Goal: Information Seeking & Learning: Learn about a topic

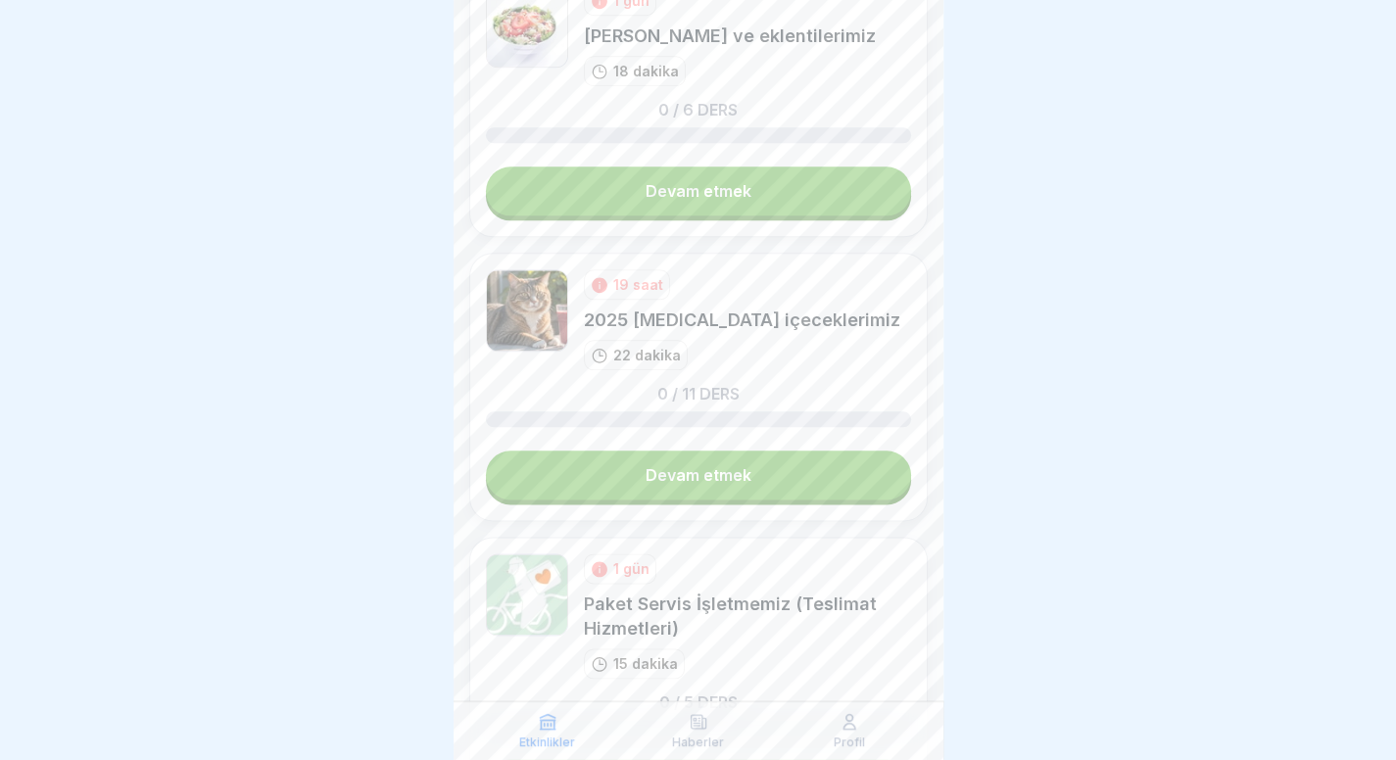
scroll to position [1065, 0]
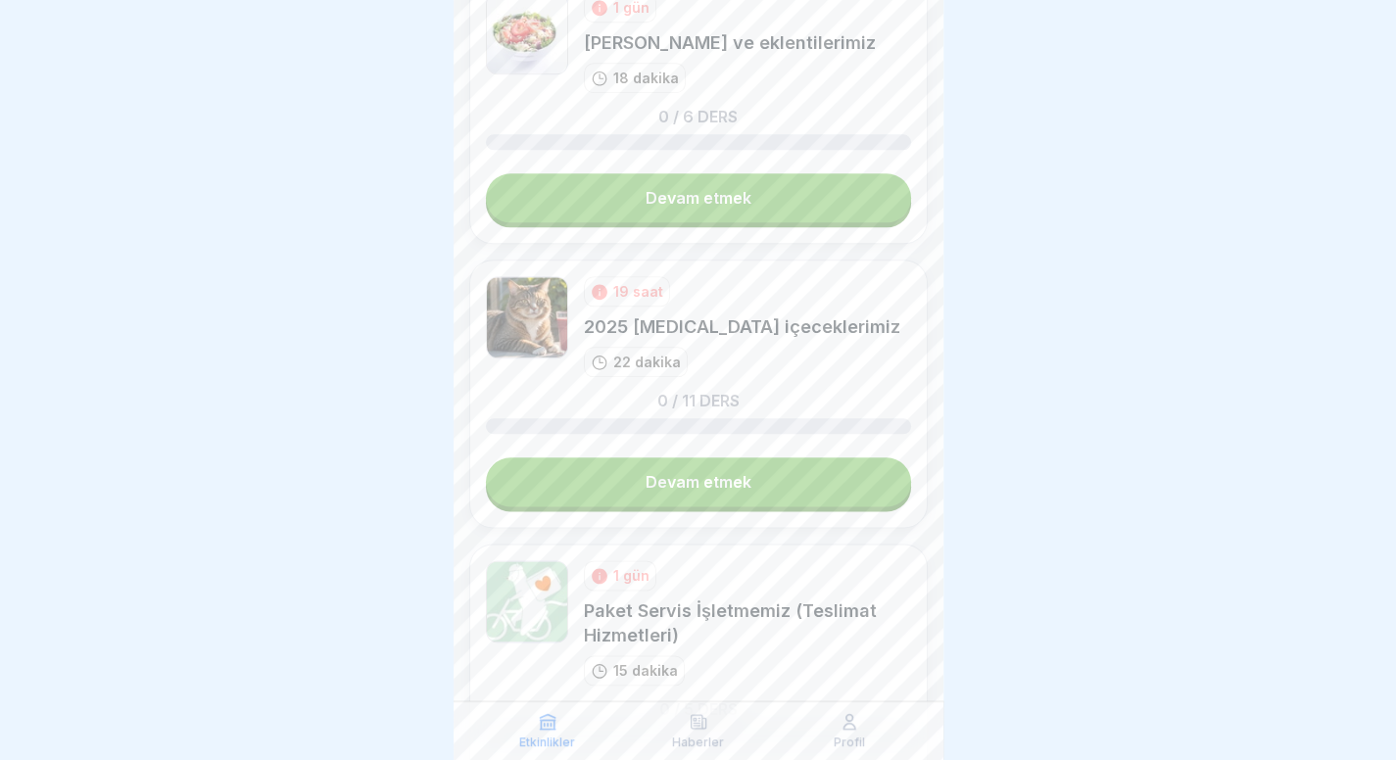
click at [798, 189] on link "Devam etmek" at bounding box center [698, 197] width 425 height 49
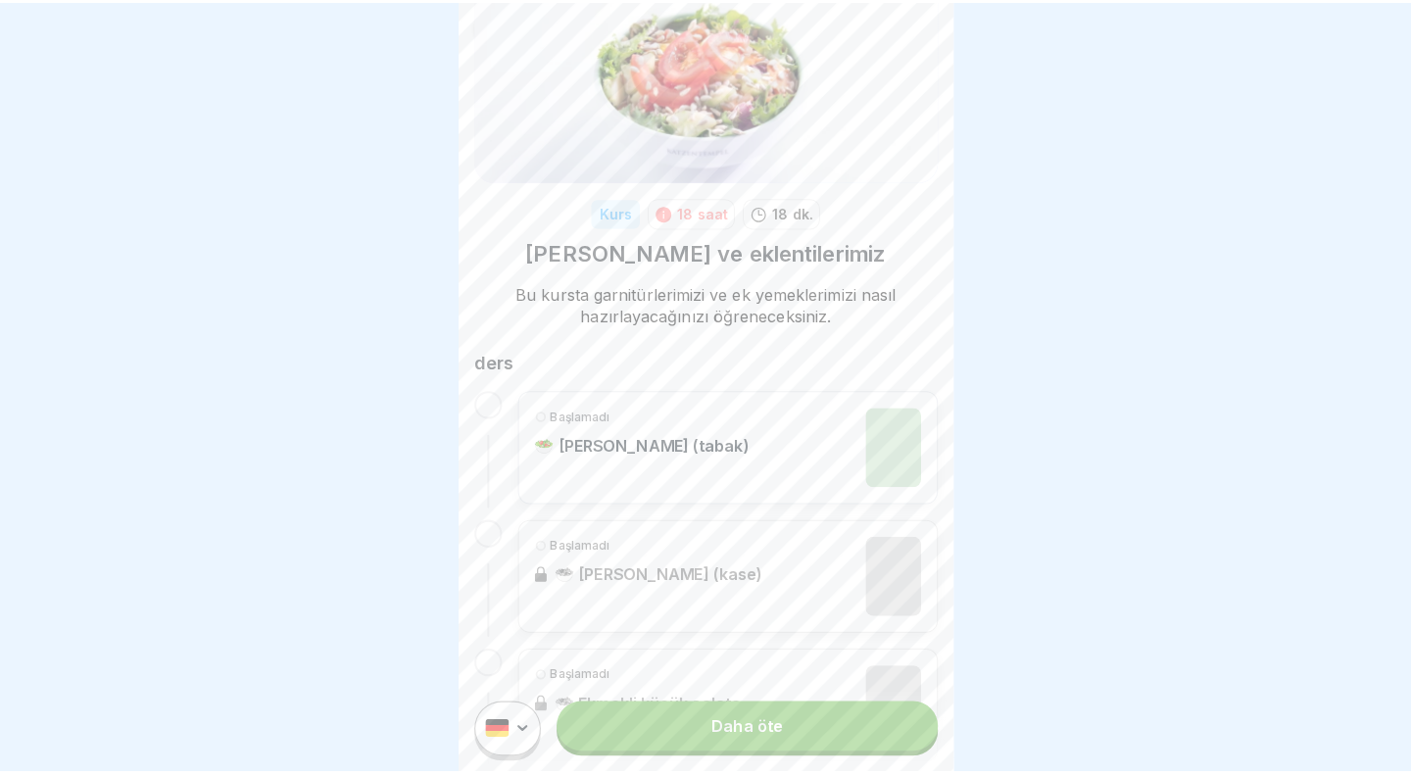
scroll to position [96, 0]
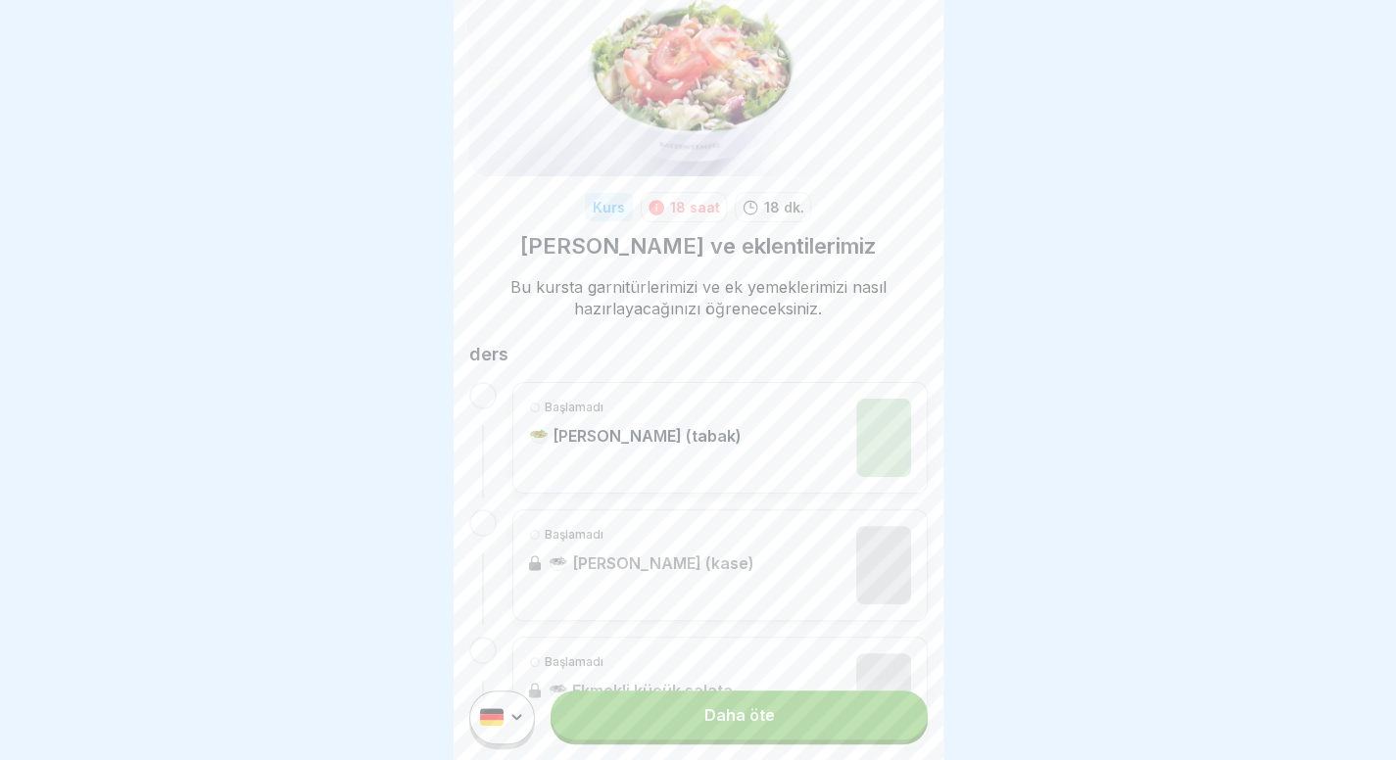
click at [659, 727] on link "Daha öte" at bounding box center [738, 715] width 376 height 49
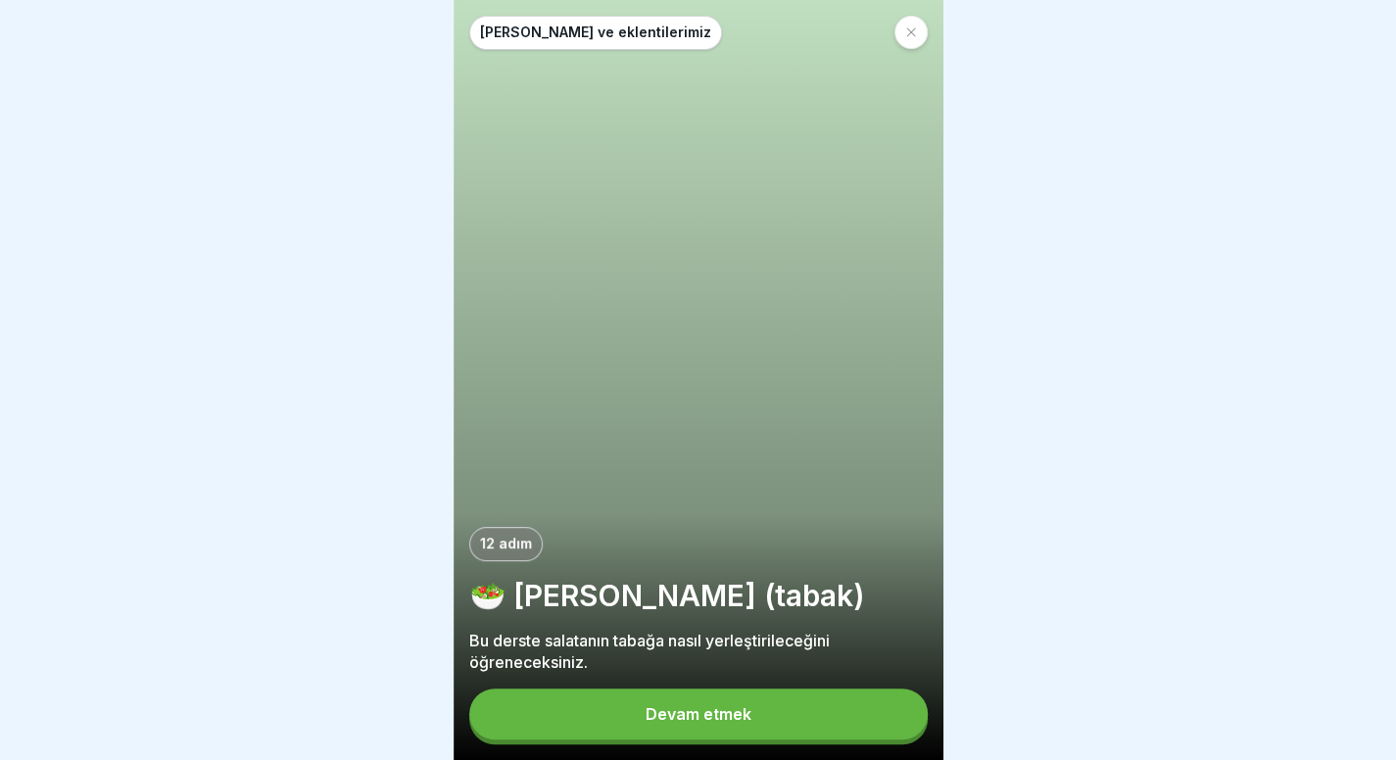
scroll to position [15, 0]
click at [692, 710] on font "Devam etmek" at bounding box center [698, 714] width 106 height 20
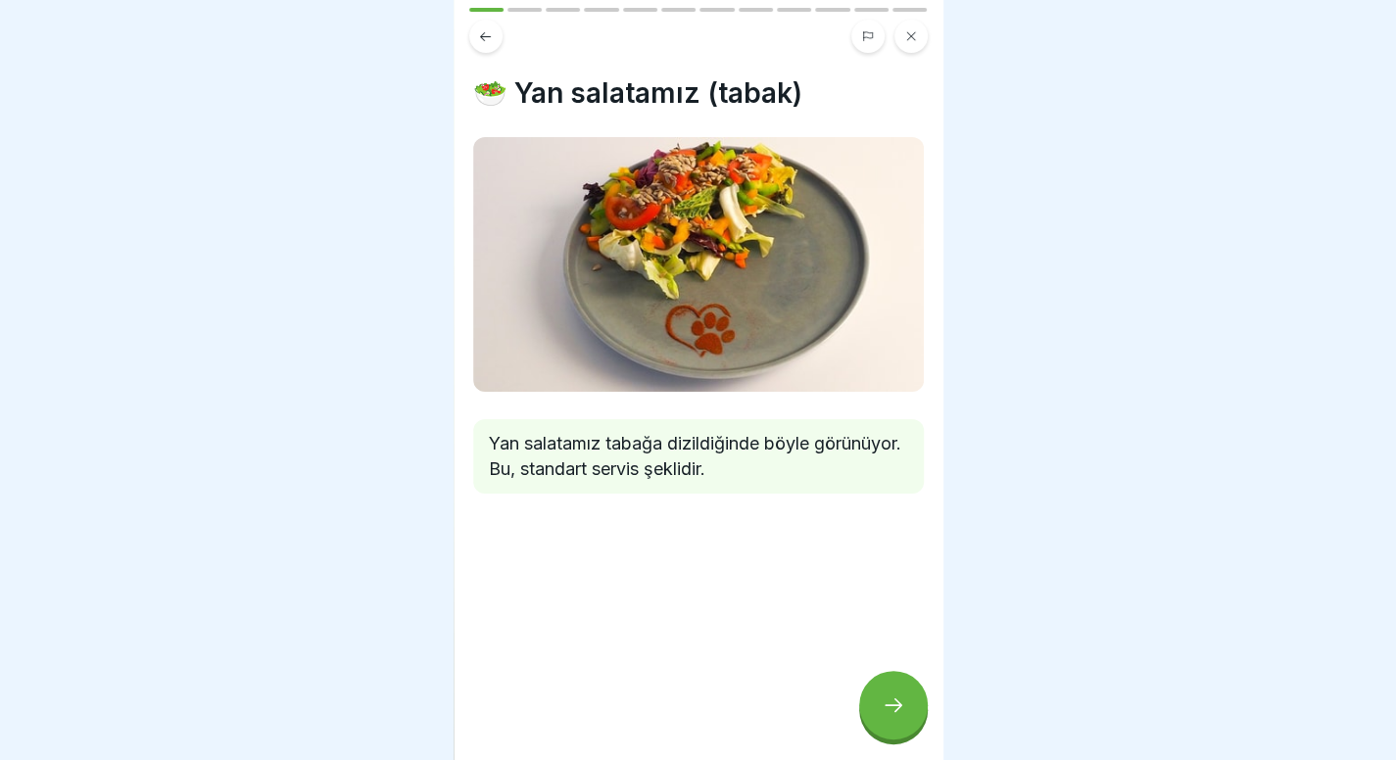
click at [916, 724] on div at bounding box center [893, 705] width 69 height 69
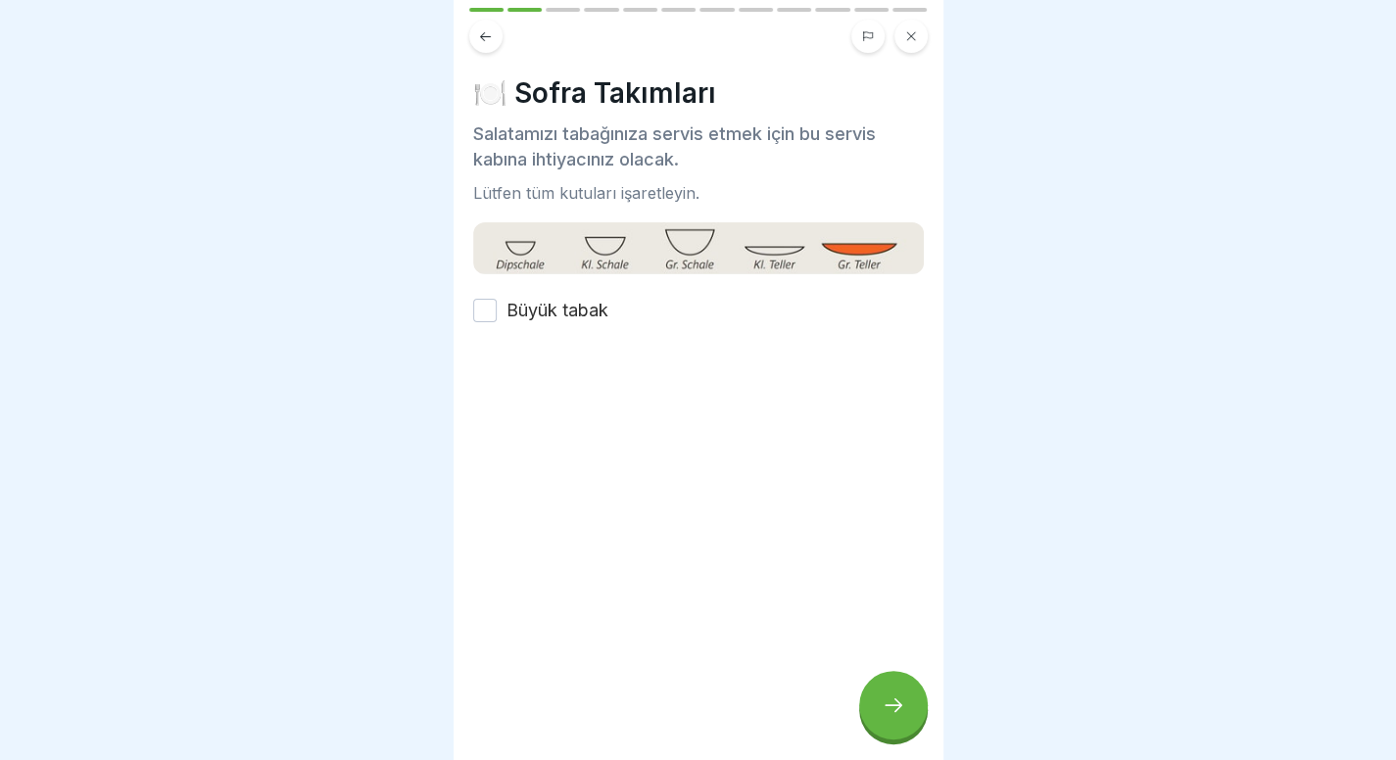
click at [602, 301] on font "Büyük tabak" at bounding box center [557, 310] width 102 height 21
click at [497, 301] on button "Büyük tabak" at bounding box center [485, 311] width 24 height 24
click at [886, 718] on div at bounding box center [893, 705] width 69 height 69
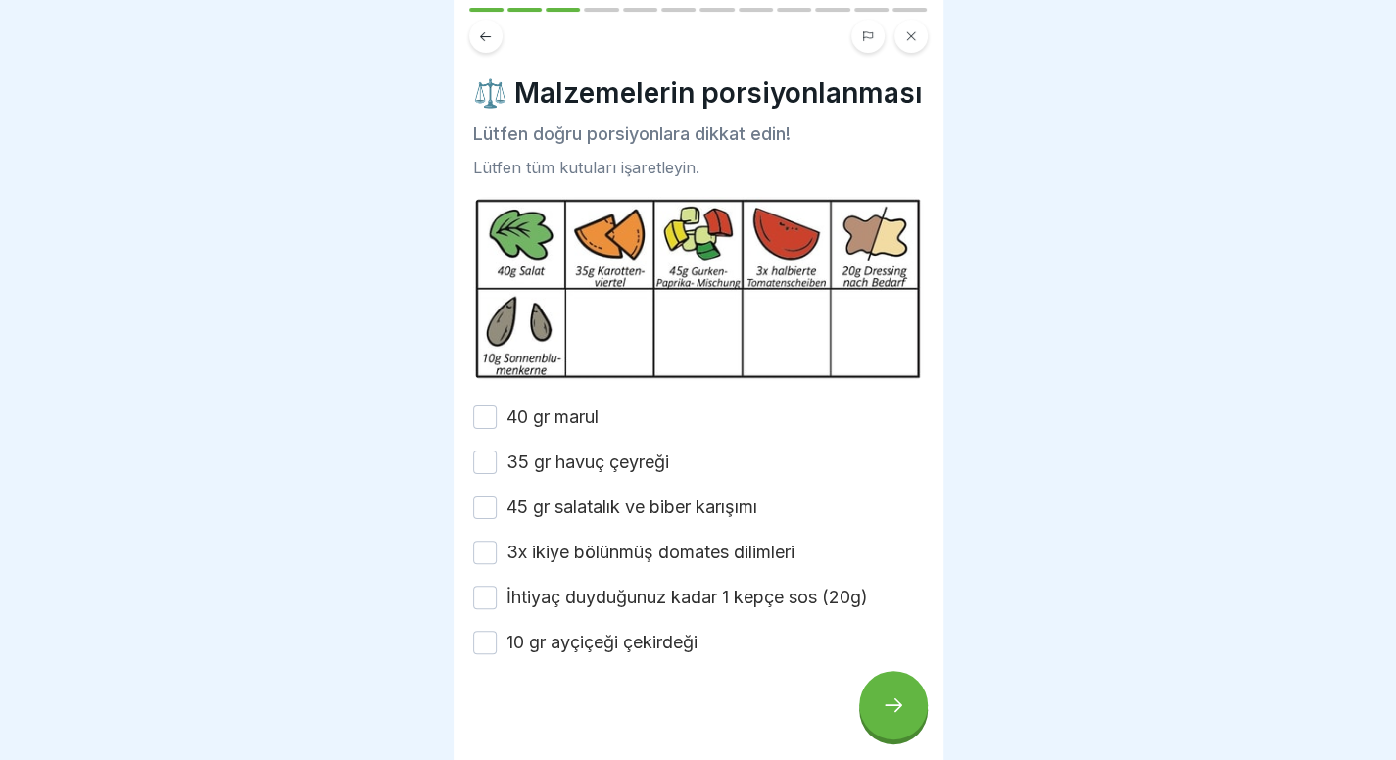
click at [549, 426] on font "40 gr marul" at bounding box center [552, 416] width 92 height 21
click at [497, 426] on button "40 gr marul" at bounding box center [485, 418] width 24 height 24
click at [545, 469] on font "35 gr havuç çeyreği" at bounding box center [587, 462] width 163 height 21
click at [497, 469] on button "35 gr havuç çeyreği" at bounding box center [485, 463] width 24 height 24
click at [533, 517] on font "45 gr salatalık ve biber karışımı" at bounding box center [631, 507] width 251 height 21
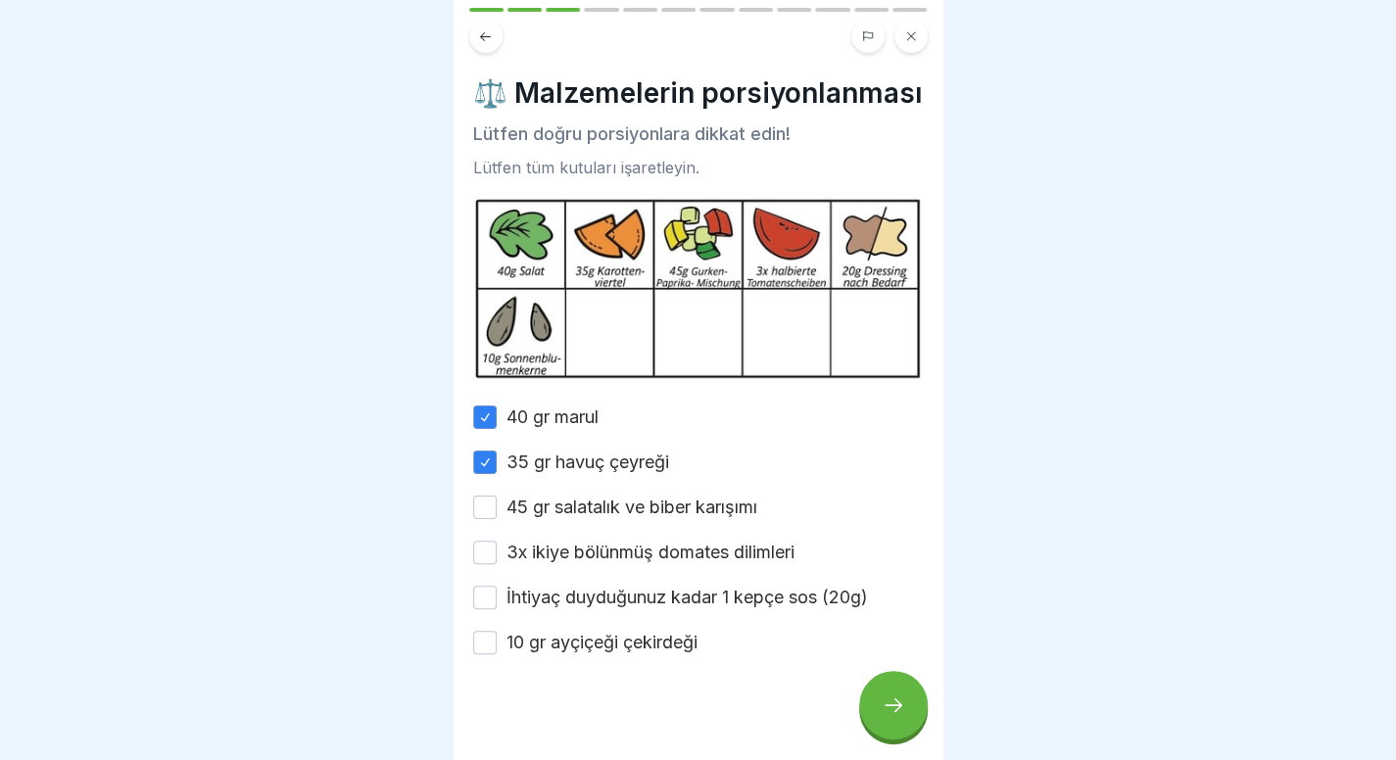
click at [497, 519] on button "45 gr salatalık ve biber karışımı" at bounding box center [485, 508] width 24 height 24
click at [531, 559] on font "3x ikiye bölünmüş domates dilimleri" at bounding box center [650, 552] width 288 height 21
click at [497, 559] on button "3x ikiye bölünmüş domates dilimleri" at bounding box center [485, 553] width 24 height 24
click at [518, 610] on label "İhtiyaç duyduğunuz kadar 1 kepçe sos (20g)" at bounding box center [686, 597] width 361 height 25
click at [497, 609] on button "İhtiyaç duyduğunuz kadar 1 kepçe sos (20g)" at bounding box center [485, 598] width 24 height 24
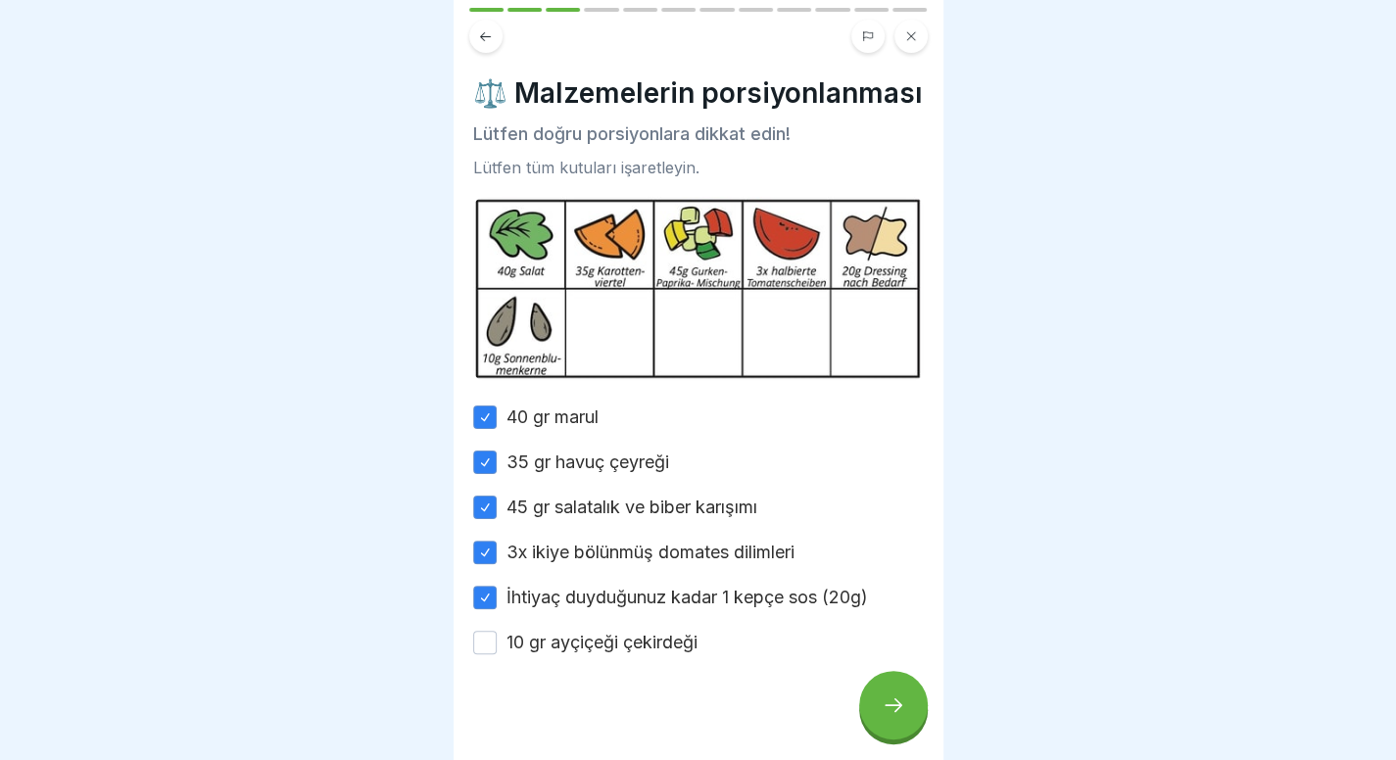
click at [513, 652] on font "10 gr ayçiçeği çekirdeği" at bounding box center [601, 642] width 191 height 21
click at [497, 653] on button "10 gr ayçiçeği çekirdeği" at bounding box center [485, 643] width 24 height 24
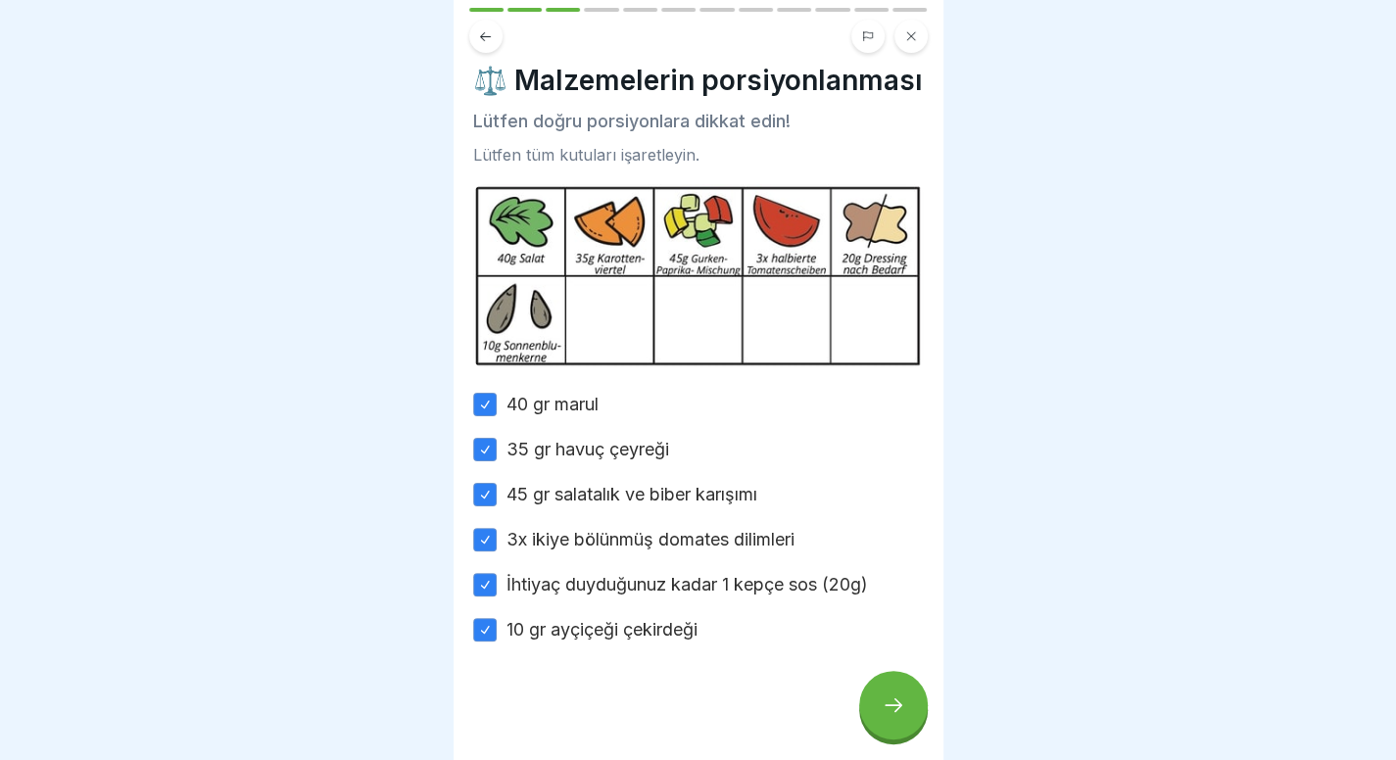
type button "on"
click at [900, 712] on icon at bounding box center [894, 705] width 24 height 24
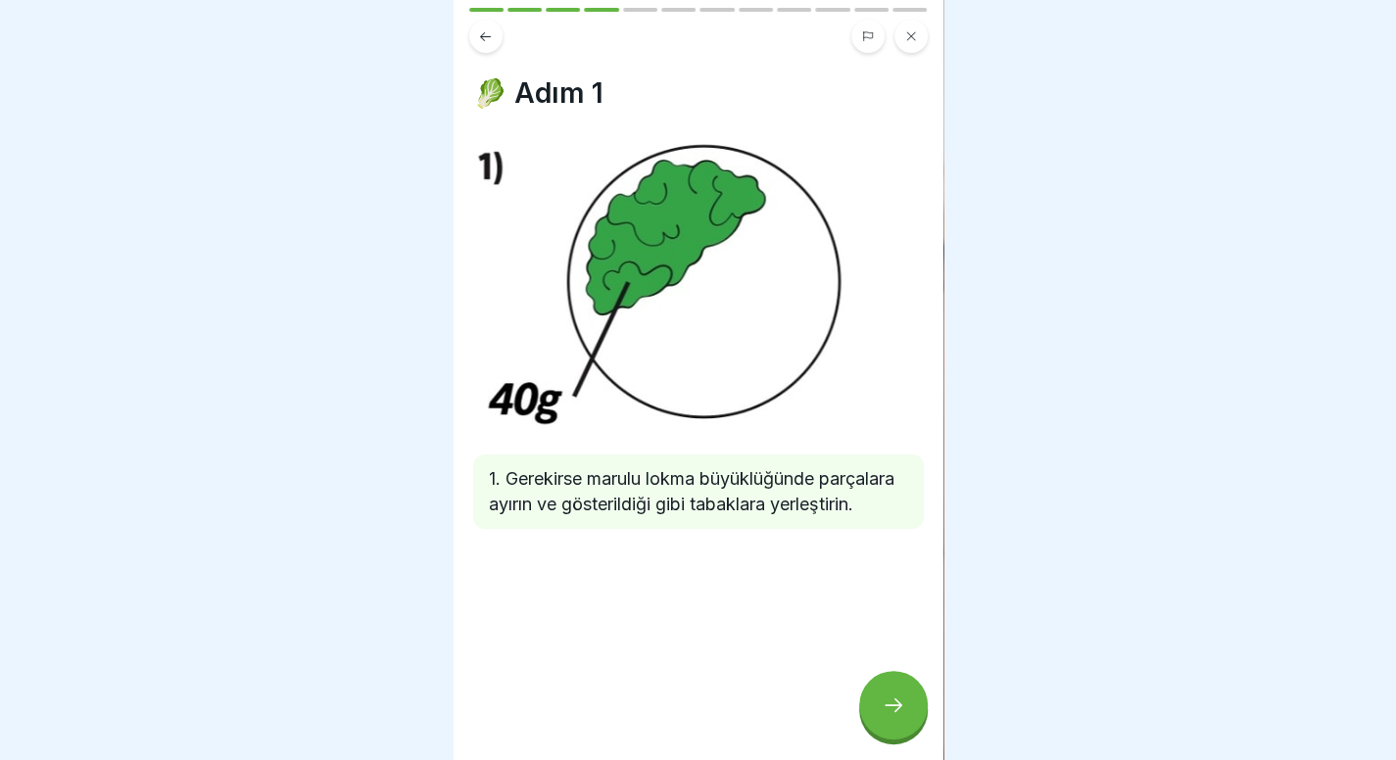
click at [900, 712] on icon at bounding box center [894, 705] width 24 height 24
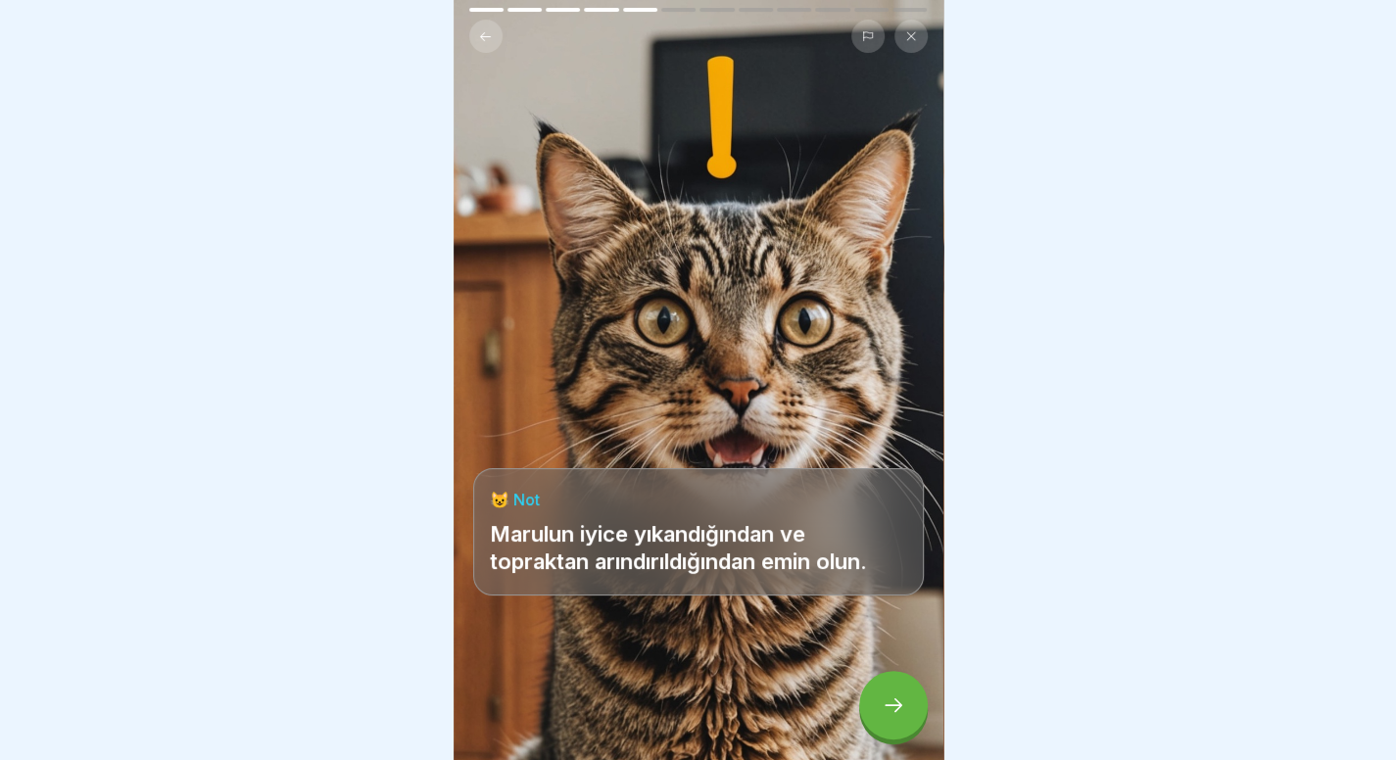
click at [900, 712] on icon at bounding box center [894, 705] width 24 height 24
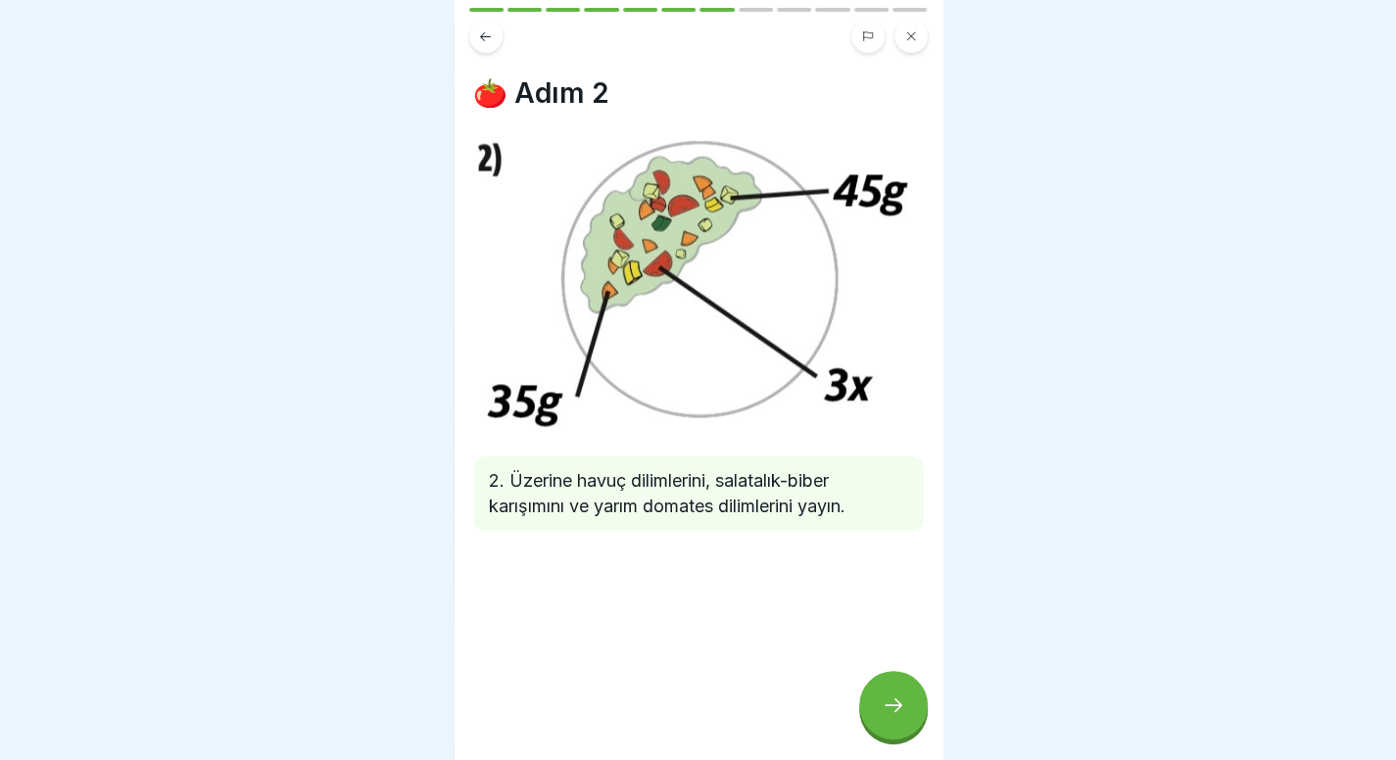
click at [900, 712] on icon at bounding box center [894, 705] width 24 height 24
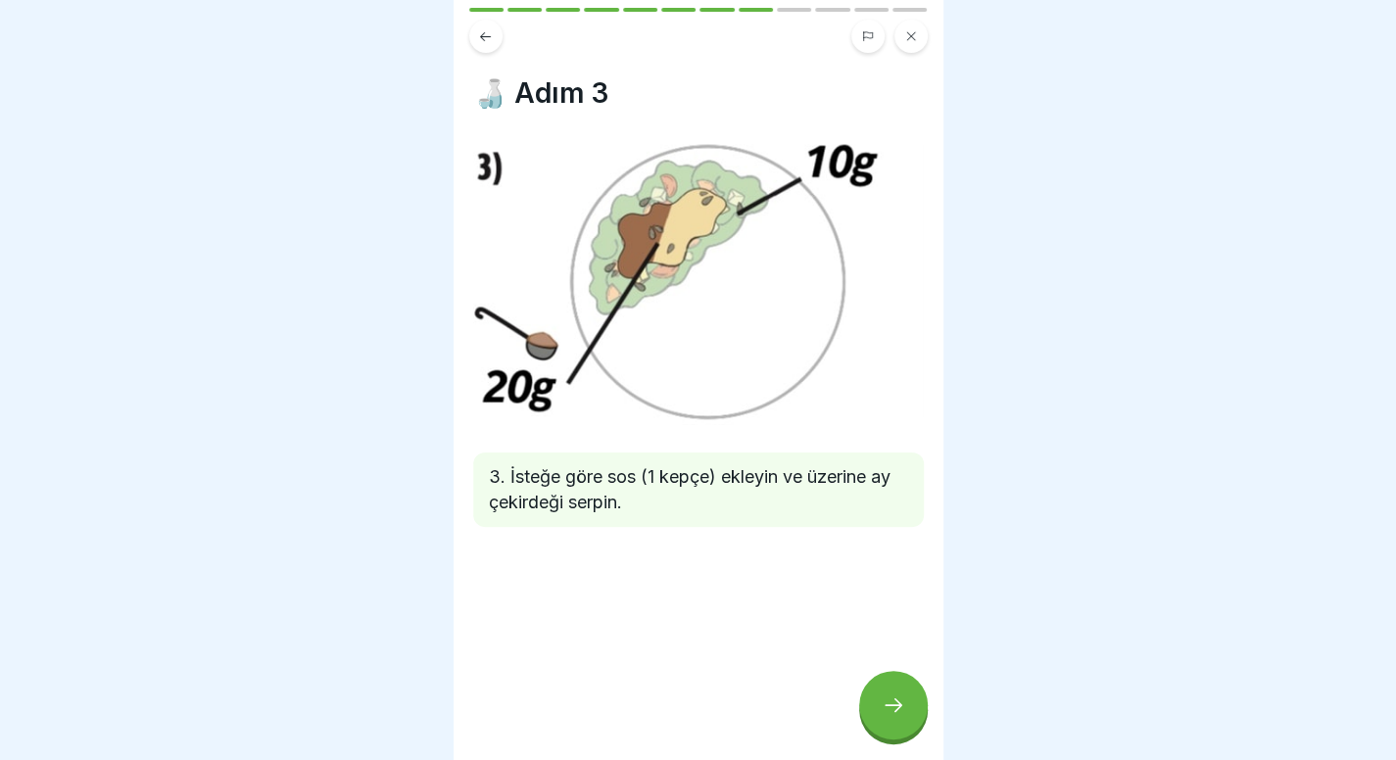
click at [900, 712] on icon at bounding box center [894, 705] width 24 height 24
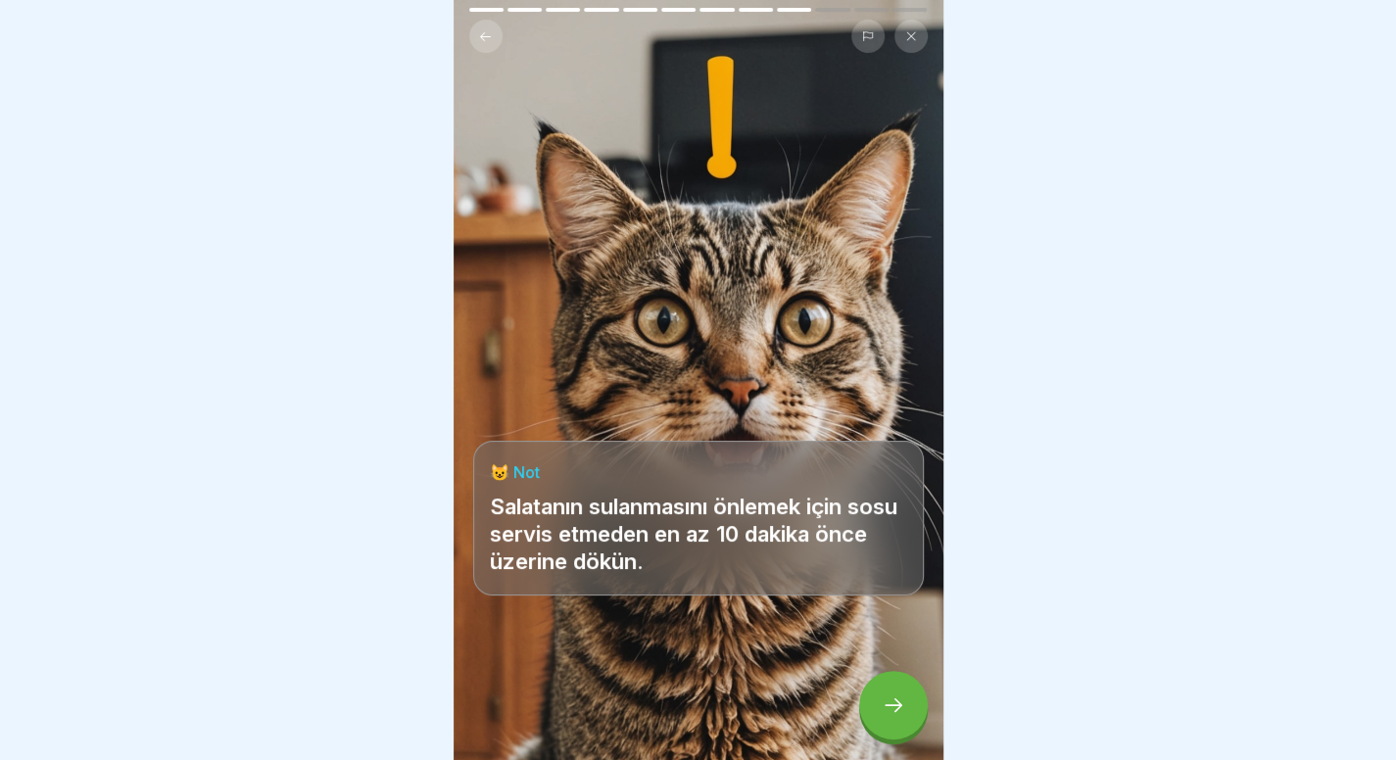
click at [900, 712] on icon at bounding box center [894, 705] width 24 height 24
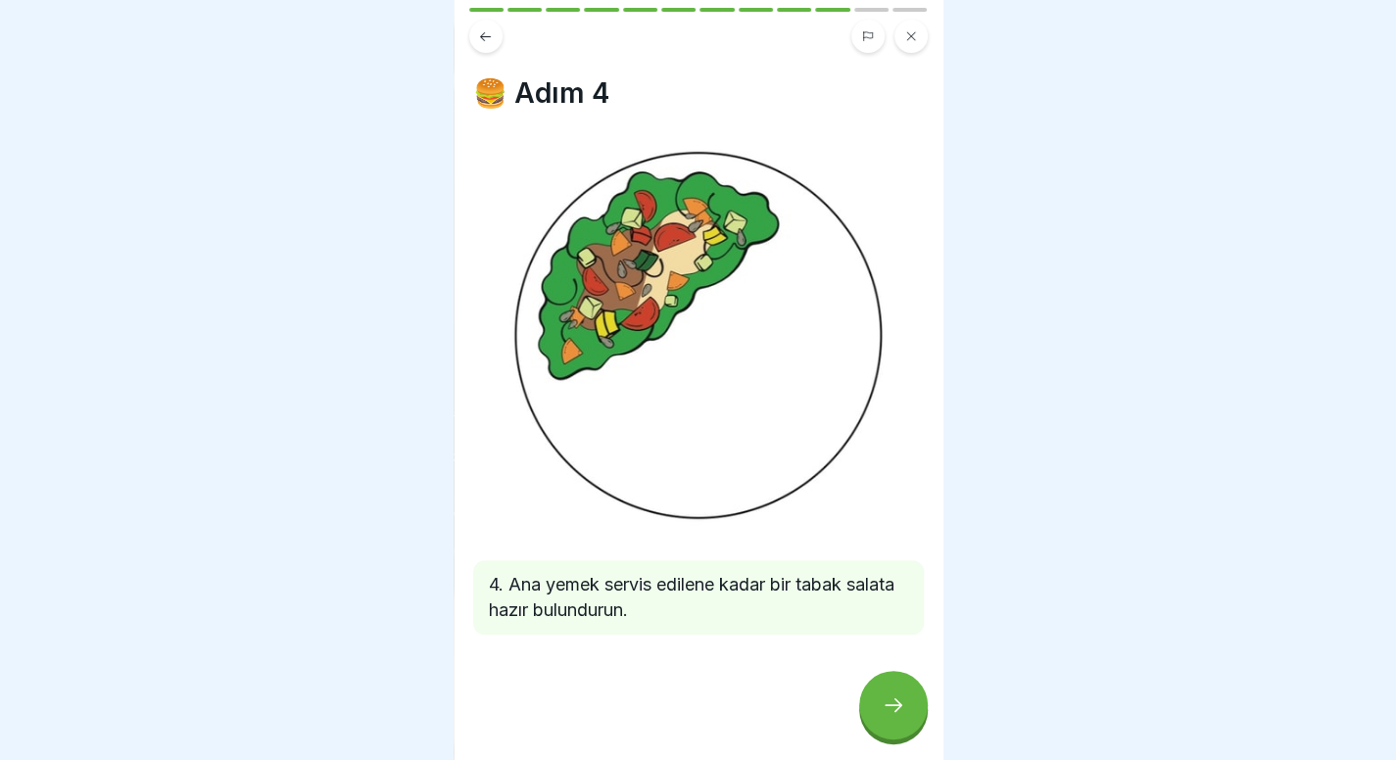
click at [900, 712] on icon at bounding box center [894, 705] width 24 height 24
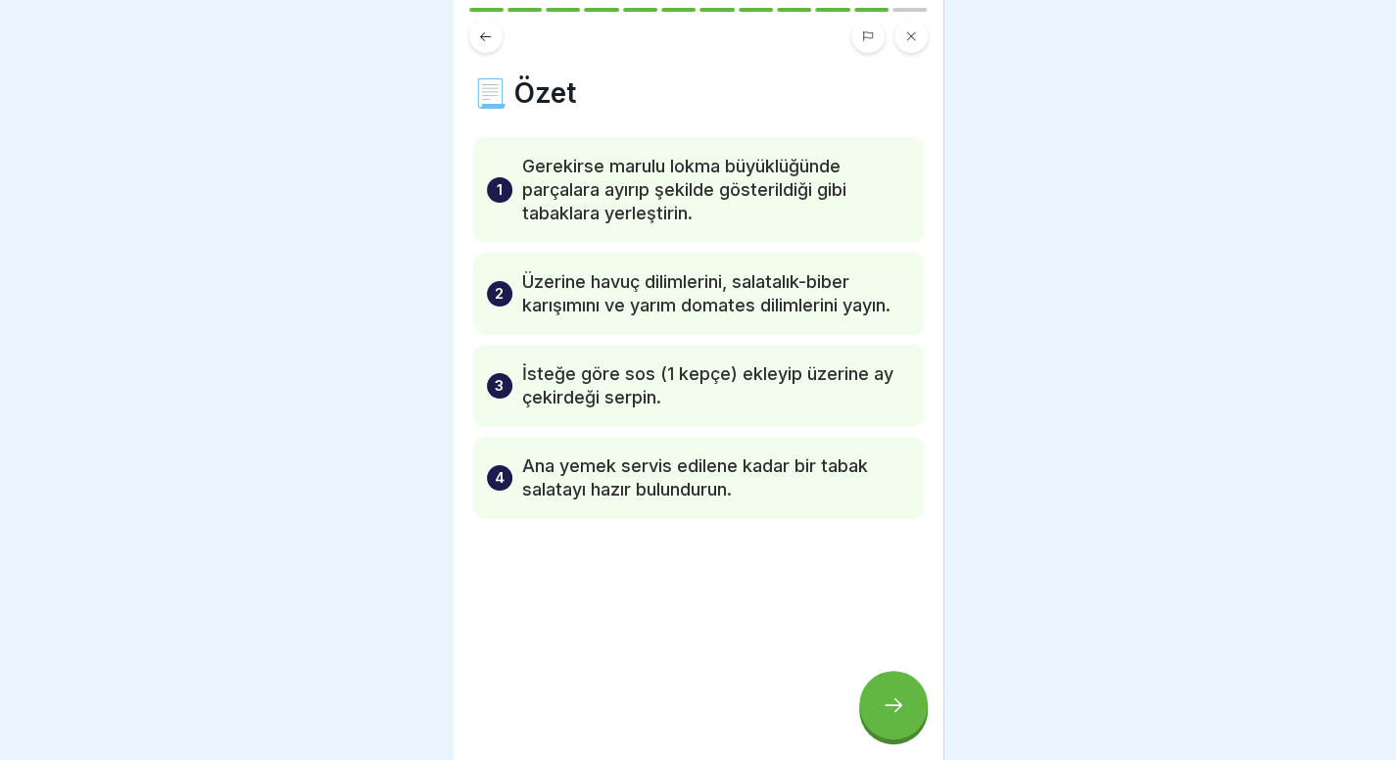
click at [900, 712] on icon at bounding box center [894, 705] width 24 height 24
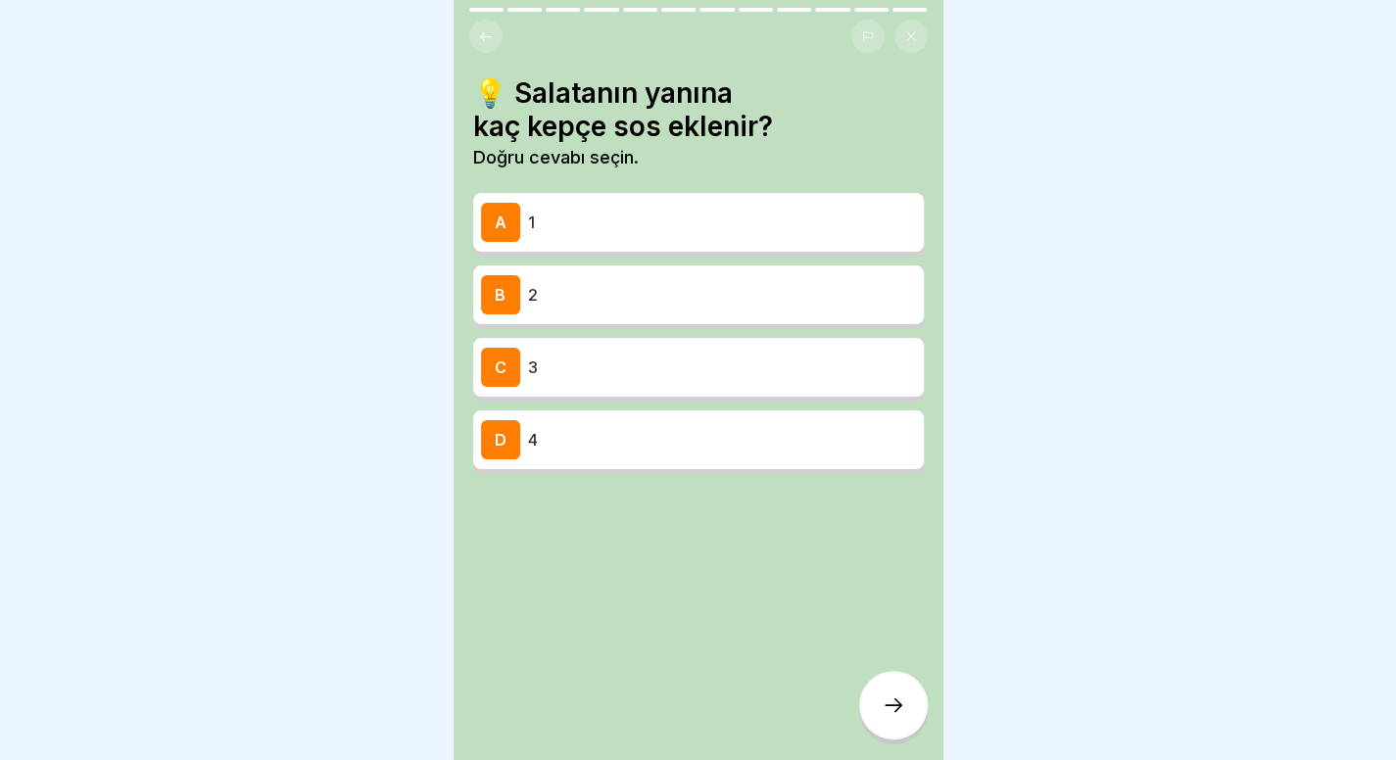
click at [476, 24] on button at bounding box center [485, 36] width 33 height 33
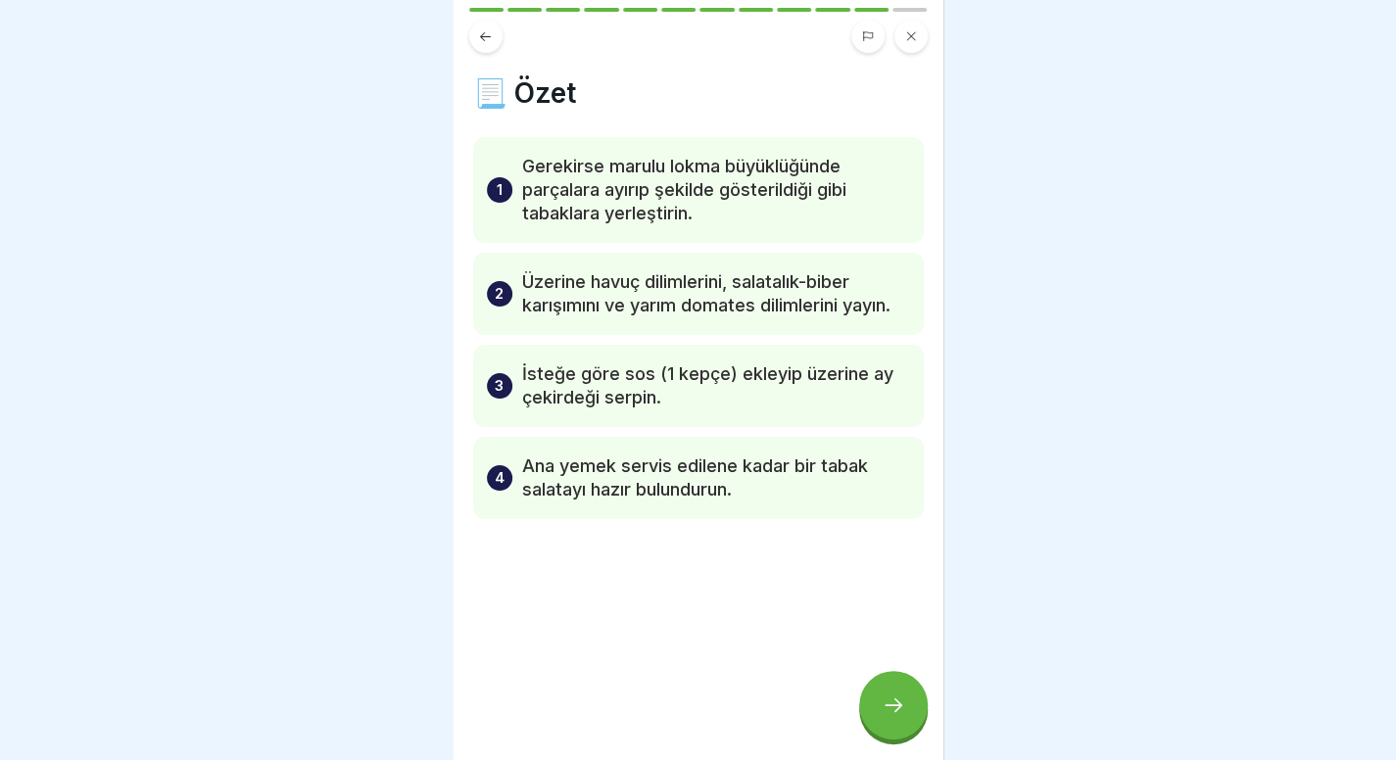
click at [893, 714] on icon at bounding box center [894, 705] width 24 height 24
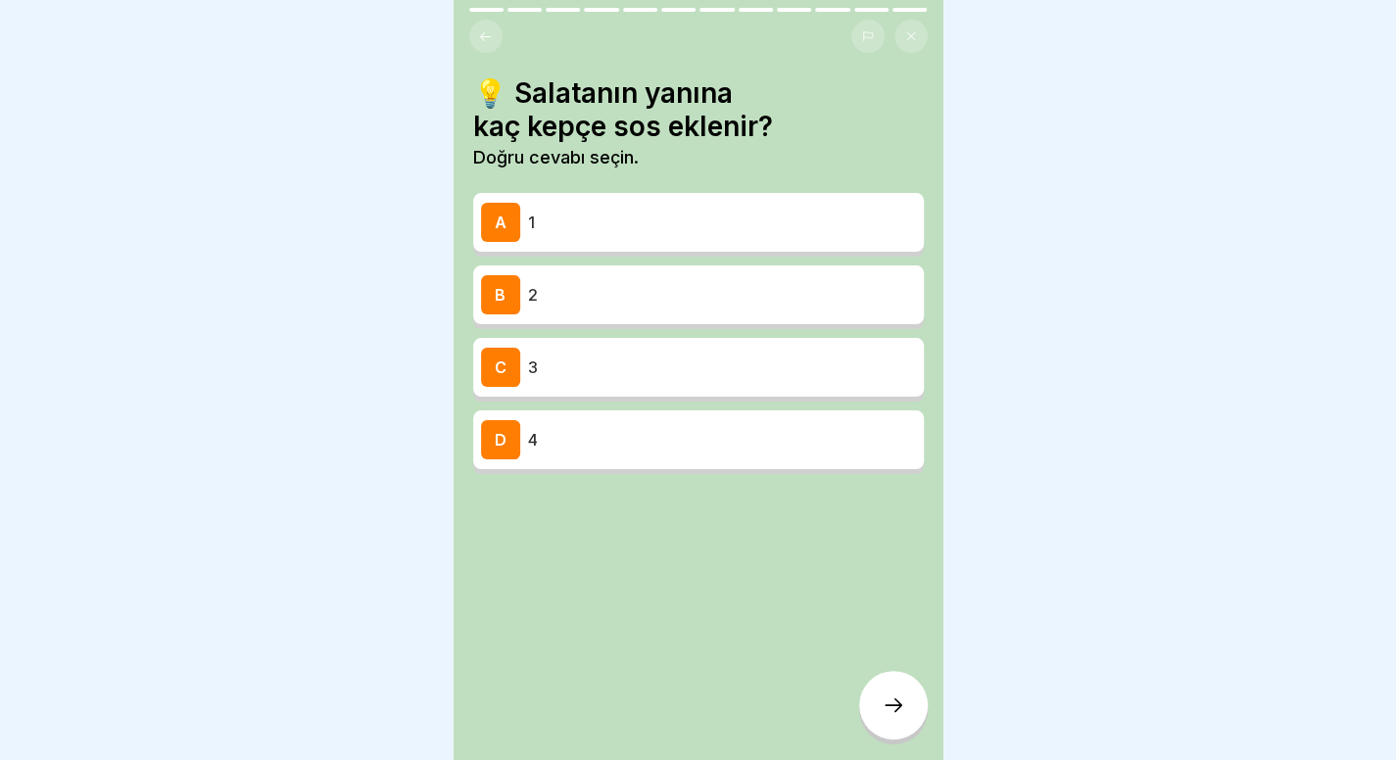
click at [600, 222] on div "A 1" at bounding box center [698, 222] width 435 height 39
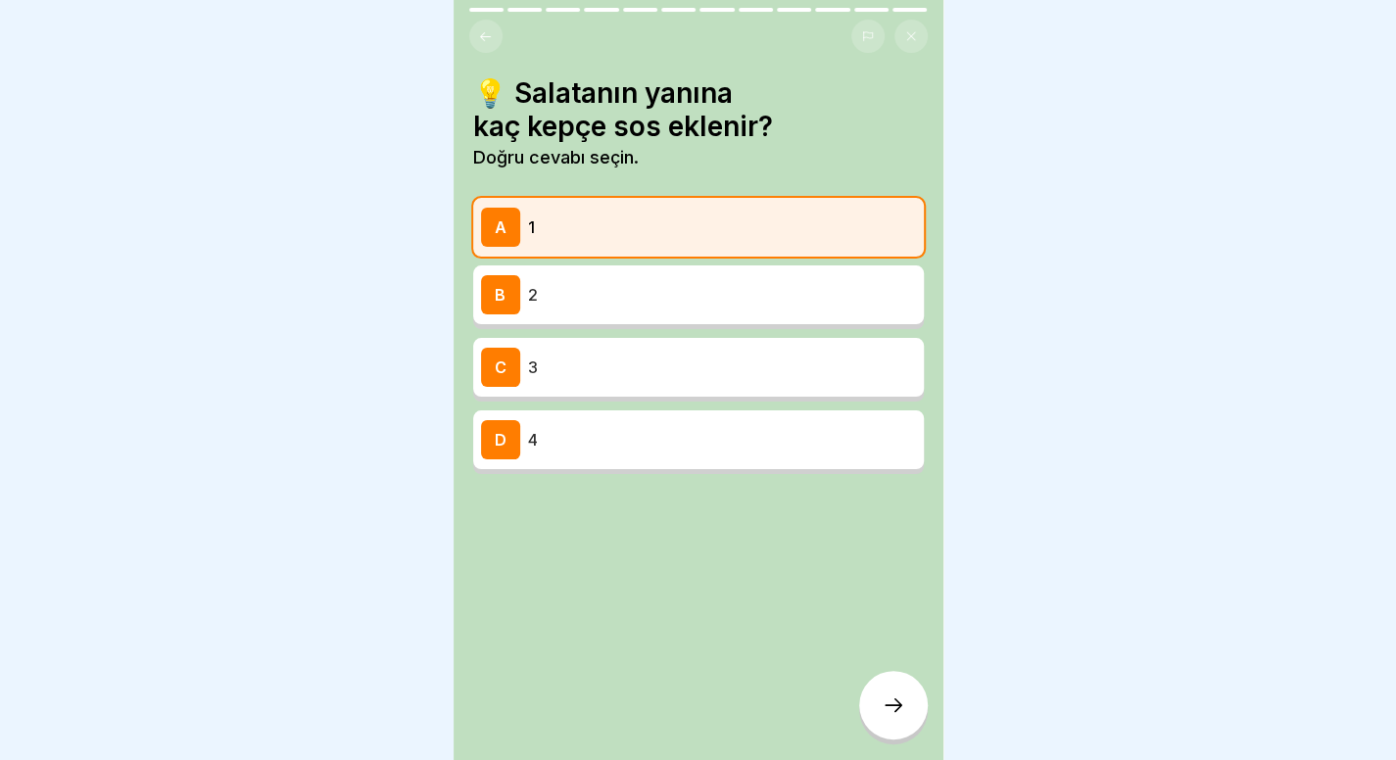
click at [886, 722] on div at bounding box center [893, 705] width 69 height 69
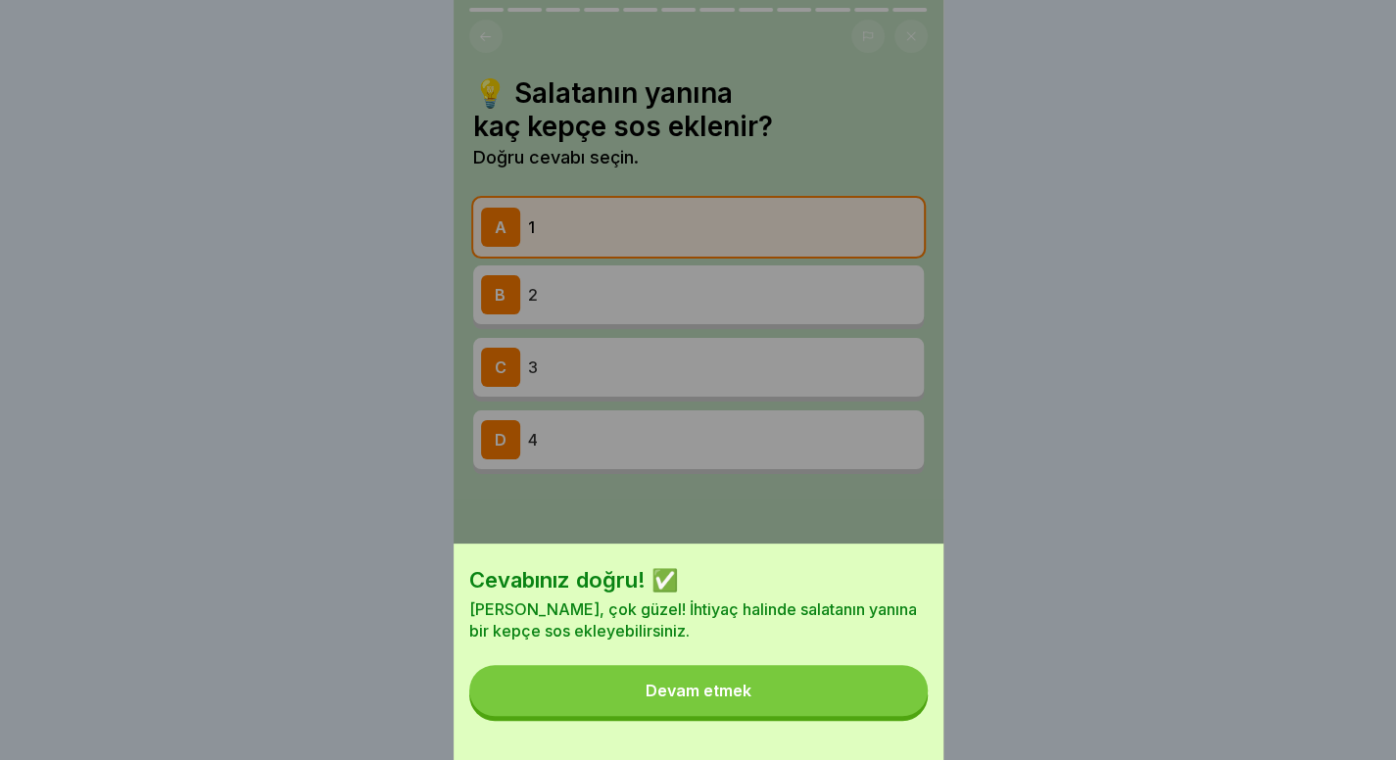
click at [886, 716] on button "Devam etmek" at bounding box center [698, 690] width 458 height 51
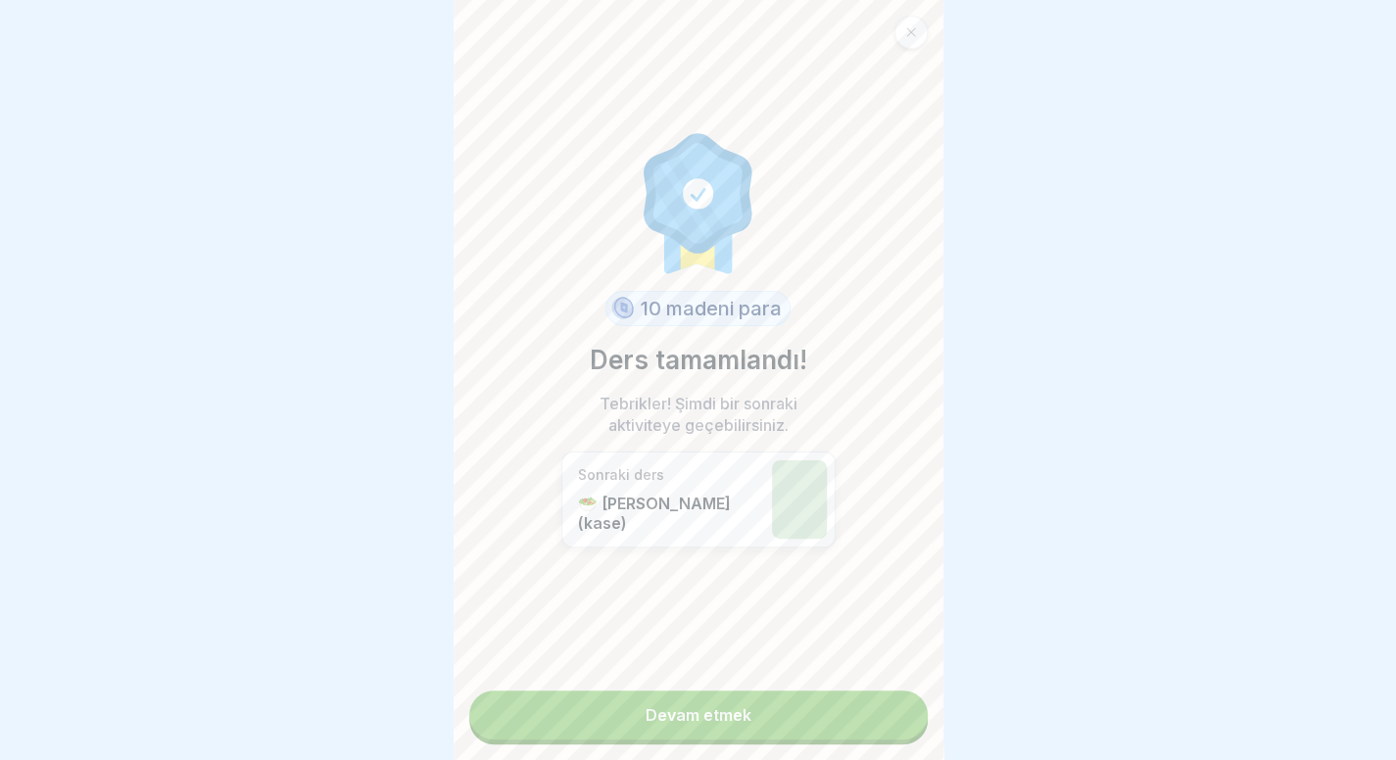
click at [886, 722] on link "Devam etmek" at bounding box center [698, 715] width 458 height 49
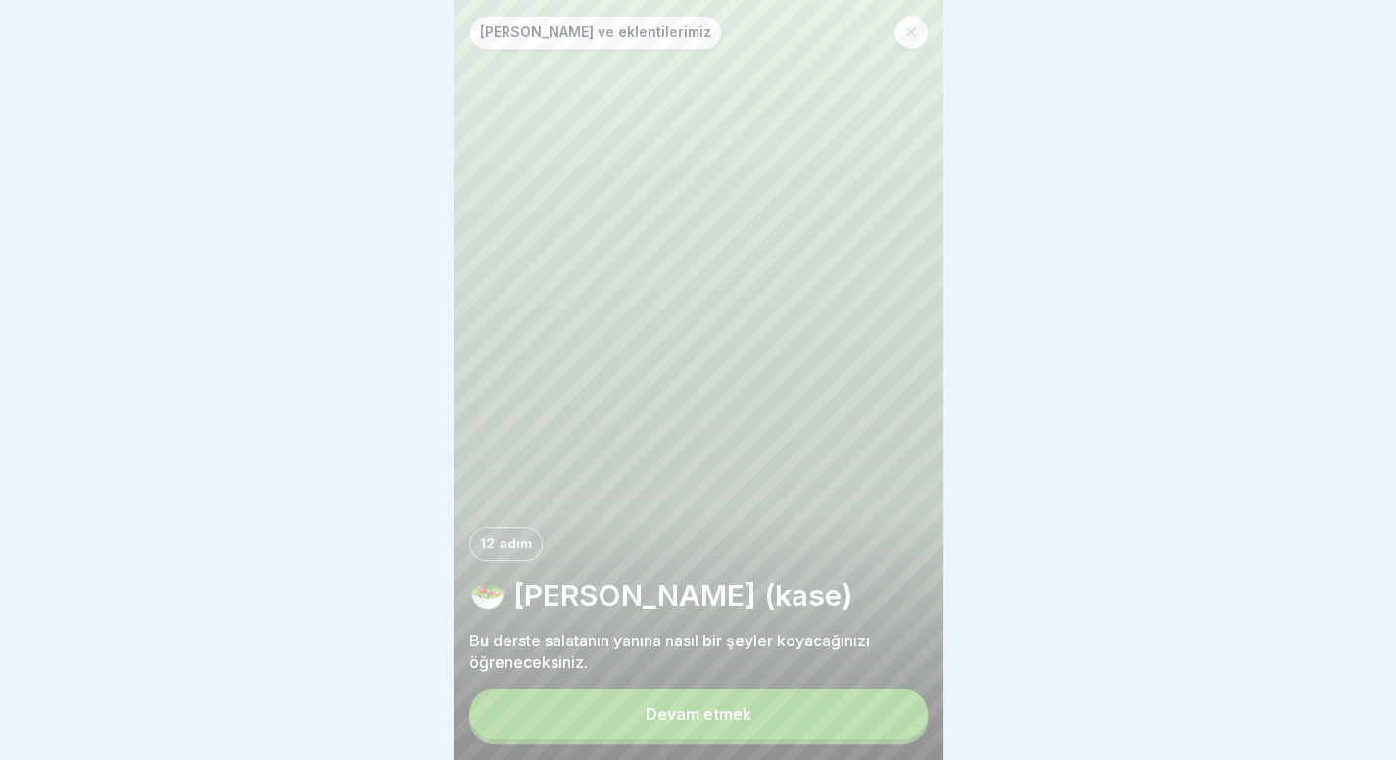
click at [770, 722] on button "Devam etmek" at bounding box center [698, 714] width 458 height 51
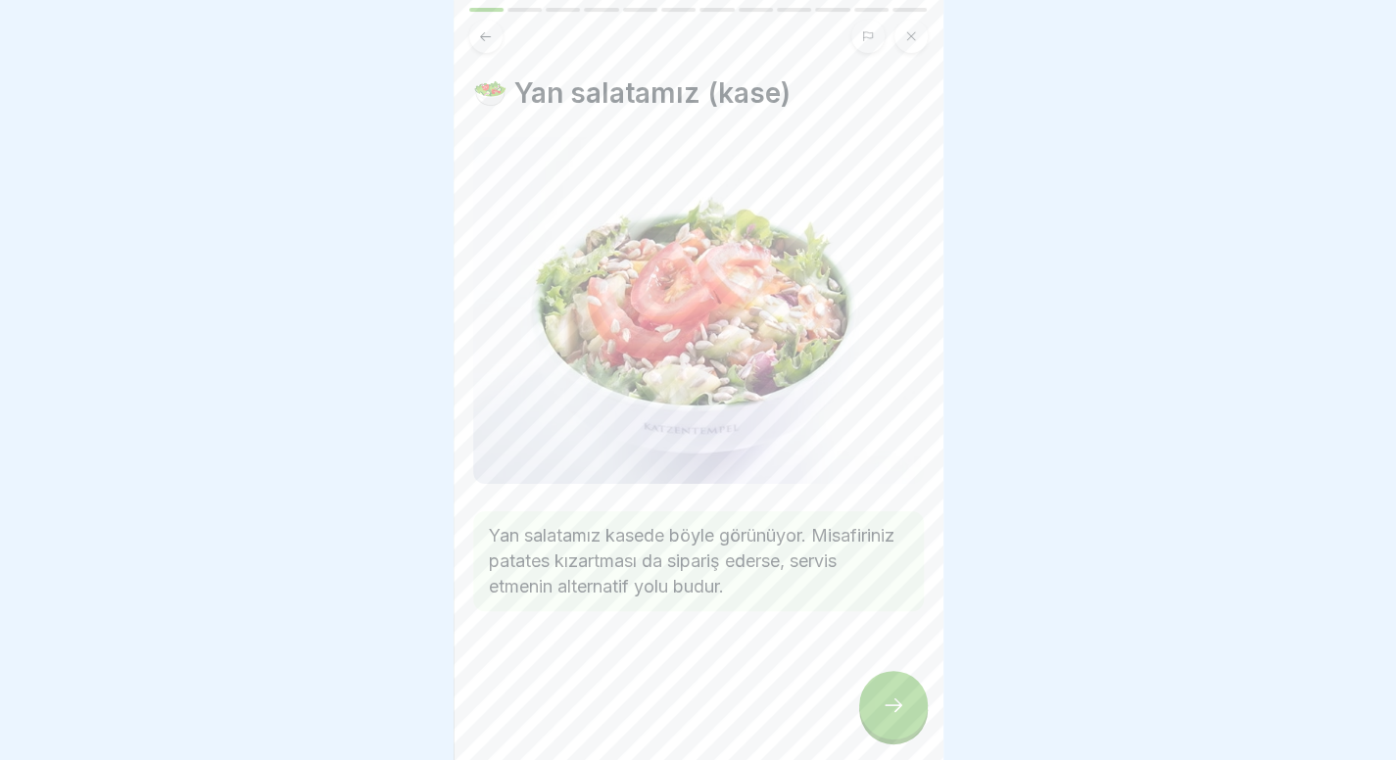
click at [899, 717] on icon at bounding box center [894, 705] width 24 height 24
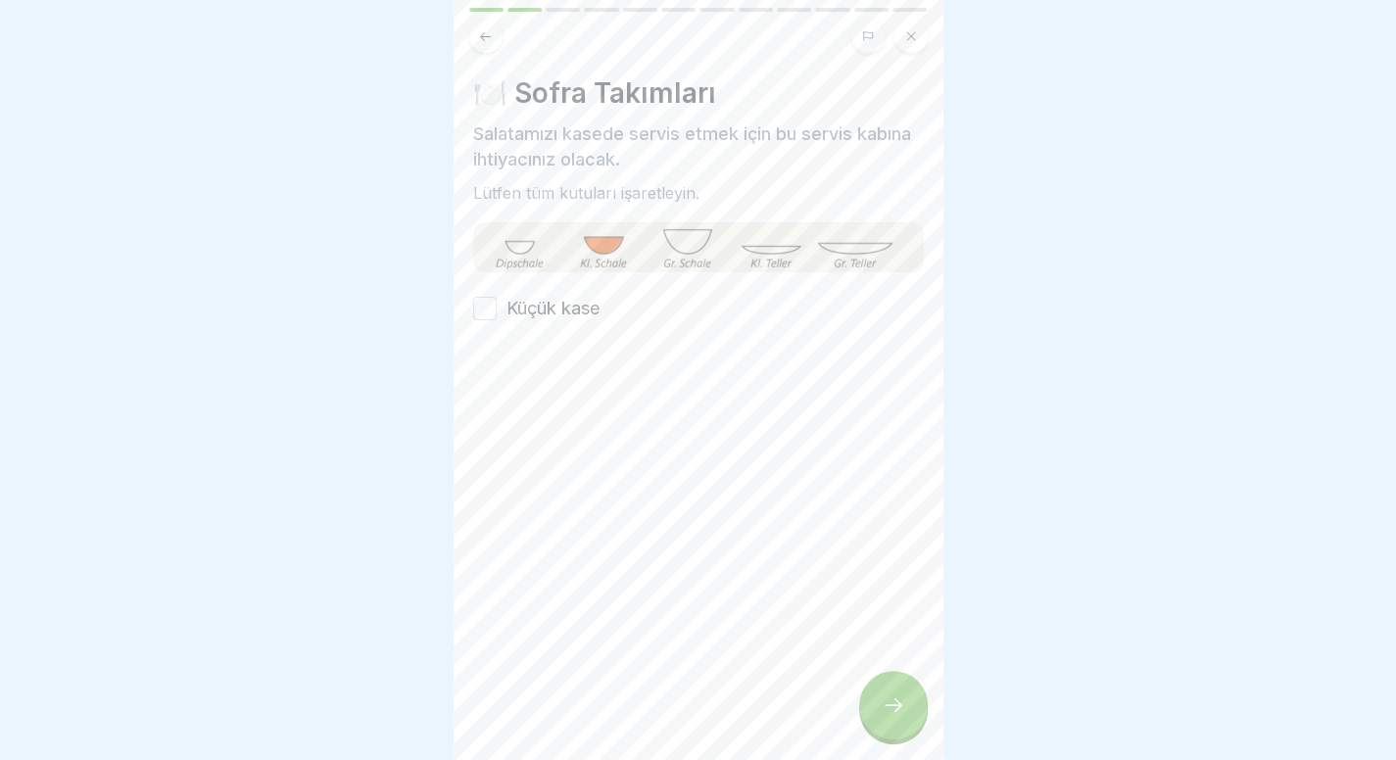
click at [592, 308] on font "Küçük kase" at bounding box center [552, 308] width 93 height 21
click at [497, 308] on button "Küçük kase" at bounding box center [485, 309] width 24 height 24
click at [872, 740] on div at bounding box center [893, 705] width 69 height 69
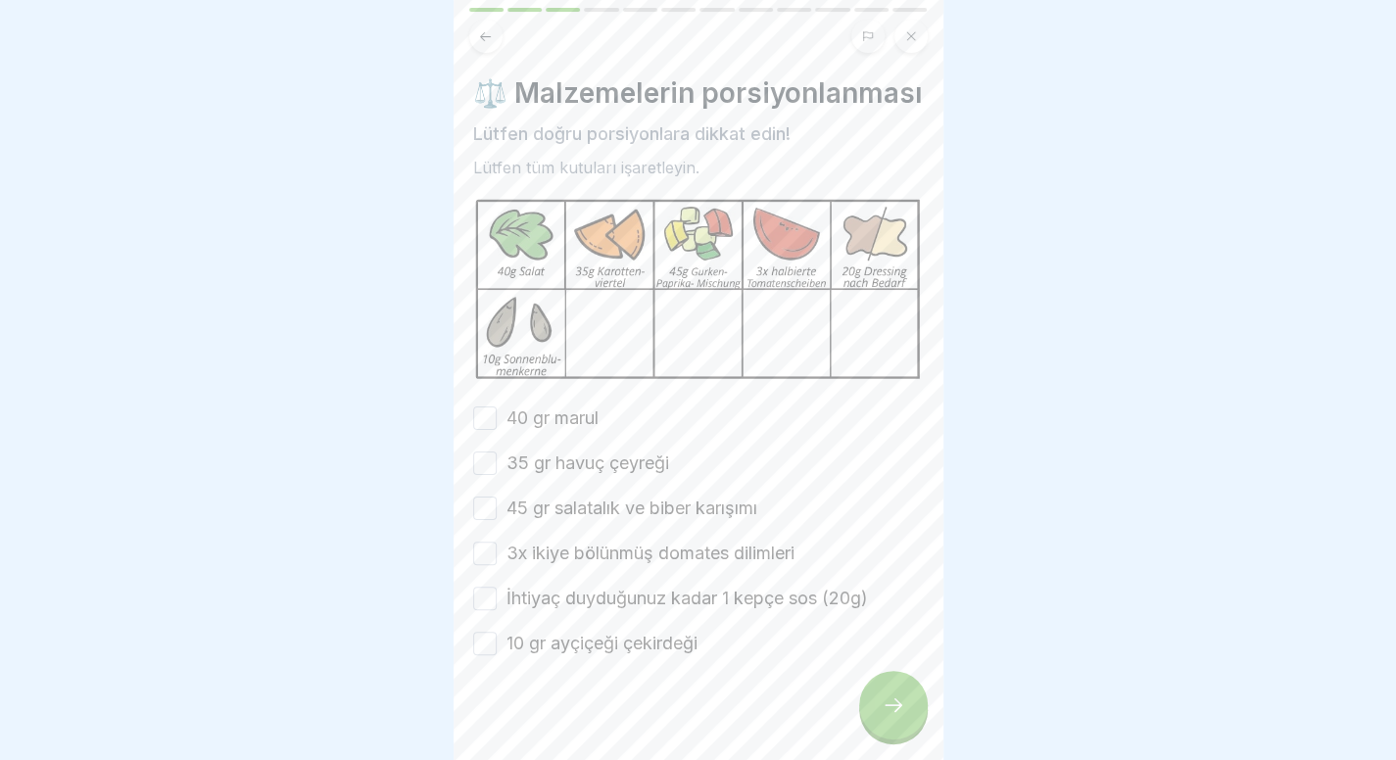
scroll to position [40, 0]
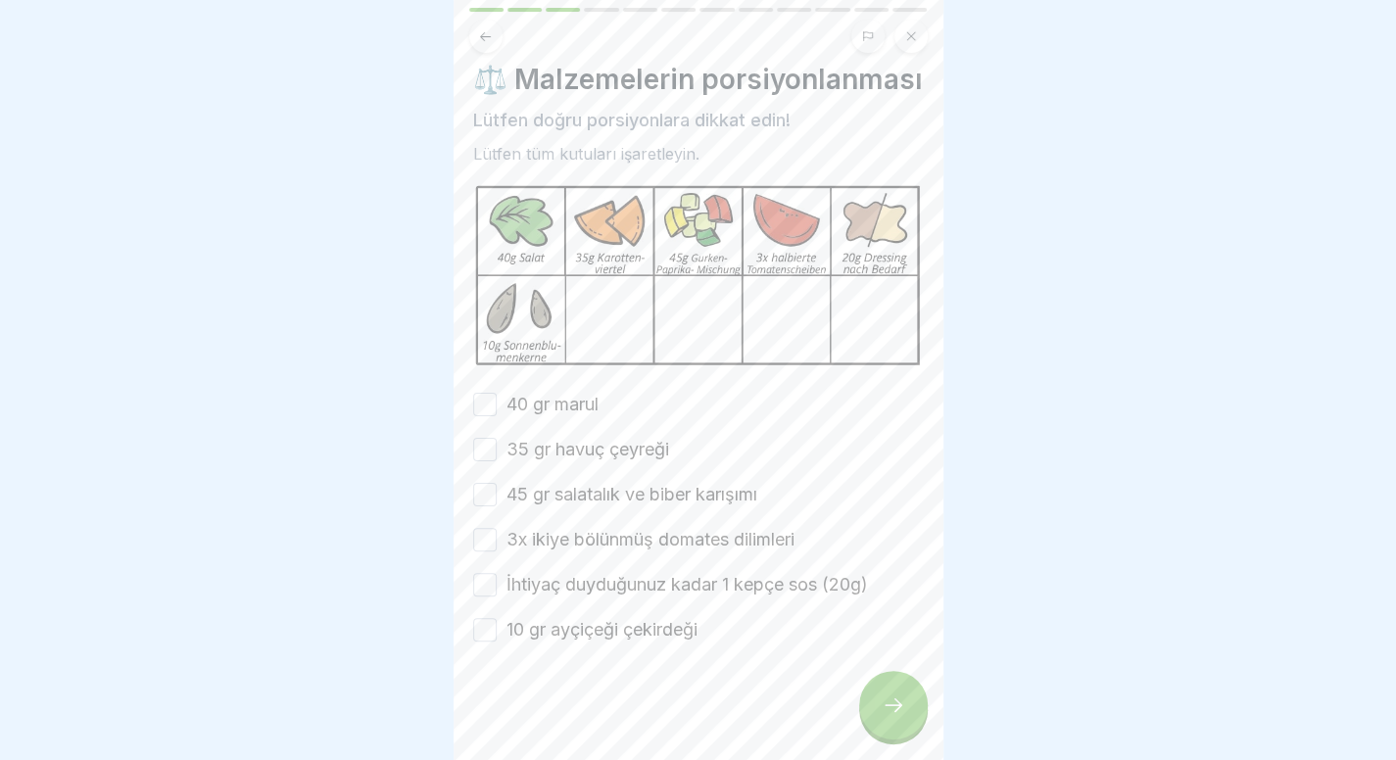
click at [510, 394] on font "40 gr marul" at bounding box center [552, 404] width 92 height 21
click at [497, 393] on button "40 gr marul" at bounding box center [485, 405] width 24 height 24
click at [517, 439] on font "35 gr havuç çeyreği" at bounding box center [587, 449] width 163 height 21
click at [497, 438] on button "35 gr havuç çeyreği" at bounding box center [485, 450] width 24 height 24
click at [513, 488] on font "45 gr salatalık ve biber karışımı" at bounding box center [631, 494] width 251 height 21
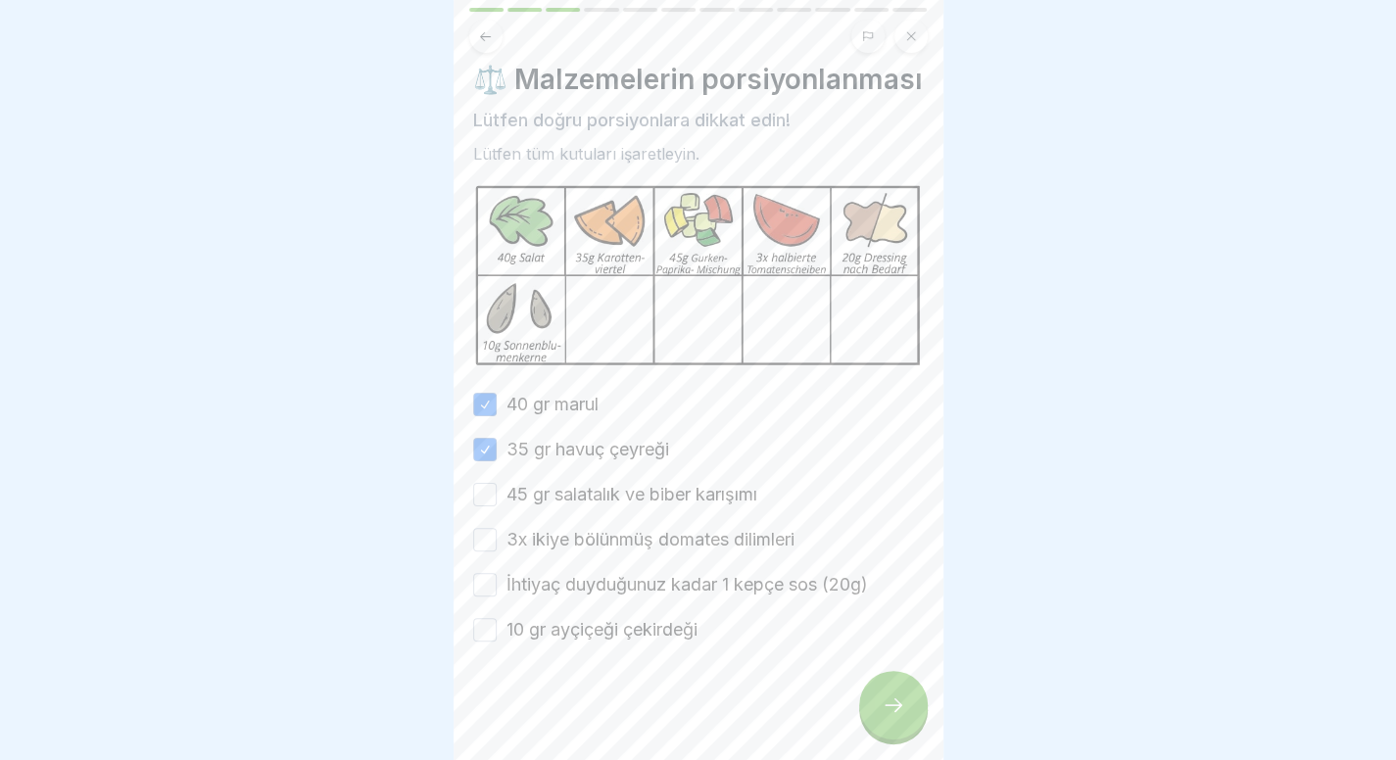
click at [497, 488] on button "45 gr salatalık ve biber karışımı" at bounding box center [485, 495] width 24 height 24
click at [506, 529] on font "3x ikiye bölünmüş domates dilimleri" at bounding box center [650, 539] width 288 height 21
click at [497, 528] on button "3x ikiye bölünmüş domates dilimleri" at bounding box center [485, 540] width 24 height 24
click at [497, 572] on div "İhtiyaç duyduğunuz kadar 1 kepçe sos (20g)" at bounding box center [670, 584] width 395 height 25
click at [495, 573] on button "İhtiyaç duyduğunuz kadar 1 kepçe sos (20g)" at bounding box center [485, 585] width 24 height 24
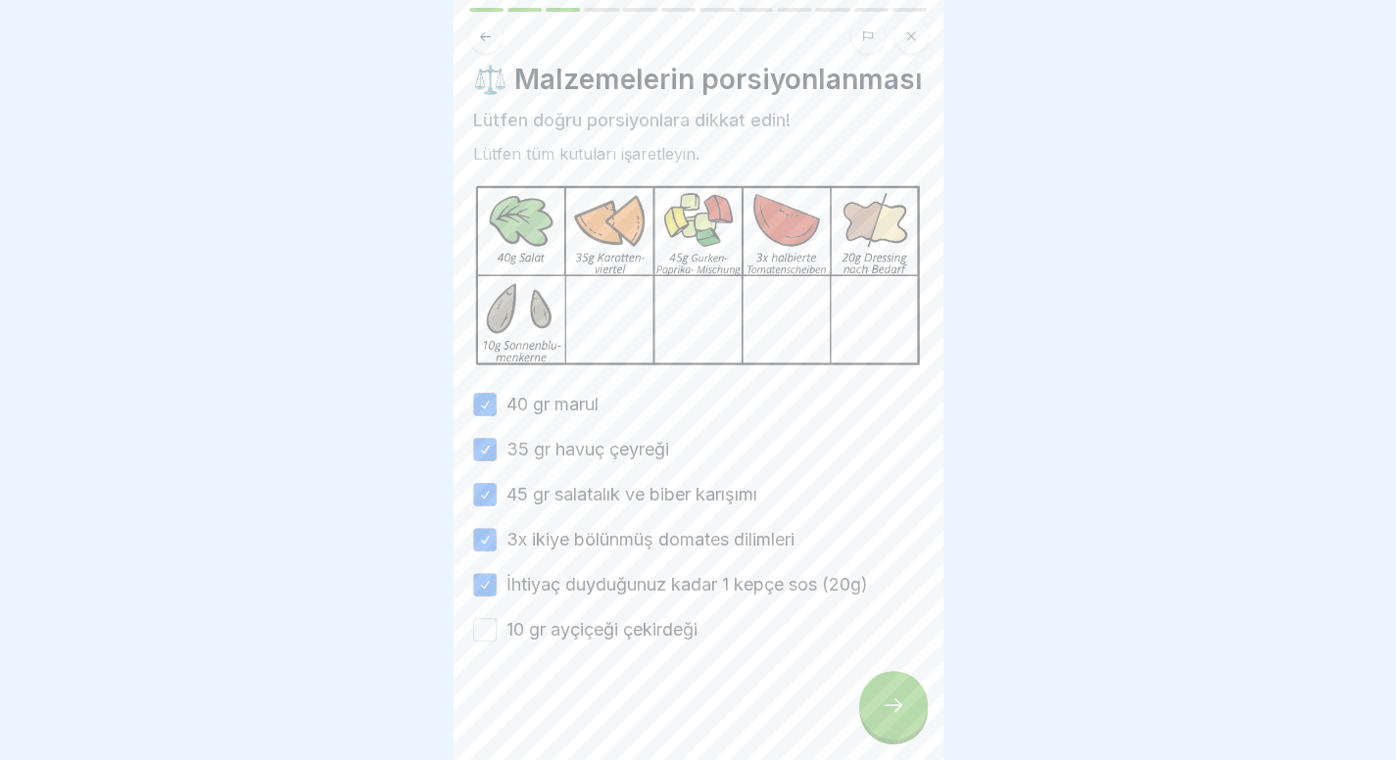
click at [488, 618] on button "10 gr ayçiçeği çekirdeği" at bounding box center [485, 630] width 24 height 24
click at [884, 702] on icon at bounding box center [894, 705] width 24 height 24
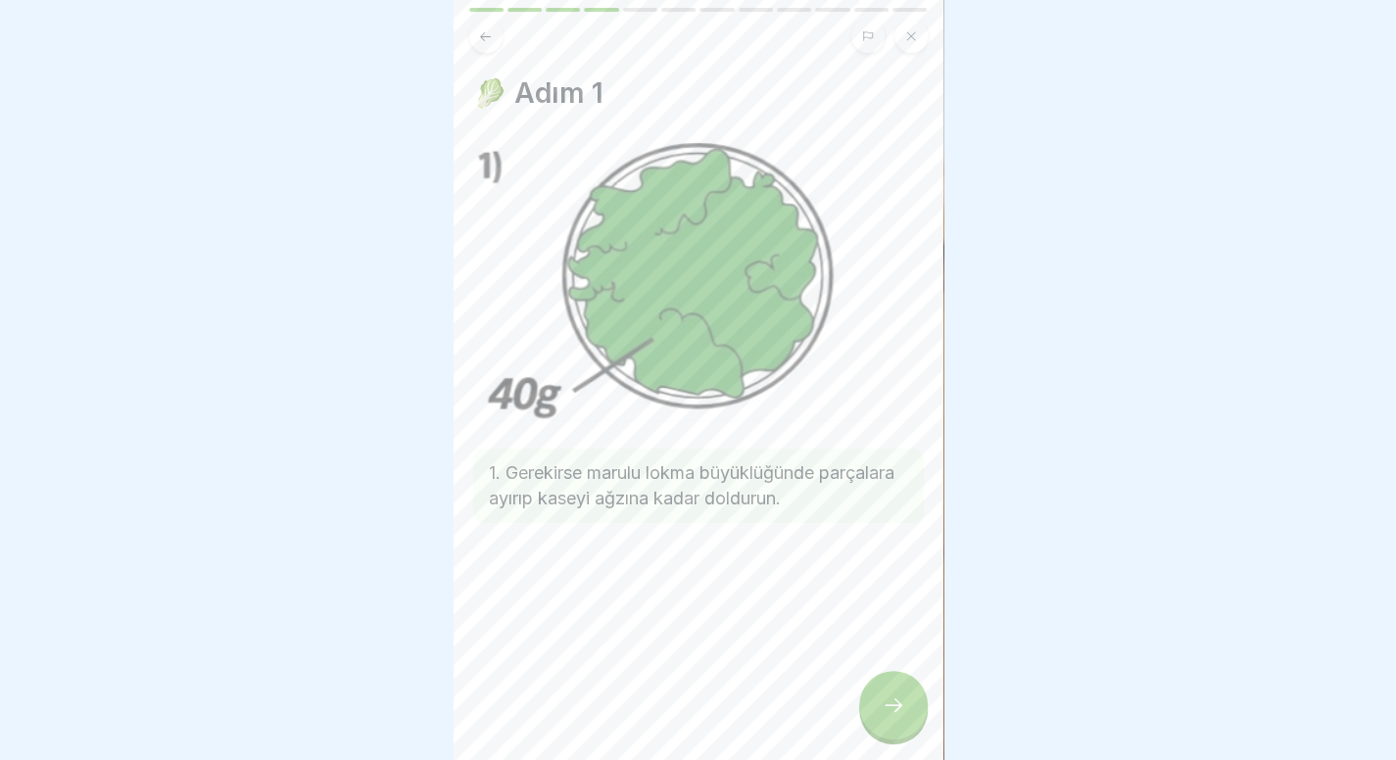
click at [879, 703] on div at bounding box center [893, 705] width 69 height 69
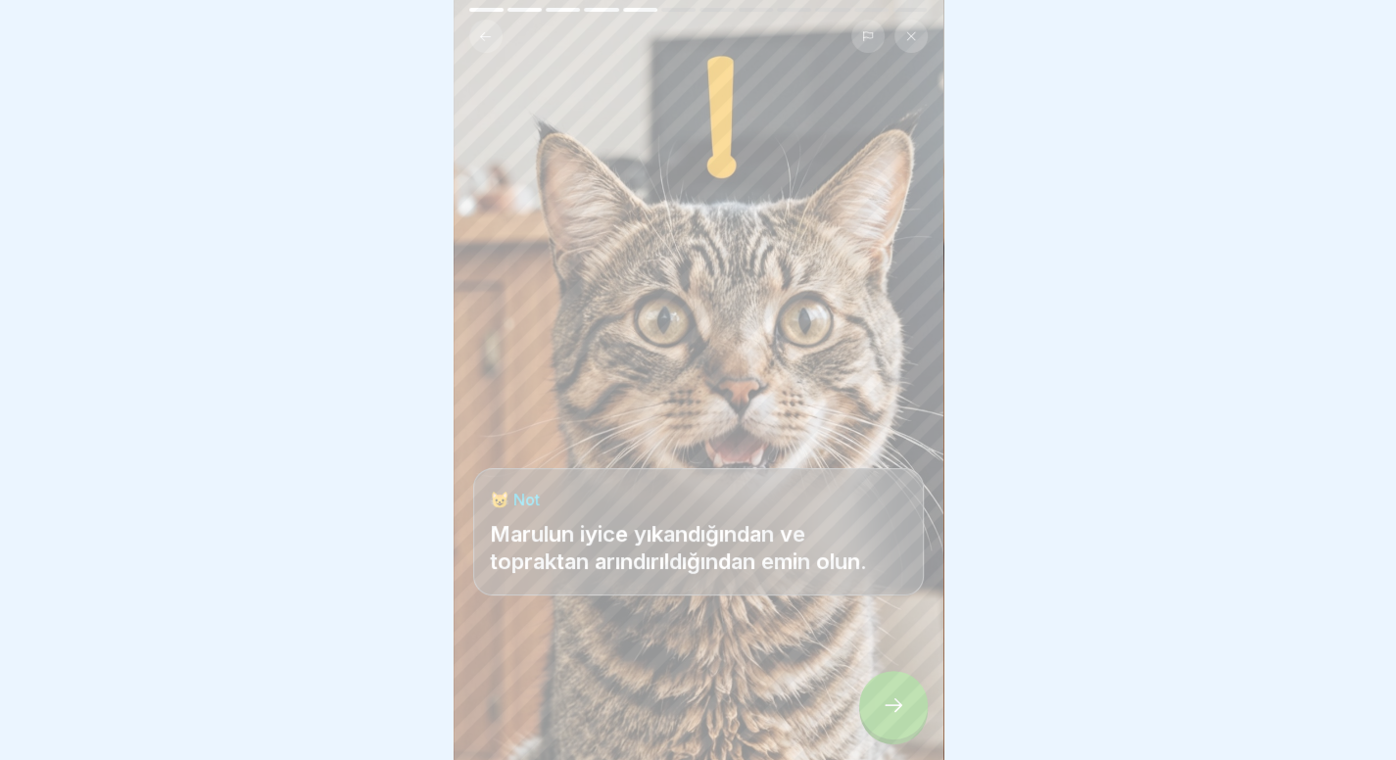
click at [879, 703] on div at bounding box center [893, 705] width 69 height 69
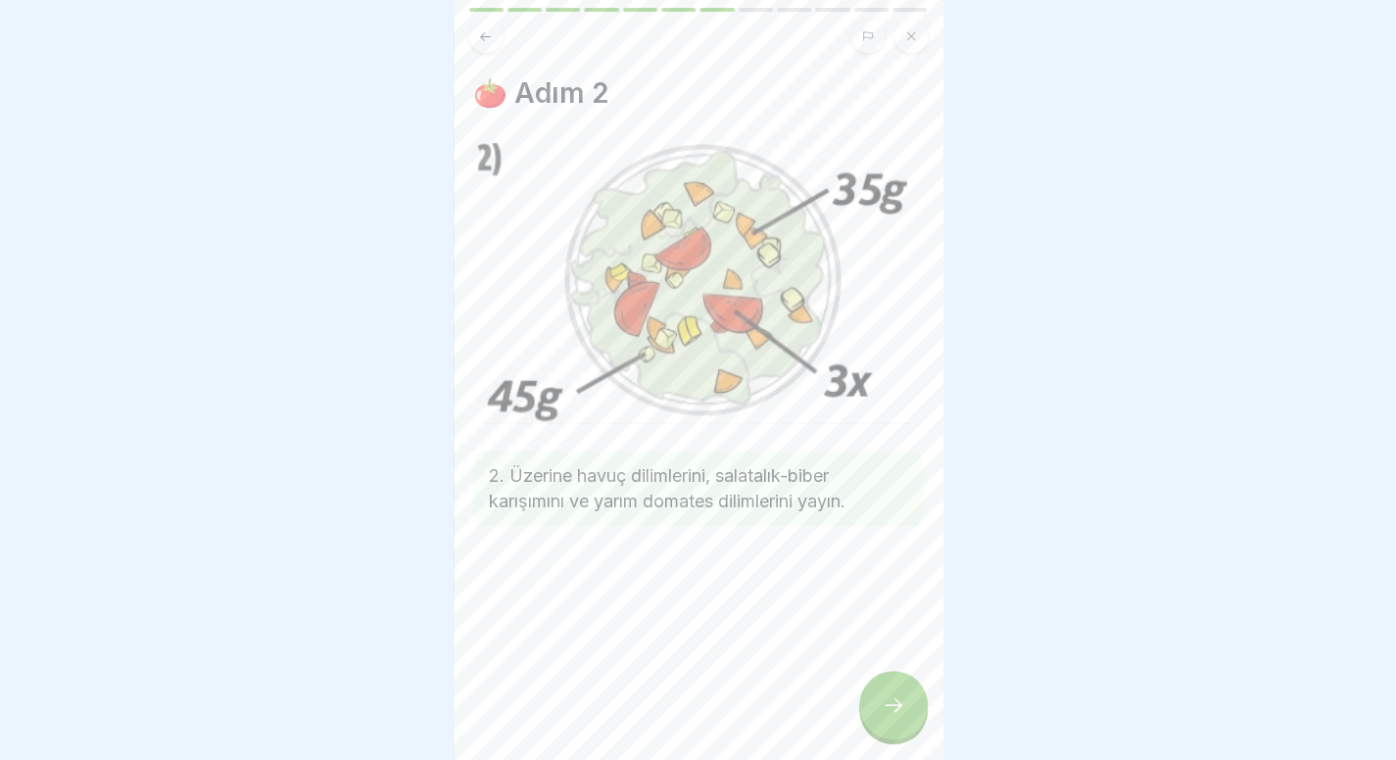
click at [879, 703] on div at bounding box center [893, 705] width 69 height 69
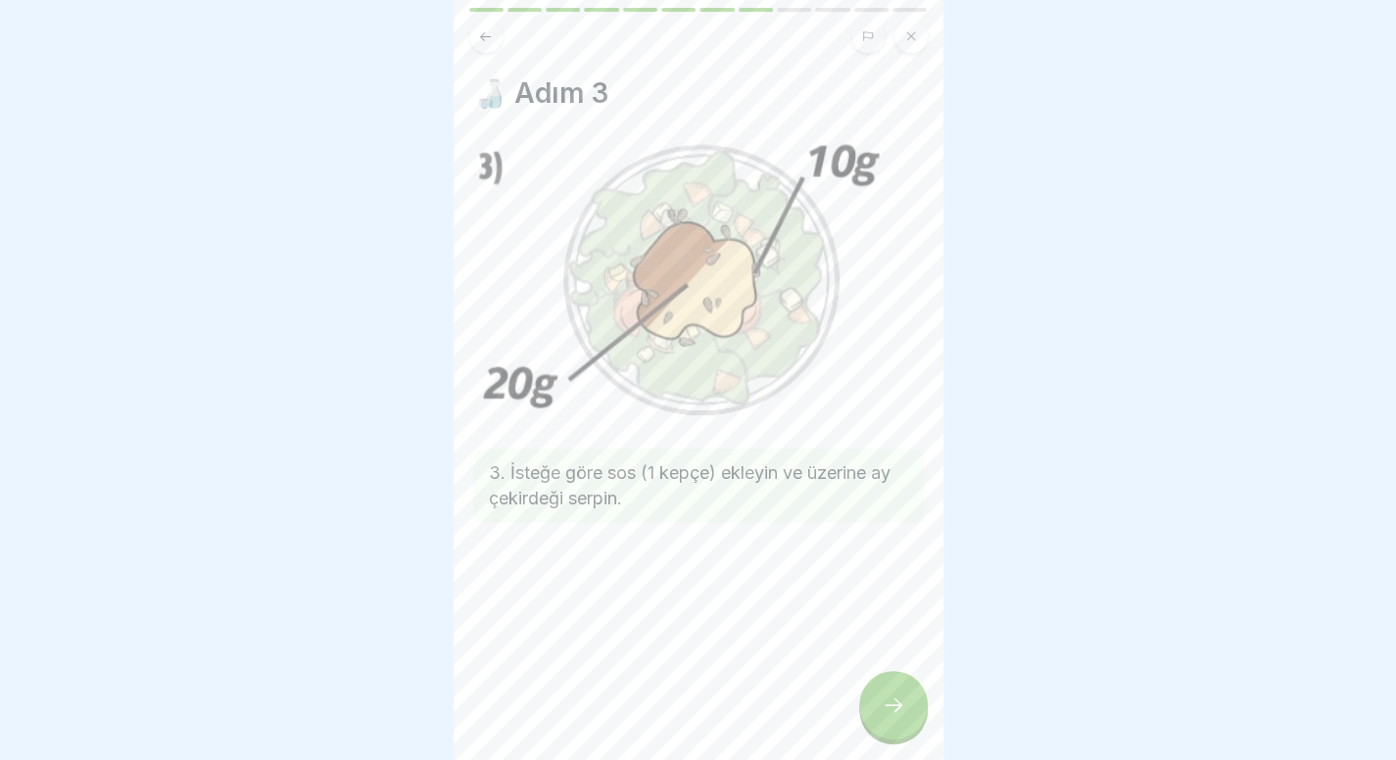
click at [879, 703] on div at bounding box center [893, 705] width 69 height 69
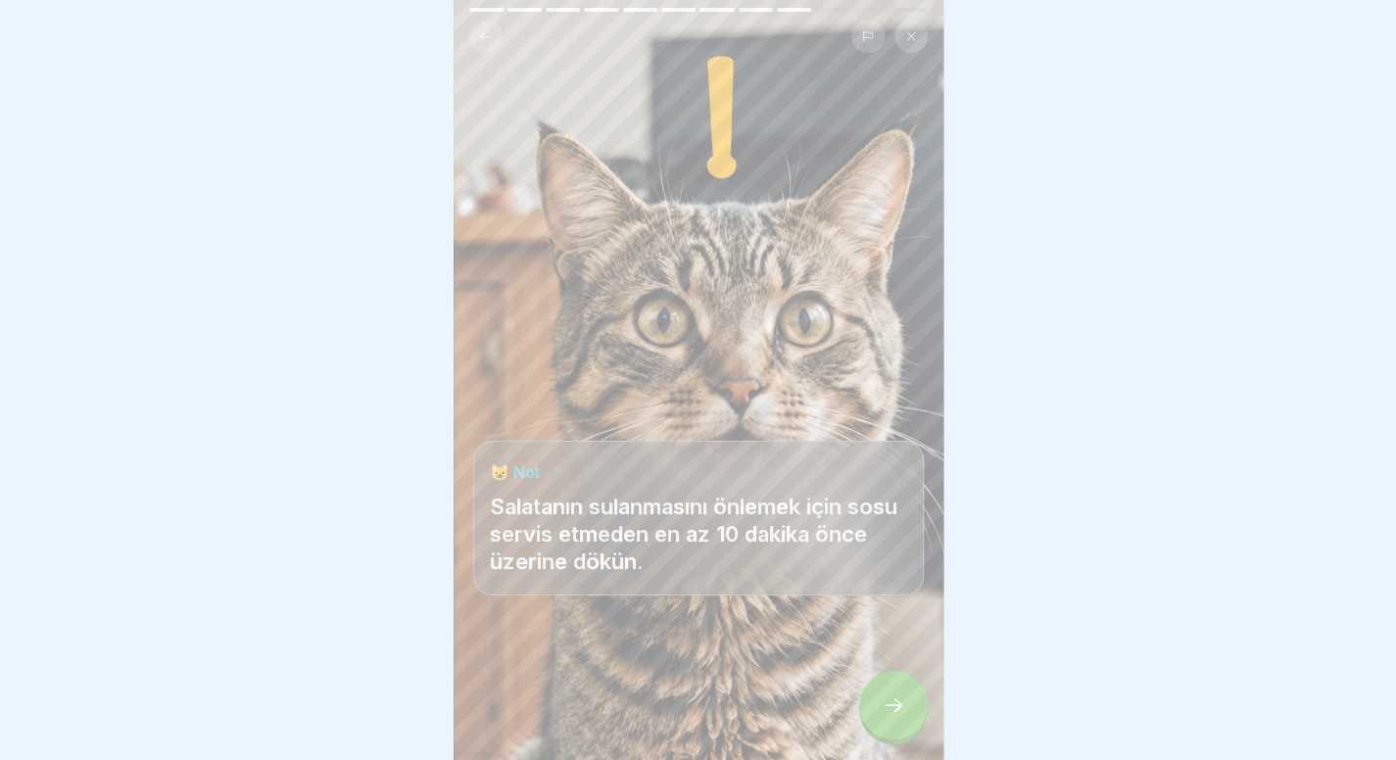
click at [879, 703] on div at bounding box center [893, 705] width 69 height 69
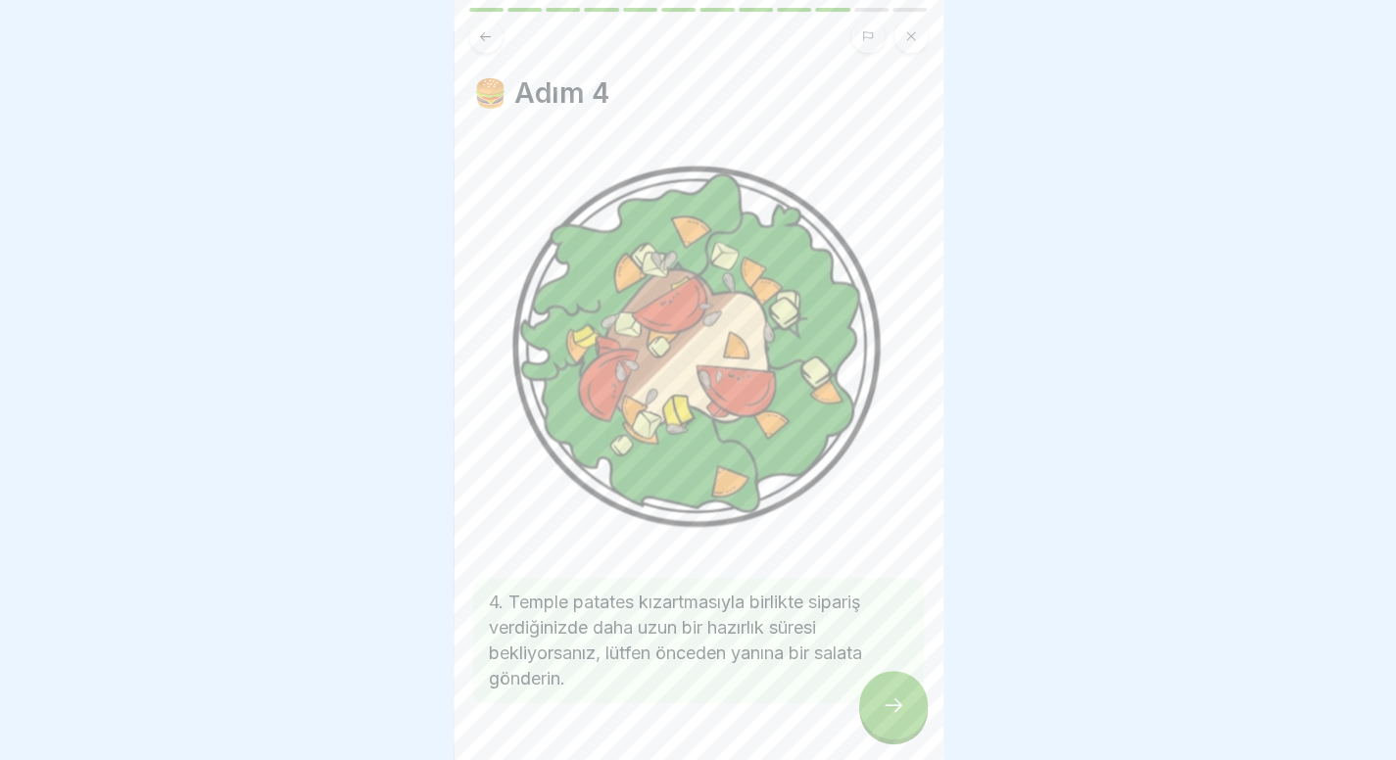
scroll to position [47, 0]
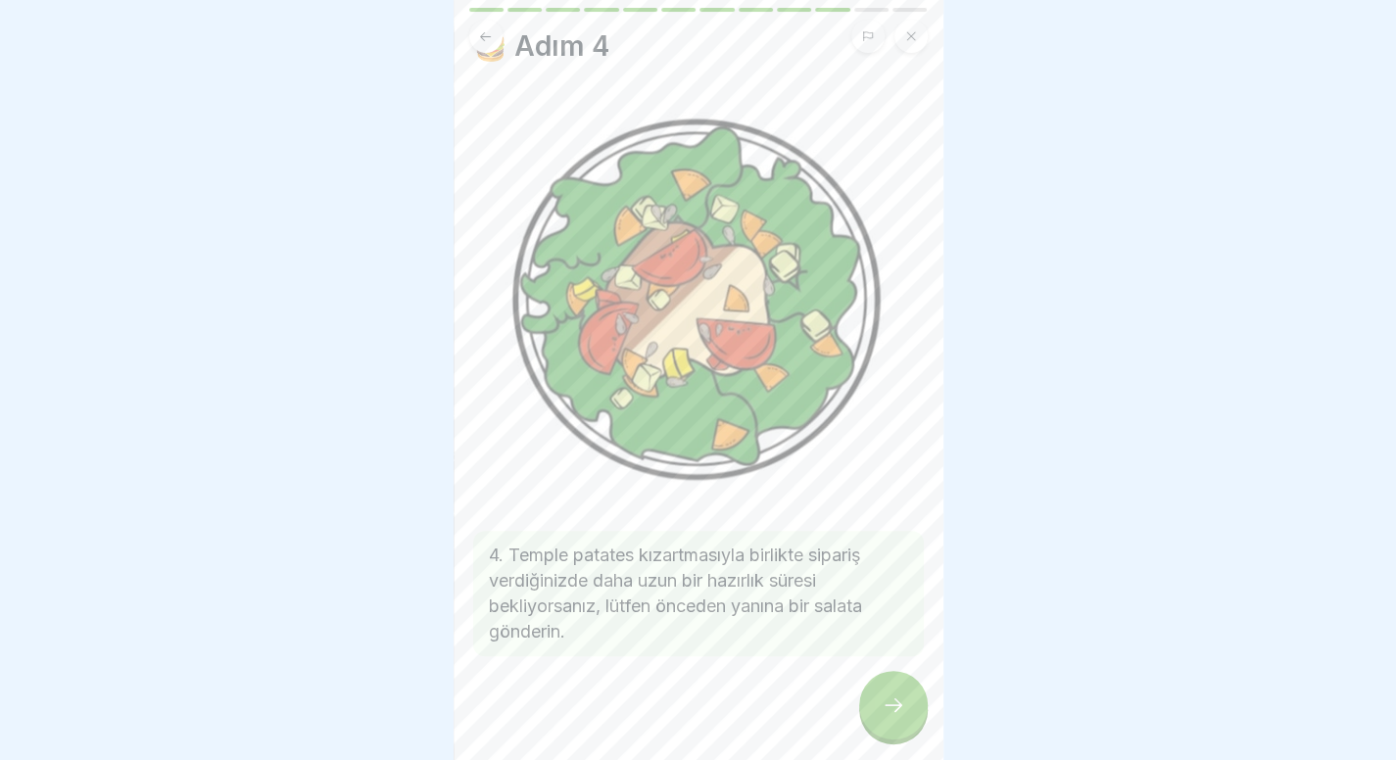
click at [880, 701] on div at bounding box center [893, 705] width 69 height 69
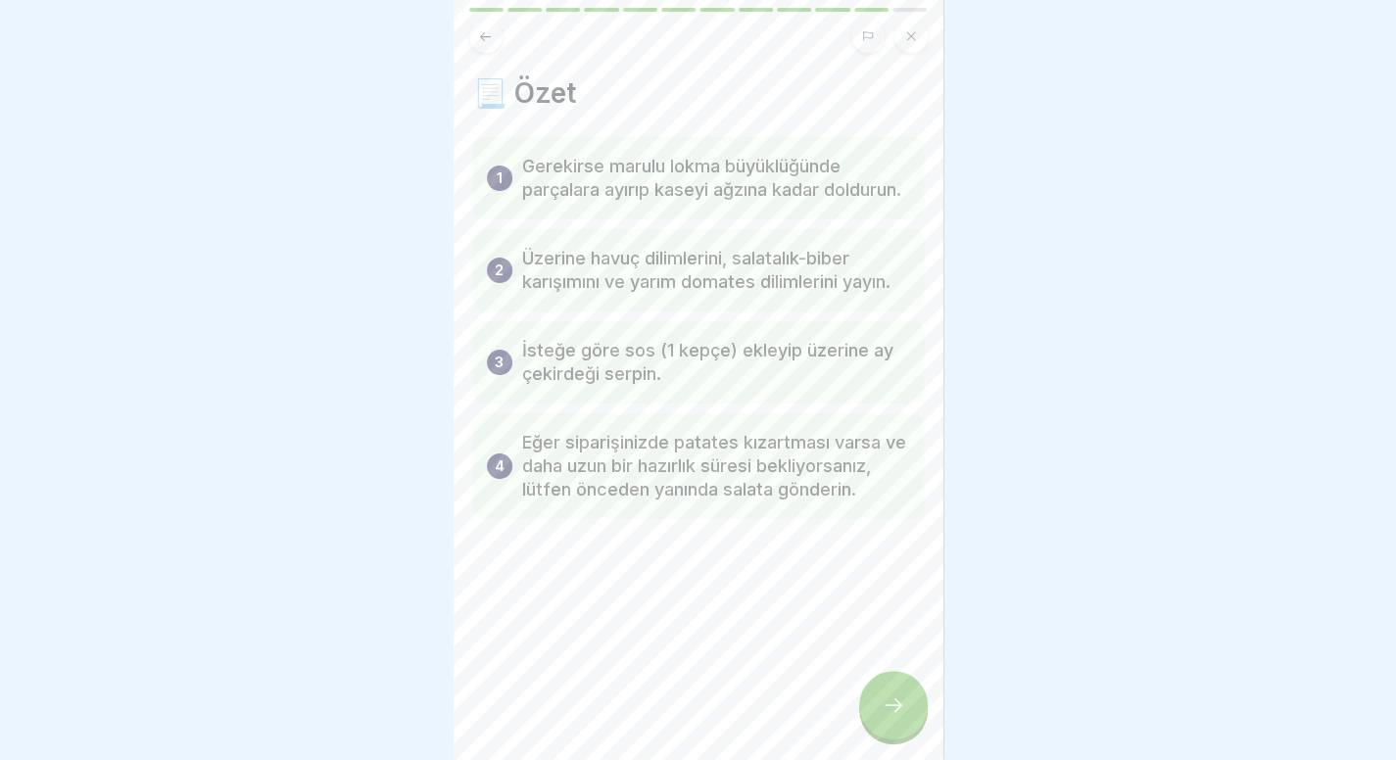
click at [179, 423] on div at bounding box center [698, 380] width 1396 height 760
click at [889, 714] on icon at bounding box center [894, 705] width 24 height 24
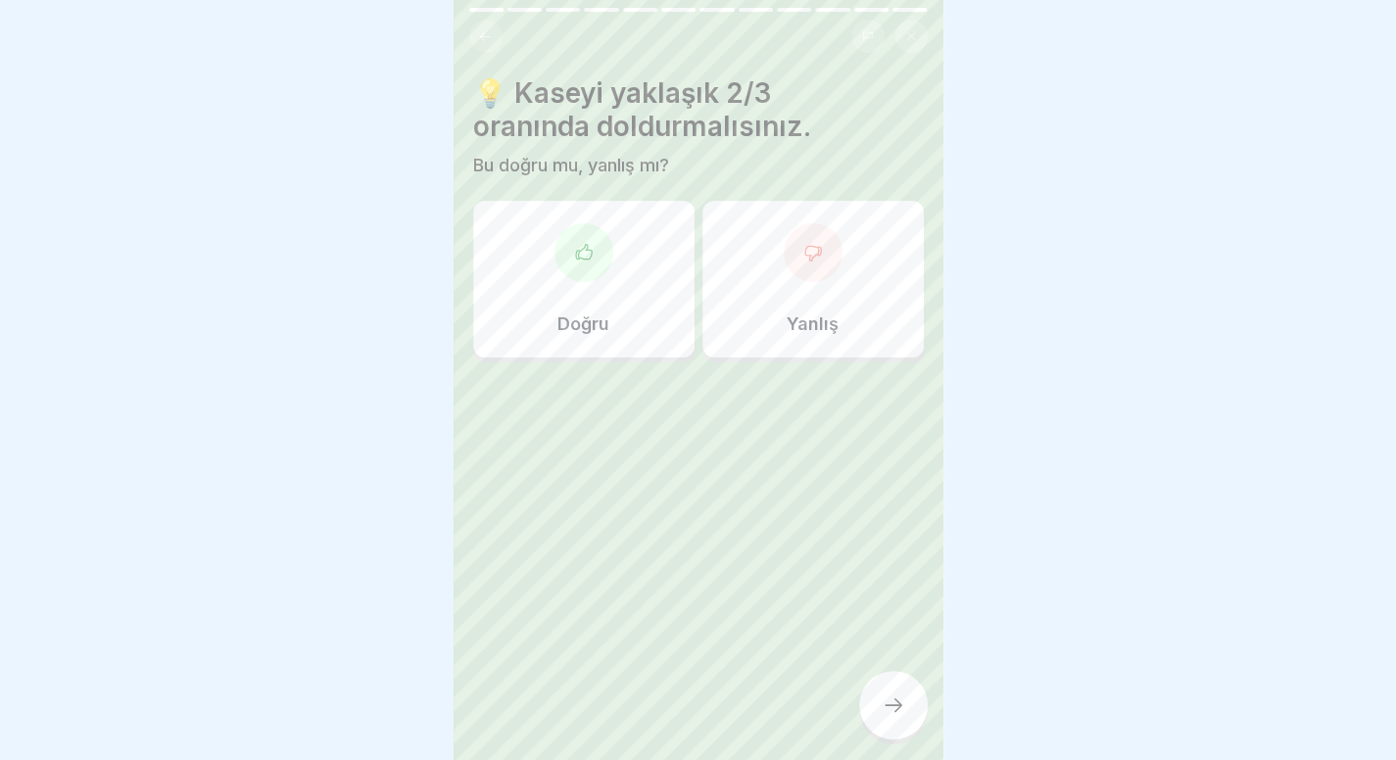
click at [482, 29] on icon at bounding box center [485, 36] width 15 height 15
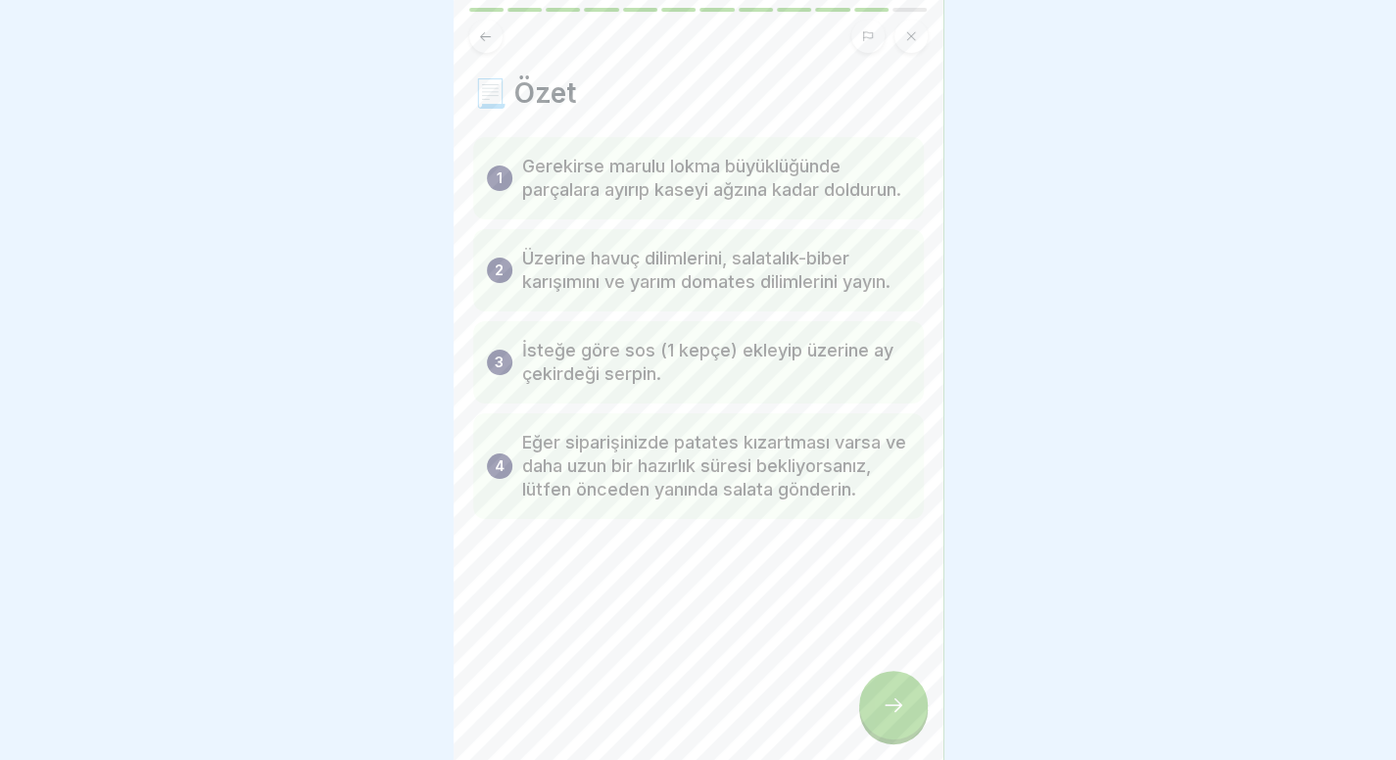
click at [482, 29] on icon at bounding box center [485, 36] width 15 height 15
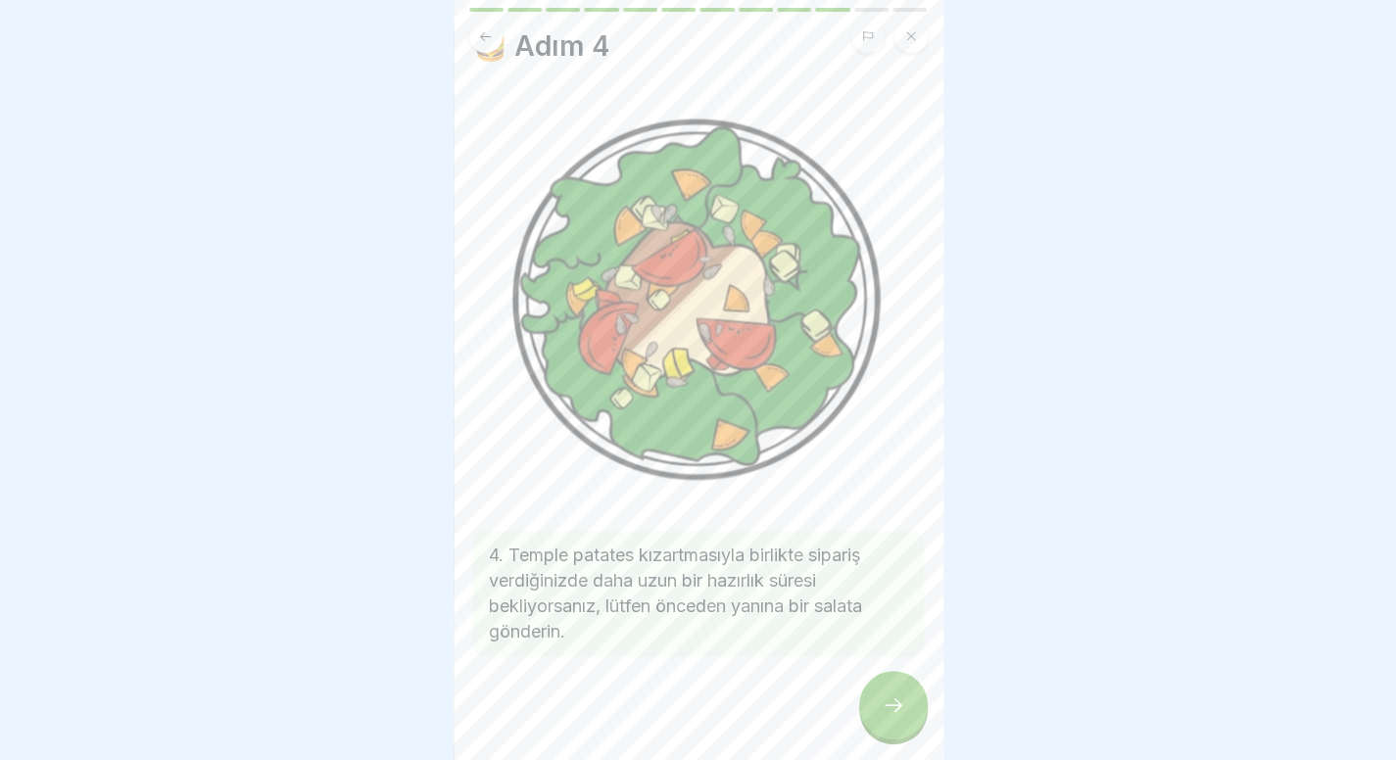
click at [482, 29] on icon at bounding box center [485, 36] width 15 height 15
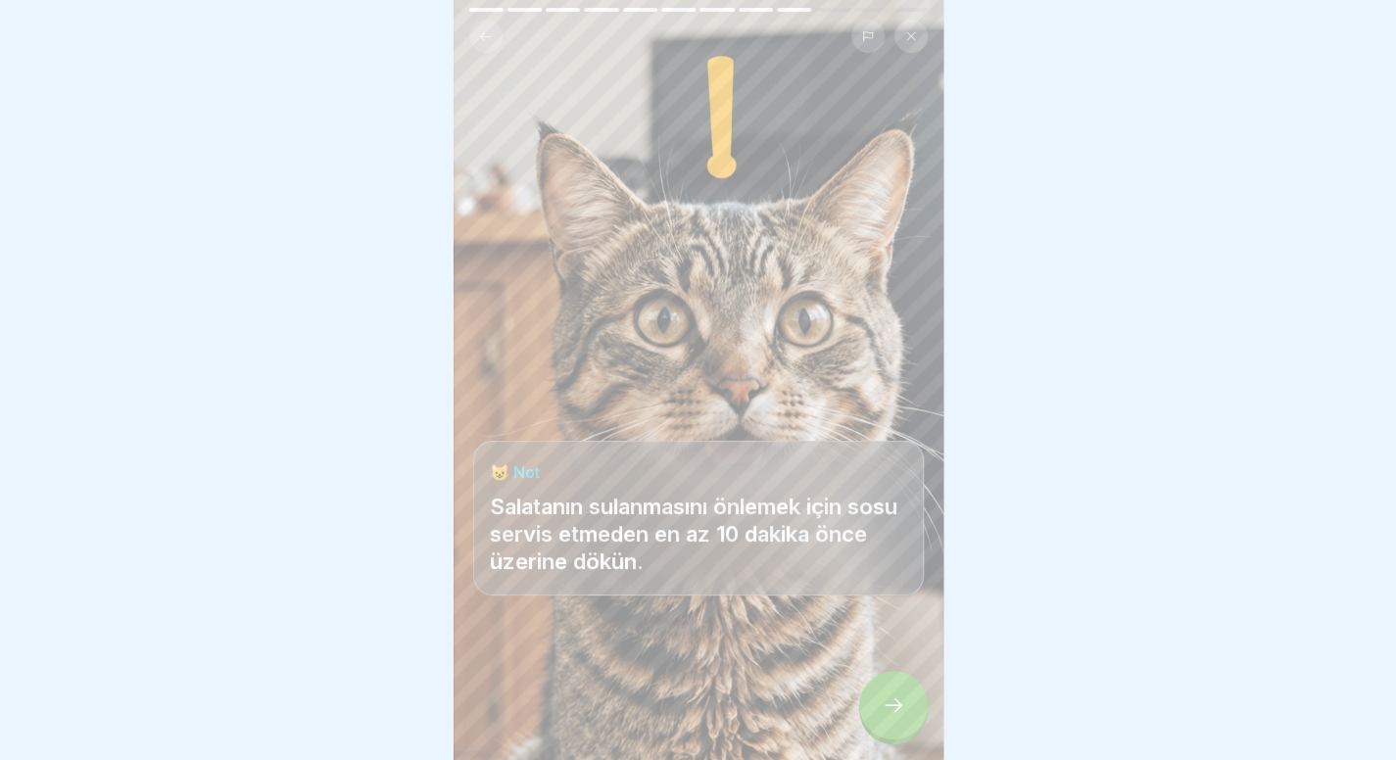
click at [482, 29] on icon at bounding box center [485, 36] width 15 height 15
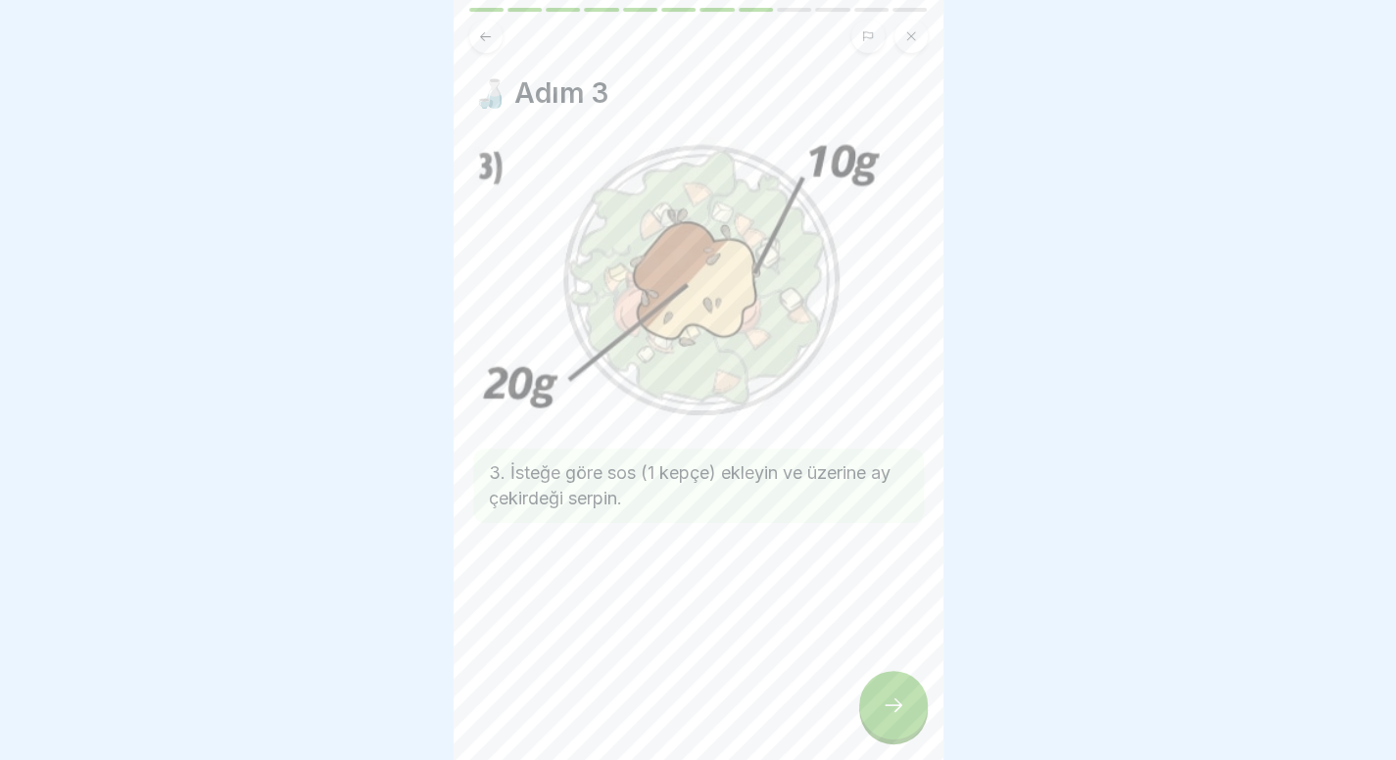
click at [482, 29] on icon at bounding box center [485, 36] width 15 height 15
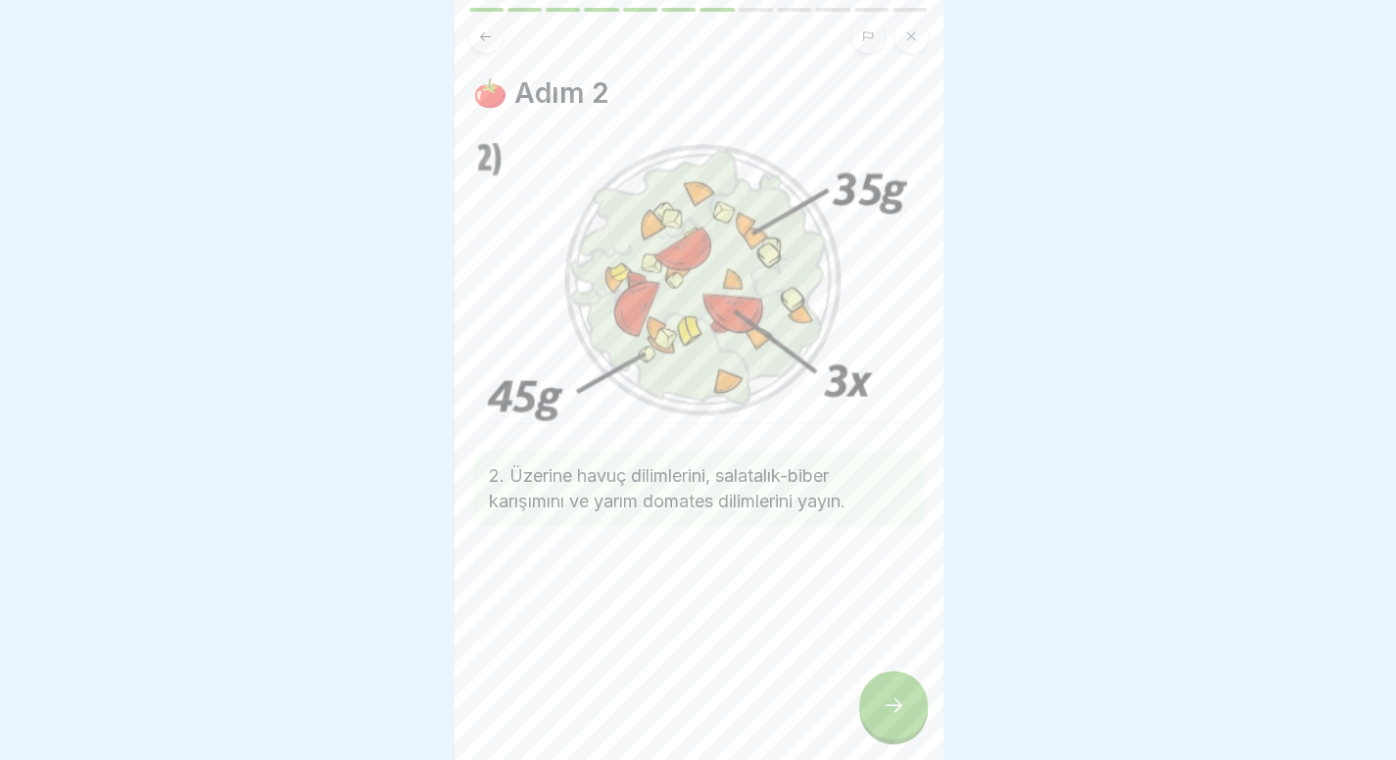
click at [482, 29] on icon at bounding box center [485, 36] width 15 height 15
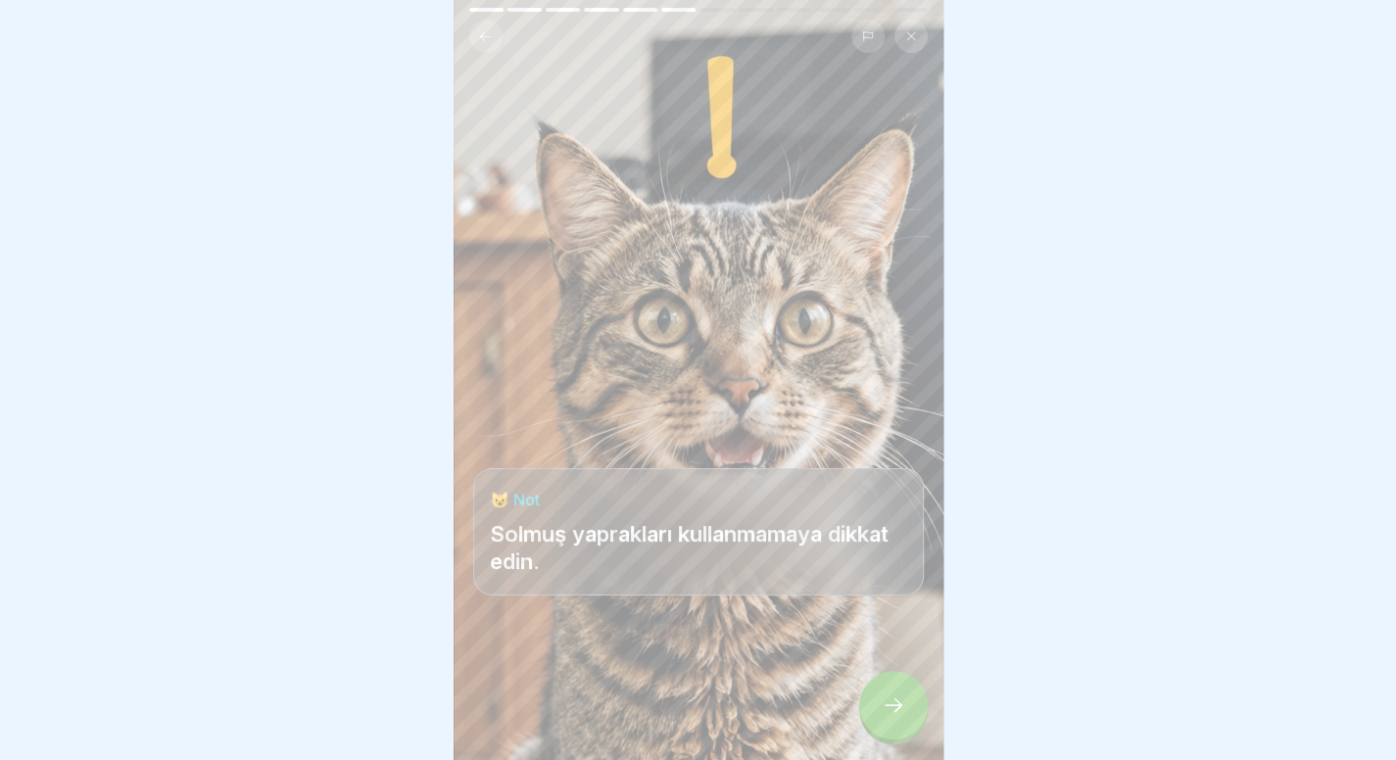
click at [482, 29] on icon at bounding box center [485, 36] width 15 height 15
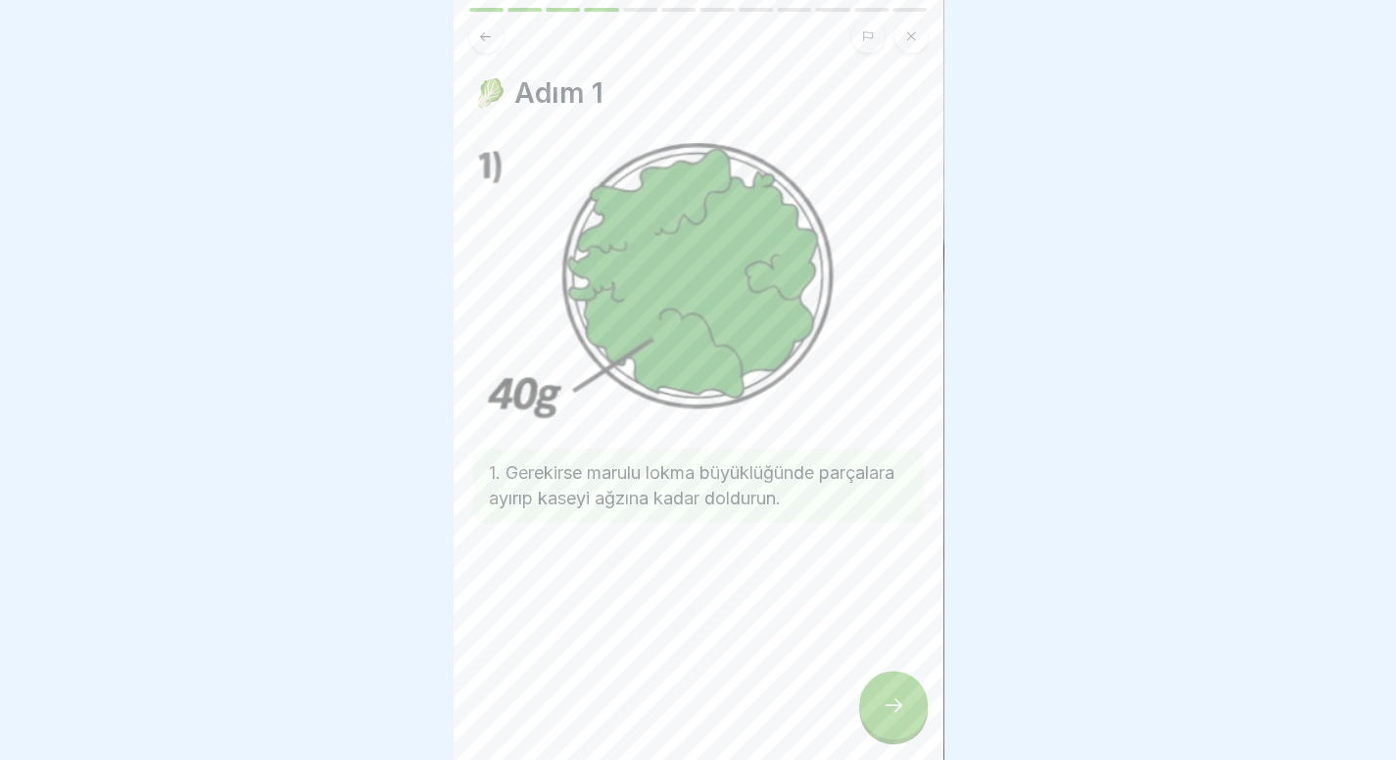
click at [482, 29] on icon at bounding box center [485, 36] width 15 height 15
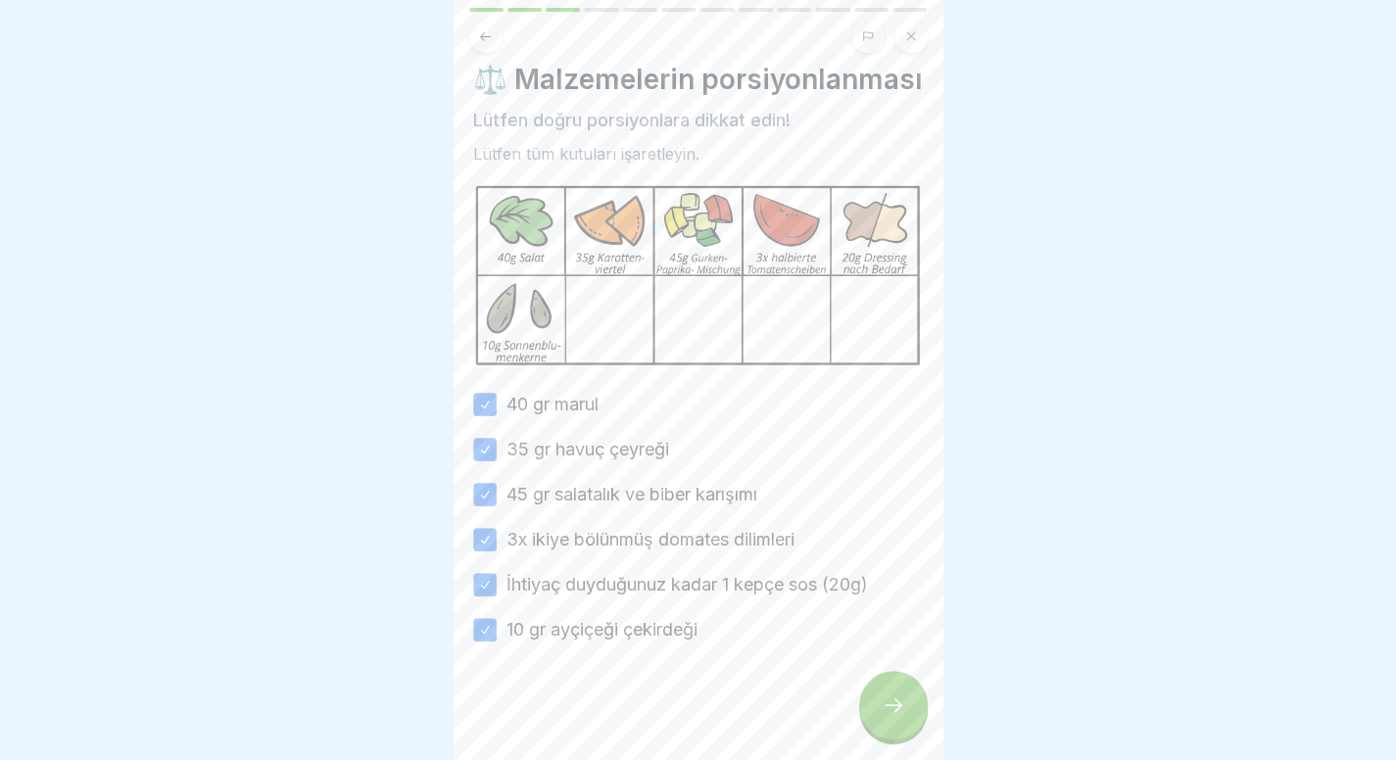
click at [885, 689] on div at bounding box center [893, 705] width 69 height 69
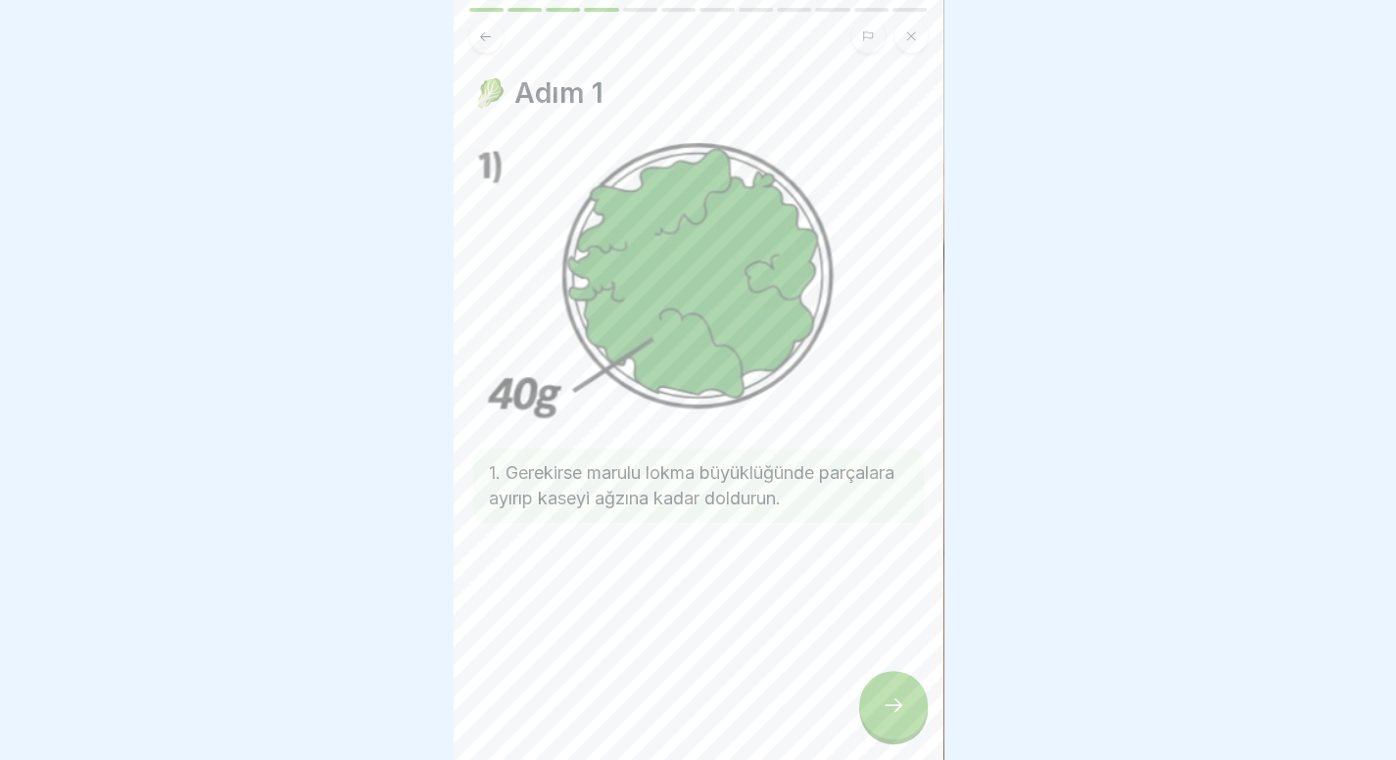
click at [884, 706] on icon at bounding box center [894, 705] width 24 height 24
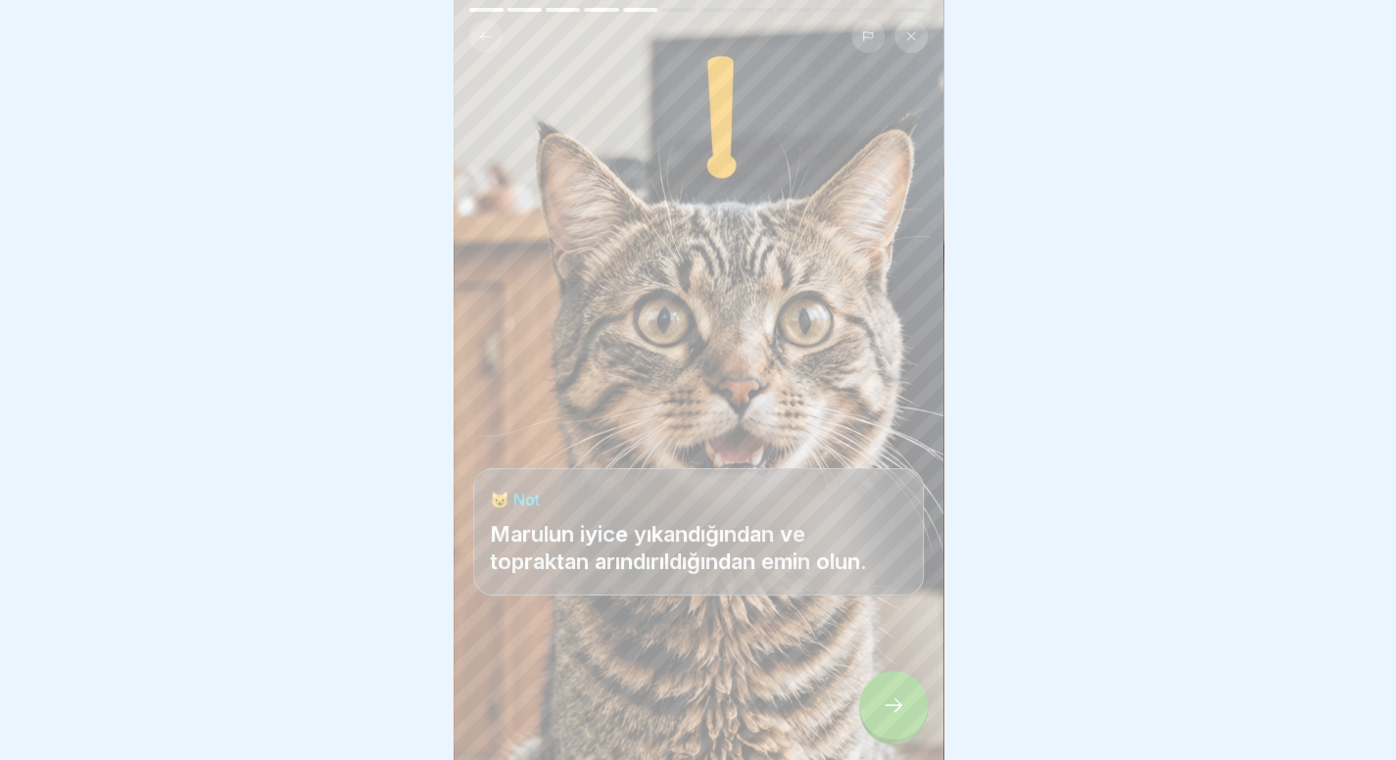
click at [884, 706] on icon at bounding box center [894, 705] width 24 height 24
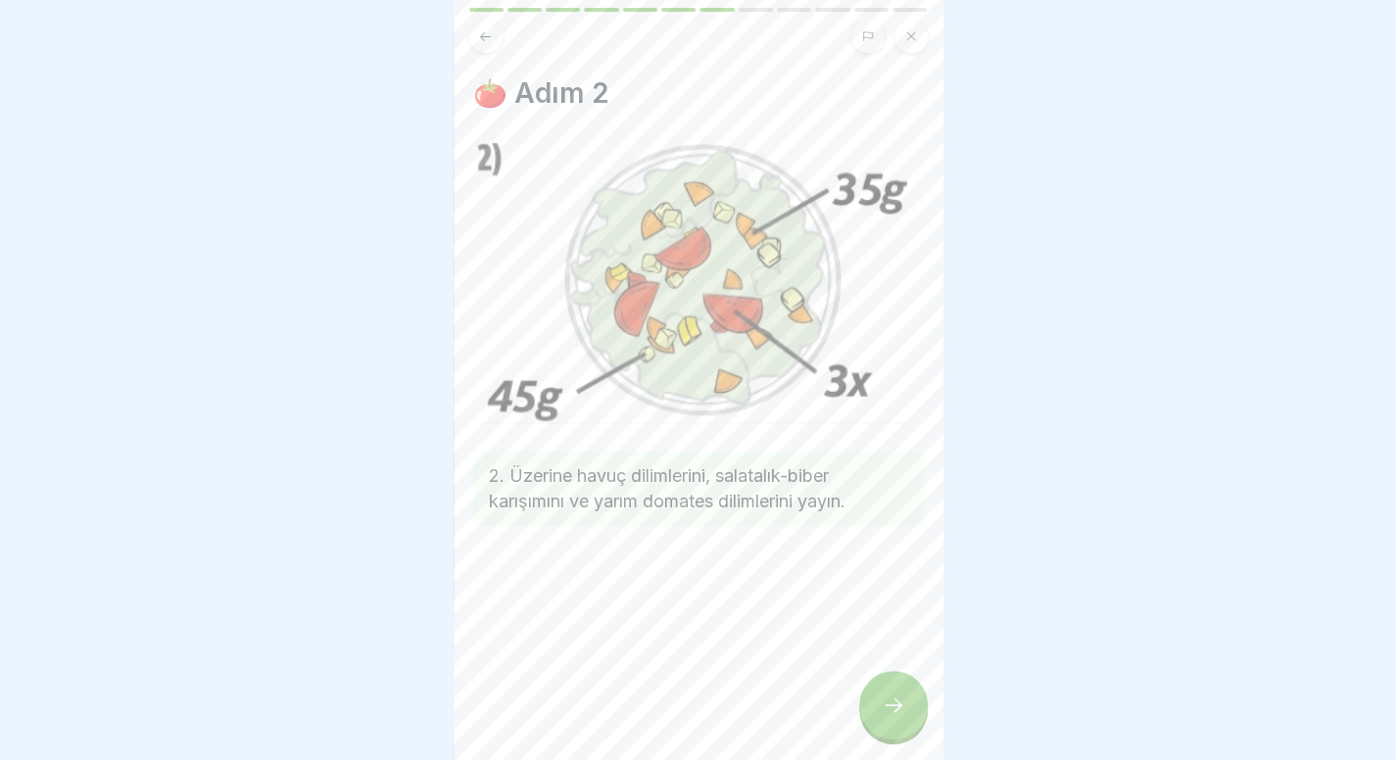
click at [884, 706] on icon at bounding box center [894, 705] width 24 height 24
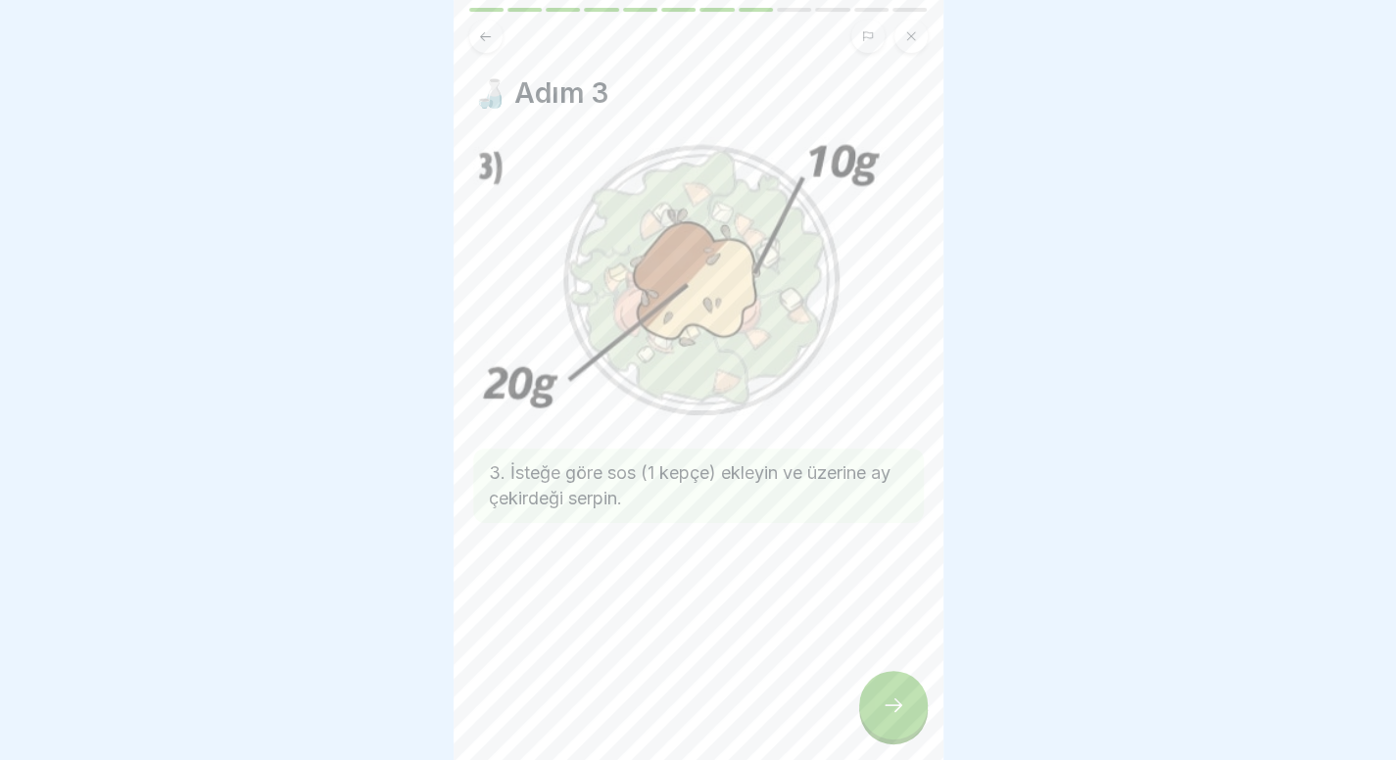
click at [884, 706] on icon at bounding box center [894, 705] width 24 height 24
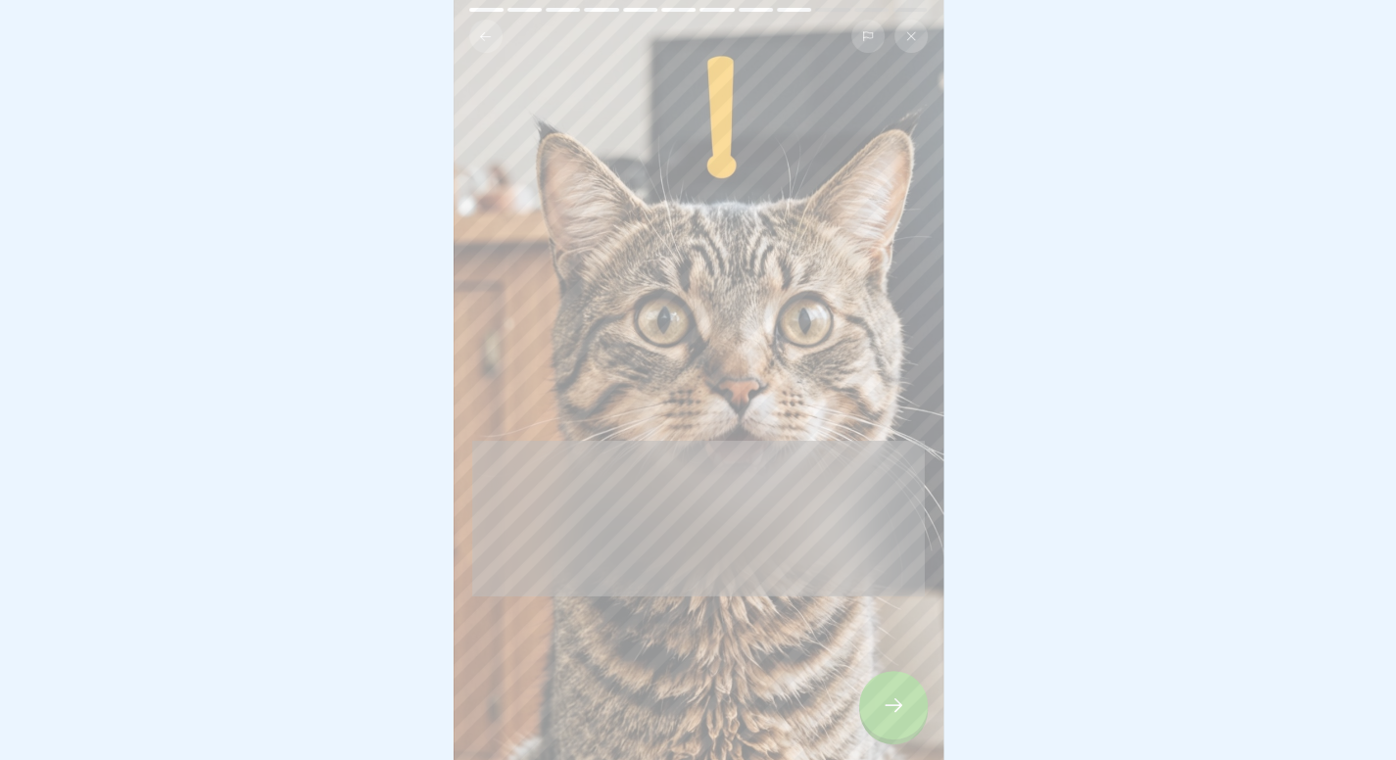
click at [884, 706] on icon at bounding box center [894, 705] width 24 height 24
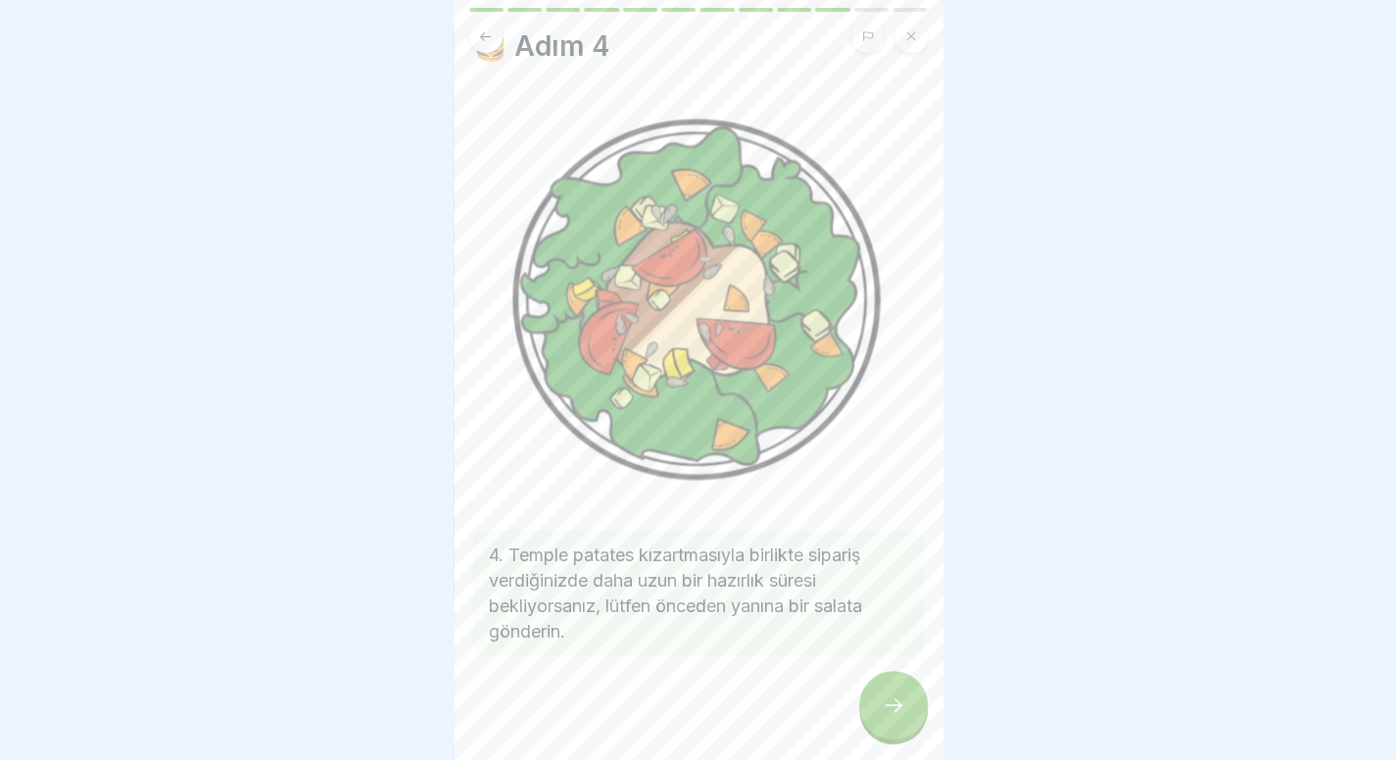
click at [884, 706] on icon at bounding box center [894, 705] width 24 height 24
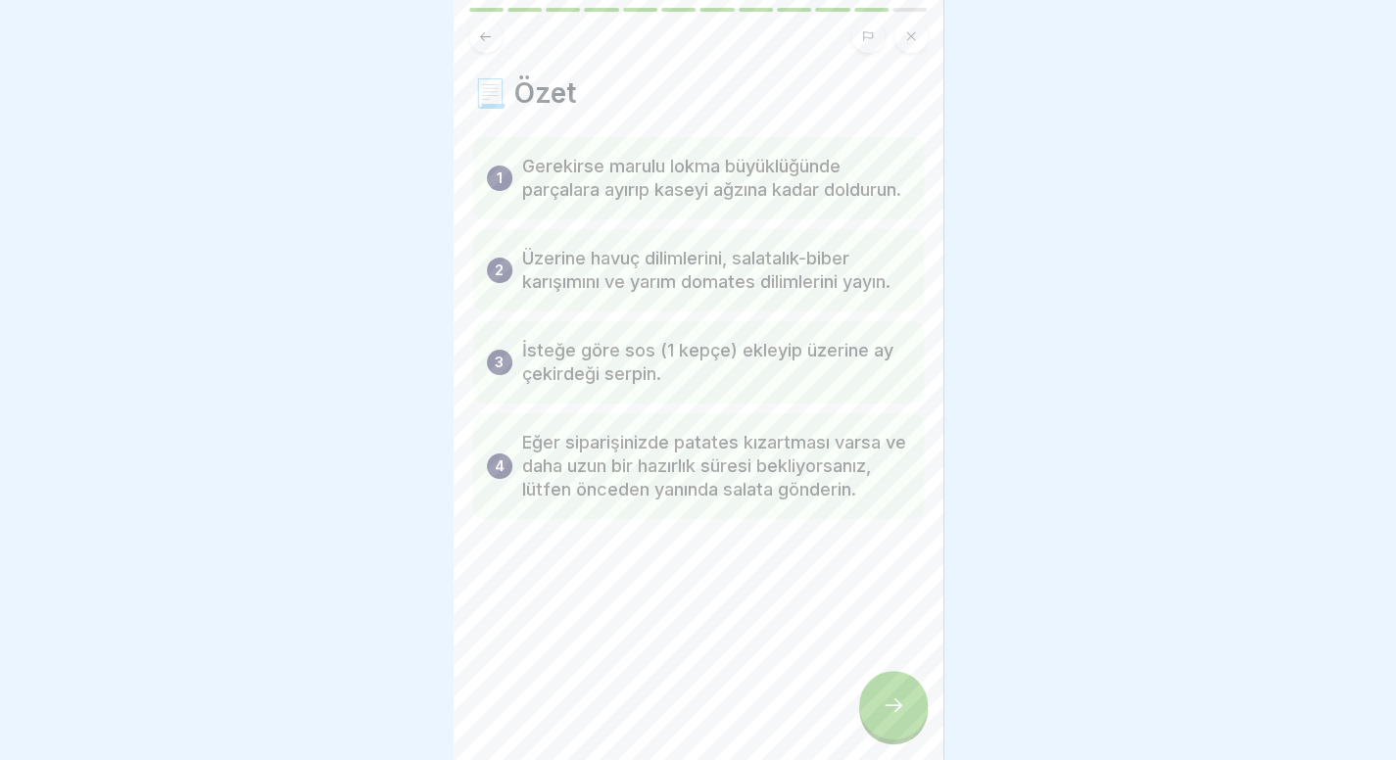
click at [884, 706] on icon at bounding box center [894, 705] width 24 height 24
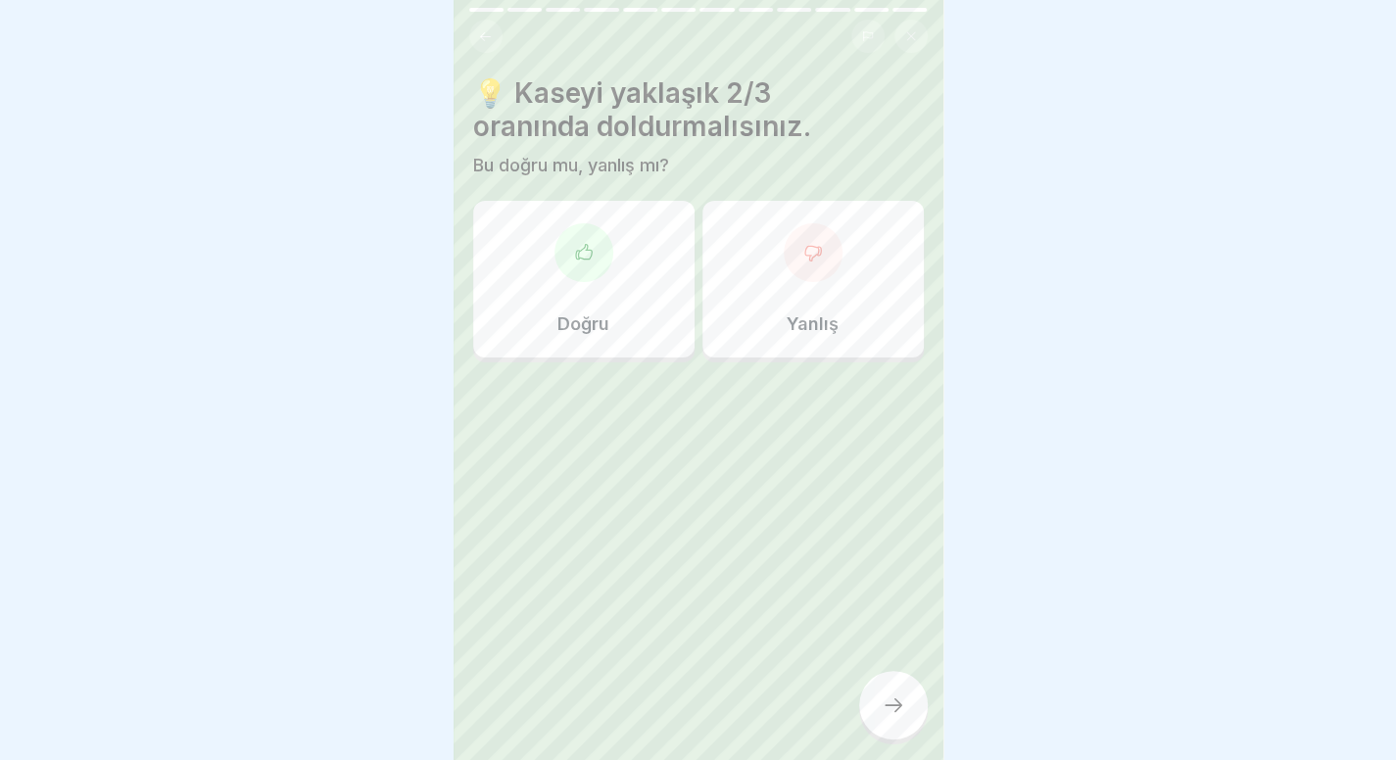
click at [884, 706] on icon at bounding box center [894, 705] width 24 height 24
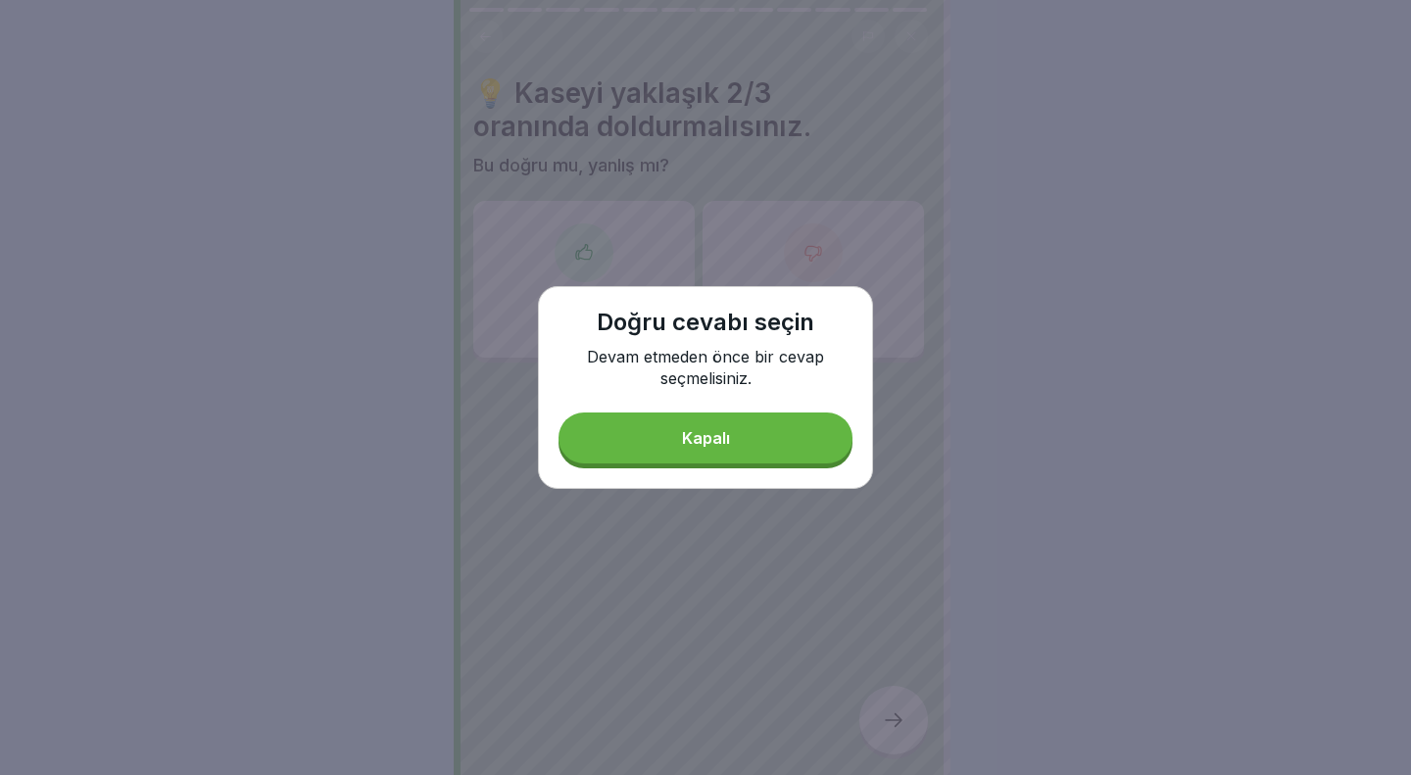
click at [754, 433] on button "Kapalı" at bounding box center [705, 437] width 294 height 51
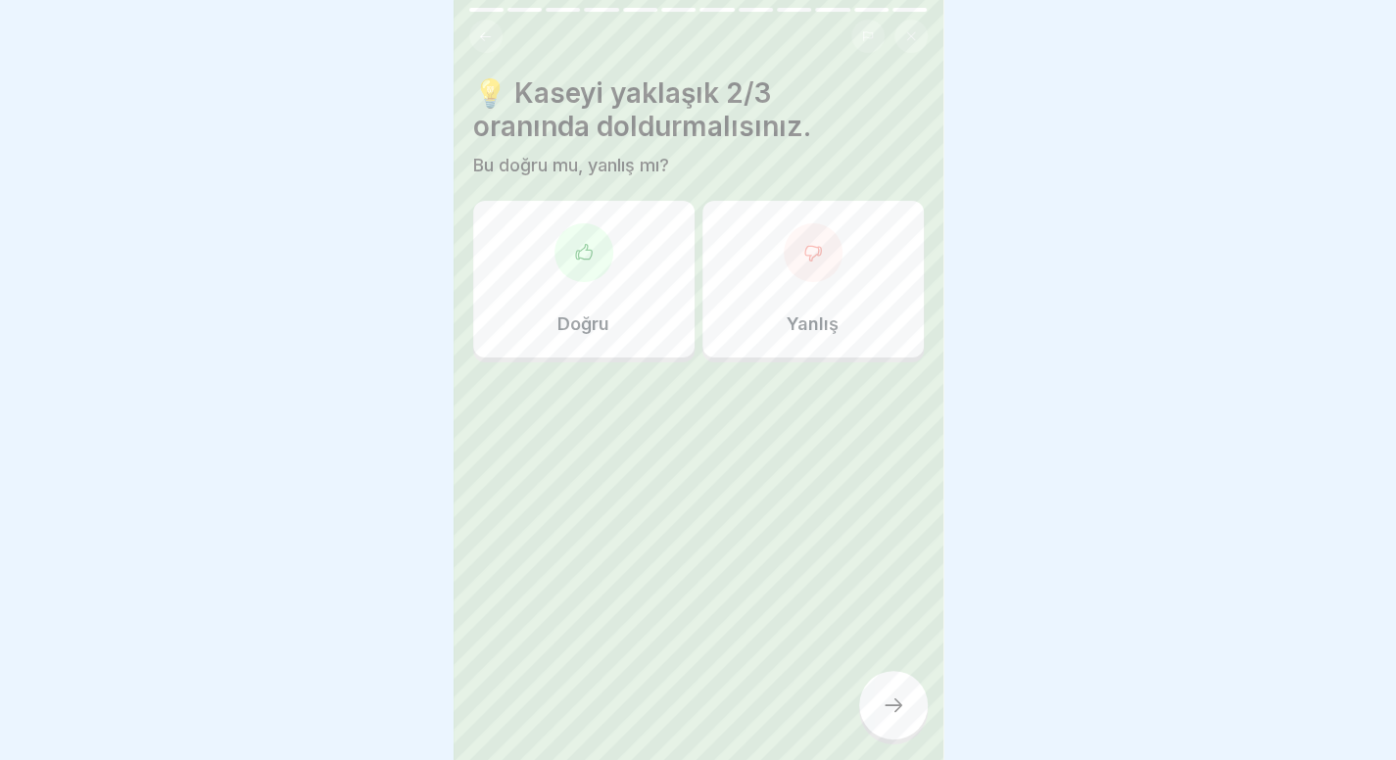
click at [817, 297] on div "Yanlış" at bounding box center [812, 279] width 221 height 157
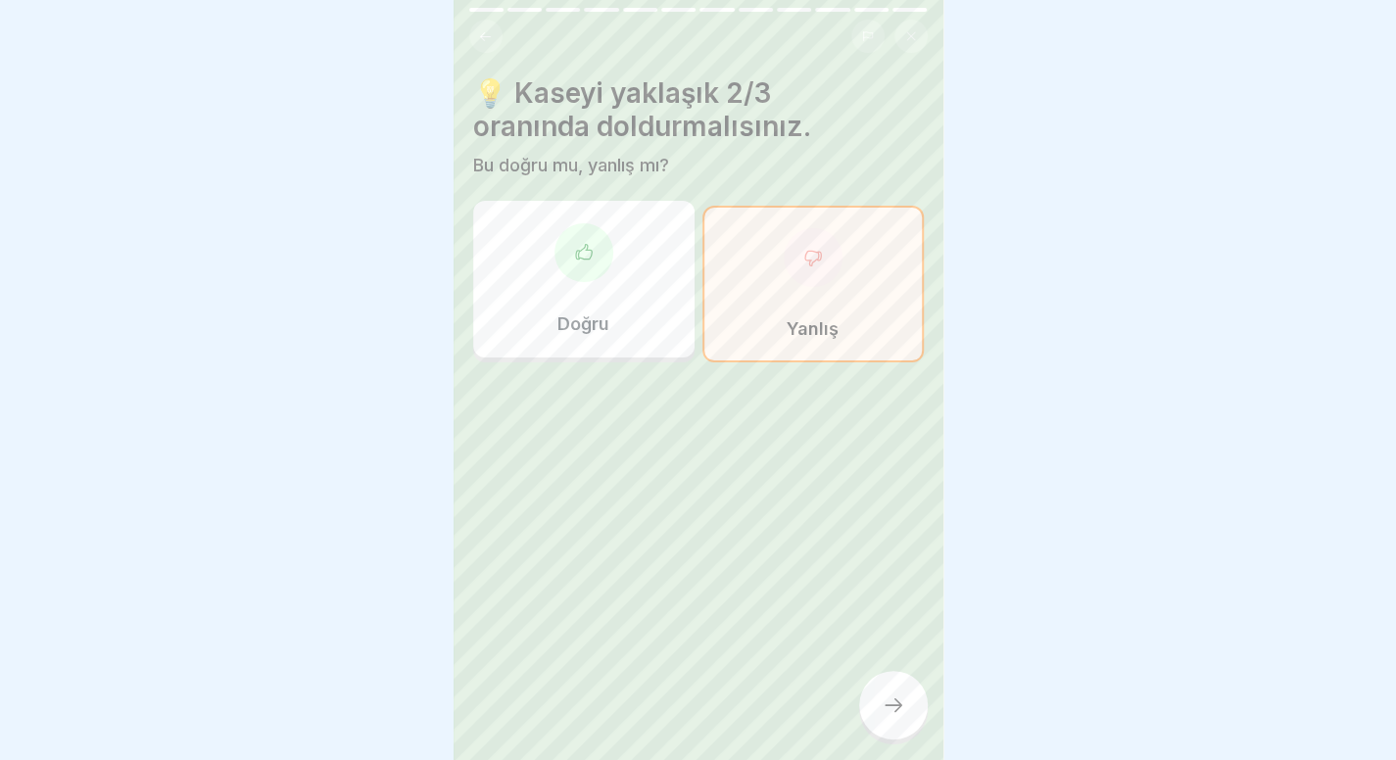
click at [882, 693] on div at bounding box center [893, 705] width 69 height 69
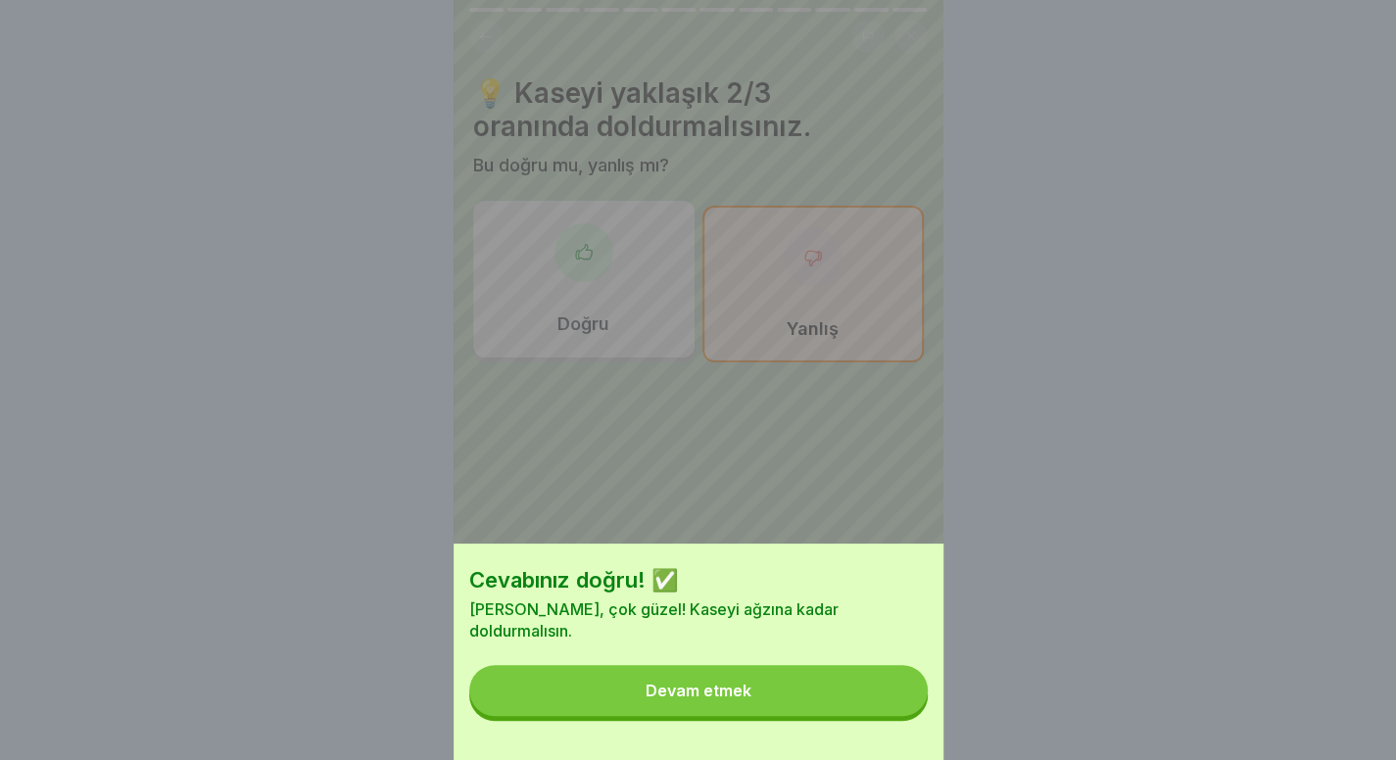
click at [882, 693] on button "Devam etmek" at bounding box center [698, 690] width 458 height 51
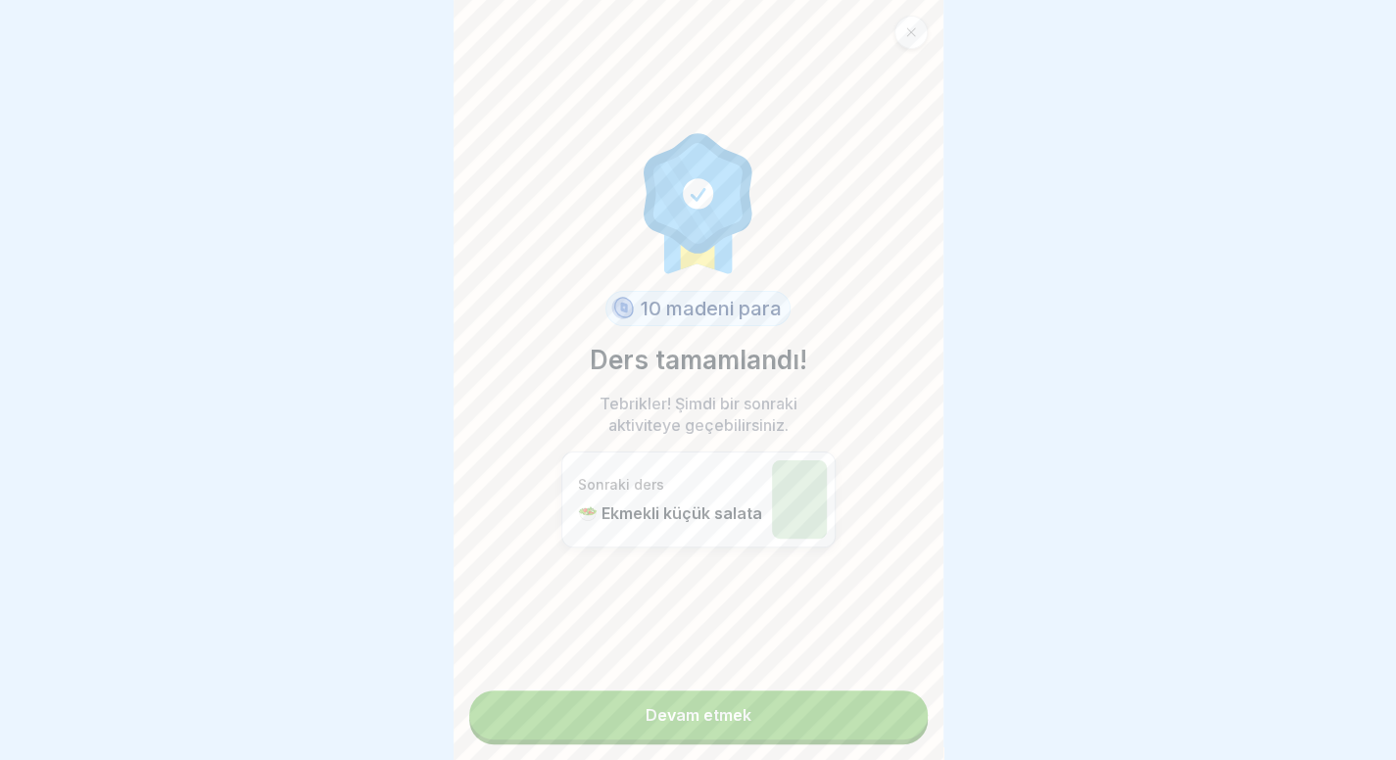
click at [852, 705] on link "Devam etmek" at bounding box center [698, 715] width 458 height 49
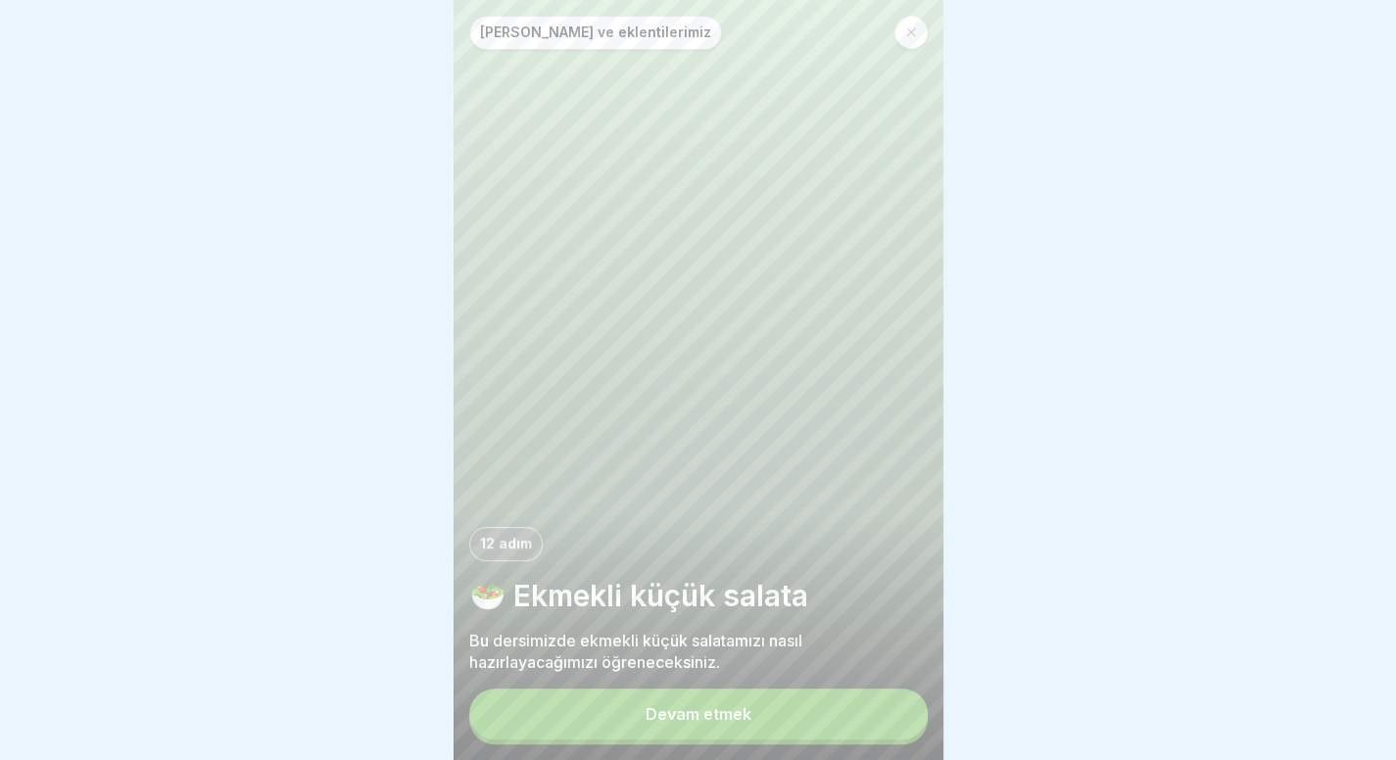
click at [776, 738] on button "Devam etmek" at bounding box center [698, 714] width 458 height 51
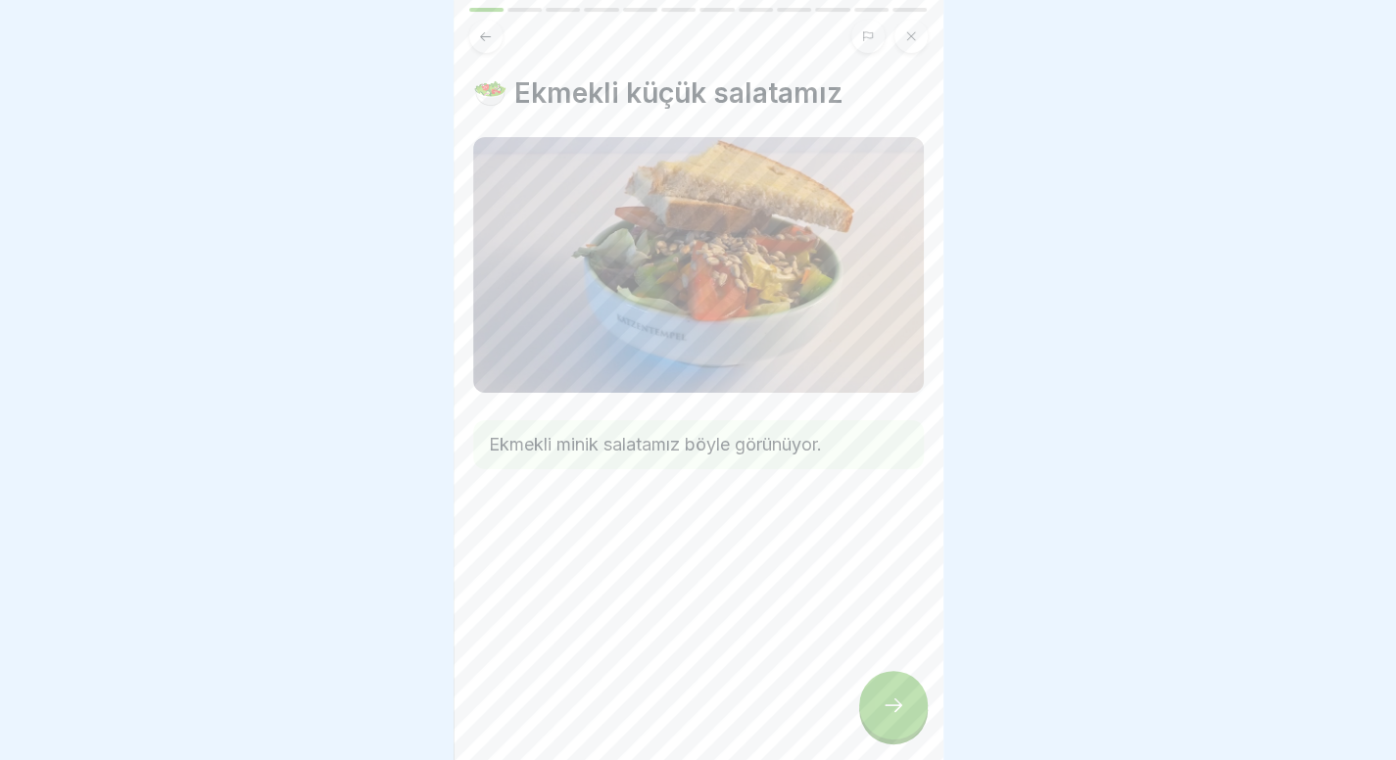
click at [897, 740] on div at bounding box center [893, 705] width 69 height 69
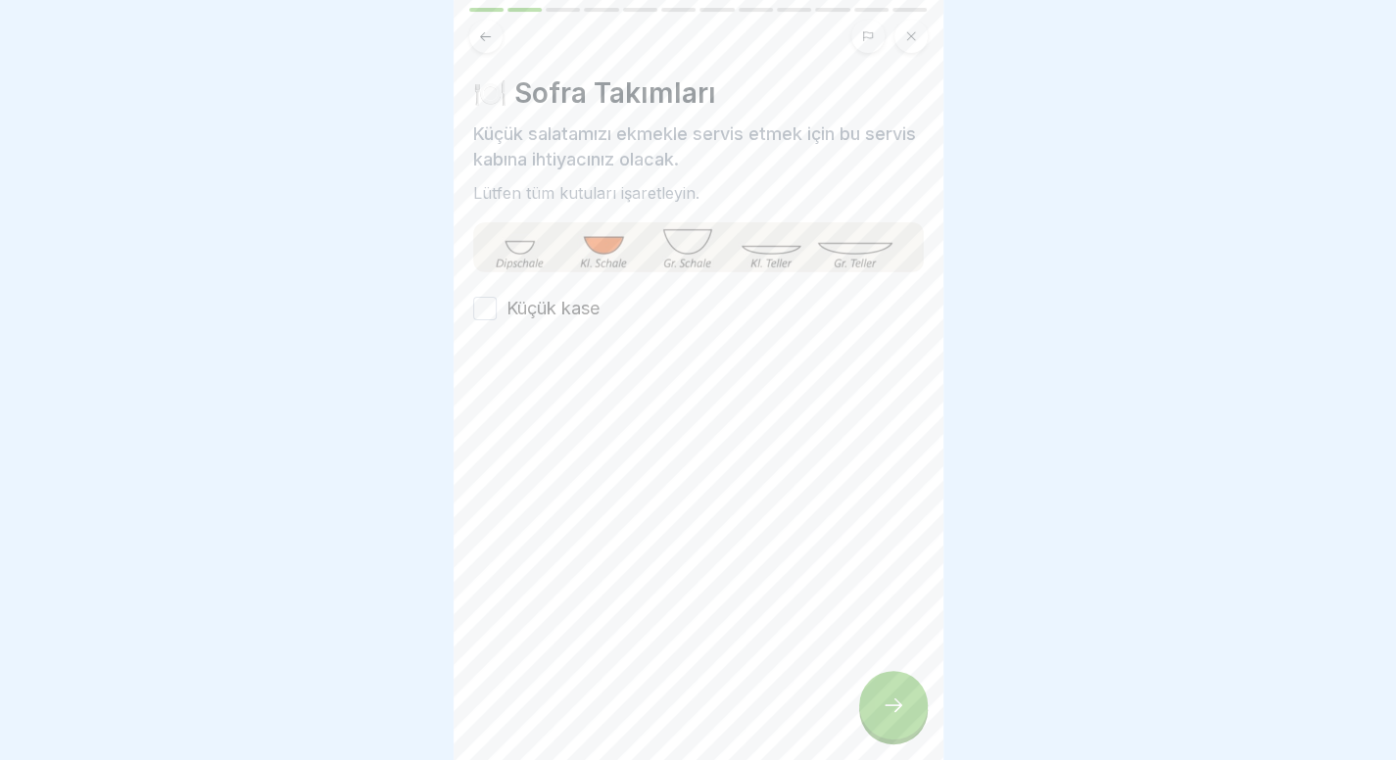
click at [574, 291] on div "🍽️ Sofra Takımları Küçük salatamızı ekmekle servis etmek için bu servis kabına …" at bounding box center [698, 198] width 451 height 245
click at [570, 300] on font "Küçük kase" at bounding box center [552, 308] width 93 height 21
click at [497, 300] on button "Küçük kase" at bounding box center [485, 309] width 24 height 24
click at [877, 720] on div at bounding box center [893, 705] width 69 height 69
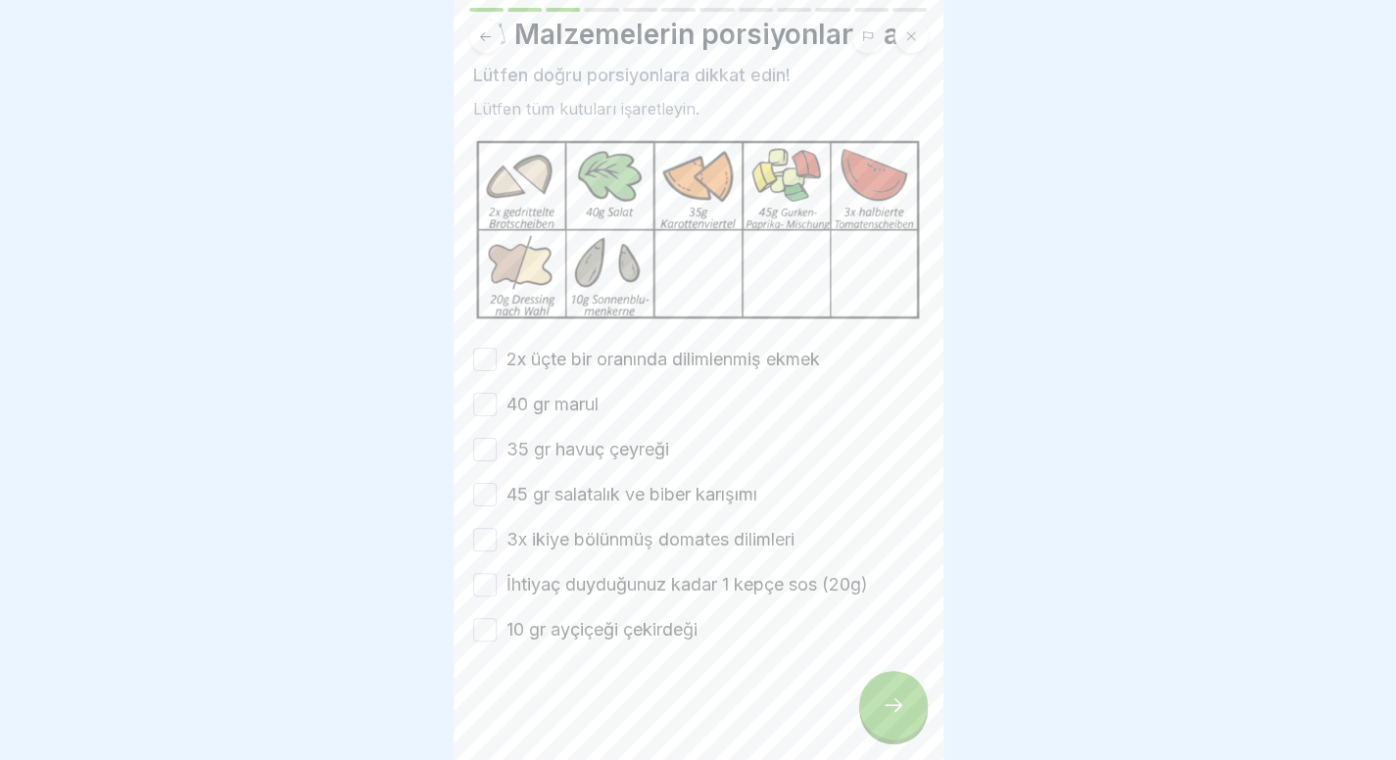
scroll to position [15, 0]
click at [595, 359] on div "2x üçte bir oranında dilimlenmiş ekmek 40 gr marul 35 gr havuç çeyreği 45 gr sa…" at bounding box center [698, 495] width 451 height 296
click at [590, 353] on font "2x üçte bir oranında dilimlenmiş ekmek" at bounding box center [662, 359] width 313 height 21
click at [497, 353] on button "2x üçte bir oranında dilimlenmiş ekmek" at bounding box center [485, 360] width 24 height 24
click at [565, 394] on font "40 gr marul" at bounding box center [552, 404] width 92 height 21
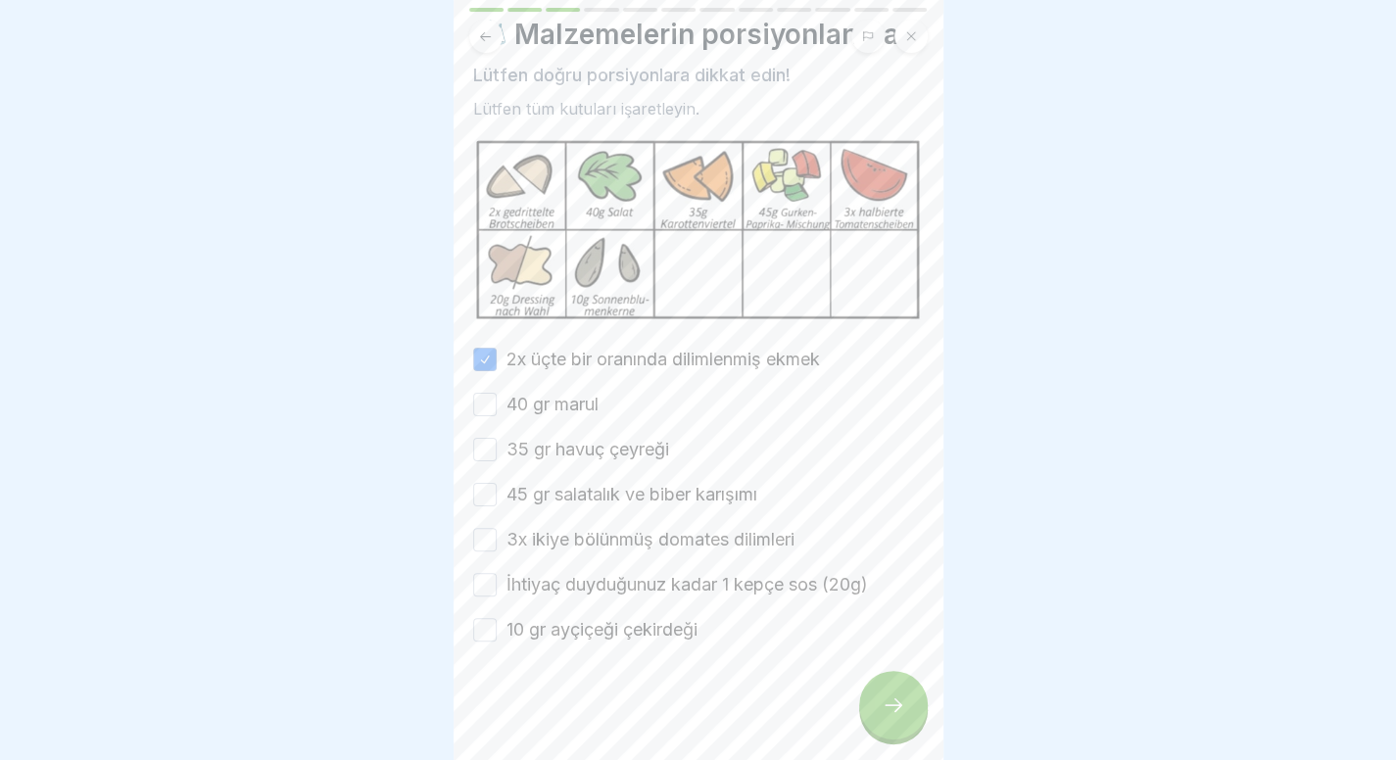
click at [497, 393] on button "40 gr marul" at bounding box center [485, 405] width 24 height 24
click at [560, 439] on font "35 gr havuç çeyreği" at bounding box center [587, 449] width 163 height 21
click at [497, 438] on button "35 gr havuç çeyreği" at bounding box center [485, 450] width 24 height 24
click at [598, 484] on font "45 gr salatalık ve biber karışımı" at bounding box center [631, 494] width 251 height 21
click at [497, 483] on button "45 gr salatalık ve biber karışımı" at bounding box center [485, 495] width 24 height 24
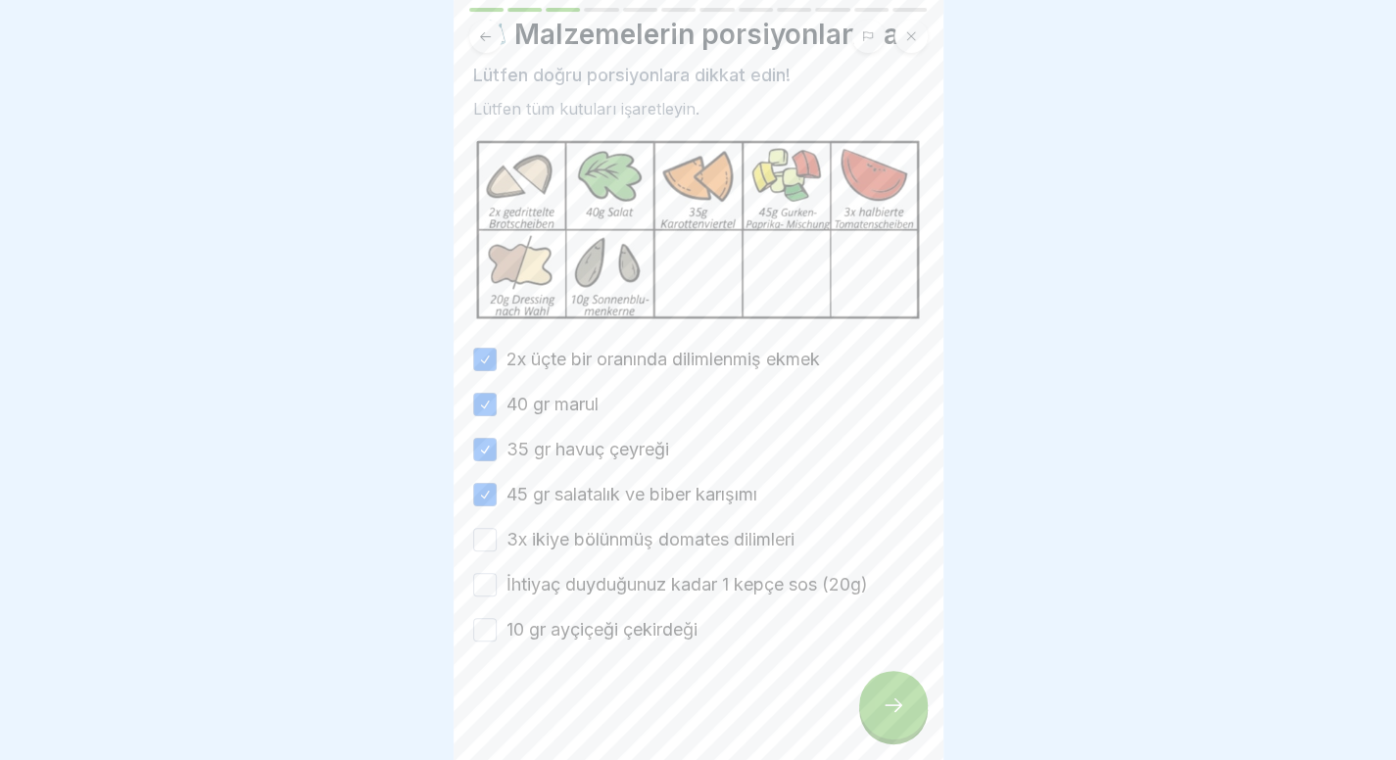
click at [586, 529] on font "3x ikiye bölünmüş domates dilimleri" at bounding box center [650, 539] width 288 height 21
click at [497, 528] on button "3x ikiye bölünmüş domates dilimleri" at bounding box center [485, 540] width 24 height 24
click at [576, 574] on font "İhtiyaç duyduğunuz kadar 1 kepçe sos (20g)" at bounding box center [686, 584] width 361 height 21
click at [497, 573] on button "İhtiyaç duyduğunuz kadar 1 kepçe sos (20g)" at bounding box center [485, 585] width 24 height 24
click at [549, 643] on div at bounding box center [698, 702] width 451 height 118
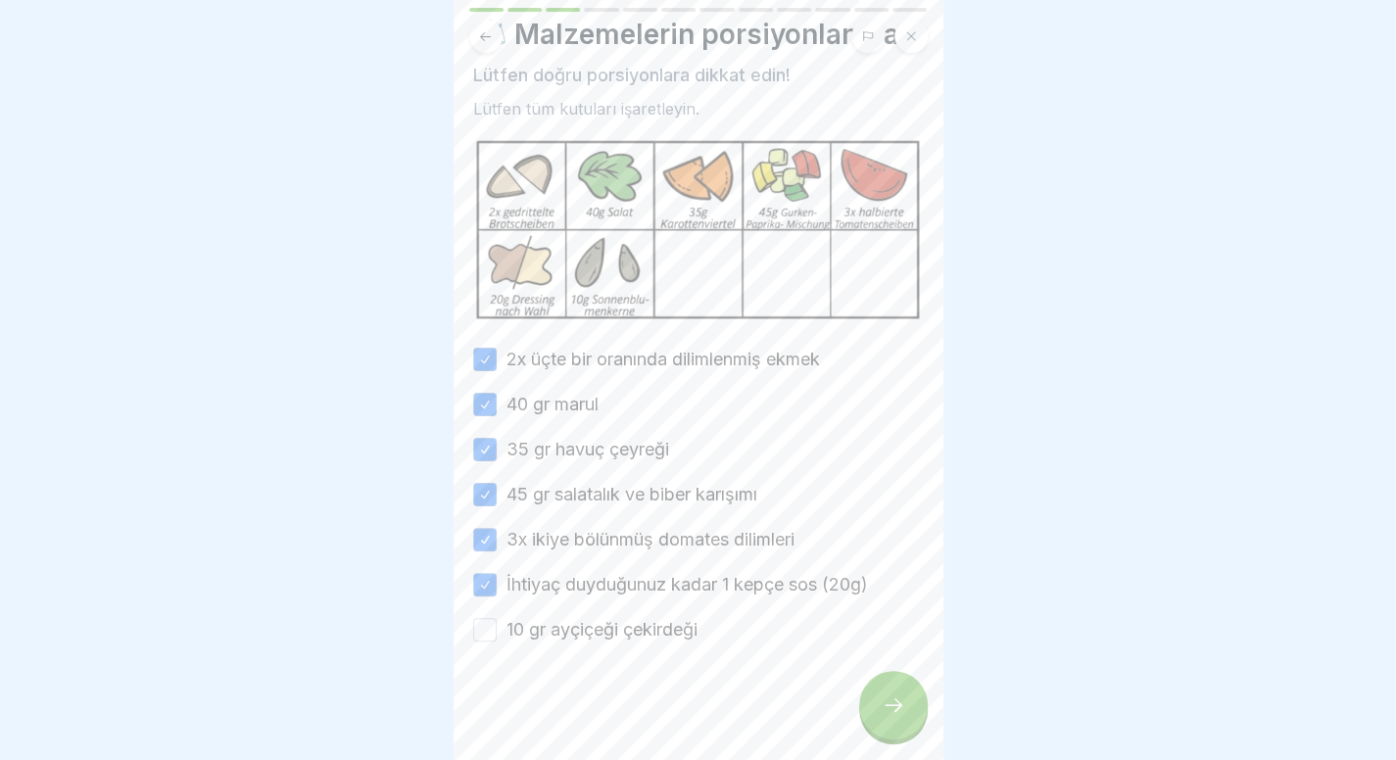
click at [564, 622] on font "10 gr ayçiçeği çekirdeği" at bounding box center [601, 629] width 191 height 21
click at [497, 622] on button "10 gr ayçiçeği çekirdeği" at bounding box center [485, 630] width 24 height 24
click at [862, 704] on div at bounding box center [893, 705] width 69 height 69
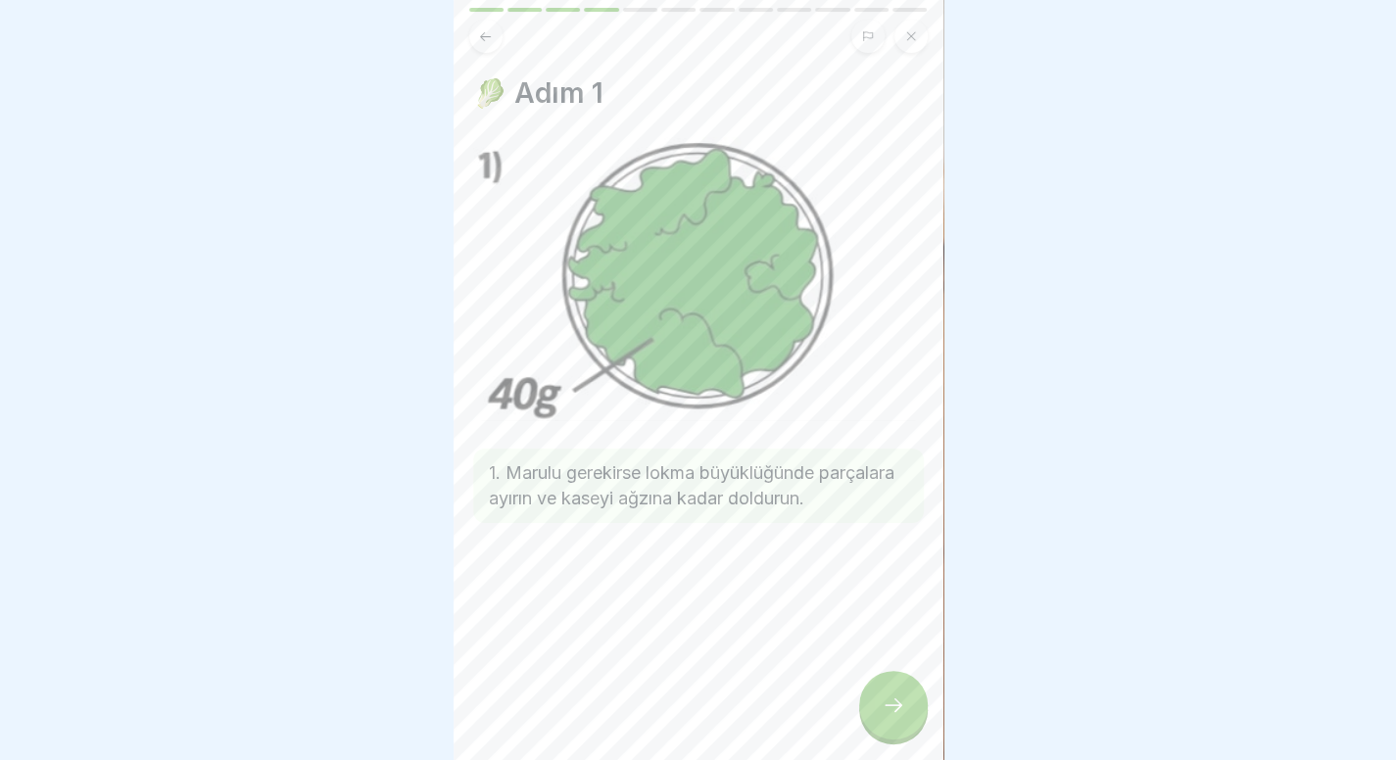
click at [491, 29] on icon at bounding box center [485, 36] width 15 height 15
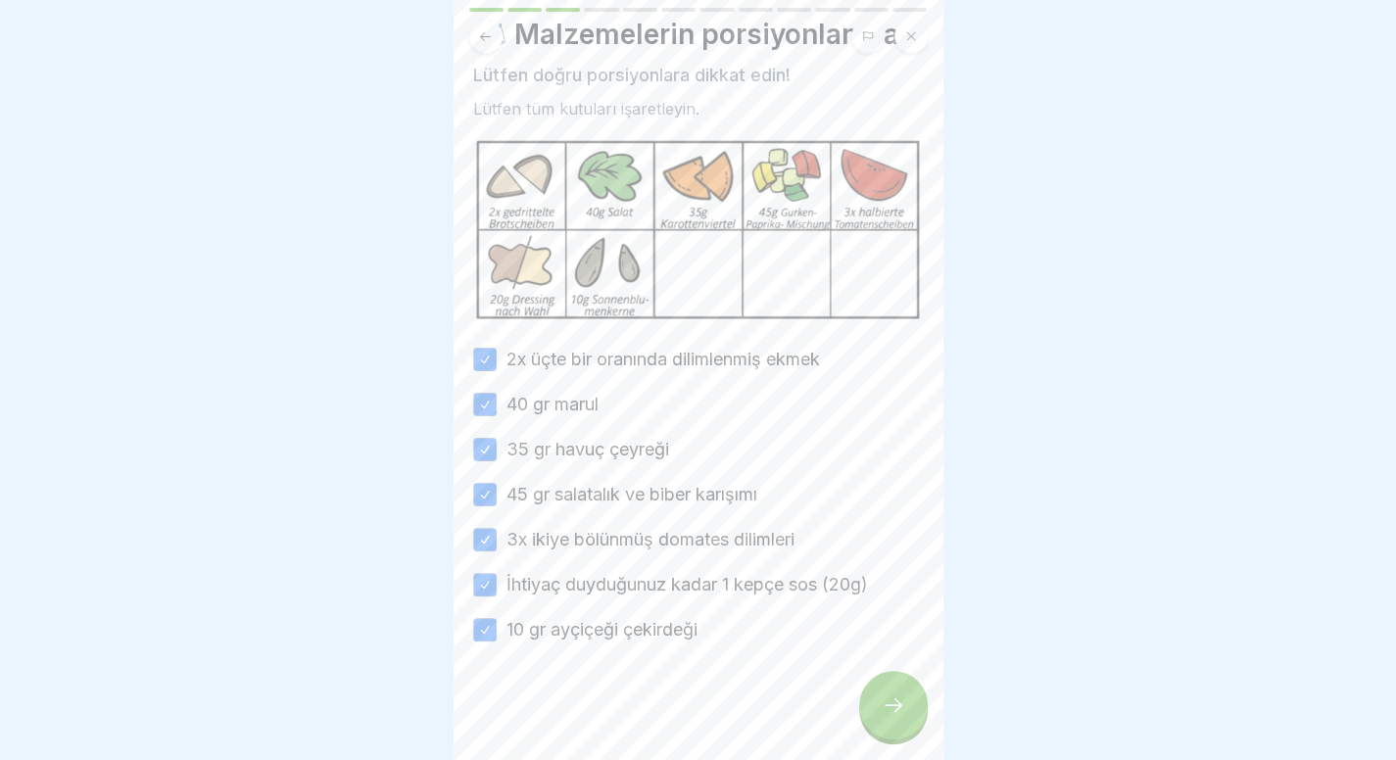
click at [893, 706] on icon at bounding box center [894, 705] width 24 height 24
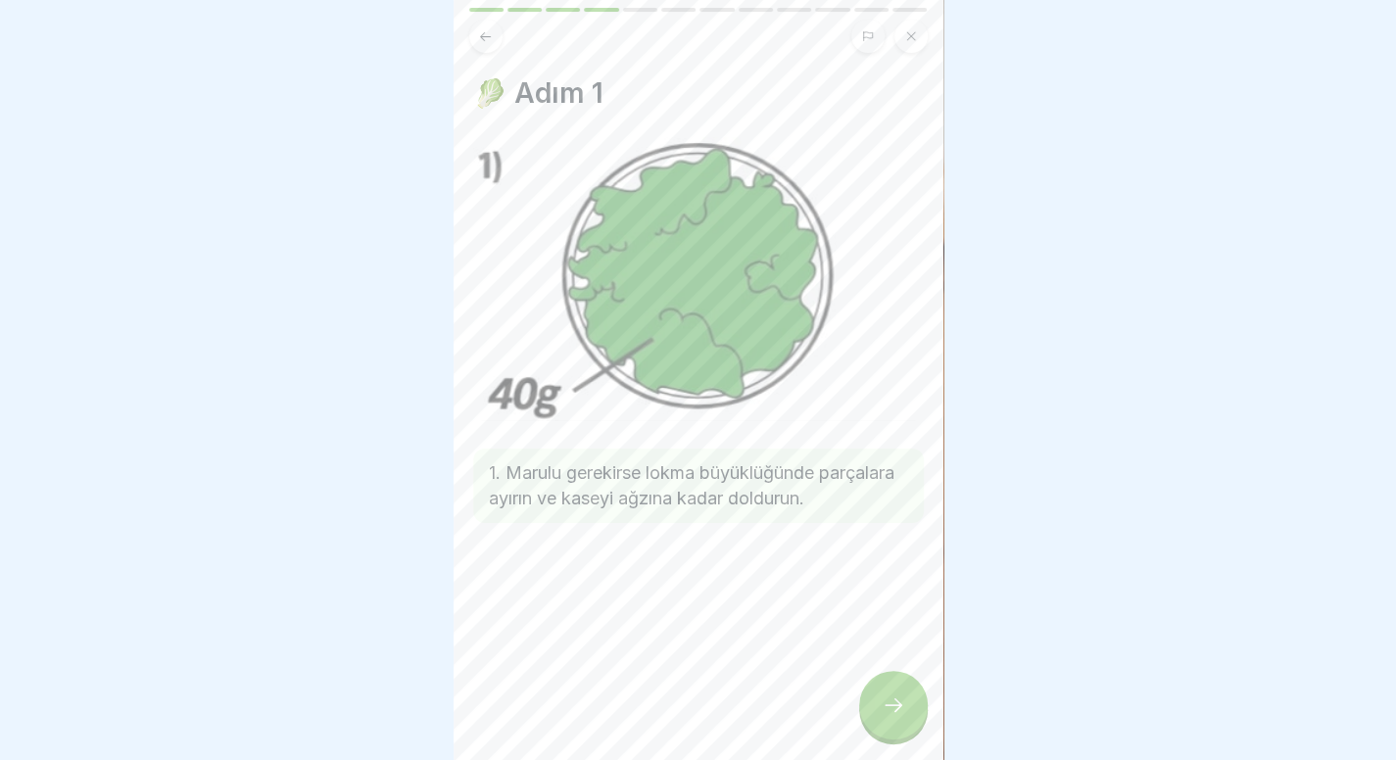
click at [893, 706] on icon at bounding box center [894, 705] width 24 height 24
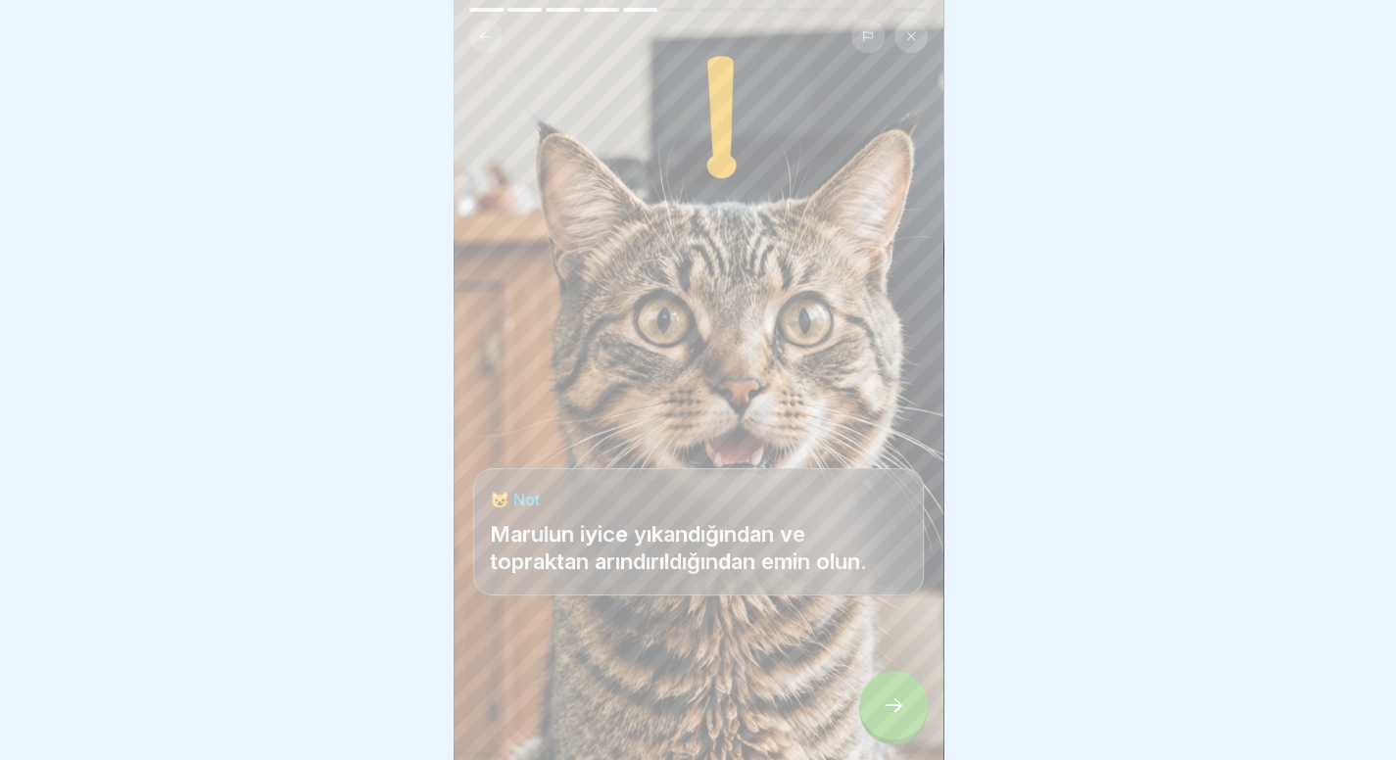
click at [893, 706] on icon at bounding box center [894, 705] width 24 height 24
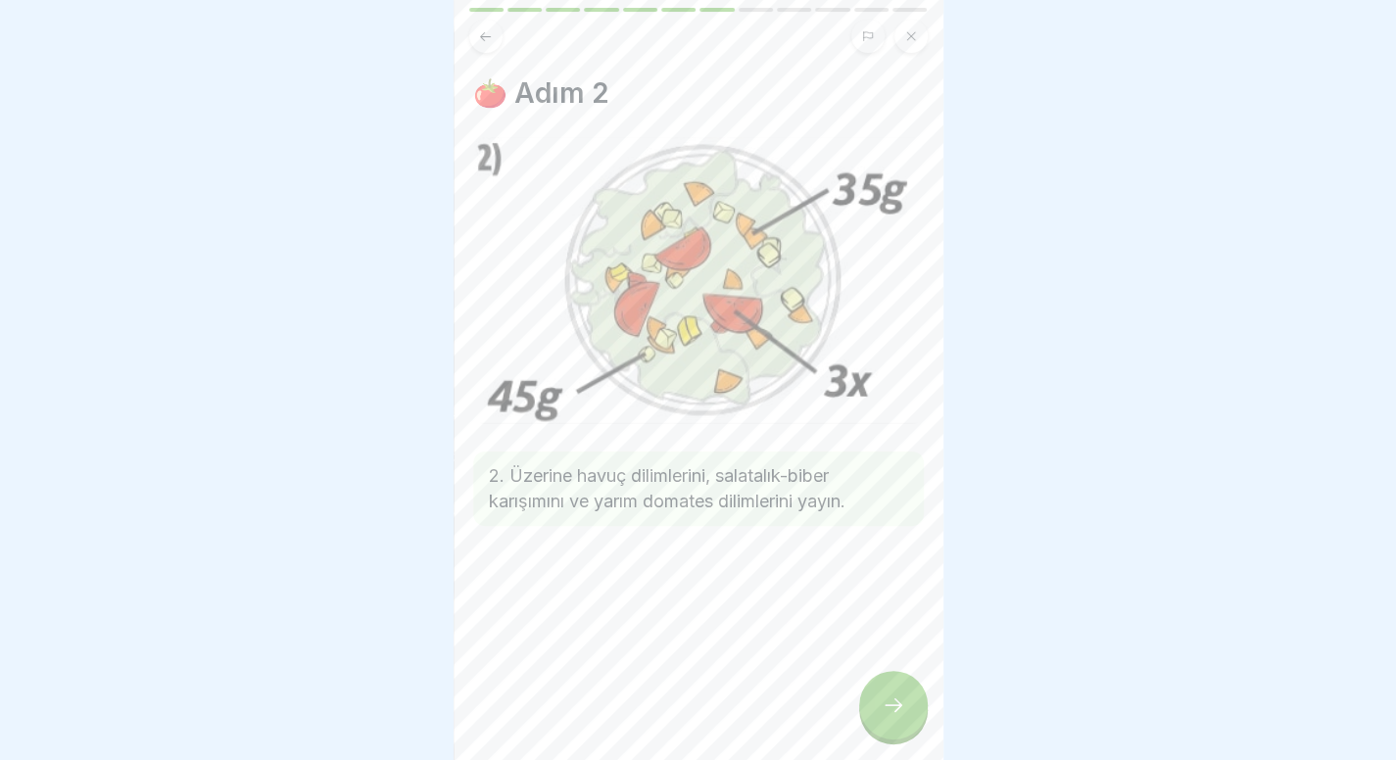
click at [893, 706] on icon at bounding box center [894, 705] width 24 height 24
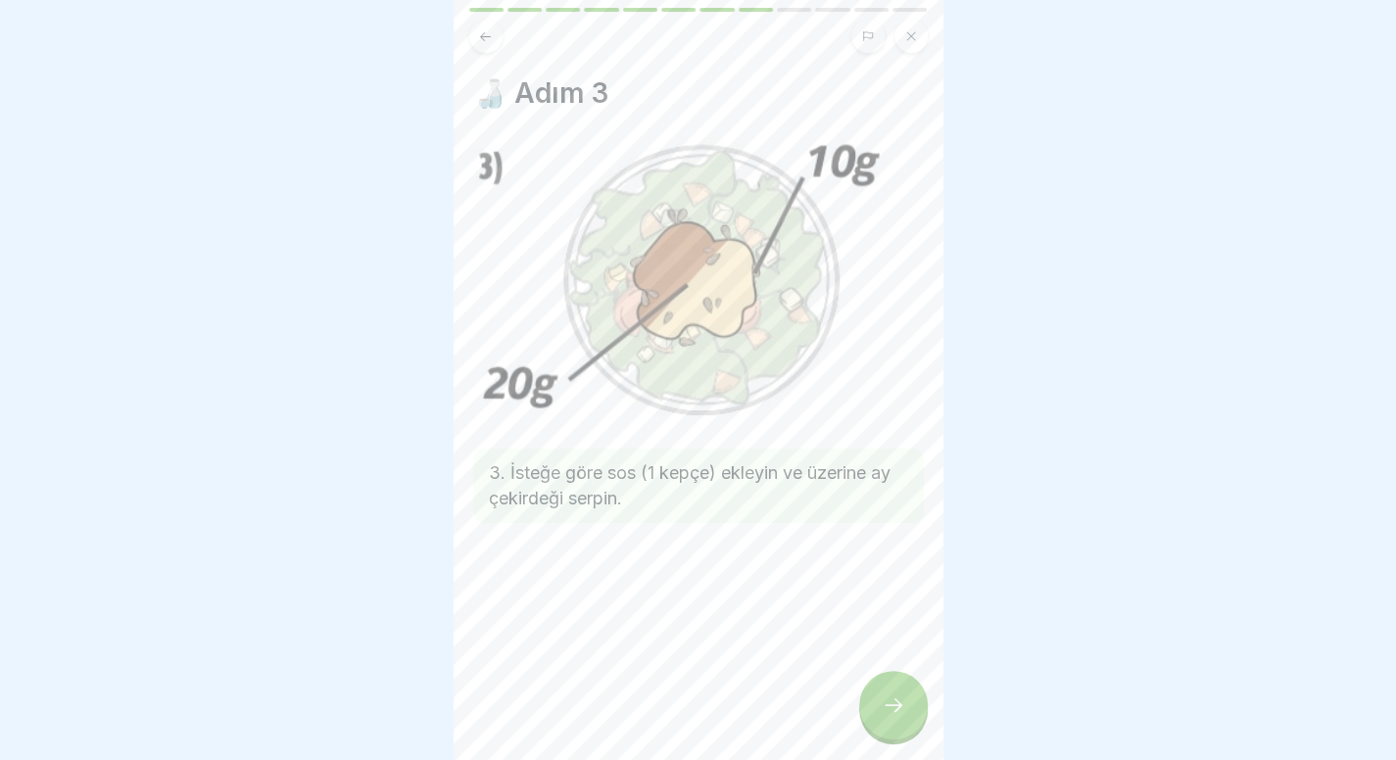
click at [893, 706] on icon at bounding box center [894, 705] width 24 height 24
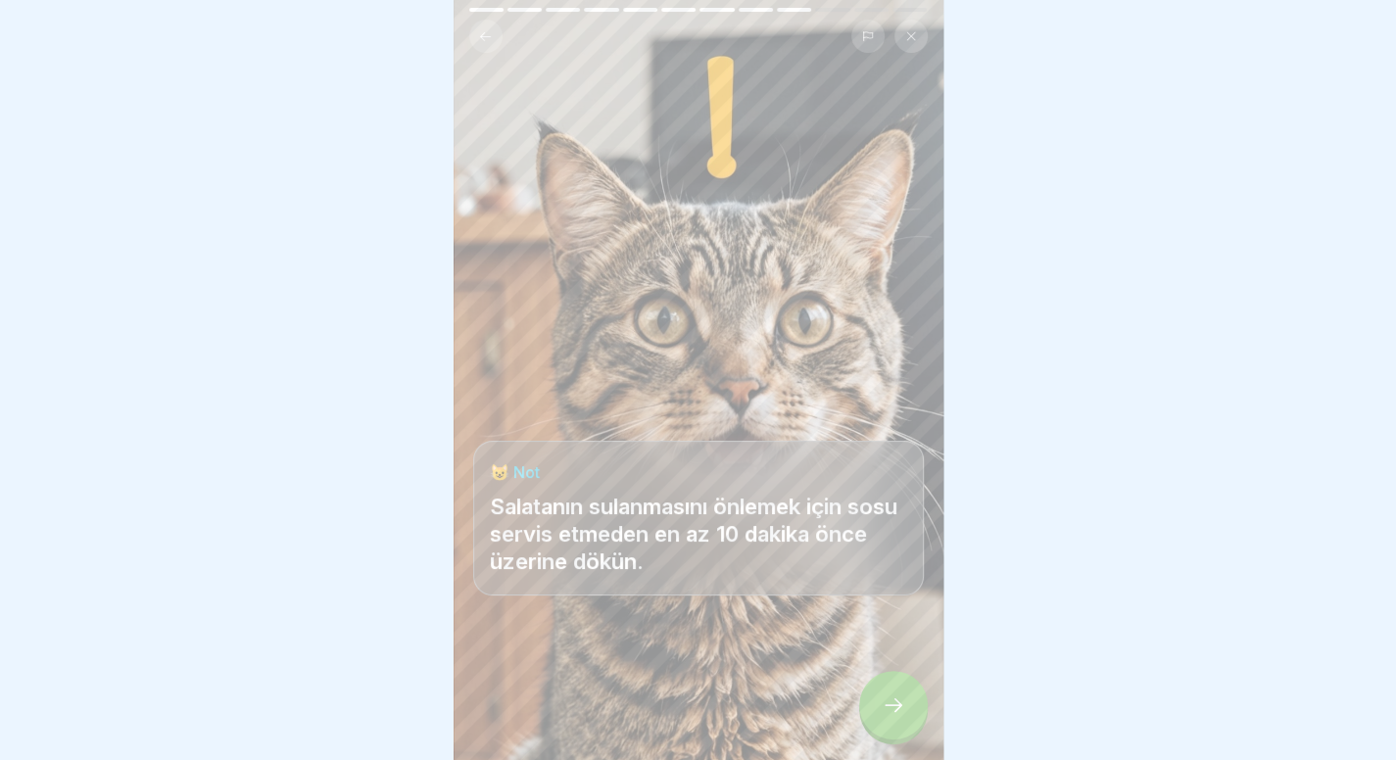
click at [893, 706] on icon at bounding box center [894, 705] width 24 height 24
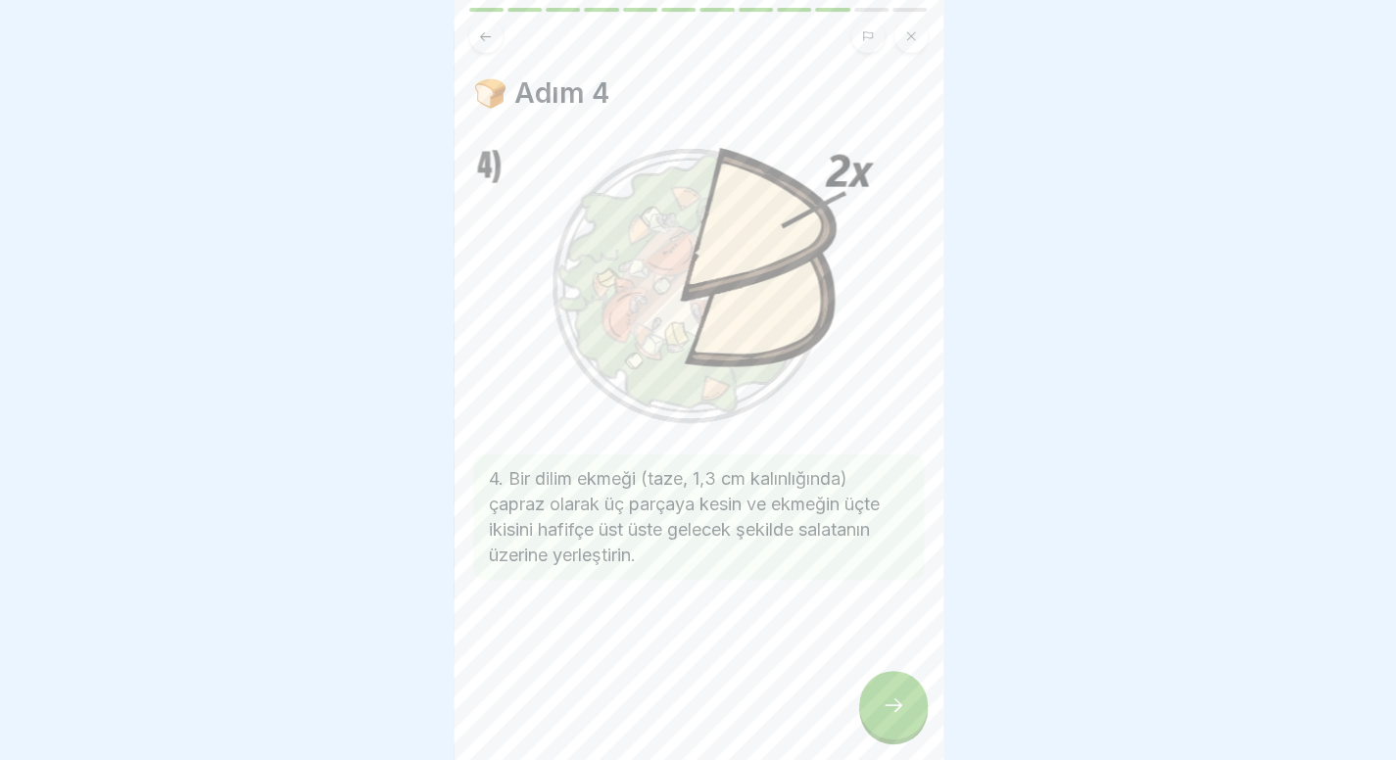
click at [893, 706] on icon at bounding box center [894, 705] width 24 height 24
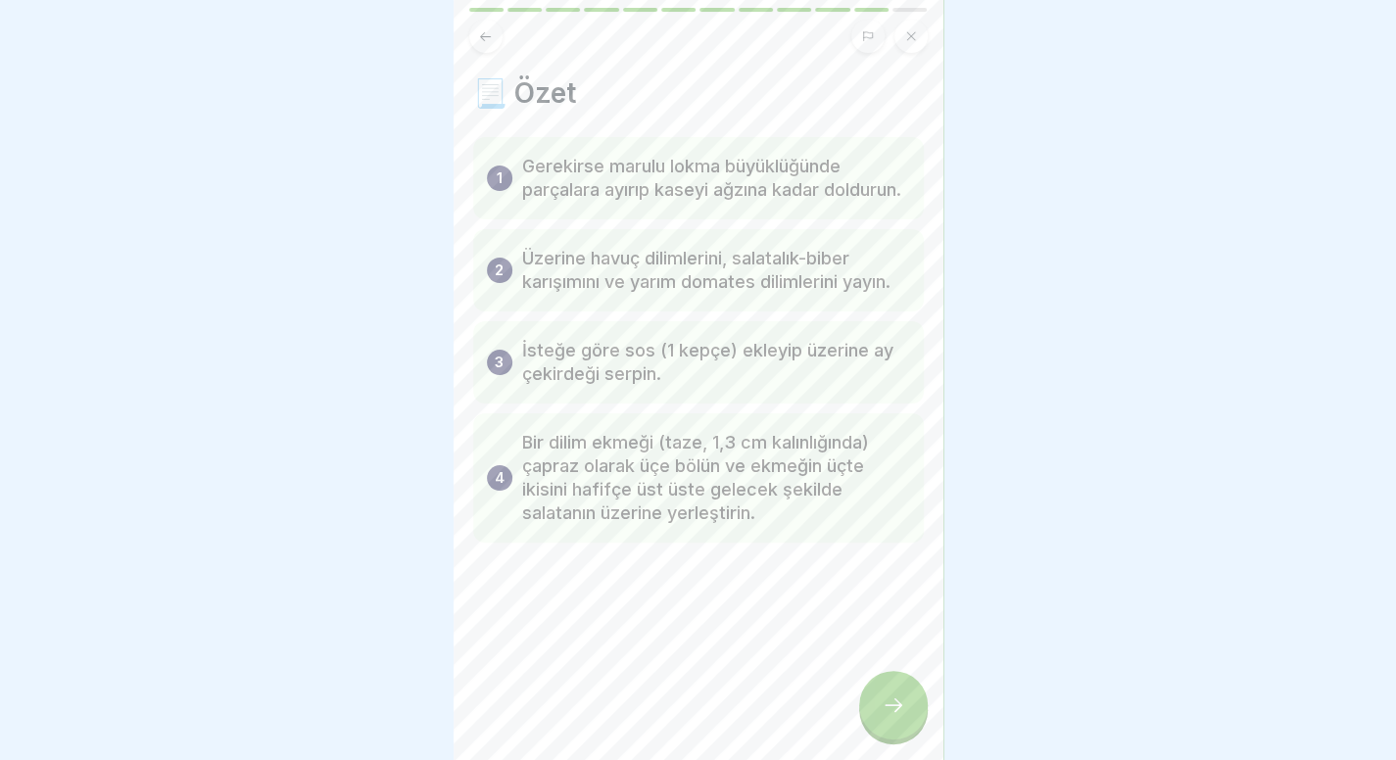
click at [893, 706] on icon at bounding box center [894, 705] width 24 height 24
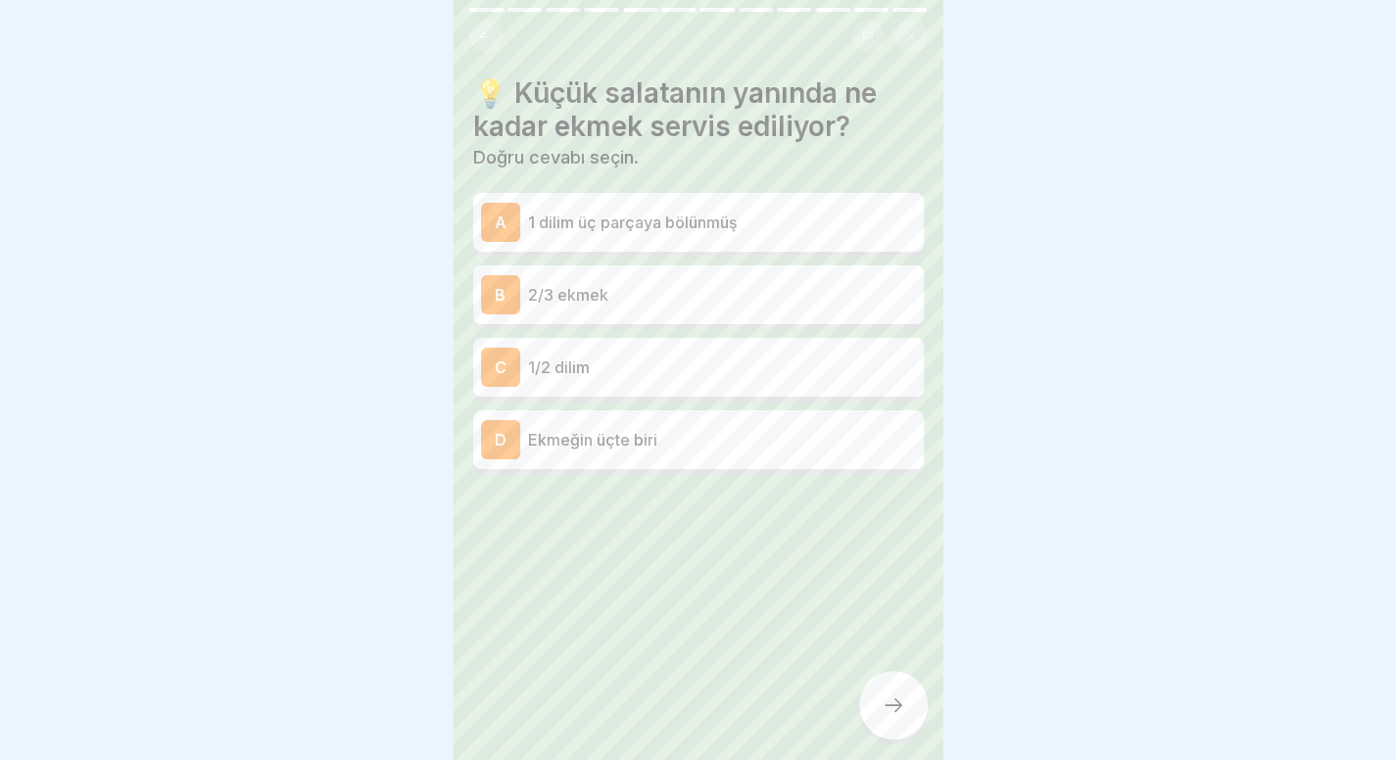
click at [482, 31] on icon at bounding box center [485, 35] width 11 height 9
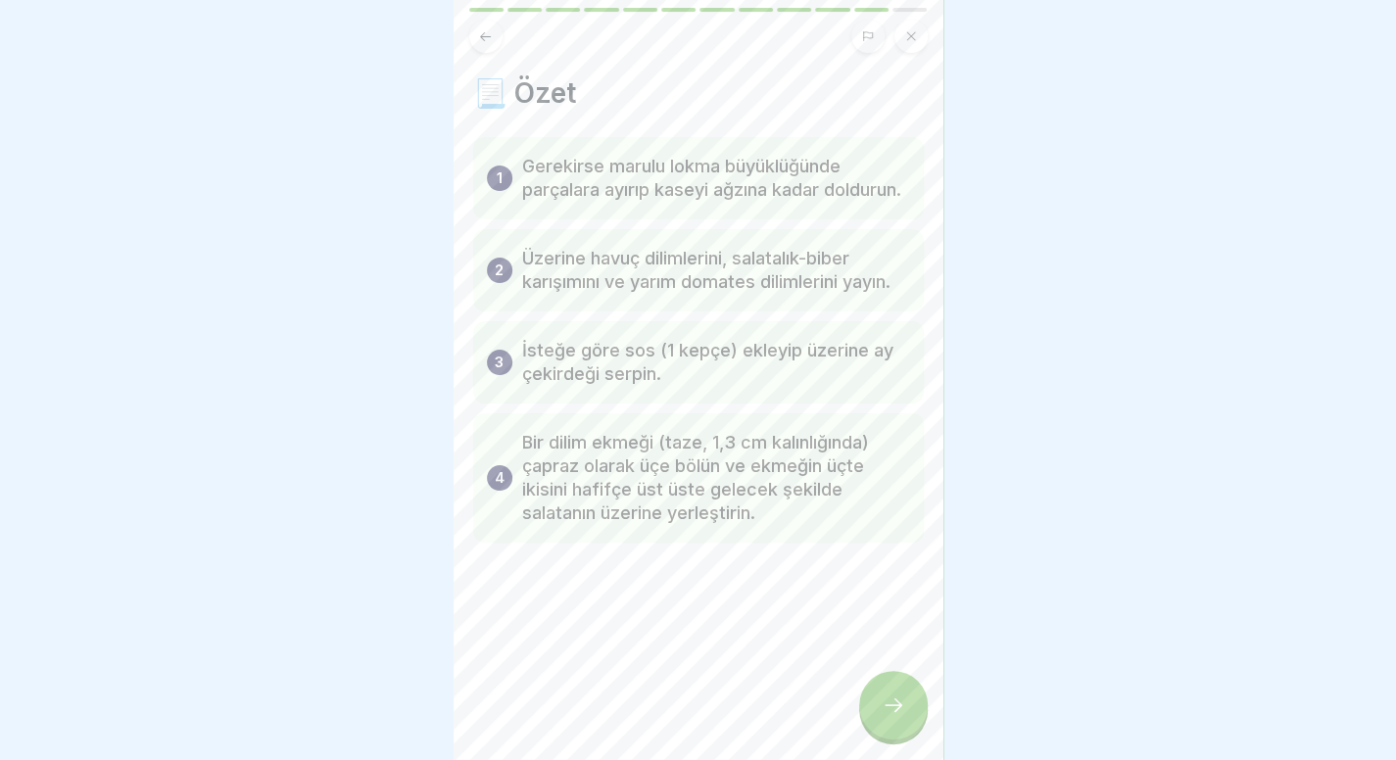
click at [889, 679] on div at bounding box center [893, 705] width 69 height 69
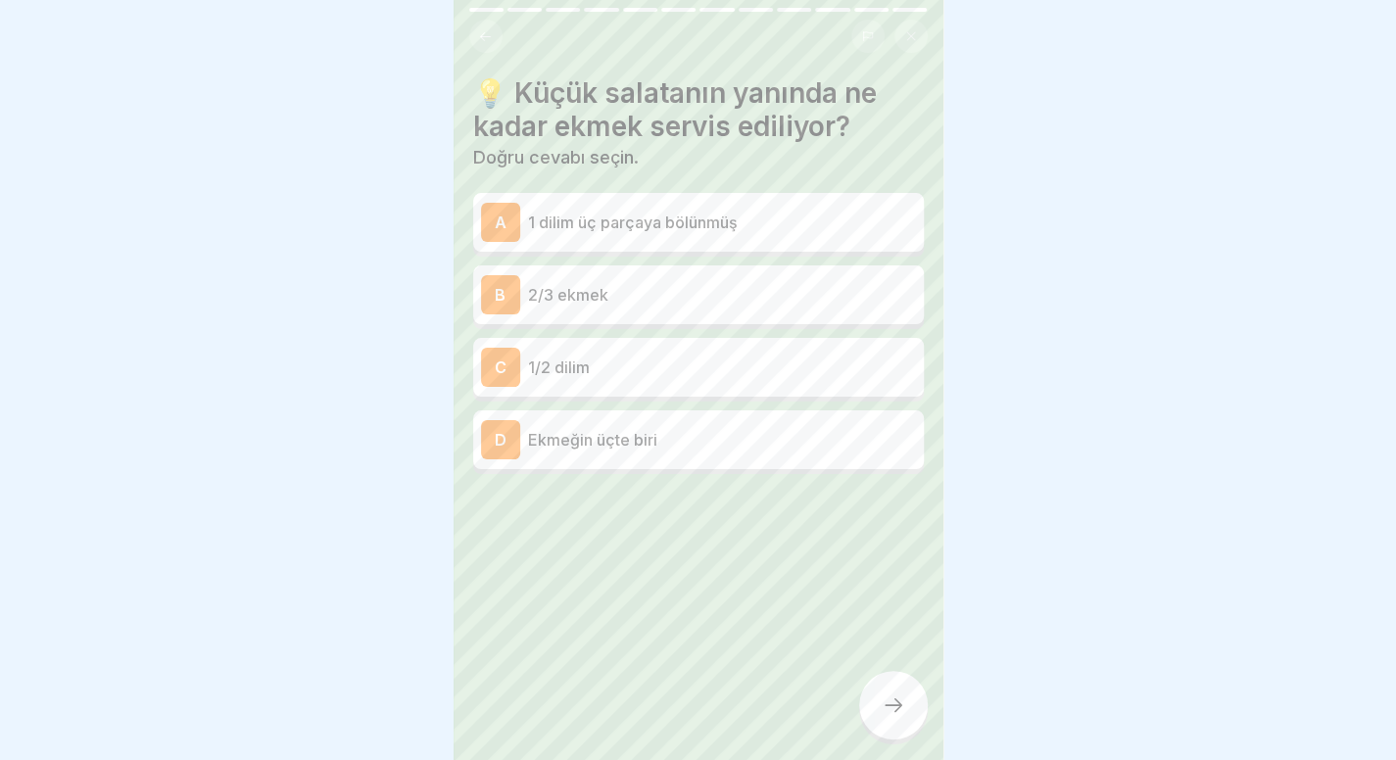
click at [715, 275] on div "B 2/3 ekmek" at bounding box center [698, 294] width 435 height 39
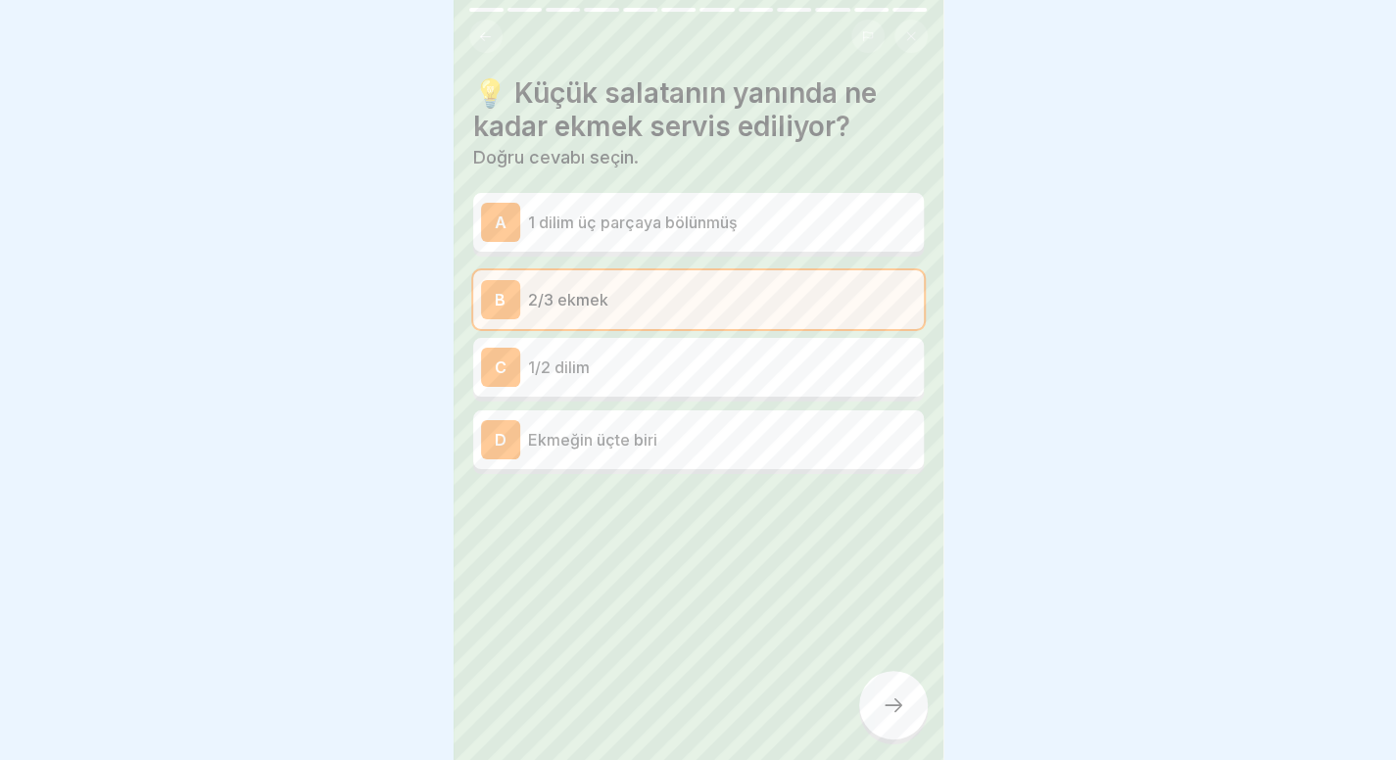
click at [882, 712] on icon at bounding box center [894, 705] width 24 height 24
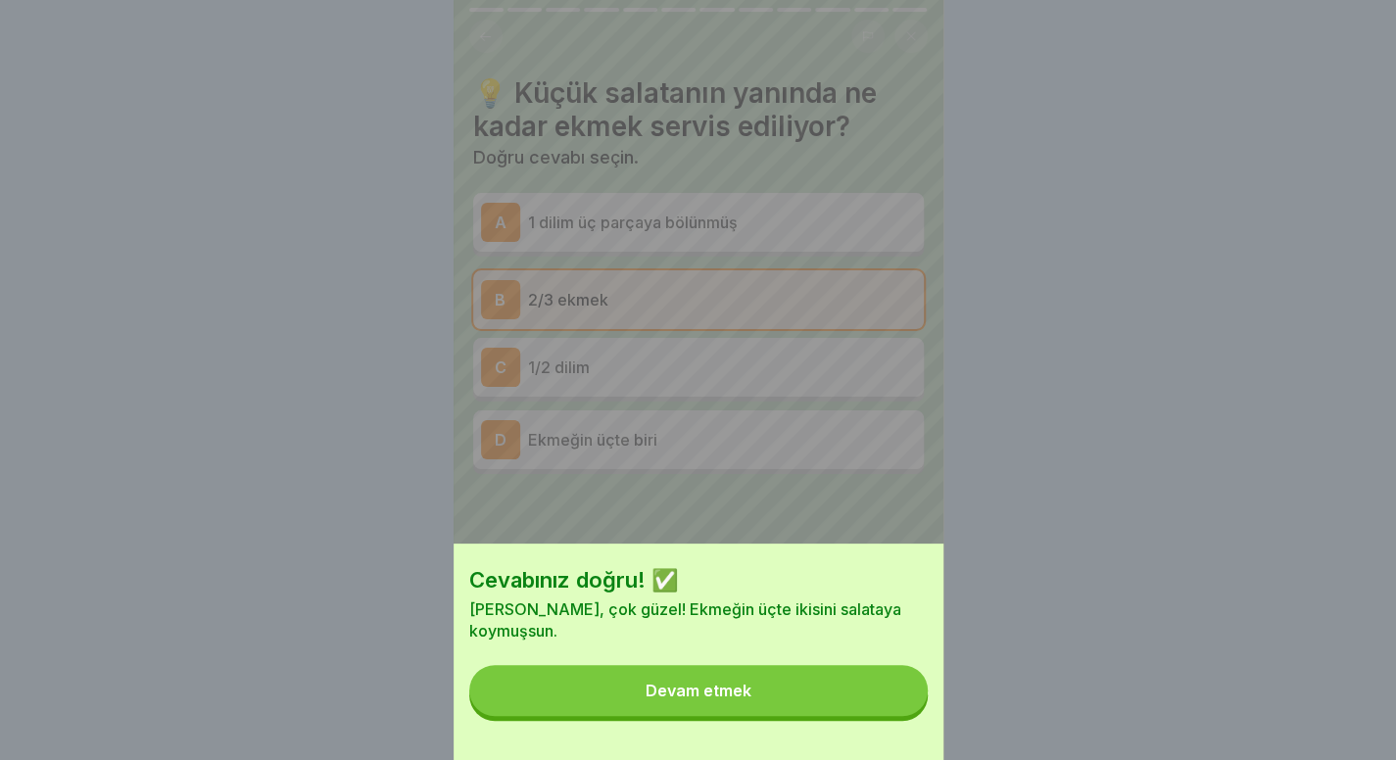
click at [881, 712] on button "Devam etmek" at bounding box center [698, 690] width 458 height 51
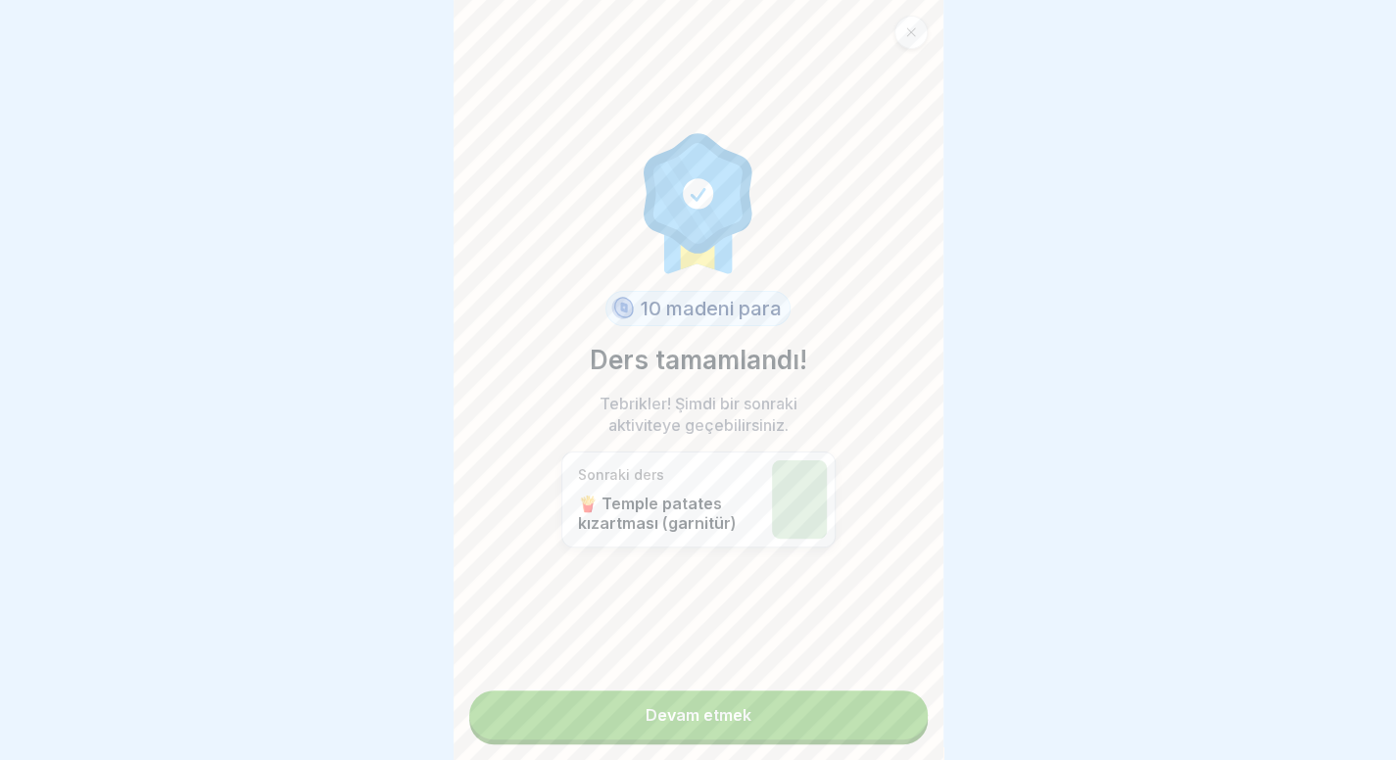
click at [881, 712] on link "Devam etmek" at bounding box center [698, 715] width 458 height 49
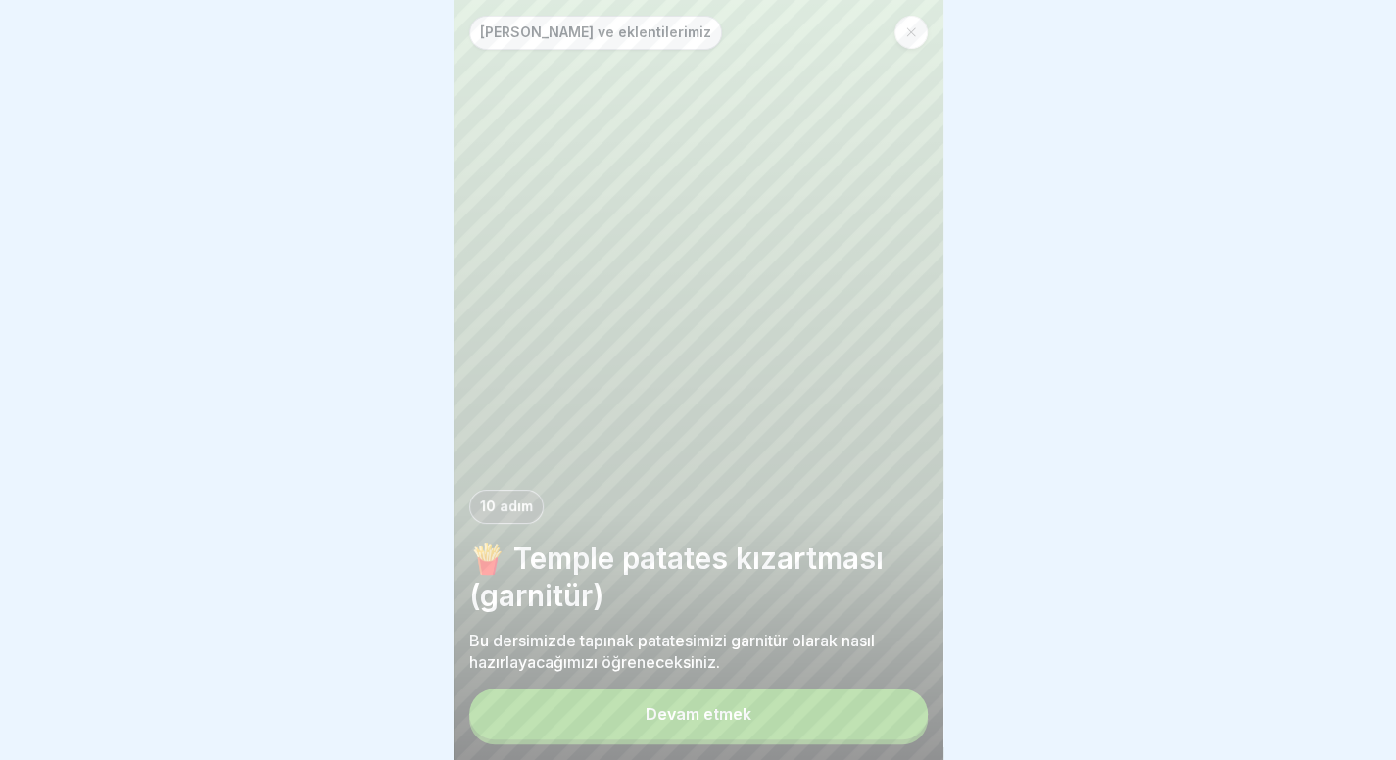
click at [881, 712] on button "Devam etmek" at bounding box center [698, 714] width 458 height 51
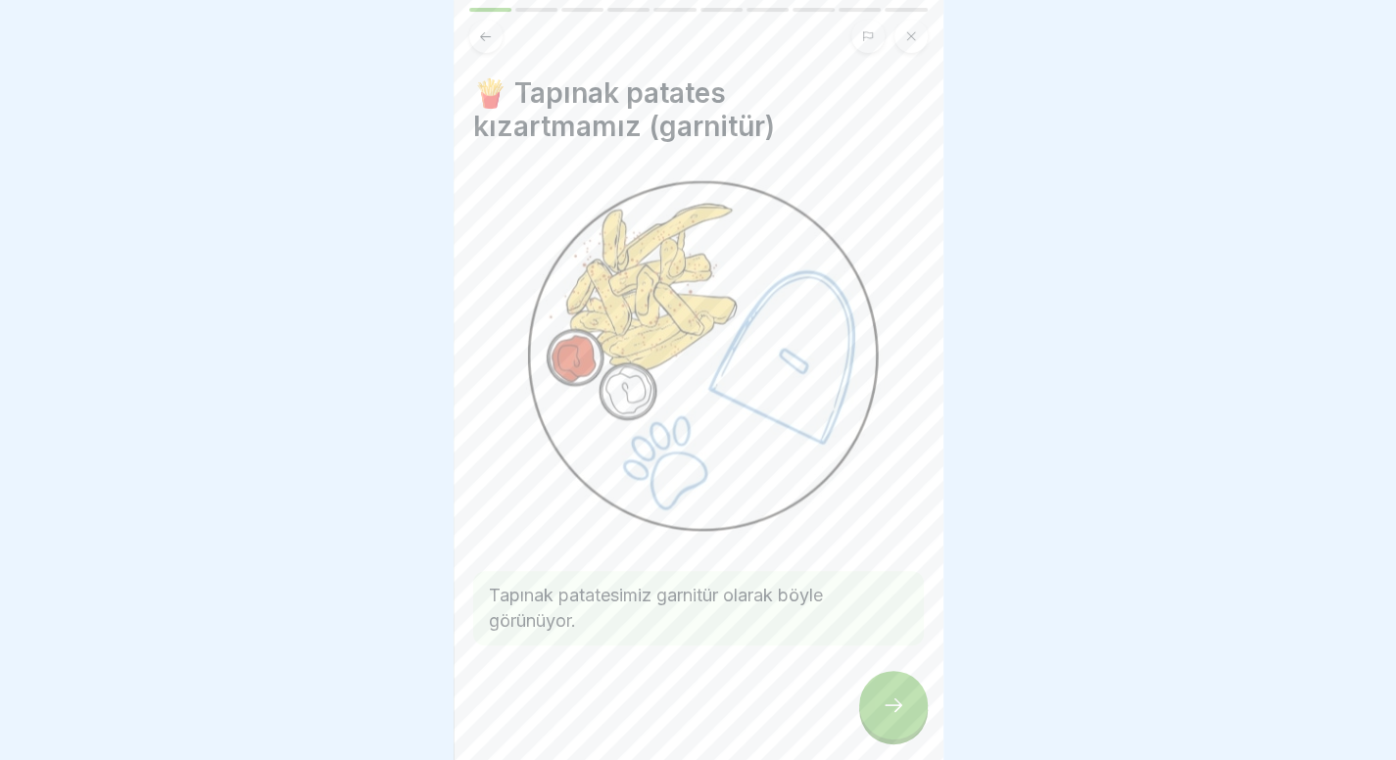
click at [896, 489] on img at bounding box center [698, 356] width 451 height 373
click at [864, 733] on div at bounding box center [893, 705] width 69 height 69
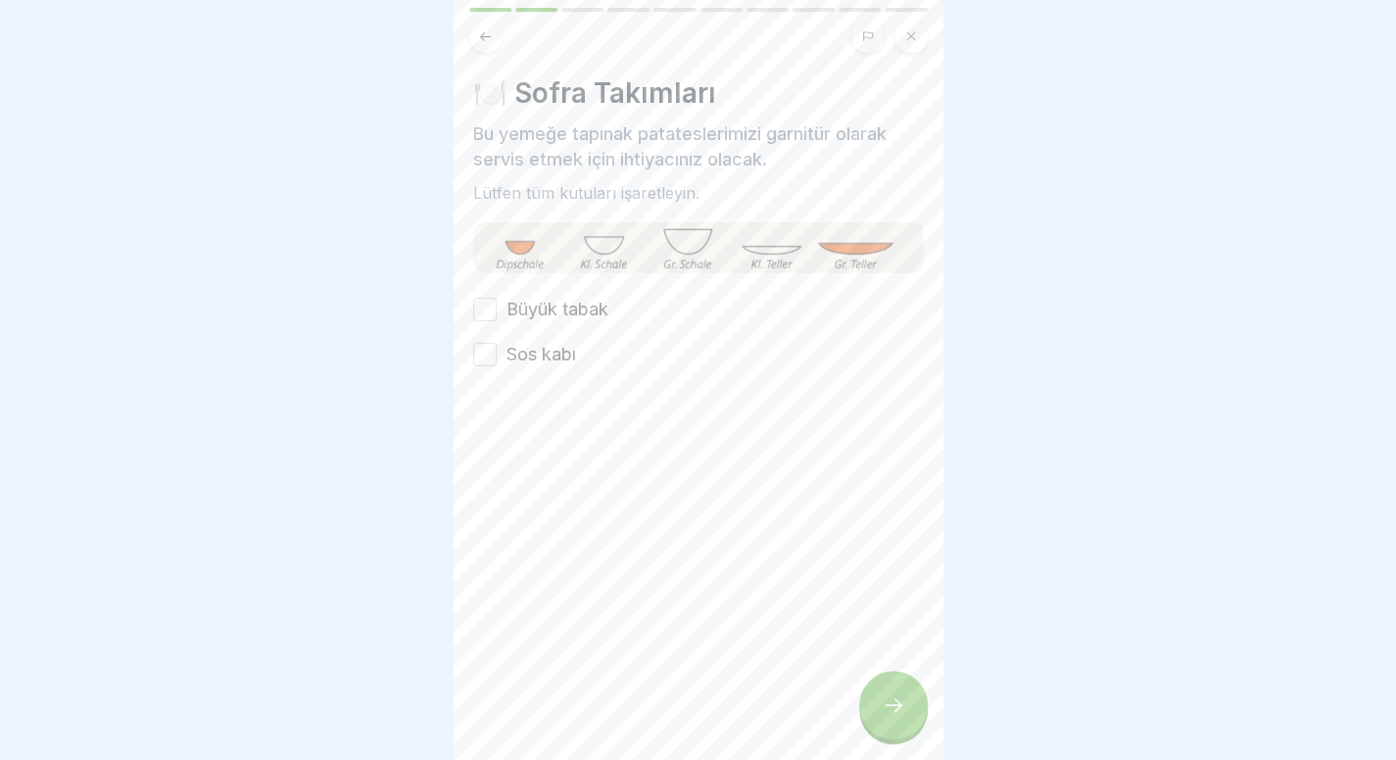
click at [592, 312] on font "Büyük tabak" at bounding box center [557, 309] width 102 height 21
click at [497, 312] on button "Büyük tabak" at bounding box center [485, 310] width 24 height 24
click at [551, 354] on font "Sos kabı" at bounding box center [541, 354] width 70 height 21
click at [497, 354] on button "Sos kabı" at bounding box center [485, 355] width 24 height 24
click at [872, 710] on div at bounding box center [893, 705] width 69 height 69
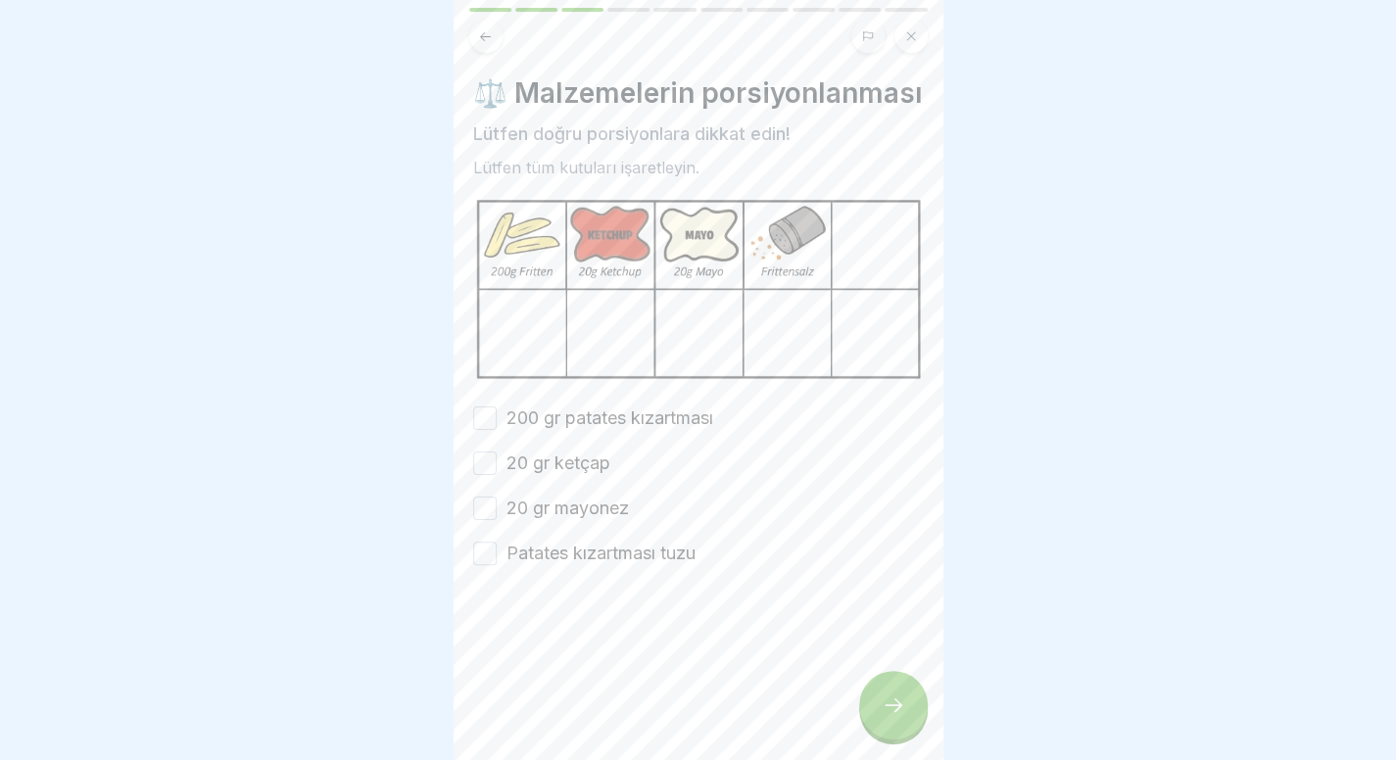
click at [625, 428] on font "200 gr patates kızartması" at bounding box center [609, 417] width 207 height 21
click at [497, 430] on button "200 gr patates kızartması" at bounding box center [485, 418] width 24 height 24
click at [585, 495] on div "200 gr patates kızartması 20 gr ketçap 20 gr mayonez Patates kızartması tuzu" at bounding box center [698, 486] width 451 height 161
click at [585, 473] on font "20 gr ketçap" at bounding box center [558, 463] width 104 height 21
click at [497, 475] on button "20 gr ketçap" at bounding box center [485, 464] width 24 height 24
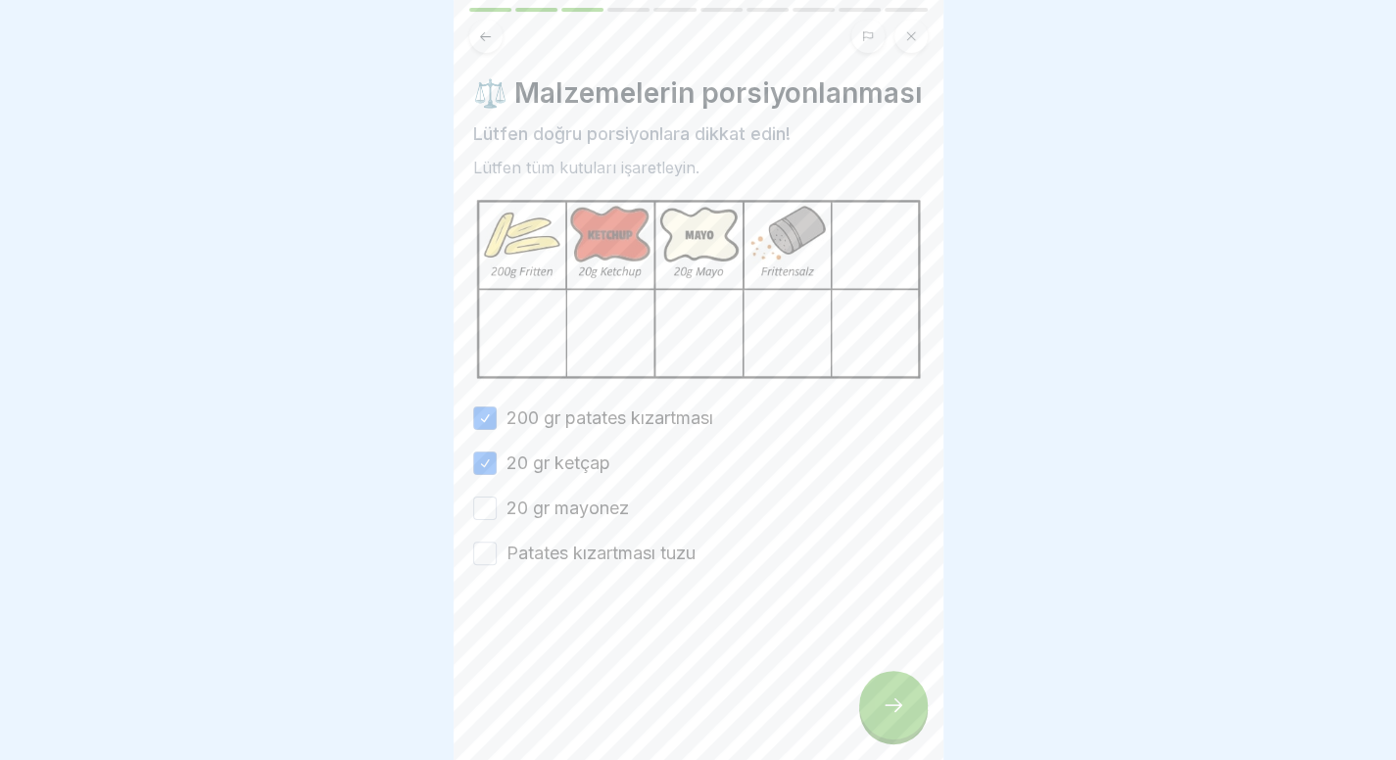
click at [594, 518] on font "20 gr mayonez" at bounding box center [567, 508] width 122 height 21
click at [497, 520] on button "20 gr mayonez" at bounding box center [485, 509] width 24 height 24
click at [589, 563] on font "Patates kızartması tuzu" at bounding box center [600, 553] width 189 height 21
click at [497, 565] on button "Patates kızartması tuzu" at bounding box center [485, 554] width 24 height 24
click at [874, 716] on div at bounding box center [893, 705] width 69 height 69
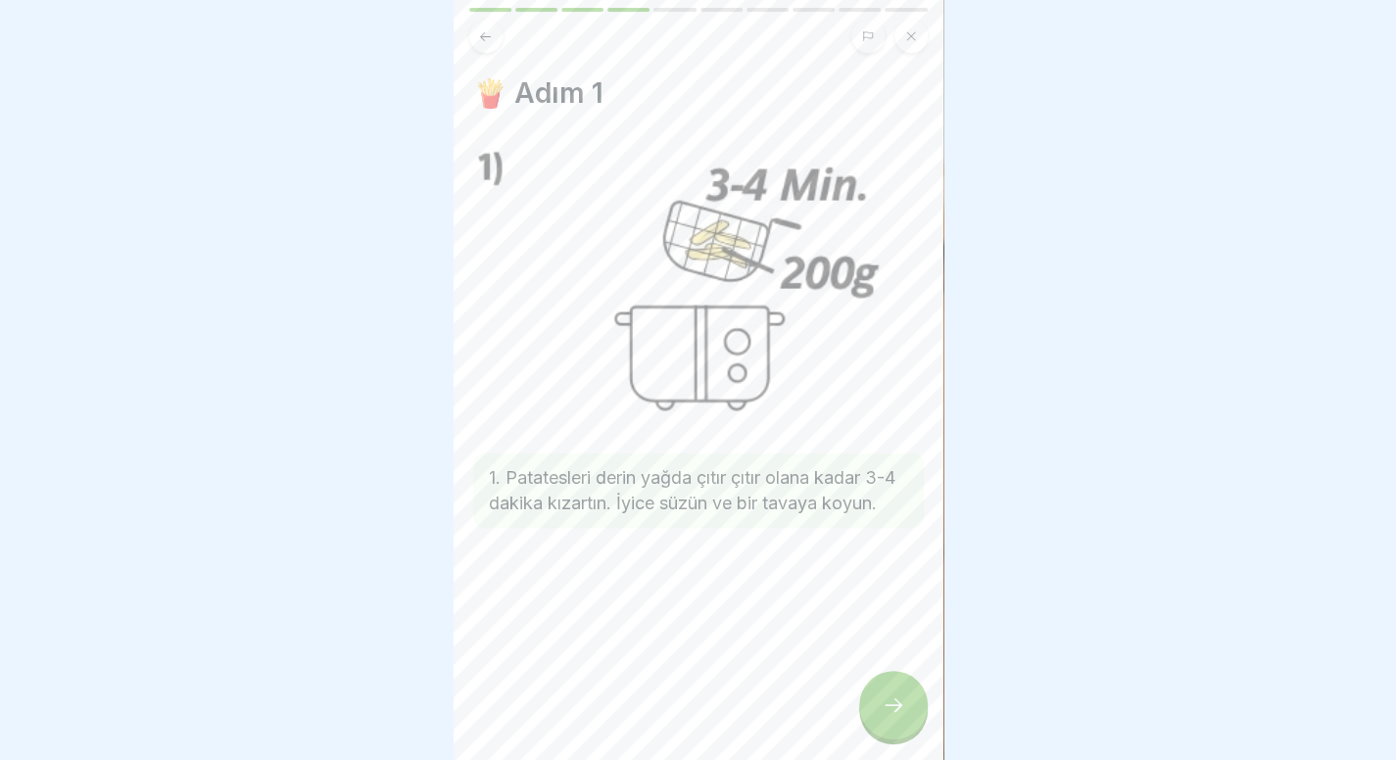
click at [885, 716] on icon at bounding box center [894, 705] width 24 height 24
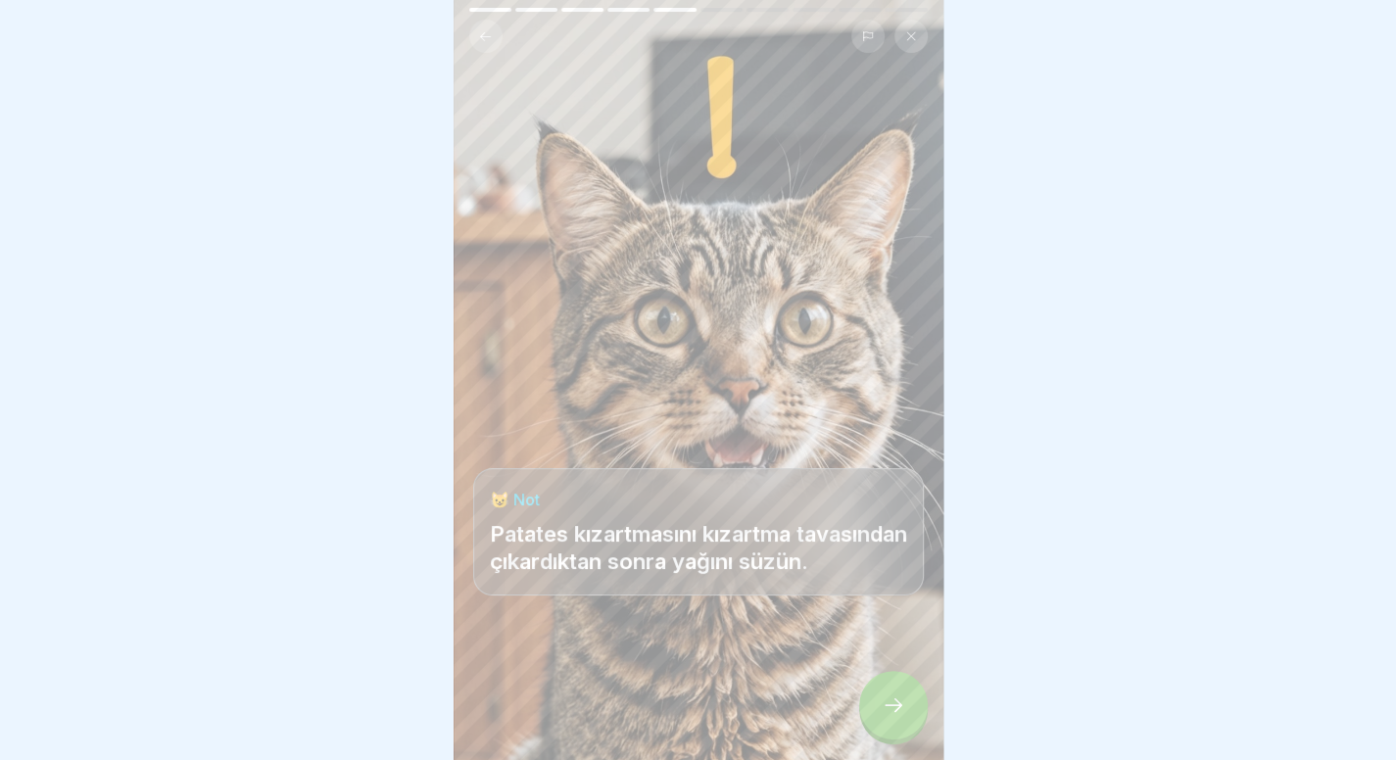
click at [885, 716] on icon at bounding box center [894, 705] width 24 height 24
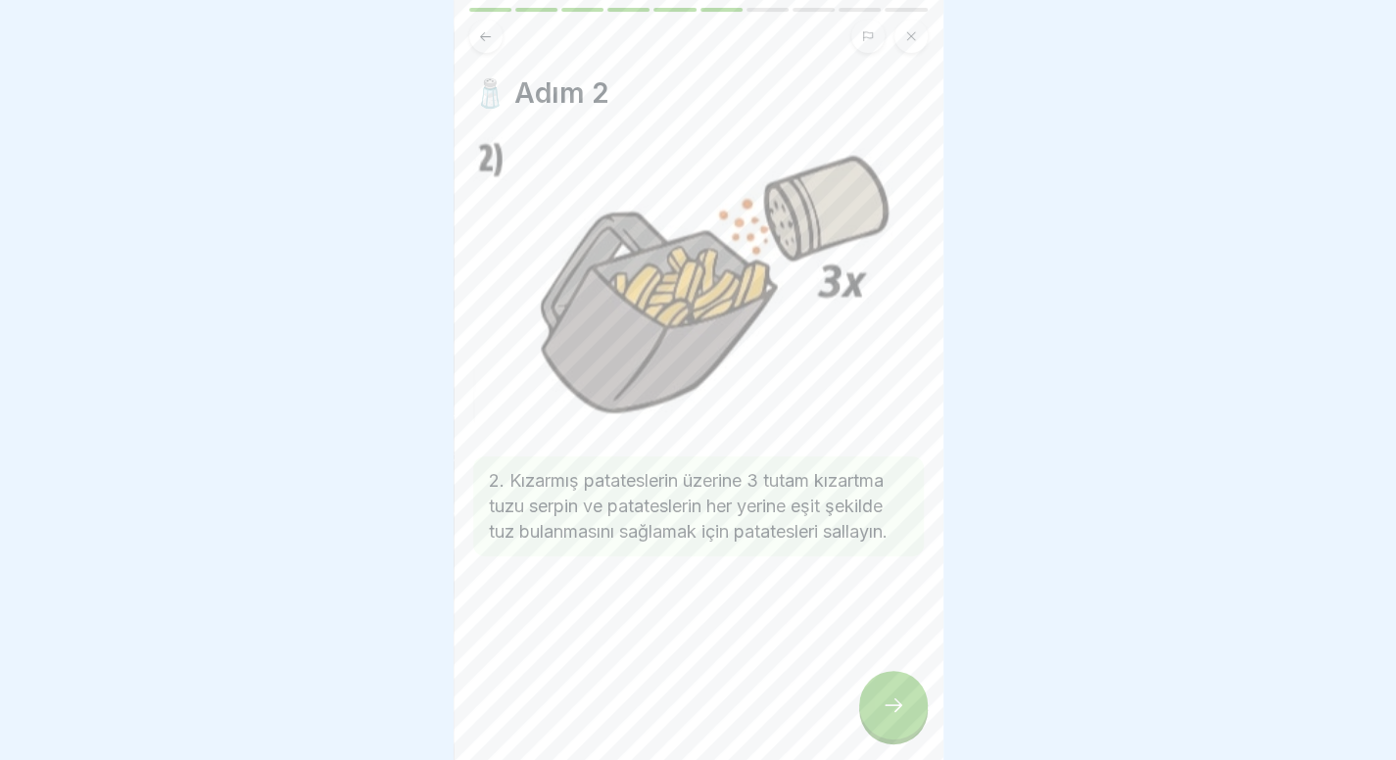
click at [885, 716] on icon at bounding box center [894, 705] width 24 height 24
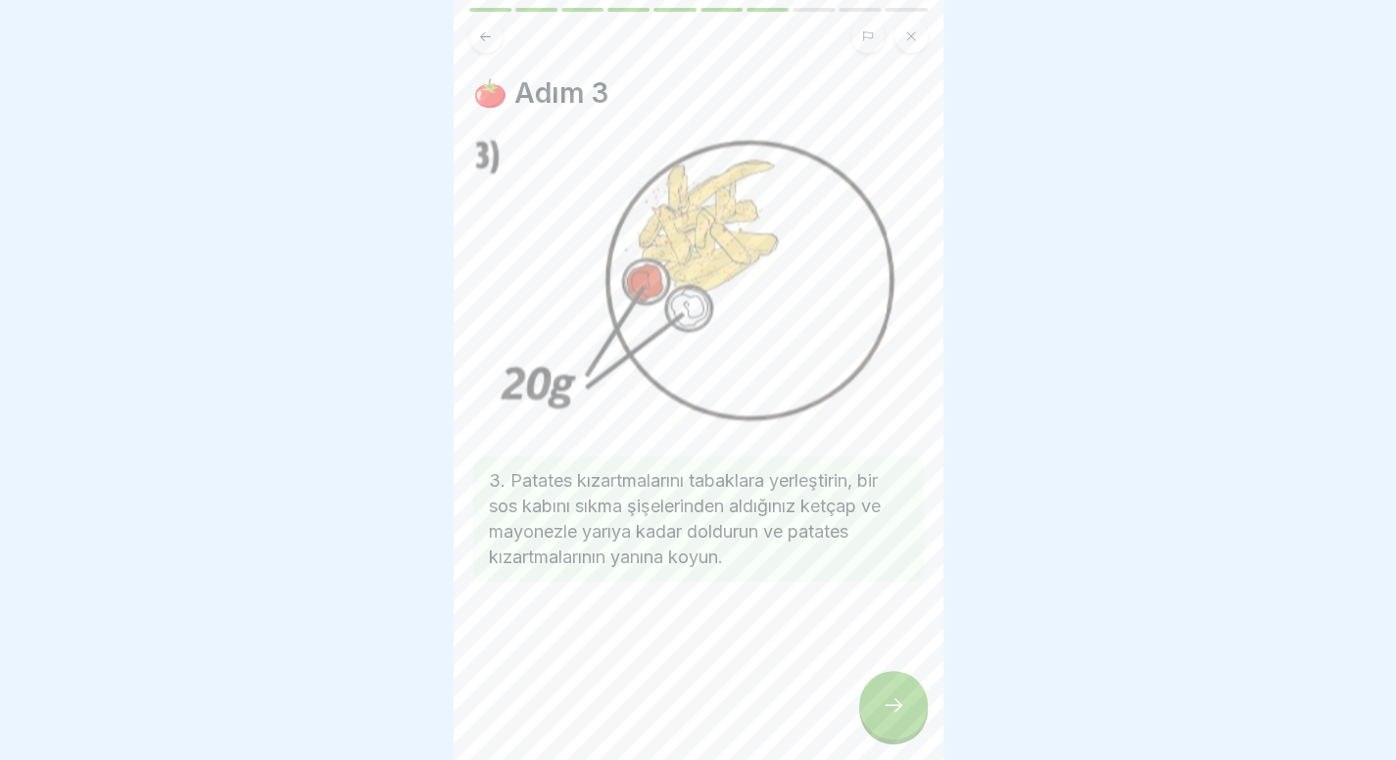
click at [885, 716] on icon at bounding box center [894, 705] width 24 height 24
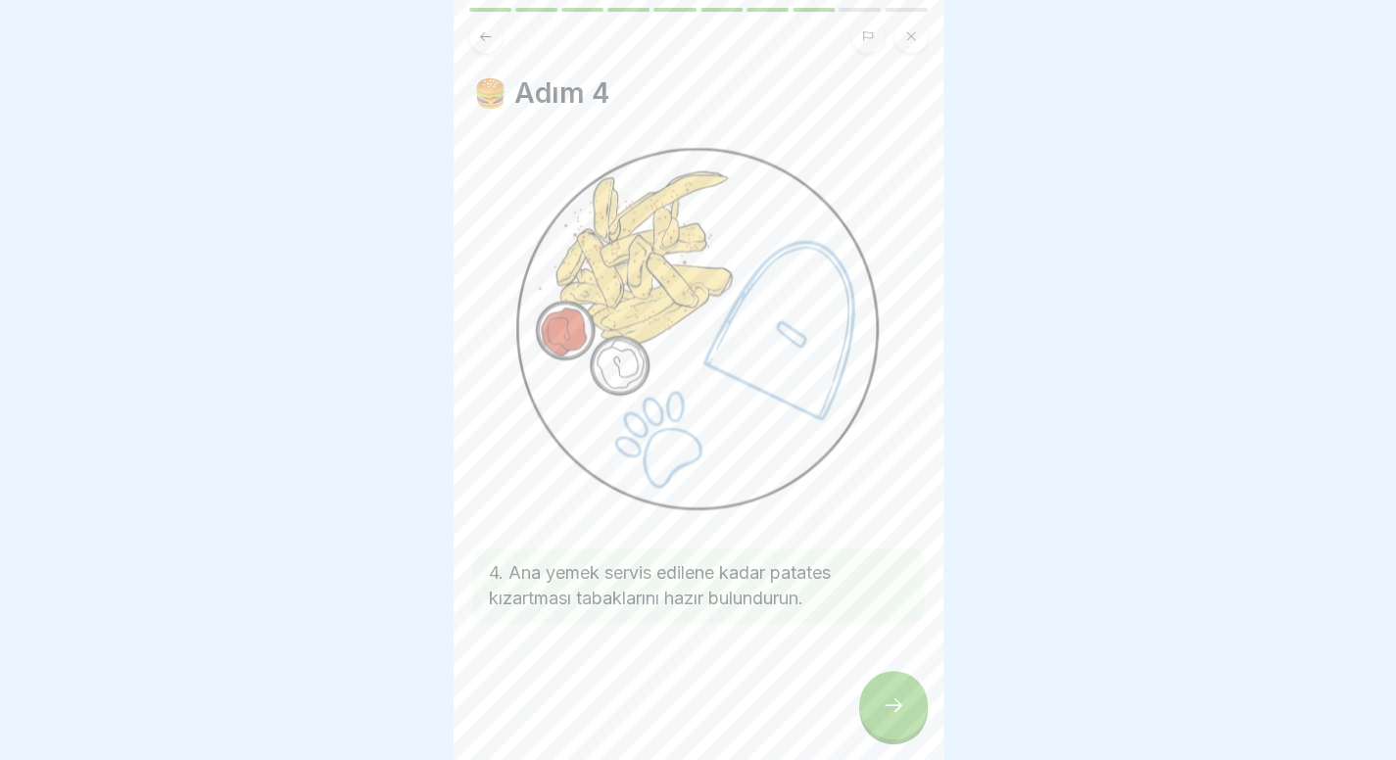
click at [885, 716] on icon at bounding box center [894, 705] width 24 height 24
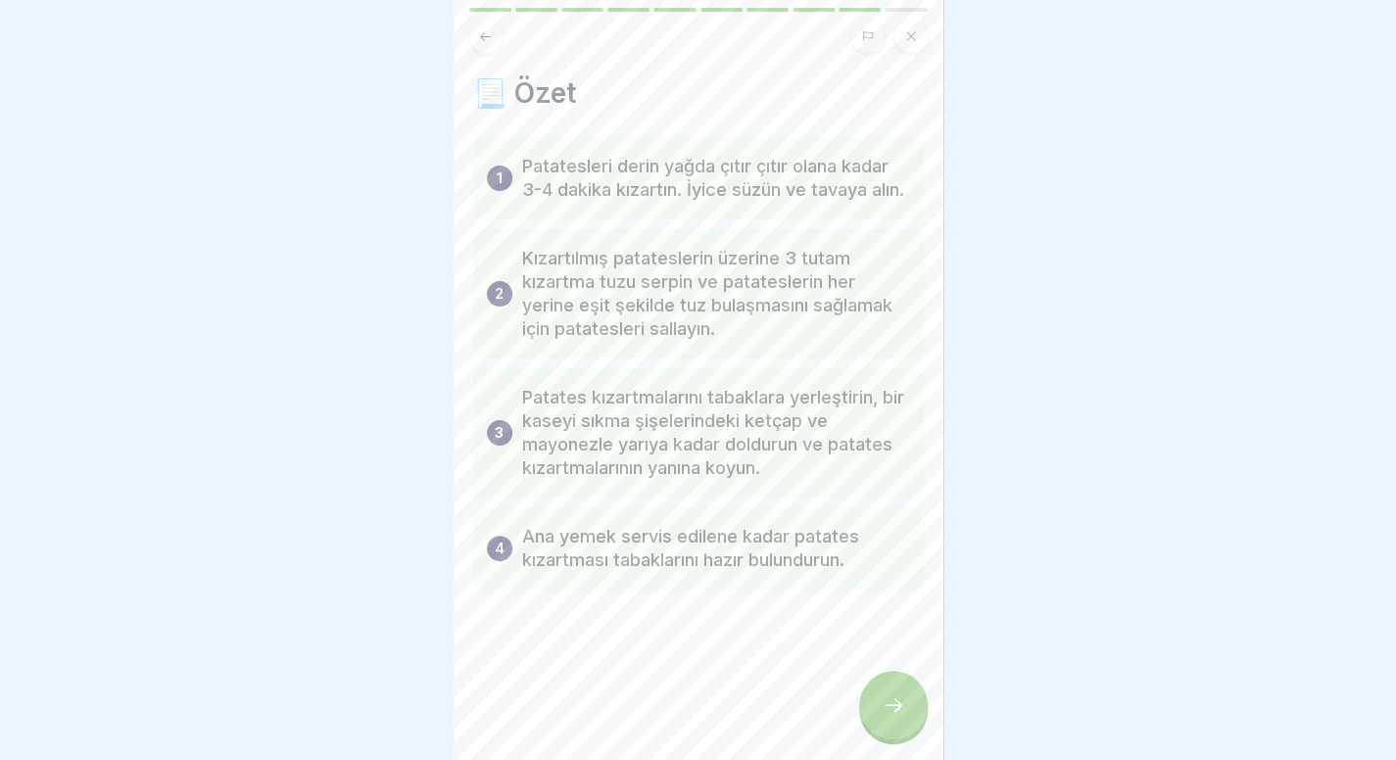
click at [885, 716] on icon at bounding box center [894, 705] width 24 height 24
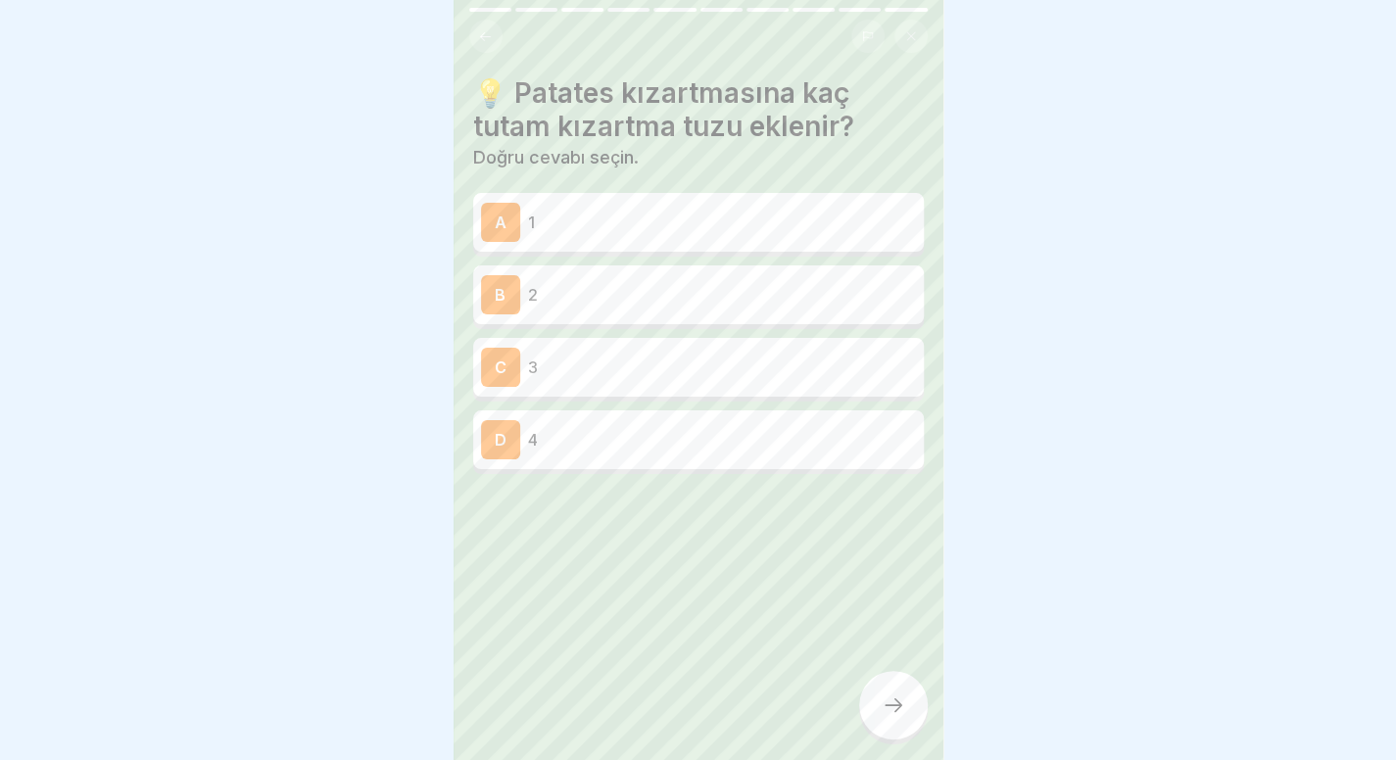
click at [472, 35] on button at bounding box center [485, 36] width 33 height 33
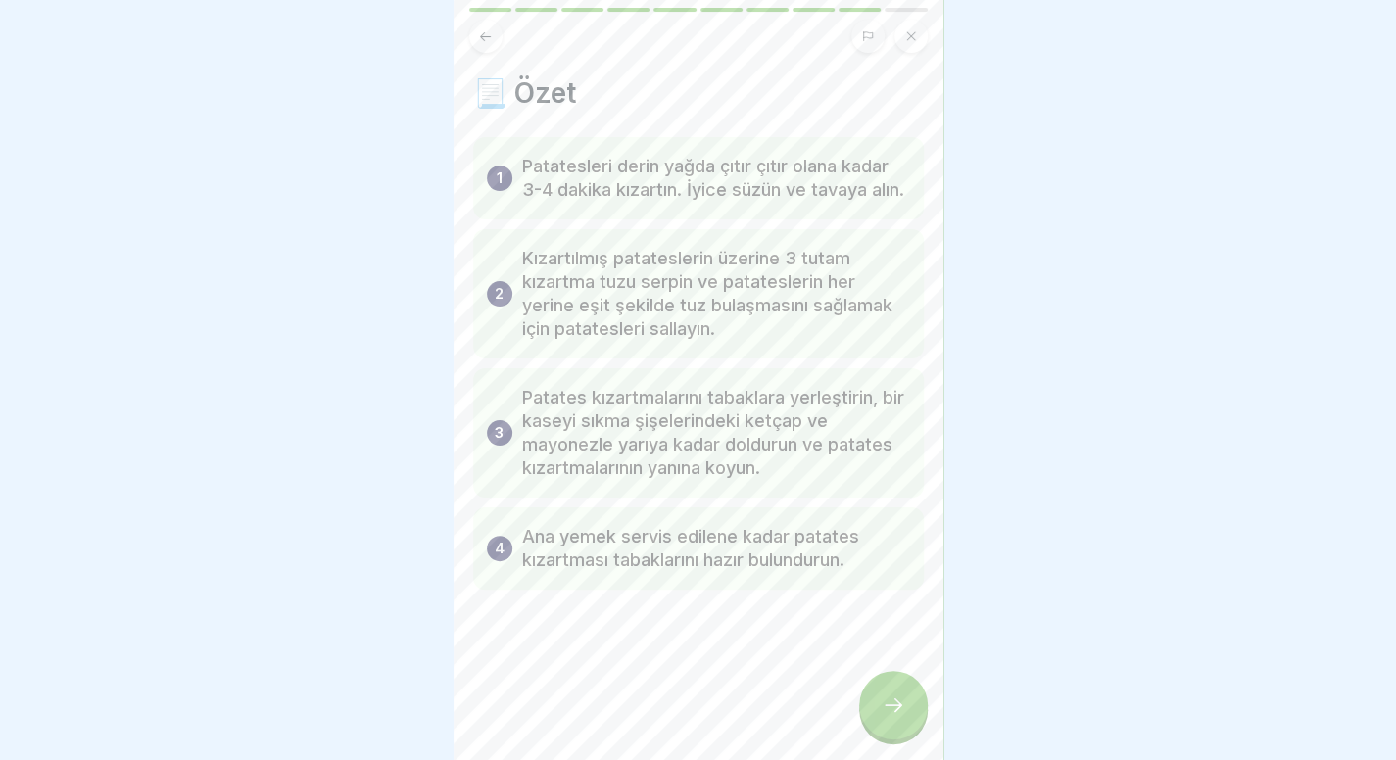
click at [875, 704] on div at bounding box center [893, 705] width 69 height 69
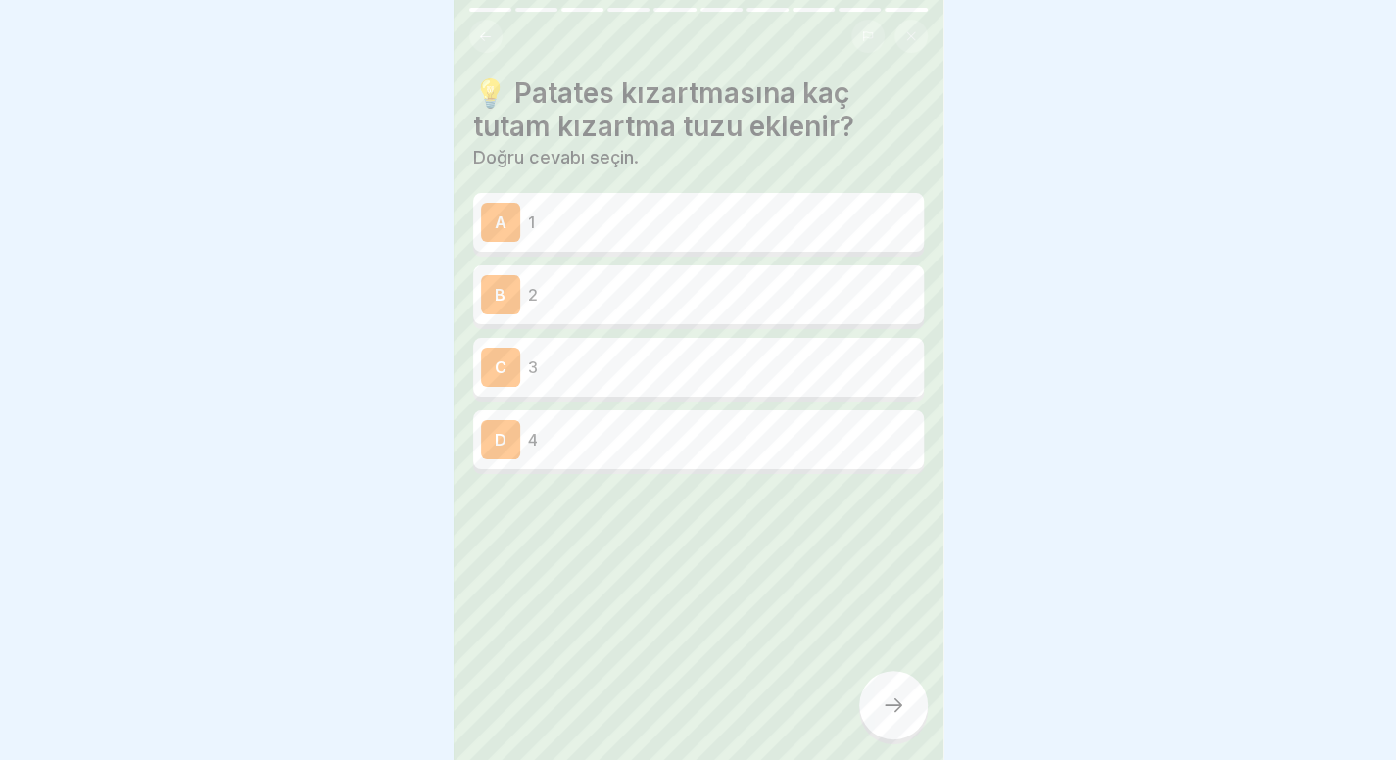
click at [602, 349] on div "C 3" at bounding box center [698, 367] width 435 height 39
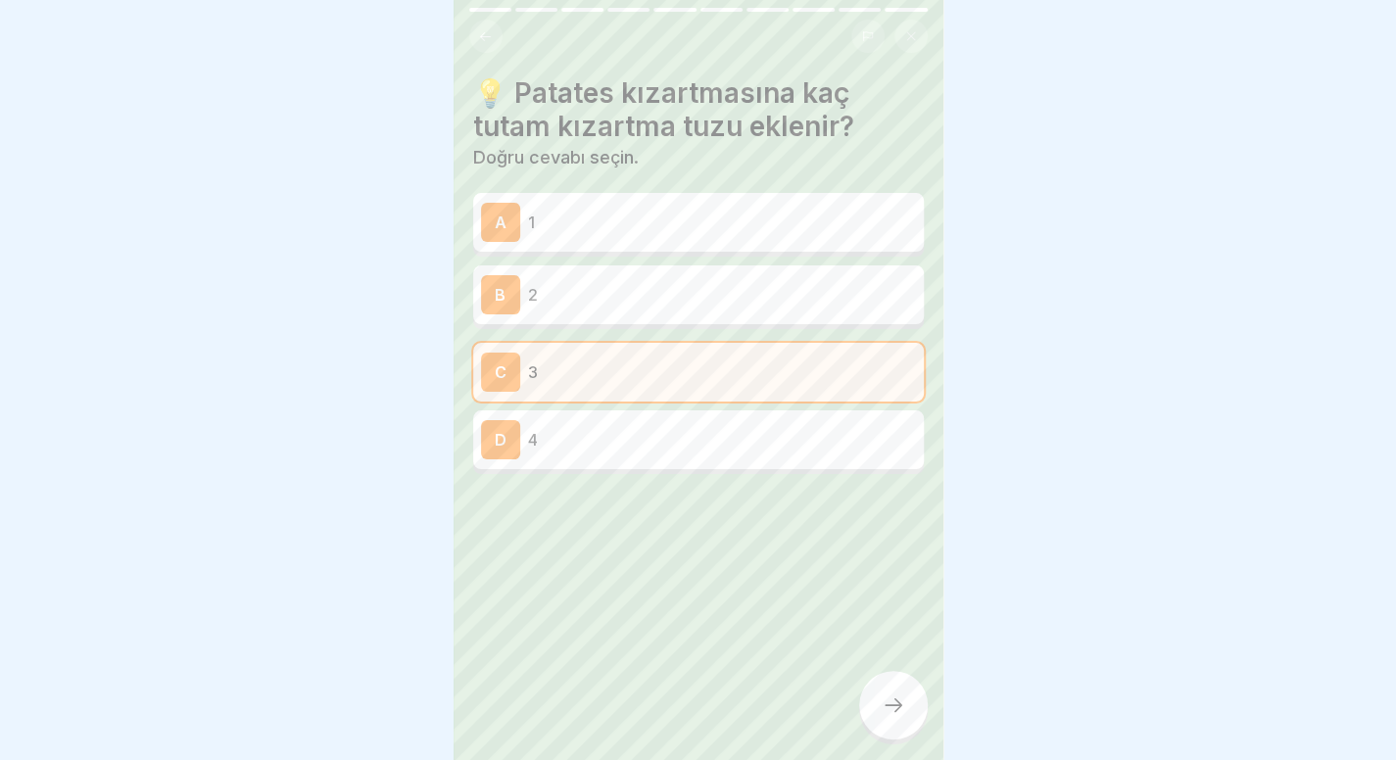
click at [899, 717] on icon at bounding box center [894, 705] width 24 height 24
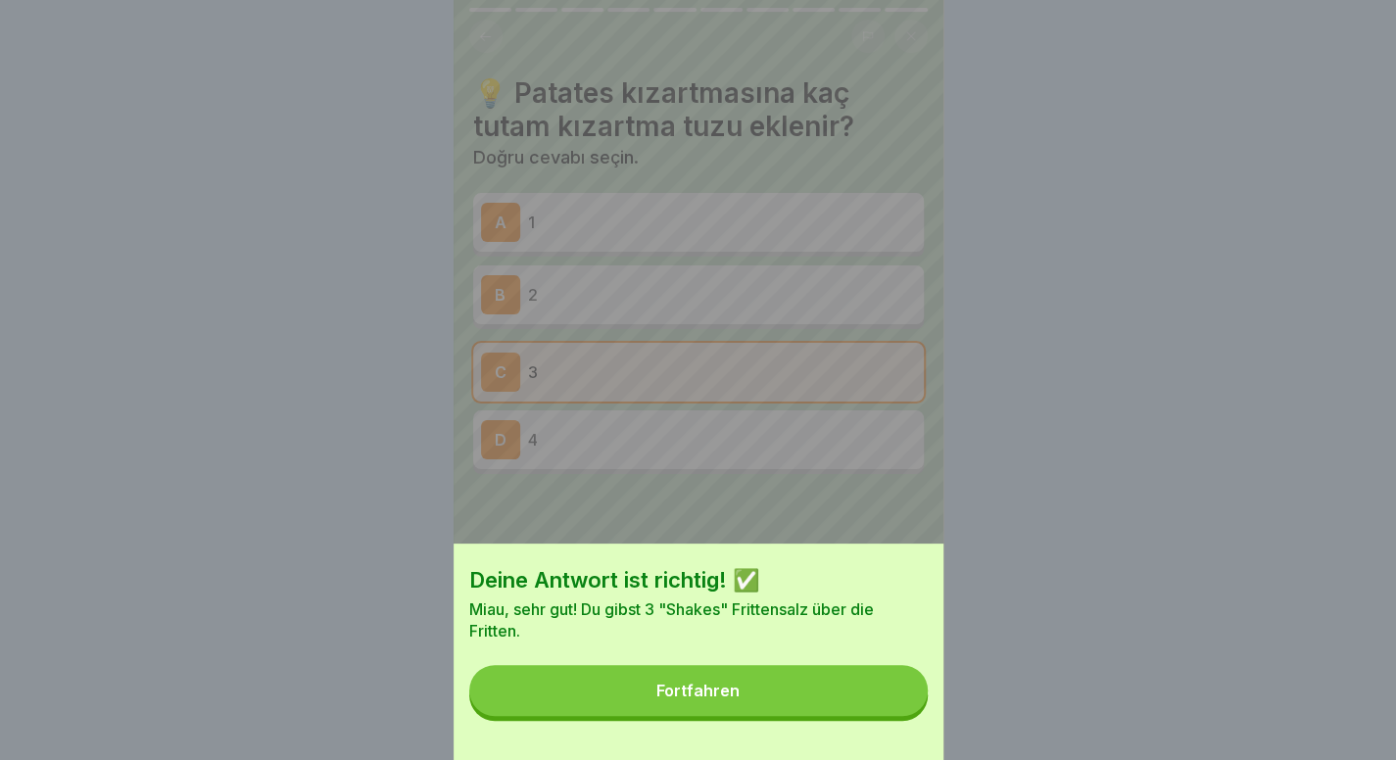
click at [899, 716] on button "Fortfahren" at bounding box center [698, 690] width 458 height 51
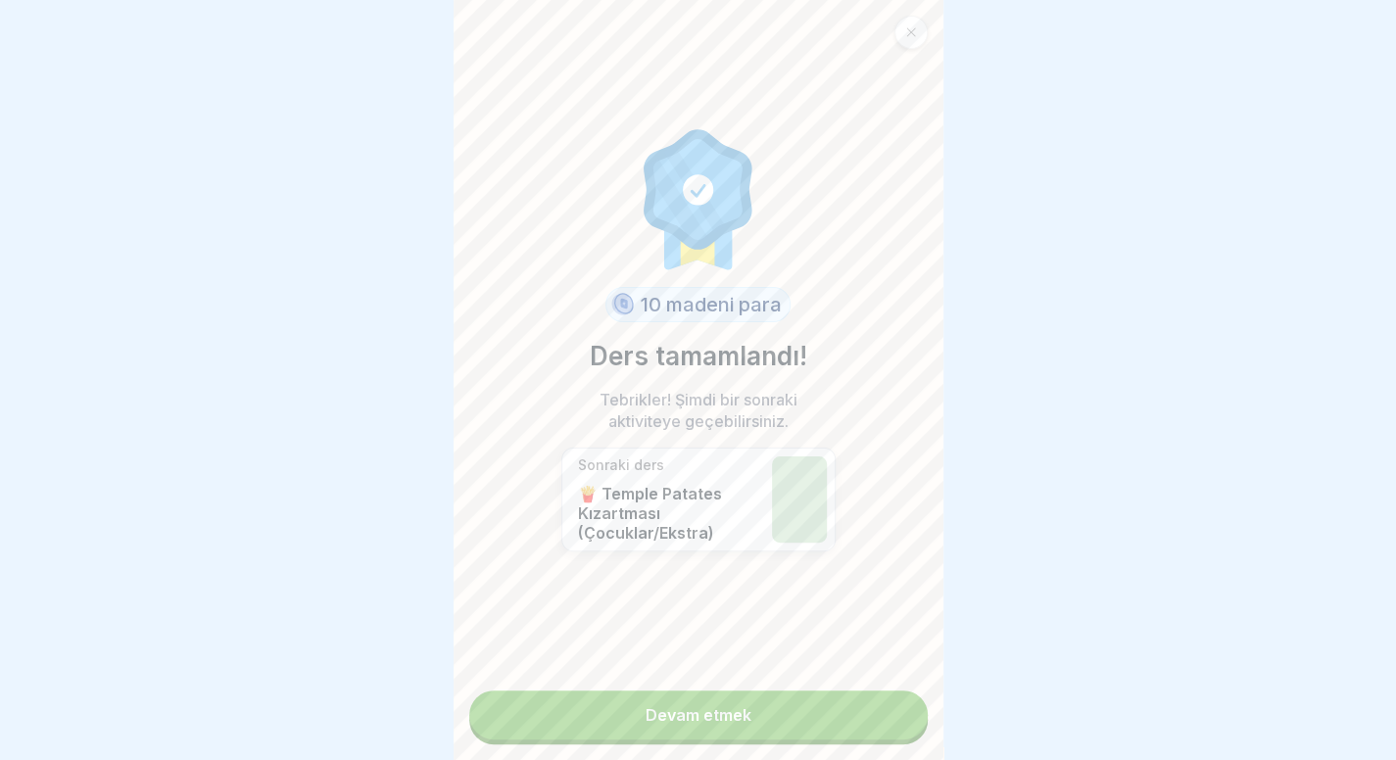
click at [899, 726] on link "Devam etmek" at bounding box center [698, 715] width 458 height 49
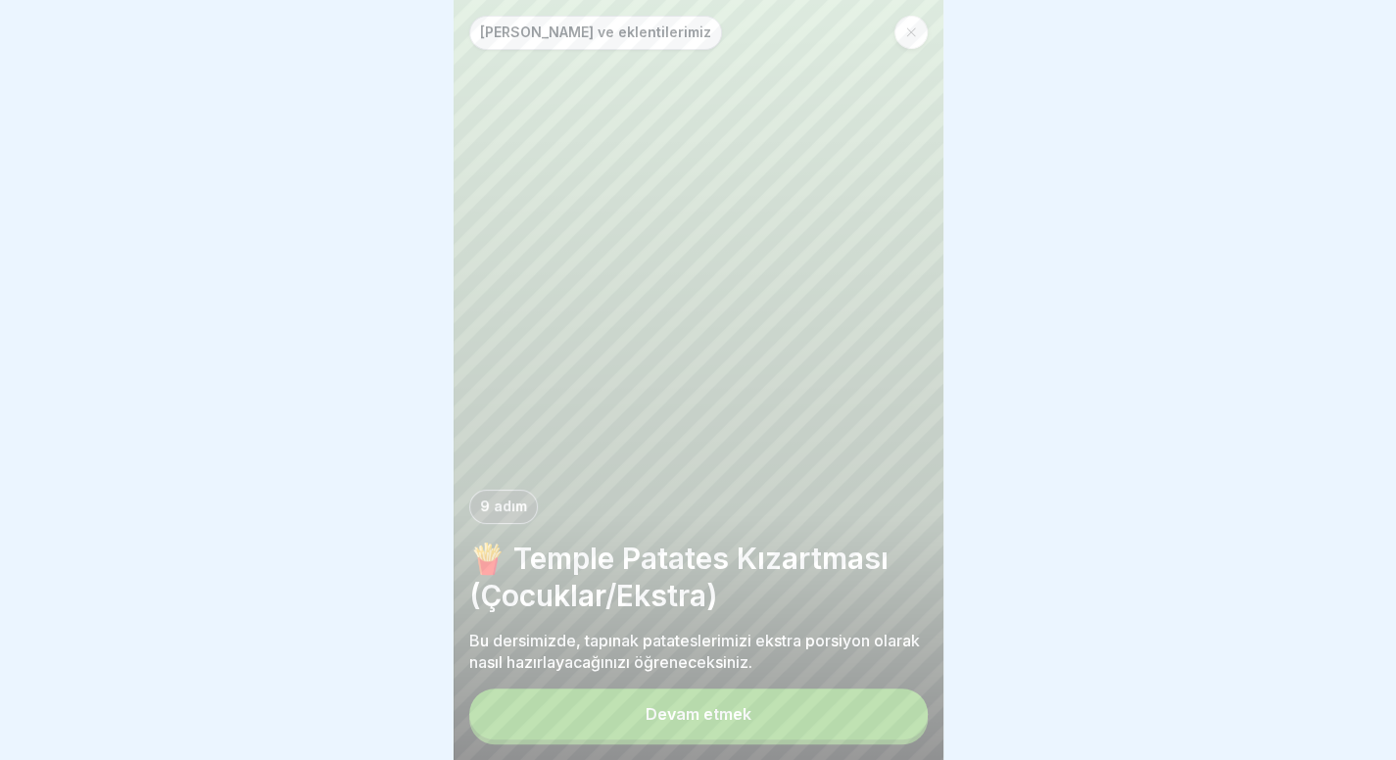
click at [830, 724] on button "Devam etmek" at bounding box center [698, 714] width 458 height 51
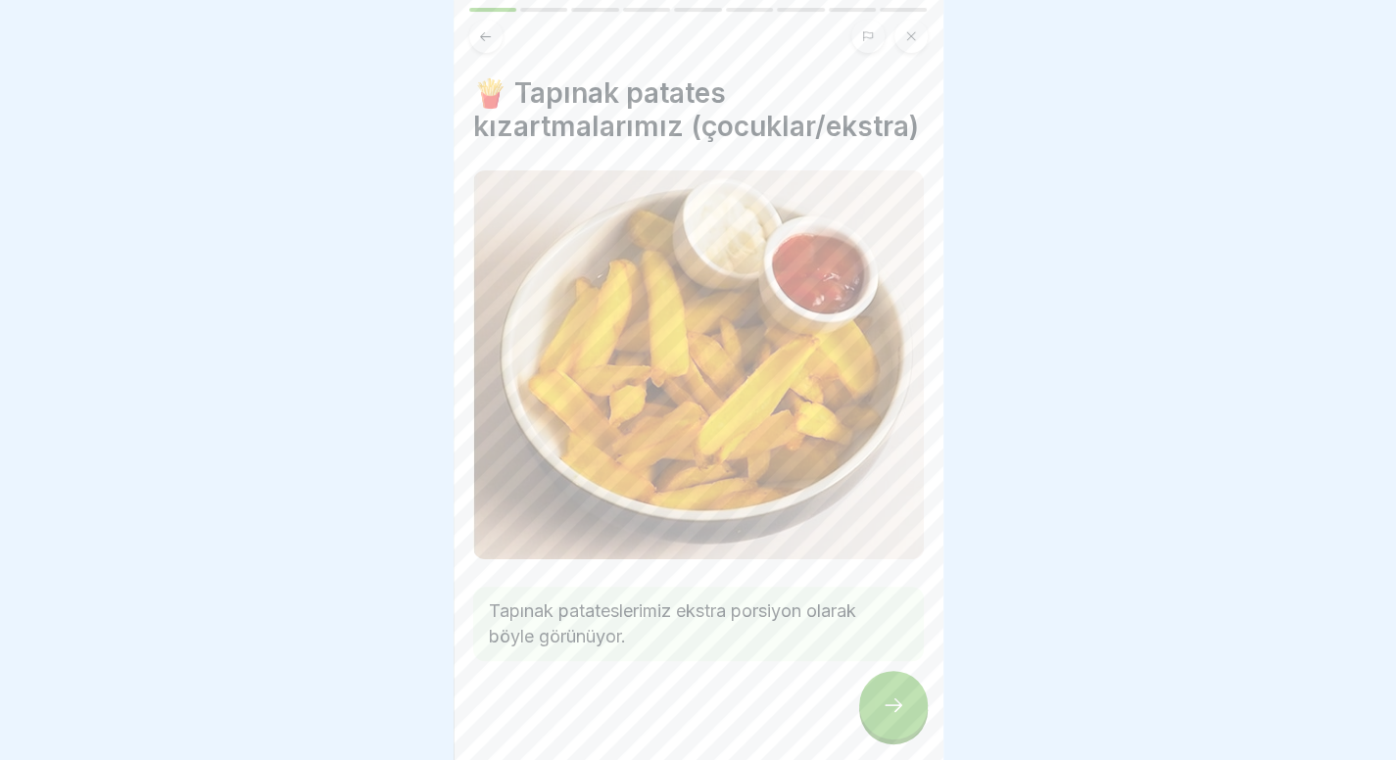
click at [875, 730] on div at bounding box center [893, 705] width 69 height 69
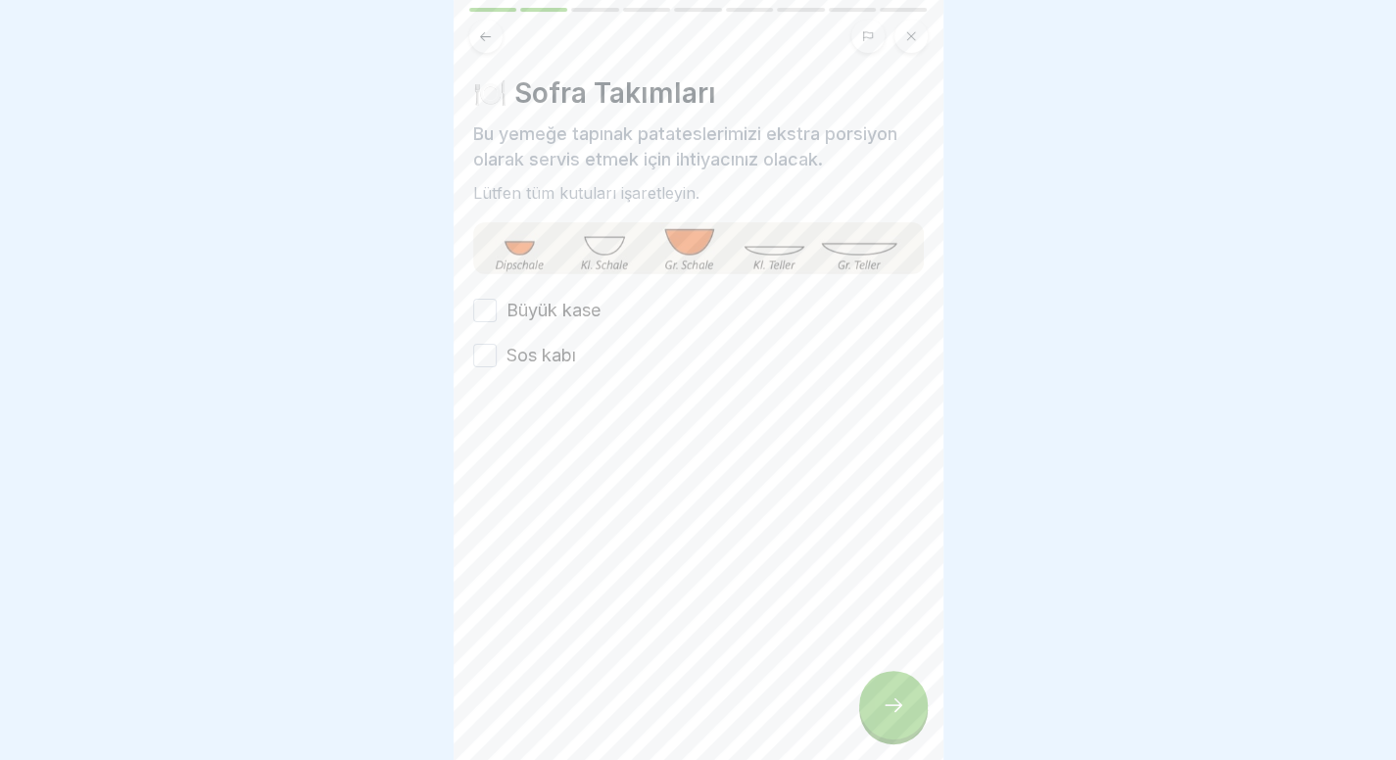
click at [539, 304] on font "Büyük kase" at bounding box center [553, 310] width 94 height 21
click at [497, 304] on button "Büyük kase" at bounding box center [485, 311] width 24 height 24
click at [526, 349] on font "Sos kabı" at bounding box center [541, 355] width 70 height 21
click at [497, 349] on button "Sos kabı" at bounding box center [485, 356] width 24 height 24
click at [888, 717] on icon at bounding box center [894, 705] width 24 height 24
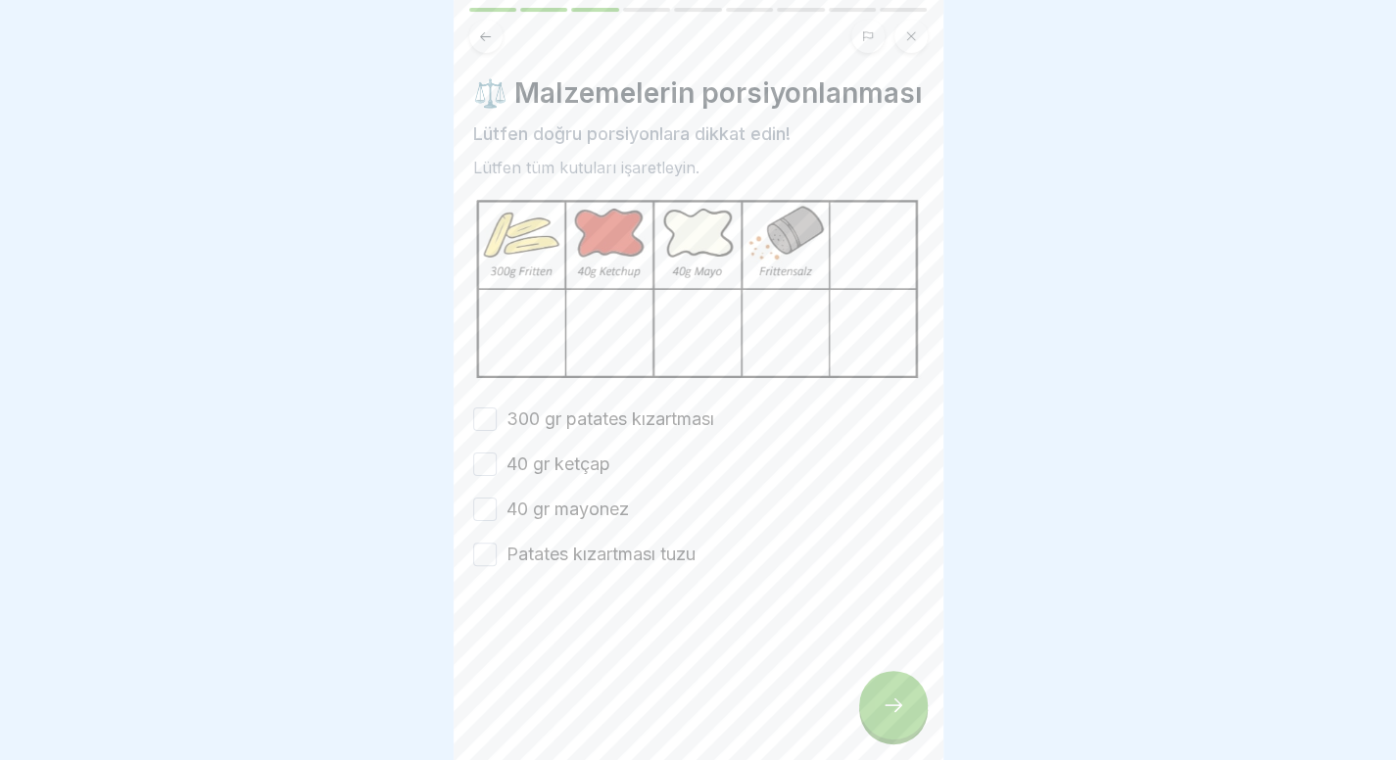
click at [564, 429] on font "300 gr patates kızartması" at bounding box center [610, 418] width 208 height 21
click at [497, 431] on button "300 gr patates kızartması" at bounding box center [485, 419] width 24 height 24
click at [544, 474] on font "40 gr ketçap" at bounding box center [558, 464] width 104 height 21
click at [497, 476] on button "40 gr ketçap" at bounding box center [485, 465] width 24 height 24
click at [531, 519] on font "40 gr mayonez" at bounding box center [567, 509] width 122 height 21
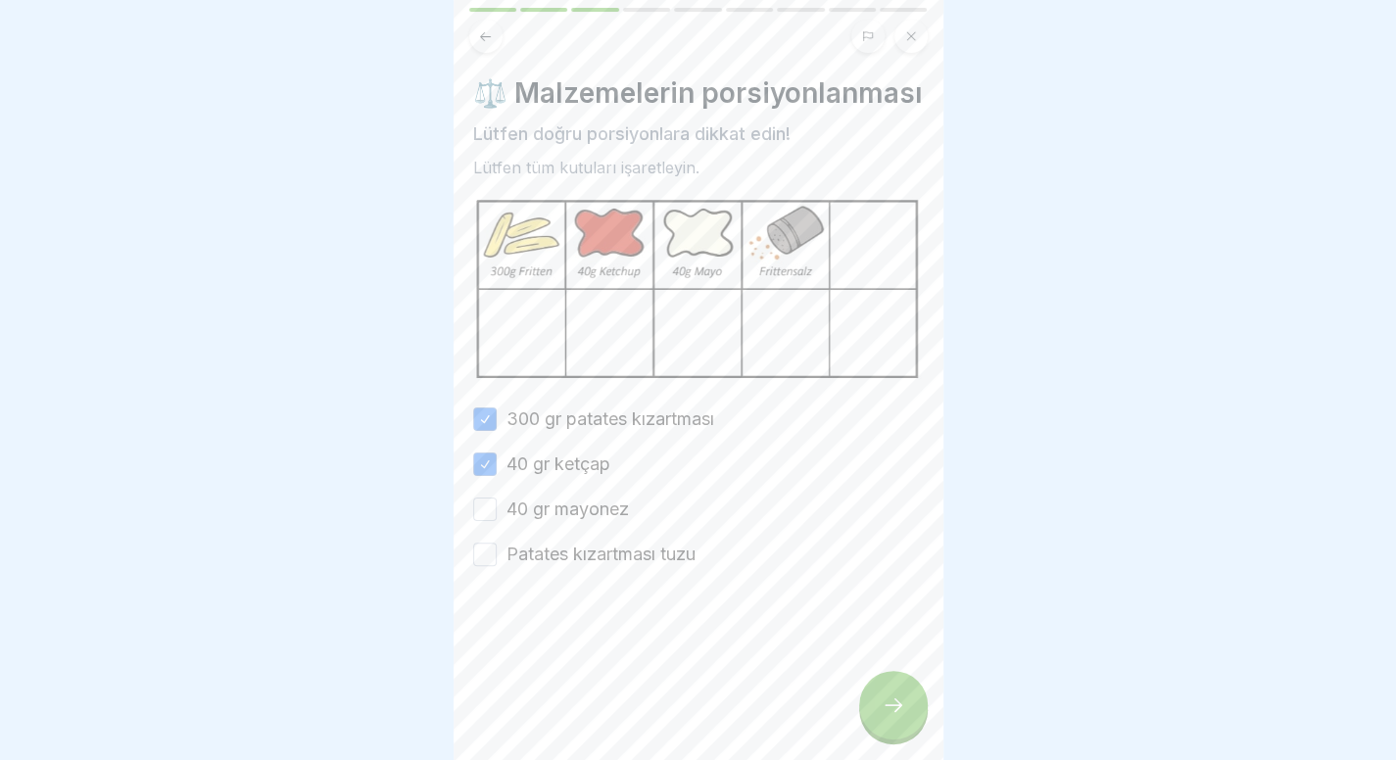
click at [497, 521] on button "40 gr mayonez" at bounding box center [485, 510] width 24 height 24
click at [524, 567] on label "Patates kızartması tuzu" at bounding box center [600, 554] width 189 height 25
click at [497, 566] on button "Patates kızartması tuzu" at bounding box center [485, 555] width 24 height 24
click at [903, 717] on icon at bounding box center [894, 705] width 24 height 24
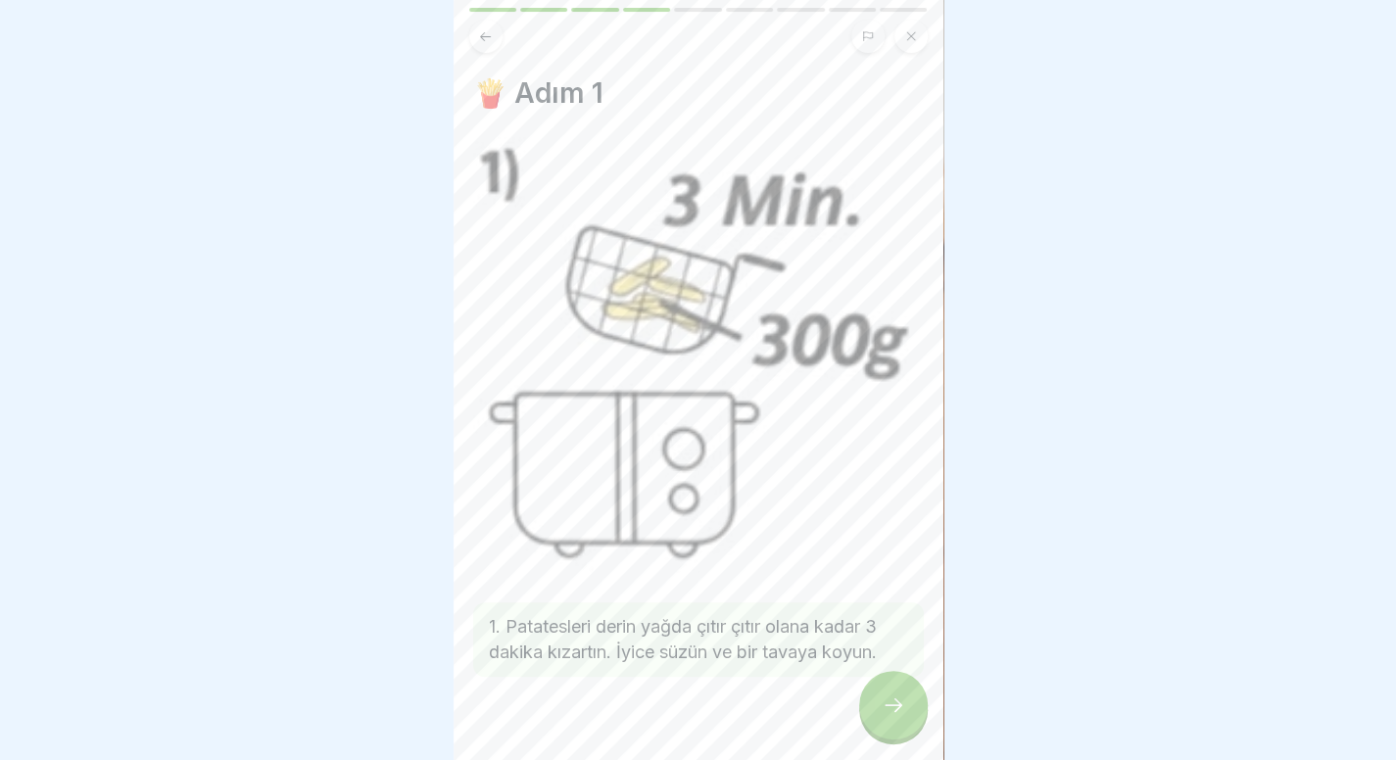
click at [873, 710] on div at bounding box center [893, 705] width 69 height 69
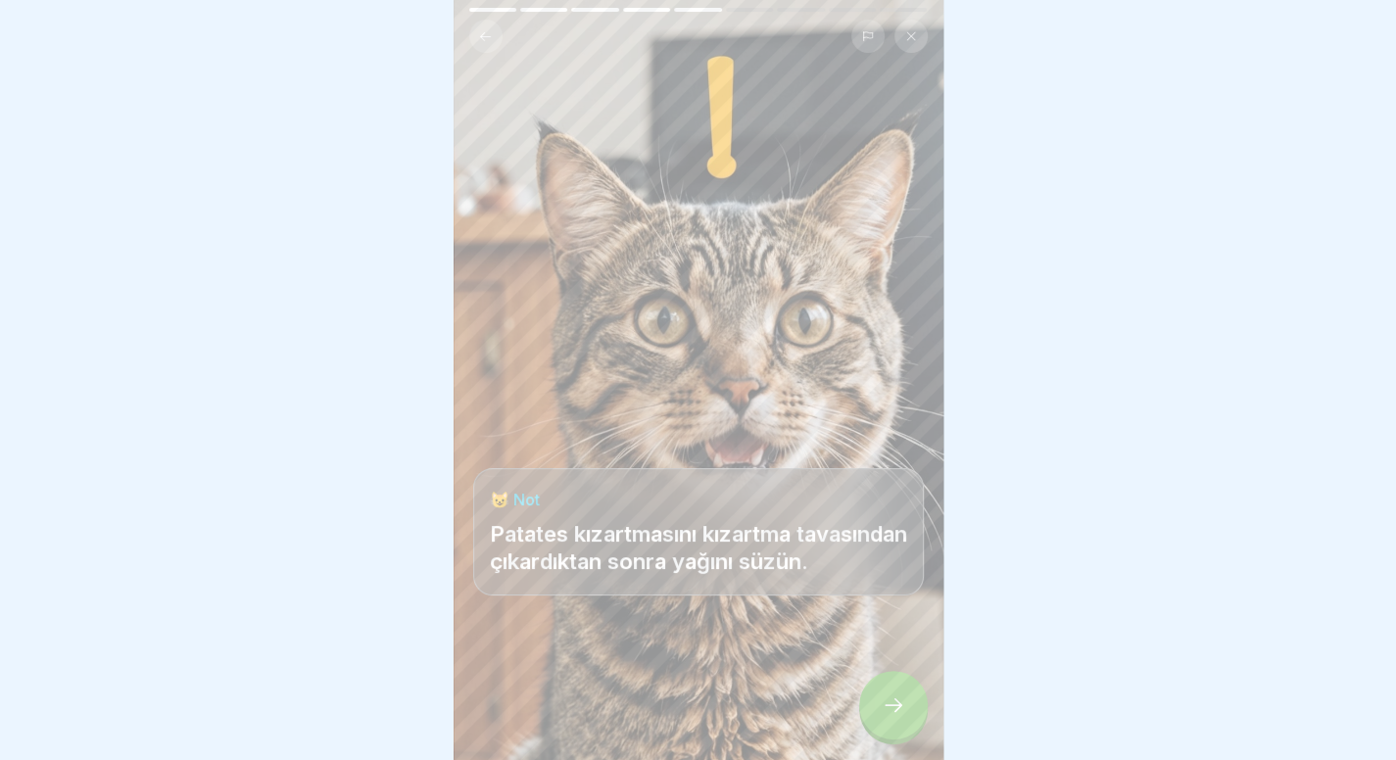
click at [876, 710] on div at bounding box center [893, 705] width 69 height 69
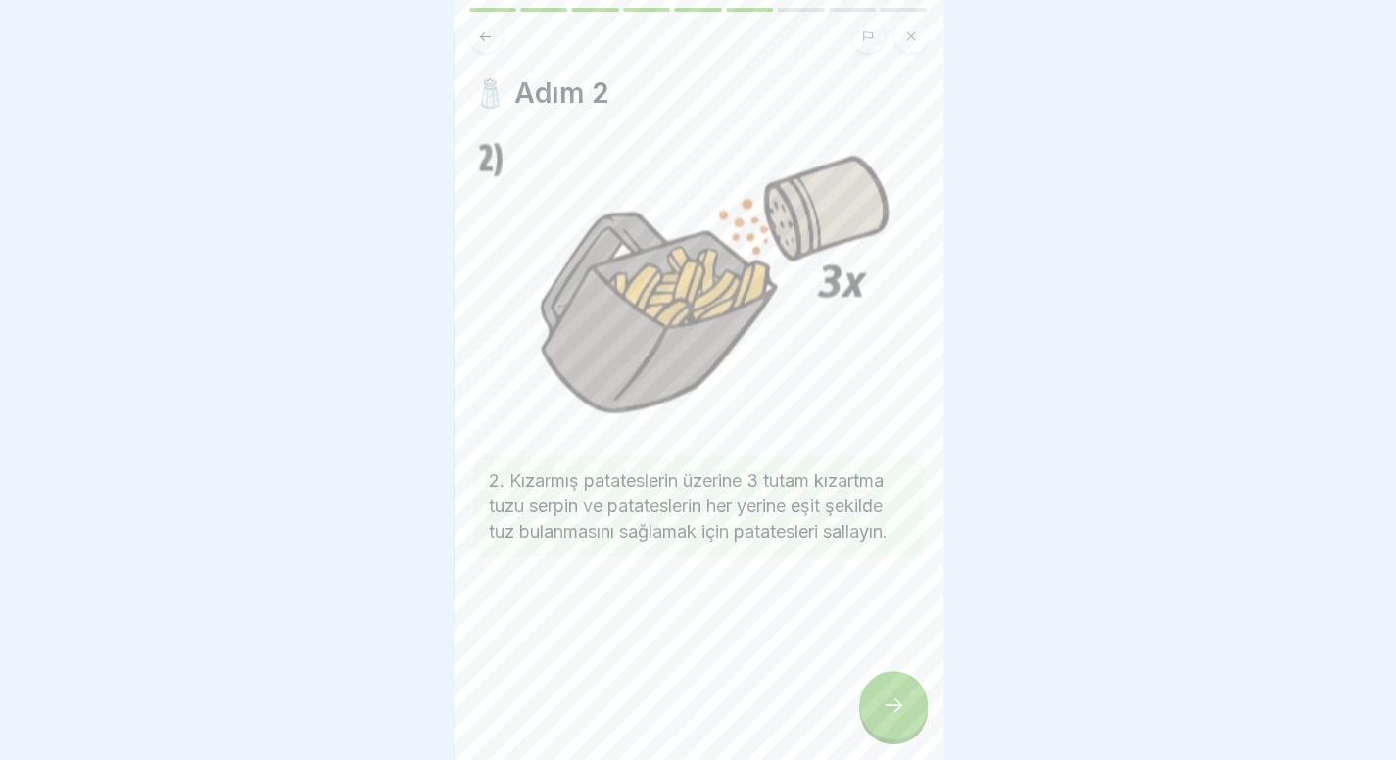
click at [876, 710] on div at bounding box center [893, 705] width 69 height 69
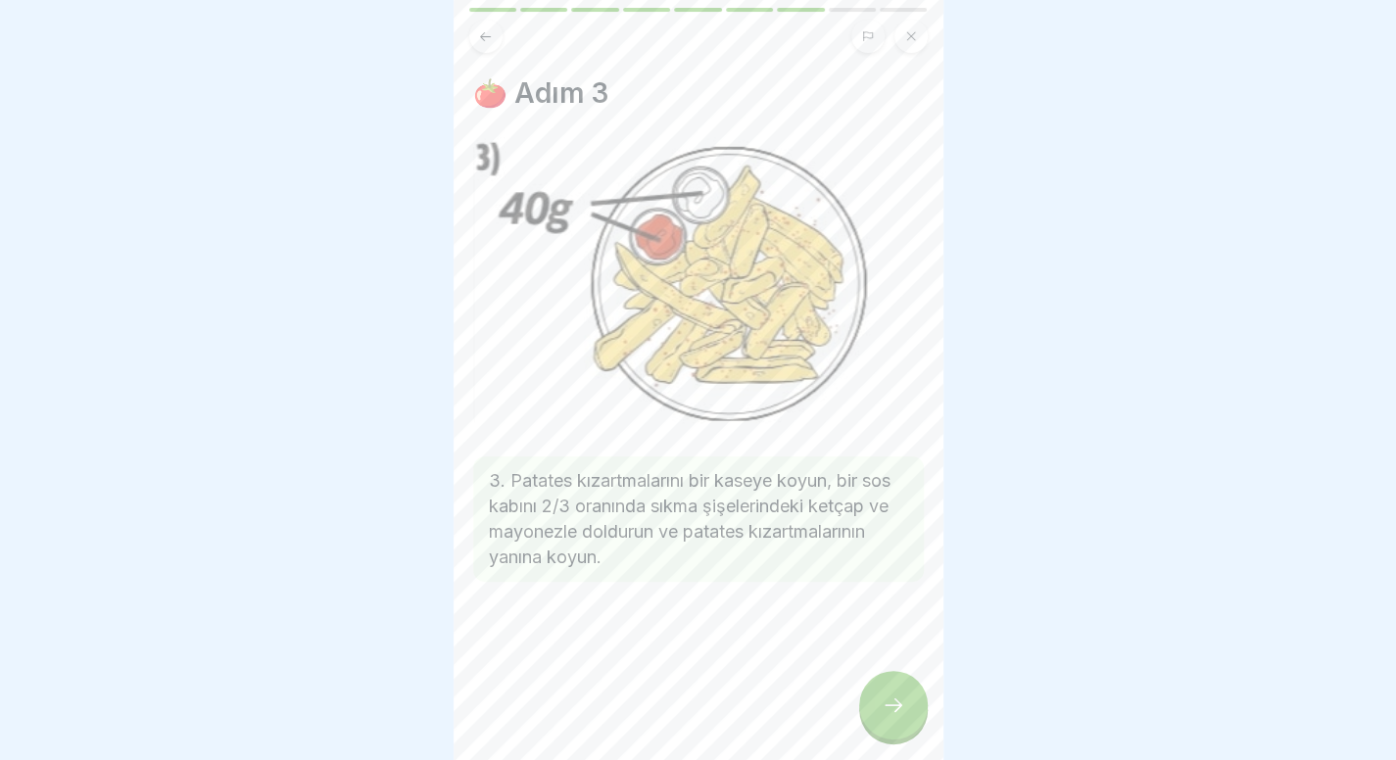
click at [876, 710] on div at bounding box center [893, 705] width 69 height 69
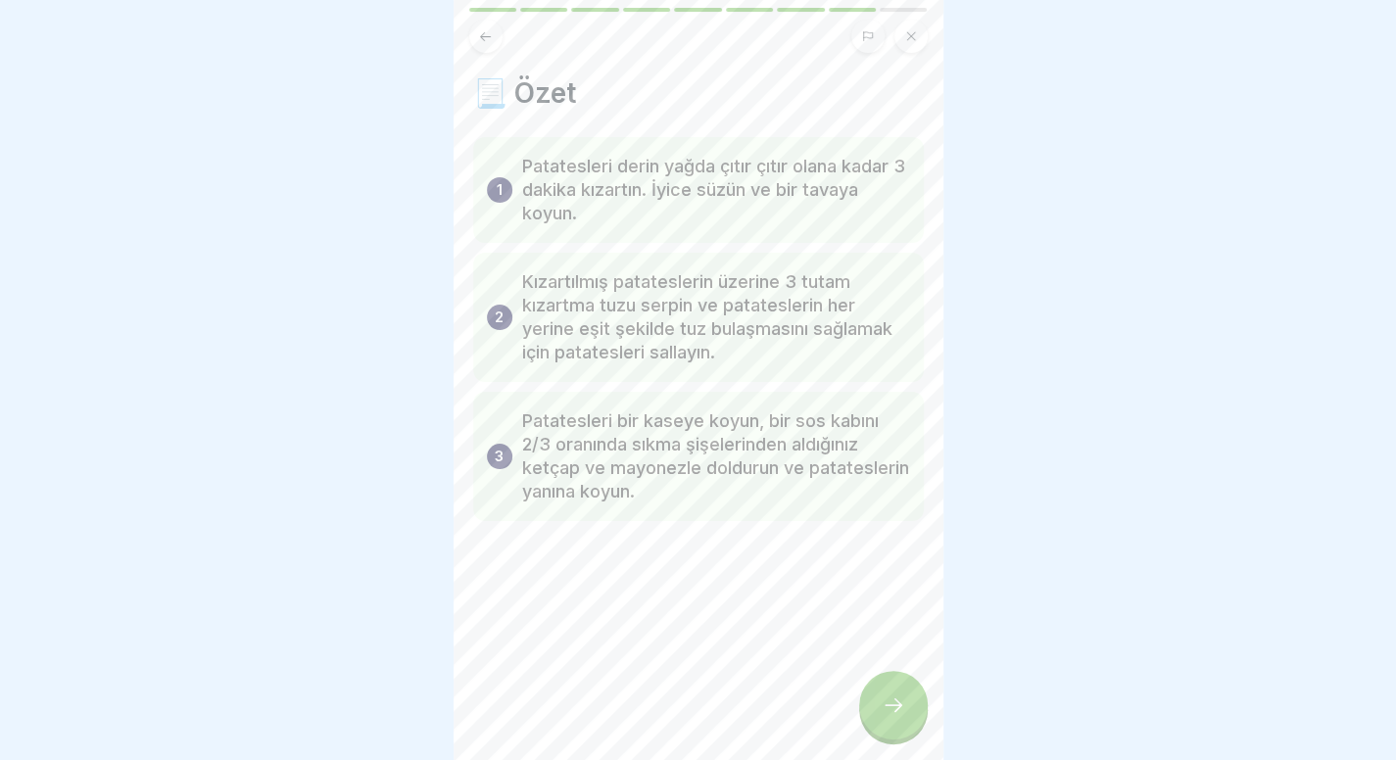
click at [876, 710] on div at bounding box center [893, 705] width 69 height 69
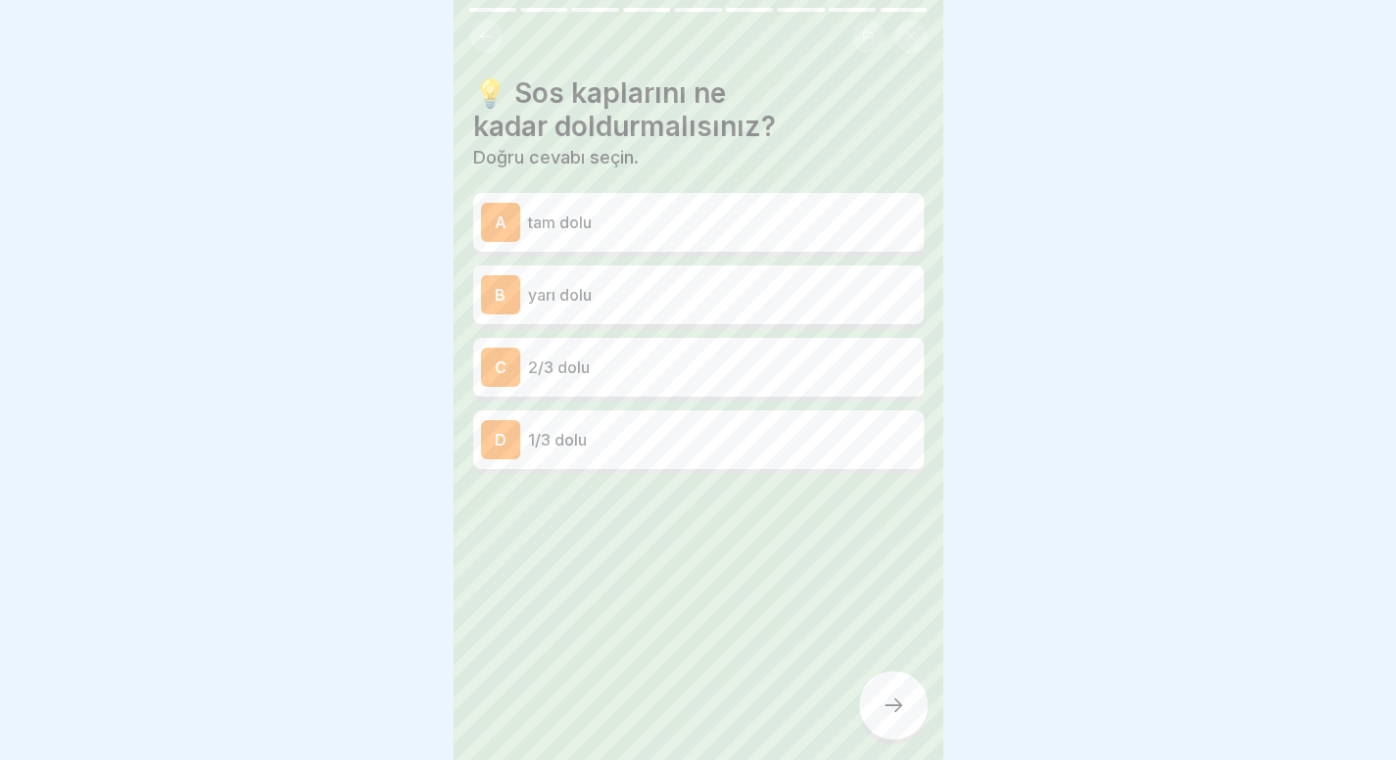
click at [476, 39] on button at bounding box center [485, 36] width 33 height 33
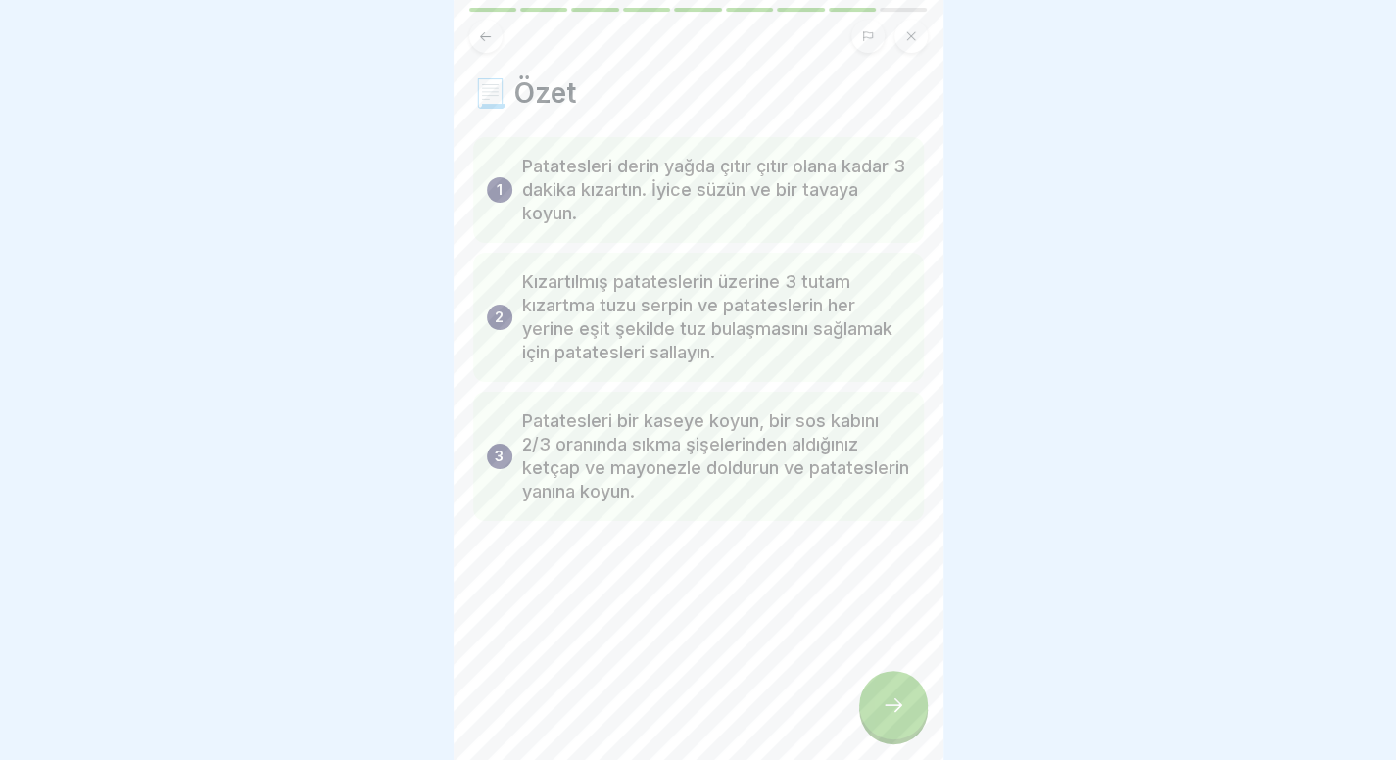
click at [884, 716] on icon at bounding box center [894, 705] width 24 height 24
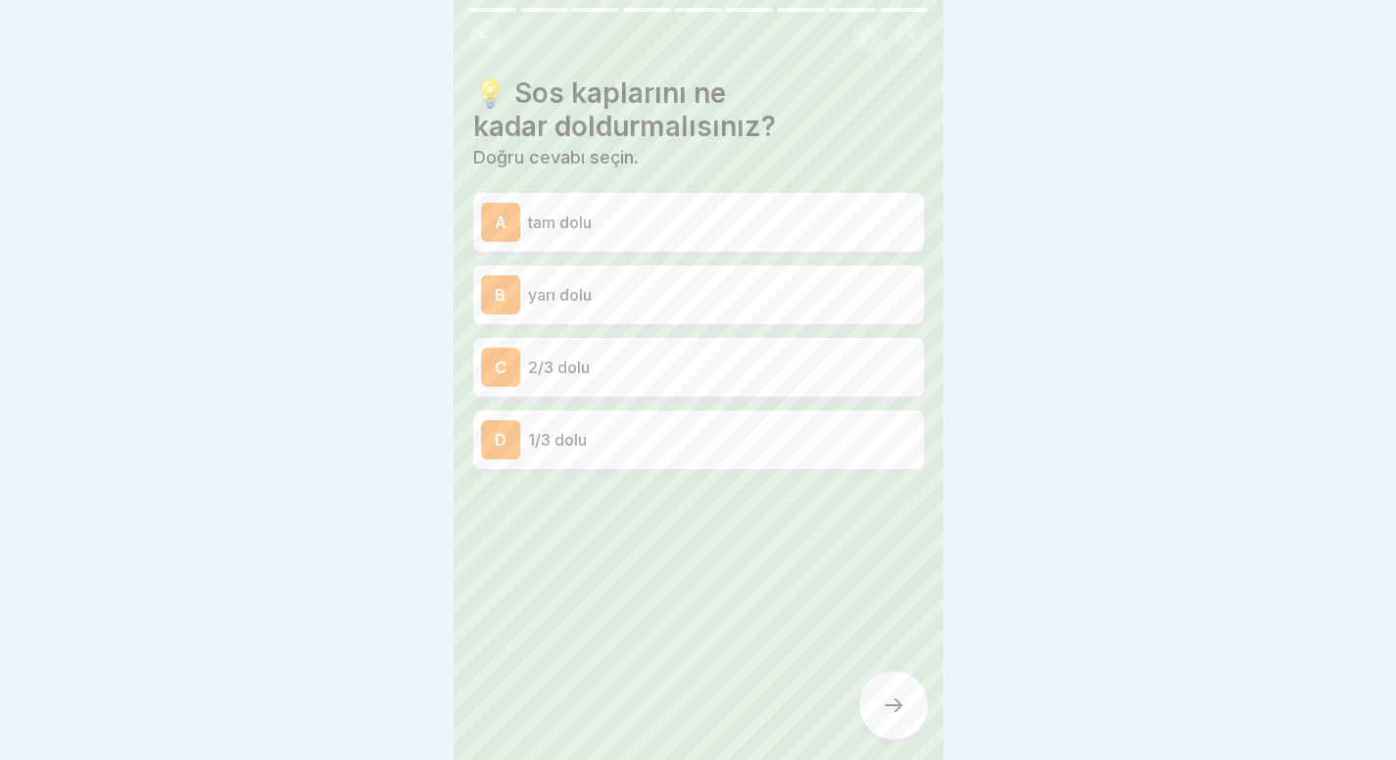
click at [693, 348] on div "C 2/3 dolu" at bounding box center [698, 367] width 435 height 39
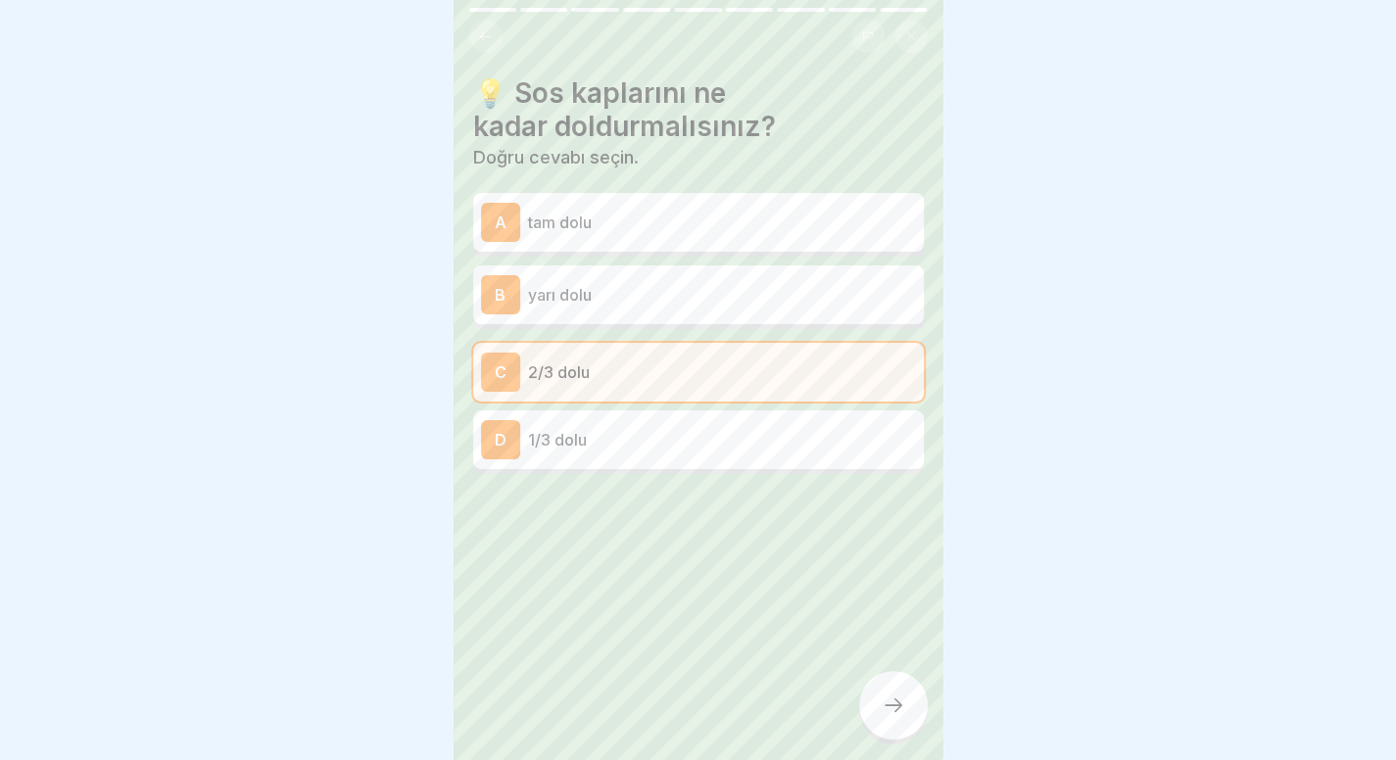
click at [896, 733] on div at bounding box center [893, 705] width 69 height 69
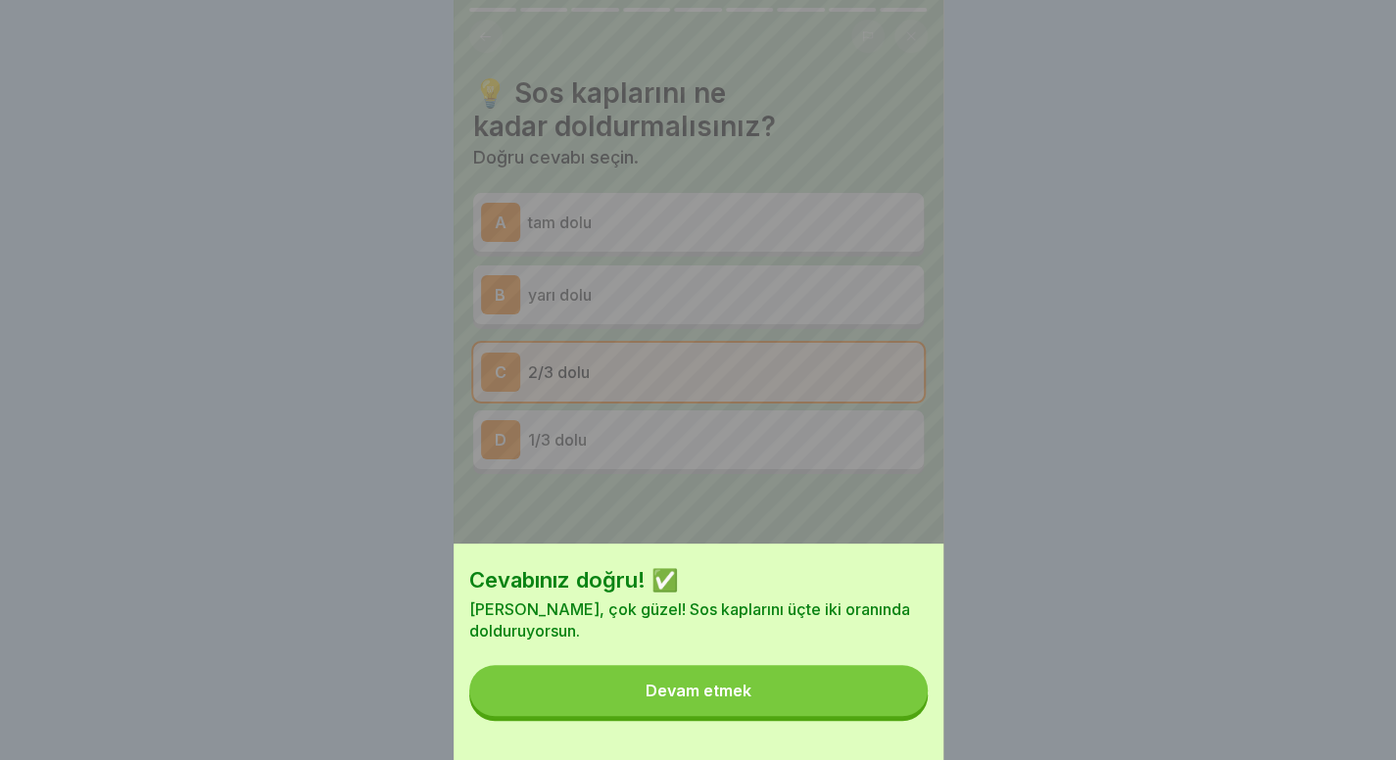
click at [862, 705] on button "Devam etmek" at bounding box center [698, 690] width 458 height 51
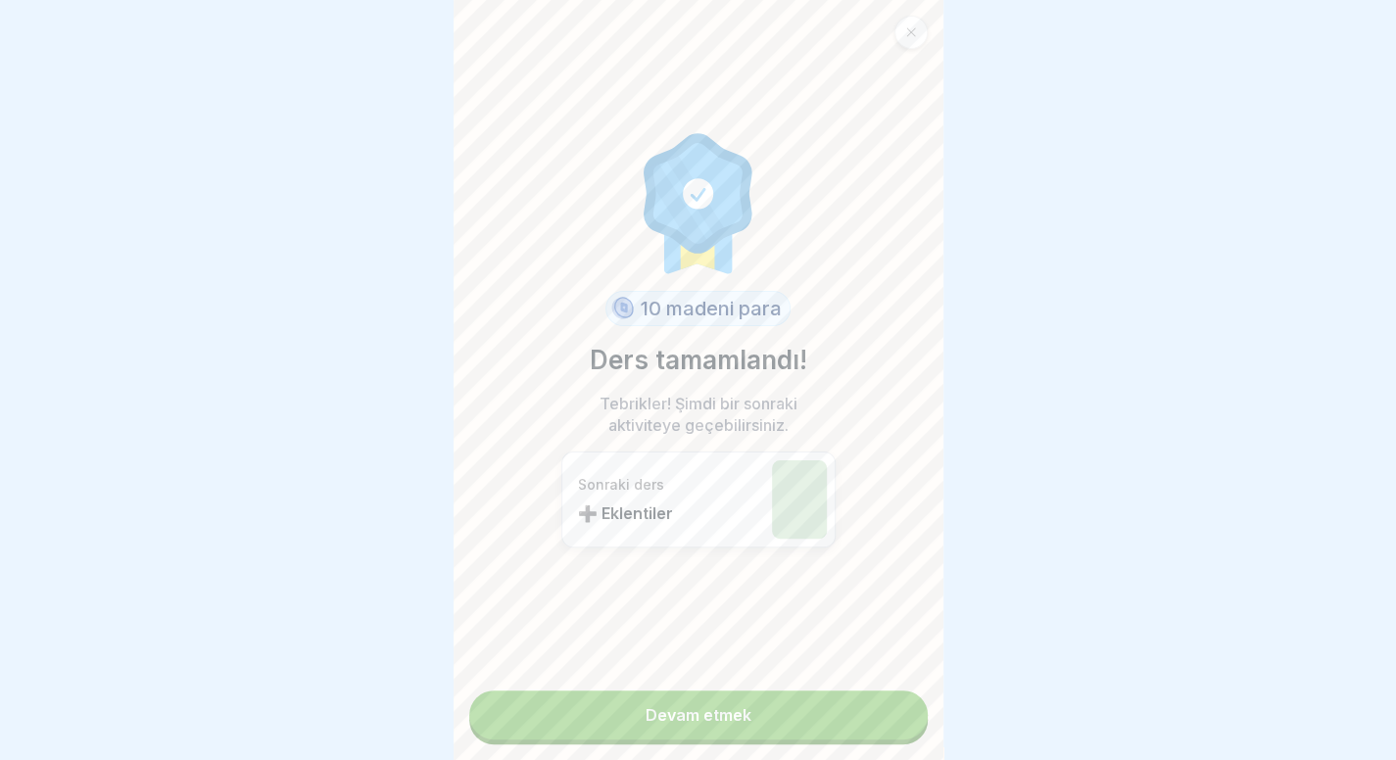
click at [825, 723] on link "Devam etmek" at bounding box center [698, 715] width 458 height 49
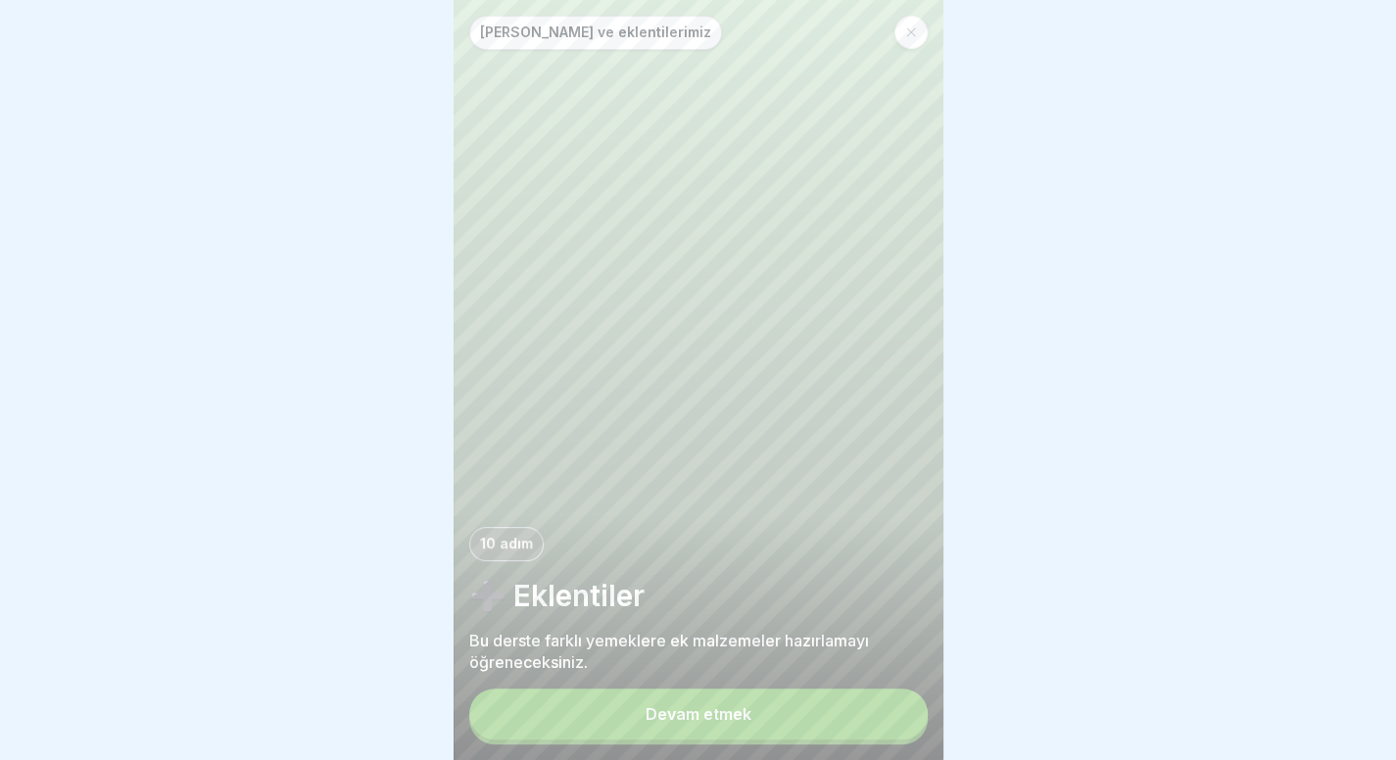
click at [825, 723] on button "Devam etmek" at bounding box center [698, 714] width 458 height 51
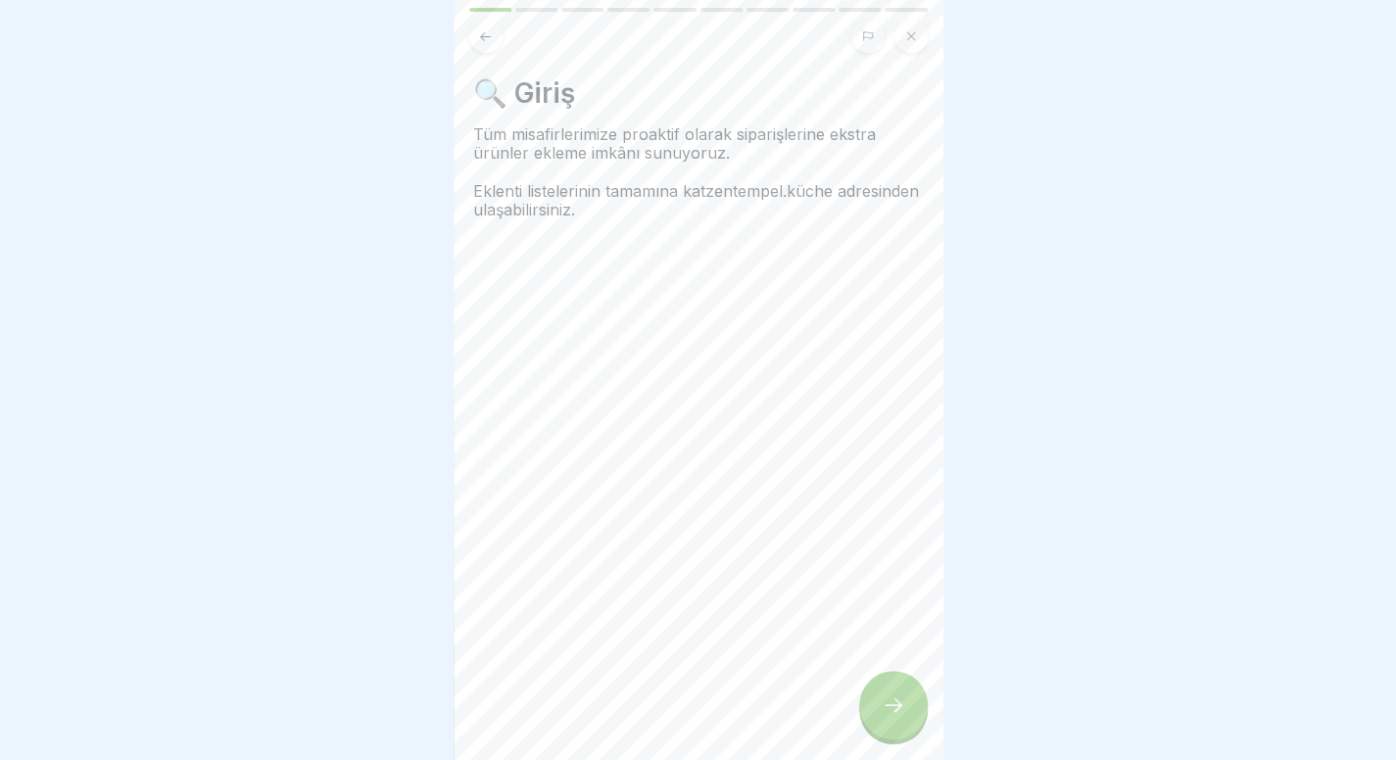
click at [887, 732] on div at bounding box center [893, 705] width 69 height 69
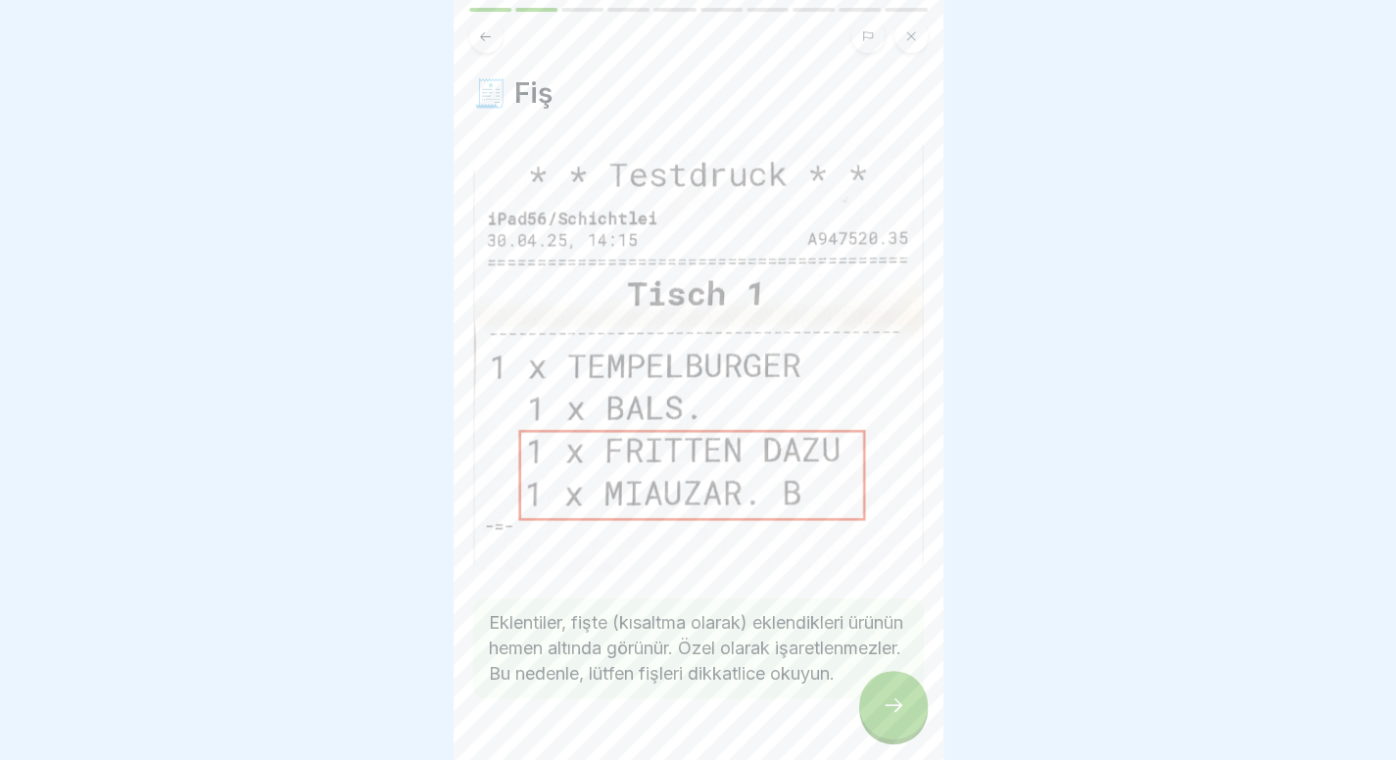
click at [887, 732] on div at bounding box center [893, 705] width 69 height 69
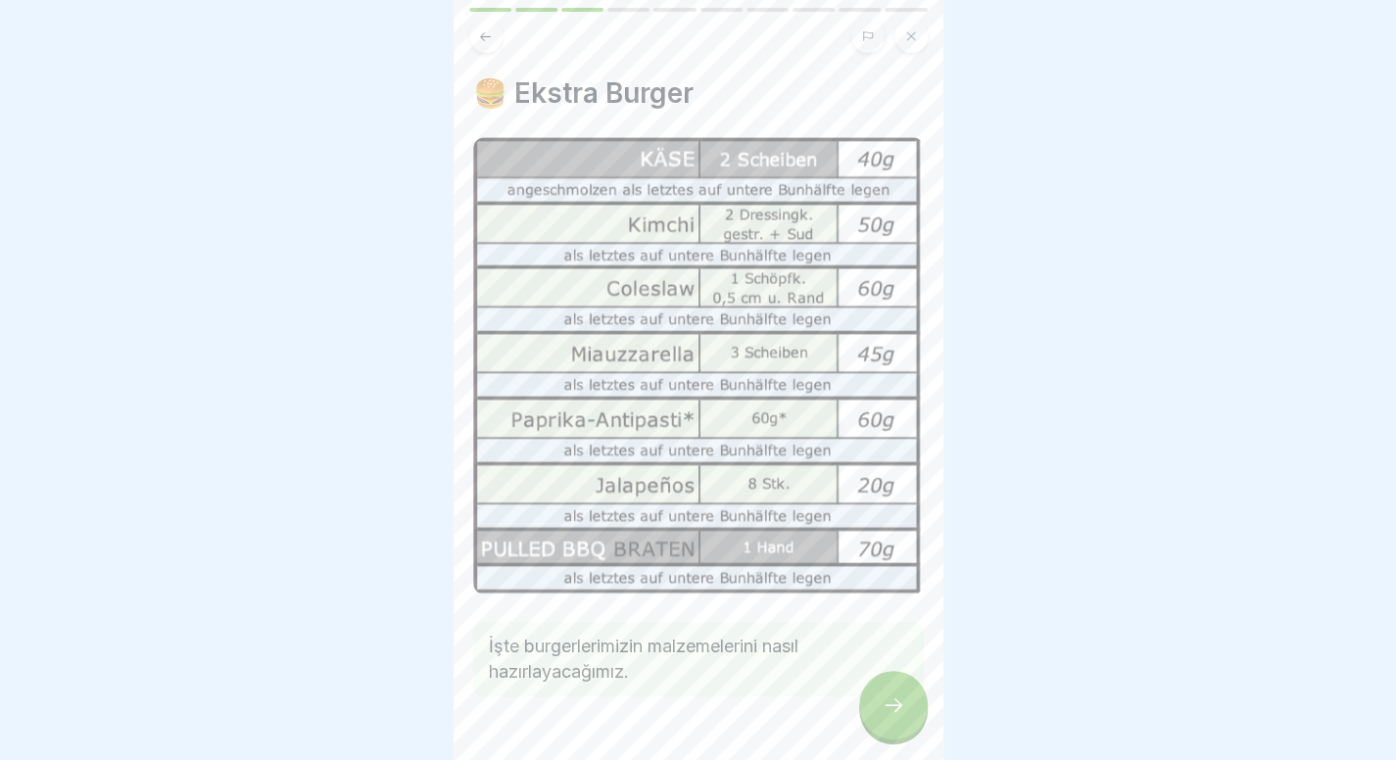
click at [906, 706] on div at bounding box center [893, 705] width 69 height 69
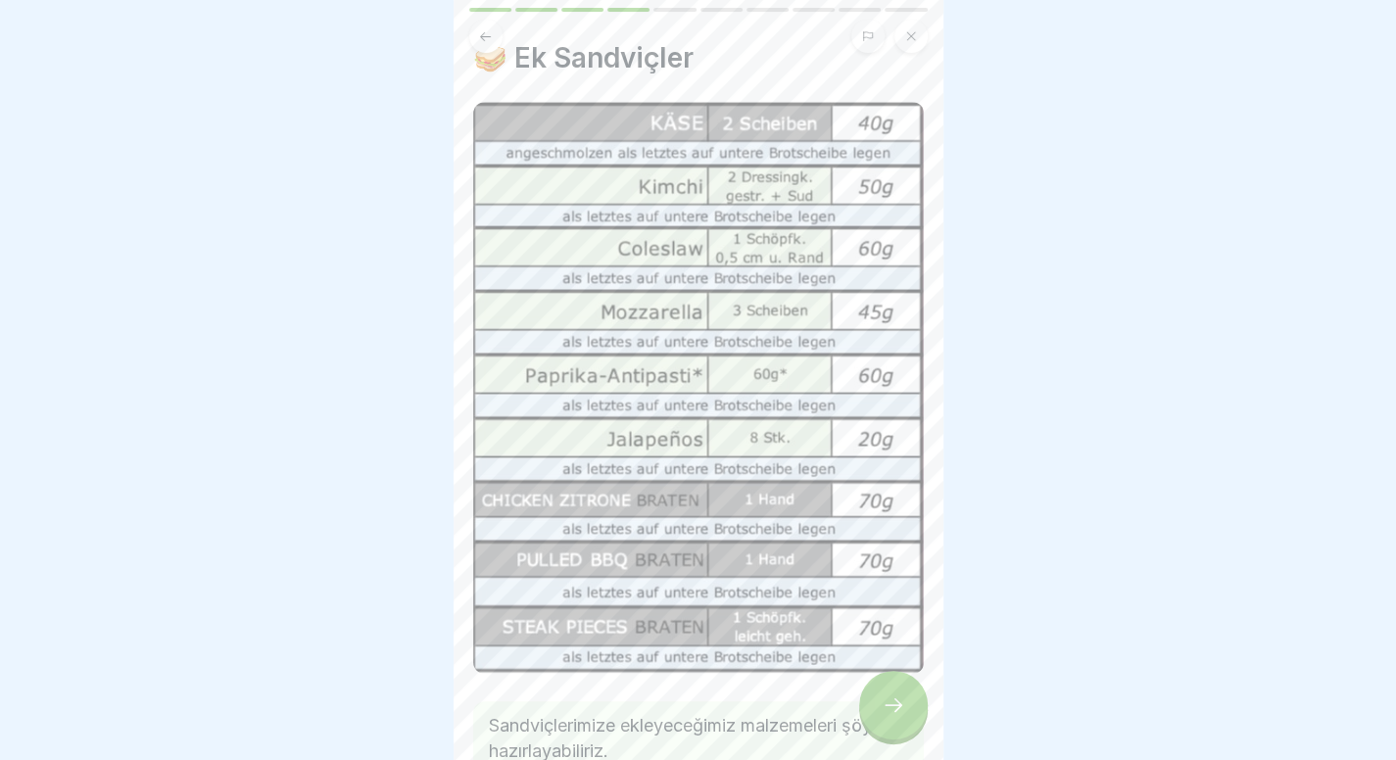
scroll to position [38, 0]
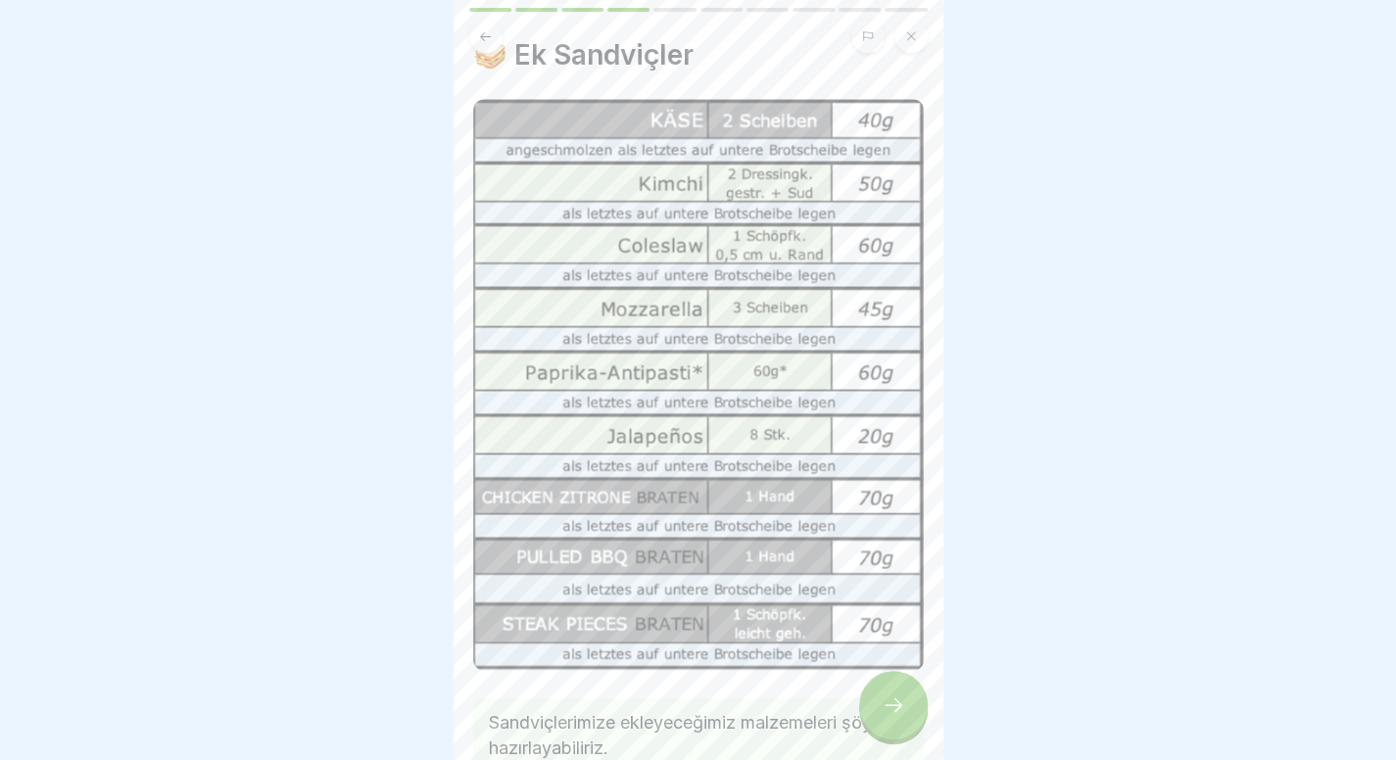
click at [883, 717] on icon at bounding box center [894, 705] width 24 height 24
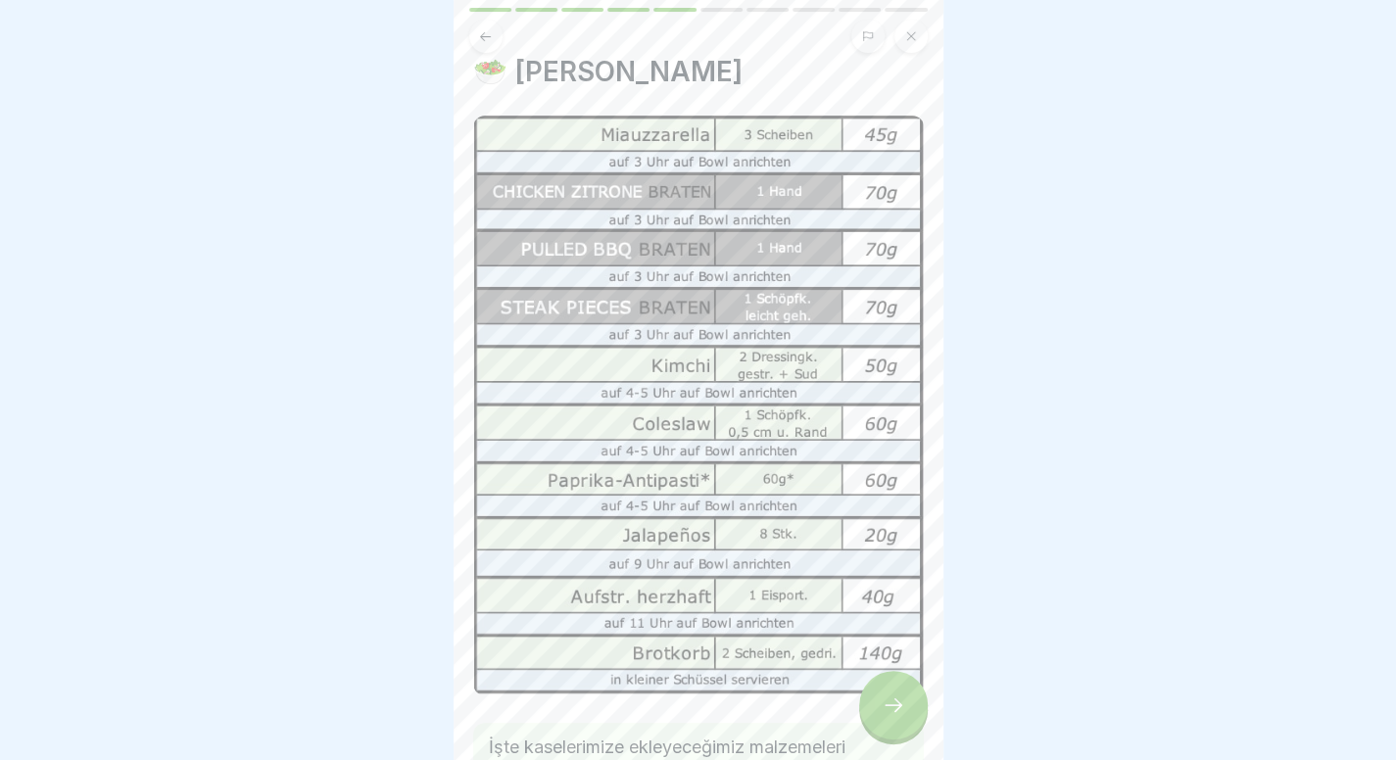
scroll to position [23, 0]
click at [901, 714] on icon at bounding box center [894, 705] width 24 height 24
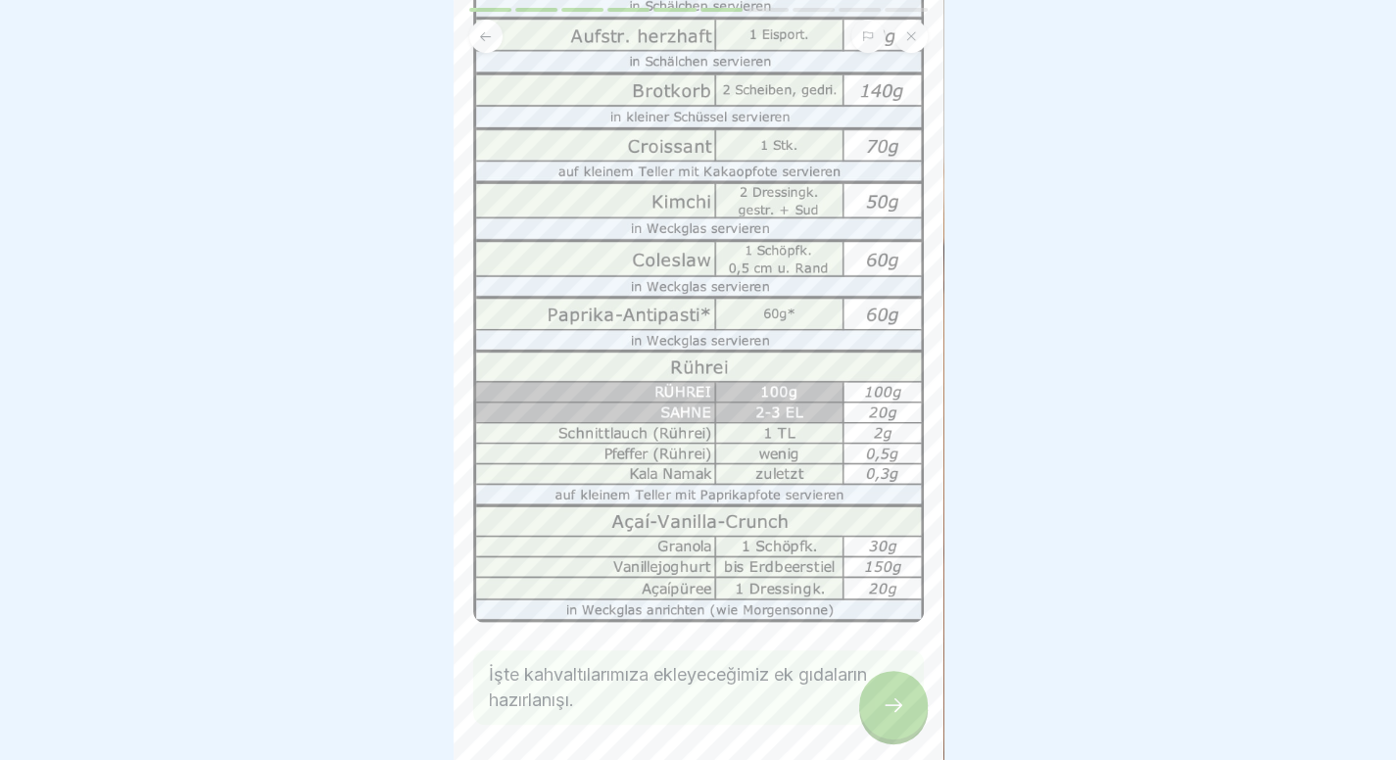
scroll to position [194, 0]
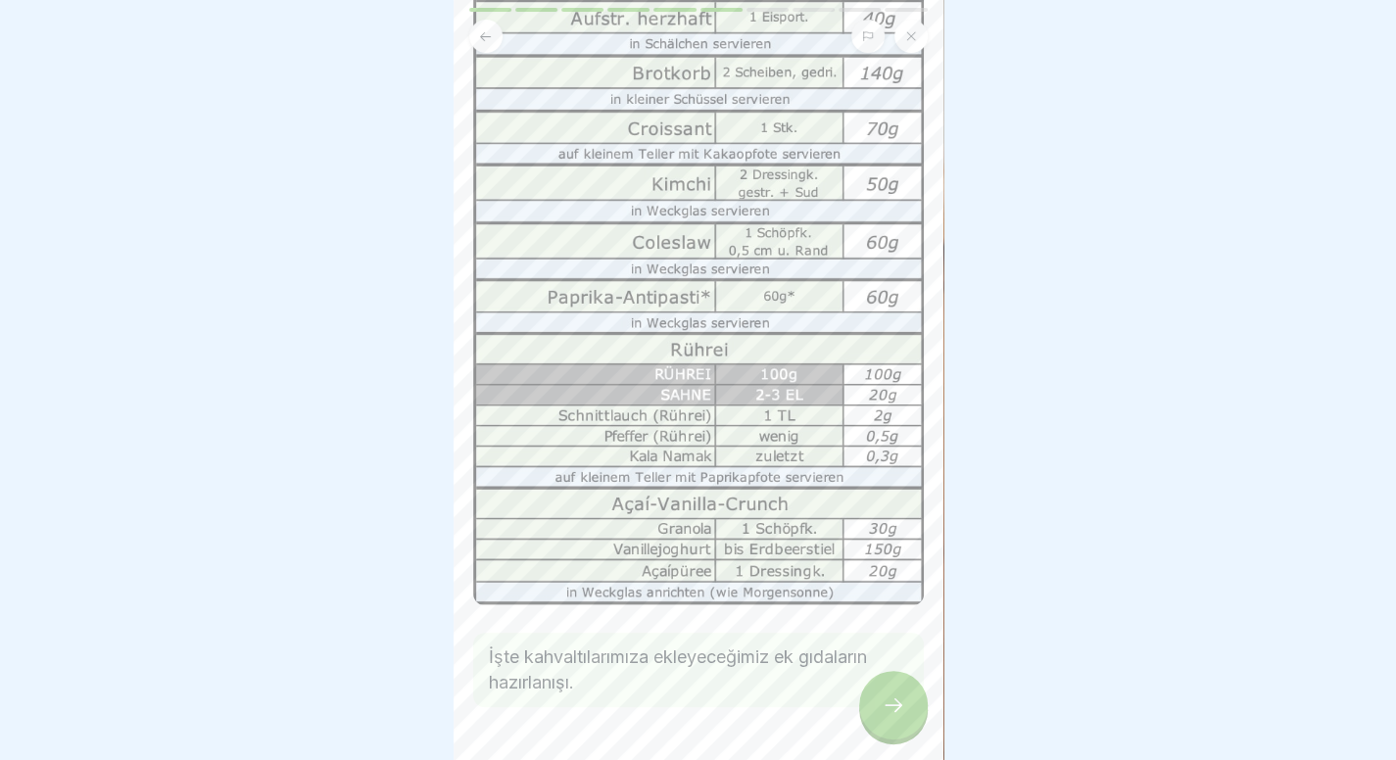
click at [907, 700] on div at bounding box center [893, 705] width 69 height 69
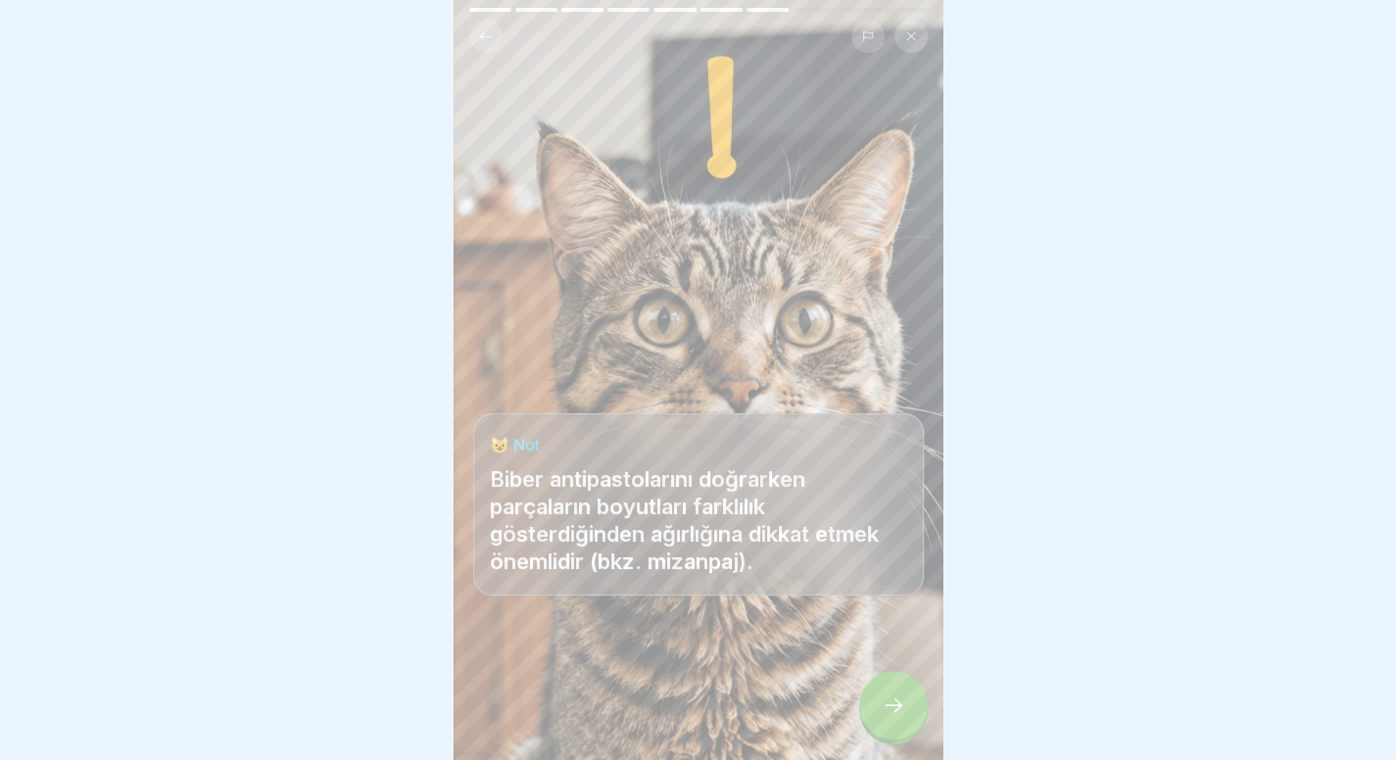
click at [901, 704] on div at bounding box center [893, 705] width 69 height 69
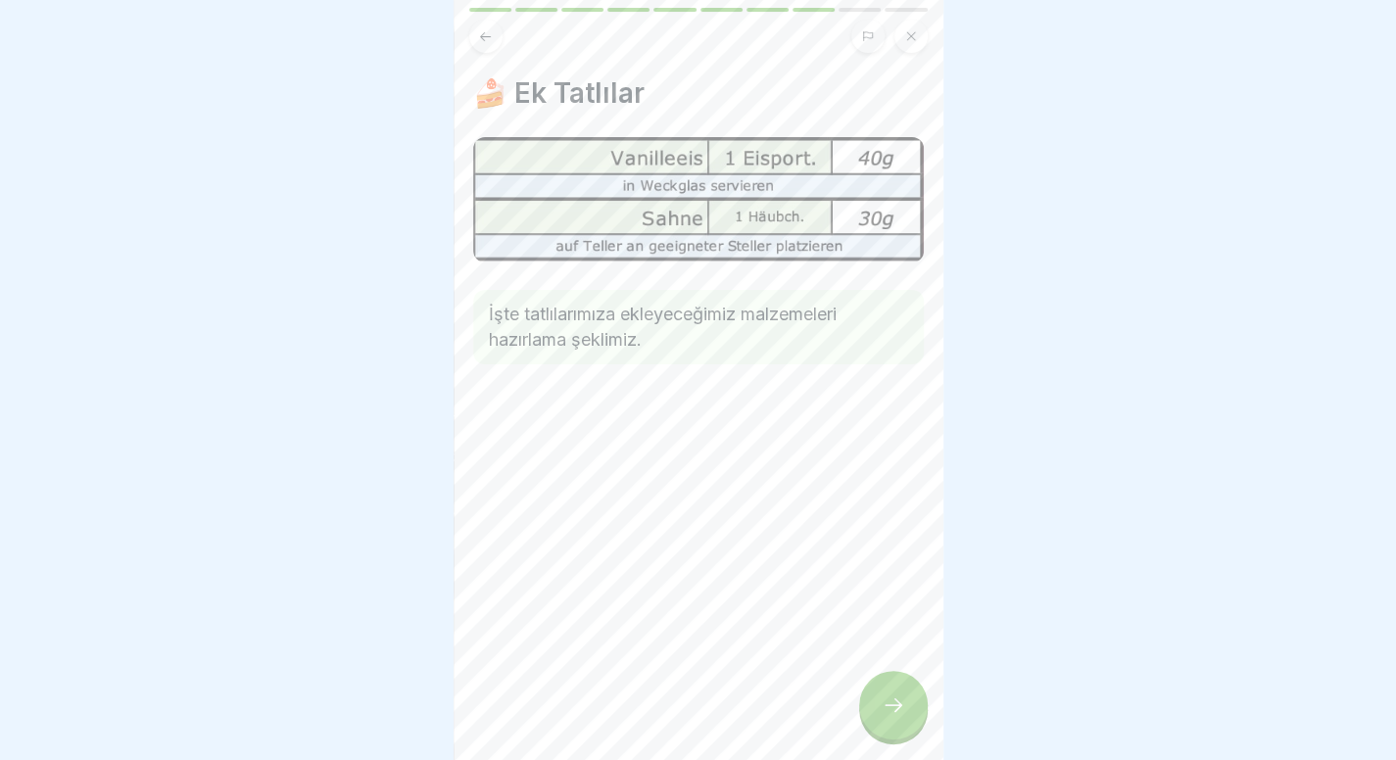
click at [900, 704] on div at bounding box center [893, 705] width 69 height 69
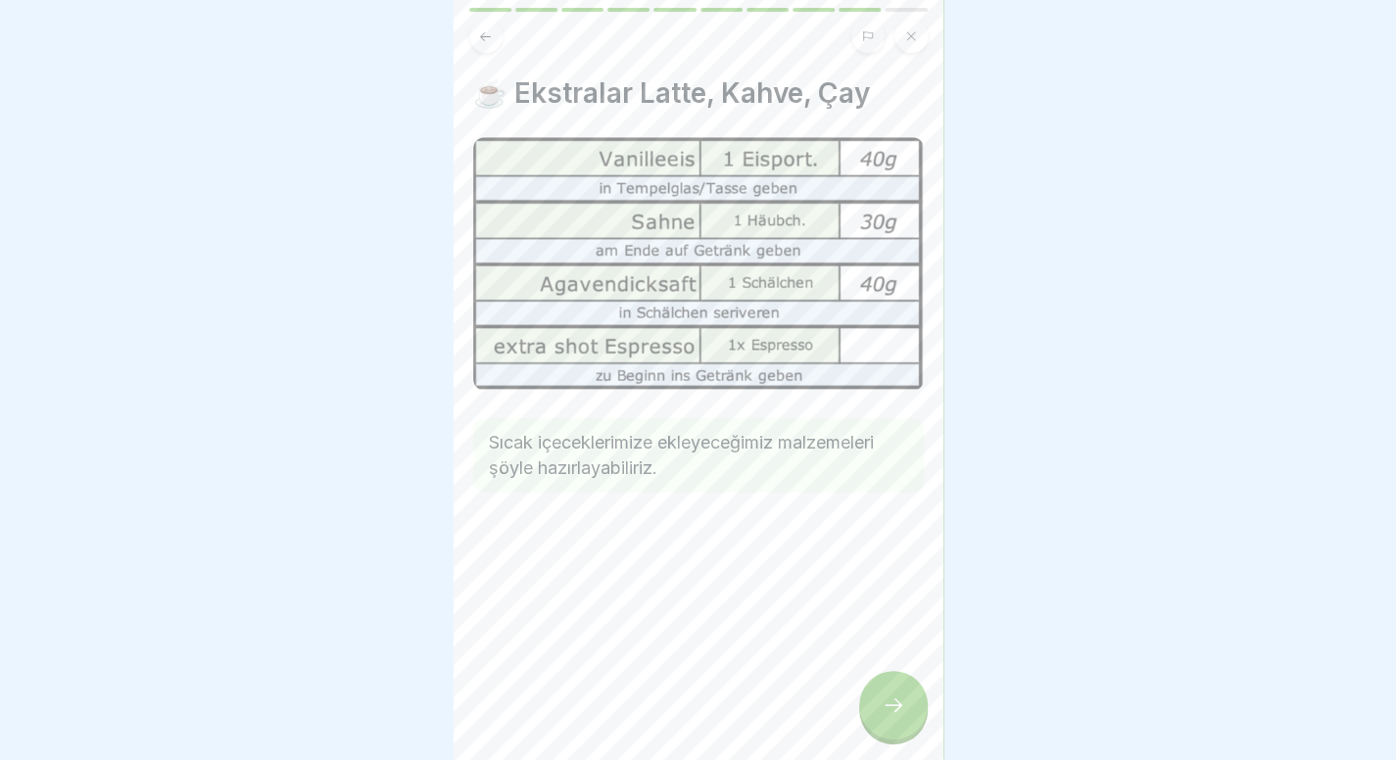
click at [899, 706] on div at bounding box center [893, 705] width 69 height 69
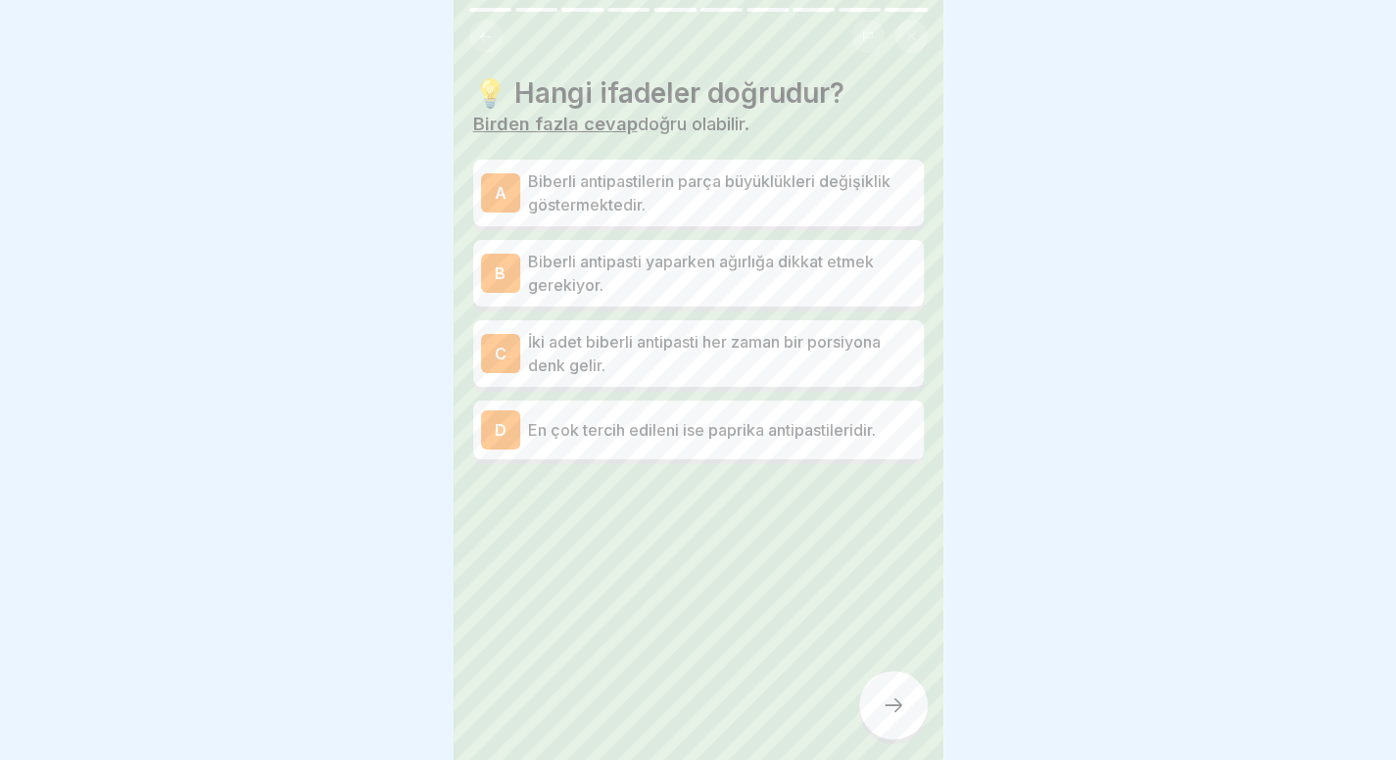
click at [846, 189] on font "Biberli antipastilerin parça büyüklükleri değişiklik göstermektedir." at bounding box center [709, 192] width 362 height 43
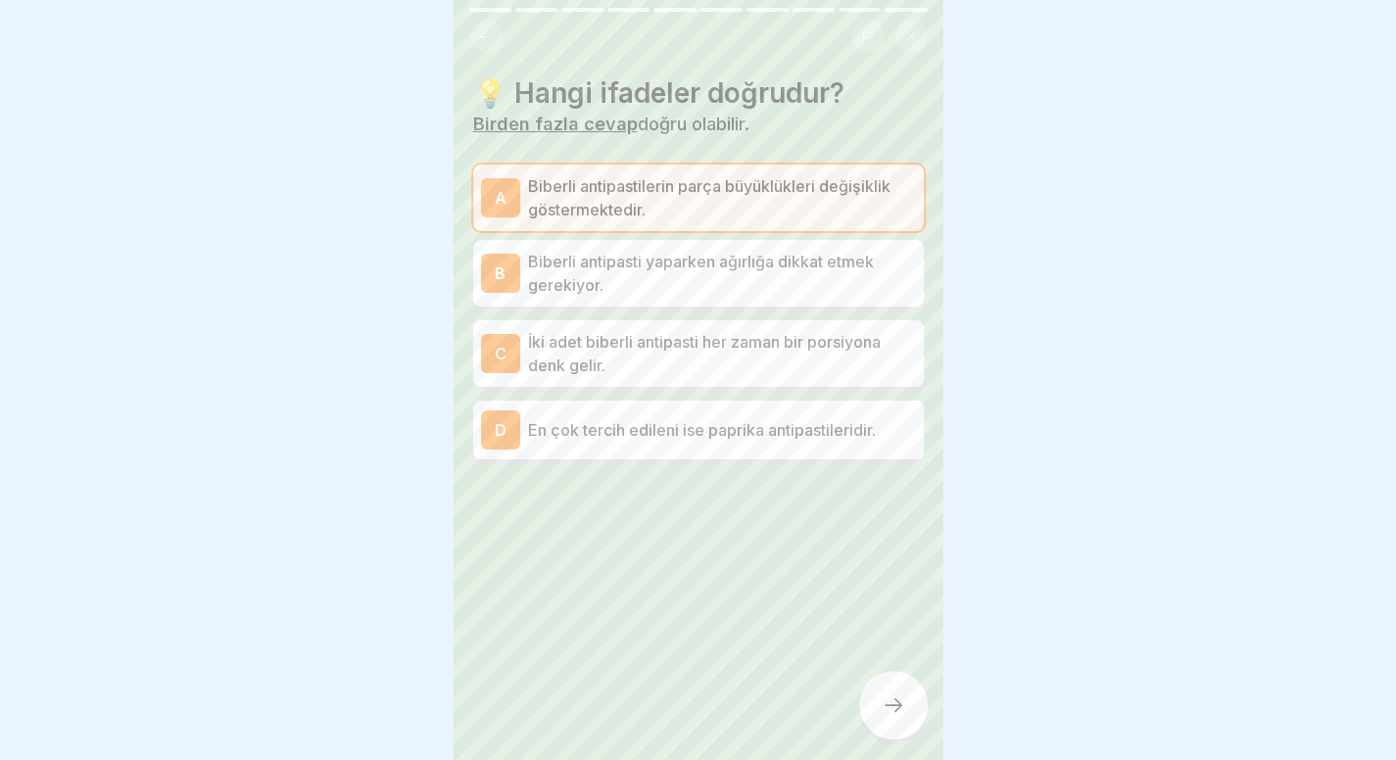
click at [809, 268] on font "Biberli antipasti yaparken ağırlığa dikkat etmek gerekiyor." at bounding box center [701, 273] width 346 height 43
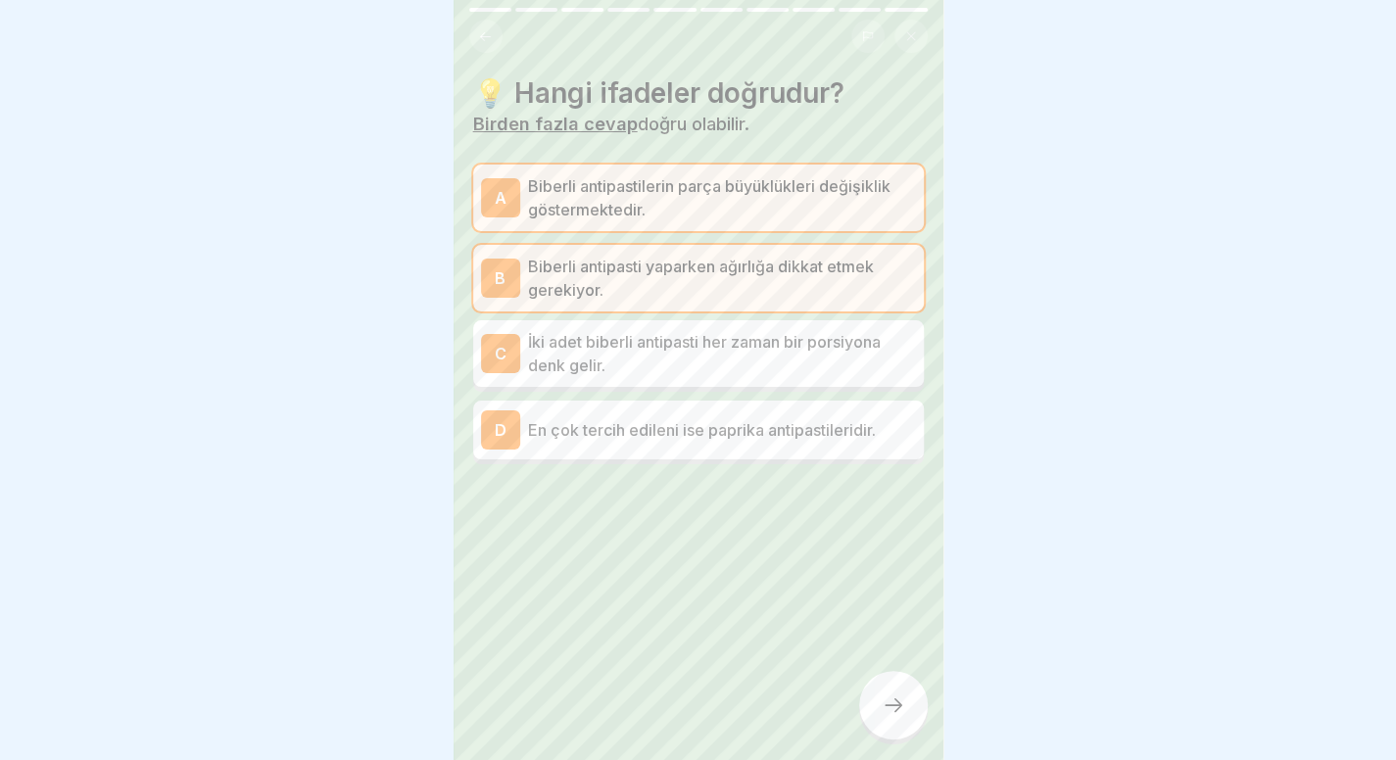
click at [897, 709] on div at bounding box center [893, 705] width 69 height 69
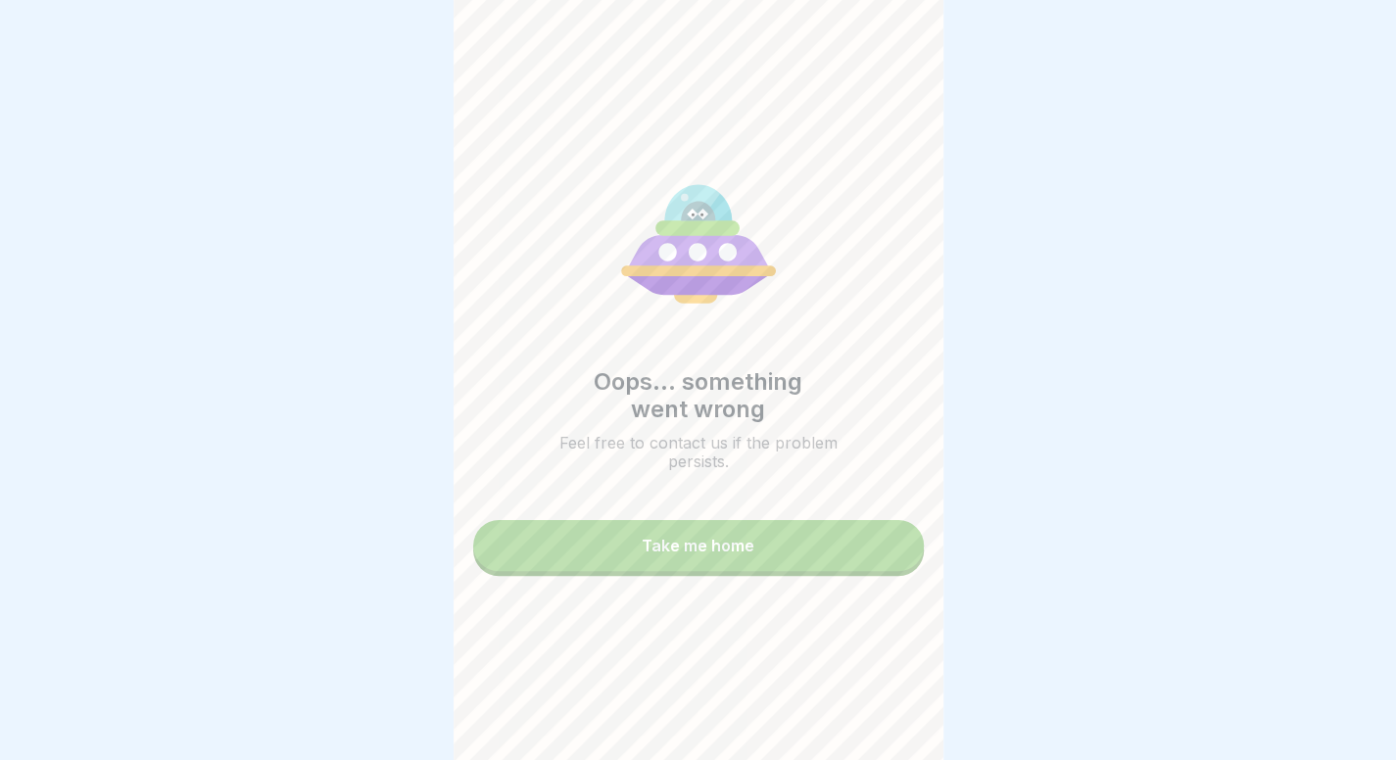
drag, startPoint x: 814, startPoint y: 522, endPoint x: 801, endPoint y: 585, distance: 64.0
click at [801, 585] on div "Oops... something went wrong Feel free to contact us if the problem persists. T…" at bounding box center [699, 380] width 490 height 760
click at [806, 559] on button "Take me home" at bounding box center [698, 545] width 451 height 51
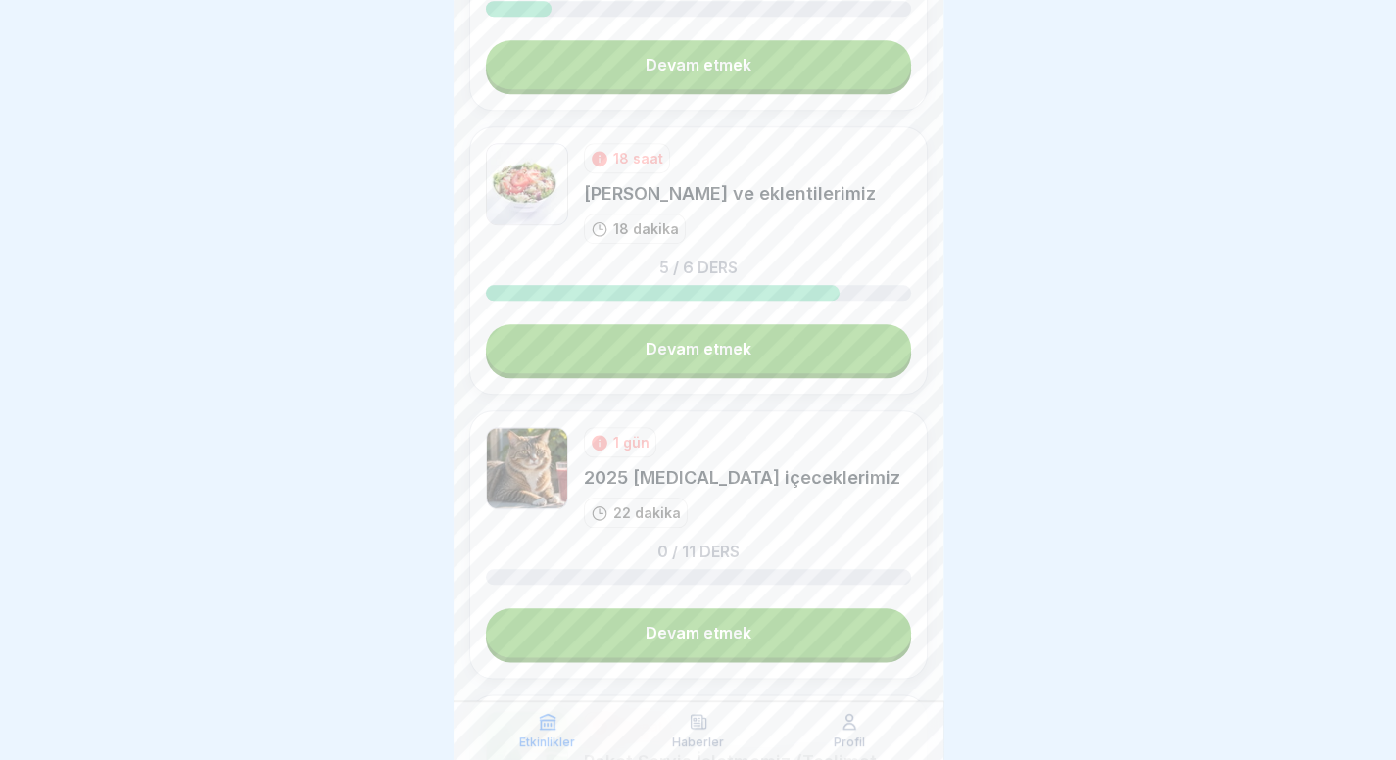
scroll to position [916, 0]
click at [774, 351] on link "Devam etmek" at bounding box center [698, 346] width 425 height 49
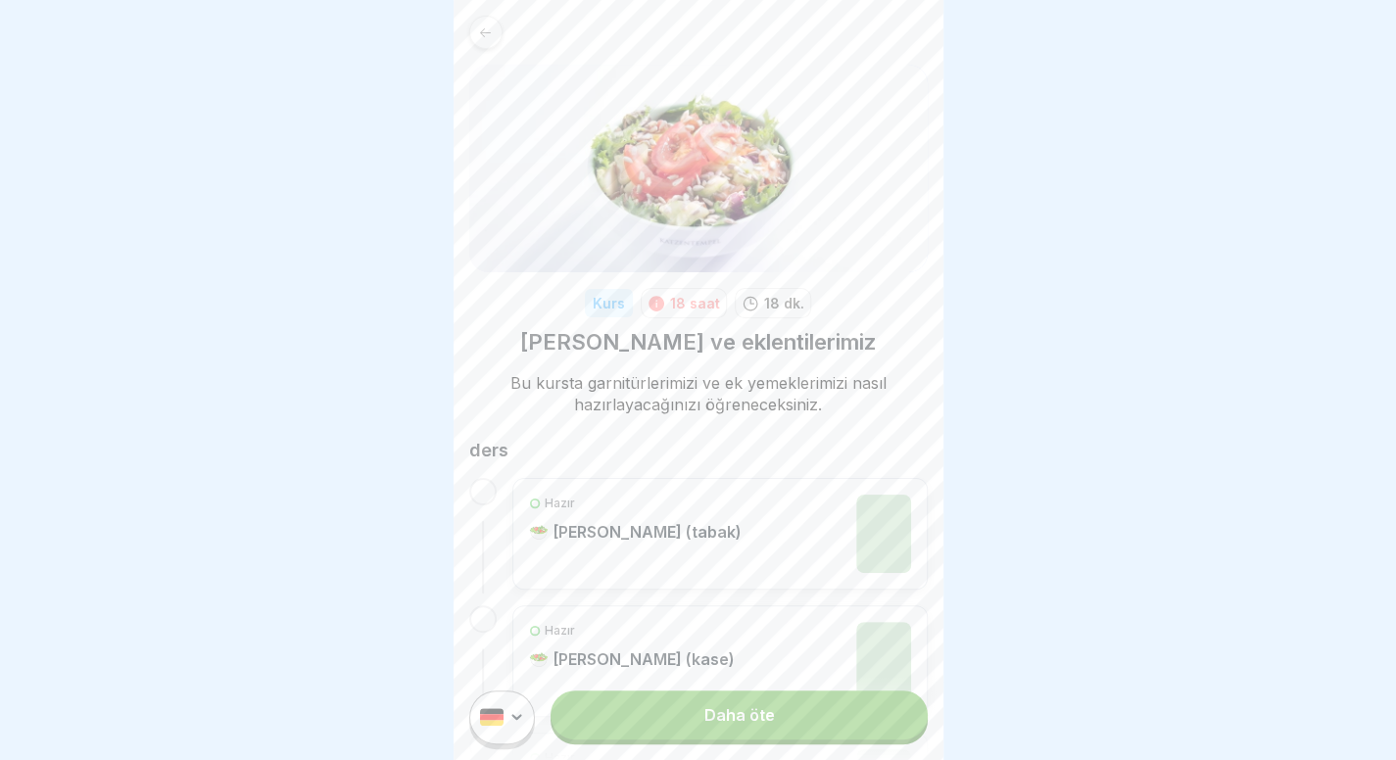
click at [731, 725] on font "Daha öte" at bounding box center [738, 715] width 71 height 20
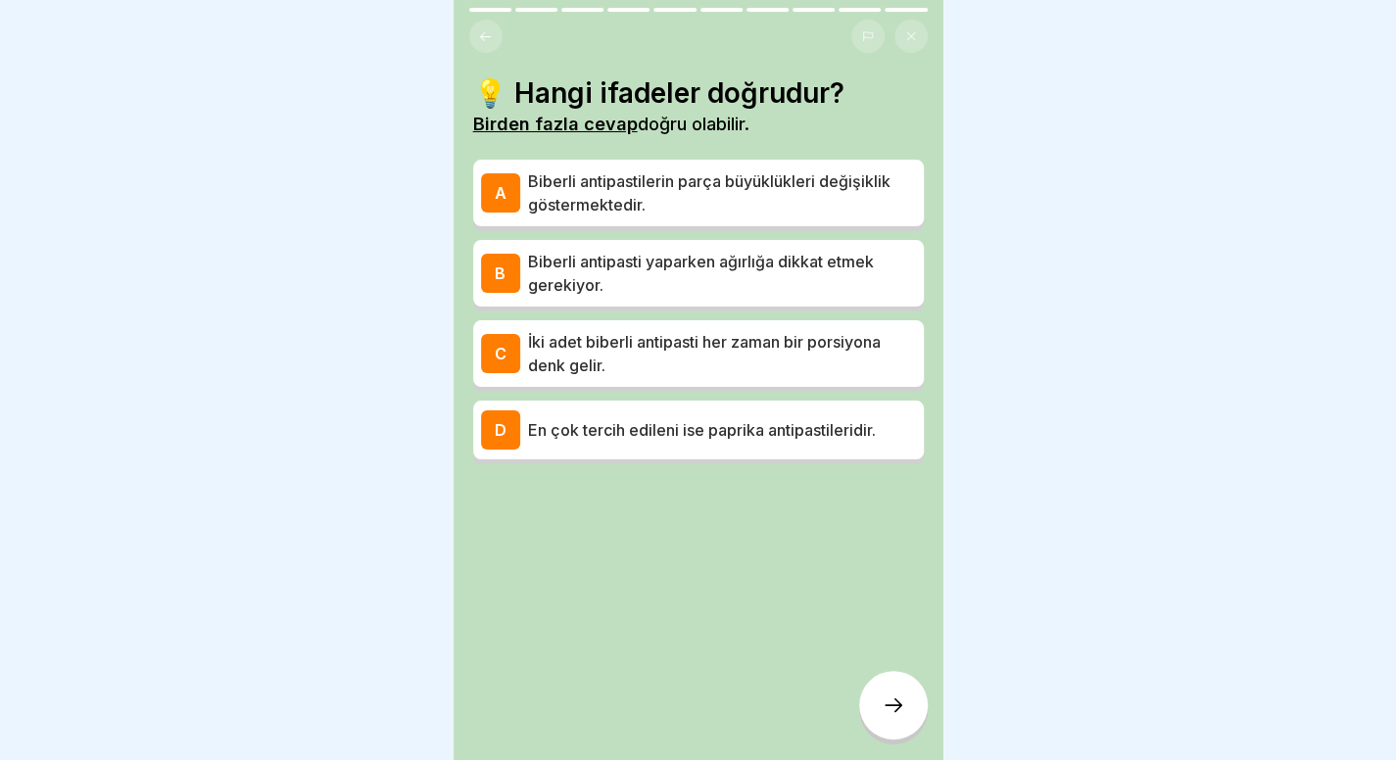
click at [723, 307] on div "A Biberli antipastilerin parça büyüklükleri değişiklik göstermektedir. B Biberl…" at bounding box center [698, 315] width 451 height 300
click at [747, 298] on div "B Biberli antipasti yaparken ağırlığa dikkat etmek gerekiyor." at bounding box center [698, 273] width 451 height 67
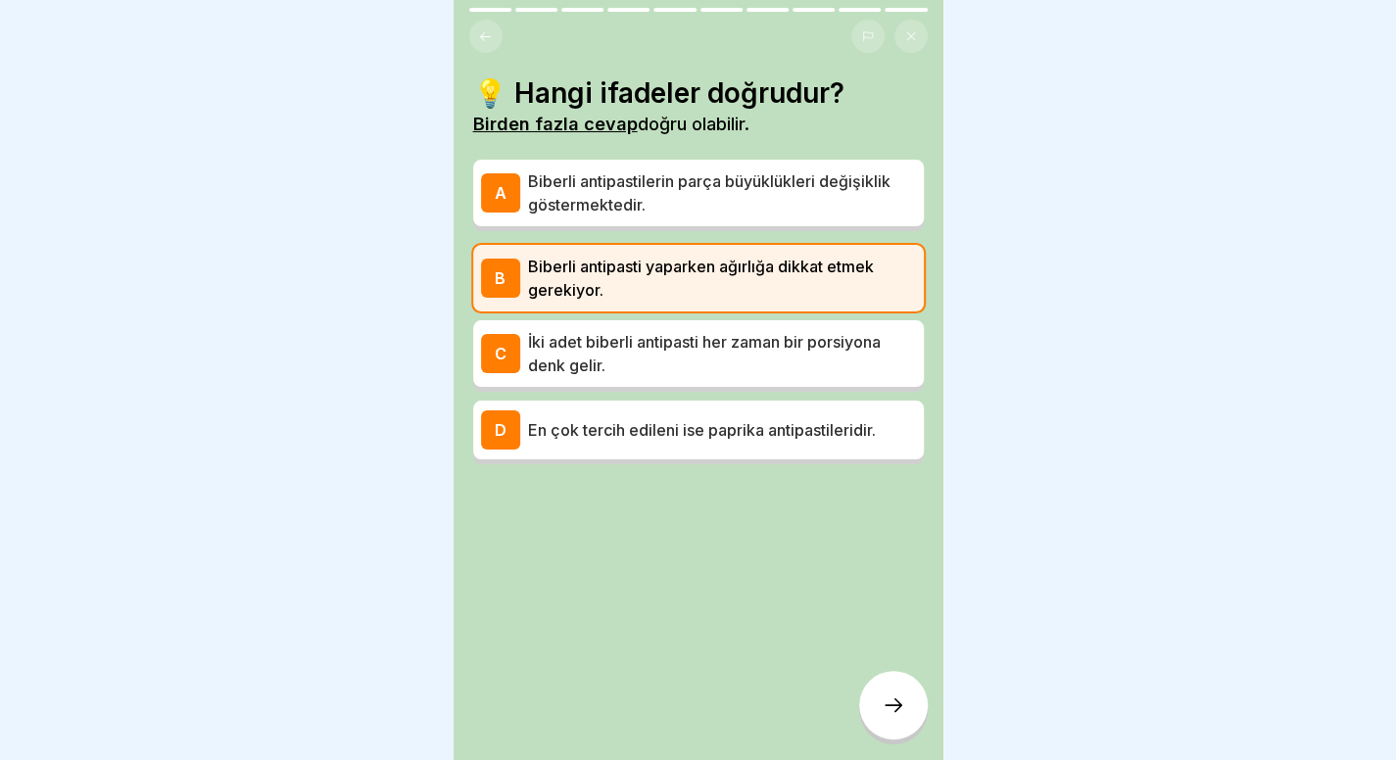
click at [796, 240] on div "A Biberli antipastilerin parça büyüklükleri değişiklik göstermektedir. B Biberl…" at bounding box center [698, 315] width 451 height 300
click at [837, 213] on p "Biberli antipastilerin parça büyüklükleri değişiklik göstermektedir." at bounding box center [722, 192] width 388 height 47
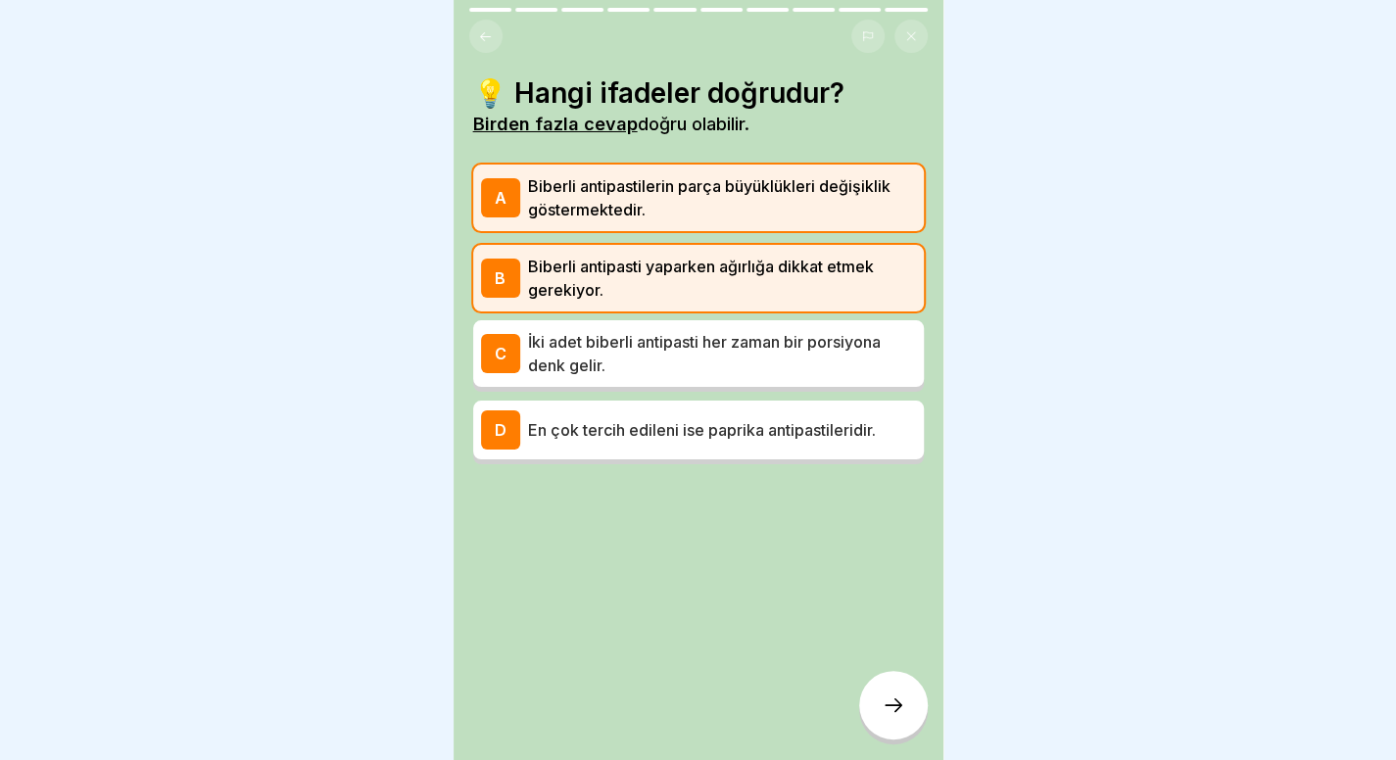
click at [878, 734] on div at bounding box center [893, 705] width 69 height 69
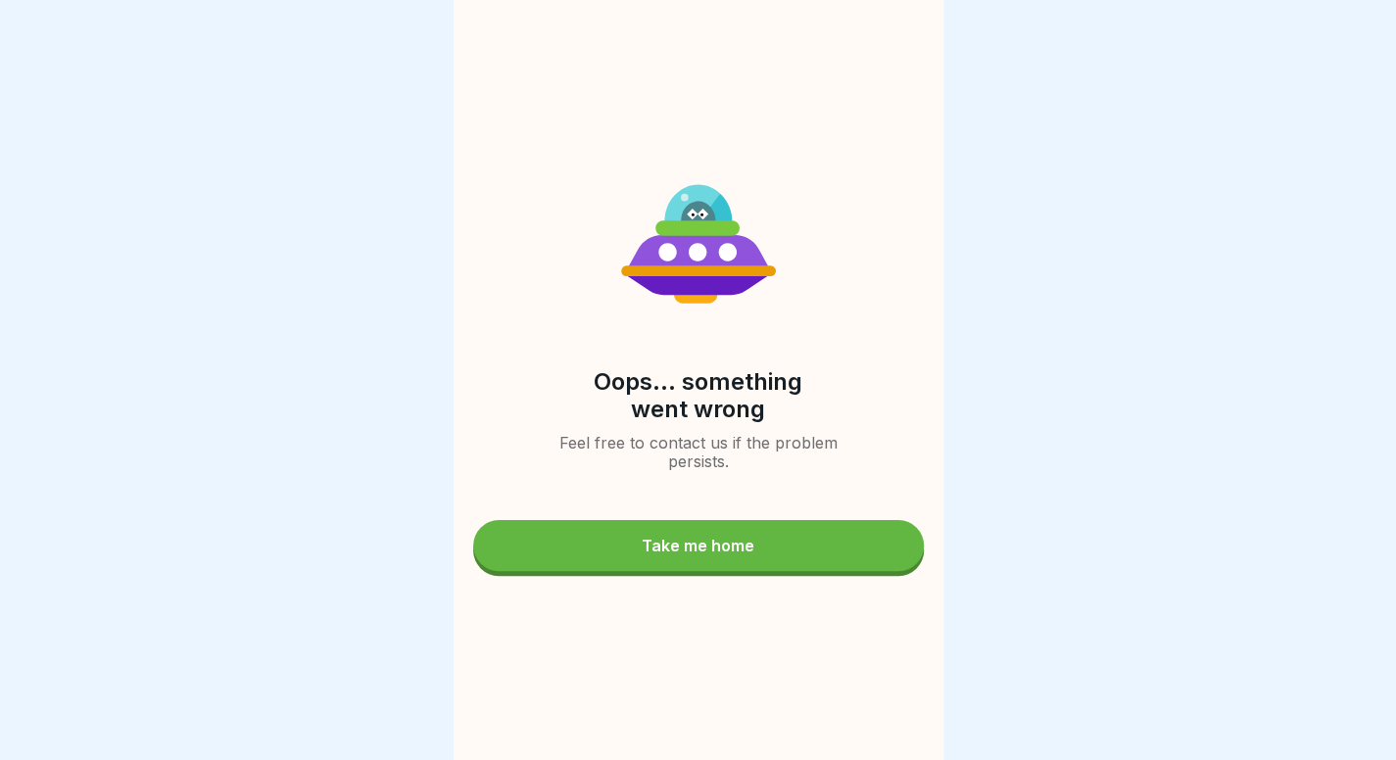
click at [760, 546] on button "Take me home" at bounding box center [698, 545] width 451 height 51
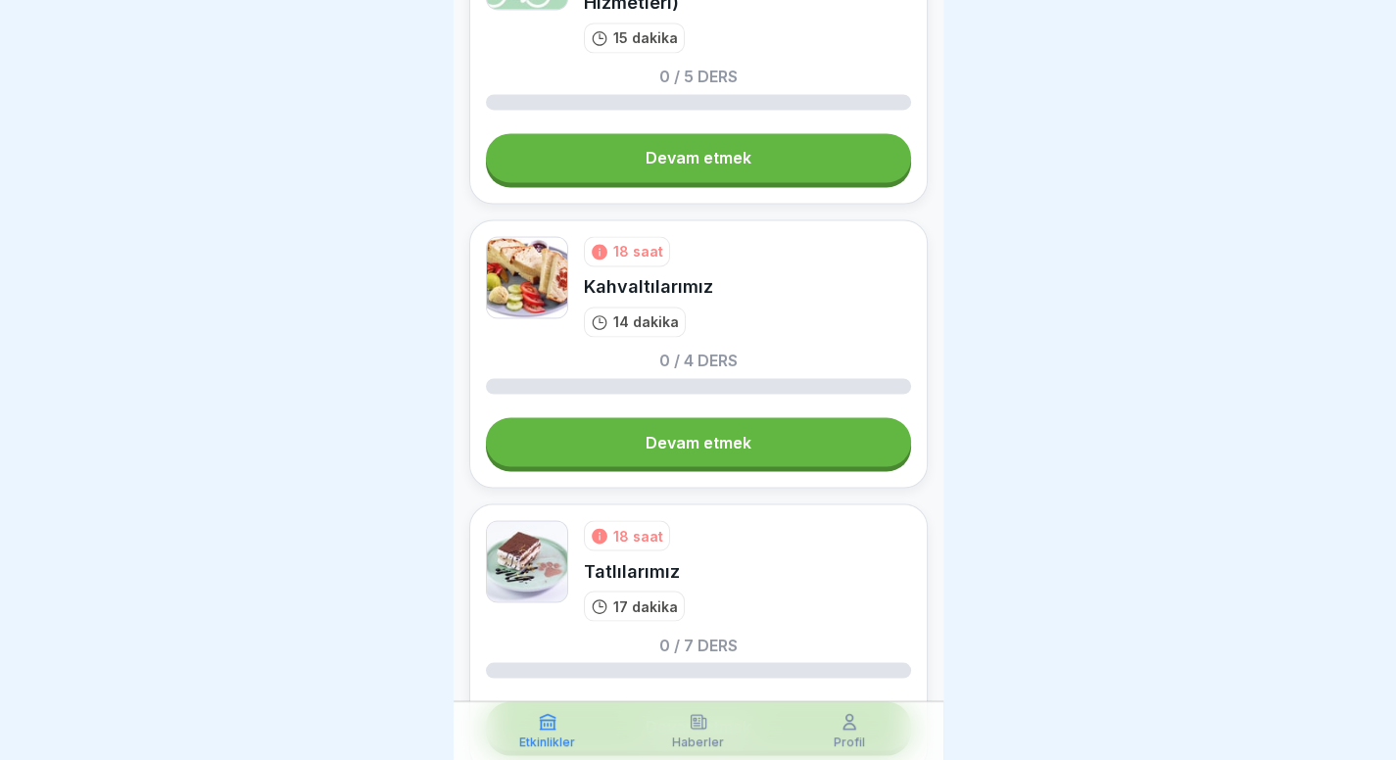
scroll to position [1698, 0]
click at [743, 445] on link "Devam etmek" at bounding box center [698, 440] width 425 height 49
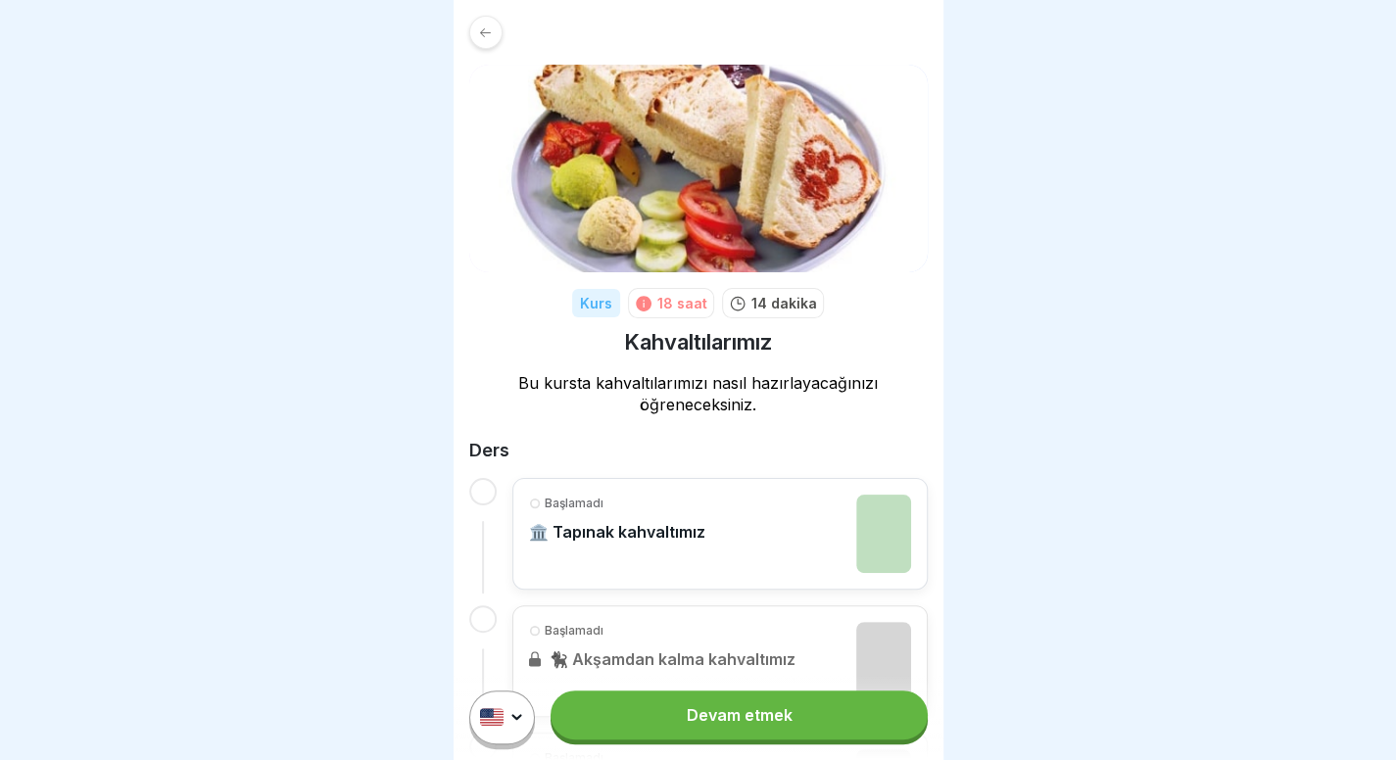
click at [804, 718] on link "Devam etmek" at bounding box center [738, 715] width 376 height 49
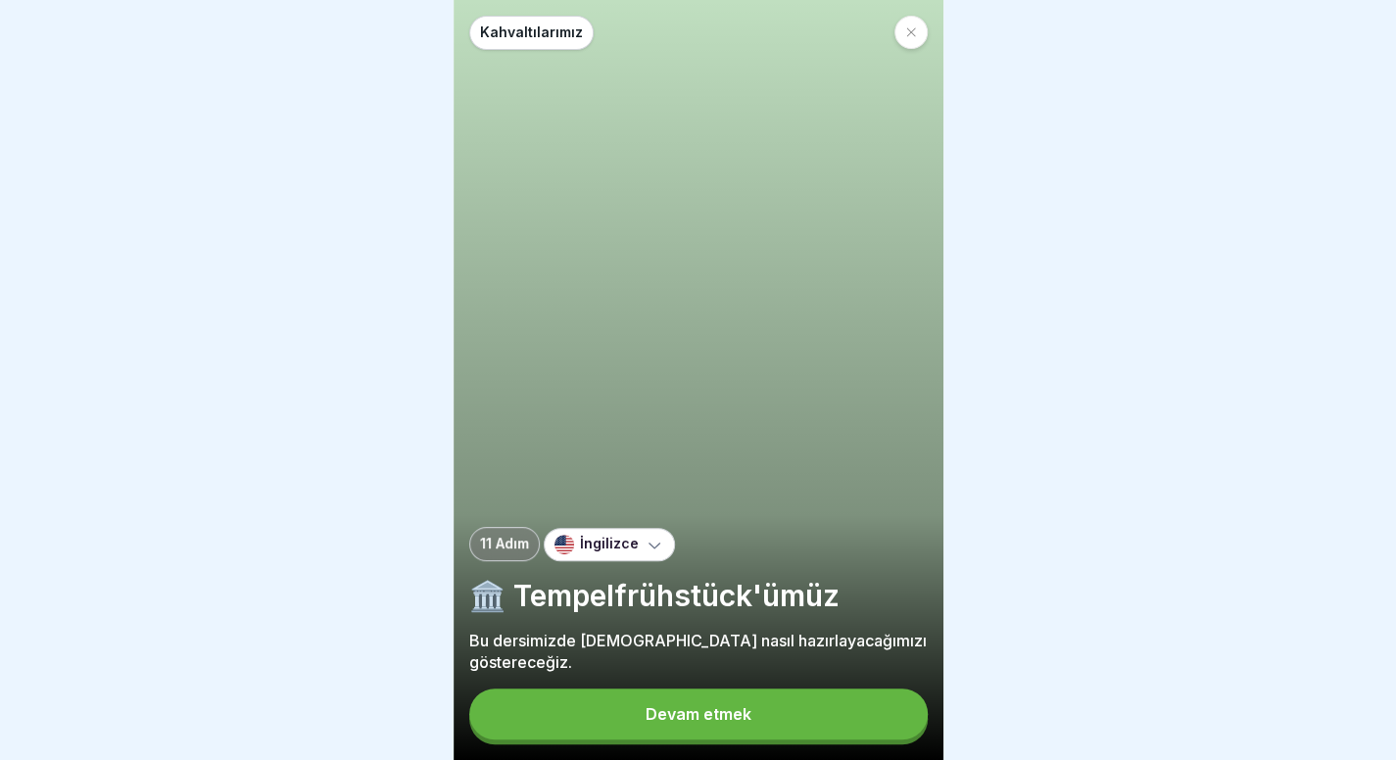
click at [581, 737] on button "Devam etmek" at bounding box center [698, 714] width 458 height 51
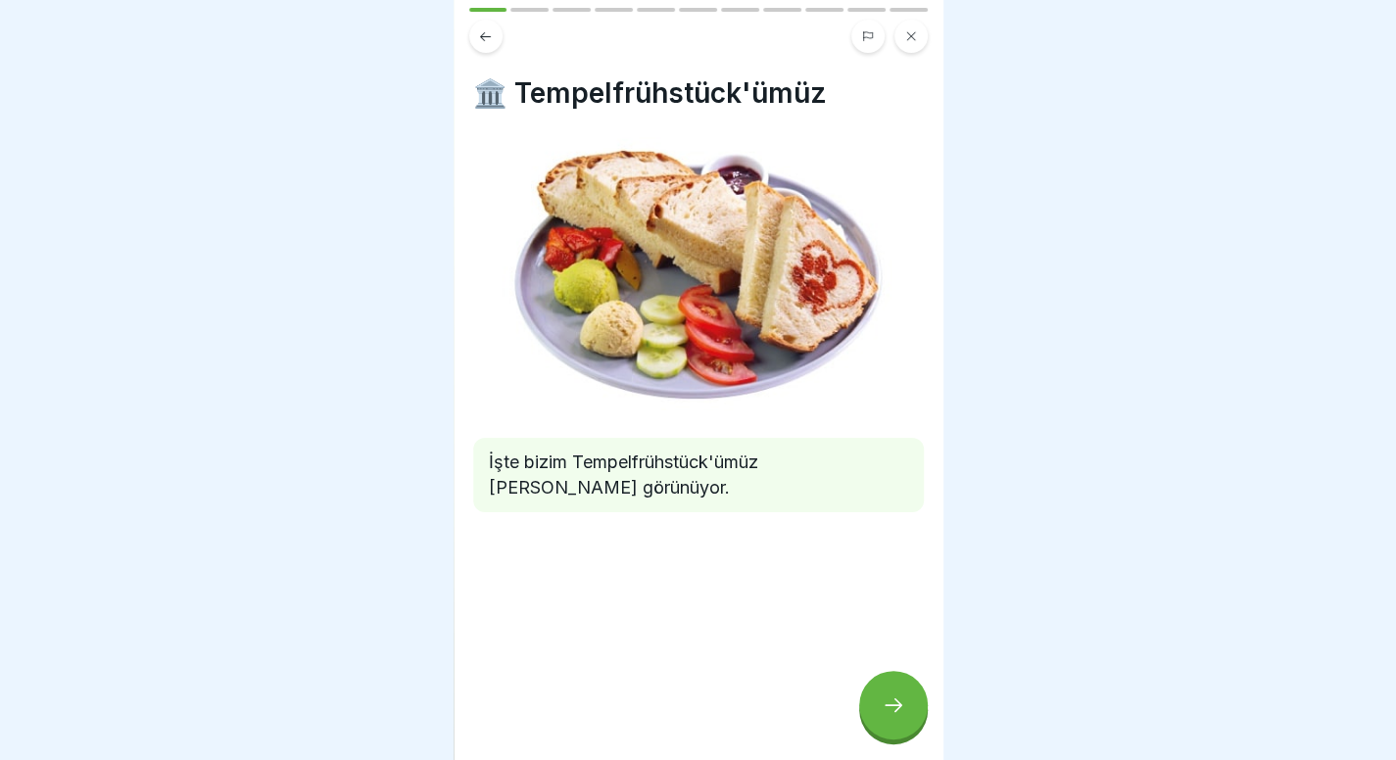
click at [905, 706] on div at bounding box center [893, 705] width 69 height 69
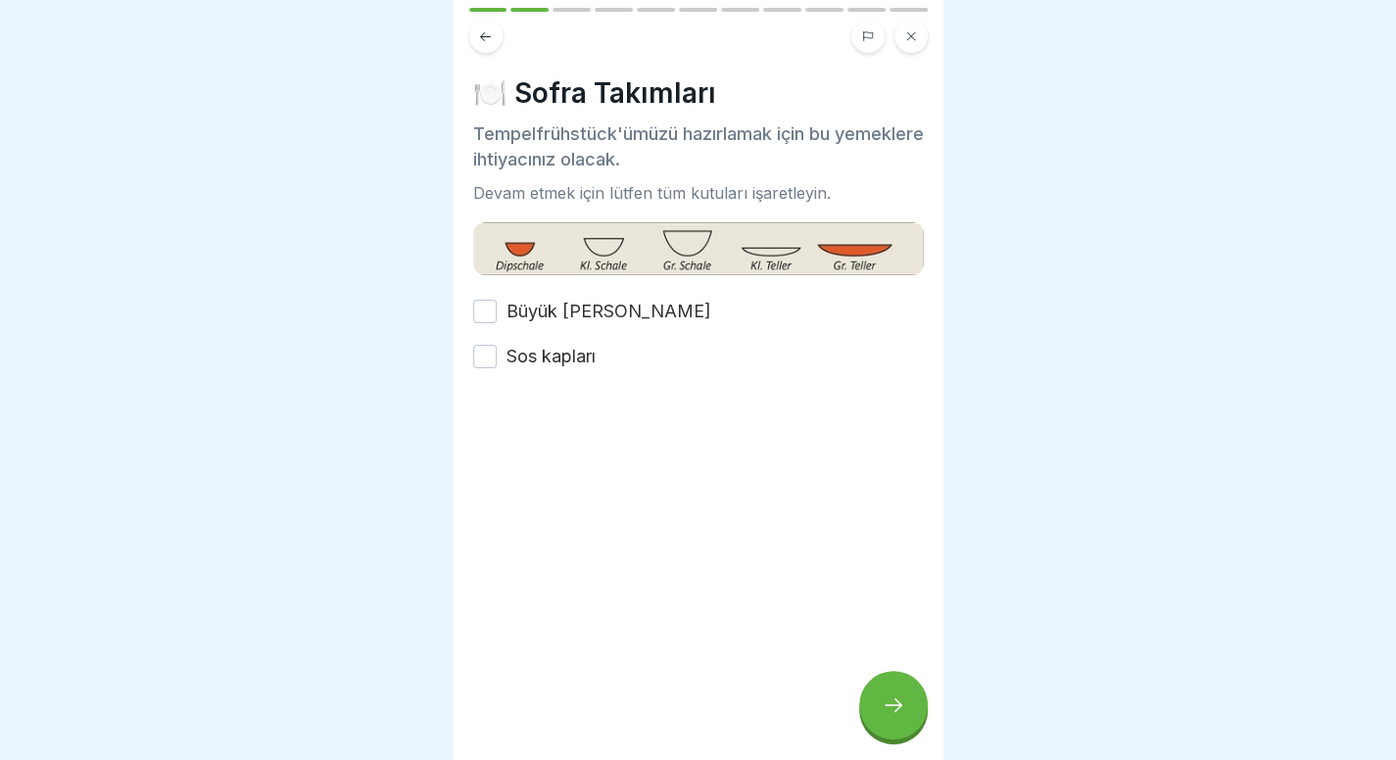
click at [554, 305] on font "Büyük tabak" at bounding box center [608, 311] width 205 height 21
click at [497, 305] on button "Büyük tabak" at bounding box center [485, 312] width 24 height 24
click at [545, 363] on font "Sos kapları" at bounding box center [550, 356] width 89 height 21
click at [497, 363] on button "Sos kapları" at bounding box center [485, 357] width 24 height 24
click at [897, 717] on icon at bounding box center [894, 705] width 24 height 24
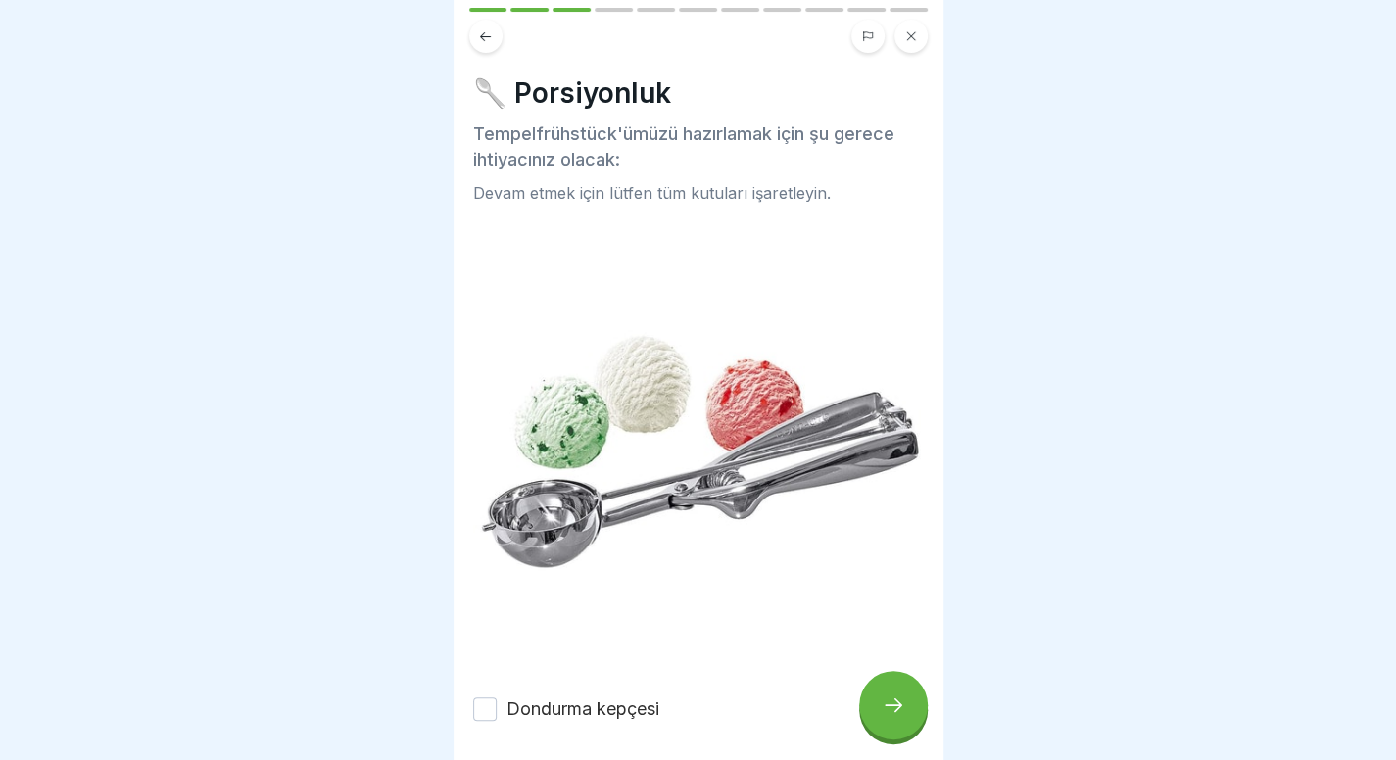
scroll to position [65, 0]
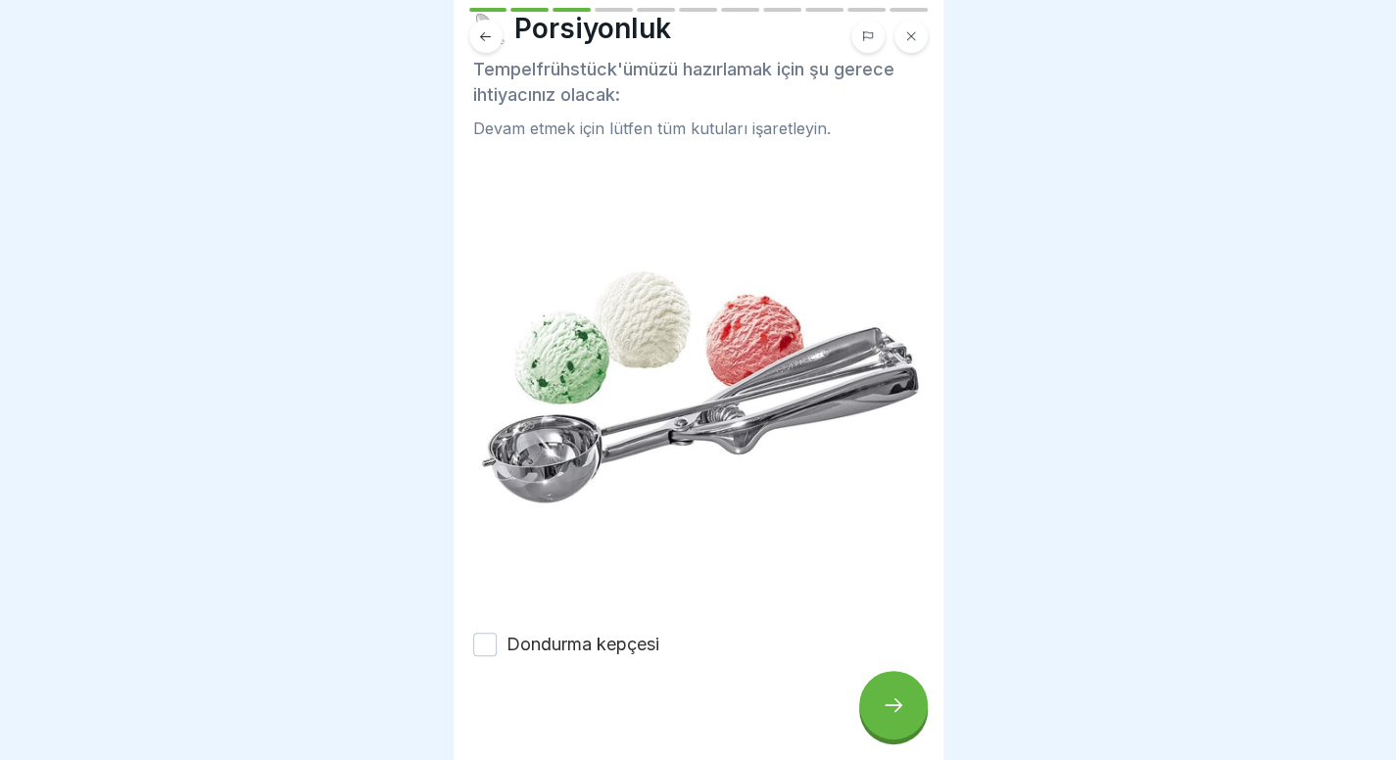
click at [545, 634] on font "Dondurma kepçesi" at bounding box center [582, 644] width 153 height 21
click at [497, 633] on button "Dondurma kepçesi" at bounding box center [485, 645] width 24 height 24
click at [905, 714] on div at bounding box center [893, 705] width 69 height 69
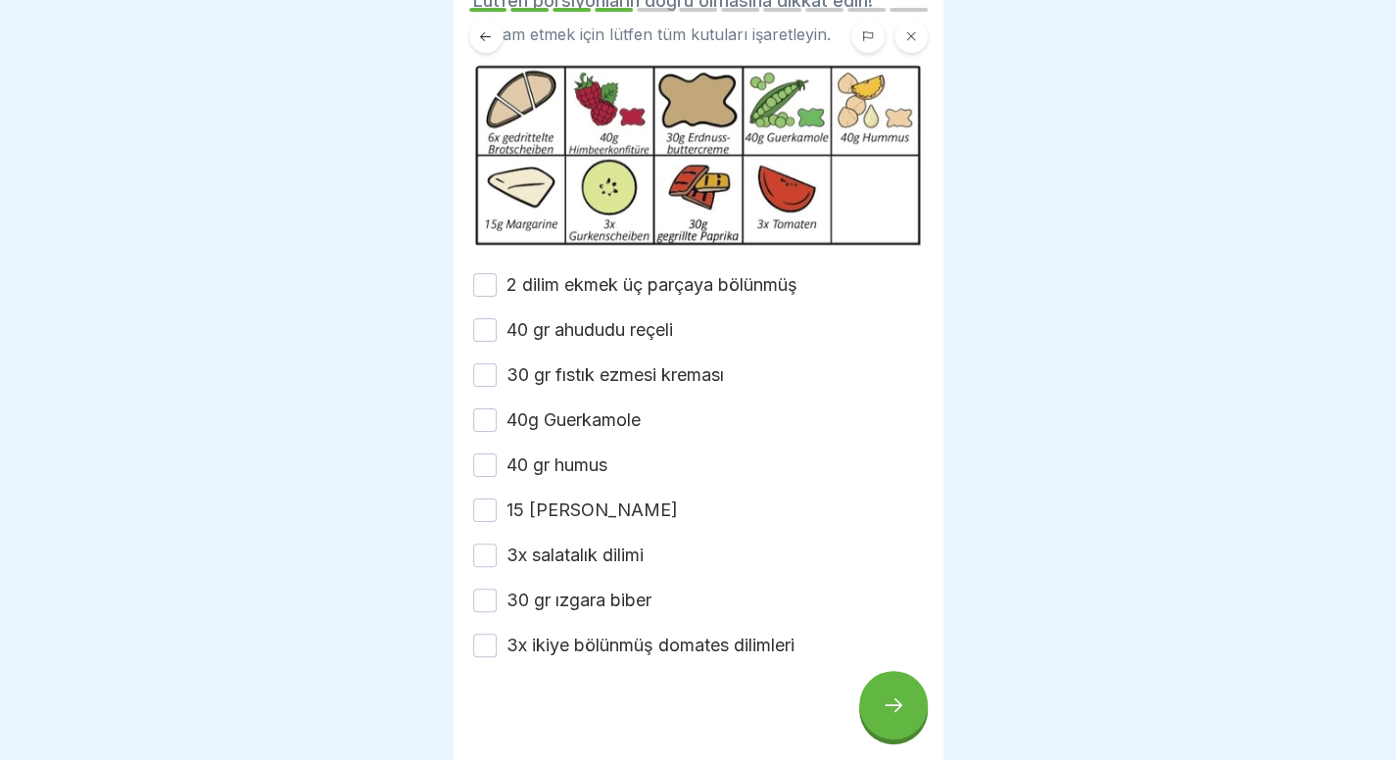
scroll to position [132, 0]
click at [666, 341] on font "40 gr ahududu reçeli" at bounding box center [589, 330] width 167 height 21
click at [497, 343] on button "40 gr ahududu reçeli" at bounding box center [485, 331] width 24 height 24
click at [683, 296] on font "2 dilim ekmek üç parçaya bölünmüş" at bounding box center [651, 285] width 291 height 21
click at [497, 298] on button "2 dilim ekmek üç parçaya bölünmüş" at bounding box center [485, 286] width 24 height 24
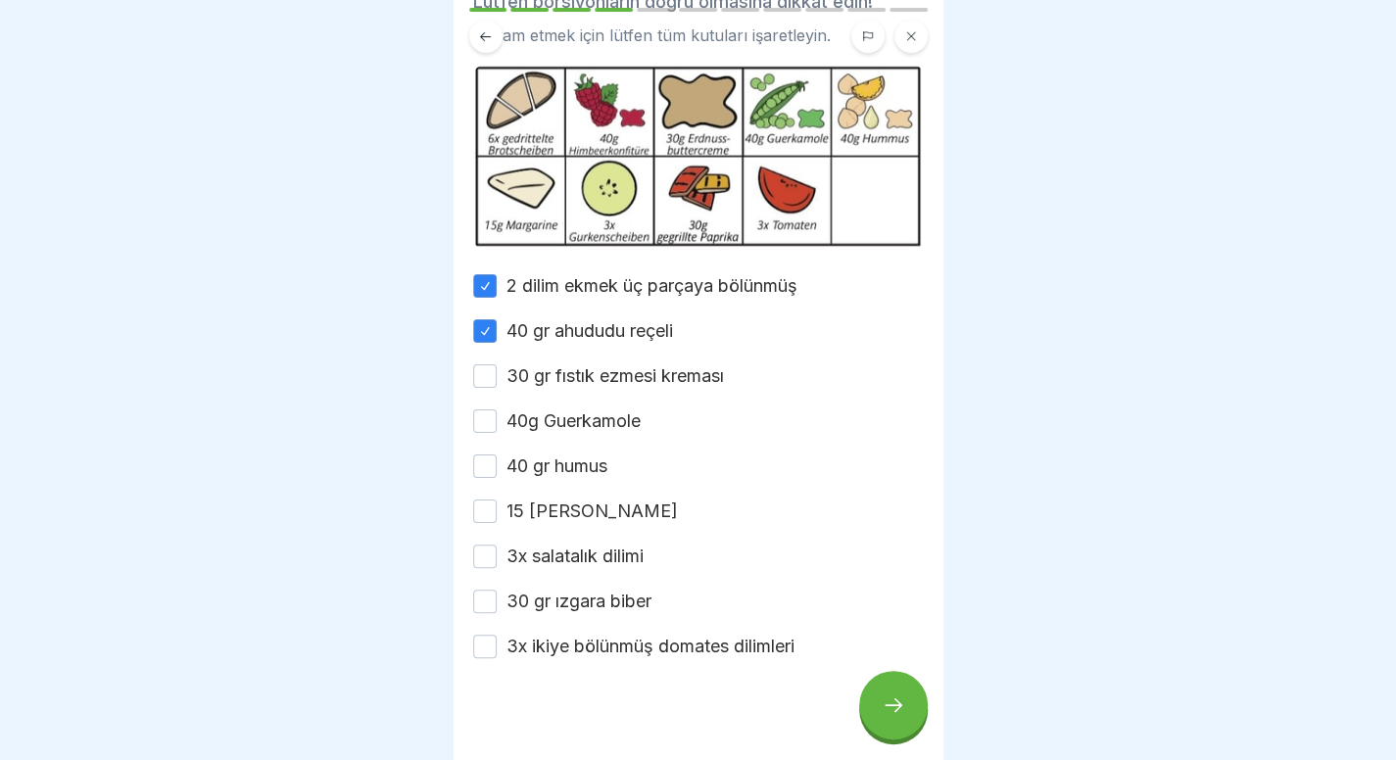
click at [658, 386] on font "30 gr fıstık ezmesi kreması" at bounding box center [614, 375] width 217 height 21
click at [497, 388] on button "30 gr fıstık ezmesi kreması" at bounding box center [485, 376] width 24 height 24
click at [592, 431] on font "40g Guerkamole" at bounding box center [573, 420] width 134 height 21
click at [497, 433] on button "40g Guerkamole" at bounding box center [485, 421] width 24 height 24
click at [567, 479] on label "40 gr humus" at bounding box center [556, 466] width 101 height 25
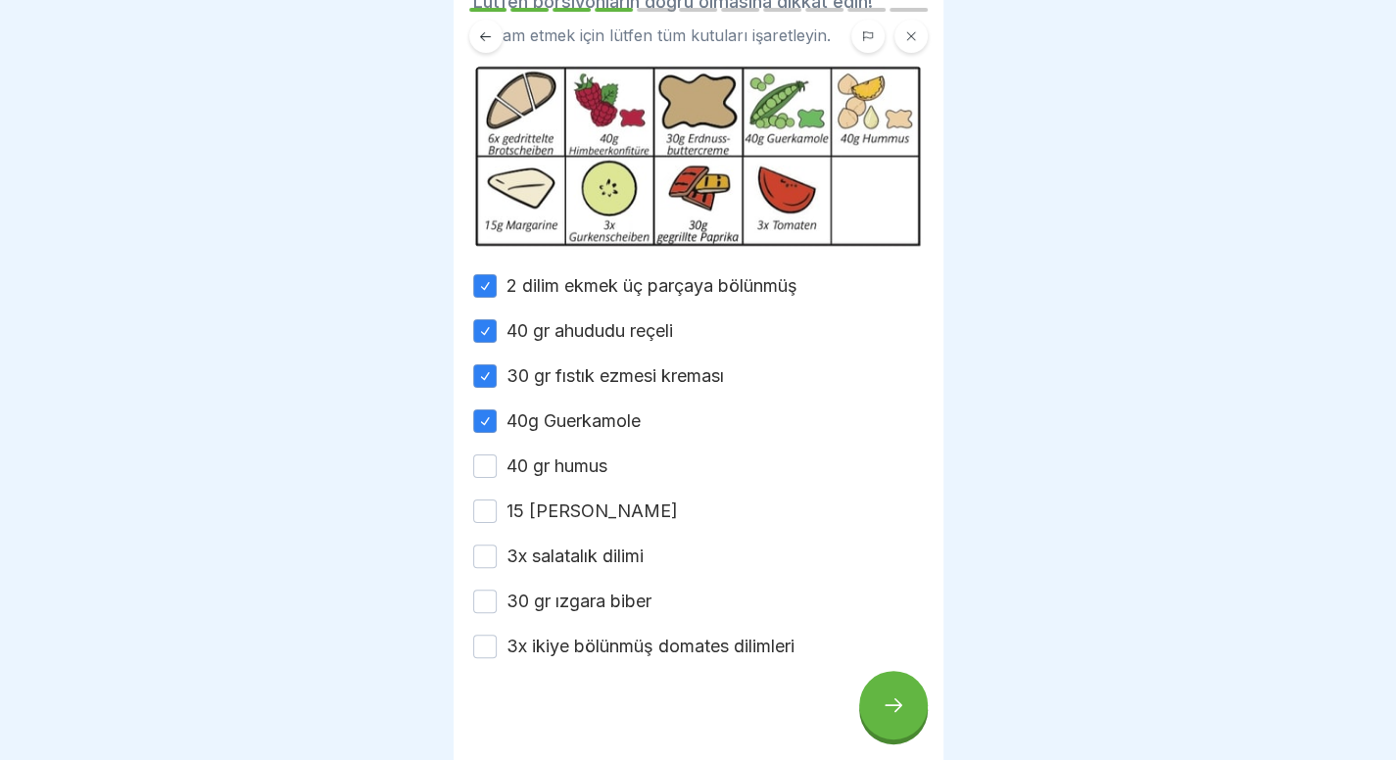
click at [497, 478] on button "40 gr humus" at bounding box center [485, 466] width 24 height 24
click at [557, 557] on div "2 dilim ekmek üç parçaya bölünmüş 40 gr ahududu reçeli 30 gr fıstık ezmesi krem…" at bounding box center [698, 466] width 451 height 386
click at [572, 555] on div "2 dilim ekmek üç parçaya bölünmüş 40 gr ahududu reçeli 30 gr fıstık ezmesi krem…" at bounding box center [698, 466] width 451 height 386
click at [595, 521] on font "15 gr margarin" at bounding box center [591, 511] width 171 height 21
click at [497, 523] on button "15 gr margarin" at bounding box center [485, 512] width 24 height 24
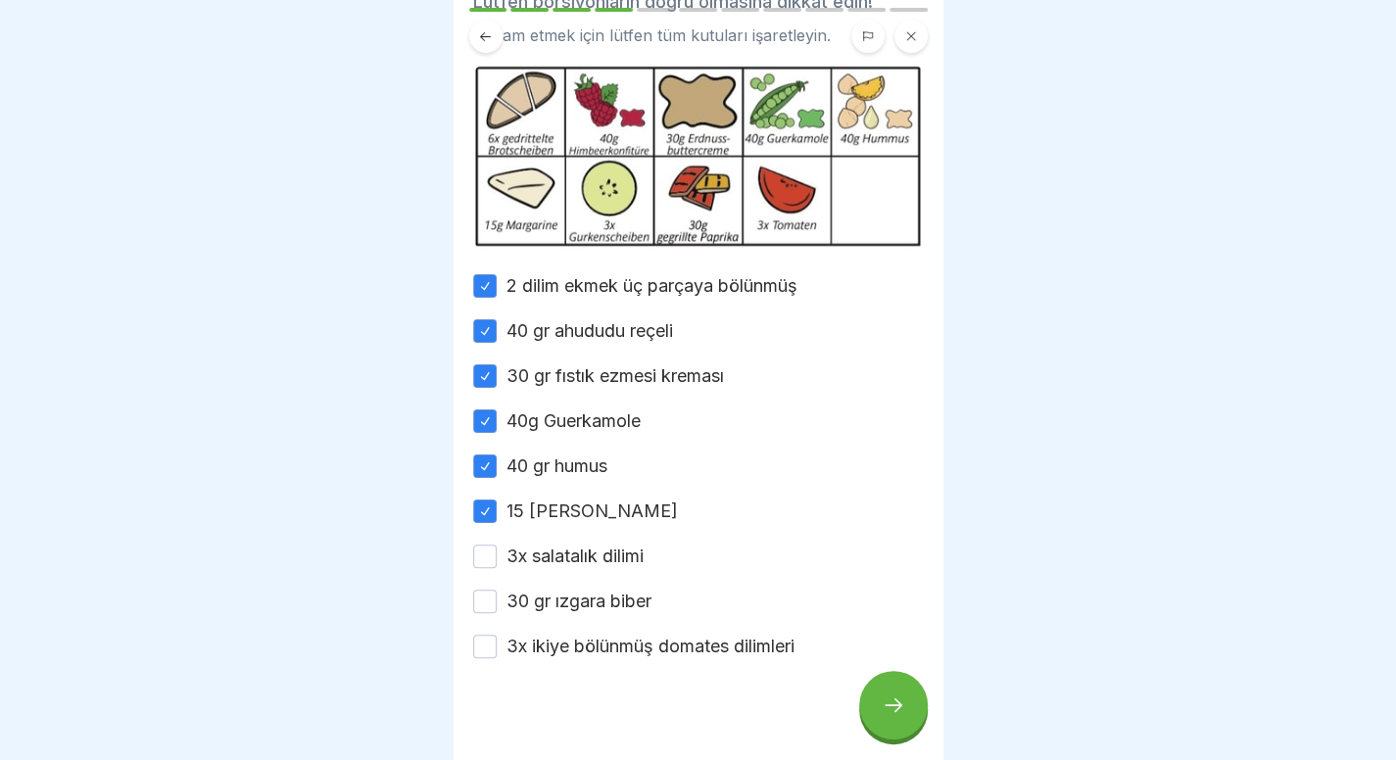
click at [576, 566] on font "3x salatalık dilimi" at bounding box center [574, 556] width 137 height 21
click at [497, 568] on button "3x salatalık dilimi" at bounding box center [485, 557] width 24 height 24
click at [559, 643] on div "2 dilim ekmek üç parçaya bölünmüş 40 gr ahududu reçeli 30 gr fıstık ezmesi krem…" at bounding box center [698, 466] width 451 height 386
click at [570, 611] on font "30 gr ızgara biber" at bounding box center [578, 601] width 145 height 21
click at [497, 613] on button "30 gr ızgara biber" at bounding box center [485, 602] width 24 height 24
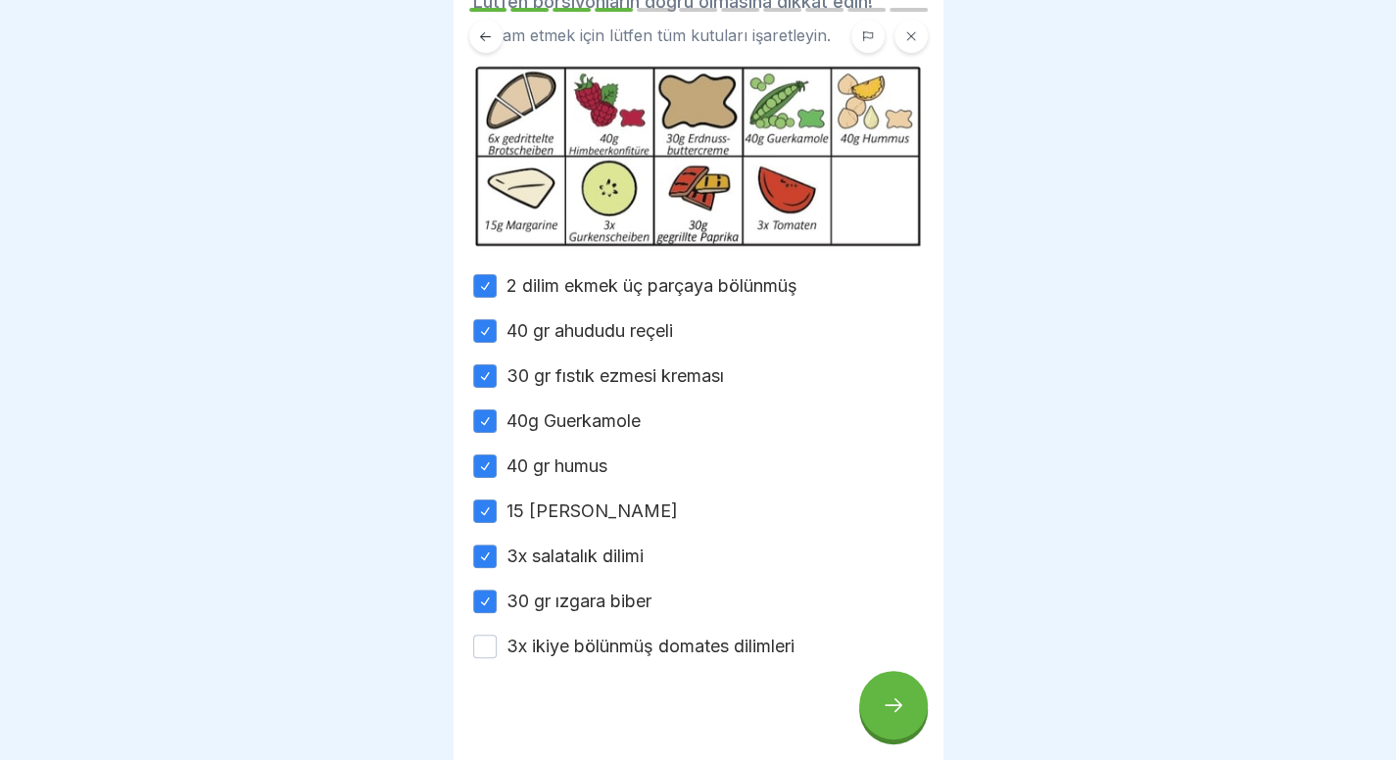
click at [562, 656] on font "3x ikiye bölünmüş domates dilimleri" at bounding box center [650, 646] width 288 height 21
click at [497, 658] on button "3x ikiye bölünmüş domates dilimleri" at bounding box center [485, 647] width 24 height 24
click at [872, 724] on div at bounding box center [893, 705] width 69 height 69
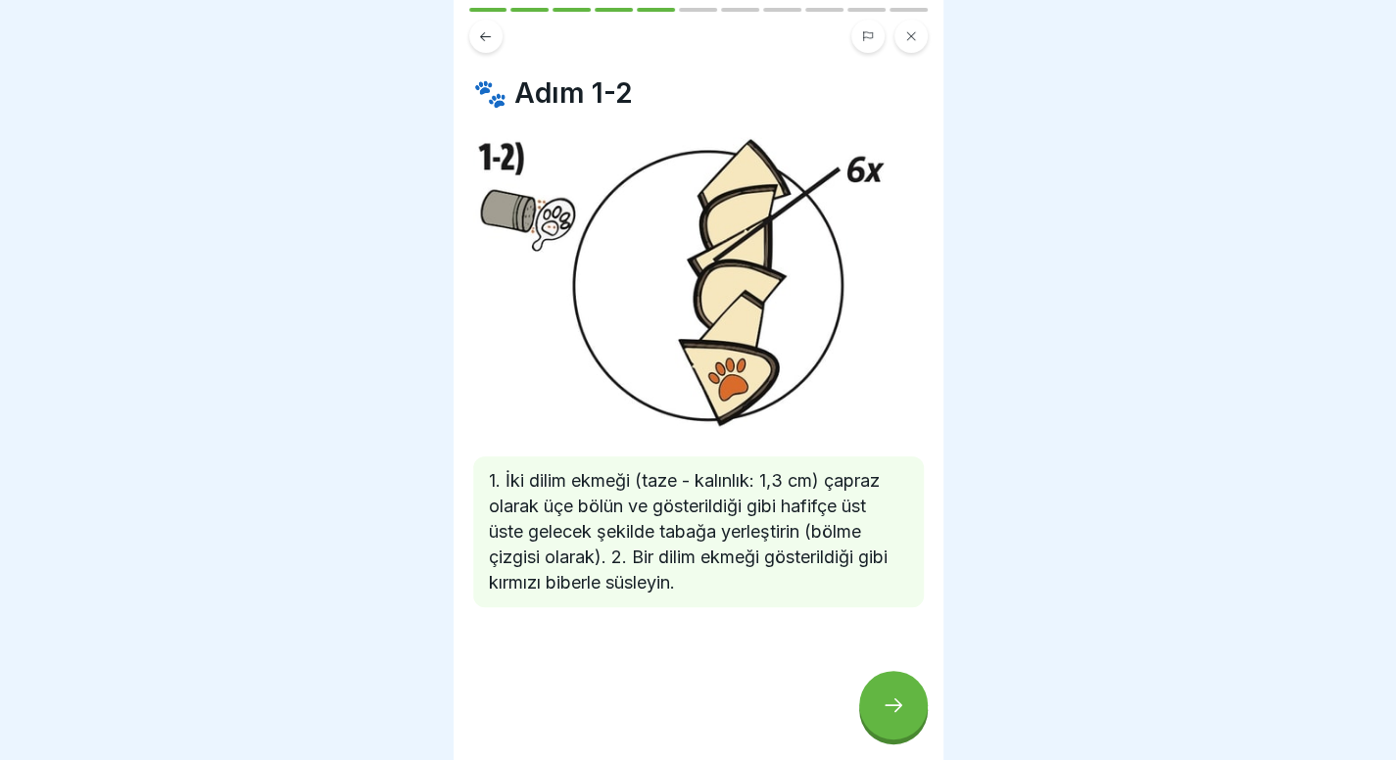
click at [880, 722] on div at bounding box center [893, 705] width 69 height 69
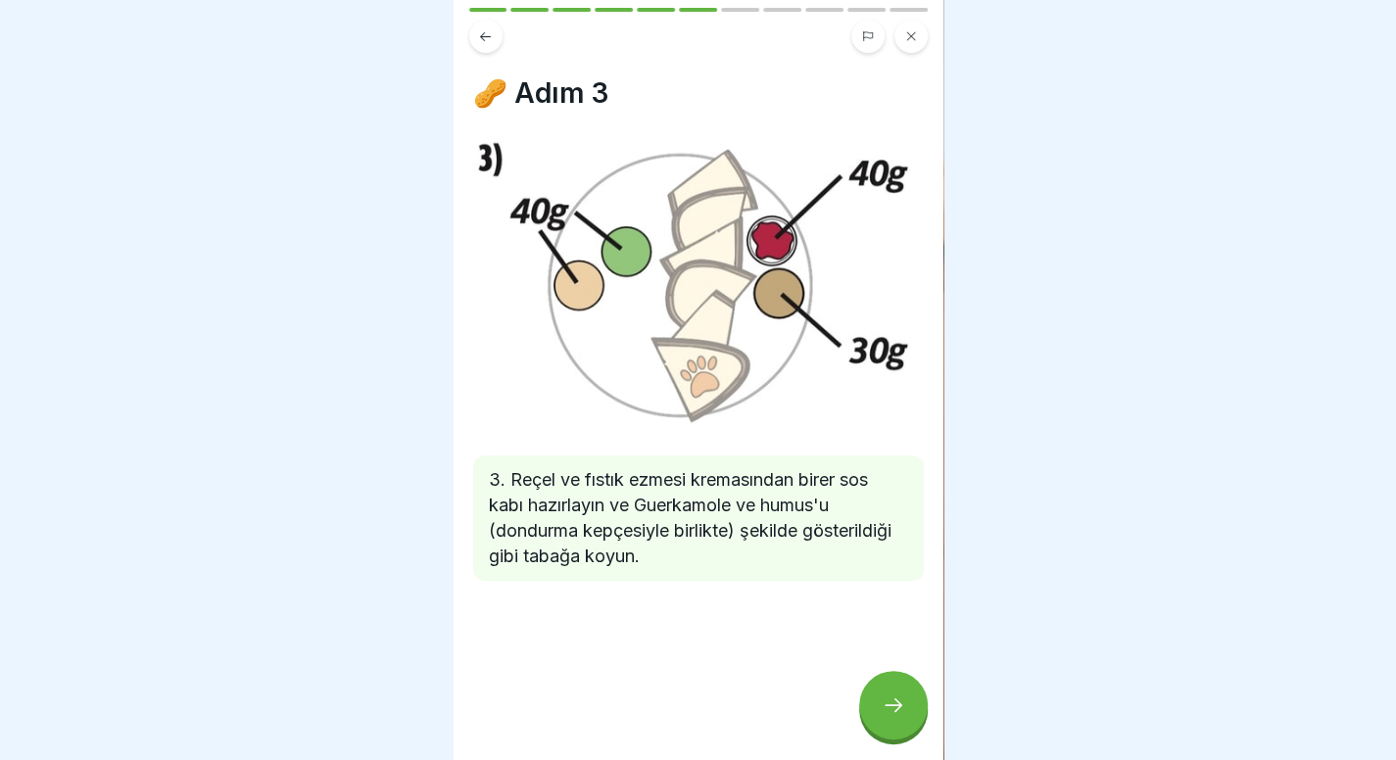
click at [903, 717] on icon at bounding box center [894, 705] width 24 height 24
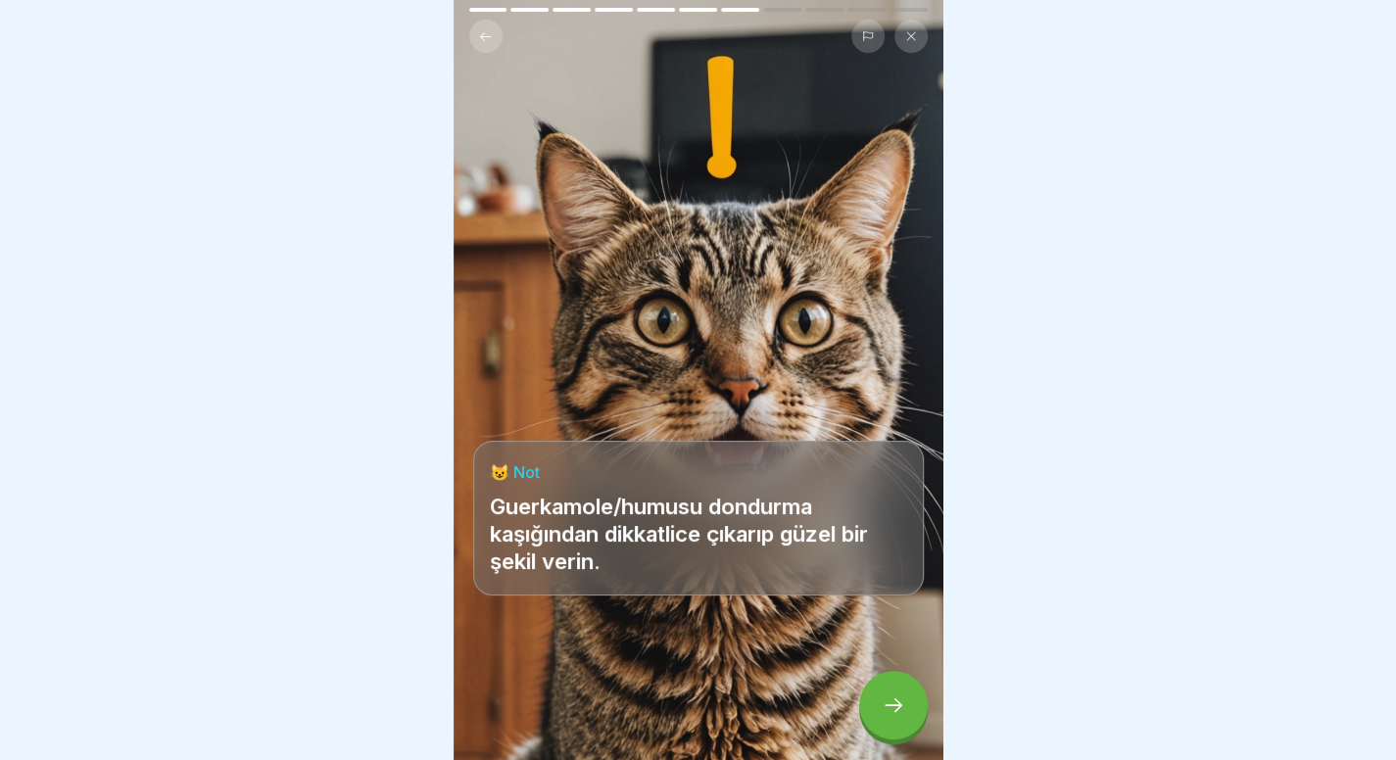
scroll to position [15, 0]
click at [885, 693] on div at bounding box center [893, 705] width 69 height 69
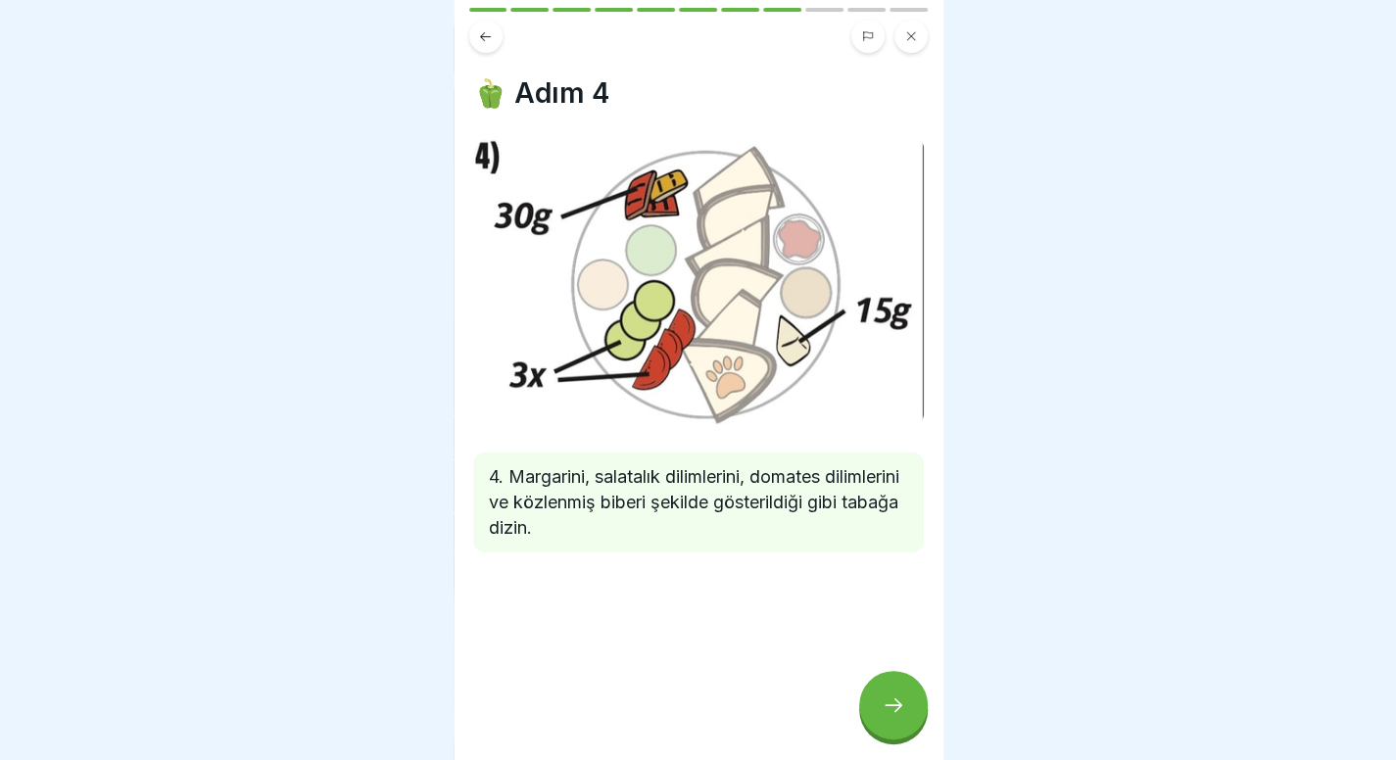
click at [895, 677] on div at bounding box center [893, 705] width 69 height 69
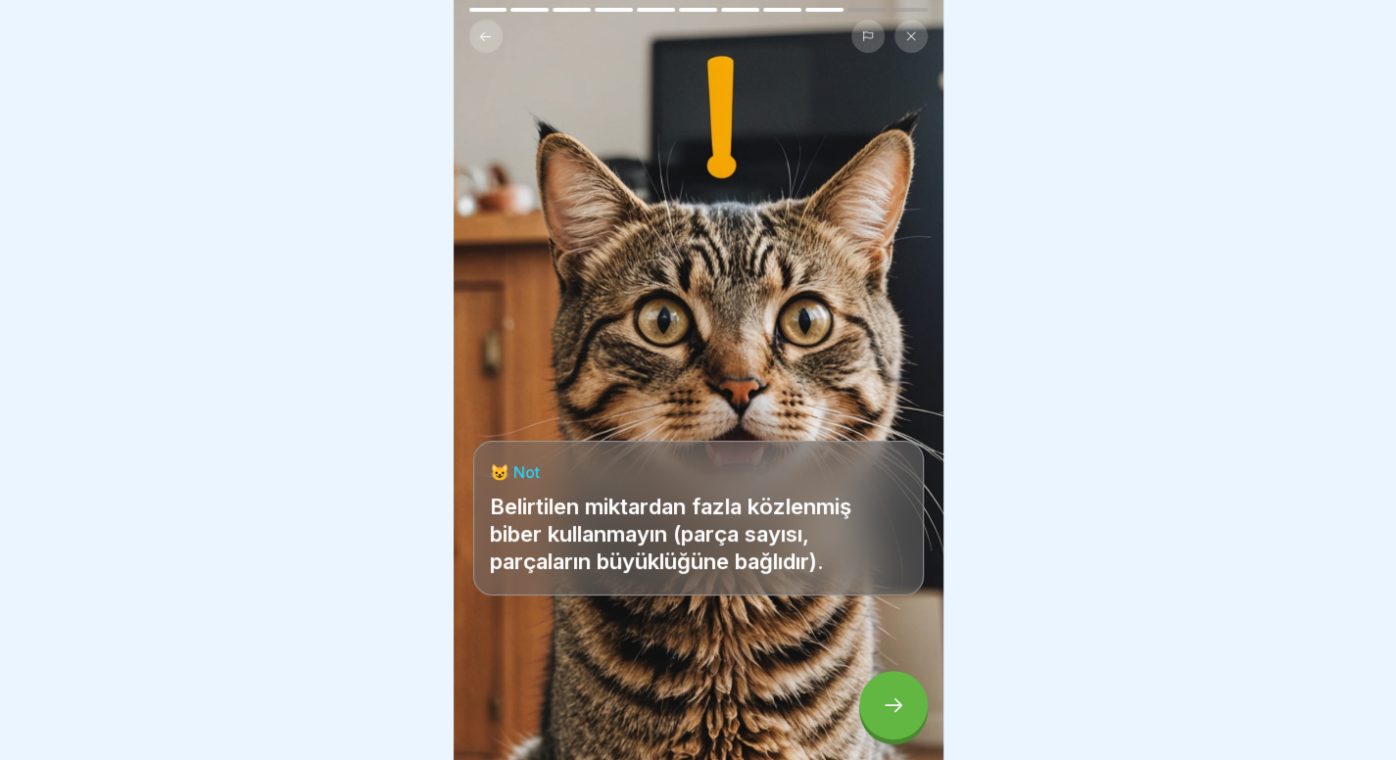
click at [895, 696] on icon at bounding box center [894, 705] width 24 height 24
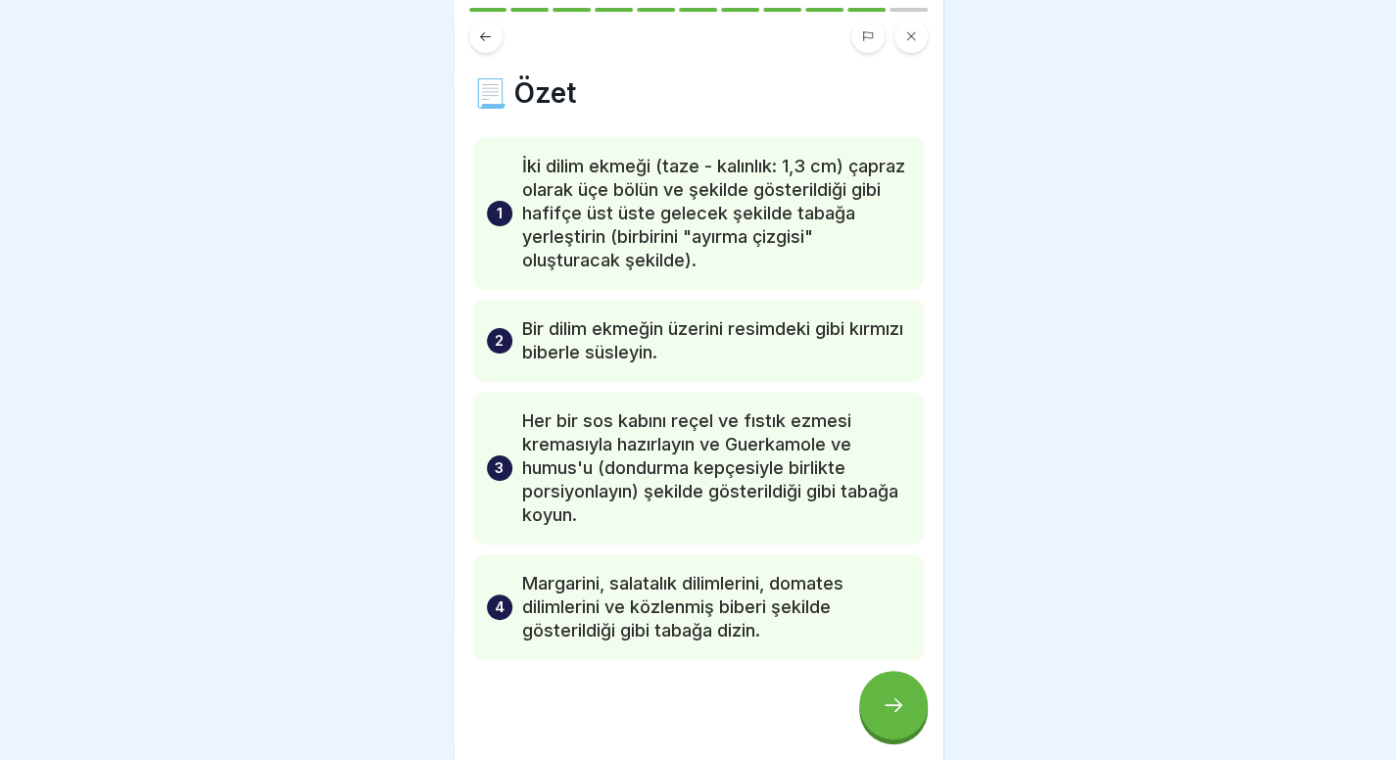
click at [892, 696] on icon at bounding box center [894, 705] width 24 height 24
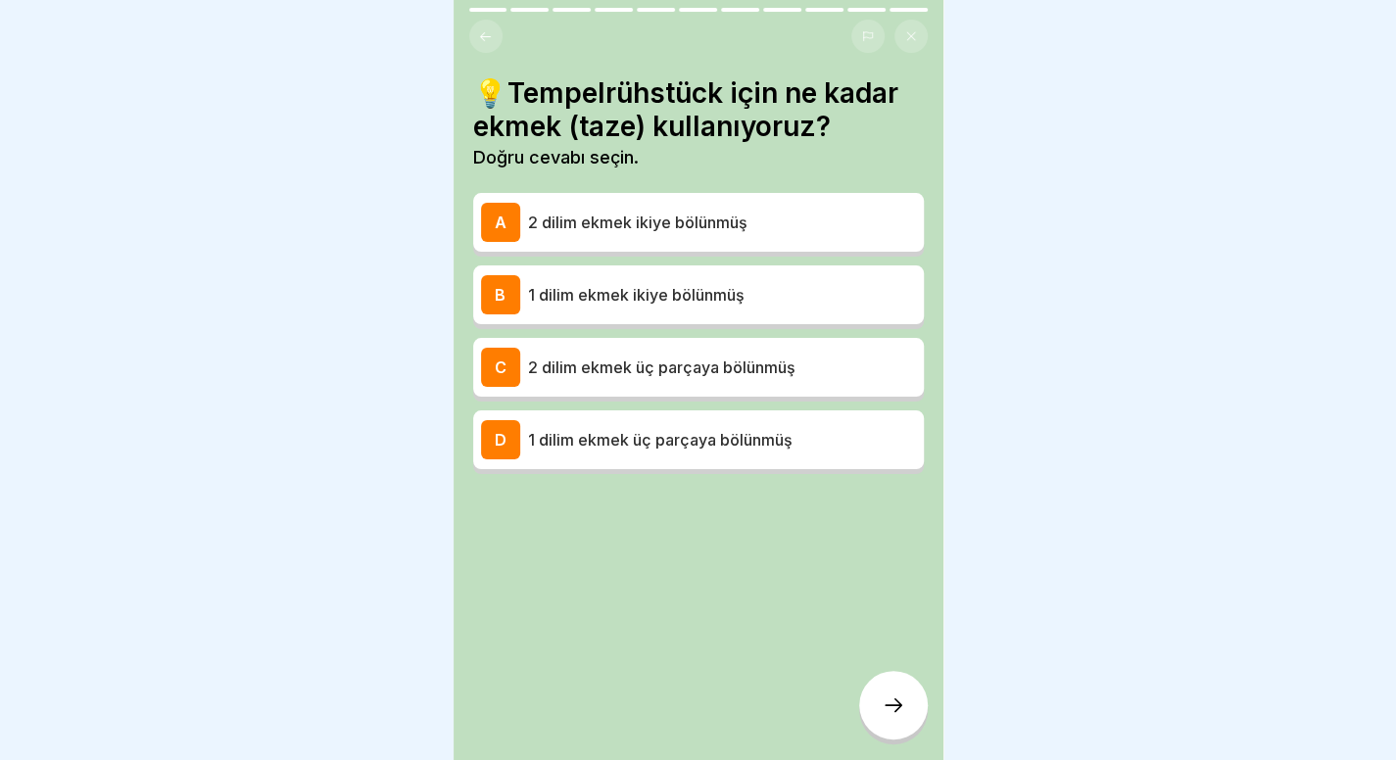
click at [721, 366] on div "C 2 dilim ekmek üç parçaya bölünmüş" at bounding box center [698, 367] width 435 height 39
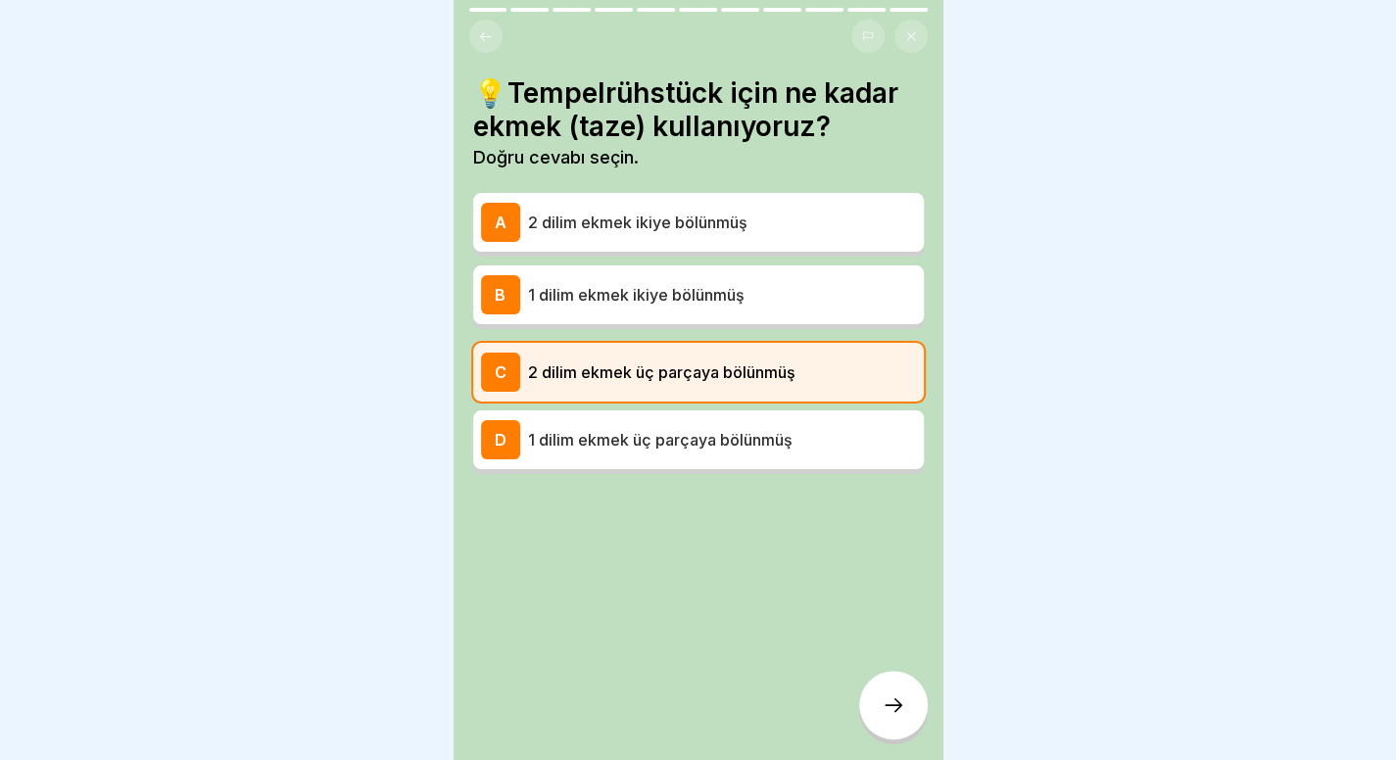
click at [905, 733] on div at bounding box center [893, 705] width 69 height 69
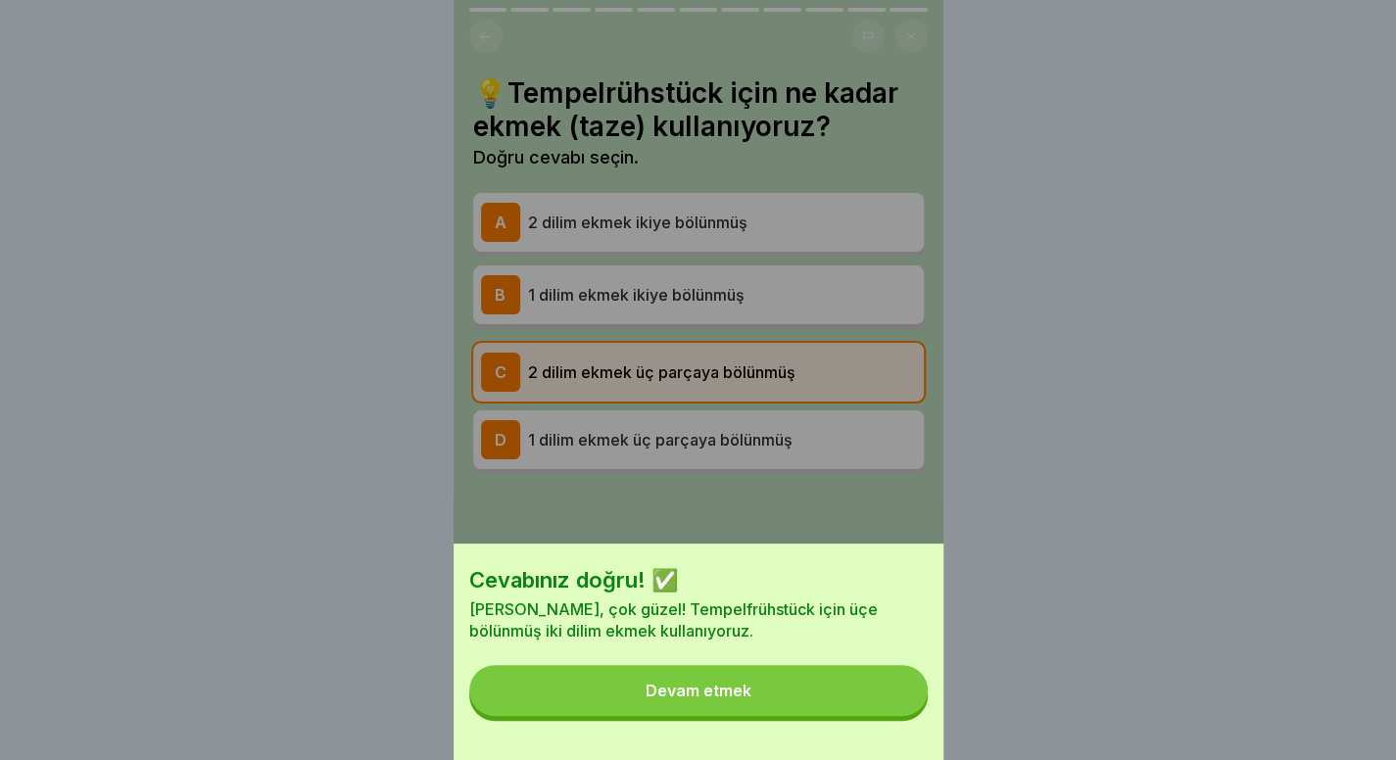
click at [854, 695] on button "Devam etmek" at bounding box center [698, 690] width 458 height 51
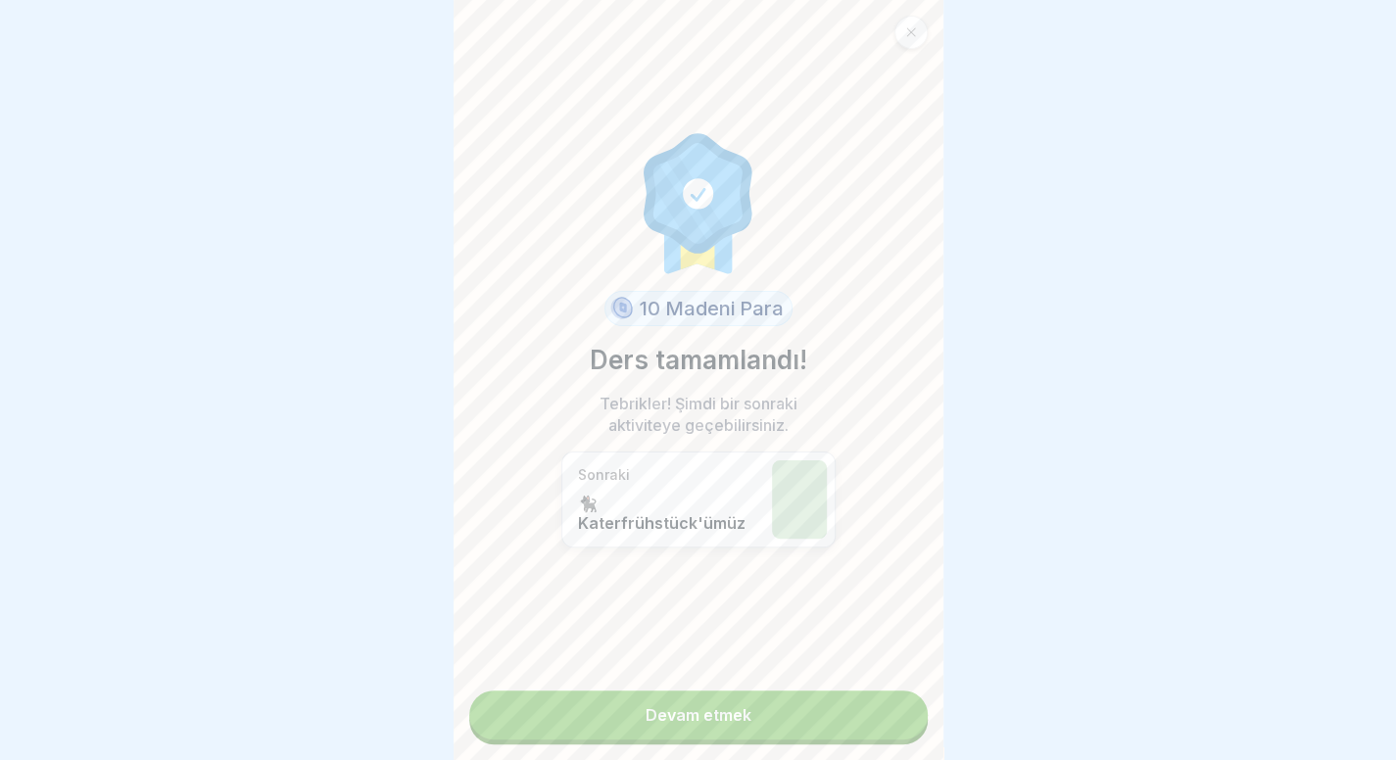
click at [837, 716] on link "Devam etmek" at bounding box center [698, 715] width 458 height 49
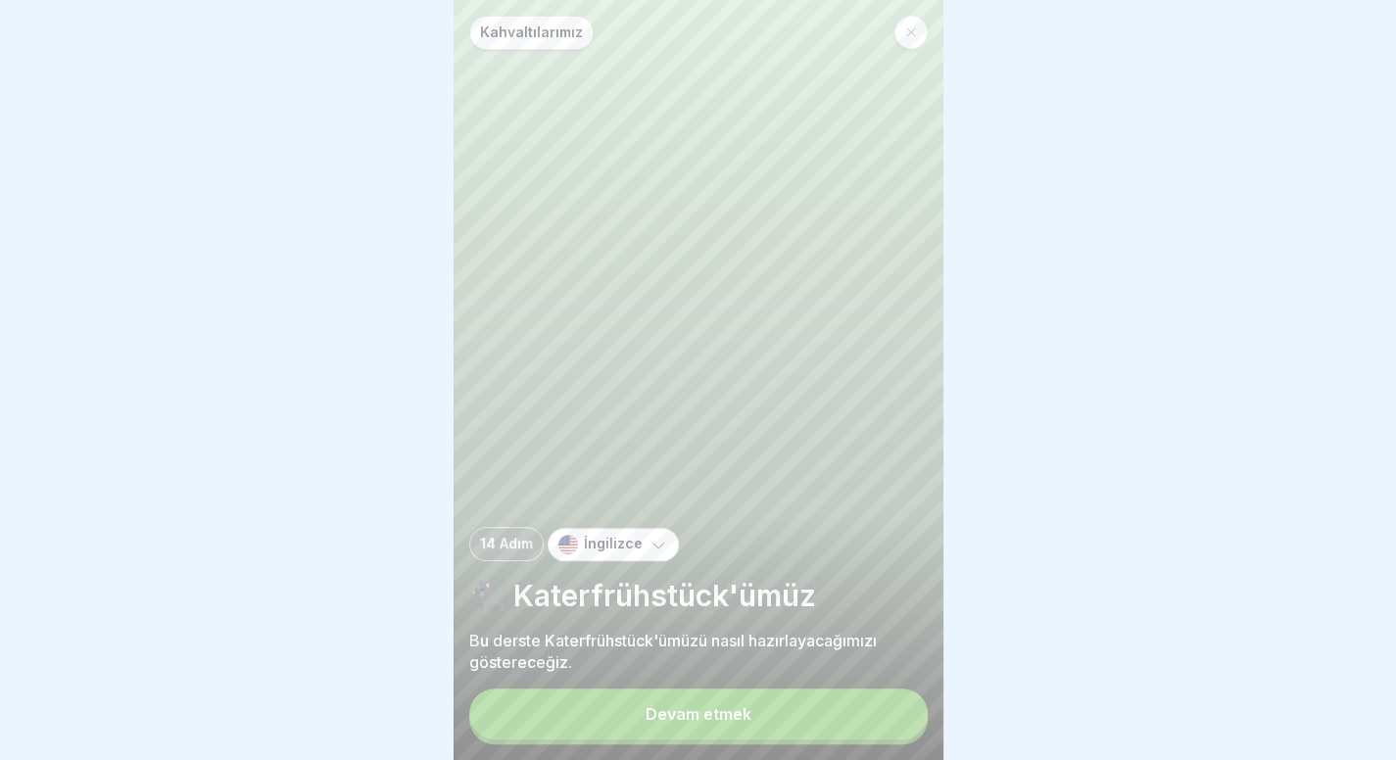
click at [837, 716] on button "Devam etmek" at bounding box center [698, 714] width 458 height 51
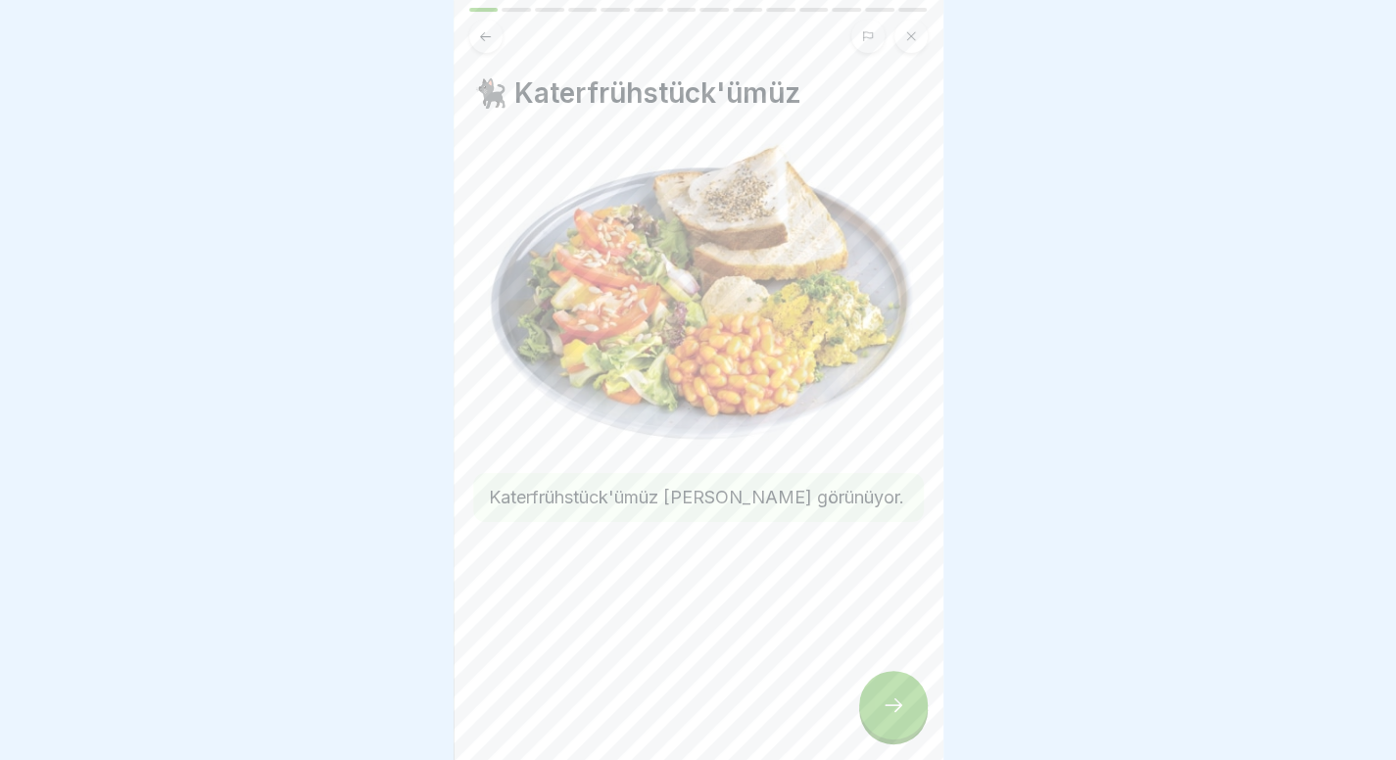
click at [257, 342] on div at bounding box center [698, 380] width 1396 height 760
click at [1137, 292] on div at bounding box center [698, 380] width 1396 height 760
click at [925, 723] on div at bounding box center [893, 705] width 69 height 69
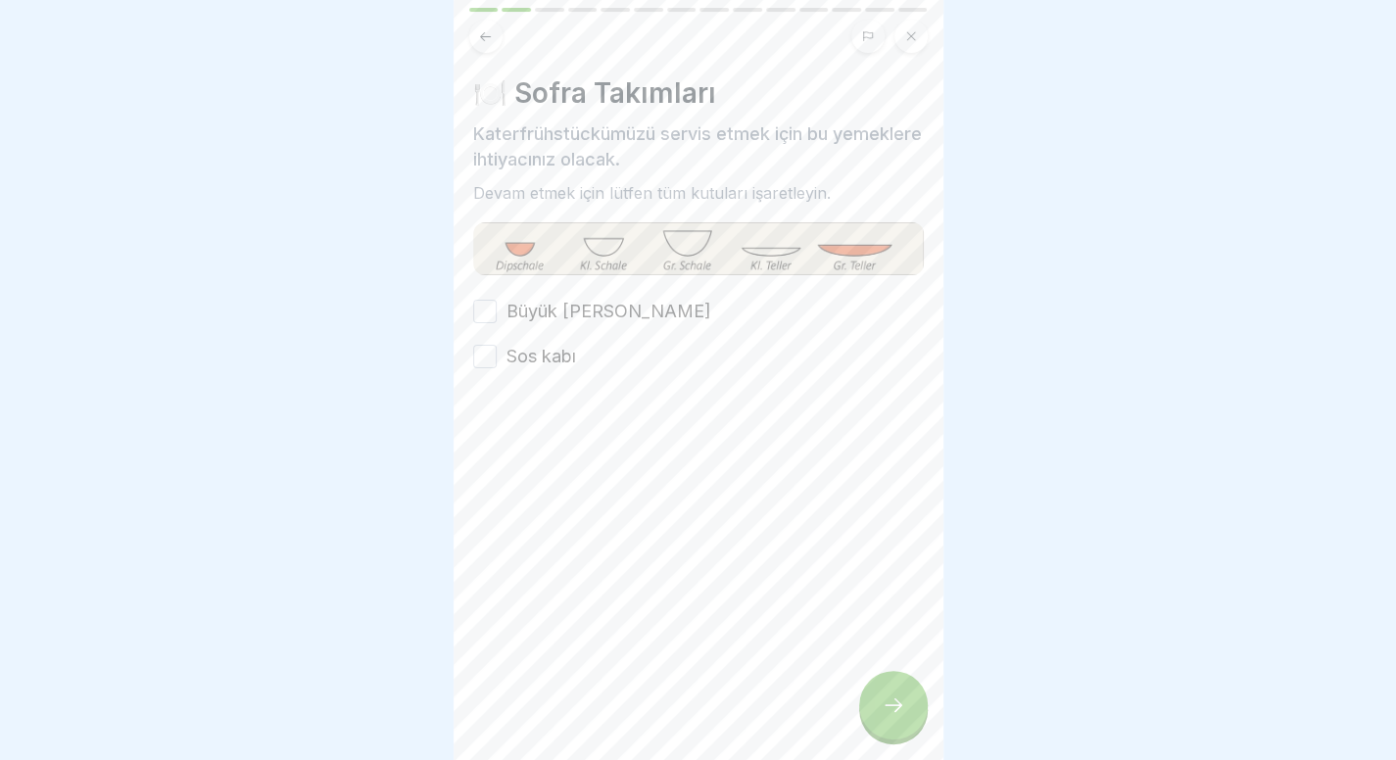
click at [535, 310] on font "Büyük tabak" at bounding box center [608, 311] width 205 height 21
click at [497, 310] on button "Büyük tabak" at bounding box center [485, 312] width 24 height 24
click at [516, 366] on label "Sos kabı" at bounding box center [541, 356] width 70 height 25
click at [497, 366] on button "Sos kabı" at bounding box center [485, 357] width 24 height 24
click at [885, 717] on icon at bounding box center [894, 705] width 24 height 24
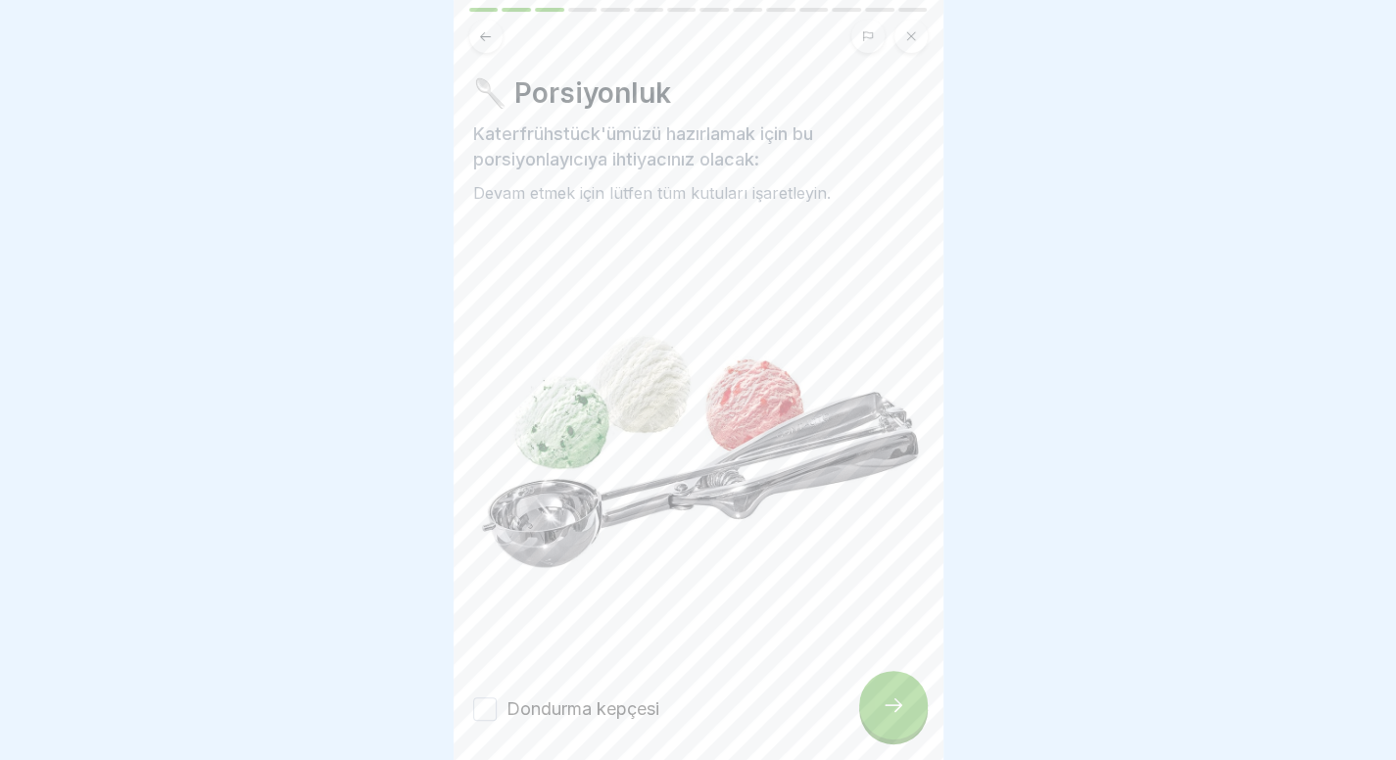
click at [753, 696] on div "Dondurma kepçesi" at bounding box center [698, 708] width 451 height 25
click at [640, 698] on font "Dondurma kepçesi" at bounding box center [582, 708] width 153 height 21
click at [497, 697] on button "Dondurma kepçesi" at bounding box center [485, 709] width 24 height 24
click at [876, 734] on div at bounding box center [893, 705] width 69 height 69
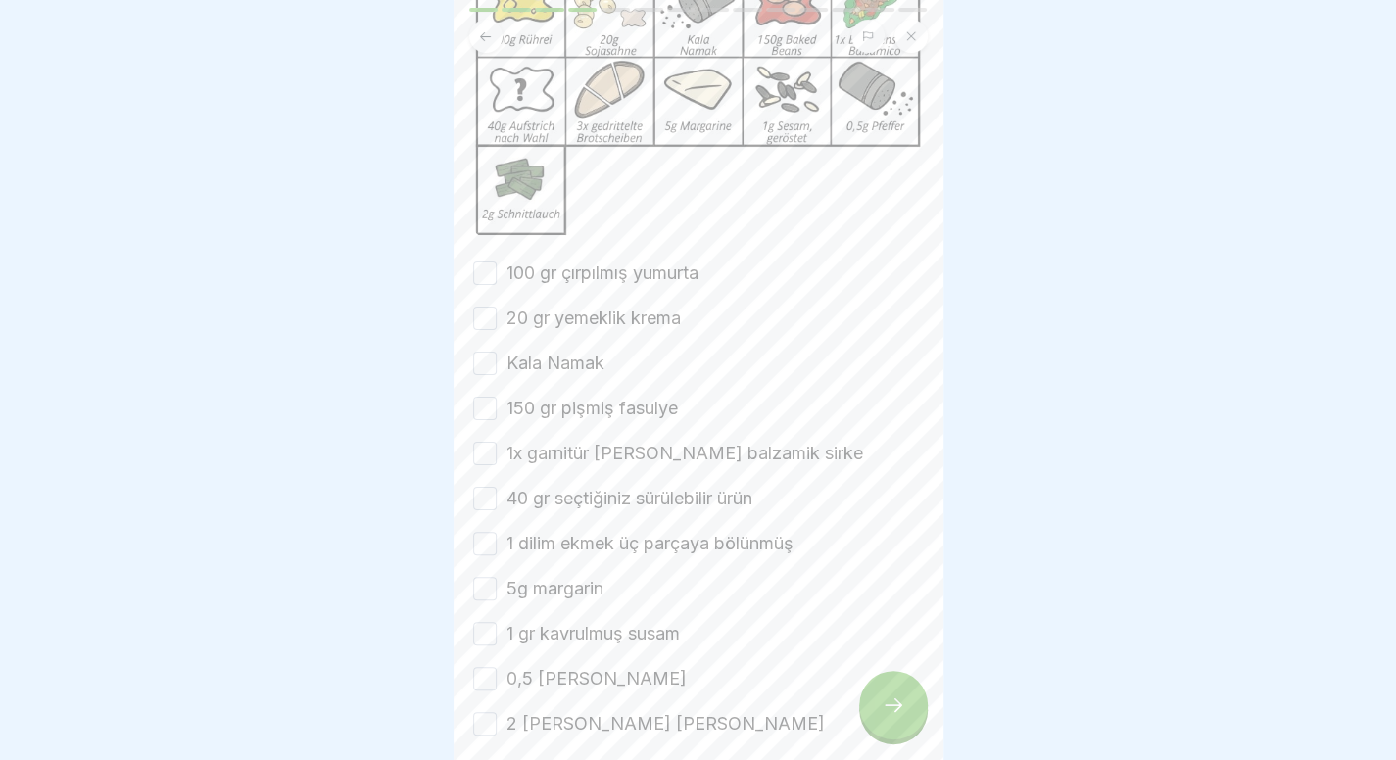
scroll to position [232, 0]
click at [539, 282] on font "100 gr çırpılmış yumurta" at bounding box center [602, 272] width 192 height 21
click at [497, 284] on button "100 gr çırpılmış yumurta" at bounding box center [485, 273] width 24 height 24
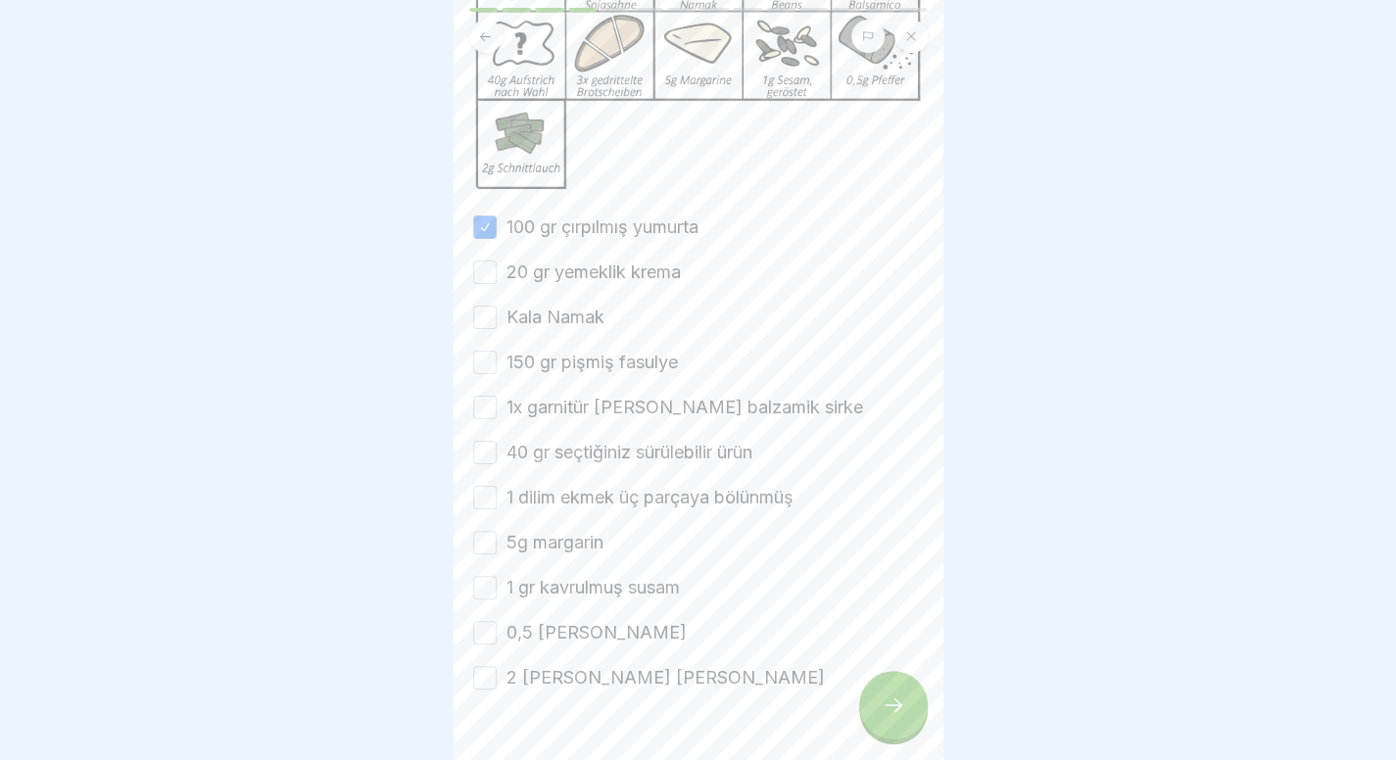
click at [539, 282] on font "20 gr yemeklik krema" at bounding box center [593, 272] width 174 height 21
click at [497, 284] on button "20 gr yemeklik krema" at bounding box center [485, 273] width 24 height 24
click at [530, 328] on label "Kala Namak" at bounding box center [555, 317] width 98 height 25
click at [497, 328] on button "Kala Namak" at bounding box center [485, 318] width 24 height 24
click at [563, 372] on font "150 gr pişmiş fasulye" at bounding box center [591, 362] width 171 height 21
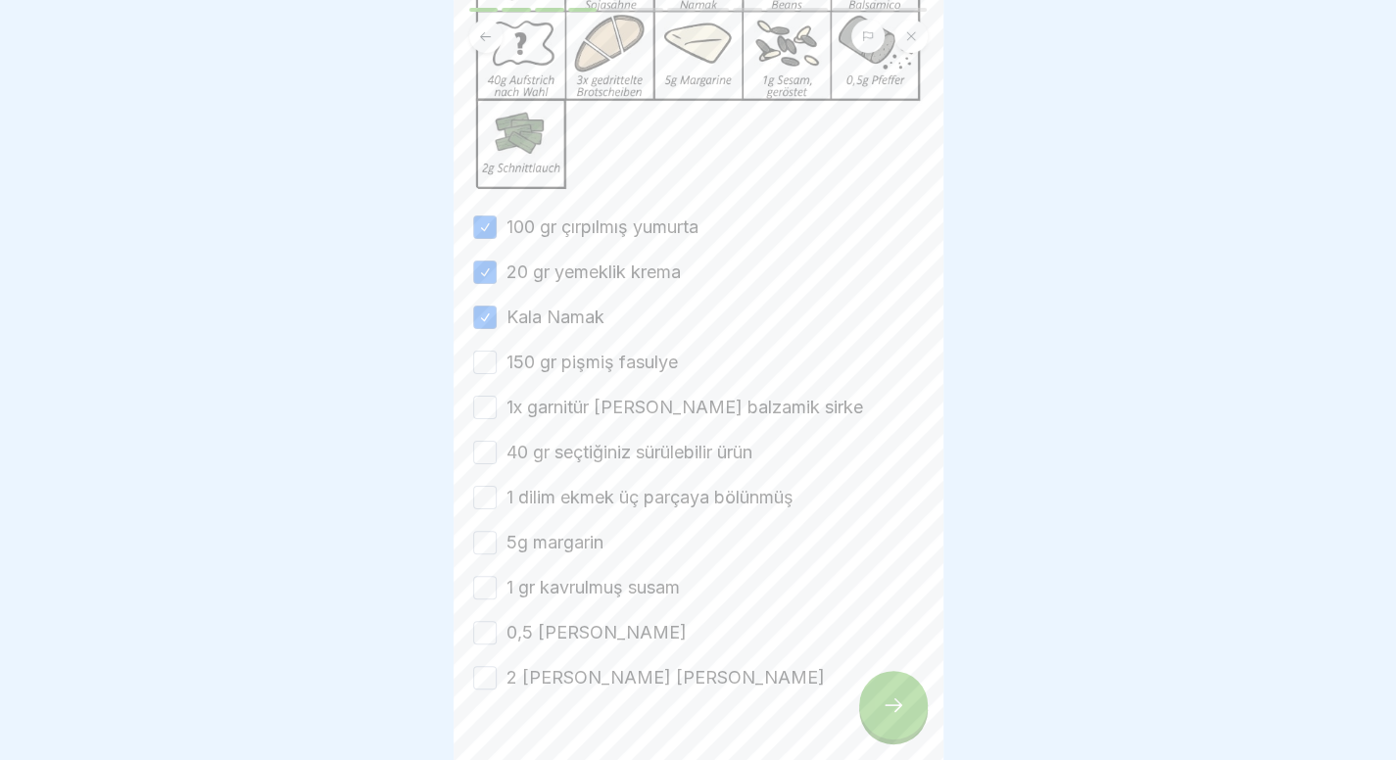
click at [497, 374] on button "150 gr pişmiş fasulye" at bounding box center [485, 363] width 24 height 24
click at [552, 420] on label "1x garnitür salata balzamik sirke" at bounding box center [684, 407] width 357 height 25
click at [497, 419] on button "1x garnitür salata balzamik sirke" at bounding box center [485, 408] width 24 height 24
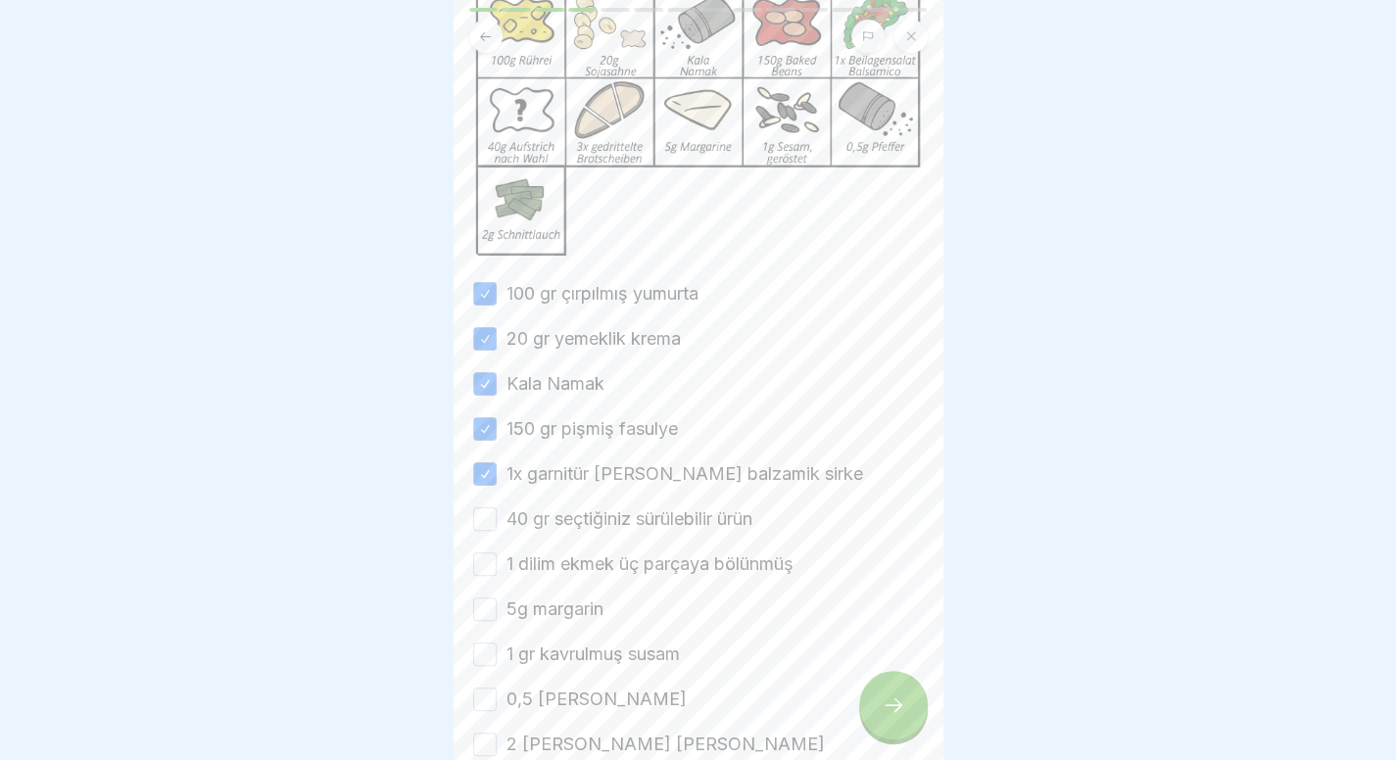
scroll to position [226, 0]
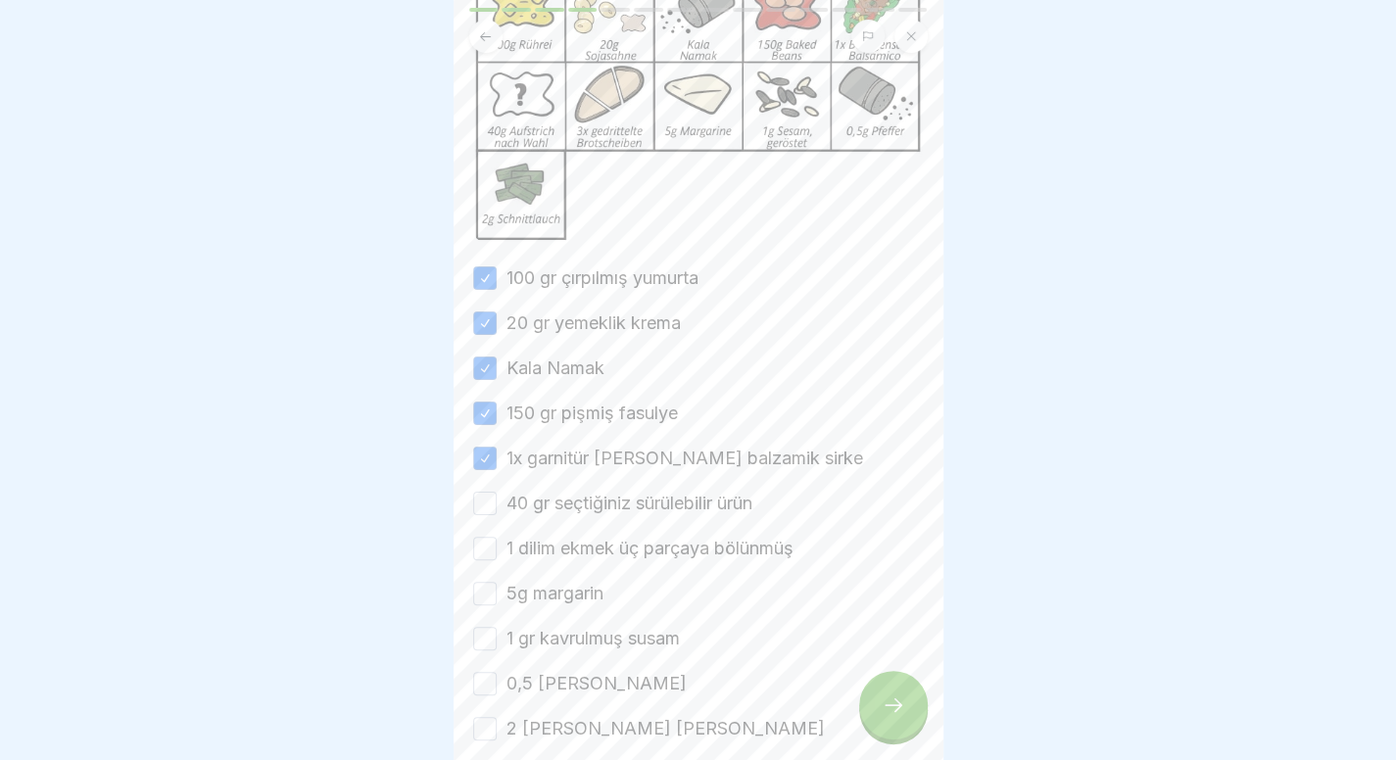
click at [544, 513] on font "40 gr seçtiğiniz sürülebilir ürün" at bounding box center [629, 503] width 246 height 21
click at [497, 515] on button "40 gr seçtiğiniz sürülebilir ürün" at bounding box center [485, 504] width 24 height 24
click at [541, 587] on div "100 gr çırpılmış yumurta 20 gr yemeklik krema Kala Namak 150 gr pişmiş fasulye …" at bounding box center [698, 503] width 451 height 476
click at [549, 558] on font "1 dilim ekmek üç parçaya bölünmüş" at bounding box center [649, 548] width 287 height 21
click at [497, 560] on button "1 dilim ekmek üç parçaya bölünmüş" at bounding box center [485, 549] width 24 height 24
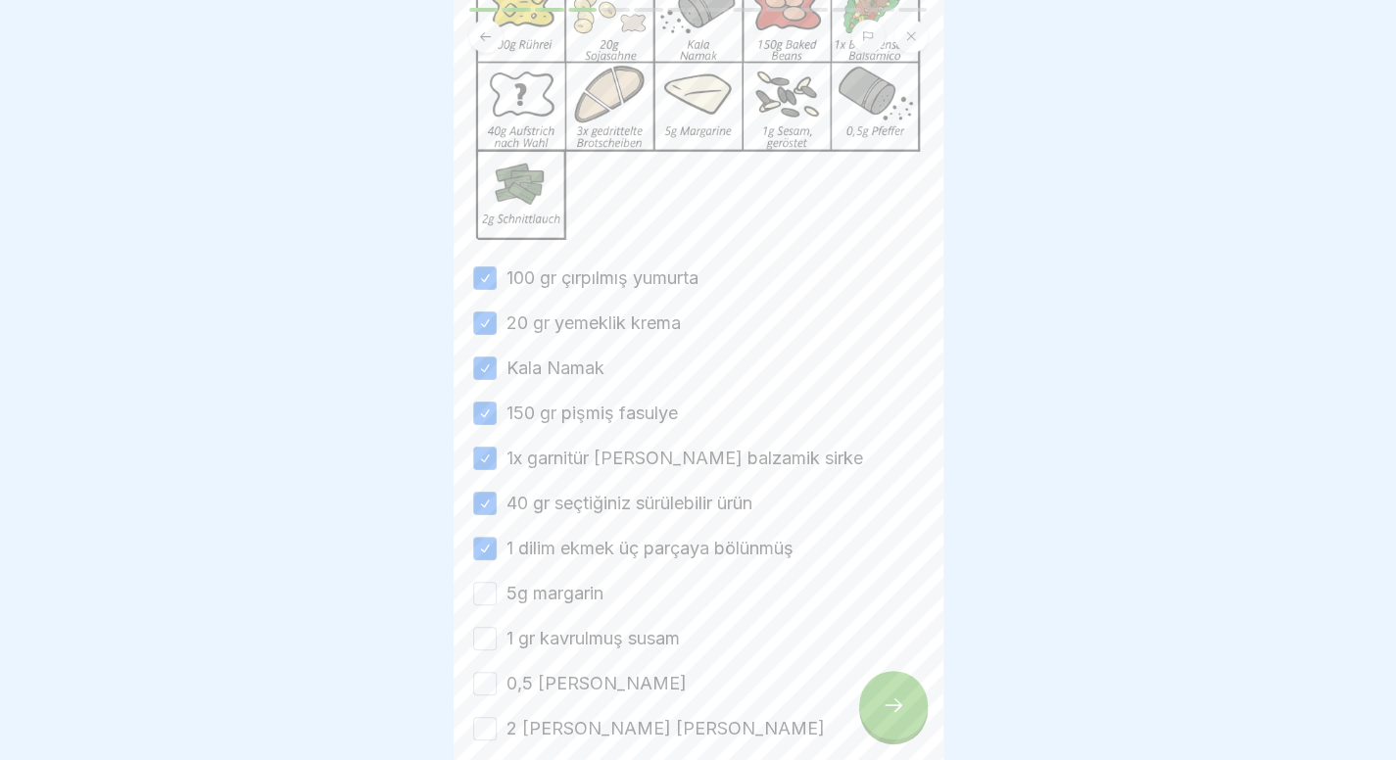
click at [540, 603] on font "5g margarin" at bounding box center [554, 593] width 97 height 21
click at [497, 605] on button "5g margarin" at bounding box center [485, 594] width 24 height 24
click at [540, 648] on font "1 gr kavrulmuş susam" at bounding box center [592, 638] width 173 height 21
click at [497, 650] on button "1 gr kavrulmuş susam" at bounding box center [485, 639] width 24 height 24
click at [535, 693] on font "0,5 gr biber" at bounding box center [596, 683] width 180 height 21
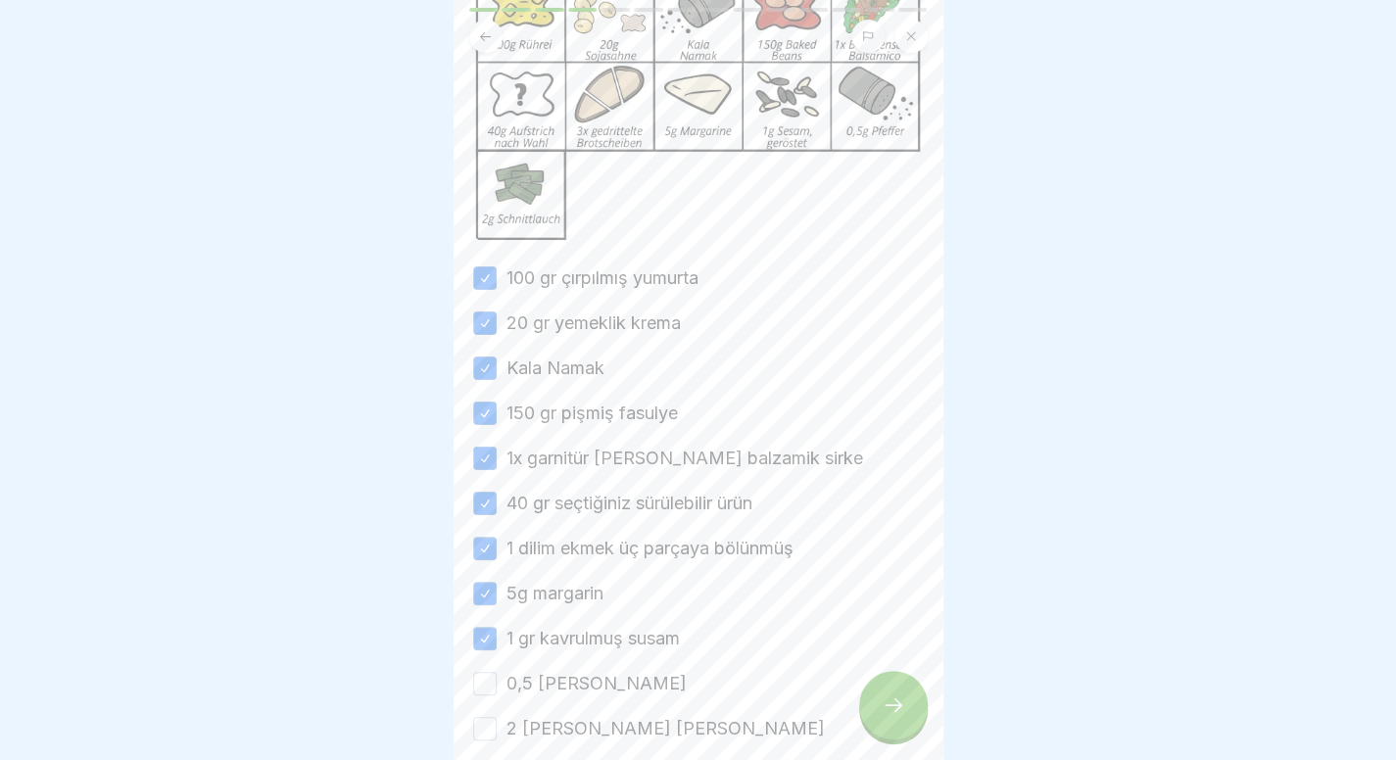
click at [497, 695] on button "0,5 gr biber" at bounding box center [485, 684] width 24 height 24
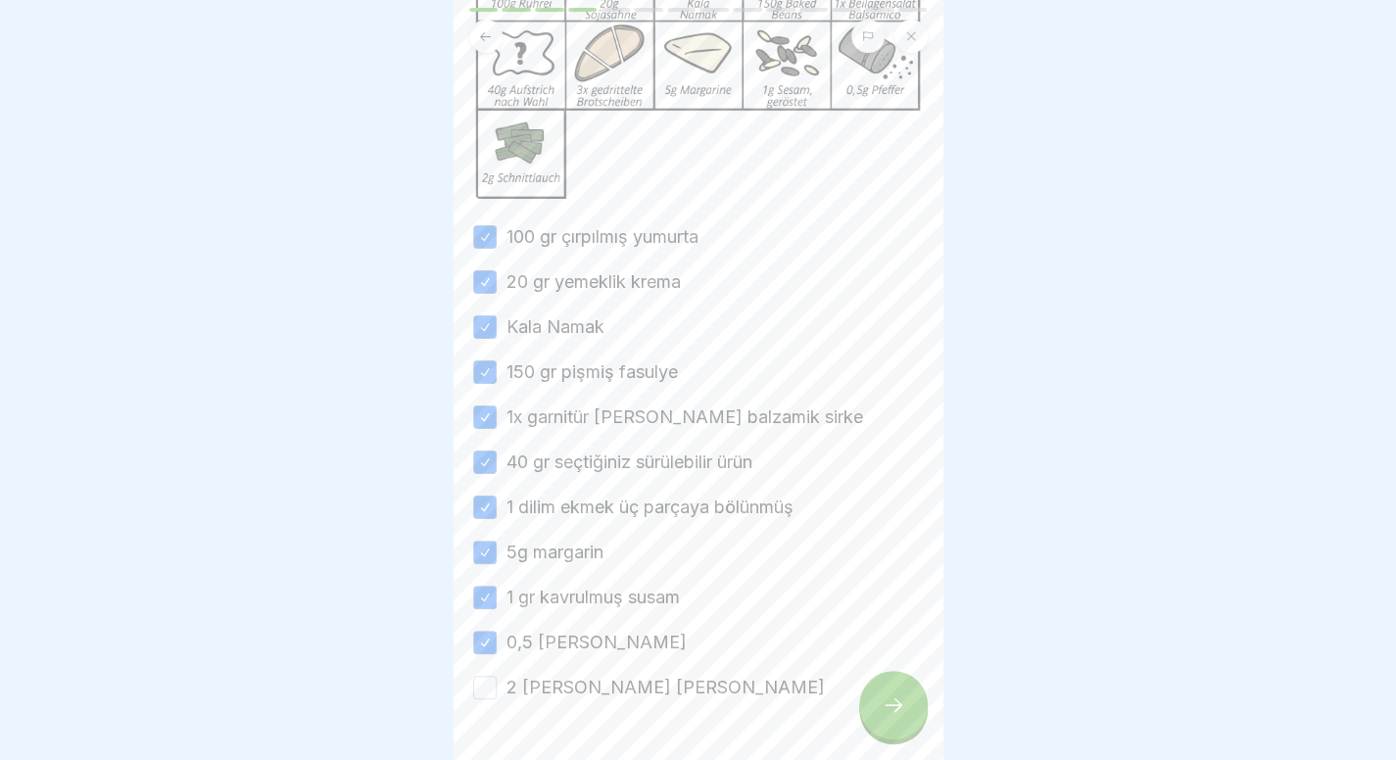
scroll to position [268, 0]
click at [535, 696] on font "2 gr frenk soğanı" at bounding box center [665, 686] width 318 height 21
click at [497, 698] on button "2 gr frenk soğanı" at bounding box center [485, 687] width 24 height 24
click at [906, 714] on div at bounding box center [893, 705] width 69 height 69
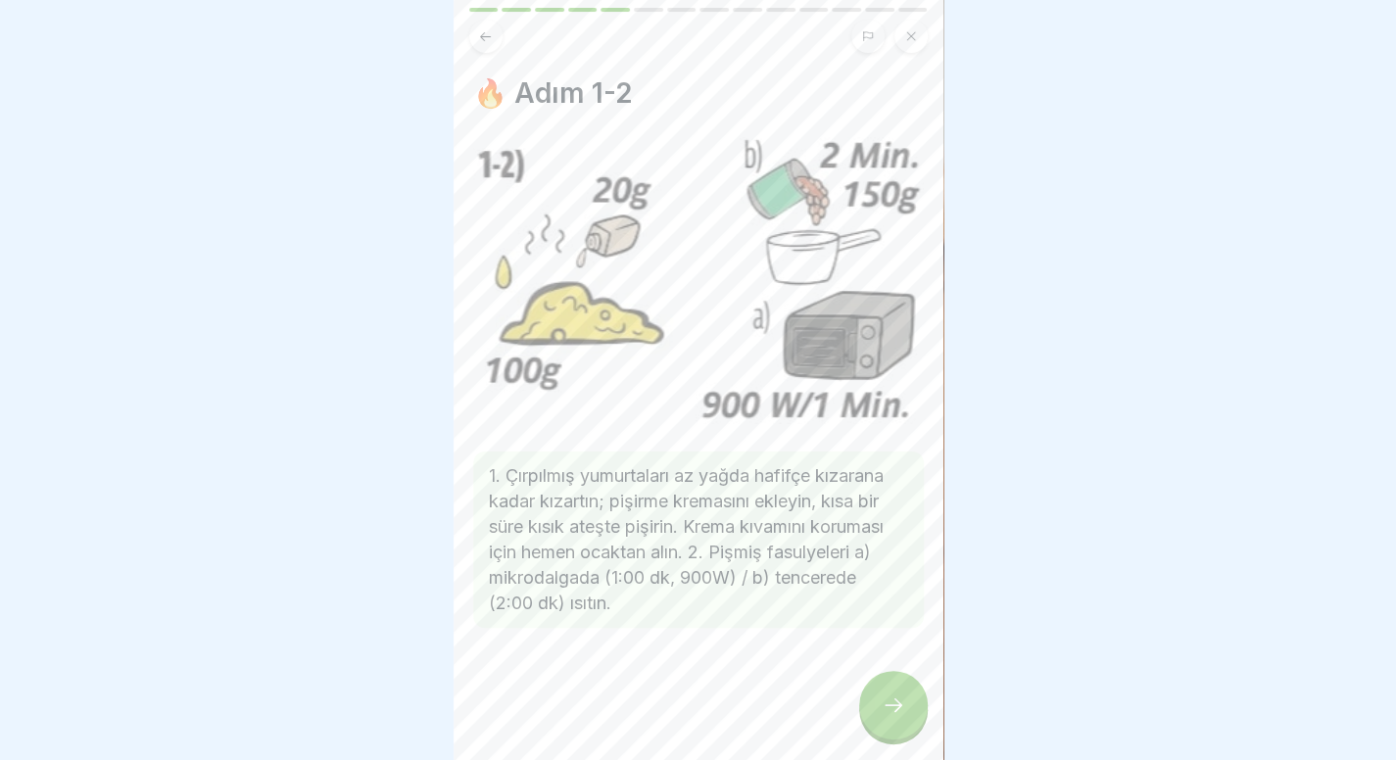
click at [1194, 681] on div at bounding box center [698, 380] width 1396 height 760
click at [899, 717] on icon at bounding box center [894, 705] width 24 height 24
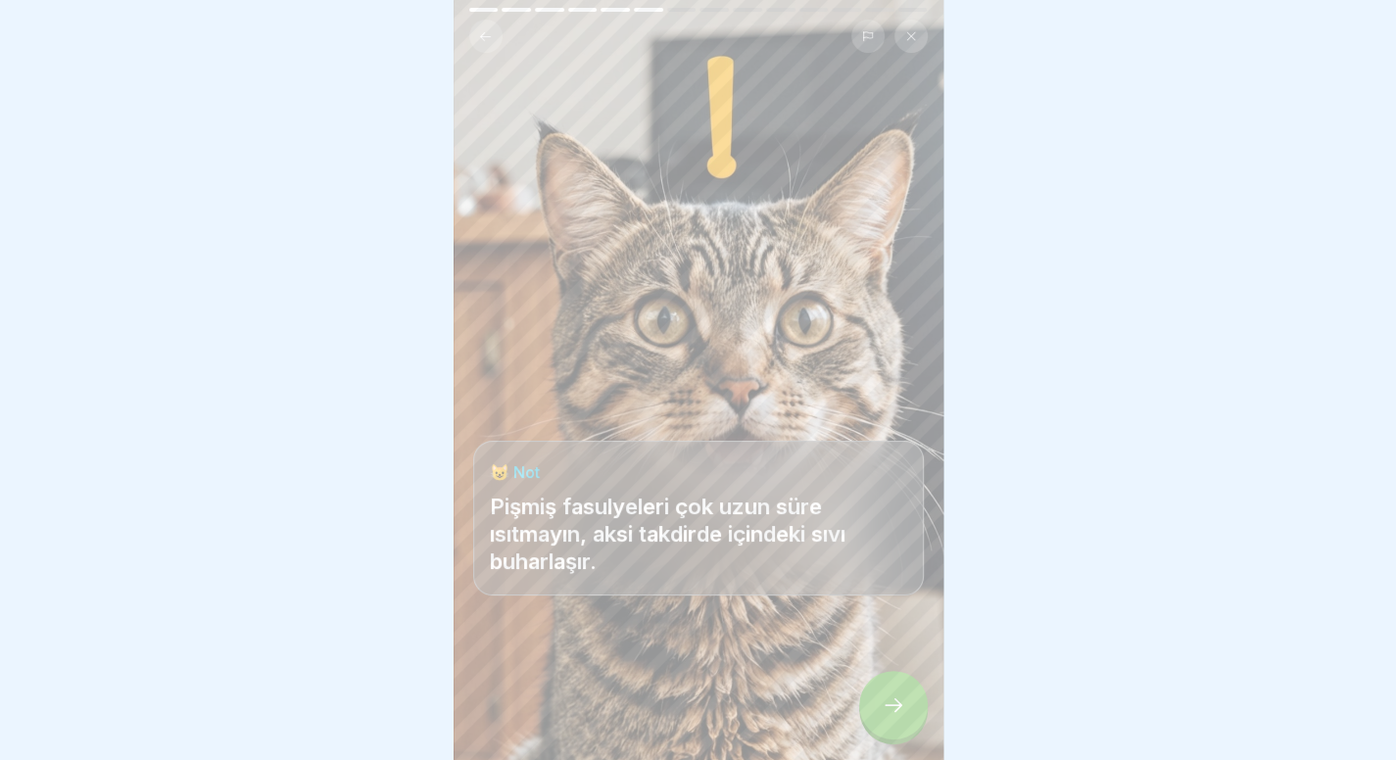
scroll to position [15, 0]
click at [904, 702] on div at bounding box center [893, 705] width 69 height 69
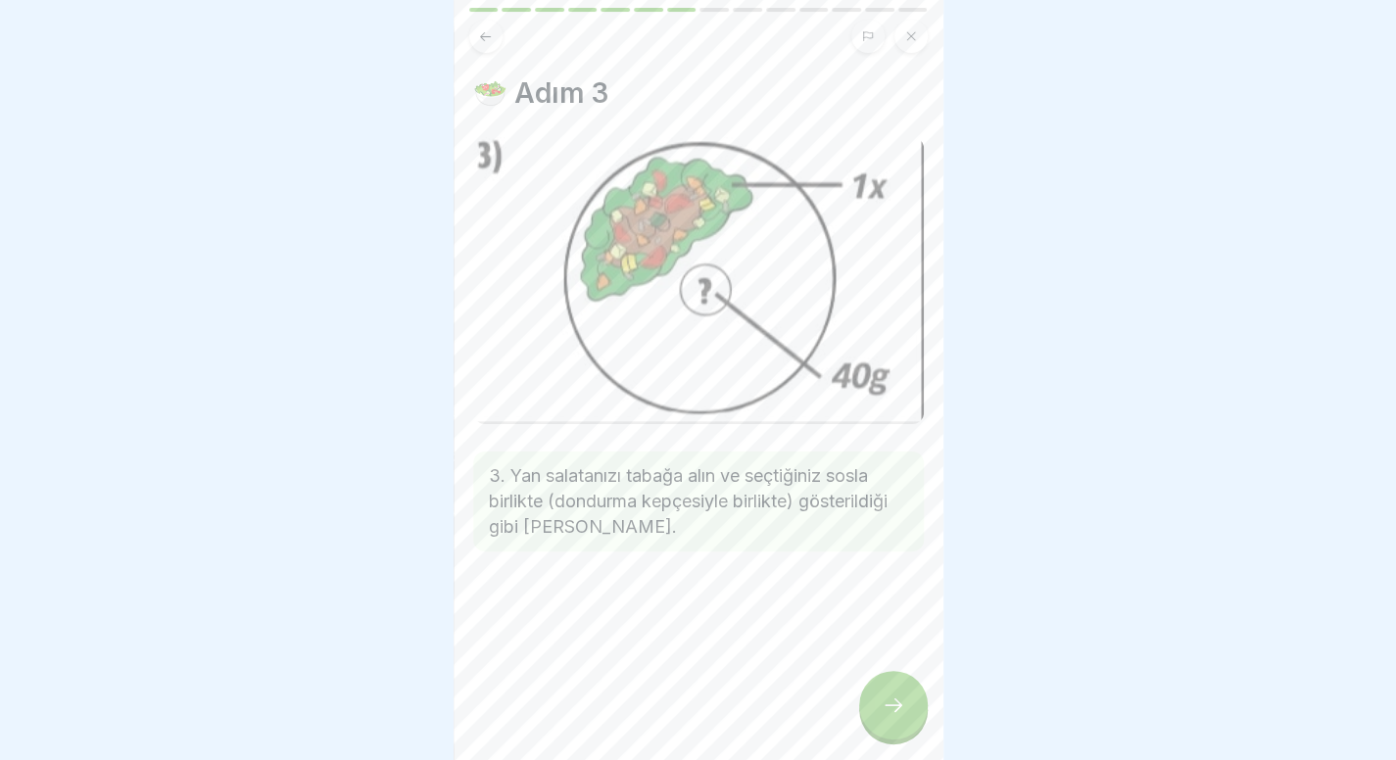
click at [904, 702] on div at bounding box center [893, 705] width 69 height 69
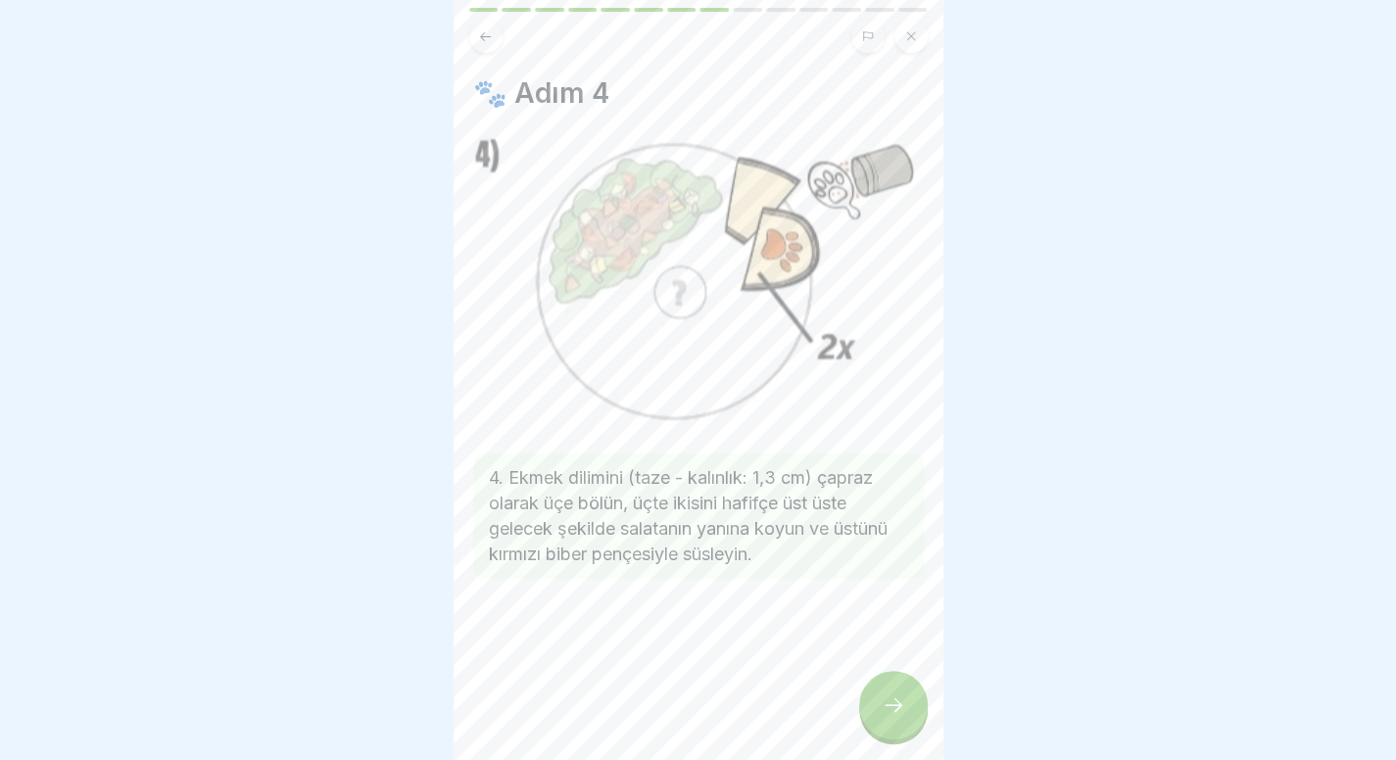
click at [904, 702] on div at bounding box center [893, 705] width 69 height 69
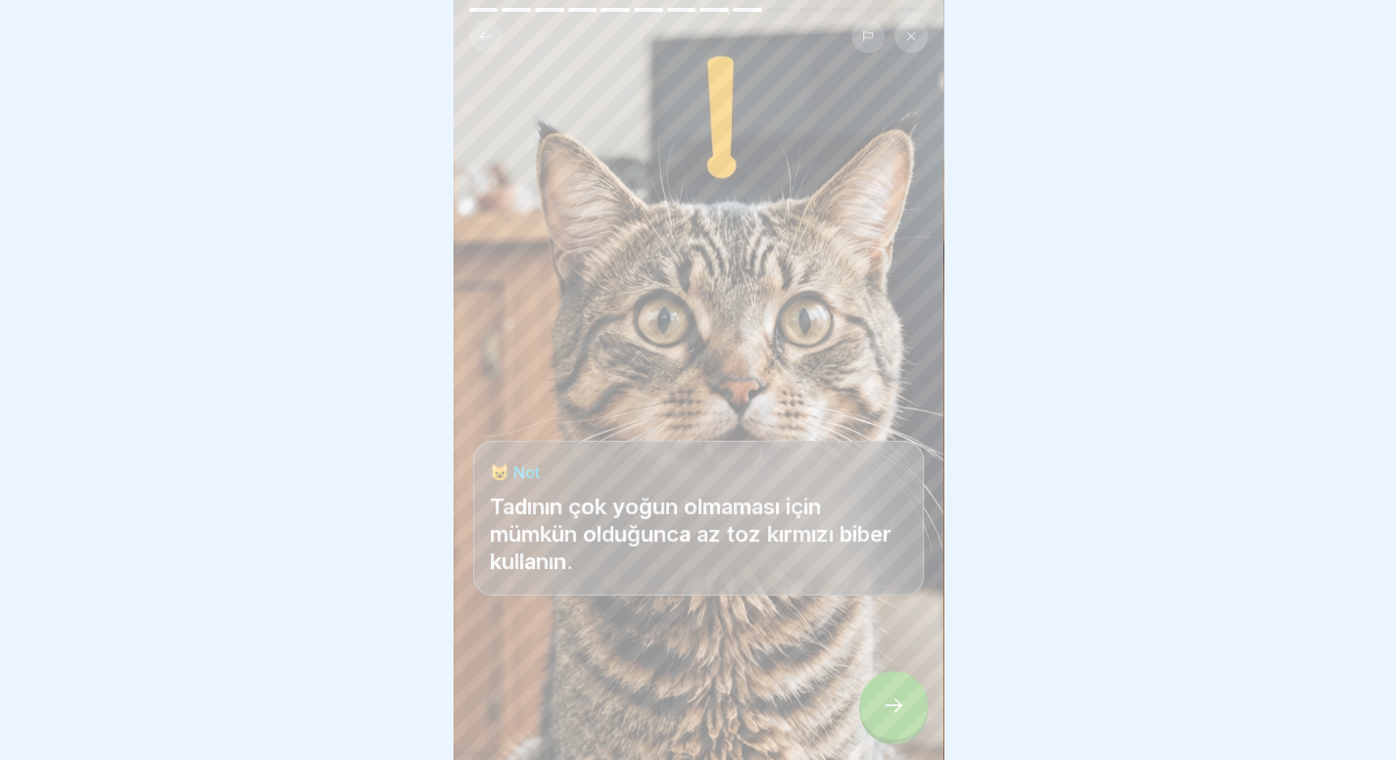
click at [904, 702] on div at bounding box center [893, 705] width 69 height 69
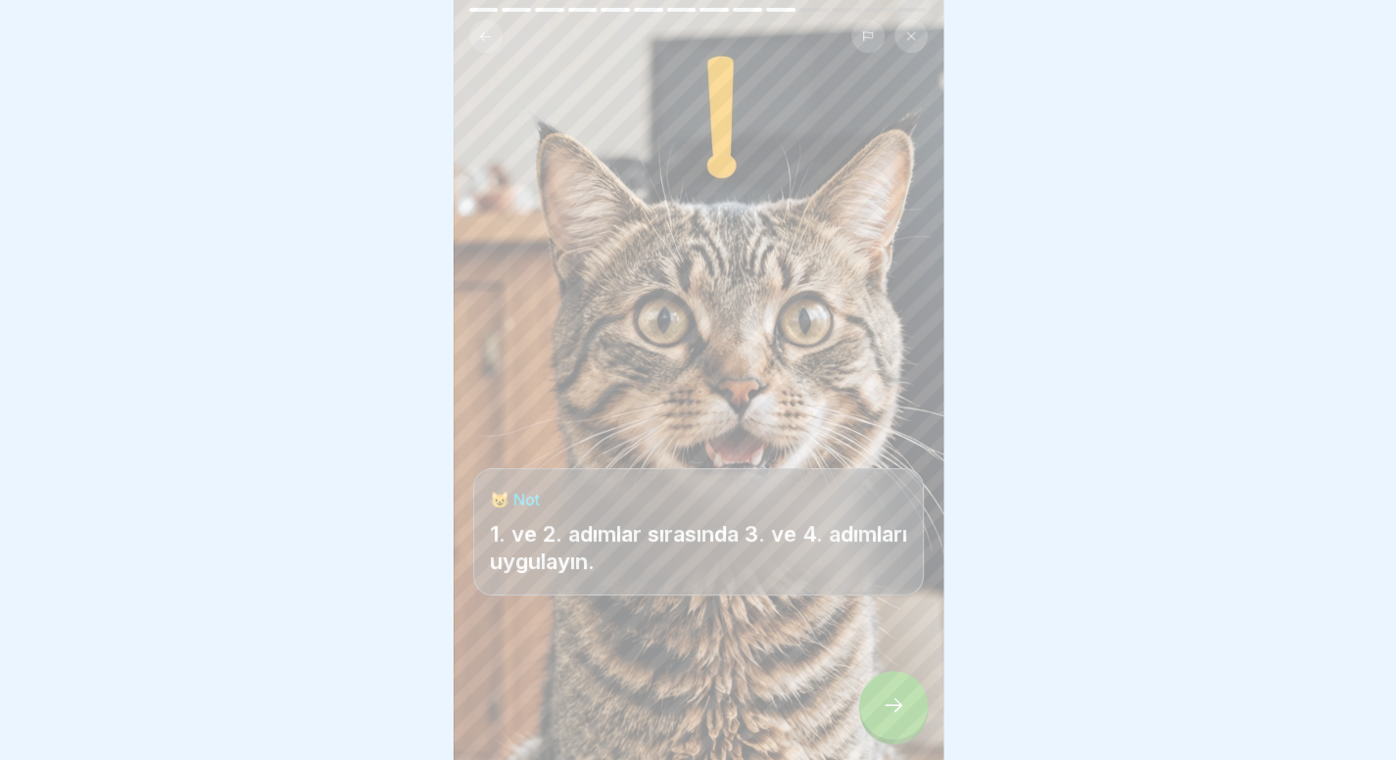
click at [904, 702] on div at bounding box center [893, 705] width 69 height 69
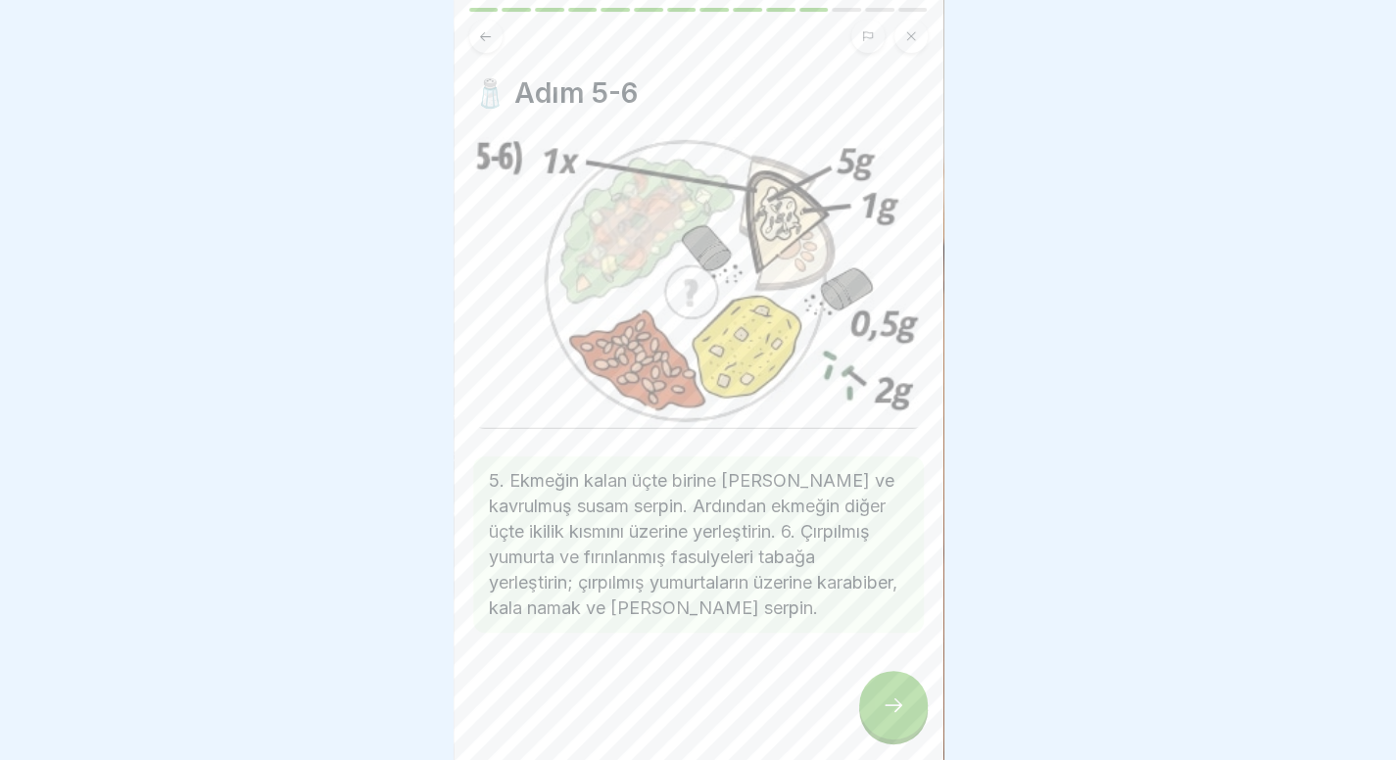
click at [904, 702] on div at bounding box center [893, 705] width 69 height 69
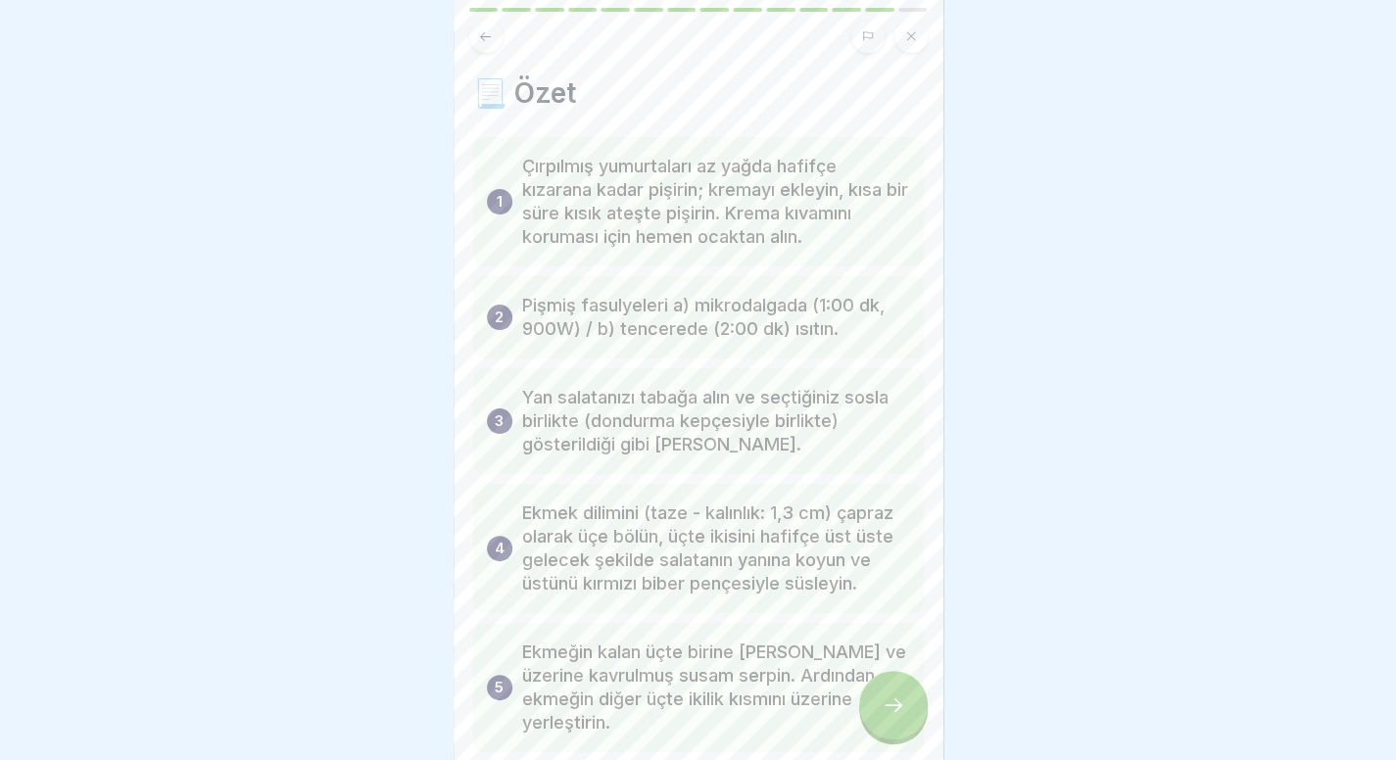
click at [469, 20] on div at bounding box center [698, 36] width 458 height 33
click at [478, 29] on icon at bounding box center [485, 36] width 15 height 15
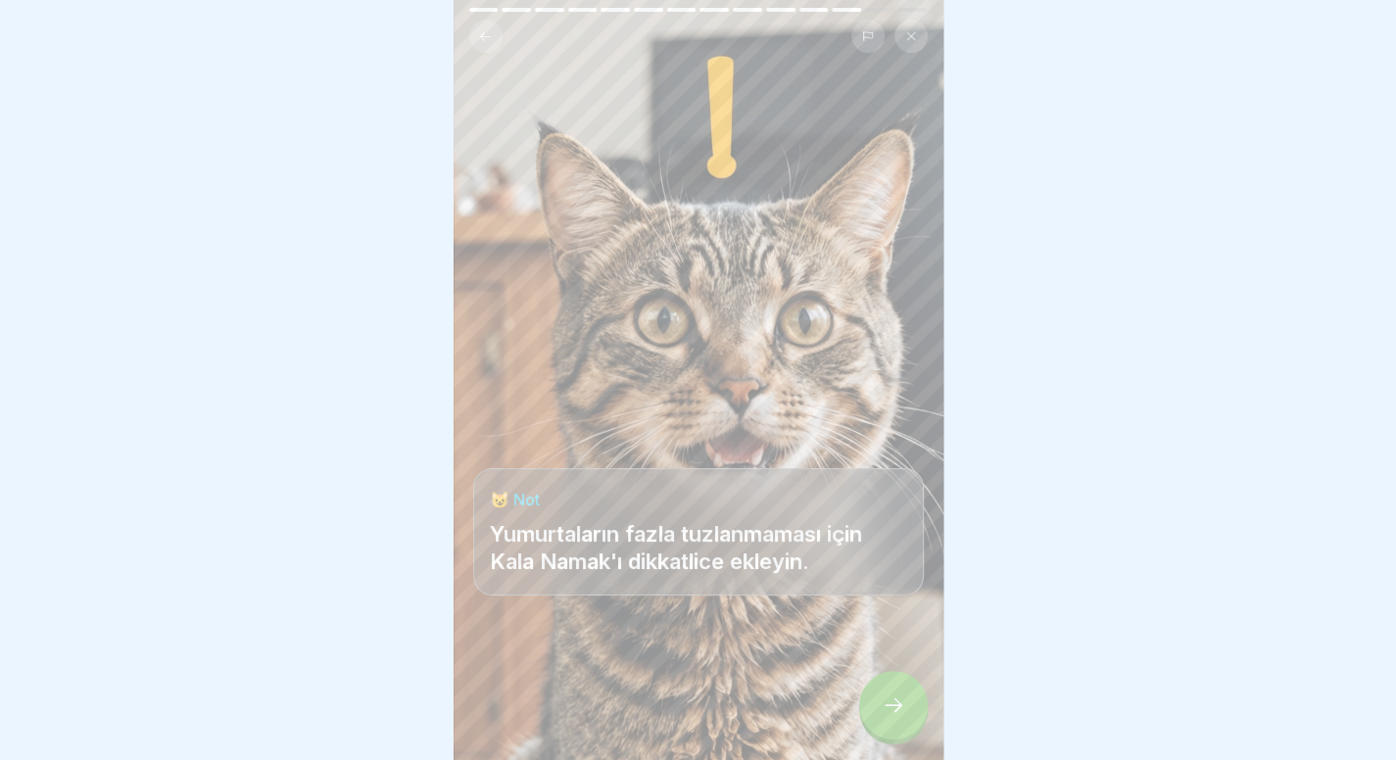
click at [478, 29] on icon at bounding box center [485, 36] width 15 height 15
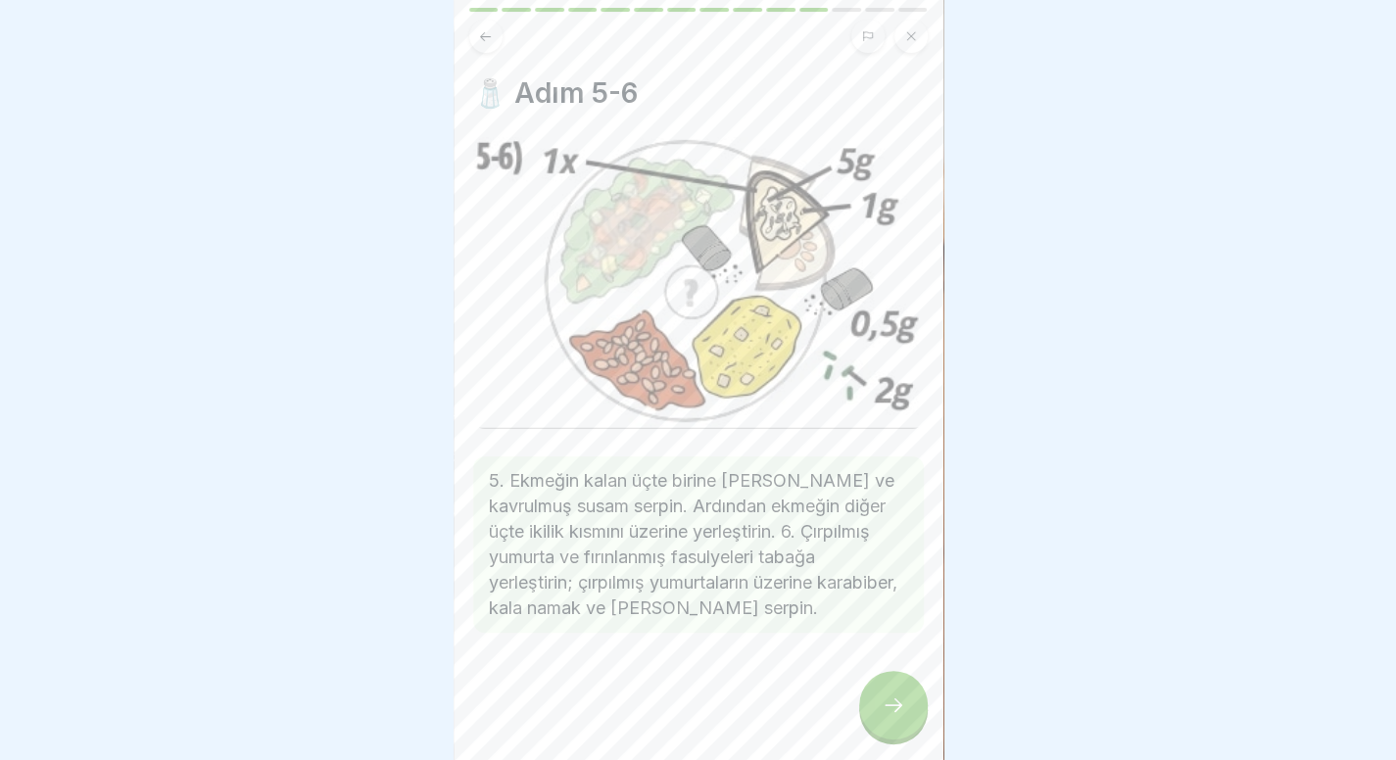
click at [913, 706] on div at bounding box center [893, 705] width 69 height 69
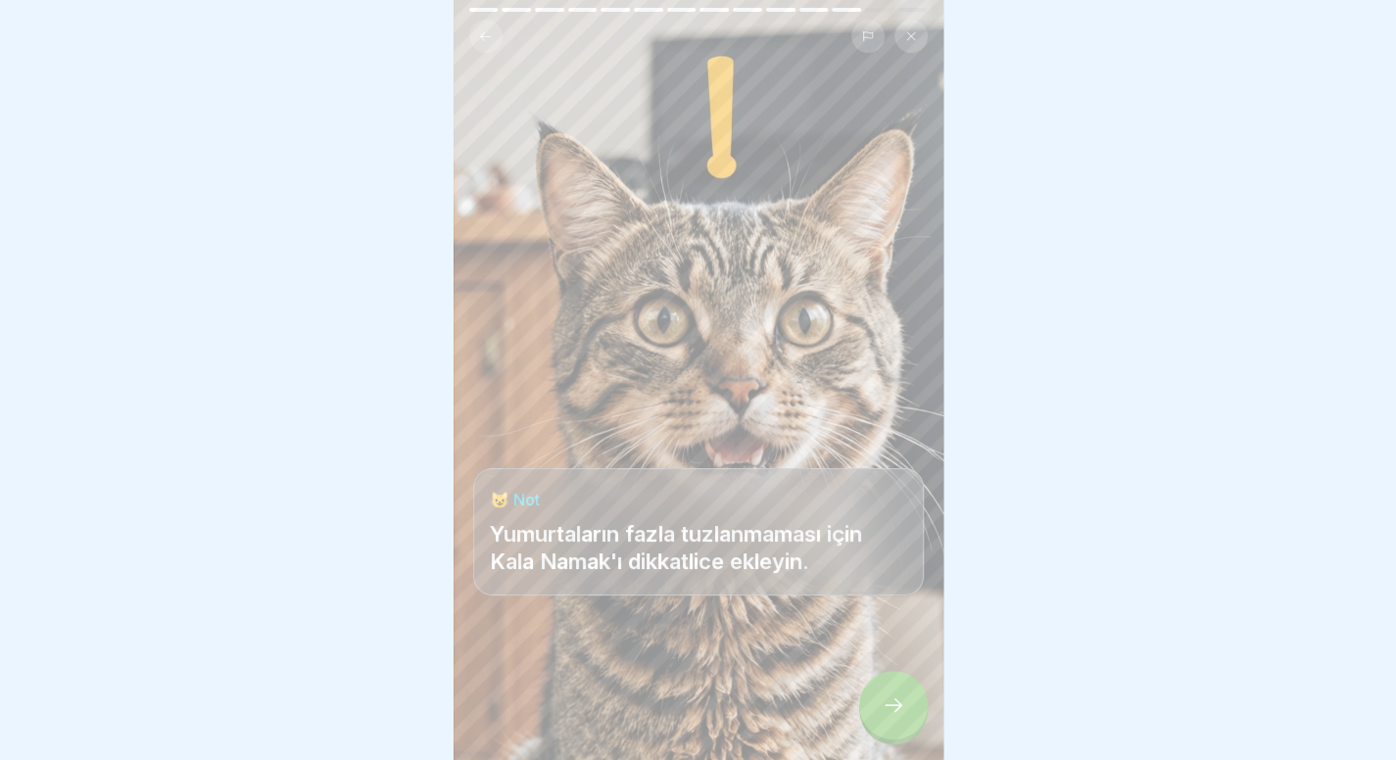
click at [913, 706] on div at bounding box center [893, 705] width 69 height 69
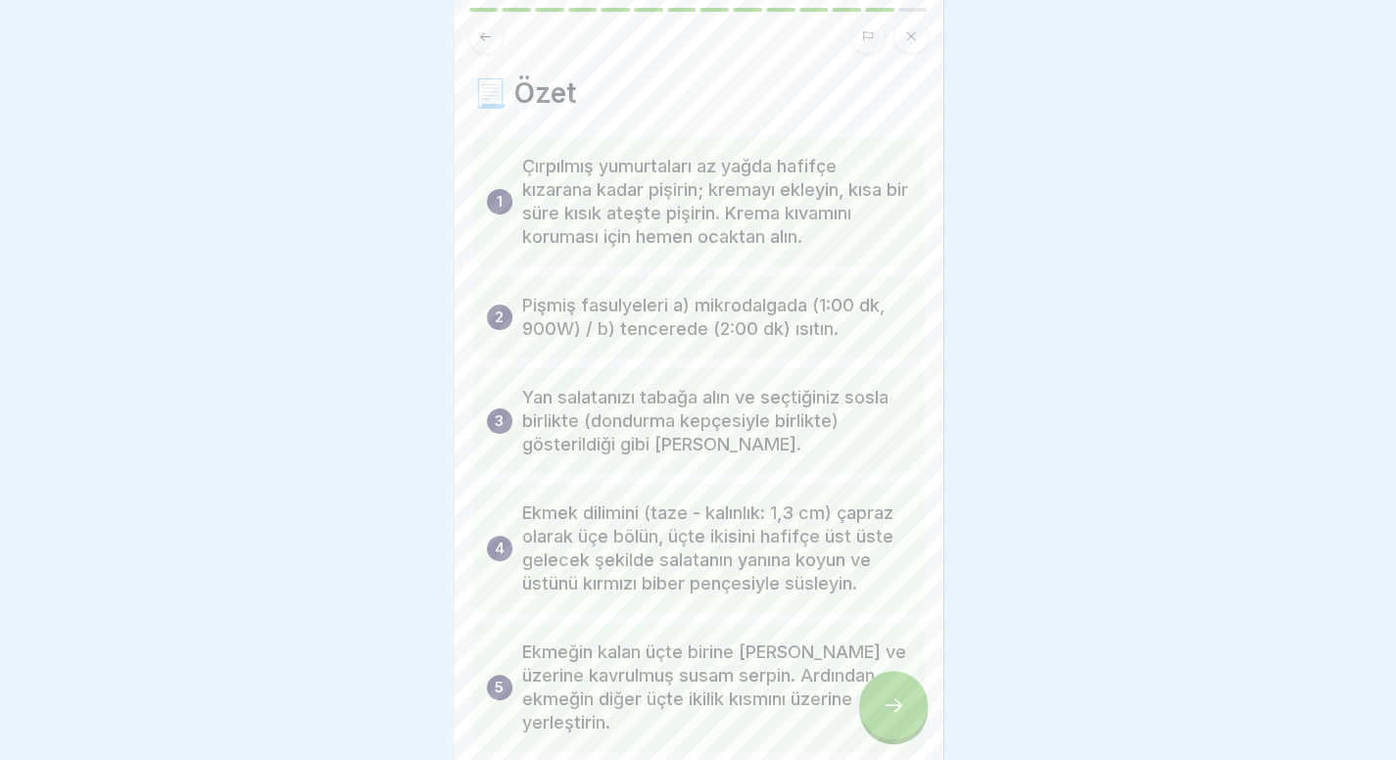
click at [913, 706] on div at bounding box center [893, 705] width 69 height 69
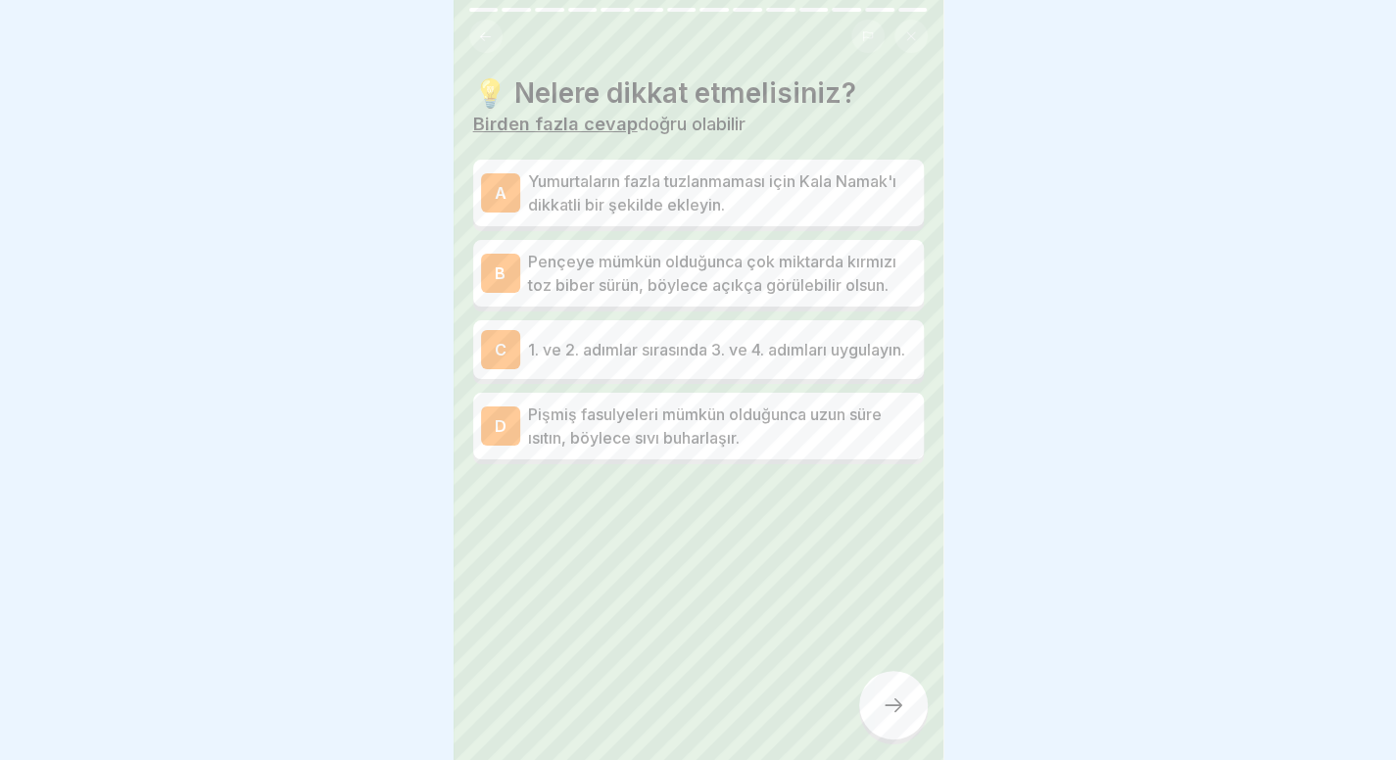
click at [496, 36] on div at bounding box center [698, 36] width 458 height 33
click at [481, 32] on icon at bounding box center [485, 36] width 15 height 15
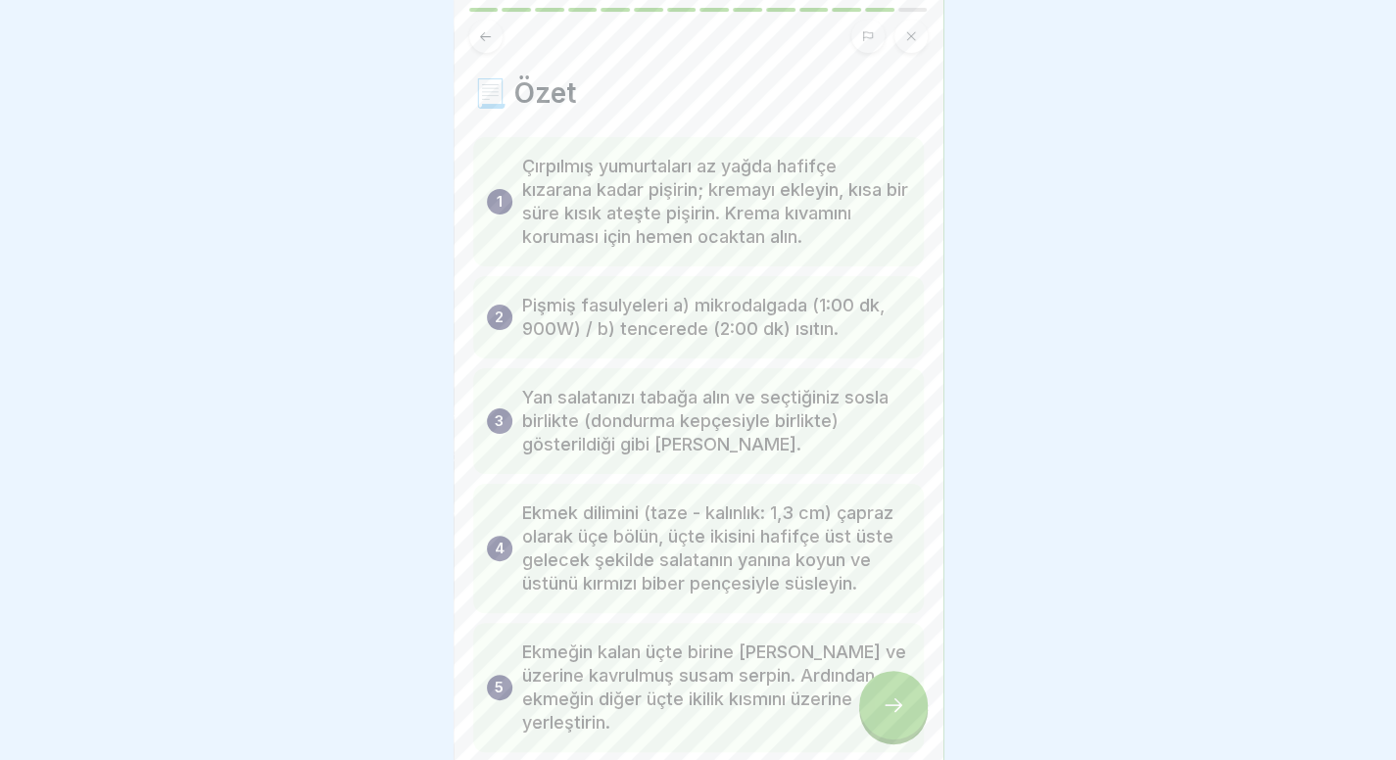
click at [481, 32] on icon at bounding box center [485, 36] width 15 height 15
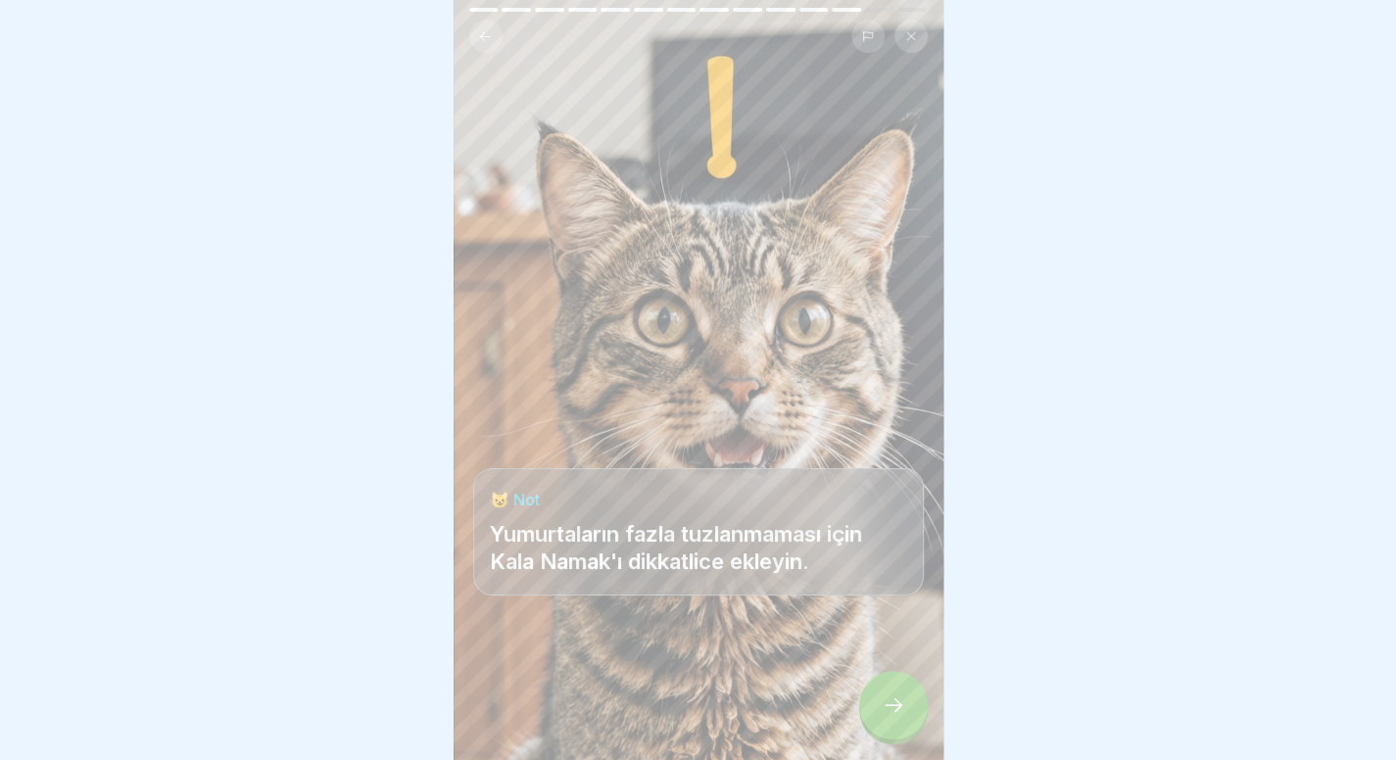
click at [481, 32] on icon at bounding box center [485, 36] width 15 height 15
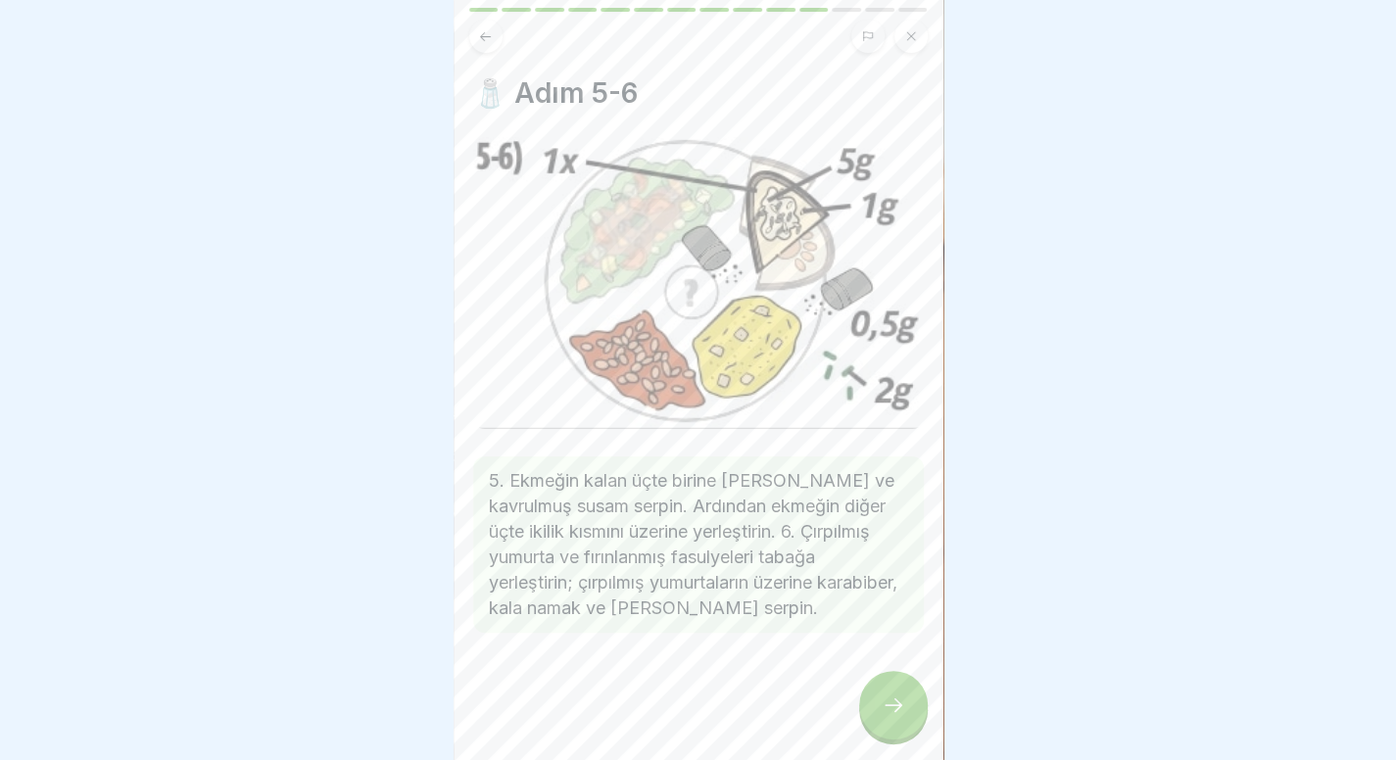
click at [481, 32] on icon at bounding box center [485, 36] width 15 height 15
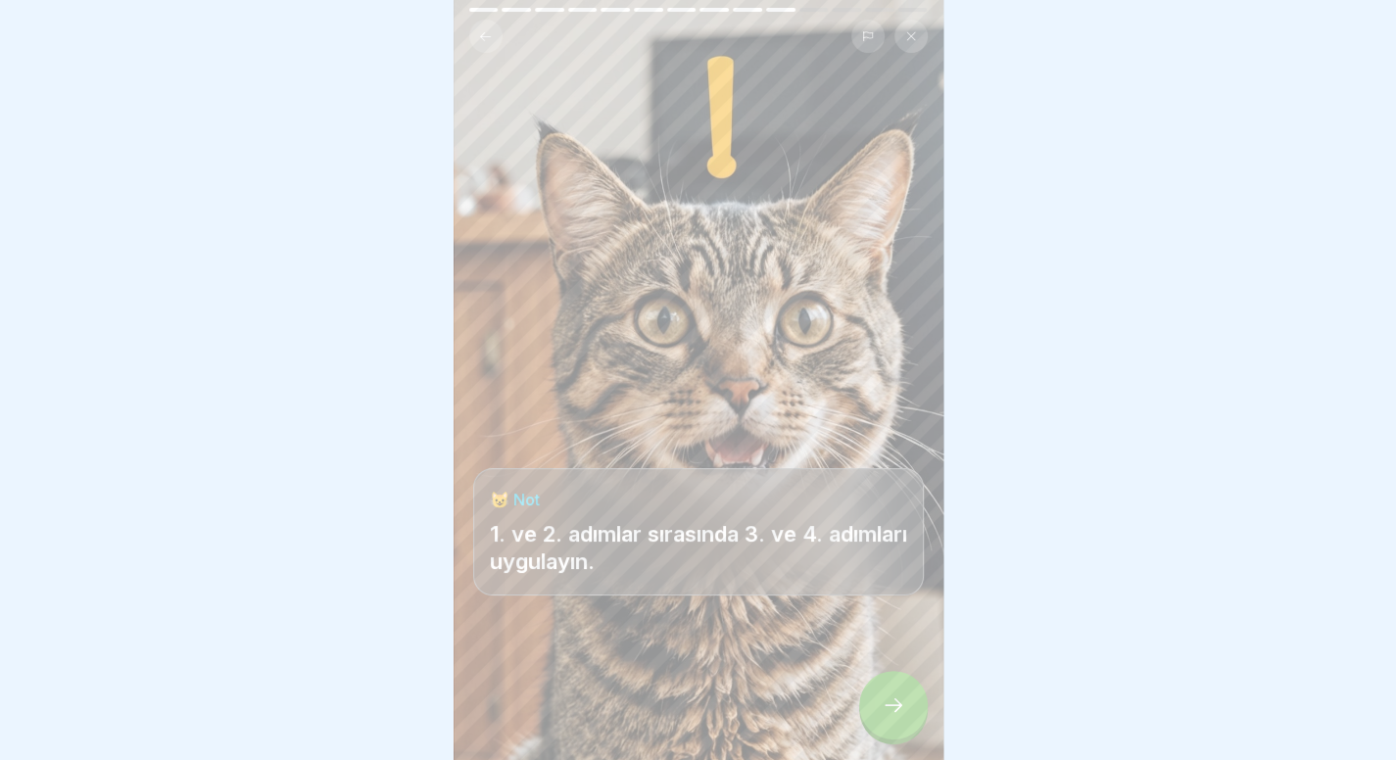
click at [481, 32] on icon at bounding box center [485, 36] width 15 height 15
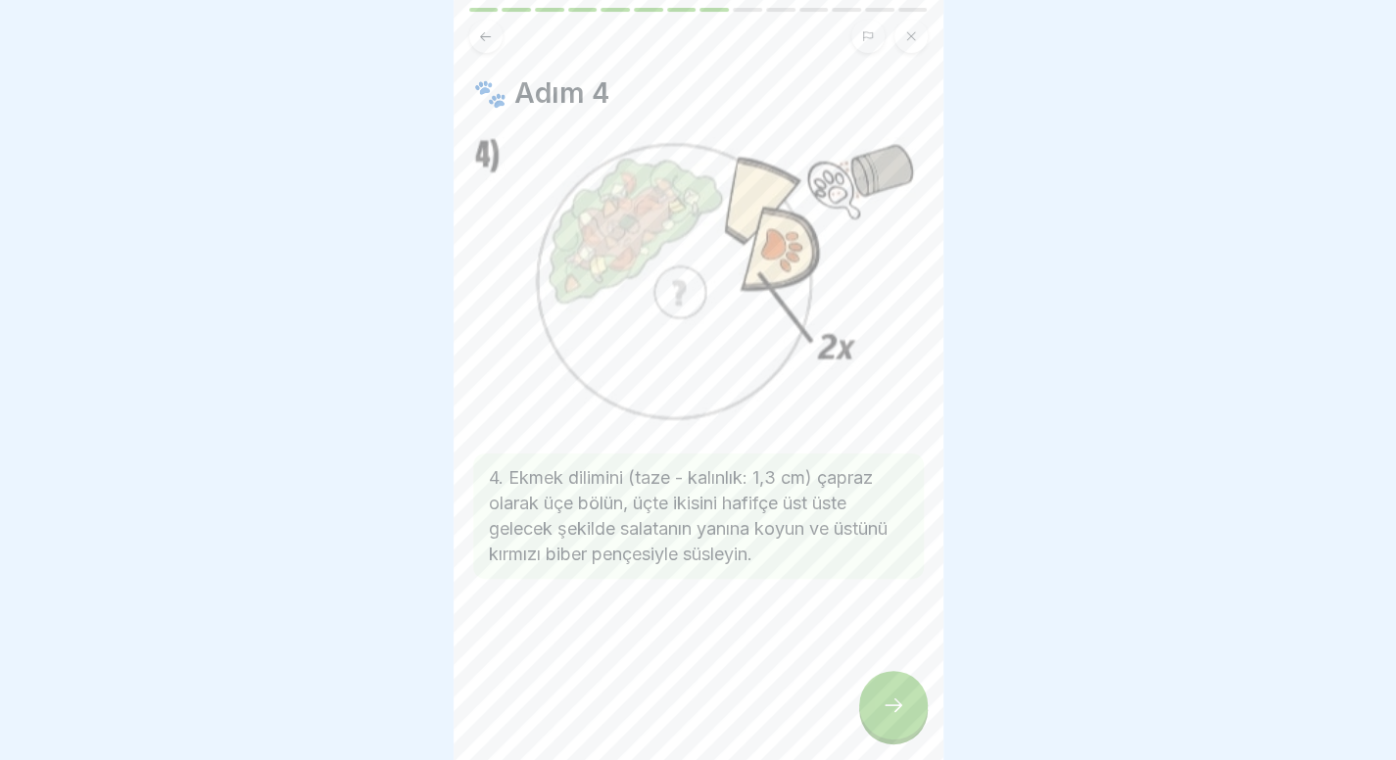
click at [481, 32] on icon at bounding box center [485, 36] width 15 height 15
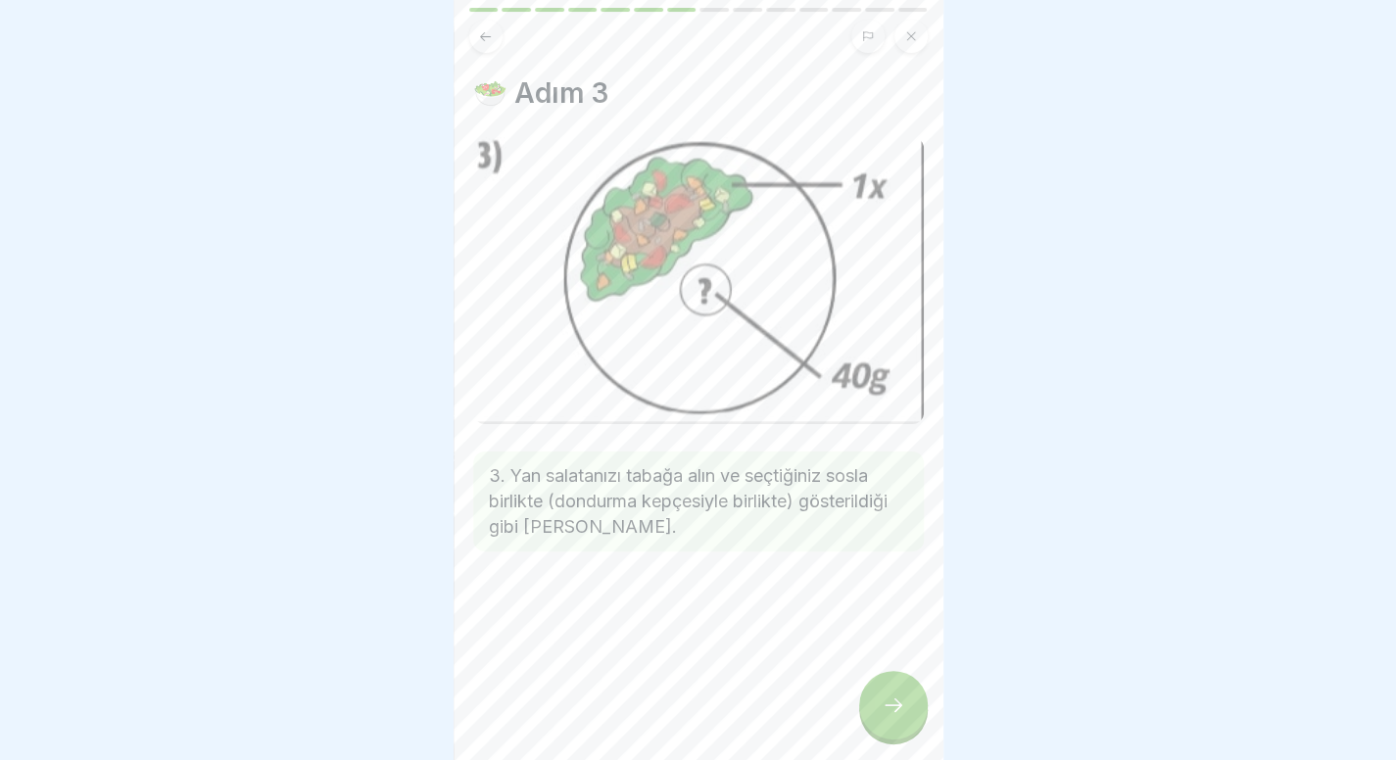
click at [481, 32] on icon at bounding box center [485, 36] width 15 height 15
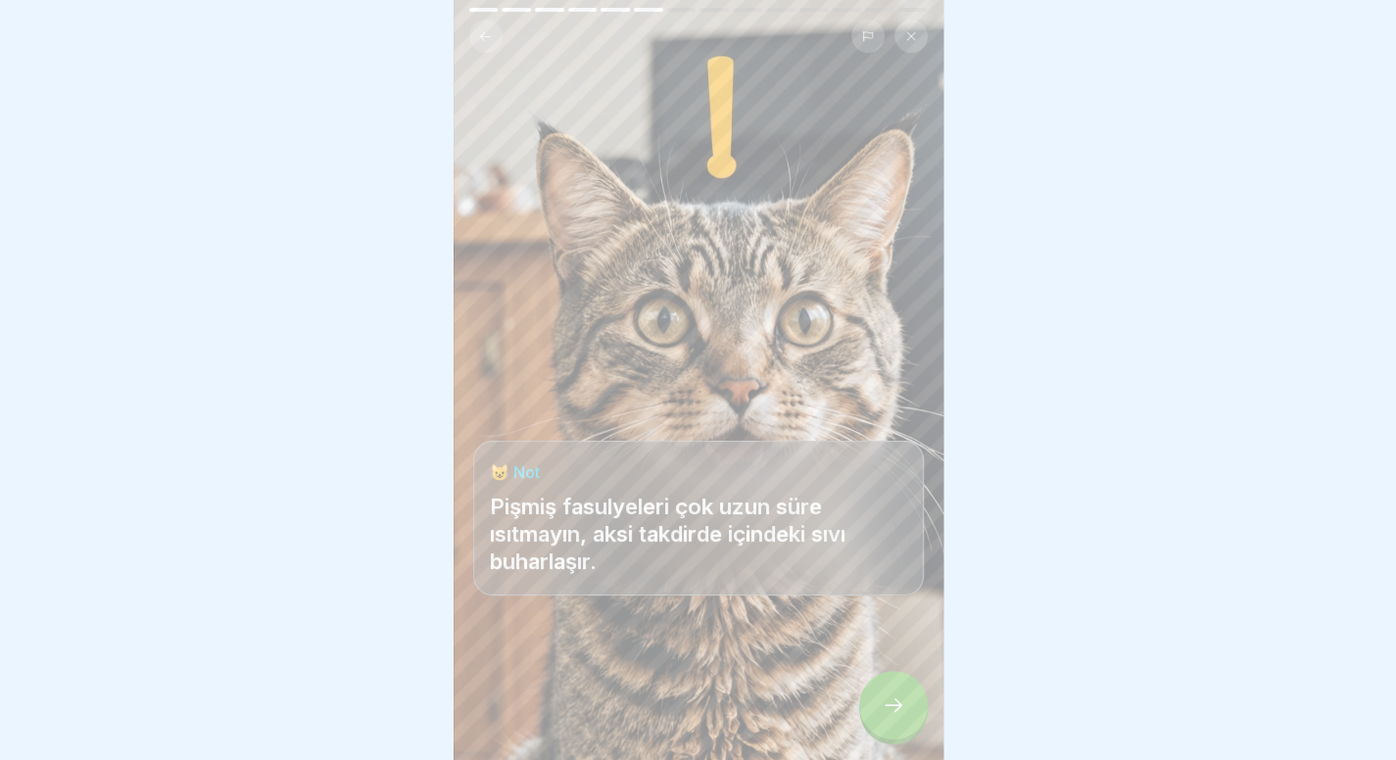
click at [481, 32] on icon at bounding box center [485, 36] width 15 height 15
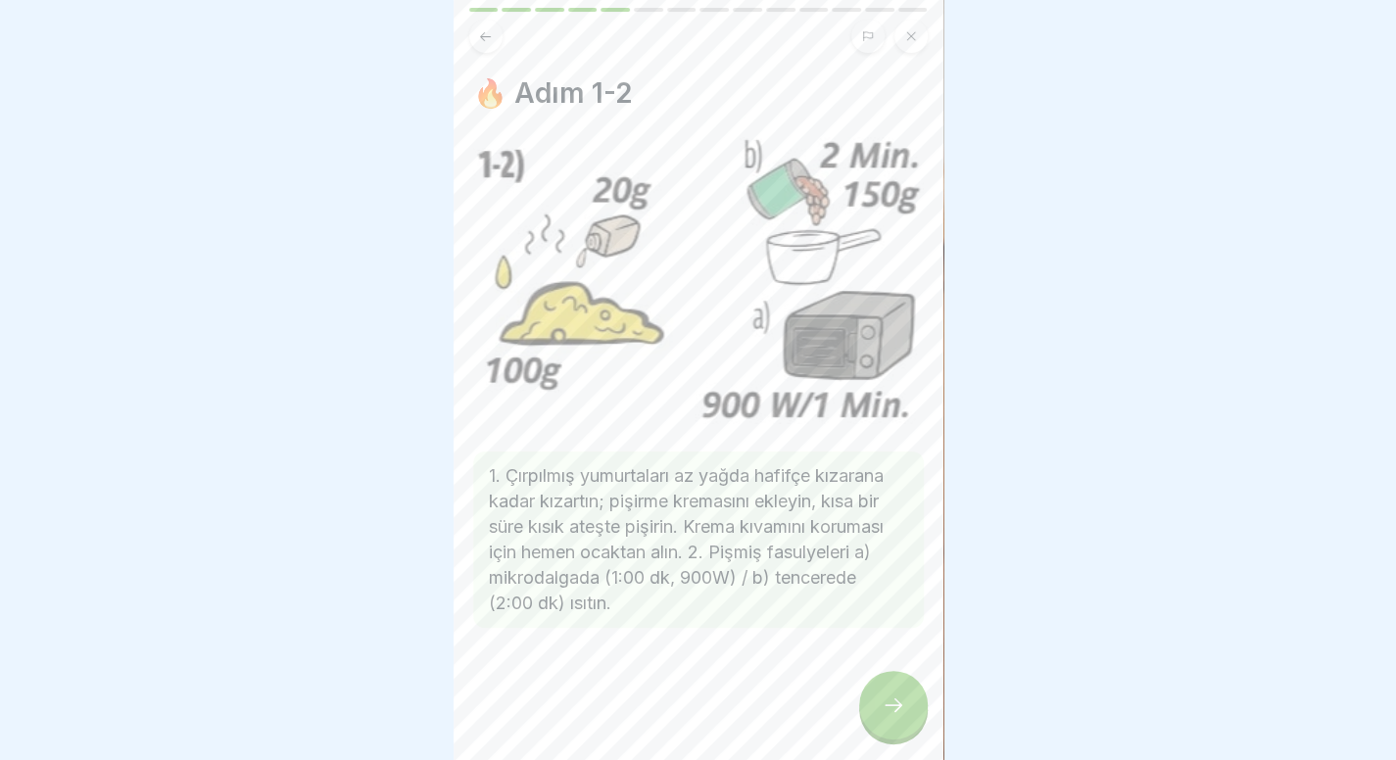
click at [481, 32] on icon at bounding box center [485, 36] width 15 height 15
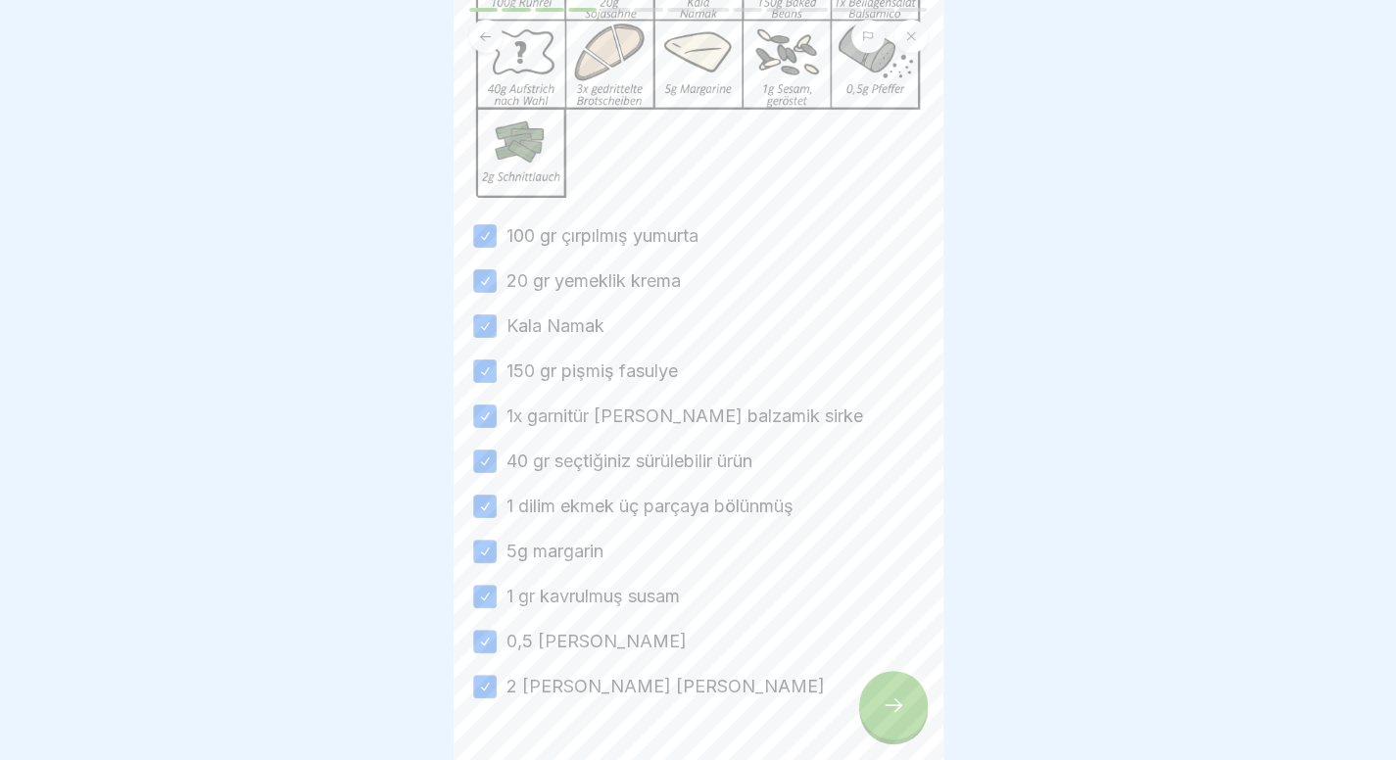
click at [896, 714] on icon at bounding box center [894, 705] width 24 height 24
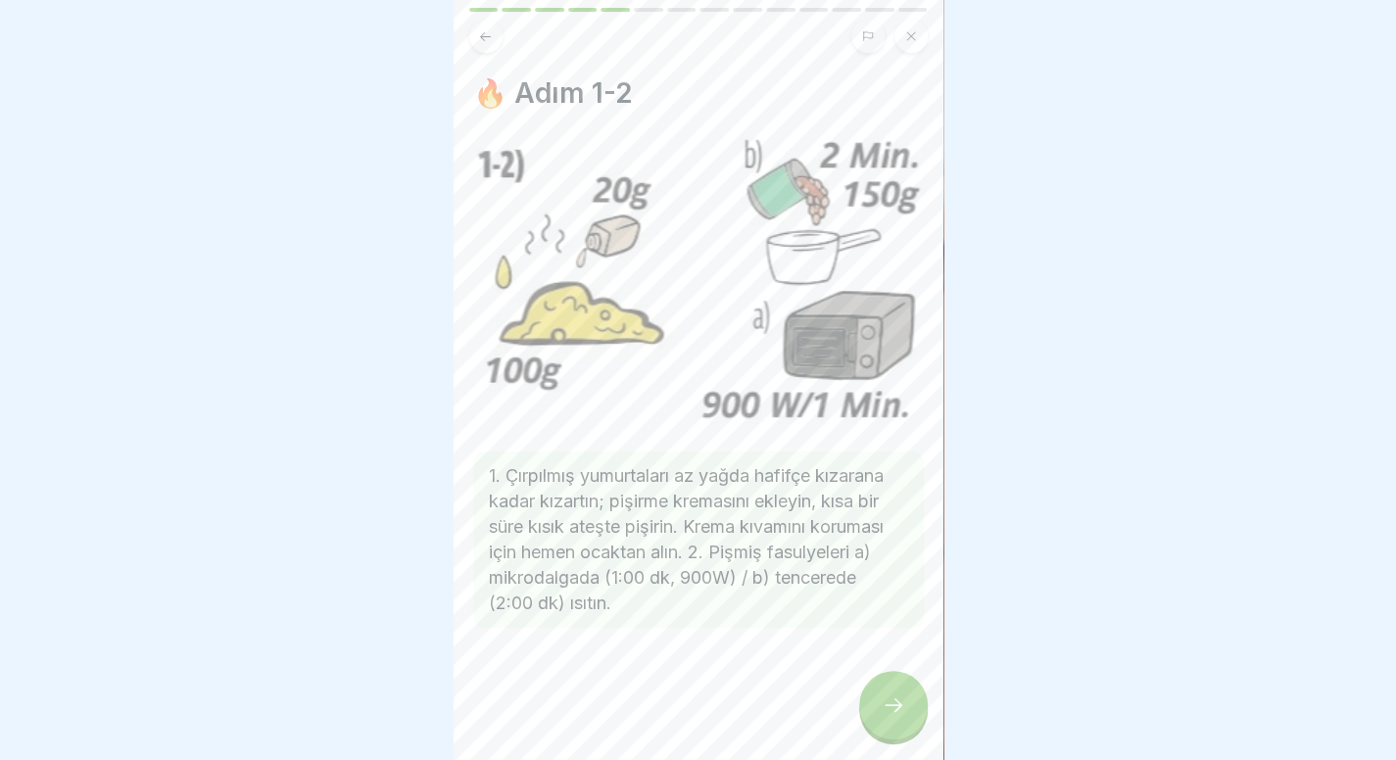
click at [896, 714] on icon at bounding box center [894, 705] width 24 height 24
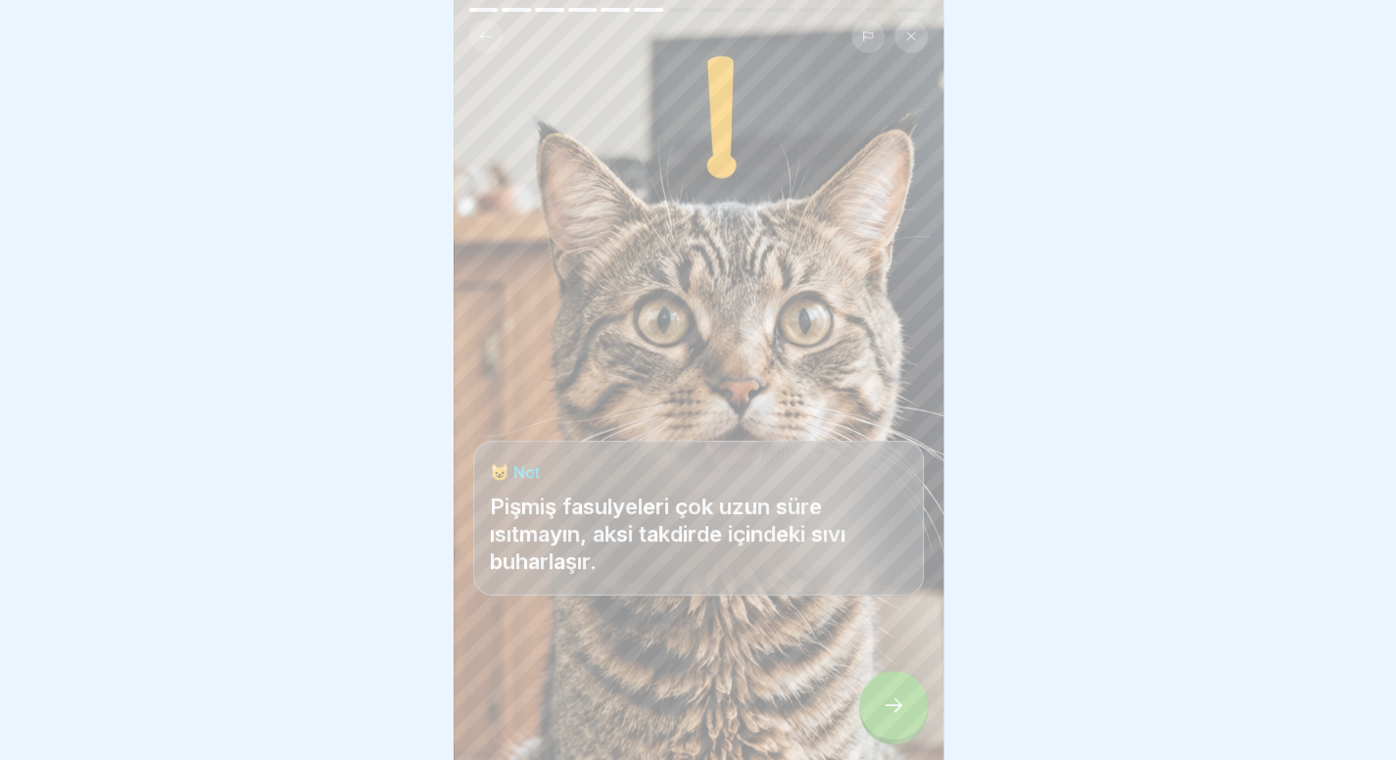
click at [896, 714] on icon at bounding box center [894, 705] width 24 height 24
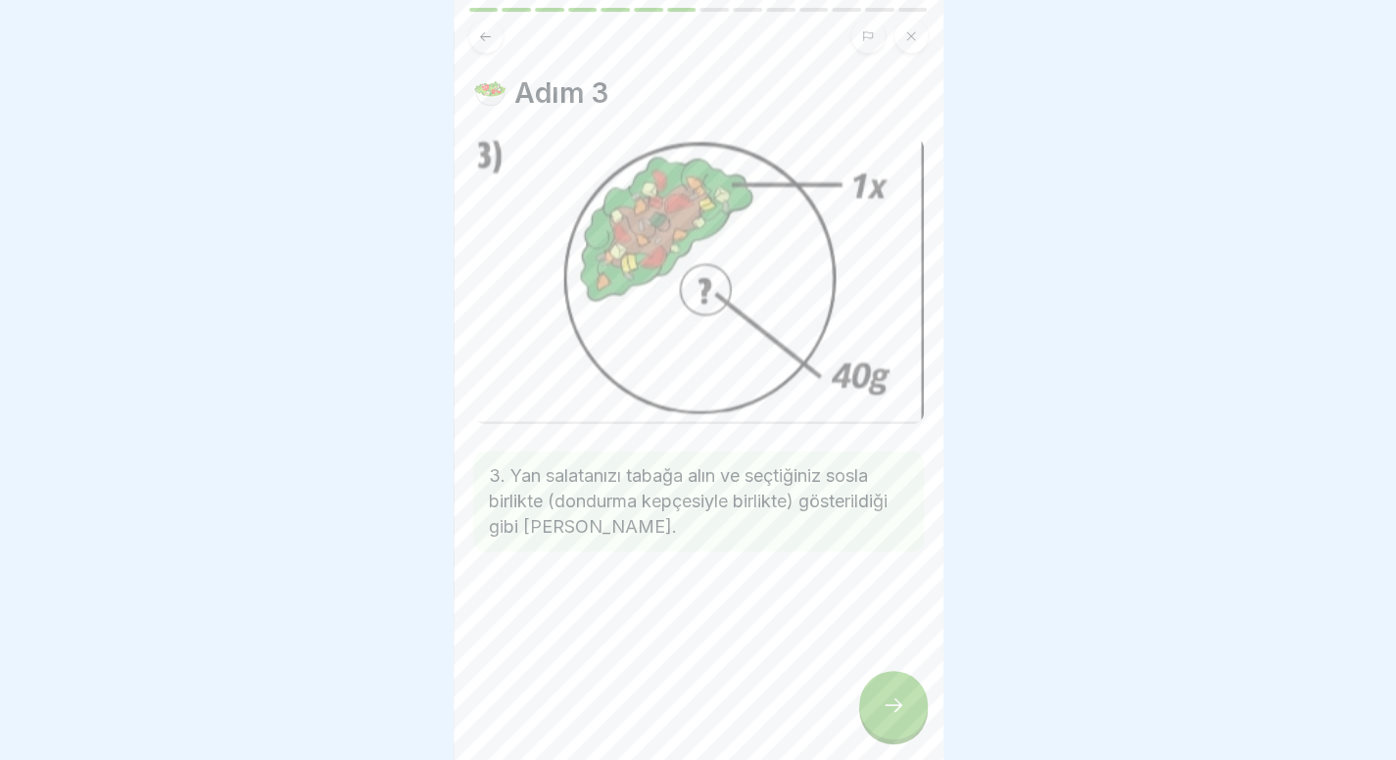
click at [480, 22] on button at bounding box center [485, 36] width 33 height 33
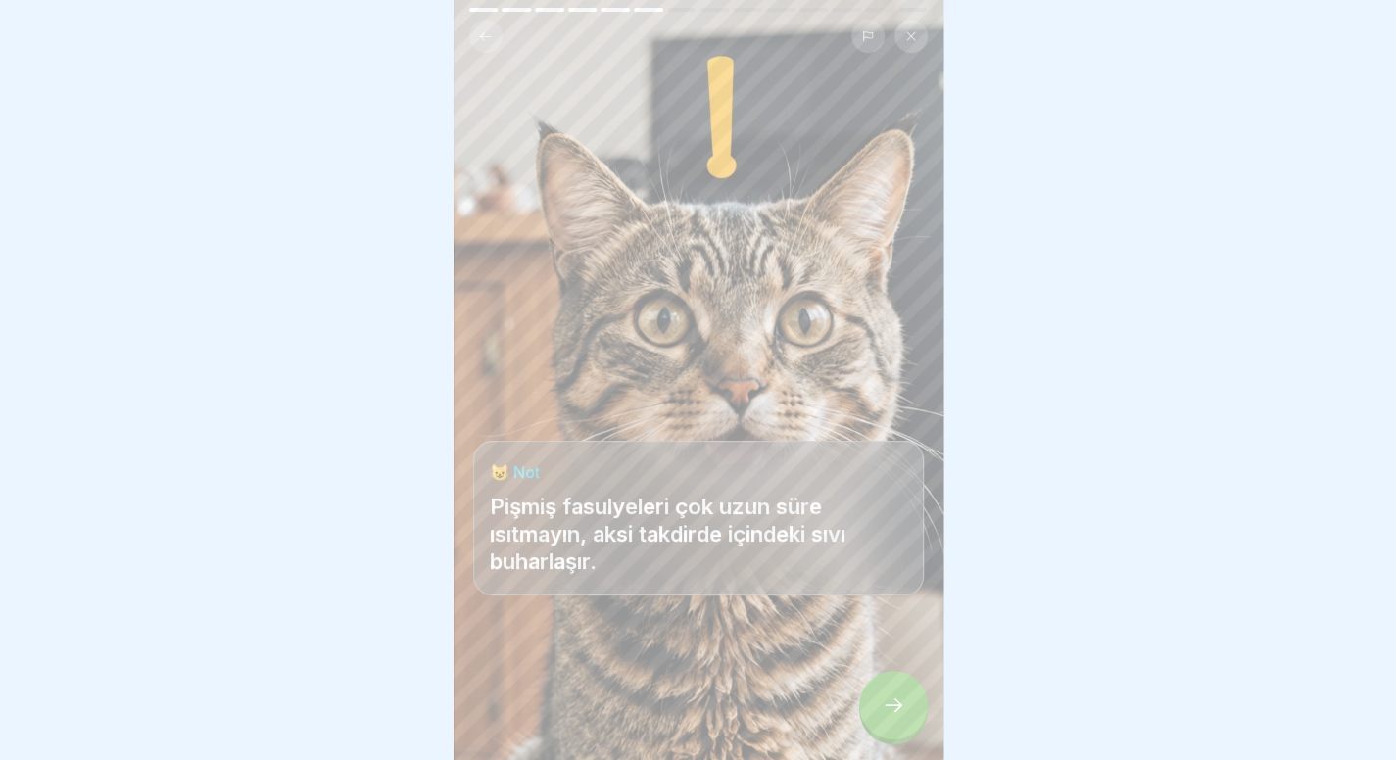
click at [480, 22] on button at bounding box center [485, 36] width 33 height 33
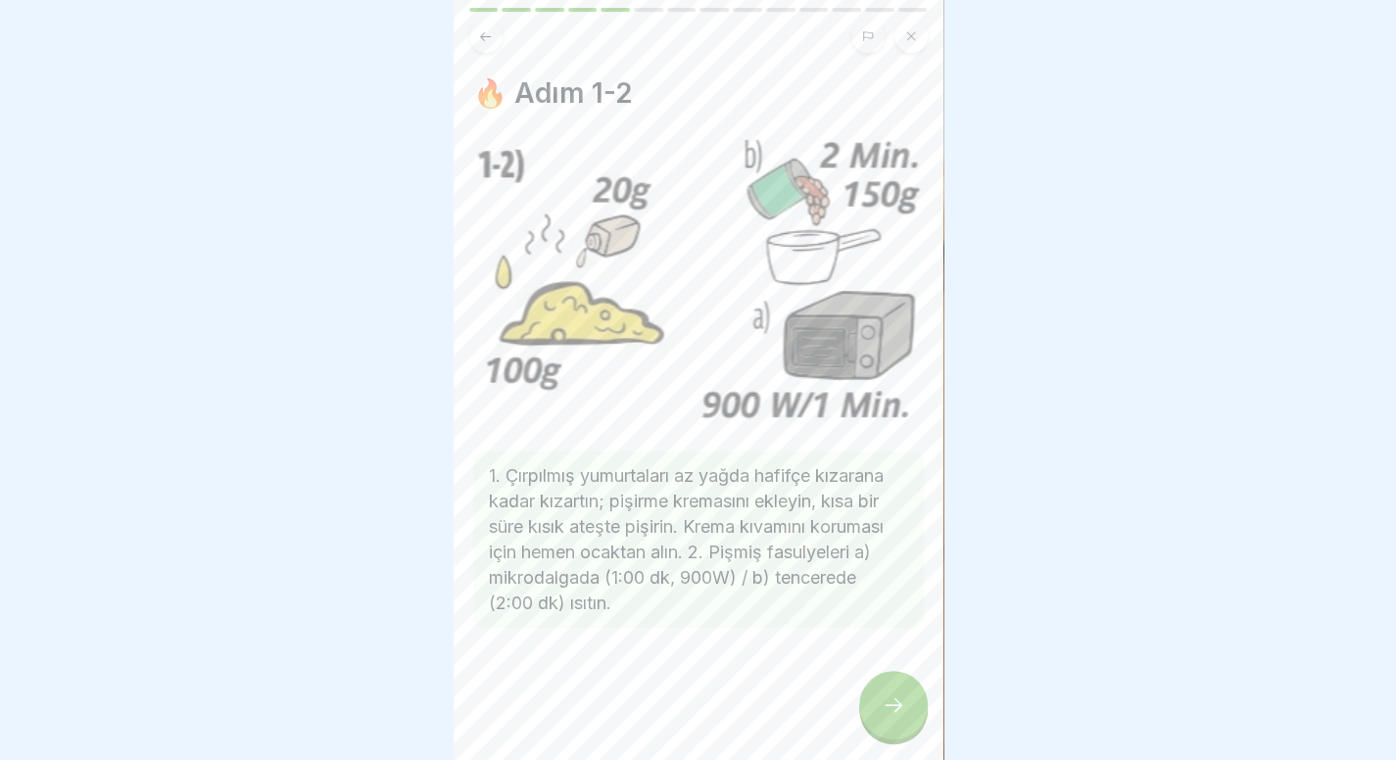
click at [480, 22] on button at bounding box center [485, 36] width 33 height 33
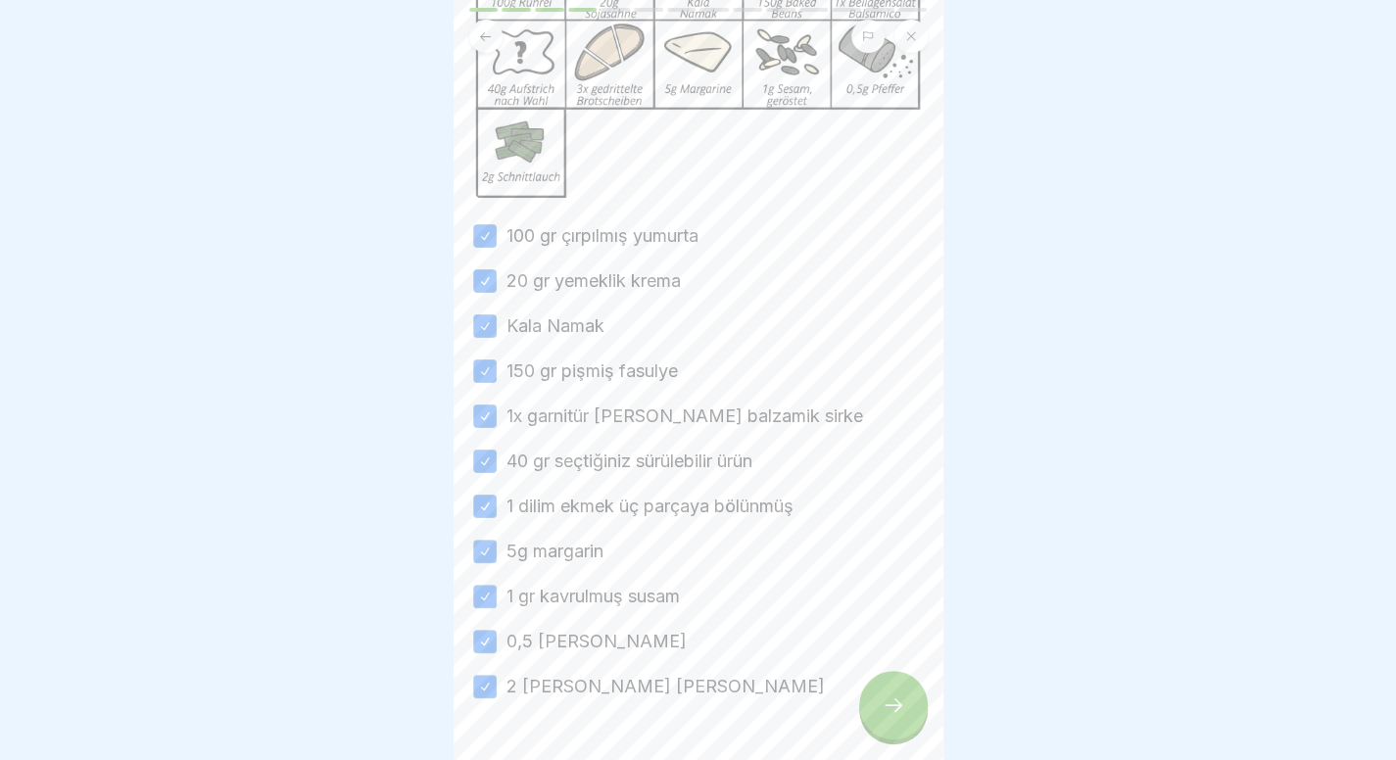
click at [882, 714] on icon at bounding box center [894, 705] width 24 height 24
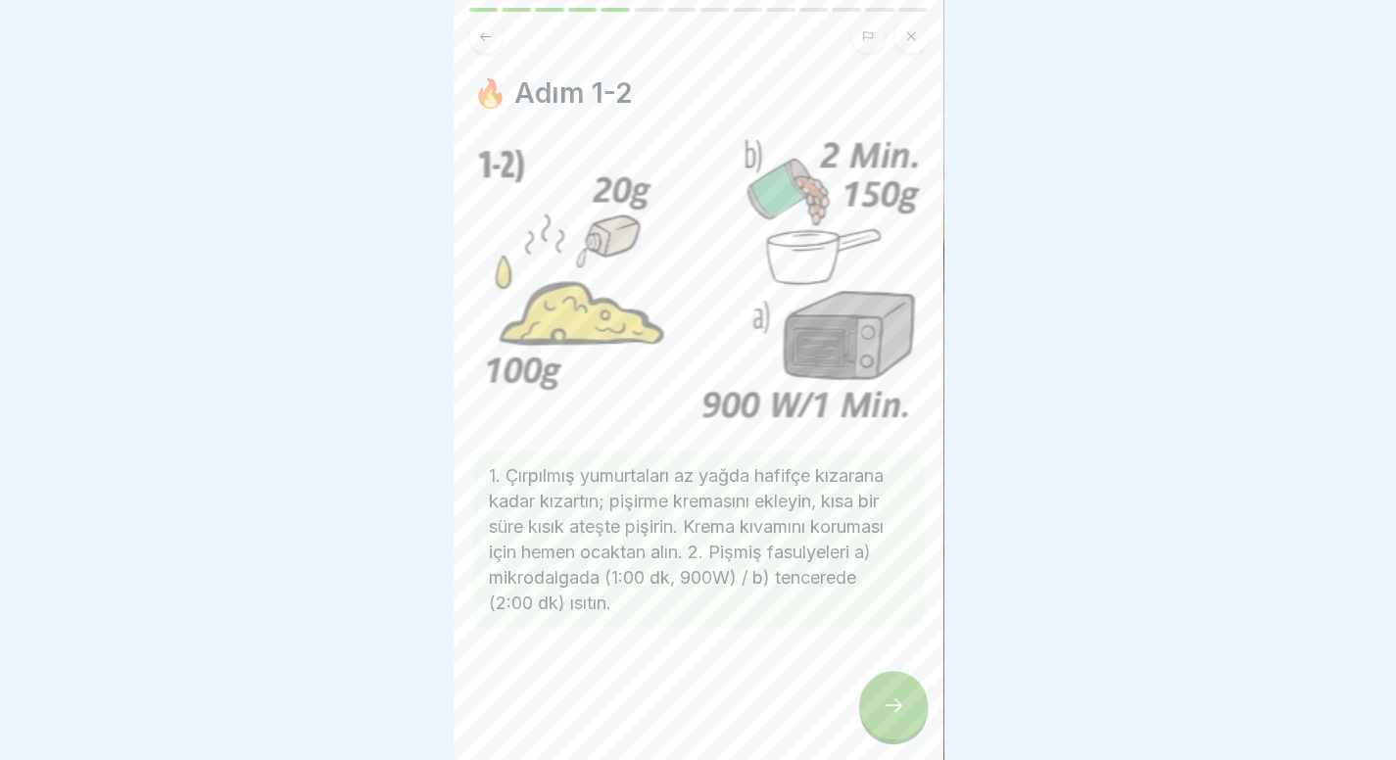
click at [887, 717] on icon at bounding box center [894, 705] width 24 height 24
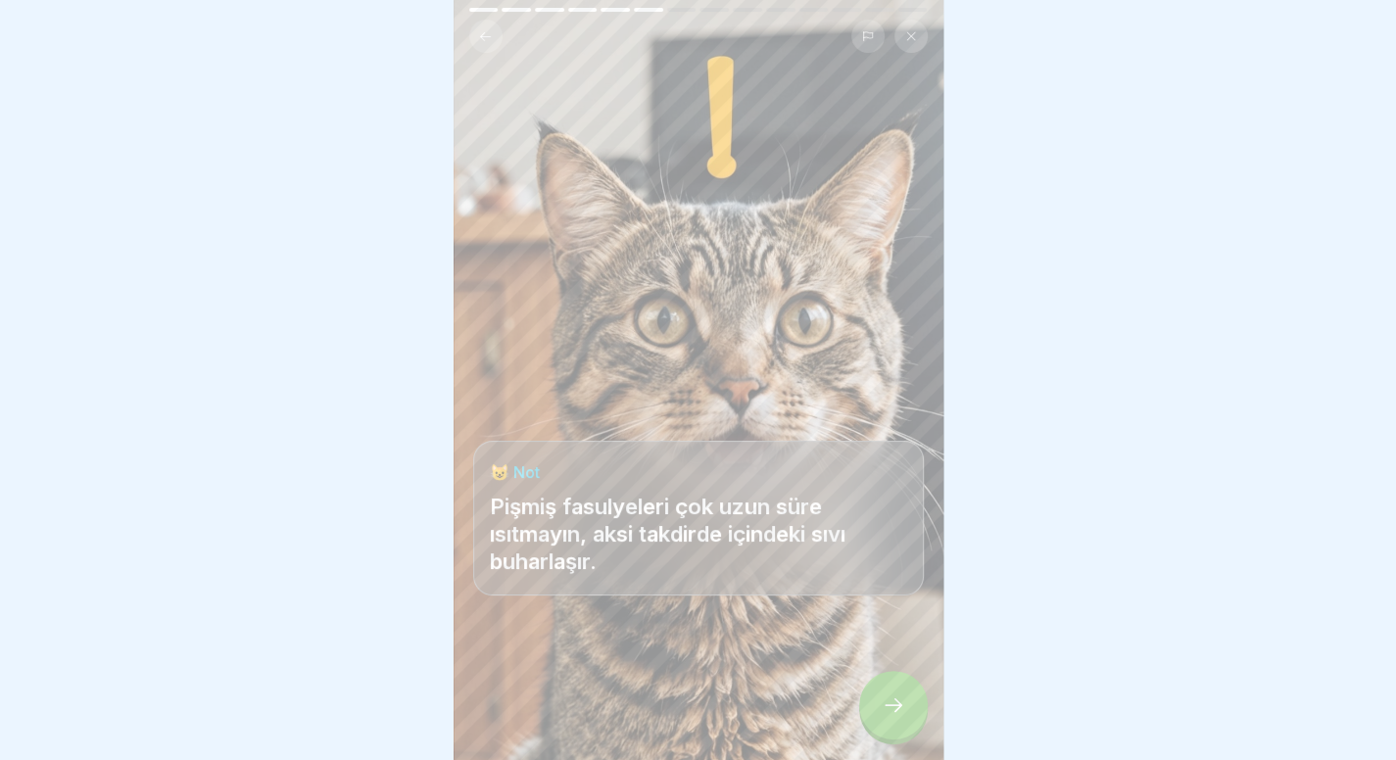
click at [887, 717] on icon at bounding box center [894, 705] width 24 height 24
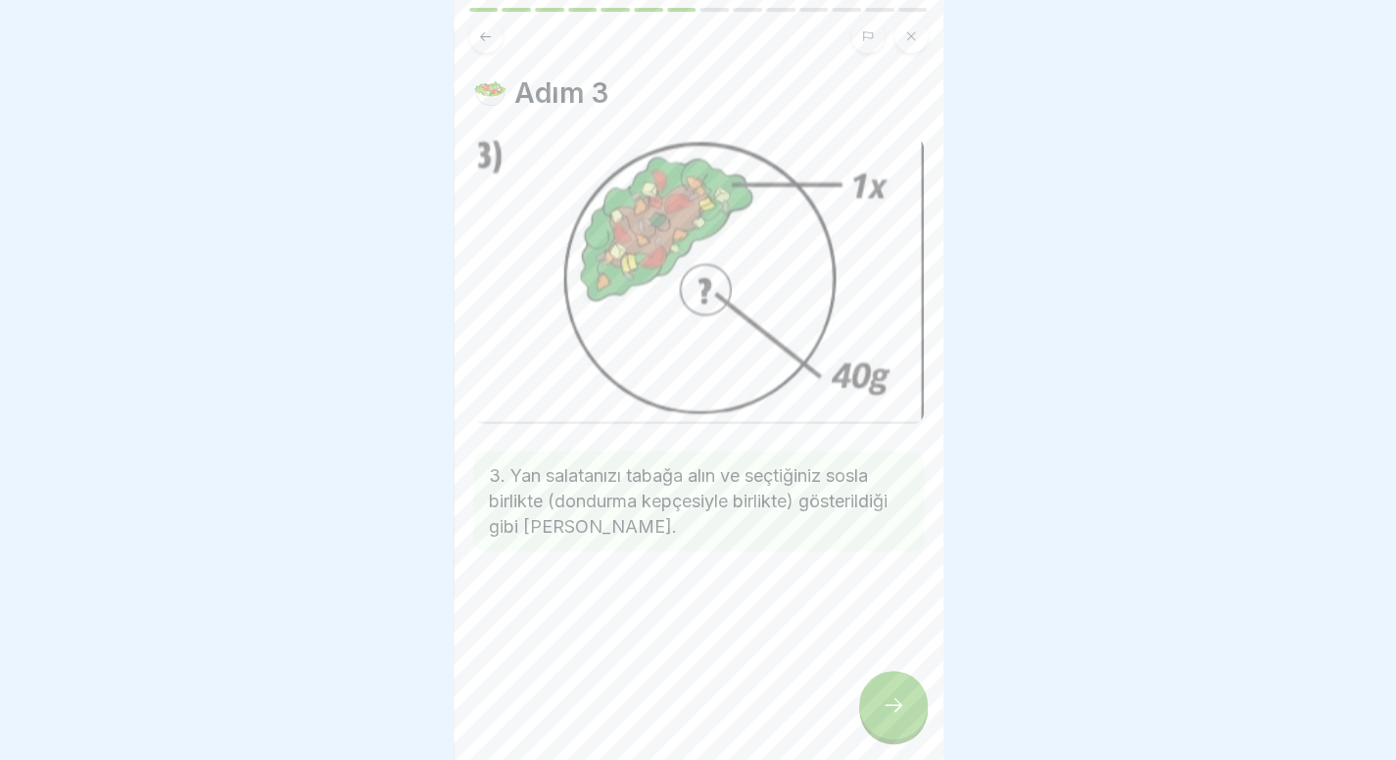
click at [887, 717] on icon at bounding box center [894, 705] width 24 height 24
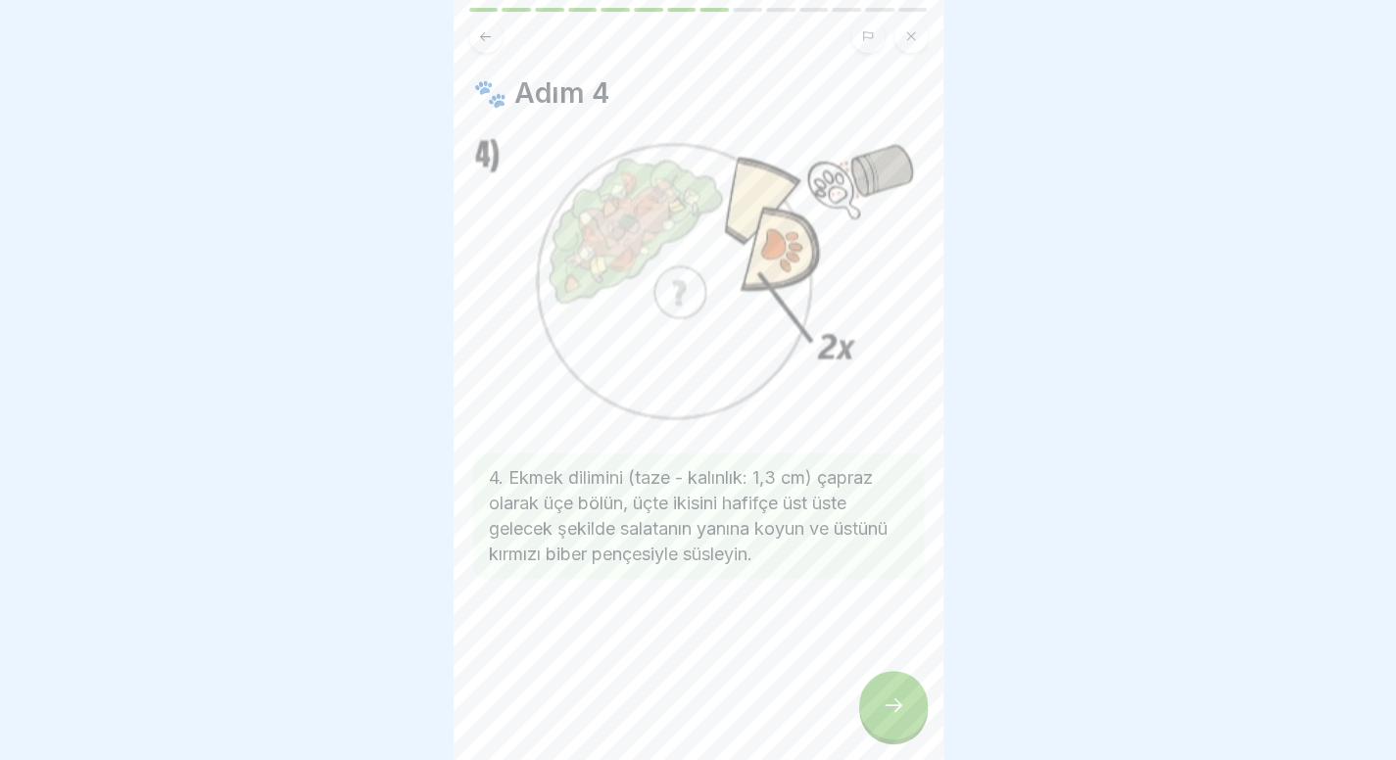
click at [887, 717] on icon at bounding box center [894, 705] width 24 height 24
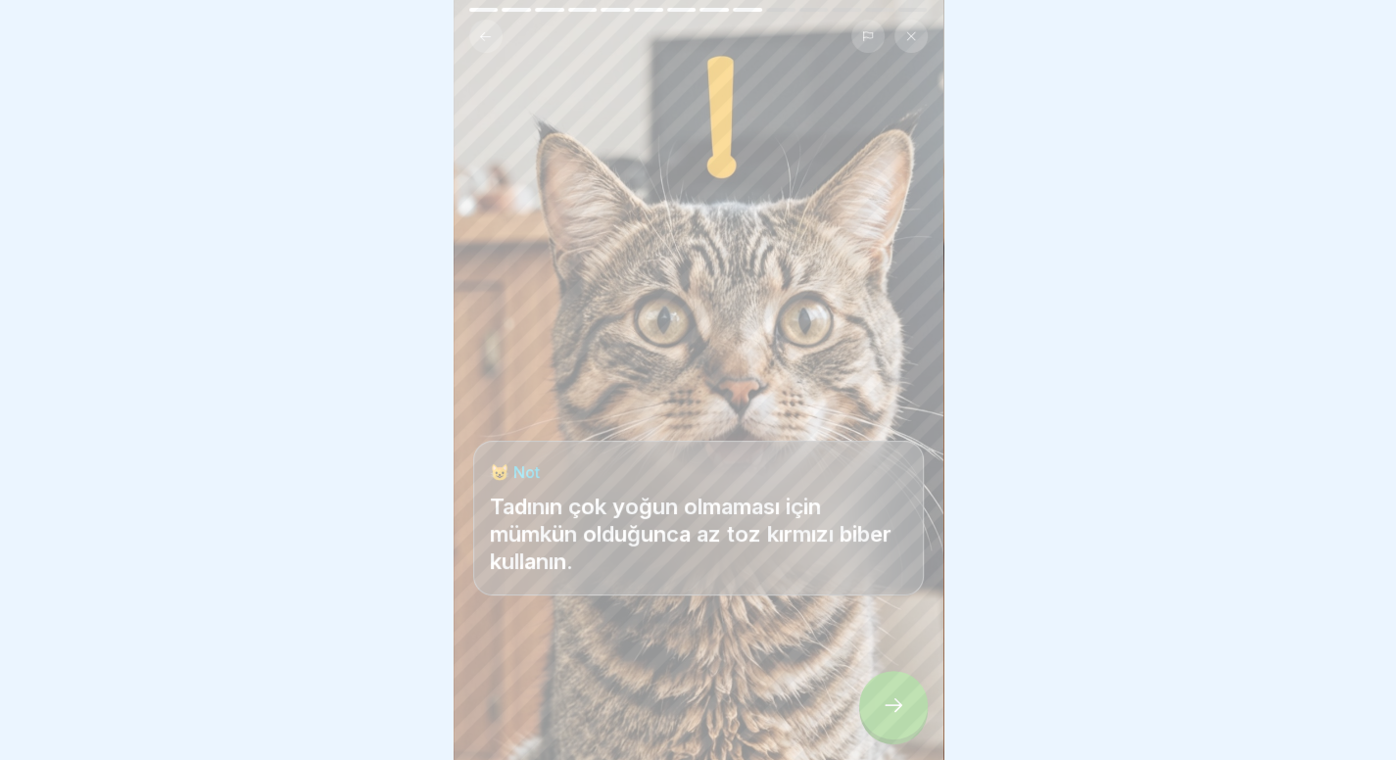
click at [887, 717] on icon at bounding box center [894, 705] width 24 height 24
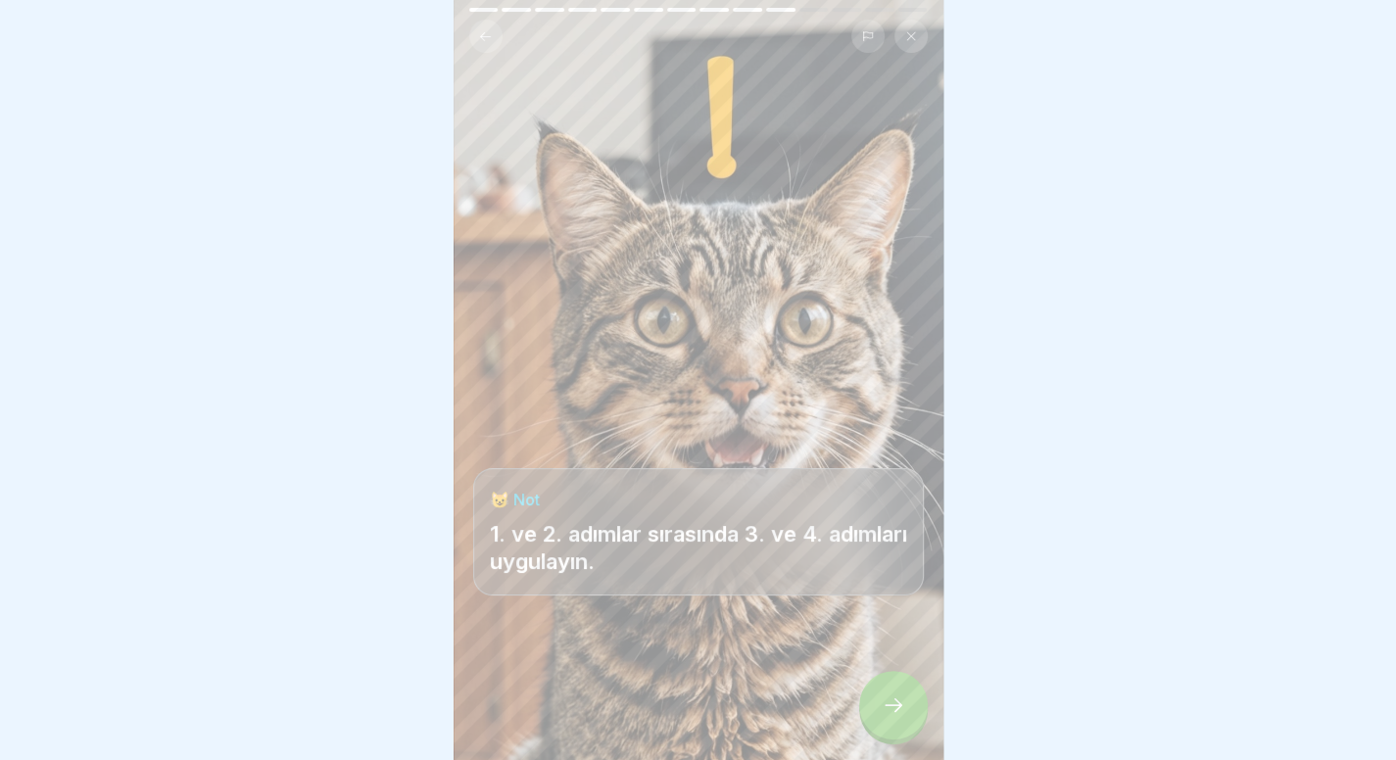
click at [887, 717] on icon at bounding box center [894, 705] width 24 height 24
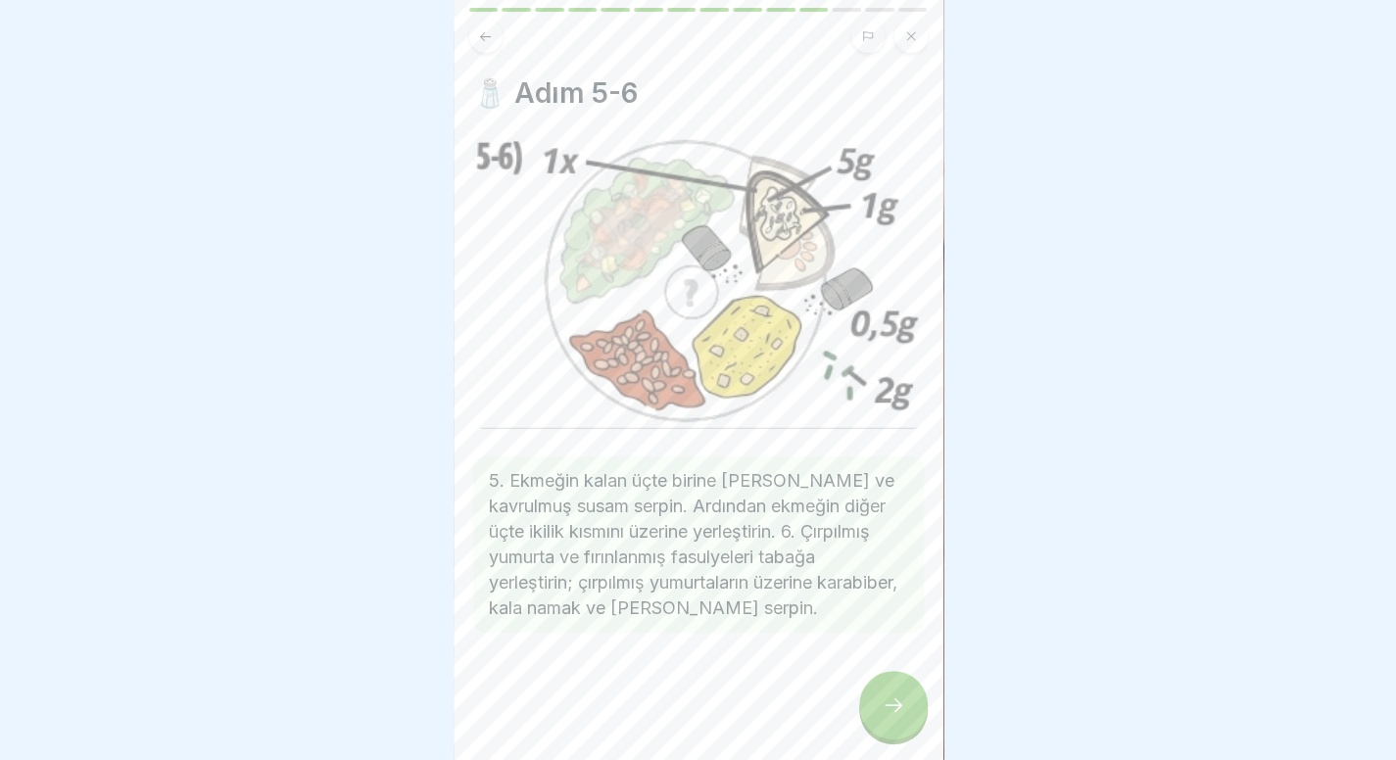
click at [887, 717] on icon at bounding box center [894, 705] width 24 height 24
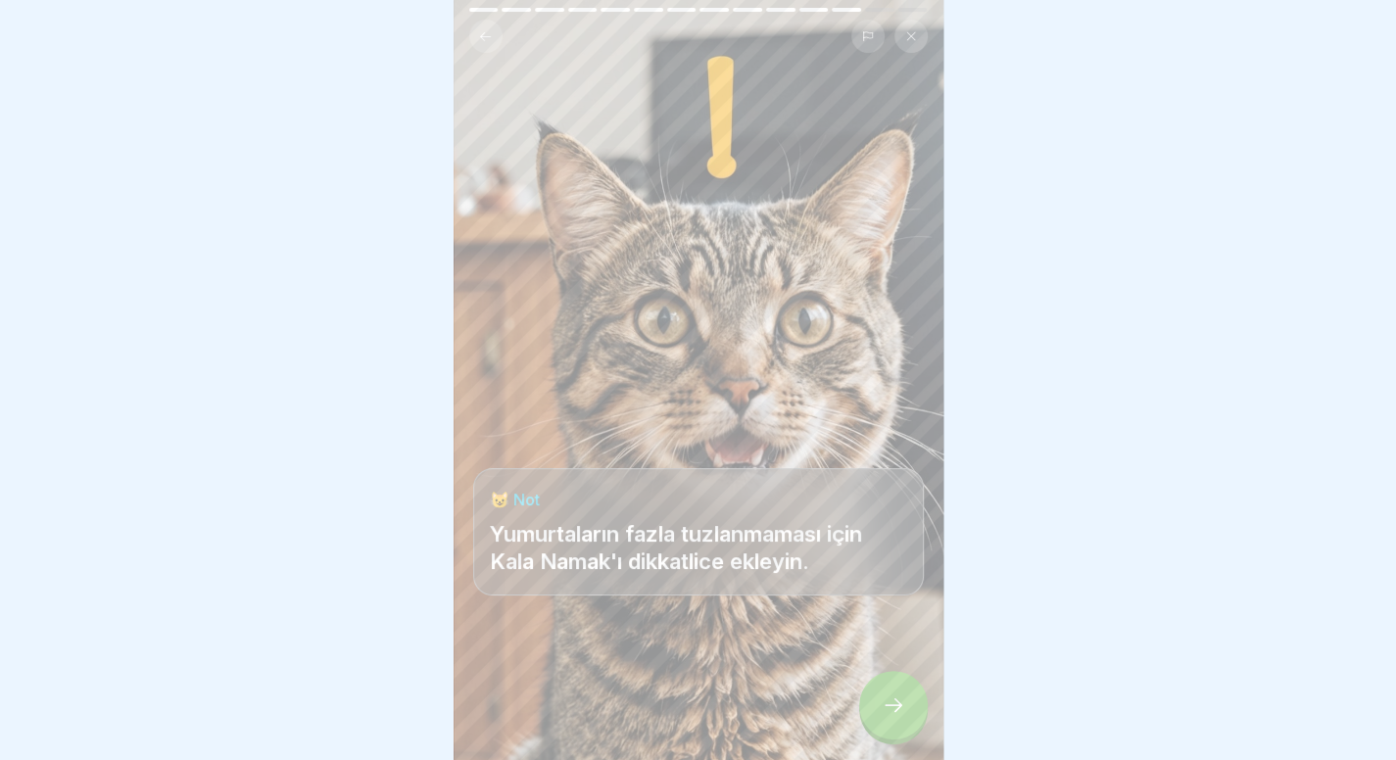
click at [887, 717] on icon at bounding box center [894, 705] width 24 height 24
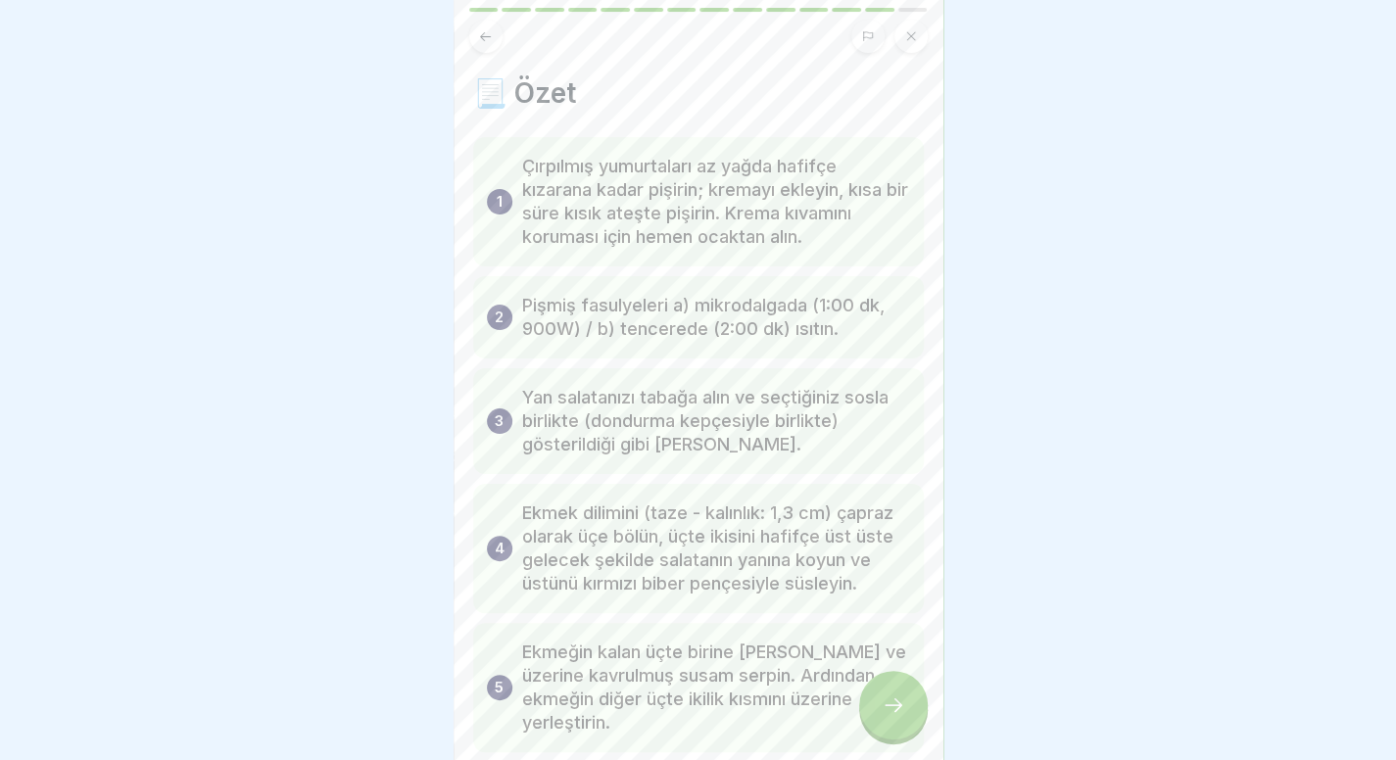
click at [887, 717] on icon at bounding box center [894, 705] width 24 height 24
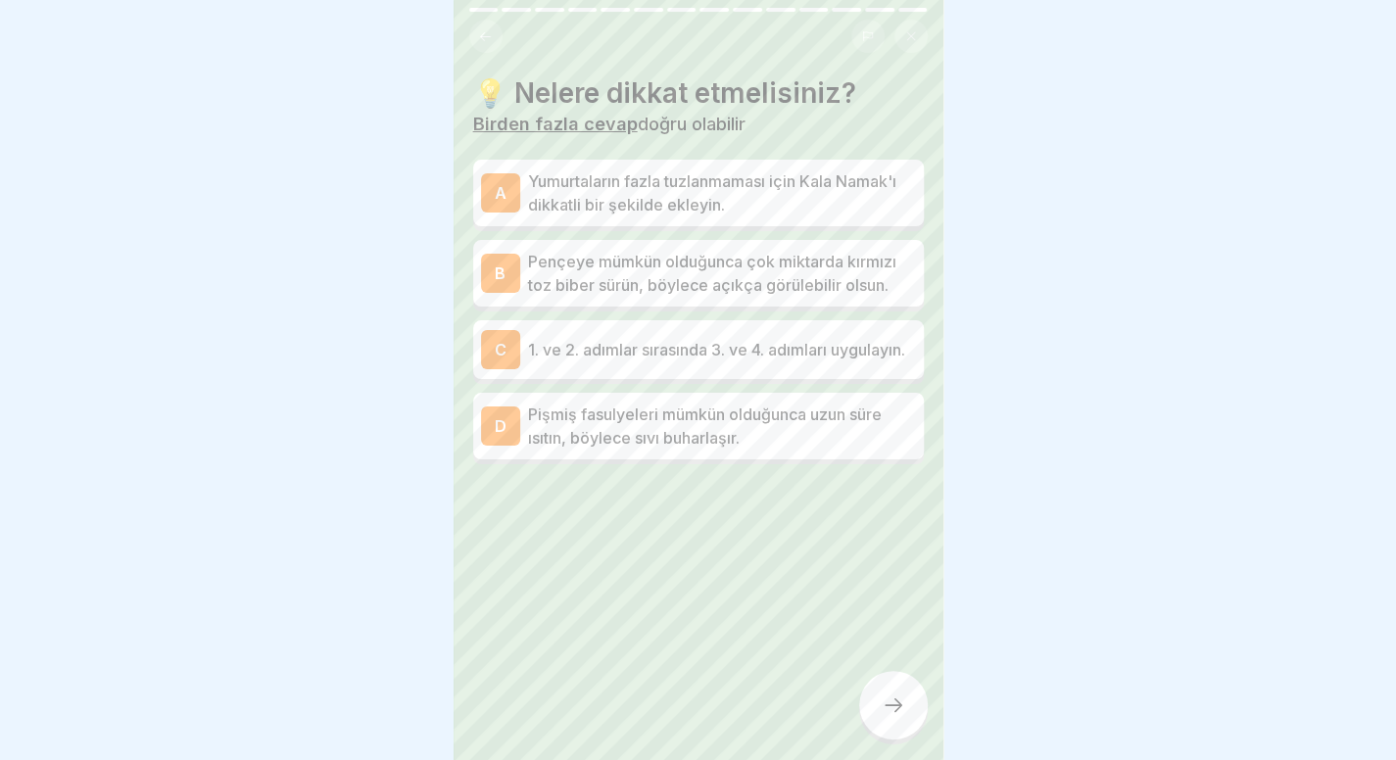
click at [764, 361] on p "1. ve 2. adımlar sırasında 3. ve 4. adımları uygulayın." at bounding box center [722, 350] width 388 height 24
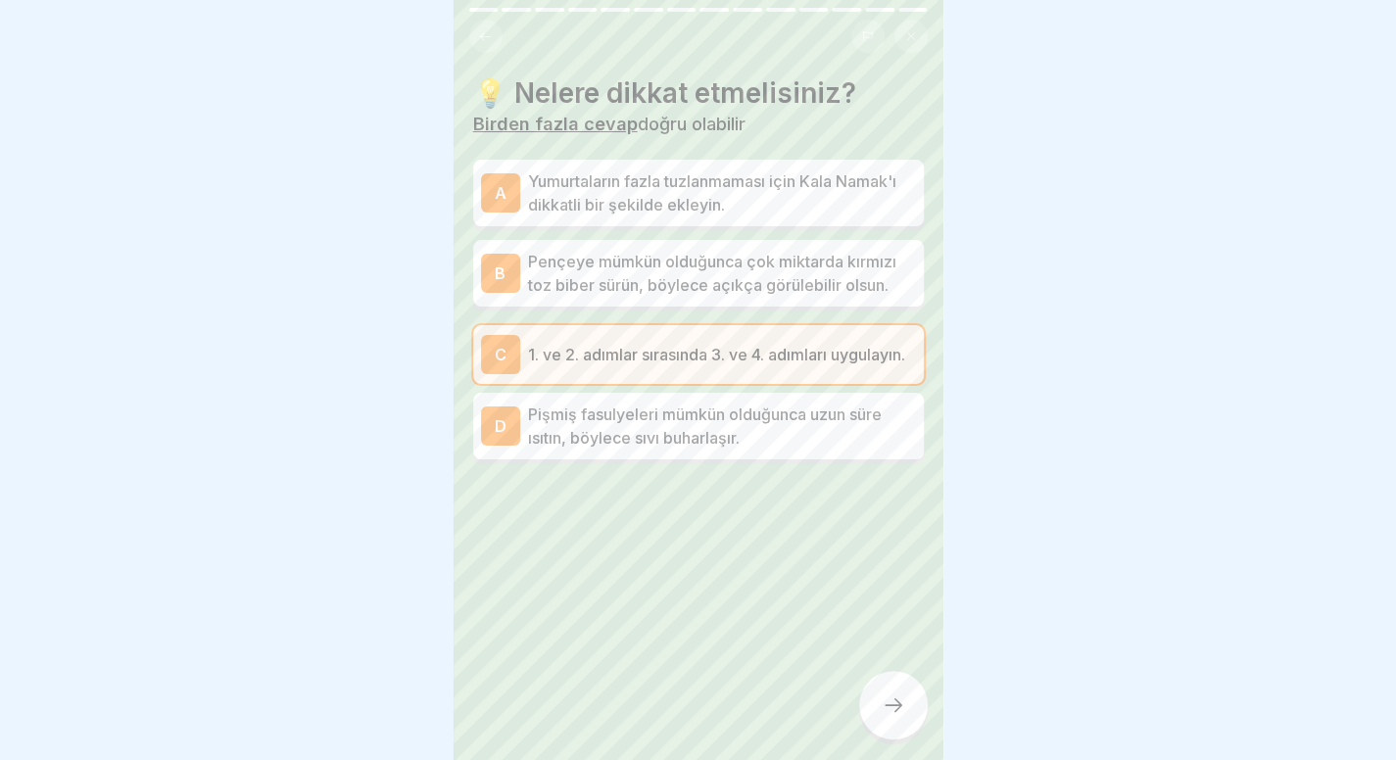
click at [822, 217] on div "A Yumurtaların fazla tuzlanmaması için Kala Namak'ı dikkatli bir şekilde ekleyi…" at bounding box center [698, 193] width 451 height 67
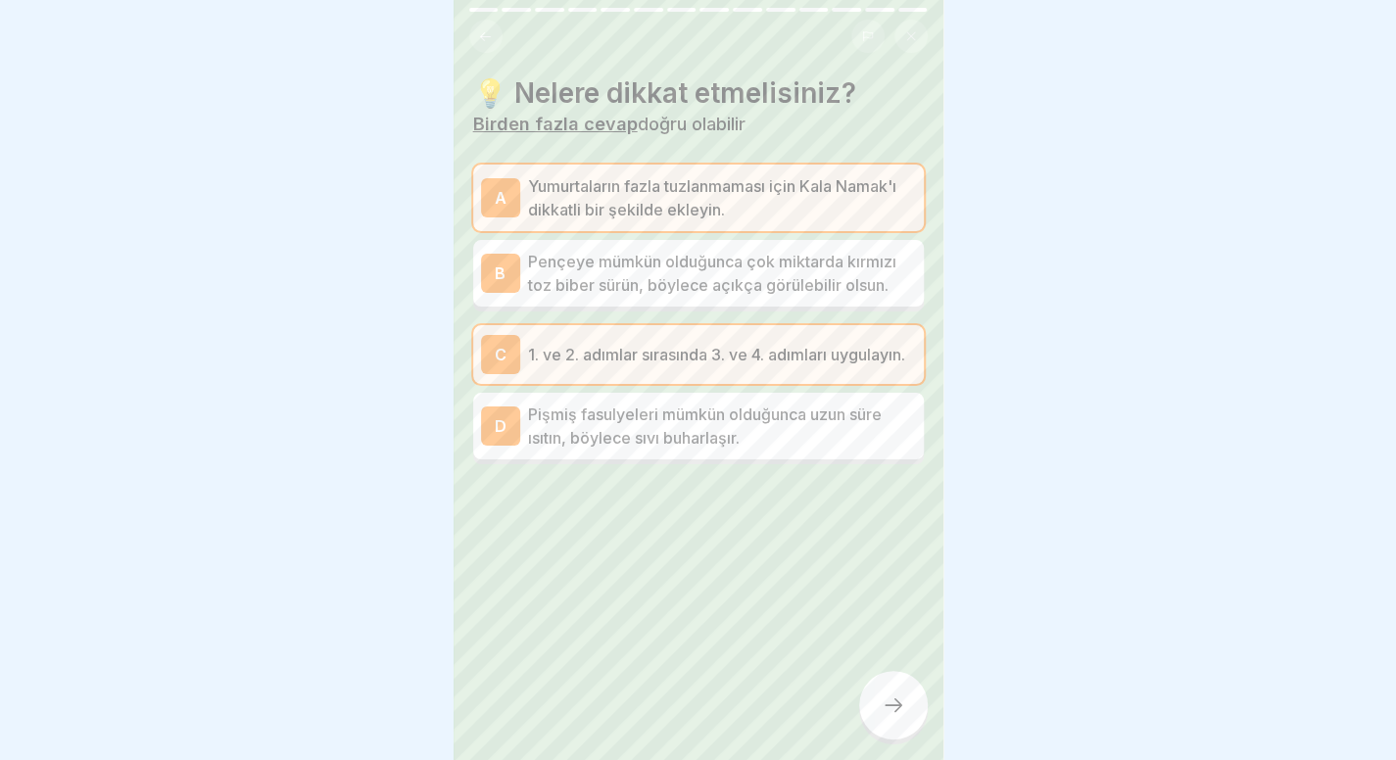
click at [876, 701] on div at bounding box center [893, 705] width 69 height 69
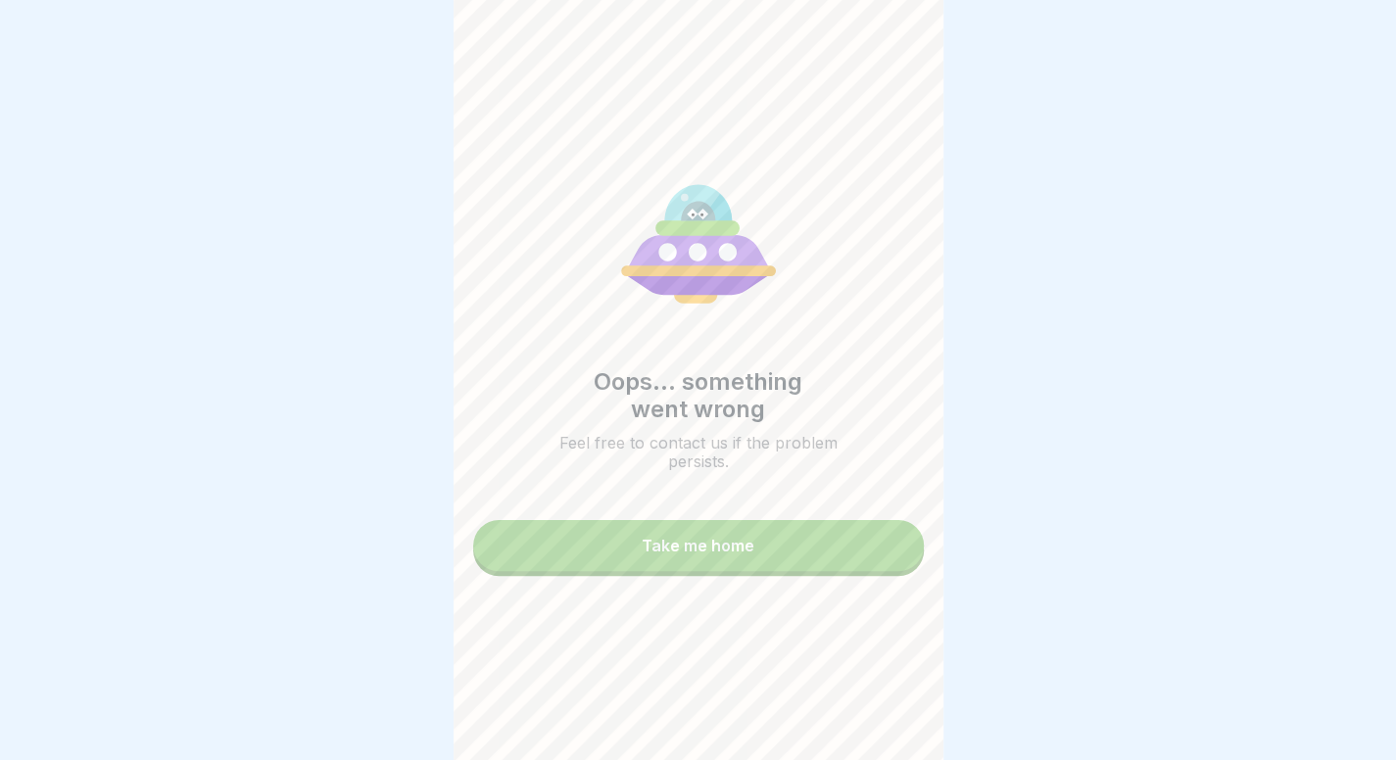
click at [804, 550] on button "Take me home" at bounding box center [698, 545] width 451 height 51
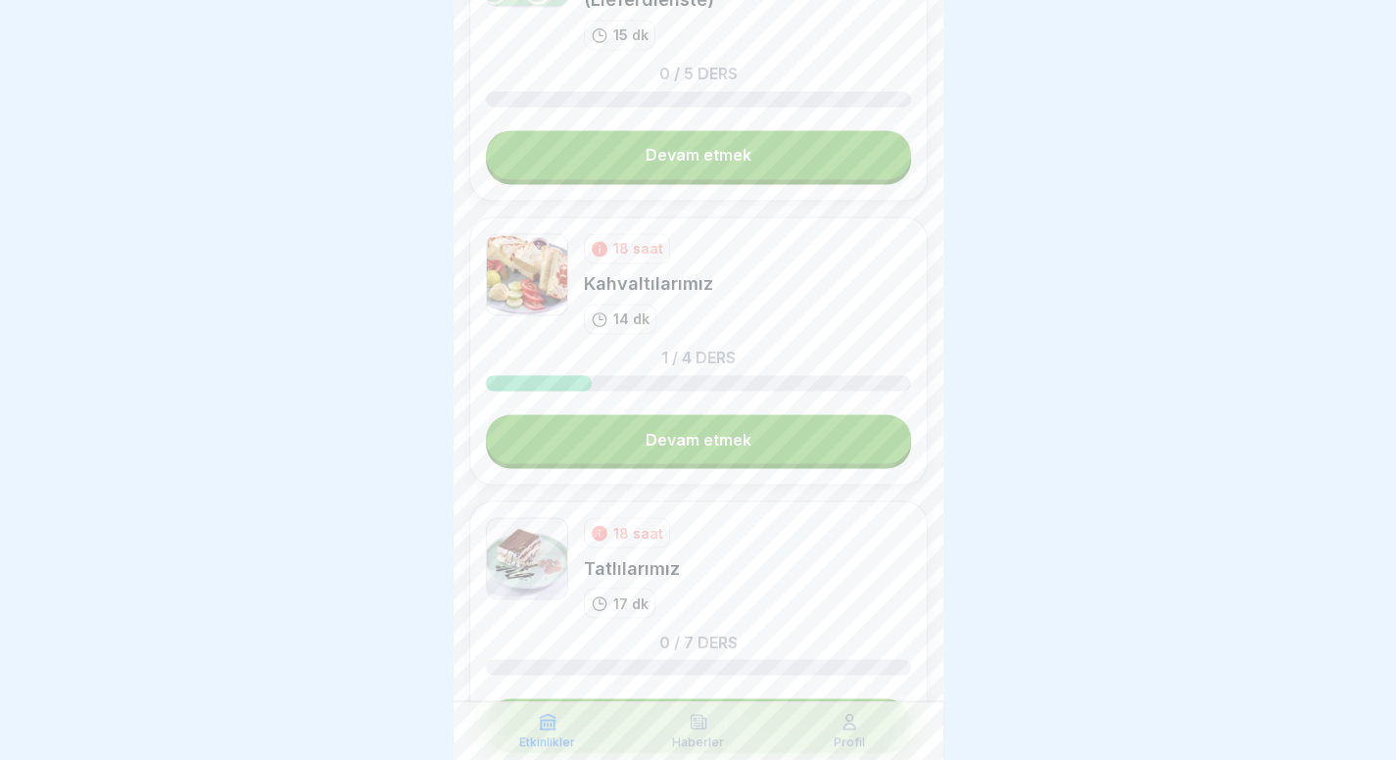
scroll to position [1701, 0]
click at [775, 427] on link "Devam etmek" at bounding box center [698, 437] width 425 height 49
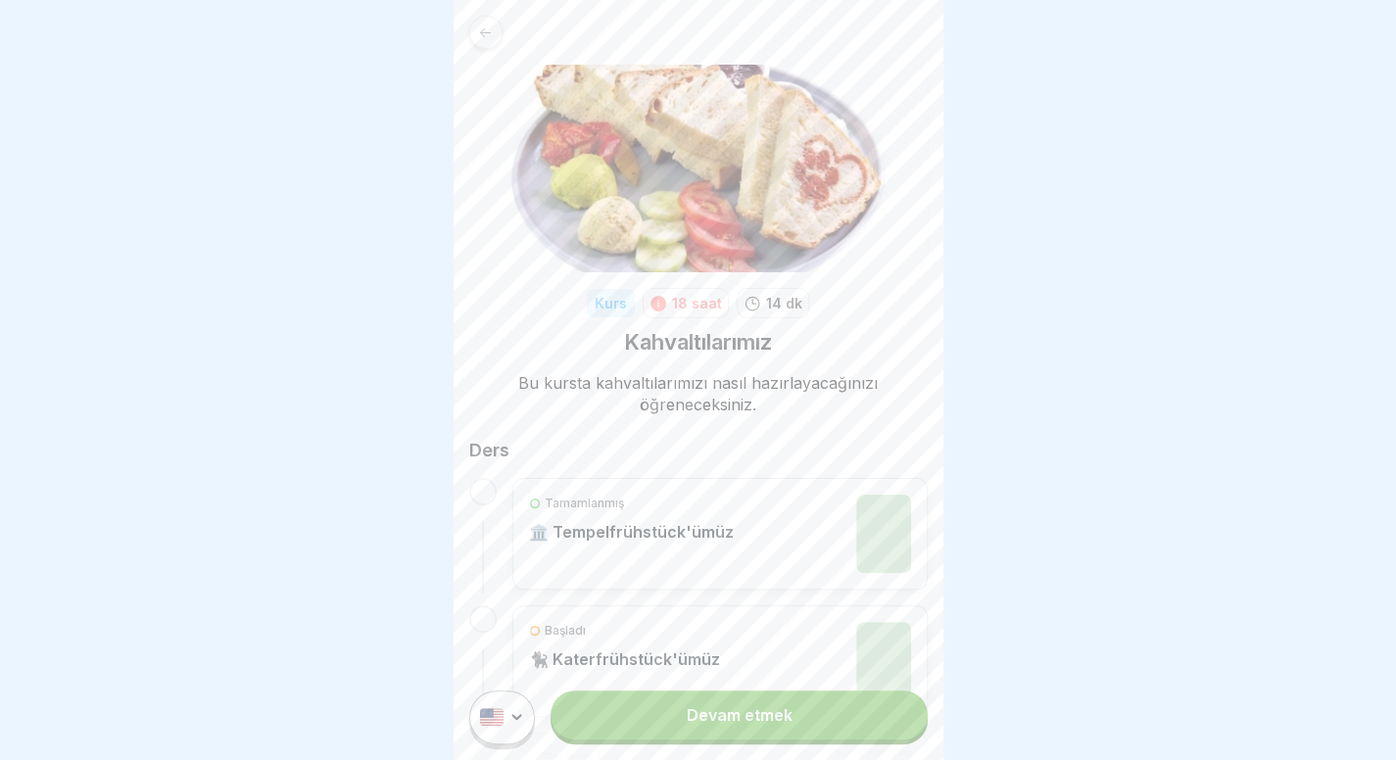
click at [792, 740] on link "Devam etmek" at bounding box center [738, 715] width 376 height 49
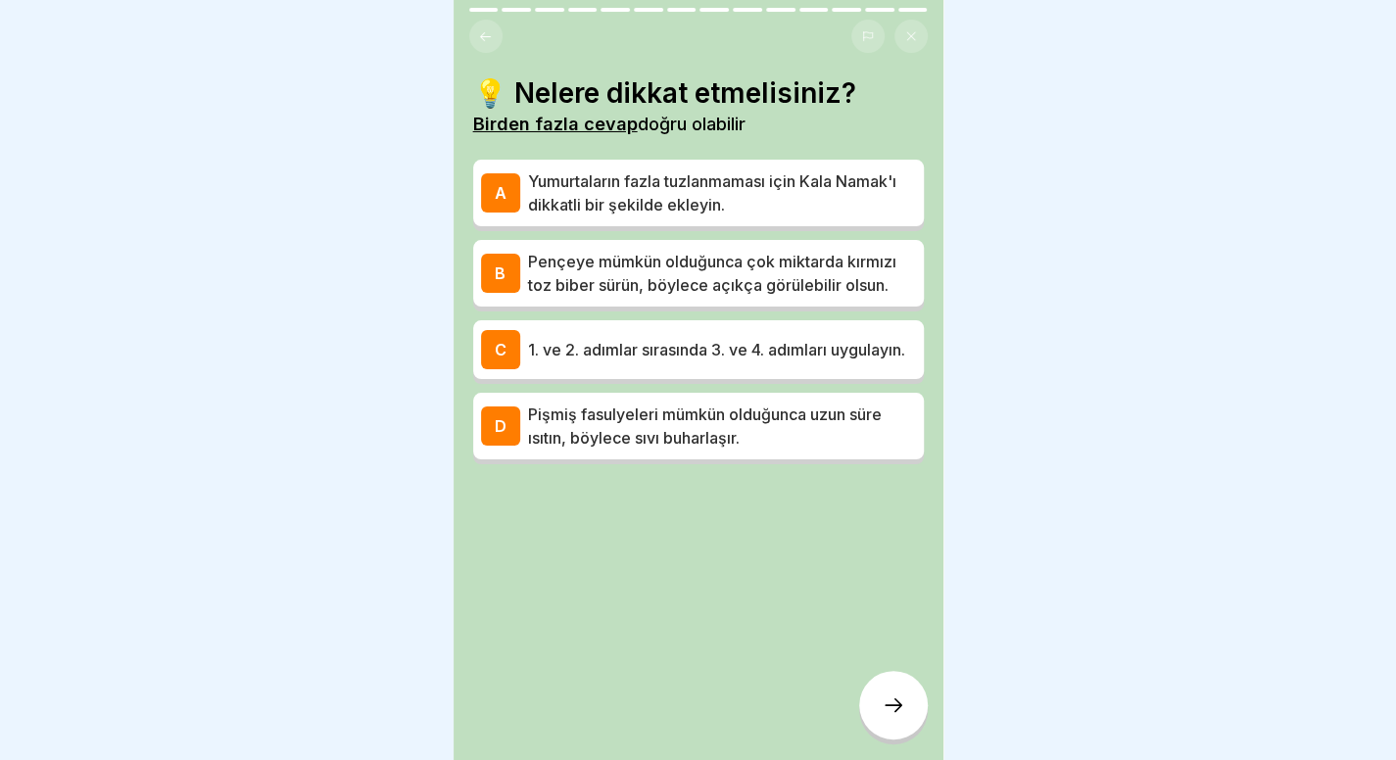
click at [770, 212] on font "Yumurtaların fazla tuzlanmaması için Kala Namak'ı dikkatli bir şekilde ekleyin." at bounding box center [712, 192] width 368 height 43
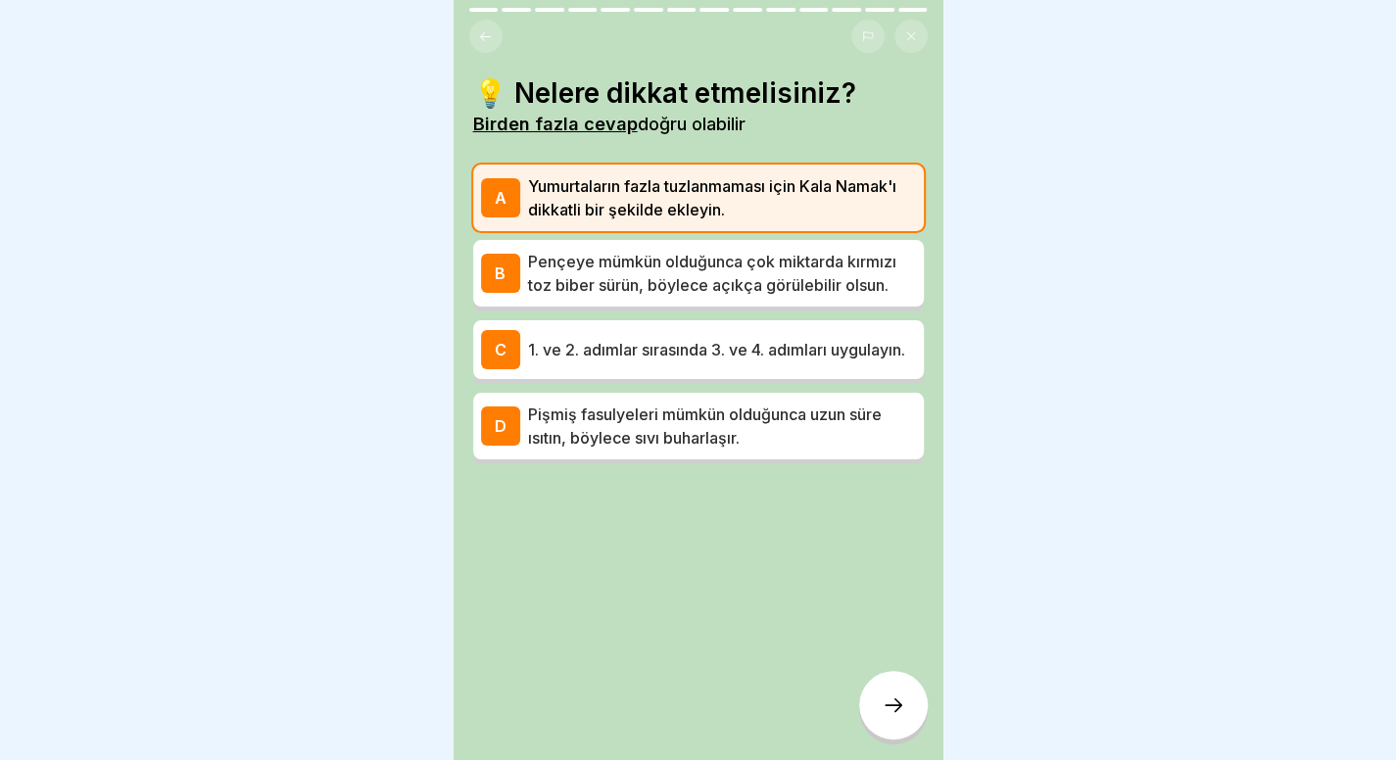
click at [750, 344] on font "1. ve 2. adımlar sırasında 3. ve 4. adımları uygulayın." at bounding box center [716, 350] width 377 height 20
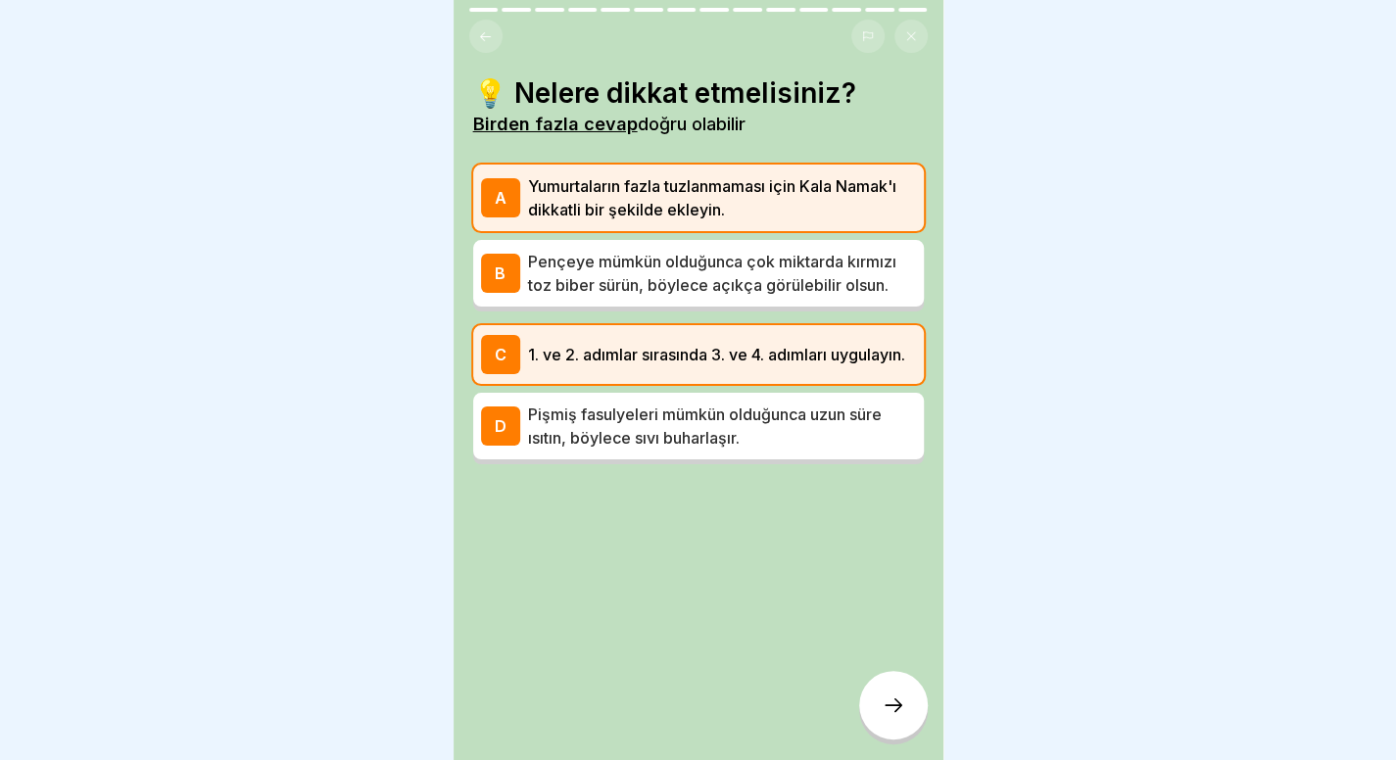
click at [907, 726] on div at bounding box center [893, 705] width 69 height 69
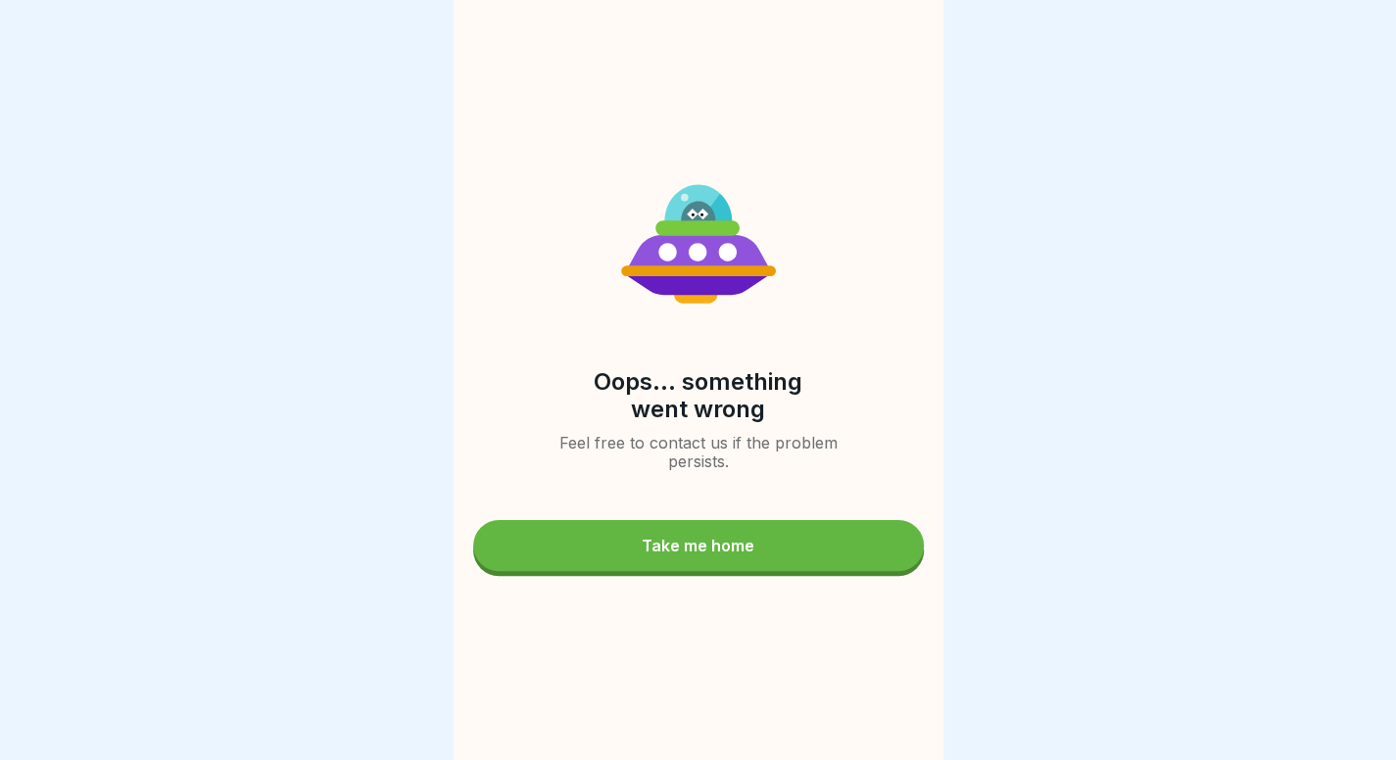
click at [818, 561] on button "Take me home" at bounding box center [698, 545] width 451 height 51
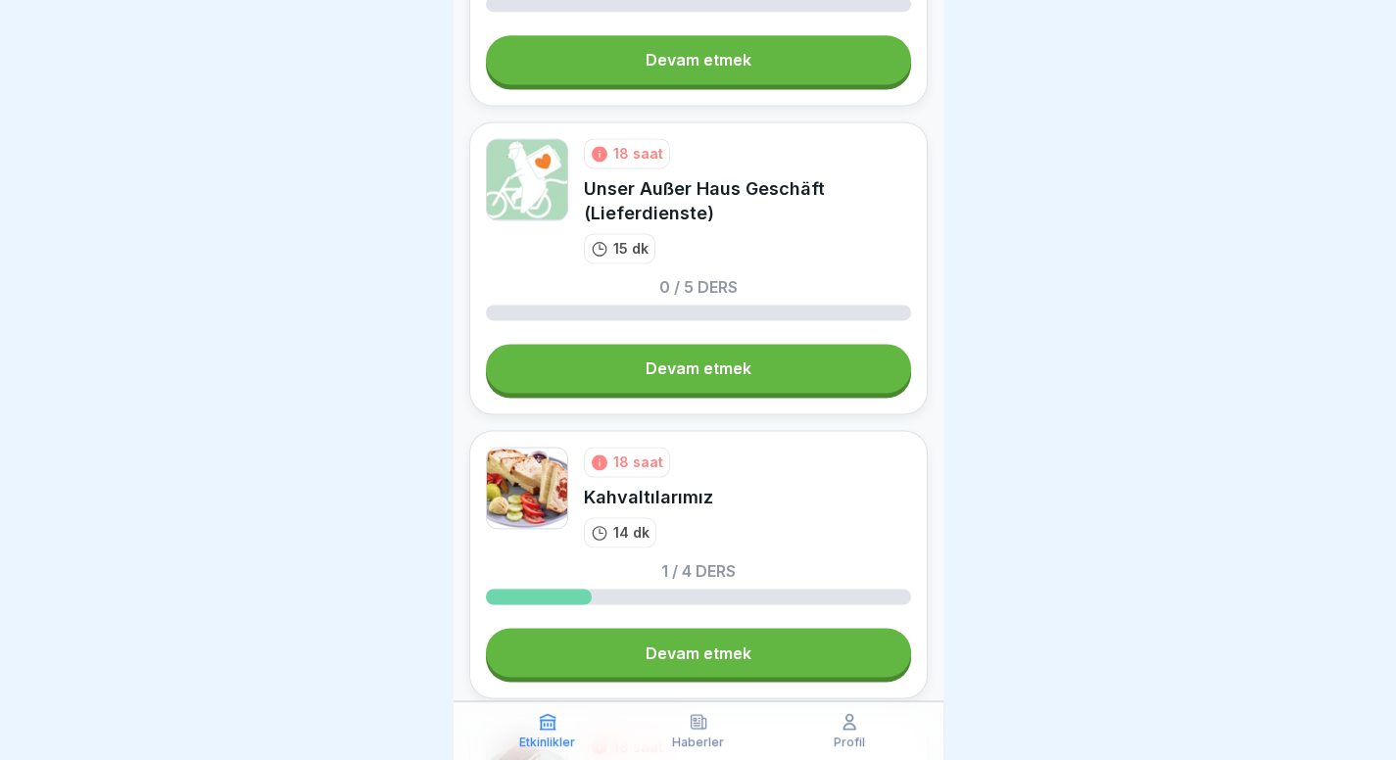
scroll to position [1617, 0]
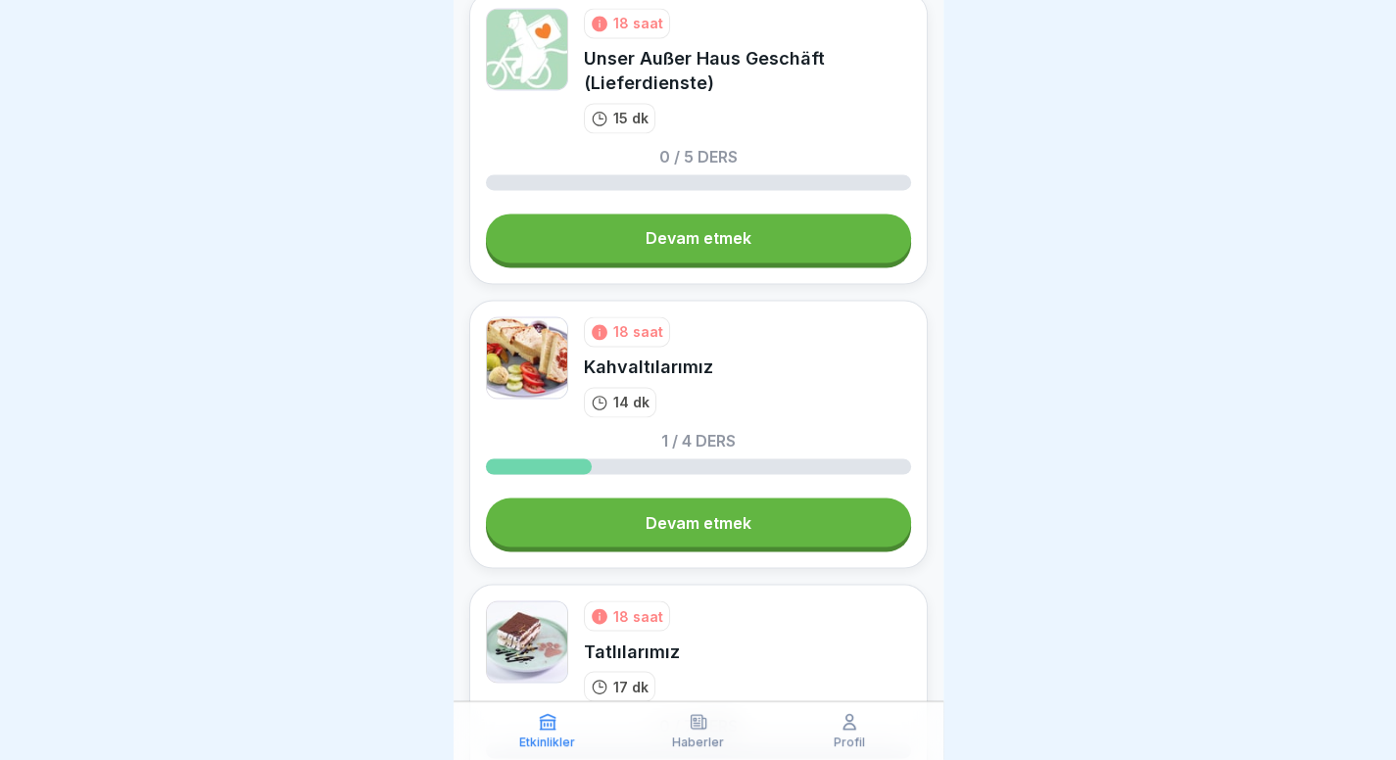
click at [753, 534] on link "Devam etmek" at bounding box center [698, 522] width 425 height 49
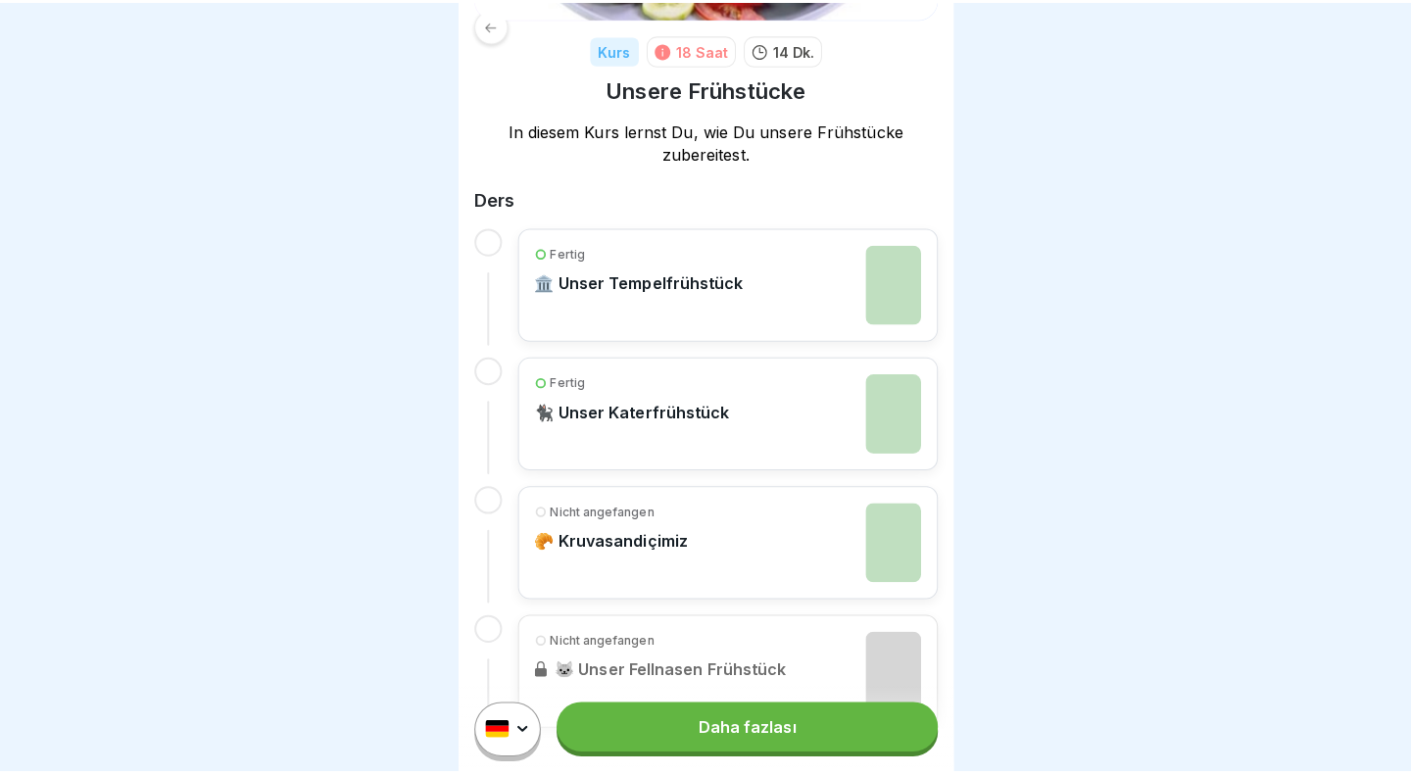
scroll to position [266, 0]
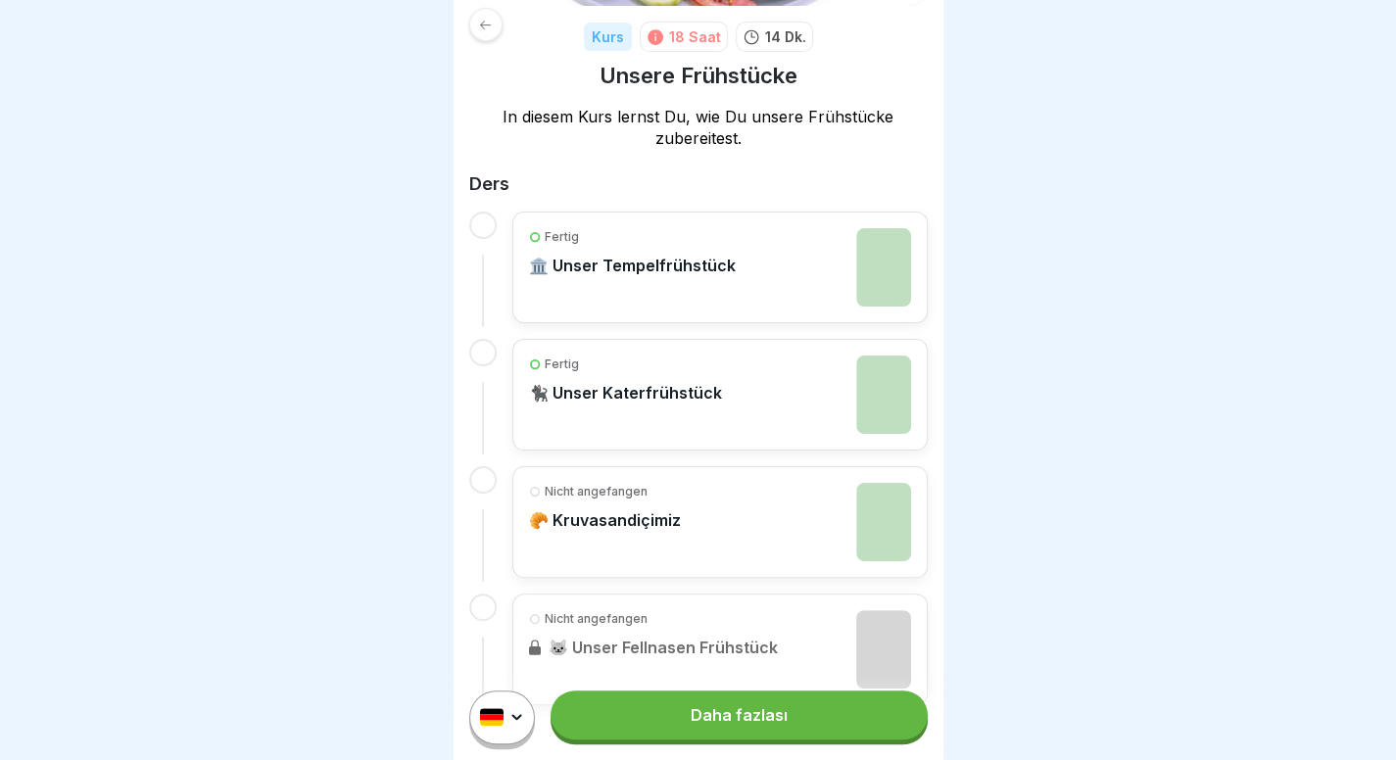
click at [707, 375] on div "Fertig 🐈‍⬛ Unser Katerfrühstück" at bounding box center [625, 395] width 193 height 78
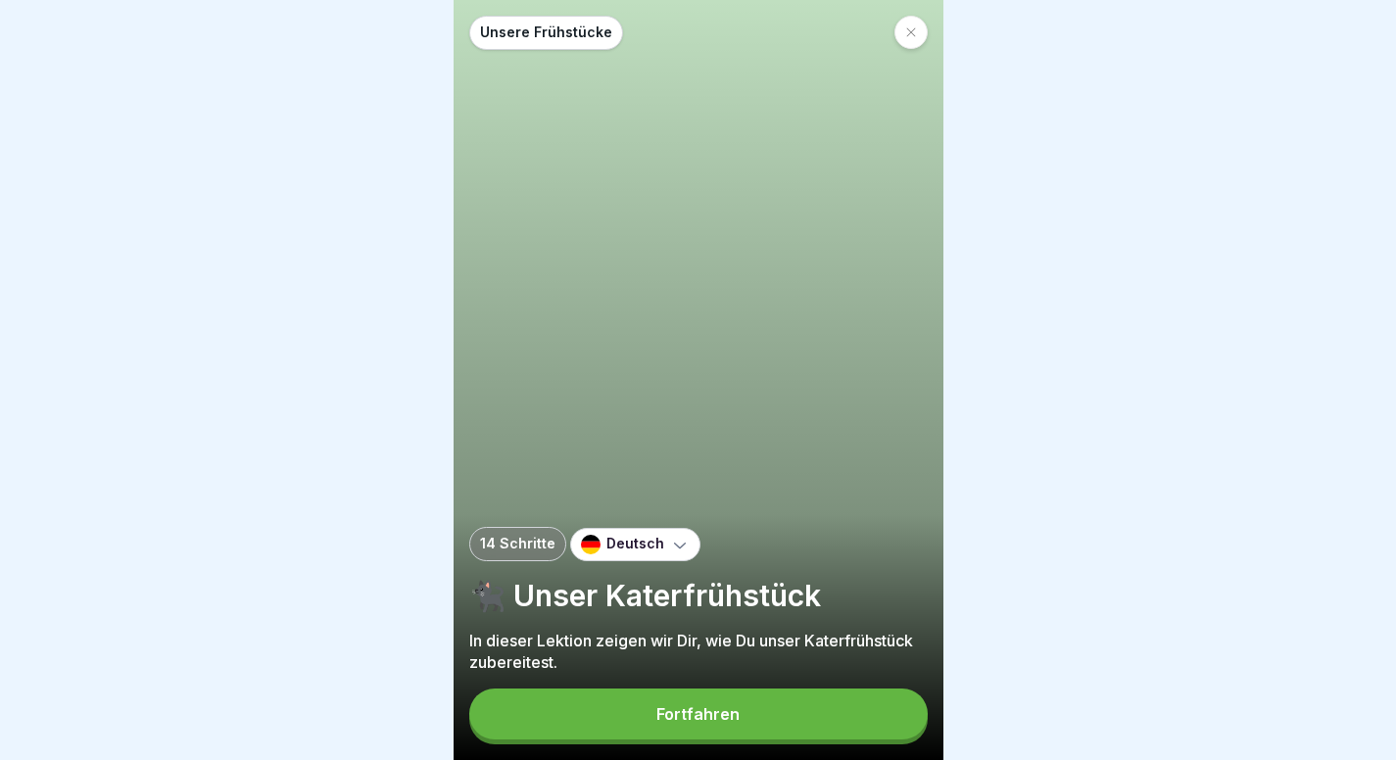
scroll to position [15, 0]
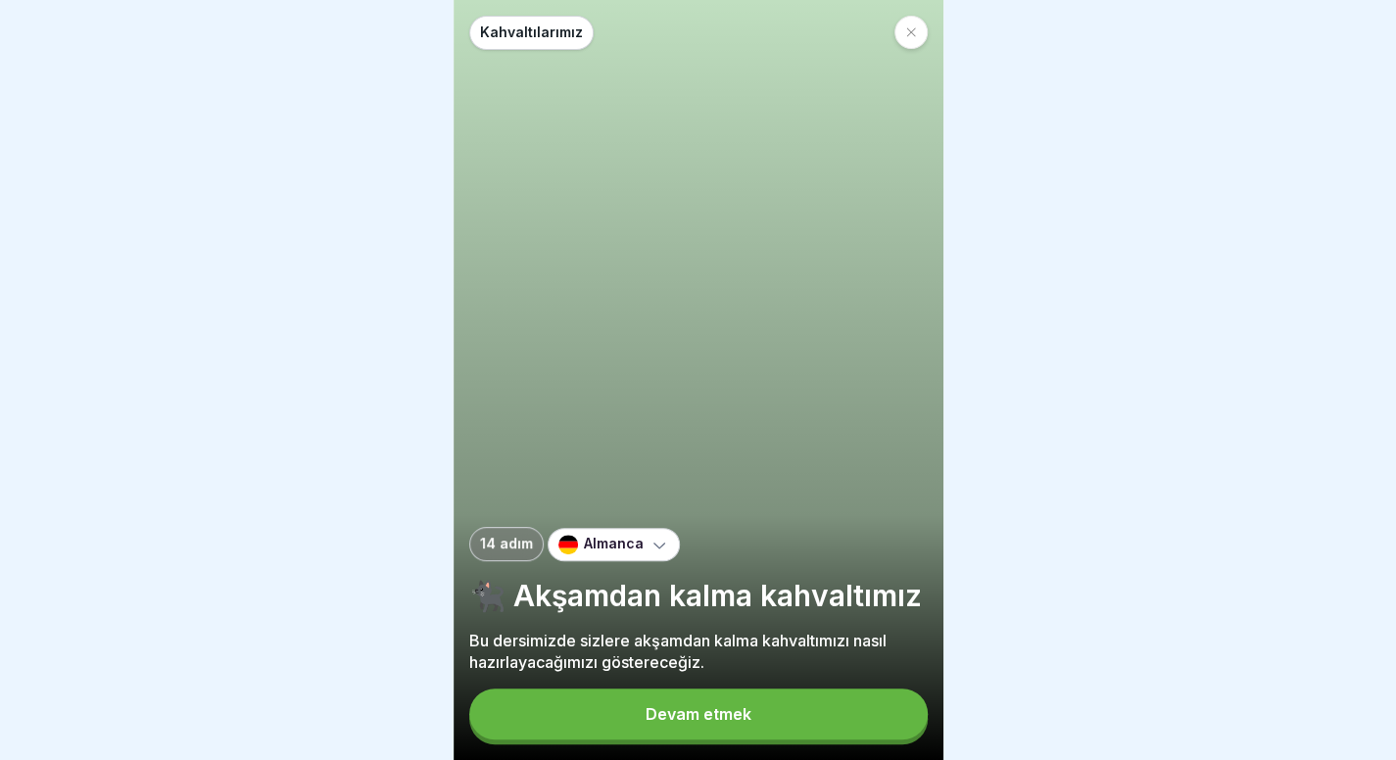
click at [740, 719] on font "Devam etmek" at bounding box center [698, 714] width 106 height 20
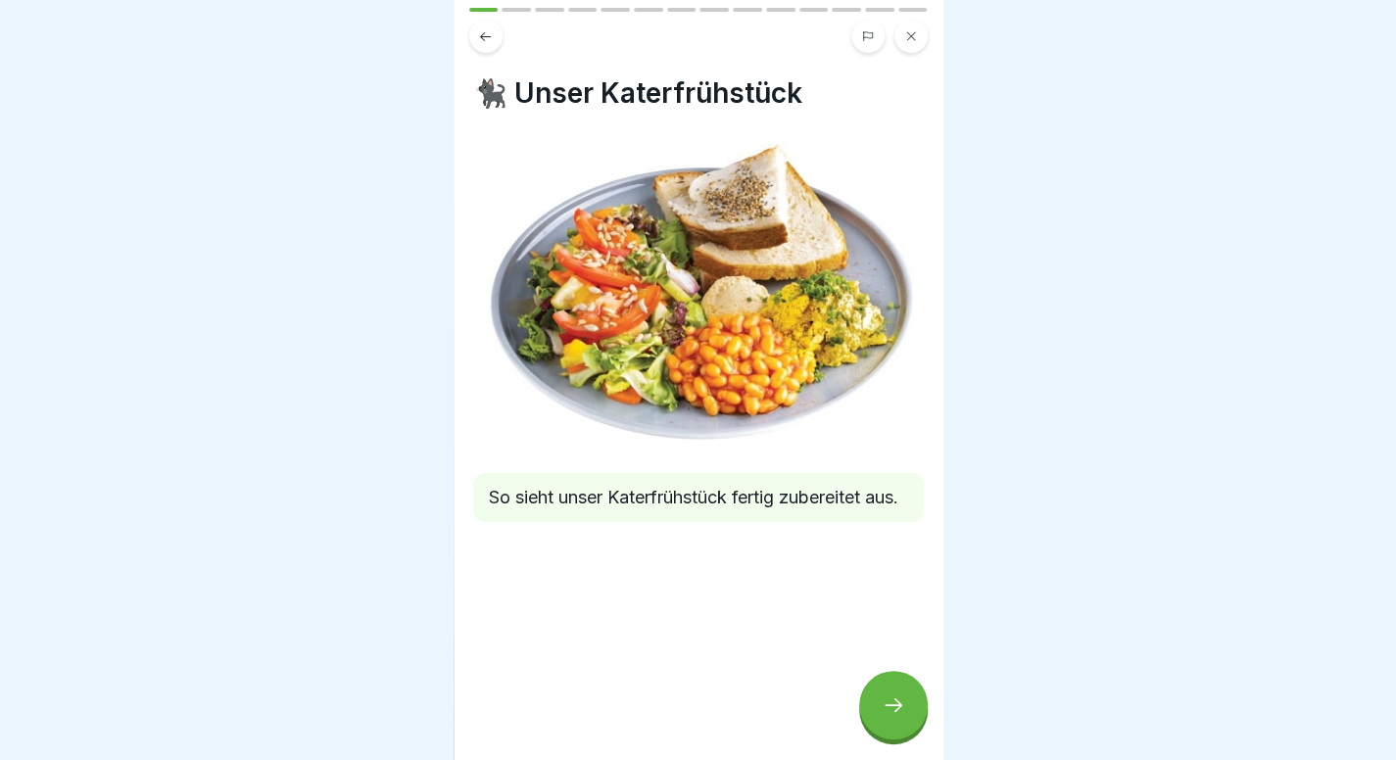
click at [913, 722] on div at bounding box center [893, 705] width 69 height 69
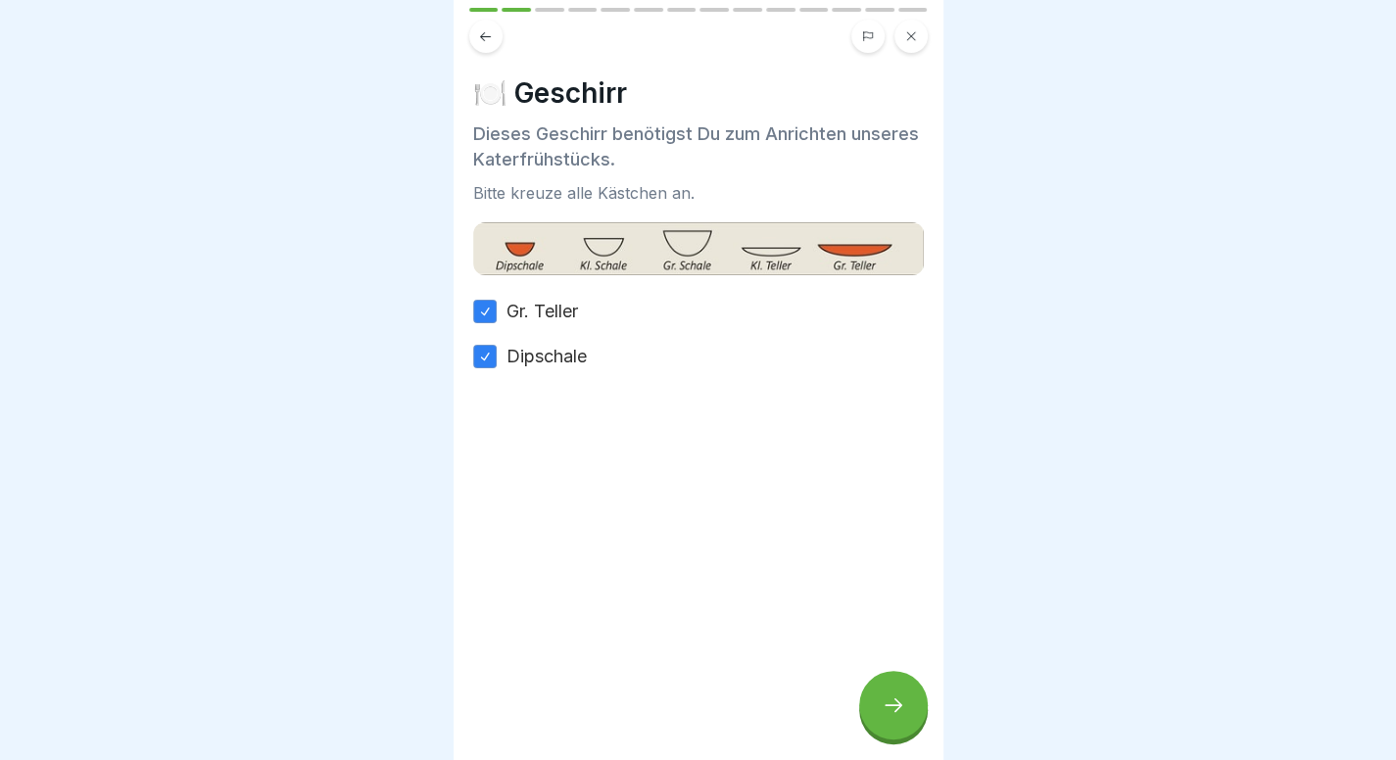
click at [903, 709] on icon at bounding box center [894, 705] width 24 height 24
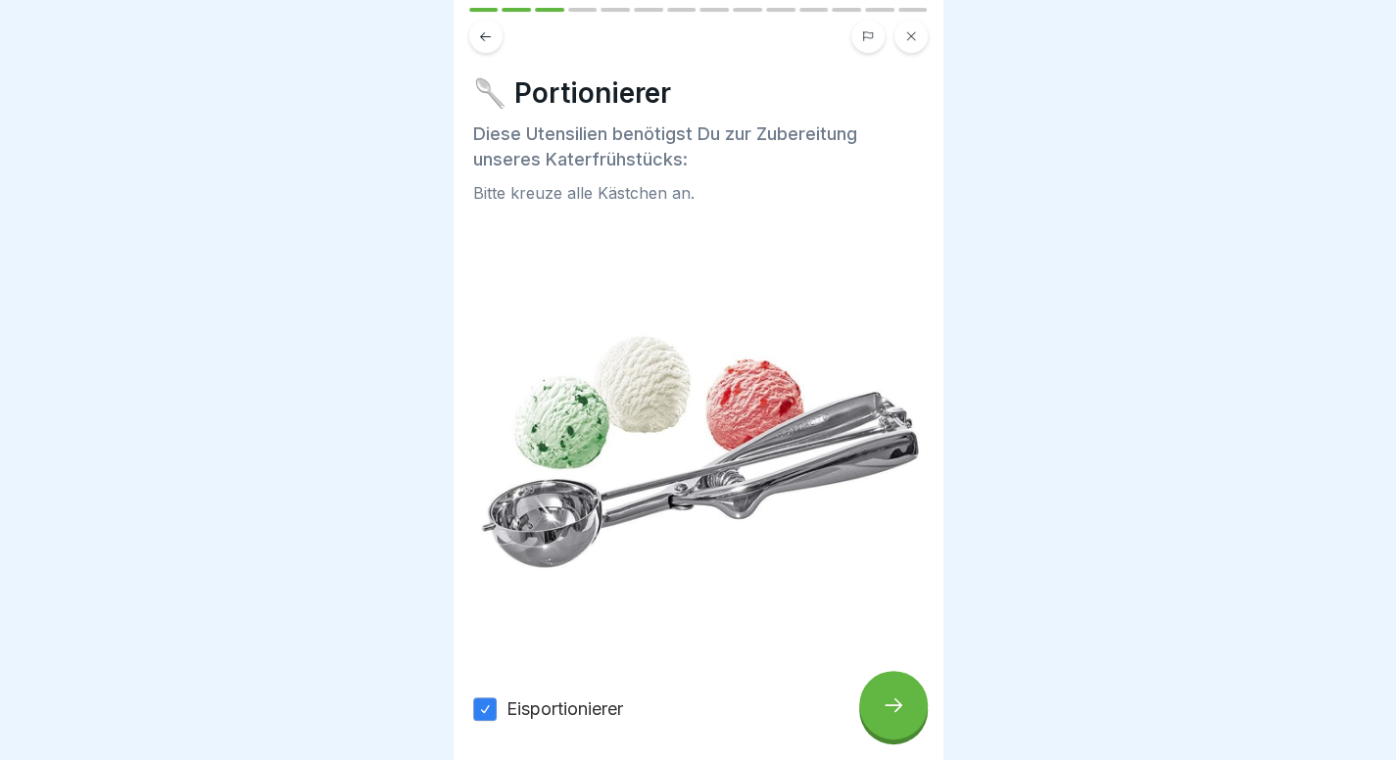
click at [903, 709] on icon at bounding box center [894, 705] width 24 height 24
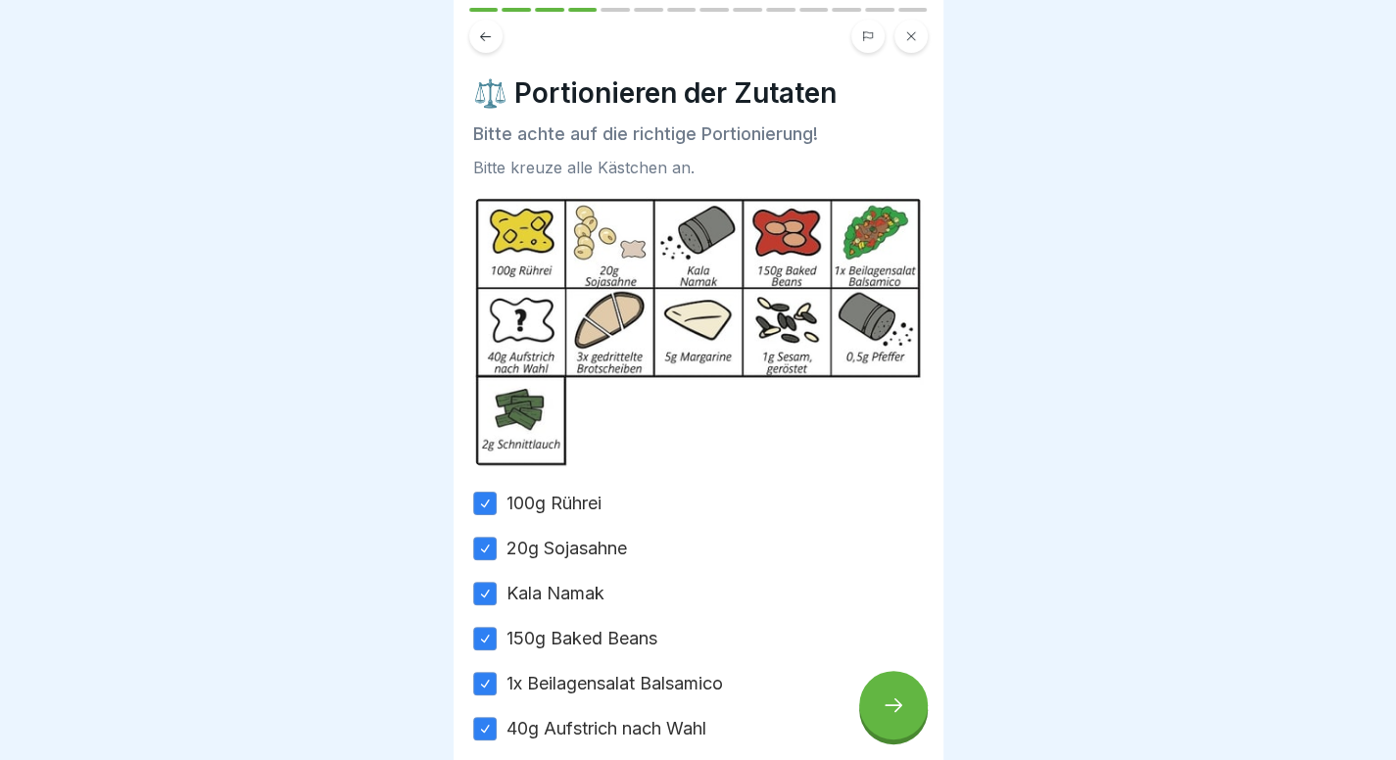
click at [900, 702] on icon at bounding box center [894, 705] width 24 height 24
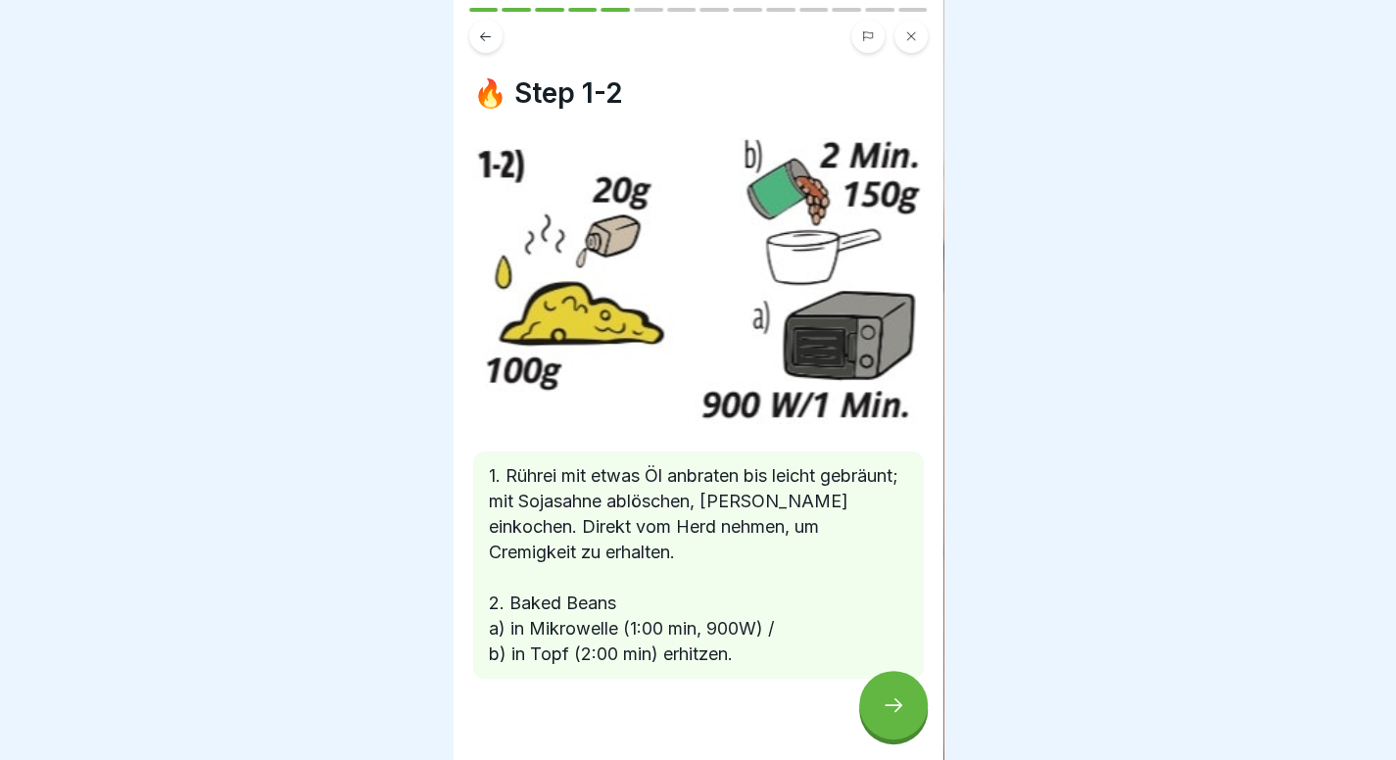
click at [900, 702] on icon at bounding box center [894, 705] width 24 height 24
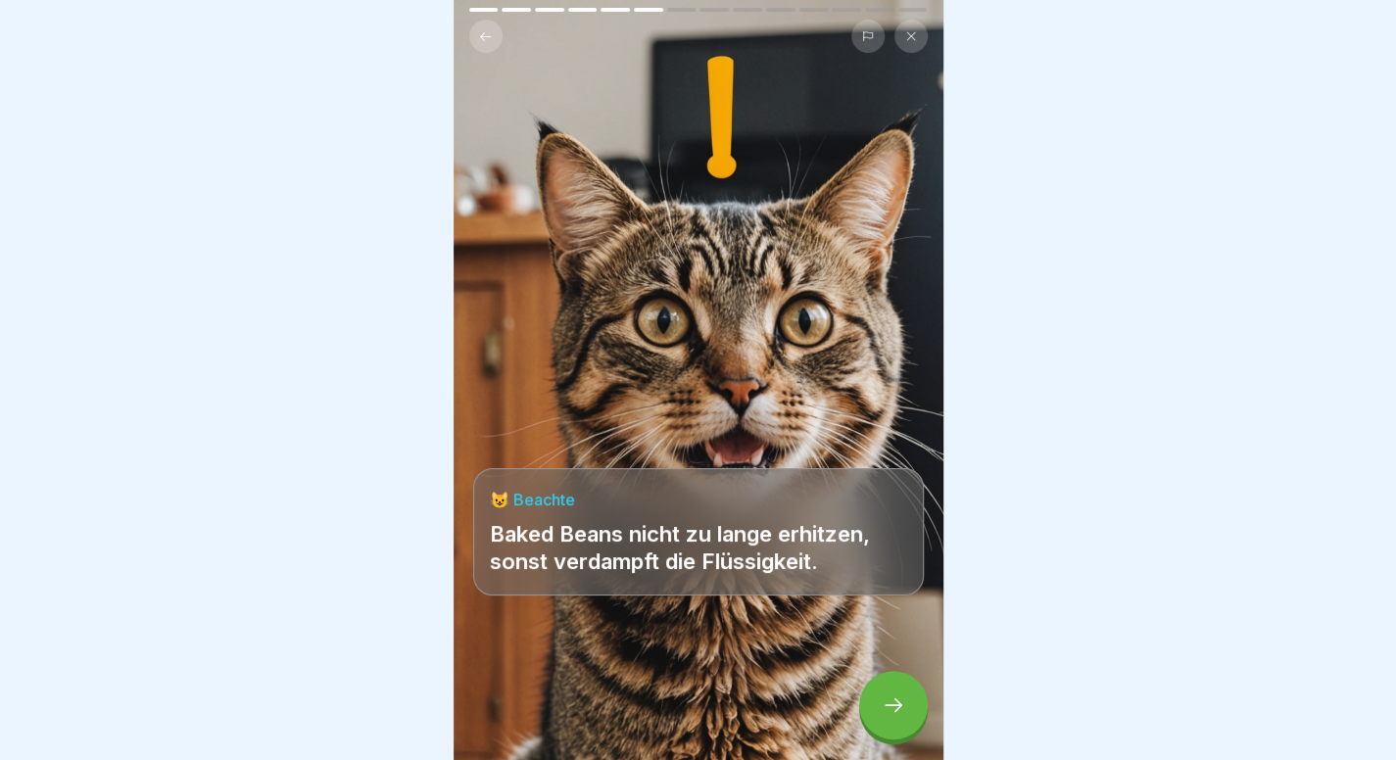
click at [900, 702] on icon at bounding box center [894, 705] width 24 height 24
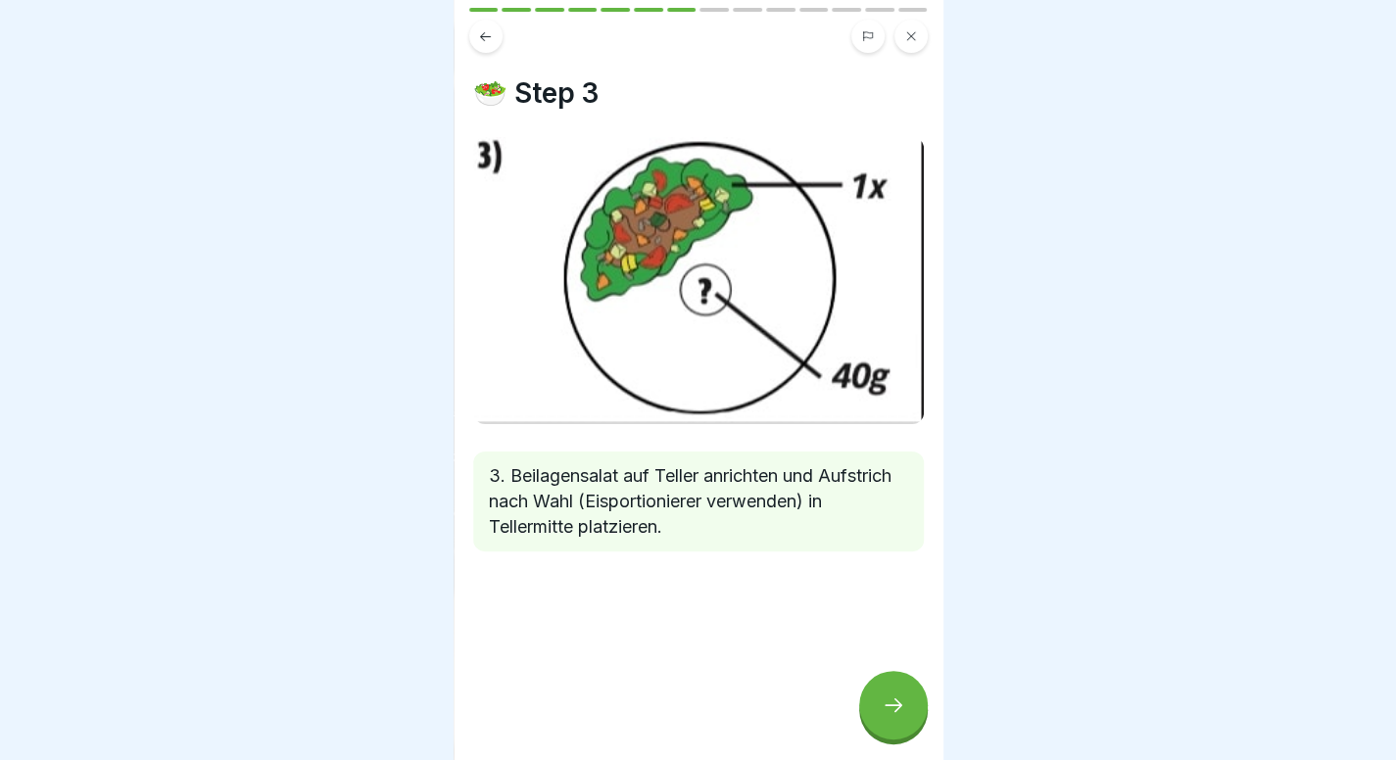
click at [900, 702] on icon at bounding box center [894, 705] width 24 height 24
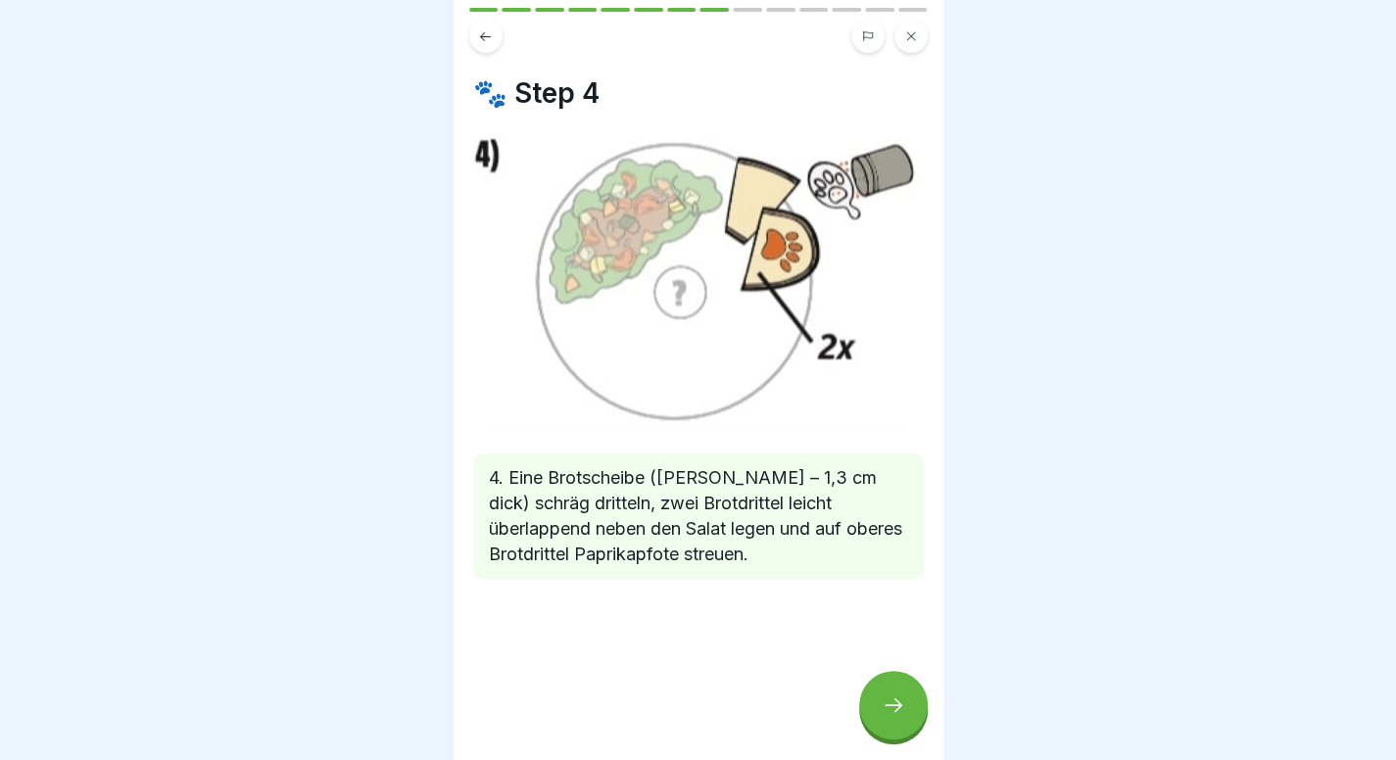
click at [900, 702] on icon at bounding box center [894, 705] width 24 height 24
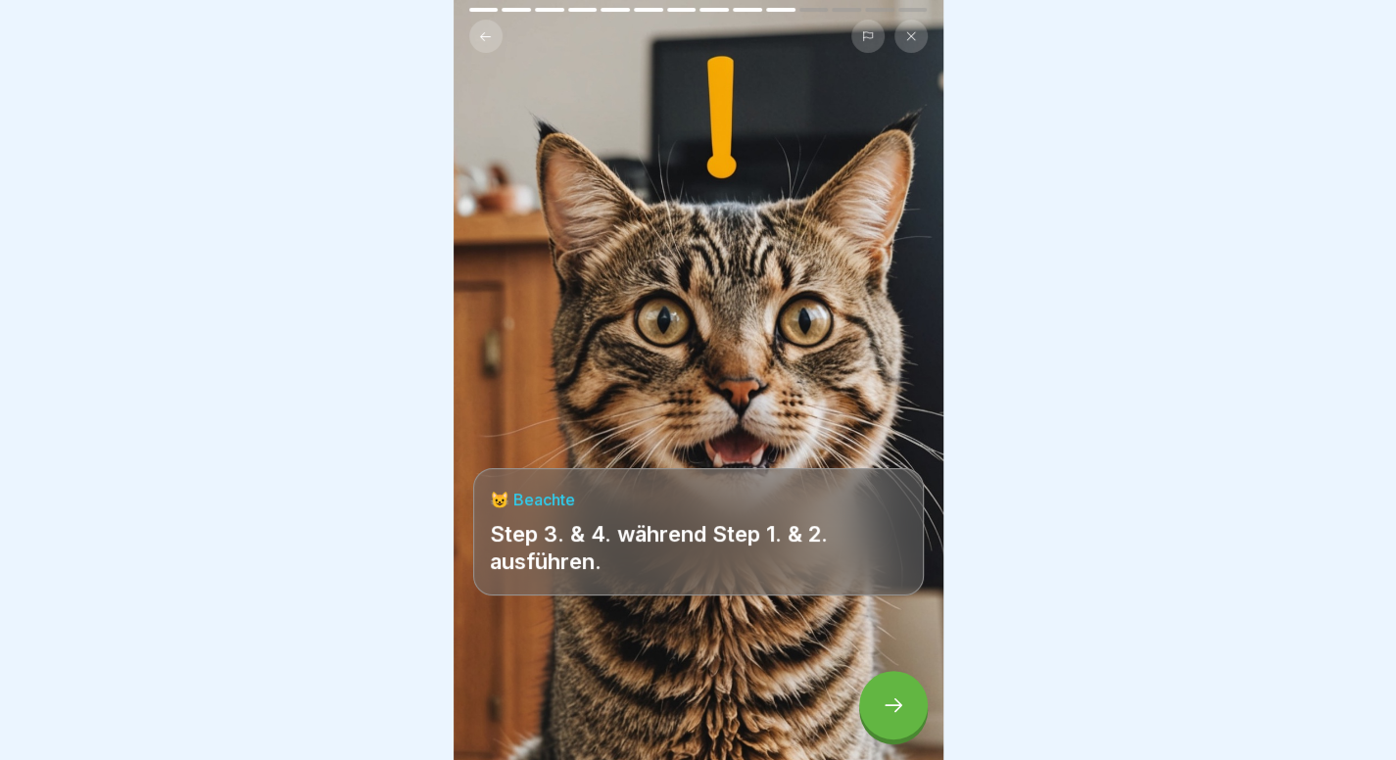
click at [900, 702] on icon at bounding box center [894, 705] width 24 height 24
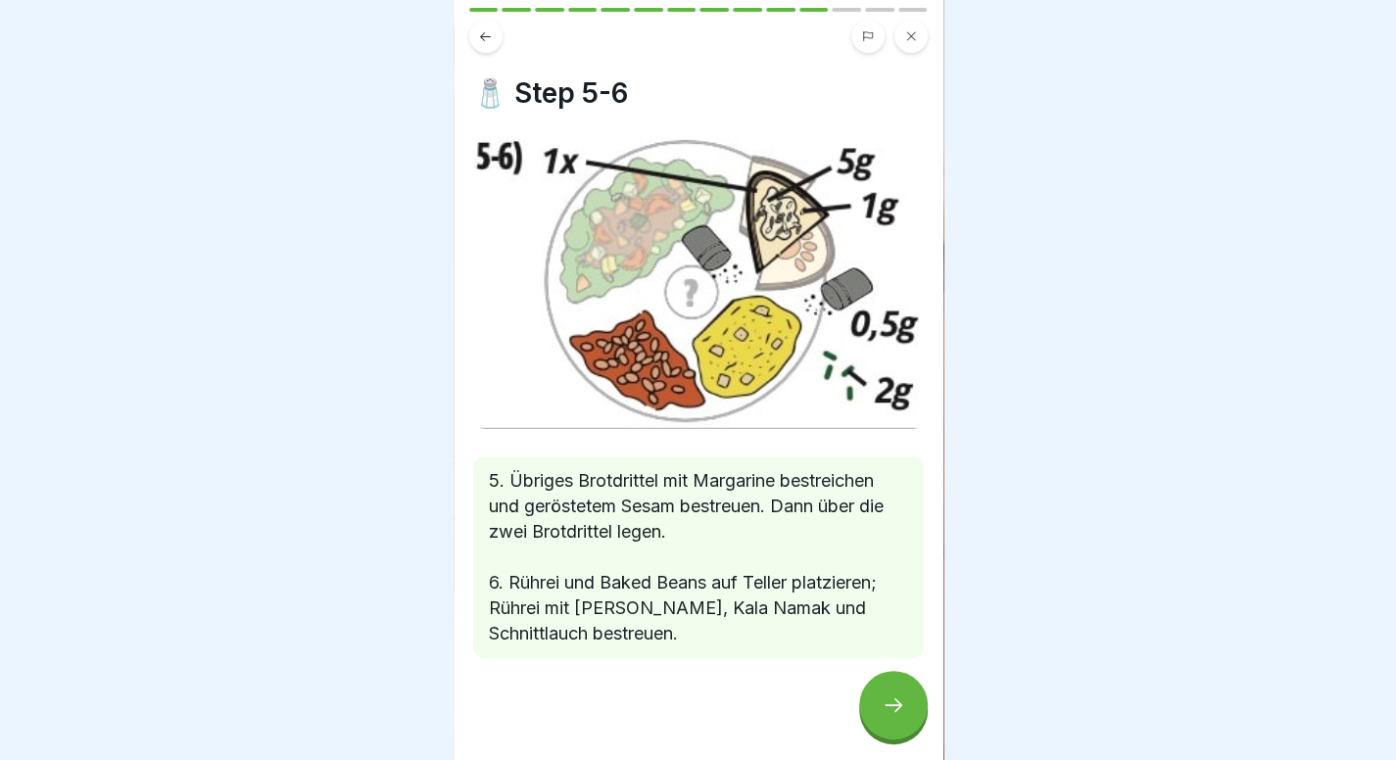
click at [900, 702] on icon at bounding box center [894, 705] width 24 height 24
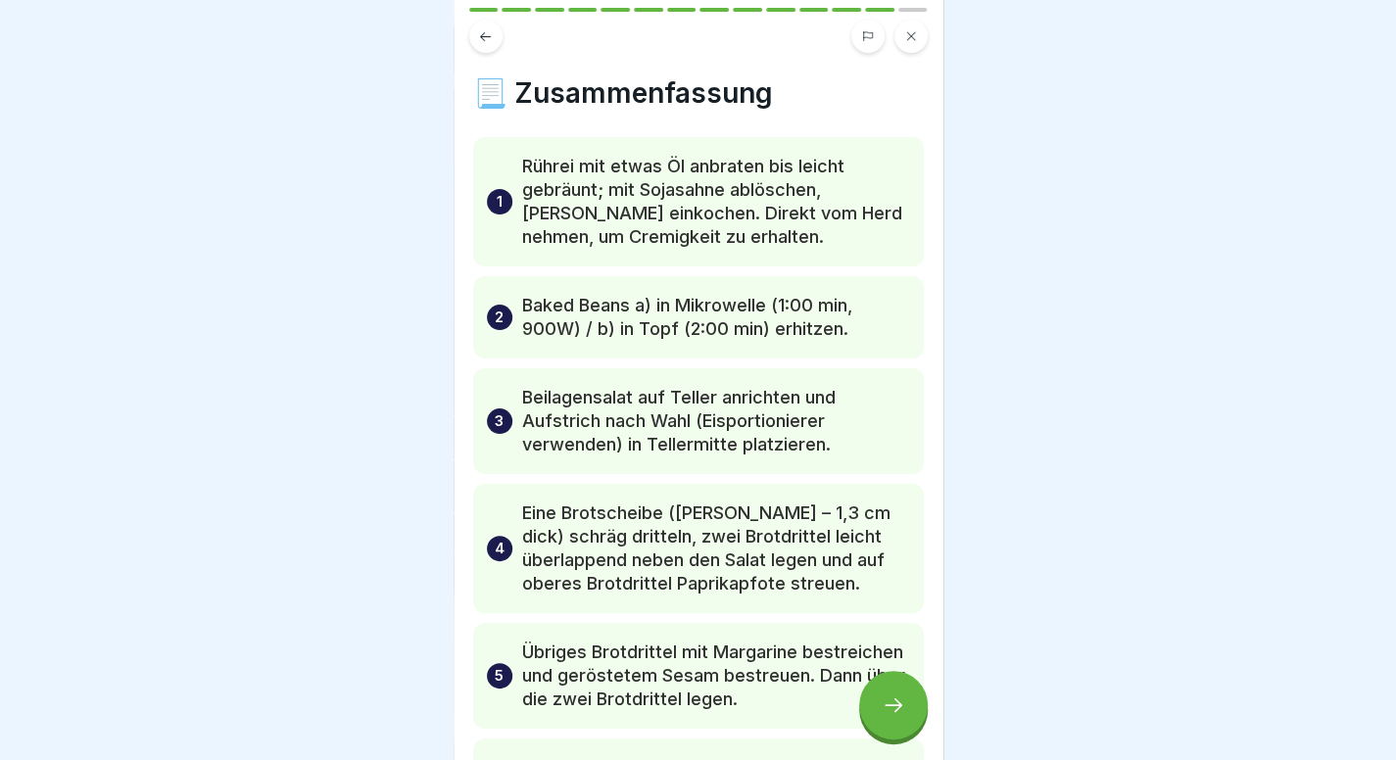
click at [900, 702] on icon at bounding box center [894, 705] width 24 height 24
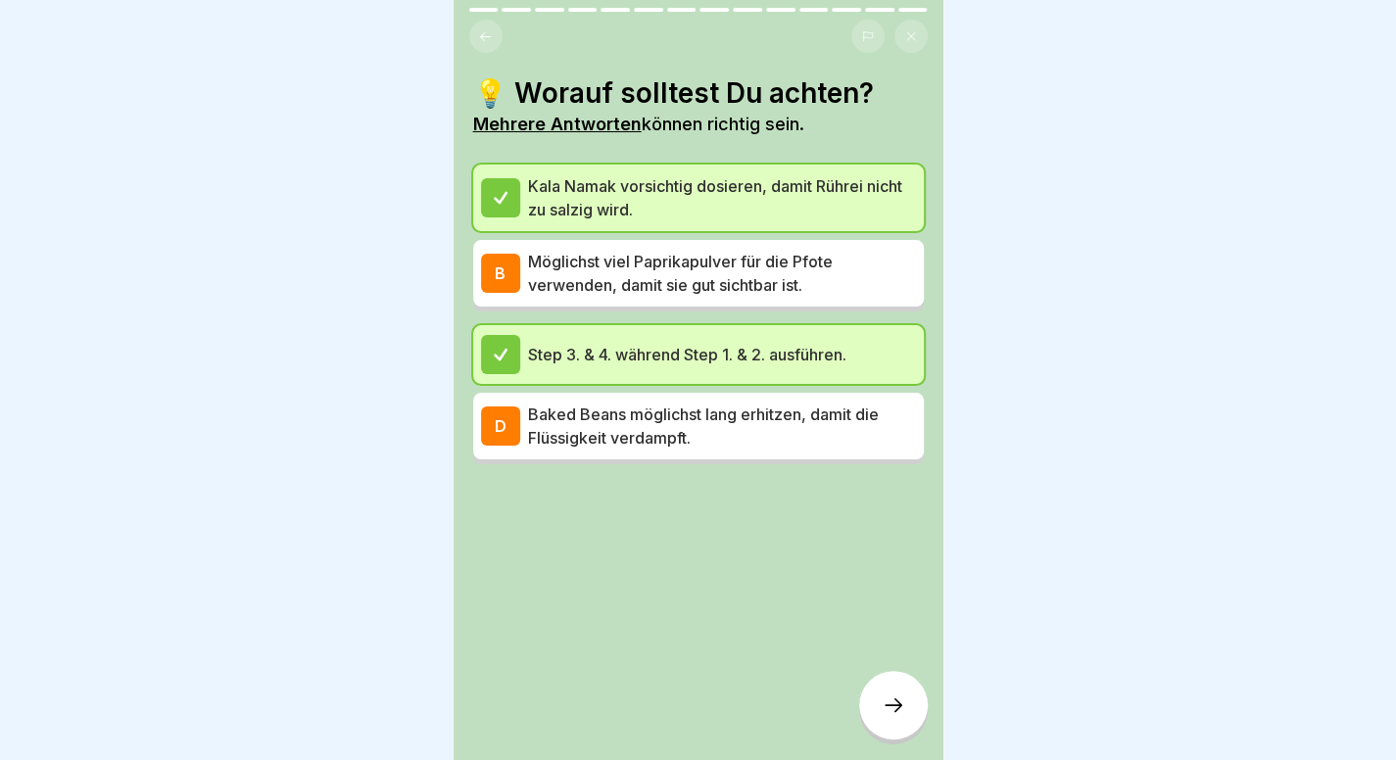
click at [900, 702] on icon at bounding box center [894, 705] width 24 height 24
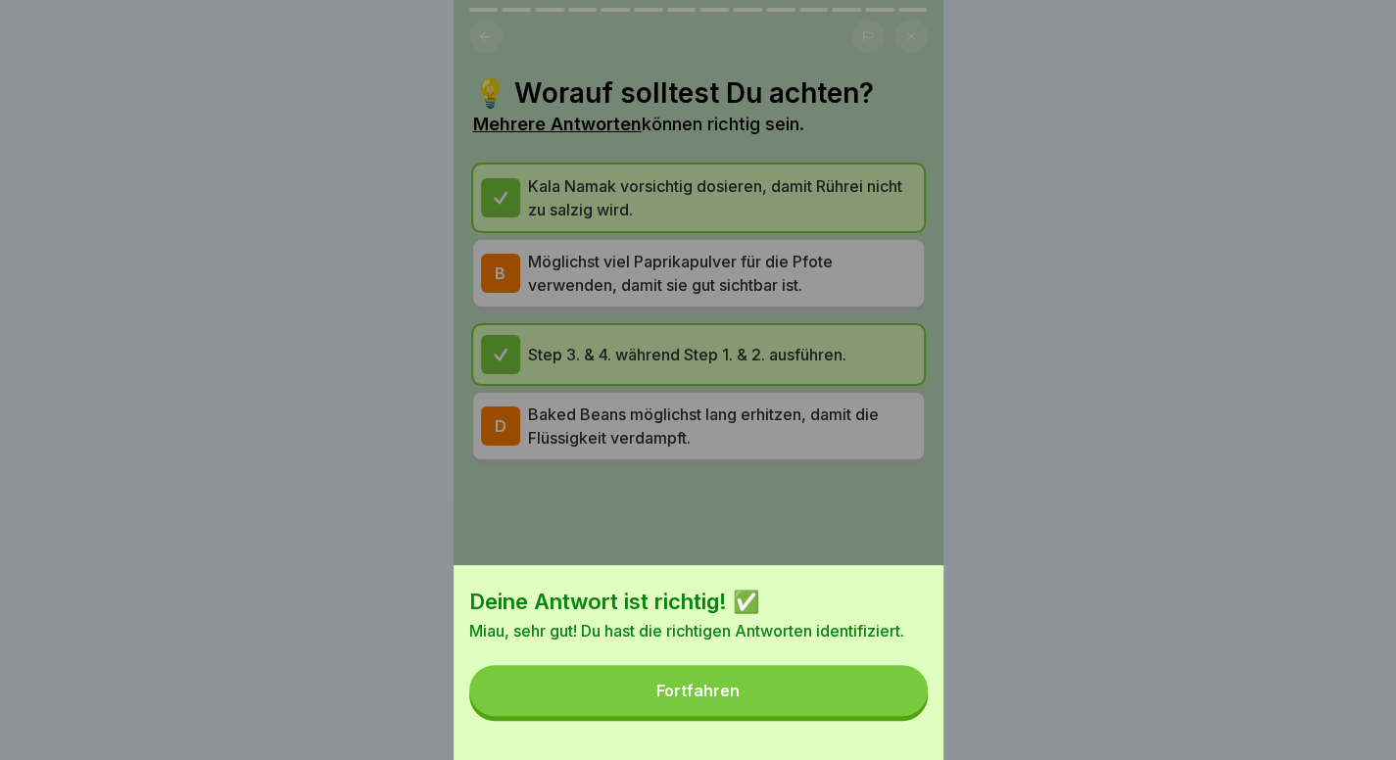
click at [854, 714] on button "Fortfahren" at bounding box center [698, 690] width 458 height 51
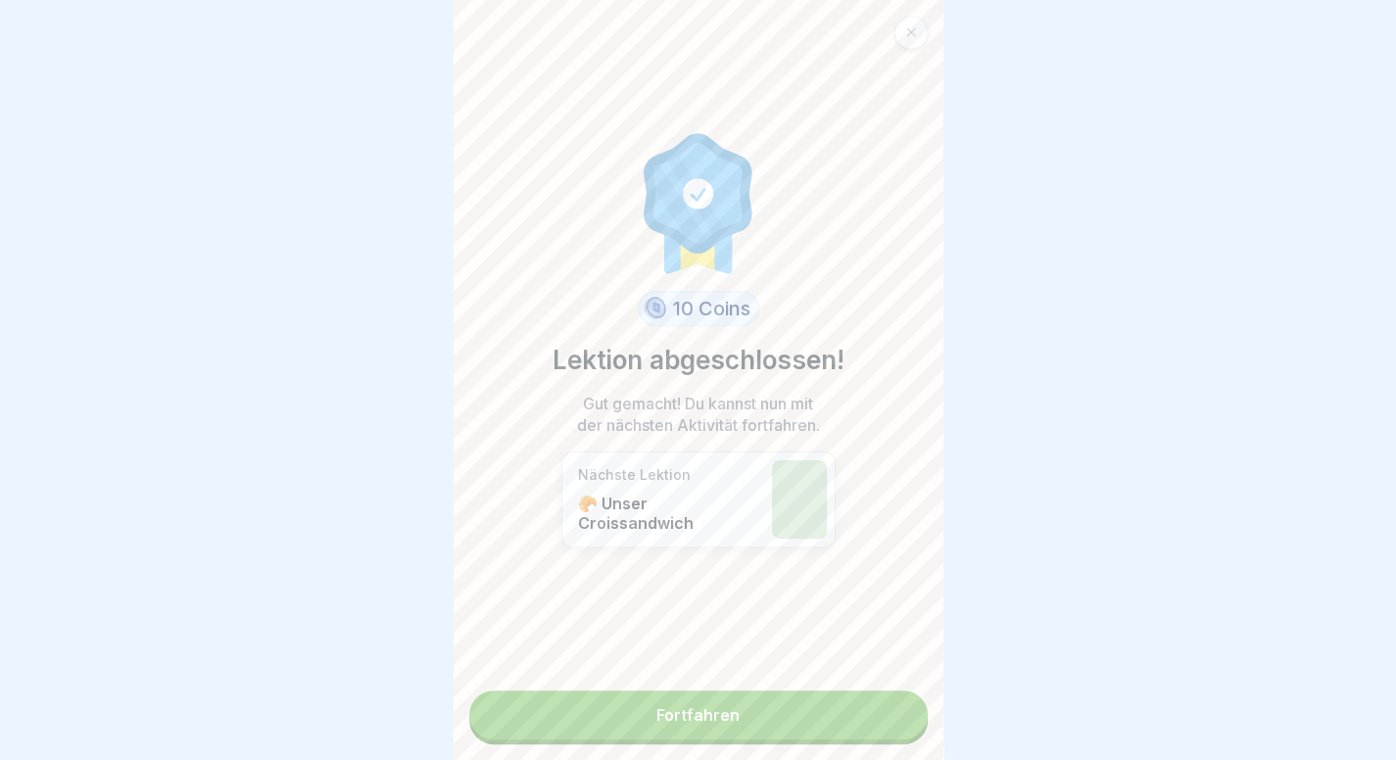
click at [797, 694] on link "Fortfahren" at bounding box center [698, 715] width 458 height 49
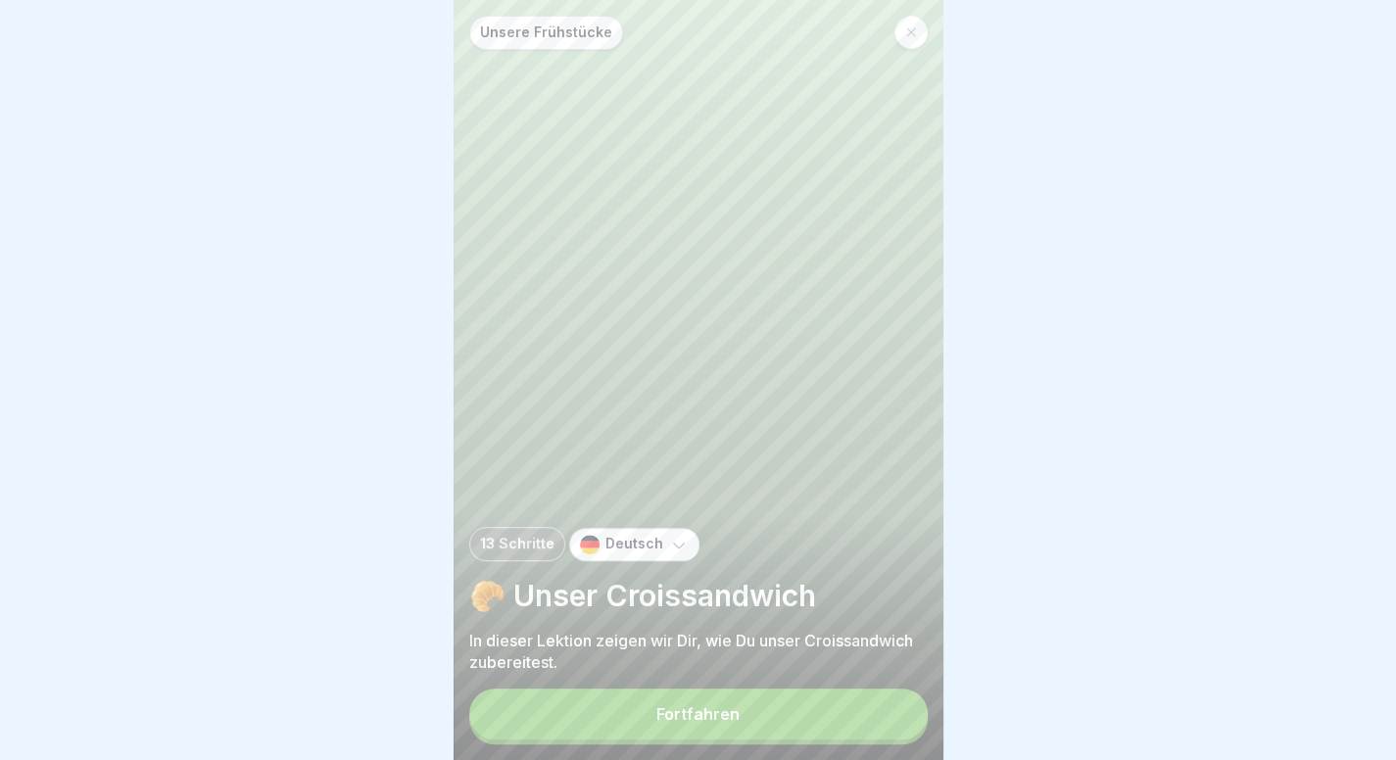
scroll to position [15, 0]
click at [797, 694] on button "Fortfahren" at bounding box center [698, 714] width 458 height 51
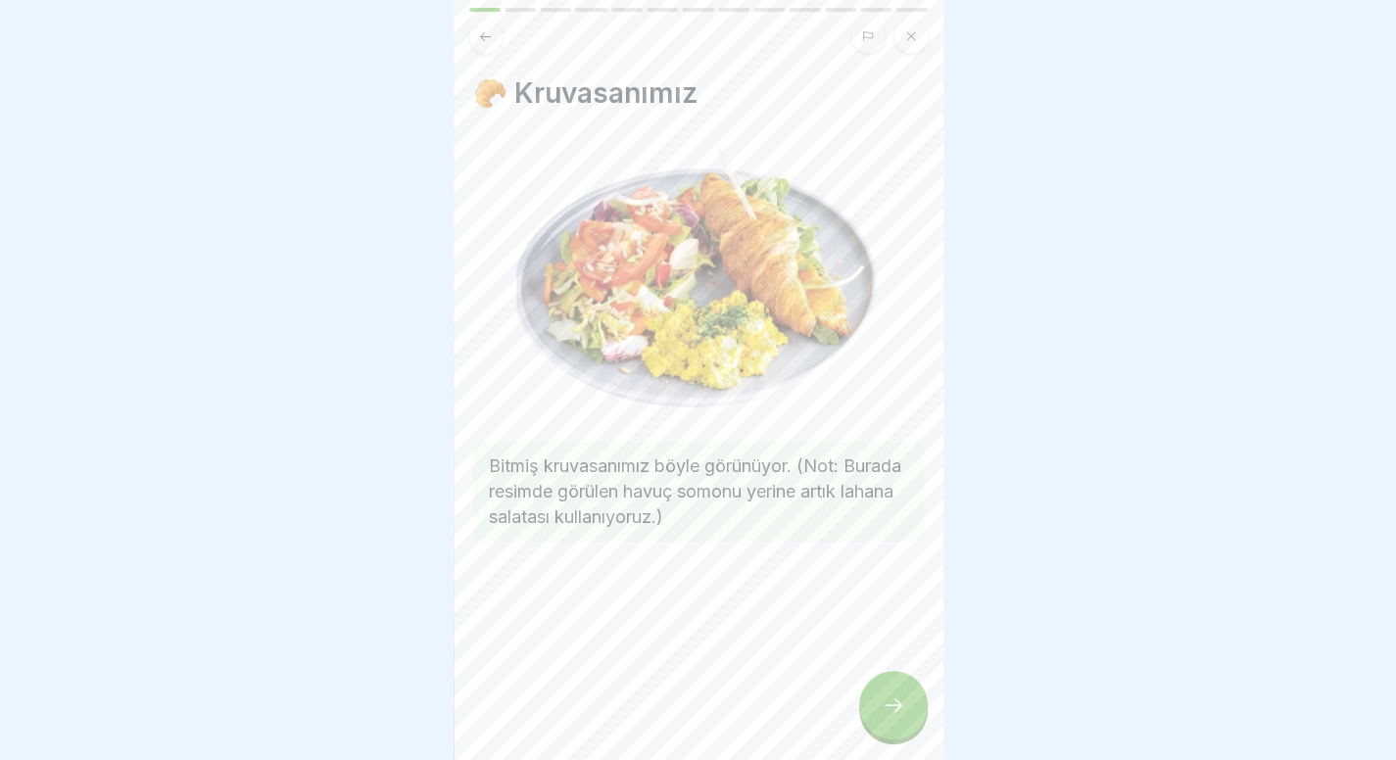
click at [885, 705] on icon at bounding box center [894, 705] width 24 height 24
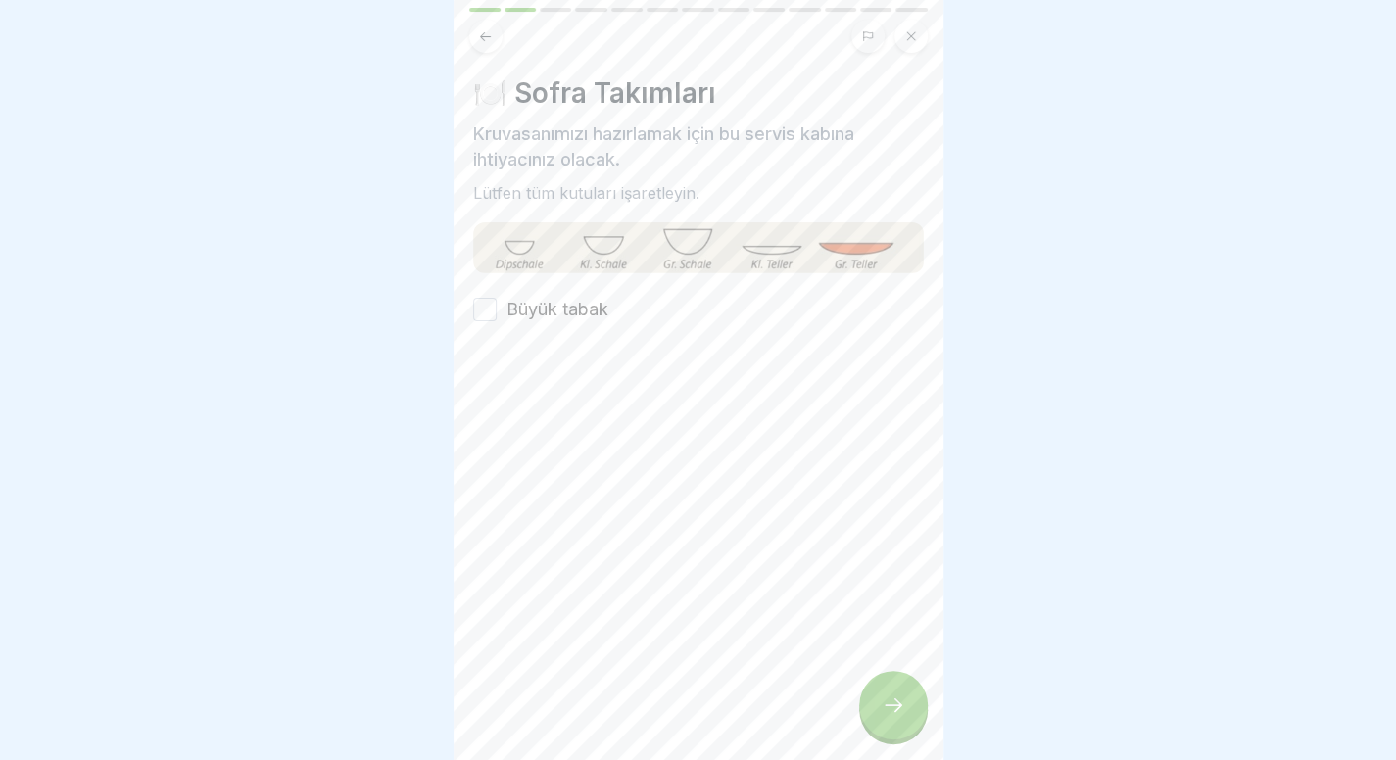
click at [564, 299] on font "Büyük tabak" at bounding box center [557, 309] width 102 height 21
click at [497, 298] on button "Büyük tabak" at bounding box center [485, 310] width 24 height 24
click at [869, 726] on div at bounding box center [893, 705] width 69 height 69
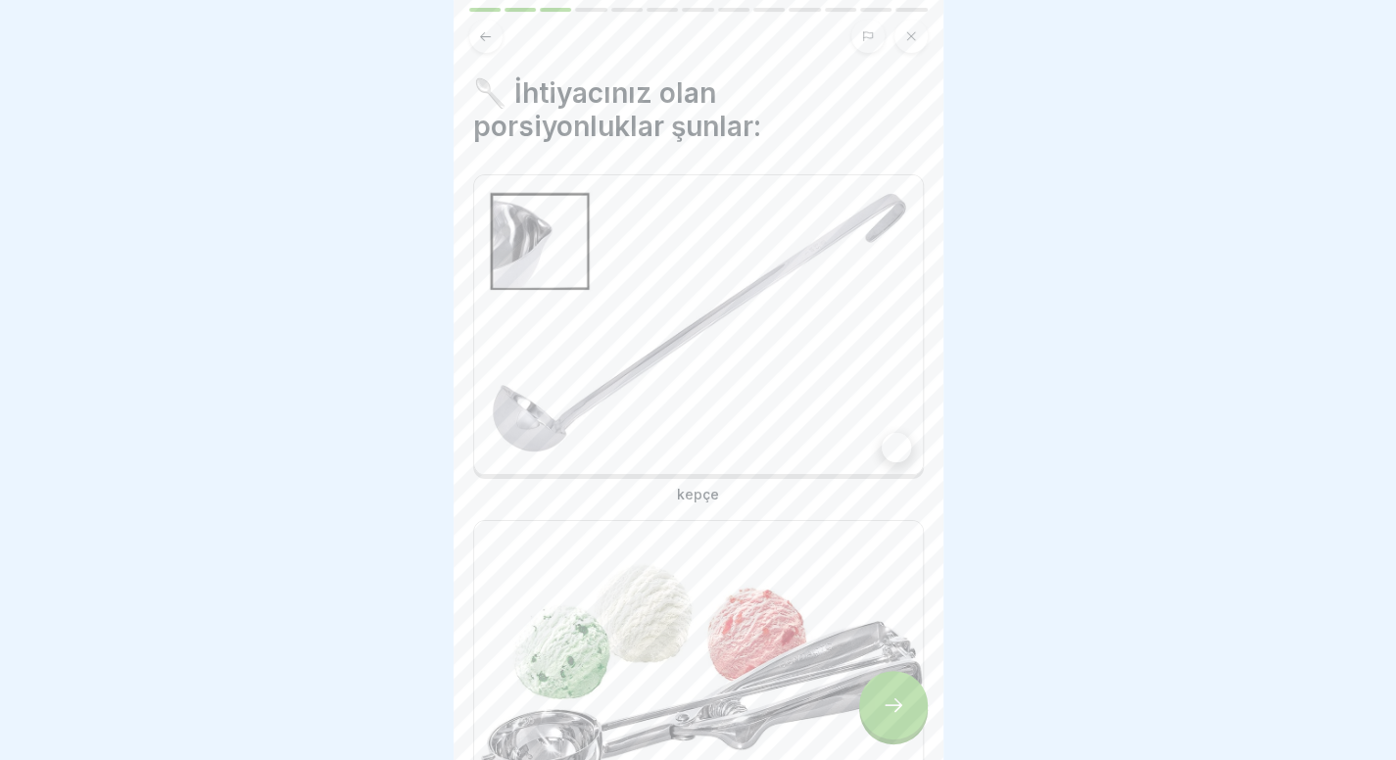
click at [823, 403] on img at bounding box center [698, 324] width 449 height 299
click at [813, 458] on div "kepçe" at bounding box center [698, 339] width 451 height 330
click at [797, 590] on img at bounding box center [698, 670] width 449 height 299
click at [820, 326] on img at bounding box center [698, 324] width 449 height 299
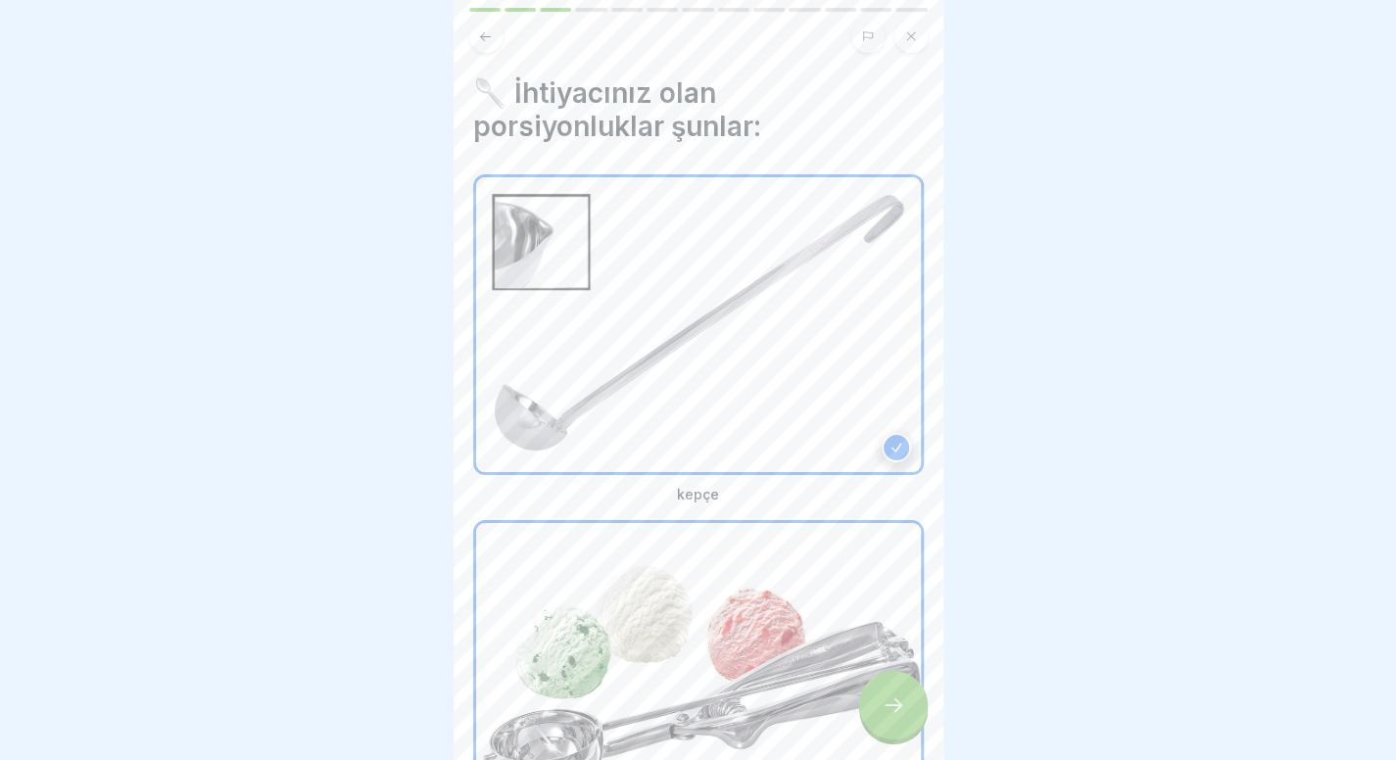
click at [905, 718] on div at bounding box center [893, 705] width 69 height 69
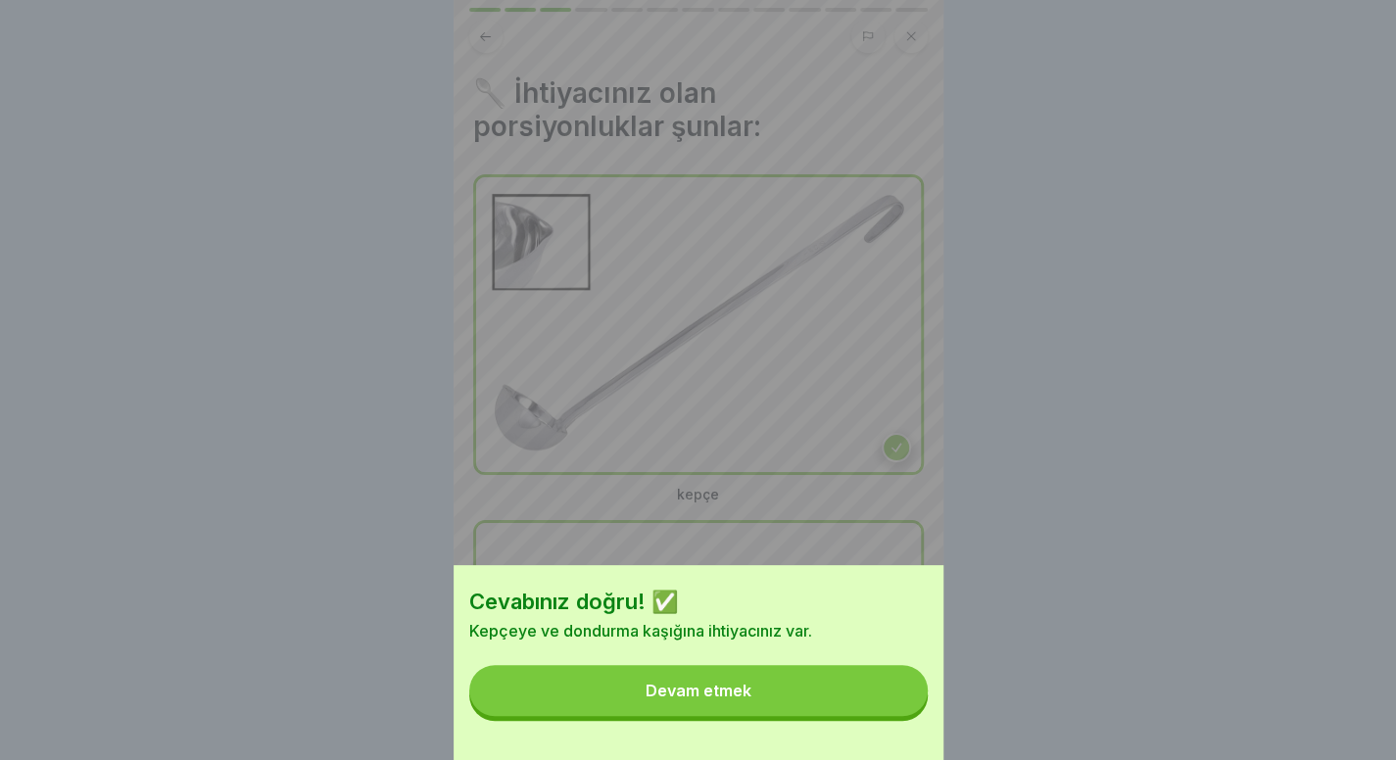
click at [817, 716] on button "Devam etmek" at bounding box center [698, 690] width 458 height 51
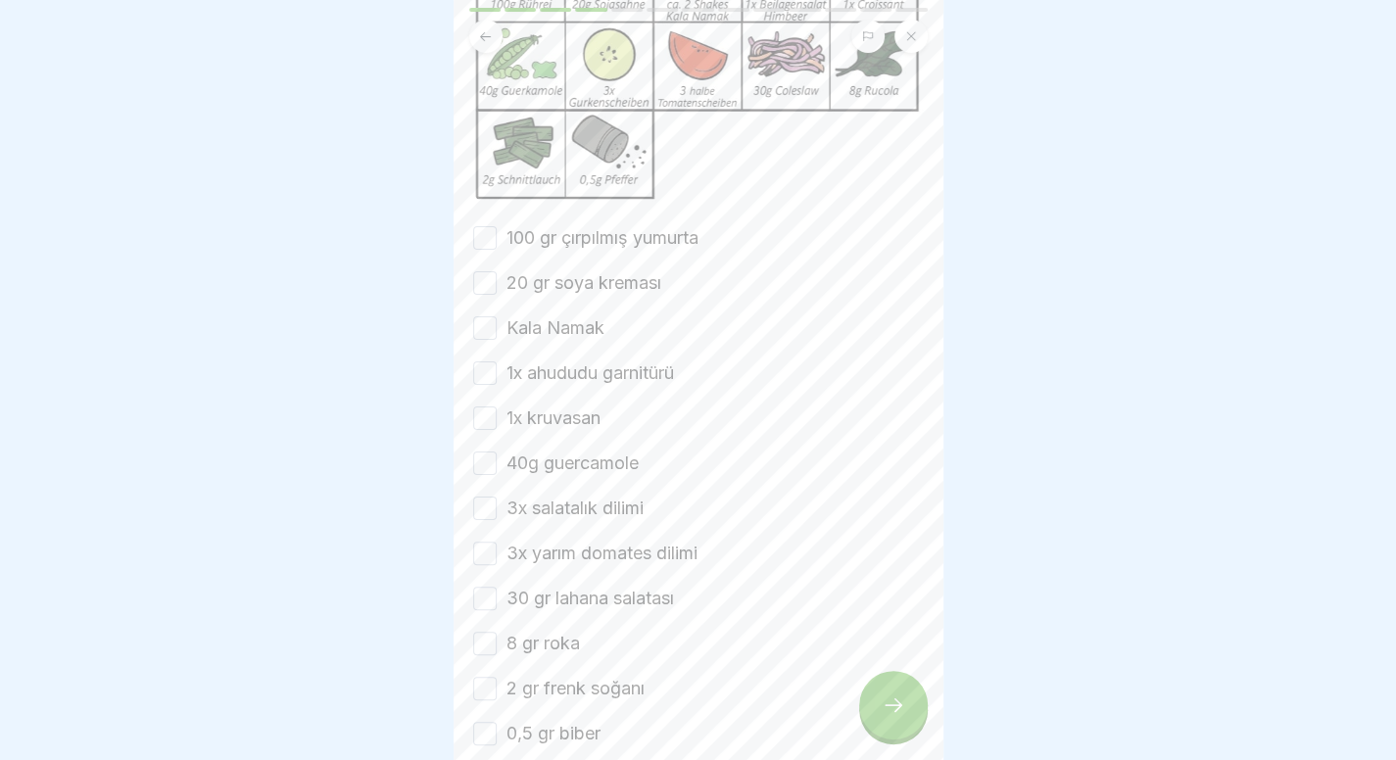
scroll to position [268, 0]
click at [629, 240] on font "100 gr çırpılmış yumurta" at bounding box center [602, 235] width 192 height 21
click at [497, 240] on button "100 gr çırpılmış yumurta" at bounding box center [485, 236] width 24 height 24
click at [602, 310] on div "100 gr çırpılmış yumurta 20 gr soya kreması Kala Namak 1x ahududu garnitürü 1x …" at bounding box center [698, 483] width 451 height 521
click at [601, 291] on font "20 gr soya kreması" at bounding box center [583, 280] width 155 height 21
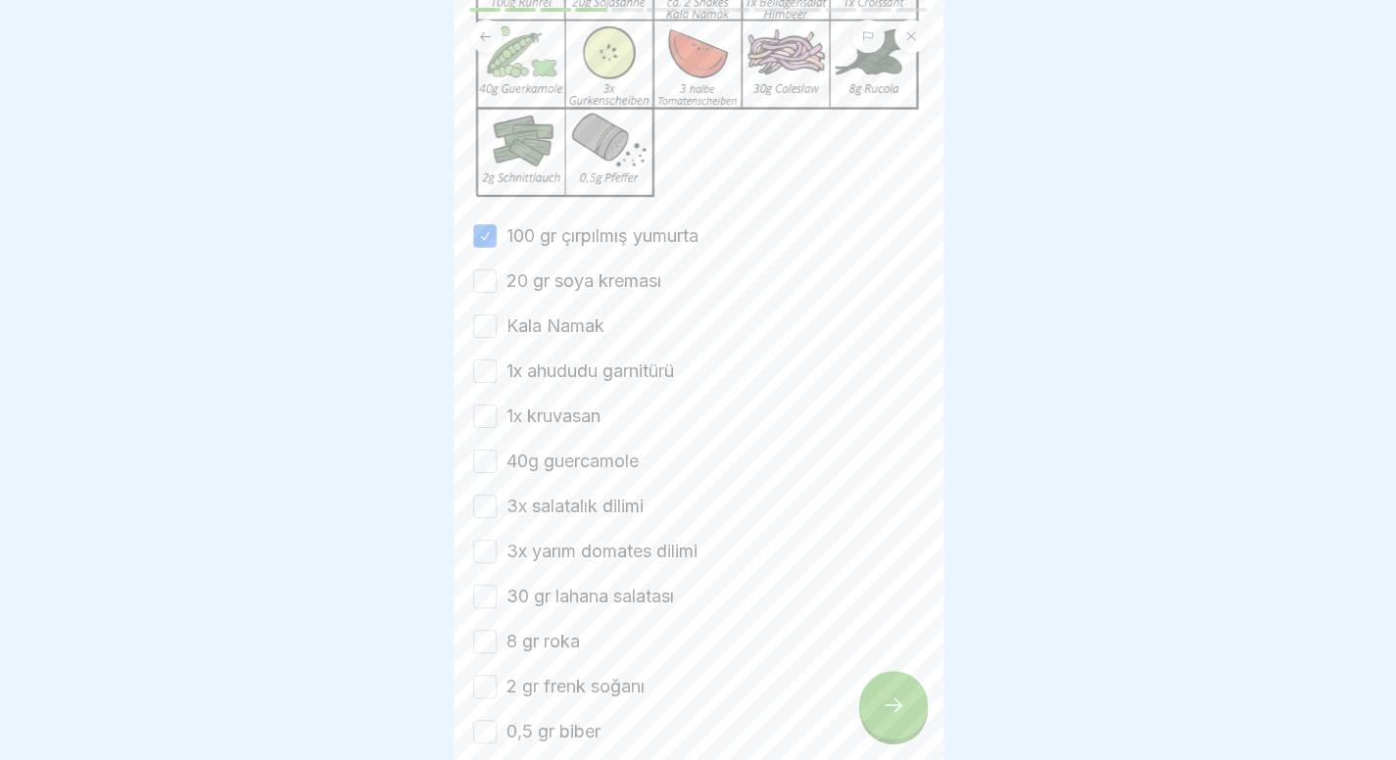
click at [497, 293] on button "20 gr soya kreması" at bounding box center [485, 281] width 24 height 24
click at [554, 352] on div "100 gr çırpılmış yumurta 20 gr soya kreması Kala Namak 1x ahududu garnitürü 1x …" at bounding box center [698, 483] width 451 height 521
click at [576, 322] on label "Kala Namak" at bounding box center [555, 325] width 98 height 25
click at [497, 322] on button "Kala Namak" at bounding box center [485, 326] width 24 height 24
click at [576, 377] on font "1x ahududu garnitürü" at bounding box center [589, 370] width 167 height 21
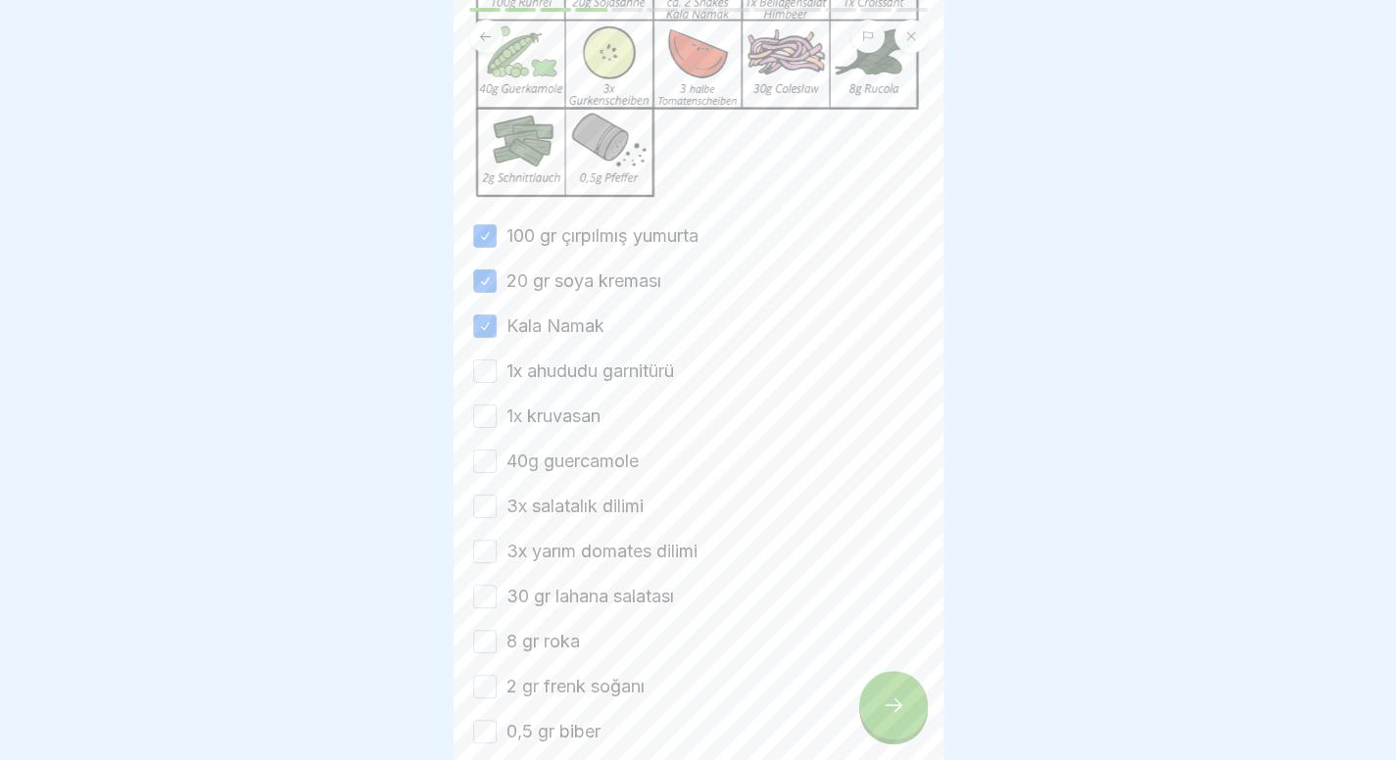
click at [497, 377] on button "1x ahududu garnitürü" at bounding box center [485, 371] width 24 height 24
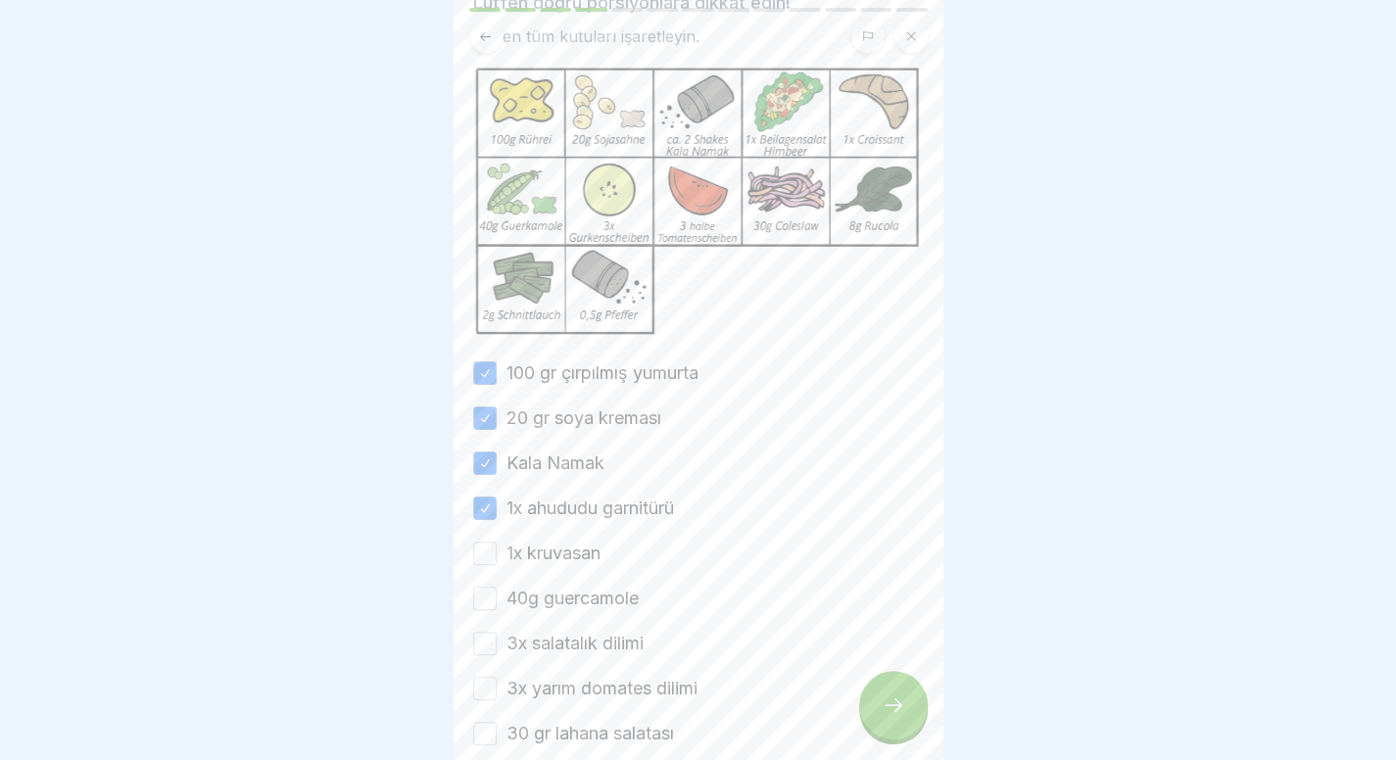
scroll to position [127, 0]
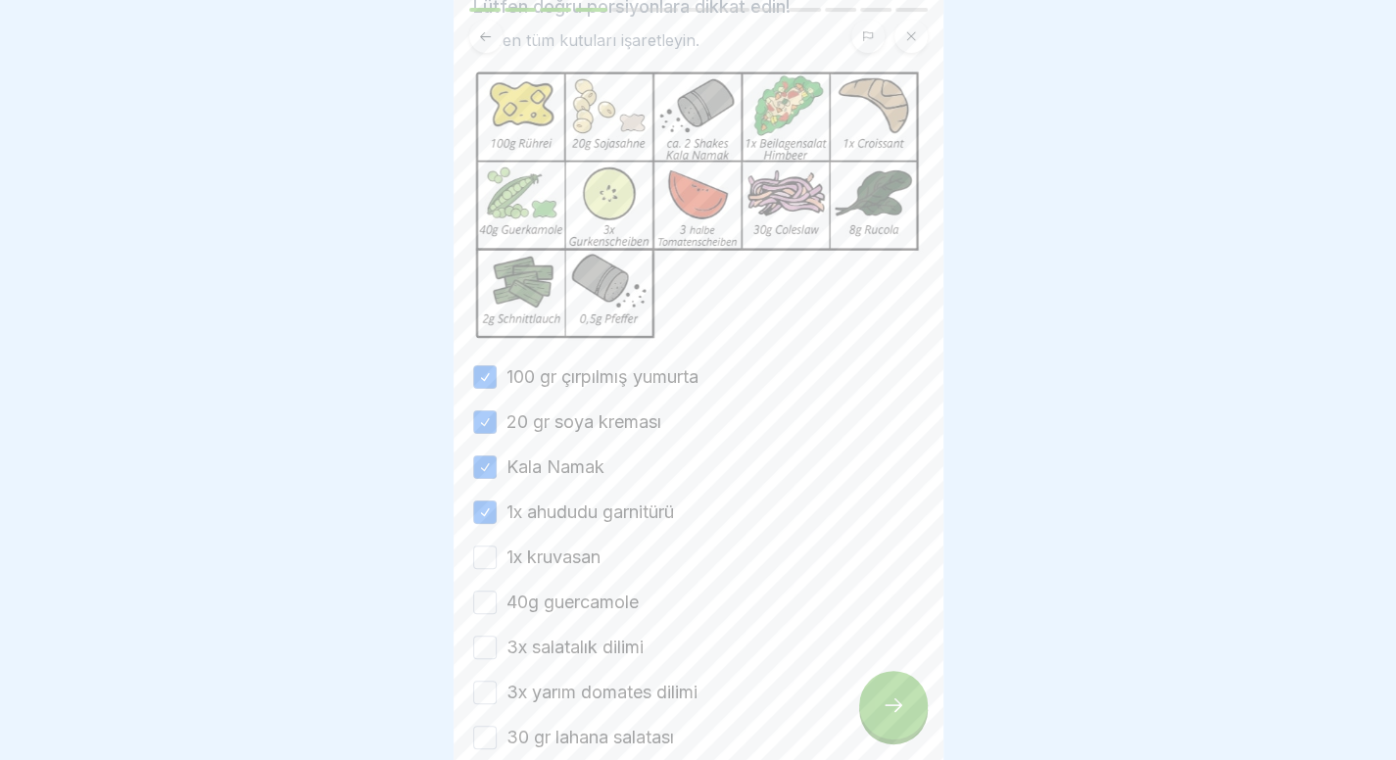
click at [574, 566] on font "1x kruvasan" at bounding box center [553, 557] width 94 height 21
click at [497, 566] on button "1x kruvasan" at bounding box center [485, 558] width 24 height 24
click at [588, 612] on font "40g guercamole" at bounding box center [572, 602] width 132 height 21
click at [497, 613] on button "40g guercamole" at bounding box center [485, 603] width 24 height 24
click at [577, 655] on font "3x salatalık dilimi" at bounding box center [574, 647] width 137 height 21
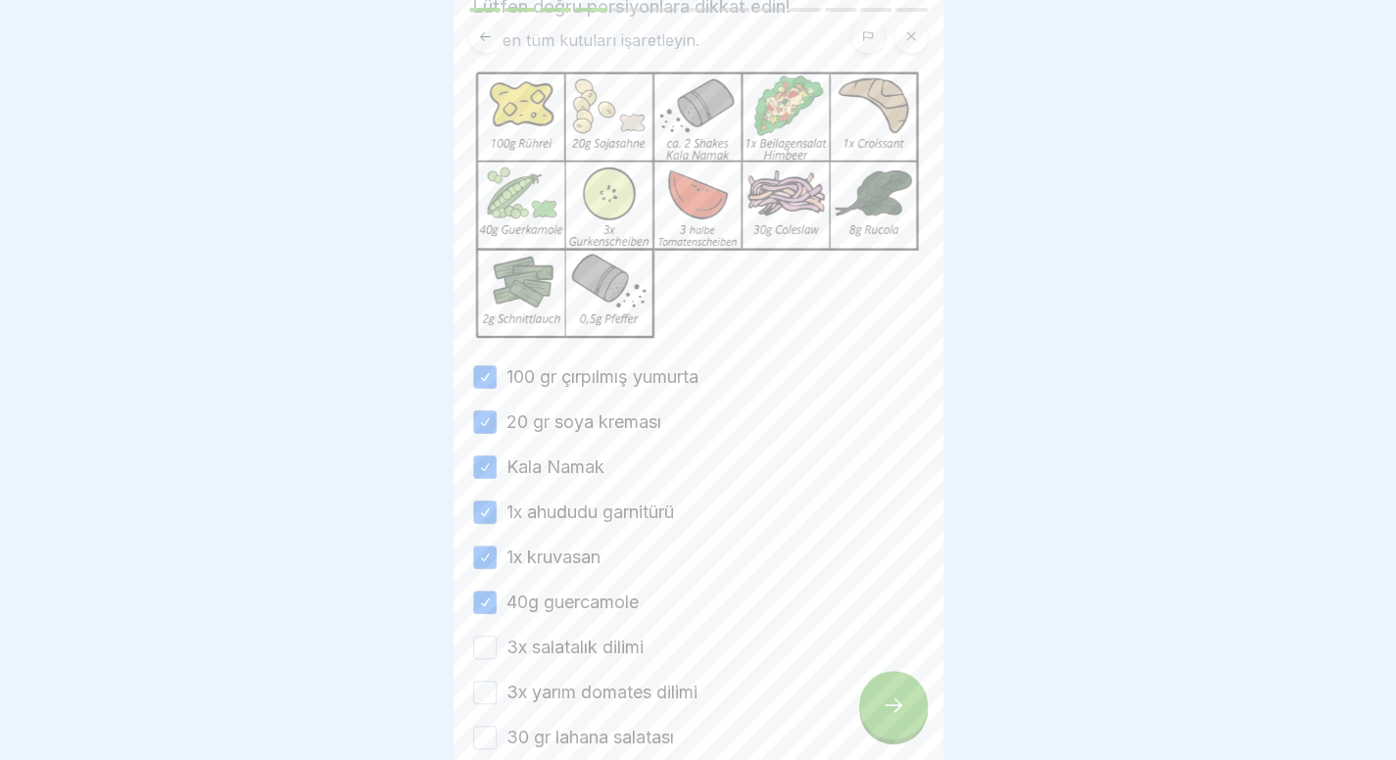
click at [497, 655] on button "3x salatalık dilimi" at bounding box center [485, 648] width 24 height 24
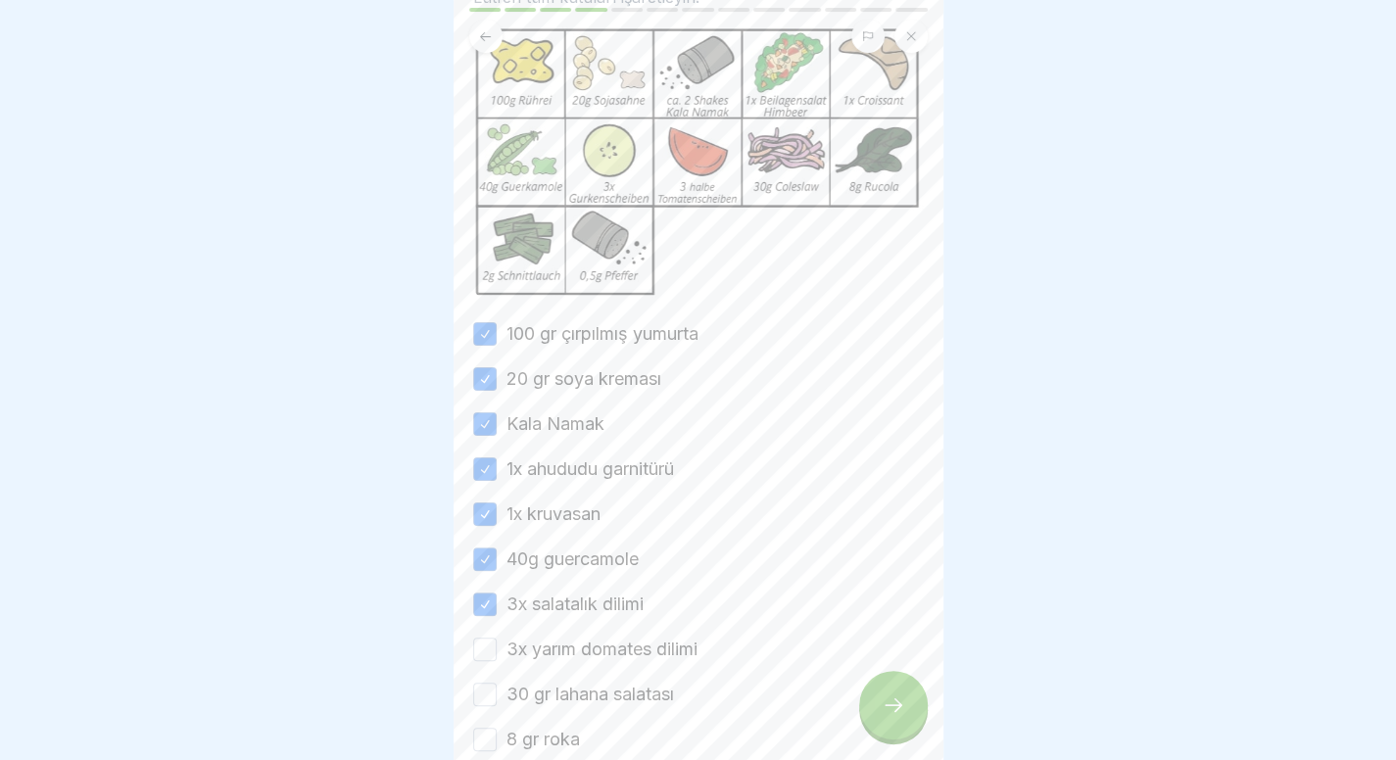
click at [577, 655] on font "3x yarım domates dilimi" at bounding box center [601, 649] width 191 height 21
click at [497, 655] on button "3x yarım domates dilimi" at bounding box center [485, 650] width 24 height 24
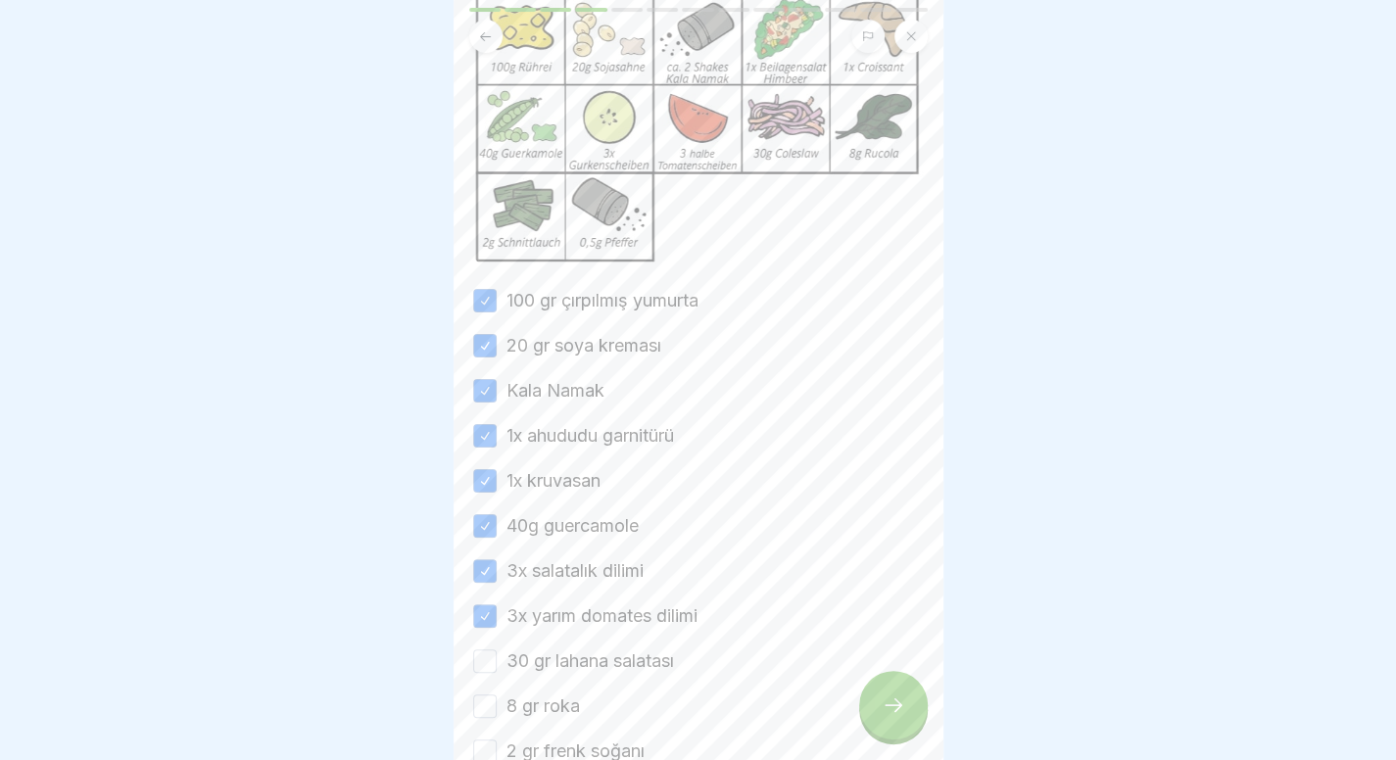
scroll to position [208, 0]
click at [577, 655] on font "30 gr lahana salatası" at bounding box center [589, 656] width 167 height 21
click at [497, 655] on button "30 gr lahana salatası" at bounding box center [485, 657] width 24 height 24
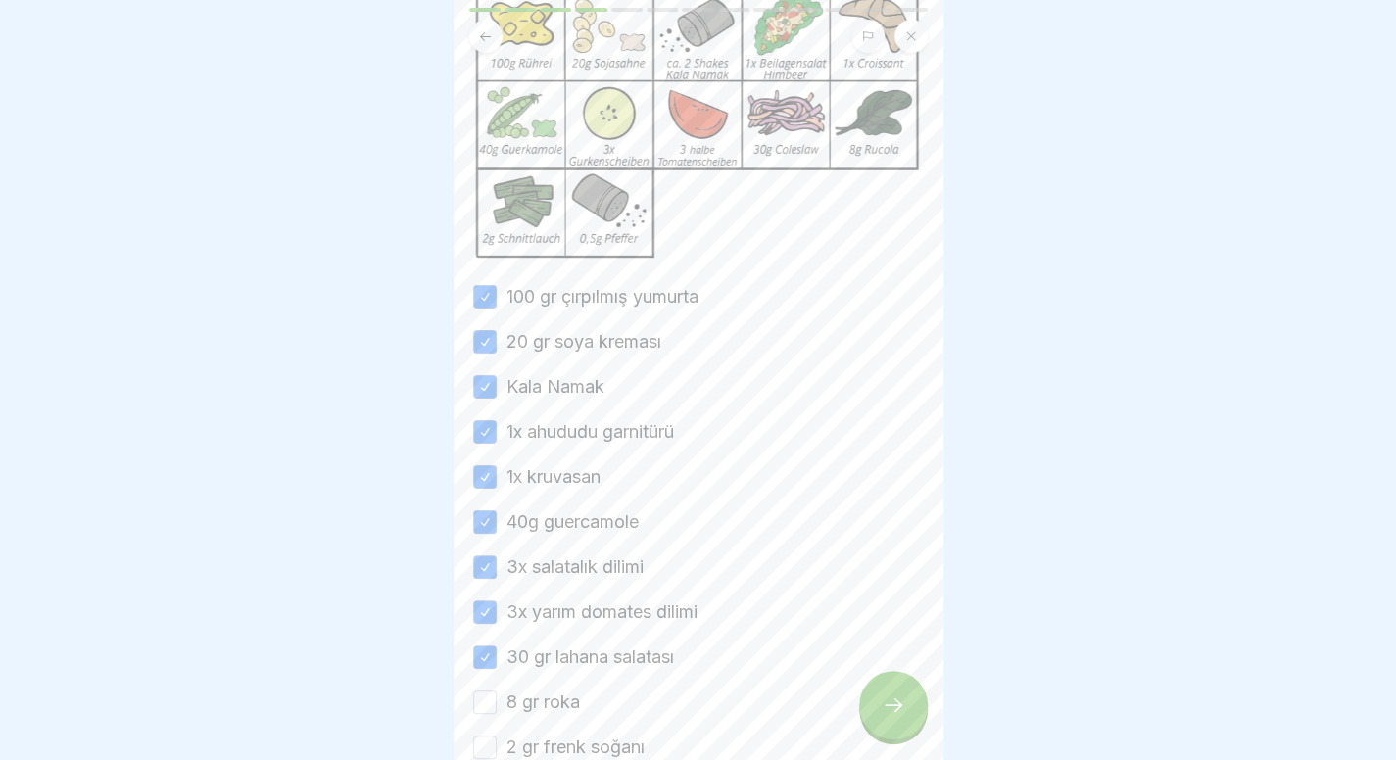
click at [552, 702] on font "8 gr roka" at bounding box center [542, 702] width 73 height 21
click at [497, 702] on button "8 gr roka" at bounding box center [485, 703] width 24 height 24
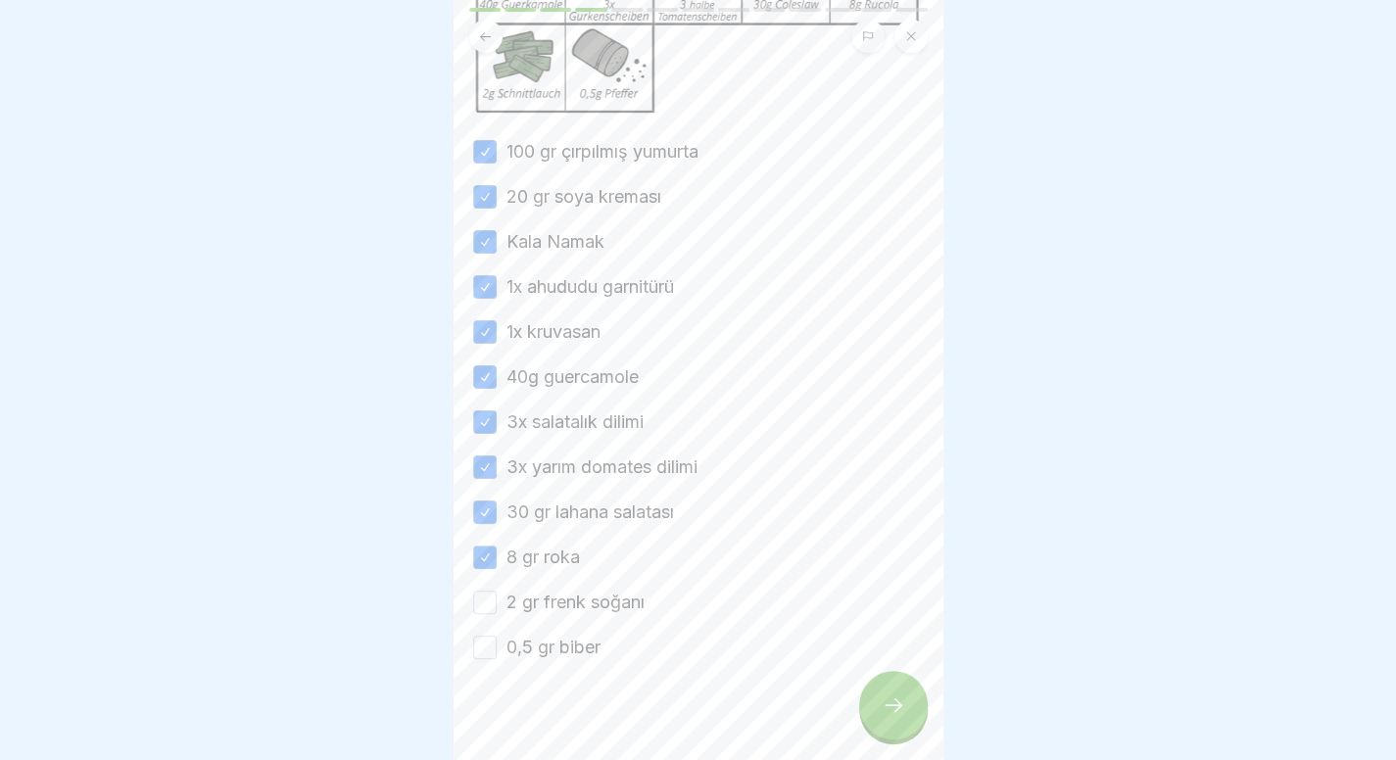
click at [588, 630] on div "100 gr çırpılmış yumurta 20 gr soya kreması Kala Namak 1x ahududu garnitürü 1x …" at bounding box center [698, 399] width 451 height 521
click at [599, 626] on div "100 gr çırpılmış yumurta 20 gr soya kreması Kala Namak 1x ahududu garnitürü 1x …" at bounding box center [698, 399] width 451 height 521
click at [576, 647] on font "0,5 gr biber" at bounding box center [553, 647] width 94 height 21
click at [497, 647] on button "0,5 gr biber" at bounding box center [485, 648] width 24 height 24
click at [607, 602] on font "2 gr frenk soğanı" at bounding box center [575, 602] width 138 height 21
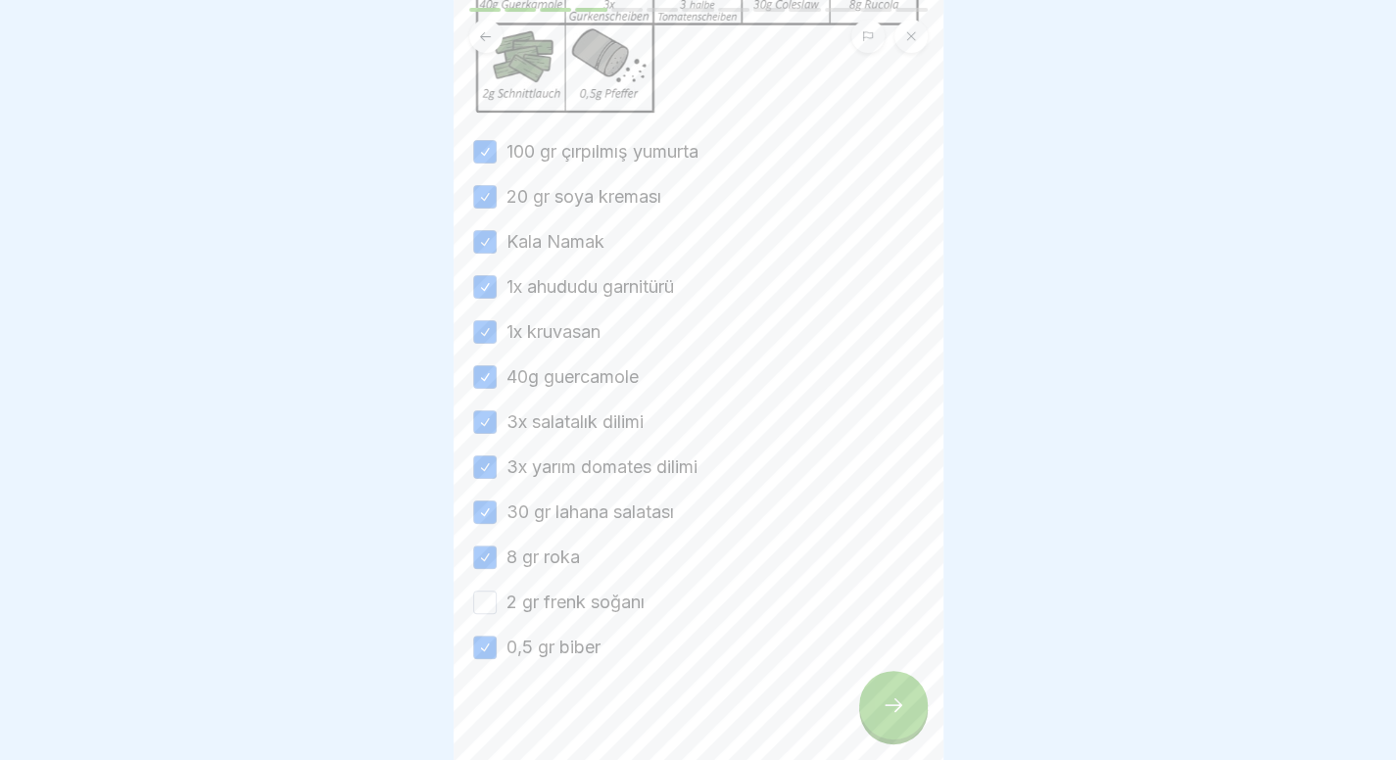
click at [497, 602] on button "2 gr frenk soğanı" at bounding box center [485, 603] width 24 height 24
click at [882, 705] on icon at bounding box center [894, 705] width 24 height 24
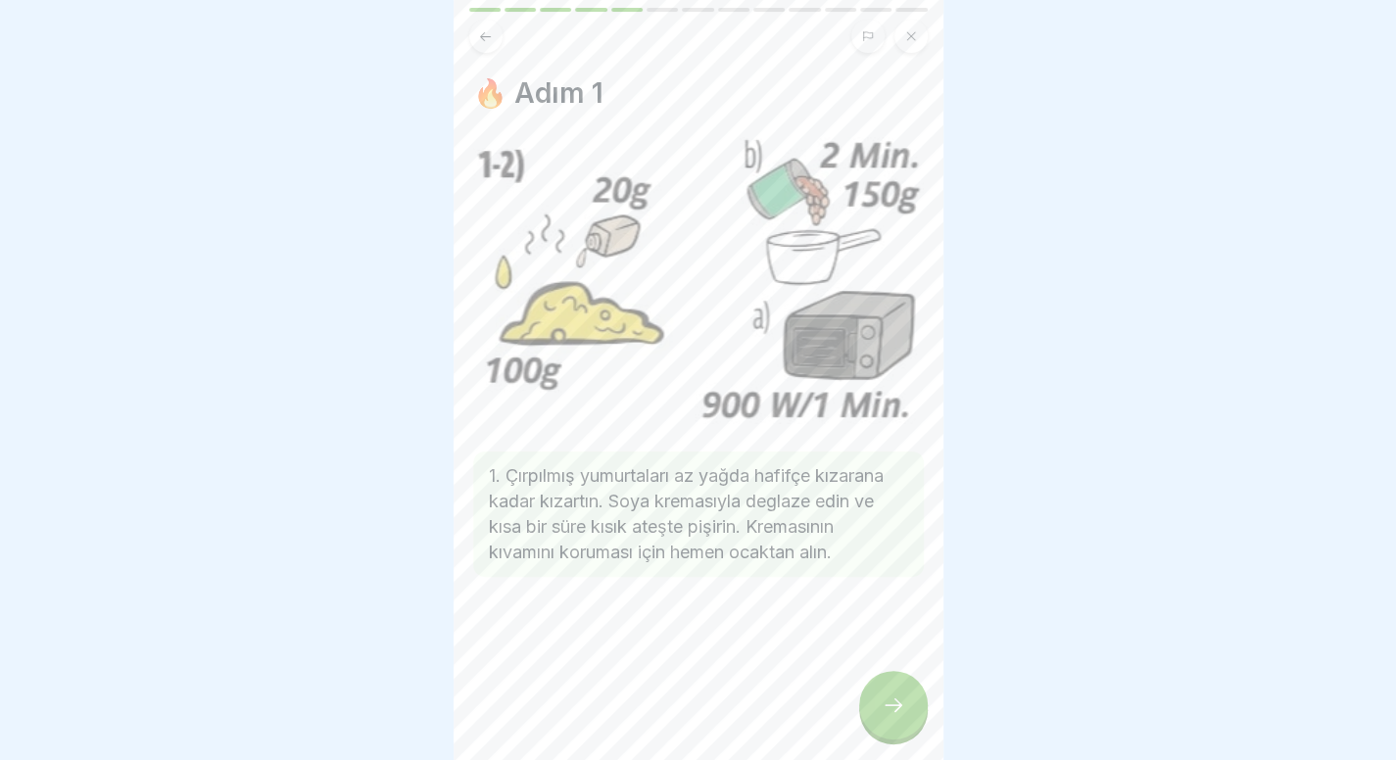
click at [907, 701] on div at bounding box center [893, 705] width 69 height 69
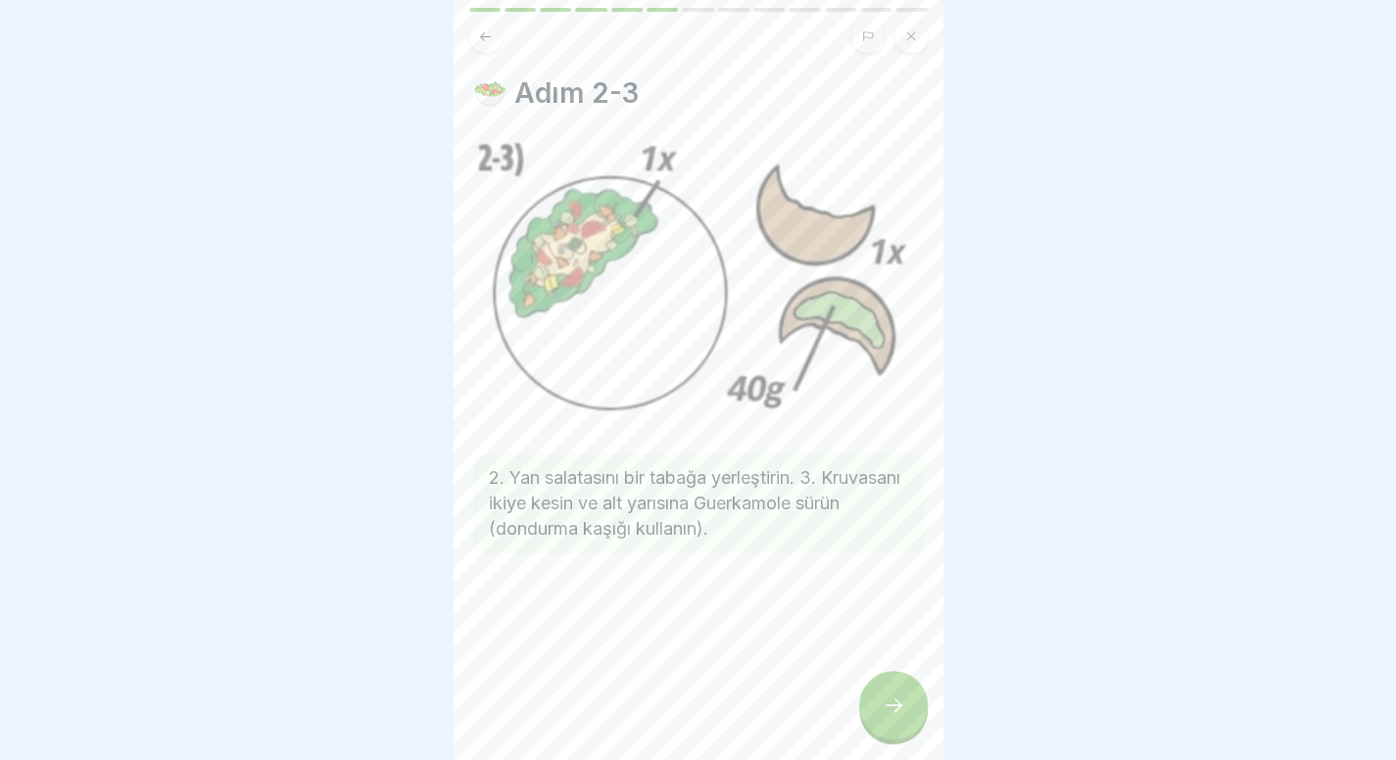
click at [904, 677] on div at bounding box center [893, 705] width 69 height 69
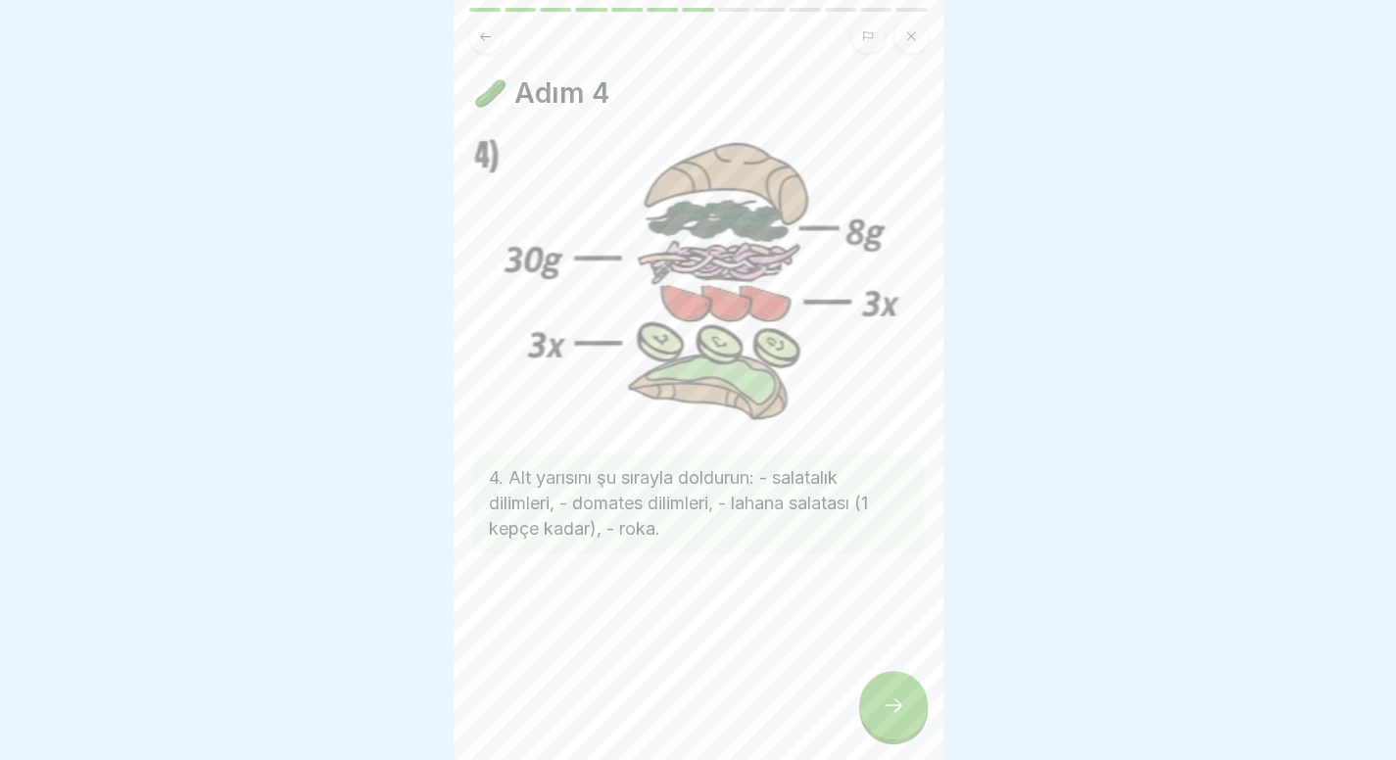
click at [895, 704] on icon at bounding box center [894, 705] width 24 height 24
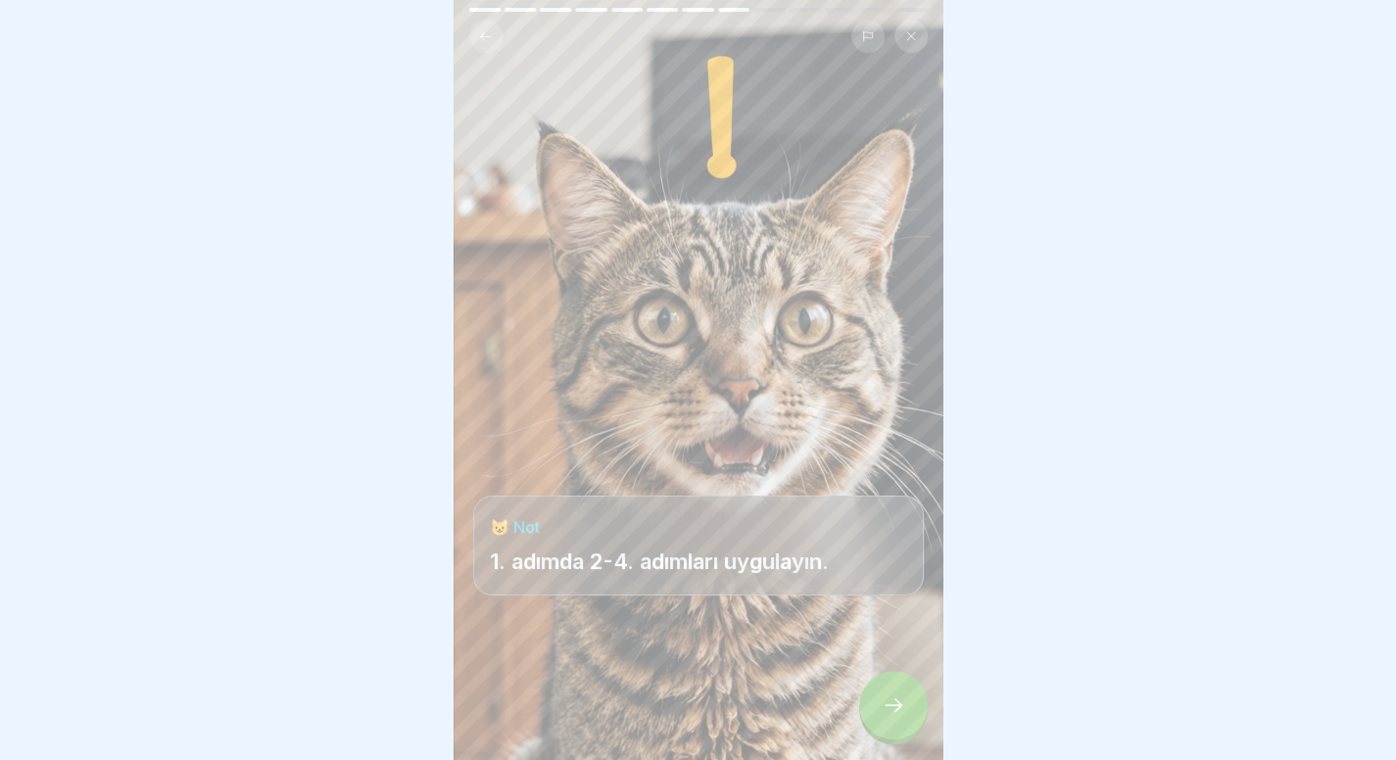
click at [878, 704] on div at bounding box center [893, 705] width 69 height 69
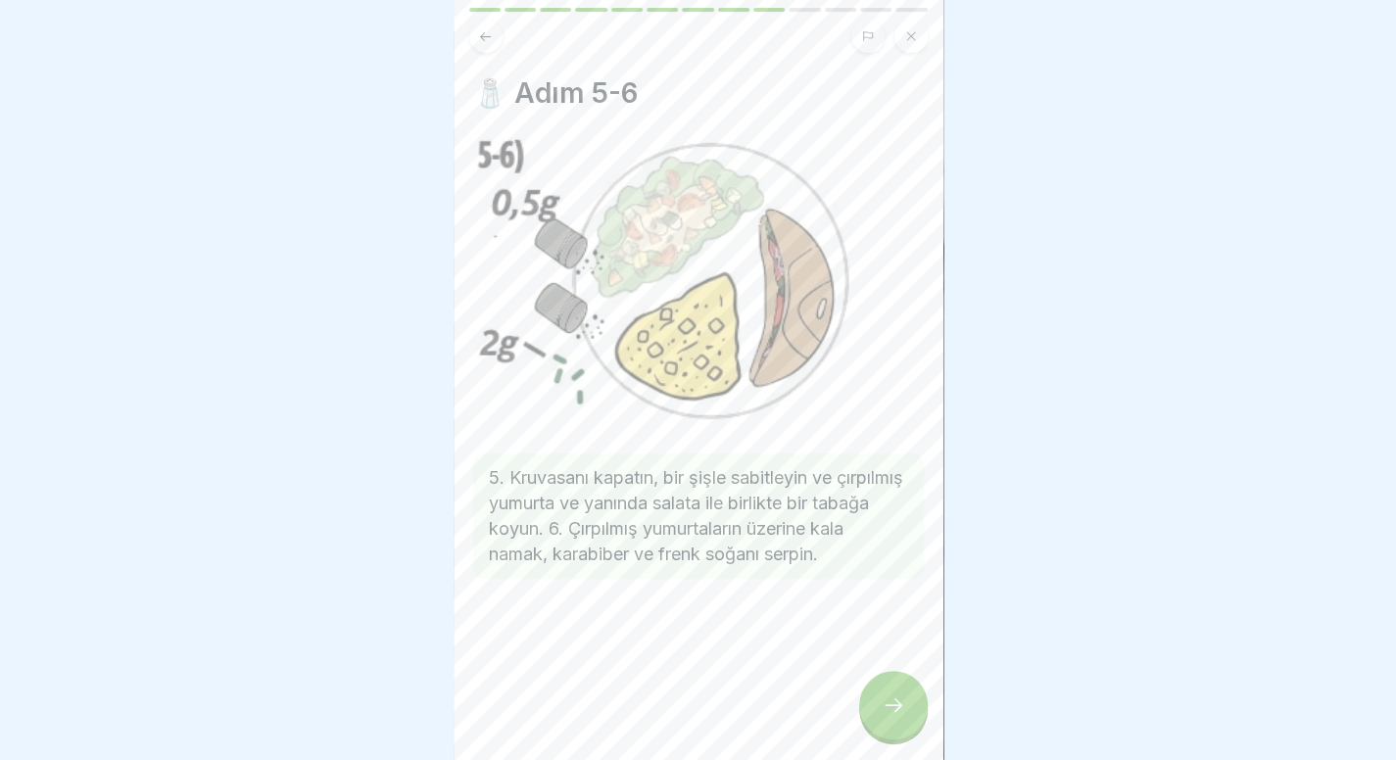
click at [909, 676] on div "Kahvaltılarımız 13 adım Almanca 🥐 Kruvasanımız Bu dersimizde kruvasan sandviçim…" at bounding box center [699, 380] width 490 height 760
click at [899, 712] on icon at bounding box center [894, 705] width 24 height 24
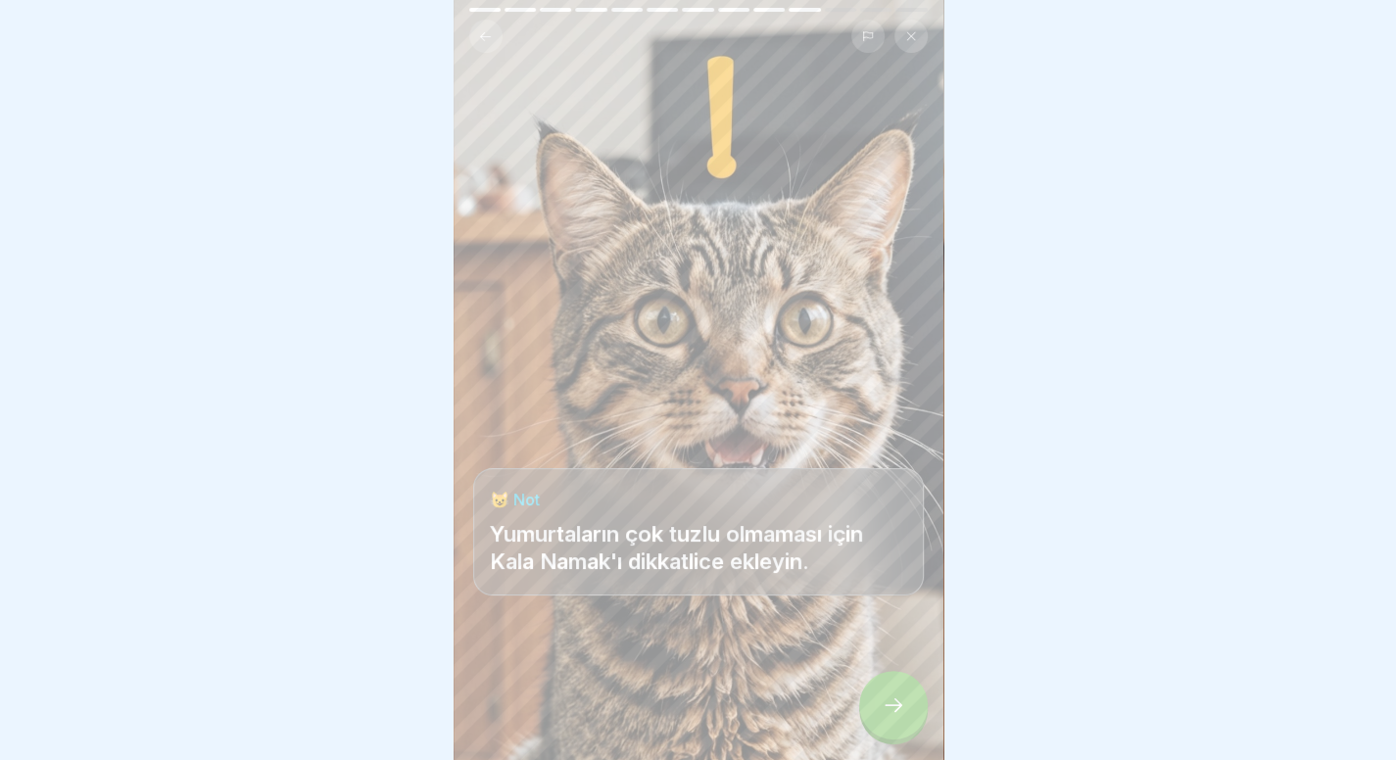
click at [899, 712] on icon at bounding box center [894, 705] width 24 height 24
click at [480, 29] on icon at bounding box center [485, 36] width 15 height 15
click at [890, 691] on div at bounding box center [893, 705] width 69 height 69
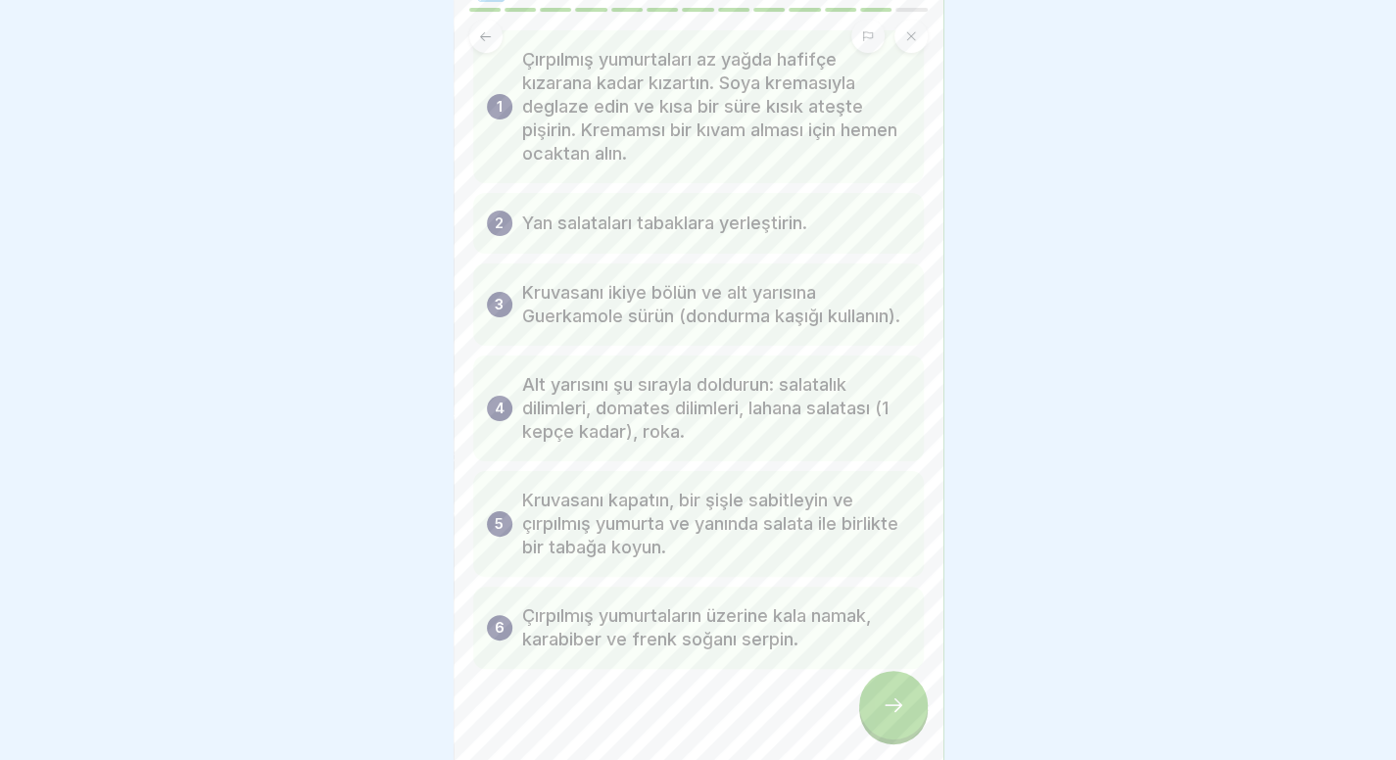
scroll to position [108, 0]
click at [897, 709] on icon at bounding box center [894, 705] width 24 height 24
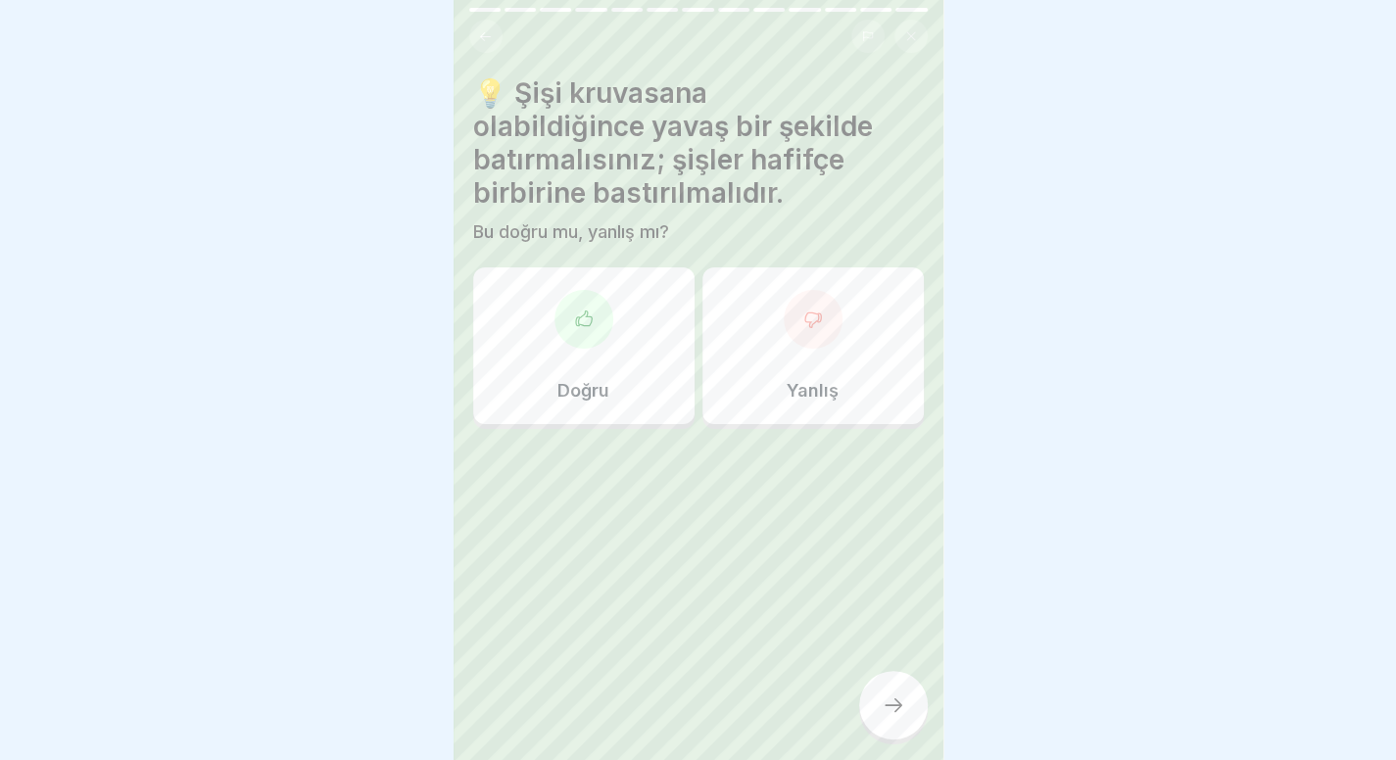
click at [635, 275] on div "Doğru" at bounding box center [583, 345] width 221 height 157
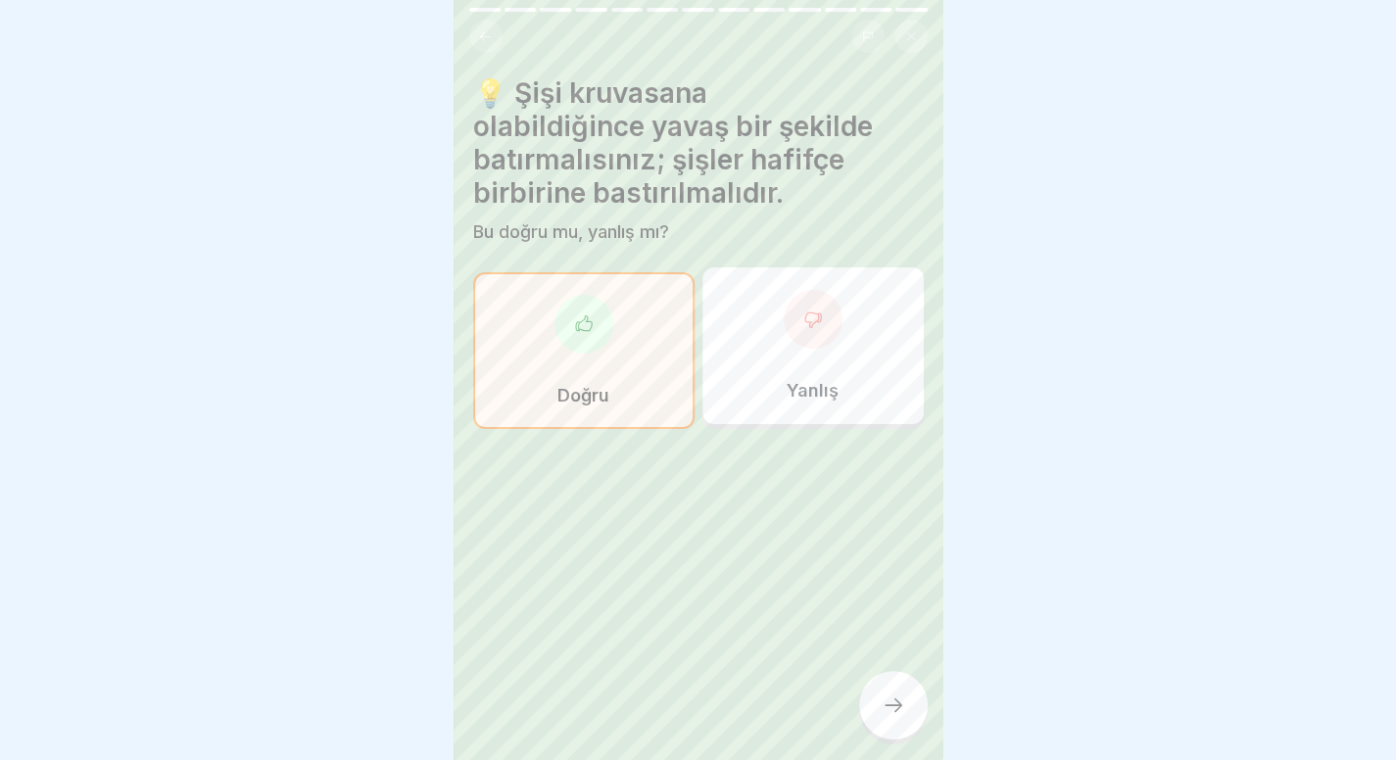
click at [880, 689] on div at bounding box center [893, 705] width 69 height 69
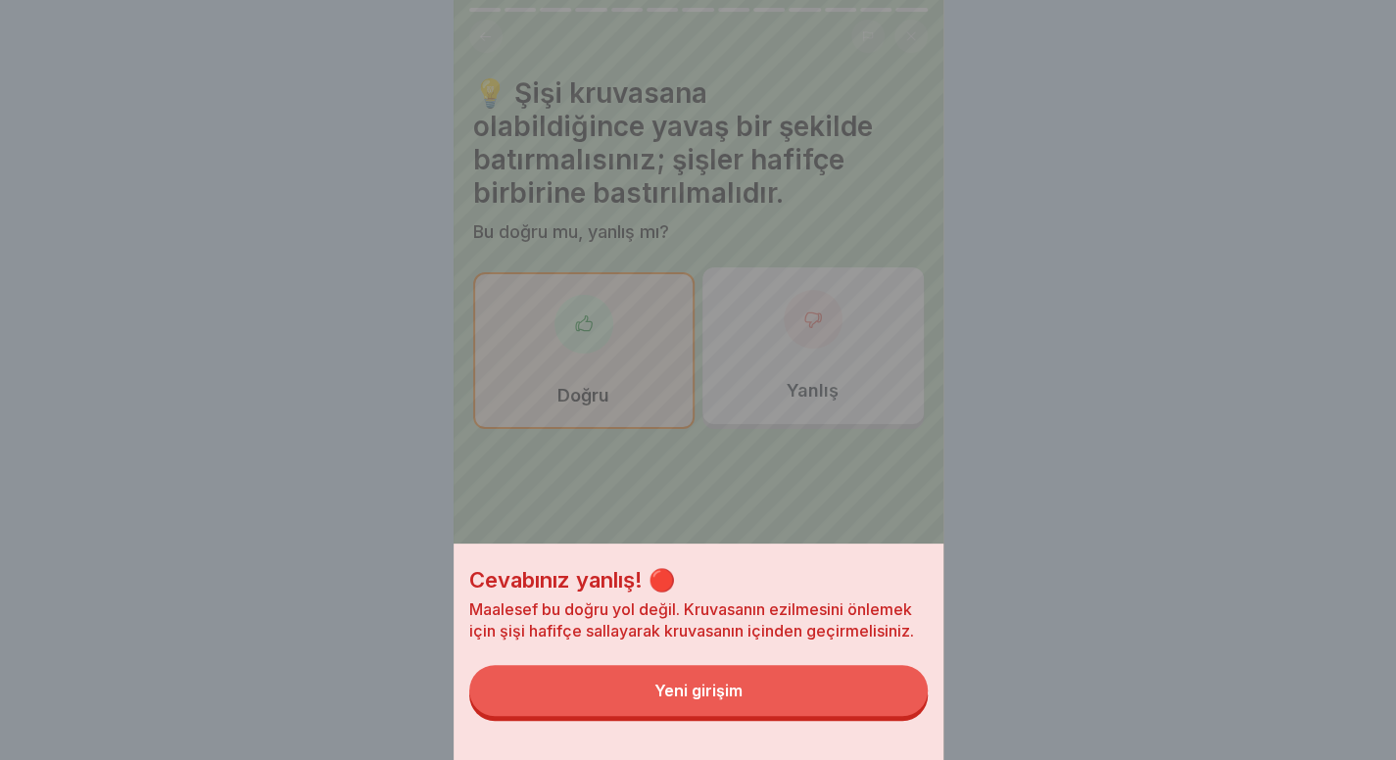
click at [856, 697] on button "Yeni girişim" at bounding box center [698, 690] width 458 height 51
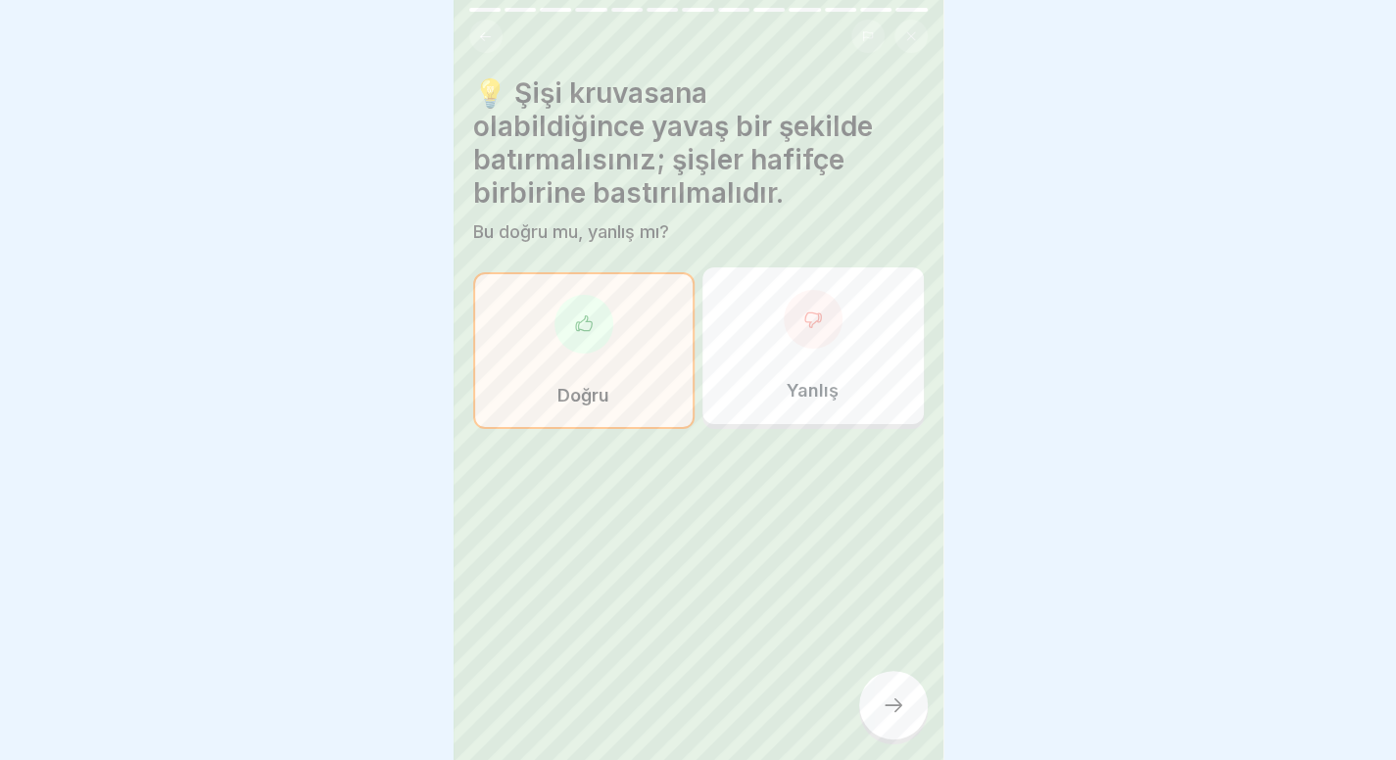
click at [842, 306] on div "Yanlış" at bounding box center [812, 345] width 221 height 157
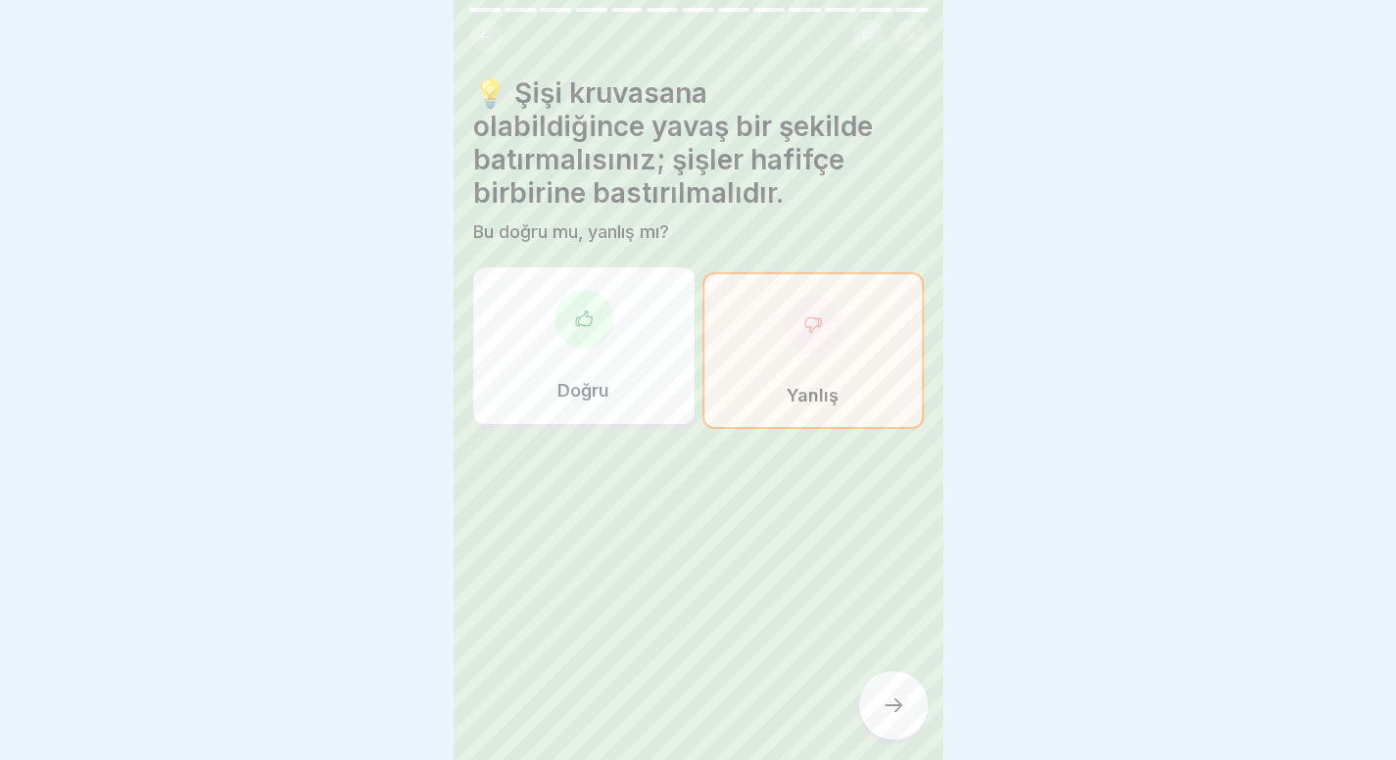
click at [907, 691] on div at bounding box center [893, 705] width 69 height 69
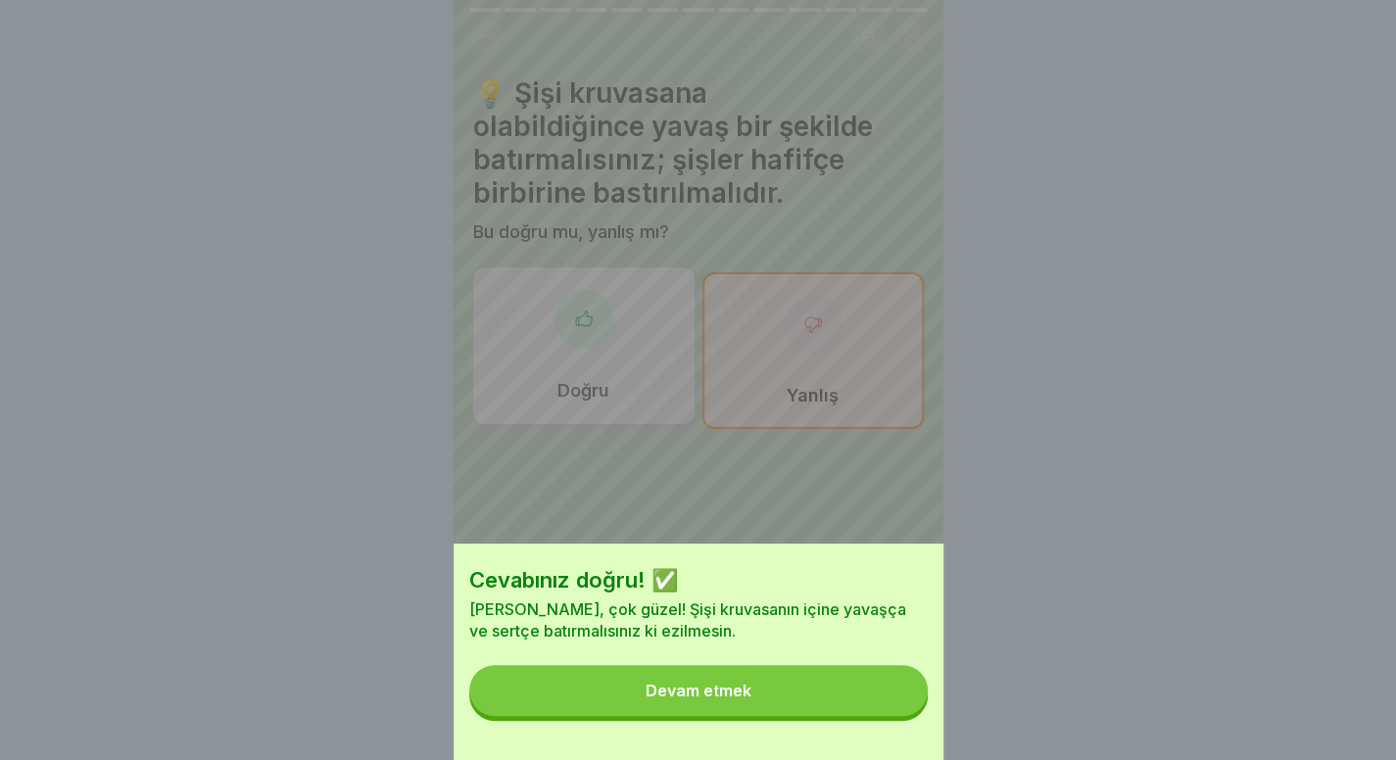
click at [877, 701] on button "Devam etmek" at bounding box center [698, 690] width 458 height 51
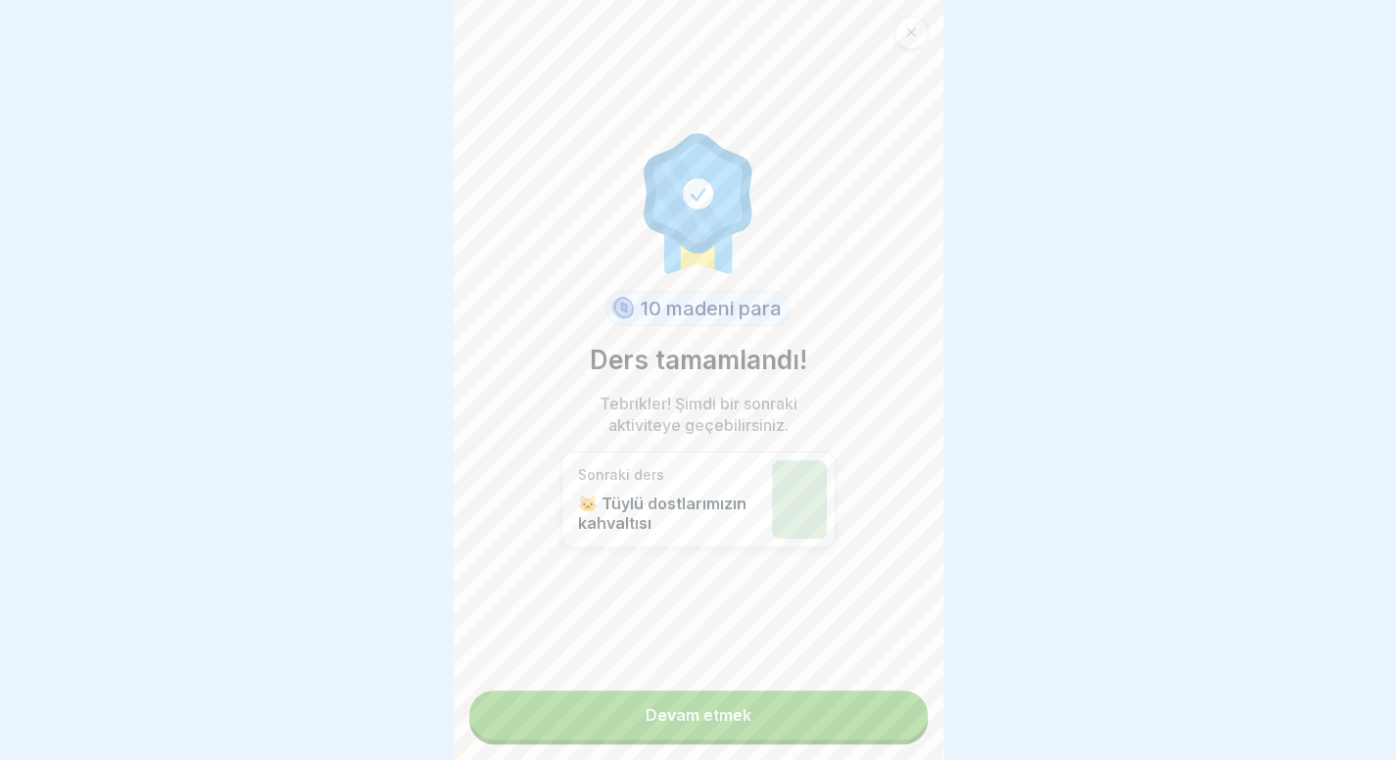
click at [877, 701] on link "Devam etmek" at bounding box center [698, 715] width 458 height 49
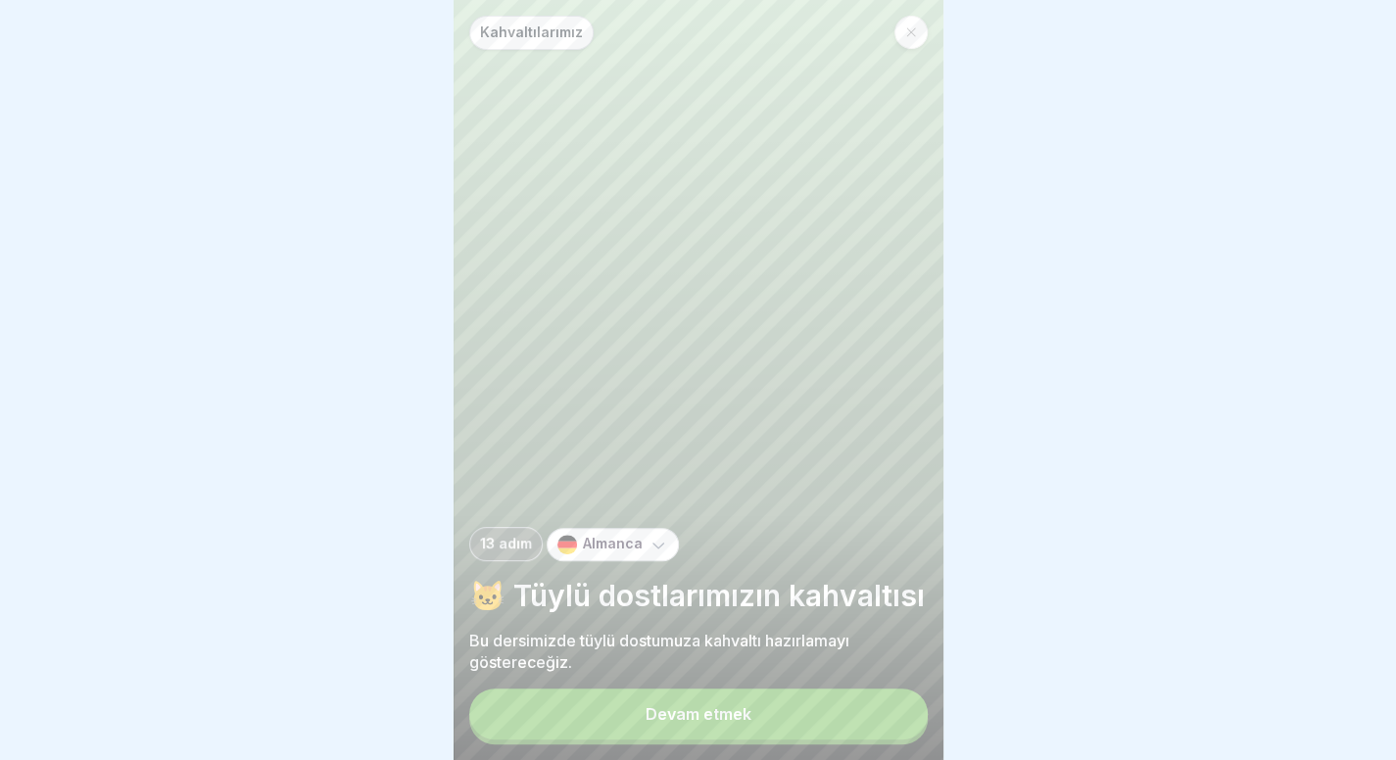
click at [693, 673] on p "Bu dersimizde tüylü dostumuza kahvaltı hazırlamayı göstereceğiz." at bounding box center [698, 651] width 458 height 43
click at [693, 693] on div "Kahvaltılarımız 13 adım Almanca 🐱 Tüylü dostlarımızın kahvaltısı Bu dersimizde …" at bounding box center [699, 380] width 490 height 760
click at [693, 712] on button "Devam etmek" at bounding box center [698, 714] width 458 height 51
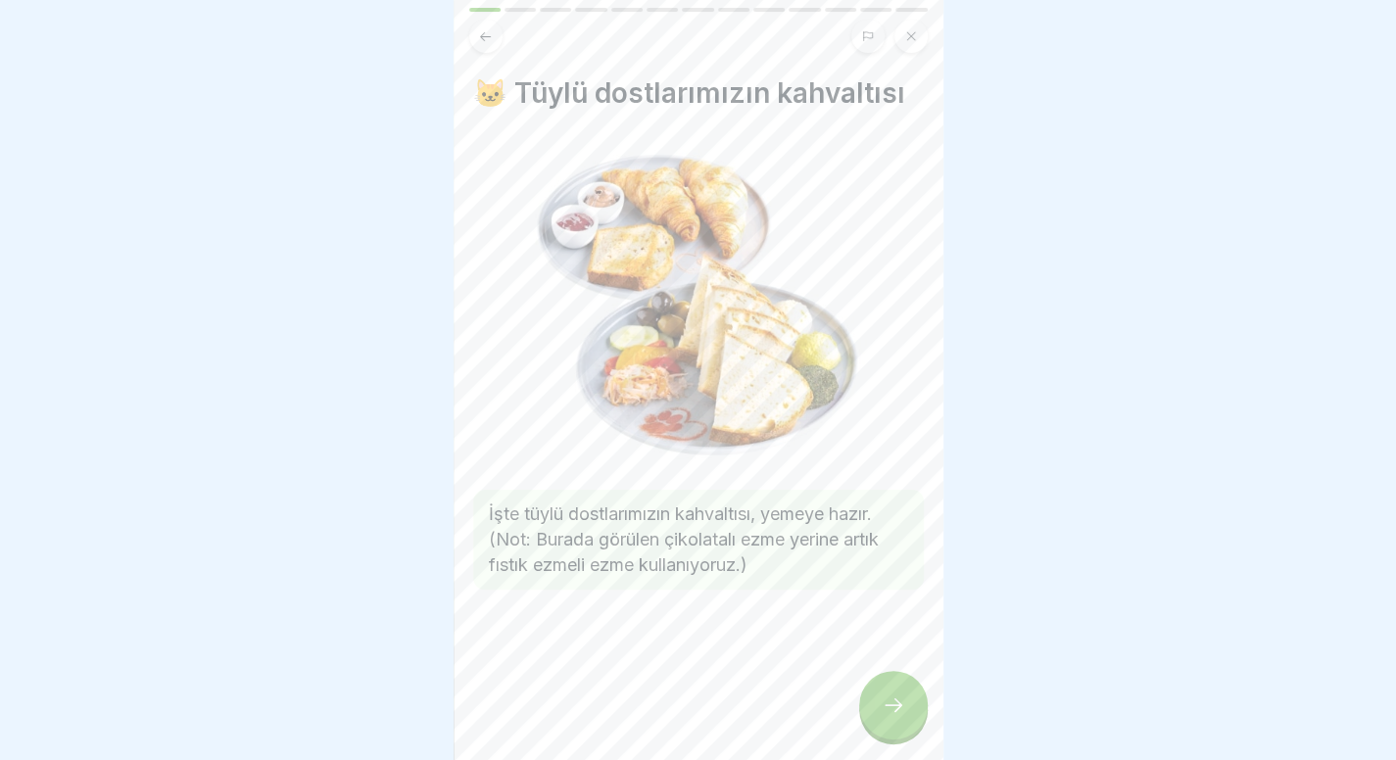
click at [900, 706] on div at bounding box center [893, 705] width 69 height 69
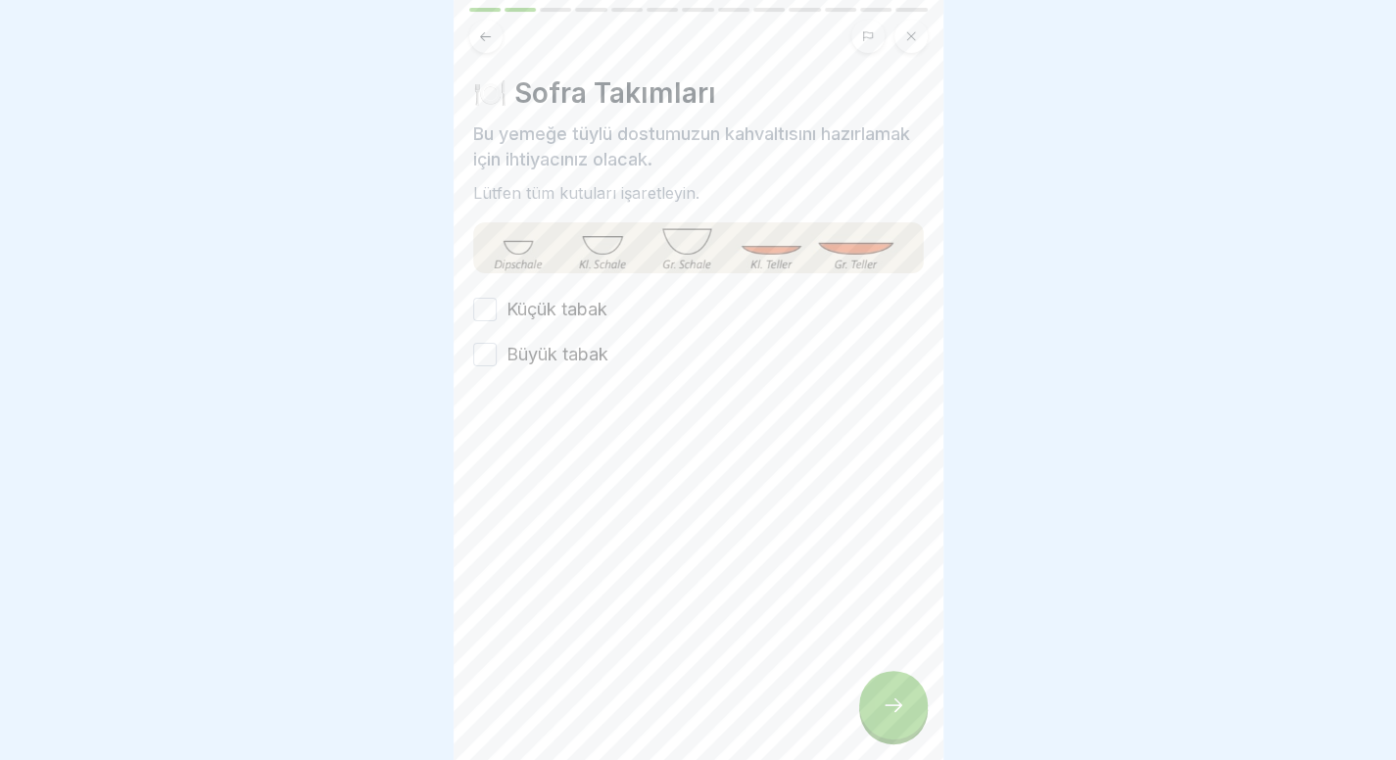
click at [543, 310] on font "Küçük tabak" at bounding box center [556, 309] width 101 height 21
click at [497, 310] on button "Küçük tabak" at bounding box center [485, 310] width 24 height 24
click at [562, 344] on font "Büyük tabak" at bounding box center [557, 354] width 102 height 21
click at [497, 343] on button "Büyük tabak" at bounding box center [485, 355] width 24 height 24
click at [906, 702] on div at bounding box center [893, 705] width 69 height 69
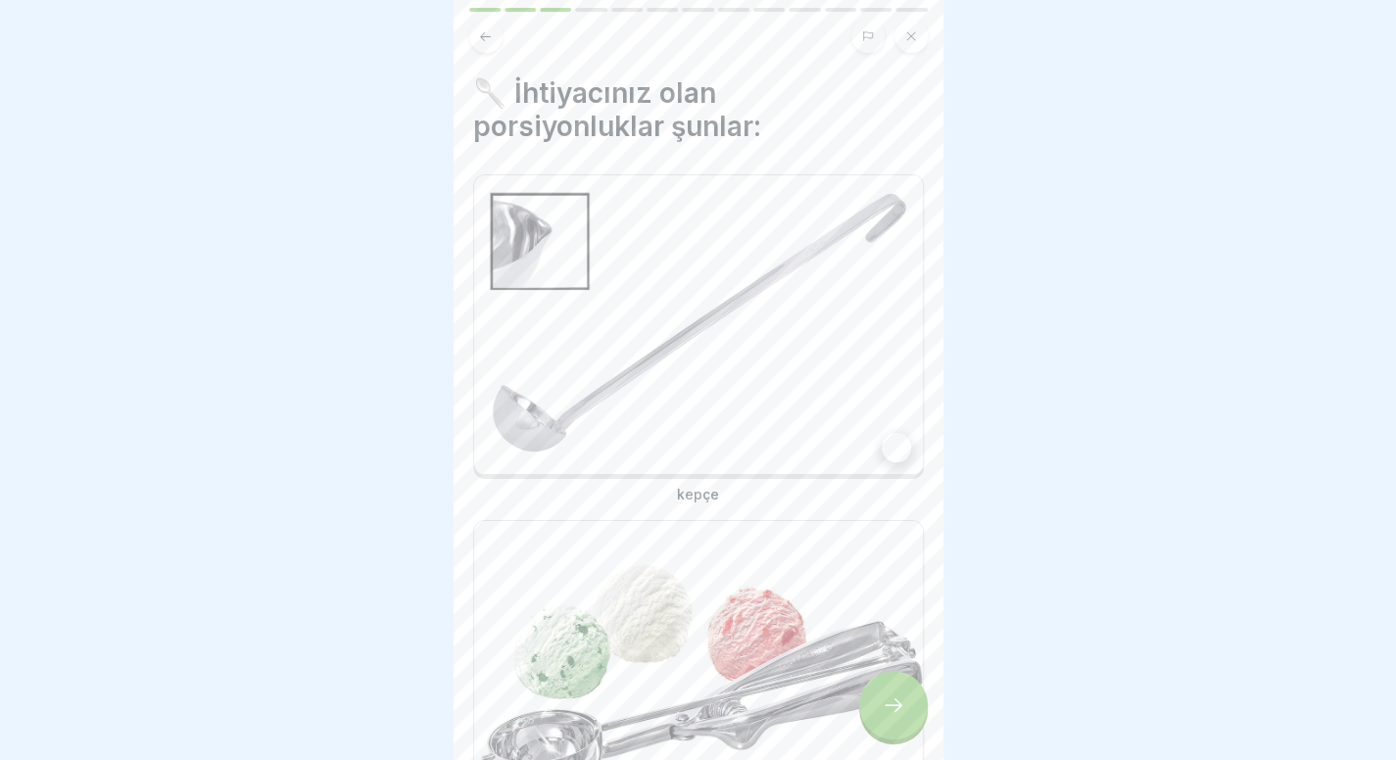
click at [741, 337] on img at bounding box center [698, 324] width 449 height 299
click at [741, 577] on img at bounding box center [698, 670] width 449 height 299
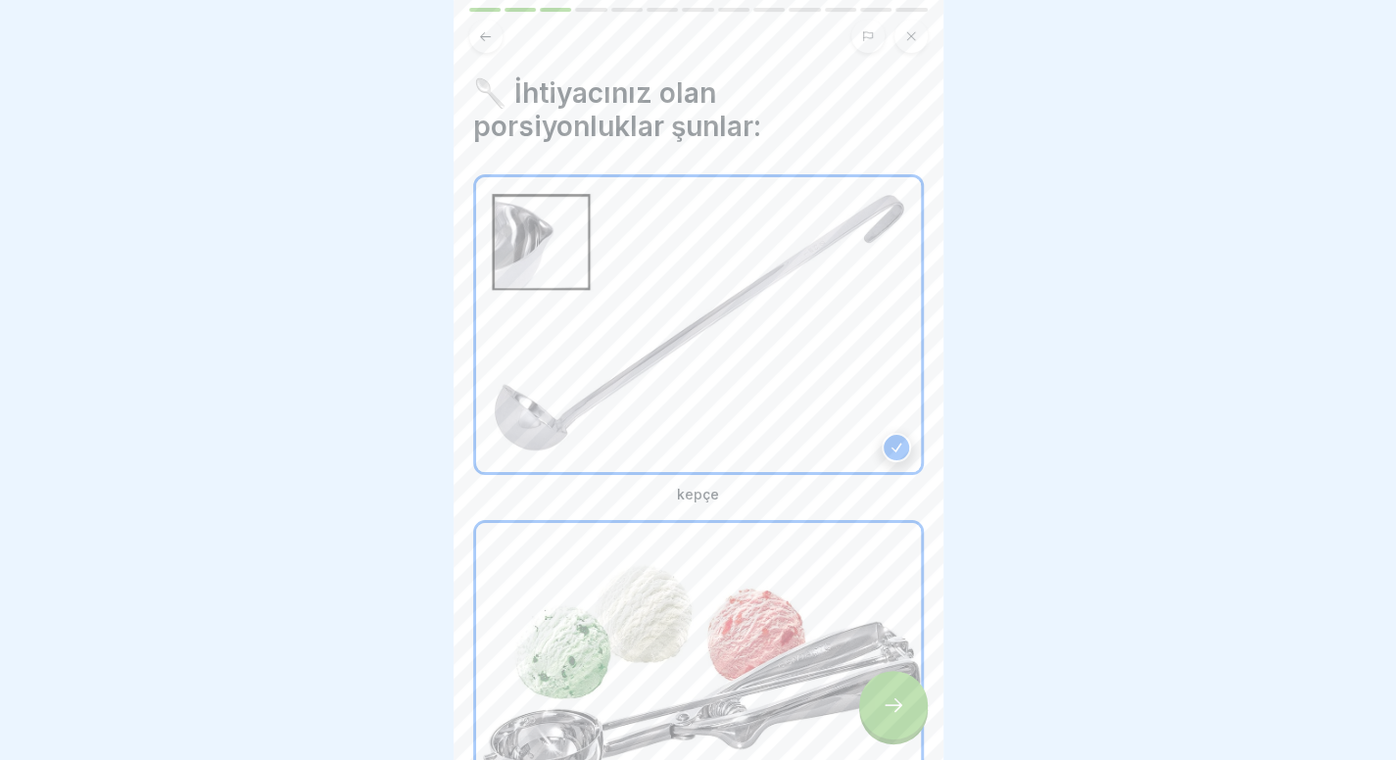
click at [891, 713] on icon at bounding box center [894, 705] width 24 height 24
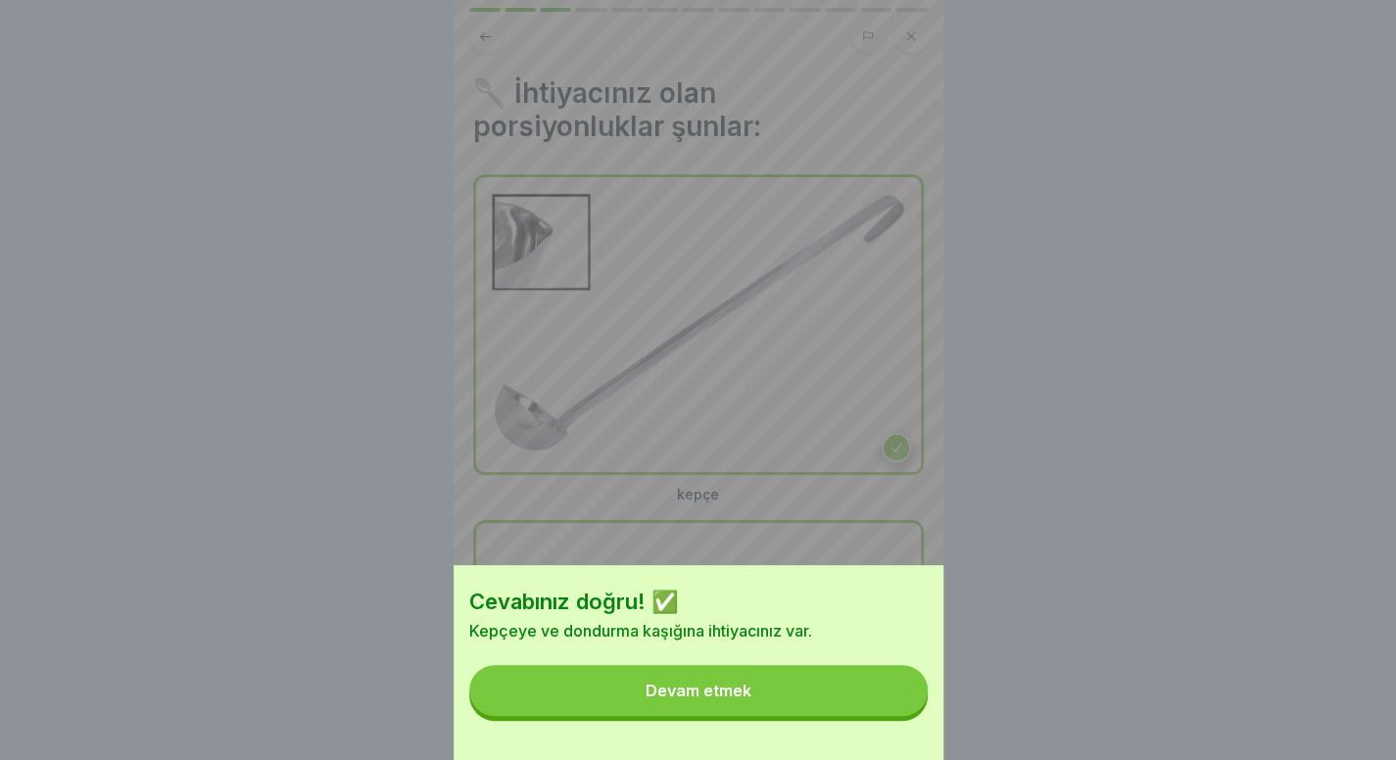
click at [891, 713] on button "Devam etmek" at bounding box center [698, 690] width 458 height 51
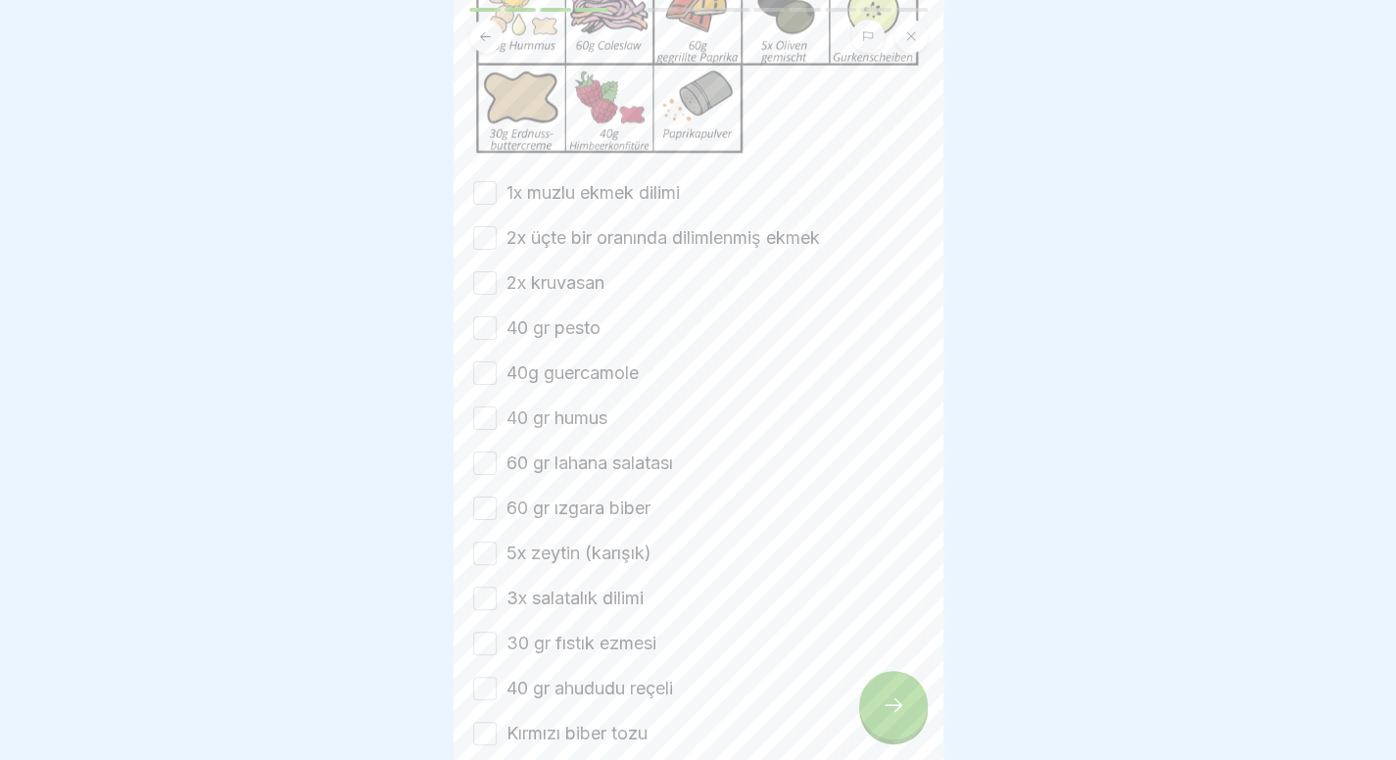
scroll to position [312, 0]
click at [581, 202] on font "1x muzlu ekmek dilimi" at bounding box center [592, 191] width 173 height 21
click at [497, 204] on button "1x muzlu ekmek dilimi" at bounding box center [485, 192] width 24 height 24
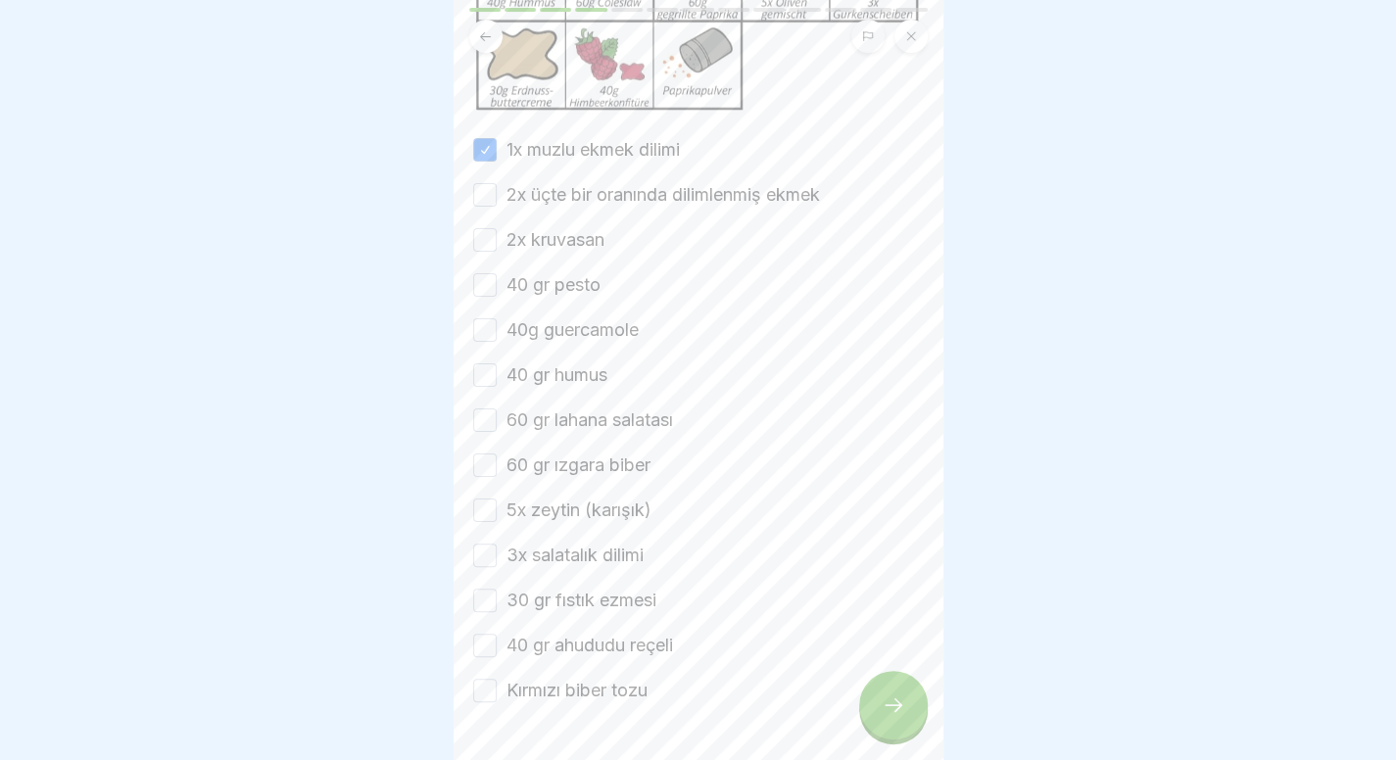
scroll to position [356, 0]
click at [581, 204] on font "2x üçte bir oranında dilimlenmiş ekmek" at bounding box center [662, 193] width 313 height 21
click at [497, 206] on button "2x üçte bir oranında dilimlenmiş ekmek" at bounding box center [485, 194] width 24 height 24
click at [560, 249] on font "2x kruvasan" at bounding box center [555, 238] width 98 height 21
click at [497, 251] on button "2x kruvasan" at bounding box center [485, 239] width 24 height 24
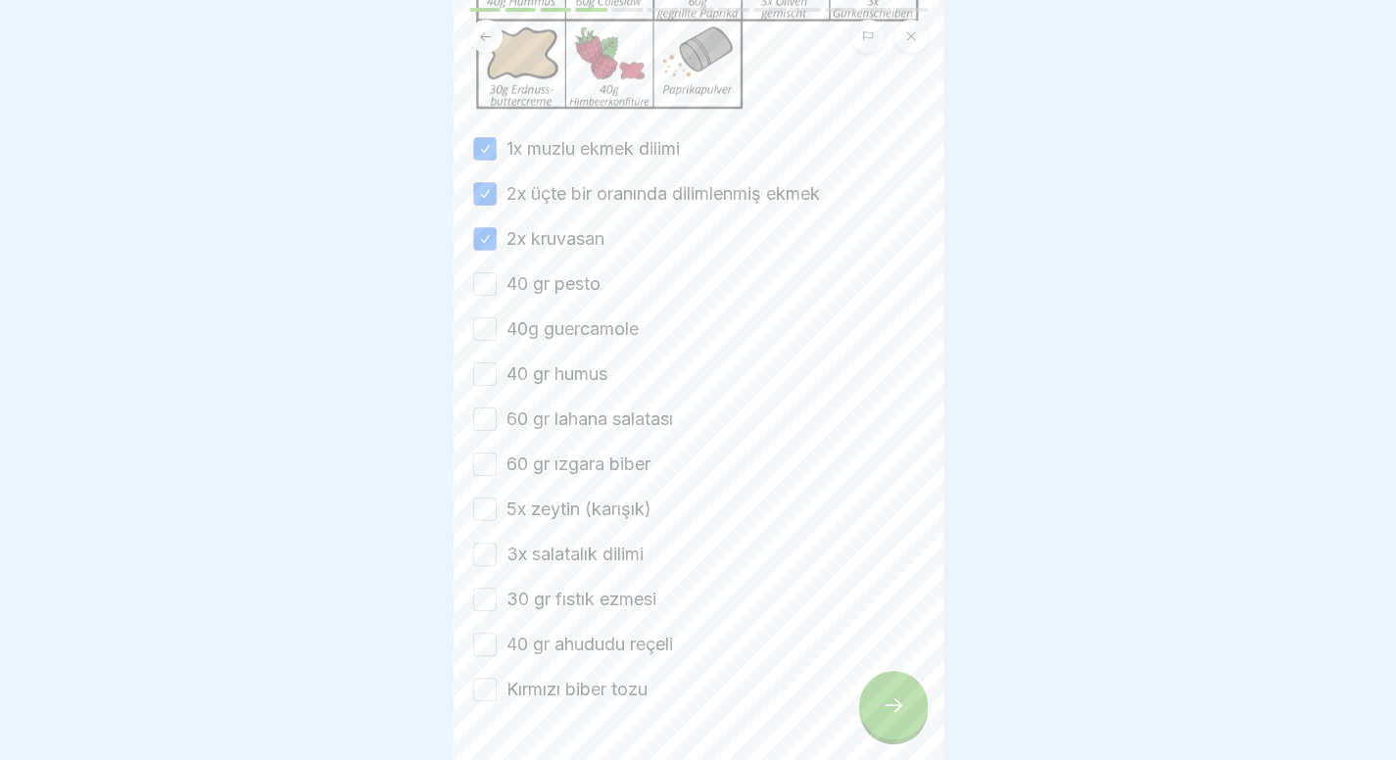
click at [556, 294] on font "40 gr pesto" at bounding box center [553, 283] width 94 height 21
click at [497, 296] on button "40 gr pesto" at bounding box center [485, 284] width 24 height 24
click at [553, 339] on font "40g guercamole" at bounding box center [572, 328] width 132 height 21
click at [497, 341] on button "40g guercamole" at bounding box center [485, 329] width 24 height 24
click at [550, 384] on font "40 gr humus" at bounding box center [556, 373] width 101 height 21
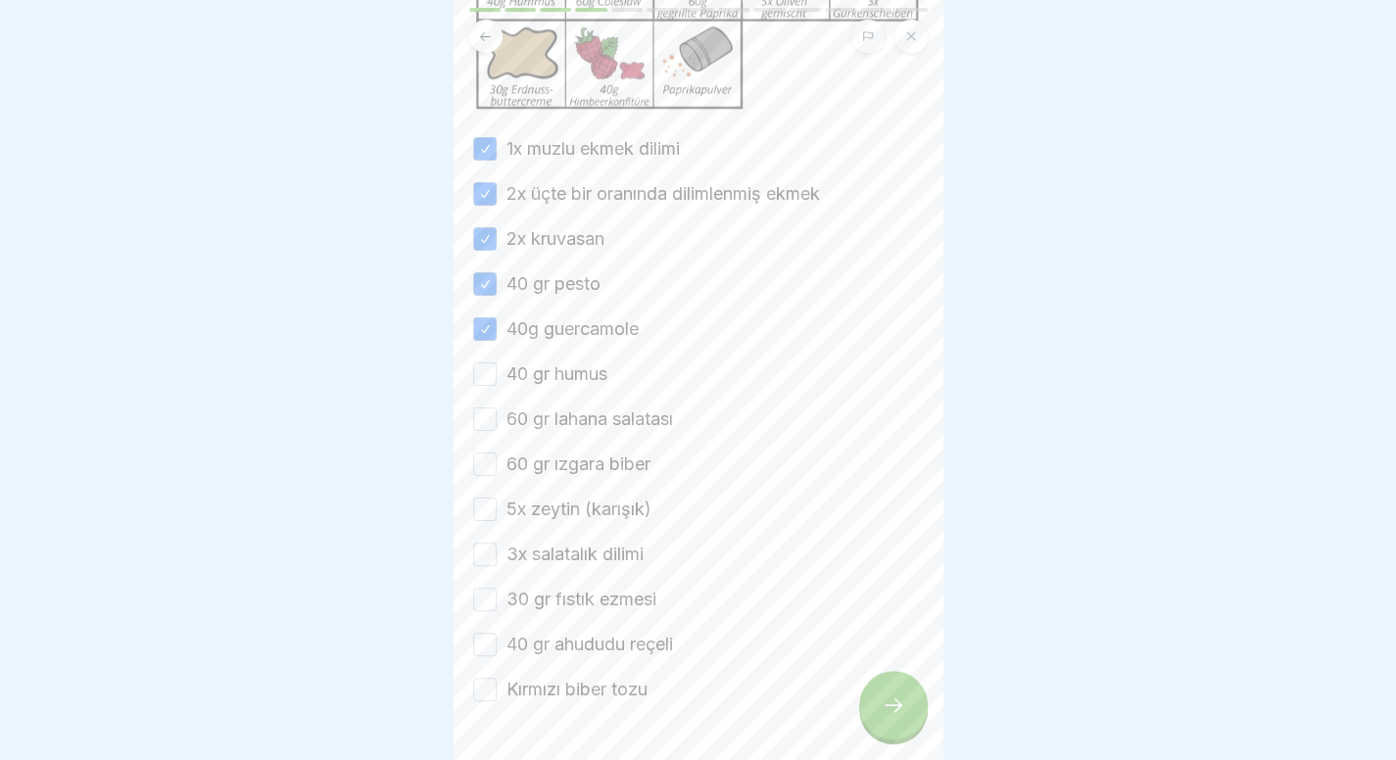
click at [497, 386] on button "40 gr humus" at bounding box center [485, 374] width 24 height 24
click at [546, 429] on font "60 gr lahana salatası" at bounding box center [589, 418] width 167 height 21
click at [497, 431] on button "60 gr lahana salatası" at bounding box center [485, 419] width 24 height 24
click at [542, 474] on font "60 gr ızgara biber" at bounding box center [578, 464] width 144 height 21
click at [497, 476] on button "60 gr ızgara biber" at bounding box center [485, 465] width 24 height 24
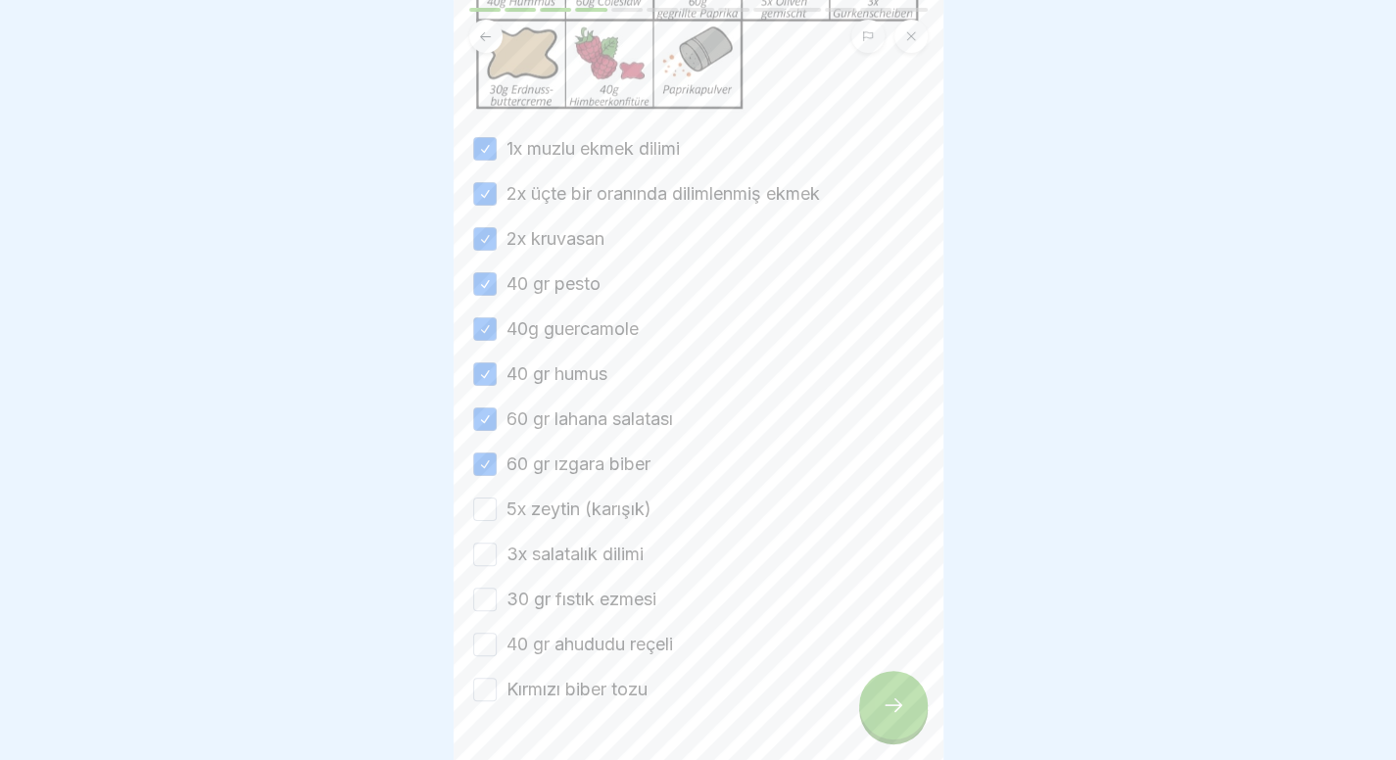
click at [543, 519] on font "5x zeytin (karışık)" at bounding box center [578, 509] width 145 height 21
click at [497, 521] on button "5x zeytin (karışık)" at bounding box center [485, 510] width 24 height 24
click at [545, 564] on font "3x salatalık dilimi" at bounding box center [574, 554] width 137 height 21
click at [497, 566] on button "3x salatalık dilimi" at bounding box center [485, 555] width 24 height 24
drag, startPoint x: 543, startPoint y: 621, endPoint x: 541, endPoint y: 681, distance: 59.8
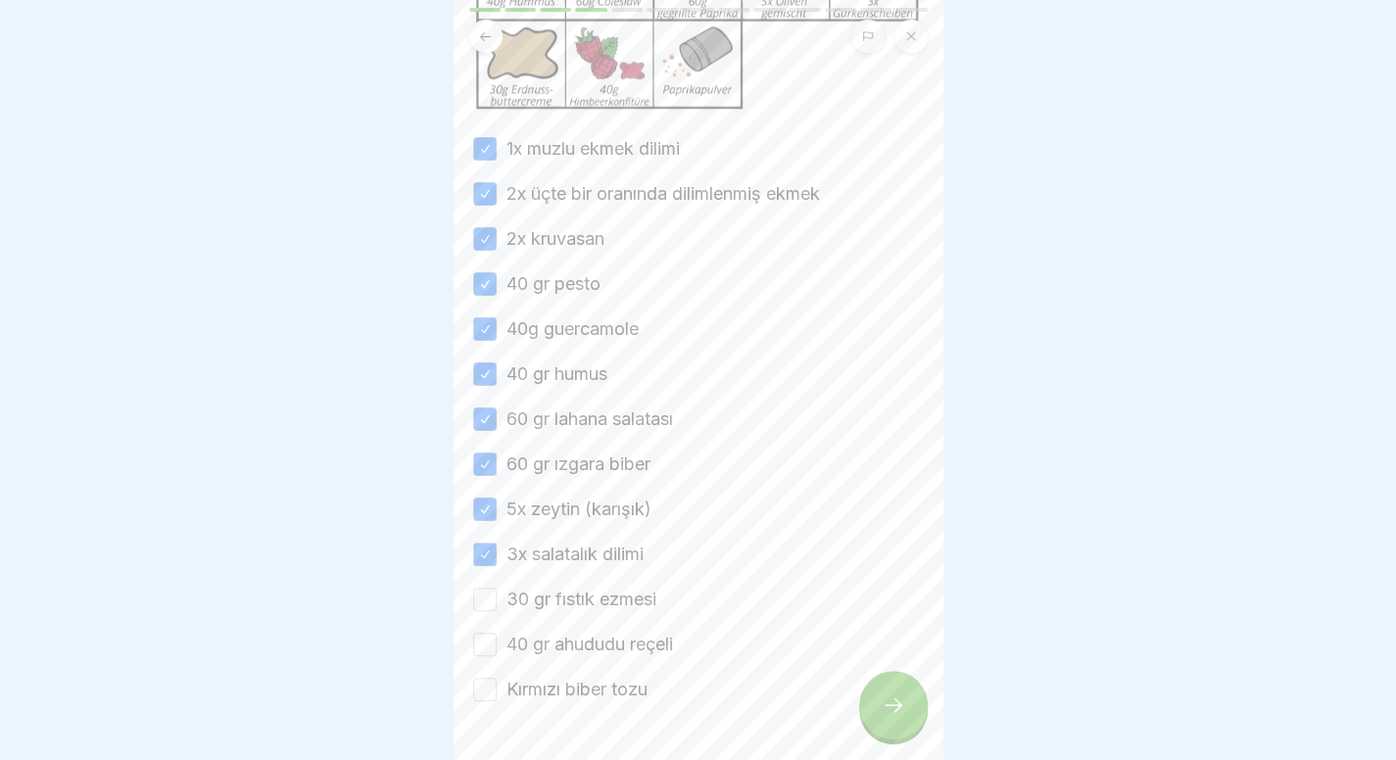
click at [541, 681] on div "1x muzlu ekmek dilimi 2x üçte bir oranında dilimlenmiş ekmek 2x kruvasan 40 gr …" at bounding box center [698, 419] width 451 height 566
click at [549, 654] on font "40 gr ahududu reçeli" at bounding box center [589, 644] width 167 height 21
click at [497, 656] on button "40 gr ahududu reçeli" at bounding box center [485, 645] width 24 height 24
click at [580, 609] on font "30 gr fıstık ezmesi" at bounding box center [581, 599] width 150 height 21
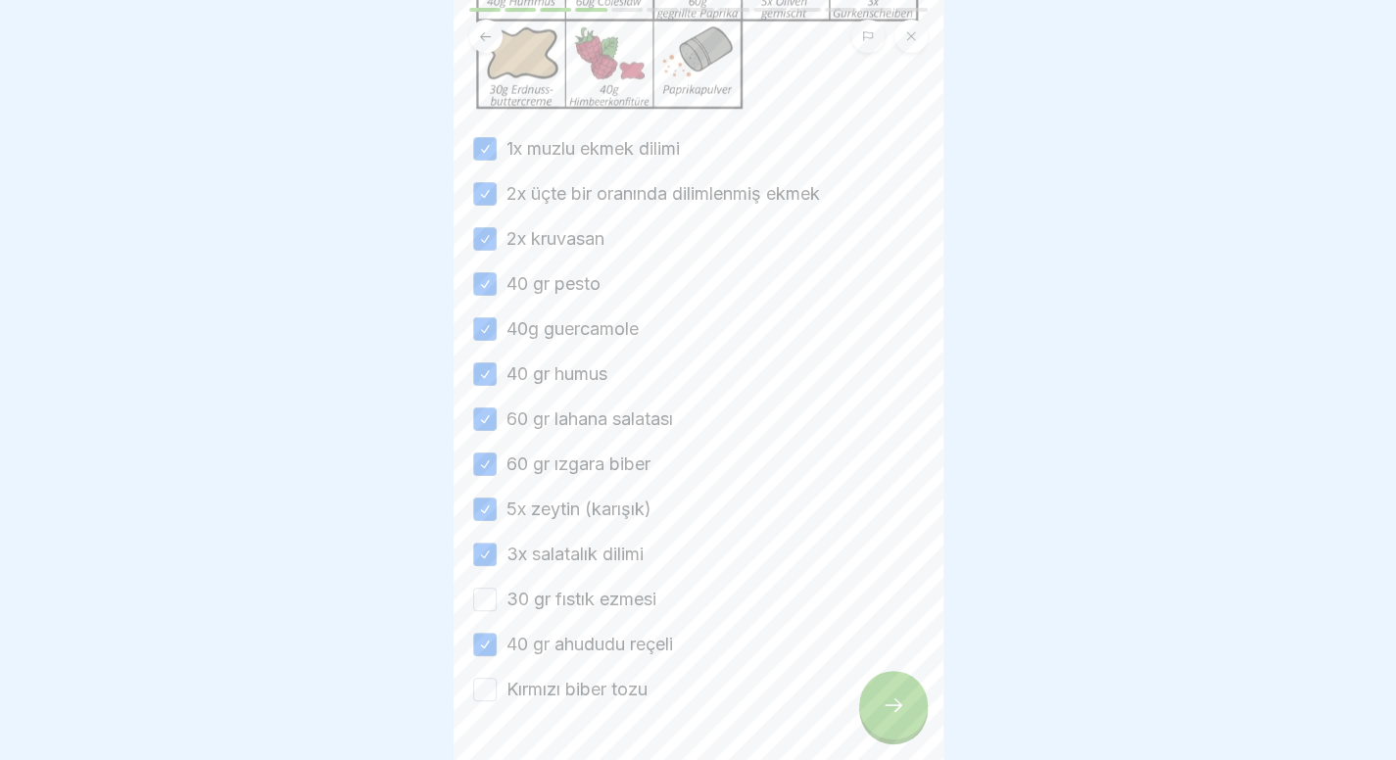
click at [497, 611] on button "30 gr fıstık ezmesi" at bounding box center [485, 600] width 24 height 24
click at [562, 699] on div "1x muzlu ekmek dilimi 2x üçte bir oranında dilimlenmiş ekmek 2x kruvasan 40 gr …" at bounding box center [698, 419] width 451 height 566
click at [562, 699] on font "Kırmızı biber tozu" at bounding box center [576, 689] width 141 height 21
click at [497, 701] on button "Kırmızı biber tozu" at bounding box center [485, 690] width 24 height 24
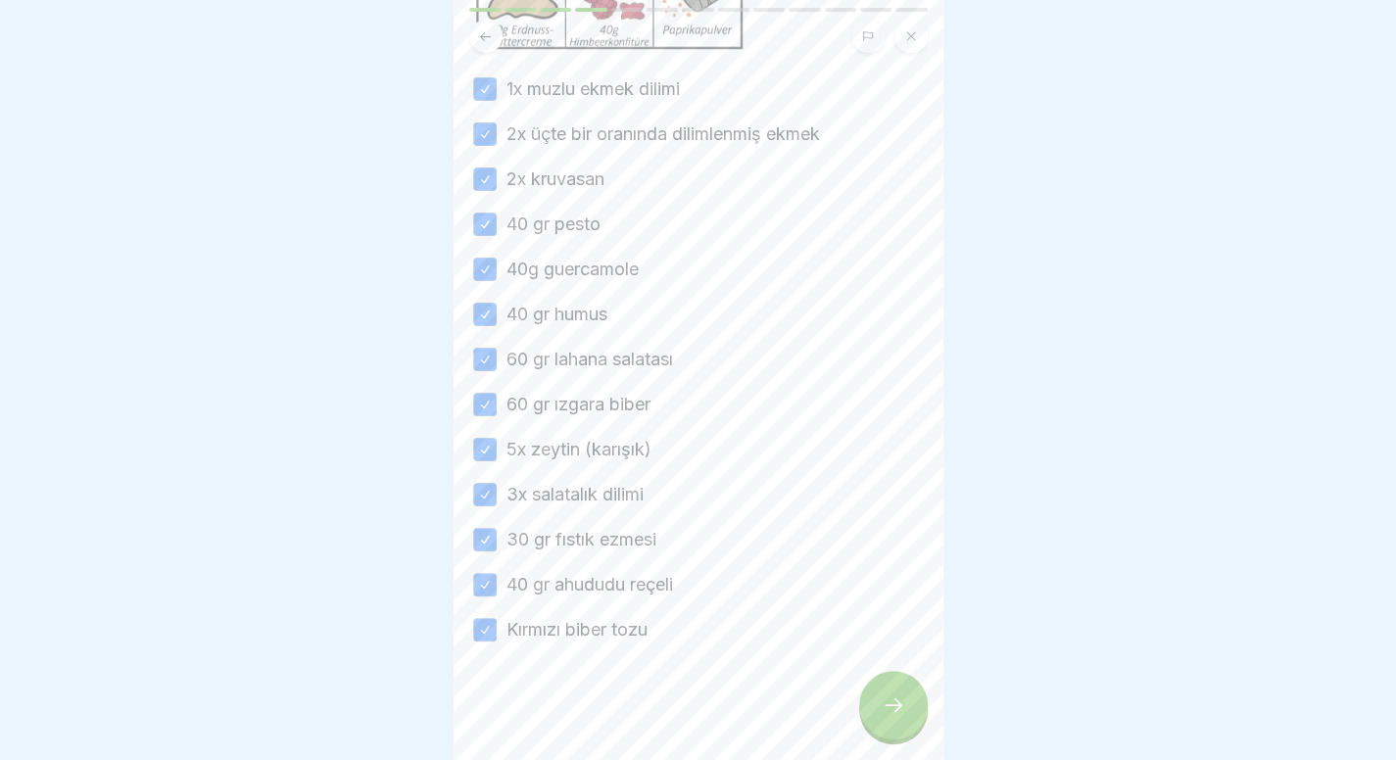
scroll to position [418, 0]
click at [877, 706] on div at bounding box center [893, 705] width 69 height 69
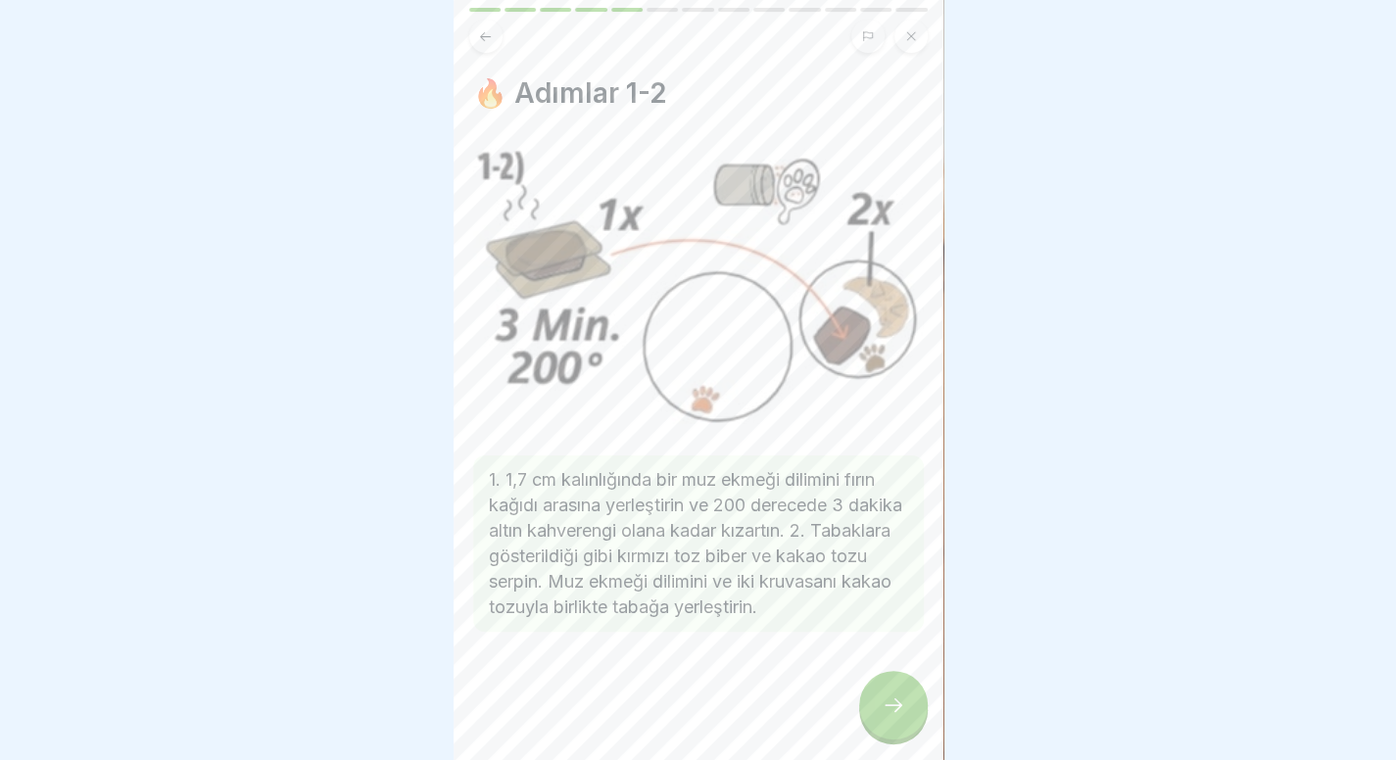
scroll to position [3, 0]
click at [898, 706] on div at bounding box center [893, 705] width 69 height 69
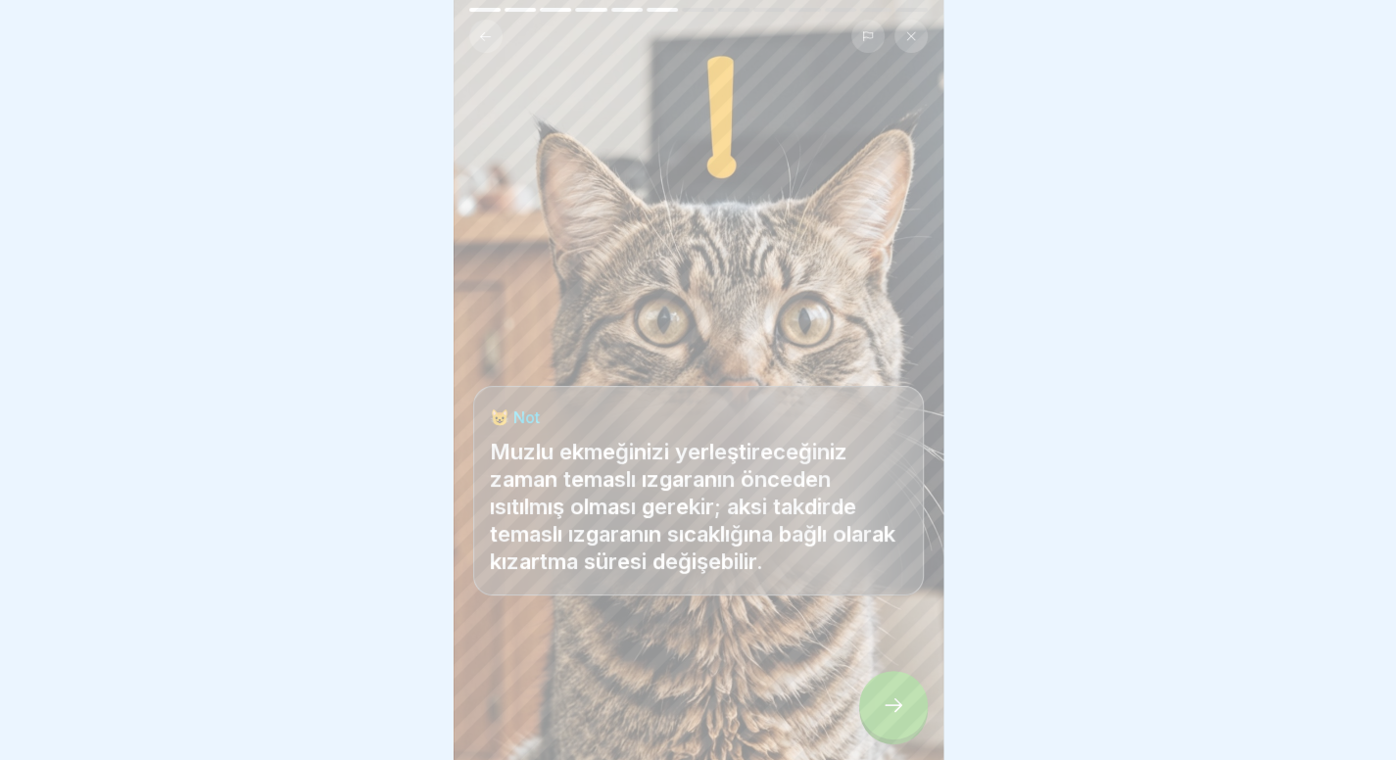
click at [898, 706] on div at bounding box center [893, 705] width 69 height 69
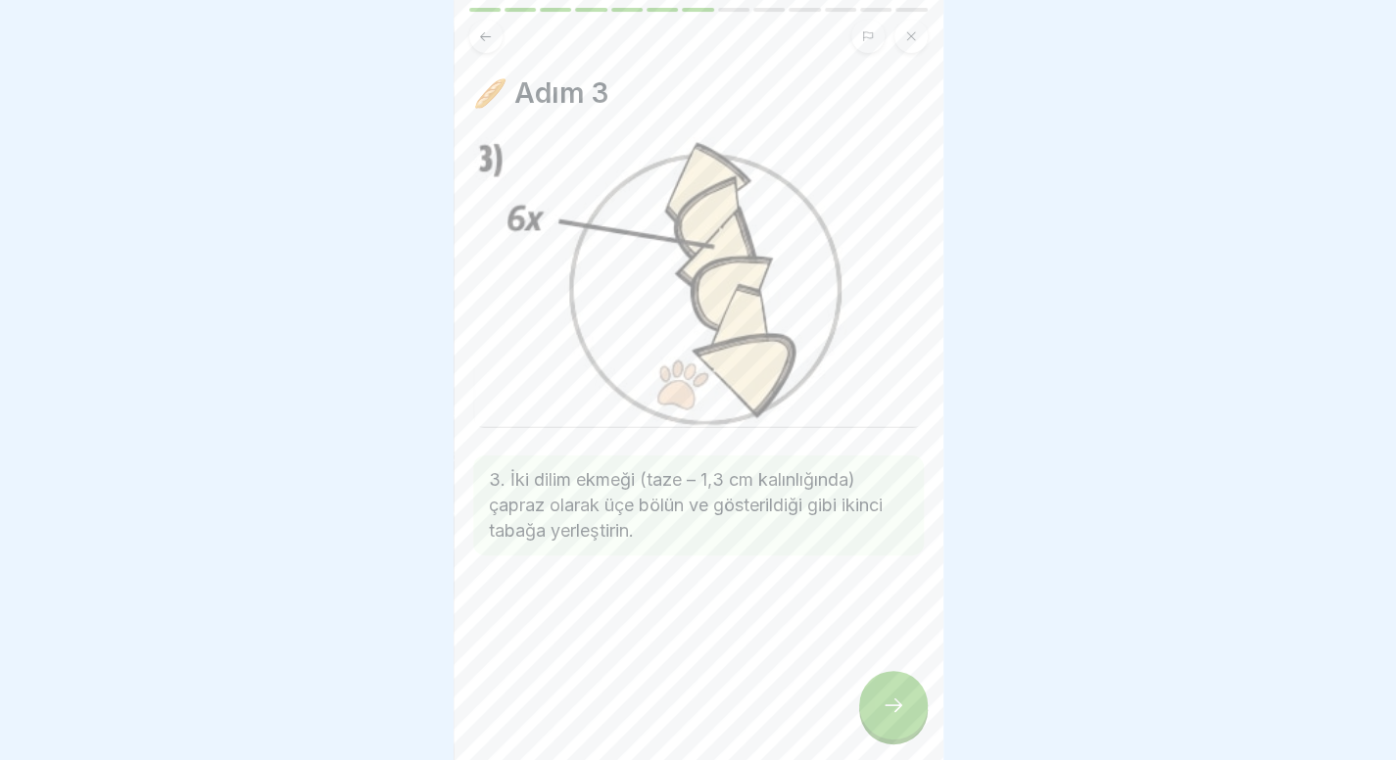
click at [898, 706] on div at bounding box center [893, 705] width 69 height 69
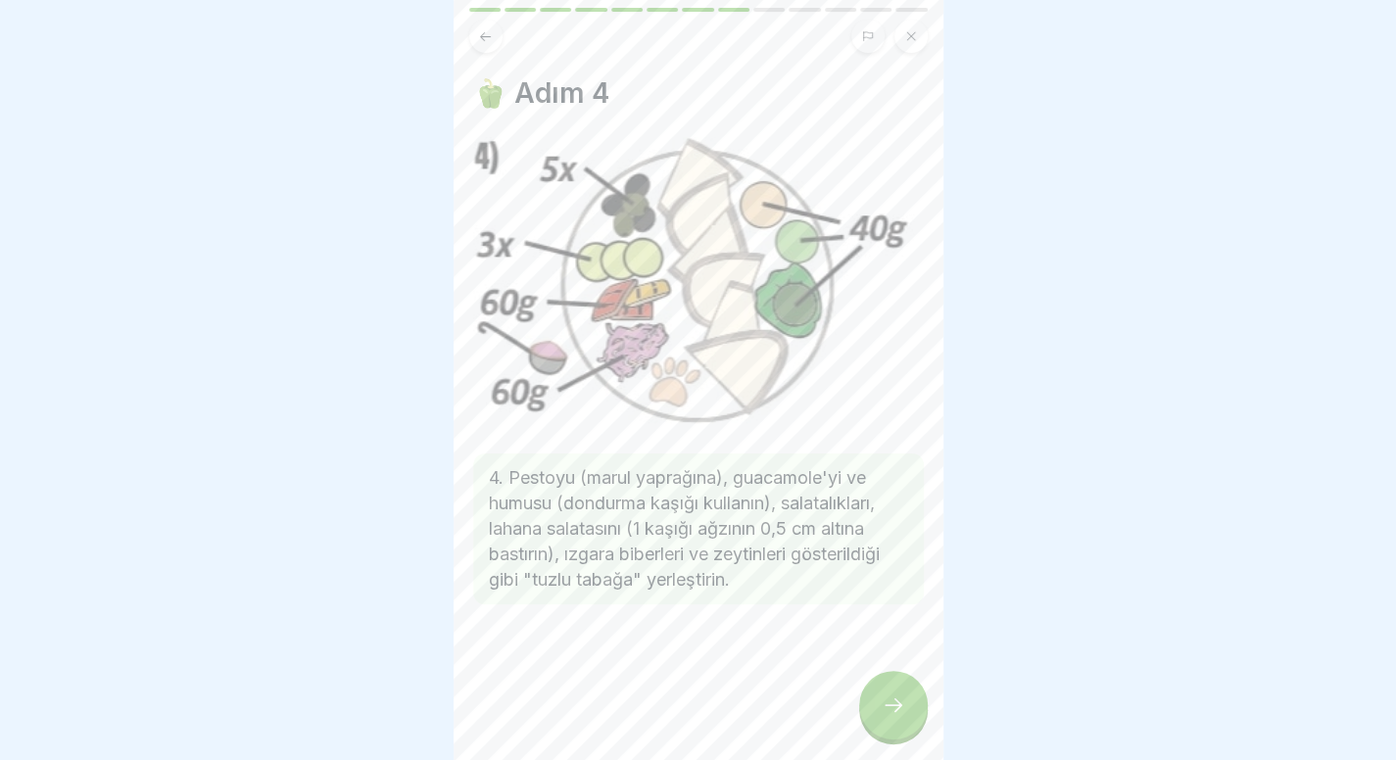
click at [895, 713] on icon at bounding box center [894, 705] width 24 height 24
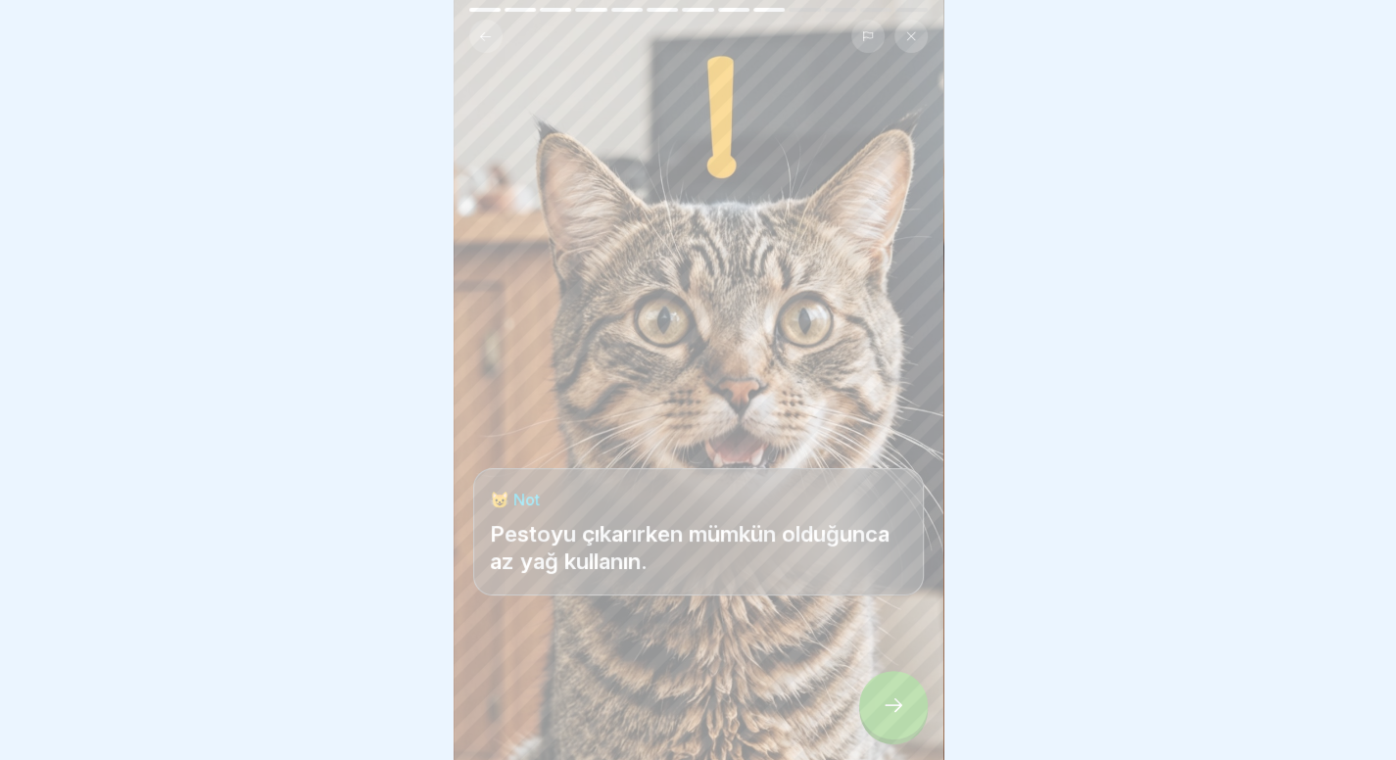
click at [895, 713] on icon at bounding box center [894, 705] width 24 height 24
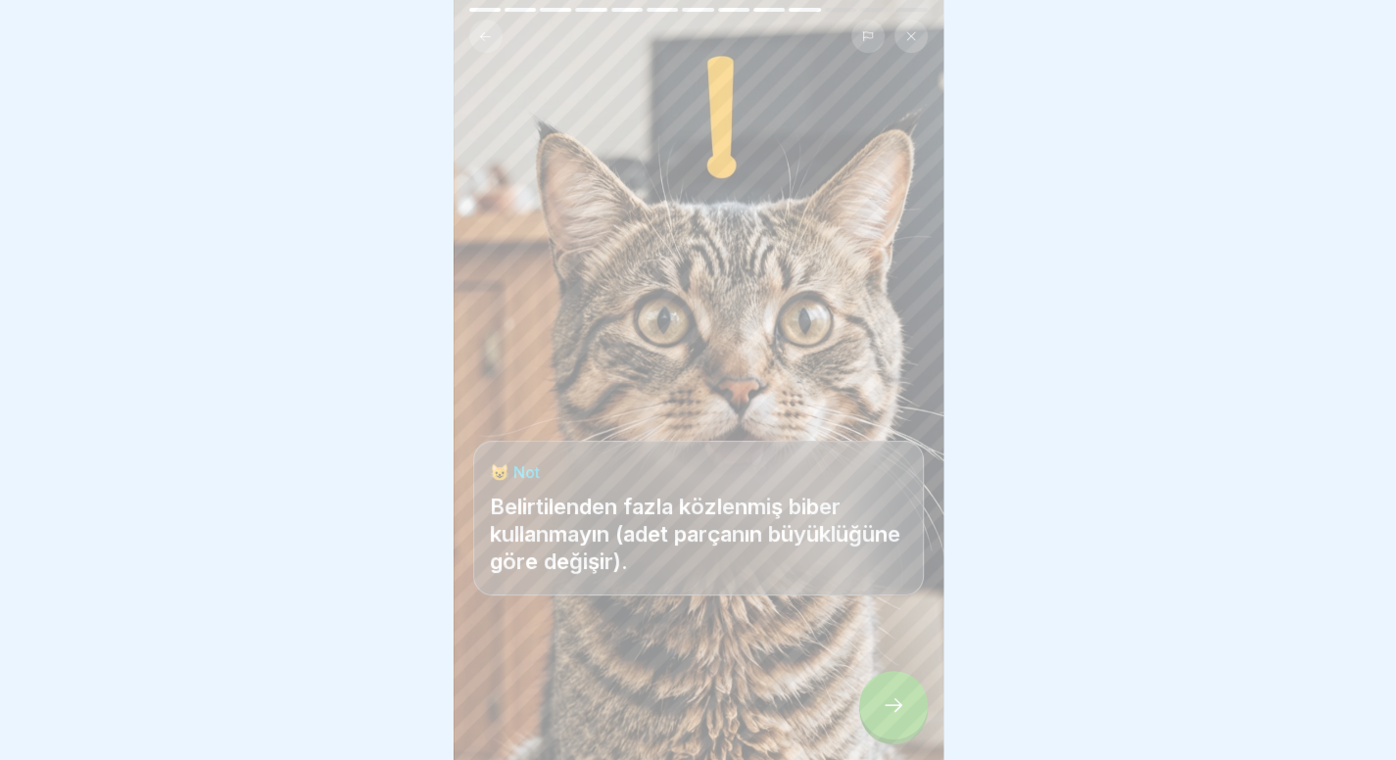
click at [895, 713] on icon at bounding box center [894, 705] width 24 height 24
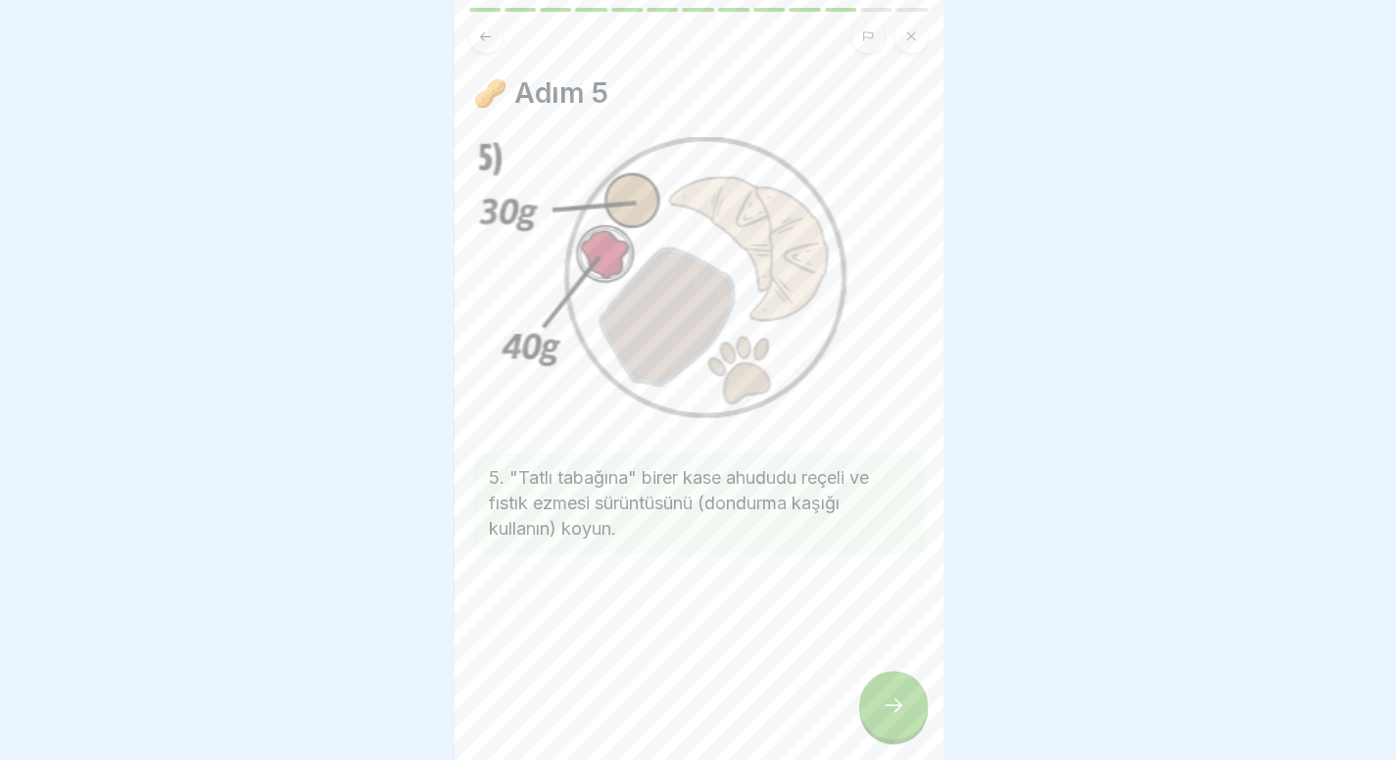
click at [892, 702] on div at bounding box center [893, 705] width 69 height 69
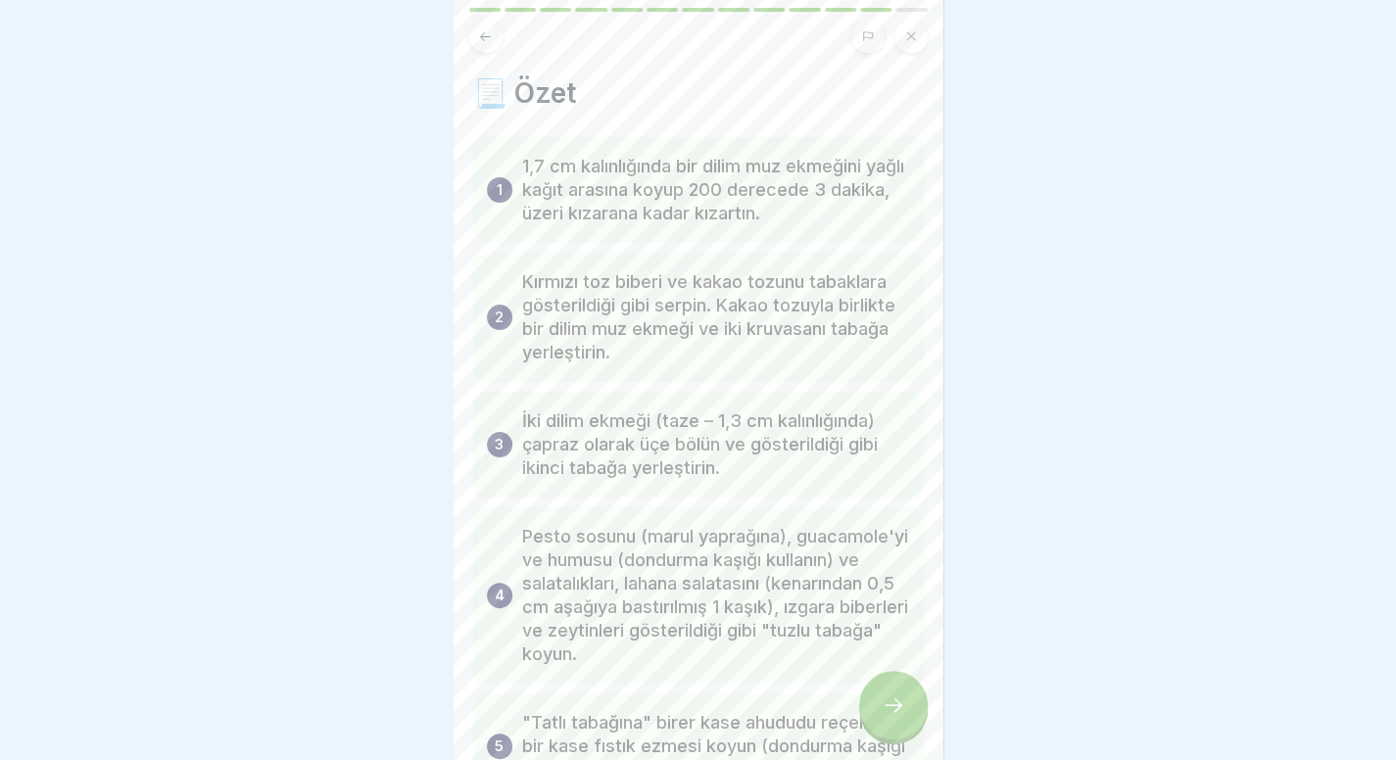
click at [484, 53] on div "📃 Özet 1 1,7 cm kalınlığında bir dilim muz ekmeğini yağlı kağıt arasına koyup 2…" at bounding box center [699, 380] width 490 height 760
click at [484, 24] on button at bounding box center [485, 36] width 33 height 33
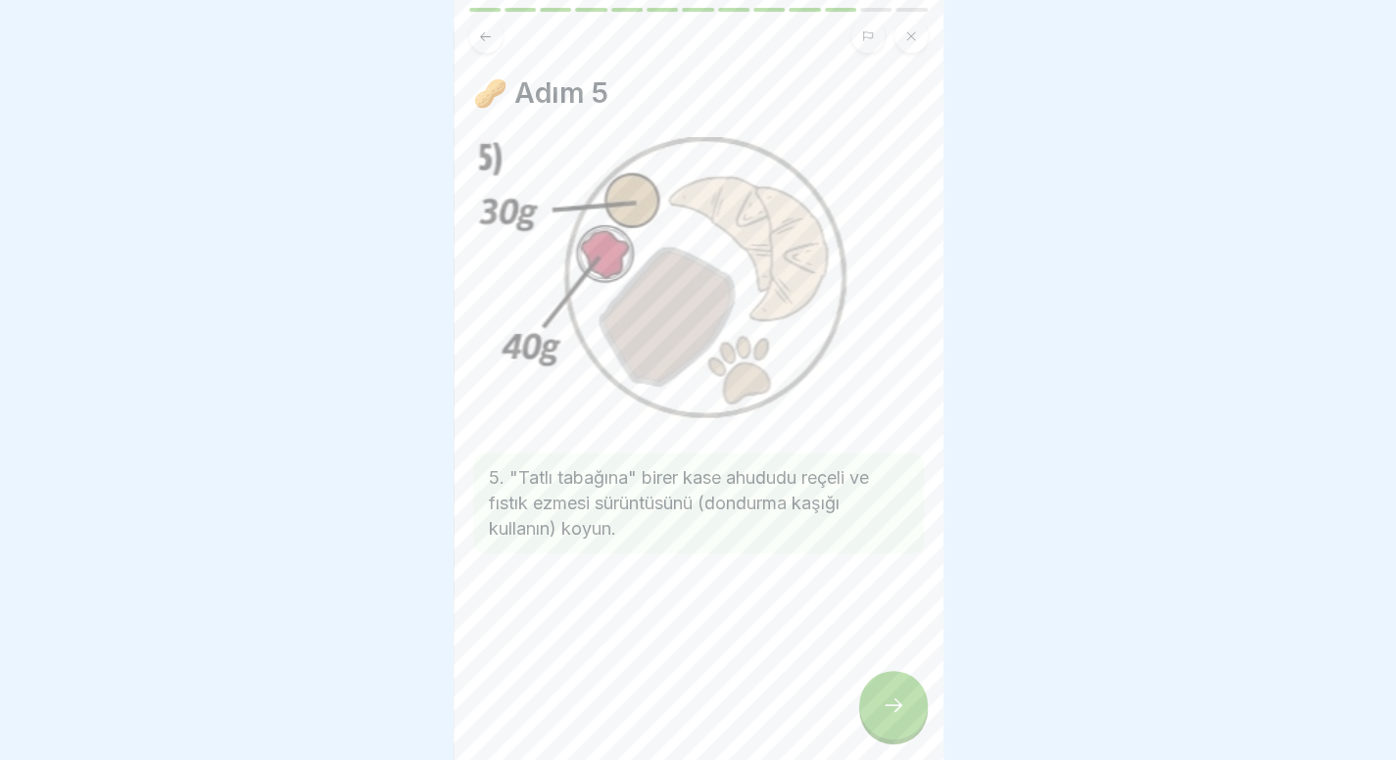
click at [893, 698] on div at bounding box center [893, 705] width 69 height 69
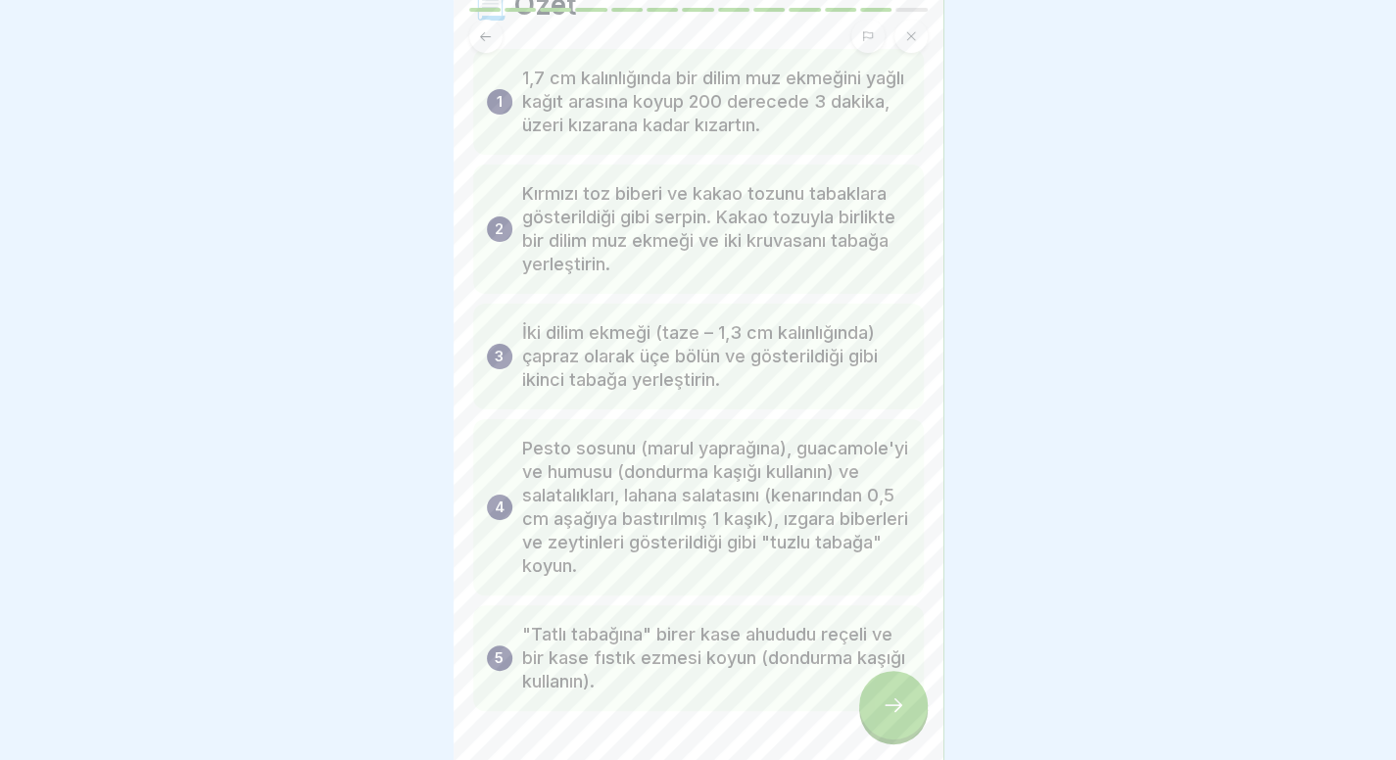
scroll to position [90, 0]
click at [886, 704] on div at bounding box center [893, 705] width 69 height 69
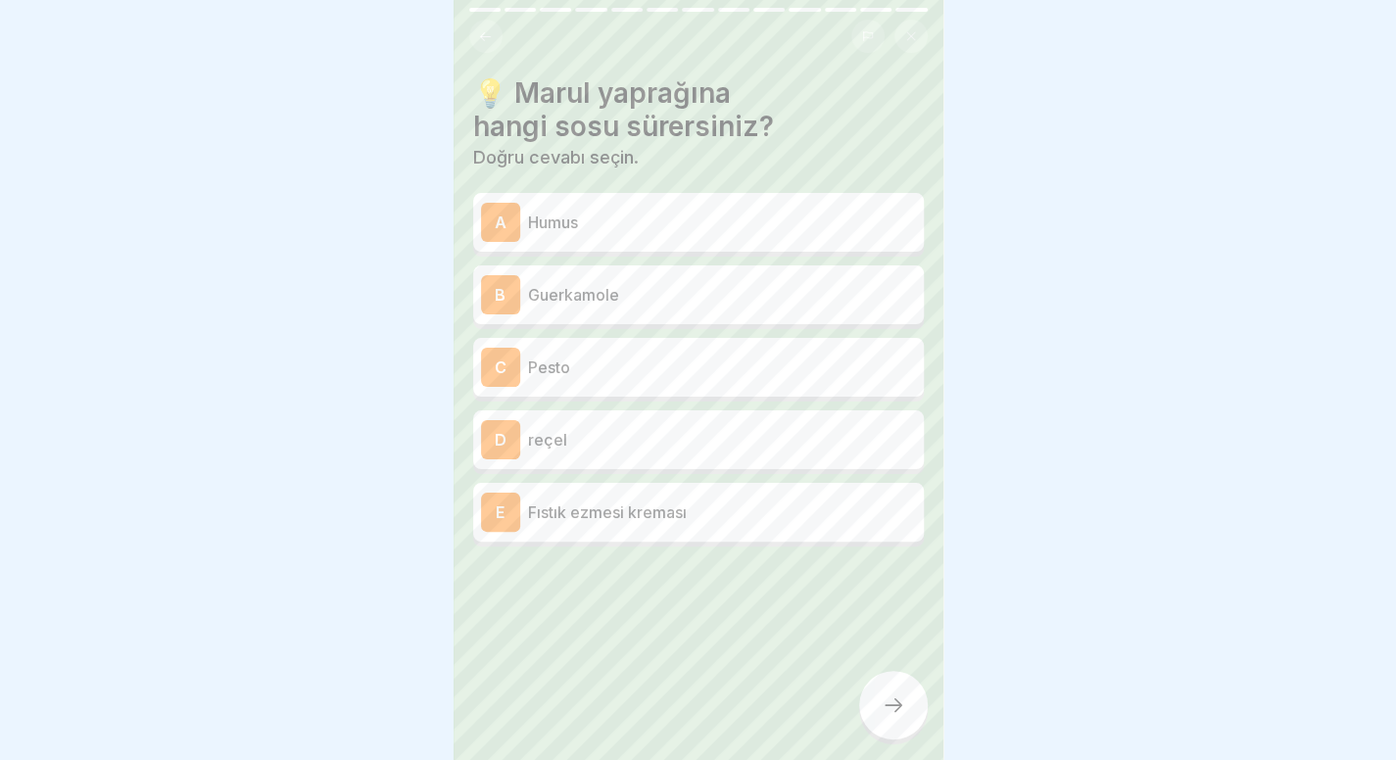
click at [480, 29] on icon at bounding box center [485, 36] width 15 height 15
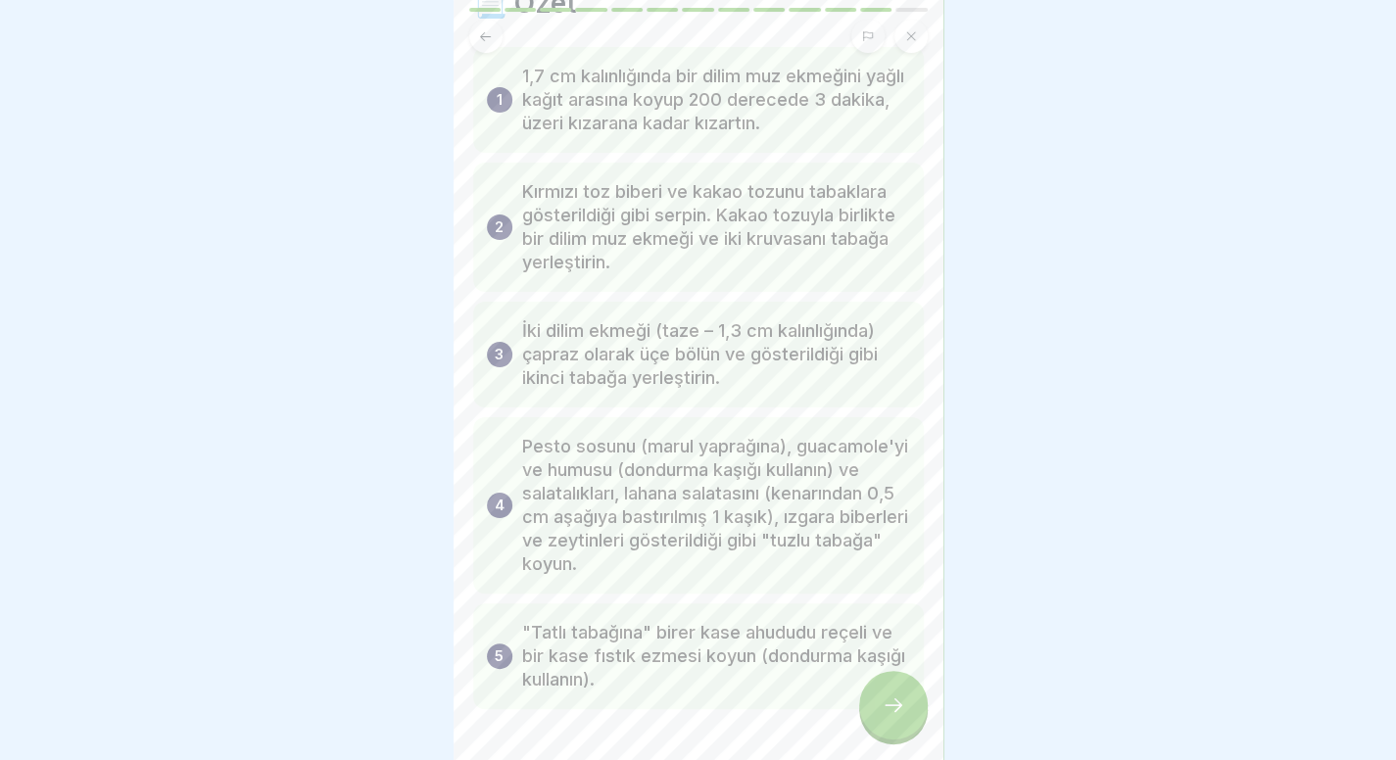
click at [480, 29] on icon at bounding box center [485, 36] width 15 height 15
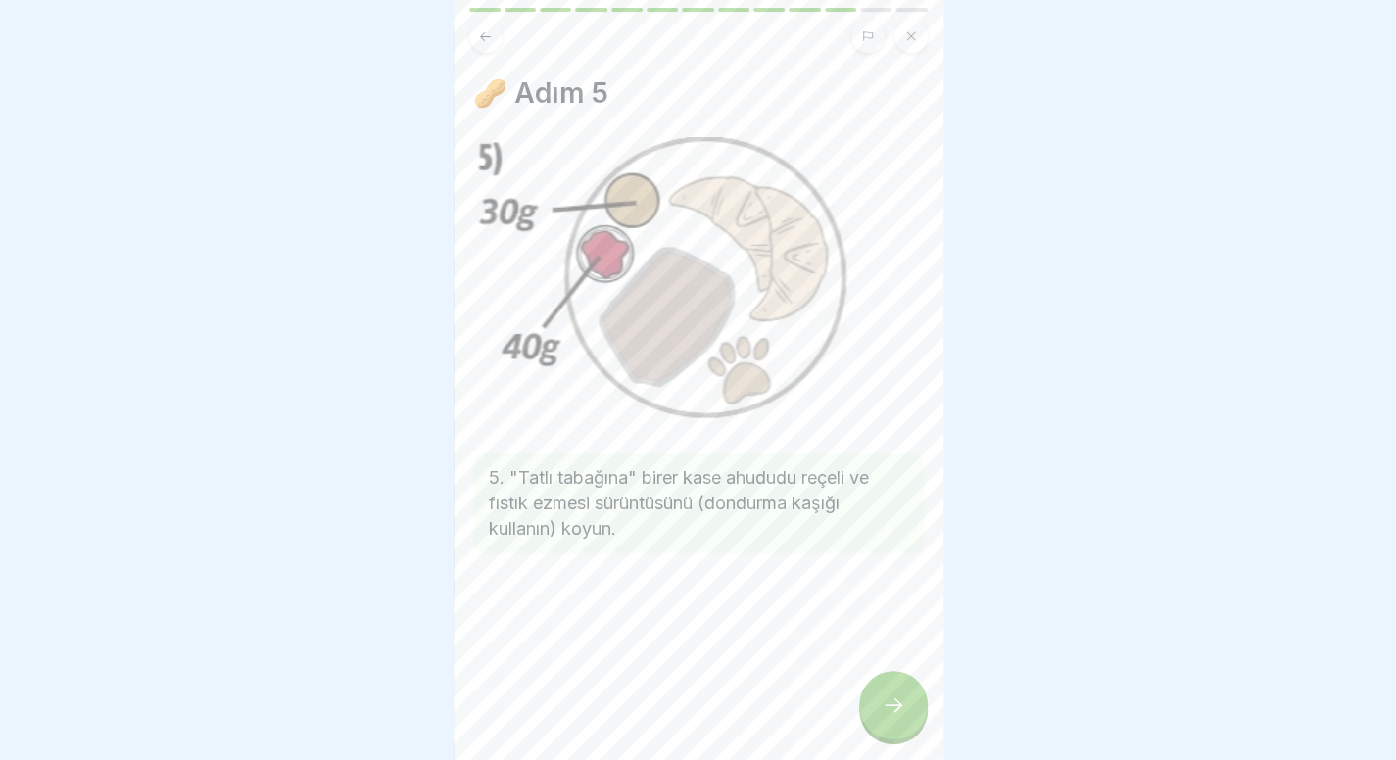
click at [885, 685] on div "Kahvaltılarımız 13 adım Almanca 🐱 Tüylü dostlarımızın kahvaltısı Bu dersimizde …" at bounding box center [699, 380] width 490 height 760
click at [885, 708] on icon at bounding box center [894, 705] width 24 height 24
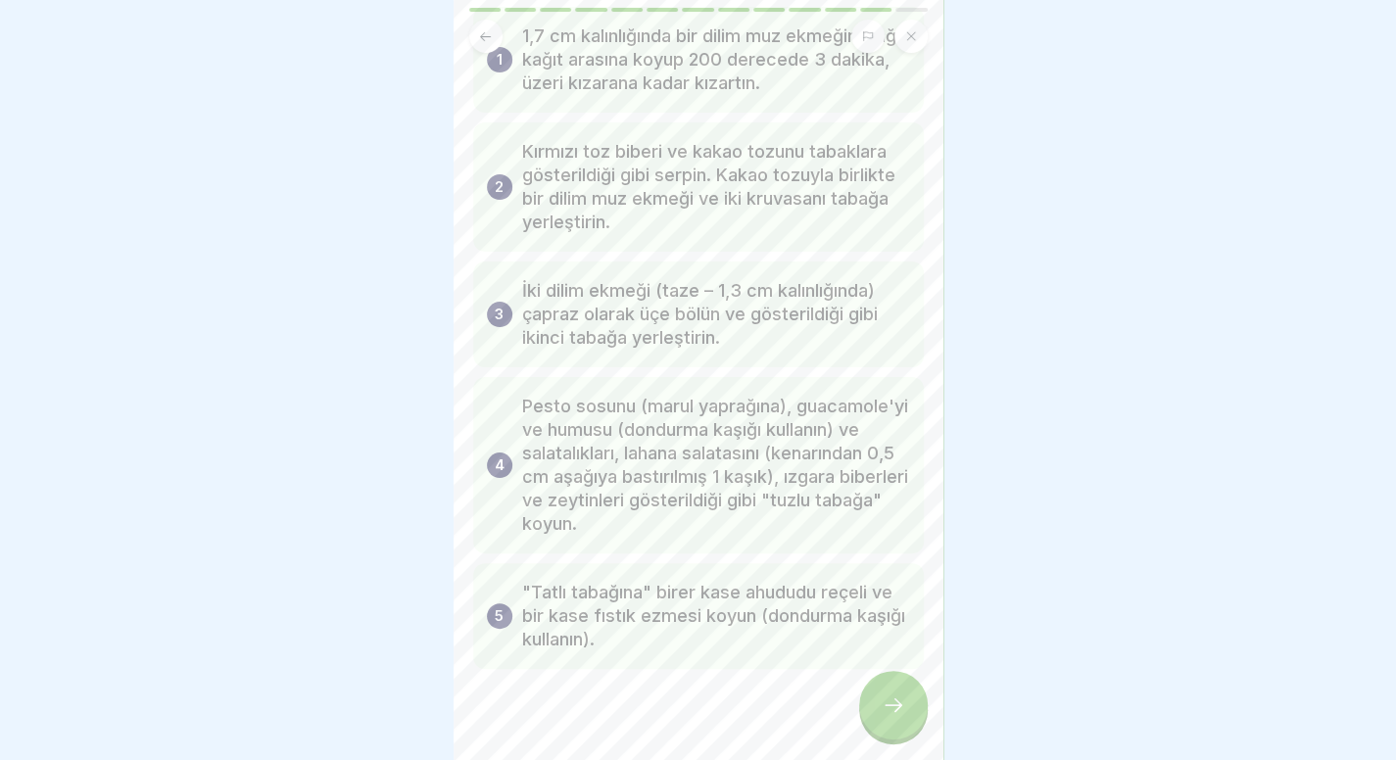
scroll to position [133, 0]
click at [882, 717] on icon at bounding box center [894, 705] width 24 height 24
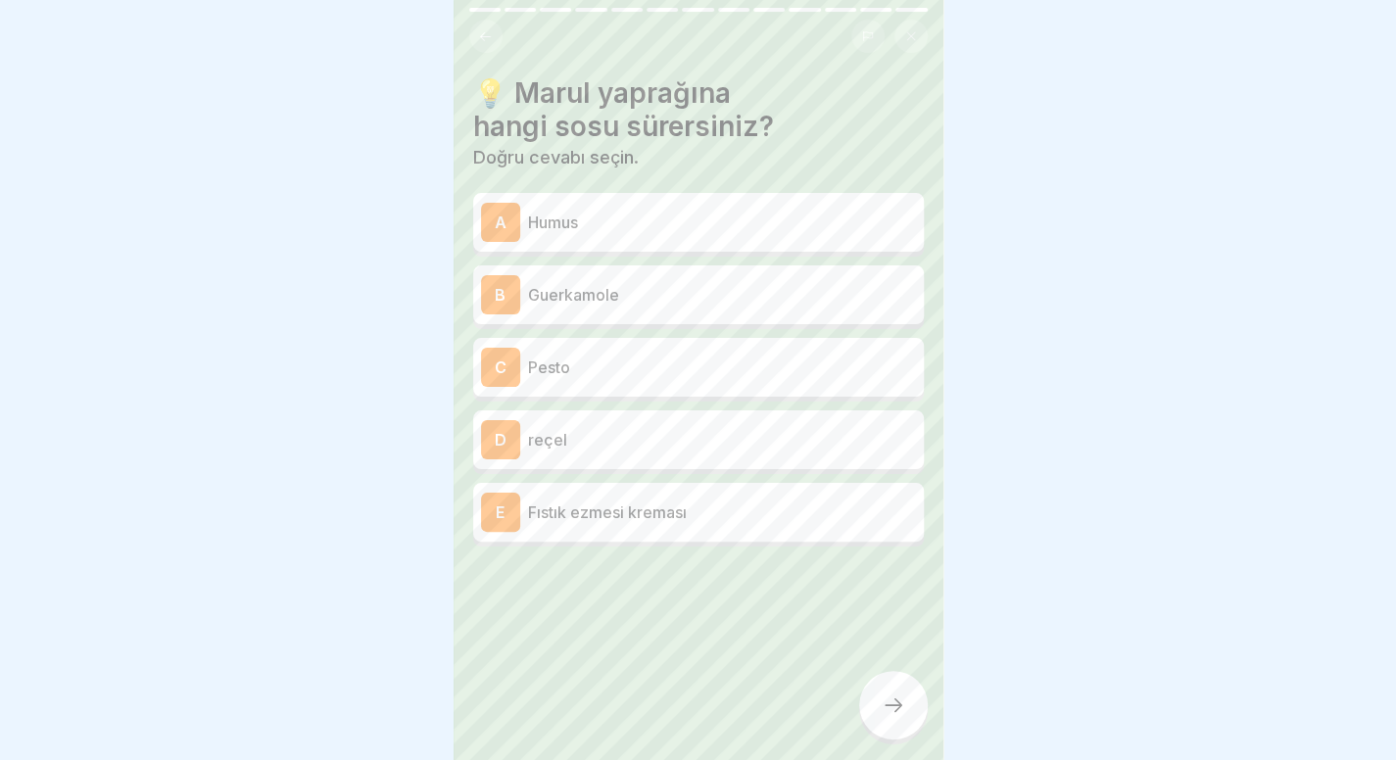
click at [712, 356] on p "Pesto" at bounding box center [722, 368] width 388 height 24
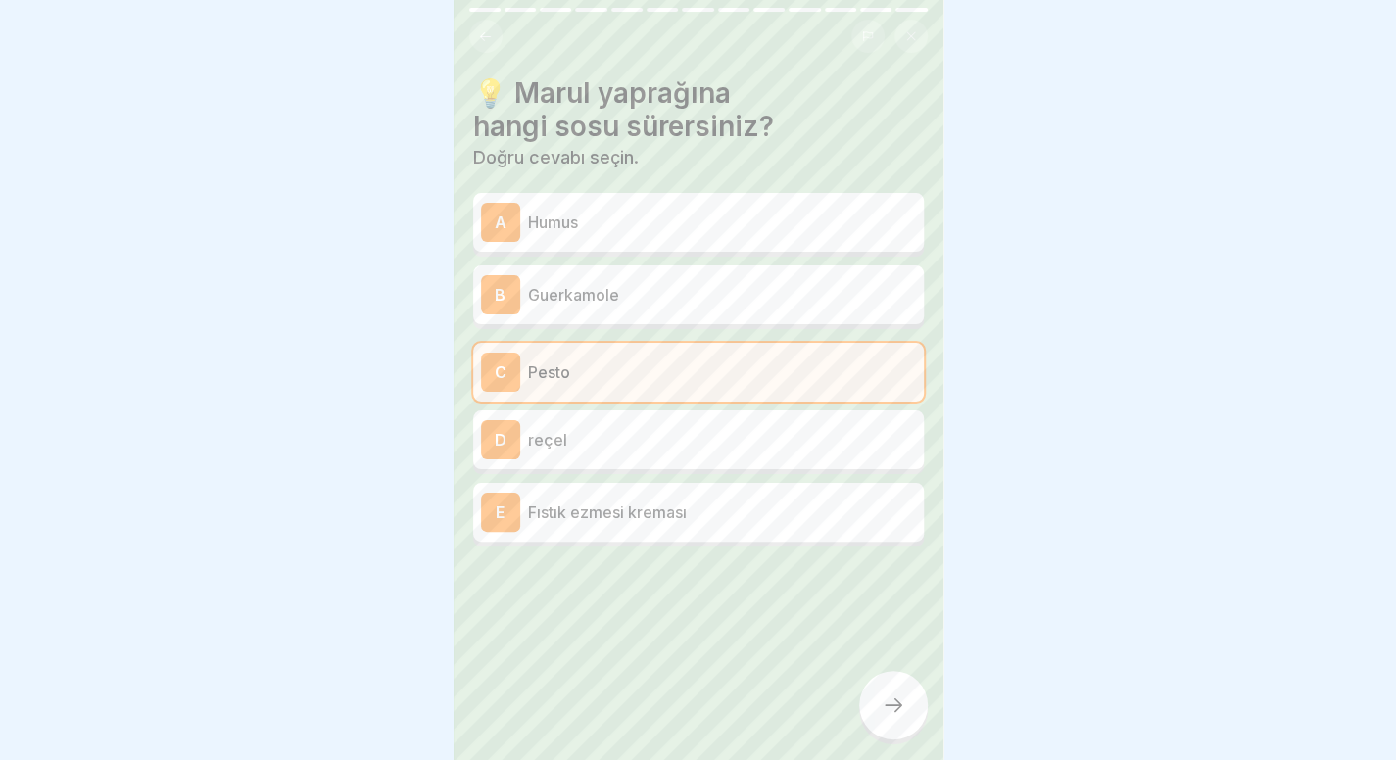
click at [893, 694] on div at bounding box center [893, 705] width 69 height 69
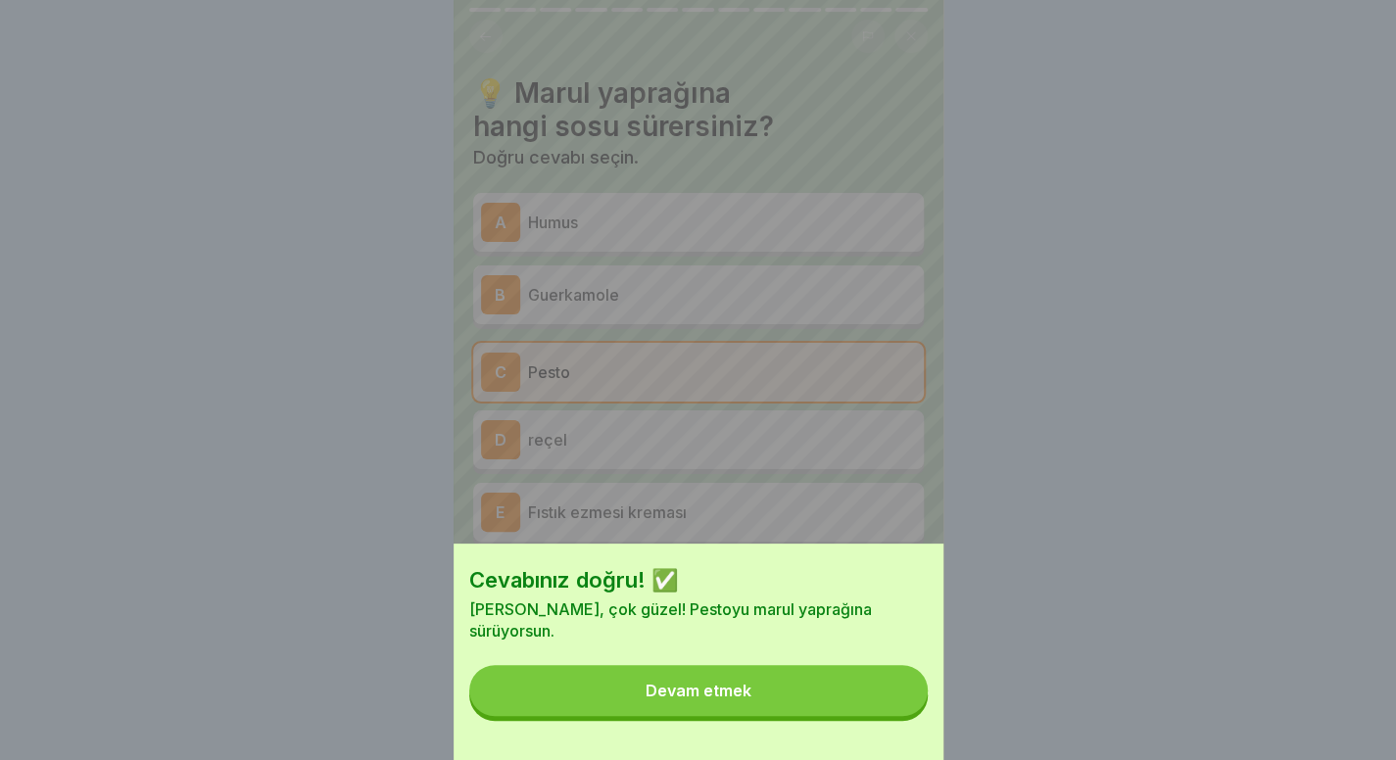
click at [891, 694] on button "Devam etmek" at bounding box center [698, 690] width 458 height 51
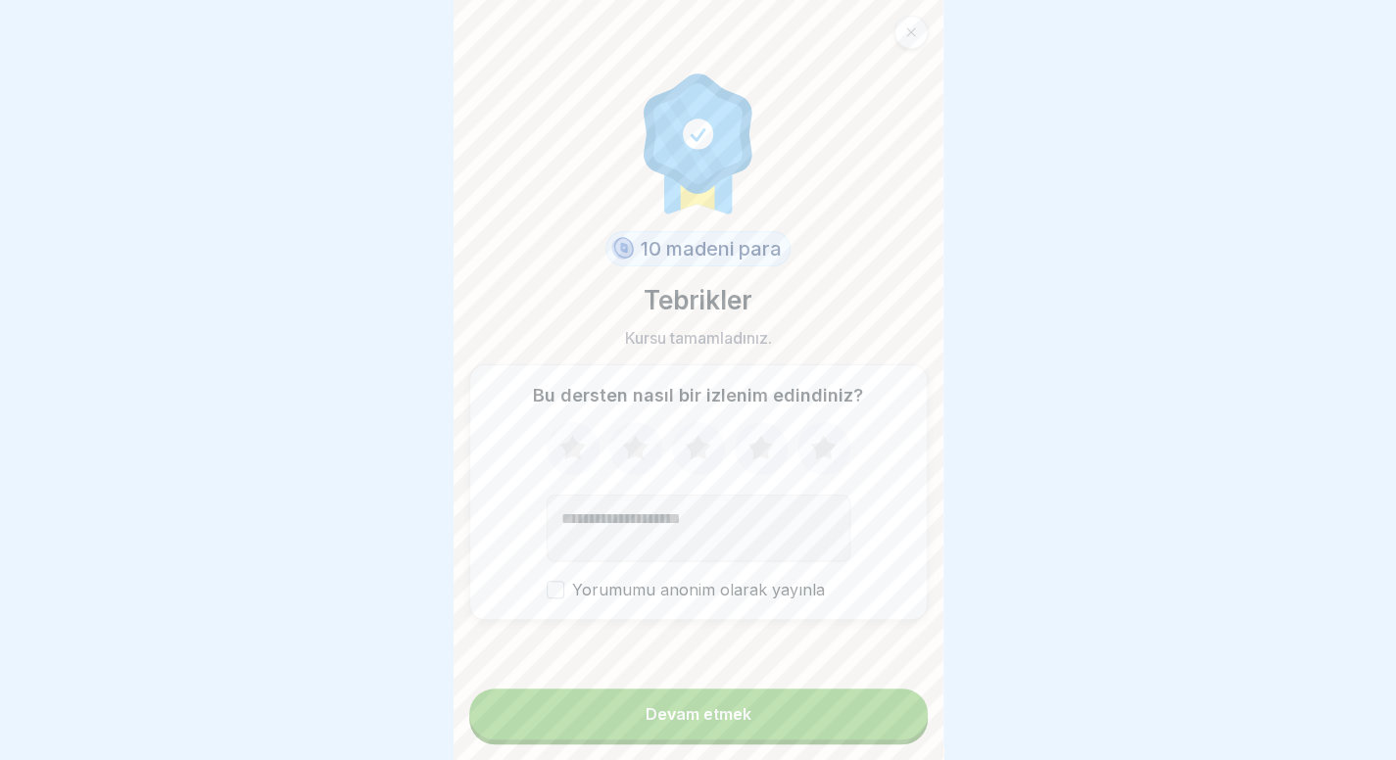
click at [785, 729] on button "Devam etmek" at bounding box center [698, 714] width 458 height 51
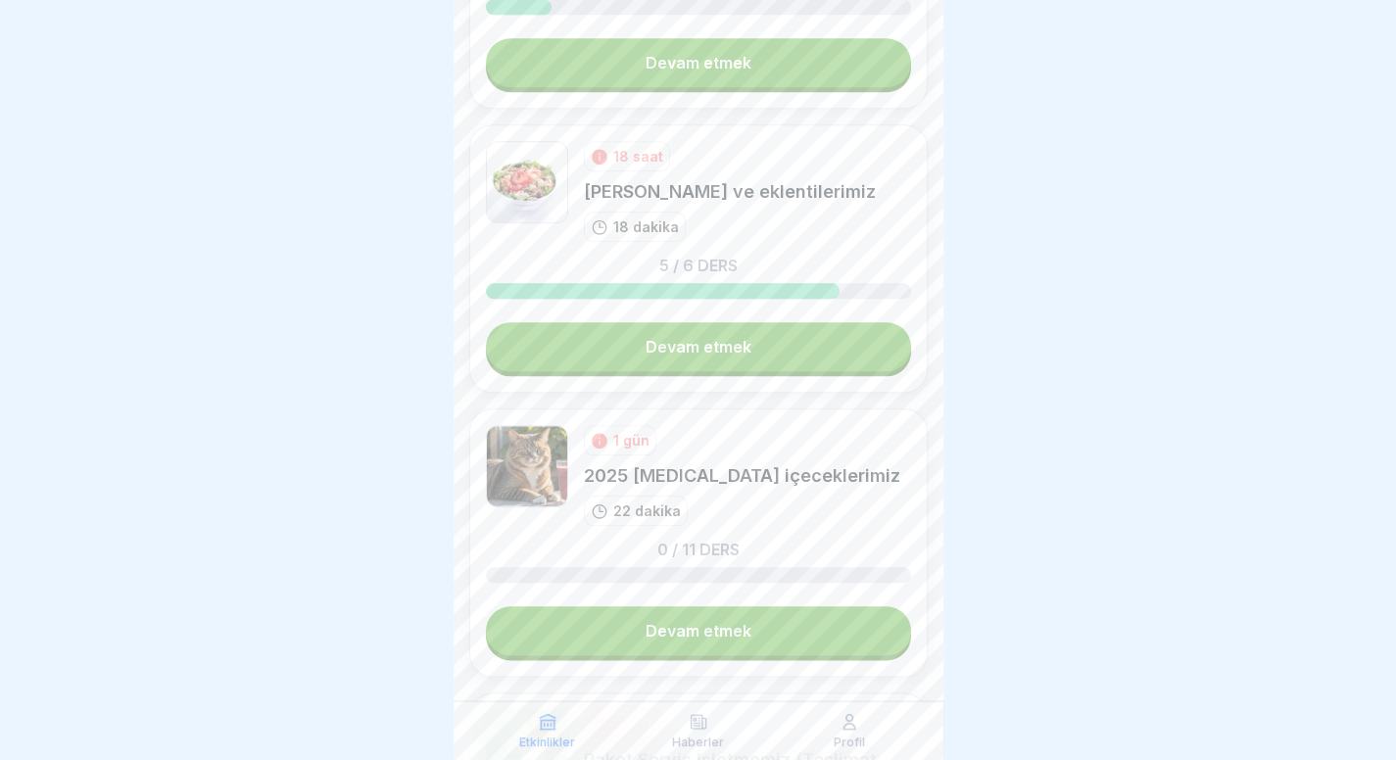
scroll to position [928, 0]
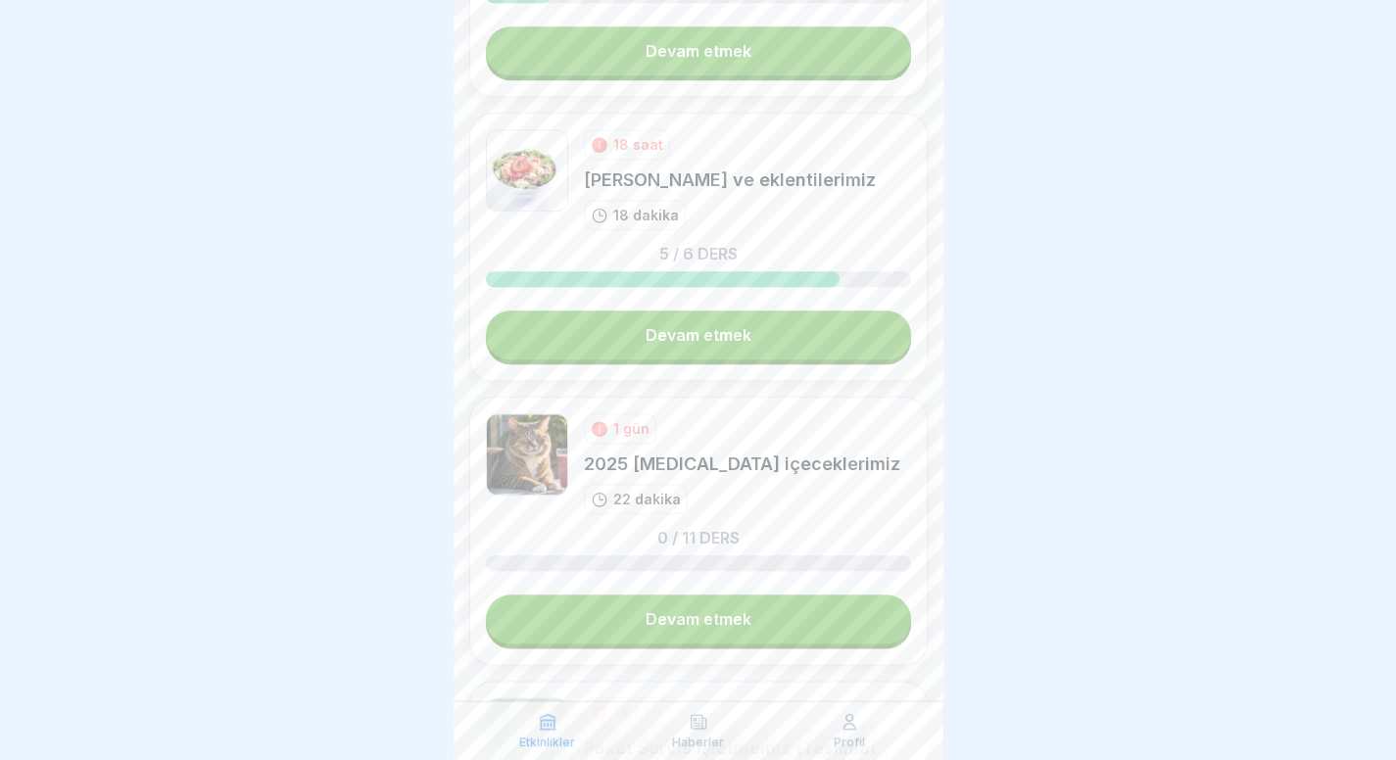
click at [701, 325] on font "Devam etmek" at bounding box center [698, 335] width 106 height 20
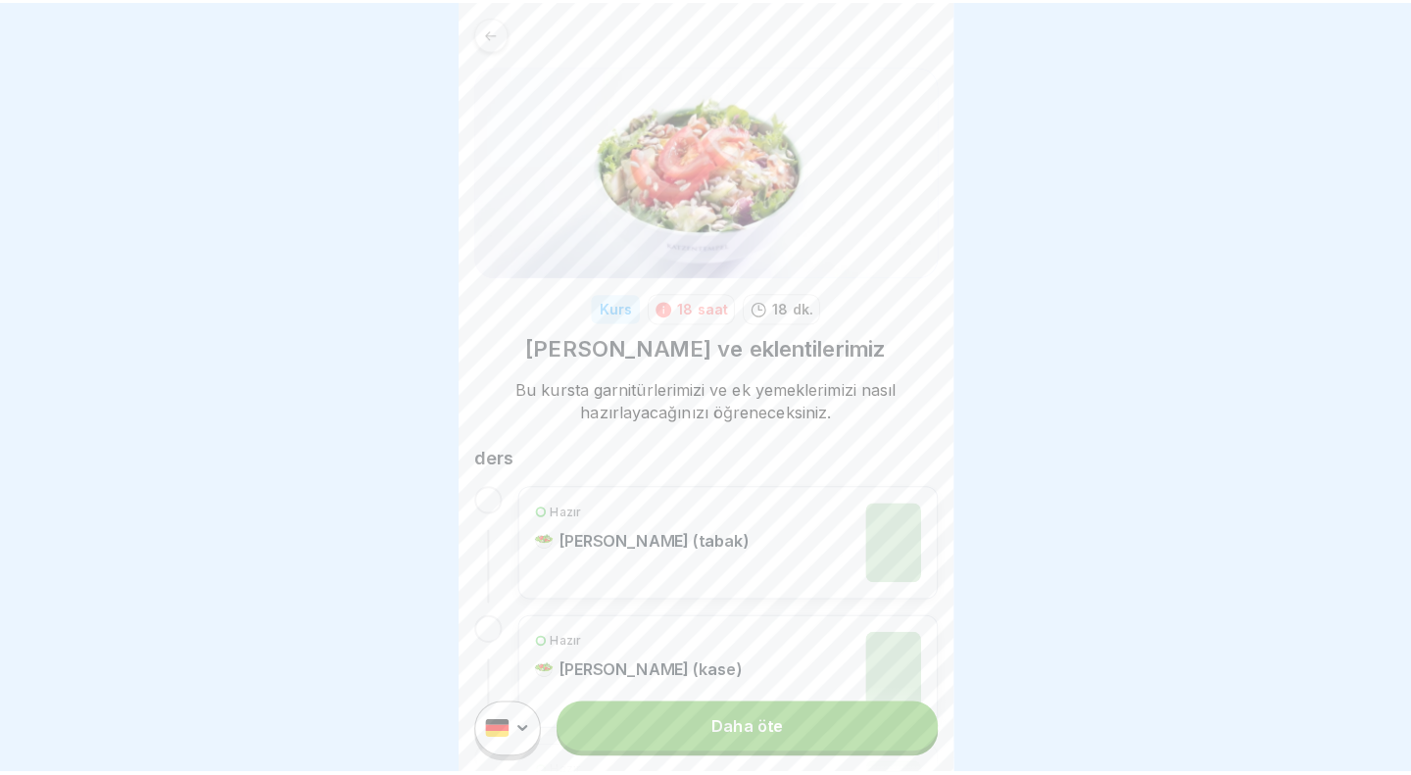
scroll to position [562, 0]
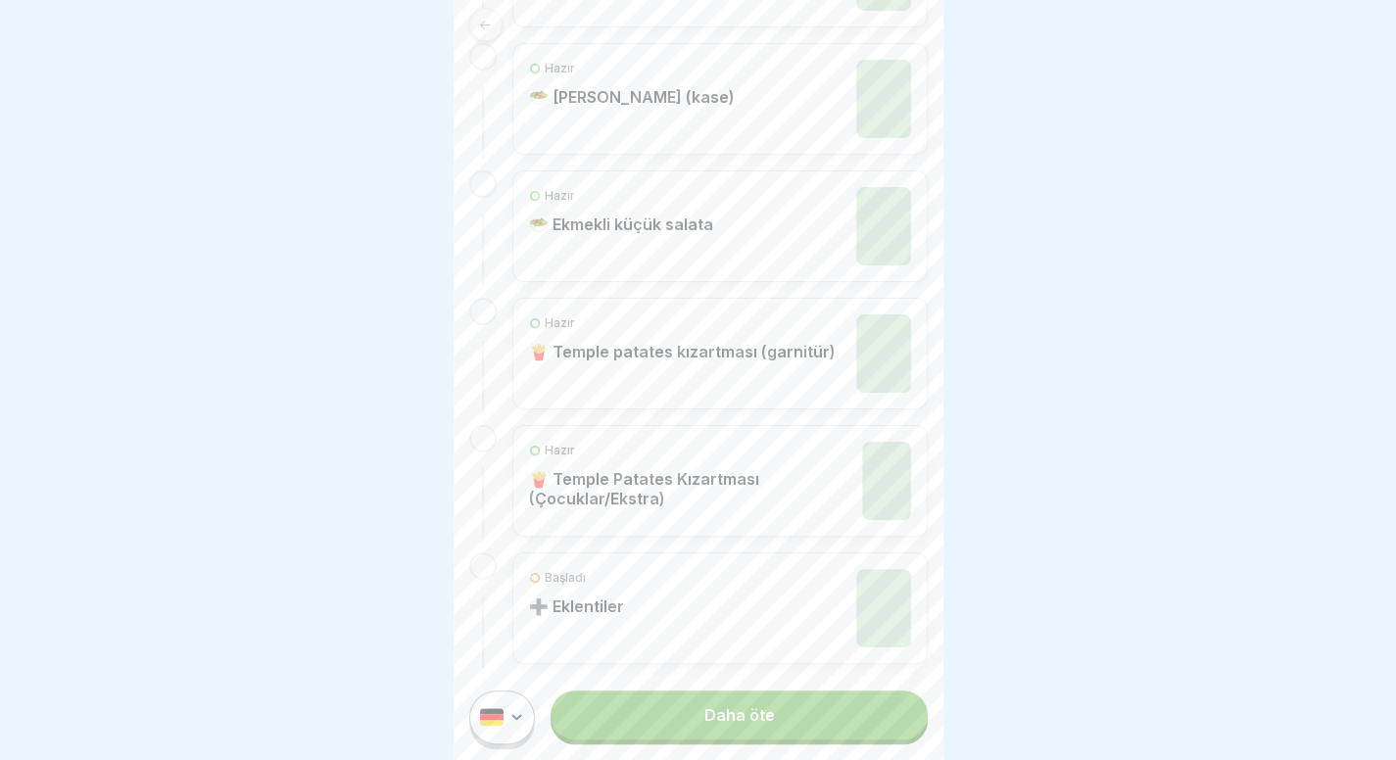
click at [717, 740] on link "Daha öte" at bounding box center [738, 715] width 376 height 49
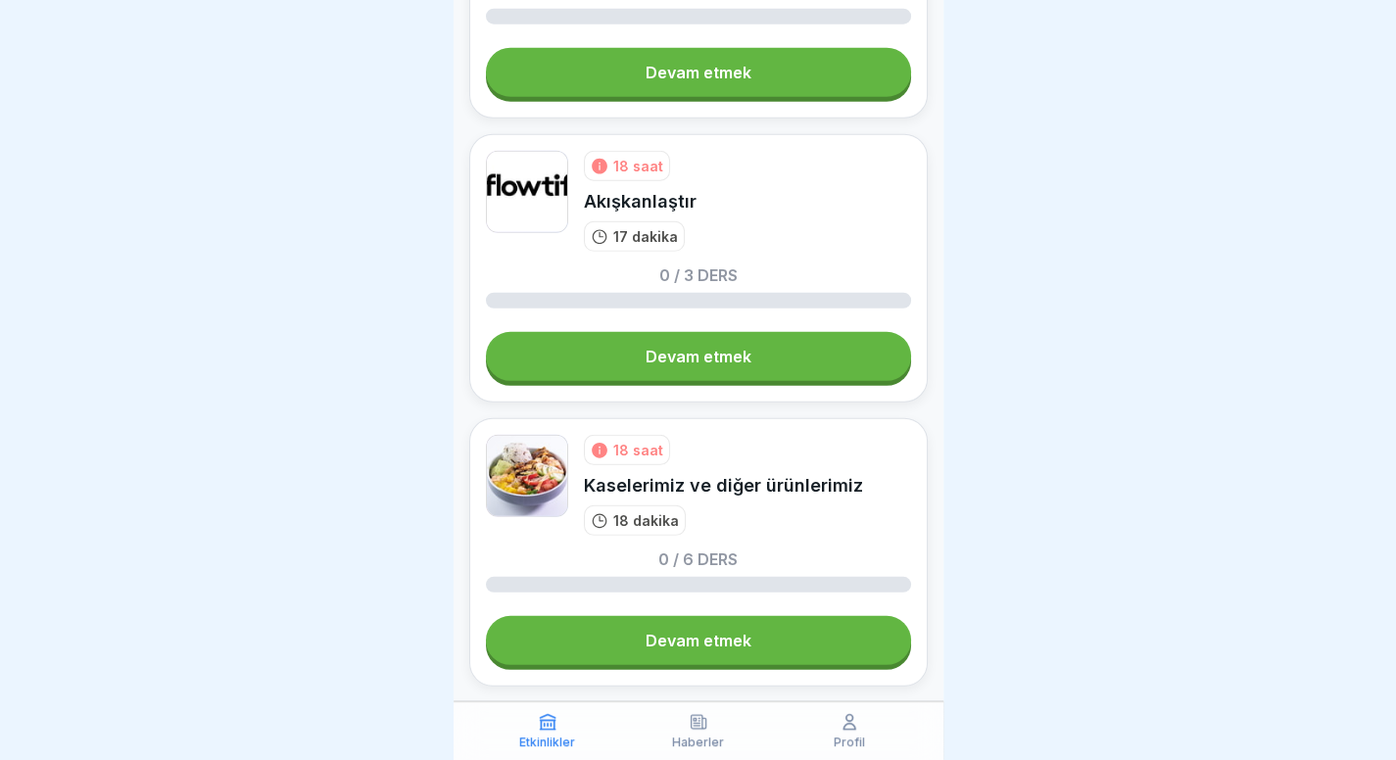
scroll to position [15, 0]
click at [766, 616] on link "Devam etmek" at bounding box center [698, 640] width 425 height 49
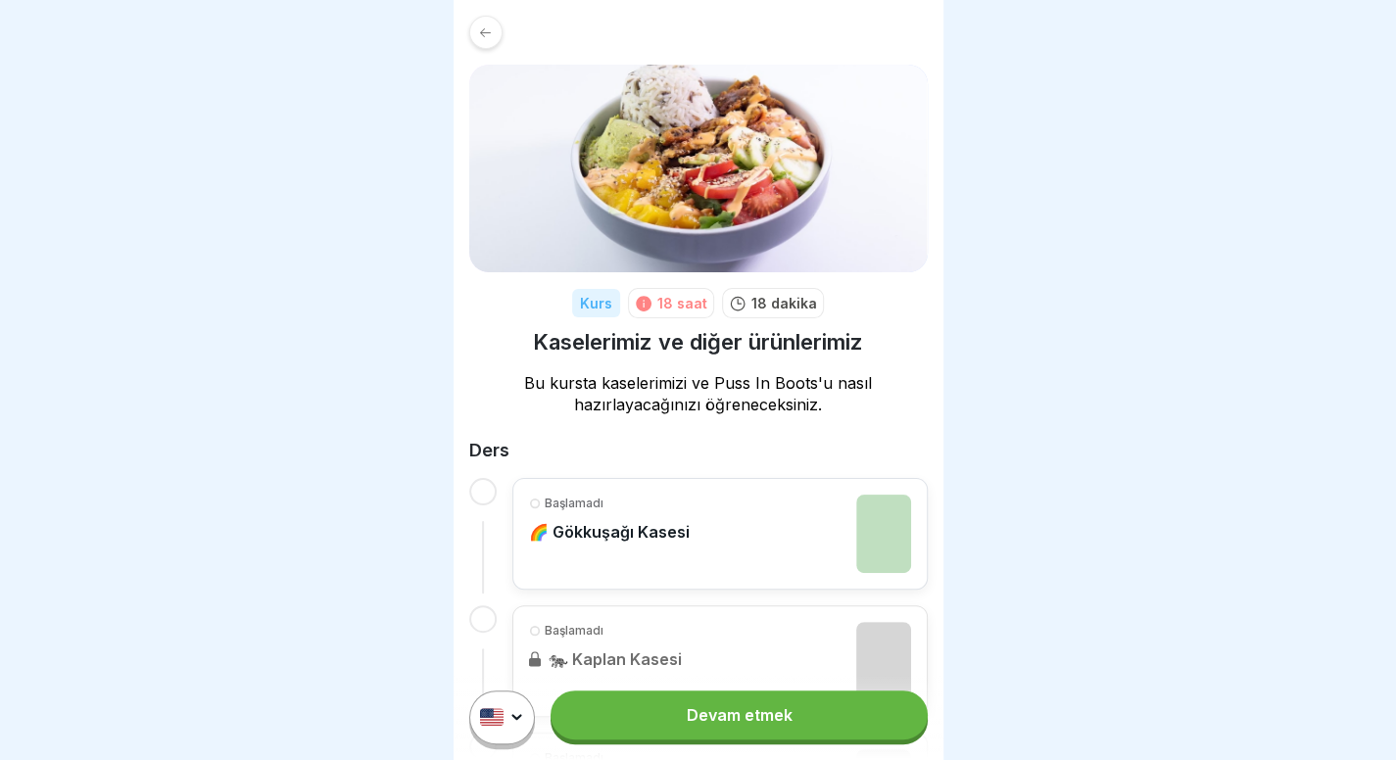
click at [785, 734] on link "Devam etmek" at bounding box center [738, 715] width 376 height 49
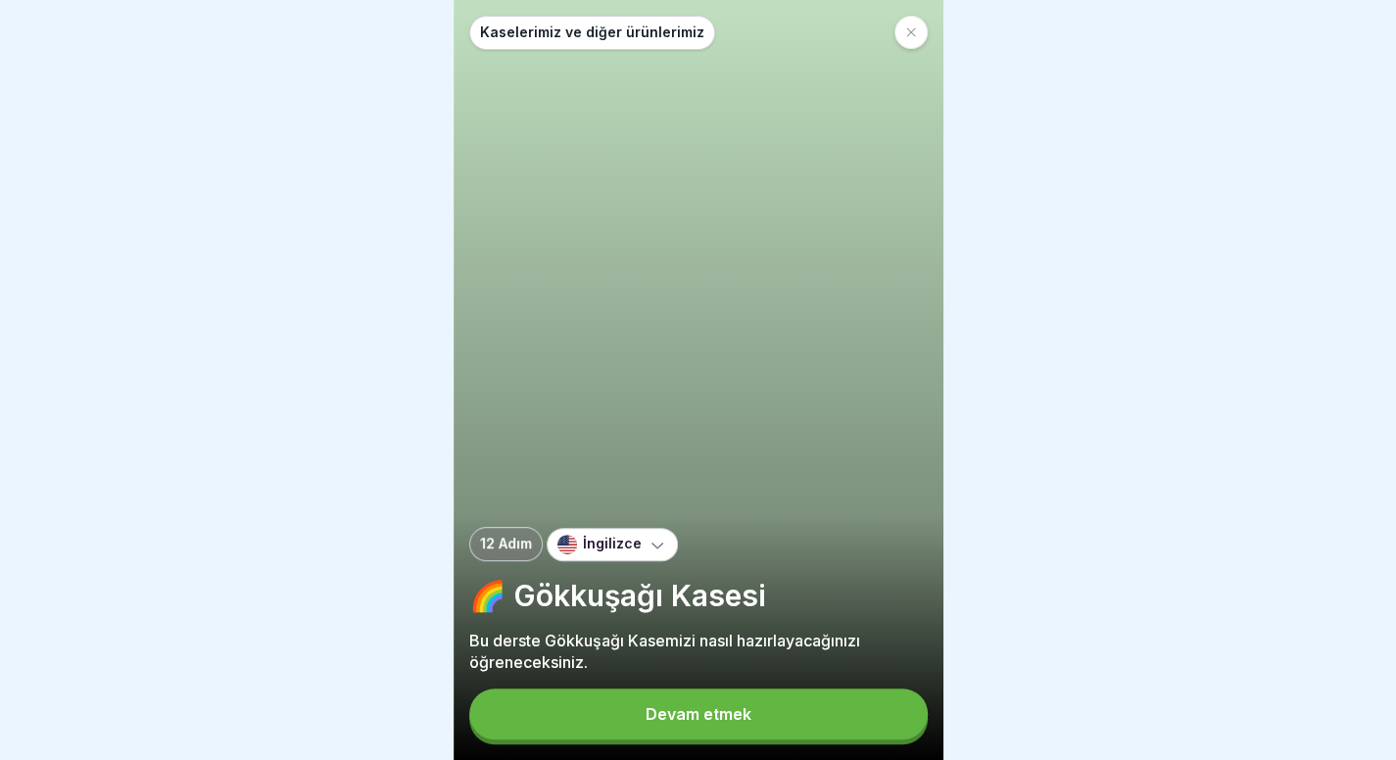
scroll to position [15, 0]
click at [653, 702] on button "Devam etmek" at bounding box center [698, 714] width 458 height 51
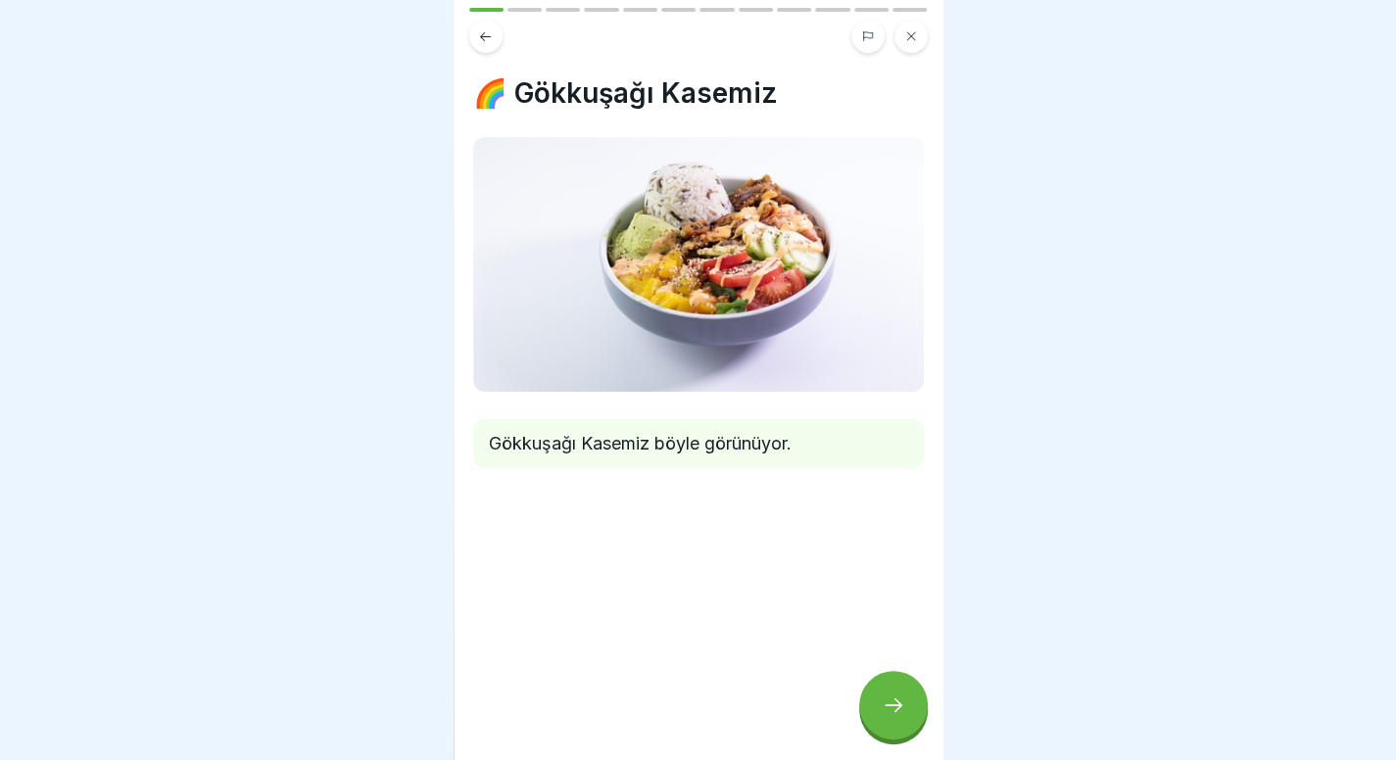
click at [883, 702] on icon at bounding box center [894, 705] width 24 height 24
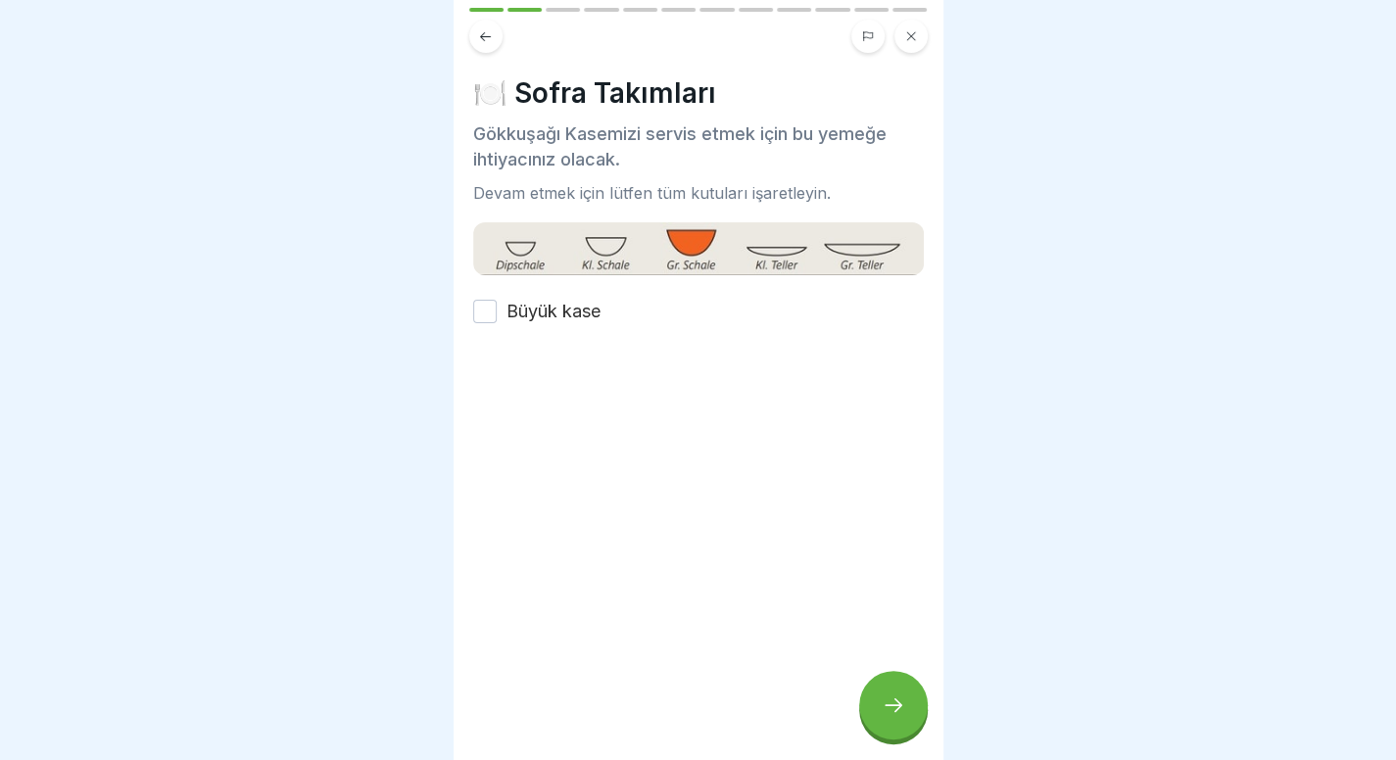
click at [521, 301] on font "Büyük kase" at bounding box center [553, 311] width 94 height 21
click at [497, 300] on button "Büyük kase" at bounding box center [485, 312] width 24 height 24
click at [887, 692] on div at bounding box center [893, 705] width 69 height 69
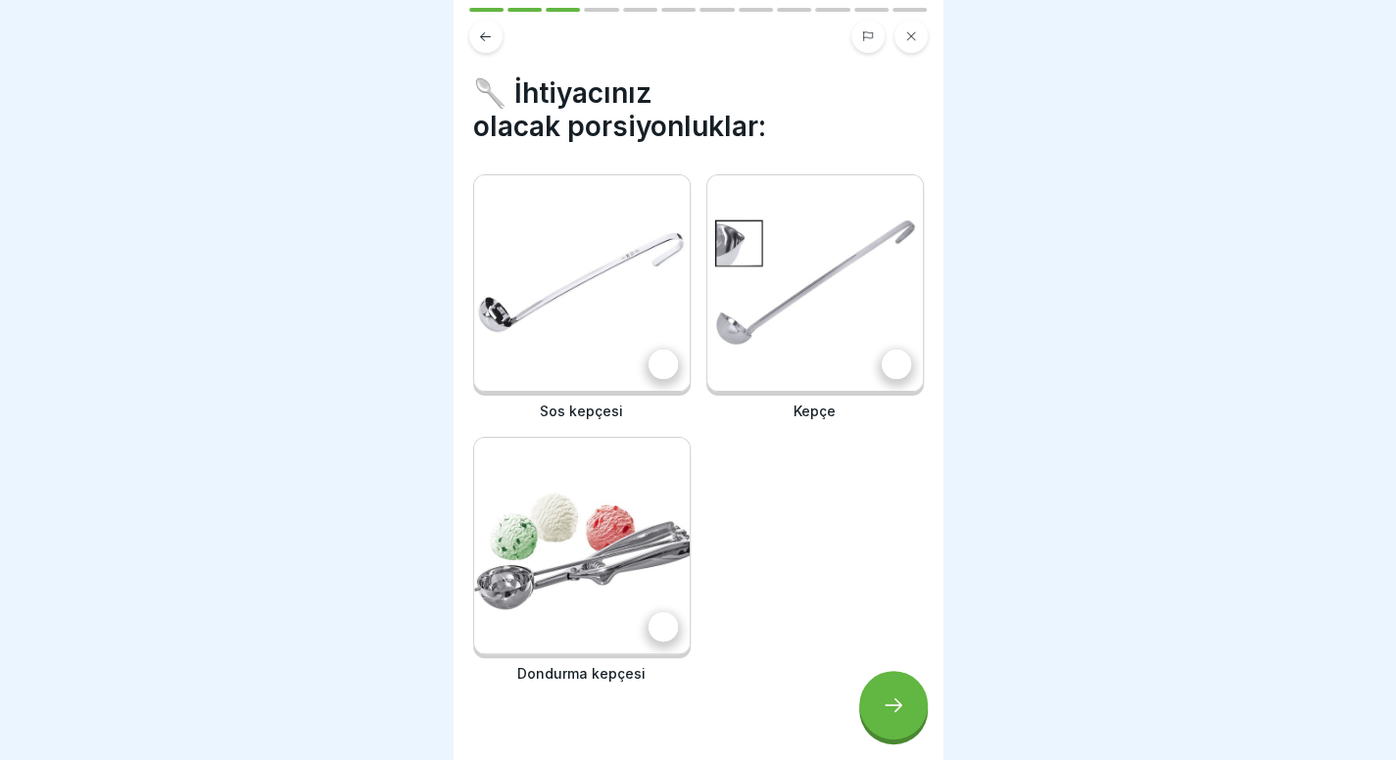
click at [576, 263] on img at bounding box center [581, 282] width 215 height 215
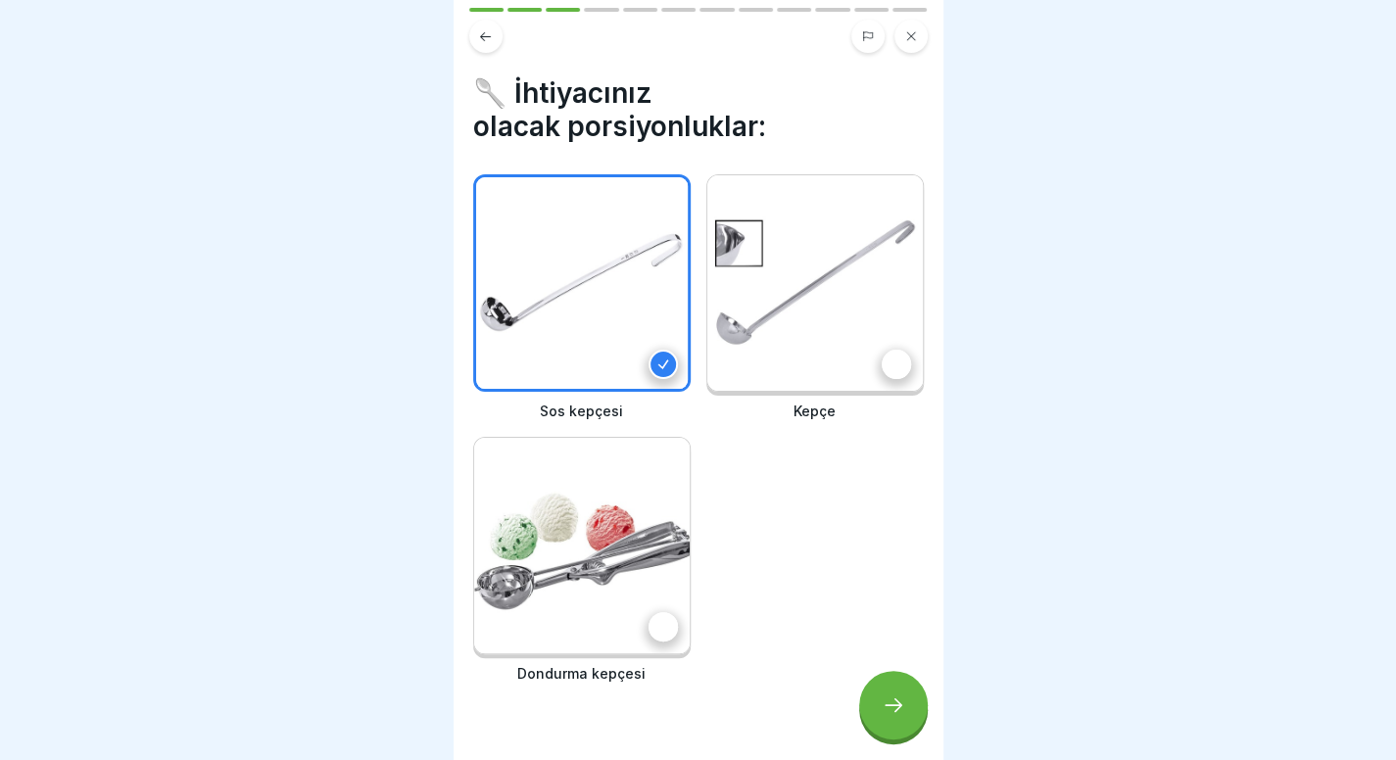
click at [773, 277] on img at bounding box center [814, 282] width 215 height 215
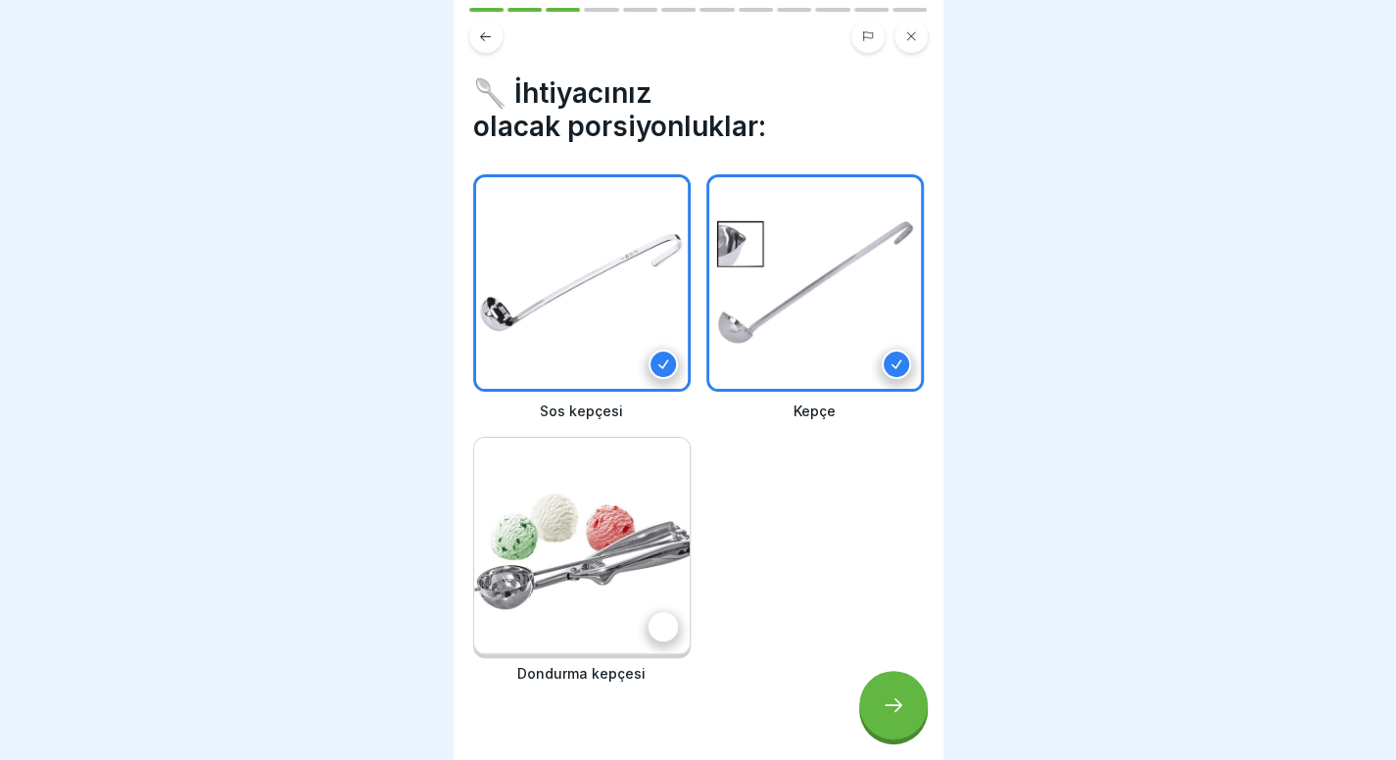
click at [623, 510] on img at bounding box center [581, 545] width 215 height 215
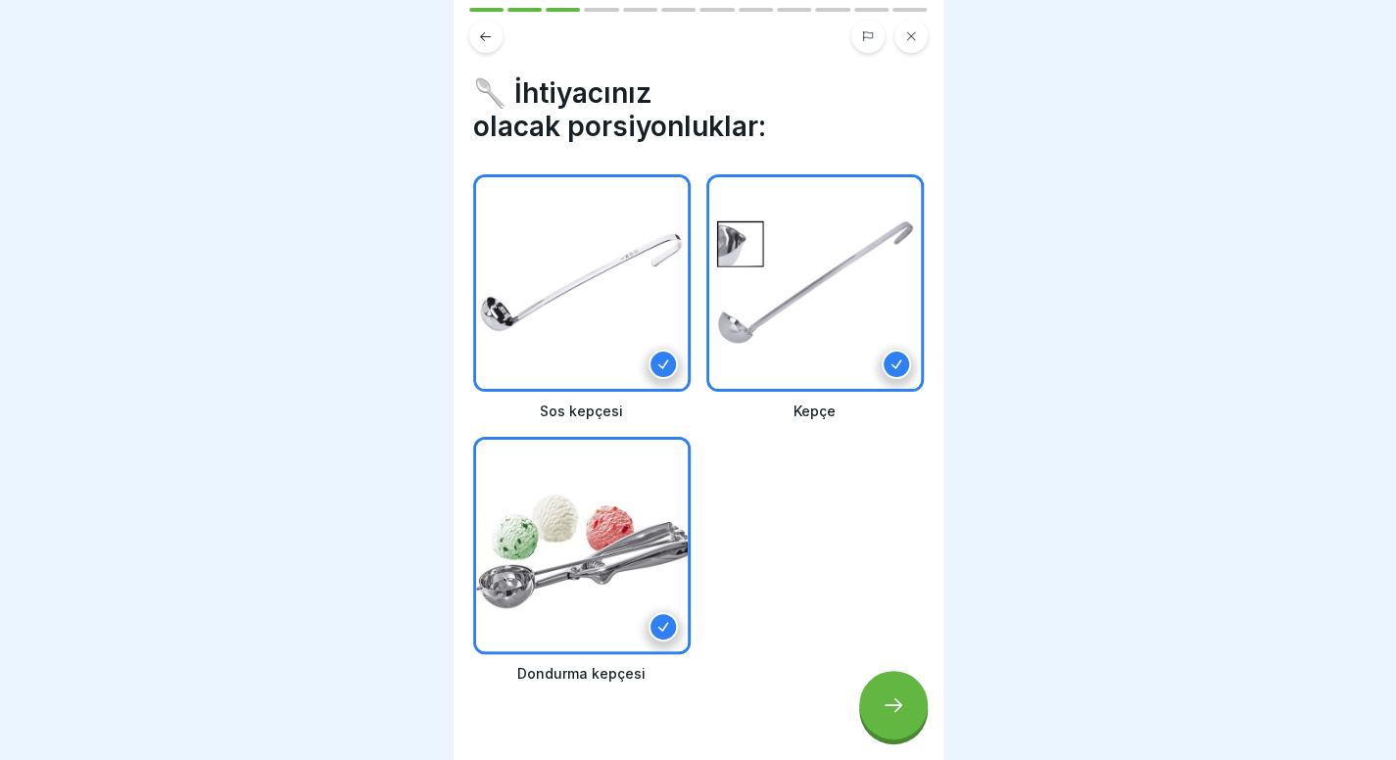
click at [890, 714] on icon at bounding box center [894, 705] width 24 height 24
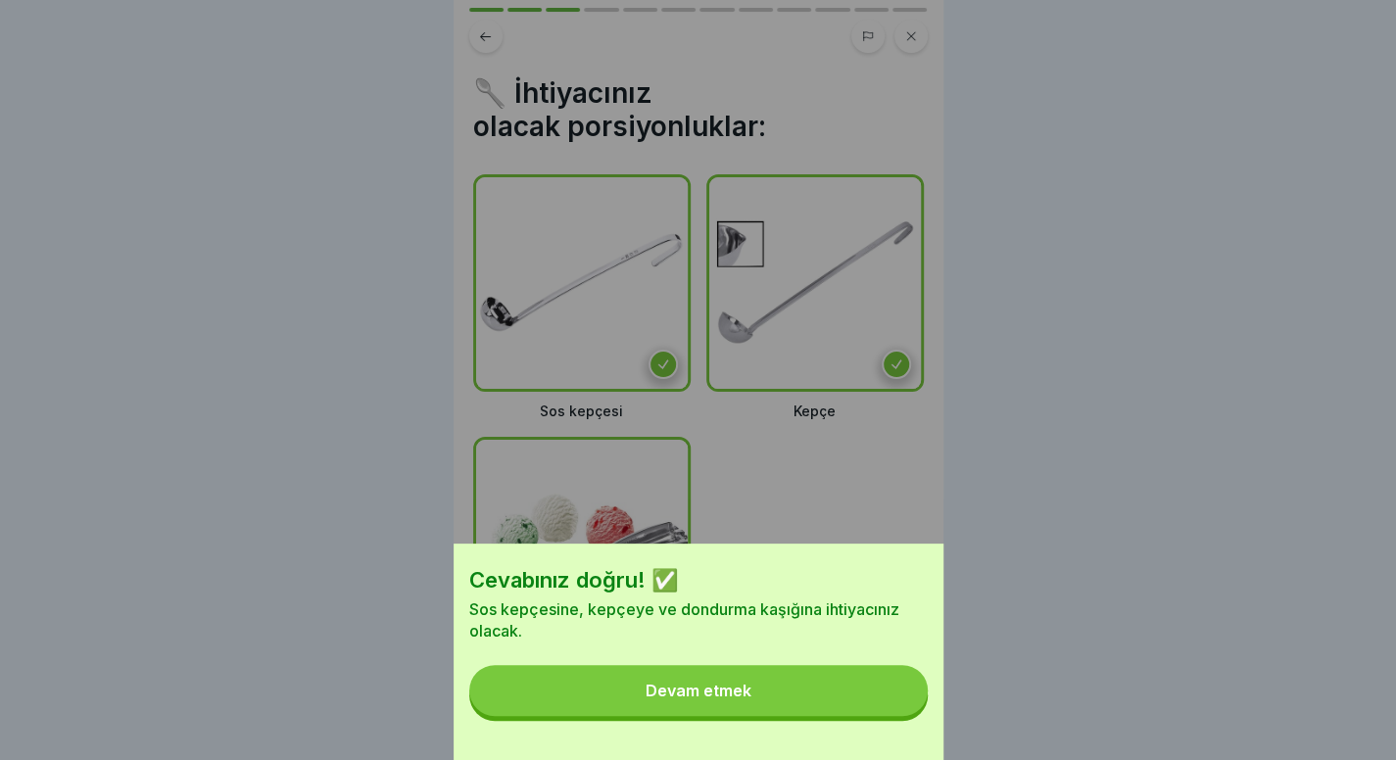
click at [772, 713] on button "Devam etmek" at bounding box center [698, 690] width 458 height 51
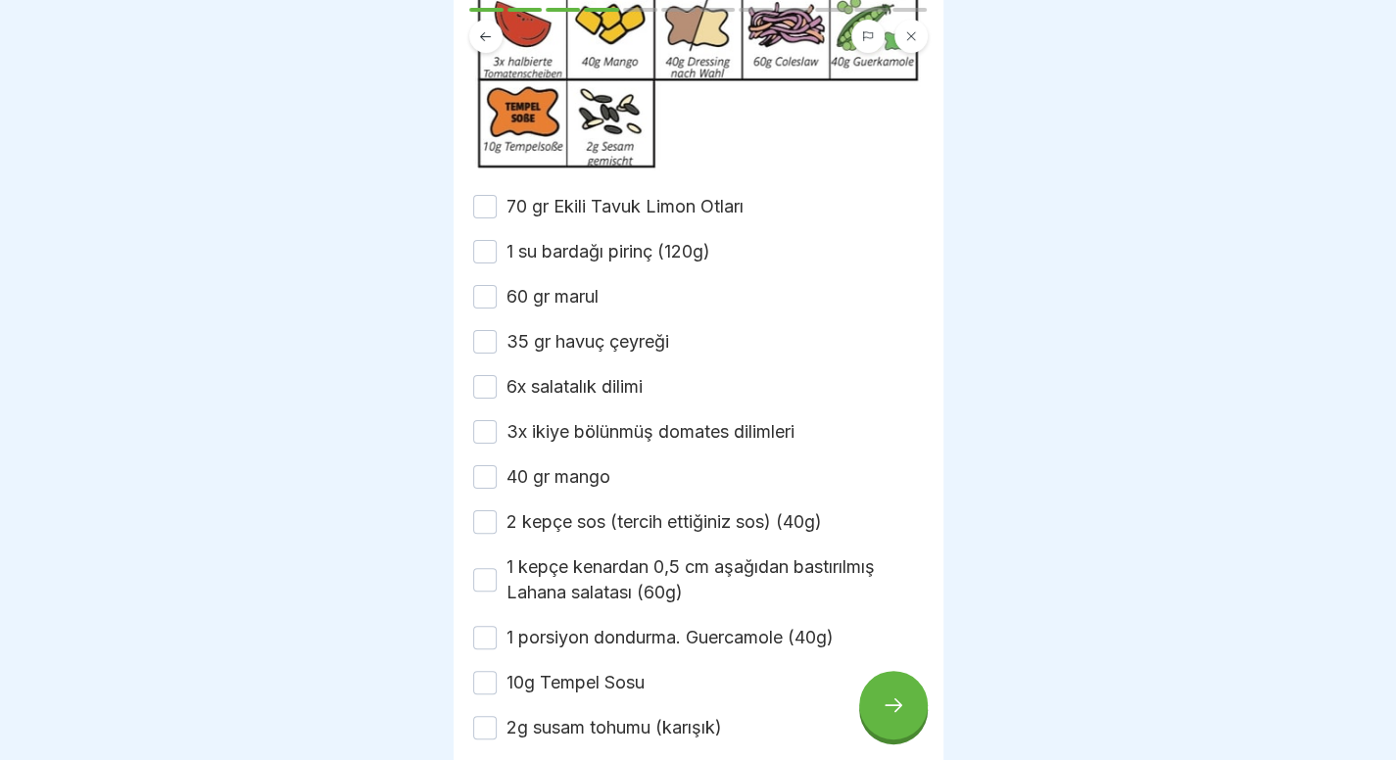
scroll to position [298, 0]
click at [641, 215] on font "70 gr Ekili Tavuk Limon Otları" at bounding box center [624, 205] width 237 height 21
click at [497, 217] on button "70 gr Ekili Tavuk Limon Otları" at bounding box center [485, 206] width 24 height 24
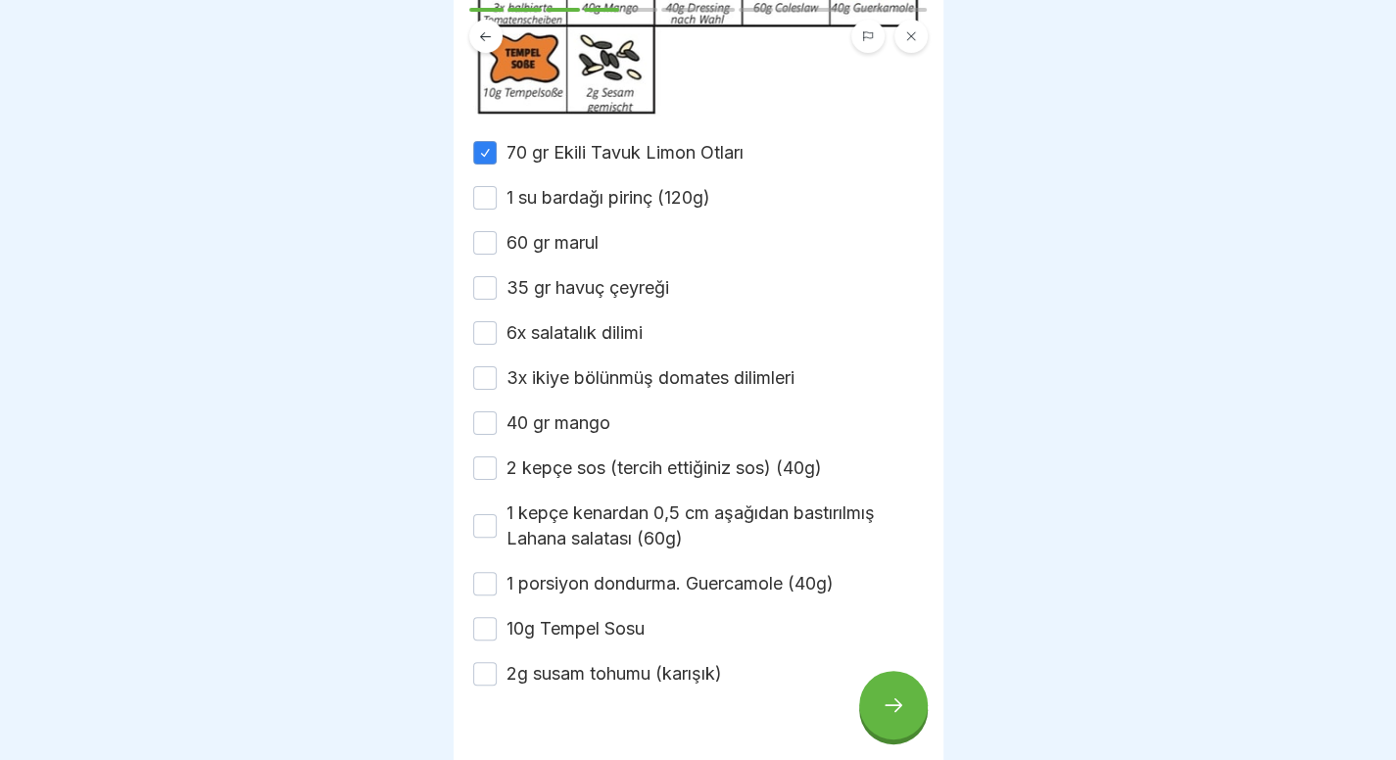
click at [641, 208] on font "1 su bardağı pirinç (120g)" at bounding box center [608, 197] width 204 height 21
click at [497, 210] on button "1 su bardağı pirinç (120g)" at bounding box center [485, 198] width 24 height 24
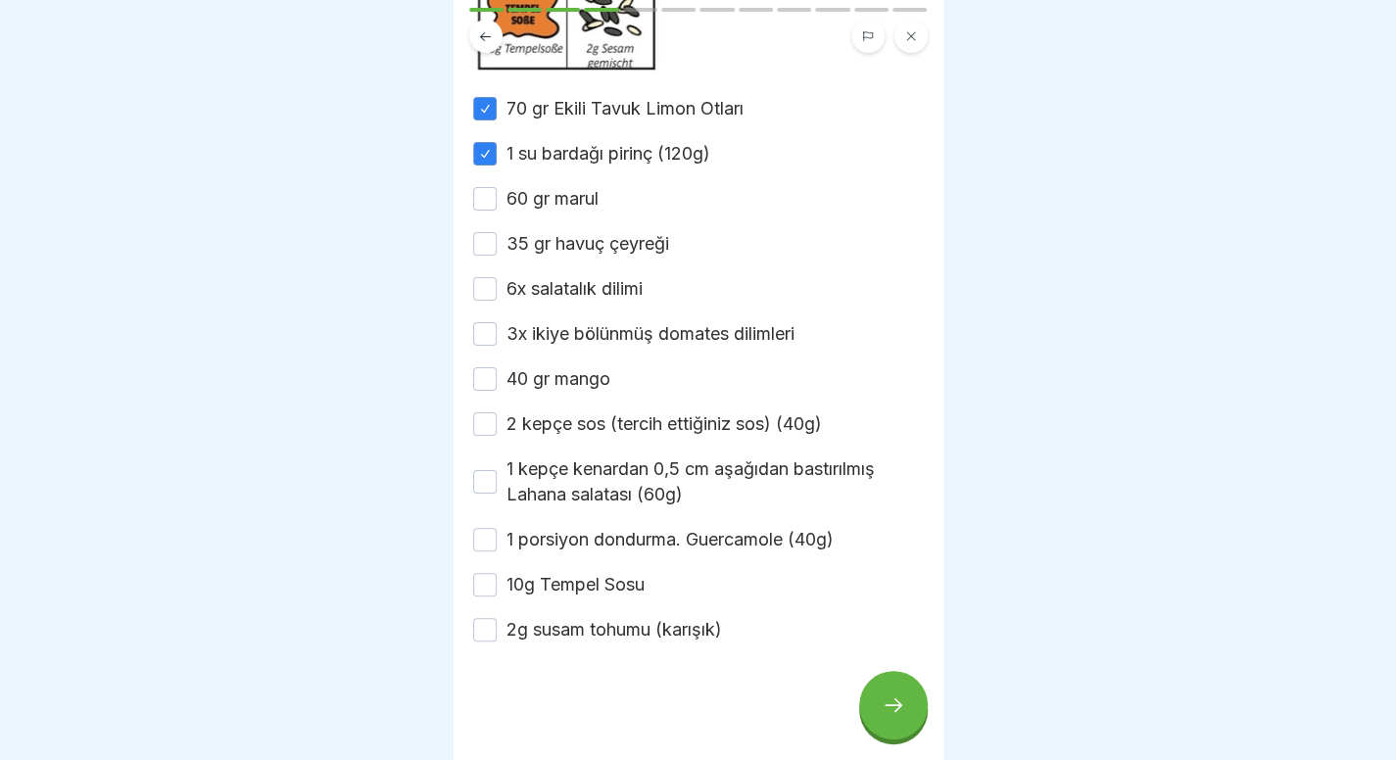
scroll to position [419, 0]
click at [582, 193] on font "60 gr marul" at bounding box center [552, 198] width 92 height 21
click at [497, 193] on button "60 gr marul" at bounding box center [485, 199] width 24 height 24
click at [584, 233] on font "35 gr havuç çeyreği" at bounding box center [587, 243] width 163 height 21
click at [497, 232] on button "35 gr havuç çeyreği" at bounding box center [485, 244] width 24 height 24
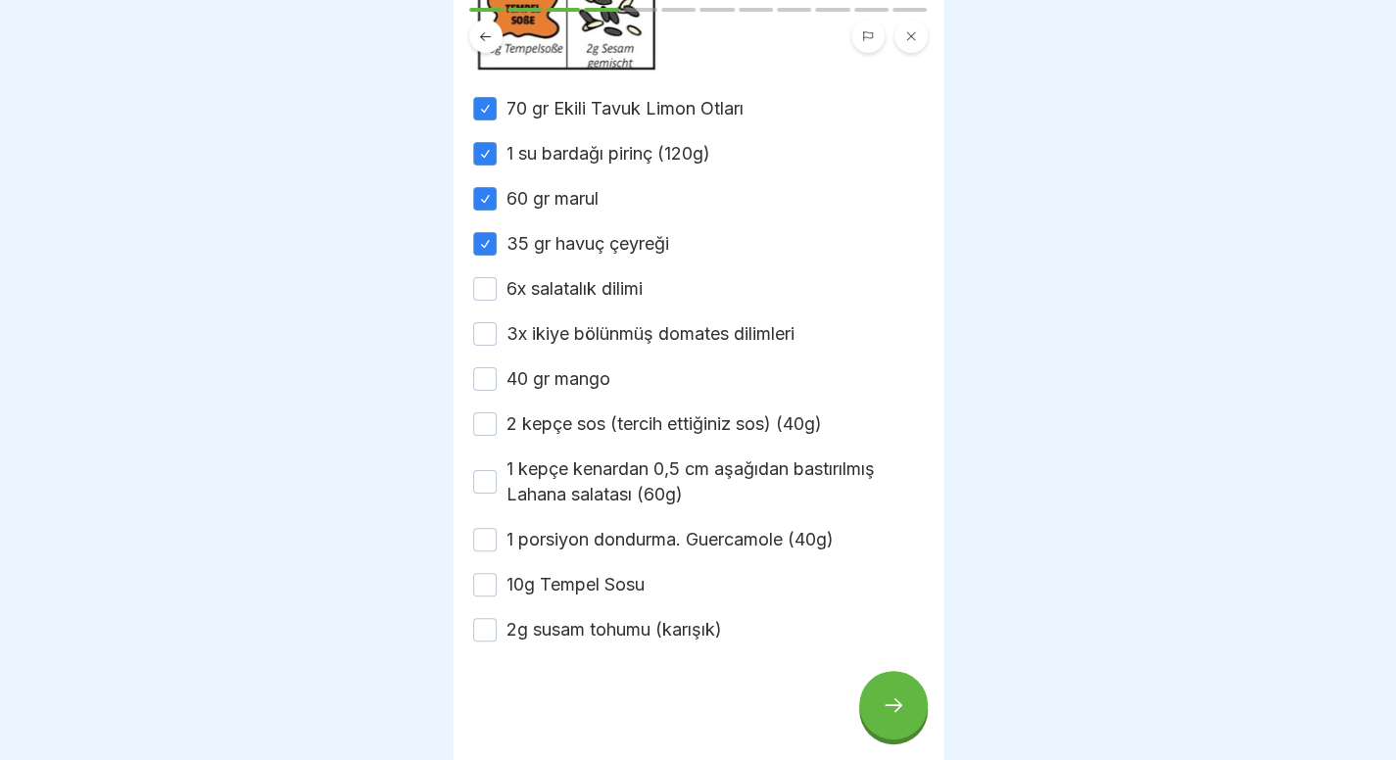
click at [576, 278] on font "6x salatalık dilimi" at bounding box center [574, 288] width 136 height 21
click at [497, 277] on button "6x salatalık dilimi" at bounding box center [485, 289] width 24 height 24
click at [574, 323] on font "3x ikiye bölünmüş domates dilimleri" at bounding box center [650, 333] width 288 height 21
click at [497, 322] on button "3x ikiye bölünmüş domates dilimleri" at bounding box center [485, 334] width 24 height 24
click at [563, 368] on font "40 gr mango" at bounding box center [558, 378] width 104 height 21
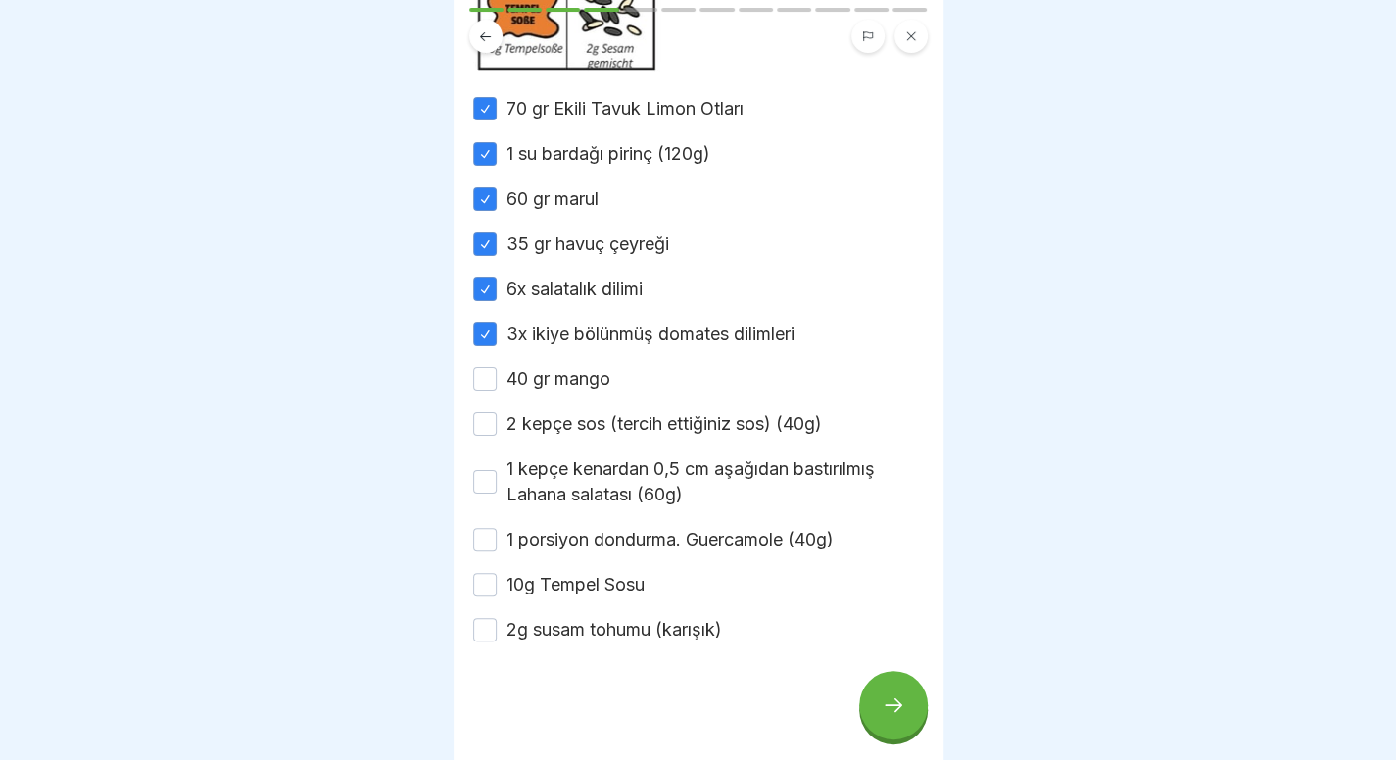
click at [497, 367] on button "40 gr mango" at bounding box center [485, 379] width 24 height 24
click at [550, 413] on font "2 kepçe sos (tercih ettiğiniz sos) (40g)" at bounding box center [663, 423] width 315 height 21
click at [497, 412] on button "2 kepçe sos (tercih ettiğiniz sos) (40g)" at bounding box center [485, 424] width 24 height 24
click at [550, 463] on font "1 kepçe kenardan 0,5 cm aşağıdan bastırılmış Lahana salatası (60g)" at bounding box center [690, 481] width 368 height 46
click at [497, 470] on button "1 kepçe kenardan 0,5 cm aşağıdan bastırılmış Lahana salatası (60g)" at bounding box center [485, 482] width 24 height 24
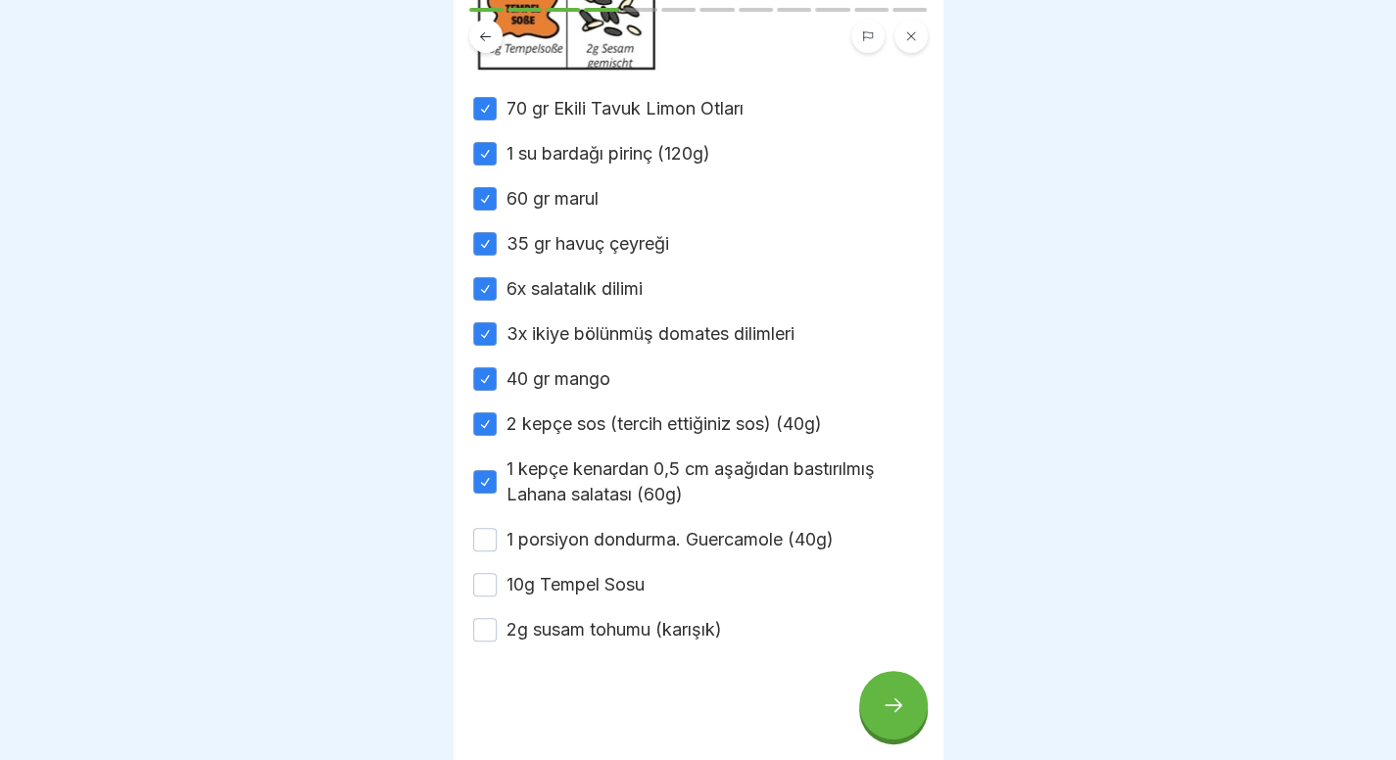
click at [555, 529] on font "1 porsiyon dondurma. Guercamole (40g)" at bounding box center [669, 539] width 327 height 21
click at [497, 528] on button "1 porsiyon dondurma. Guercamole (40g)" at bounding box center [485, 540] width 24 height 24
click at [596, 577] on font "10g Tempel Sosu" at bounding box center [575, 584] width 138 height 21
click at [497, 577] on button "10g Tempel Sosu" at bounding box center [485, 585] width 24 height 24
click at [596, 619] on font "2g susam tohumu (karışık)" at bounding box center [613, 629] width 215 height 21
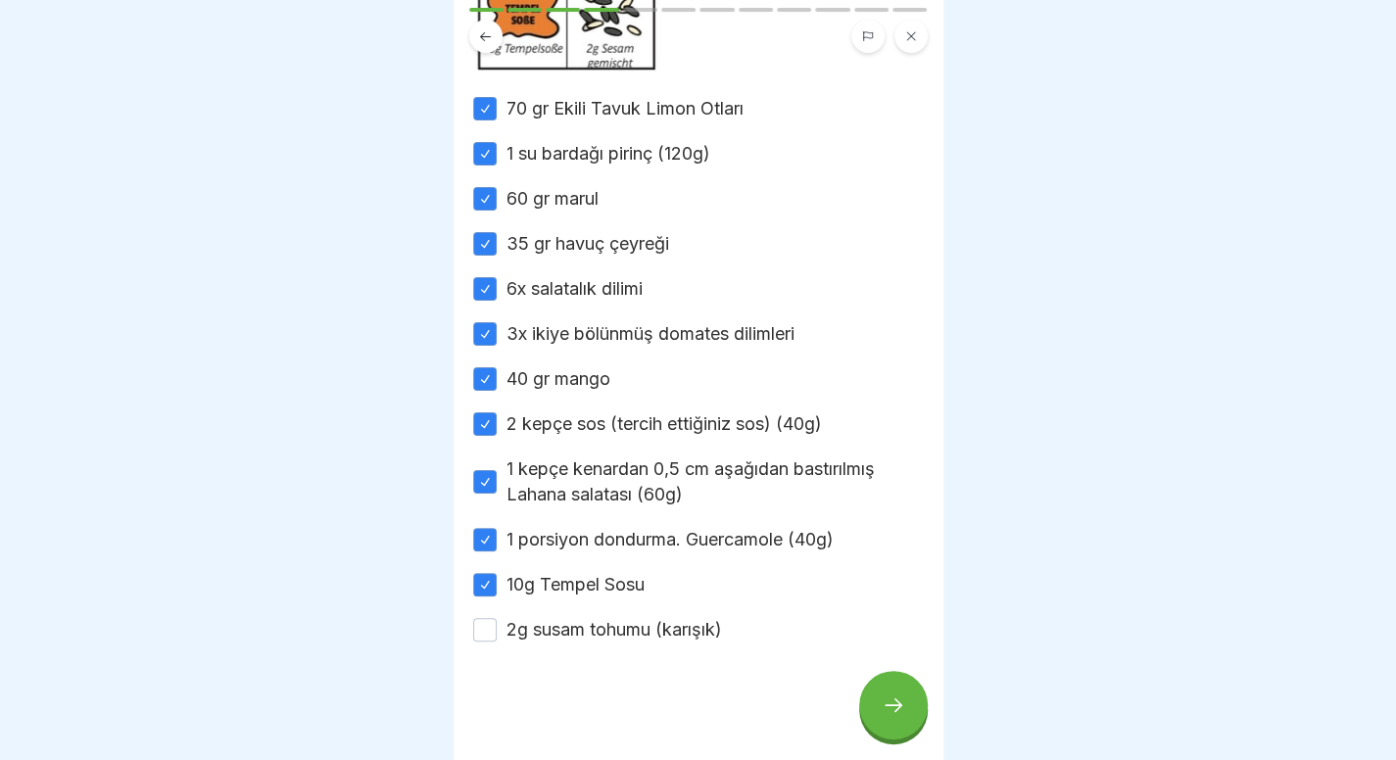
click at [497, 618] on button "2g susam tohumu (karışık)" at bounding box center [485, 630] width 24 height 24
click at [898, 713] on icon at bounding box center [894, 705] width 24 height 24
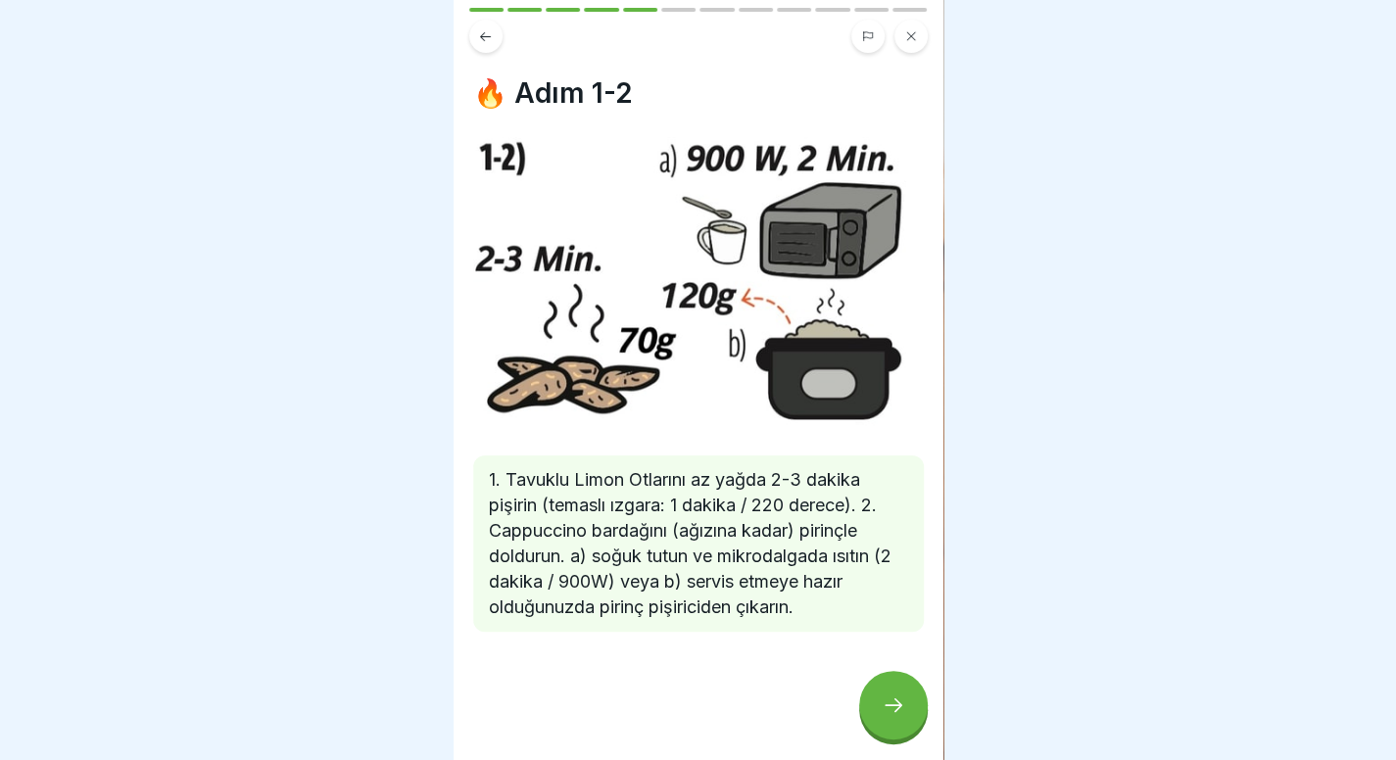
click at [889, 676] on div at bounding box center [893, 705] width 69 height 69
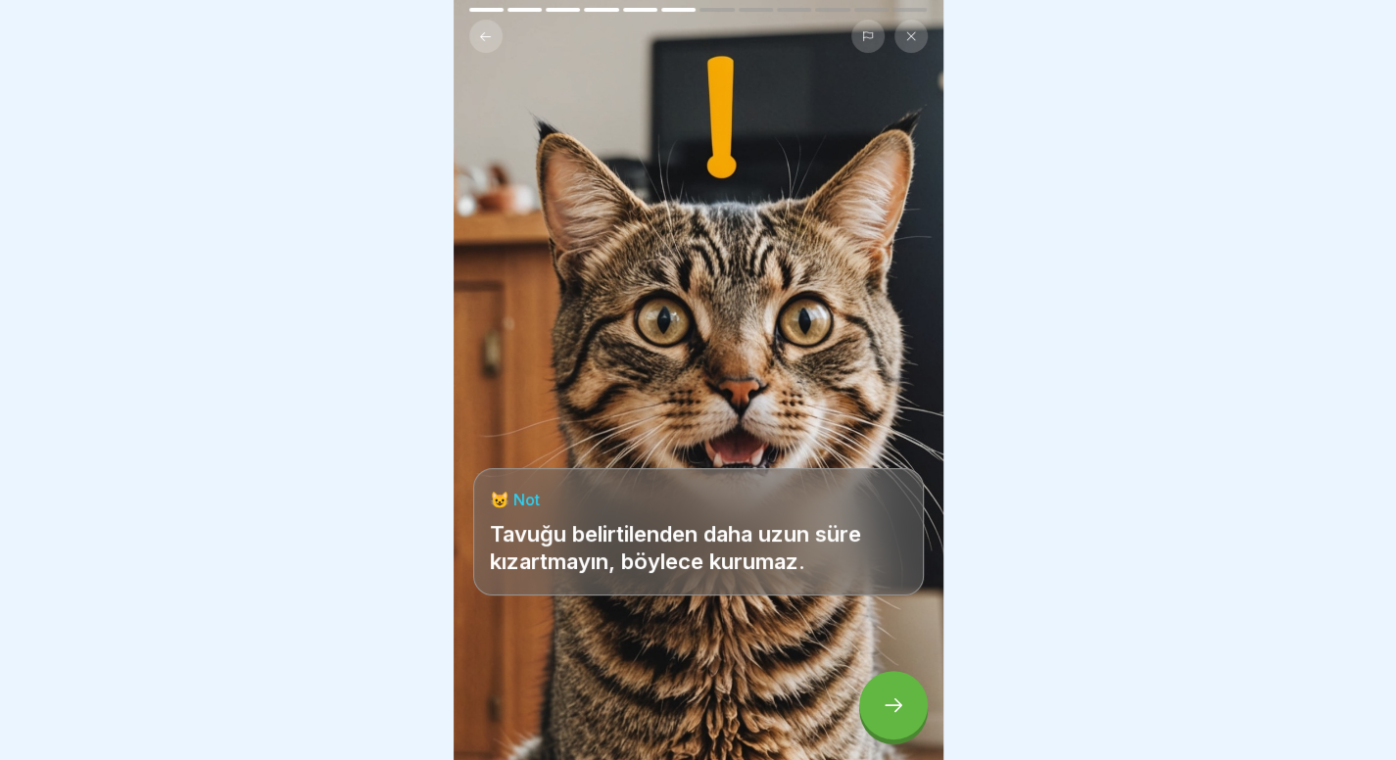
click at [894, 694] on div at bounding box center [893, 705] width 69 height 69
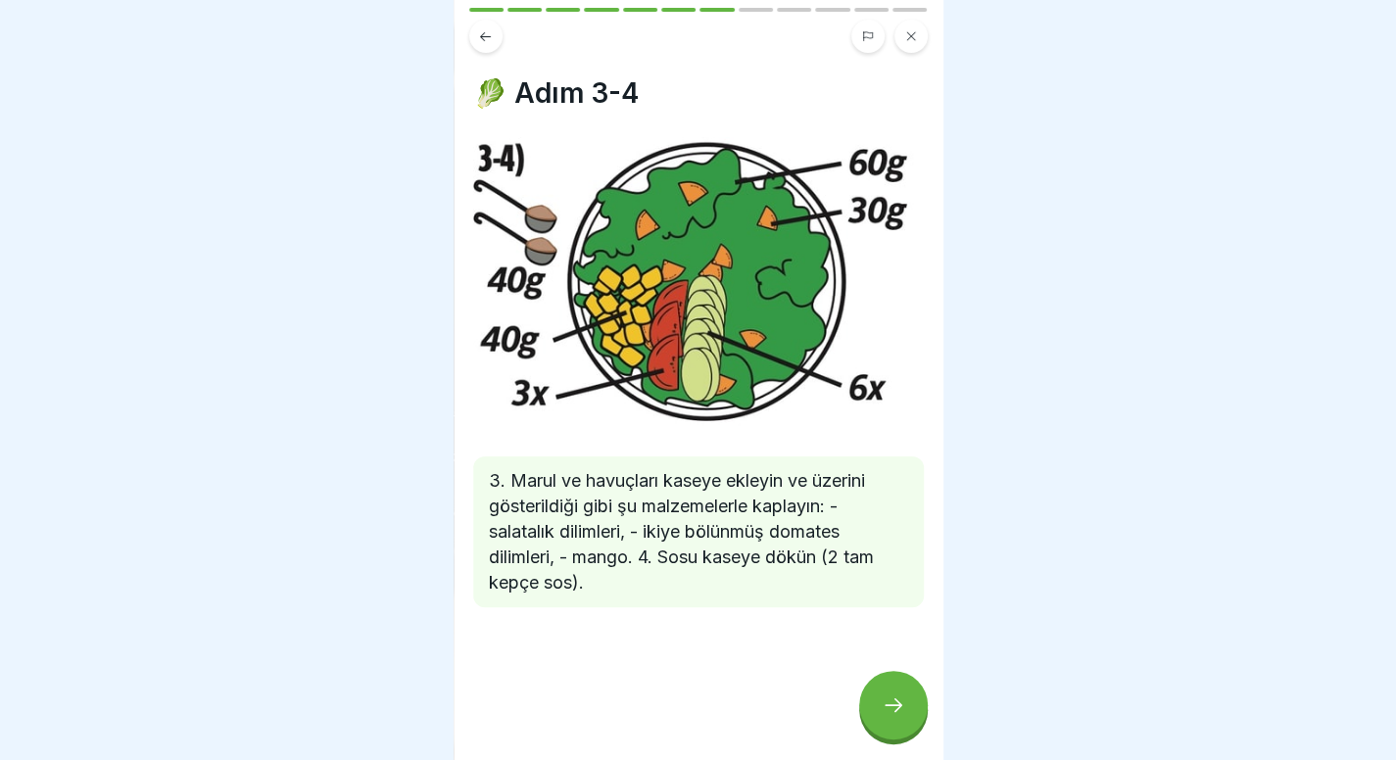
click at [918, 704] on div at bounding box center [893, 705] width 69 height 69
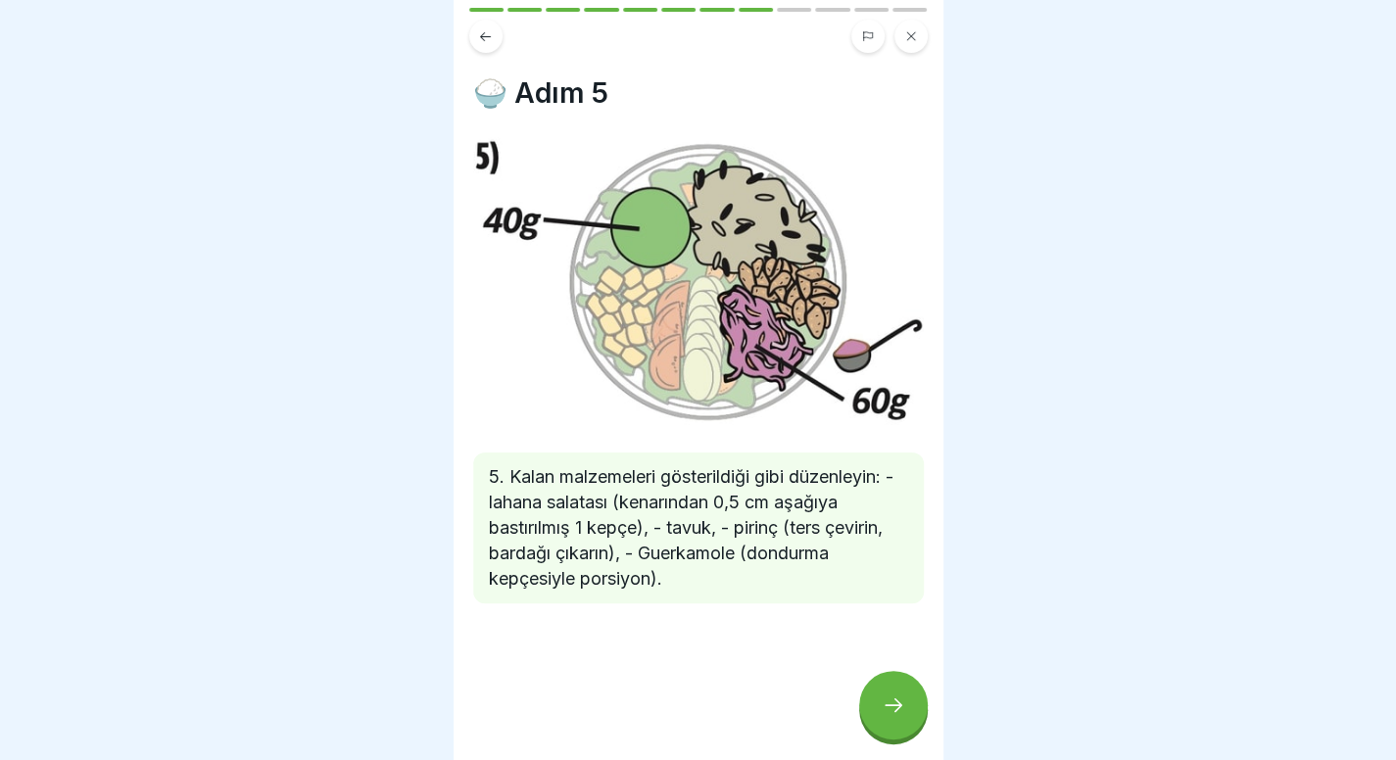
click at [883, 715] on icon at bounding box center [894, 705] width 24 height 24
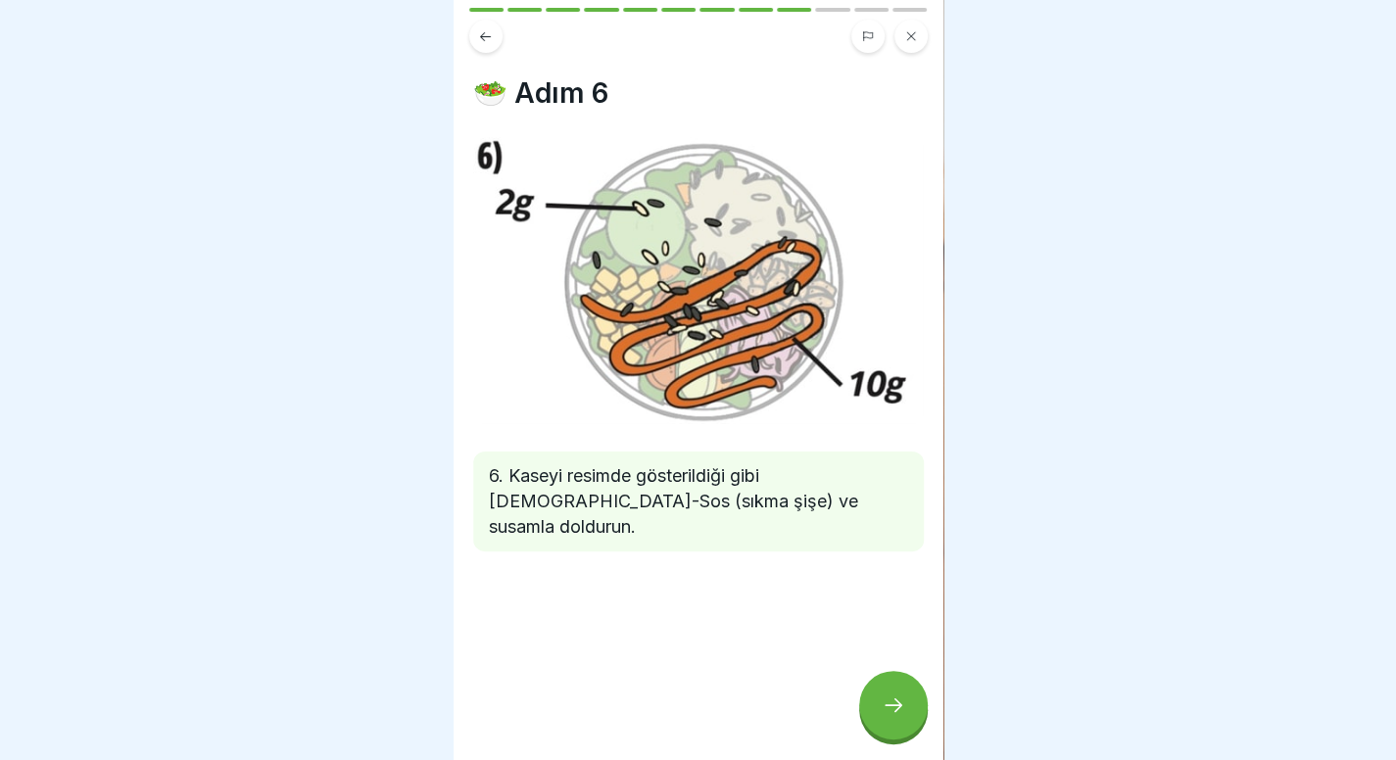
click at [885, 714] on icon at bounding box center [894, 705] width 24 height 24
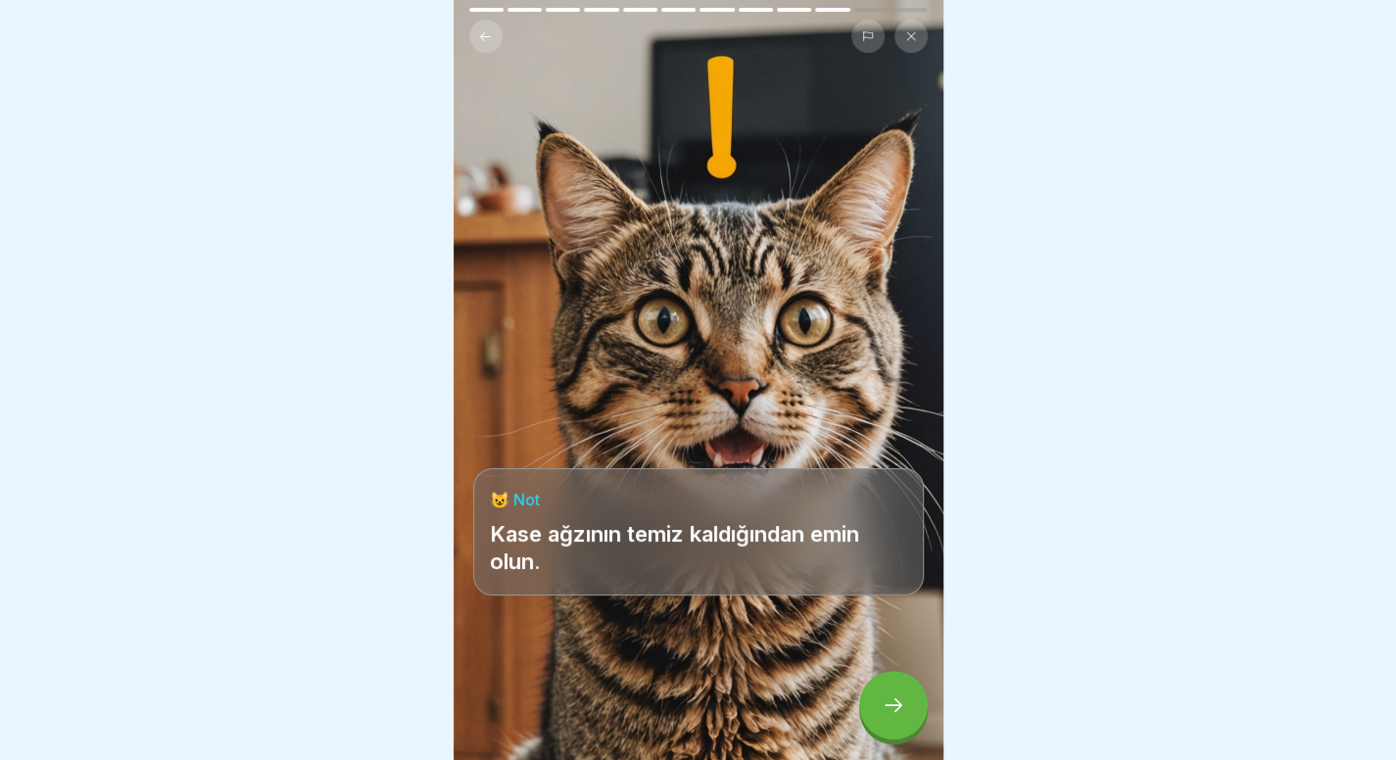
click at [885, 714] on icon at bounding box center [894, 705] width 24 height 24
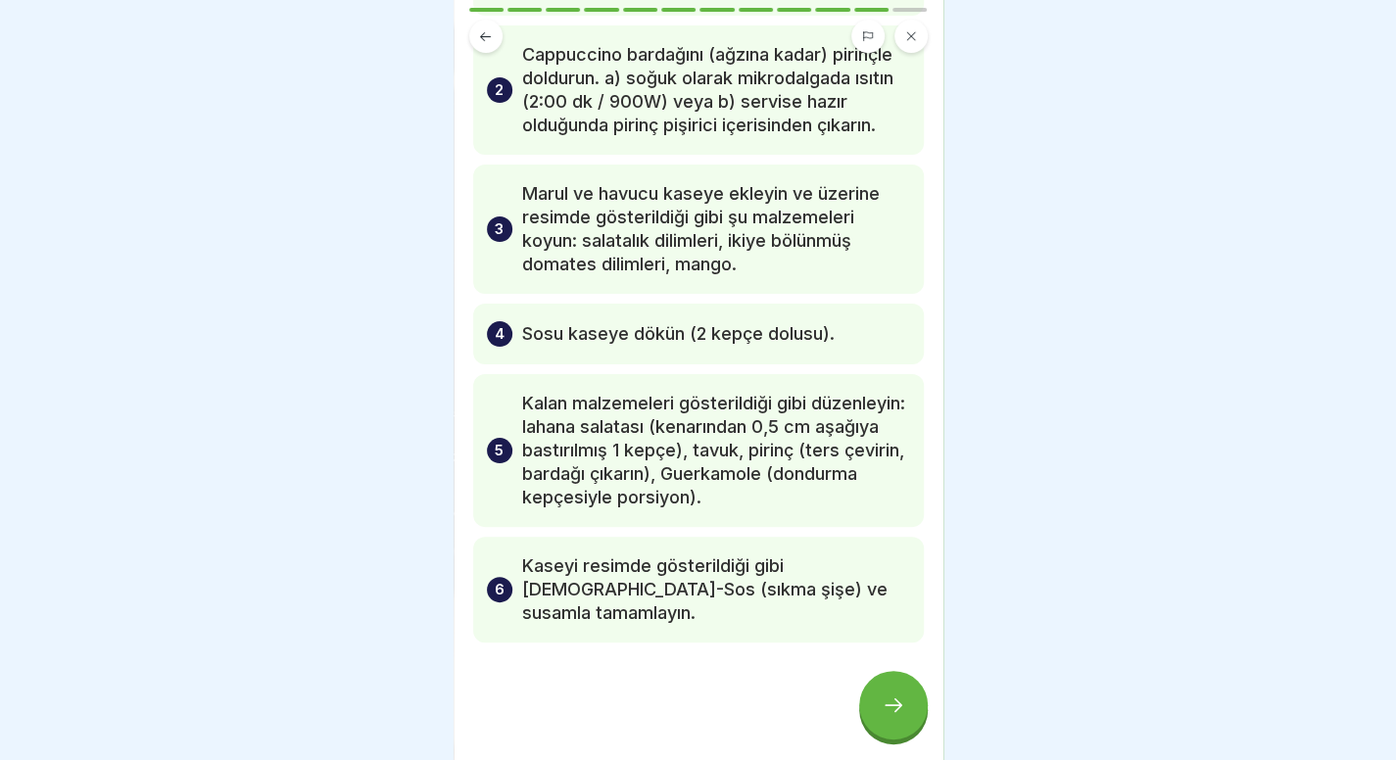
scroll to position [251, 0]
click at [885, 733] on div at bounding box center [893, 705] width 69 height 69
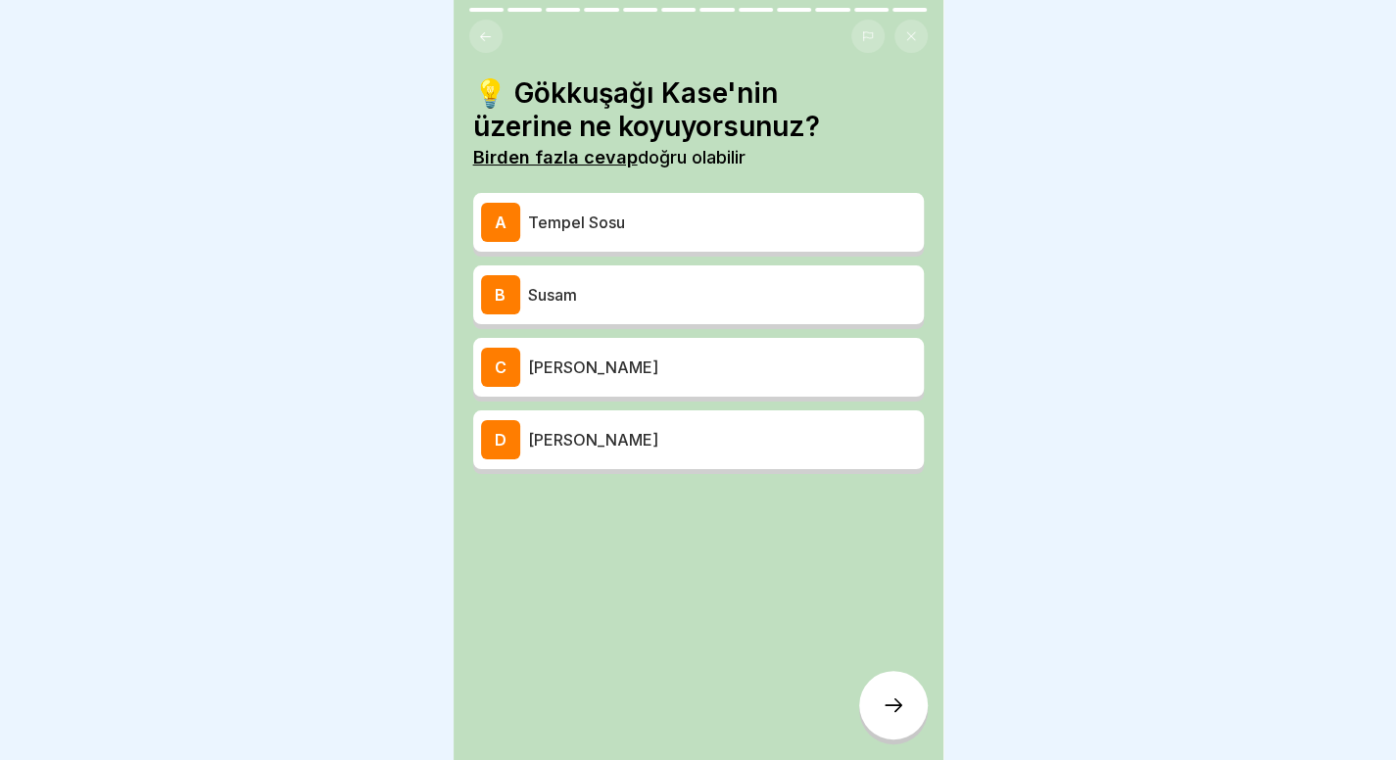
click at [592, 227] on div "A [DEMOGRAPHIC_DATA] Sosu" at bounding box center [698, 222] width 451 height 59
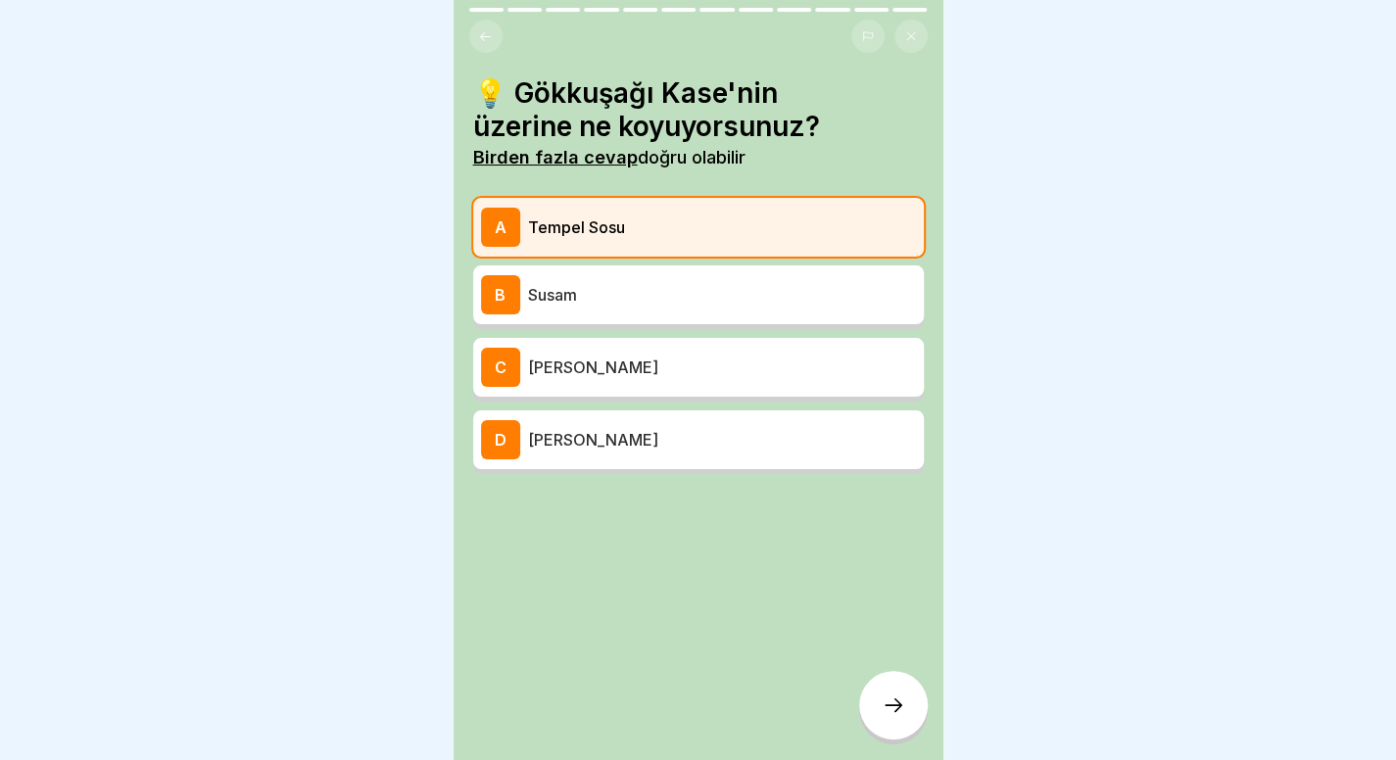
click at [589, 265] on div "B Susam" at bounding box center [698, 294] width 451 height 59
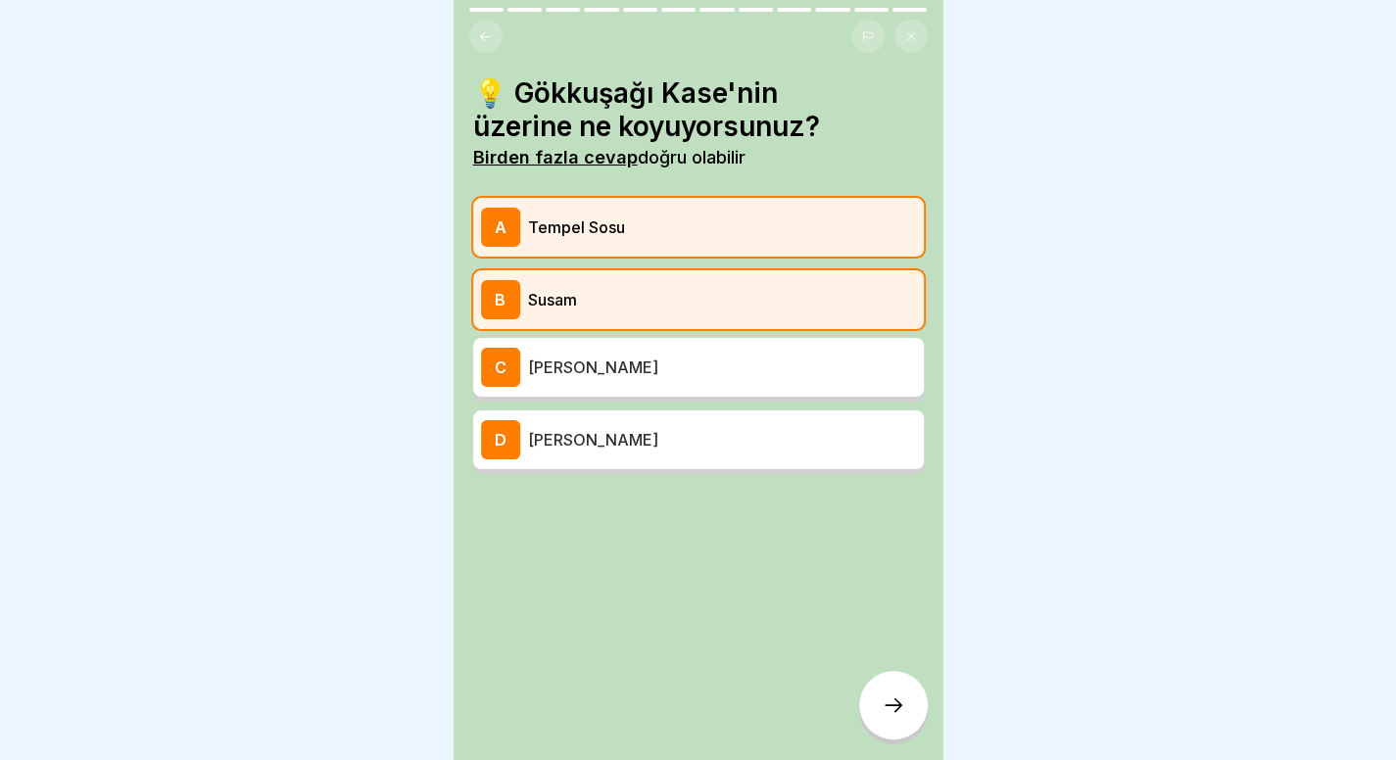
click at [870, 682] on div at bounding box center [893, 705] width 69 height 69
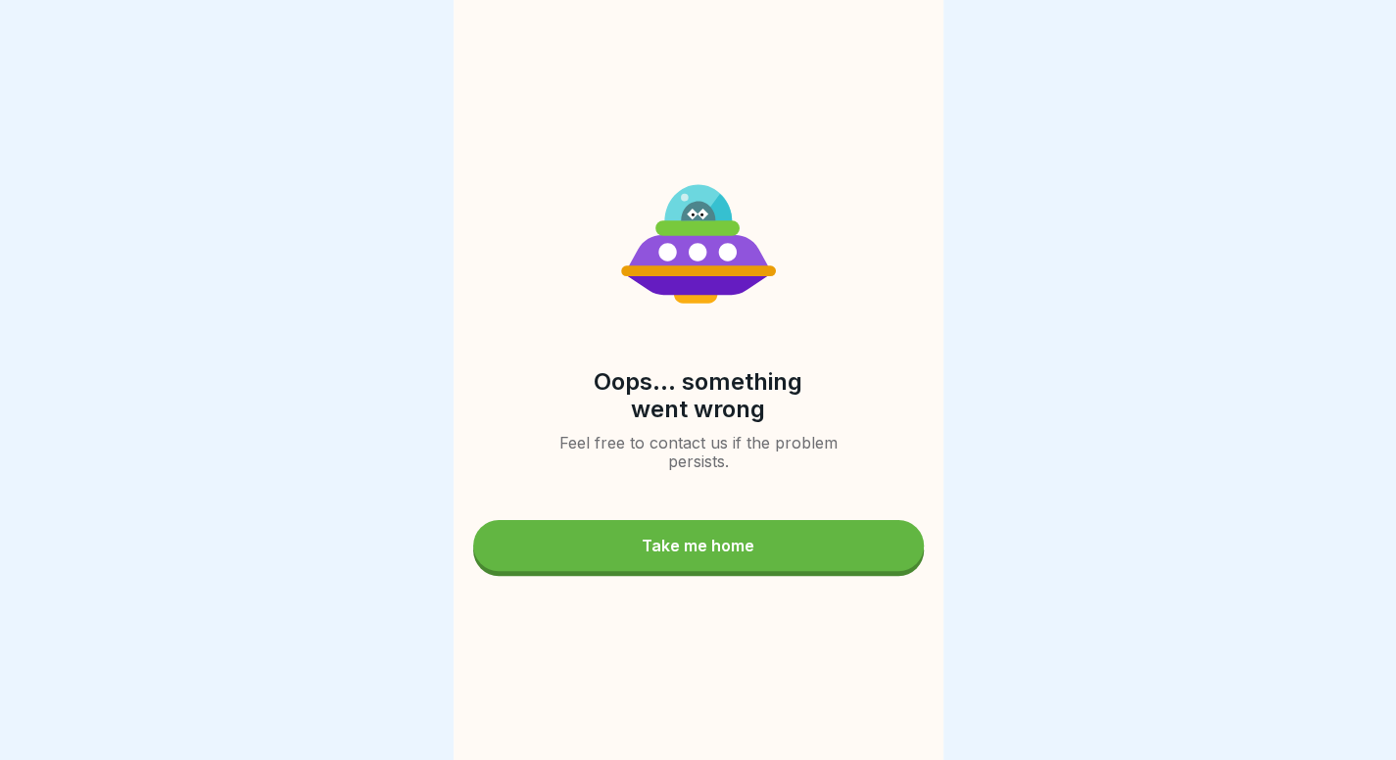
click at [785, 556] on button "Take me home" at bounding box center [698, 545] width 451 height 51
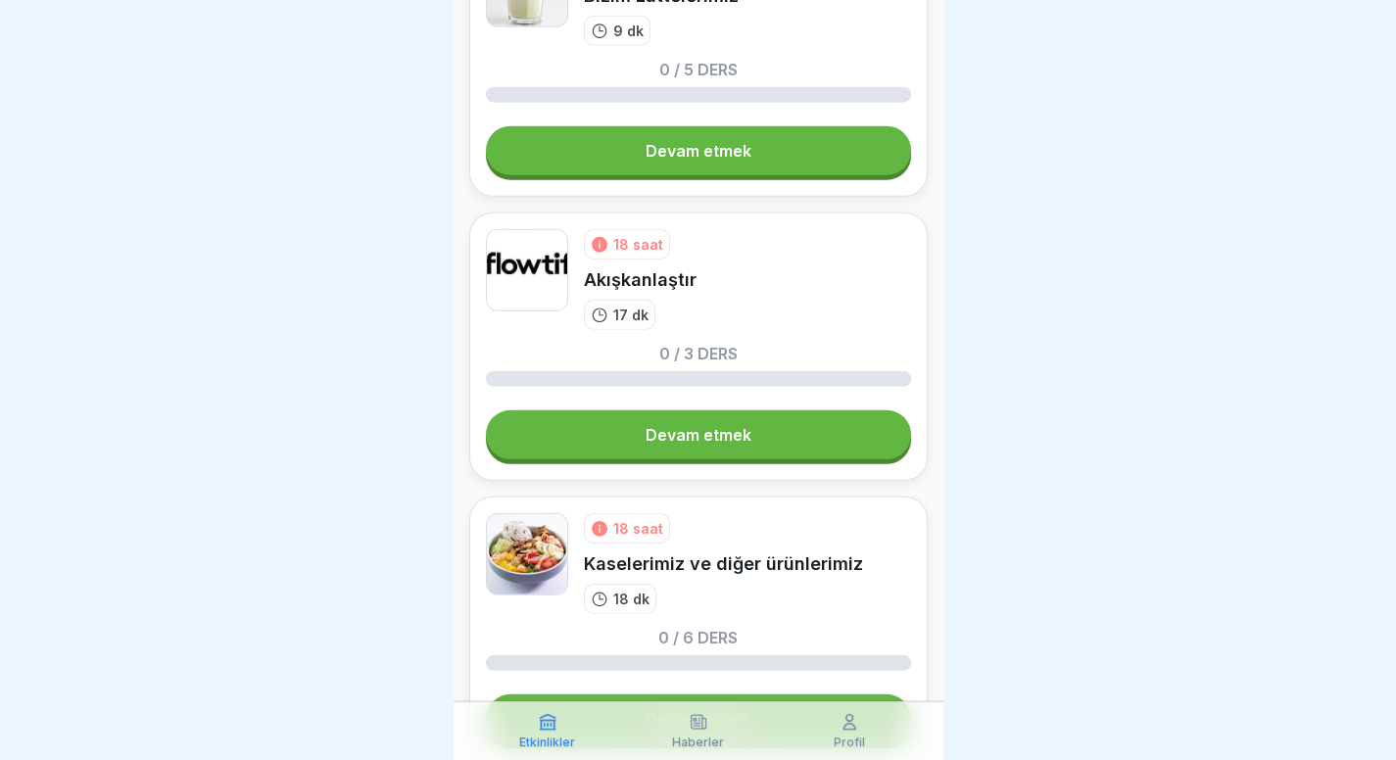
scroll to position [2943, 0]
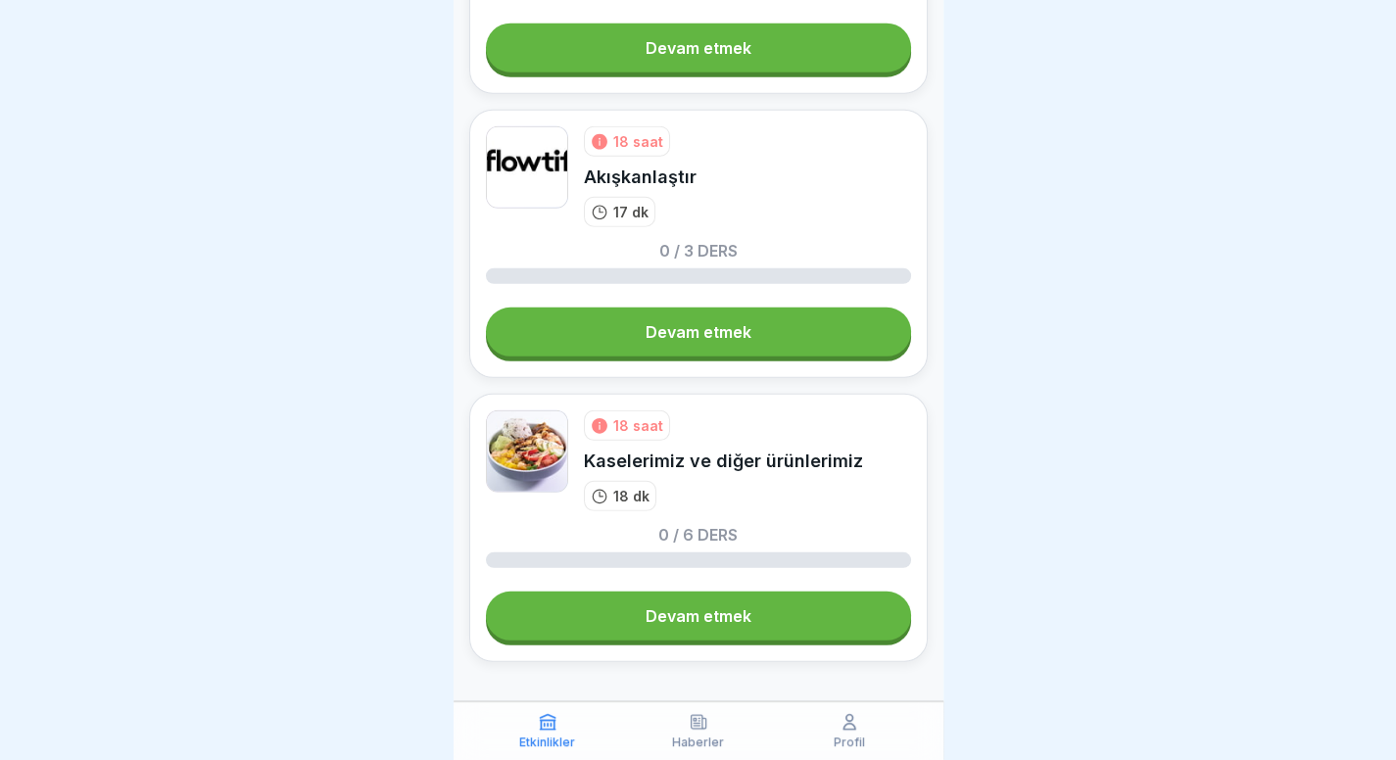
click at [683, 611] on link "Devam etmek" at bounding box center [698, 616] width 425 height 49
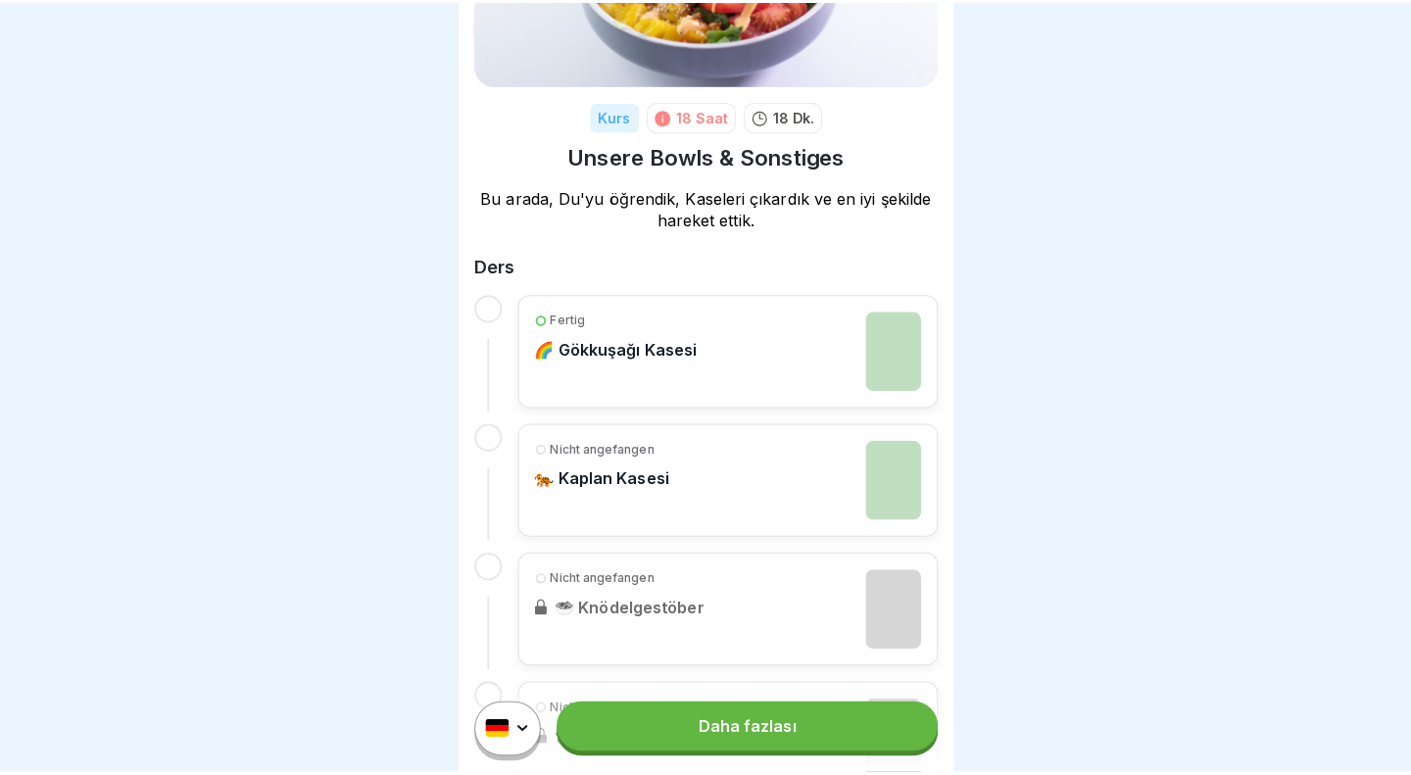
scroll to position [191, 0]
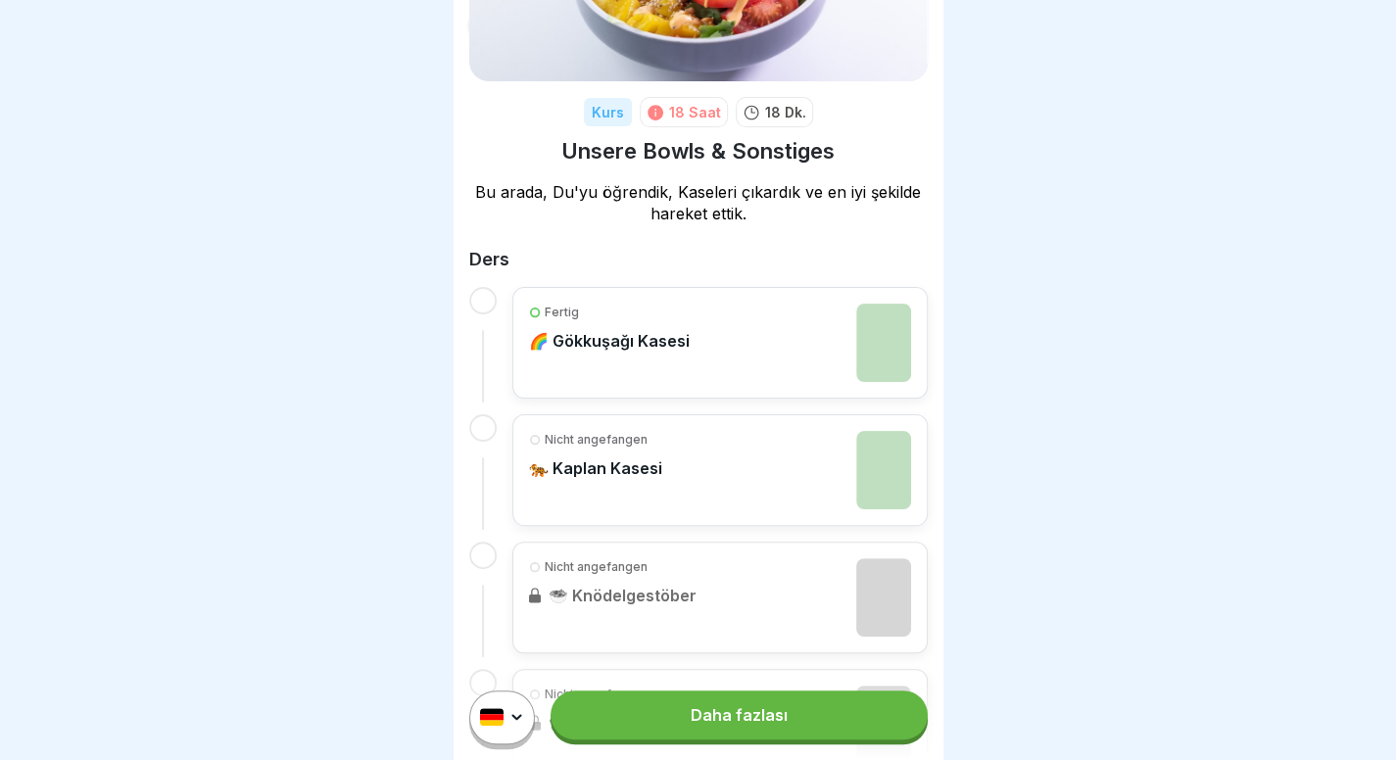
click at [672, 715] on link "Daha fazlası" at bounding box center [738, 715] width 376 height 49
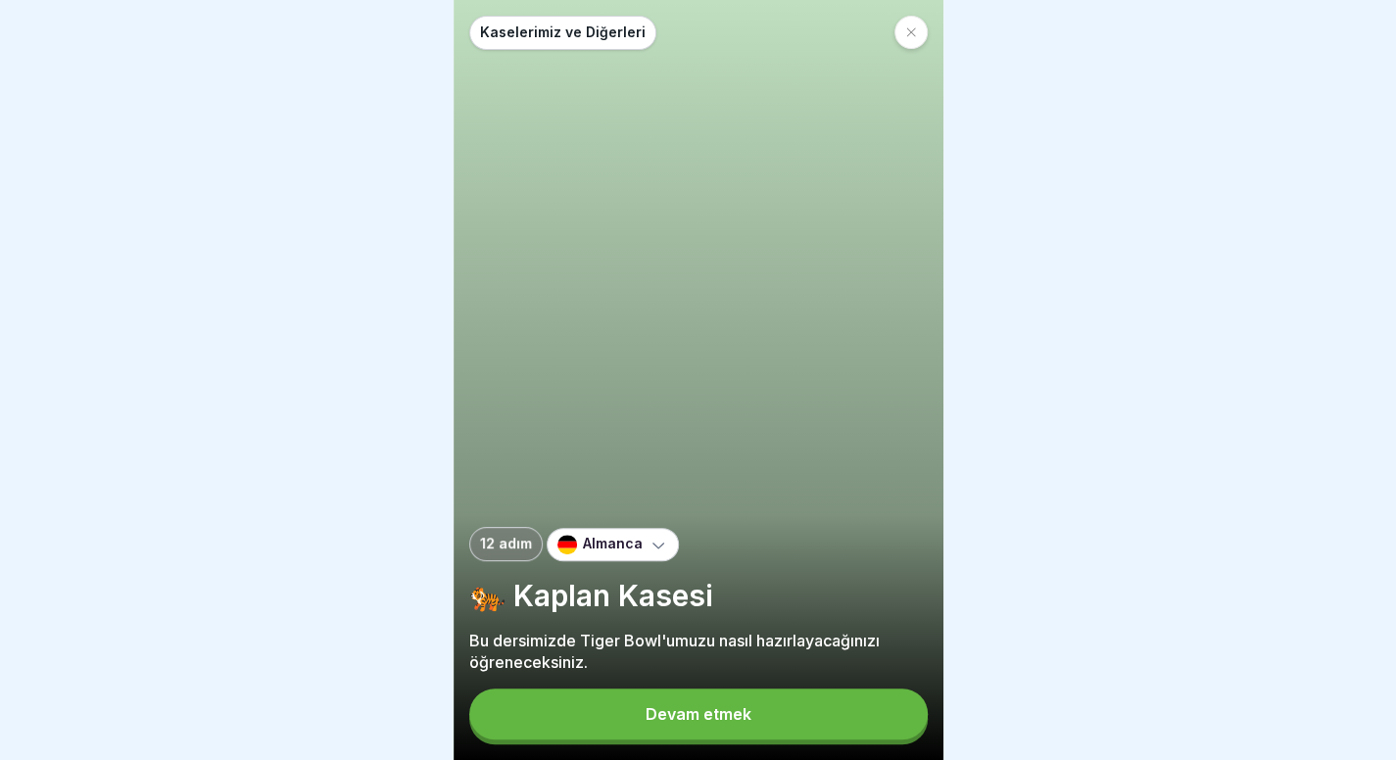
click at [761, 729] on button "Devam etmek" at bounding box center [698, 714] width 458 height 51
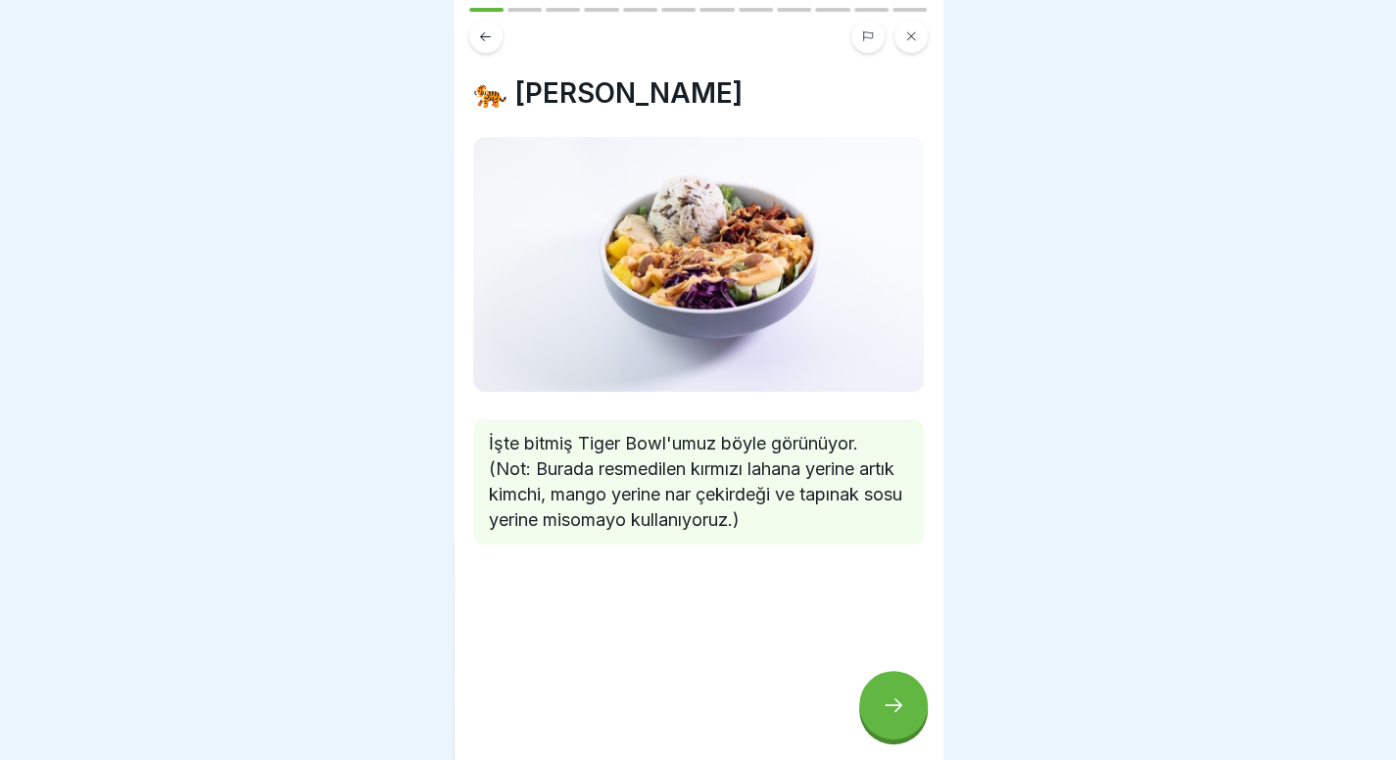
click at [874, 698] on div at bounding box center [893, 705] width 69 height 69
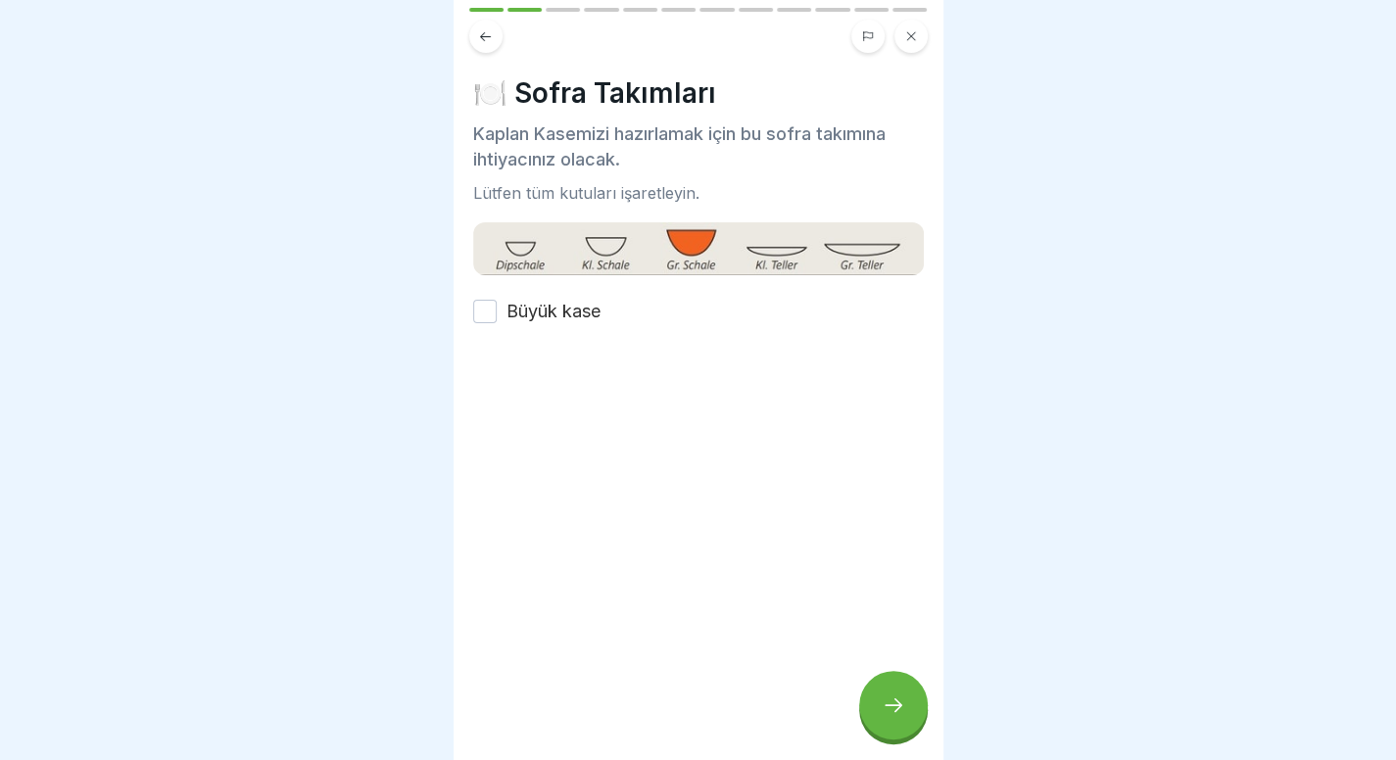
click at [560, 302] on font "Büyük kase" at bounding box center [553, 311] width 94 height 21
click at [497, 302] on button "Büyük kase" at bounding box center [485, 312] width 24 height 24
click at [864, 702] on div "Kaselerimiz ve Diğerleri 12 adım Almanca 🐅 Kaplan Kasesi Bu dersimizde Tiger Bo…" at bounding box center [699, 380] width 490 height 760
click at [903, 740] on div at bounding box center [893, 705] width 69 height 69
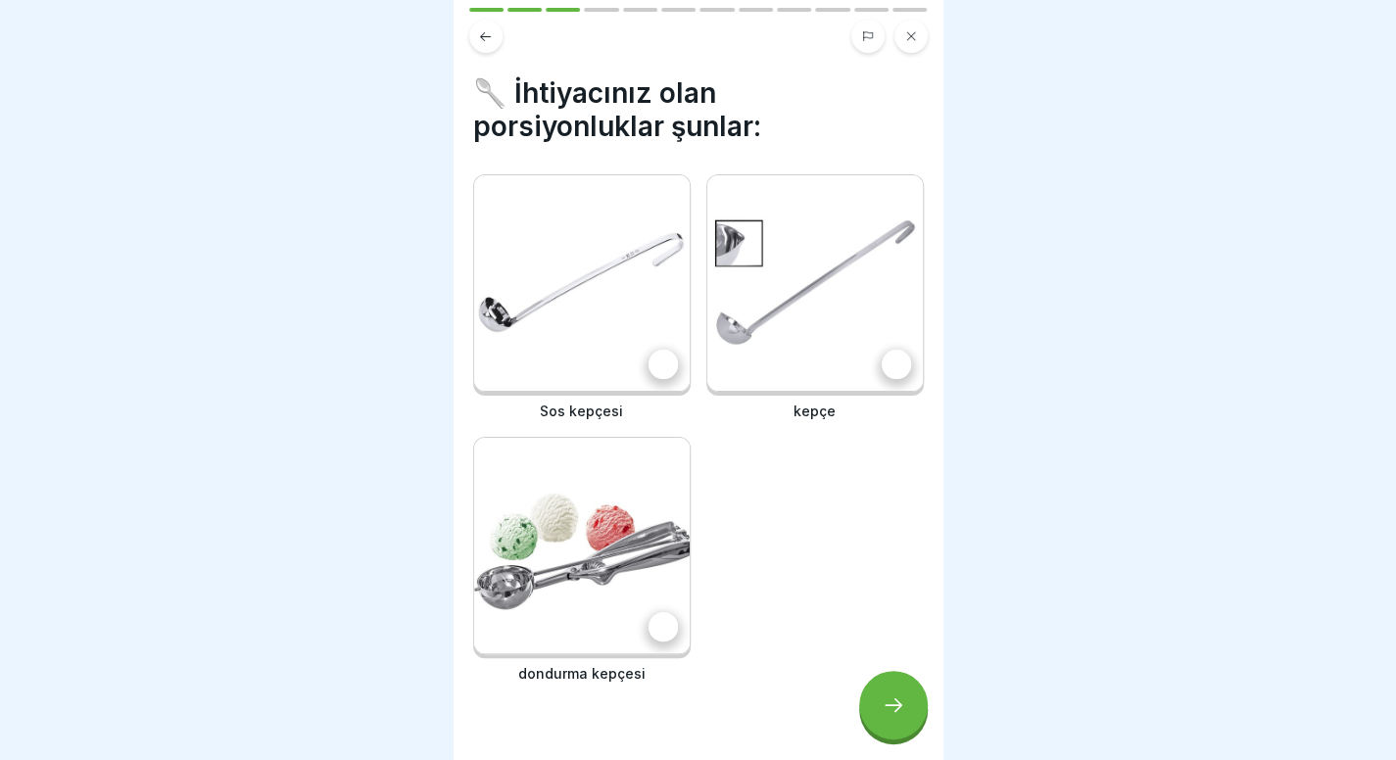
click at [554, 306] on img at bounding box center [581, 282] width 215 height 215
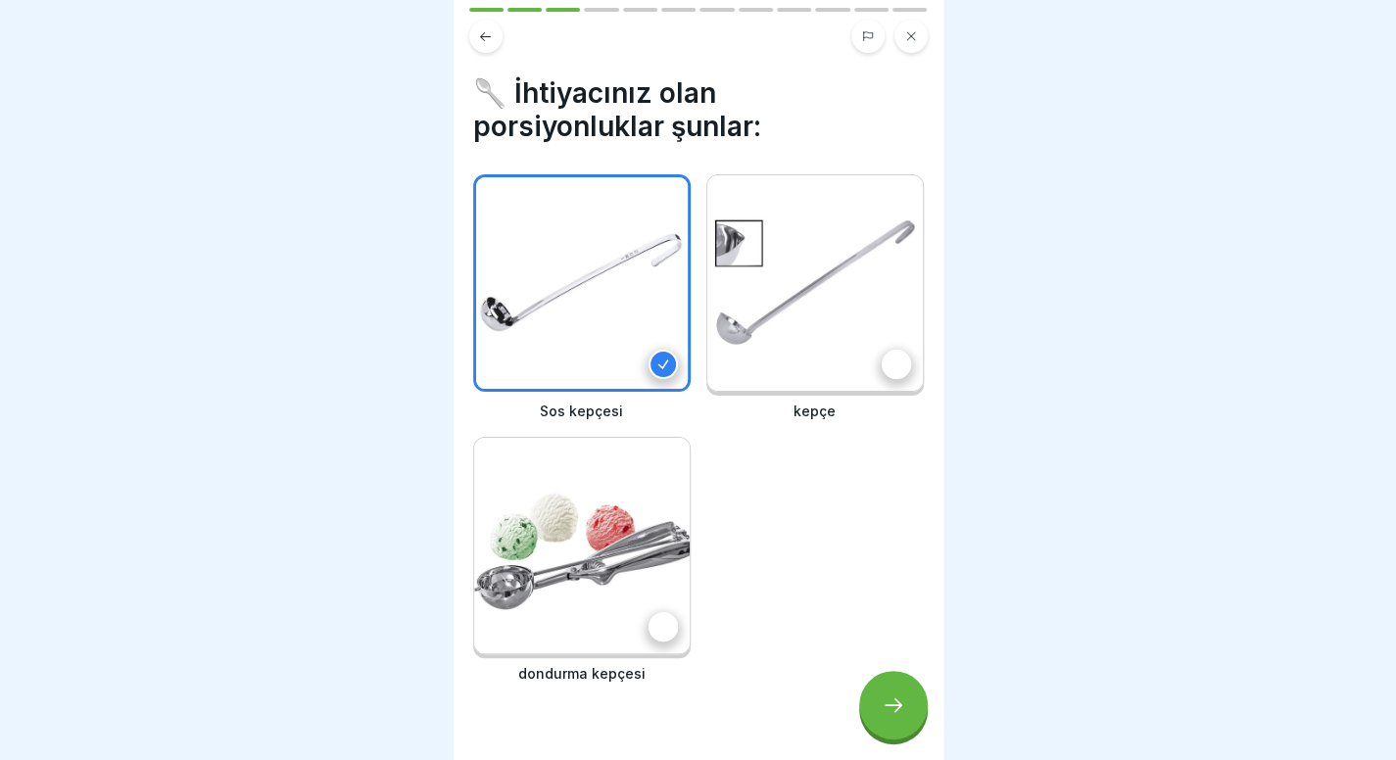
click at [565, 475] on img at bounding box center [581, 545] width 215 height 215
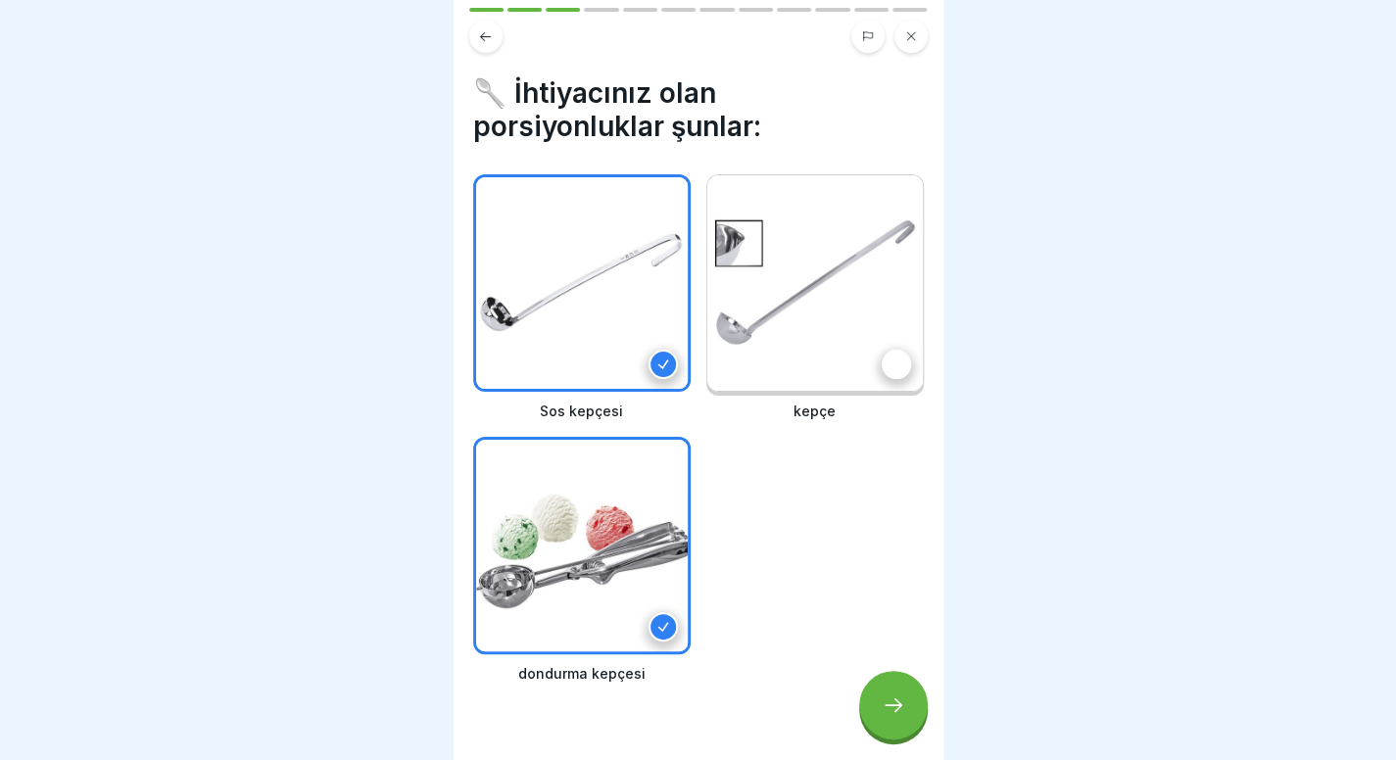
click at [776, 351] on img at bounding box center [814, 282] width 215 height 215
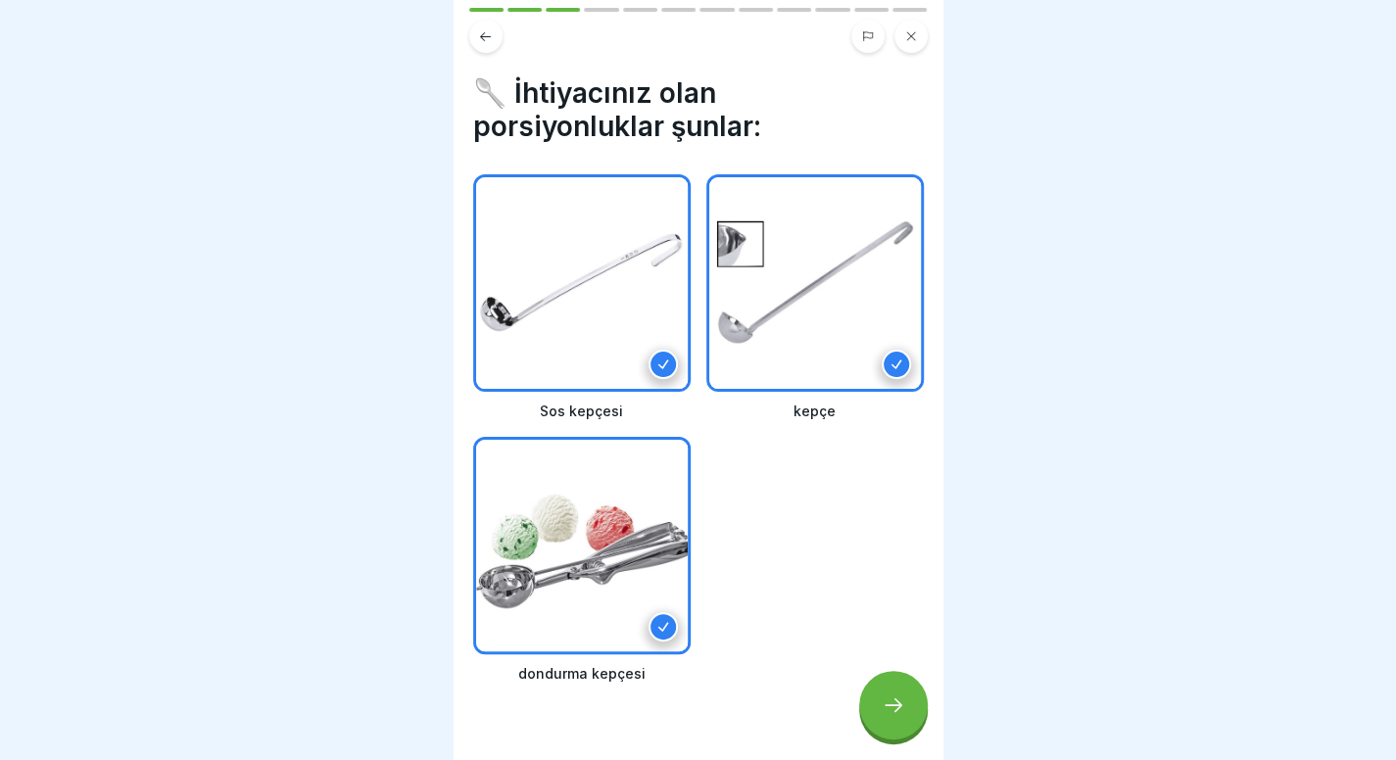
click at [913, 736] on div at bounding box center [893, 705] width 69 height 69
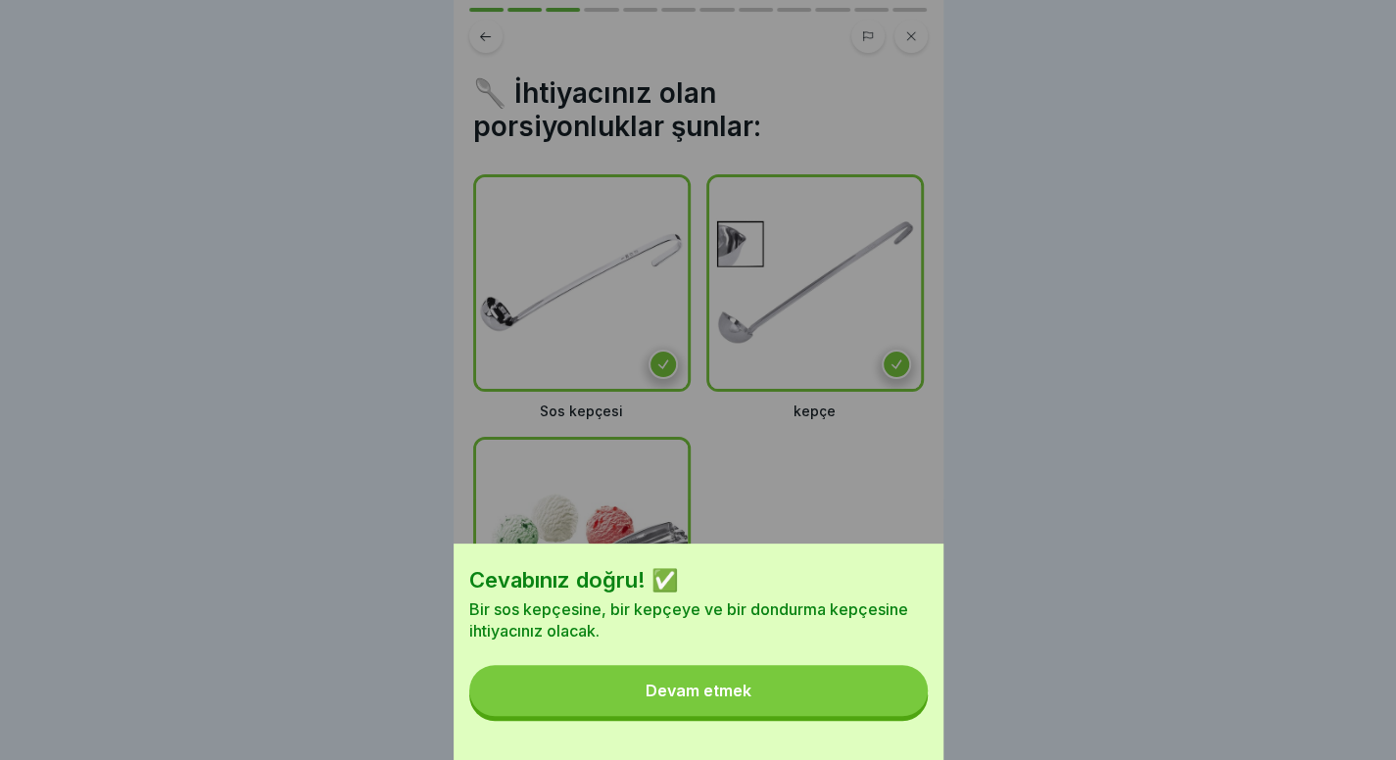
click at [821, 716] on button "Devam etmek" at bounding box center [698, 690] width 458 height 51
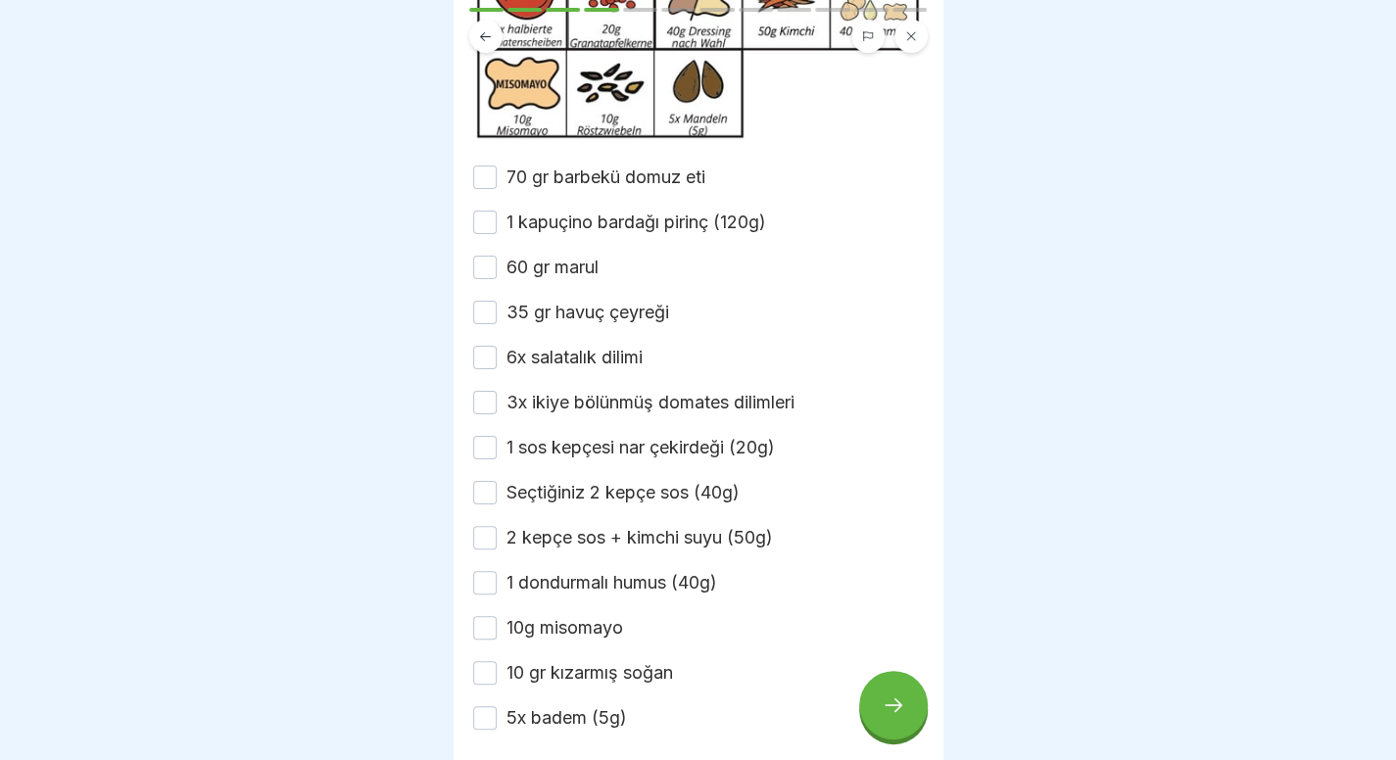
scroll to position [327, 0]
click at [612, 188] on font "70 gr barbekü domuz eti" at bounding box center [605, 177] width 199 height 21
click at [497, 190] on button "70 gr barbekü domuz eti" at bounding box center [485, 179] width 24 height 24
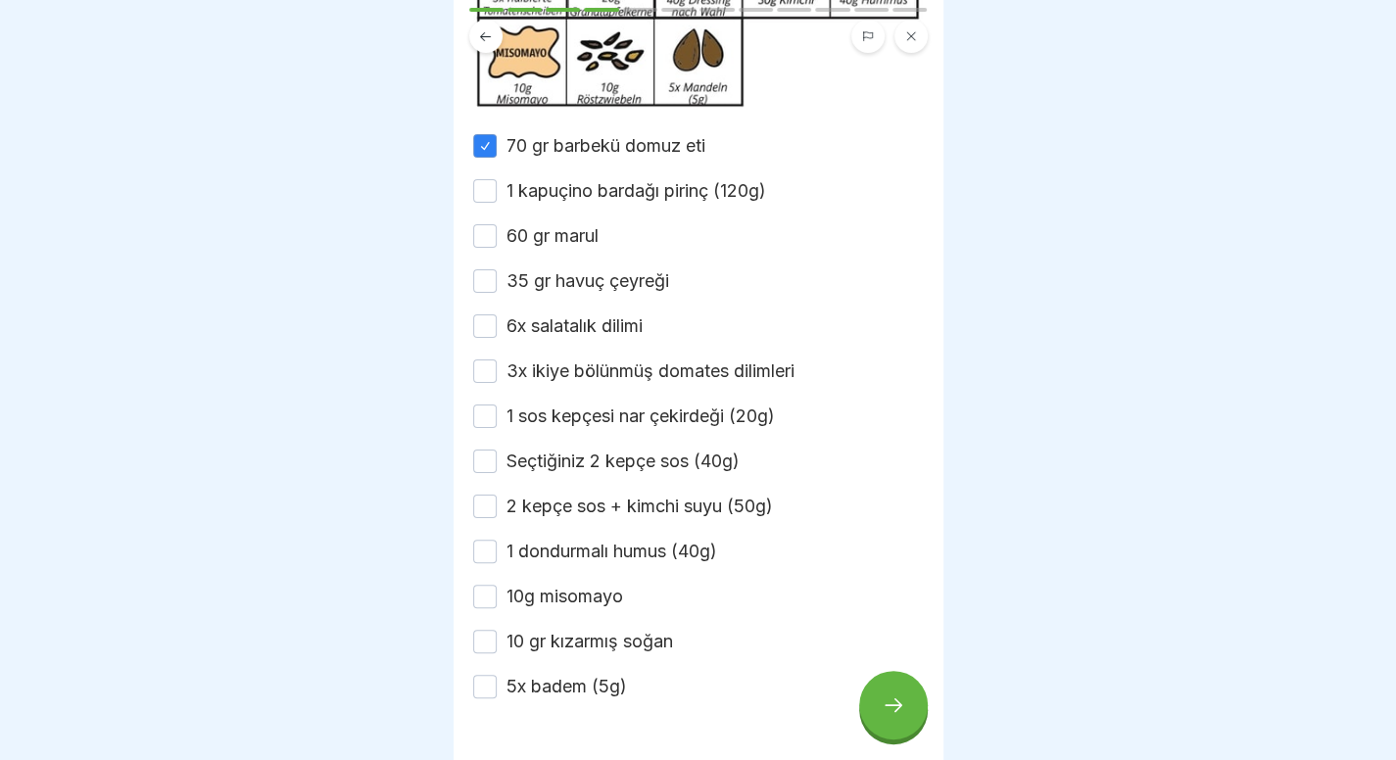
scroll to position [360, 0]
click at [607, 200] on font "1 kapuçino bardağı pirinç (120g)" at bounding box center [636, 189] width 260 height 21
click at [497, 202] on button "1 kapuçino bardağı pirinç (120g)" at bounding box center [485, 190] width 24 height 24
click at [551, 245] on font "60 gr marul" at bounding box center [552, 234] width 92 height 21
click at [497, 247] on button "60 gr marul" at bounding box center [485, 235] width 24 height 24
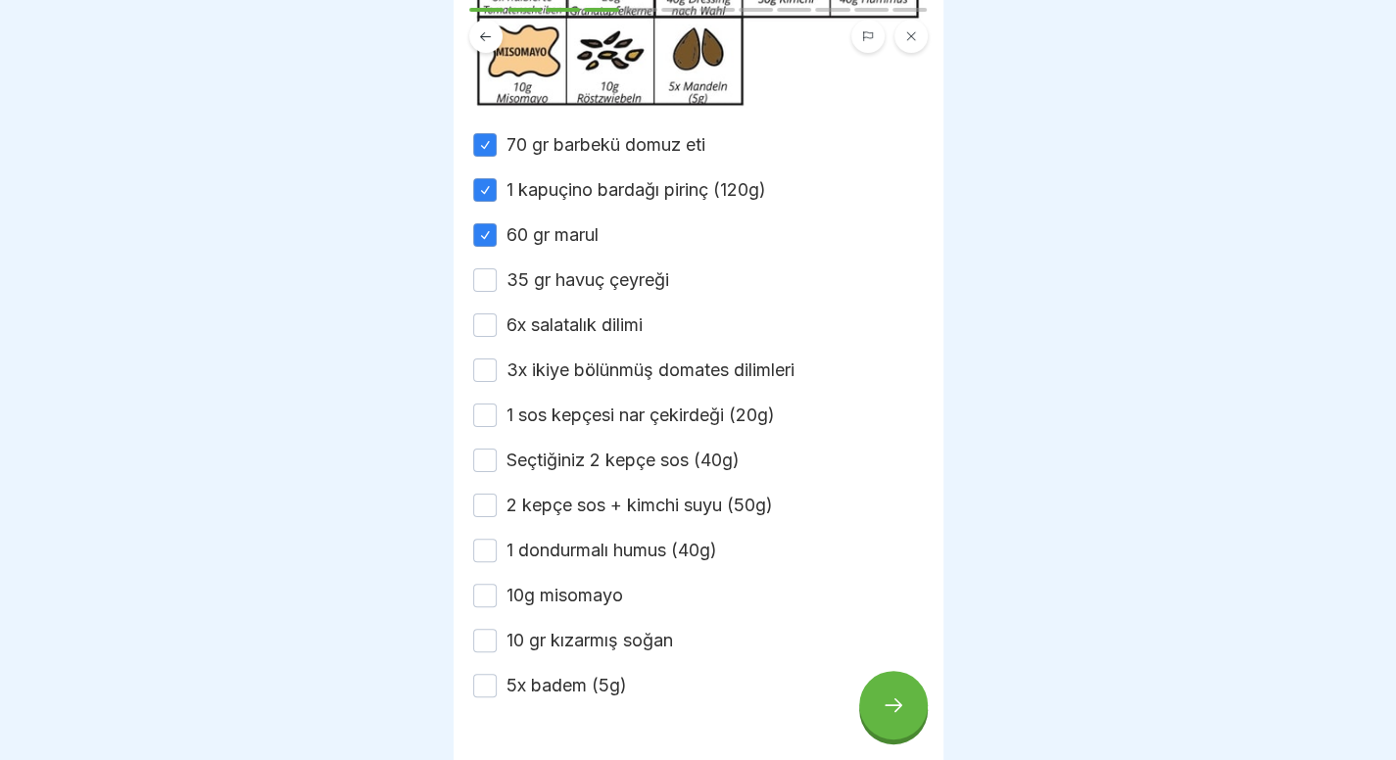
click at [550, 320] on div "70 gr barbekü domuz eti 1 kapuçino bardağı pirinç (120g) 60 gr marul 35 gr havu…" at bounding box center [698, 415] width 451 height 566
click at [578, 290] on font "35 gr havuç çeyreği" at bounding box center [587, 279] width 163 height 21
click at [497, 292] on button "35 gr havuç çeyreği" at bounding box center [485, 280] width 24 height 24
click at [574, 335] on font "6x salatalık dilimi" at bounding box center [574, 324] width 136 height 21
click at [497, 337] on button "6x salatalık dilimi" at bounding box center [485, 325] width 24 height 24
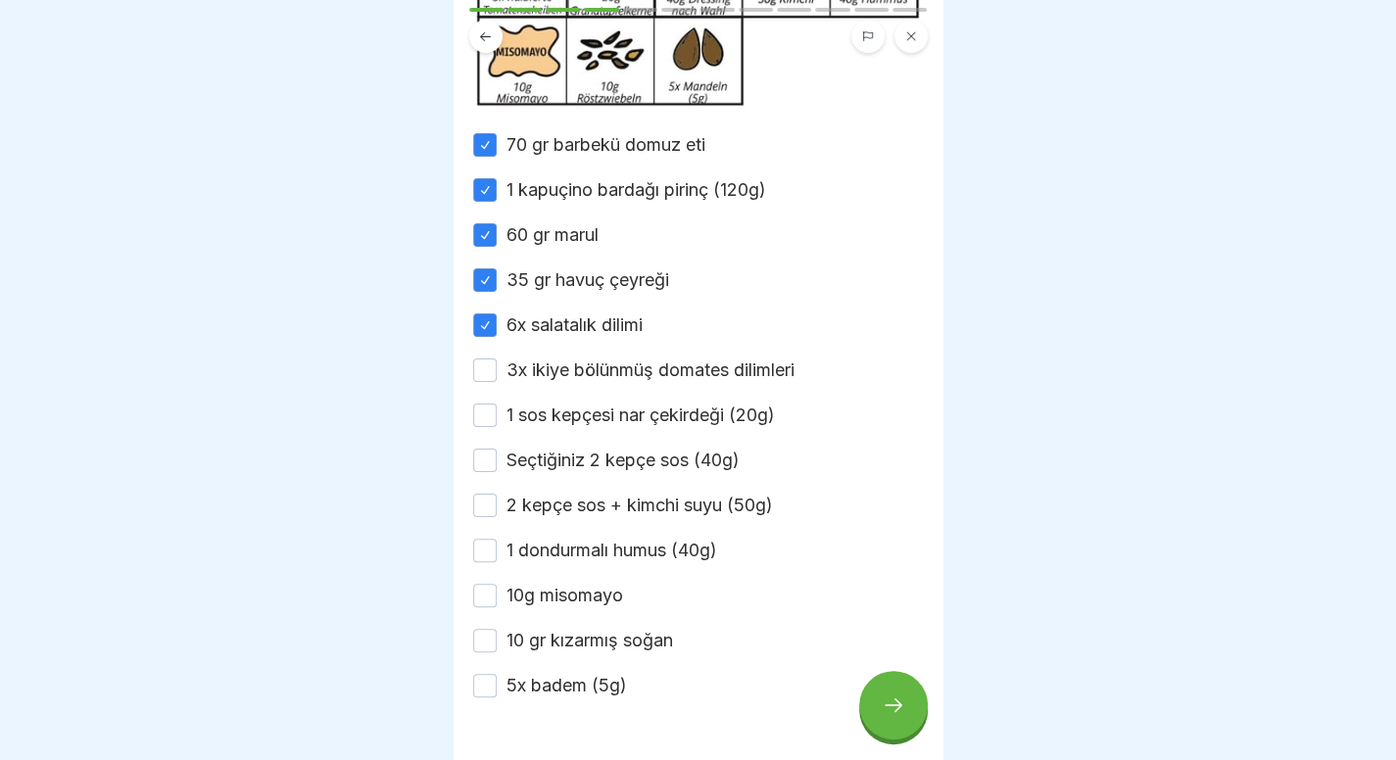
click at [572, 380] on font "3x ikiye bölünmüş domates dilimleri" at bounding box center [650, 369] width 288 height 21
click at [497, 382] on button "3x ikiye bölünmüş domates dilimleri" at bounding box center [485, 371] width 24 height 24
click at [562, 425] on font "1 sos kepçesi nar çekirdeği (20g)" at bounding box center [640, 415] width 268 height 21
click at [497, 427] on button "1 sos kepçesi nar çekirdeği (20g)" at bounding box center [485, 416] width 24 height 24
click at [553, 470] on font "Seçtiğiniz 2 kepçe sos (40g)" at bounding box center [622, 460] width 233 height 21
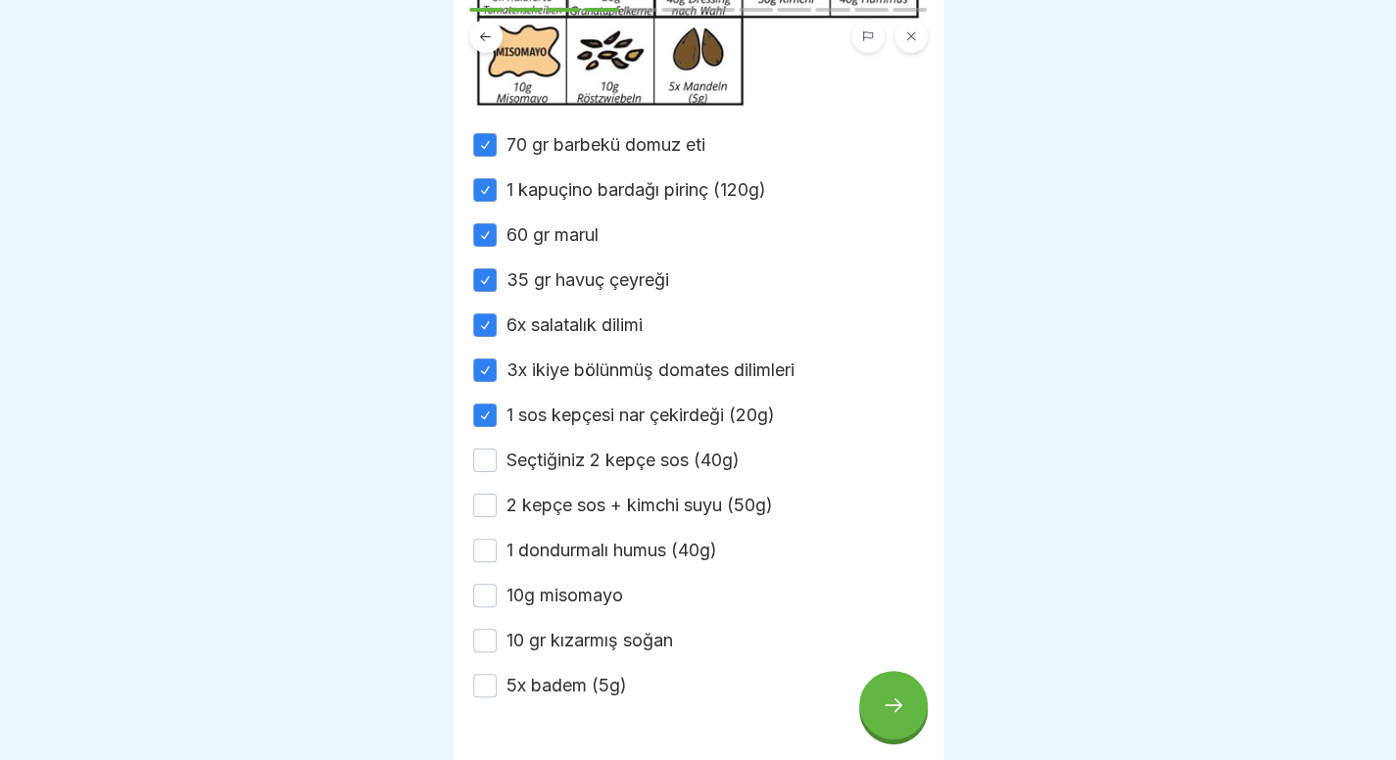
click at [497, 472] on button "Seçtiğiniz 2 kepçe sos (40g)" at bounding box center [485, 461] width 24 height 24
click at [545, 515] on font "2 kepçe sos + kimchi suyu (50g)" at bounding box center [639, 505] width 266 height 21
click at [497, 517] on button "2 kepçe sos + kimchi suyu (50g)" at bounding box center [485, 506] width 24 height 24
click at [538, 560] on font "1 dondurmalı humus (40g)" at bounding box center [611, 550] width 211 height 21
click at [497, 562] on button "1 dondurmalı humus (40g)" at bounding box center [485, 551] width 24 height 24
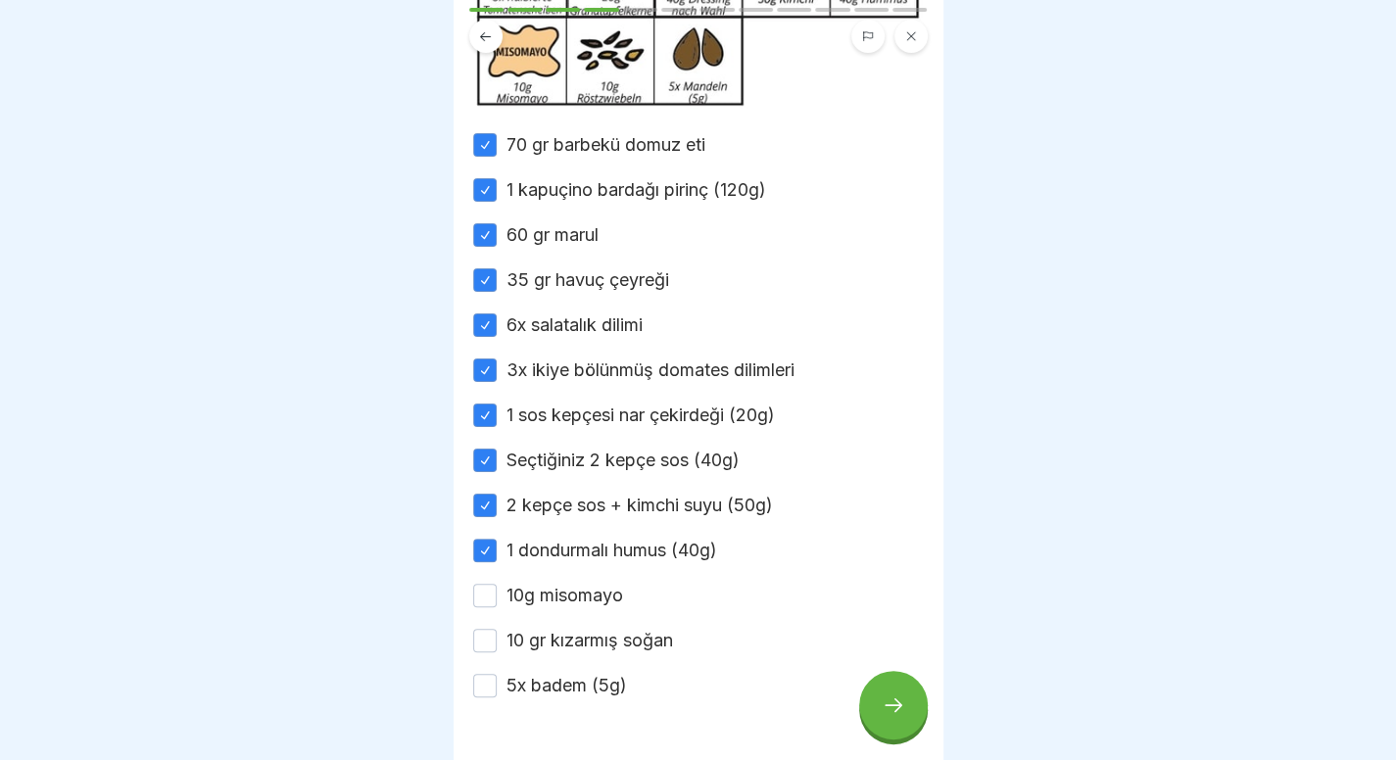
click at [529, 608] on label "10g misomayo" at bounding box center [564, 595] width 117 height 25
click at [497, 607] on button "10g misomayo" at bounding box center [485, 596] width 24 height 24
click at [531, 650] on font "10 gr kızarmış soğan" at bounding box center [589, 640] width 167 height 21
click at [497, 652] on button "10 gr kızarmış soğan" at bounding box center [485, 641] width 24 height 24
click at [534, 696] on div "70 gr barbekü domuz eti 1 kapuçino bardağı pirinç (120g) 60 gr marul 35 gr havu…" at bounding box center [698, 415] width 451 height 566
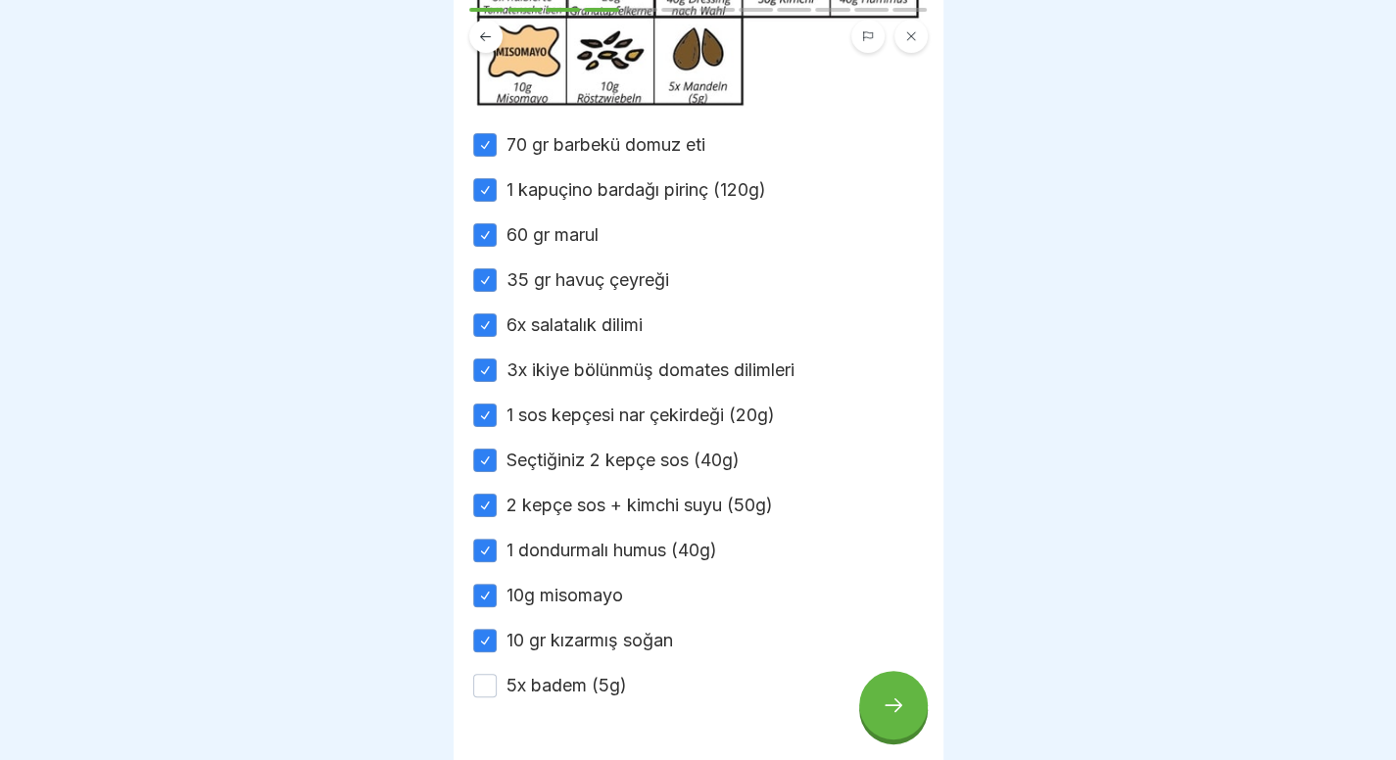
click at [545, 695] on font "5x badem (5g)" at bounding box center [566, 685] width 120 height 21
click at [497, 697] on button "5x badem (5g)" at bounding box center [485, 686] width 24 height 24
click at [885, 710] on div at bounding box center [893, 705] width 69 height 69
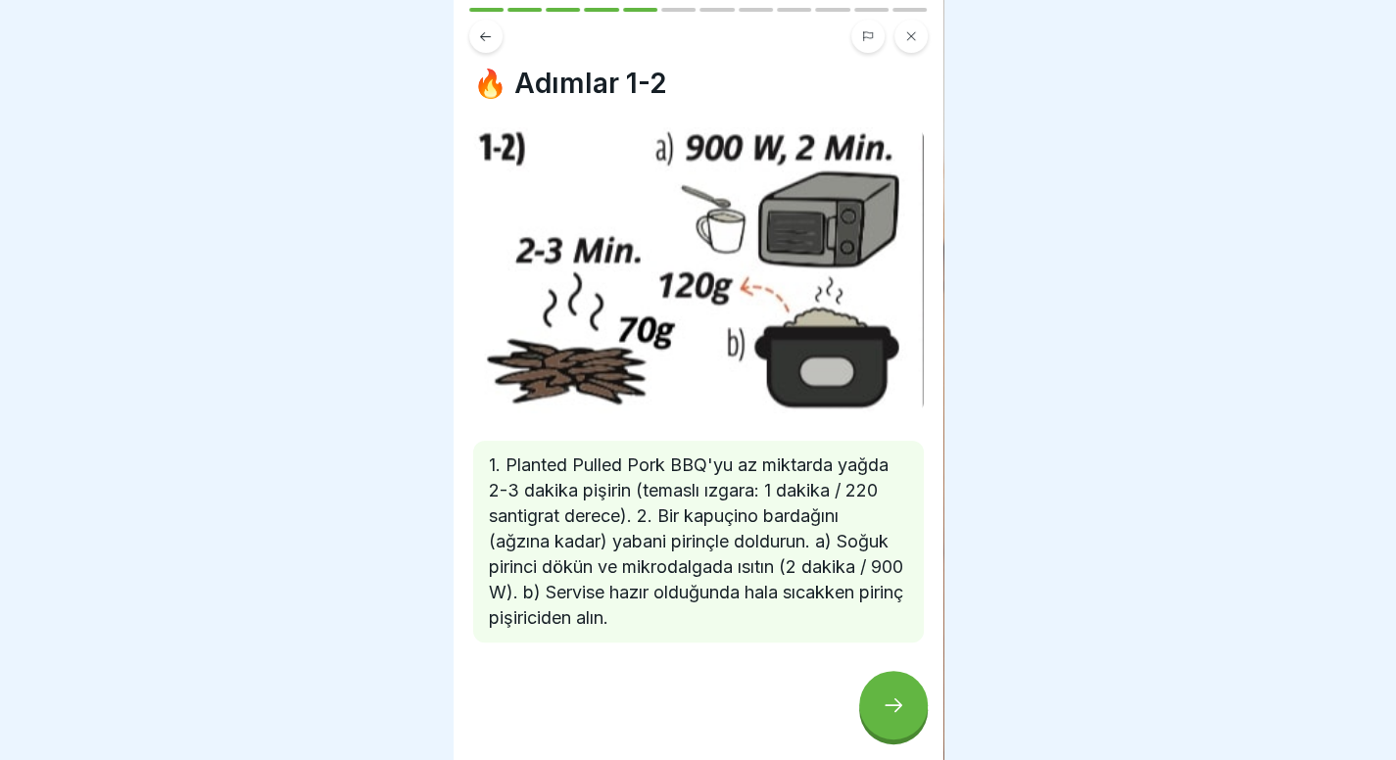
scroll to position [25, 0]
click at [885, 717] on icon at bounding box center [894, 705] width 24 height 24
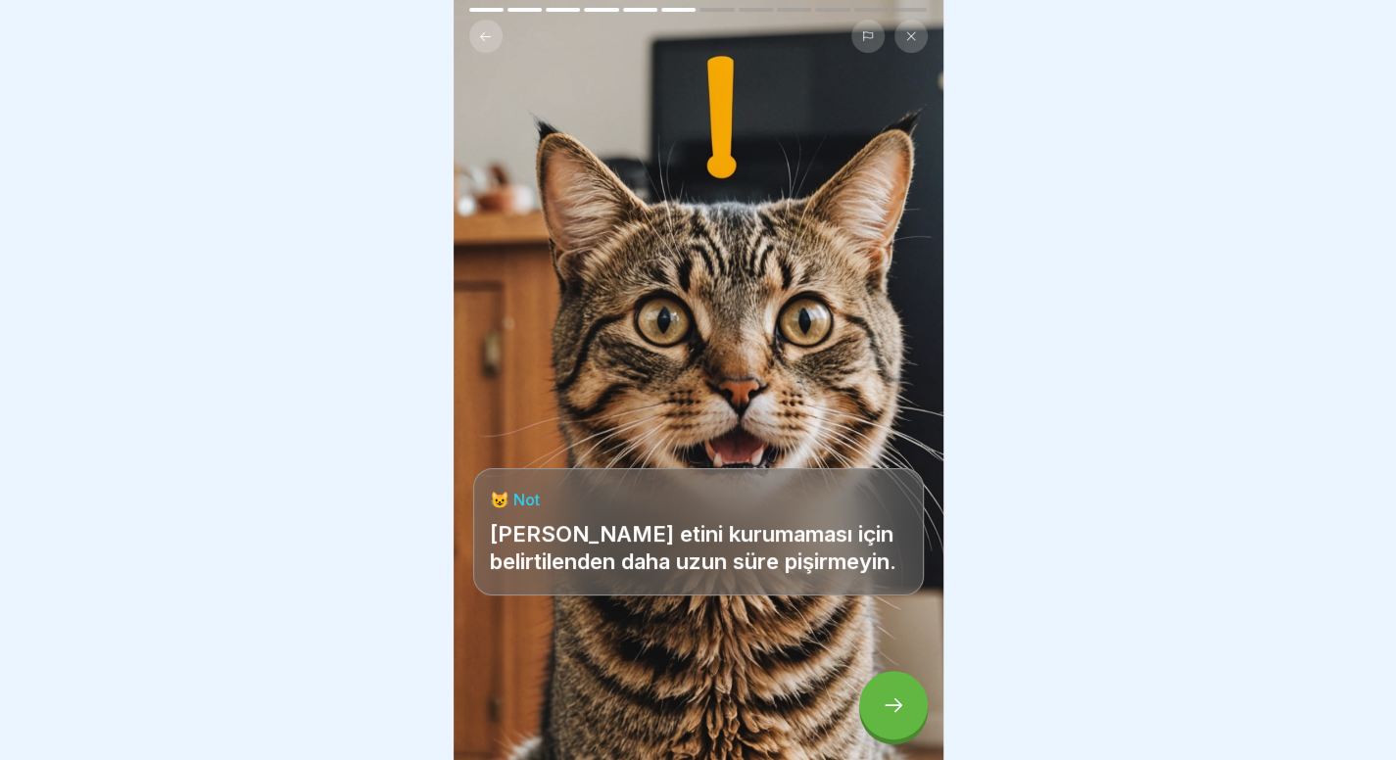
click at [883, 717] on icon at bounding box center [894, 705] width 24 height 24
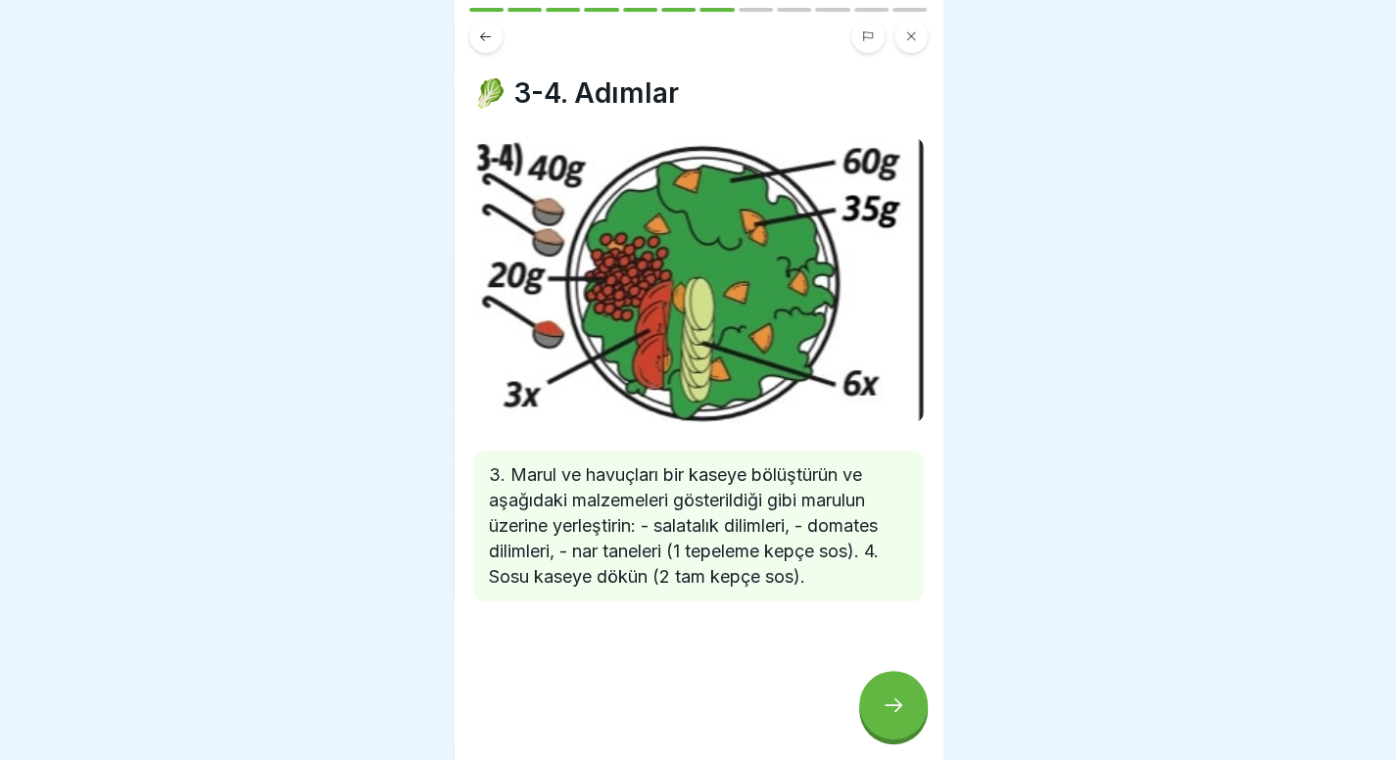
click at [893, 740] on div at bounding box center [893, 705] width 69 height 69
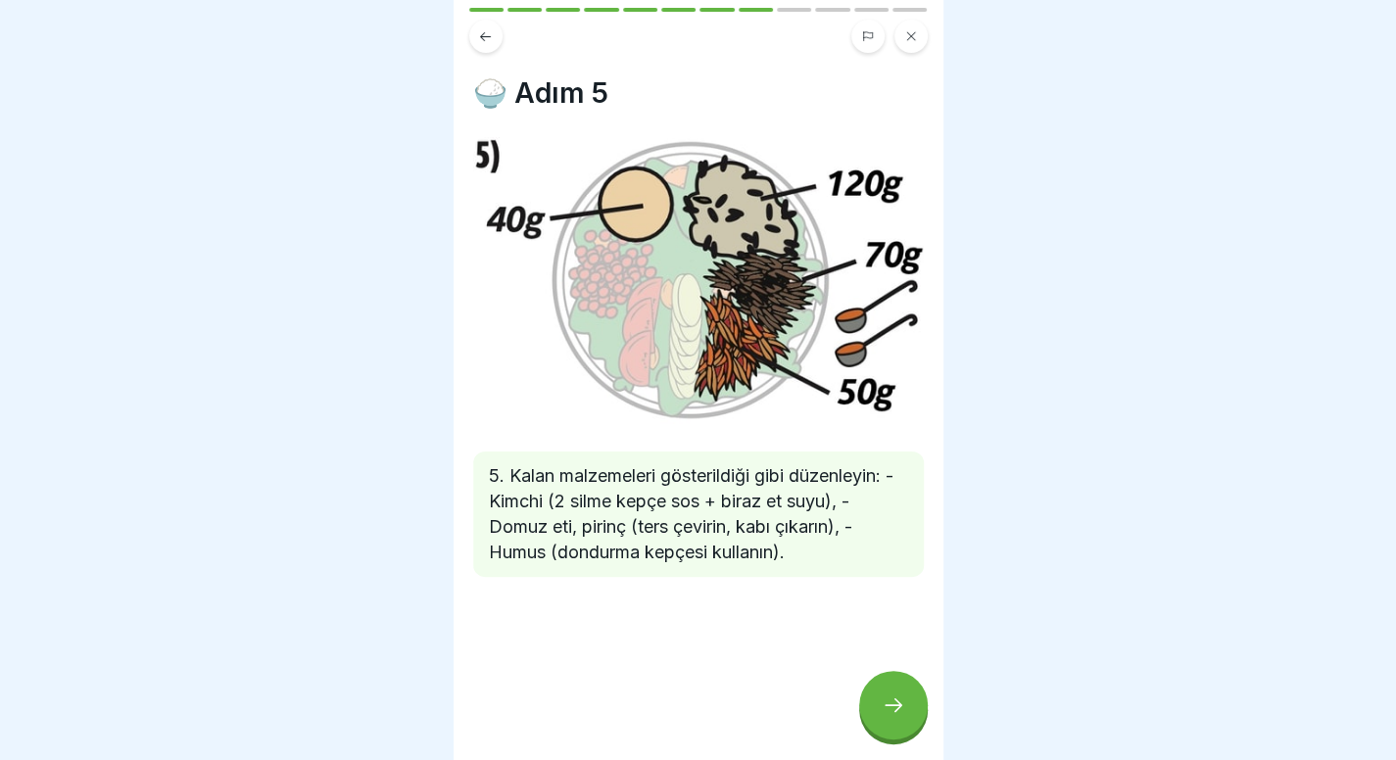
click at [904, 718] on div at bounding box center [893, 705] width 69 height 69
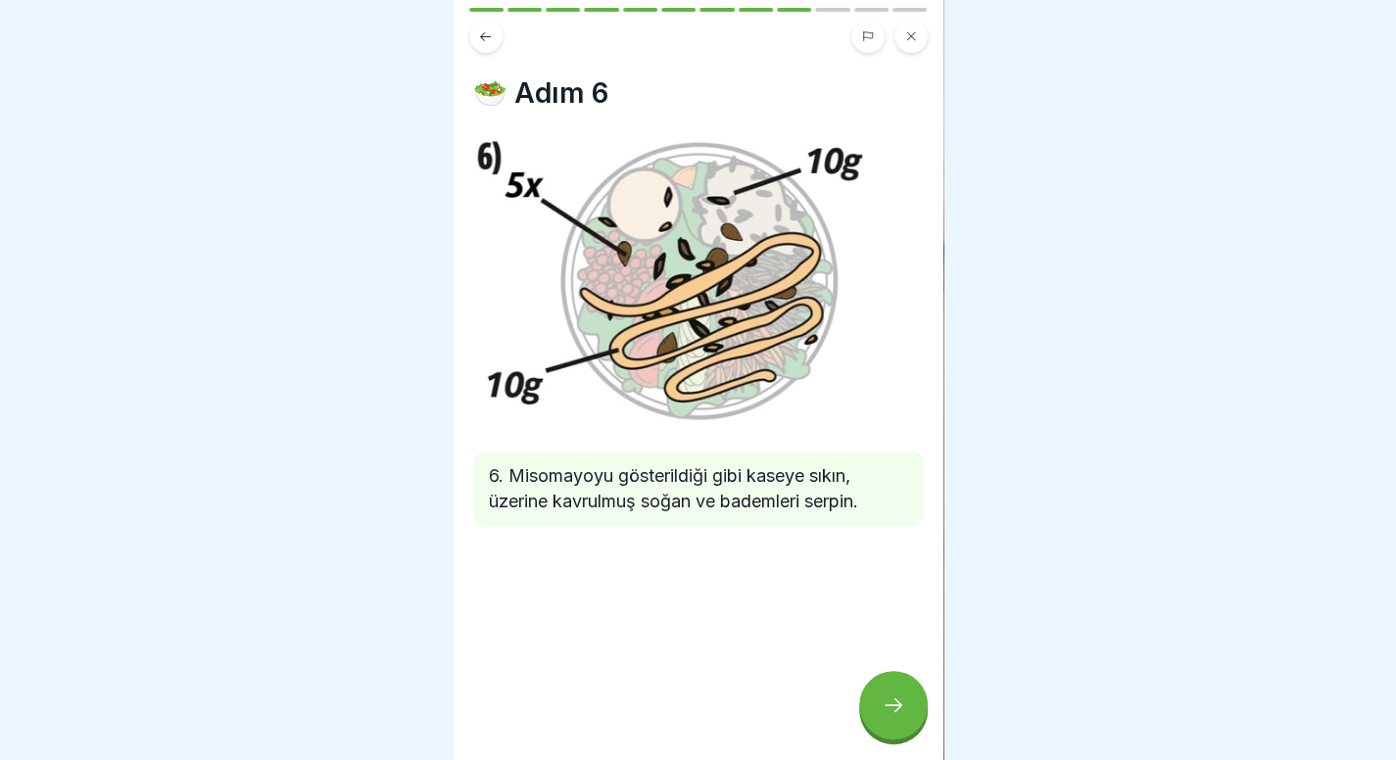
click at [904, 718] on div at bounding box center [893, 705] width 69 height 69
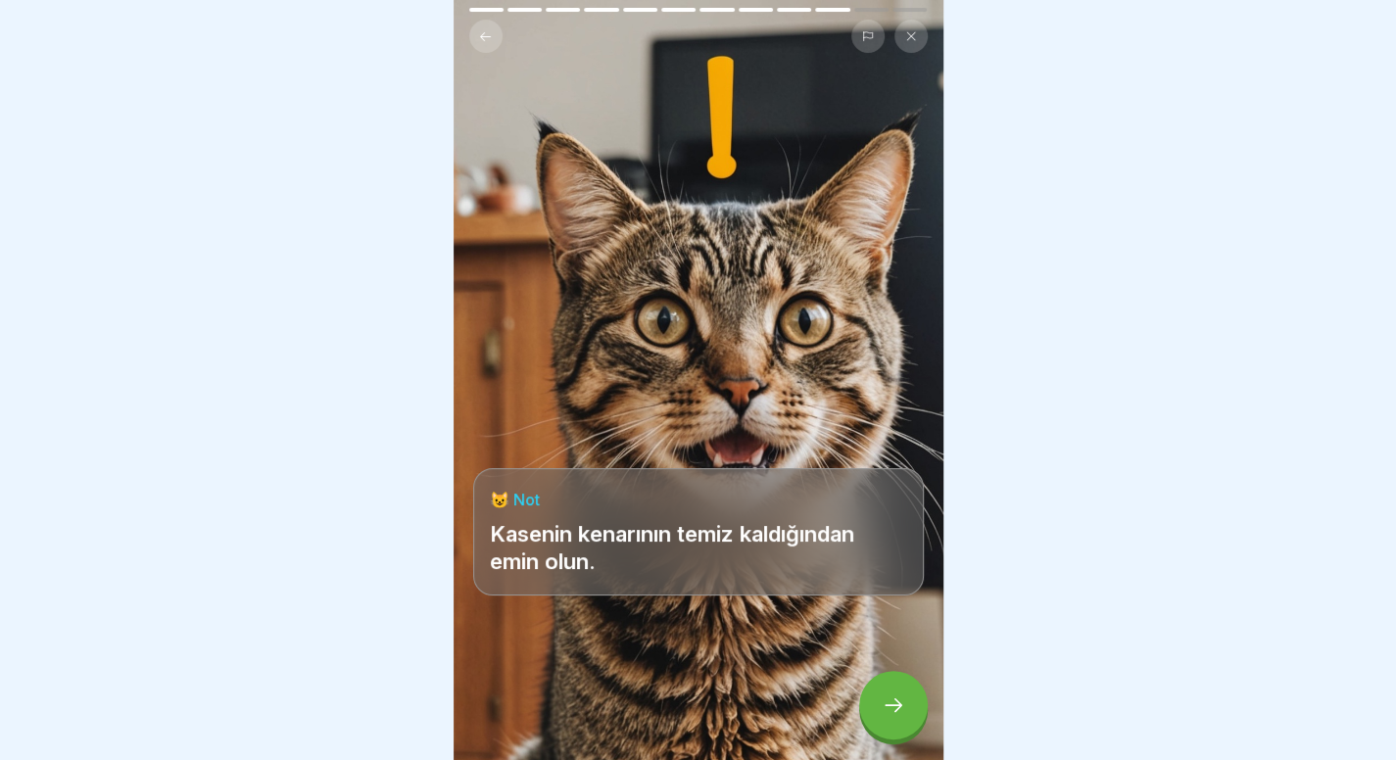
click at [904, 718] on div at bounding box center [893, 705] width 69 height 69
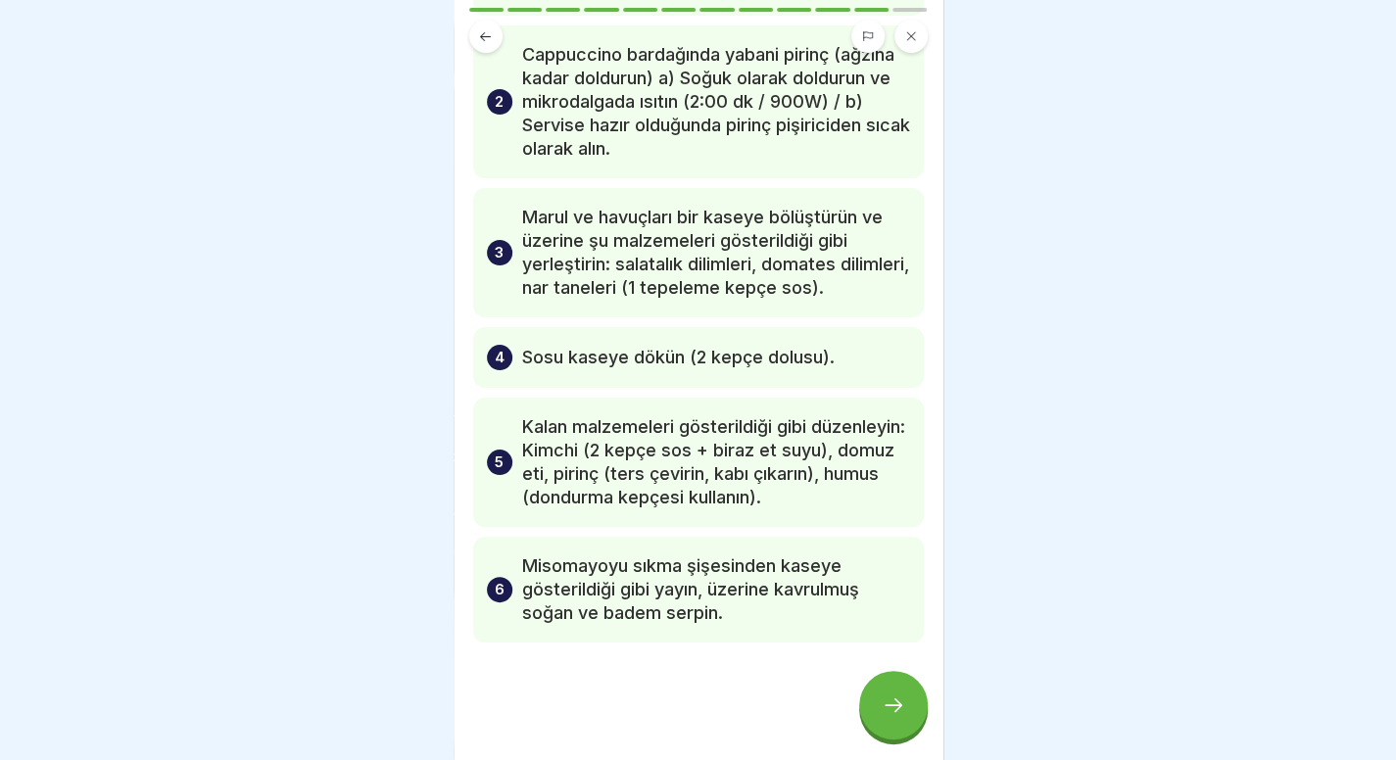
scroll to position [231, 0]
click at [897, 733] on div at bounding box center [893, 705] width 69 height 69
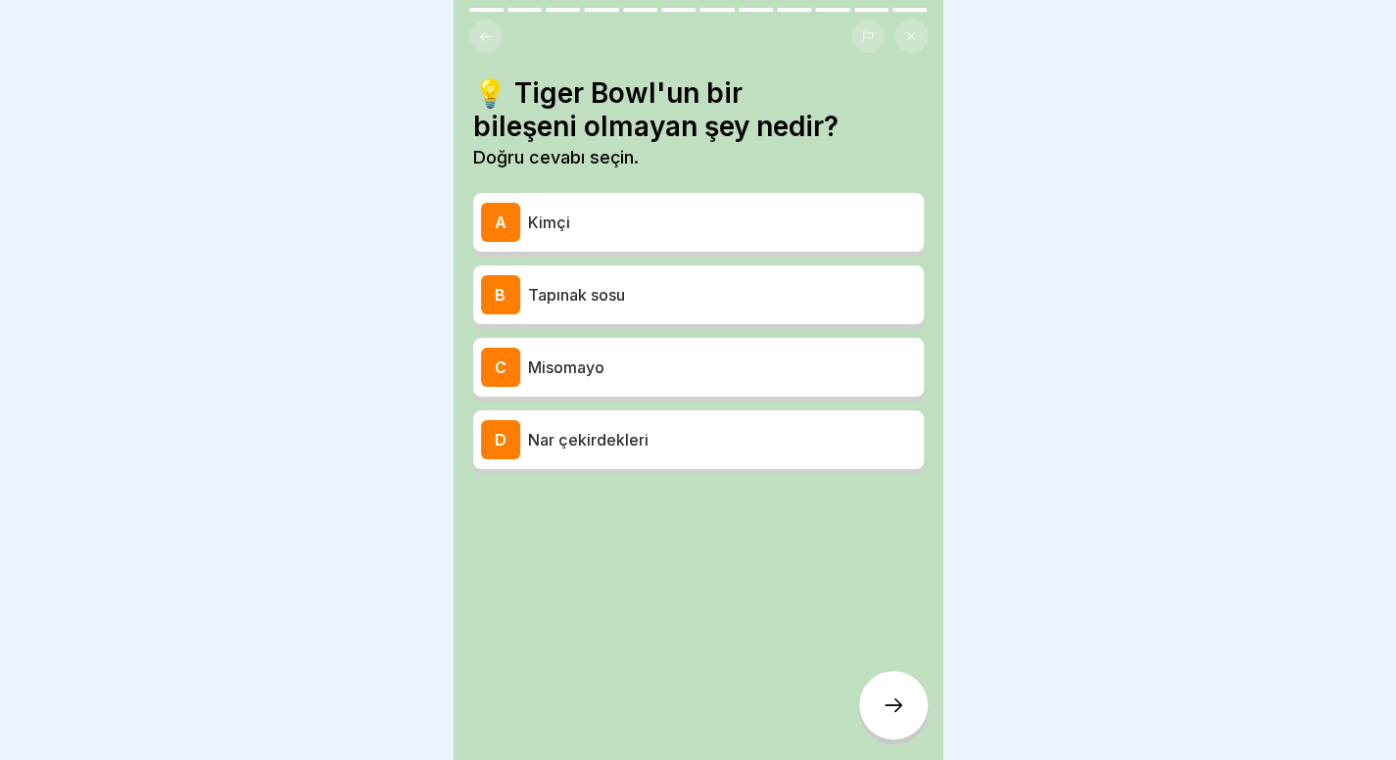
click at [479, 48] on button at bounding box center [485, 36] width 33 height 33
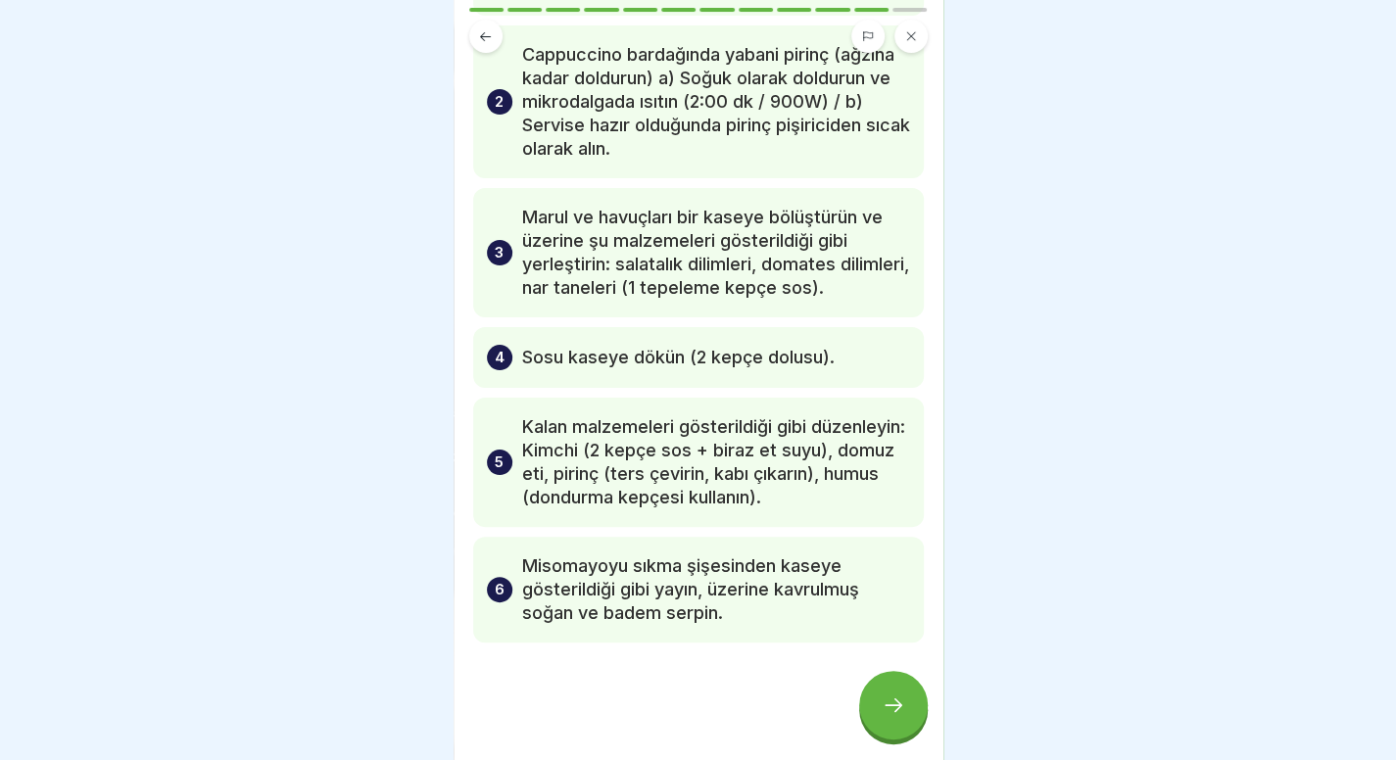
scroll to position [266, 0]
click at [892, 733] on div at bounding box center [893, 705] width 69 height 69
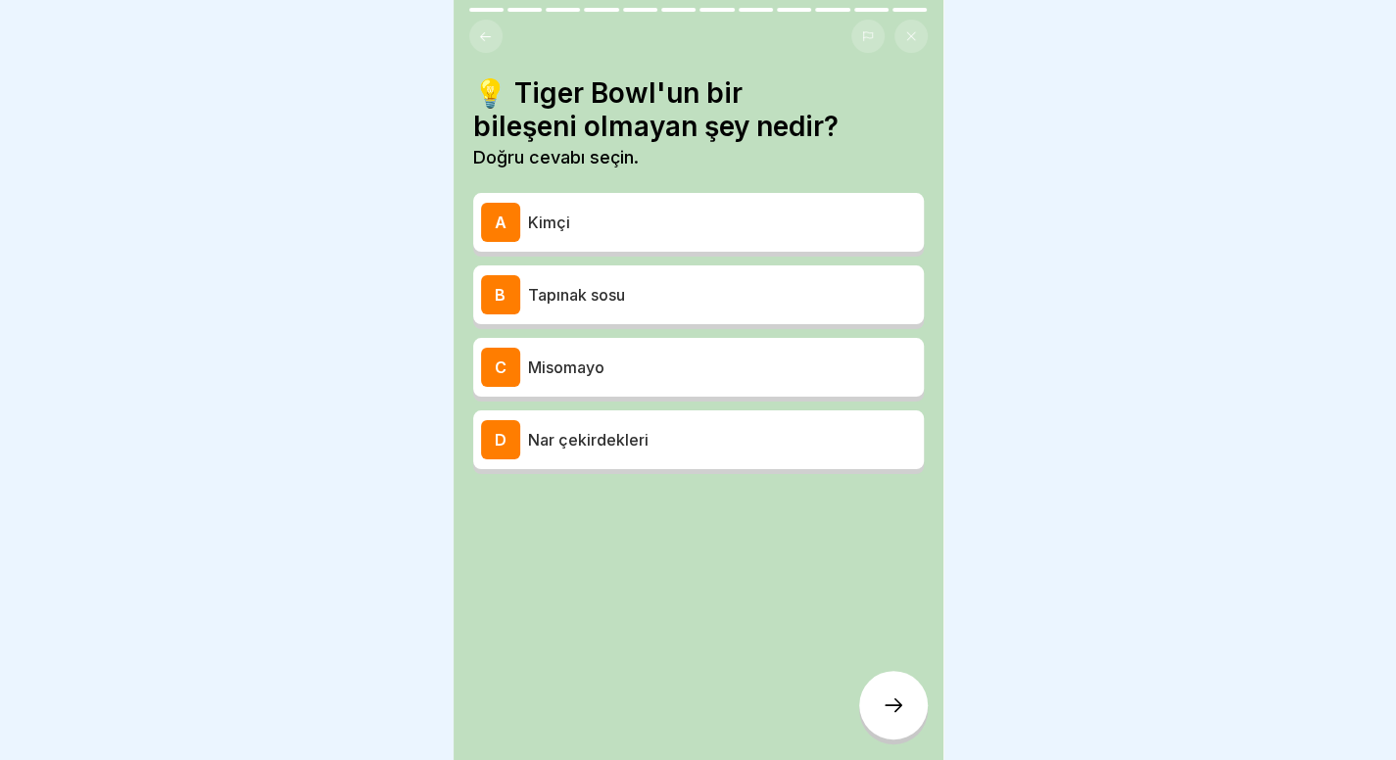
click at [804, 313] on div "B Tapınak sosu" at bounding box center [698, 294] width 435 height 39
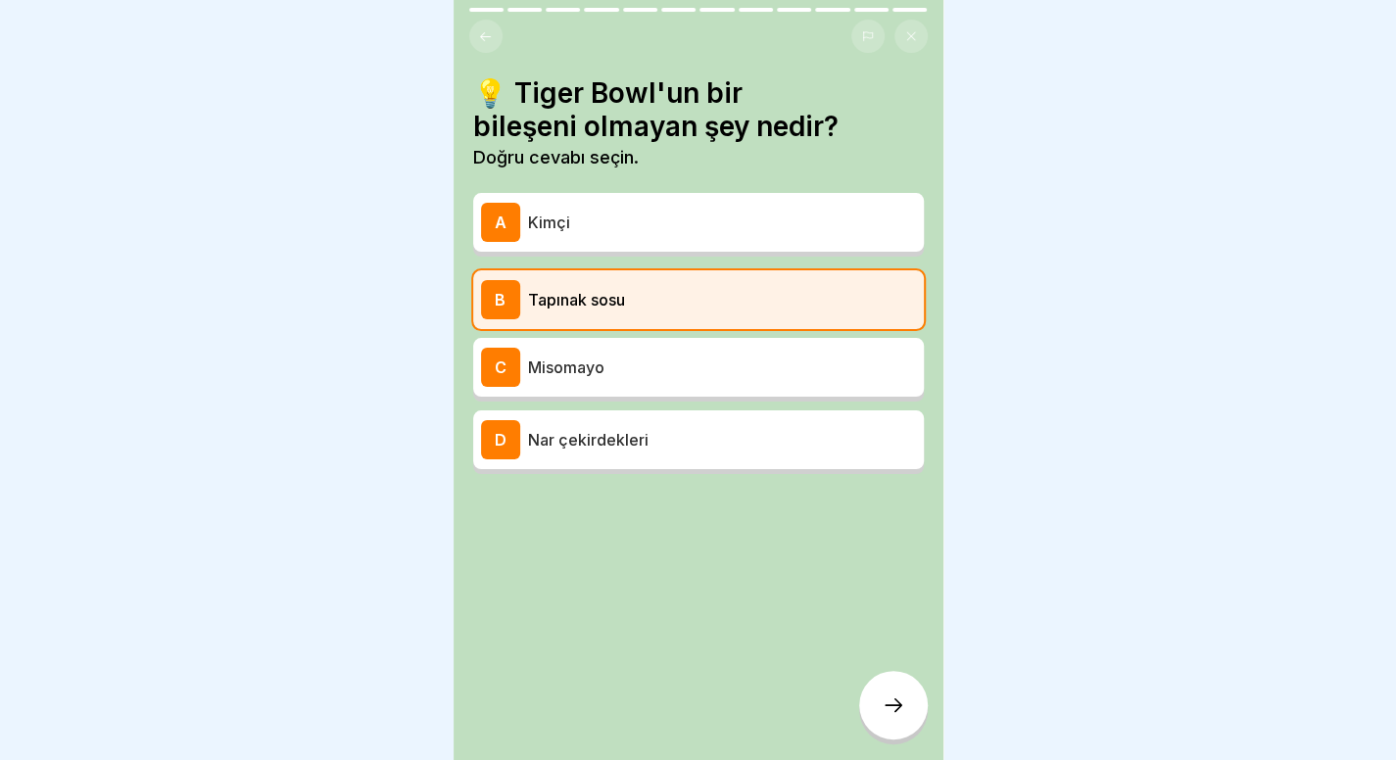
click at [766, 461] on div "D Nar çekirdekleri" at bounding box center [698, 439] width 451 height 59
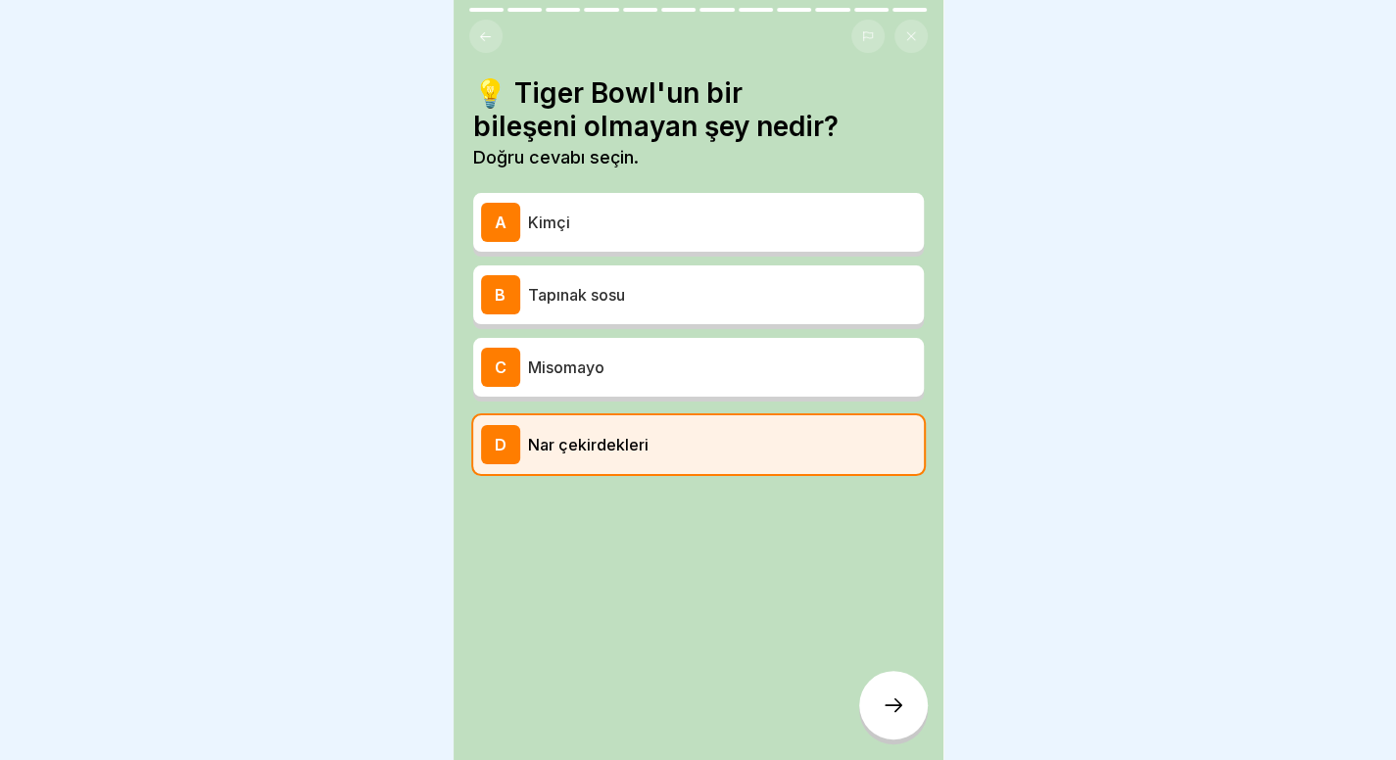
click at [876, 739] on div at bounding box center [893, 705] width 69 height 69
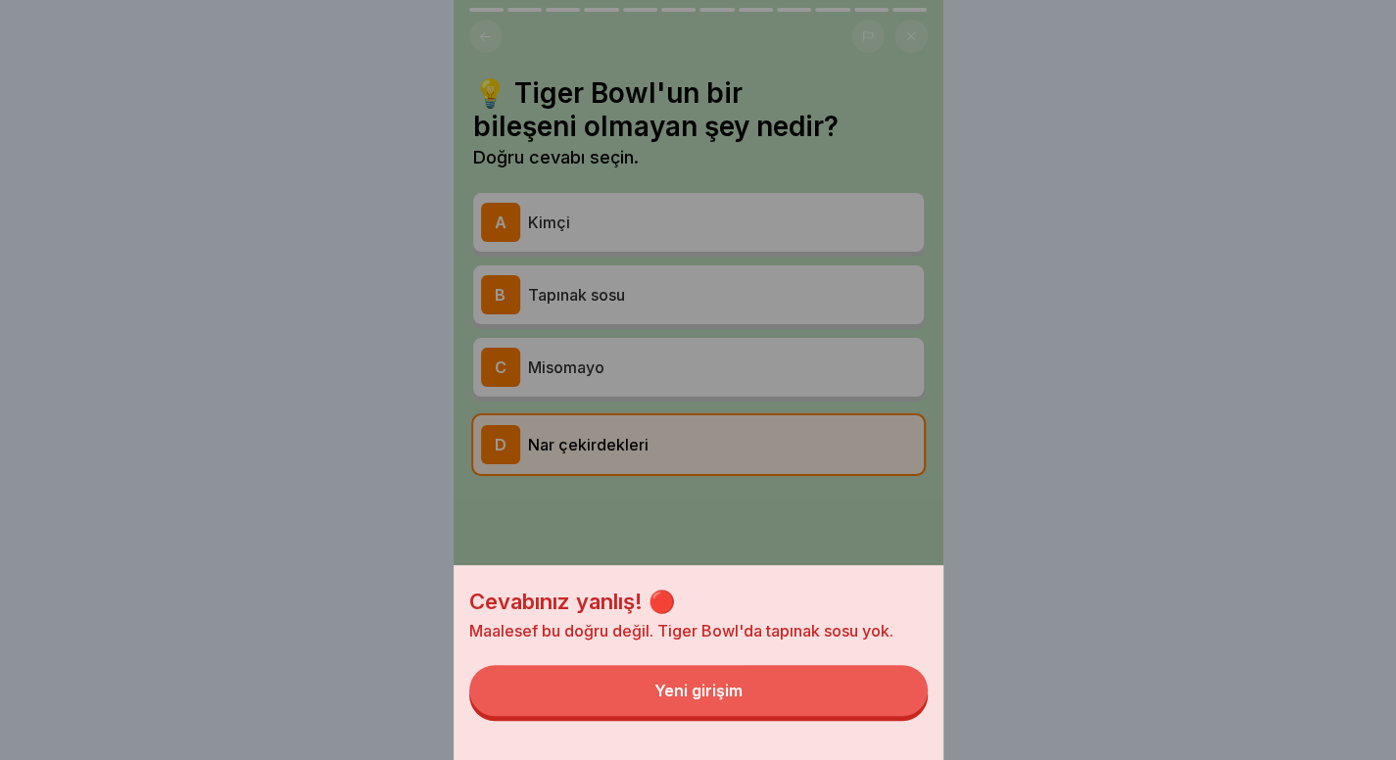
click at [746, 736] on div "Cevabınız yanlış! 🔴 Maalesef bu doğru değil. Tiger Bowl'da tapınak sosu yok. Ye…" at bounding box center [699, 662] width 490 height 195
click at [789, 701] on button "Yeni girişim" at bounding box center [698, 690] width 458 height 51
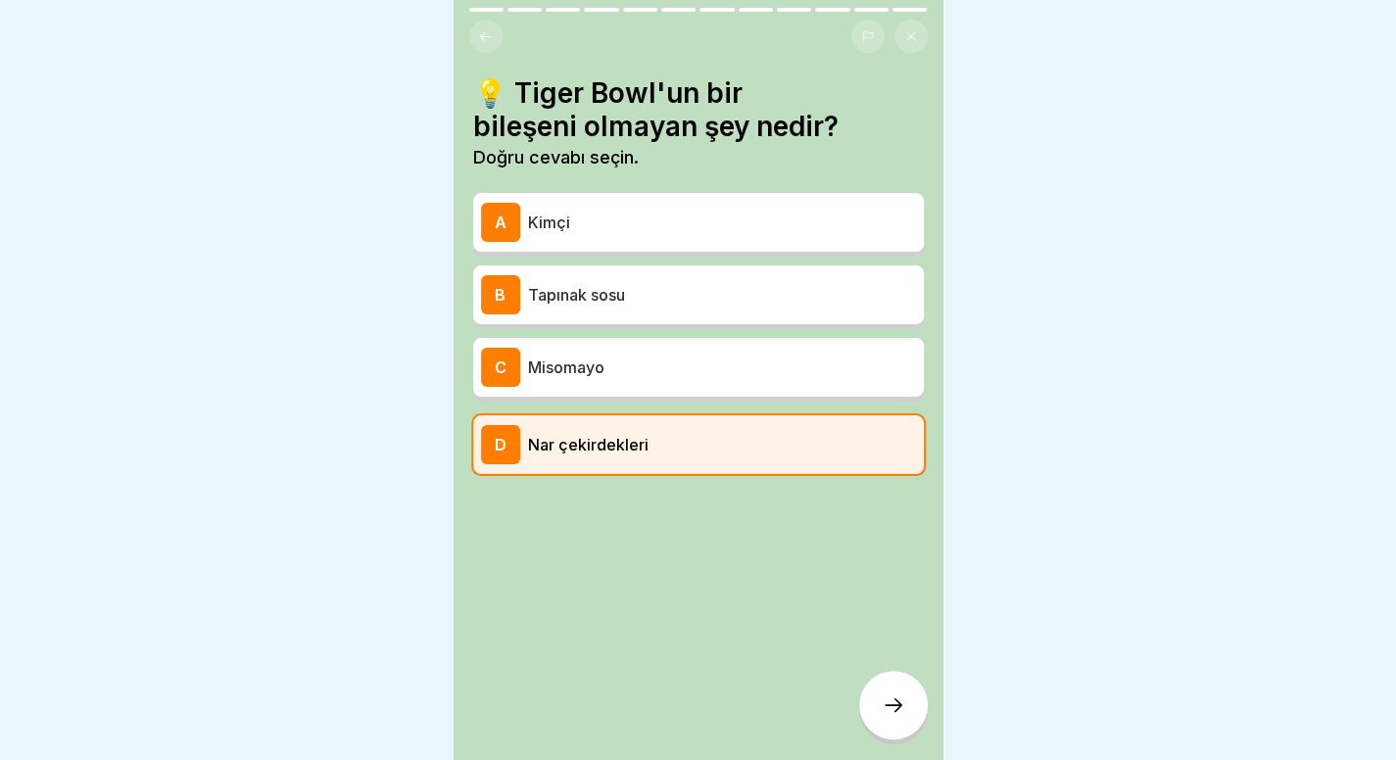
click at [782, 265] on div "B Tapınak sosu" at bounding box center [698, 294] width 451 height 59
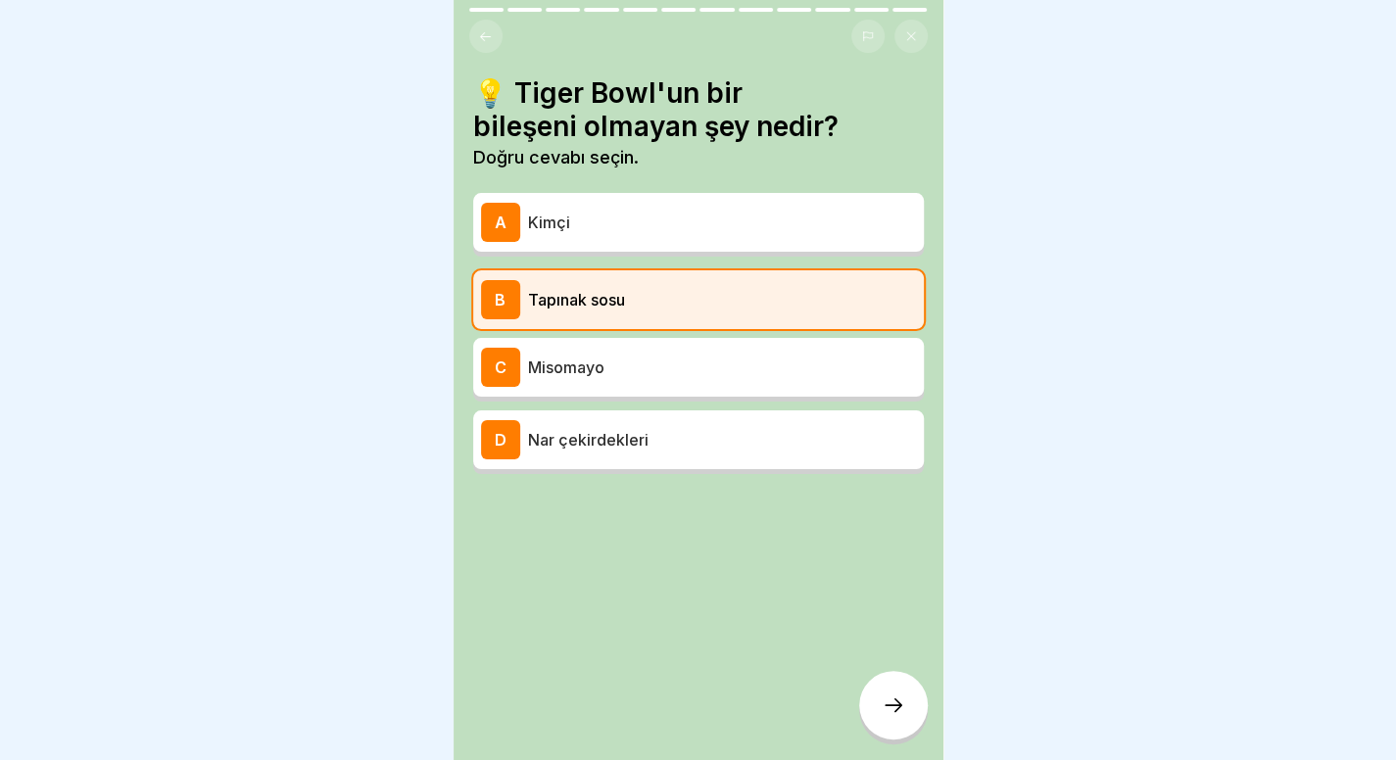
click at [927, 715] on div "Kaselerimiz ve Diğerleri 12 adım Almanca 🐅 Kaplan Kasesi Bu dersimizde Tiger Bo…" at bounding box center [699, 380] width 490 height 760
click at [897, 714] on icon at bounding box center [894, 705] width 24 height 24
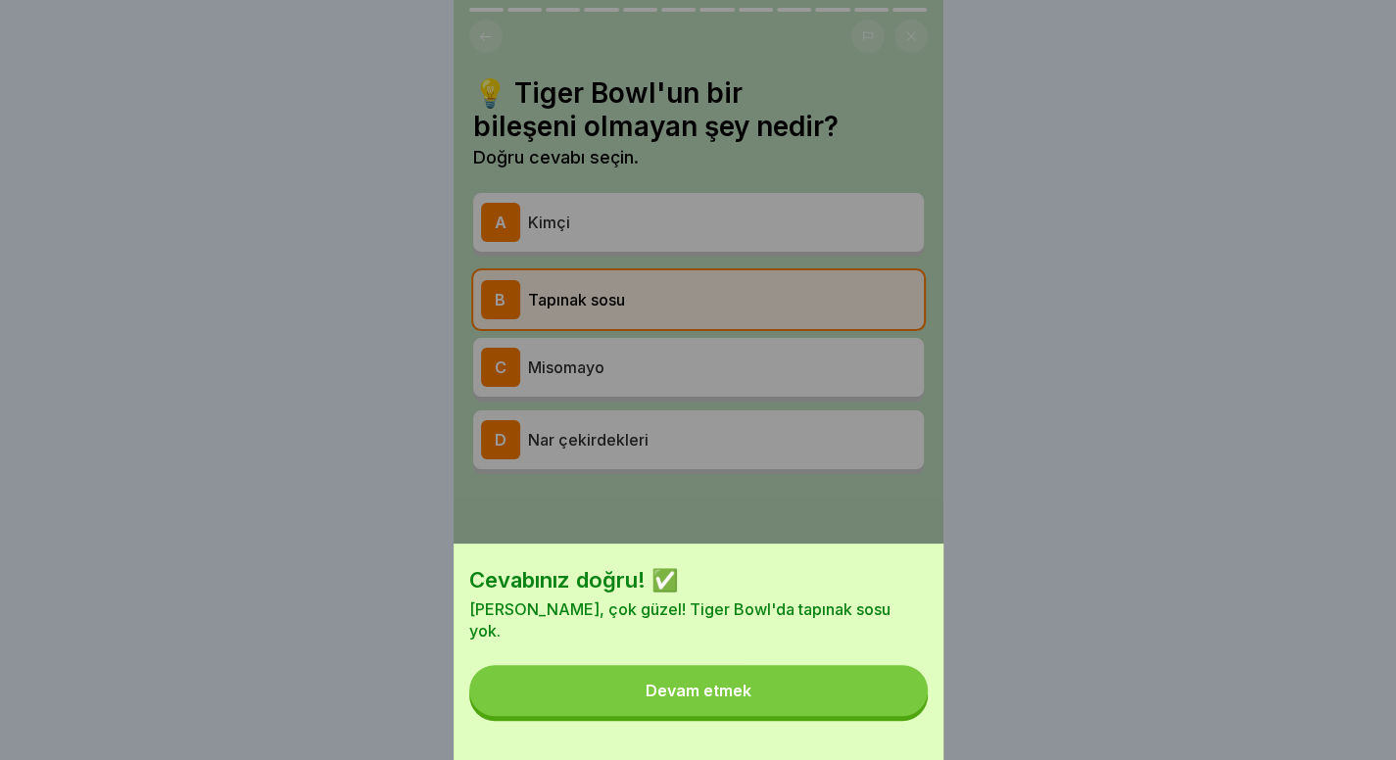
click at [816, 716] on button "Devam etmek" at bounding box center [698, 690] width 458 height 51
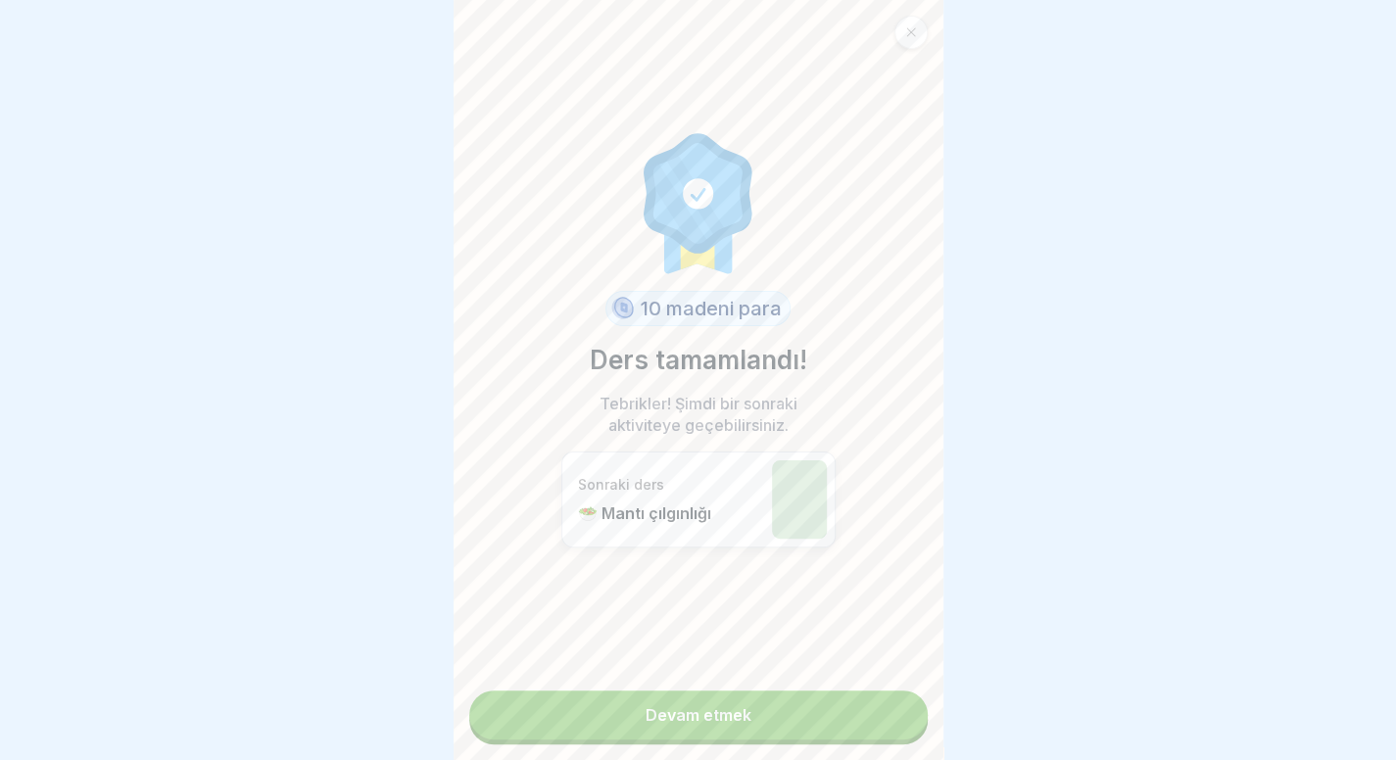
click at [816, 717] on link "Devam etmek" at bounding box center [698, 715] width 458 height 49
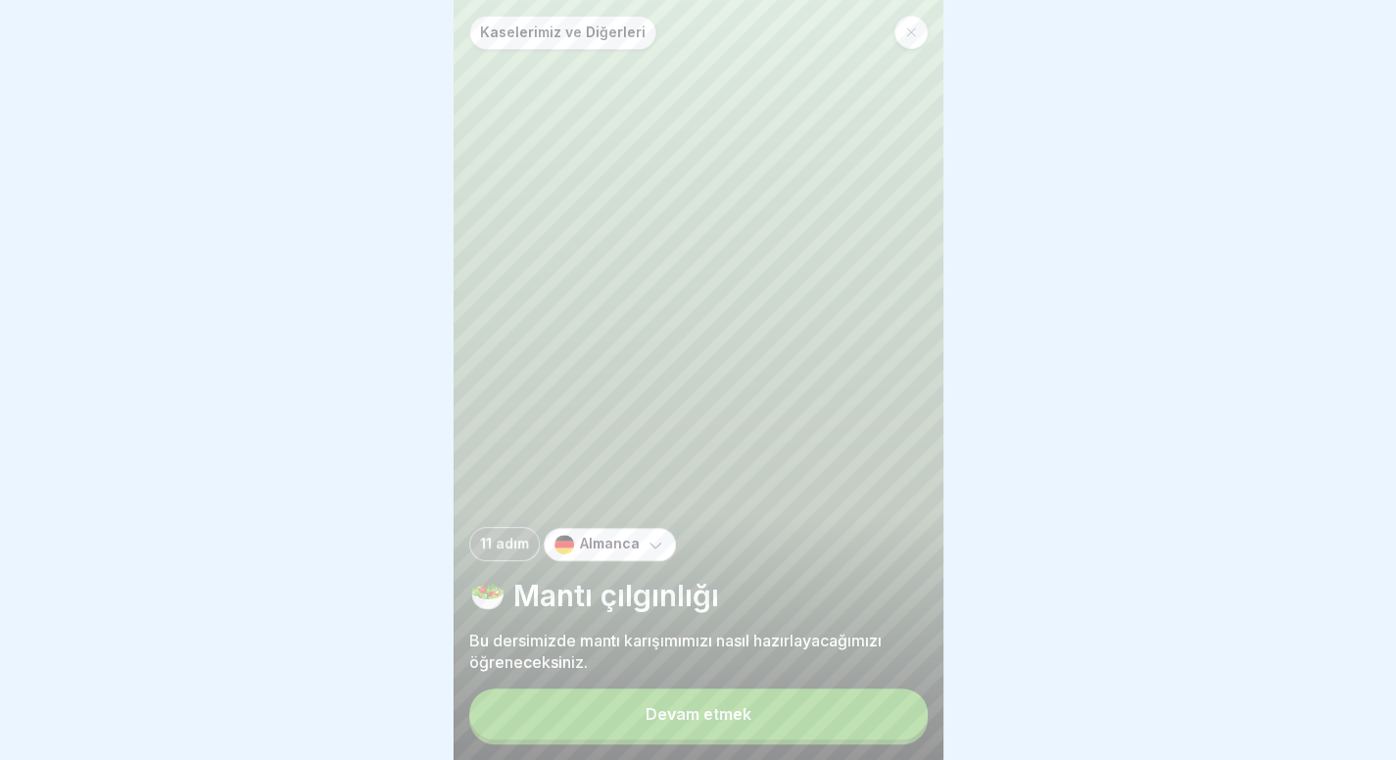
click at [781, 716] on button "Devam etmek" at bounding box center [698, 714] width 458 height 51
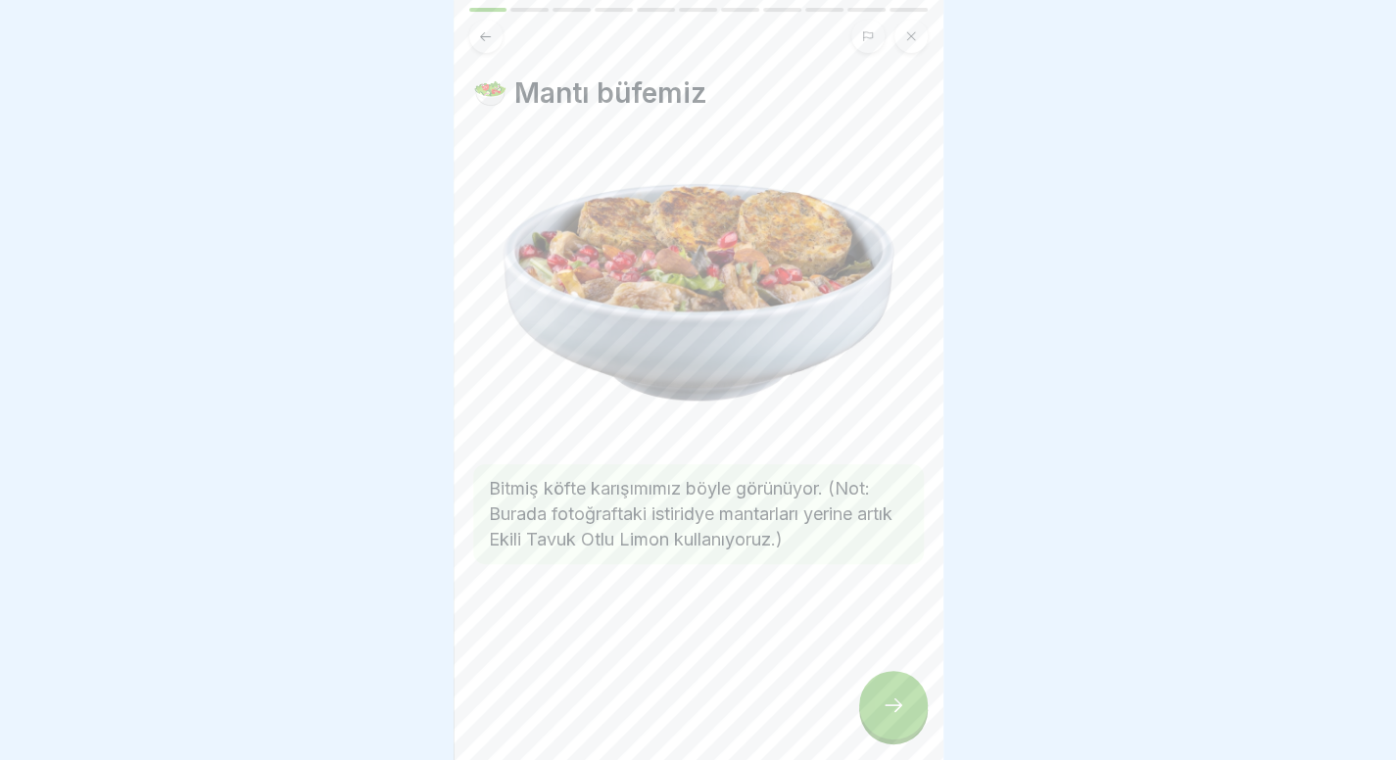
click at [893, 717] on icon at bounding box center [894, 705] width 24 height 24
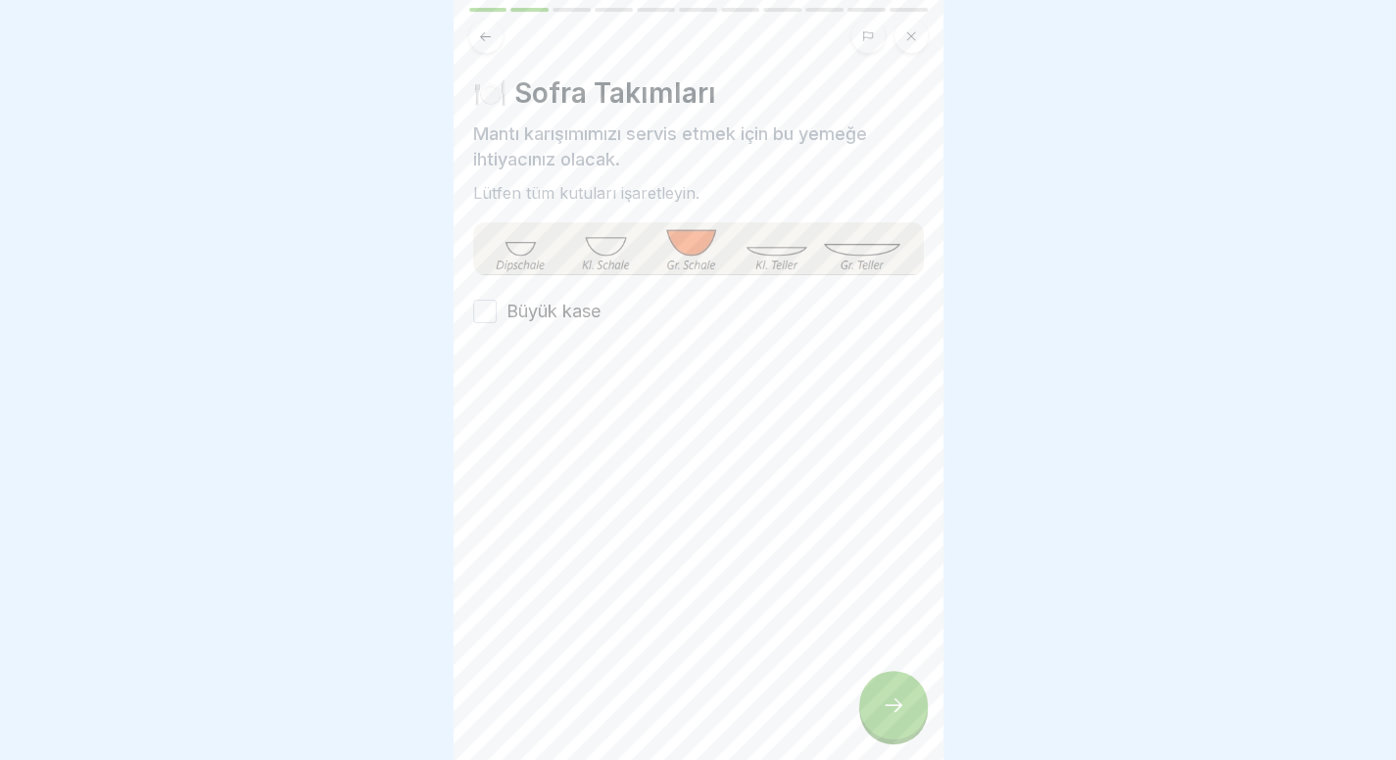
click at [550, 296] on div "🍽️ Sofra Takımları Mantı karışımımızı servis etmek için bu yemeğe ihtiyacınız o…" at bounding box center [698, 200] width 451 height 248
click at [550, 305] on font "Büyük kase" at bounding box center [553, 311] width 94 height 21
click at [497, 305] on button "Büyük kase" at bounding box center [485, 312] width 24 height 24
click at [871, 708] on div at bounding box center [893, 705] width 69 height 69
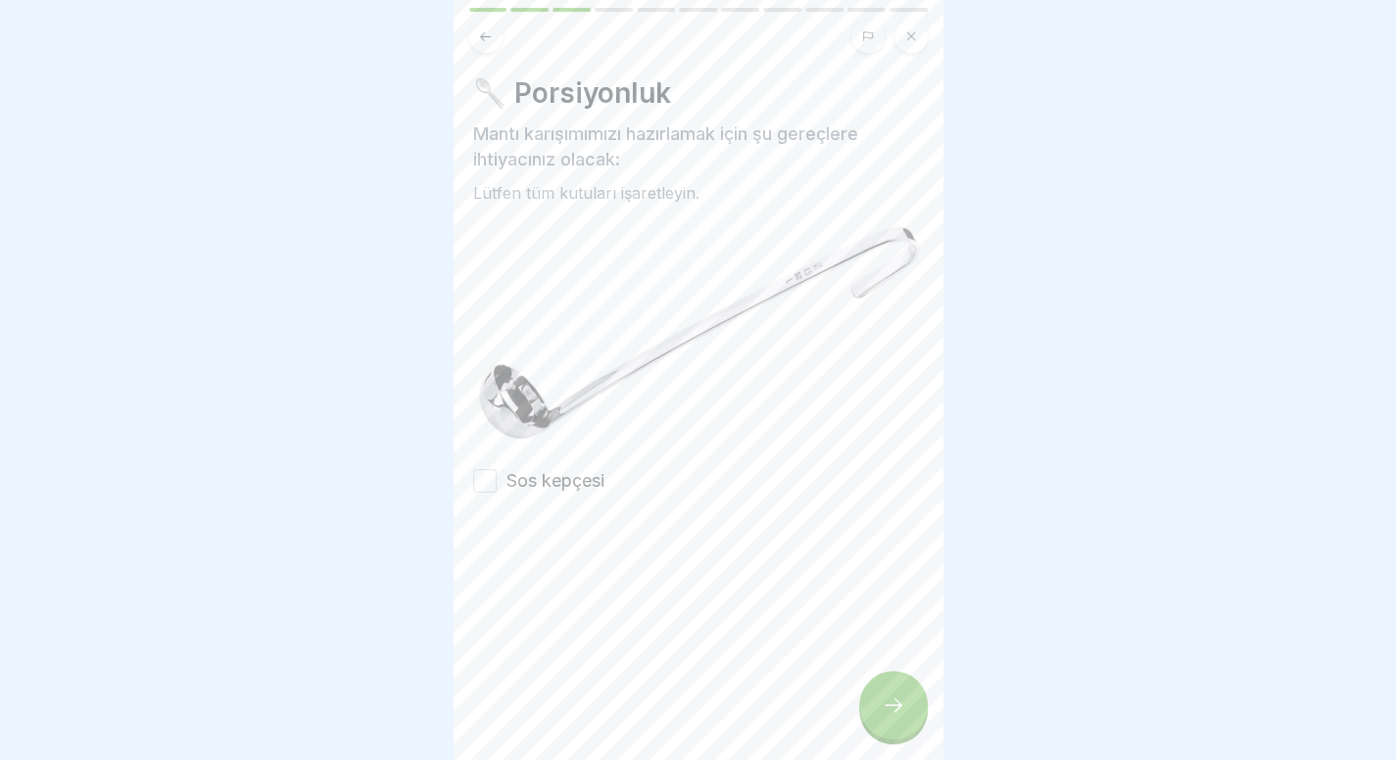
click at [590, 470] on font "Sos kepçesi" at bounding box center [555, 480] width 98 height 21
click at [497, 469] on button "Sos kepçesi" at bounding box center [485, 481] width 24 height 24
click at [909, 727] on div at bounding box center [893, 705] width 69 height 69
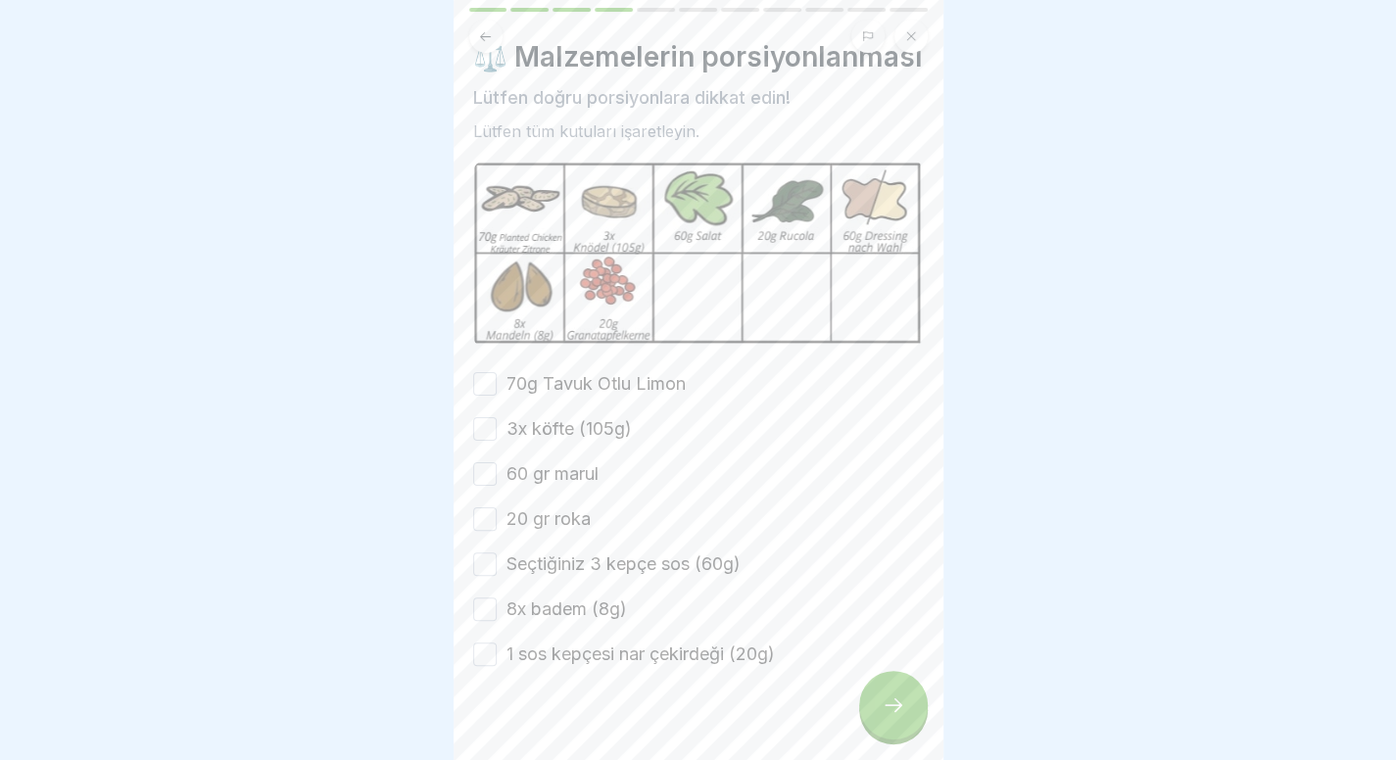
scroll to position [48, 0]
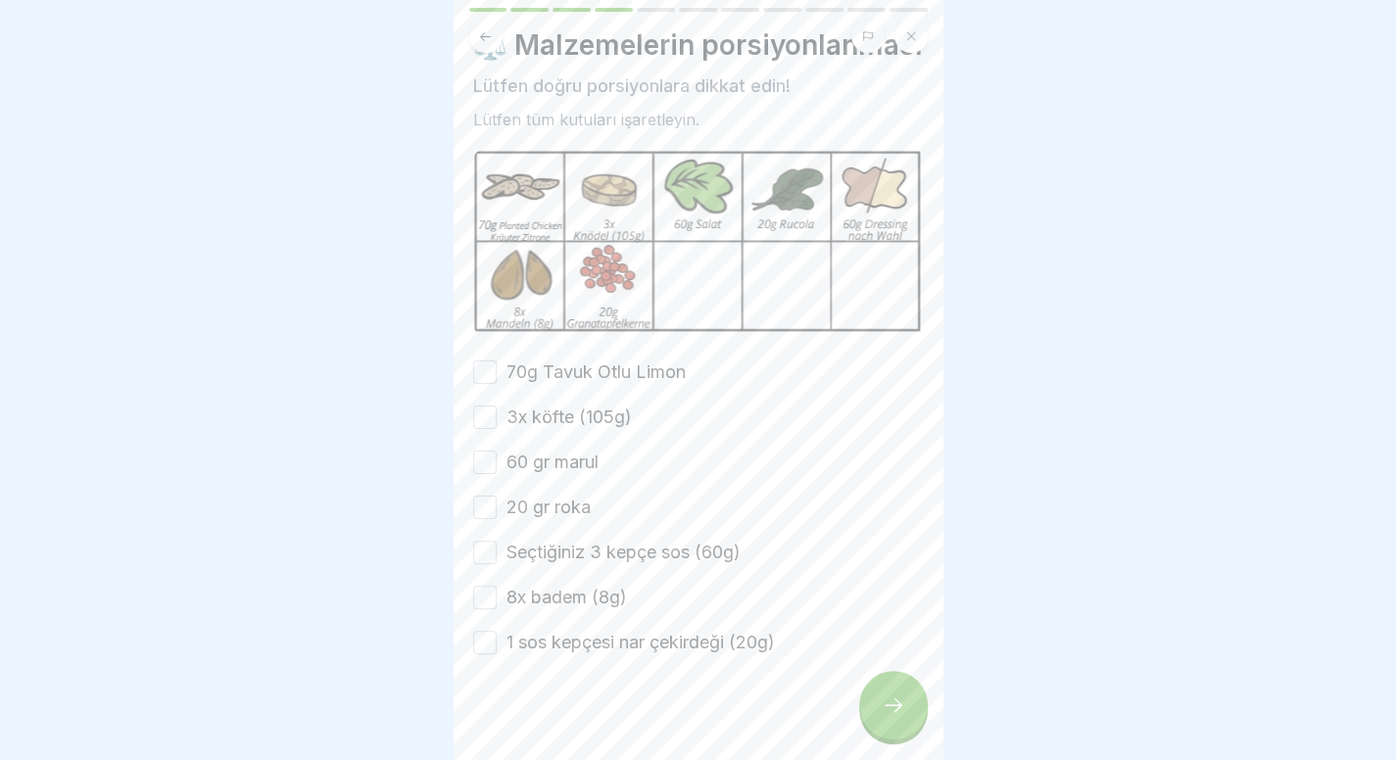
click at [540, 382] on font "70g Tavuk Otlu Limon" at bounding box center [595, 371] width 179 height 21
click at [497, 384] on button "70g Tavuk Otlu Limon" at bounding box center [485, 372] width 24 height 24
click at [537, 427] on font "3x köfte (105g)" at bounding box center [568, 416] width 125 height 21
click at [497, 429] on button "3x köfte (105g)" at bounding box center [485, 418] width 24 height 24
click at [535, 472] on font "60 gr marul" at bounding box center [552, 462] width 92 height 21
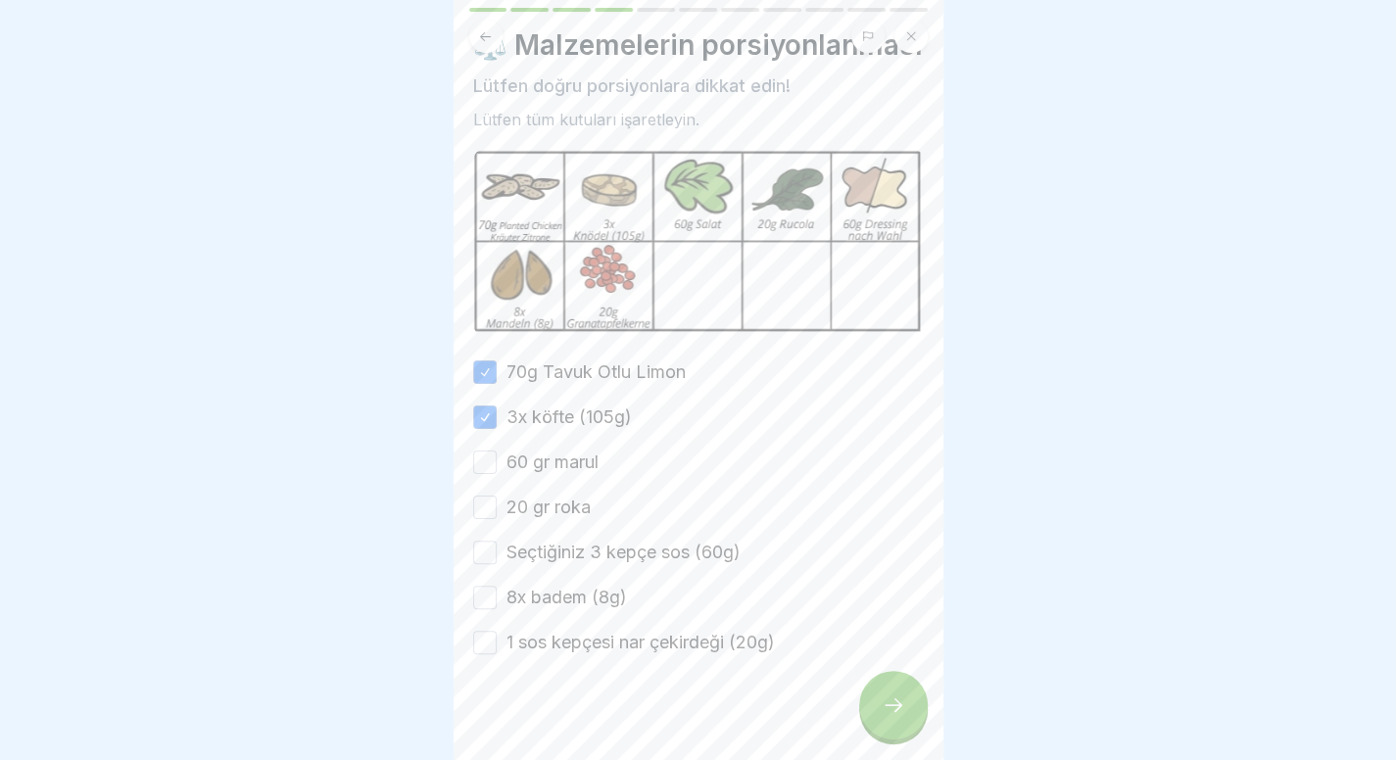
click at [497, 474] on button "60 gr marul" at bounding box center [485, 463] width 24 height 24
click at [528, 517] on font "20 gr roka" at bounding box center [548, 507] width 84 height 21
click at [497, 519] on button "20 gr roka" at bounding box center [485, 508] width 24 height 24
click at [524, 565] on div "70g Tavuk Otlu Limon 3x köfte (105g) 60 gr marul 20 gr roka Seçtiğiniz 3 kepçe …" at bounding box center [698, 507] width 451 height 296
click at [523, 562] on font "Seçtiğiniz 3 kepçe sos (60g)" at bounding box center [623, 552] width 234 height 21
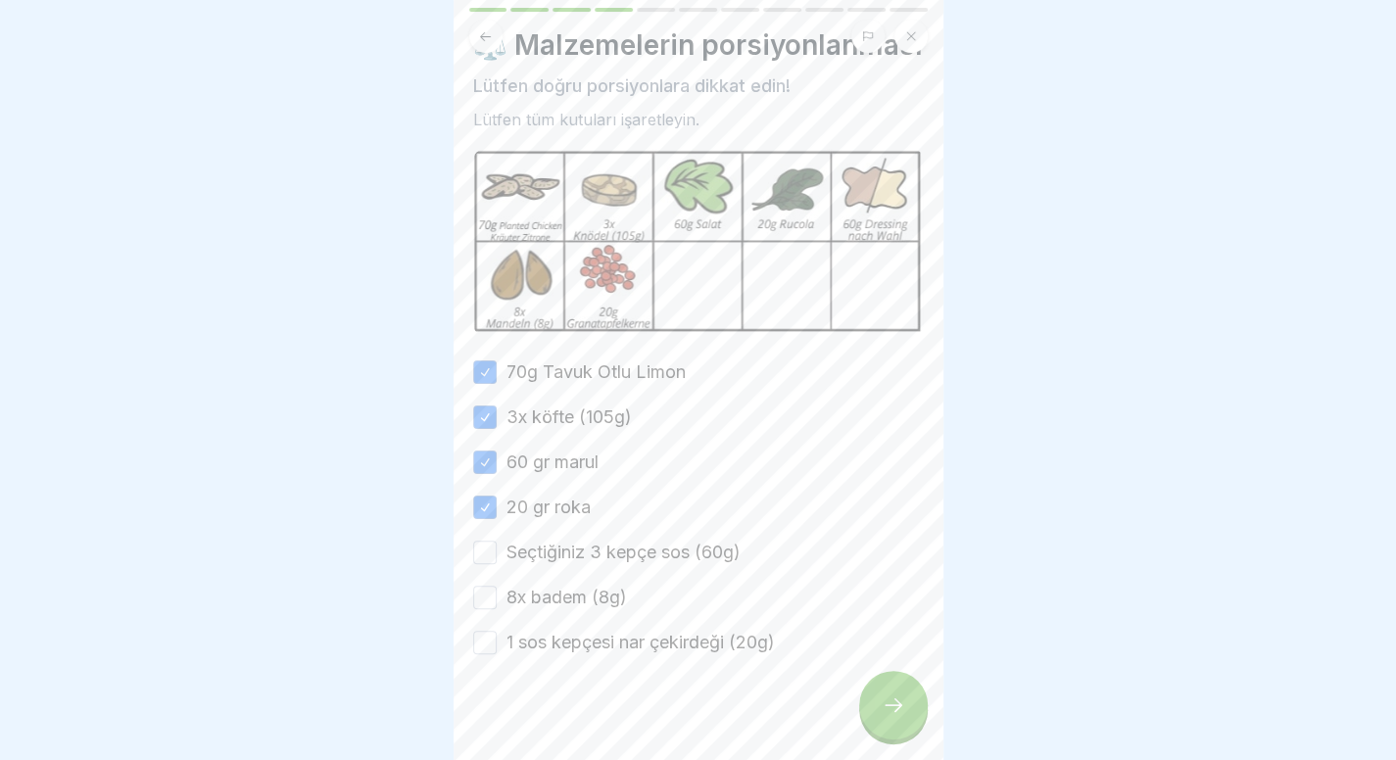
click at [497, 564] on button "Seçtiğiniz 3 kepçe sos (60g)" at bounding box center [485, 553] width 24 height 24
click at [516, 610] on label "8x badem (8g)" at bounding box center [566, 597] width 120 height 25
click at [497, 609] on button "8x badem (8g)" at bounding box center [485, 598] width 24 height 24
click at [517, 655] on label "1 sos kepçesi nar çekirdeği (20g)" at bounding box center [640, 642] width 268 height 25
click at [497, 654] on button "1 sos kepçesi nar çekirdeği (20g)" at bounding box center [485, 643] width 24 height 24
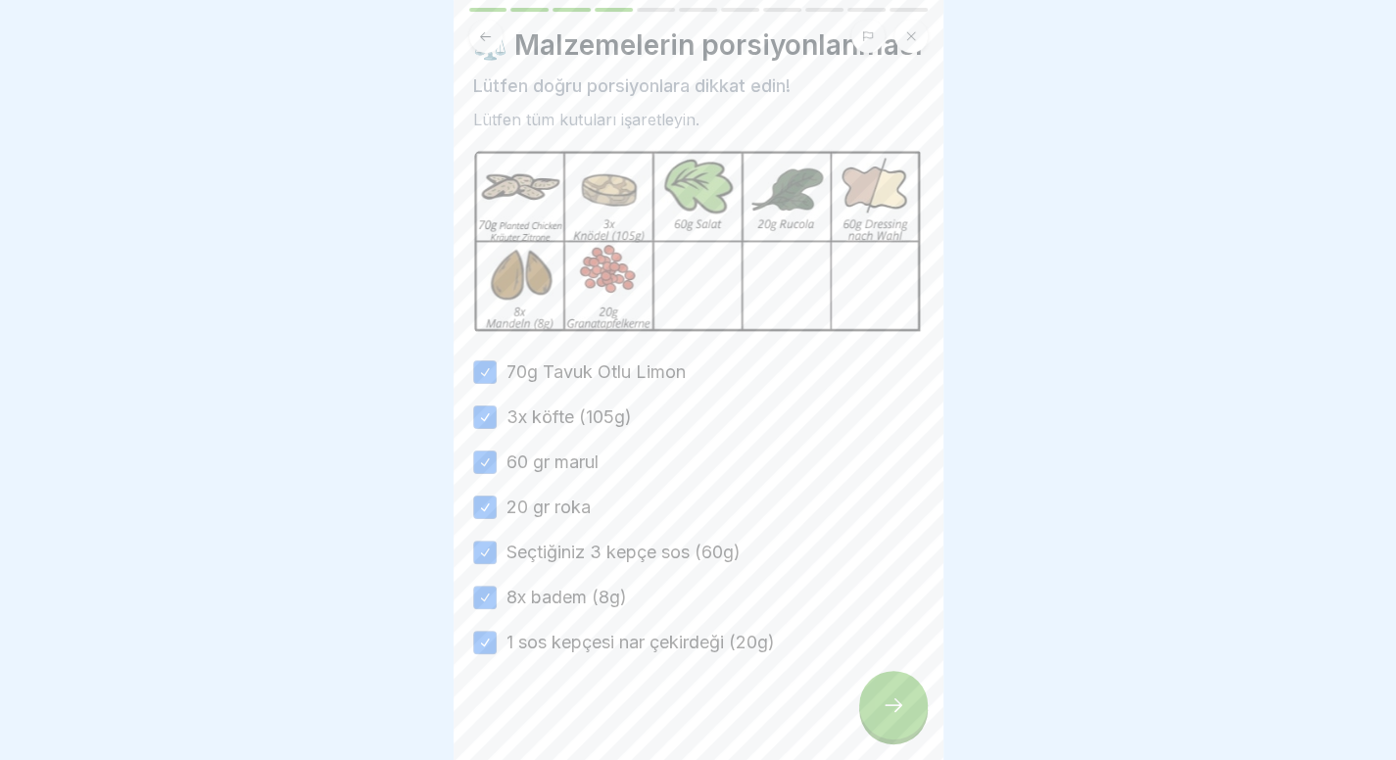
click at [887, 717] on icon at bounding box center [894, 705] width 24 height 24
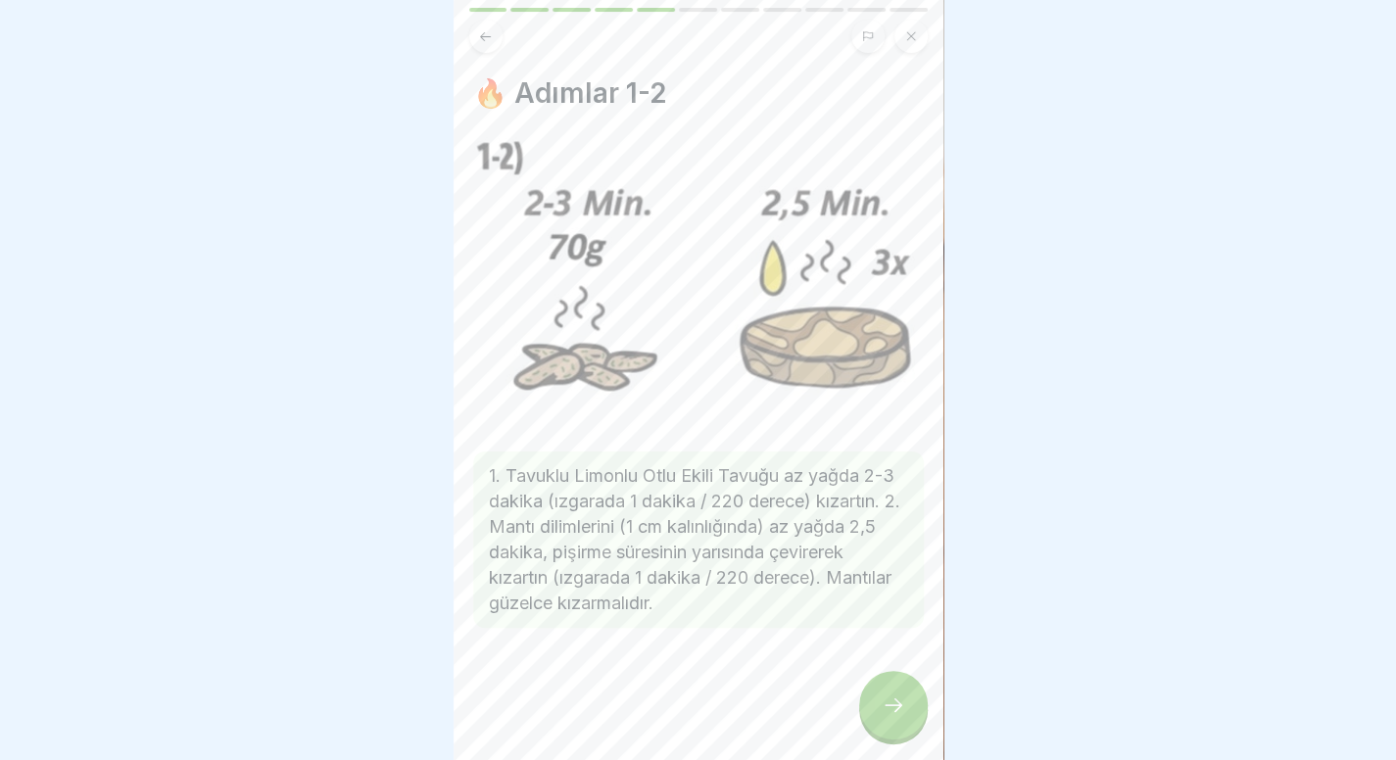
click at [887, 717] on icon at bounding box center [894, 705] width 24 height 24
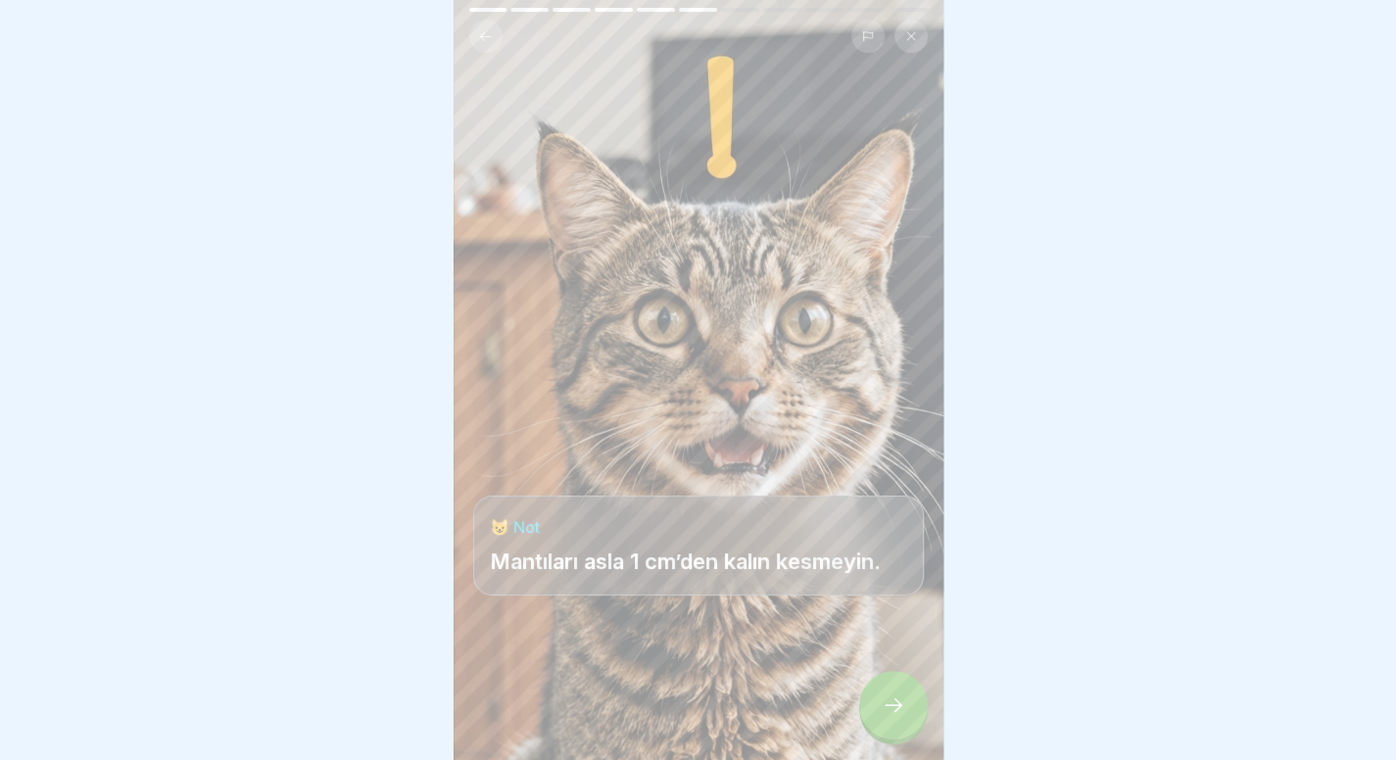
click at [887, 717] on icon at bounding box center [894, 705] width 24 height 24
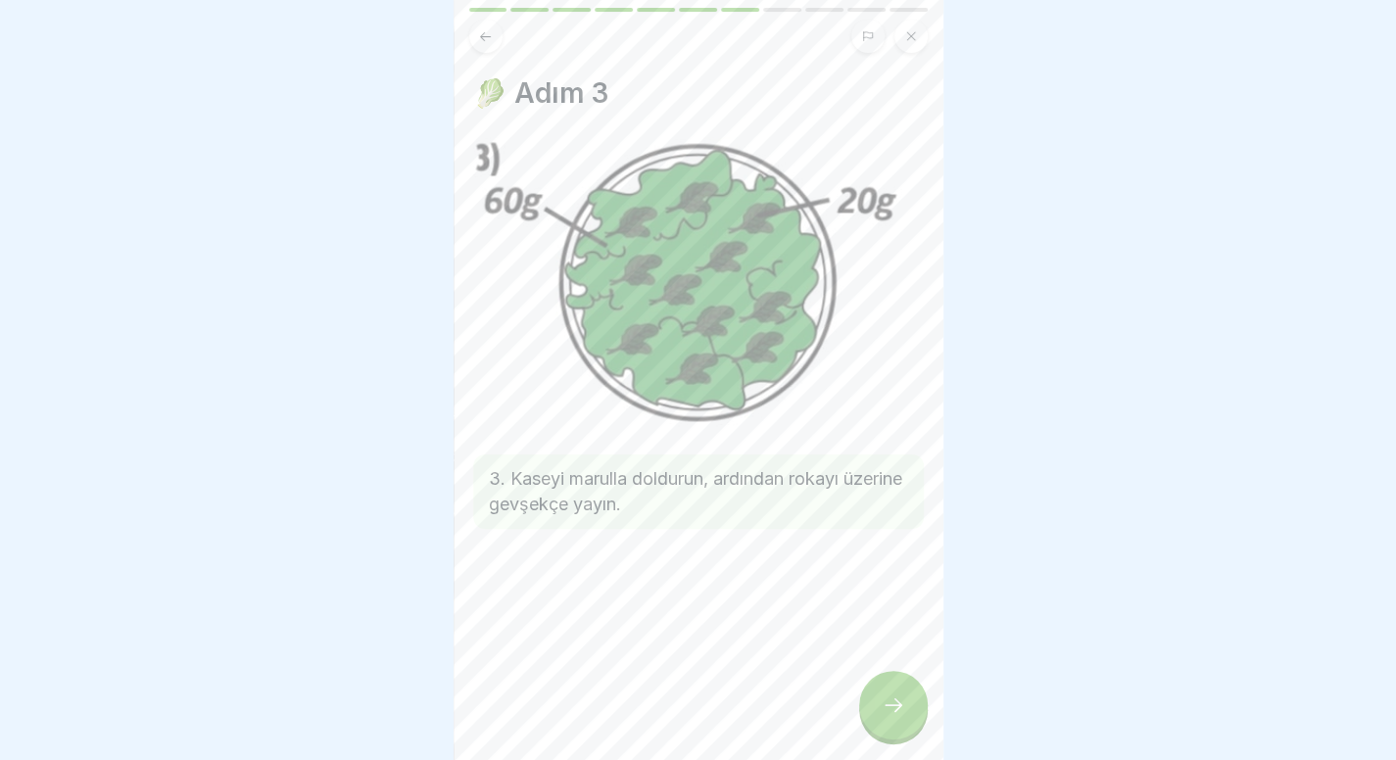
click at [887, 717] on icon at bounding box center [894, 705] width 24 height 24
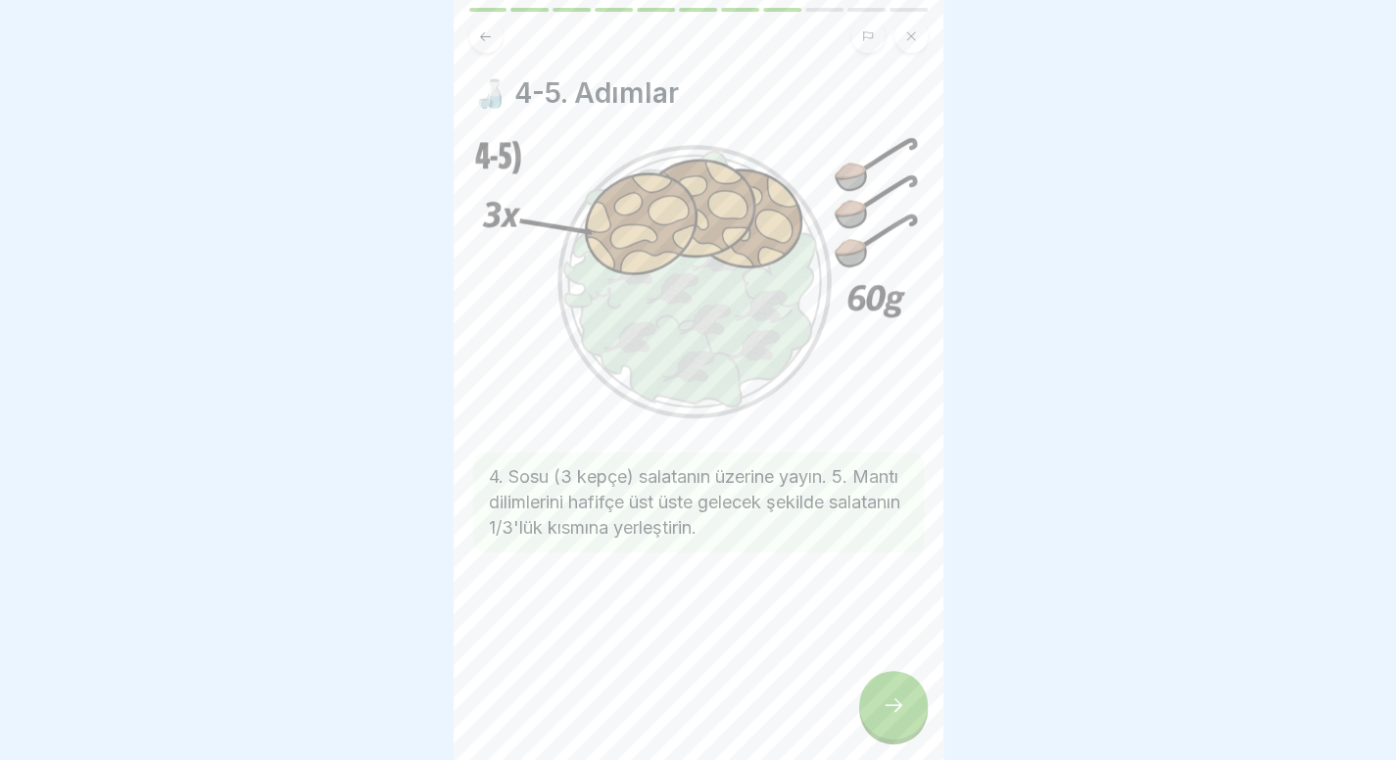
click at [907, 693] on div at bounding box center [893, 705] width 69 height 69
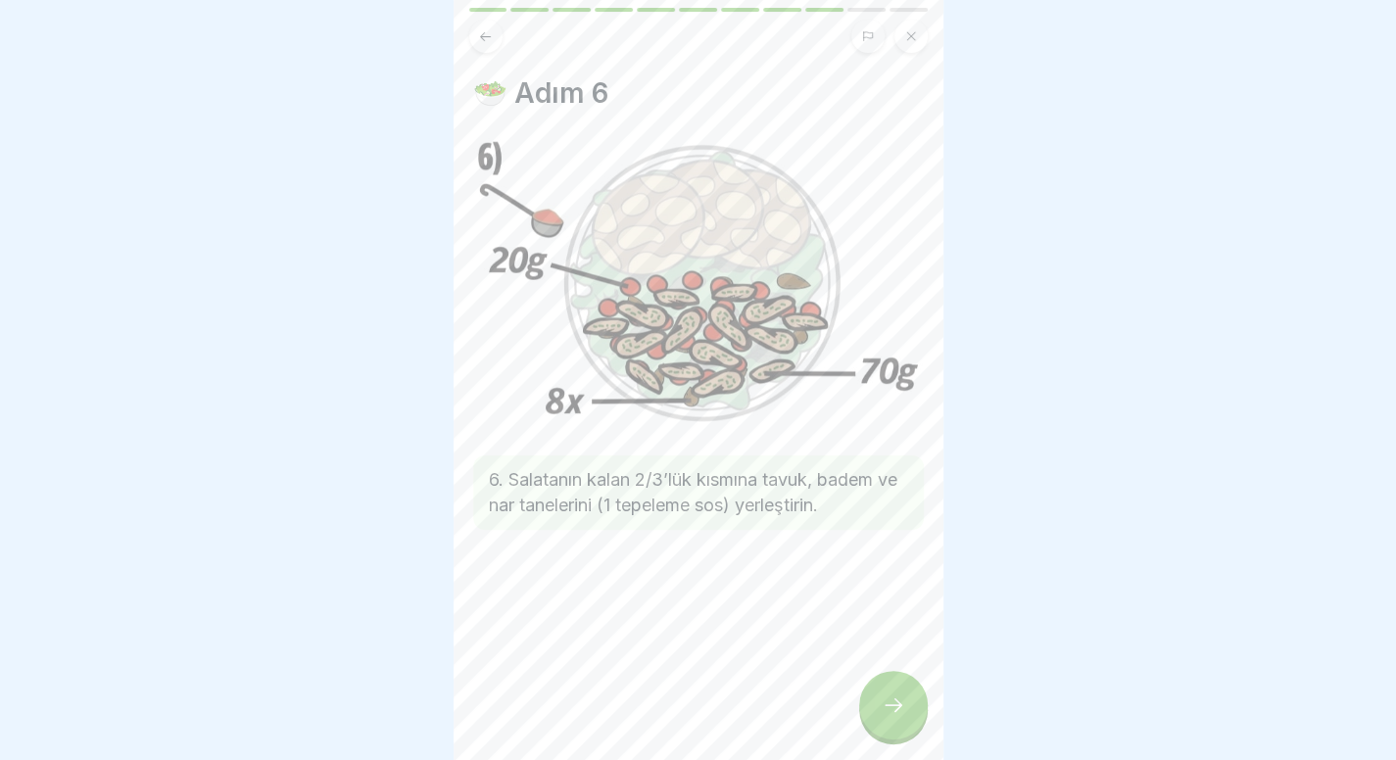
click at [895, 717] on icon at bounding box center [894, 705] width 24 height 24
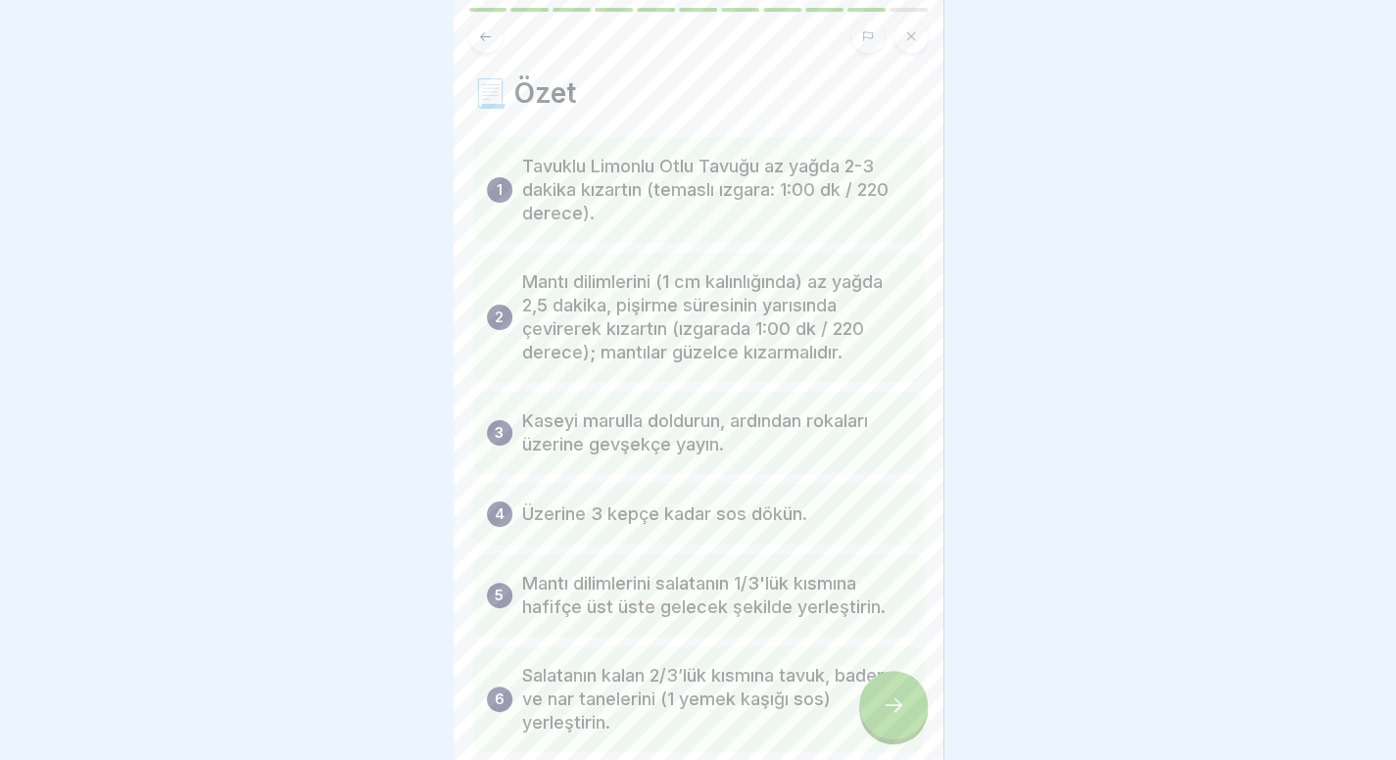
scroll to position [110, 0]
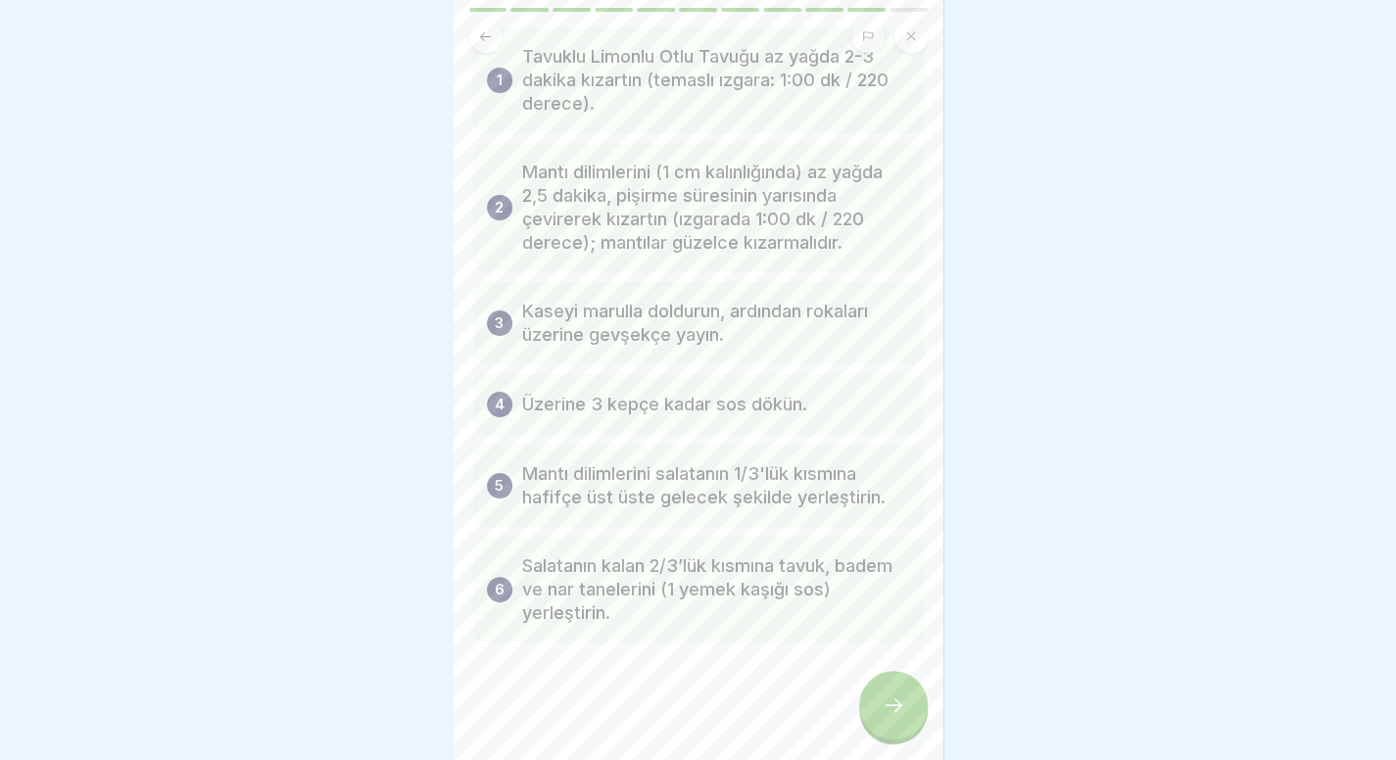
click at [900, 717] on icon at bounding box center [894, 705] width 24 height 24
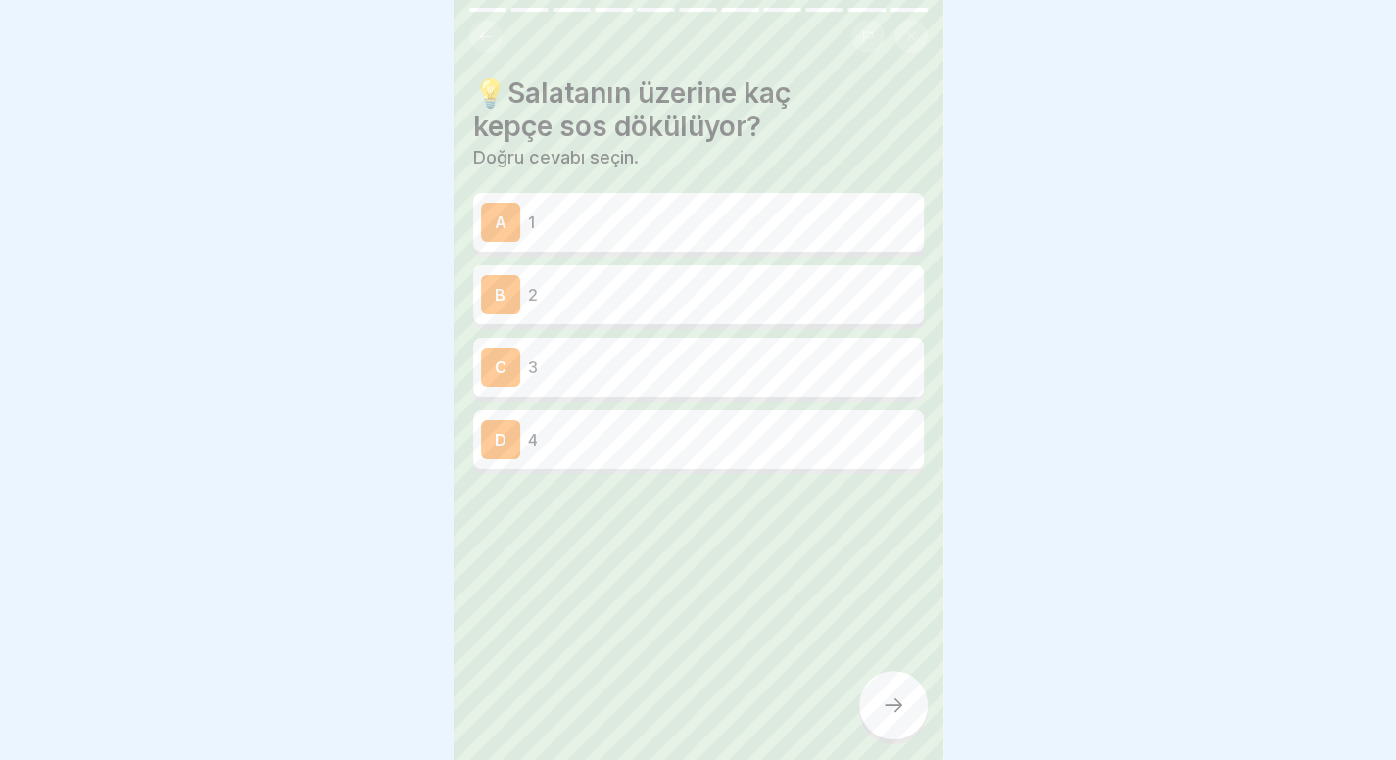
click at [487, 44] on button at bounding box center [485, 36] width 33 height 33
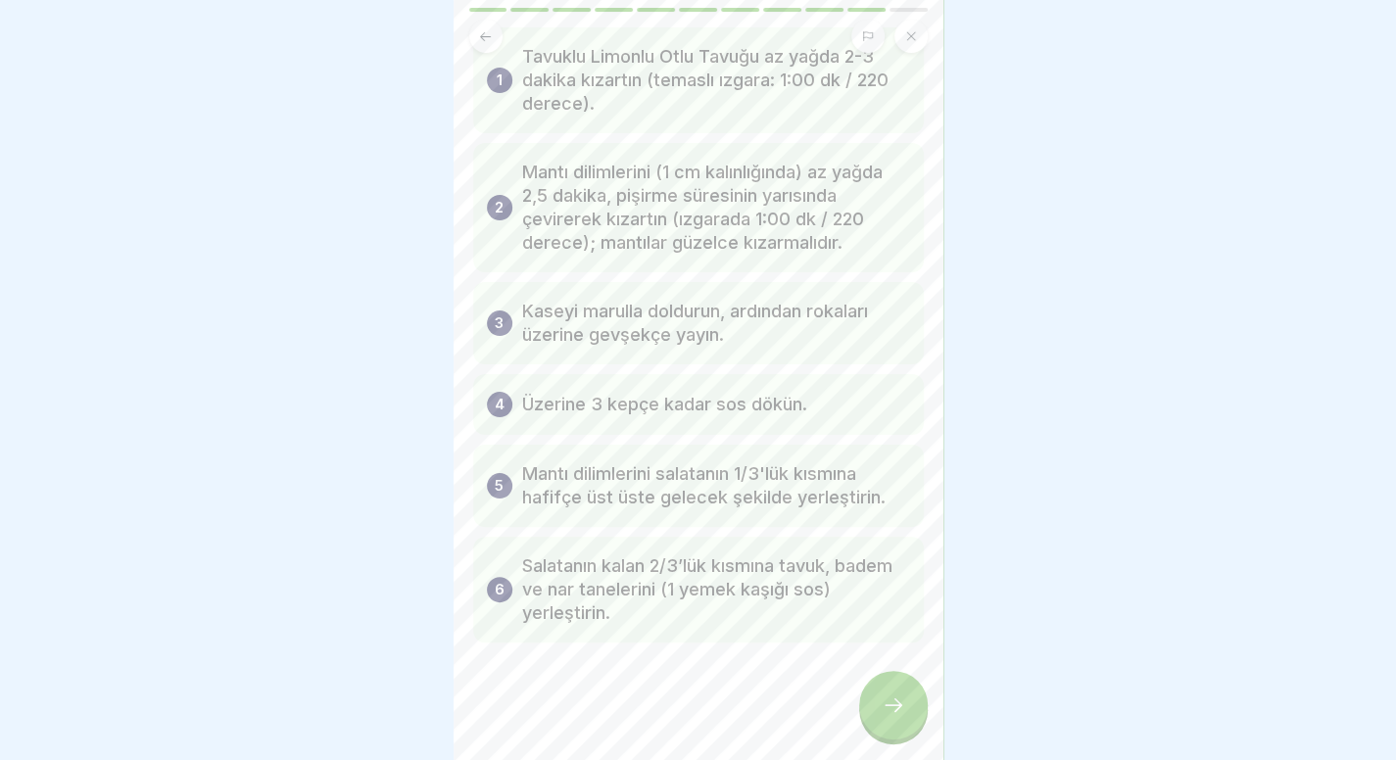
click at [882, 717] on icon at bounding box center [894, 705] width 24 height 24
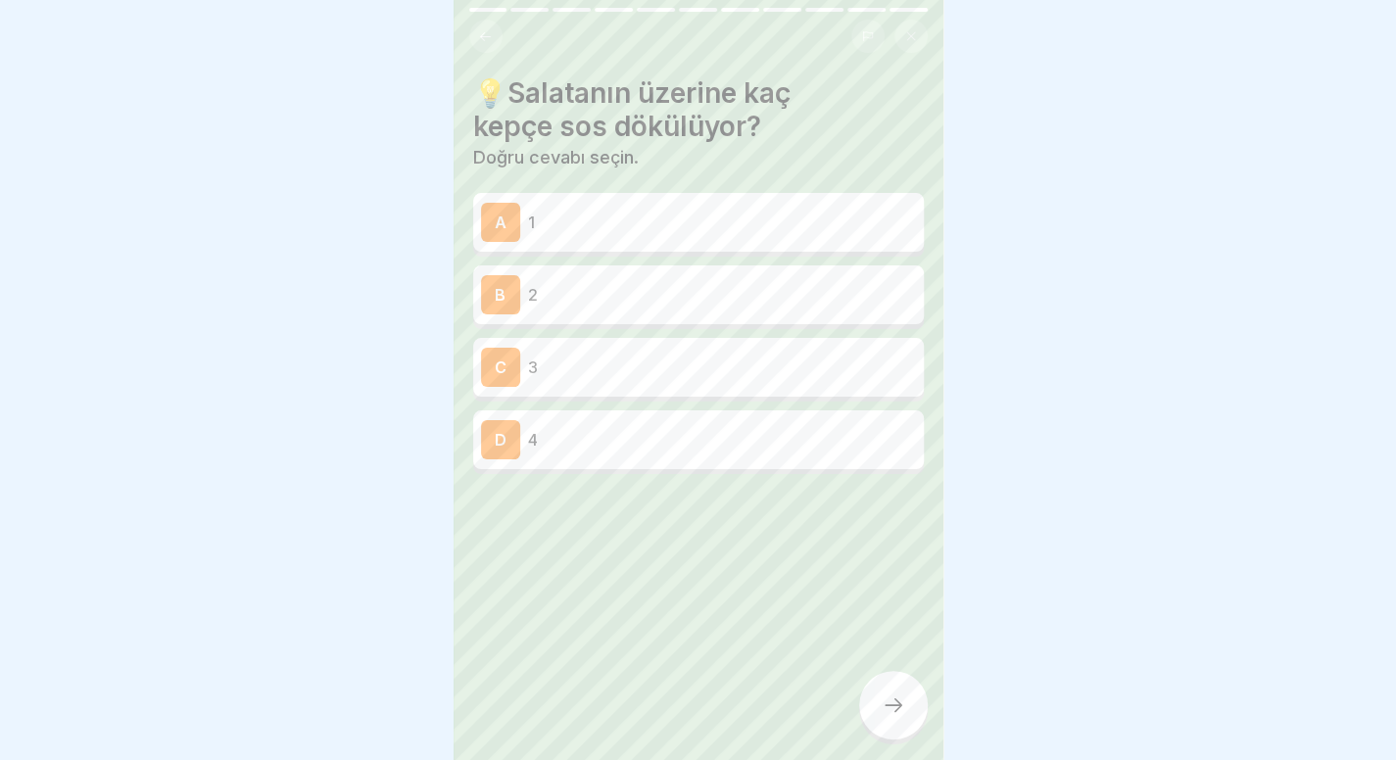
click at [723, 246] on div "A 1" at bounding box center [698, 222] width 451 height 59
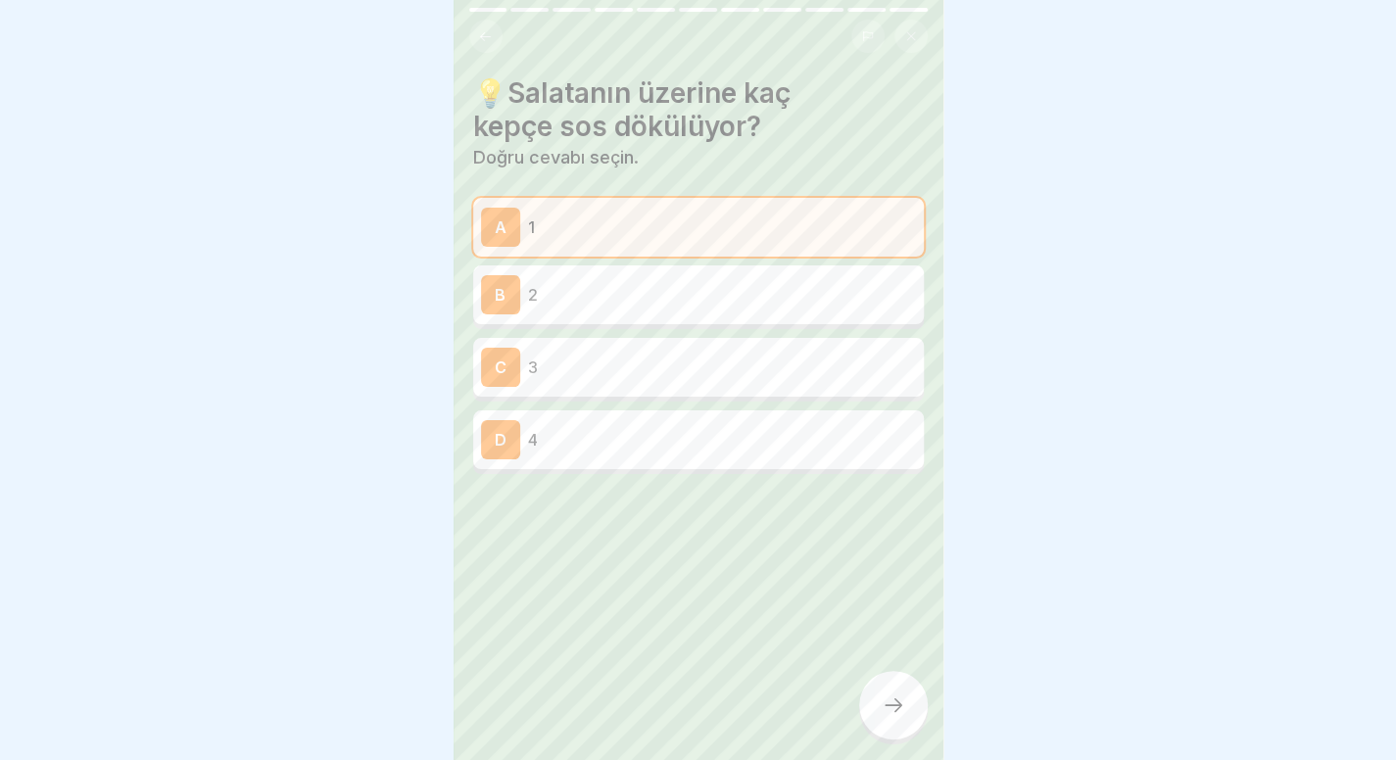
click at [902, 713] on icon at bounding box center [894, 705] width 24 height 24
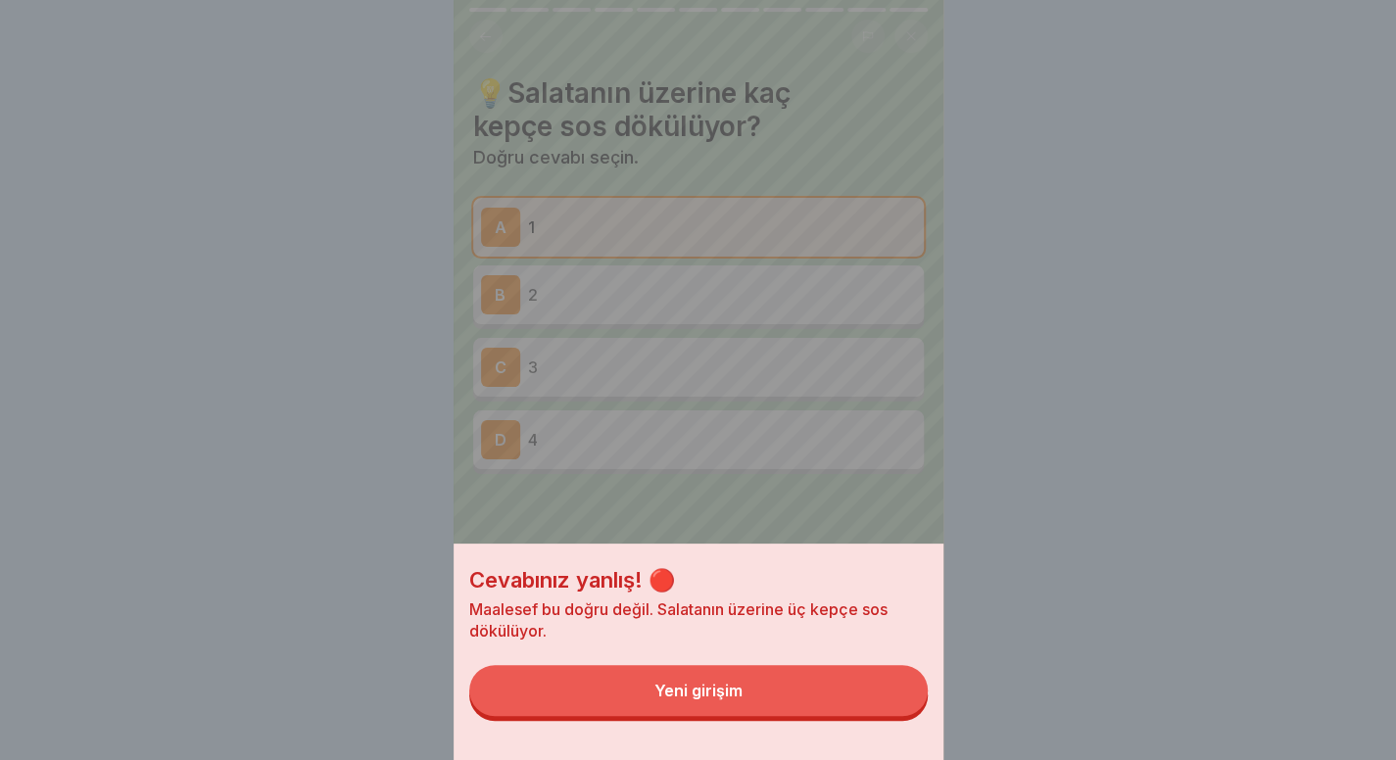
click at [902, 713] on button "Yeni girişim" at bounding box center [698, 690] width 458 height 51
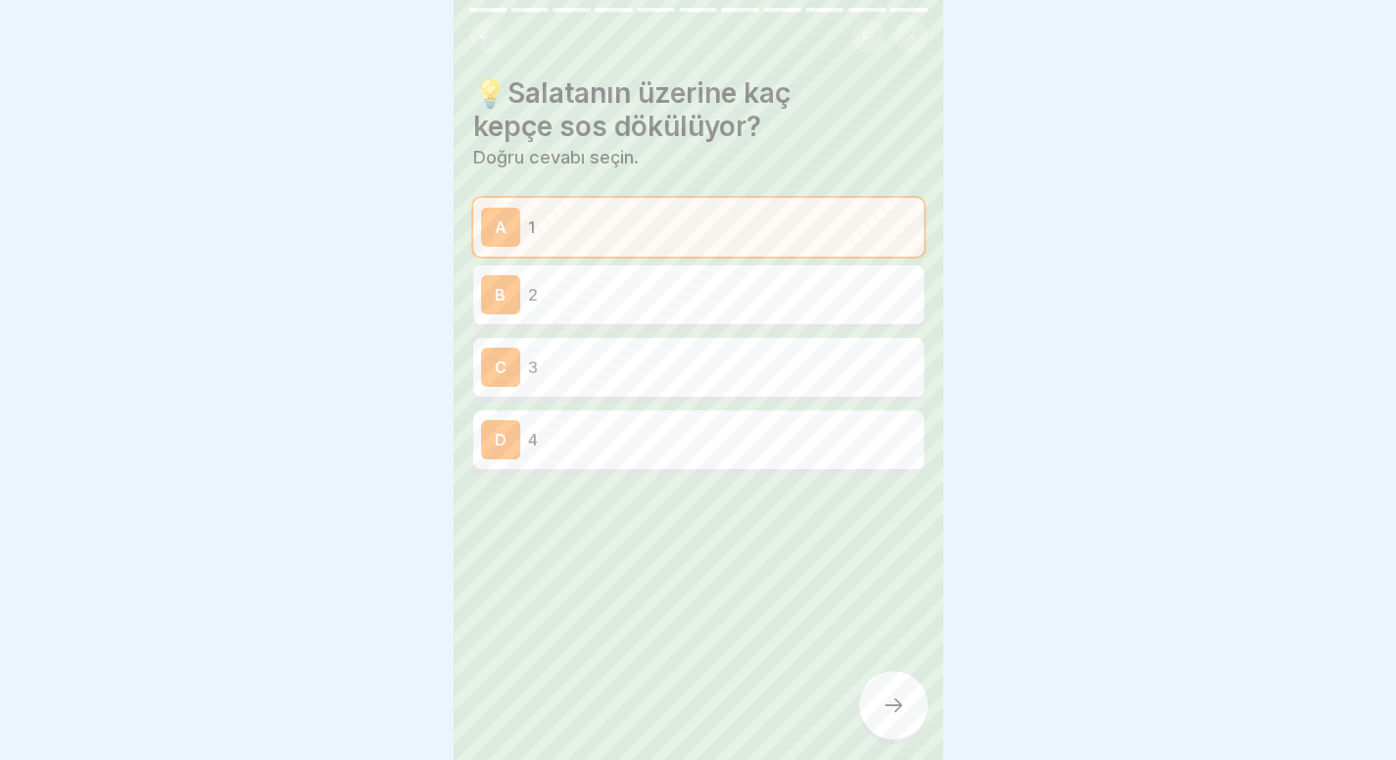
click at [685, 354] on div "C 3" at bounding box center [698, 367] width 435 height 39
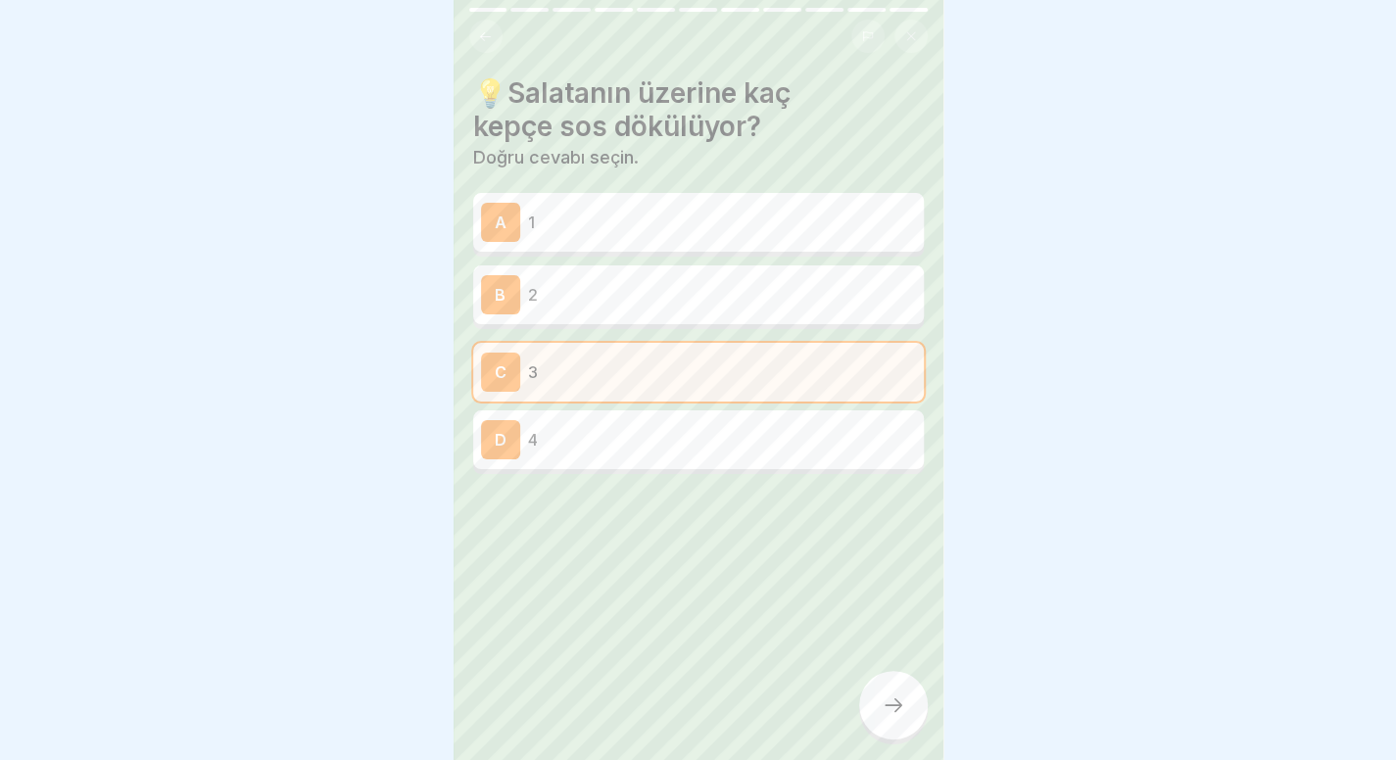
click at [493, 38] on button at bounding box center [485, 36] width 33 height 33
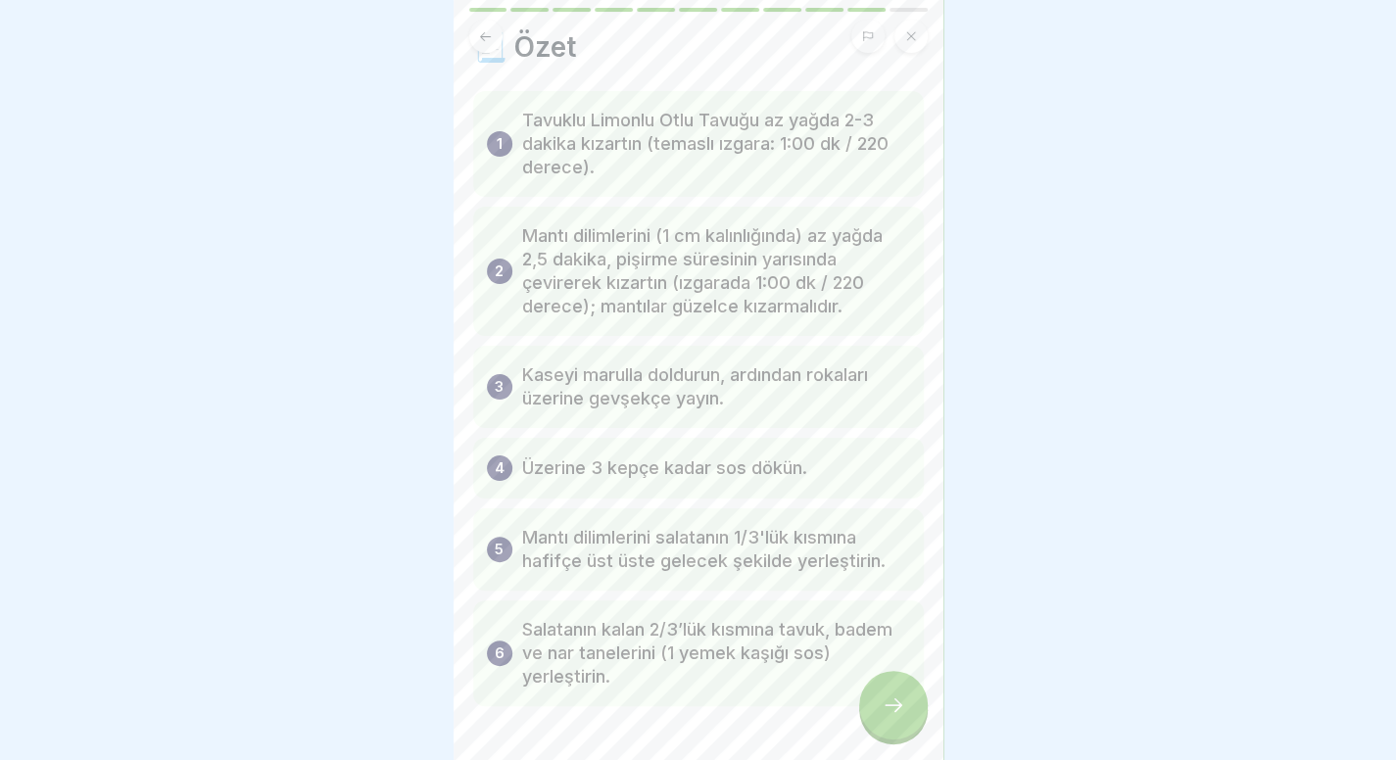
scroll to position [62, 0]
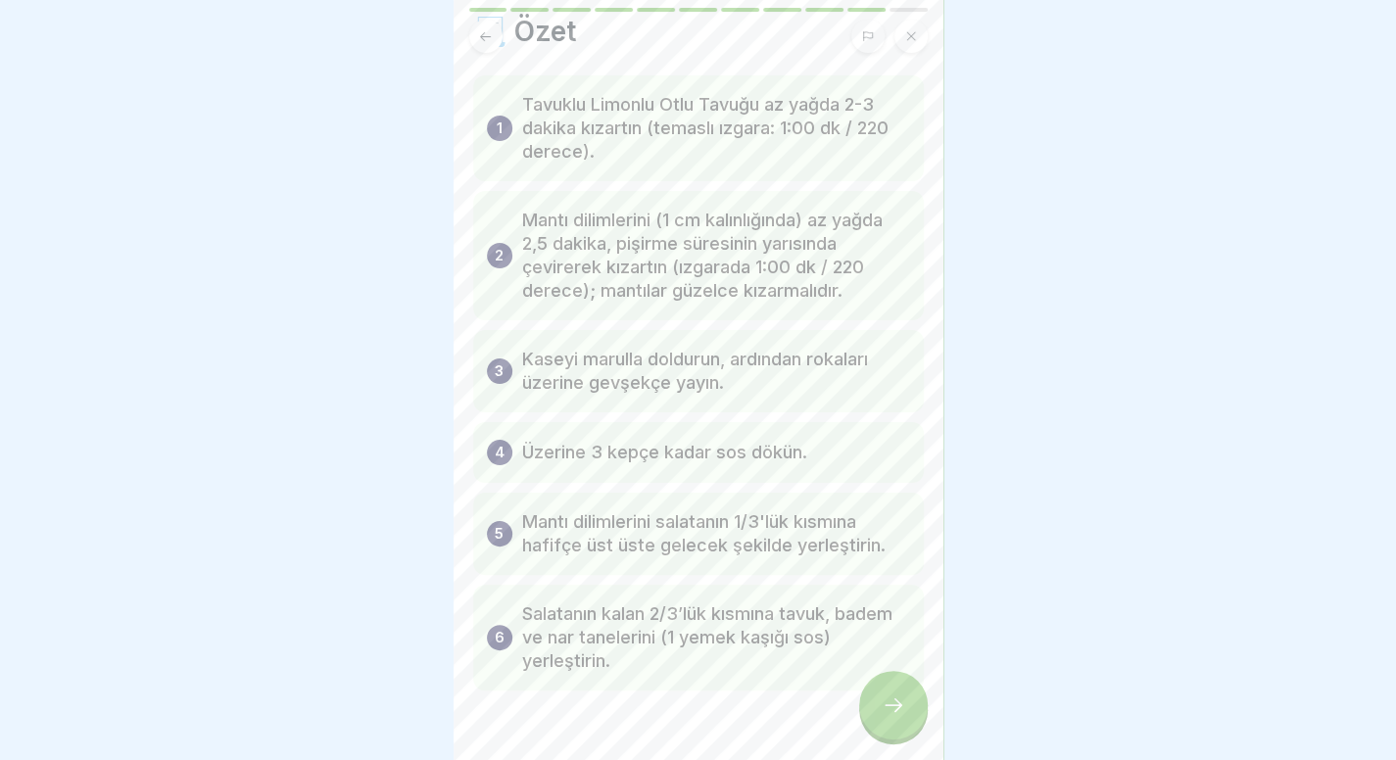
click at [902, 717] on icon at bounding box center [894, 705] width 24 height 24
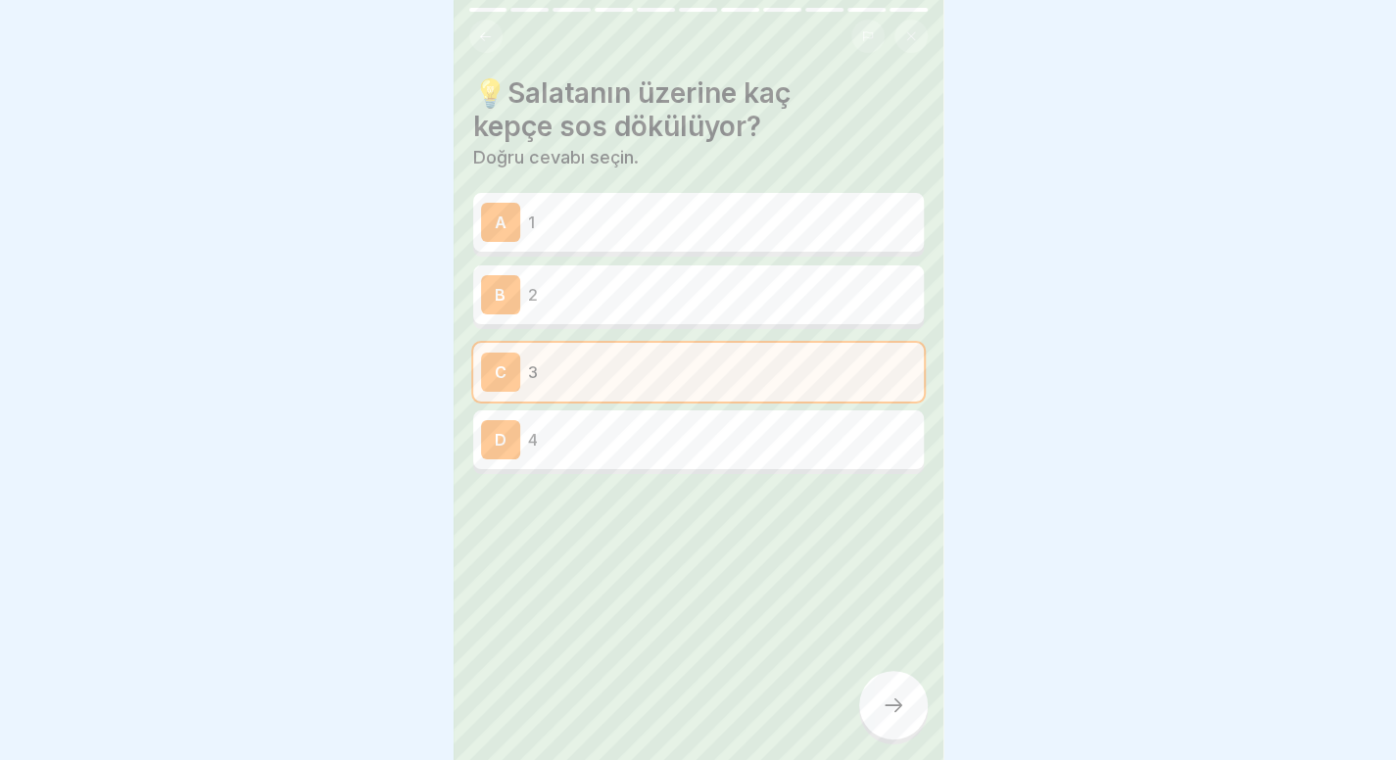
click at [902, 717] on icon at bounding box center [894, 705] width 24 height 24
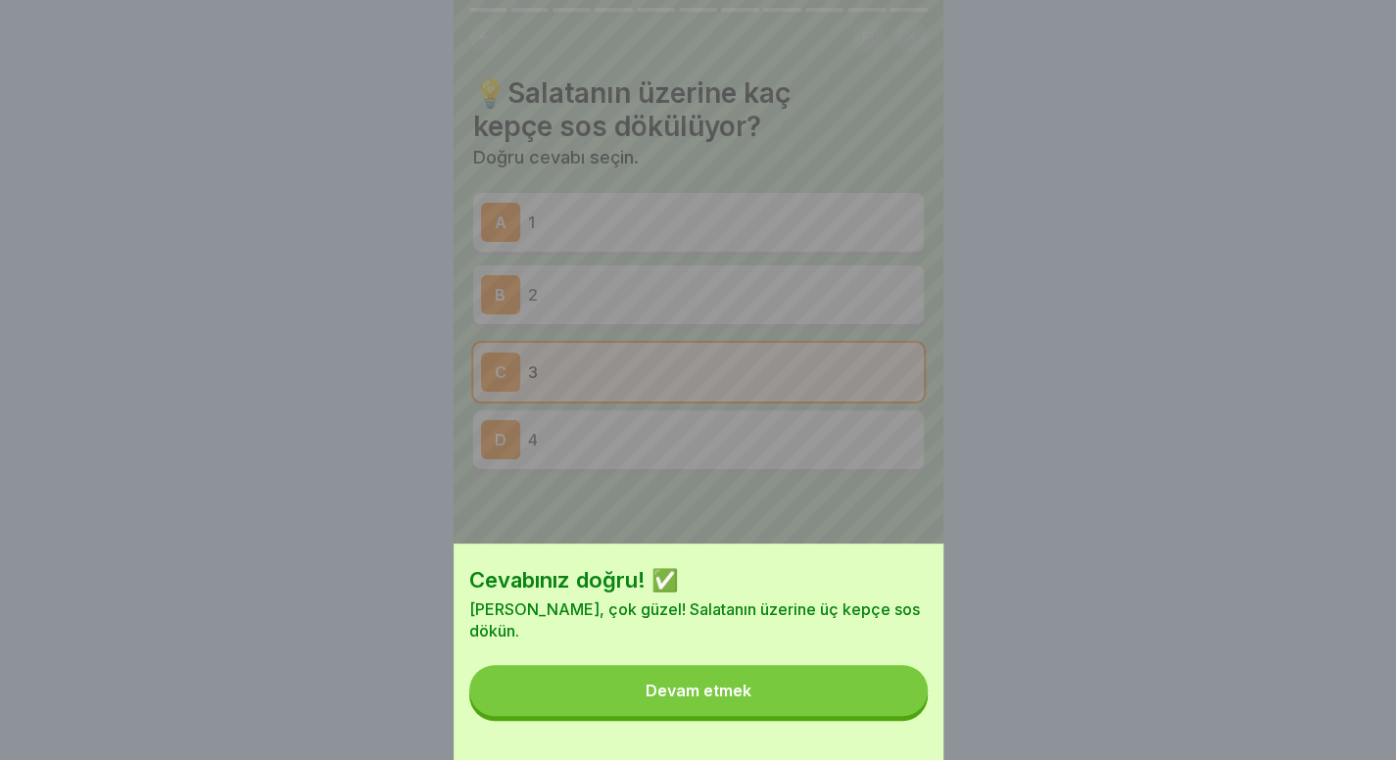
click at [902, 716] on button "Devam etmek" at bounding box center [698, 690] width 458 height 51
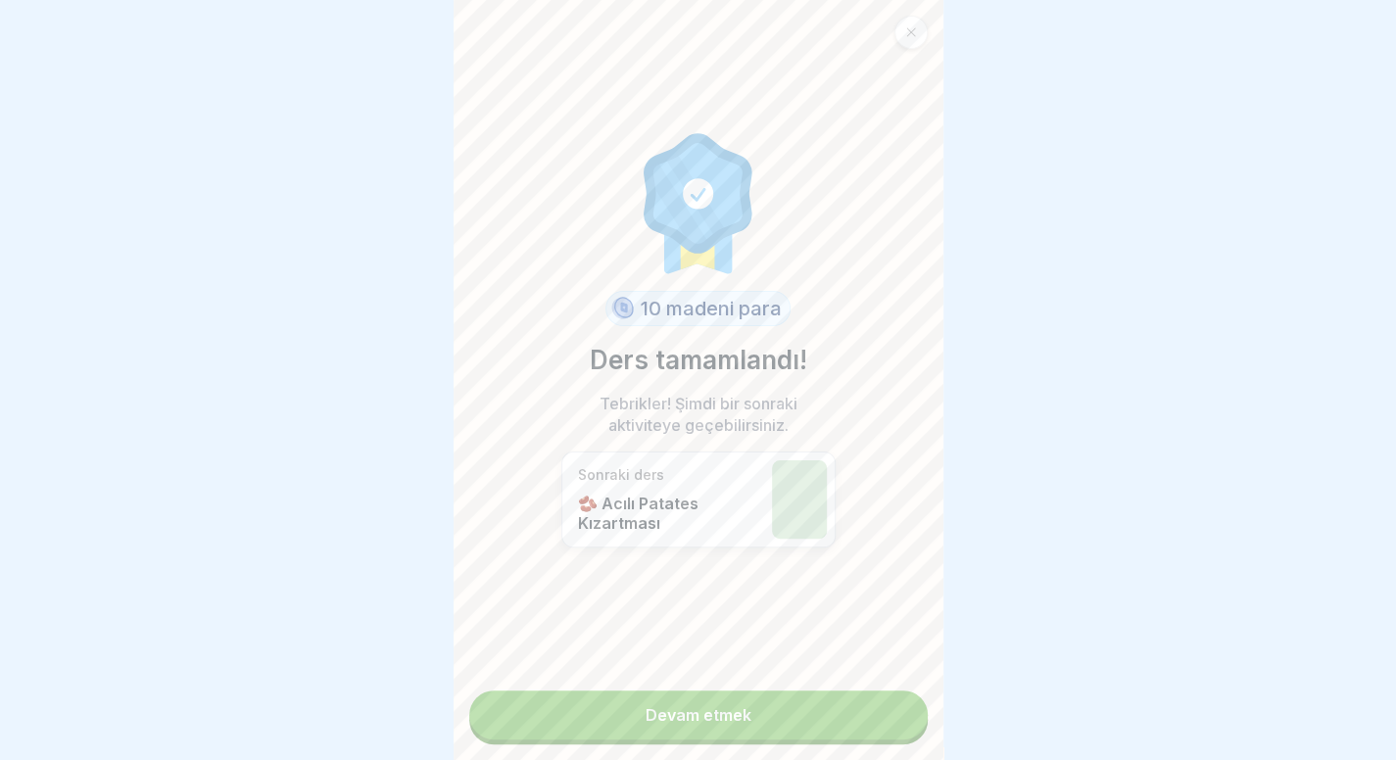
click at [902, 724] on link "Devam etmek" at bounding box center [698, 715] width 458 height 49
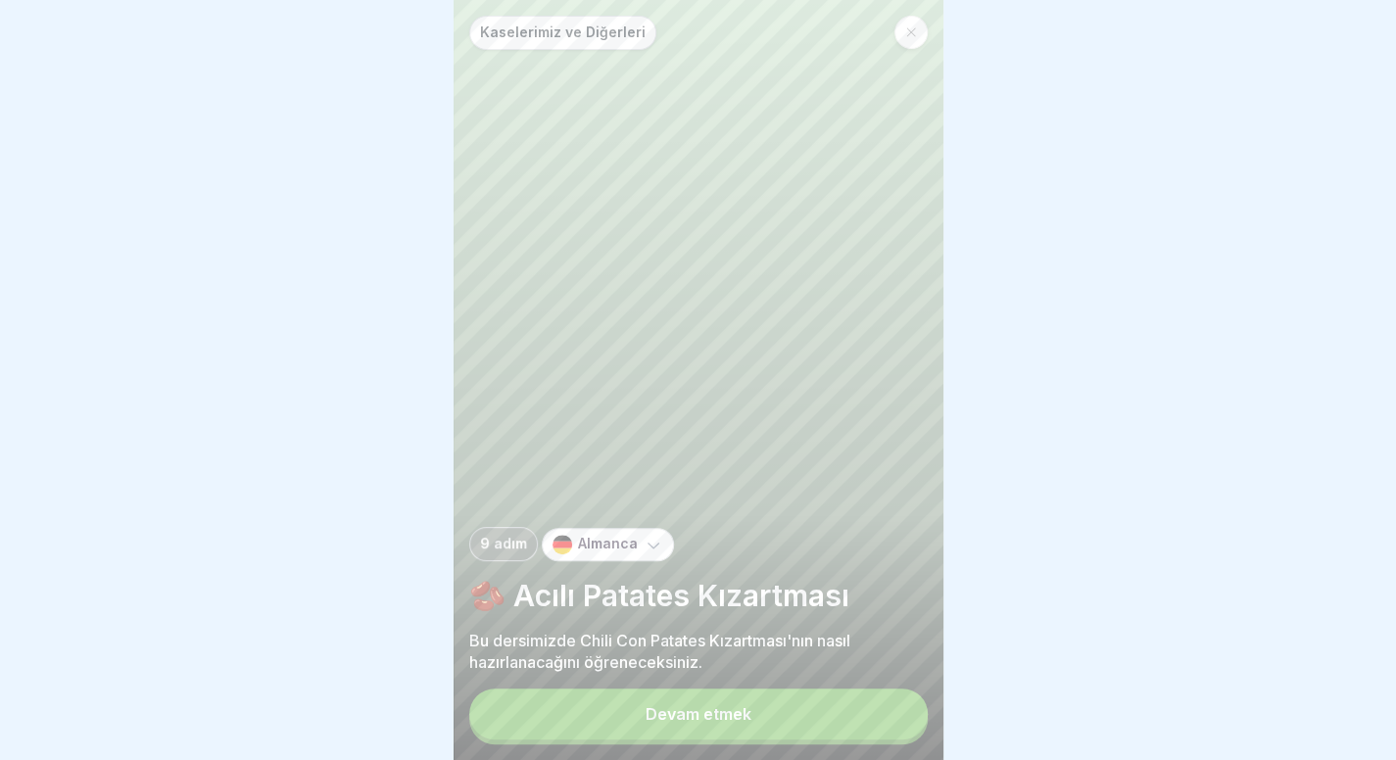
click at [801, 711] on button "Devam etmek" at bounding box center [698, 714] width 458 height 51
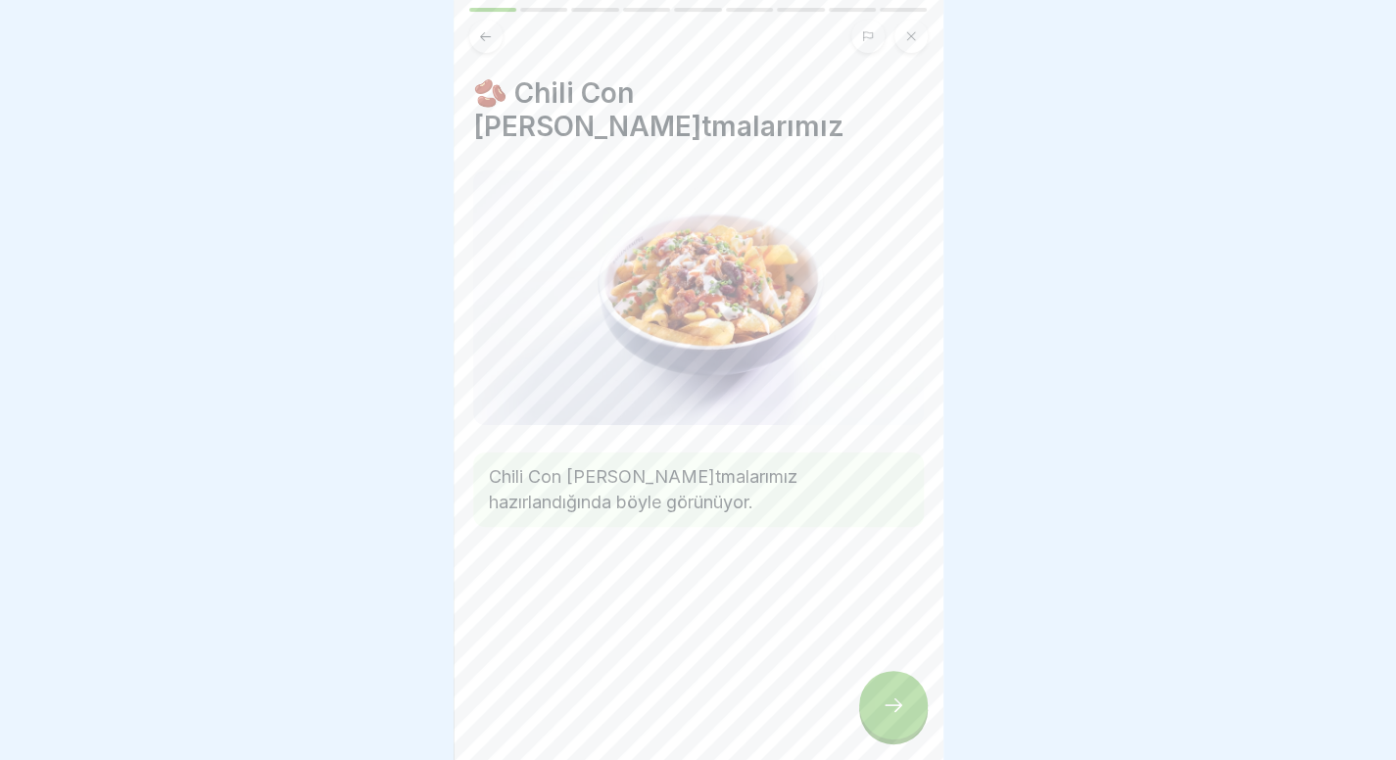
click at [893, 696] on div at bounding box center [893, 705] width 69 height 69
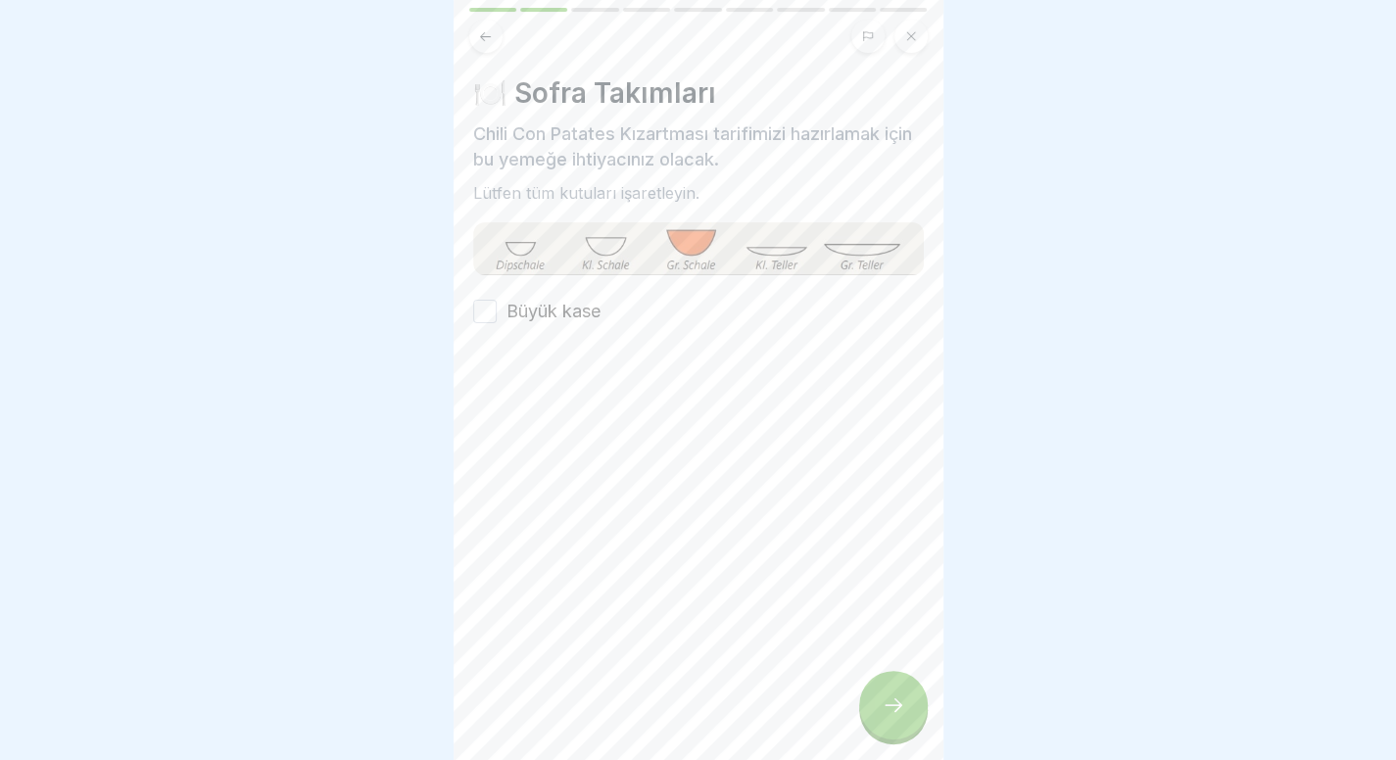
click at [506, 317] on font "Büyük kase" at bounding box center [553, 311] width 94 height 21
click at [497, 317] on button "Büyük kase" at bounding box center [485, 312] width 24 height 24
click at [884, 717] on icon at bounding box center [894, 705] width 24 height 24
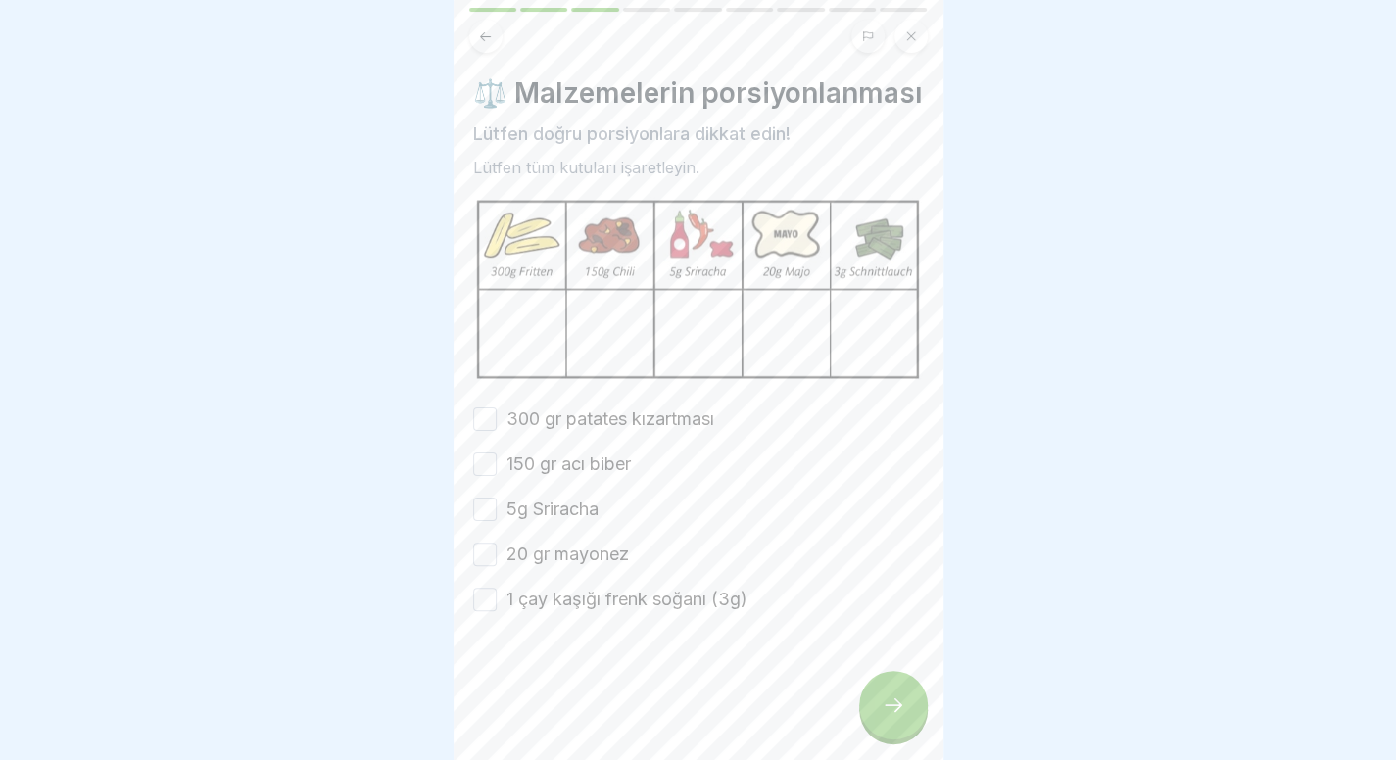
click at [911, 714] on div at bounding box center [893, 705] width 69 height 69
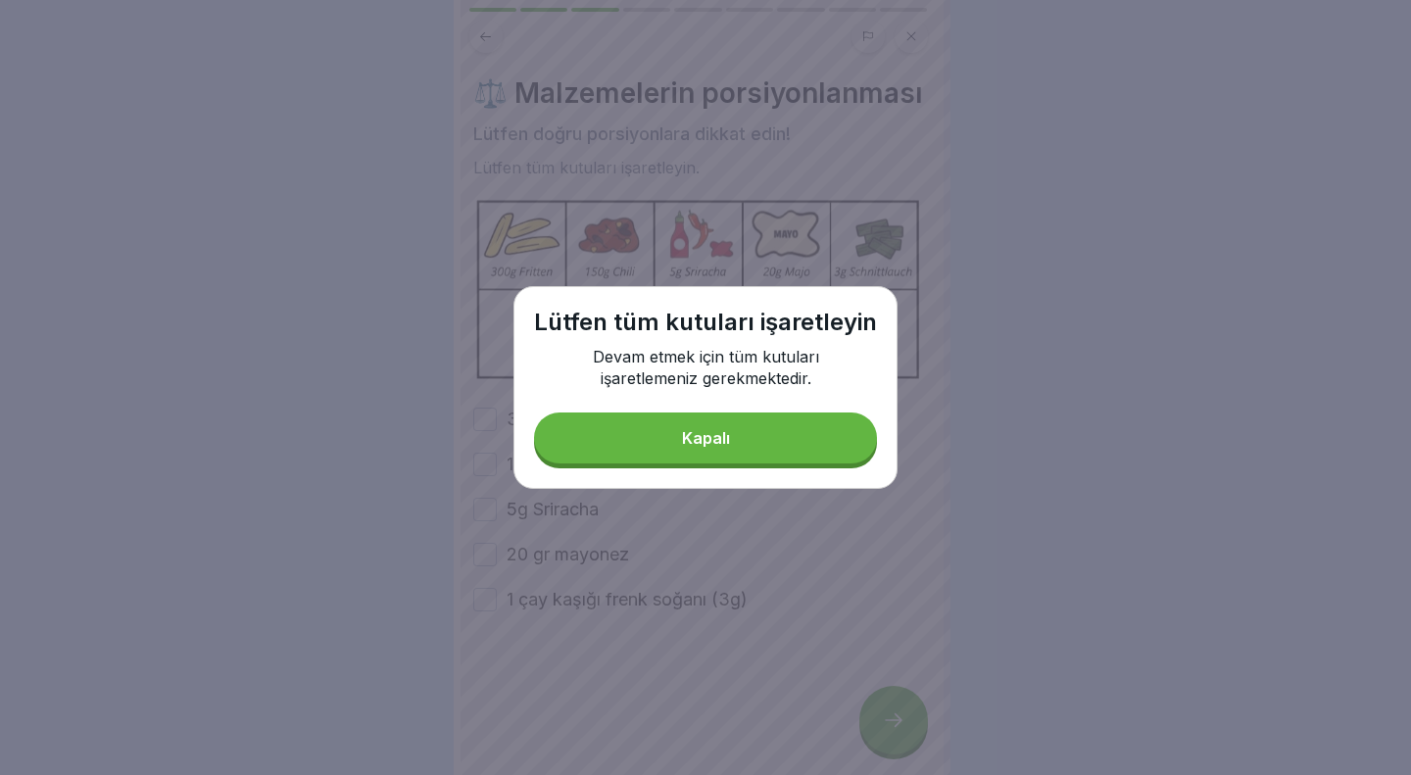
click at [758, 452] on button "Kapalı" at bounding box center [705, 437] width 343 height 51
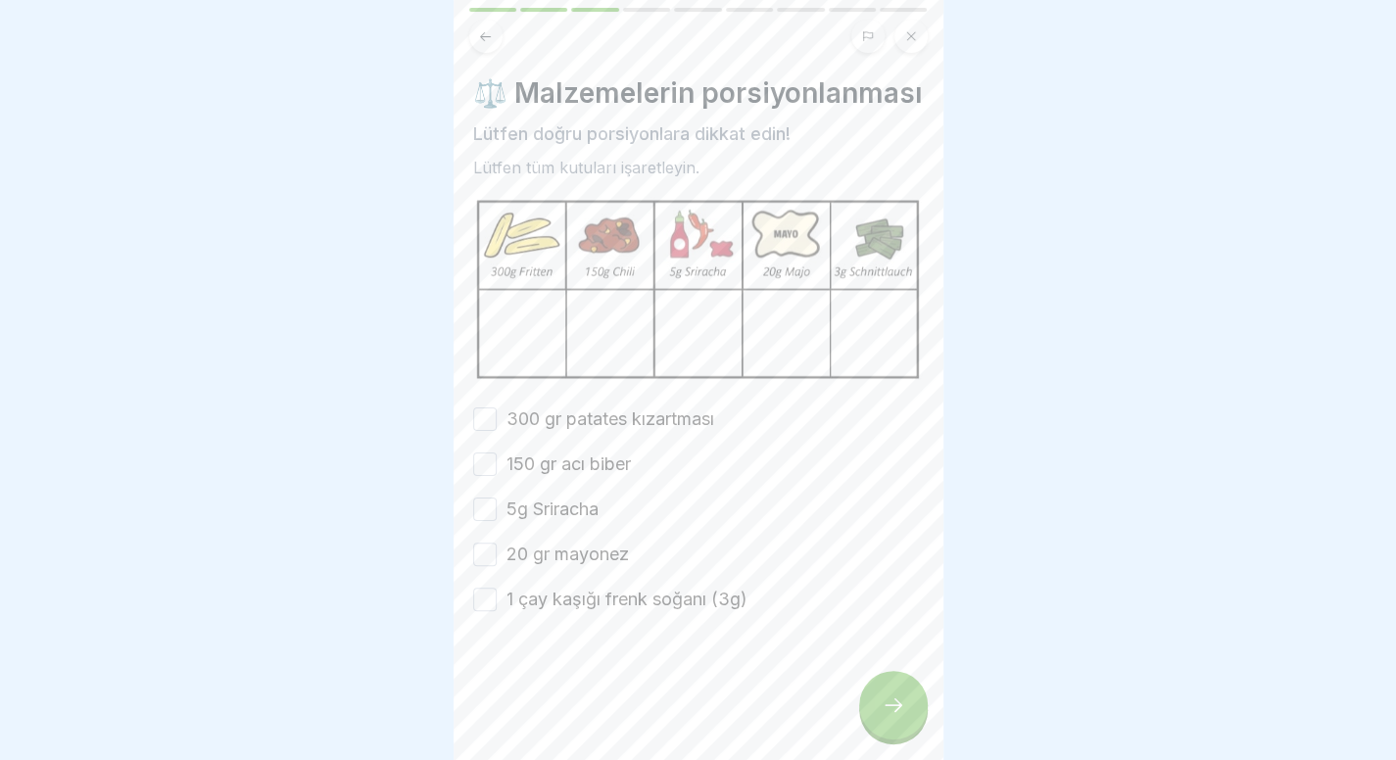
click at [598, 429] on font "300 gr patates kızartması" at bounding box center [610, 418] width 208 height 21
click at [497, 431] on button "300 gr patates kızartması" at bounding box center [485, 419] width 24 height 24
click at [575, 504] on div "300 gr patates kızartması 150 gr acı biber 5g Sriracha 20 gr mayonez 1 çay kaşı…" at bounding box center [698, 509] width 451 height 206
click at [591, 474] on font "150 gr acı biber" at bounding box center [568, 464] width 124 height 21
click at [497, 476] on button "150 gr acı biber" at bounding box center [485, 465] width 24 height 24
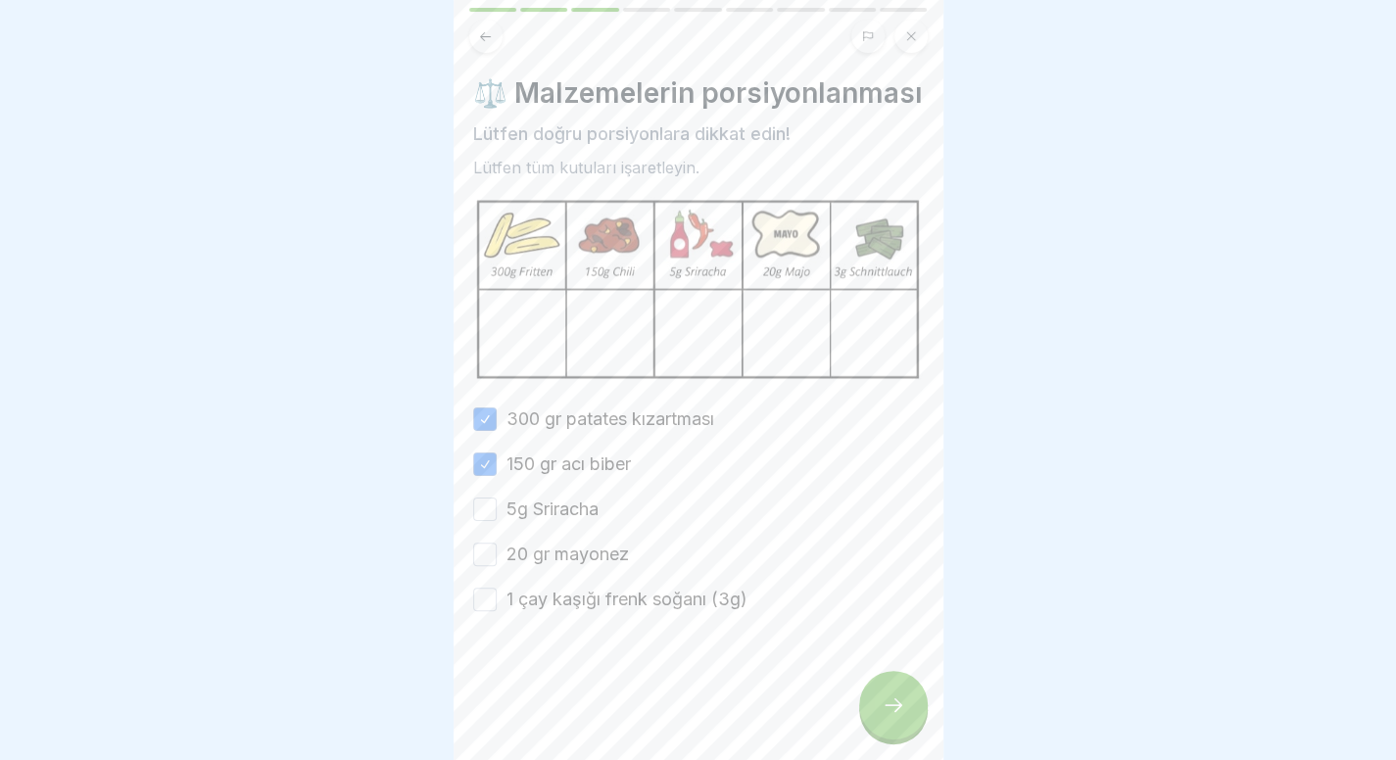
click at [562, 554] on div "300 gr patates kızartması 150 gr acı biber 5g Sriracha 20 gr mayonez 1 çay kaşı…" at bounding box center [698, 509] width 451 height 206
click at [564, 554] on div "300 gr patates kızartması 150 gr acı biber 5g Sriracha 20 gr mayonez 1 çay kaşı…" at bounding box center [698, 509] width 451 height 206
click at [578, 519] on font "5g Sriracha" at bounding box center [552, 509] width 92 height 21
click at [497, 521] on button "5g Sriracha" at bounding box center [485, 510] width 24 height 24
click at [574, 564] on font "20 gr mayonez" at bounding box center [567, 554] width 122 height 21
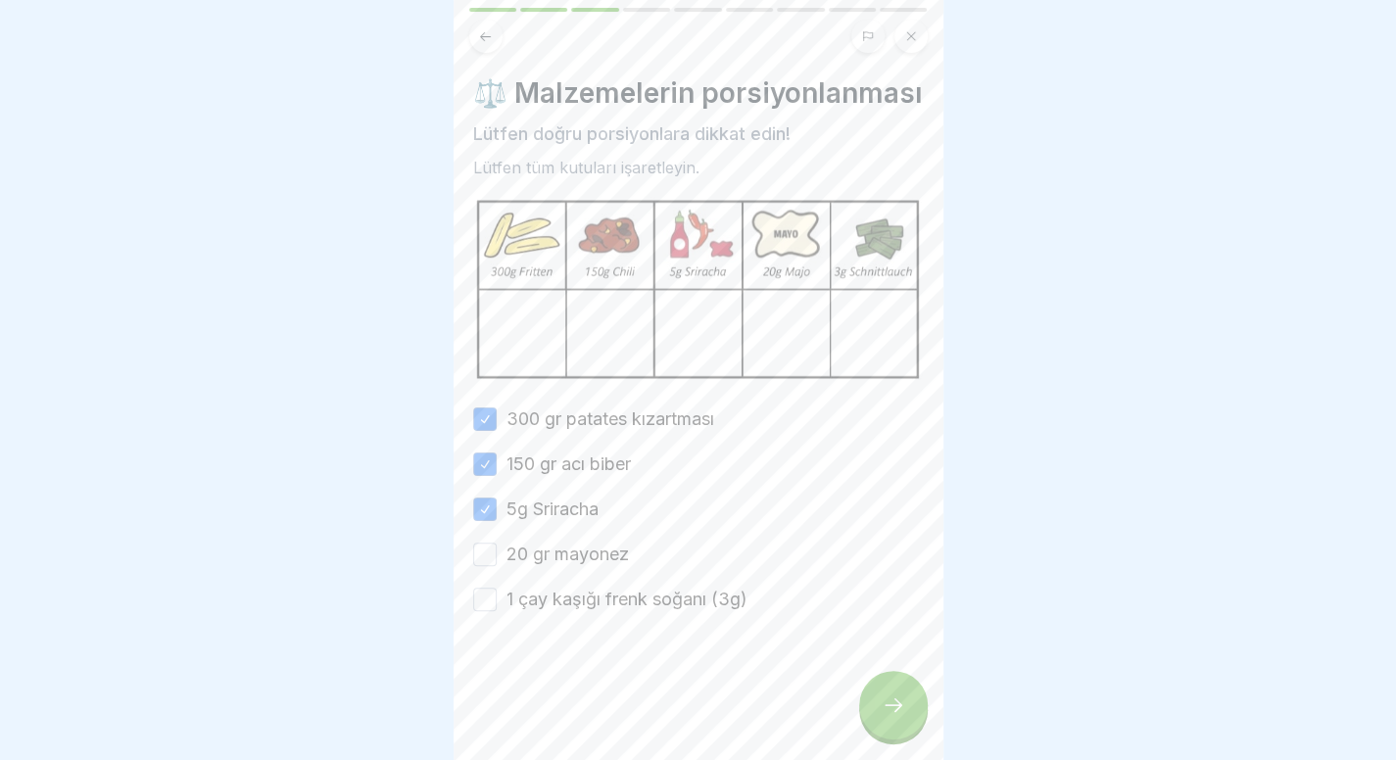
click at [497, 566] on button "20 gr mayonez" at bounding box center [485, 555] width 24 height 24
click at [584, 609] on font "1 çay kaşığı frenk soğanı (3g)" at bounding box center [626, 599] width 241 height 21
click at [497, 611] on button "1 çay kaşığı frenk soğanı (3g)" at bounding box center [485, 600] width 24 height 24
click at [906, 740] on div at bounding box center [893, 705] width 69 height 69
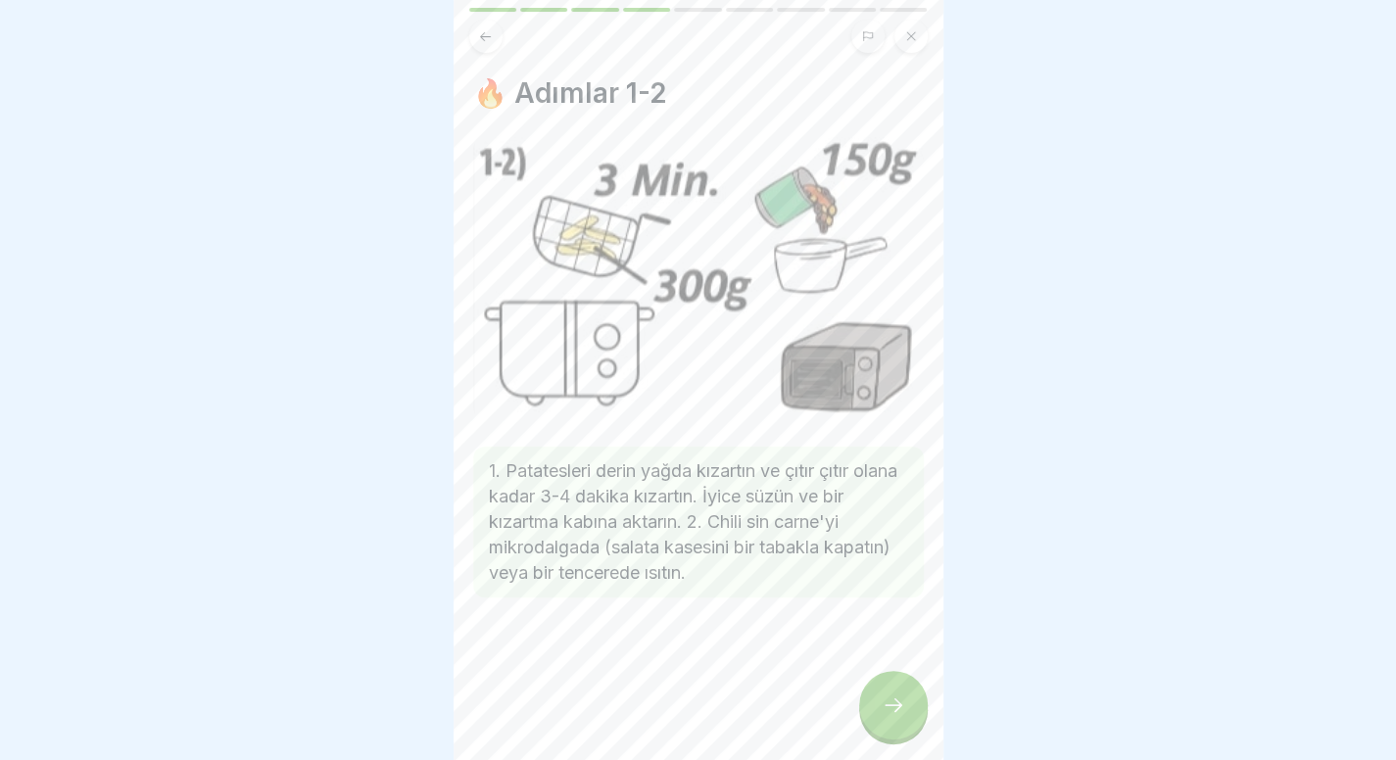
click at [487, 40] on icon at bounding box center [485, 36] width 15 height 15
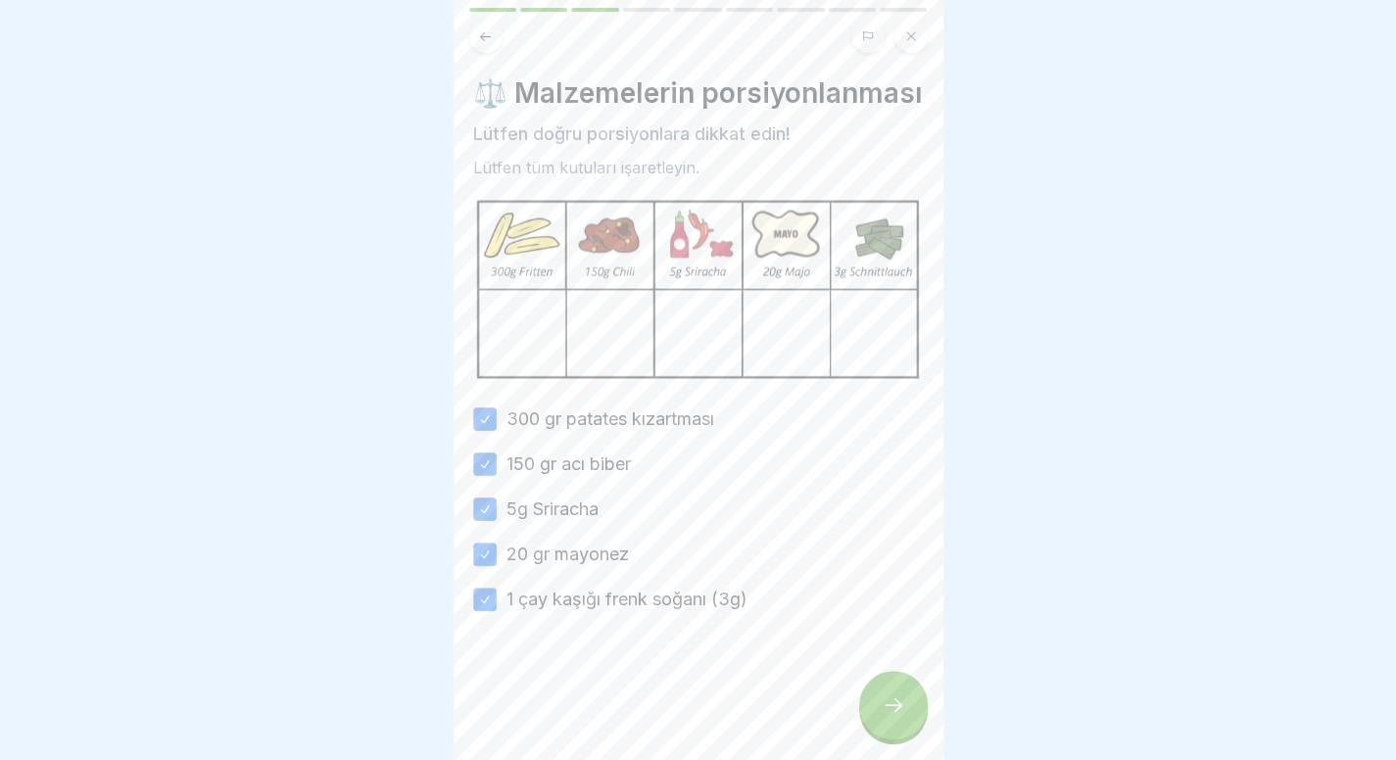
click at [896, 699] on div at bounding box center [893, 705] width 69 height 69
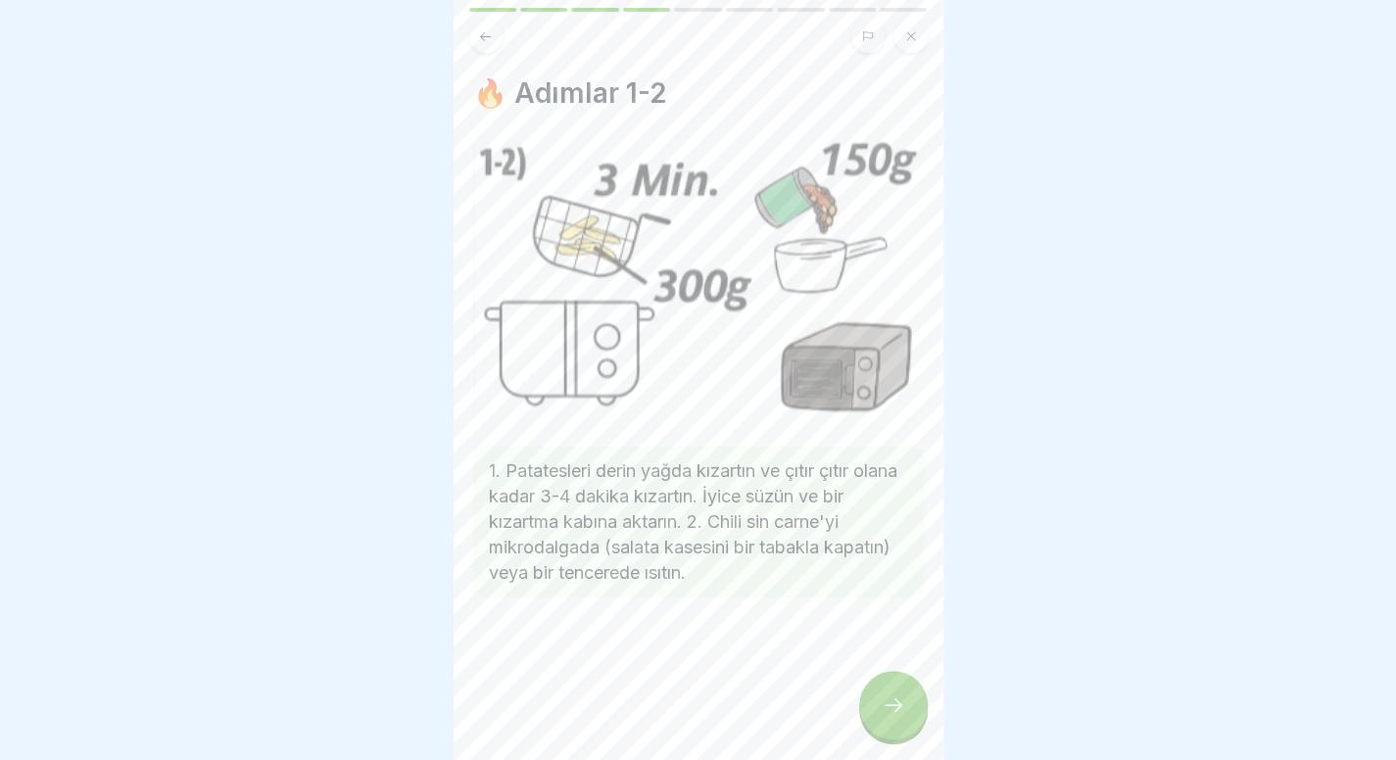
click at [494, 42] on button at bounding box center [485, 36] width 33 height 33
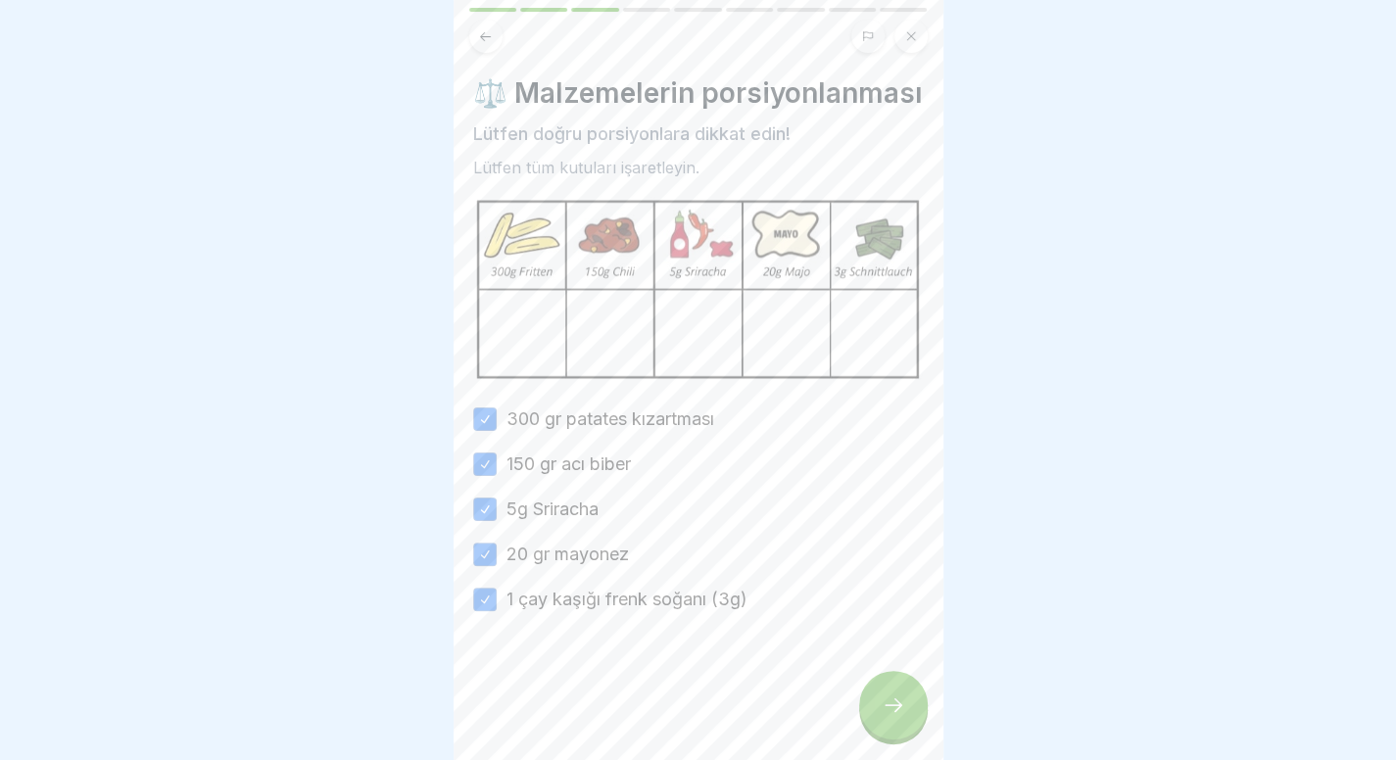
click at [887, 717] on icon at bounding box center [894, 705] width 24 height 24
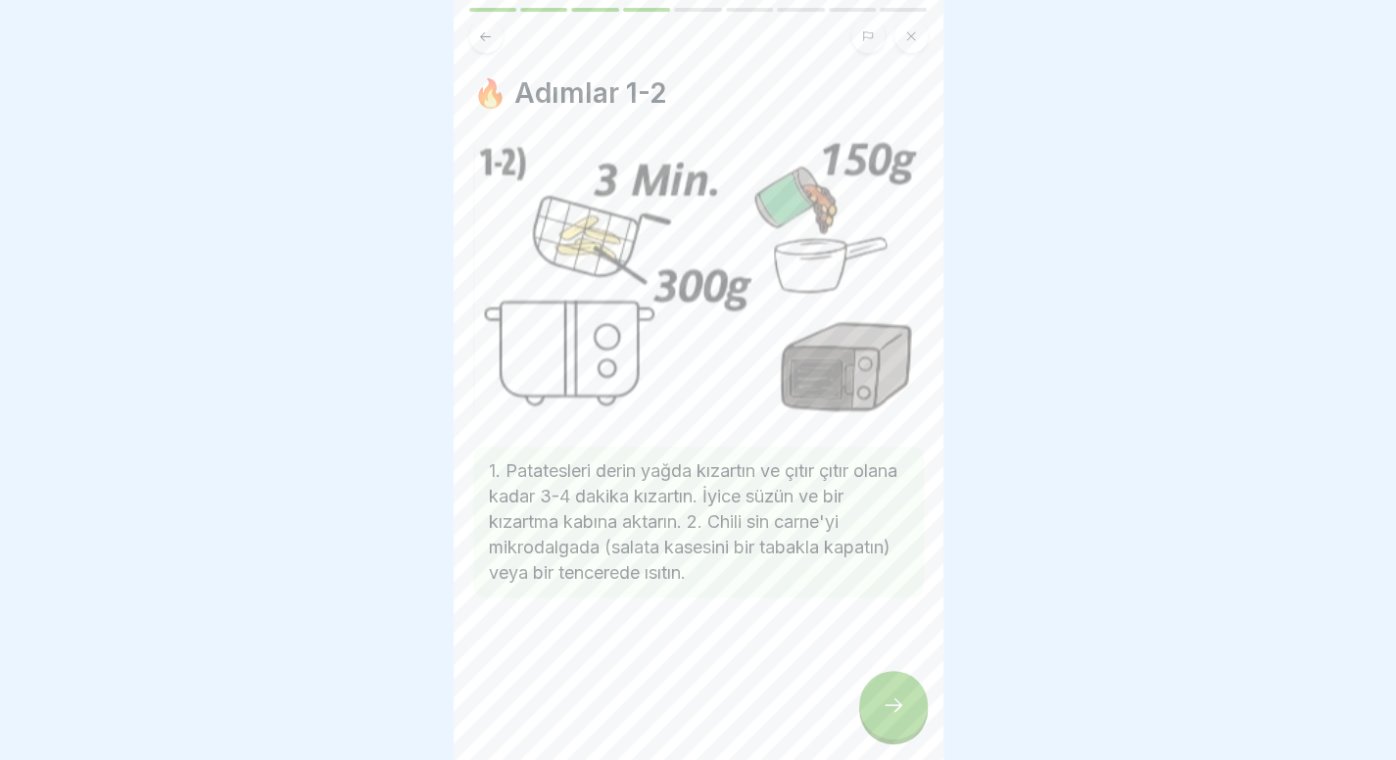
click at [887, 717] on icon at bounding box center [894, 705] width 24 height 24
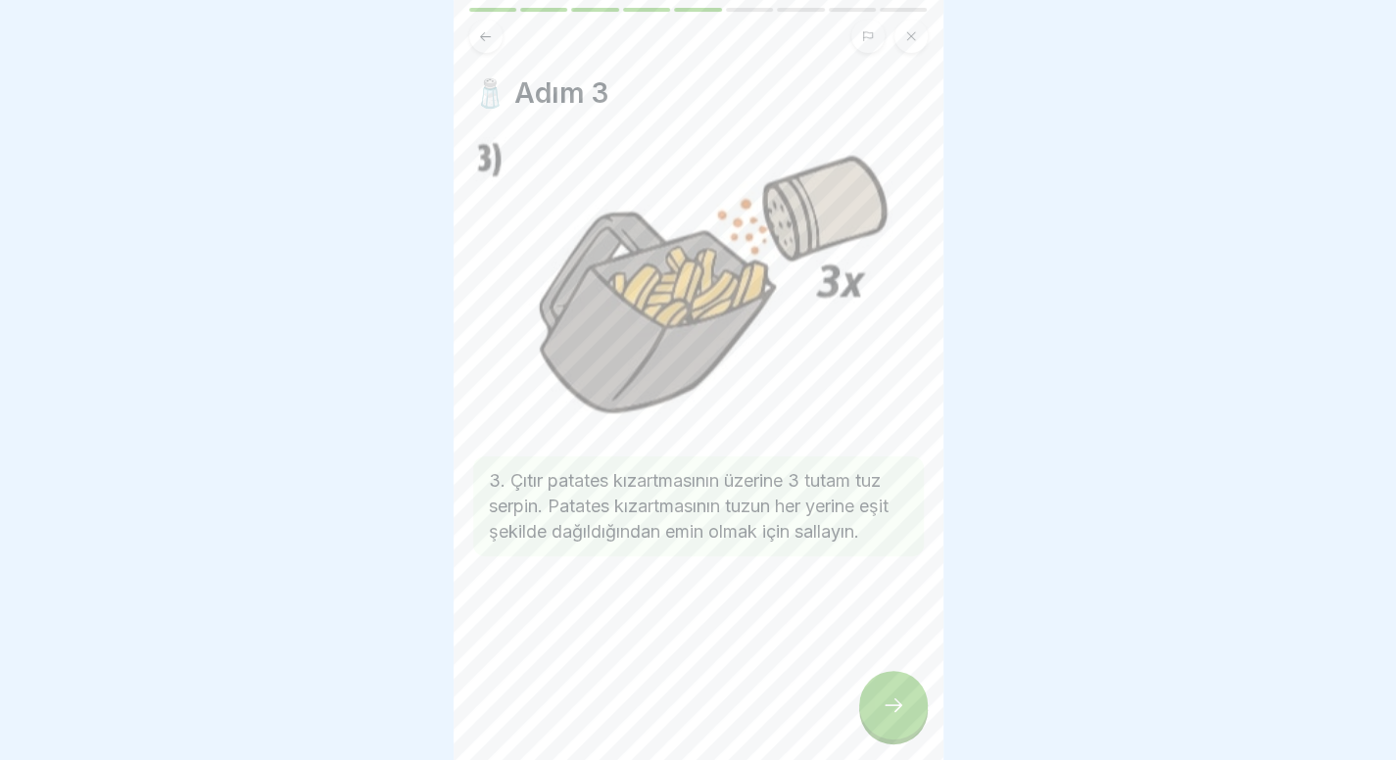
click at [887, 717] on icon at bounding box center [894, 705] width 24 height 24
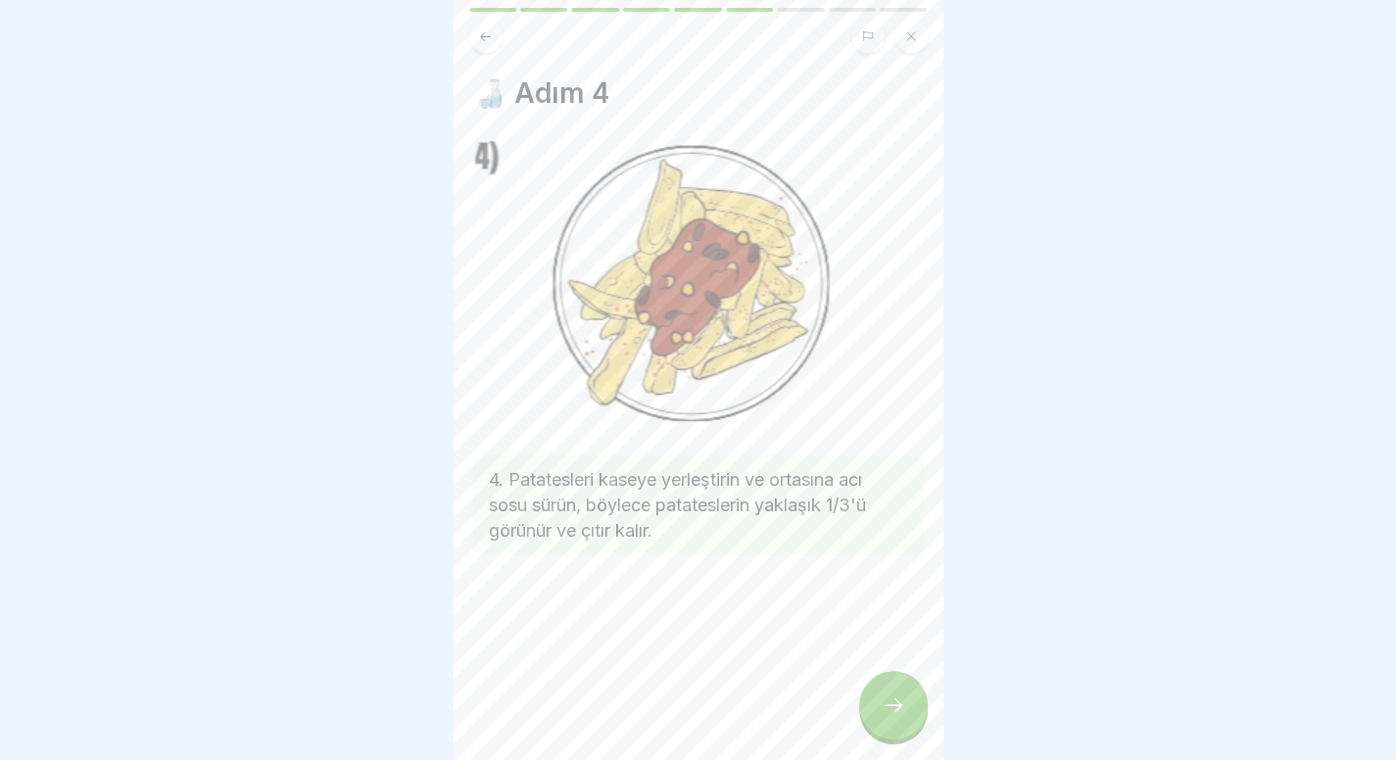
click at [887, 717] on icon at bounding box center [894, 705] width 24 height 24
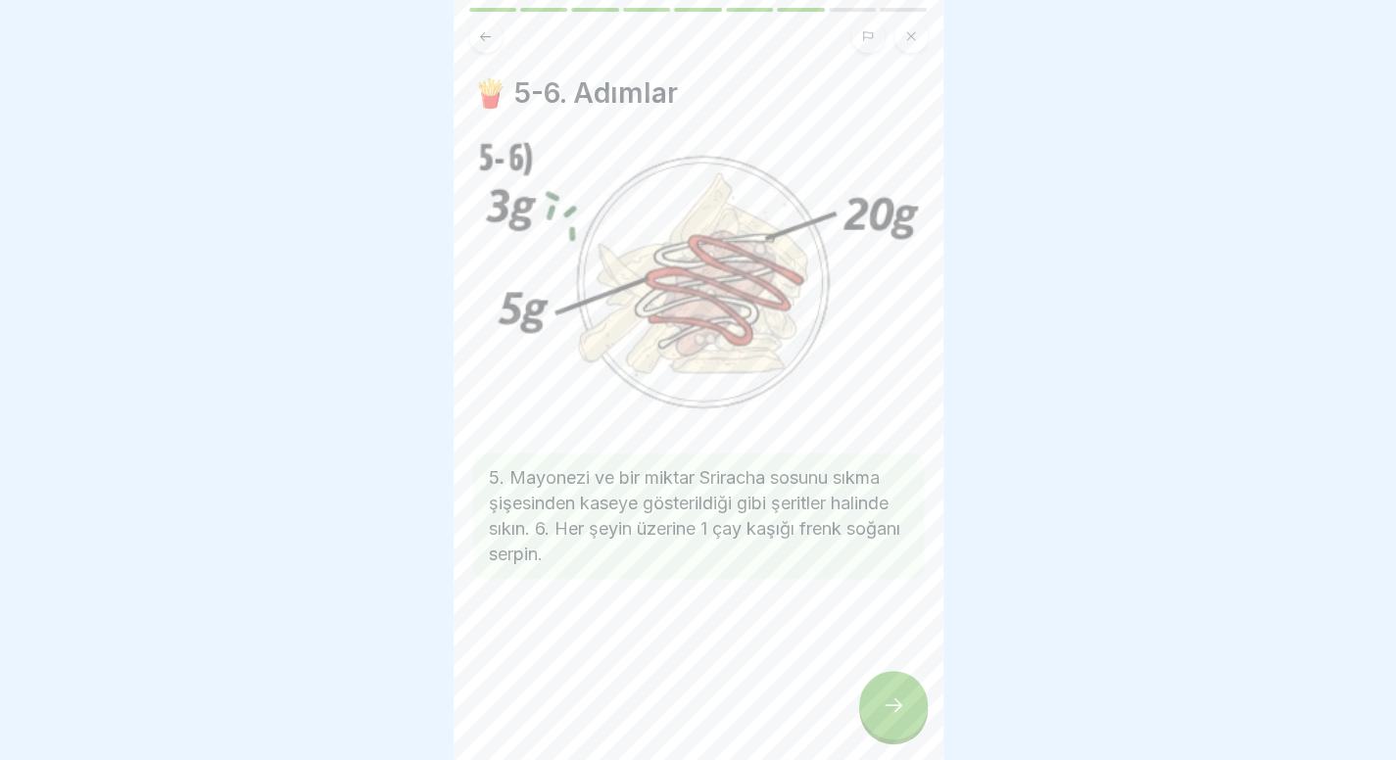
click at [887, 717] on icon at bounding box center [894, 705] width 24 height 24
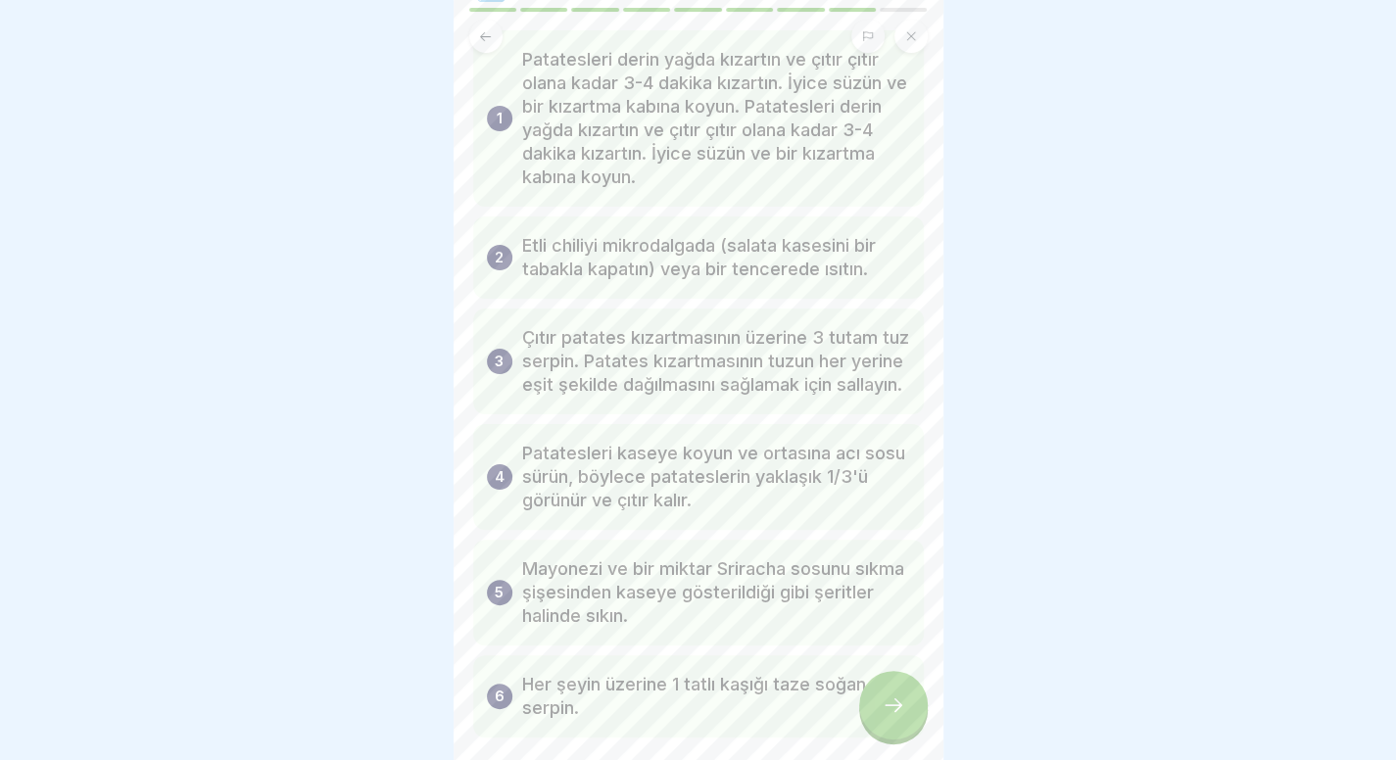
scroll to position [108, 0]
click at [909, 736] on div at bounding box center [893, 705] width 69 height 69
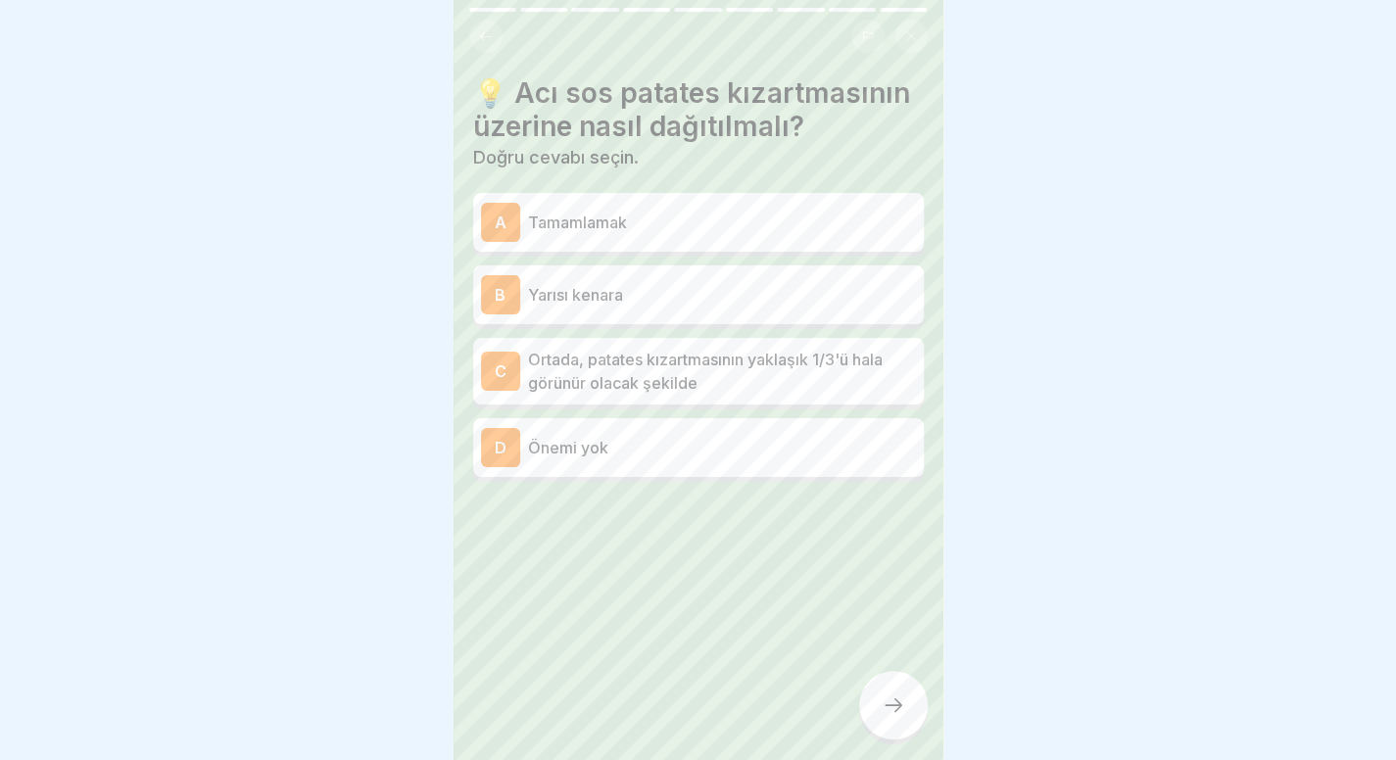
click at [693, 350] on font "Ortada, patates kızartmasının yaklaşık 1/3'ü hala görünür olacak şekilde" at bounding box center [705, 371] width 355 height 43
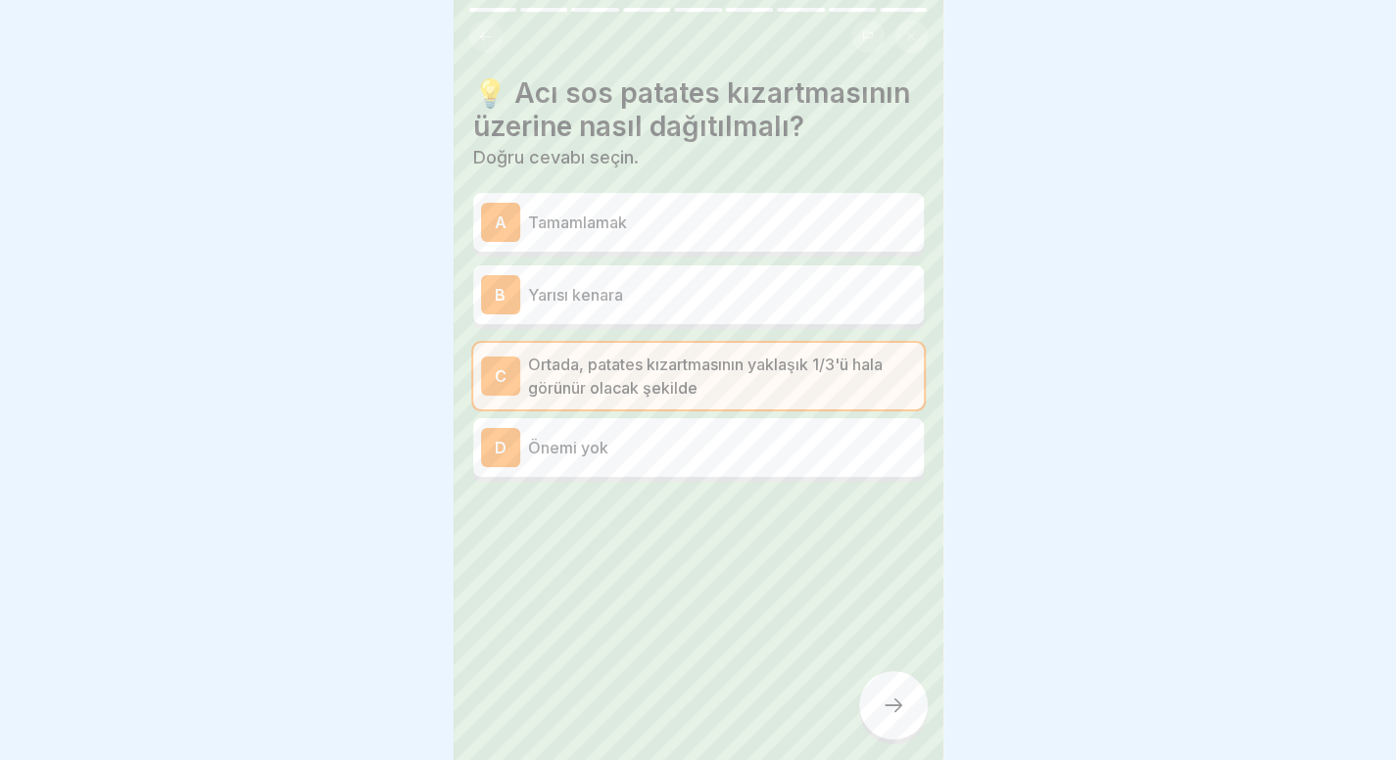
click at [890, 696] on icon at bounding box center [894, 705] width 24 height 24
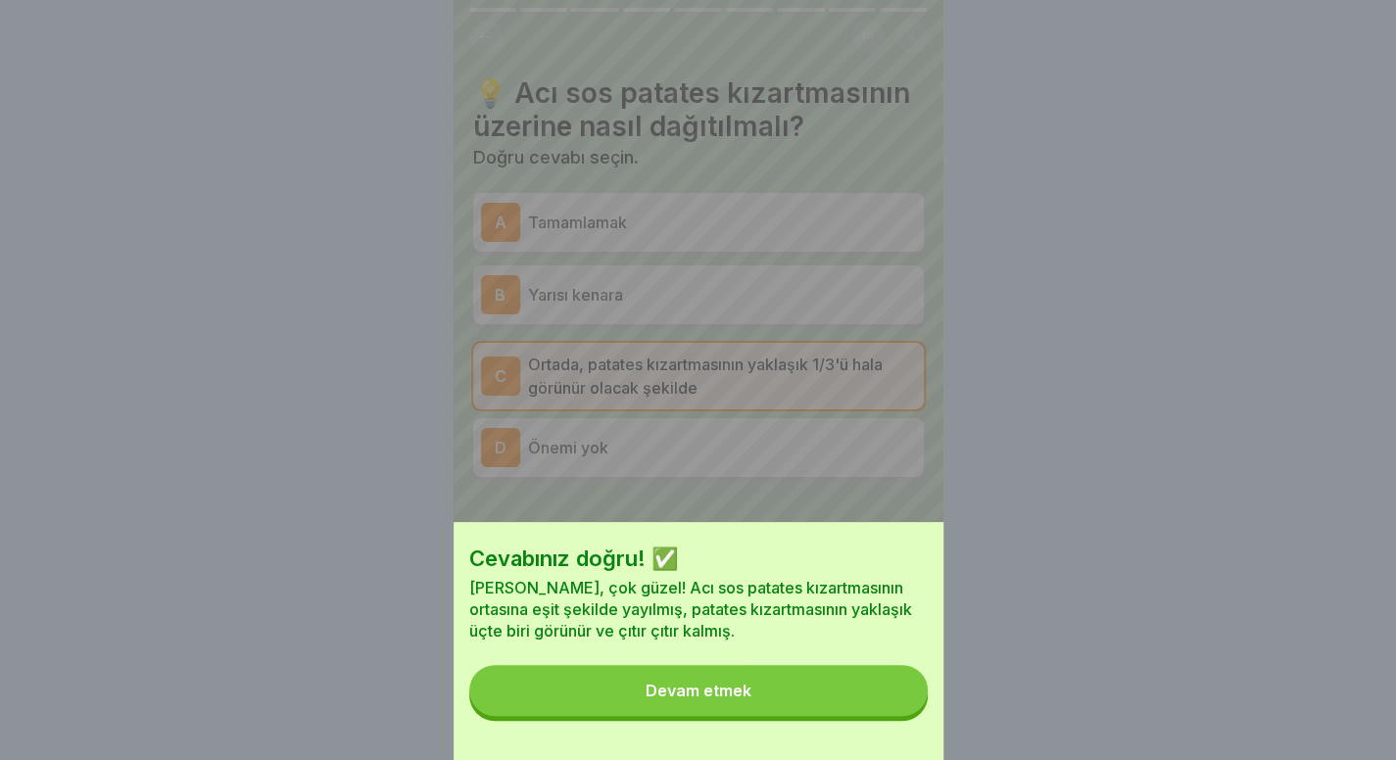
click at [890, 696] on button "Devam etmek" at bounding box center [698, 690] width 458 height 51
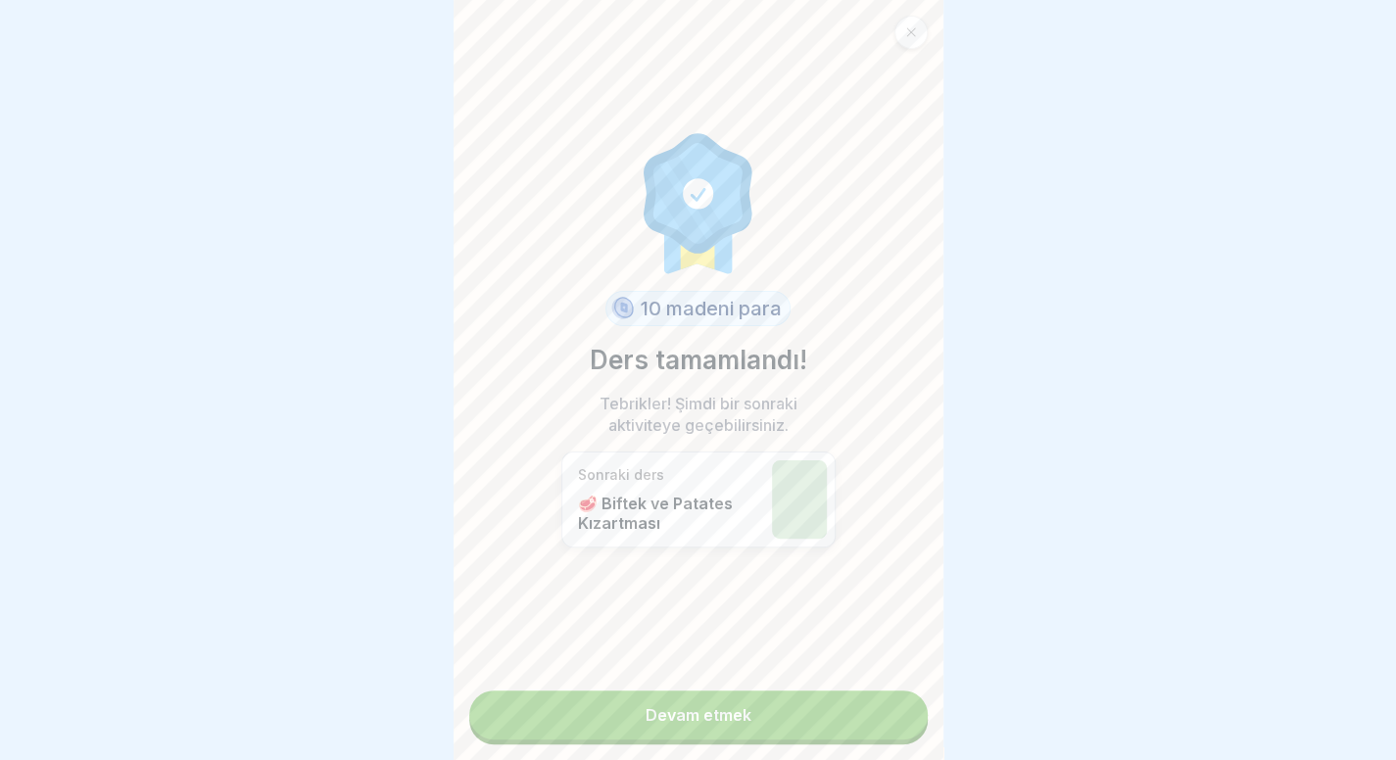
click at [890, 696] on link "Devam etmek" at bounding box center [698, 715] width 458 height 49
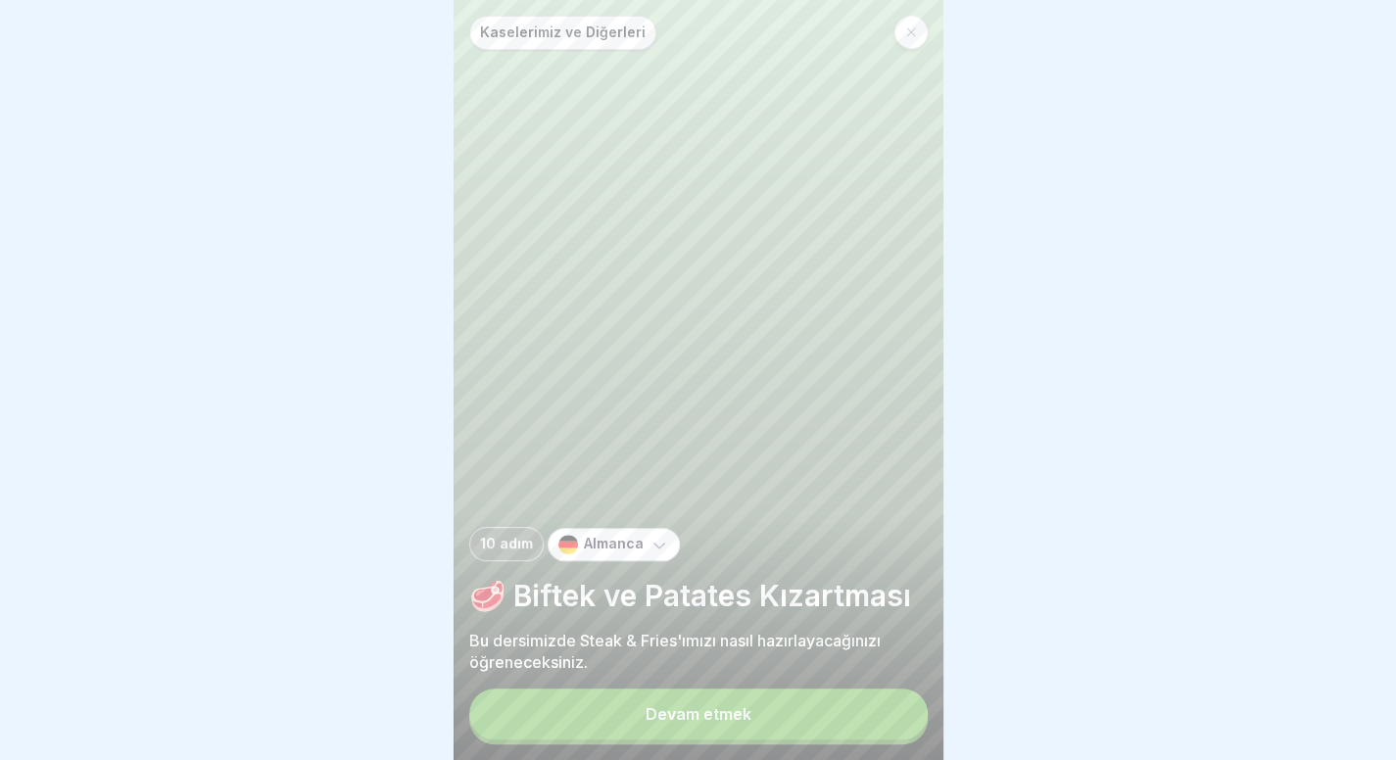
click at [831, 725] on button "Devam etmek" at bounding box center [698, 714] width 458 height 51
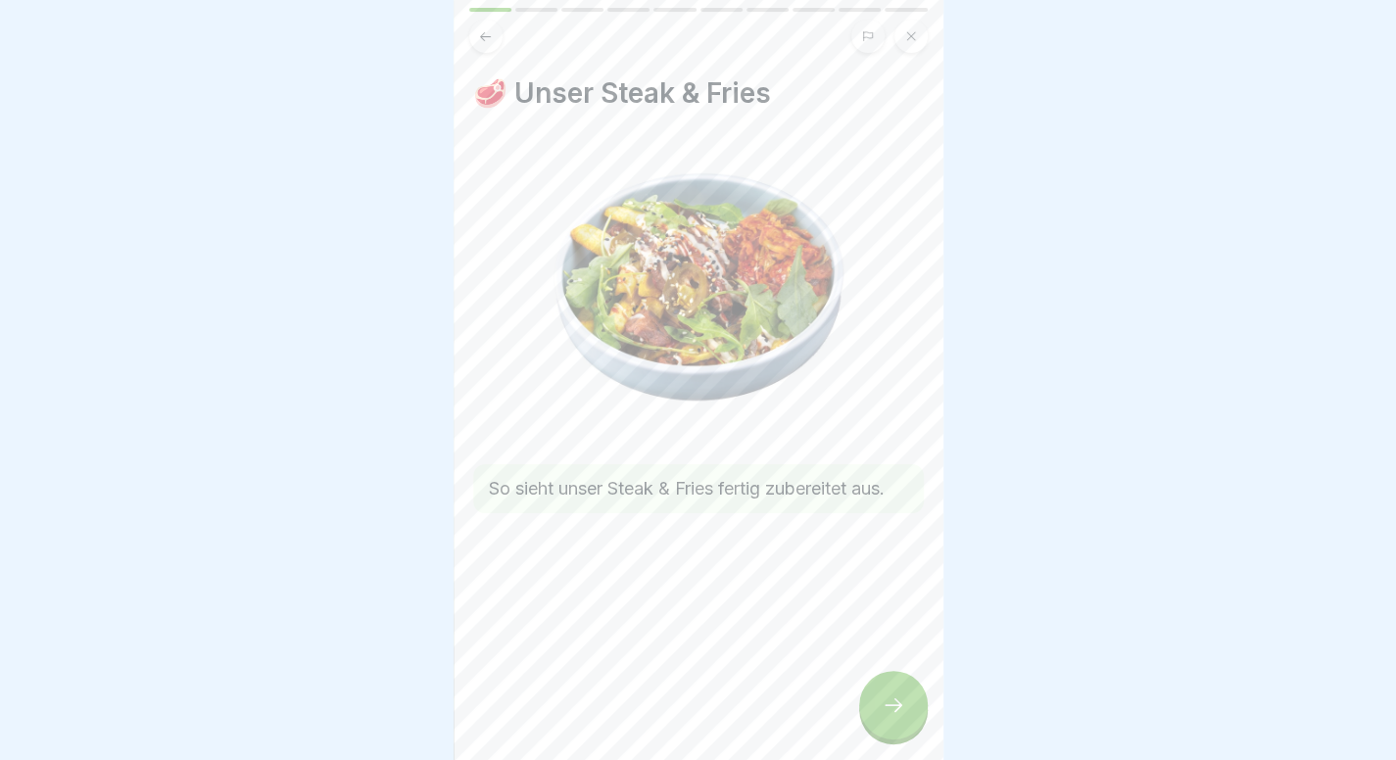
click at [902, 710] on div at bounding box center [893, 705] width 69 height 69
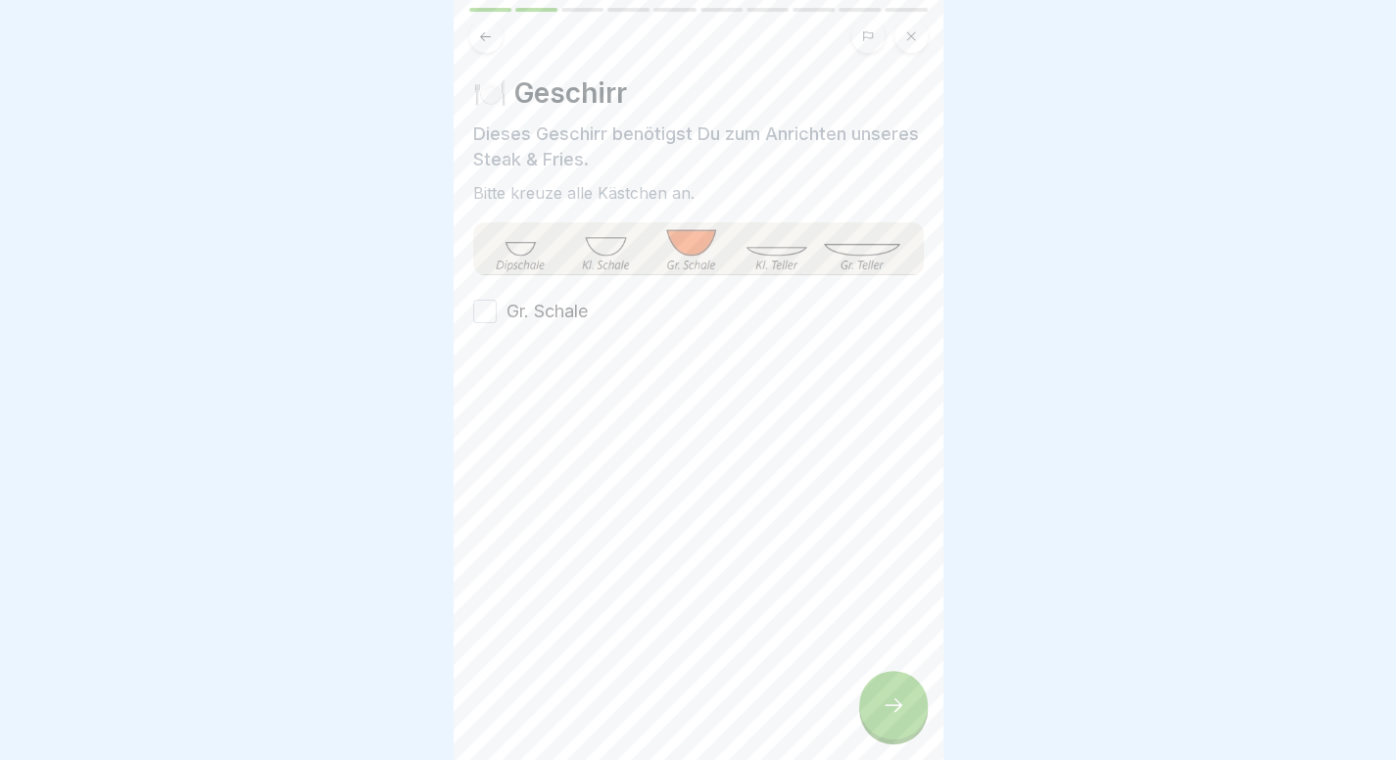
click at [561, 307] on label "Gr. Schale" at bounding box center [546, 311] width 81 height 25
click at [497, 307] on button "Gr. Schale" at bounding box center [485, 312] width 24 height 24
click at [880, 720] on div at bounding box center [893, 705] width 69 height 69
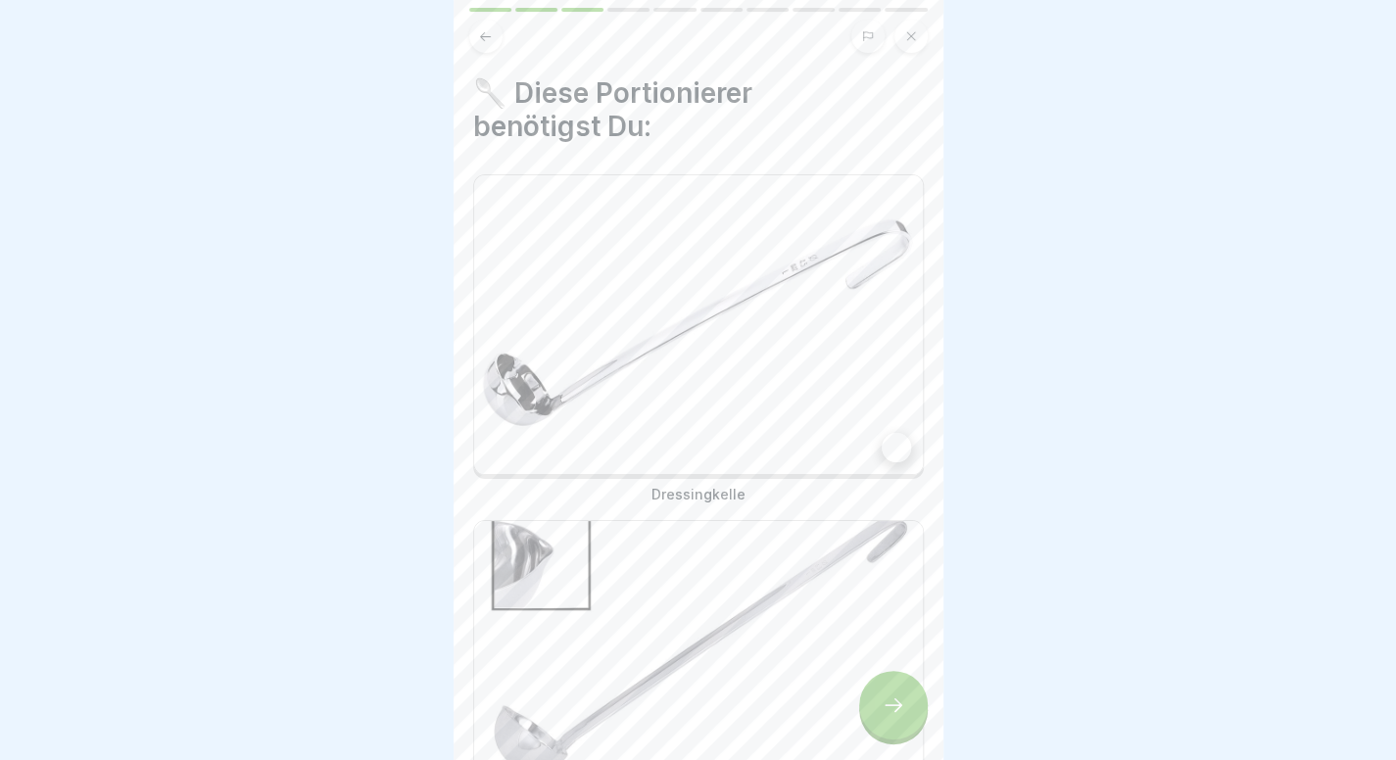
click at [825, 401] on img at bounding box center [698, 324] width 449 height 299
click at [764, 640] on img at bounding box center [698, 670] width 449 height 299
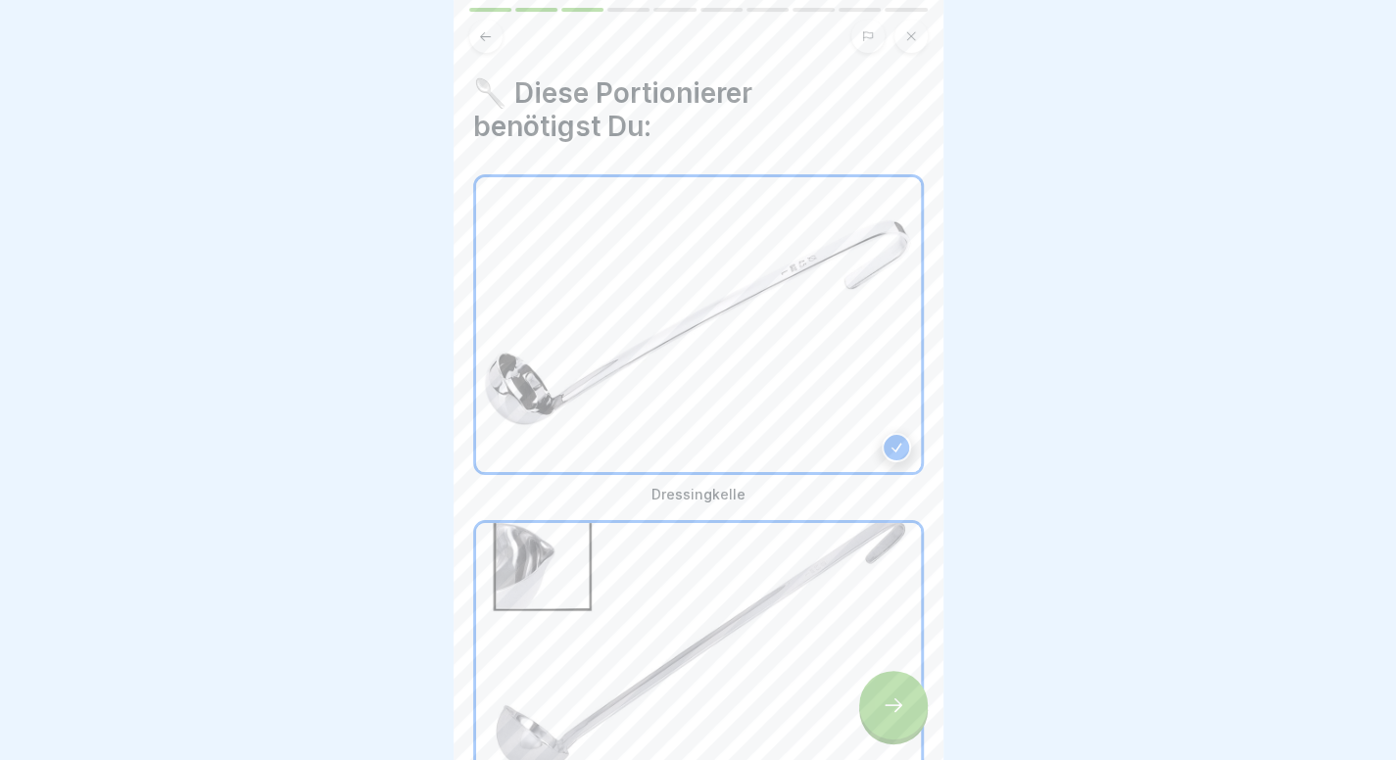
scroll to position [186, 0]
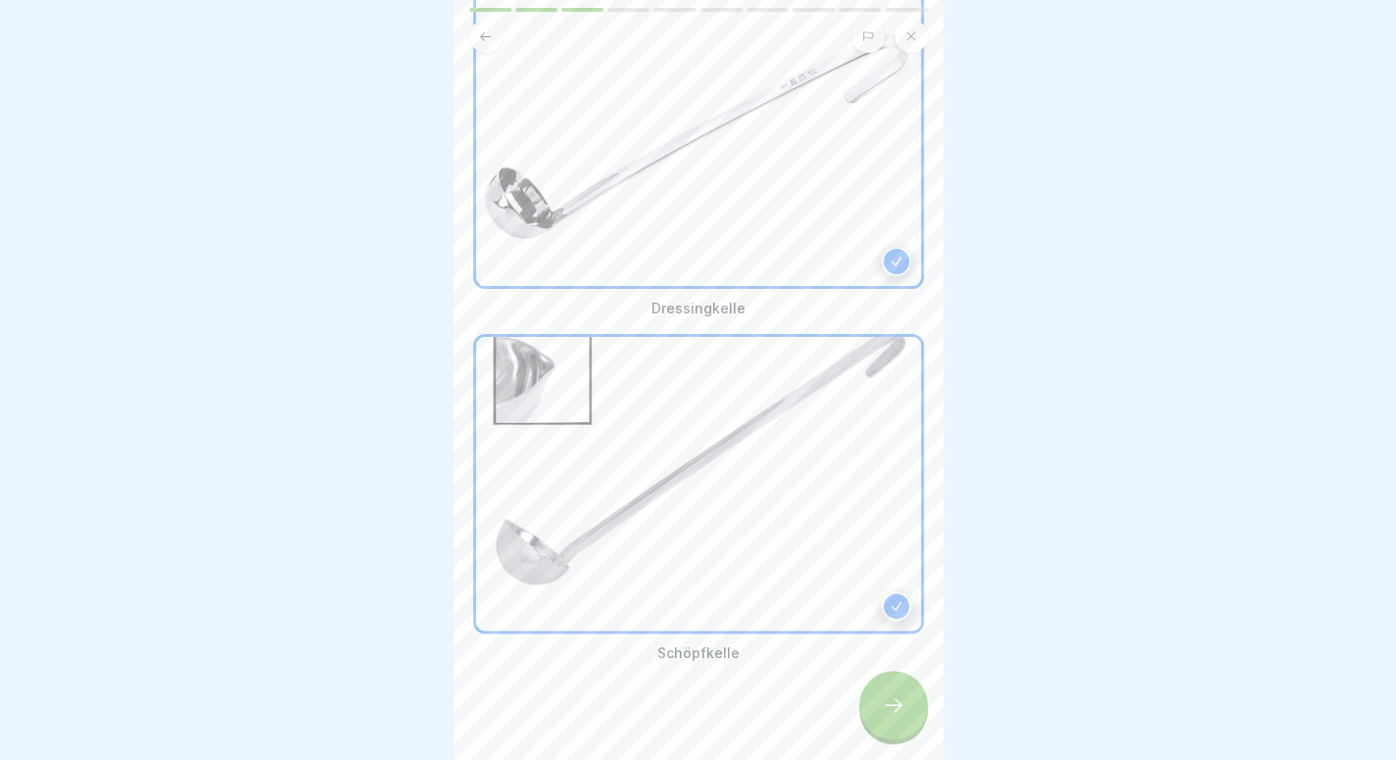
click at [875, 710] on div at bounding box center [893, 705] width 69 height 69
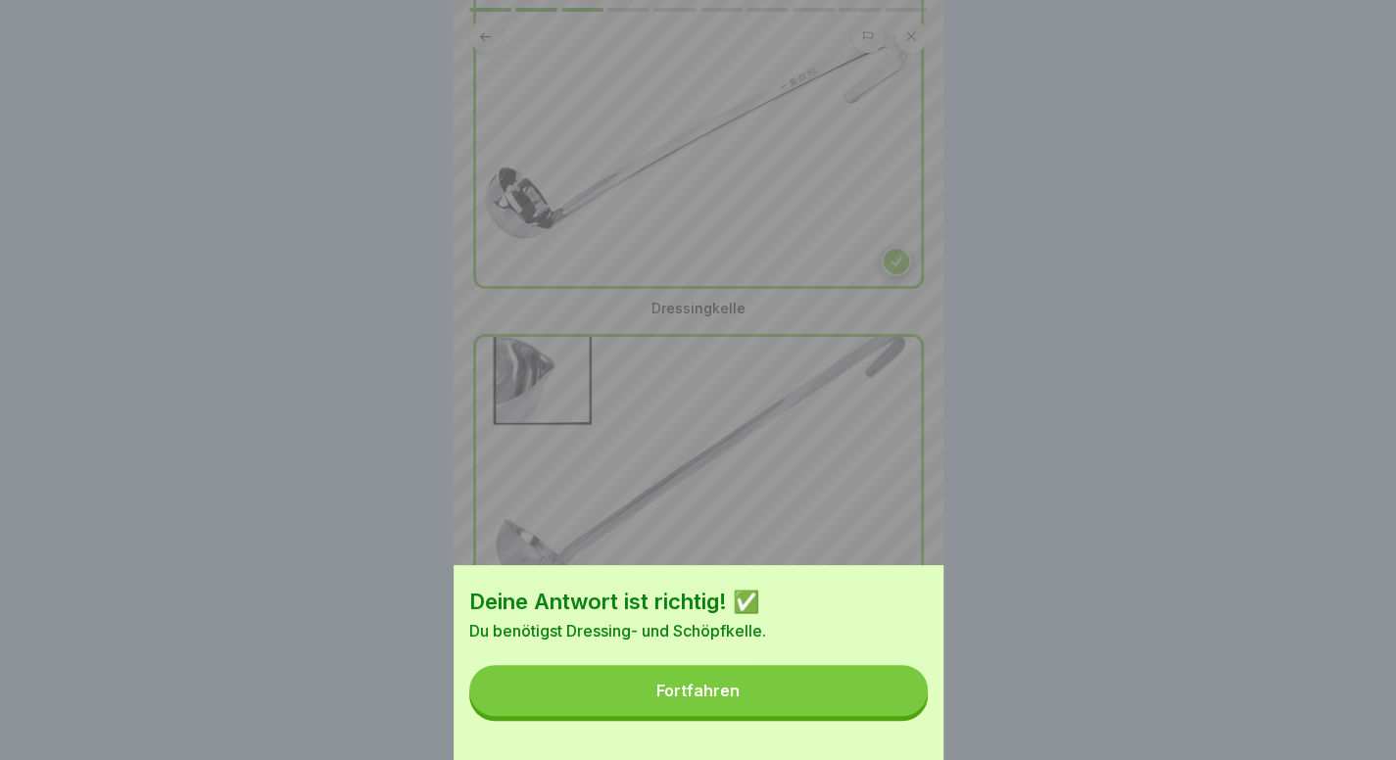
click at [875, 710] on button "Fortfahren" at bounding box center [698, 690] width 458 height 51
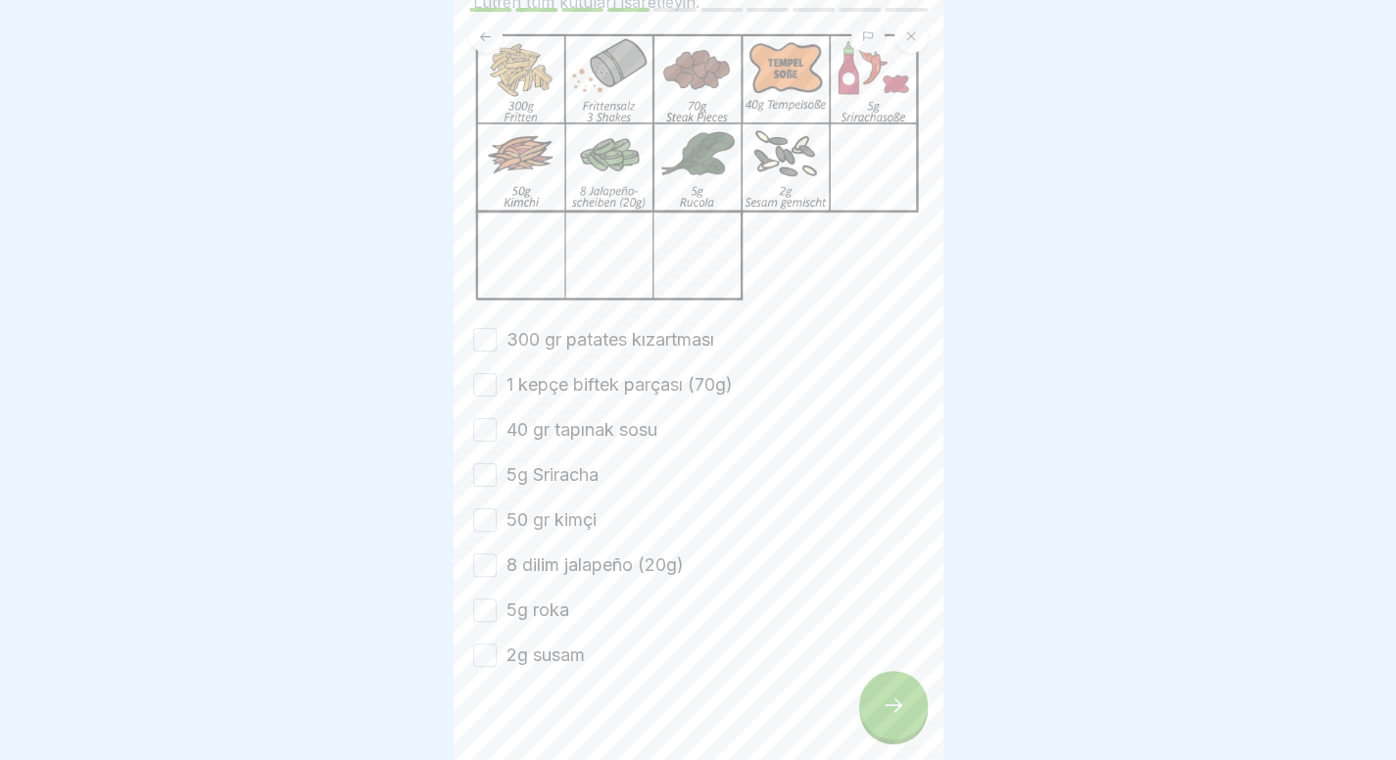
scroll to position [159, 0]
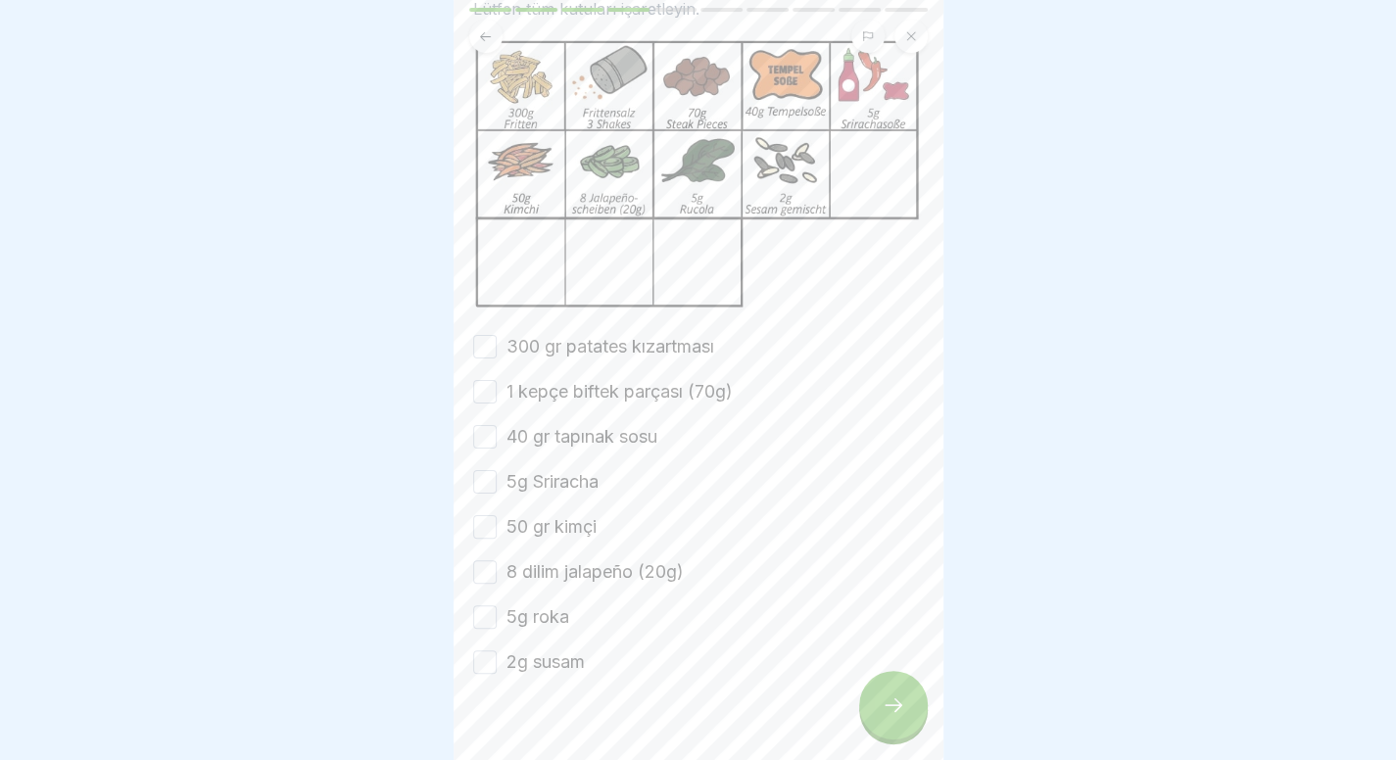
click at [625, 357] on font "300 gr patates kızartması" at bounding box center [610, 346] width 208 height 21
click at [497, 359] on button "300 gr patates kızartması" at bounding box center [485, 347] width 24 height 24
click at [610, 402] on font "1 kepçe biftek parçası (70g)" at bounding box center [619, 391] width 226 height 21
click at [497, 404] on button "1 kepçe biftek parçası (70g)" at bounding box center [485, 392] width 24 height 24
click at [594, 447] on font "40 gr tapınak sosu" at bounding box center [581, 436] width 151 height 21
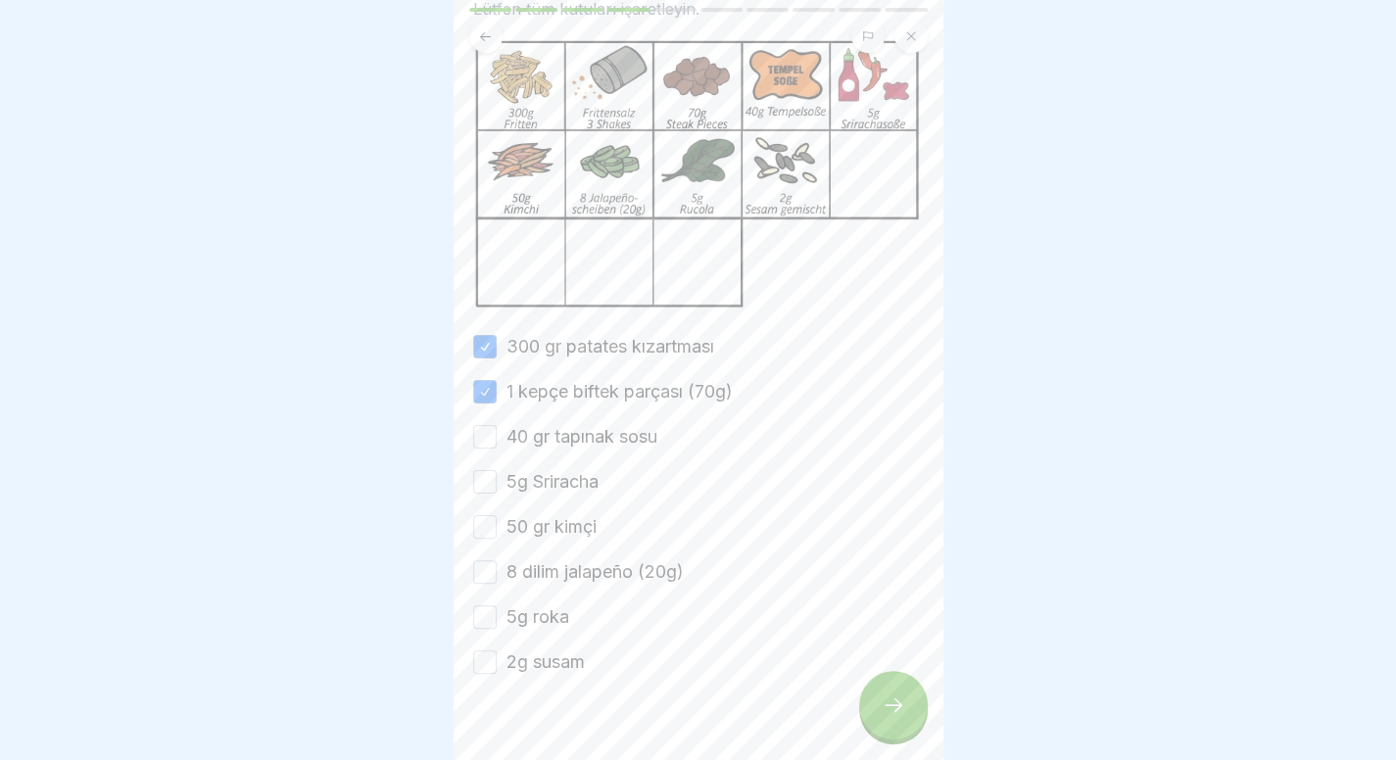
click at [497, 449] on button "40 gr tapınak sosu" at bounding box center [485, 437] width 24 height 24
click at [539, 492] on font "5g Sriracha" at bounding box center [552, 481] width 92 height 21
click at [497, 494] on button "5g Sriracha" at bounding box center [485, 482] width 24 height 24
click at [535, 537] on font "50 gr kimçi" at bounding box center [551, 526] width 90 height 21
click at [497, 539] on button "50 gr kimçi" at bounding box center [485, 527] width 24 height 24
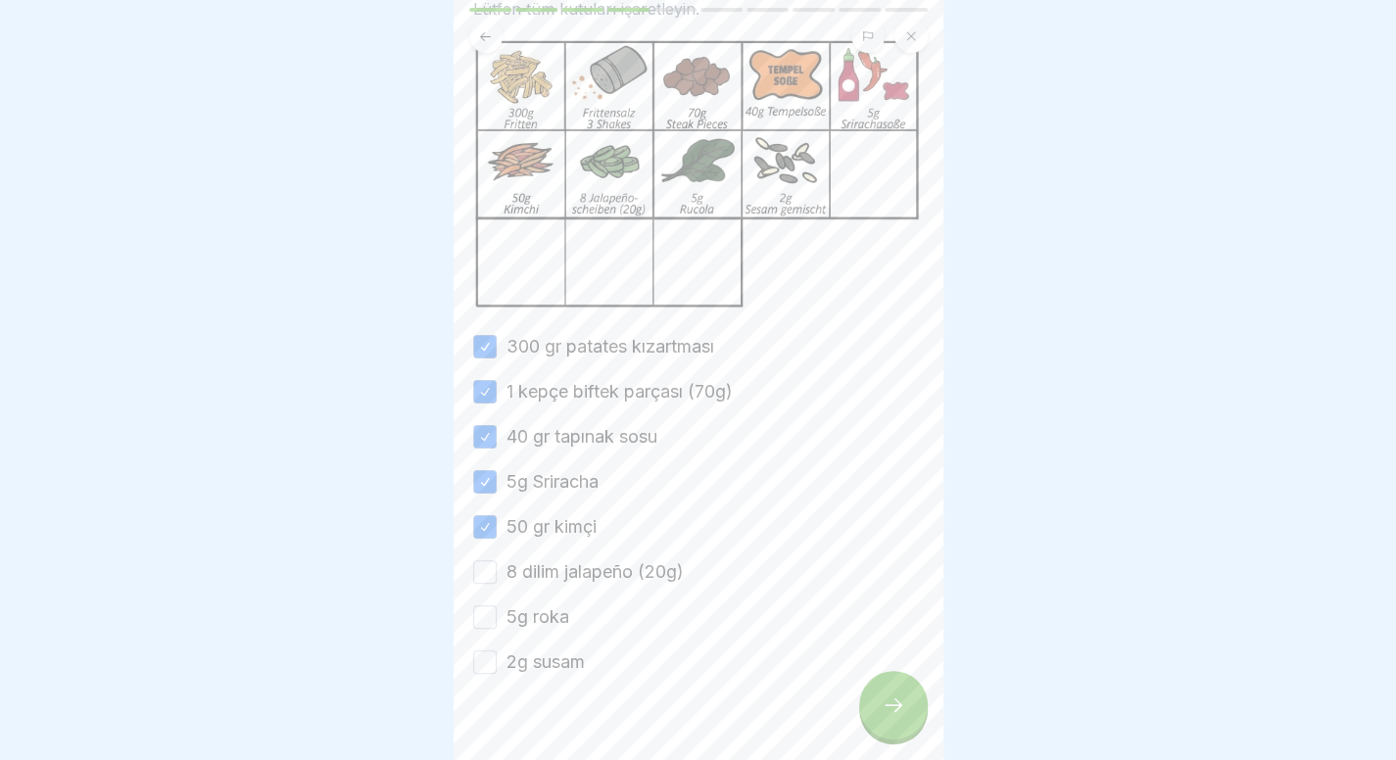
click at [528, 625] on div "300 gr patates kızartması 1 kepçe biftek parçası (70g) 40 gr tapınak sosu 5g Sr…" at bounding box center [698, 504] width 451 height 341
click at [522, 672] on font "2g susam" at bounding box center [545, 661] width 78 height 21
click at [497, 674] on button "2g susam" at bounding box center [485, 662] width 24 height 24
click at [504, 630] on div "5g roka" at bounding box center [521, 616] width 96 height 25
click at [506, 627] on font "5g roka" at bounding box center [537, 616] width 63 height 21
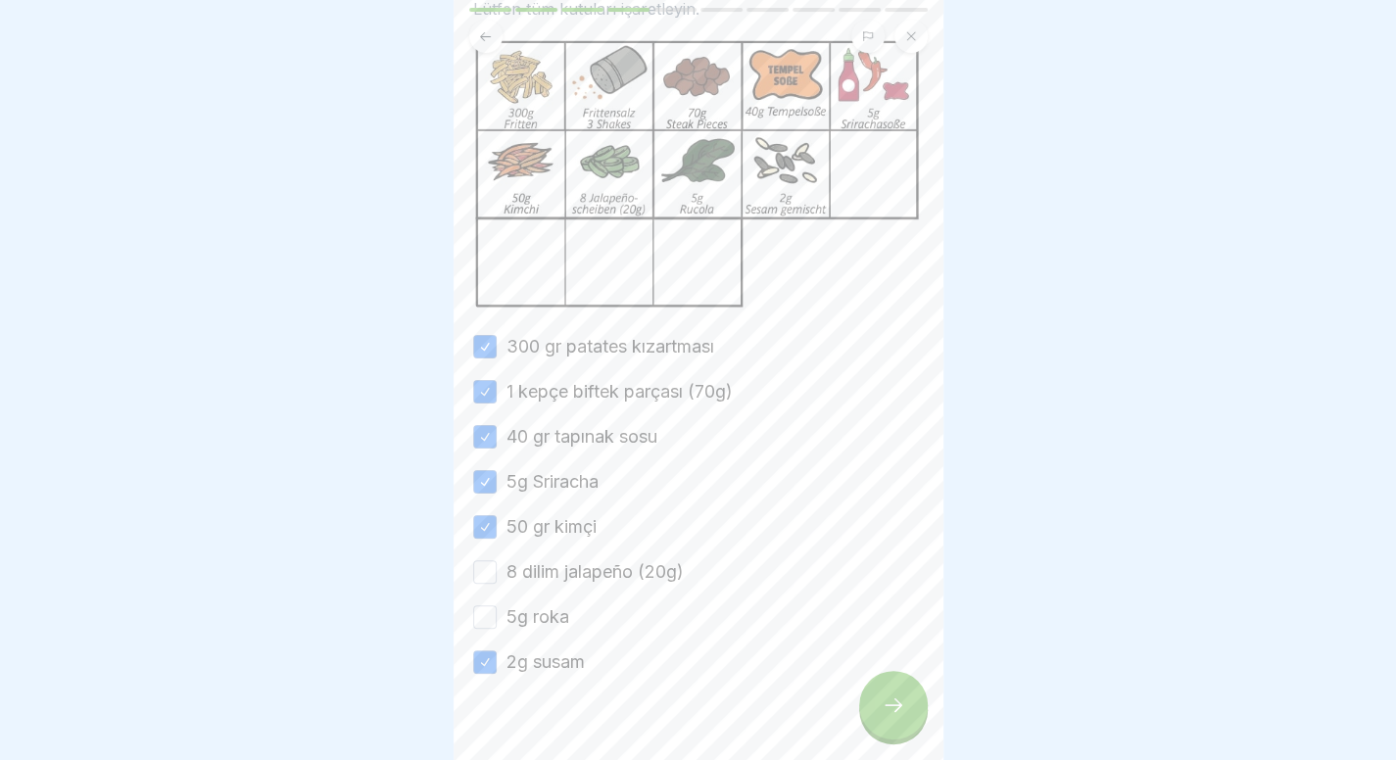
click at [497, 629] on button "5g roka" at bounding box center [485, 617] width 24 height 24
click at [562, 582] on font "8 dilim jalapeño (20g)" at bounding box center [594, 571] width 177 height 21
click at [497, 584] on button "8 dilim jalapeño (20g)" at bounding box center [485, 572] width 24 height 24
click at [885, 707] on div at bounding box center [893, 705] width 69 height 69
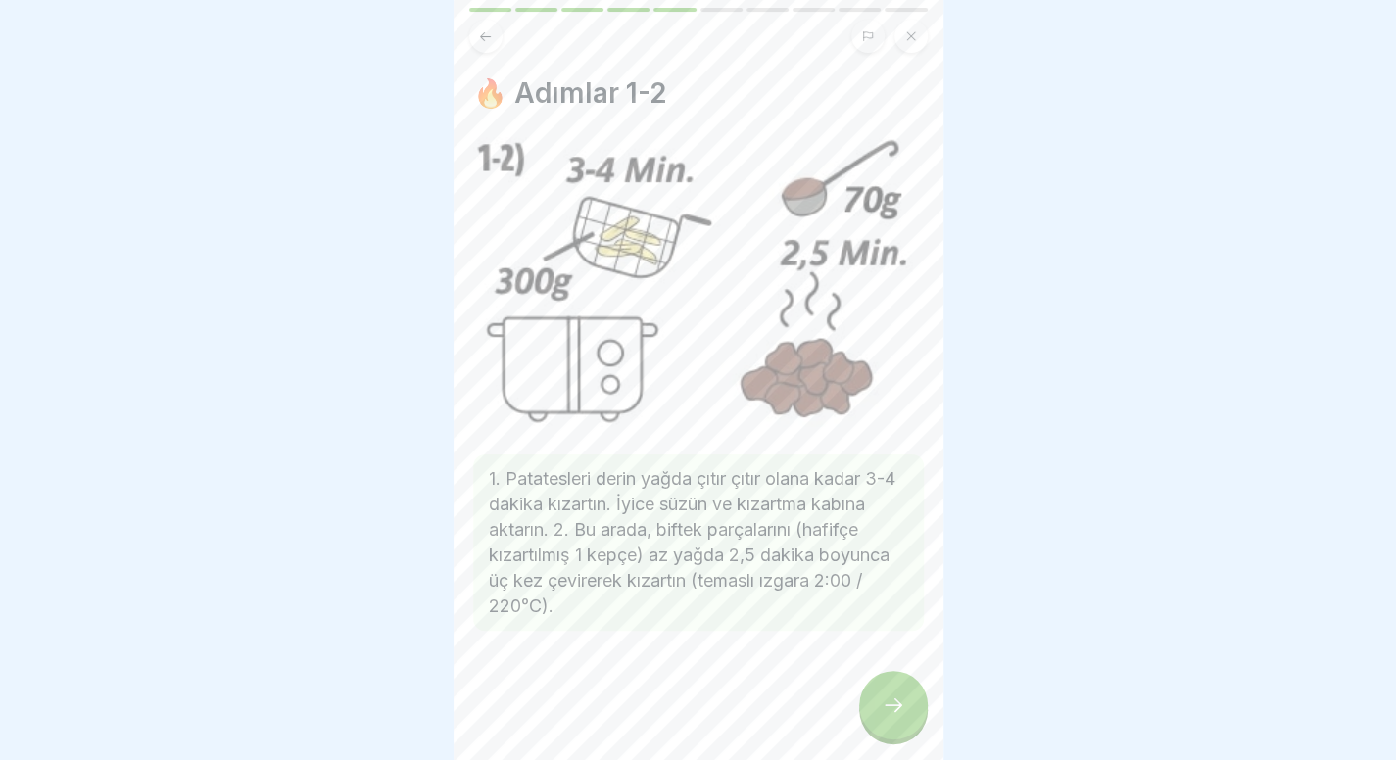
click at [885, 707] on div at bounding box center [893, 705] width 69 height 69
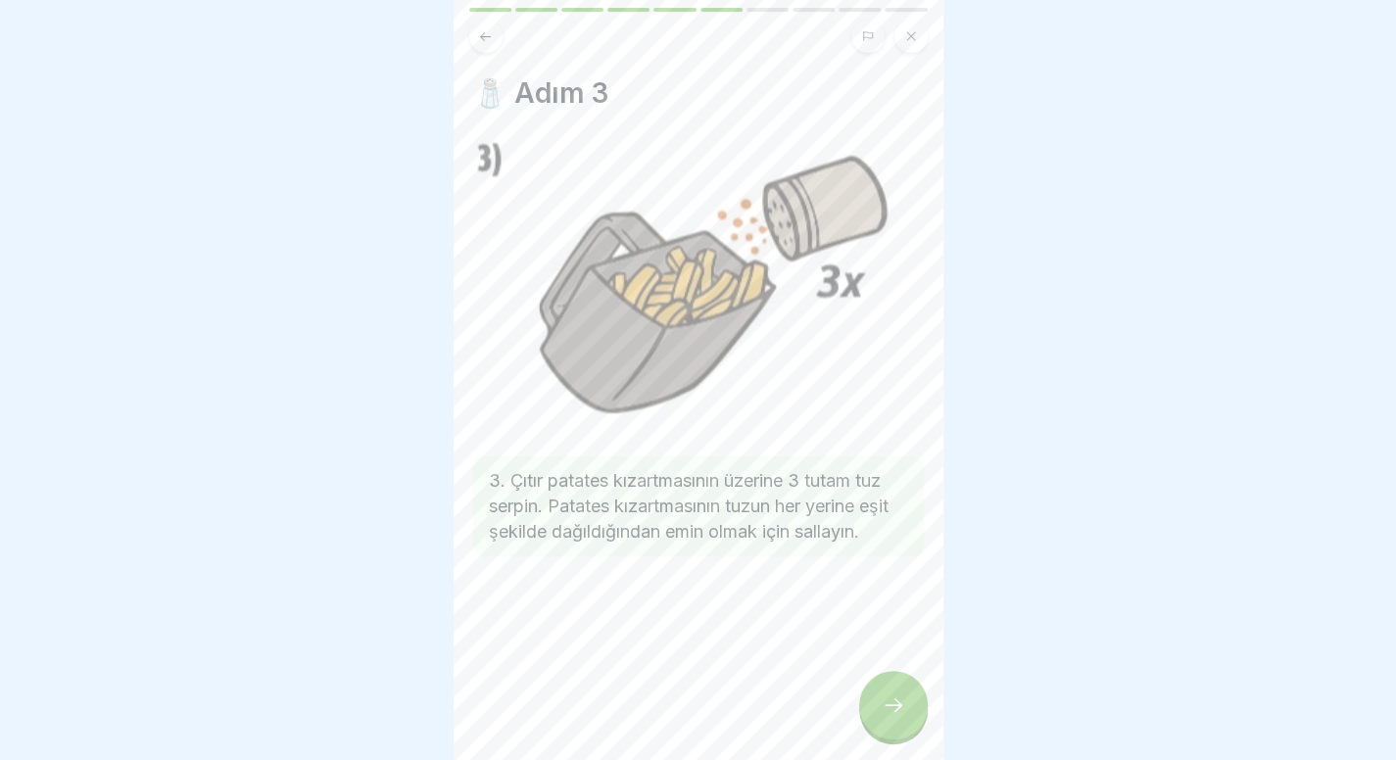
click at [885, 707] on div at bounding box center [893, 705] width 69 height 69
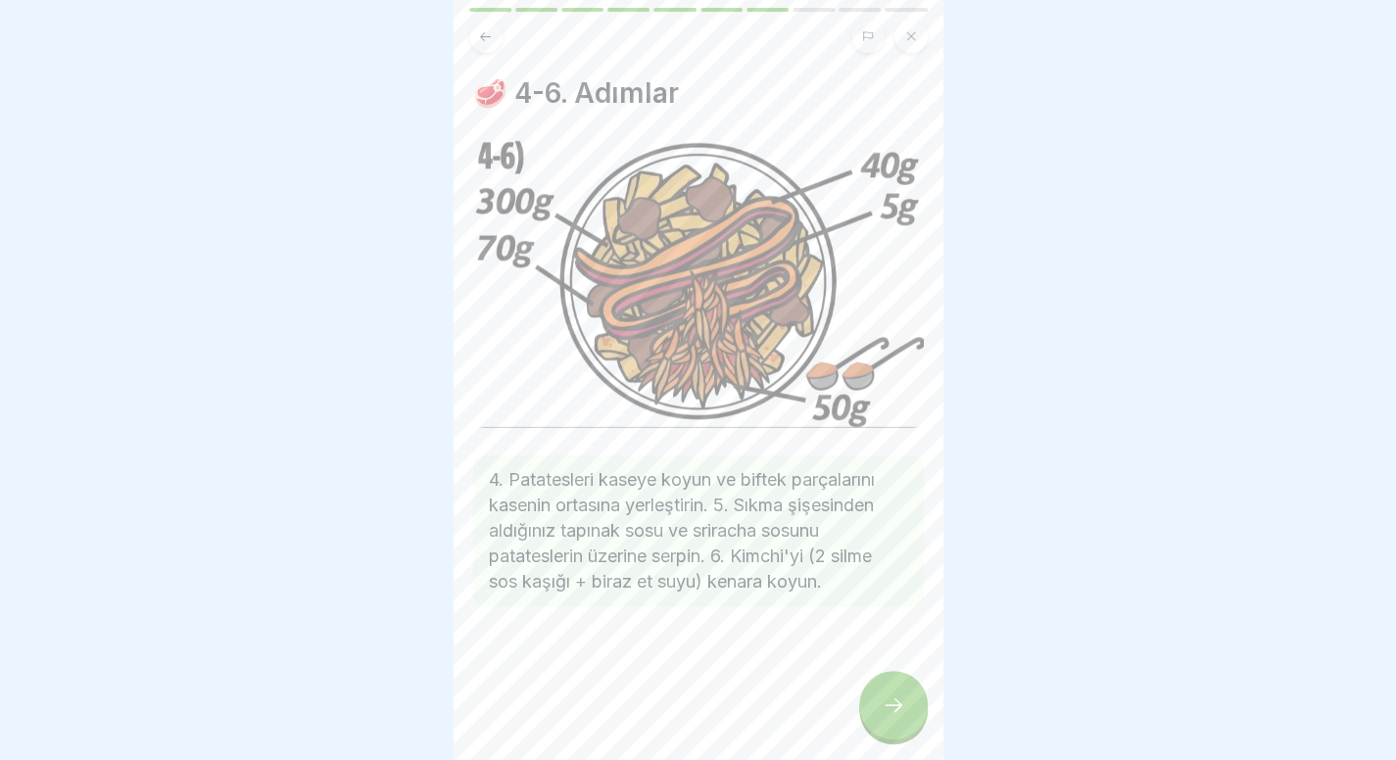
click at [901, 734] on div at bounding box center [893, 705] width 69 height 69
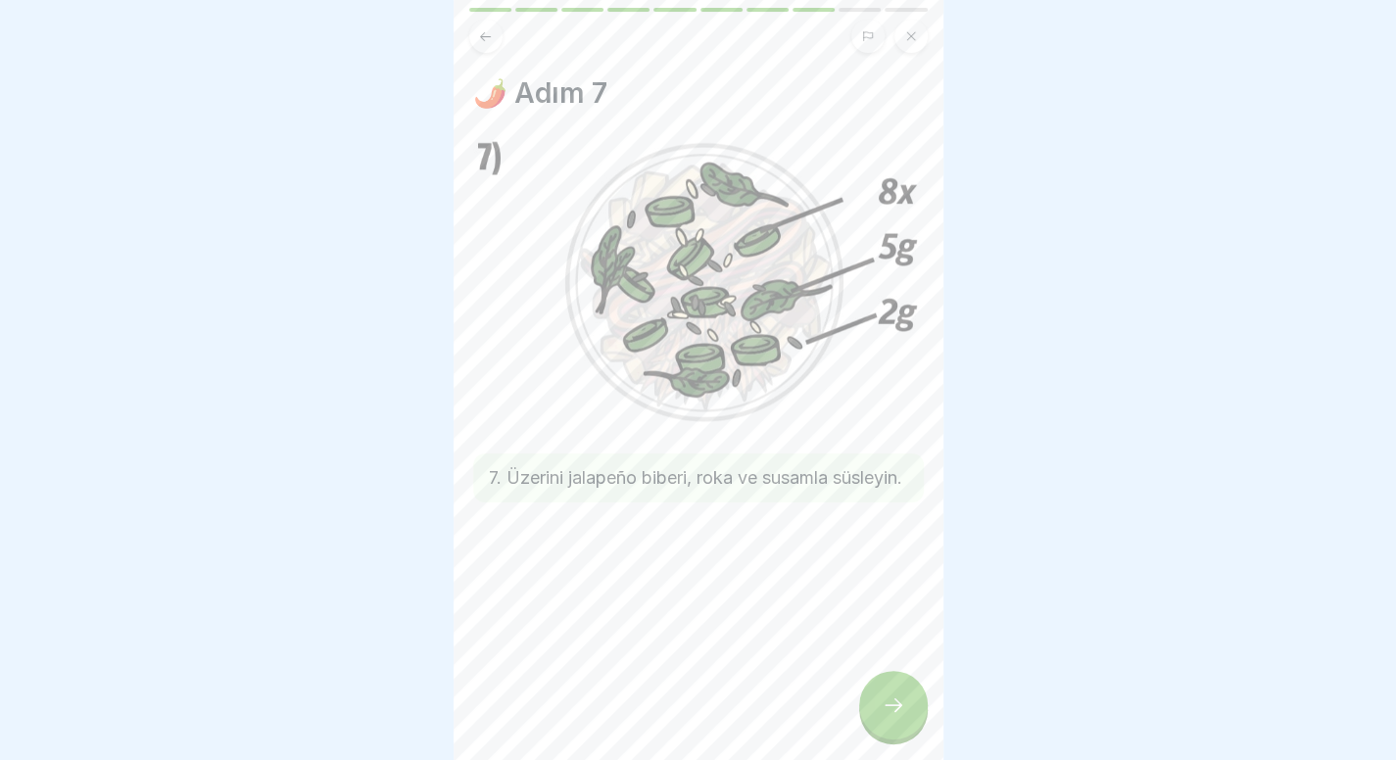
click at [901, 734] on div at bounding box center [893, 705] width 69 height 69
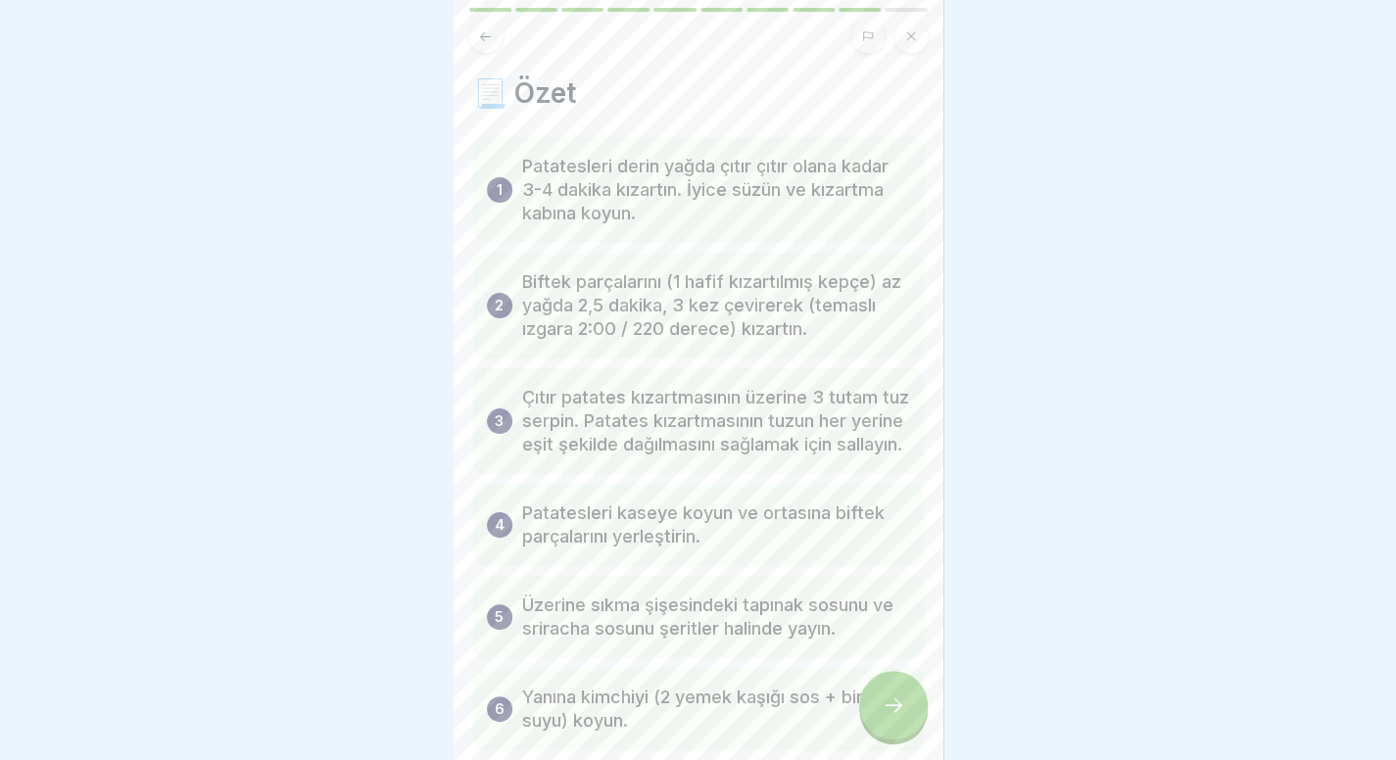
scroll to position [202, 0]
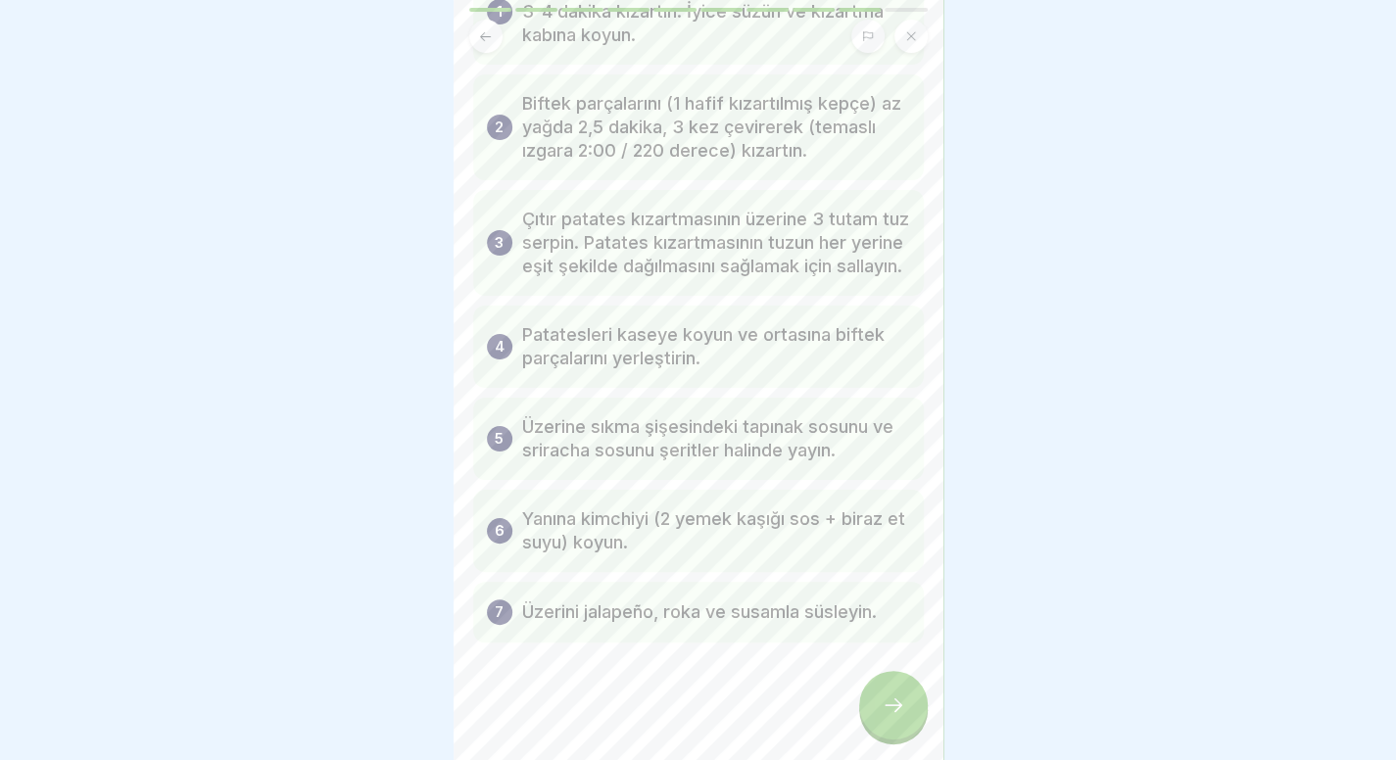
click at [899, 702] on div at bounding box center [893, 705] width 69 height 69
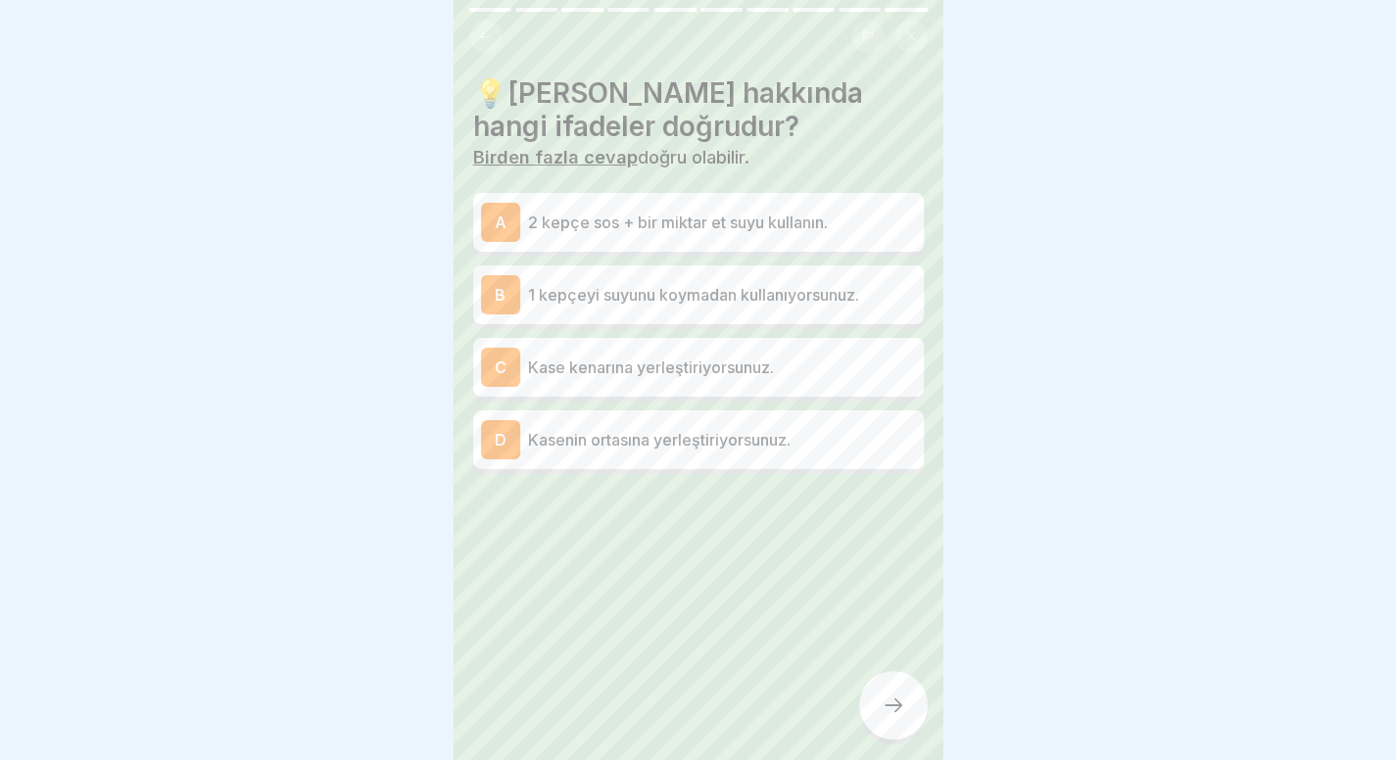
click at [496, 29] on button at bounding box center [485, 36] width 33 height 33
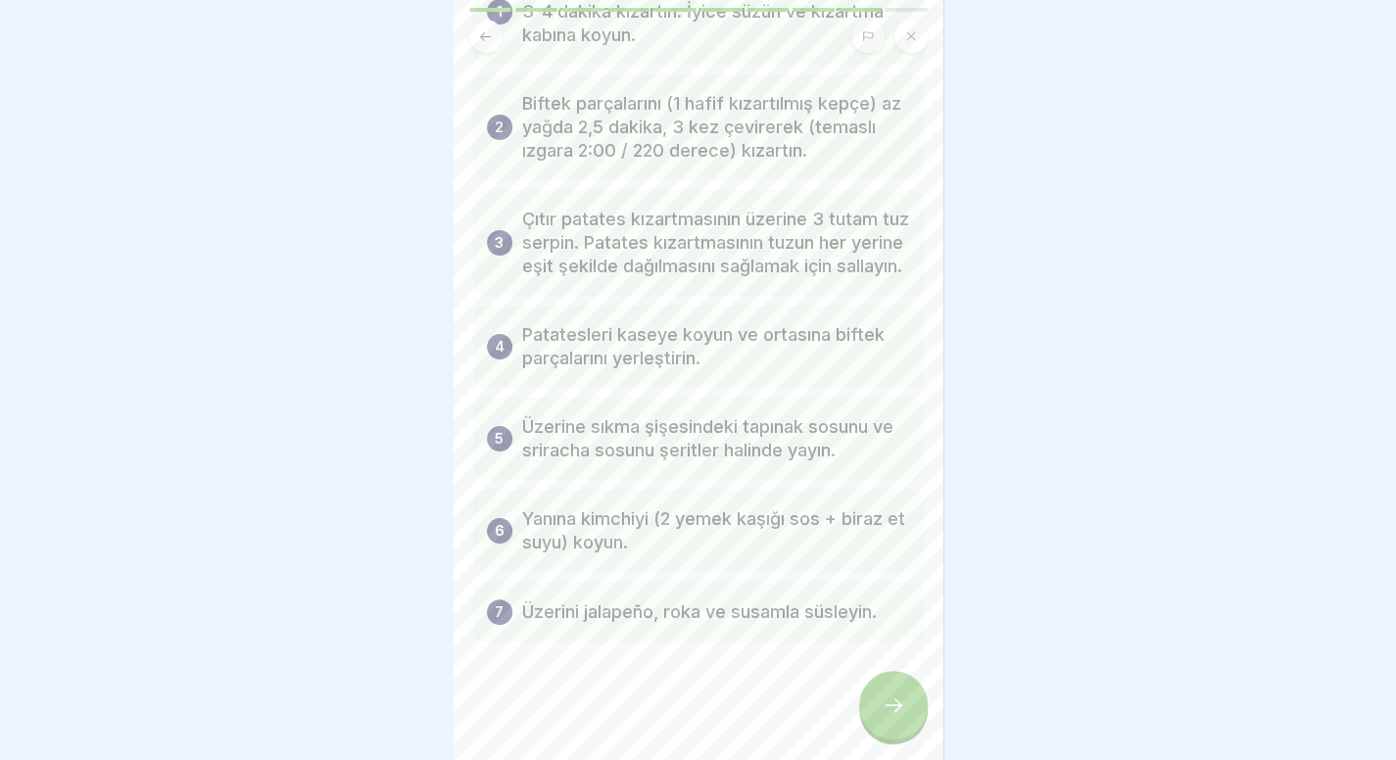
click at [870, 713] on div at bounding box center [893, 705] width 69 height 69
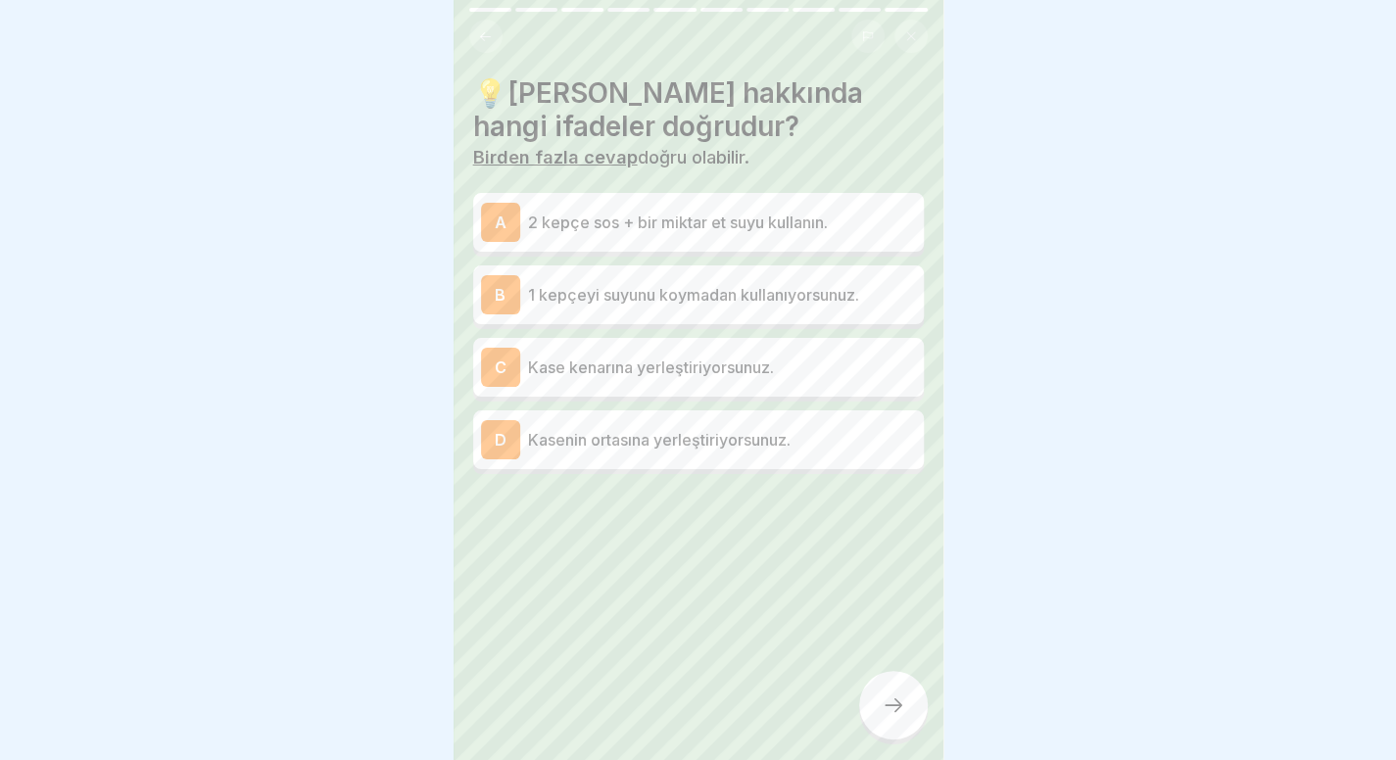
click at [817, 231] on p "2 kepçe sos + bir miktar et suyu kullanın." at bounding box center [722, 223] width 388 height 24
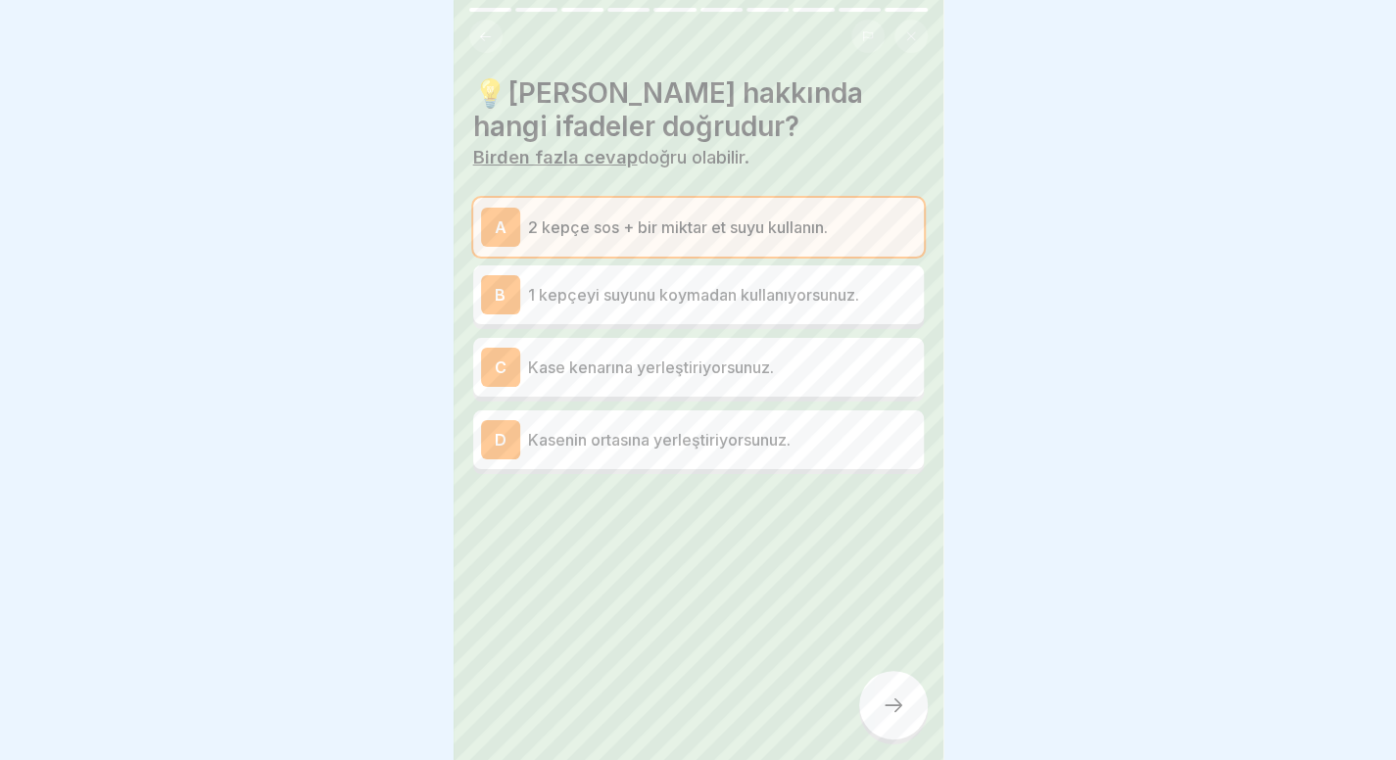
click at [887, 704] on div at bounding box center [893, 705] width 69 height 69
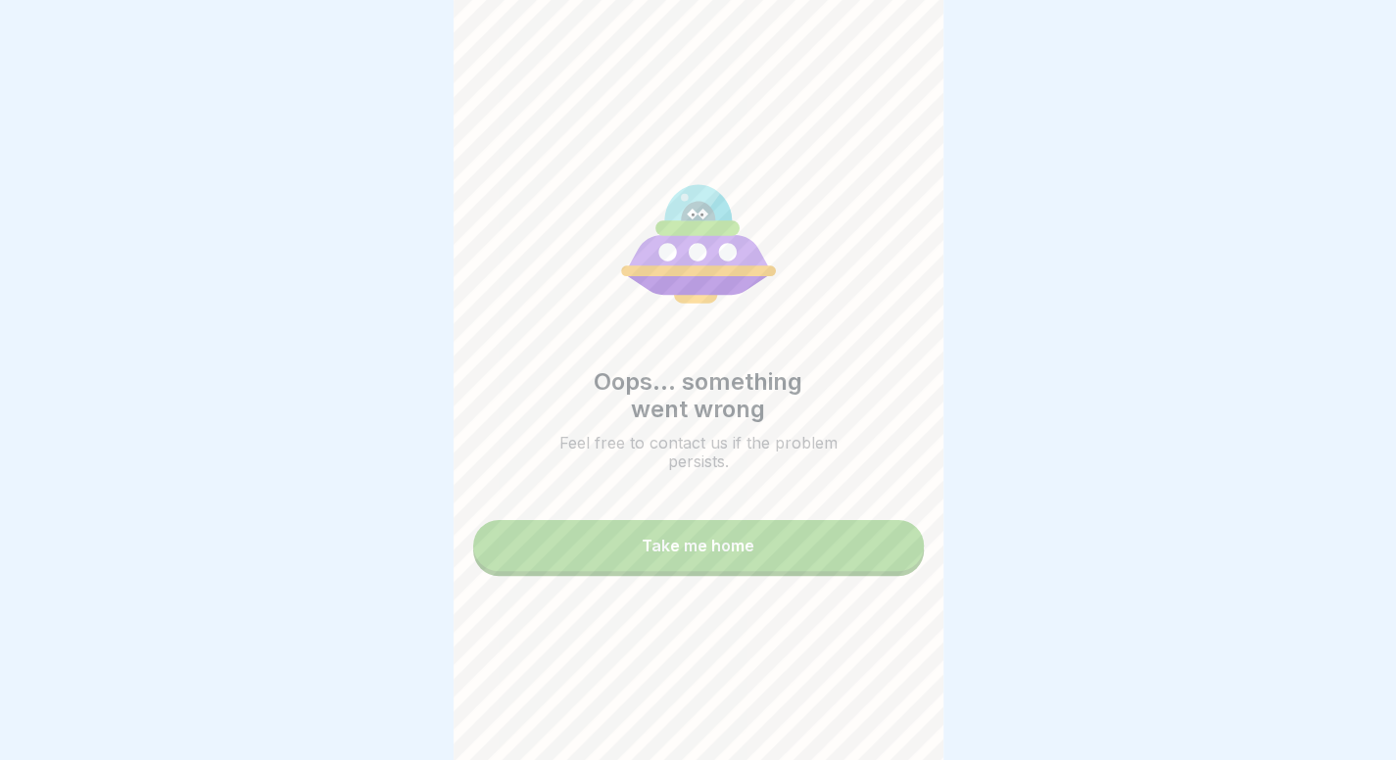
click at [761, 569] on button "Take me home" at bounding box center [698, 545] width 451 height 51
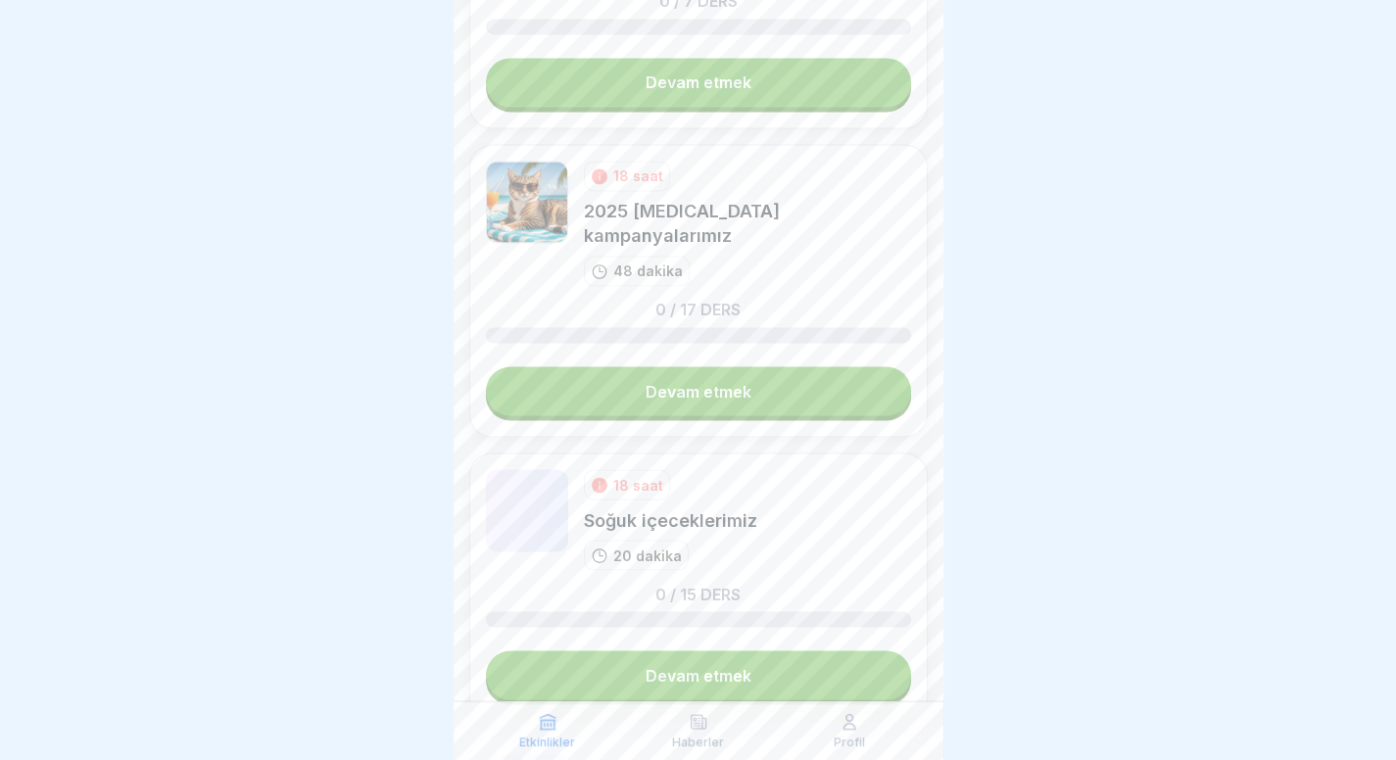
scroll to position [2943, 0]
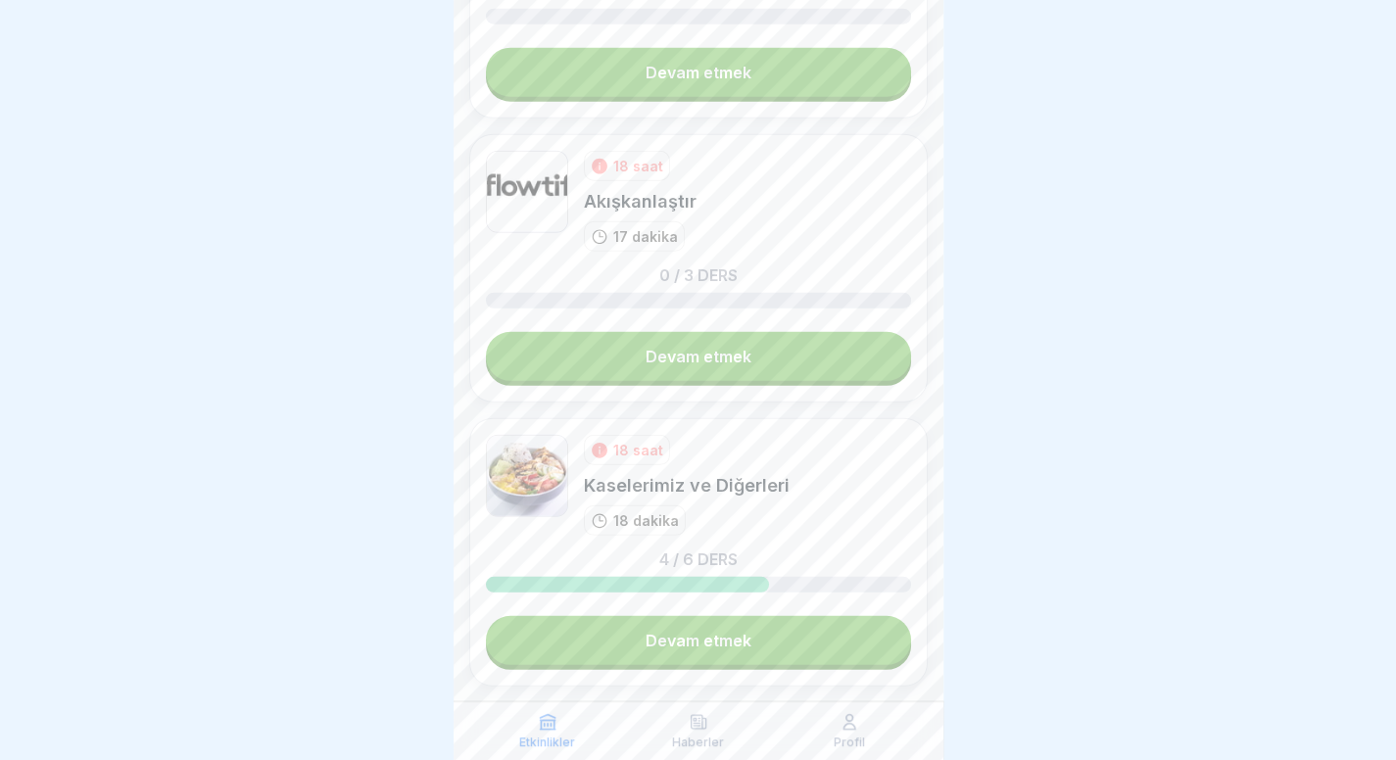
click at [763, 616] on link "Devam etmek" at bounding box center [698, 640] width 425 height 49
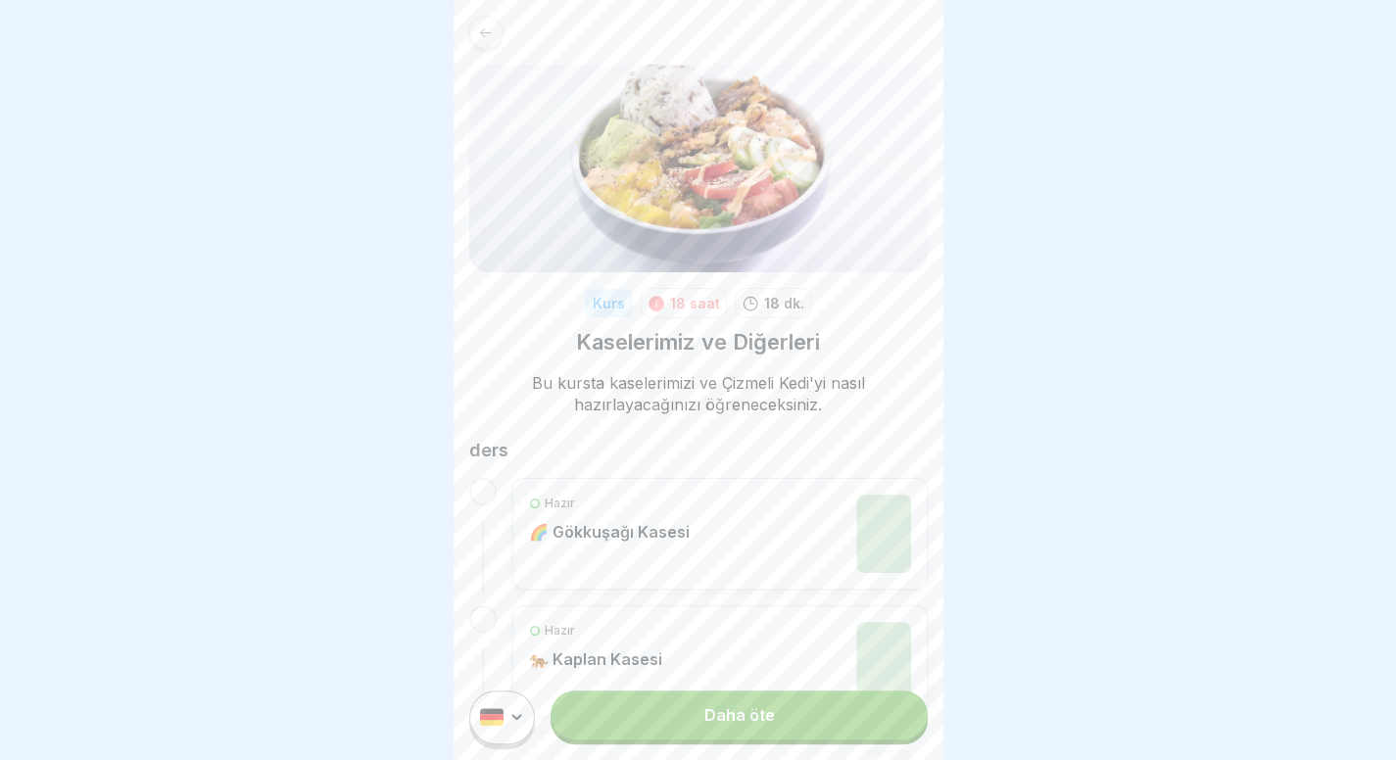
click at [703, 725] on font "Daha öte" at bounding box center [738, 715] width 71 height 20
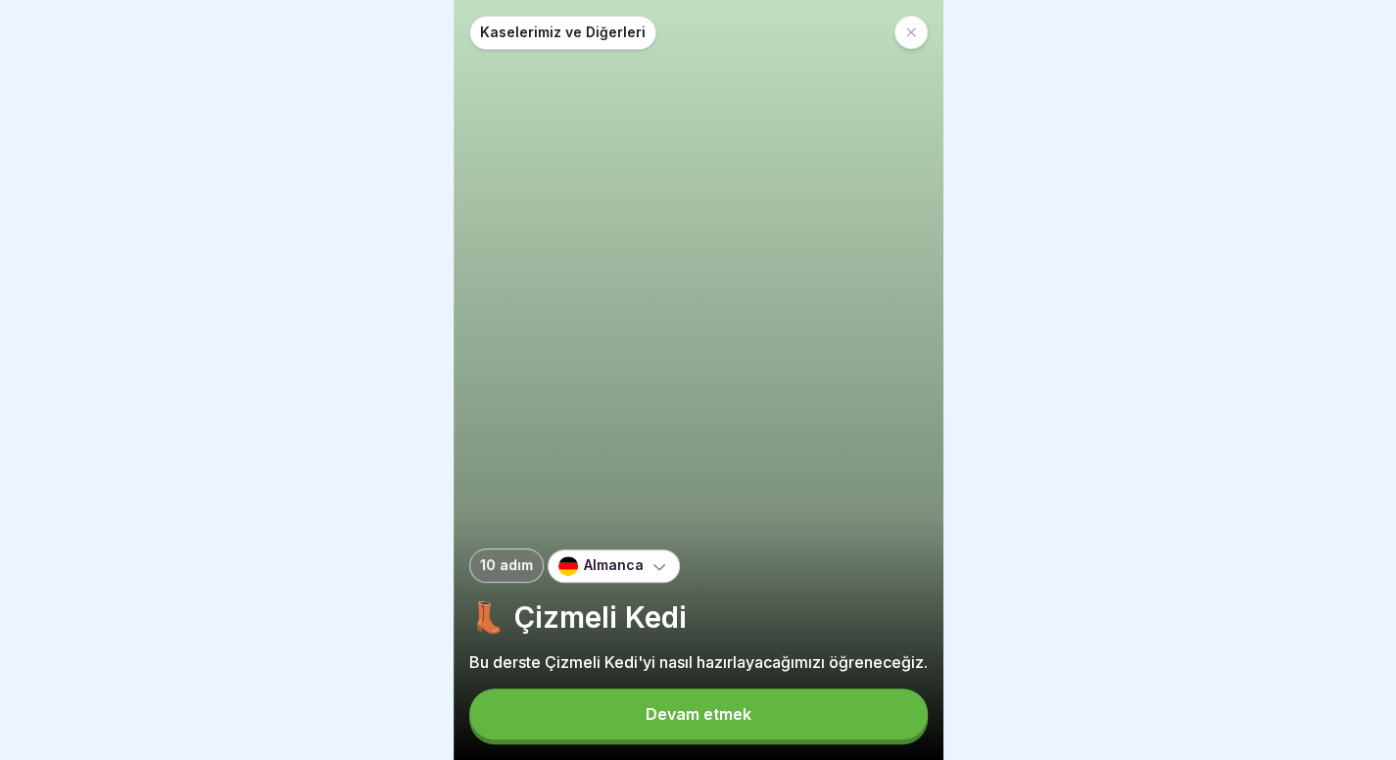
click at [672, 724] on font "Devam etmek" at bounding box center [698, 714] width 106 height 20
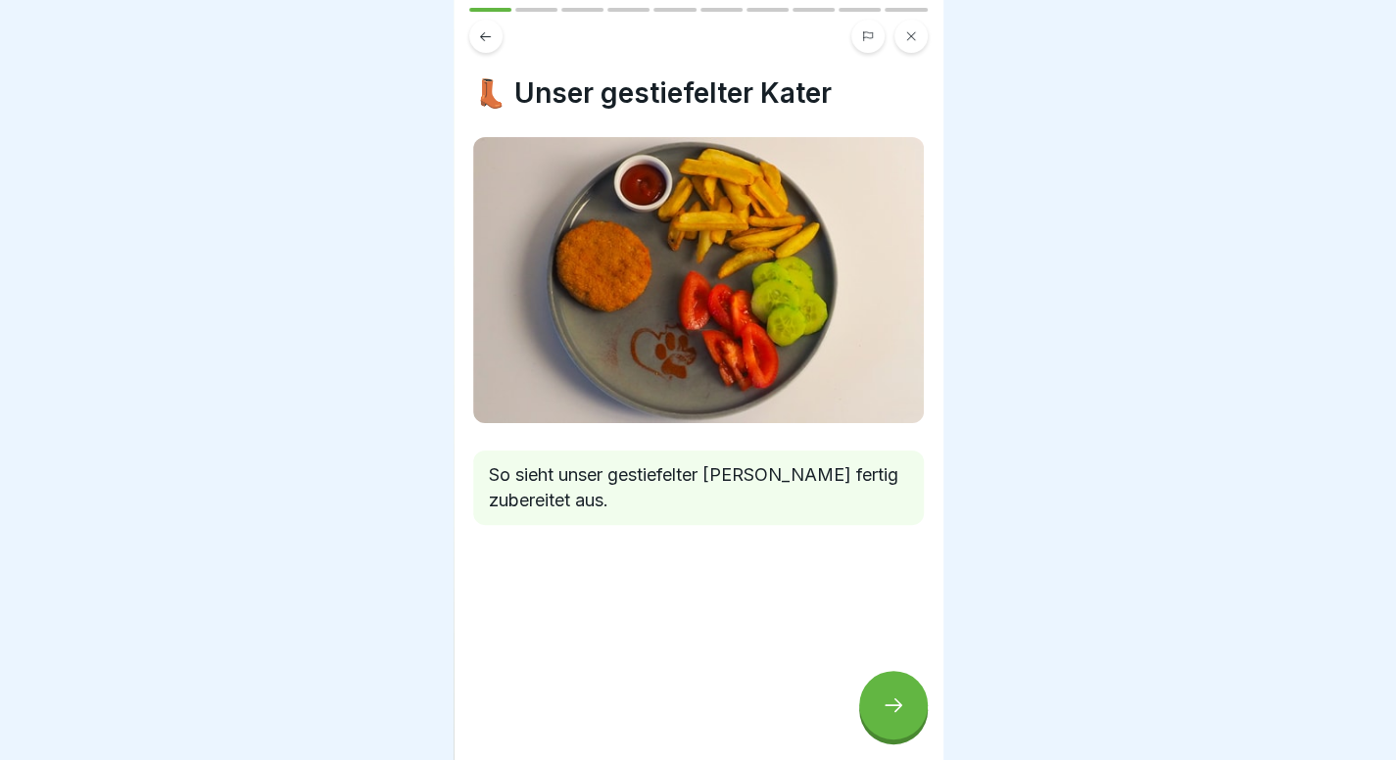
click at [896, 717] on icon at bounding box center [894, 705] width 24 height 24
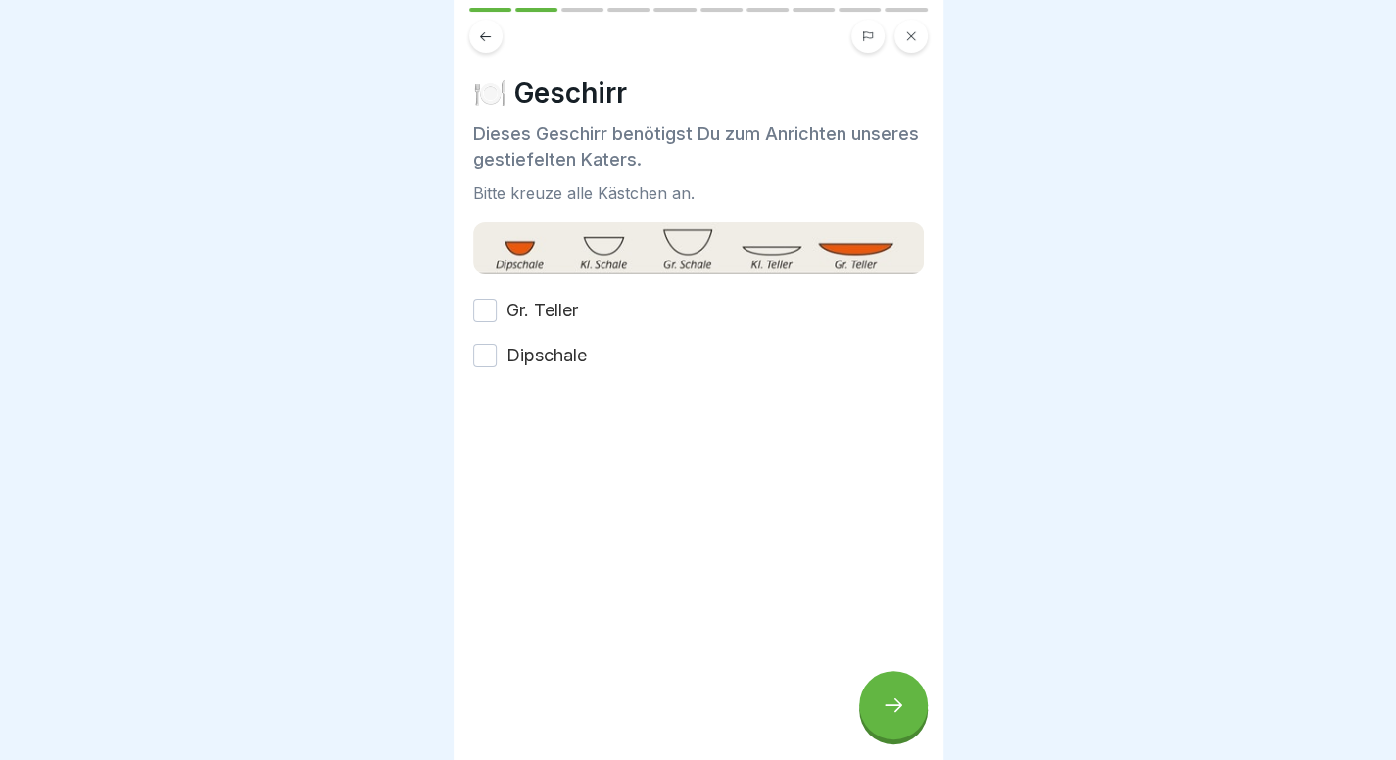
click at [552, 304] on label "Gr. Teller" at bounding box center [542, 310] width 72 height 25
click at [497, 304] on button "Gr. Teller" at bounding box center [485, 311] width 24 height 24
click at [540, 368] on div at bounding box center [698, 427] width 451 height 118
click at [575, 332] on div "Gr. Teller Dipschale" at bounding box center [698, 333] width 451 height 71
click at [570, 351] on label "Dipschale" at bounding box center [546, 355] width 80 height 25
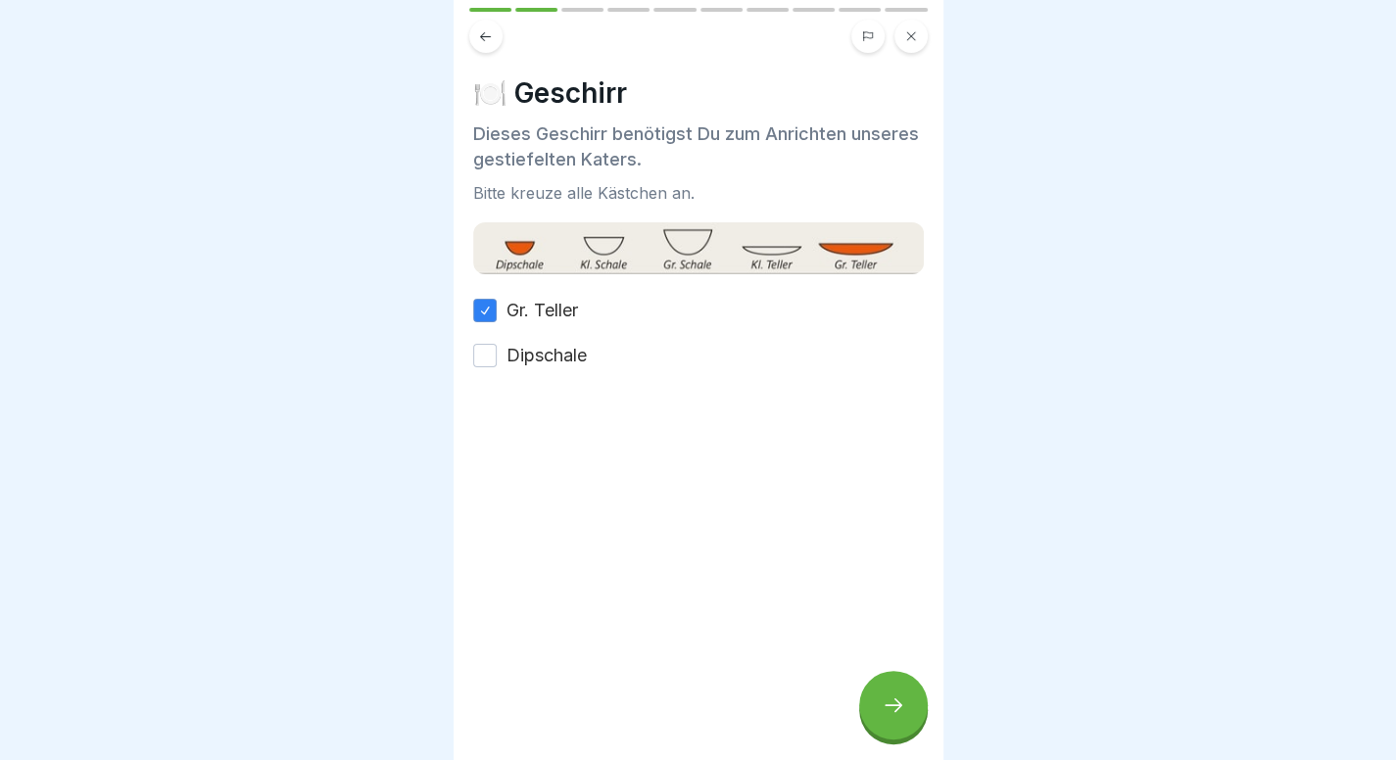
click at [497, 351] on button "Dipschale" at bounding box center [485, 356] width 24 height 24
click at [885, 690] on div at bounding box center [893, 705] width 69 height 69
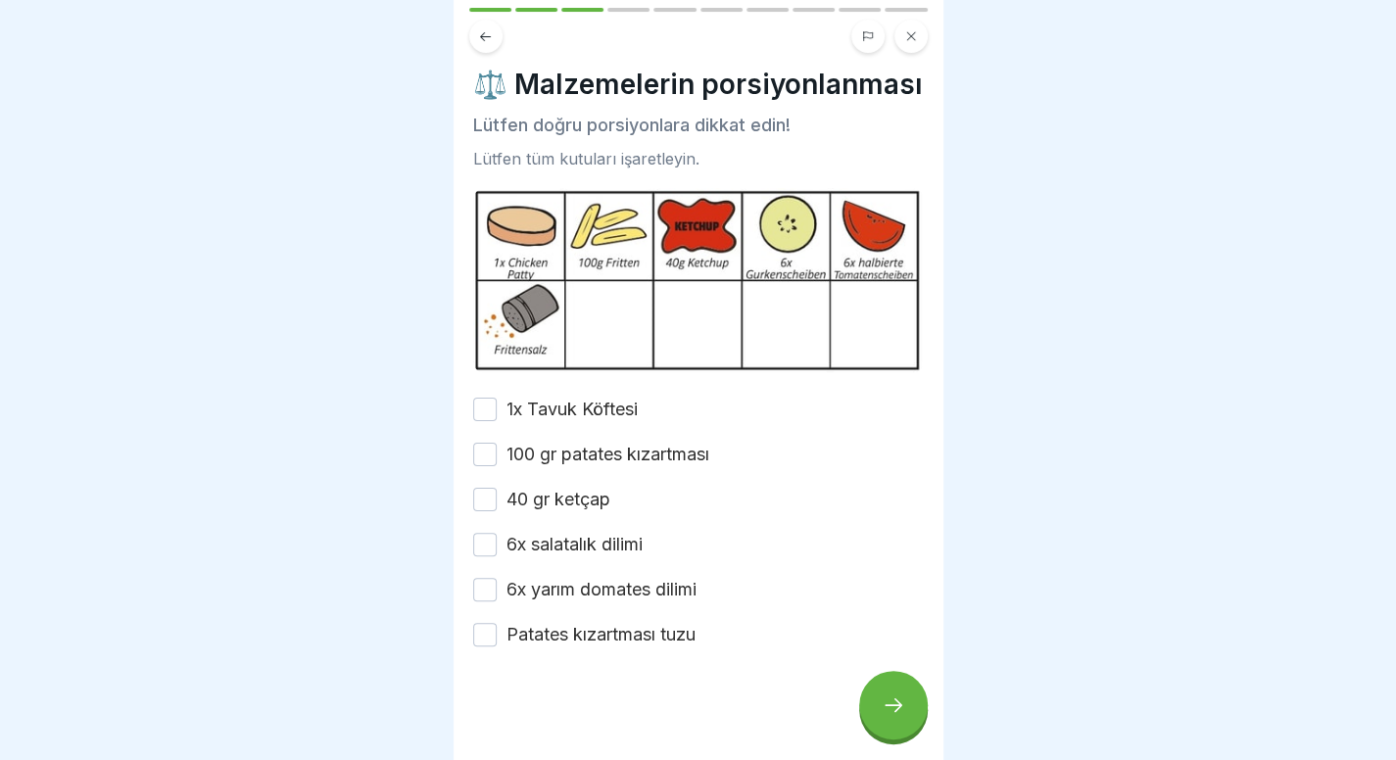
scroll to position [10, 0]
click at [621, 448] on div "1x Tavuk Köftesi 100 gr patates kızartması 40 gr ketçap 6x salatalık dilimi 6x …" at bounding box center [698, 521] width 451 height 251
click at [615, 418] on font "1x Tavuk Köftesi" at bounding box center [571, 408] width 131 height 21
click at [497, 420] on button "1x Tavuk Köftesi" at bounding box center [485, 409] width 24 height 24
click at [584, 463] on font "100 gr patates kızartması" at bounding box center [607, 453] width 203 height 21
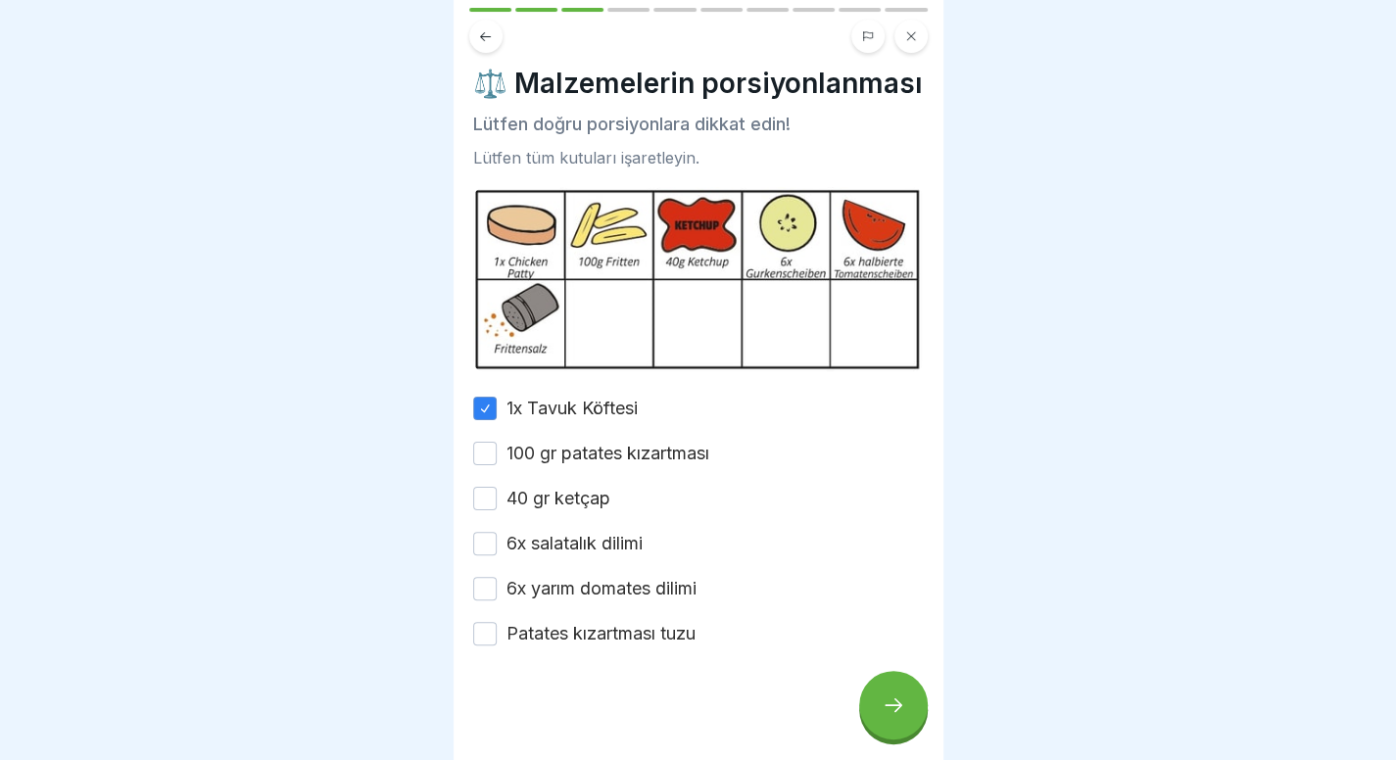
click at [497, 465] on button "100 gr patates kızartması" at bounding box center [485, 454] width 24 height 24
click at [566, 508] on font "40 gr ketçap" at bounding box center [558, 498] width 104 height 21
click at [497, 510] on button "40 gr ketçap" at bounding box center [485, 499] width 24 height 24
click at [553, 553] on font "6x salatalık dilimi" at bounding box center [574, 543] width 136 height 21
click at [497, 555] on button "6x salatalık dilimi" at bounding box center [485, 544] width 24 height 24
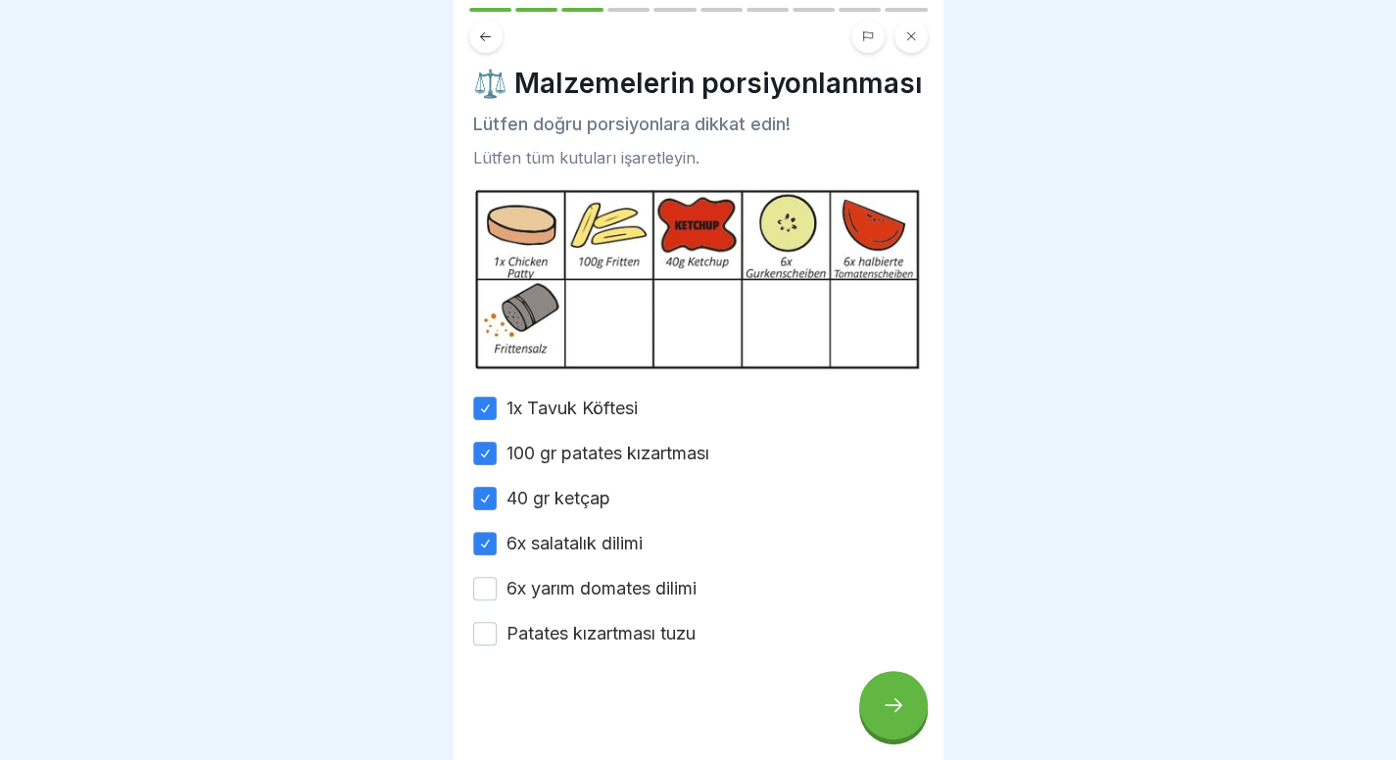
click at [550, 598] on font "6x yarım domates dilimi" at bounding box center [601, 588] width 190 height 21
click at [497, 600] on button "6x yarım domates dilimi" at bounding box center [485, 589] width 24 height 24
click at [556, 644] on font "Patates kızartması tuzu" at bounding box center [600, 633] width 189 height 21
click at [497, 645] on button "Patates kızartması tuzu" at bounding box center [485, 634] width 24 height 24
click at [883, 702] on div at bounding box center [893, 705] width 69 height 69
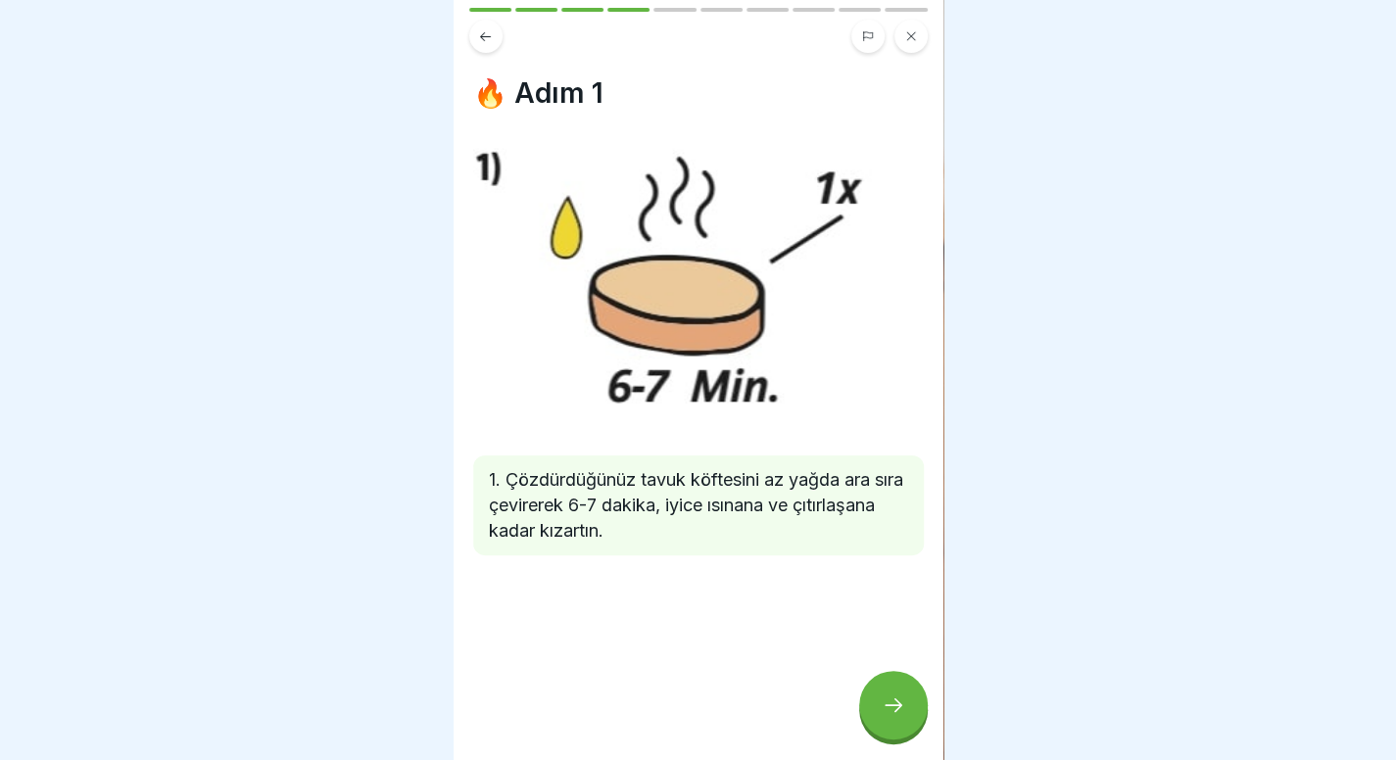
click at [883, 702] on div at bounding box center [893, 705] width 69 height 69
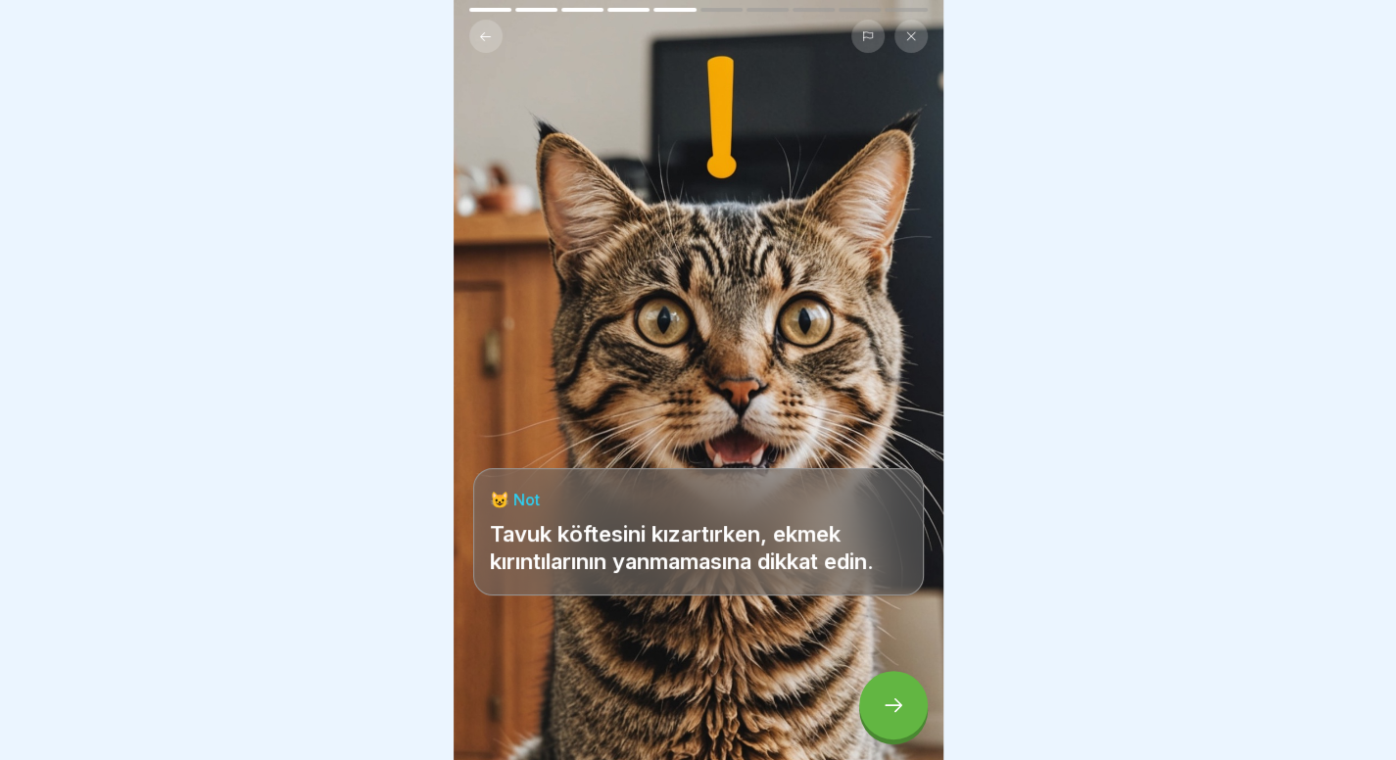
click at [883, 702] on div at bounding box center [893, 705] width 69 height 69
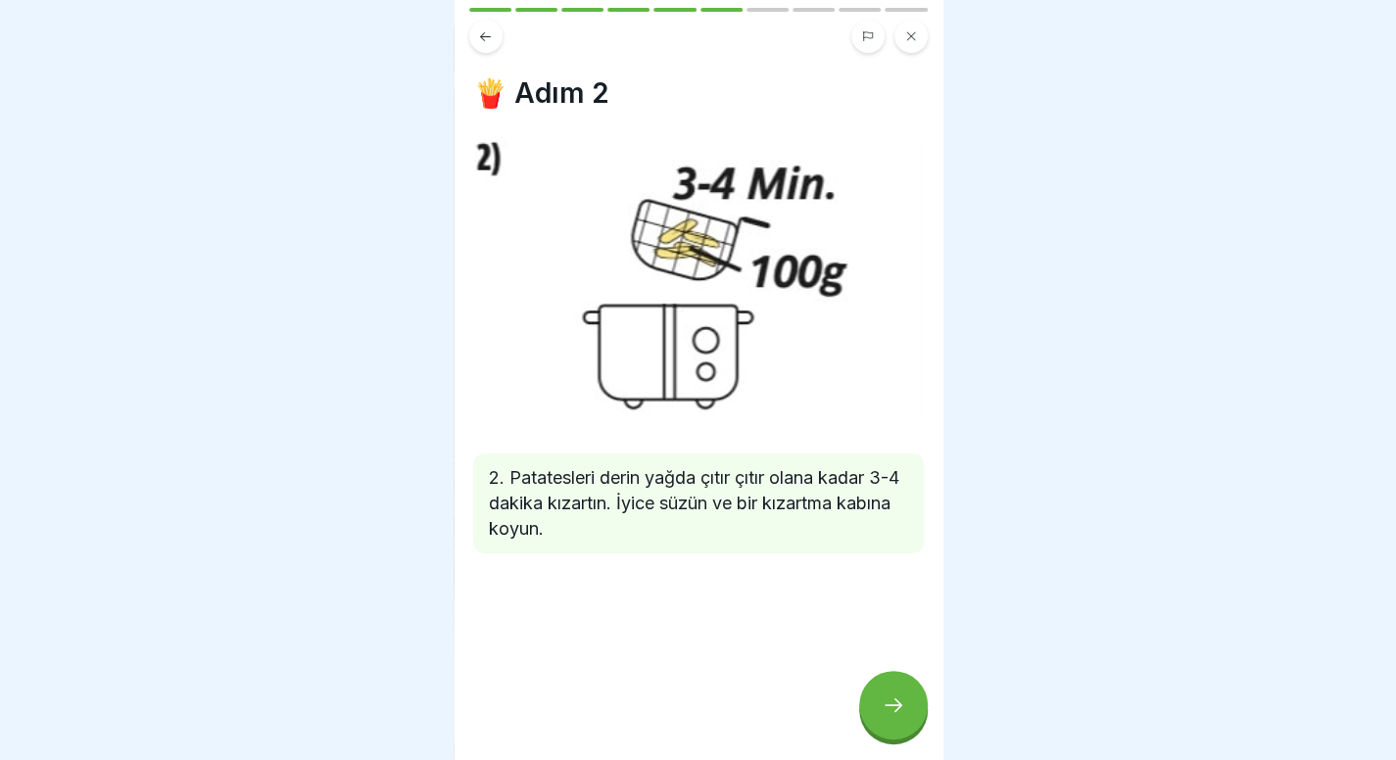
click at [883, 702] on div at bounding box center [893, 705] width 69 height 69
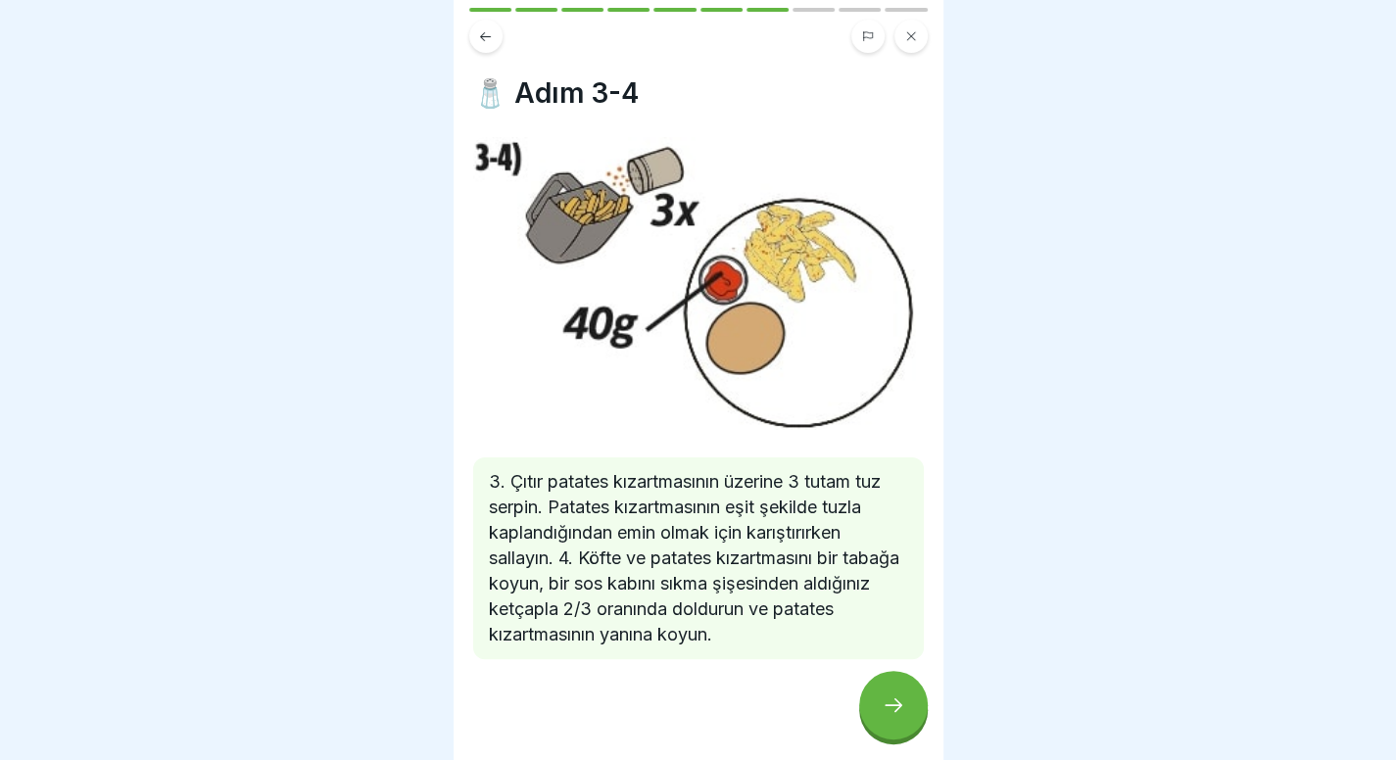
click at [883, 702] on div at bounding box center [893, 705] width 69 height 69
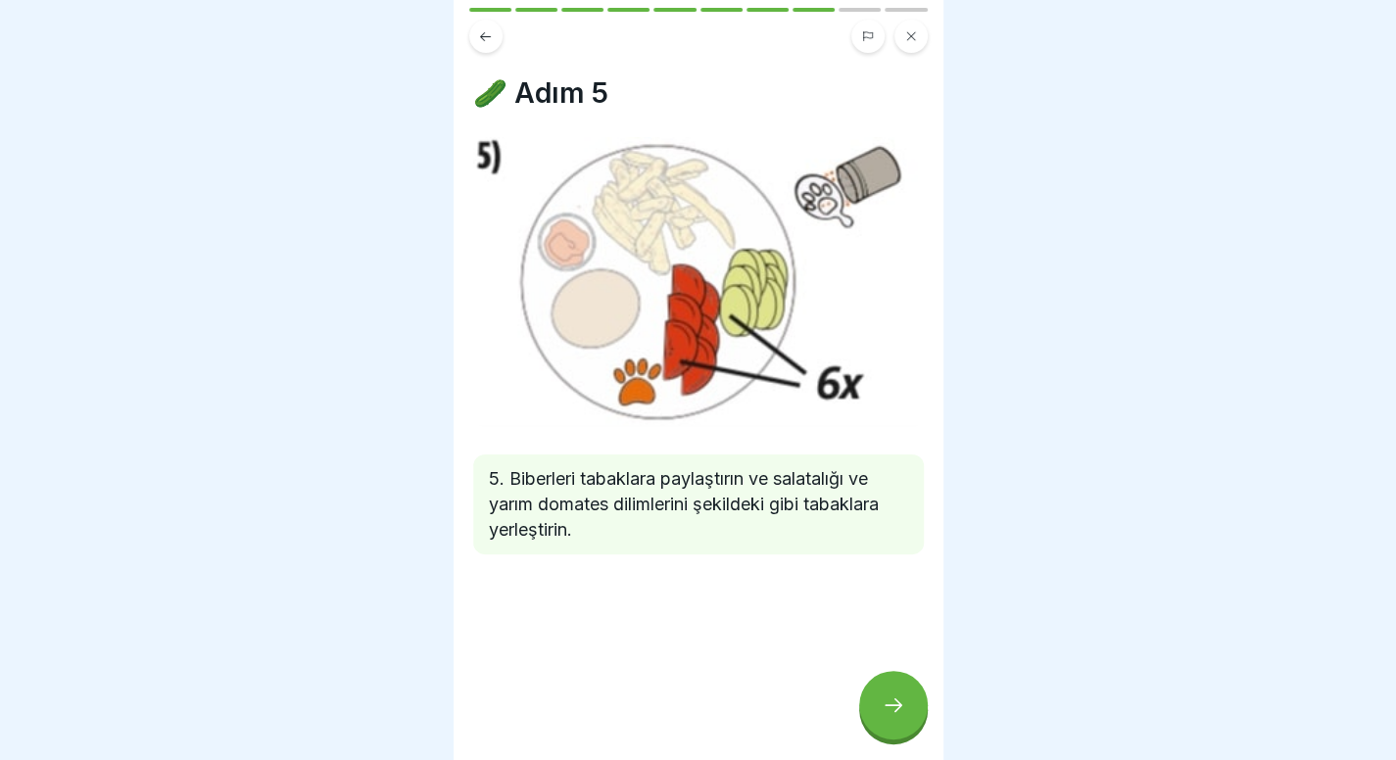
click at [896, 694] on div at bounding box center [893, 705] width 69 height 69
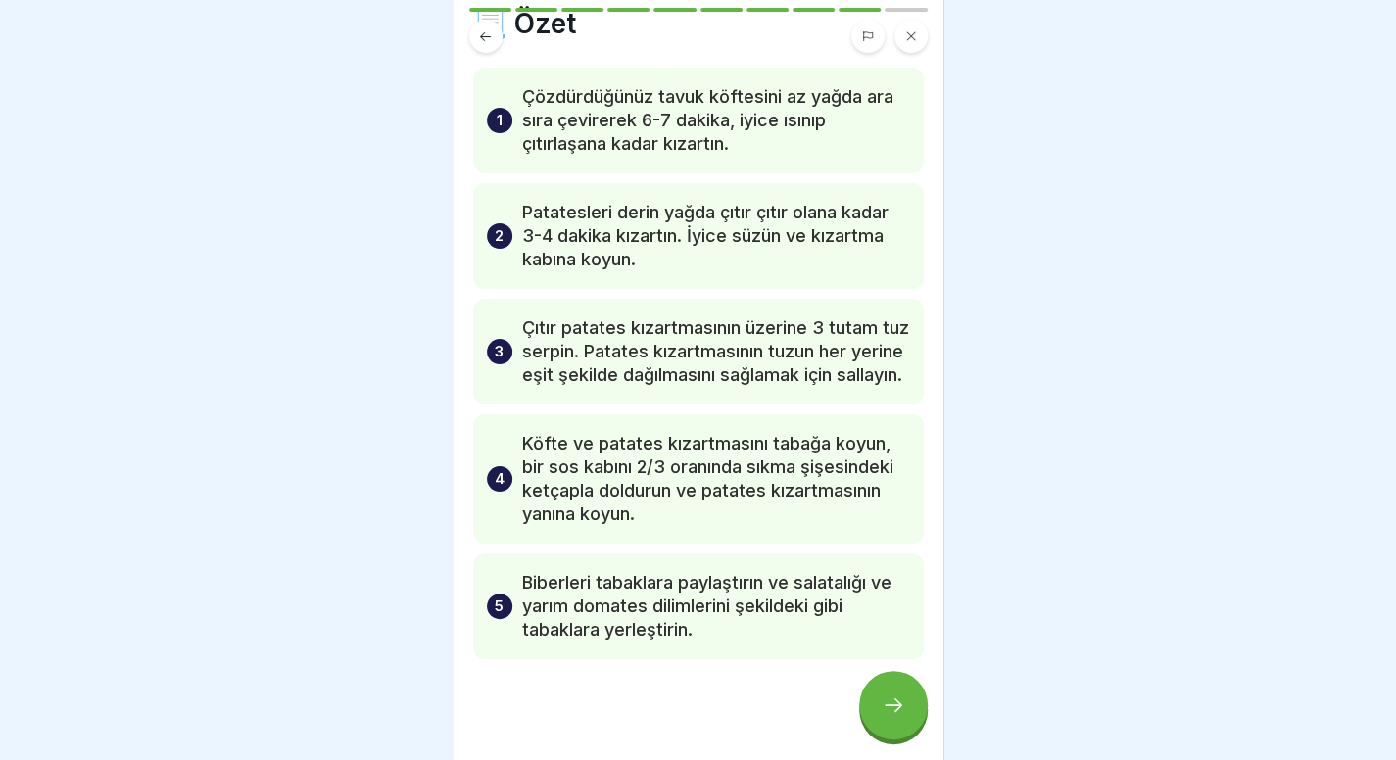
scroll to position [71, 0]
click at [899, 717] on icon at bounding box center [894, 705] width 24 height 24
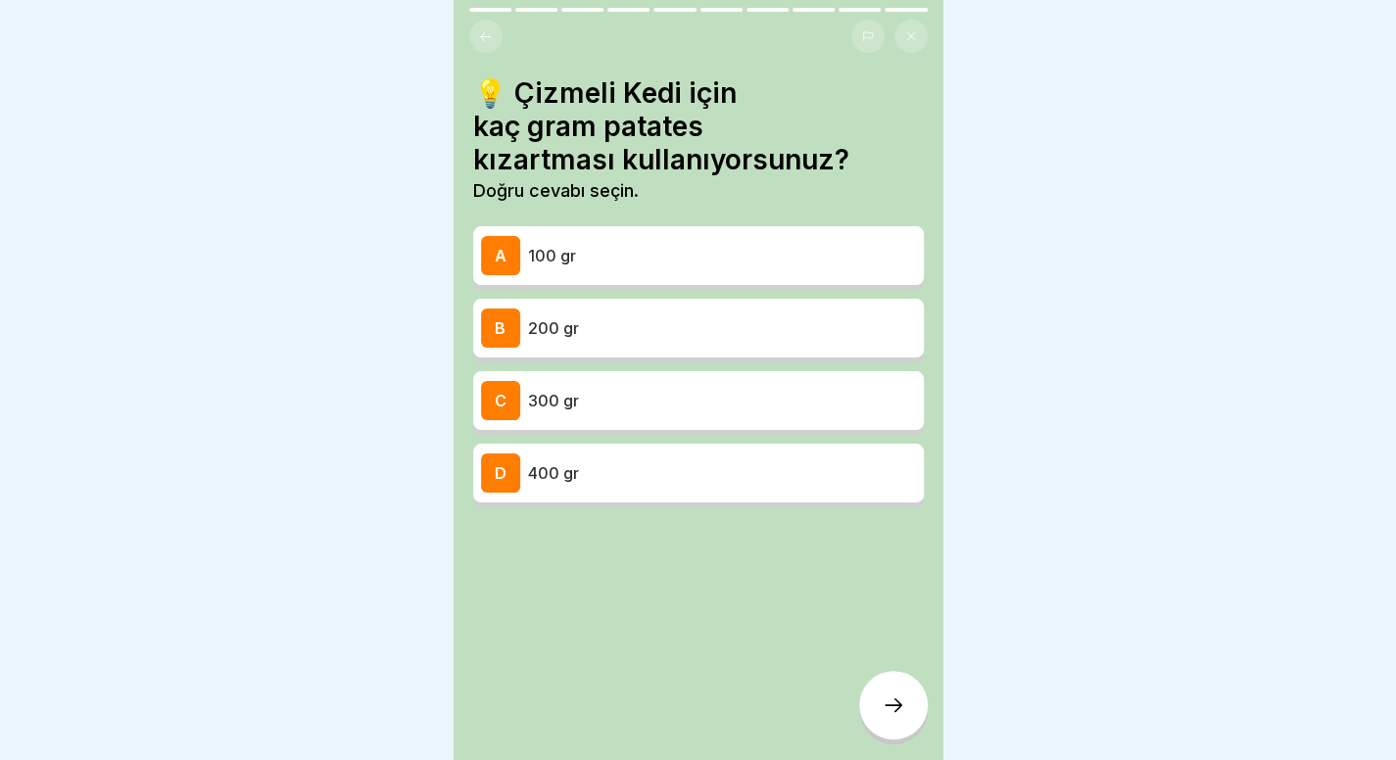
click at [475, 31] on button at bounding box center [485, 36] width 33 height 33
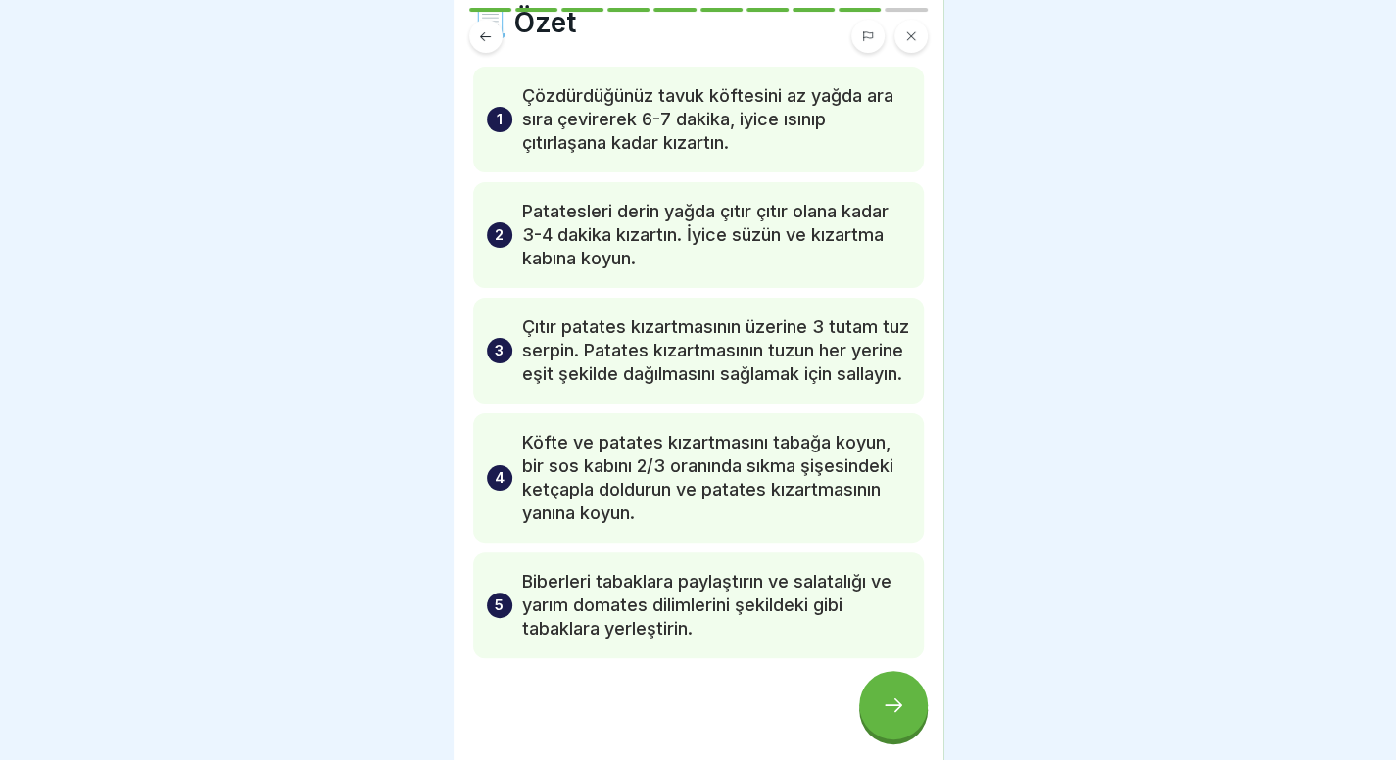
click at [475, 31] on button at bounding box center [485, 36] width 33 height 33
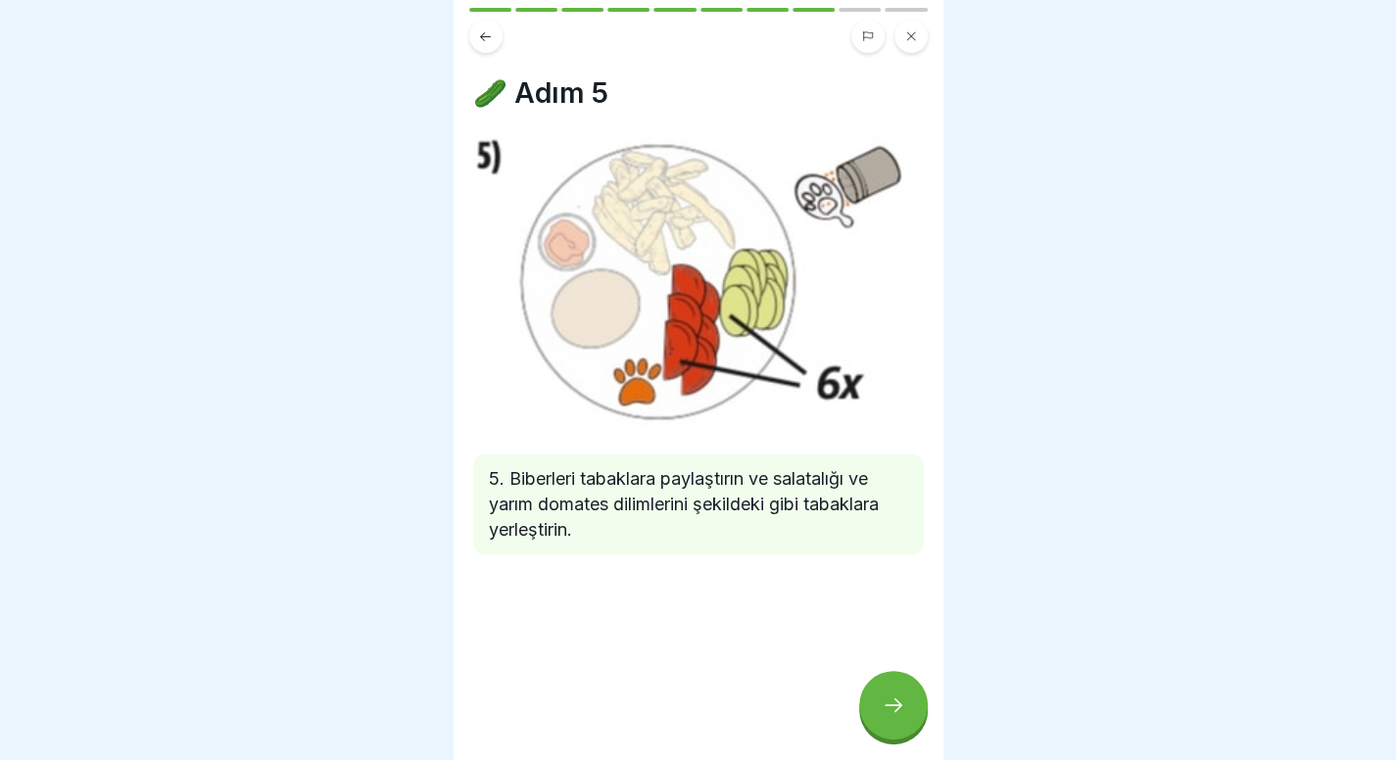
click at [475, 31] on button at bounding box center [485, 36] width 33 height 33
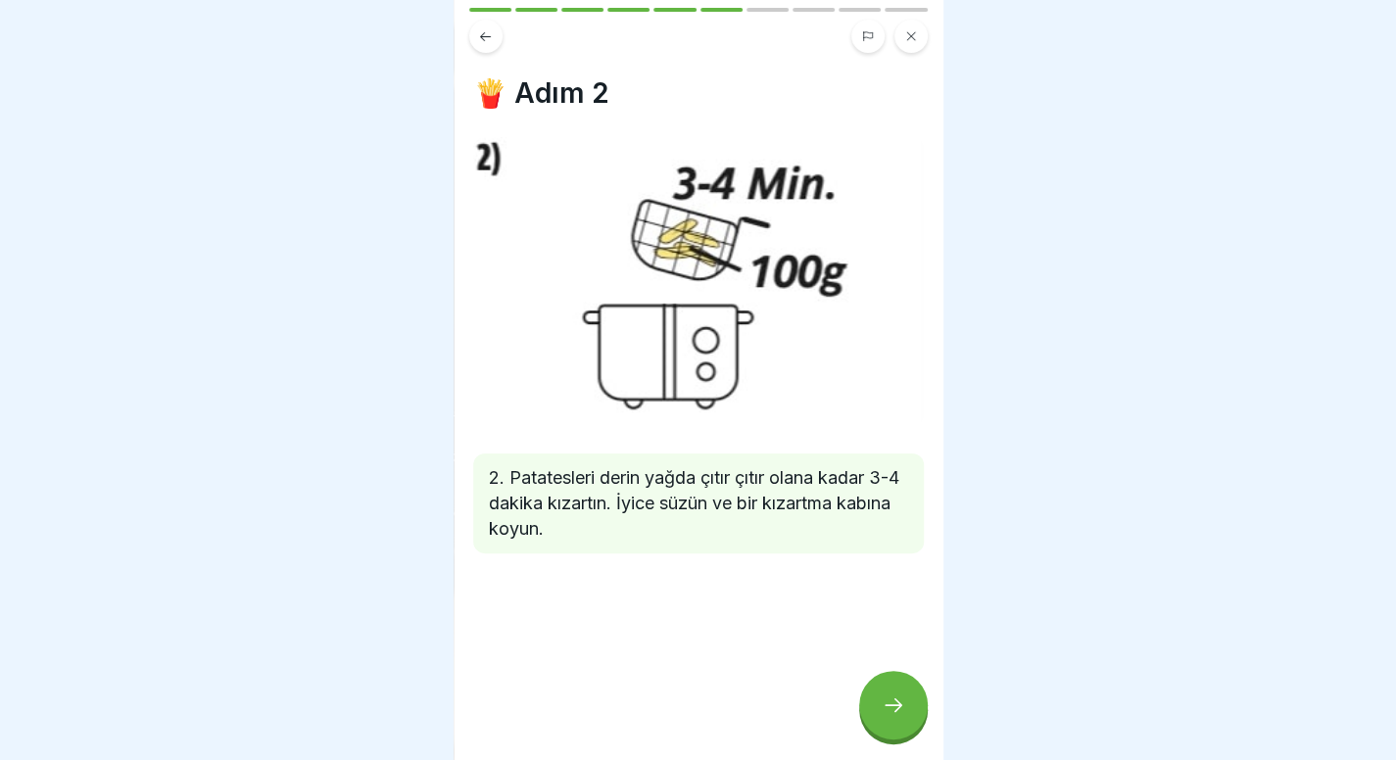
click at [475, 31] on button at bounding box center [485, 36] width 33 height 33
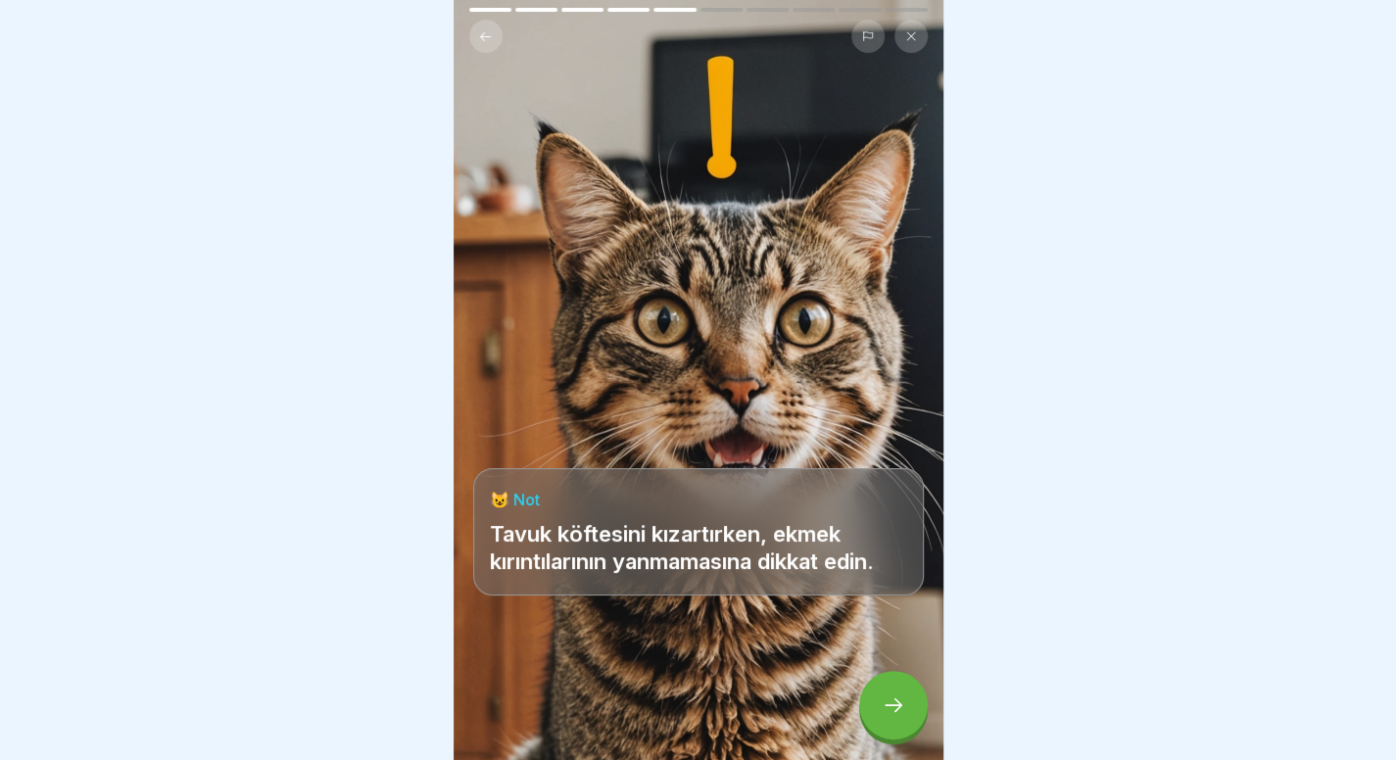
click at [475, 31] on button at bounding box center [485, 36] width 33 height 33
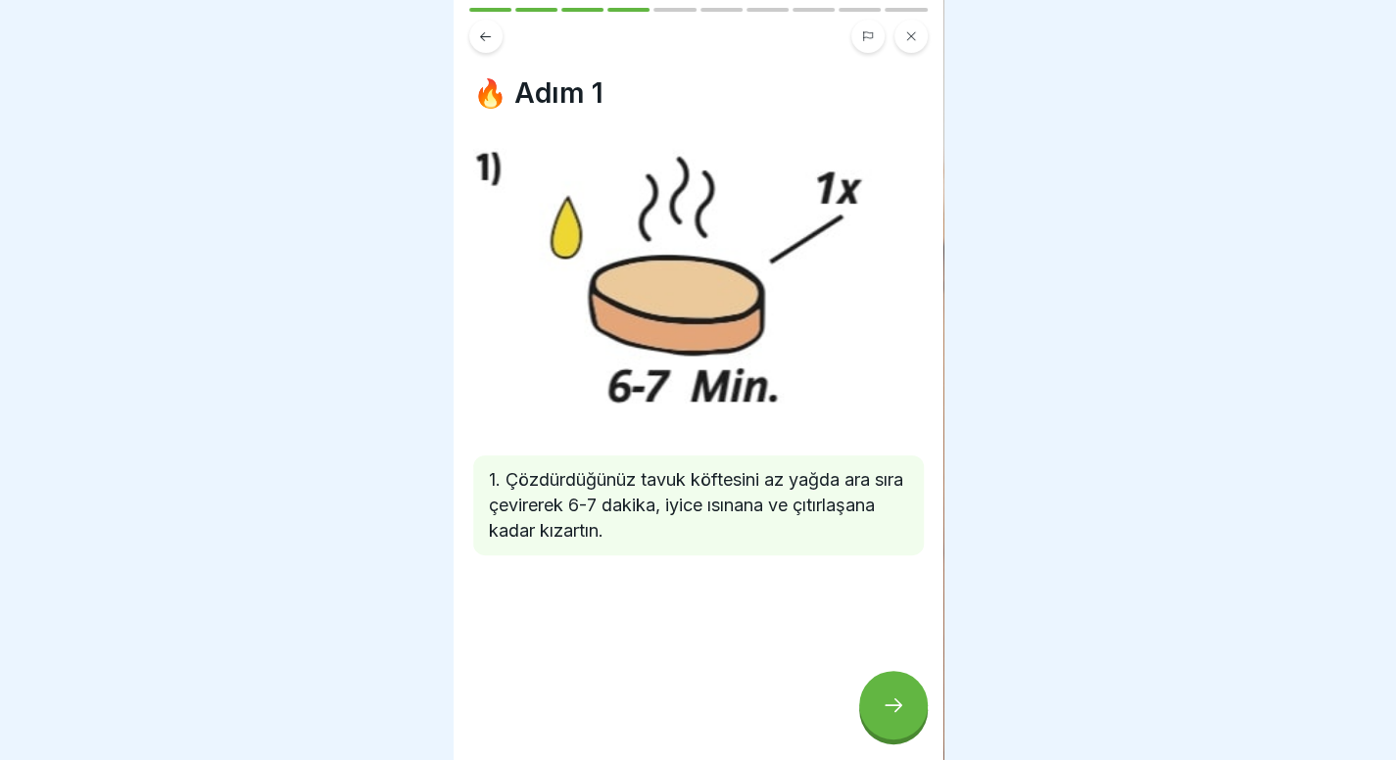
click at [475, 31] on button at bounding box center [485, 36] width 33 height 33
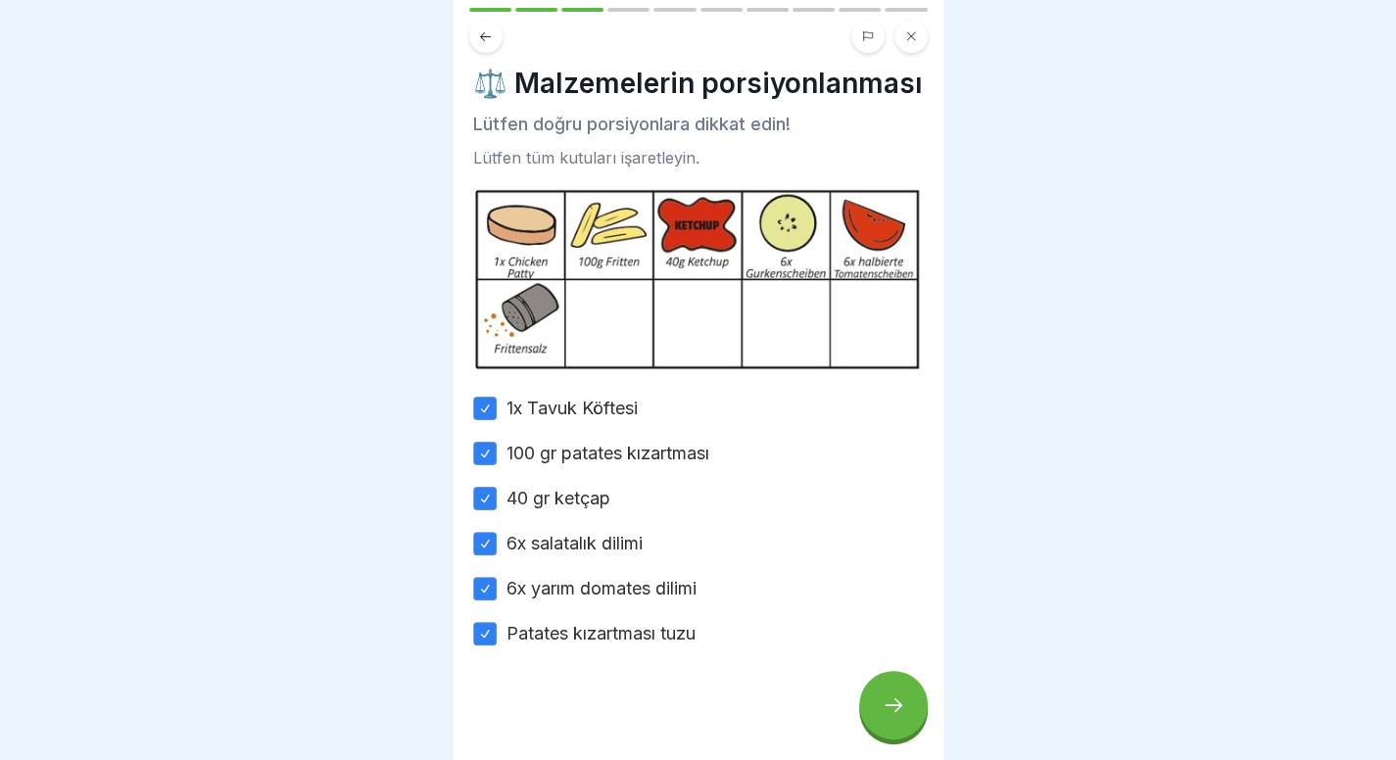
click at [475, 31] on button at bounding box center [485, 36] width 33 height 33
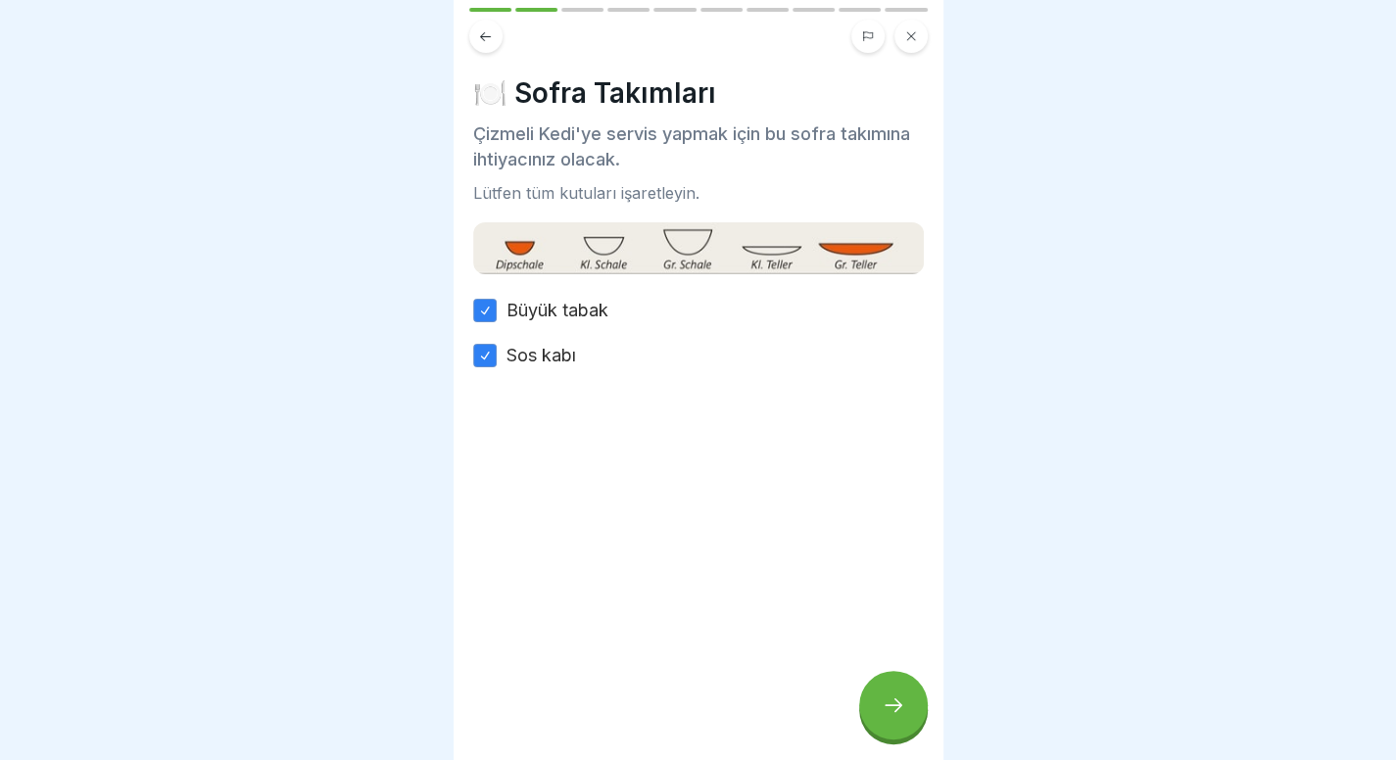
click at [905, 715] on div at bounding box center [893, 705] width 69 height 69
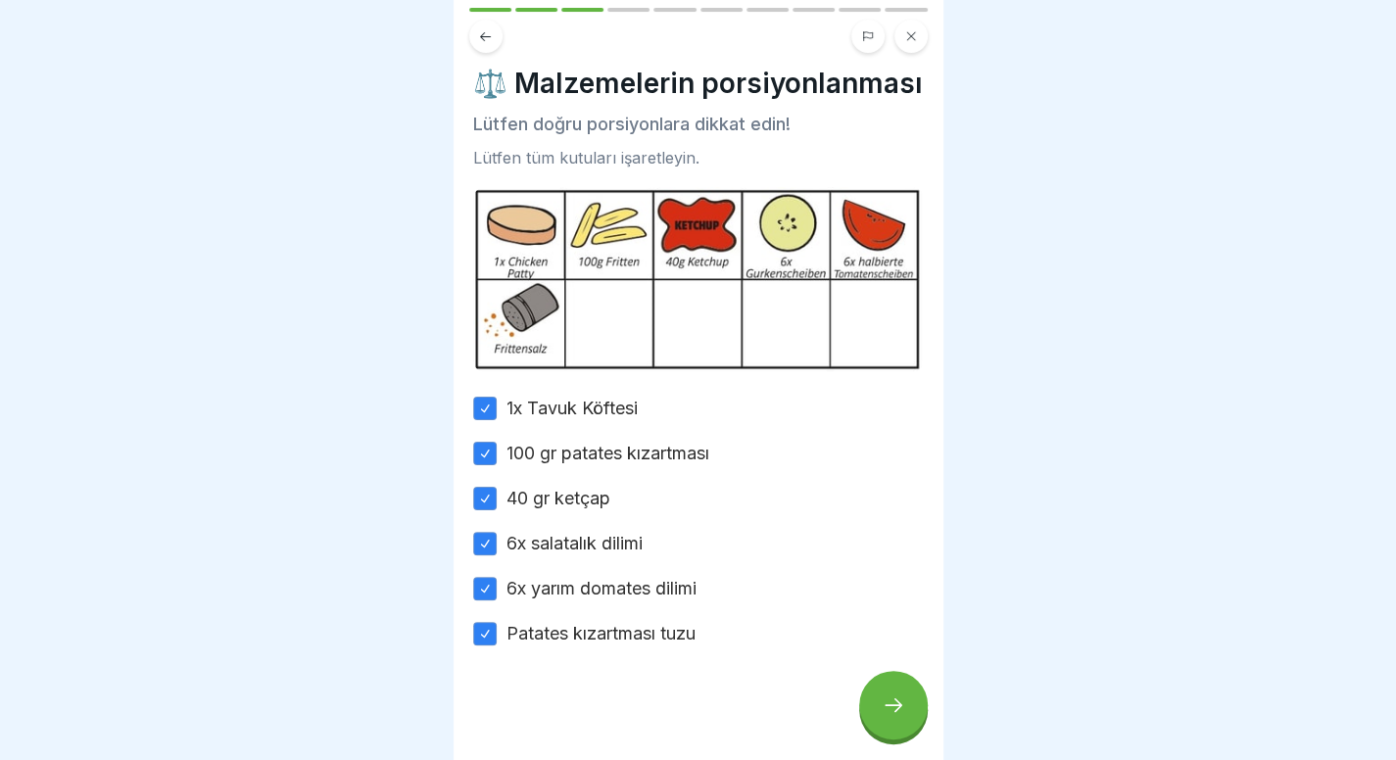
click at [903, 716] on icon at bounding box center [894, 705] width 24 height 24
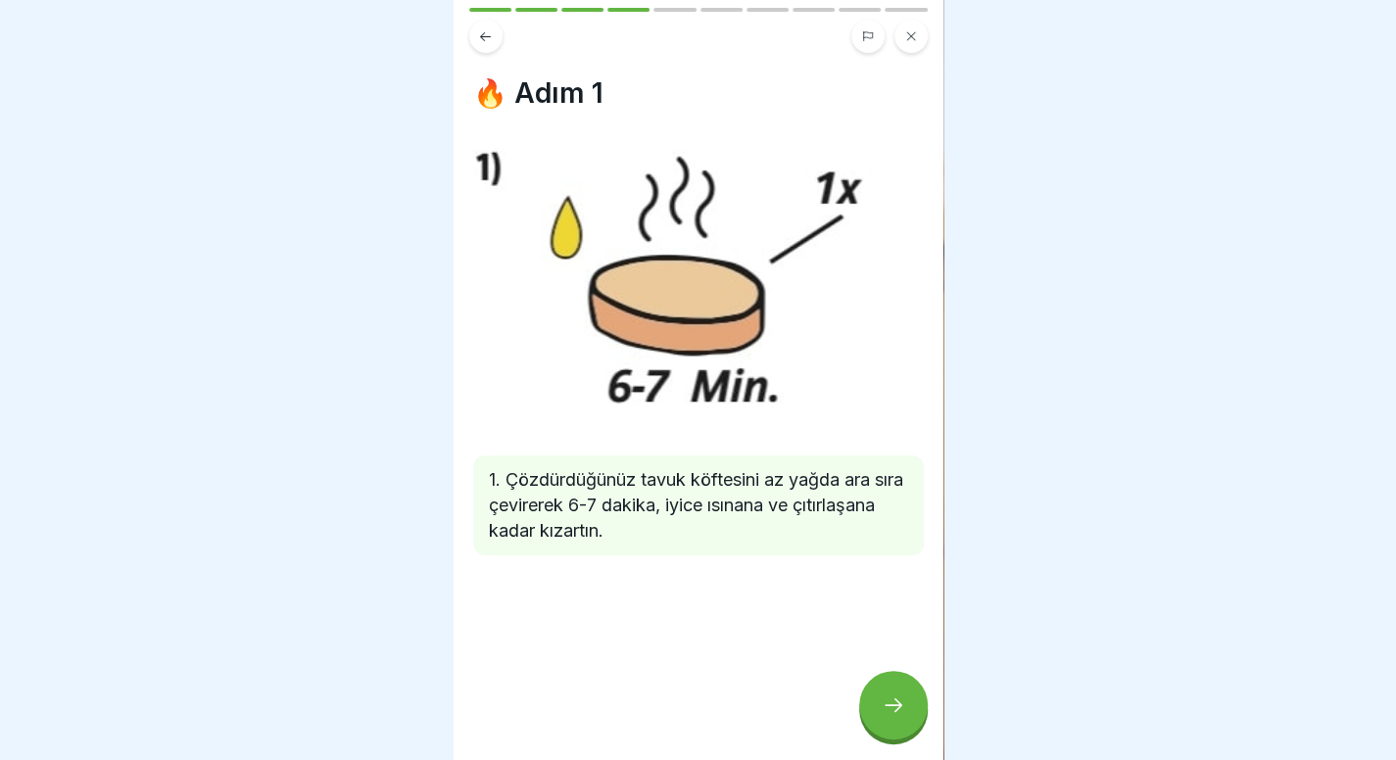
click at [903, 716] on icon at bounding box center [894, 705] width 24 height 24
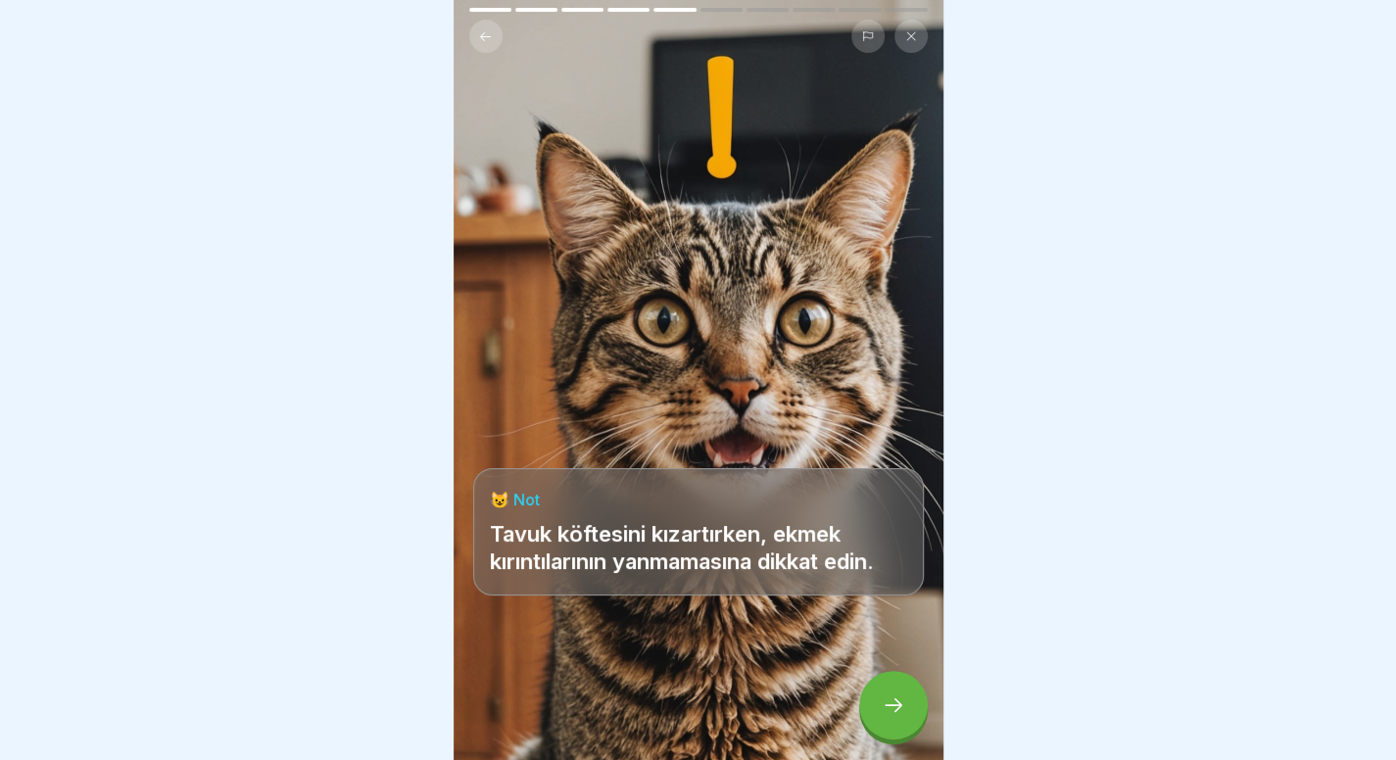
click at [903, 716] on icon at bounding box center [894, 705] width 24 height 24
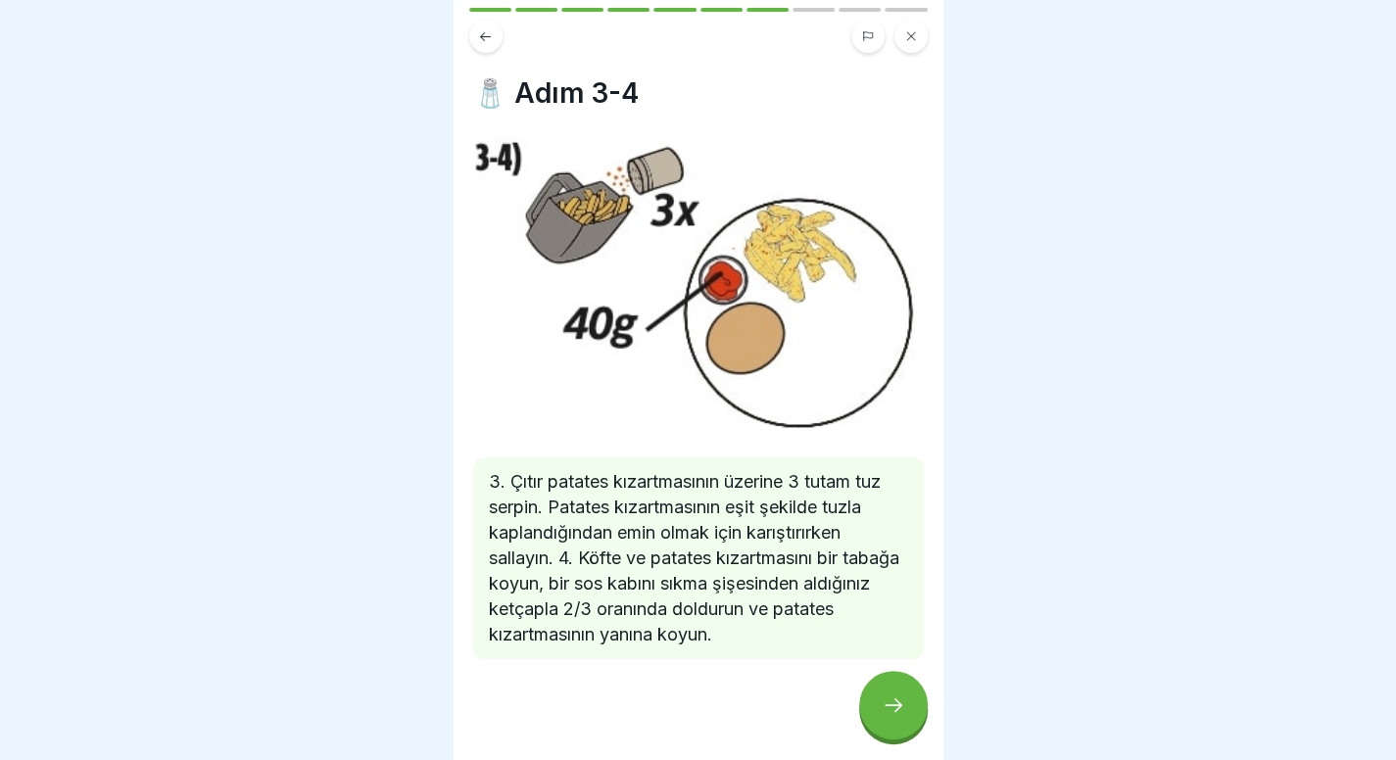
click at [903, 716] on icon at bounding box center [894, 705] width 24 height 24
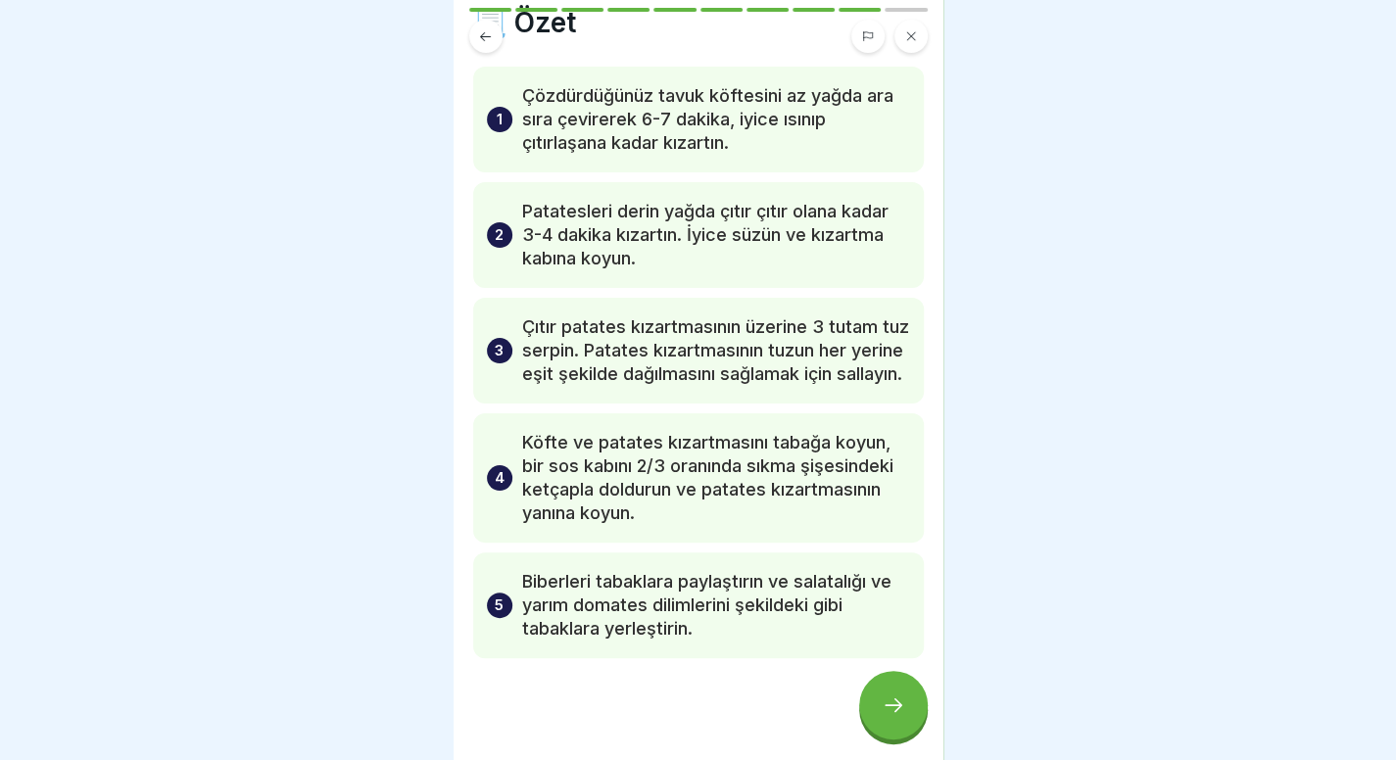
click at [903, 716] on icon at bounding box center [894, 705] width 24 height 24
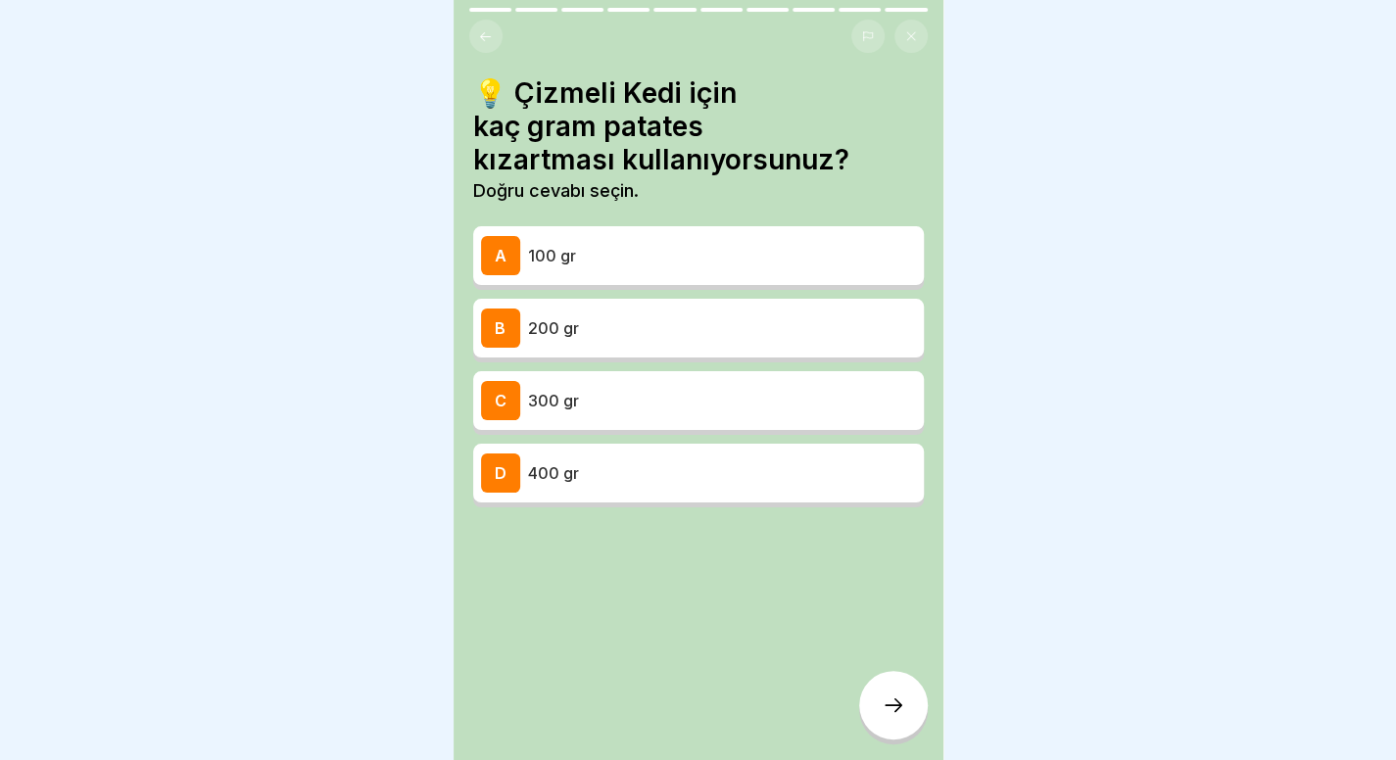
click at [701, 261] on p "100 gr" at bounding box center [722, 256] width 388 height 24
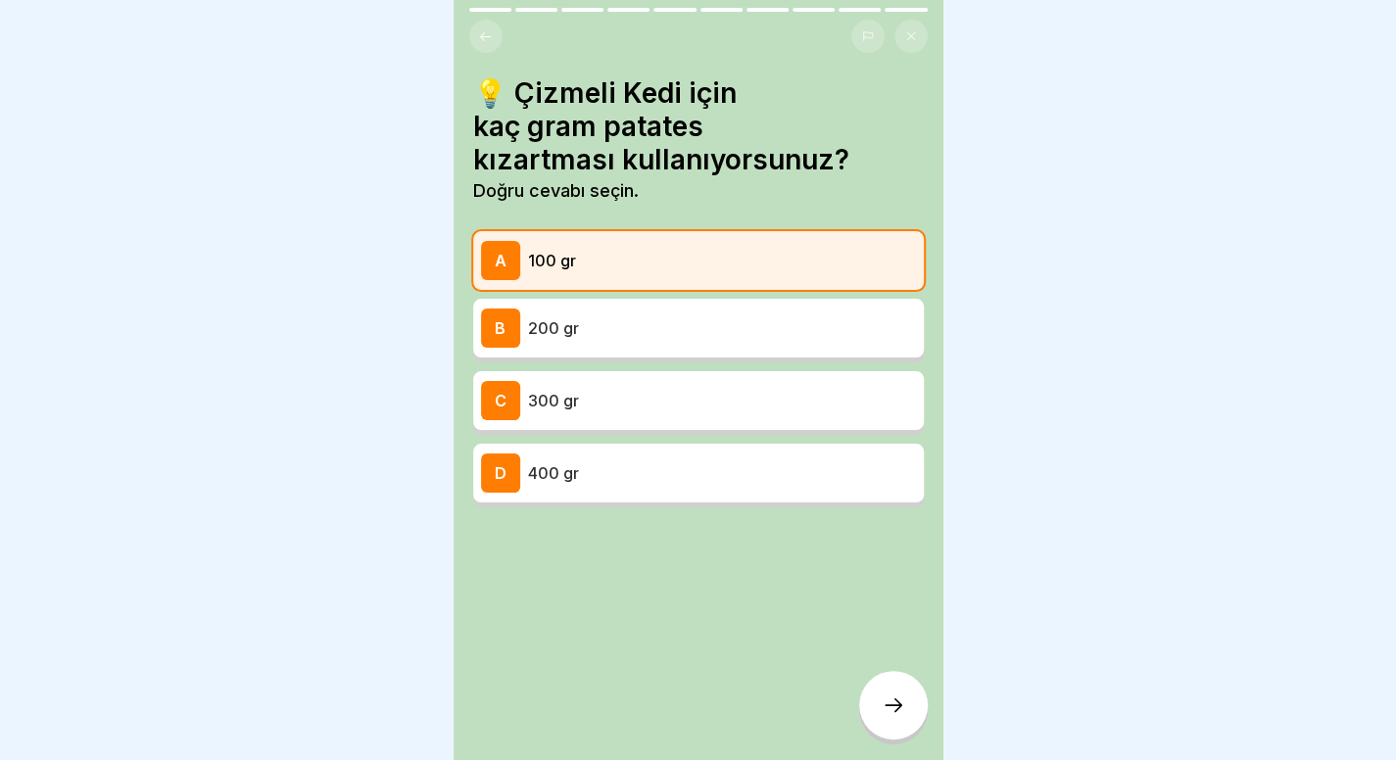
click at [882, 717] on icon at bounding box center [894, 705] width 24 height 24
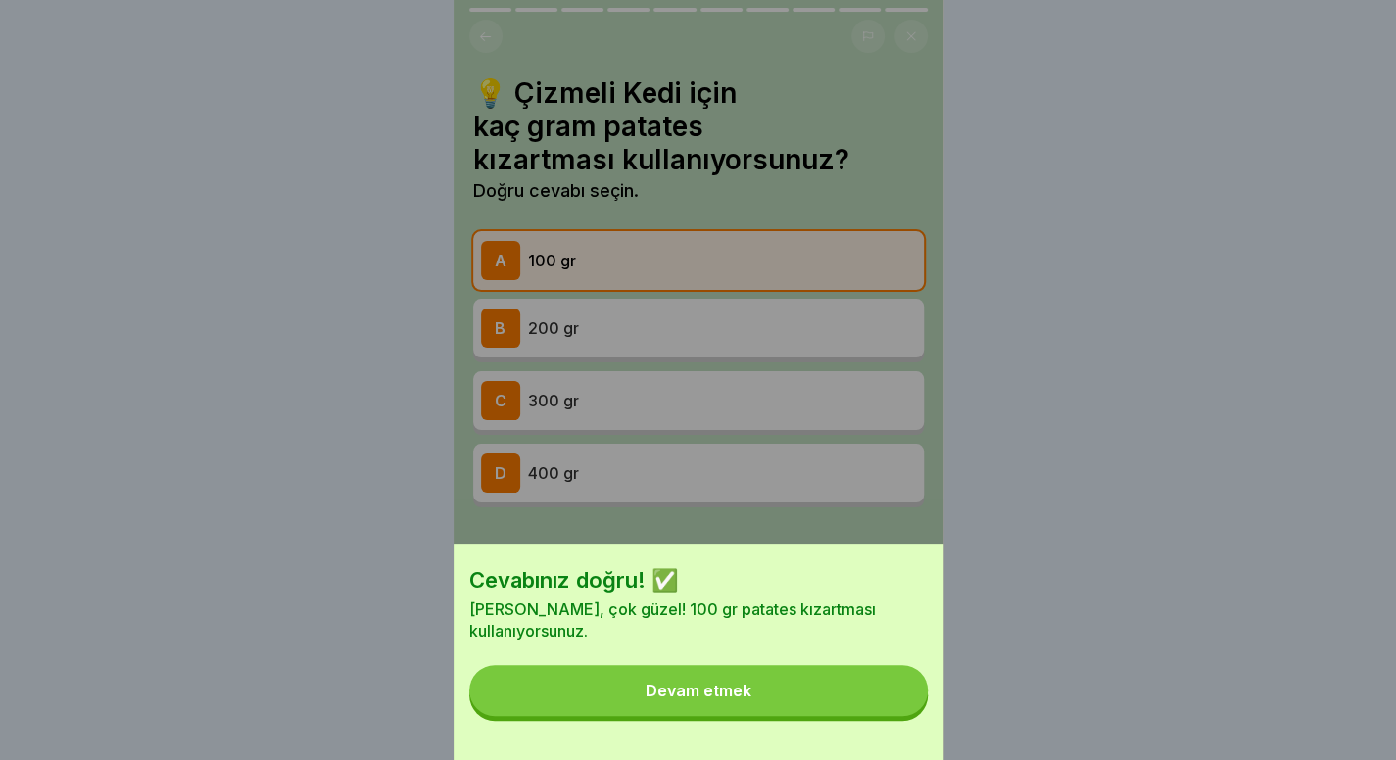
click at [783, 710] on button "Devam etmek" at bounding box center [698, 690] width 458 height 51
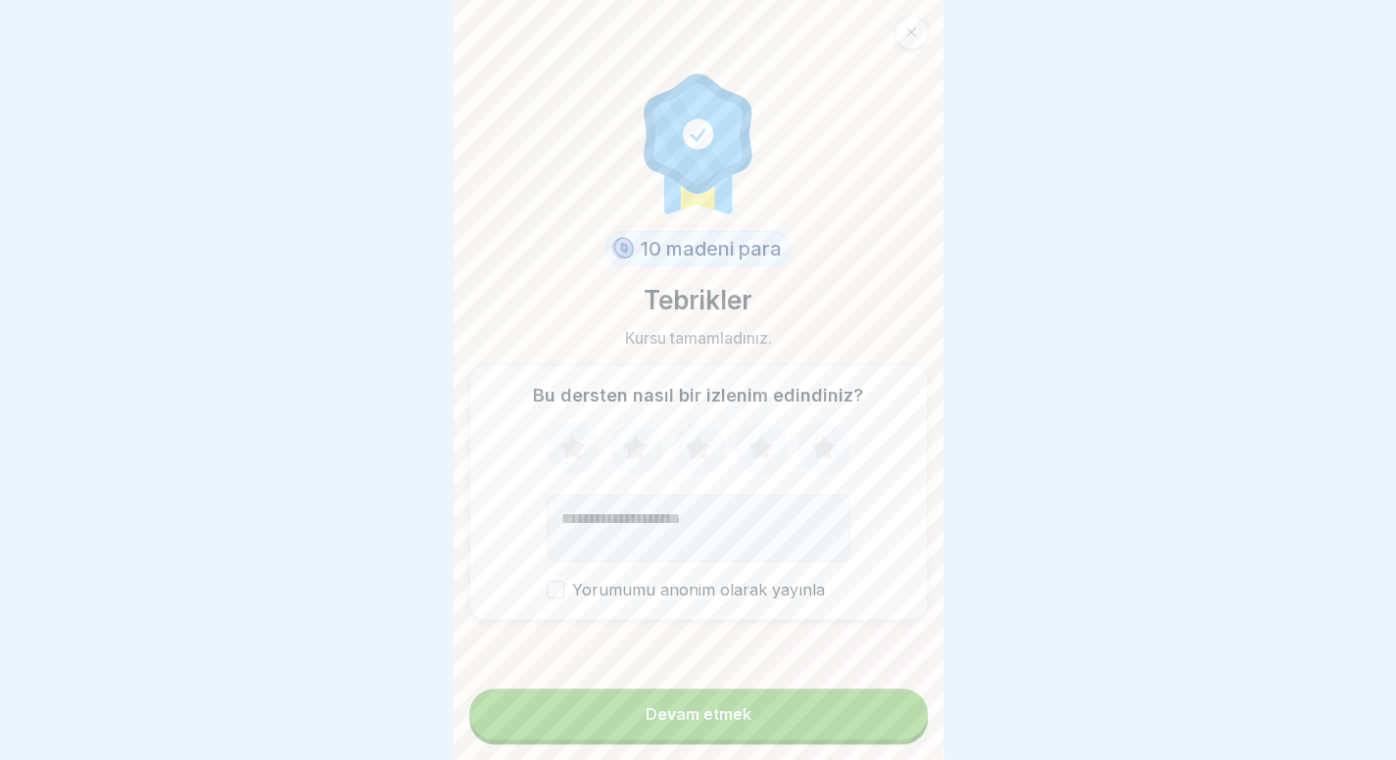
click at [716, 724] on font "Devam etmek" at bounding box center [698, 714] width 106 height 20
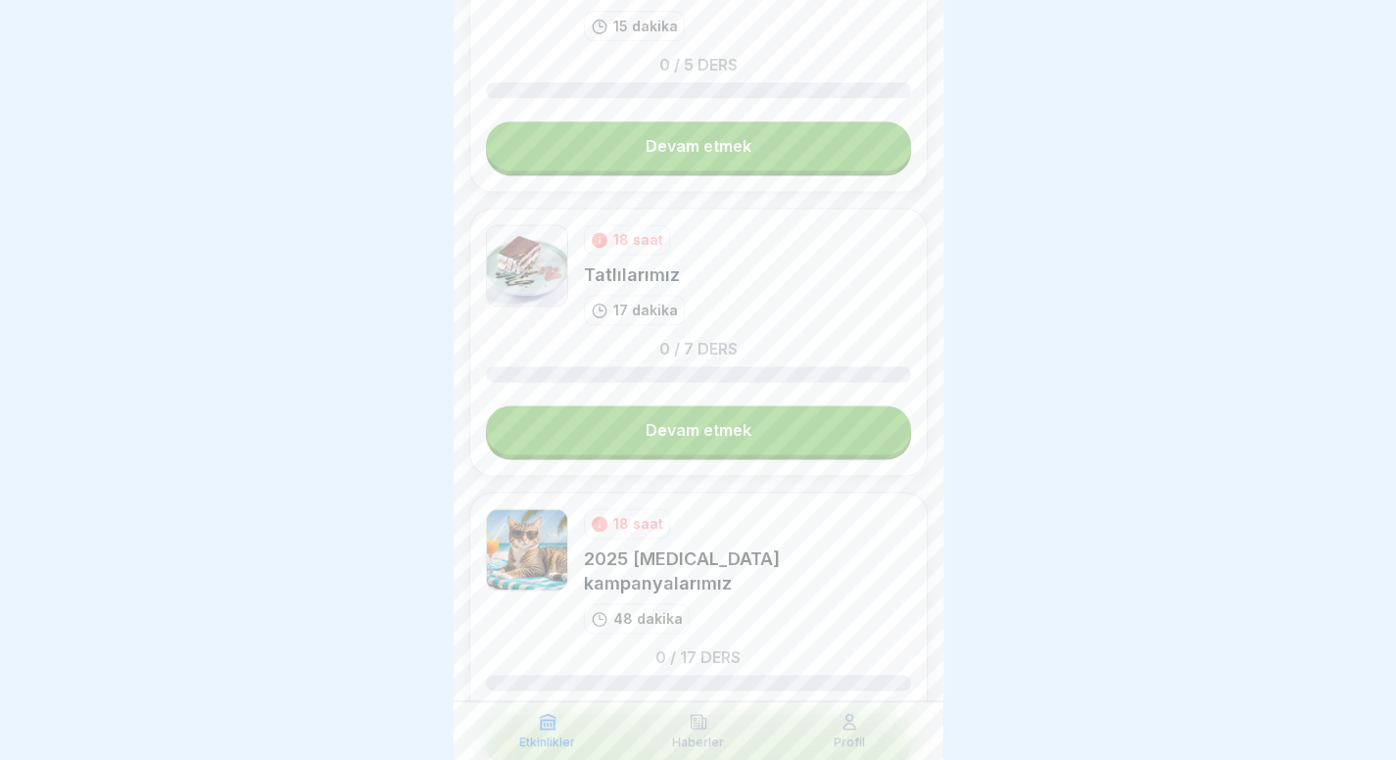
scroll to position [1425, 0]
click at [751, 406] on link "Devam etmek" at bounding box center [698, 430] width 425 height 49
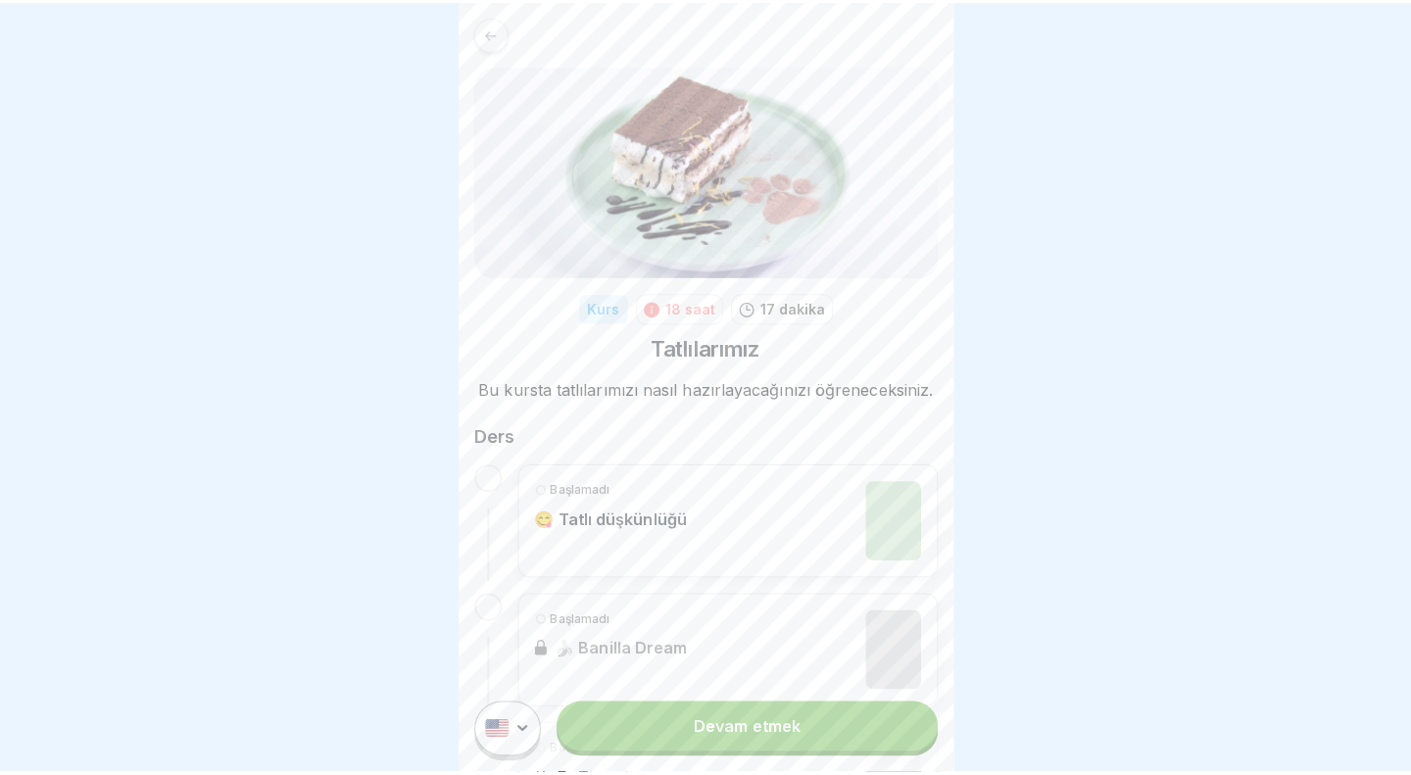
scroll to position [668, 0]
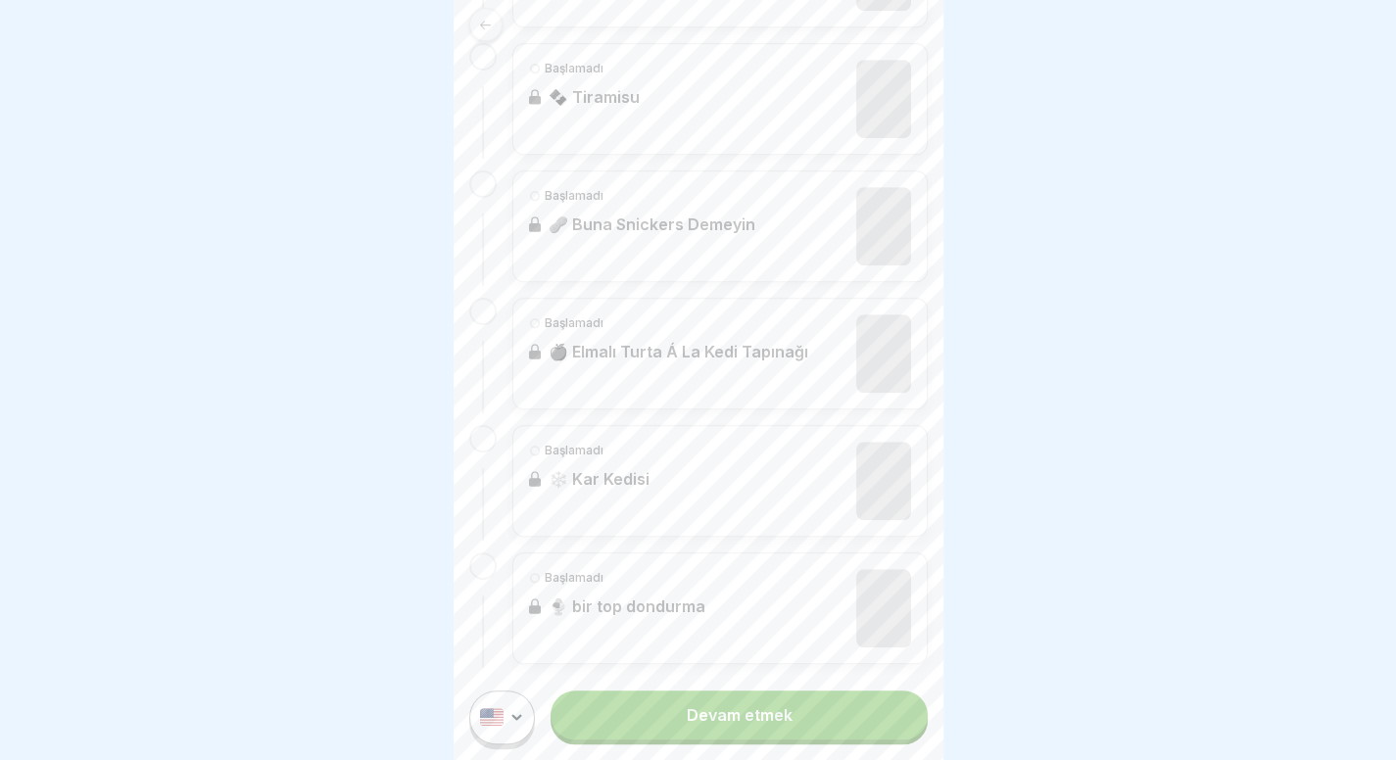
click at [711, 709] on link "Devam etmek" at bounding box center [738, 715] width 376 height 49
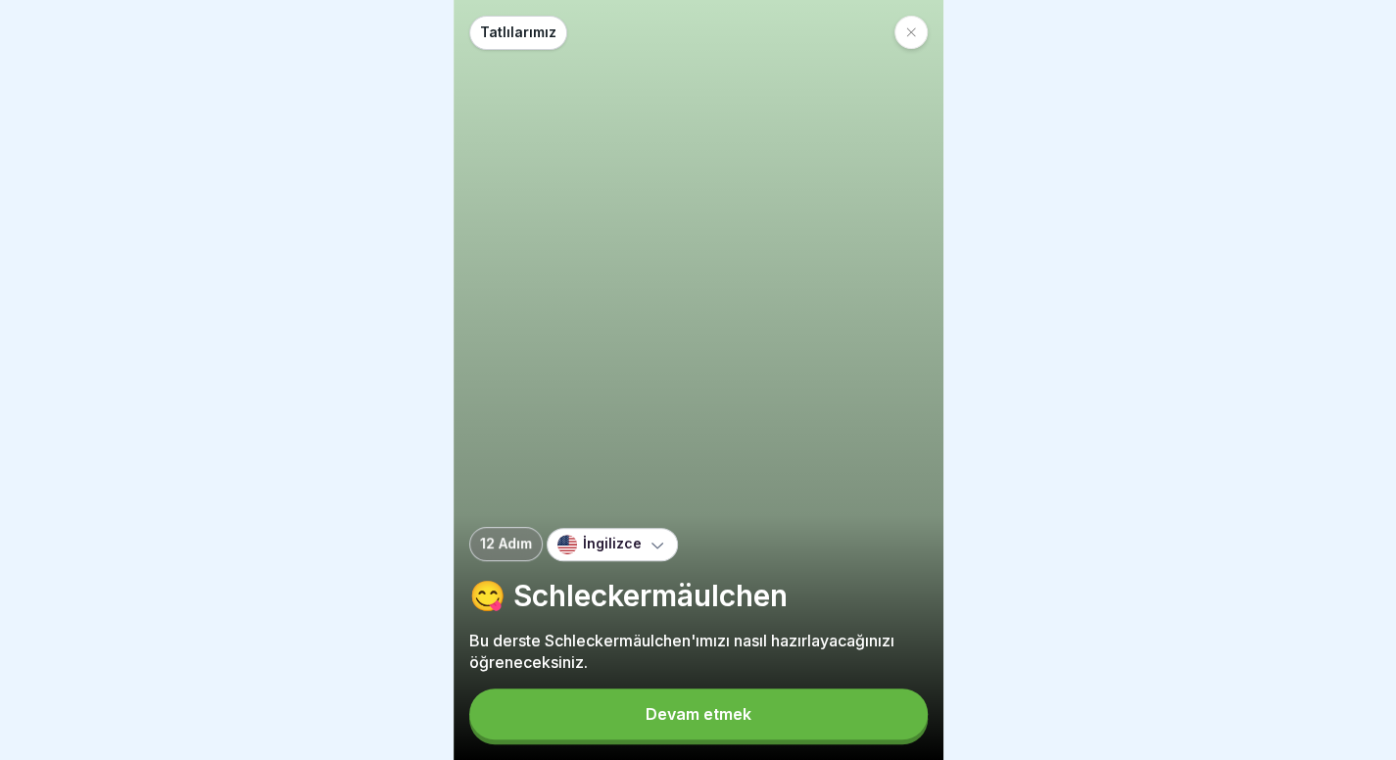
click at [678, 724] on font "Devam etmek" at bounding box center [698, 714] width 106 height 20
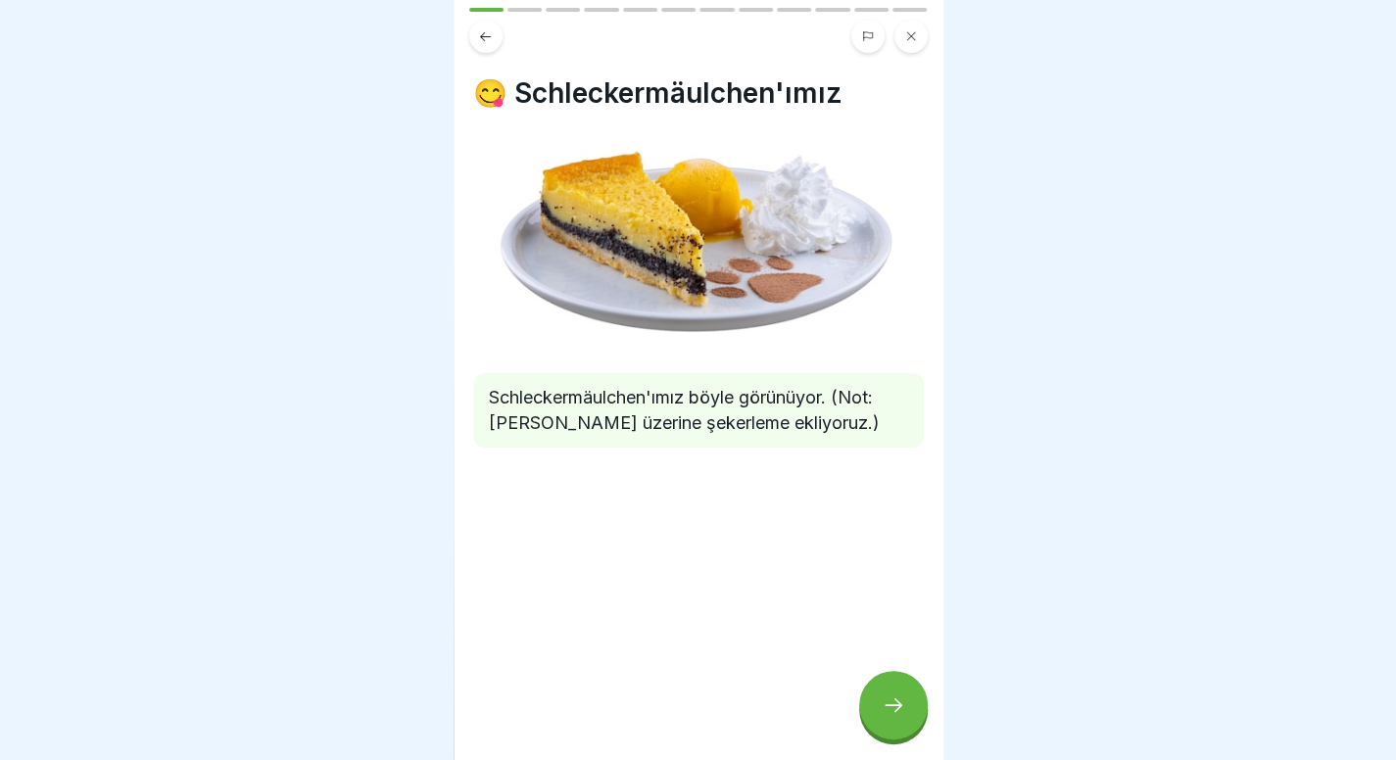
click at [907, 726] on div at bounding box center [893, 705] width 69 height 69
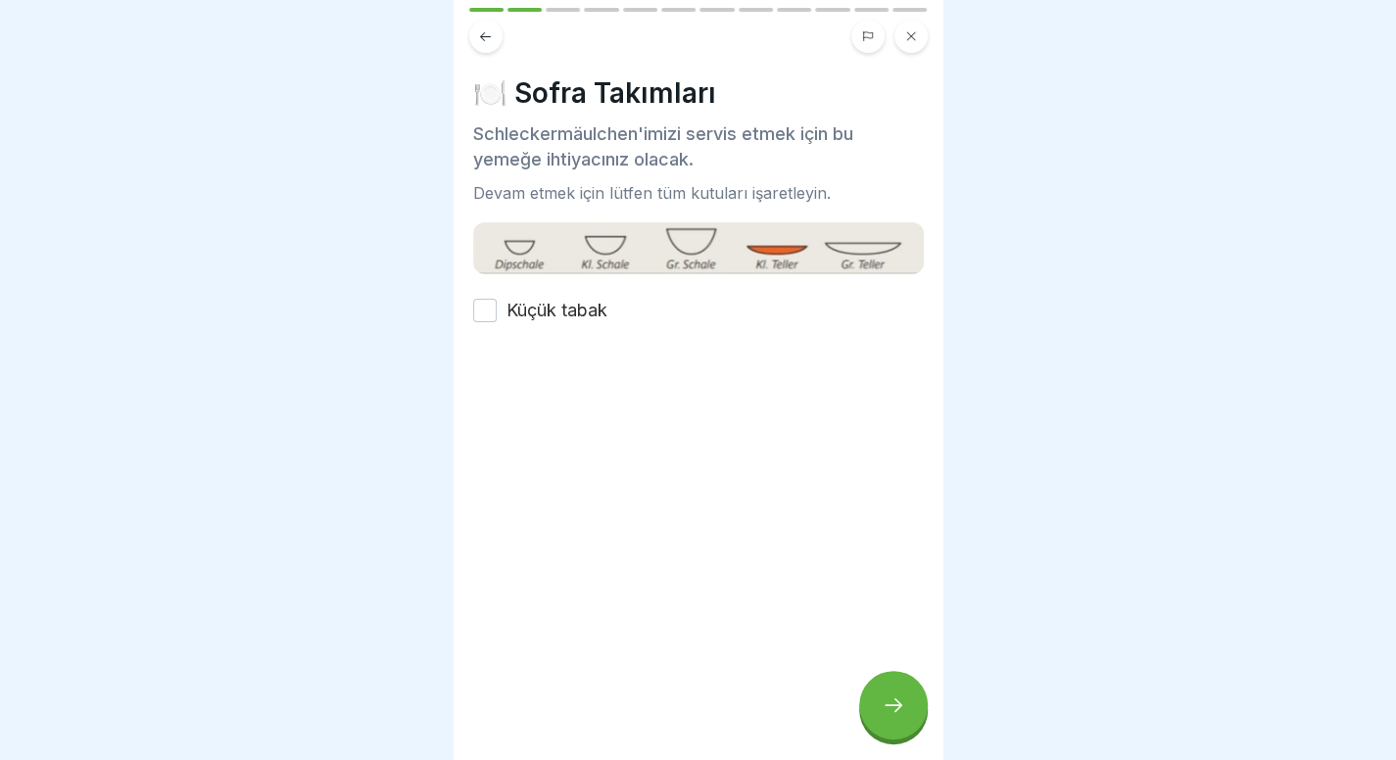
click at [592, 314] on font "Küçük tabak" at bounding box center [556, 310] width 101 height 21
click at [497, 314] on button "Küçük tabak" at bounding box center [485, 311] width 24 height 24
click at [890, 717] on icon at bounding box center [894, 705] width 24 height 24
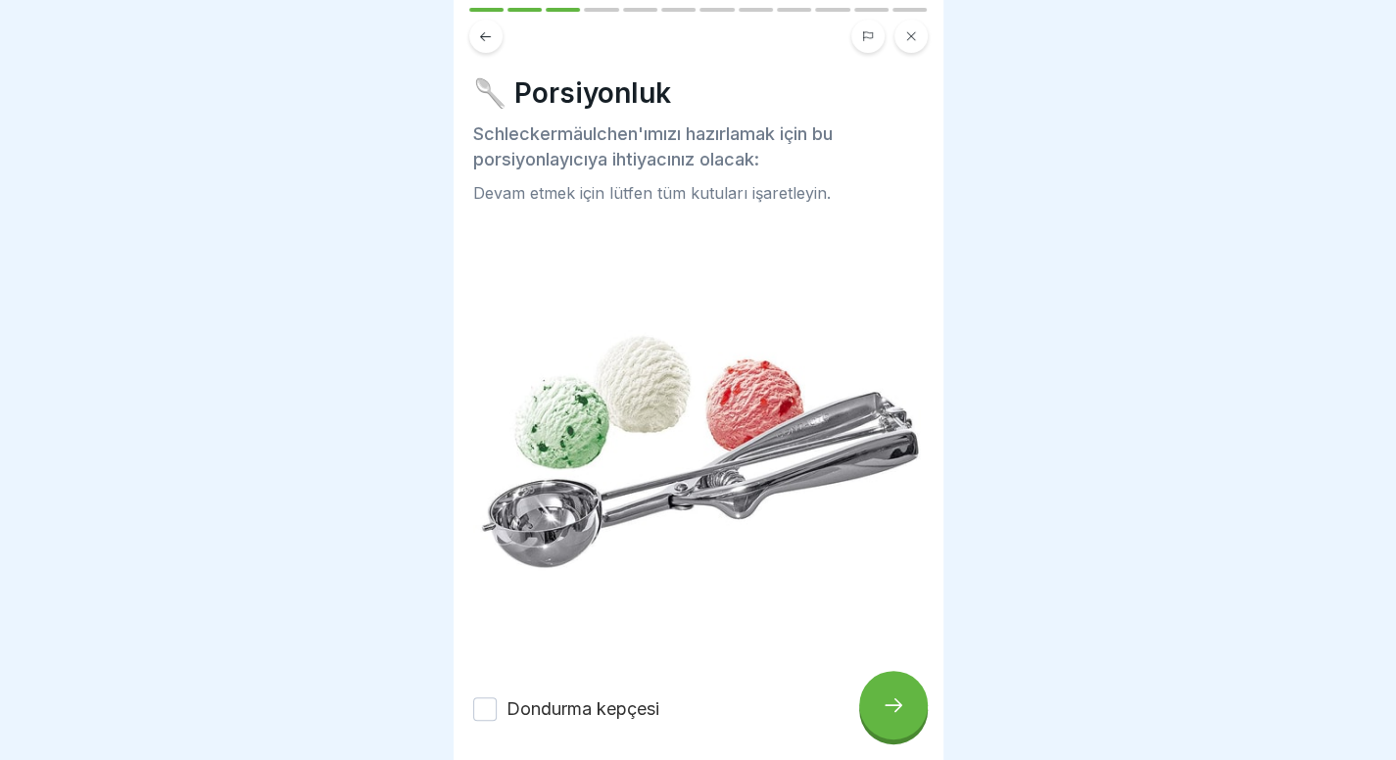
click at [619, 702] on font "Dondurma kepçesi" at bounding box center [582, 708] width 153 height 21
click at [497, 702] on button "Dondurma kepçesi" at bounding box center [485, 709] width 24 height 24
click at [880, 740] on div at bounding box center [893, 705] width 69 height 69
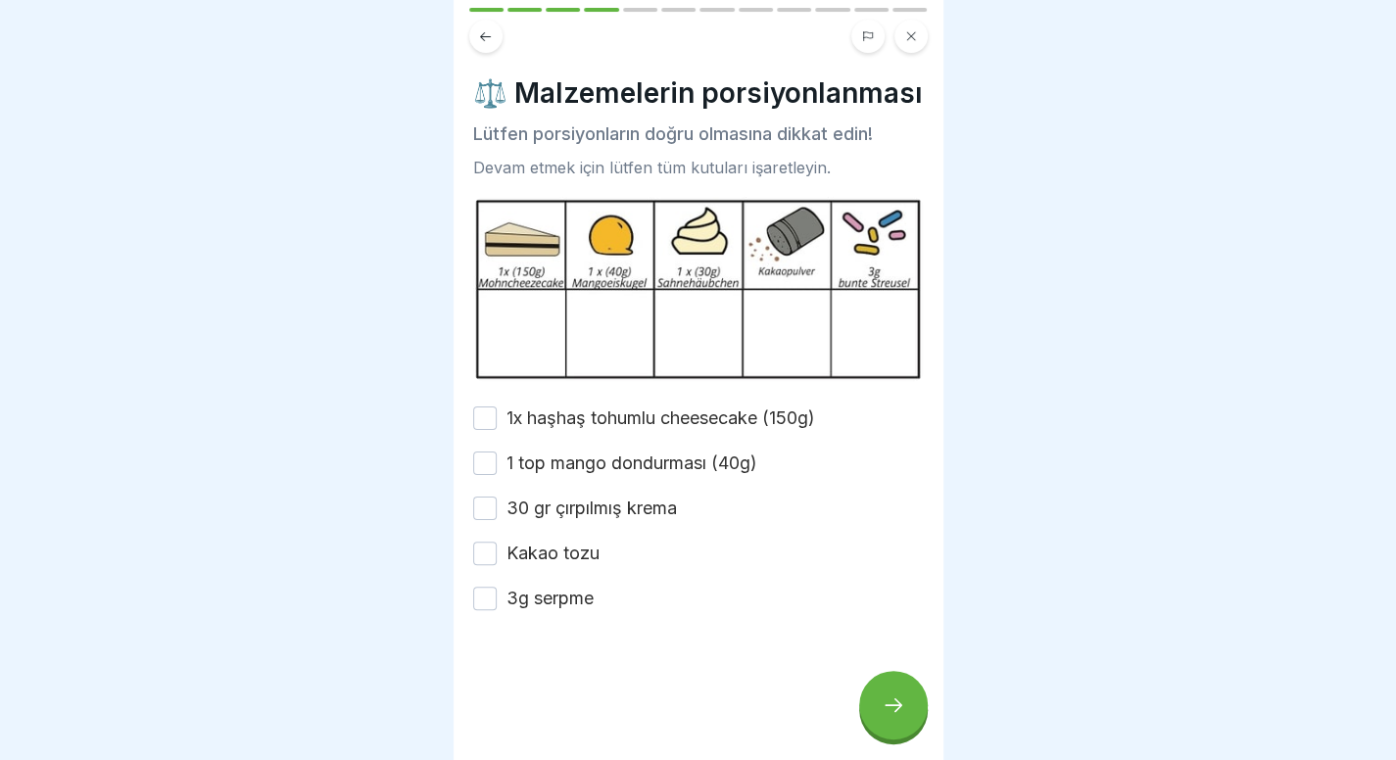
scroll to position [15, 0]
click at [672, 426] on font "1x haşhaş tohumlu cheesecake (150g)" at bounding box center [660, 417] width 309 height 21
click at [497, 426] on button "1x haşhaş tohumlu cheesecake (150g)" at bounding box center [485, 418] width 24 height 24
click at [644, 473] on font "1 top mango dondurması (40g)" at bounding box center [631, 463] width 251 height 21
click at [497, 475] on button "1 top mango dondurması (40g)" at bounding box center [485, 464] width 24 height 24
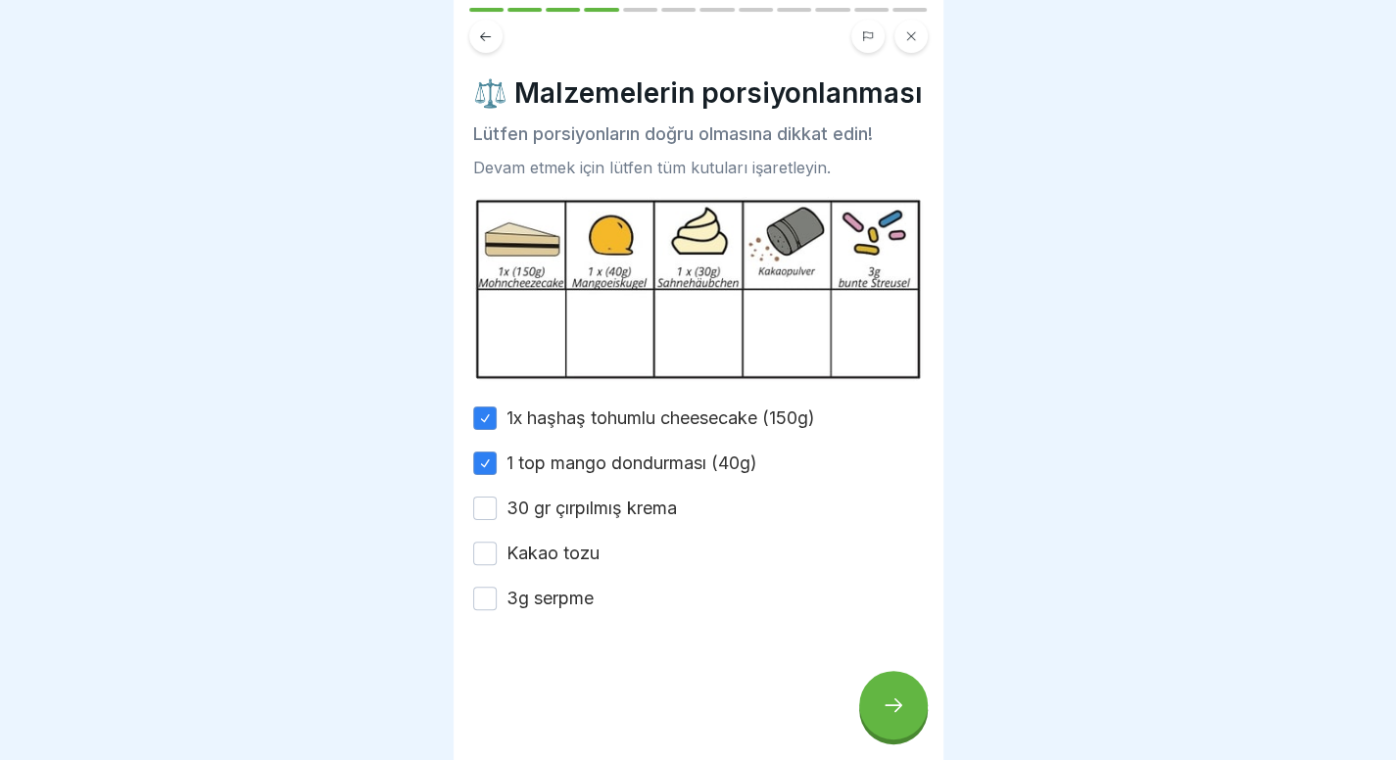
click at [618, 512] on font "30 gr çırpılmış krema" at bounding box center [591, 508] width 170 height 21
click at [497, 512] on button "30 gr çırpılmış krema" at bounding box center [485, 509] width 24 height 24
click at [561, 563] on font "Kakao tozu" at bounding box center [552, 553] width 93 height 21
click at [497, 565] on button "Kakao tozu" at bounding box center [485, 554] width 24 height 24
click at [543, 608] on font "3g serpme" at bounding box center [549, 598] width 87 height 21
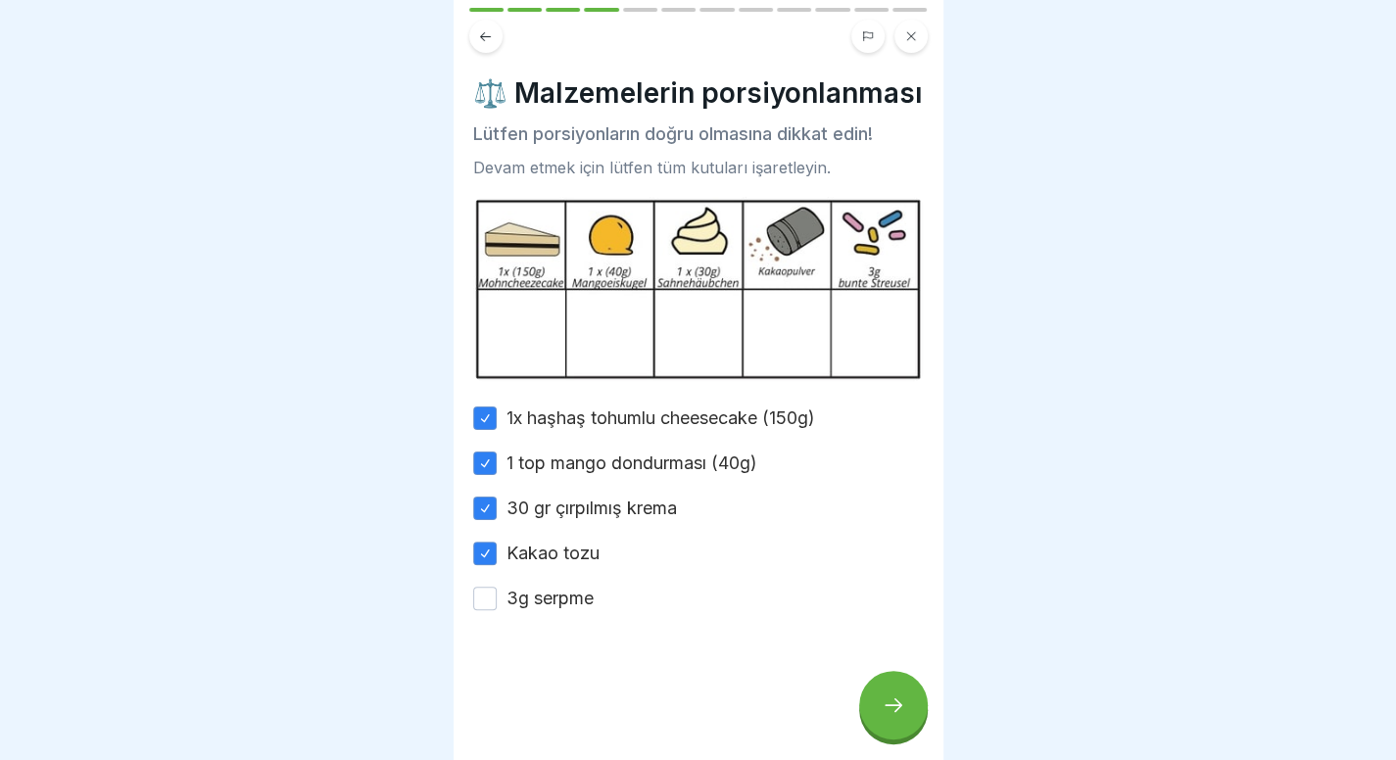
click at [497, 610] on button "3g serpme" at bounding box center [485, 599] width 24 height 24
click at [899, 704] on icon at bounding box center [894, 705] width 24 height 24
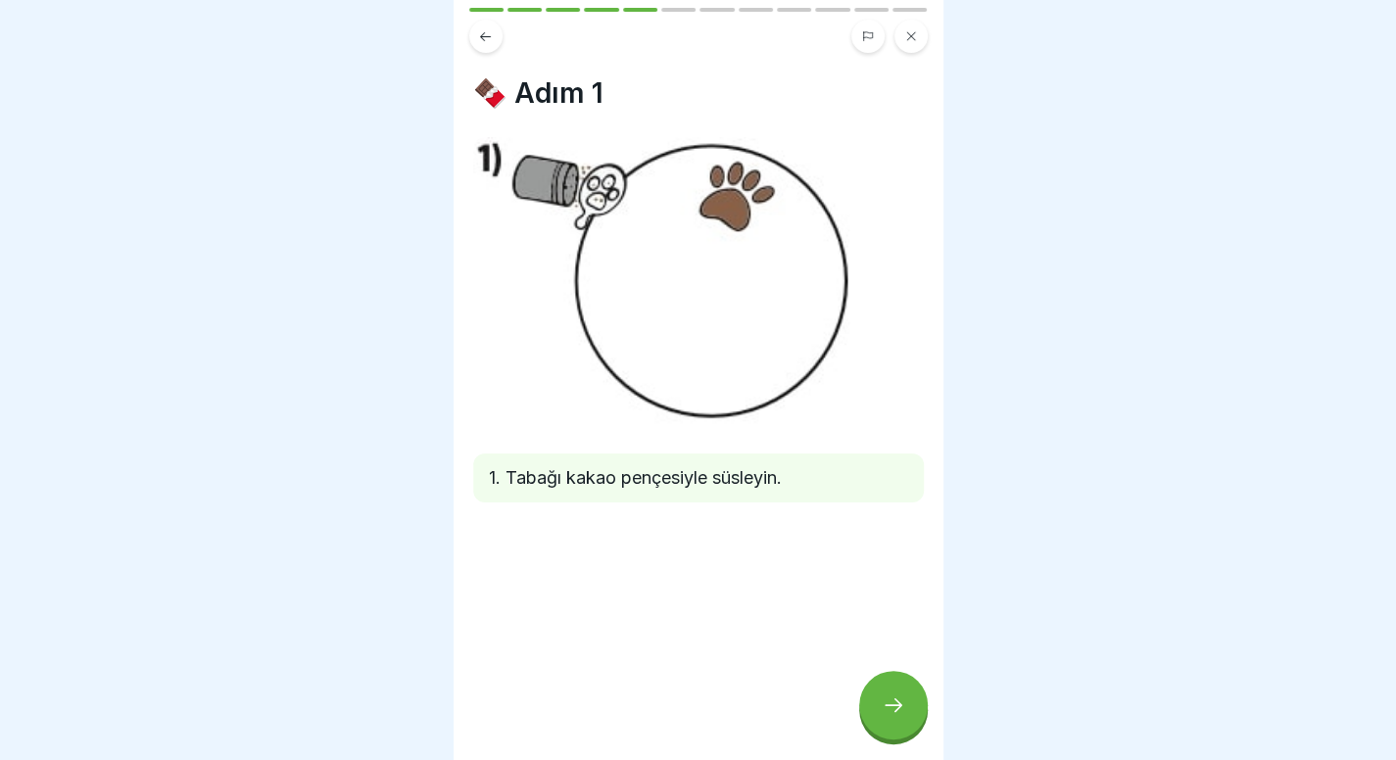
click at [895, 704] on icon at bounding box center [894, 705] width 24 height 24
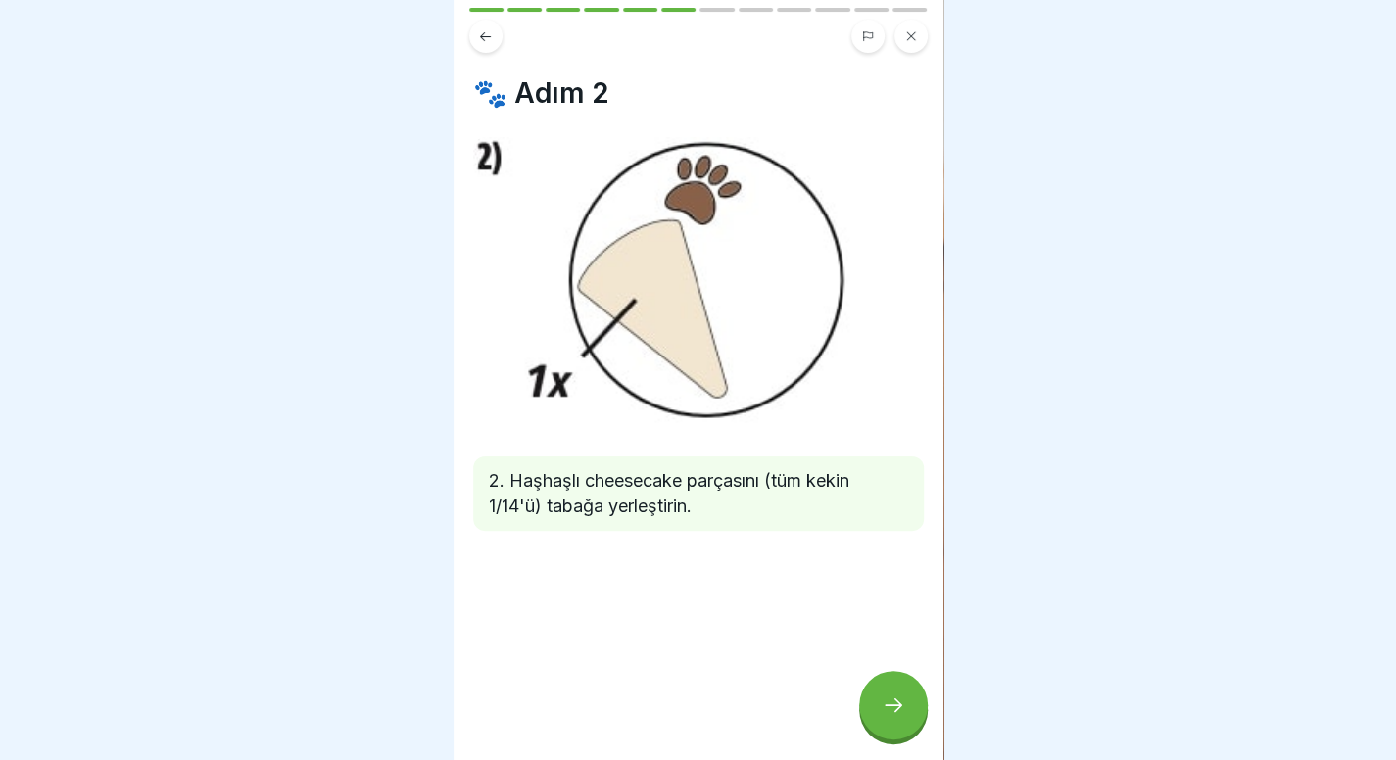
click at [884, 726] on div at bounding box center [893, 705] width 69 height 69
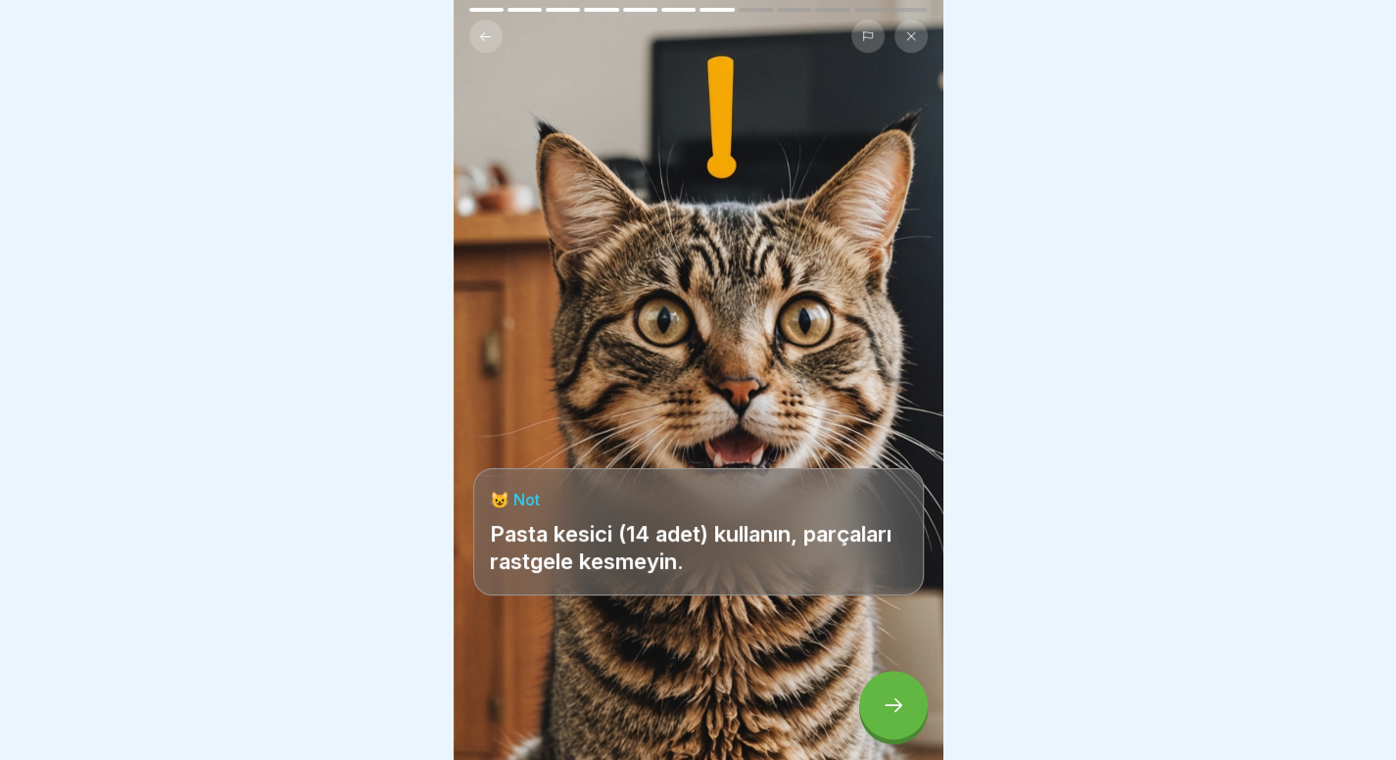
click at [884, 726] on div at bounding box center [893, 705] width 69 height 69
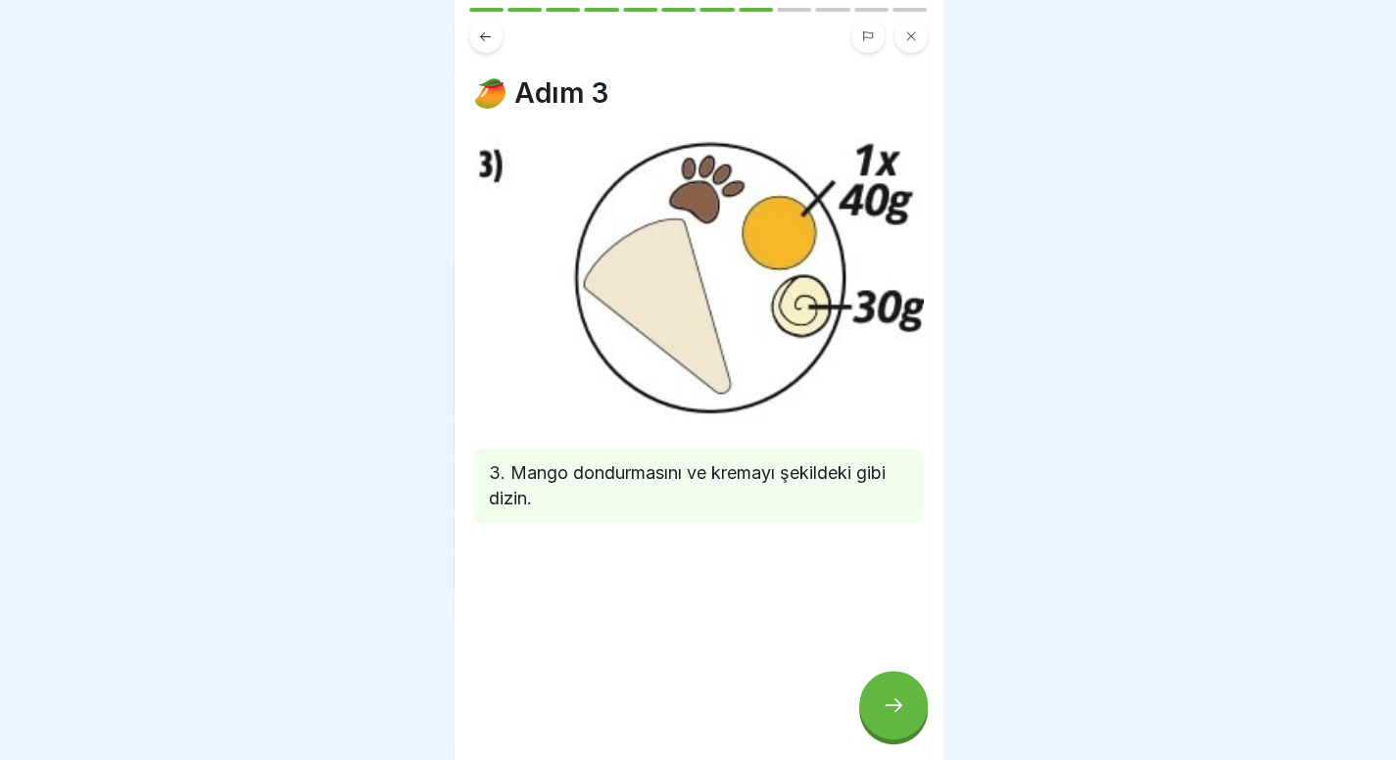
click at [217, 478] on div at bounding box center [698, 380] width 1396 height 760
click at [902, 714] on icon at bounding box center [894, 705] width 24 height 24
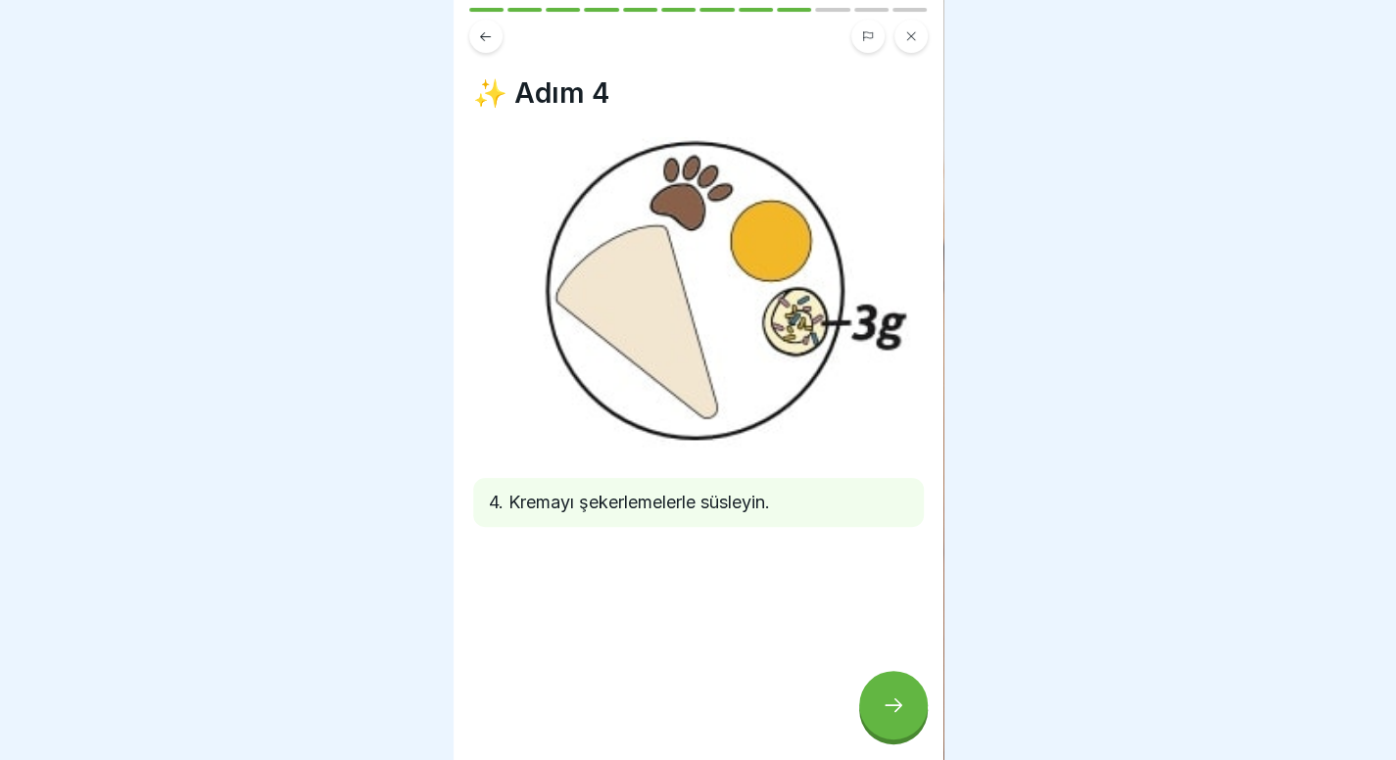
click at [896, 716] on icon at bounding box center [894, 705] width 24 height 24
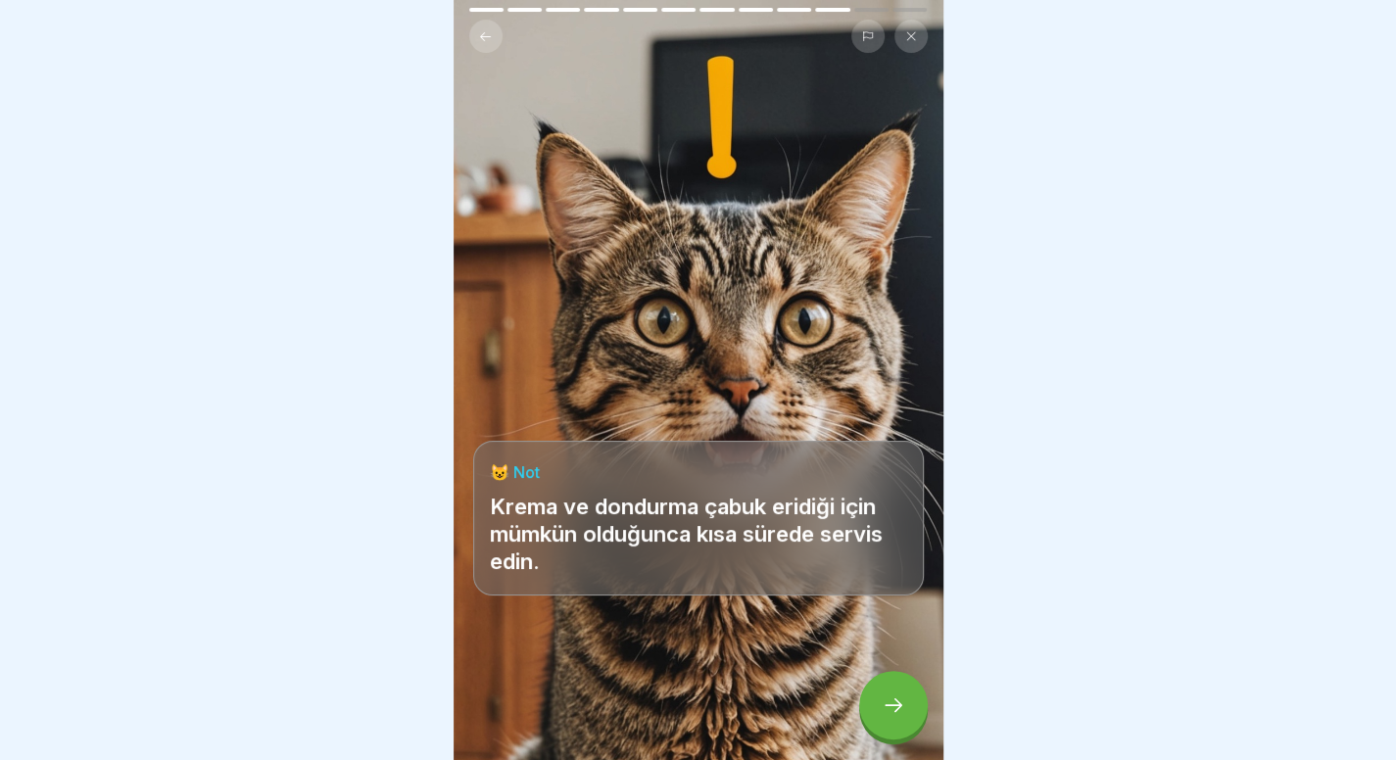
click at [886, 693] on div at bounding box center [893, 705] width 69 height 69
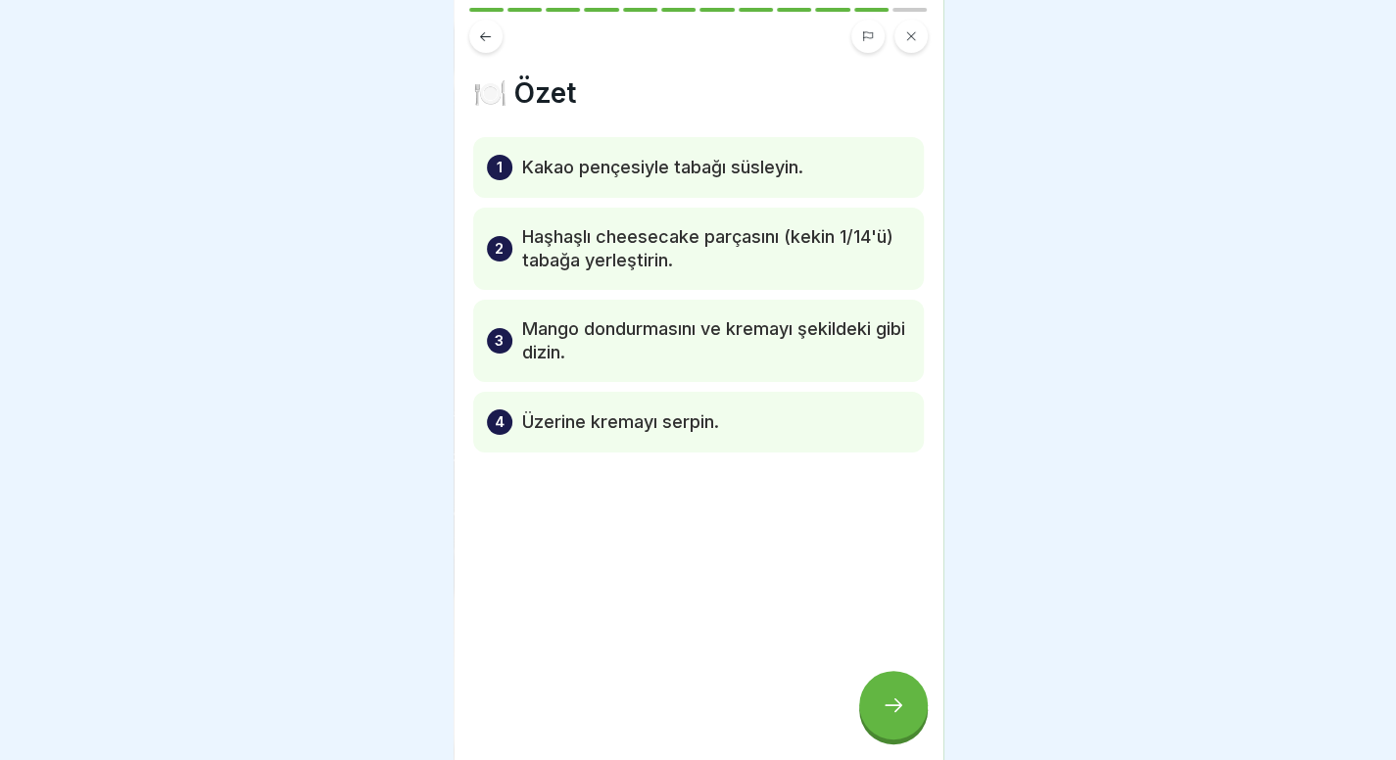
click at [893, 706] on icon at bounding box center [894, 705] width 24 height 24
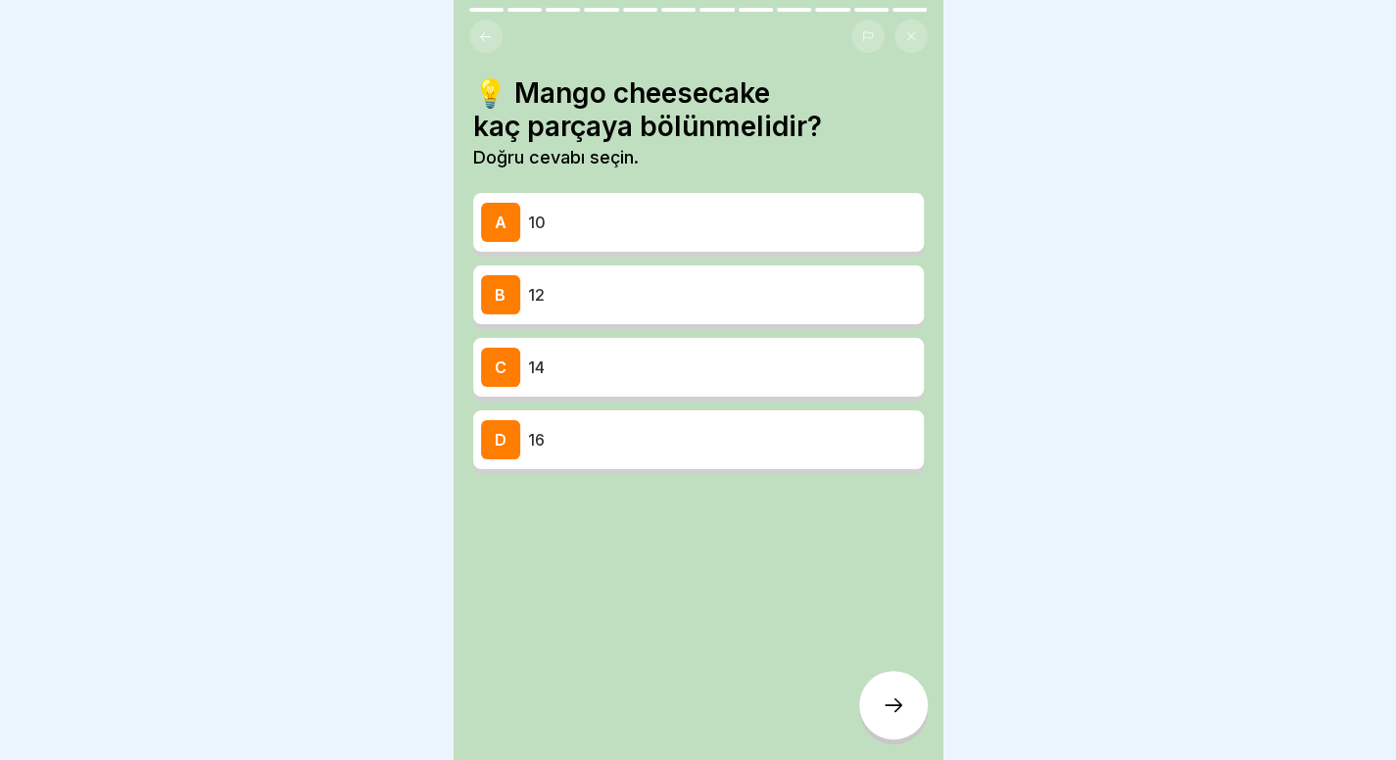
click at [492, 29] on icon at bounding box center [485, 36] width 15 height 15
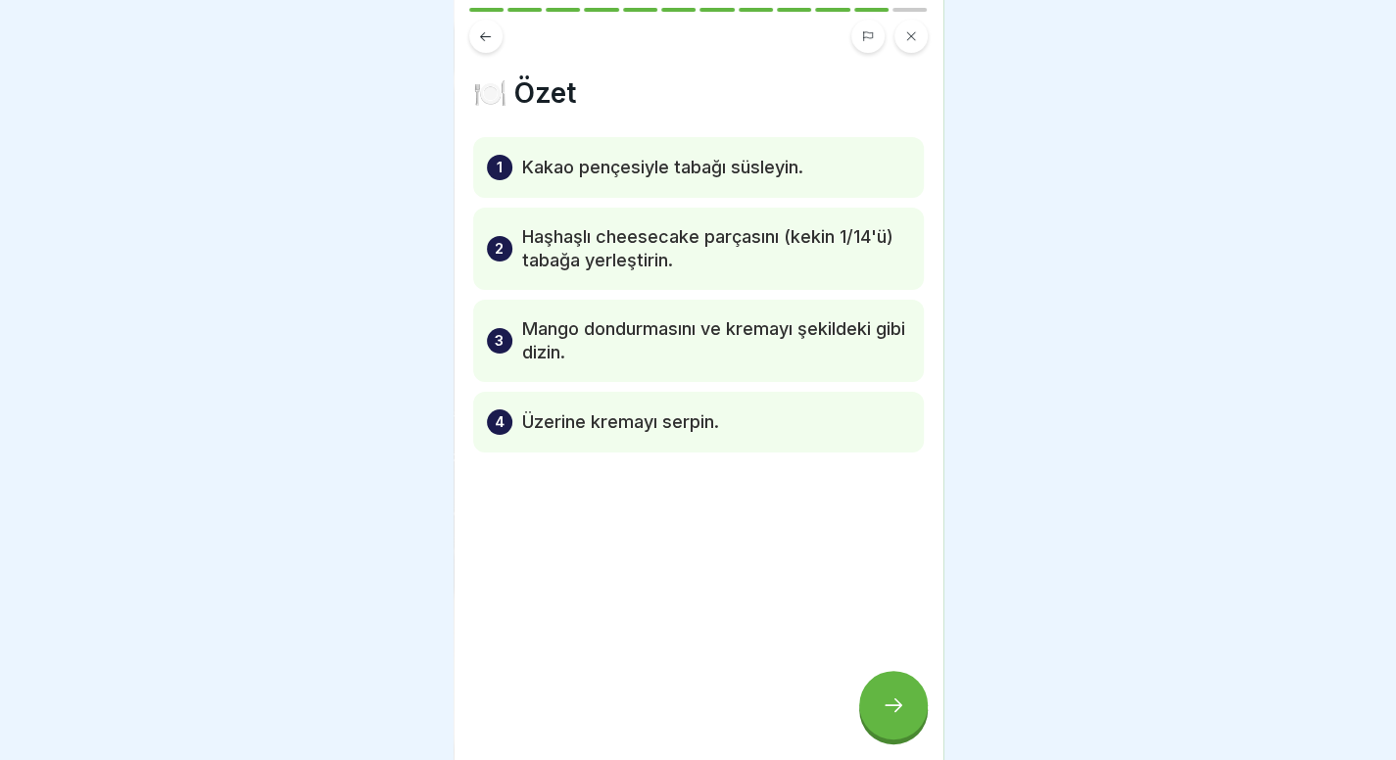
click at [492, 29] on icon at bounding box center [485, 36] width 15 height 15
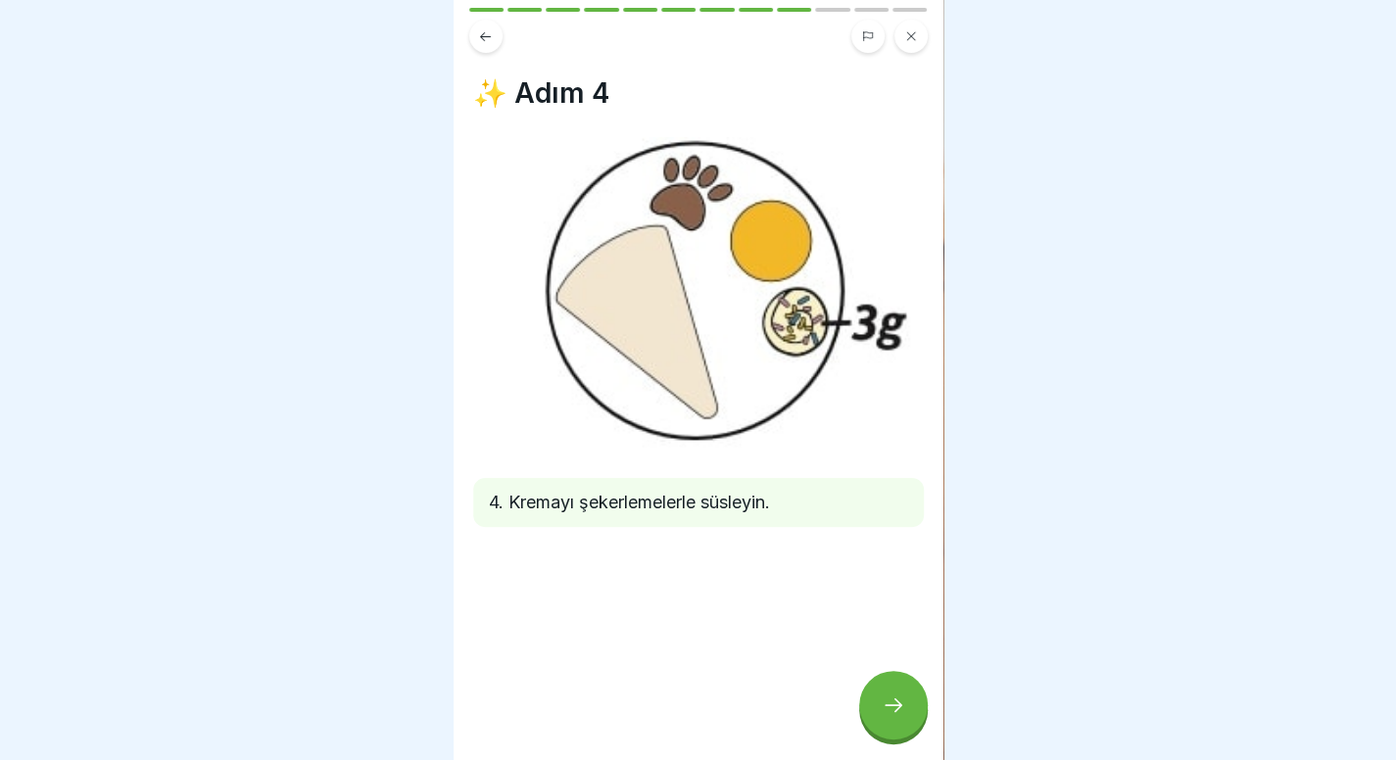
click at [492, 29] on icon at bounding box center [485, 36] width 15 height 15
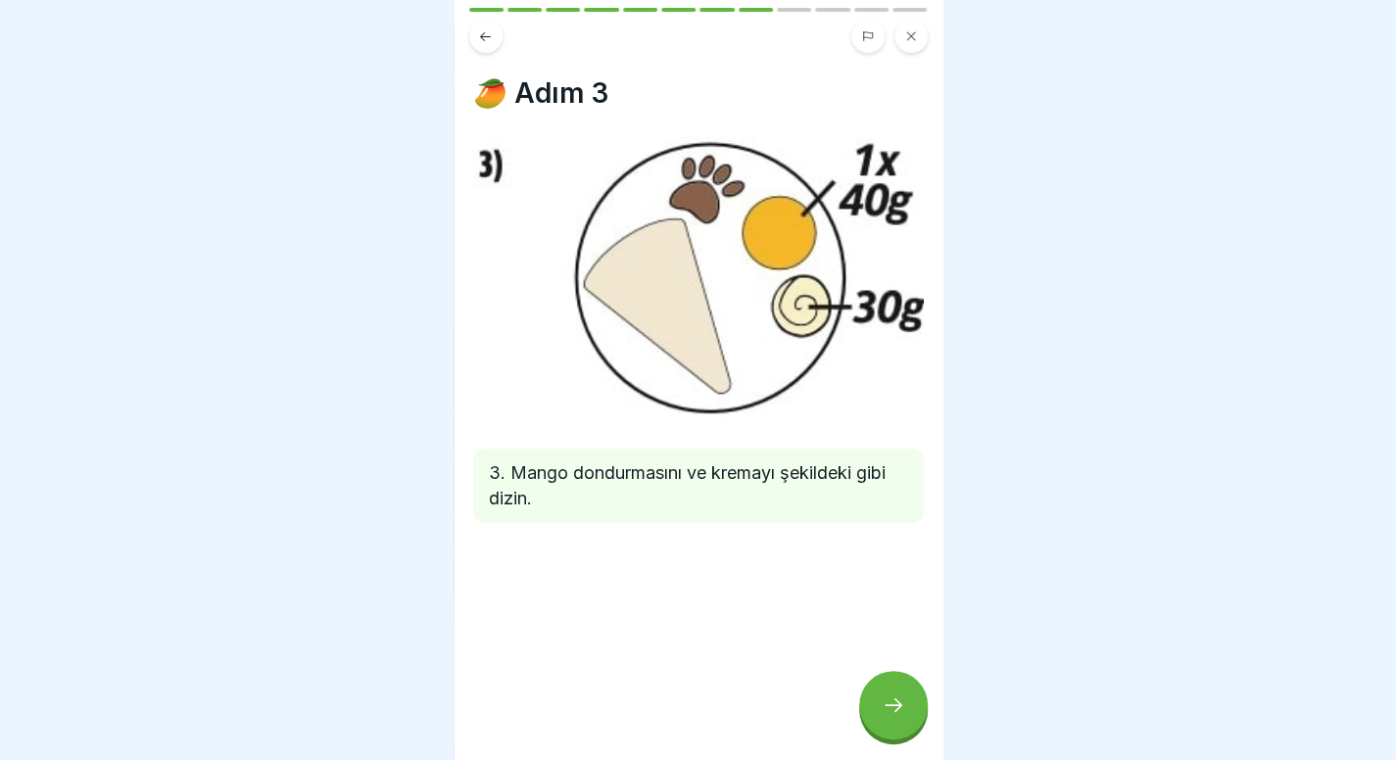
click at [492, 29] on icon at bounding box center [485, 36] width 15 height 15
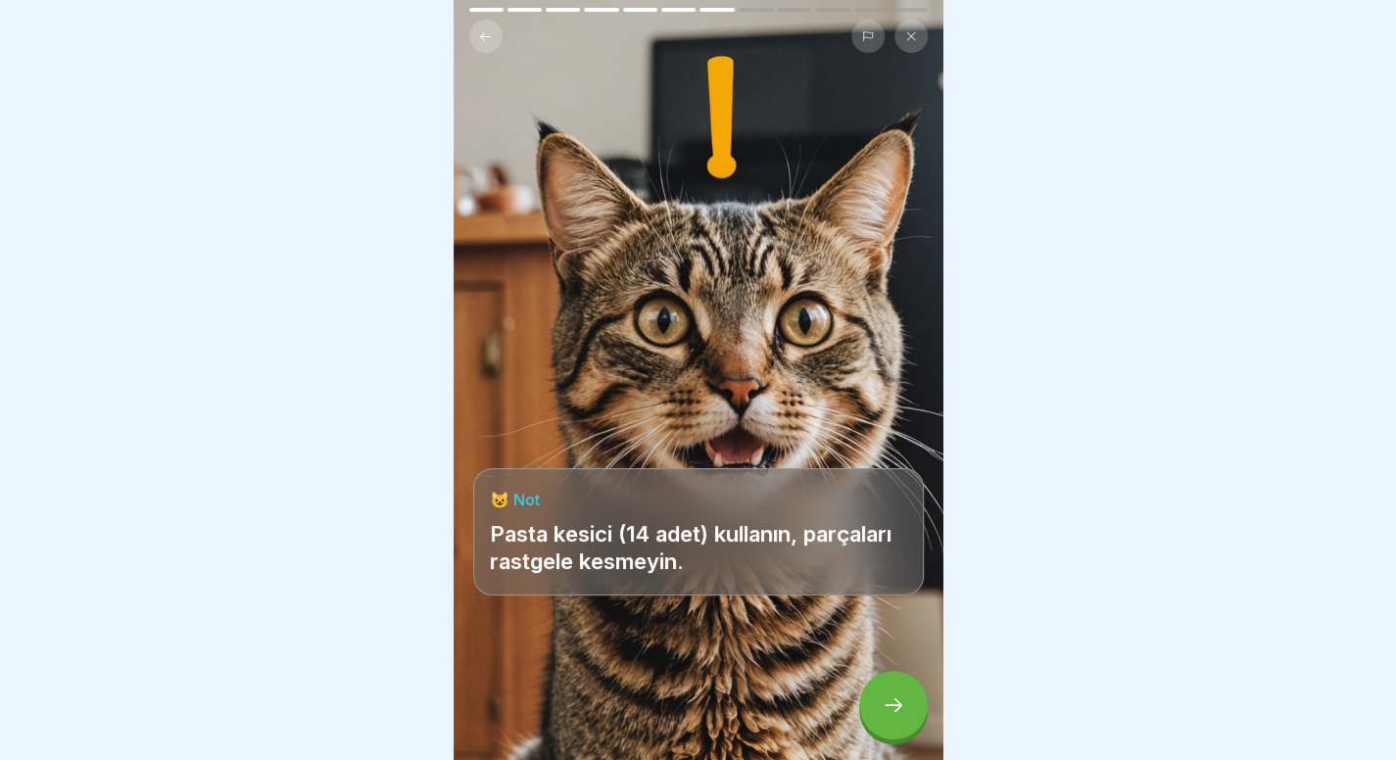
click at [492, 29] on icon at bounding box center [485, 36] width 15 height 15
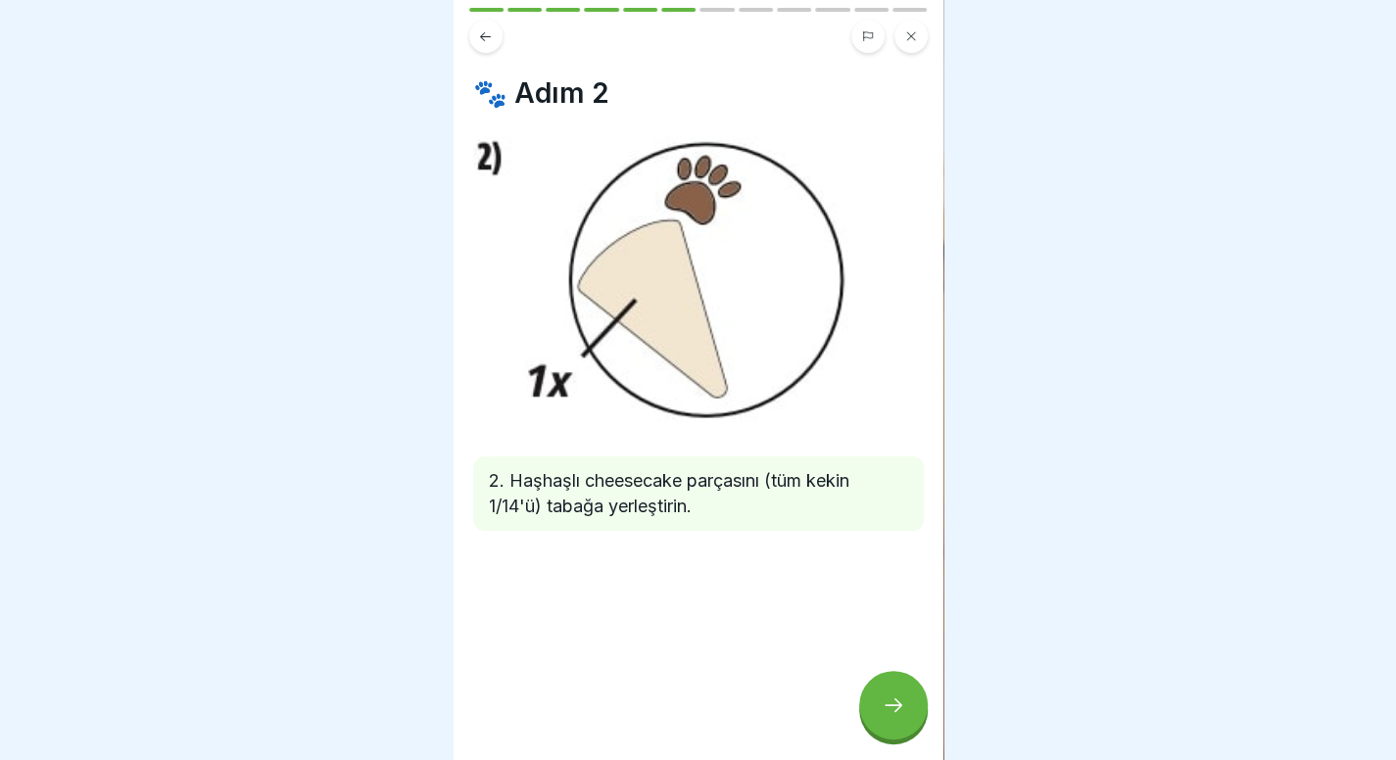
click at [924, 696] on div at bounding box center [893, 705] width 69 height 69
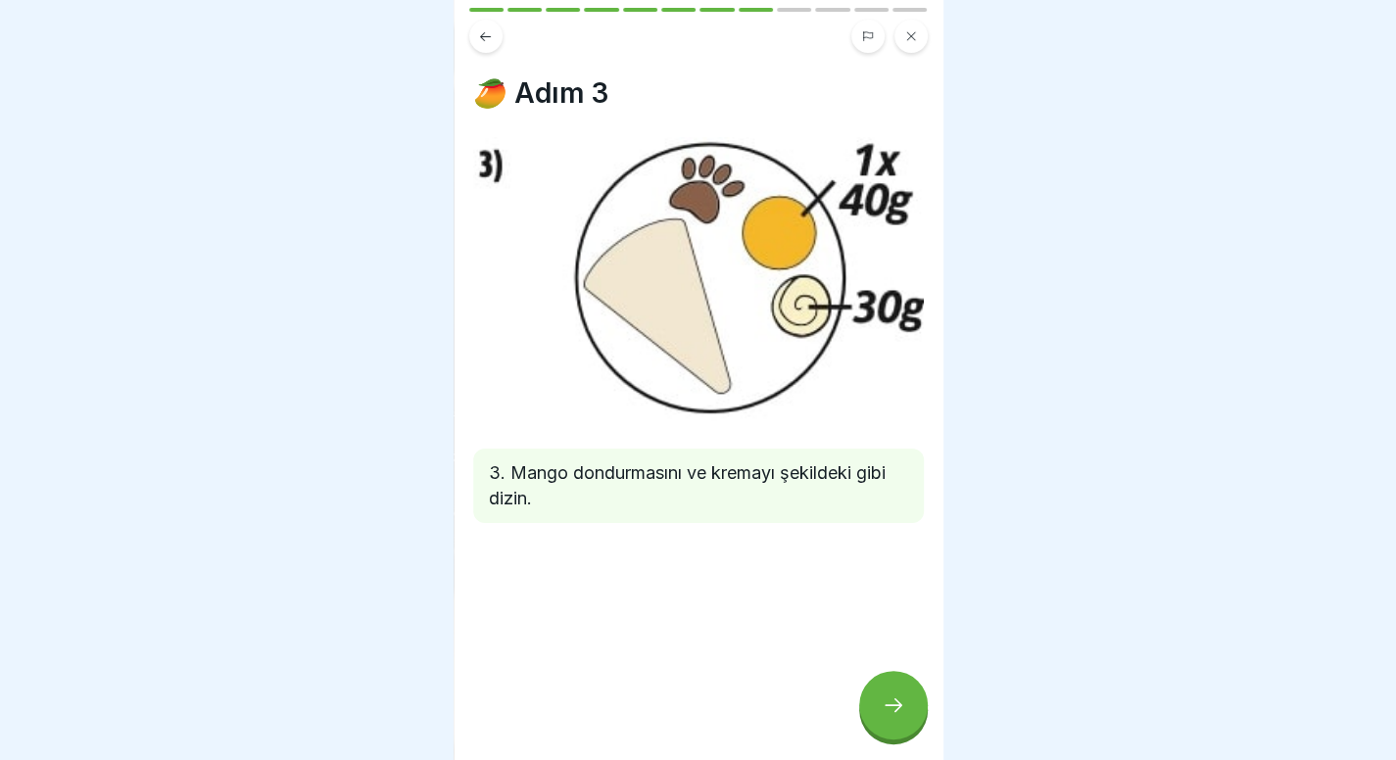
click at [924, 696] on div at bounding box center [893, 705] width 69 height 69
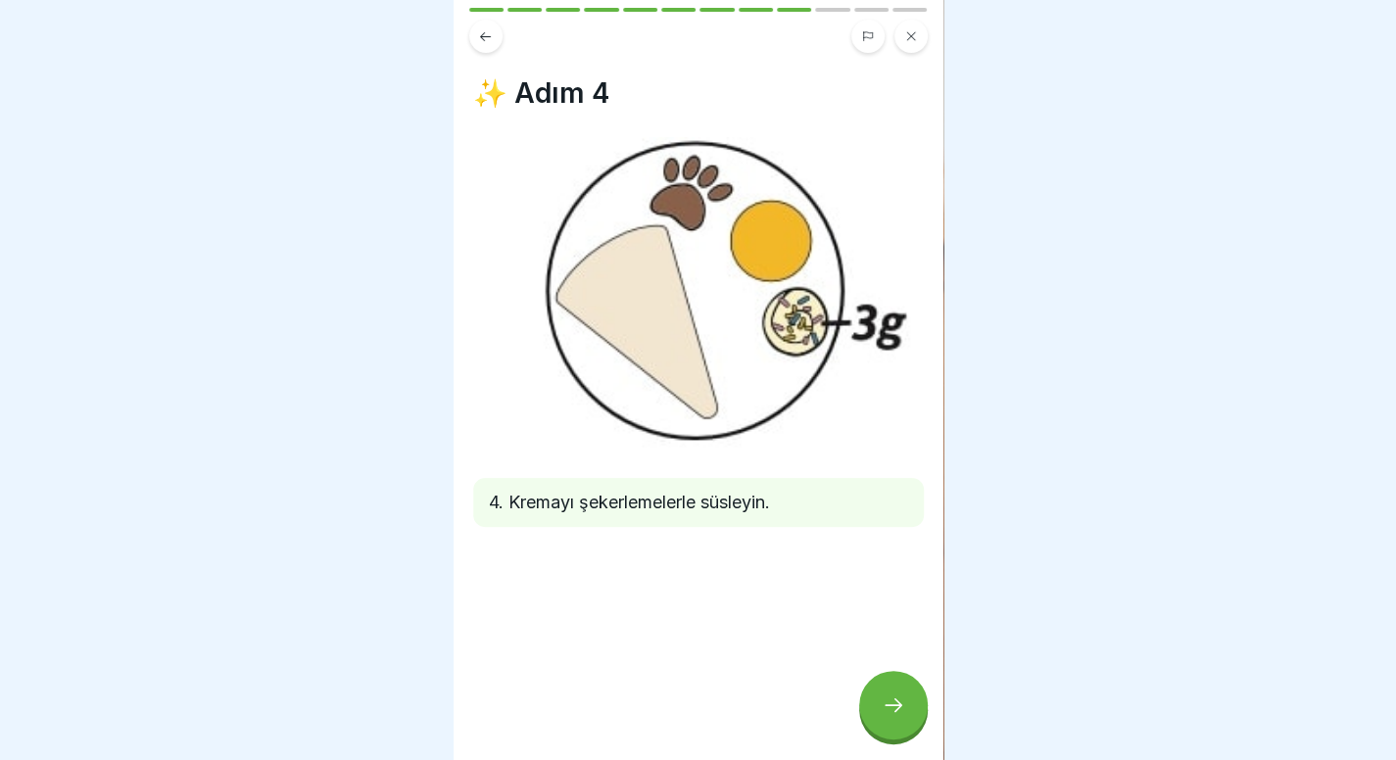
click at [924, 696] on div at bounding box center [893, 705] width 69 height 69
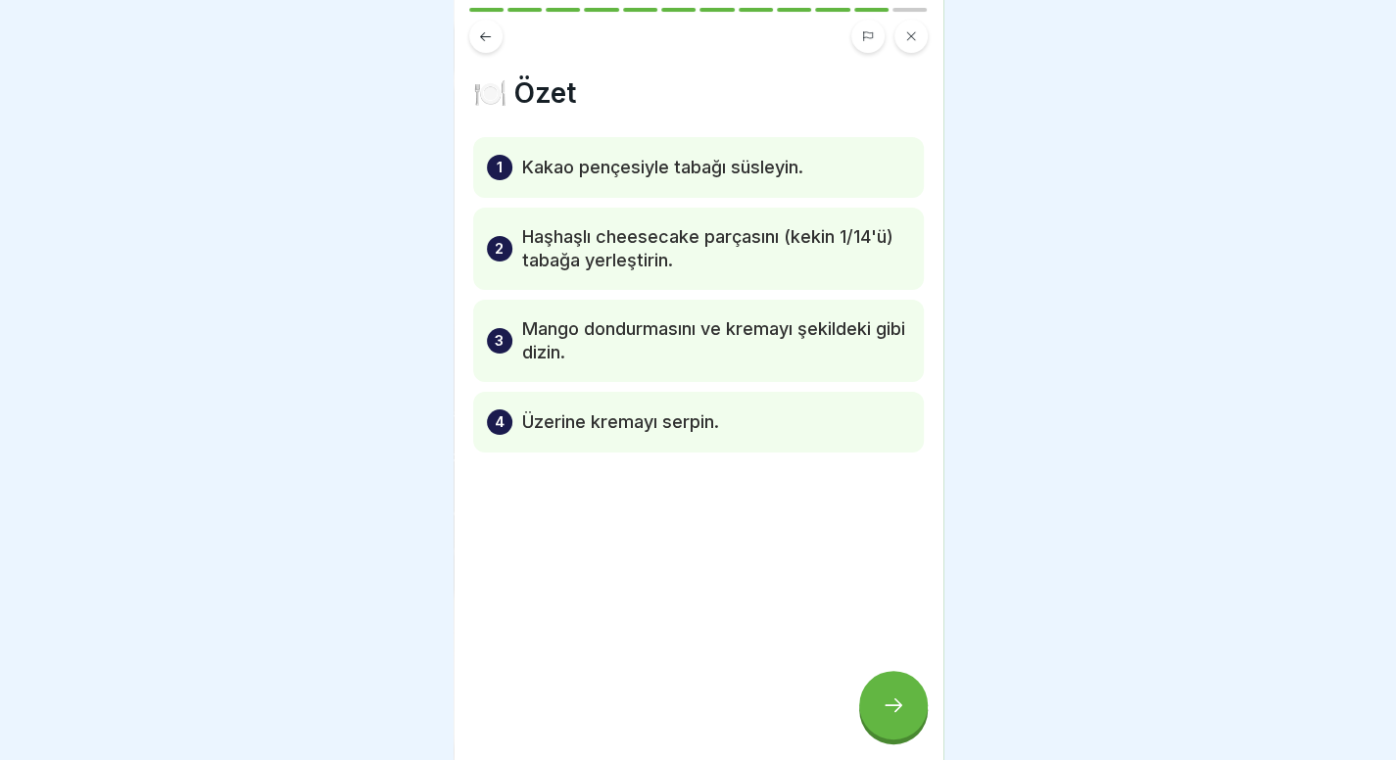
click at [924, 696] on div at bounding box center [893, 705] width 69 height 69
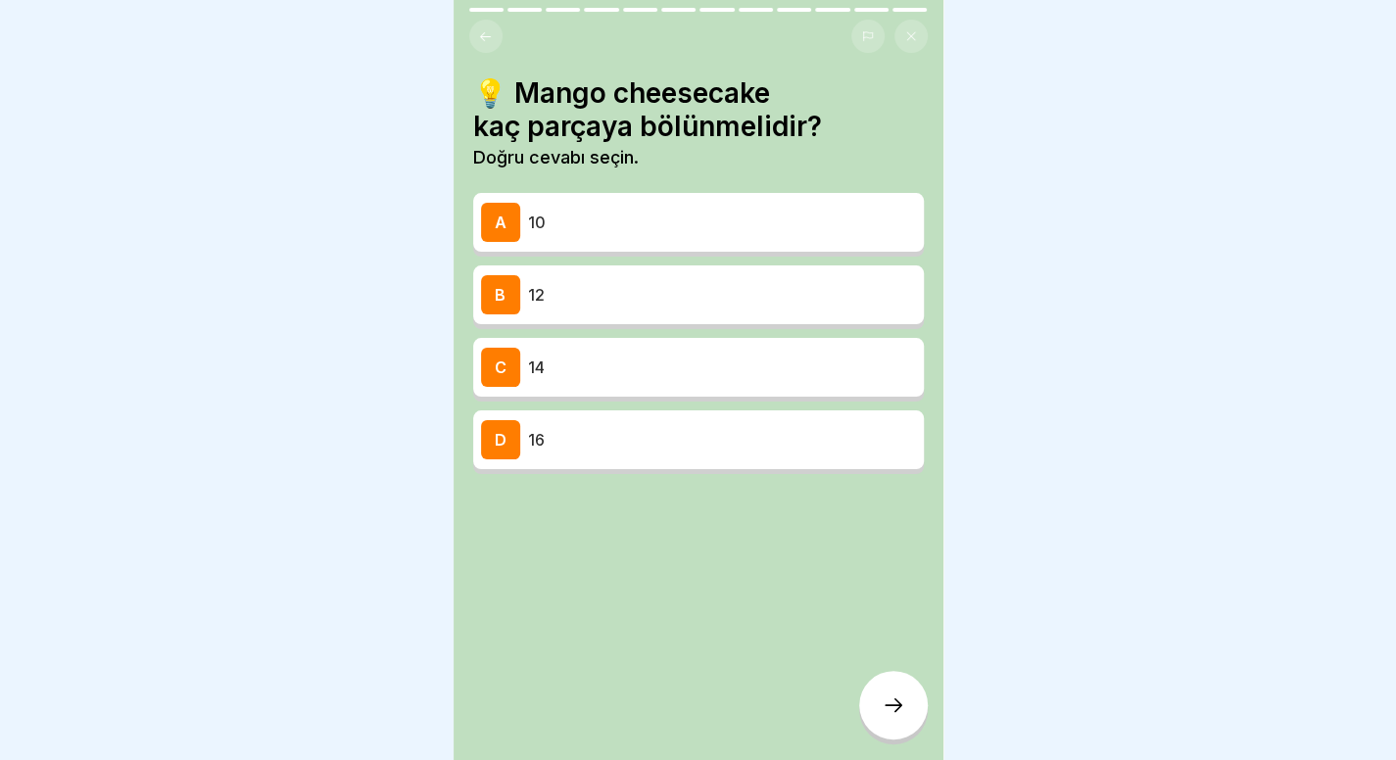
click at [924, 696] on div at bounding box center [893, 705] width 69 height 69
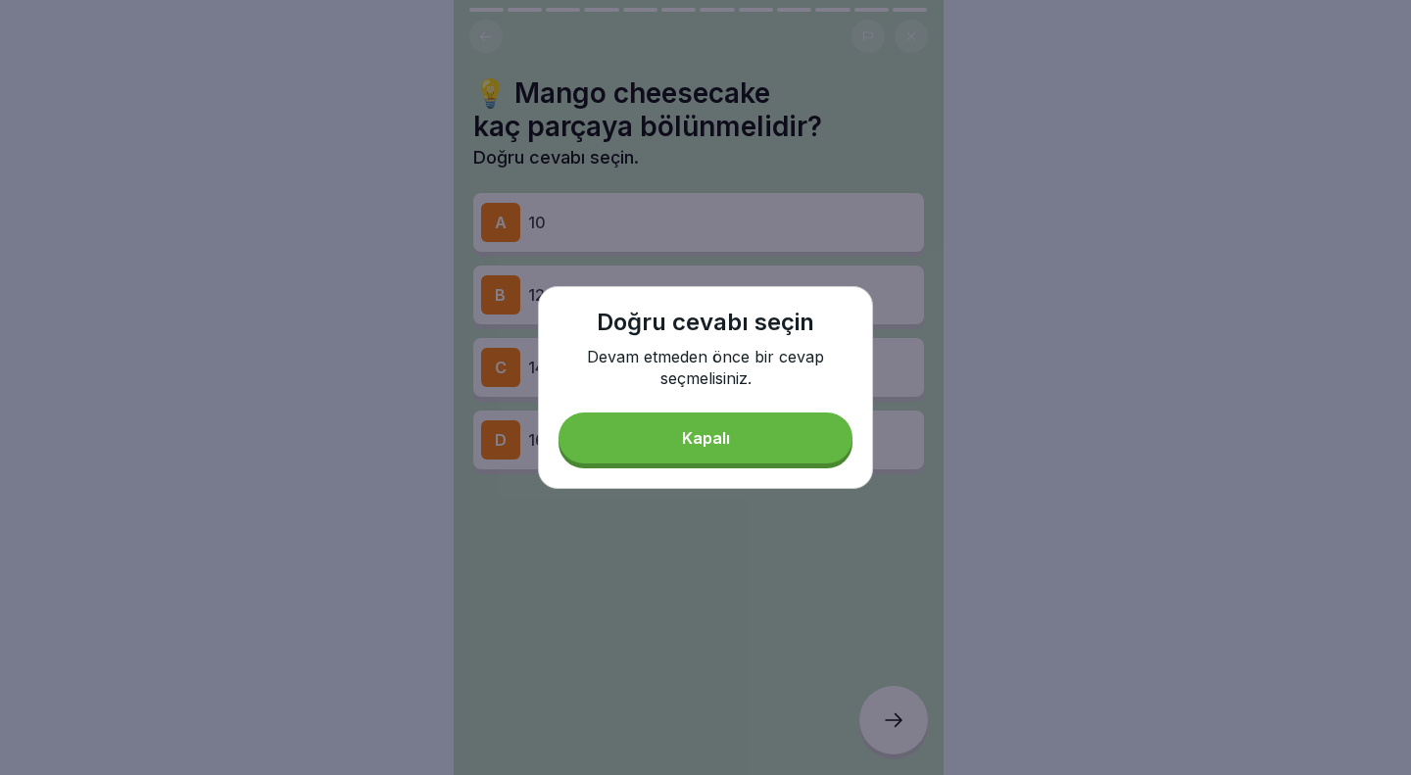
click at [734, 442] on button "Kapalı" at bounding box center [705, 437] width 294 height 51
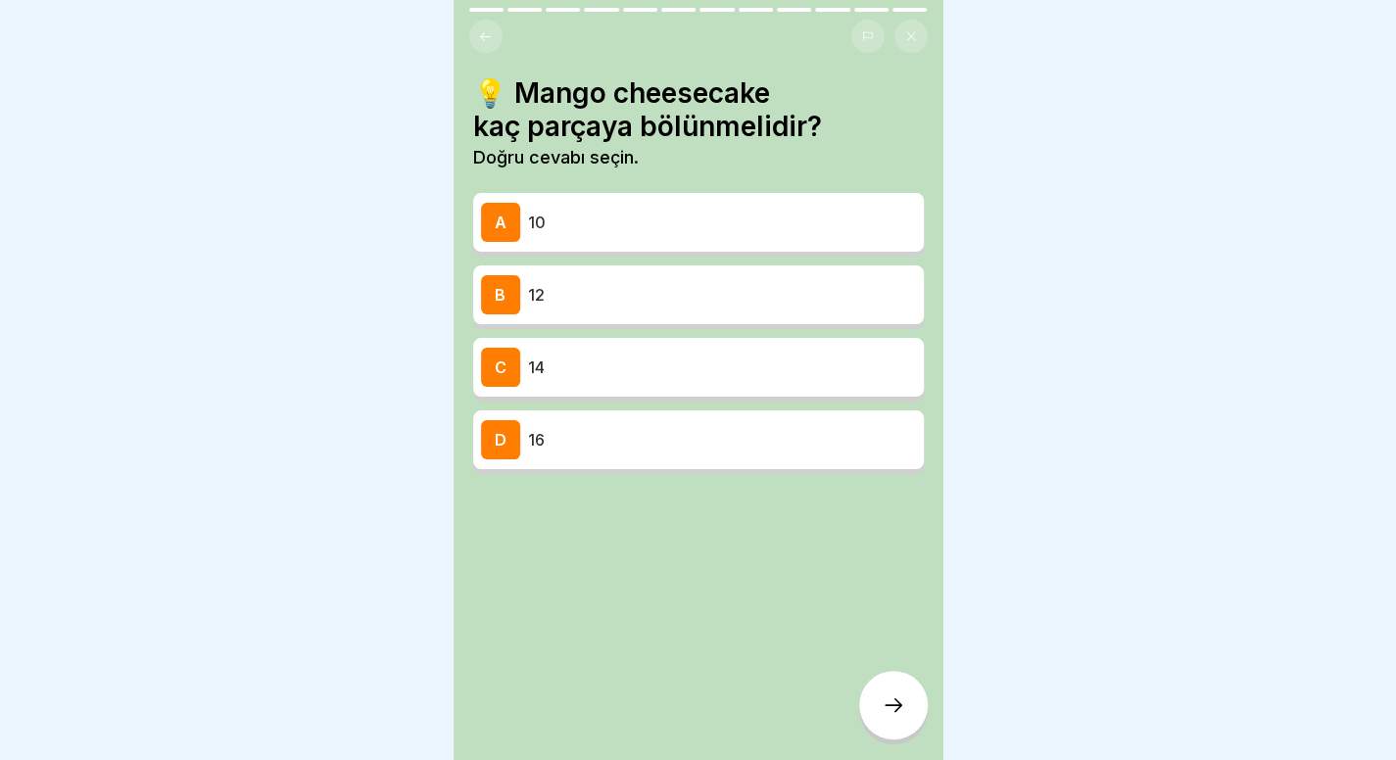
click at [765, 365] on p "14" at bounding box center [722, 368] width 388 height 24
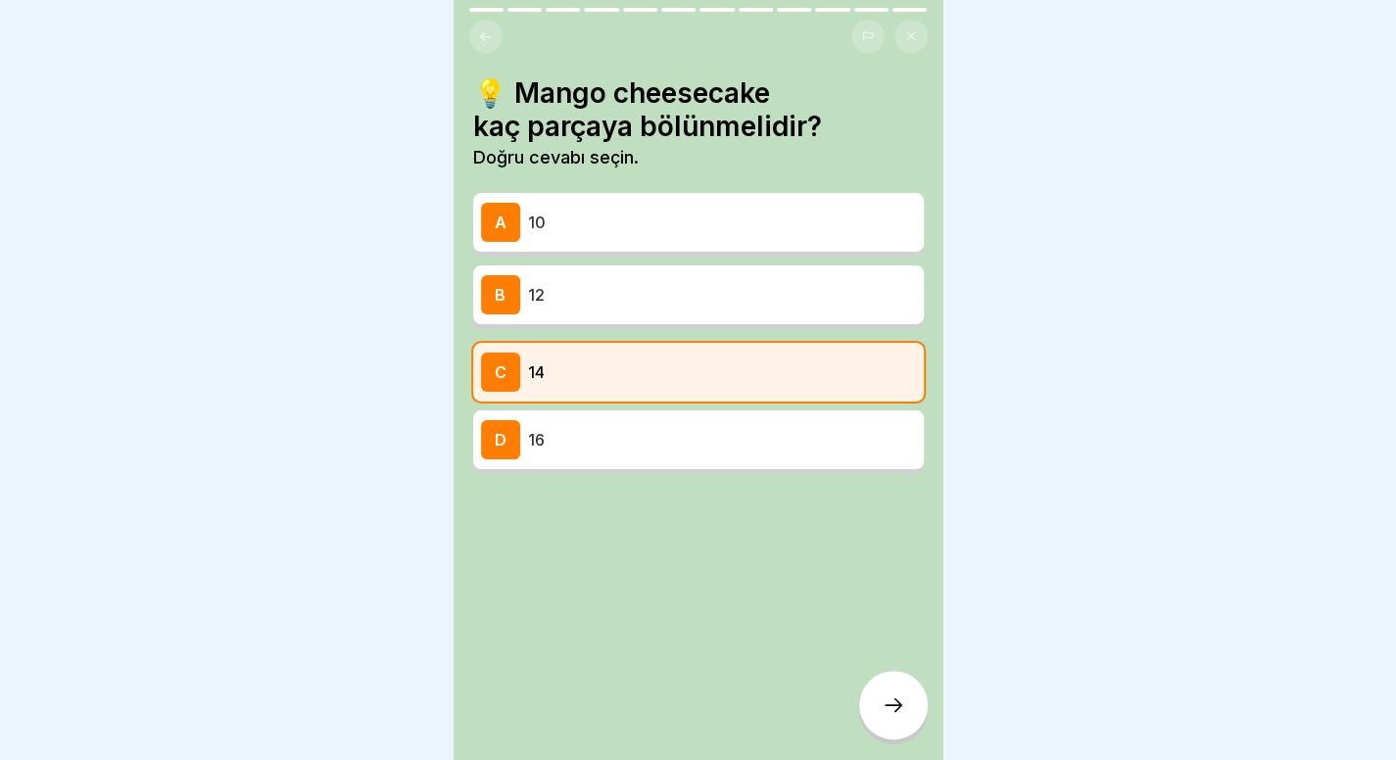
click at [872, 701] on div at bounding box center [893, 705] width 69 height 69
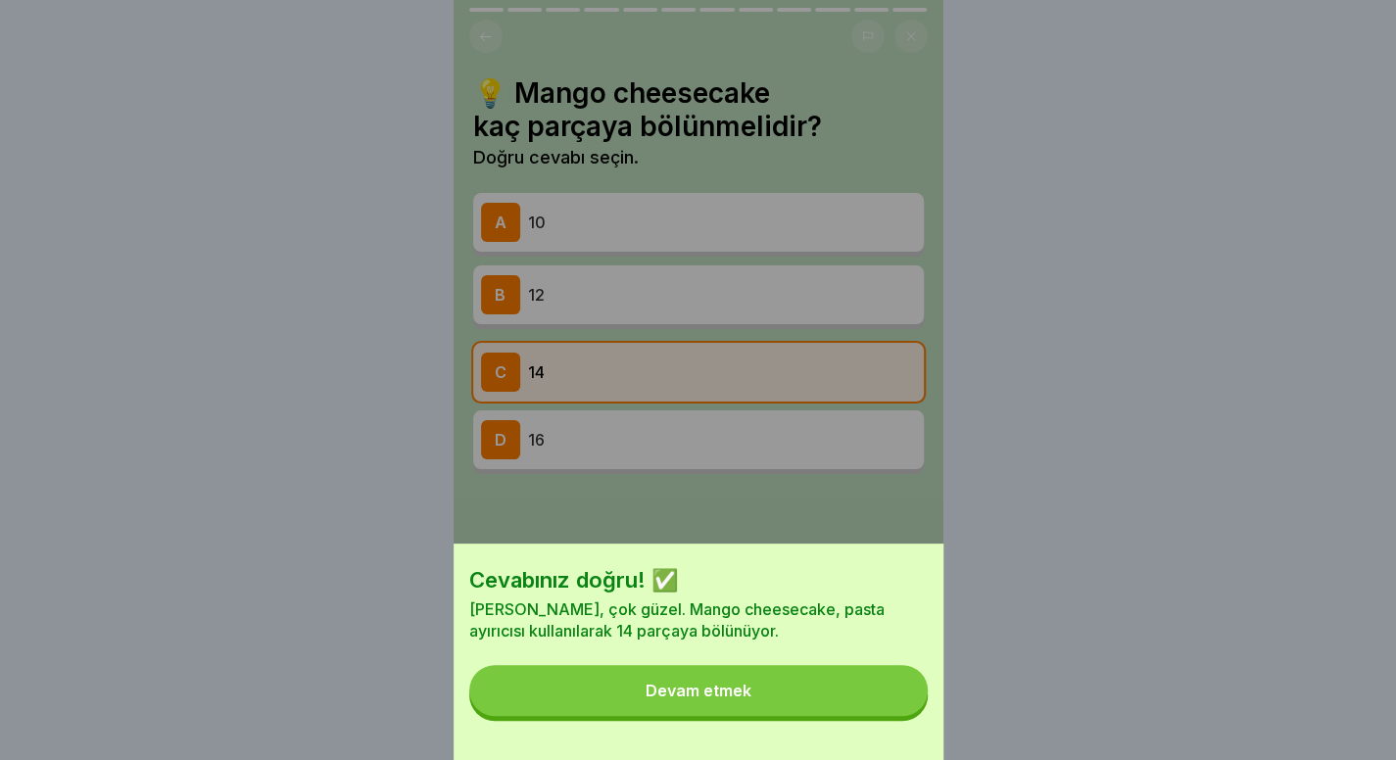
click at [753, 716] on button "Devam etmek" at bounding box center [698, 690] width 458 height 51
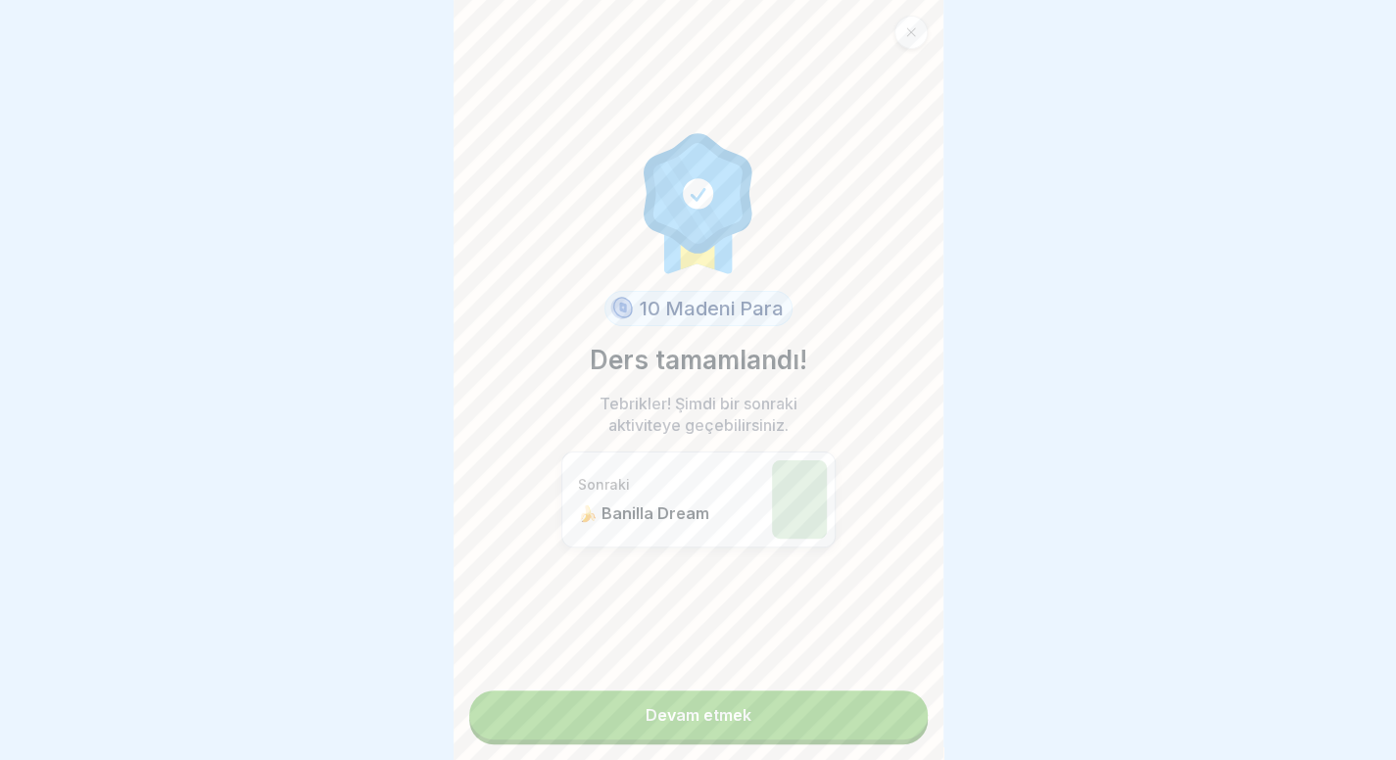
click at [755, 722] on link "Devam etmek" at bounding box center [698, 715] width 458 height 49
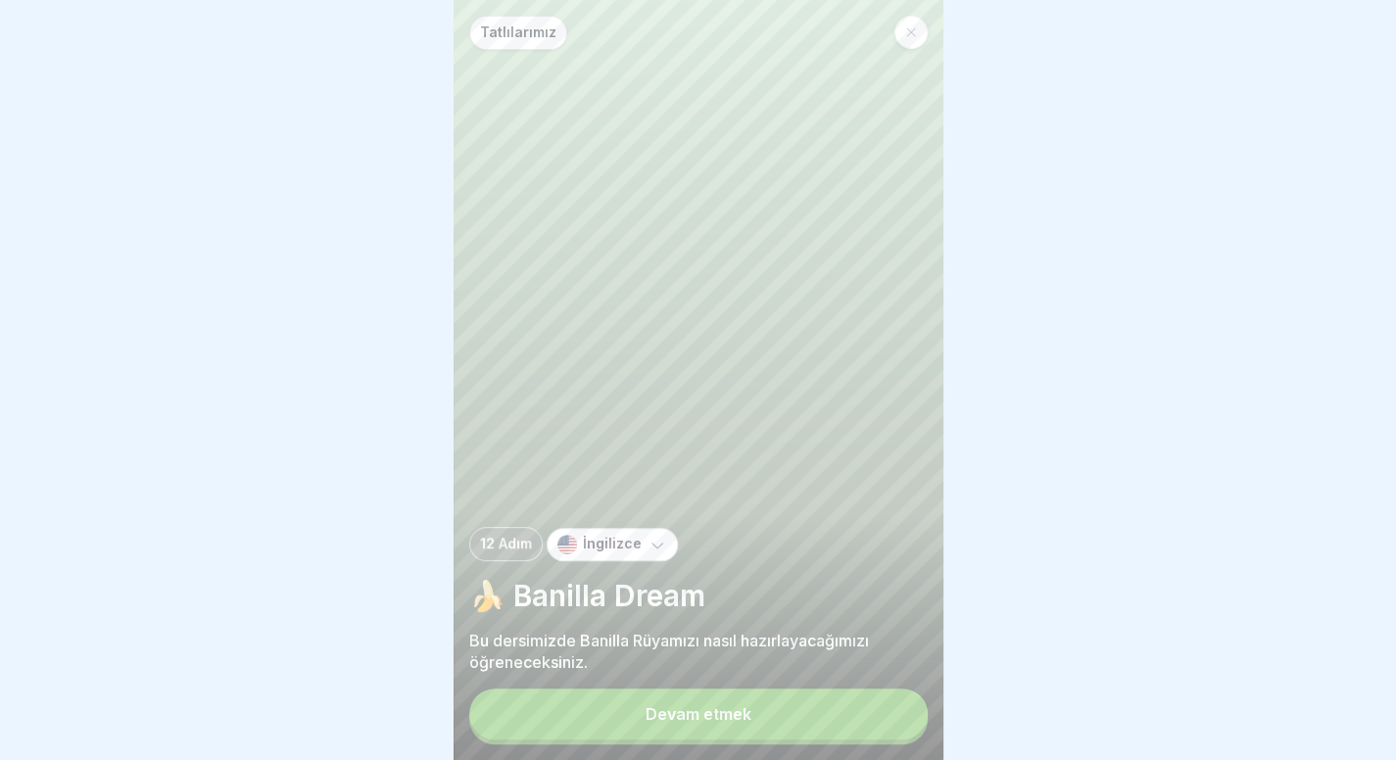
click at [755, 722] on button "Devam etmek" at bounding box center [698, 714] width 458 height 51
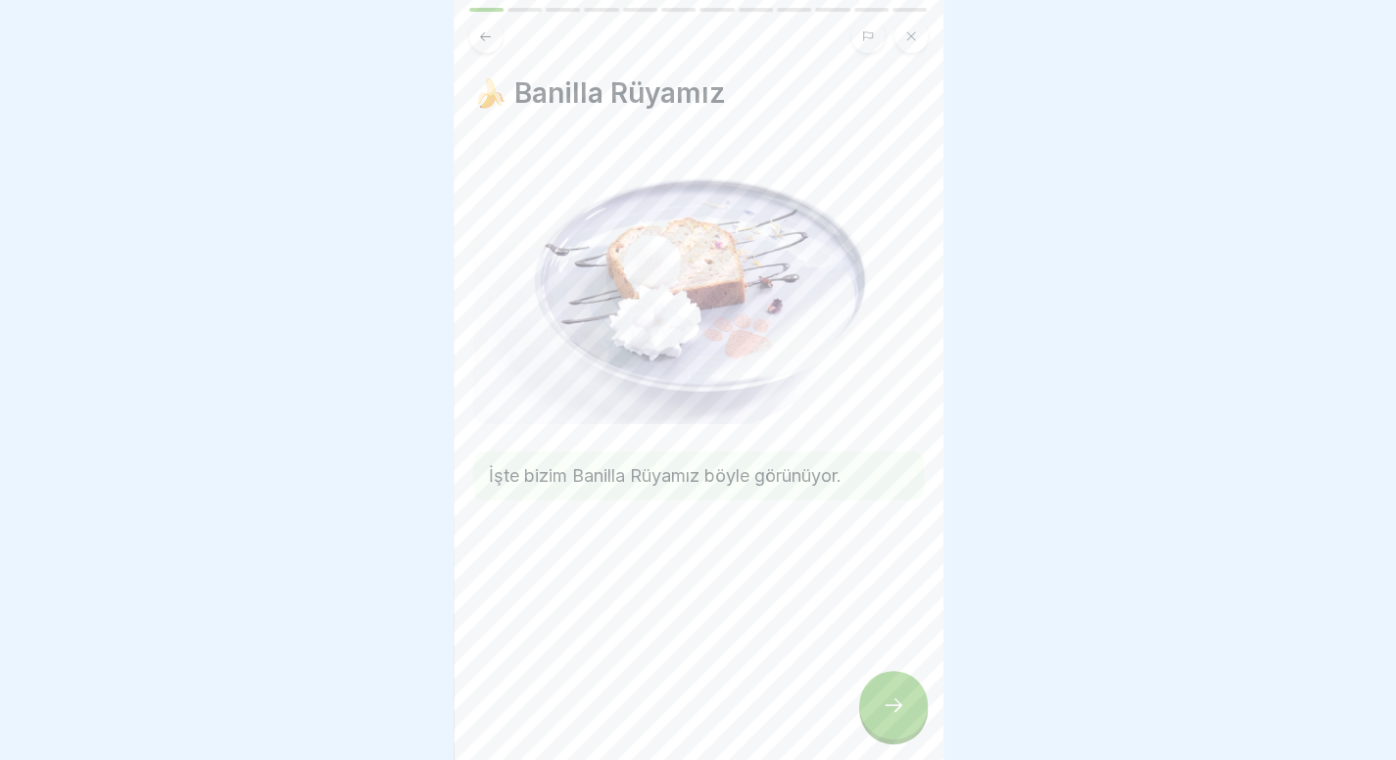
click at [891, 698] on div at bounding box center [893, 705] width 69 height 69
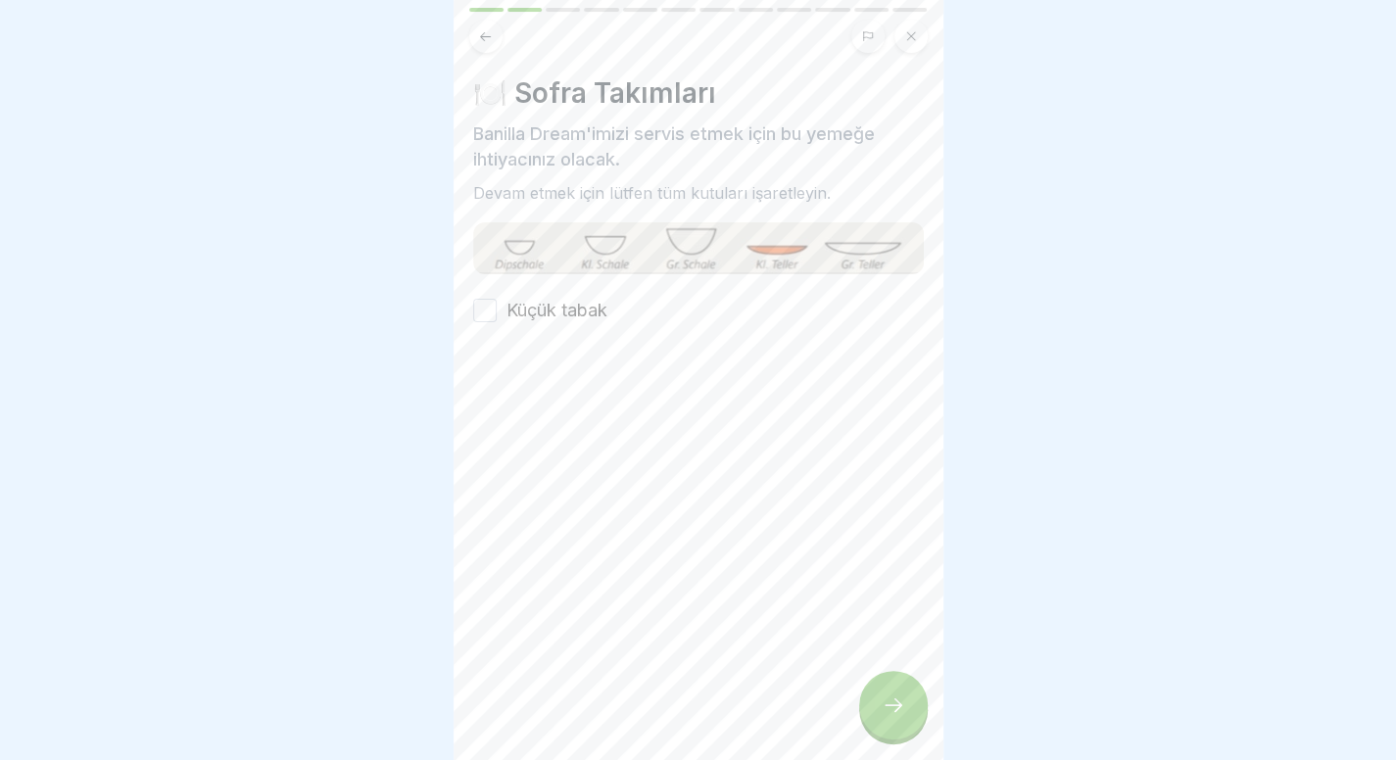
click at [586, 317] on font "Küçük tabak" at bounding box center [556, 310] width 101 height 21
click at [497, 317] on button "Küçük tabak" at bounding box center [485, 311] width 24 height 24
click at [897, 712] on icon at bounding box center [894, 705] width 18 height 14
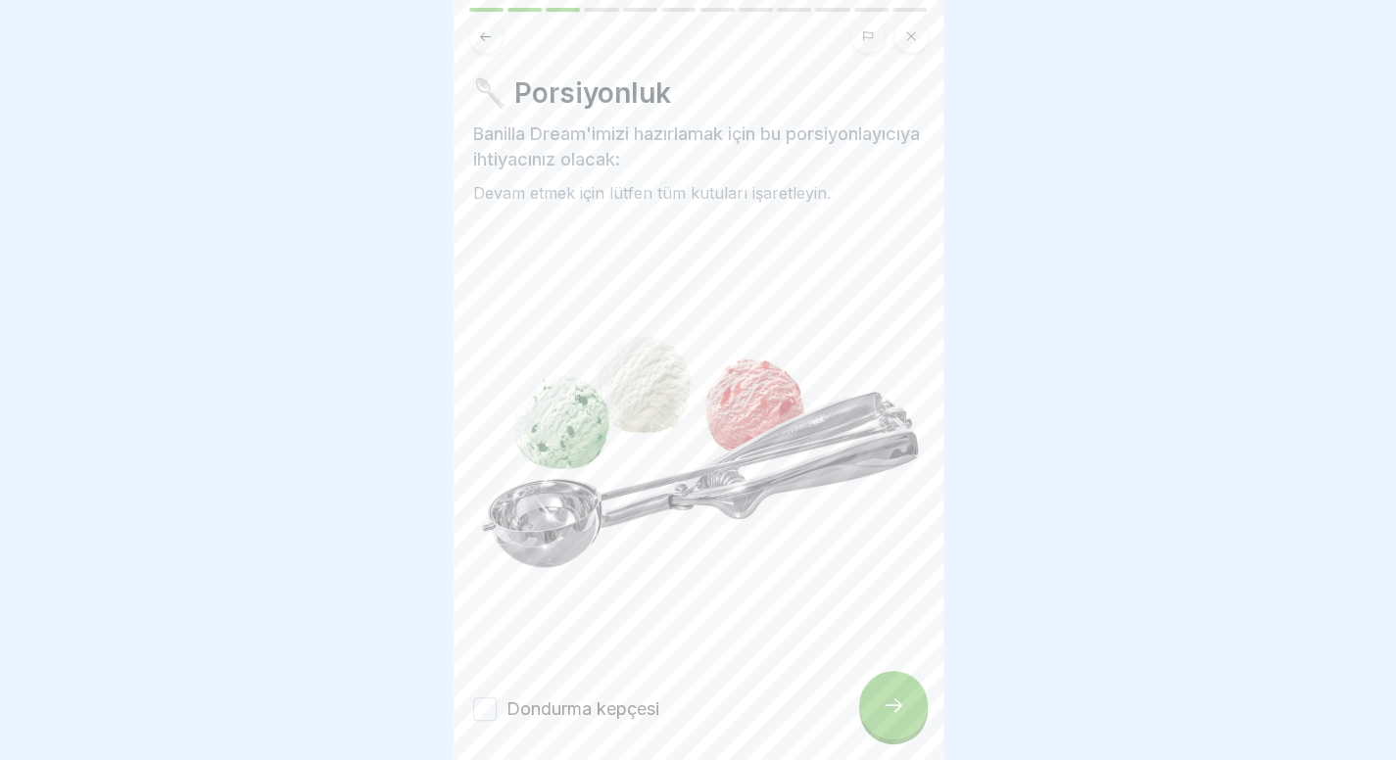
click at [749, 703] on div "Dondurma kepçesi" at bounding box center [698, 708] width 451 height 25
click at [625, 698] on font "Dondurma kepçesi" at bounding box center [582, 708] width 153 height 21
click at [497, 697] on button "Dondurma kepçesi" at bounding box center [485, 709] width 24 height 24
click at [870, 740] on div at bounding box center [893, 705] width 69 height 69
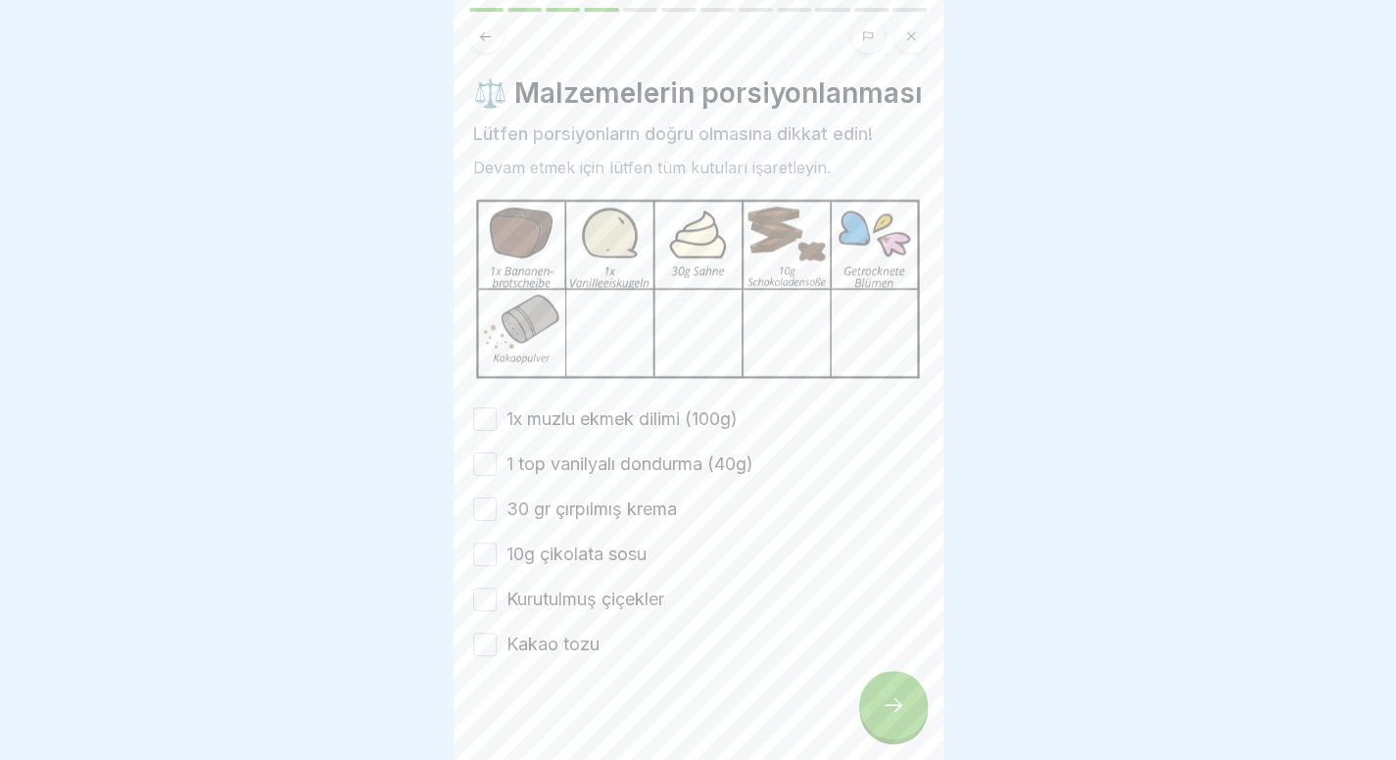
scroll to position [41, 0]
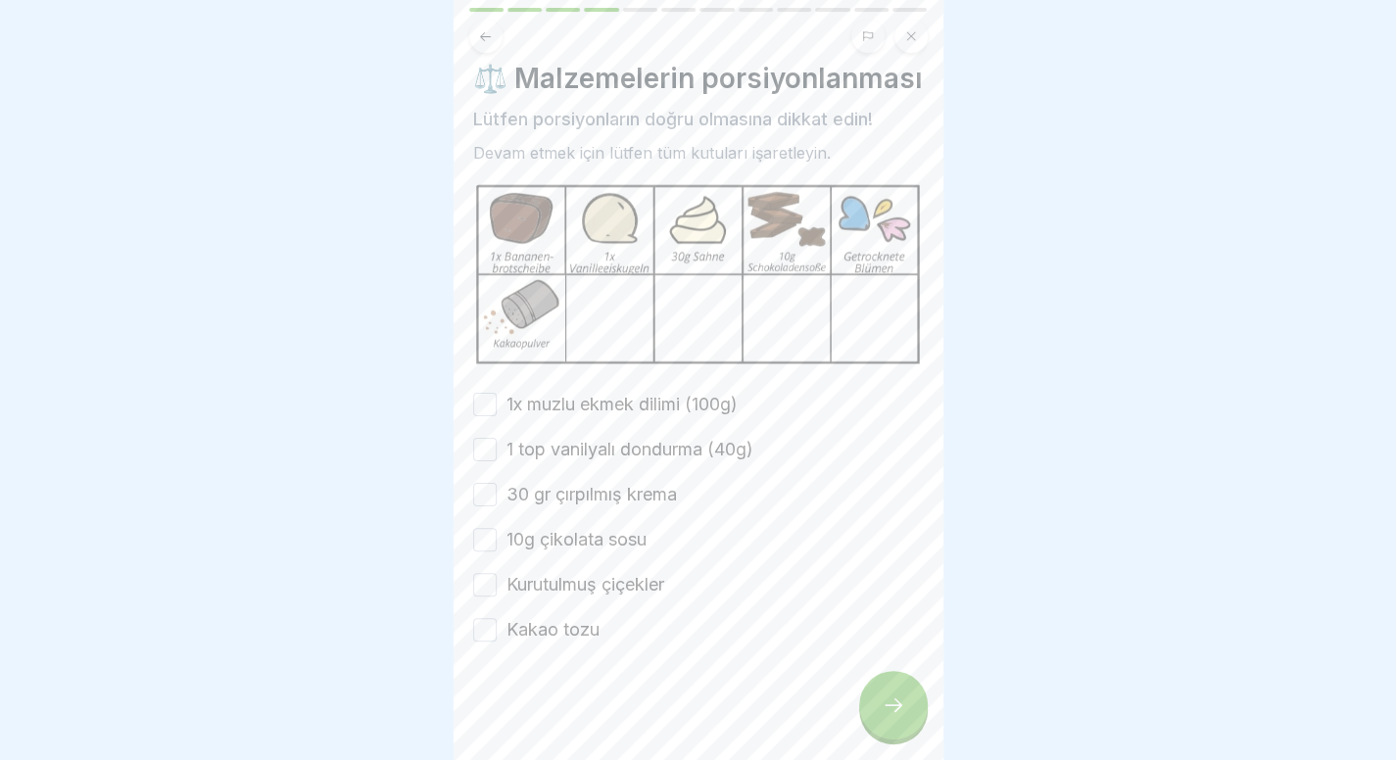
click at [594, 403] on font "1x muzlu ekmek dilimi (100g)" at bounding box center [621, 404] width 231 height 21
click at [497, 403] on button "1x muzlu ekmek dilimi (100g)" at bounding box center [485, 405] width 24 height 24
click at [584, 439] on font "1 top vanilyalı dondurma (40g)" at bounding box center [629, 449] width 247 height 21
click at [497, 438] on button "1 top vanilyalı dondurma (40g)" at bounding box center [485, 450] width 24 height 24
click at [584, 493] on font "30 gr çırpılmış krema" at bounding box center [591, 494] width 170 height 21
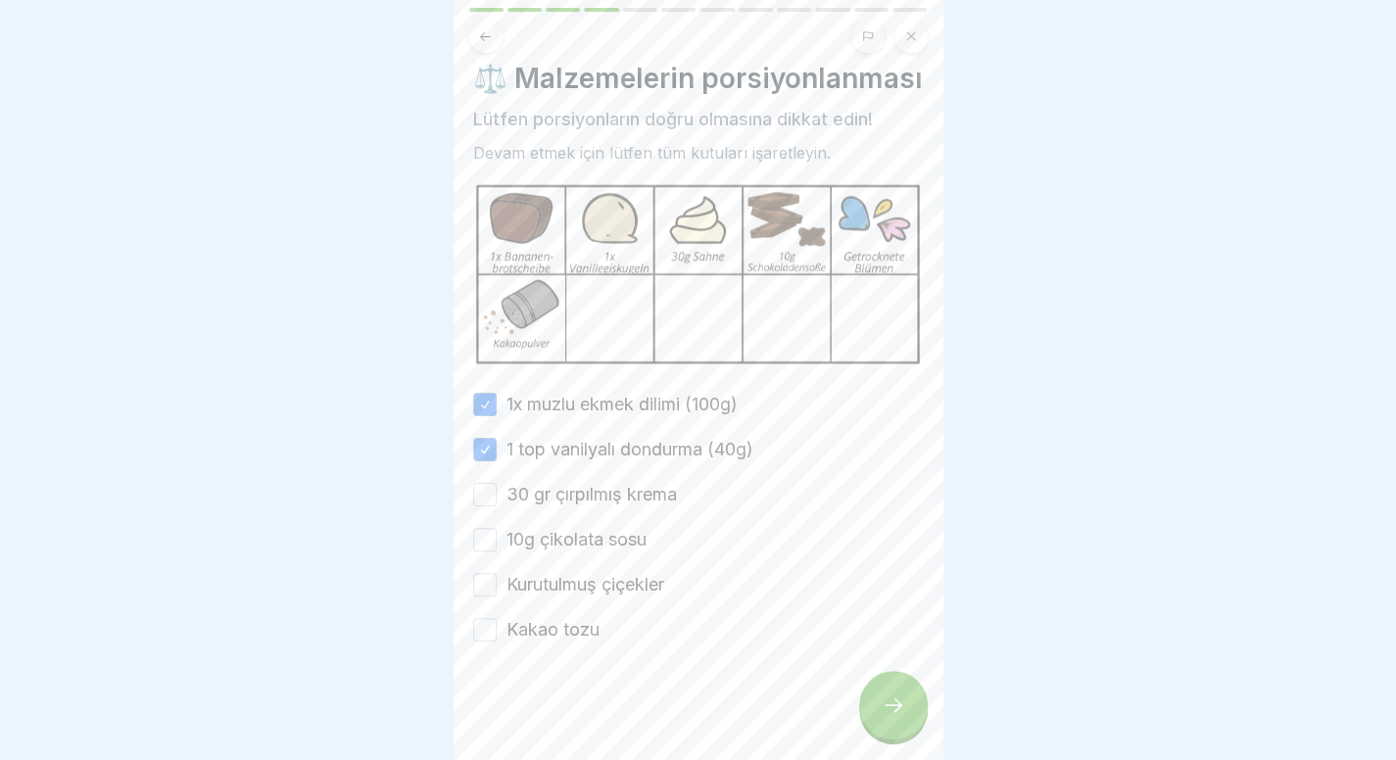
click at [497, 493] on button "30 gr çırpılmış krema" at bounding box center [485, 495] width 24 height 24
click at [570, 527] on label "10g çikolata sosu" at bounding box center [576, 539] width 140 height 25
click at [497, 528] on button "10g çikolata sosu" at bounding box center [485, 540] width 24 height 24
click at [555, 583] on font "Kurutulmuş çiçekler" at bounding box center [585, 584] width 158 height 21
click at [497, 583] on button "Kurutulmuş çiçekler" at bounding box center [485, 585] width 24 height 24
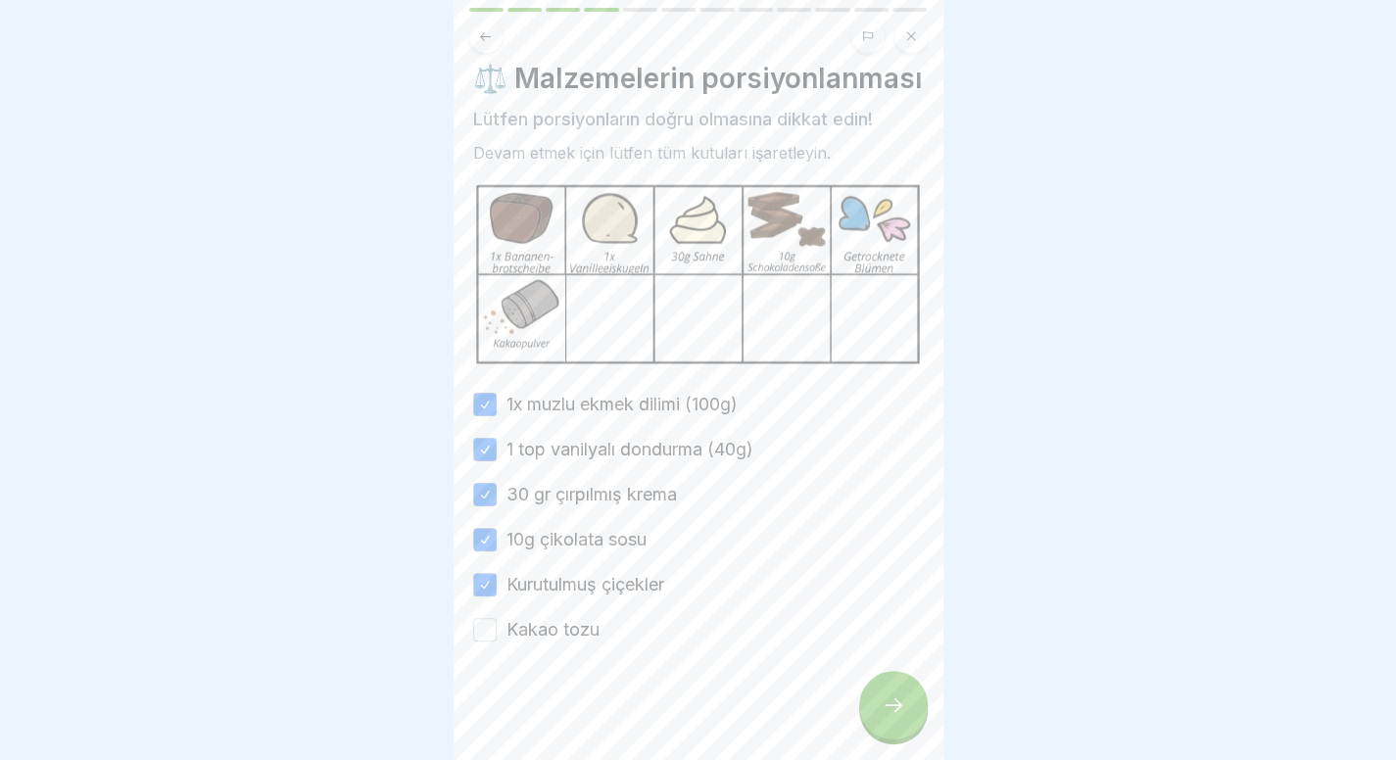
click at [560, 630] on font "Kakao tozu" at bounding box center [552, 629] width 93 height 21
click at [497, 630] on button "Kakao tozu" at bounding box center [485, 630] width 24 height 24
click at [895, 700] on div at bounding box center [893, 705] width 69 height 69
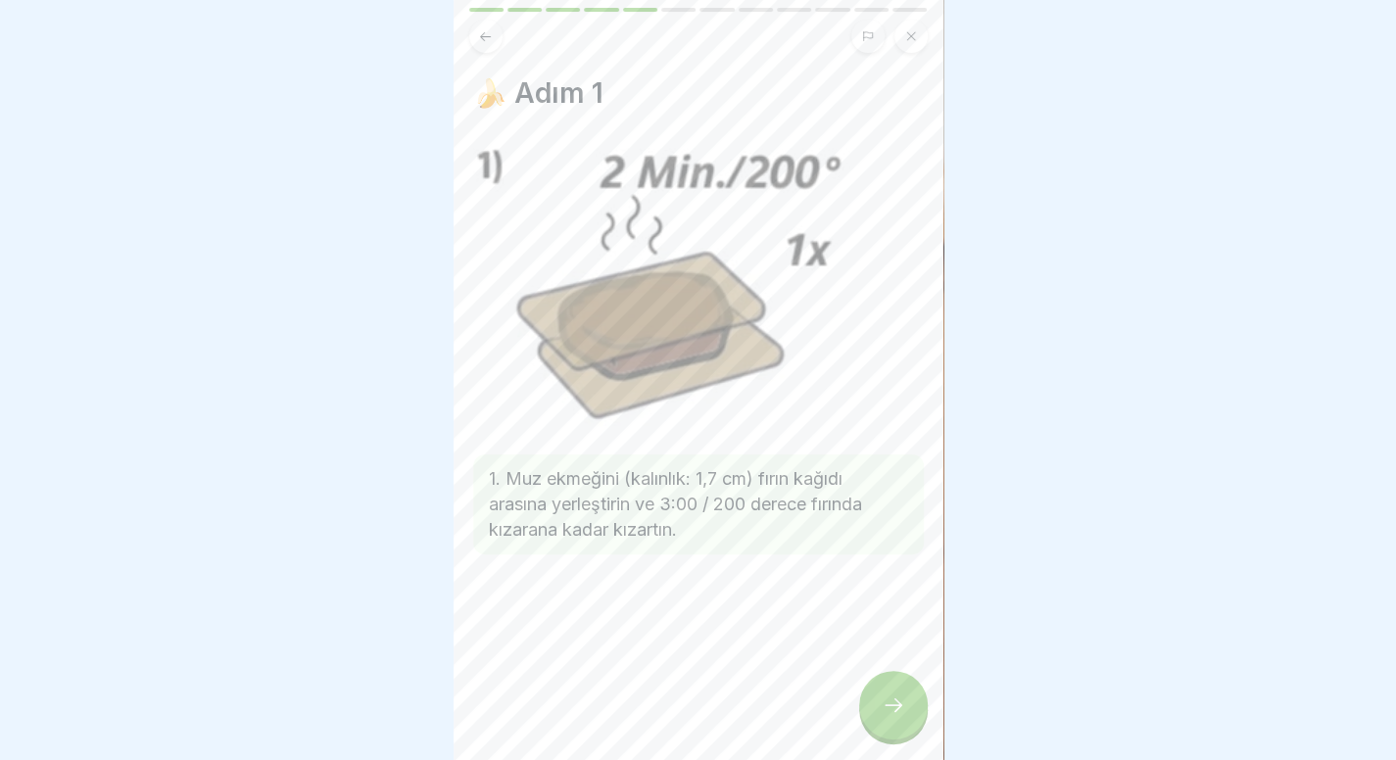
click at [884, 717] on icon at bounding box center [894, 705] width 24 height 24
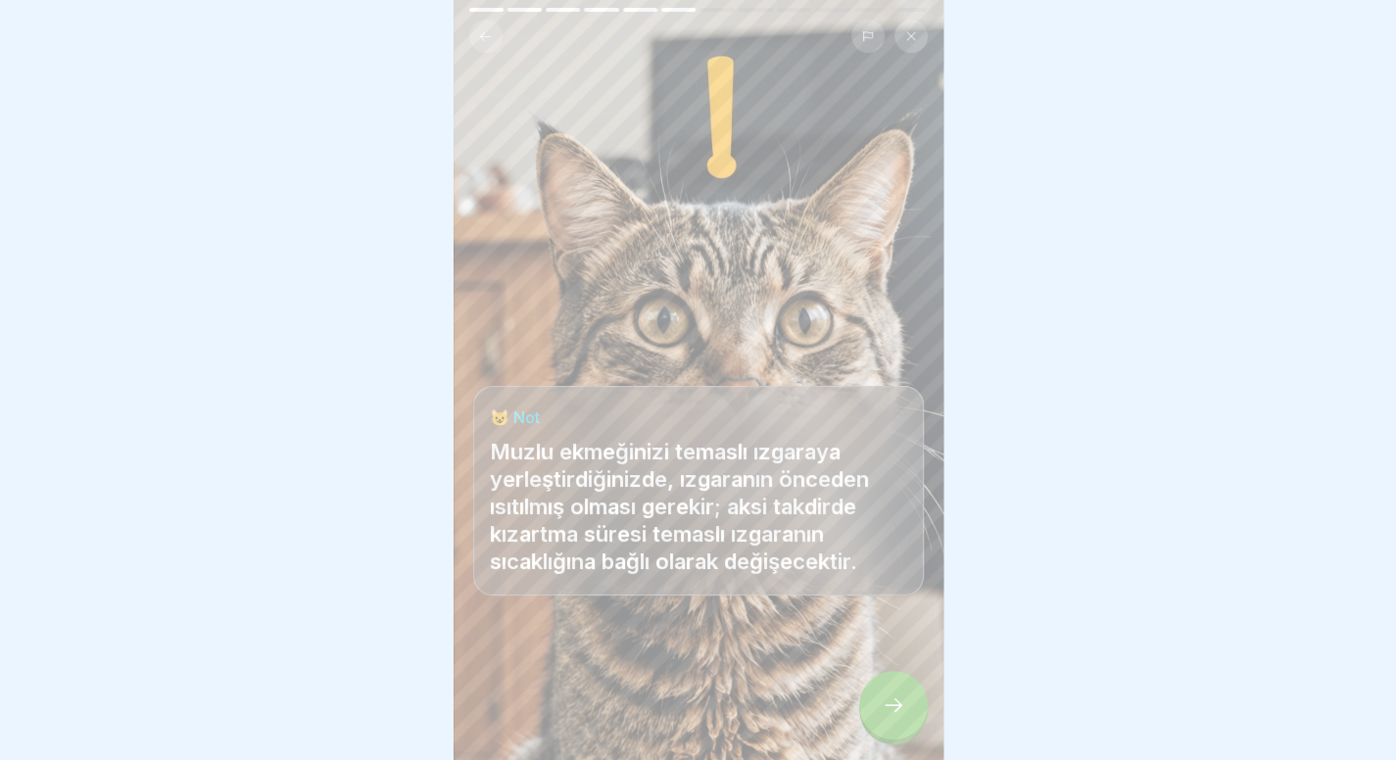
click at [884, 717] on icon at bounding box center [894, 705] width 24 height 24
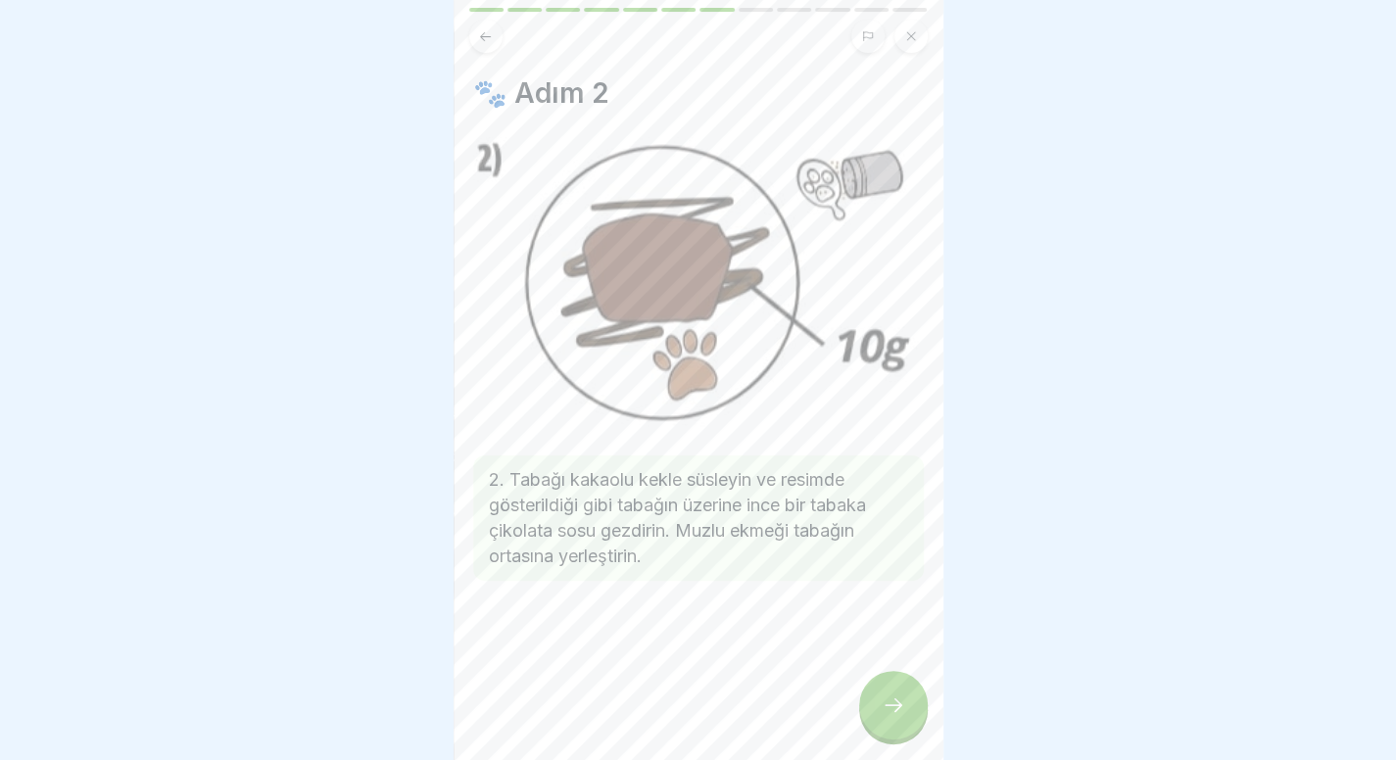
click at [898, 717] on icon at bounding box center [894, 705] width 24 height 24
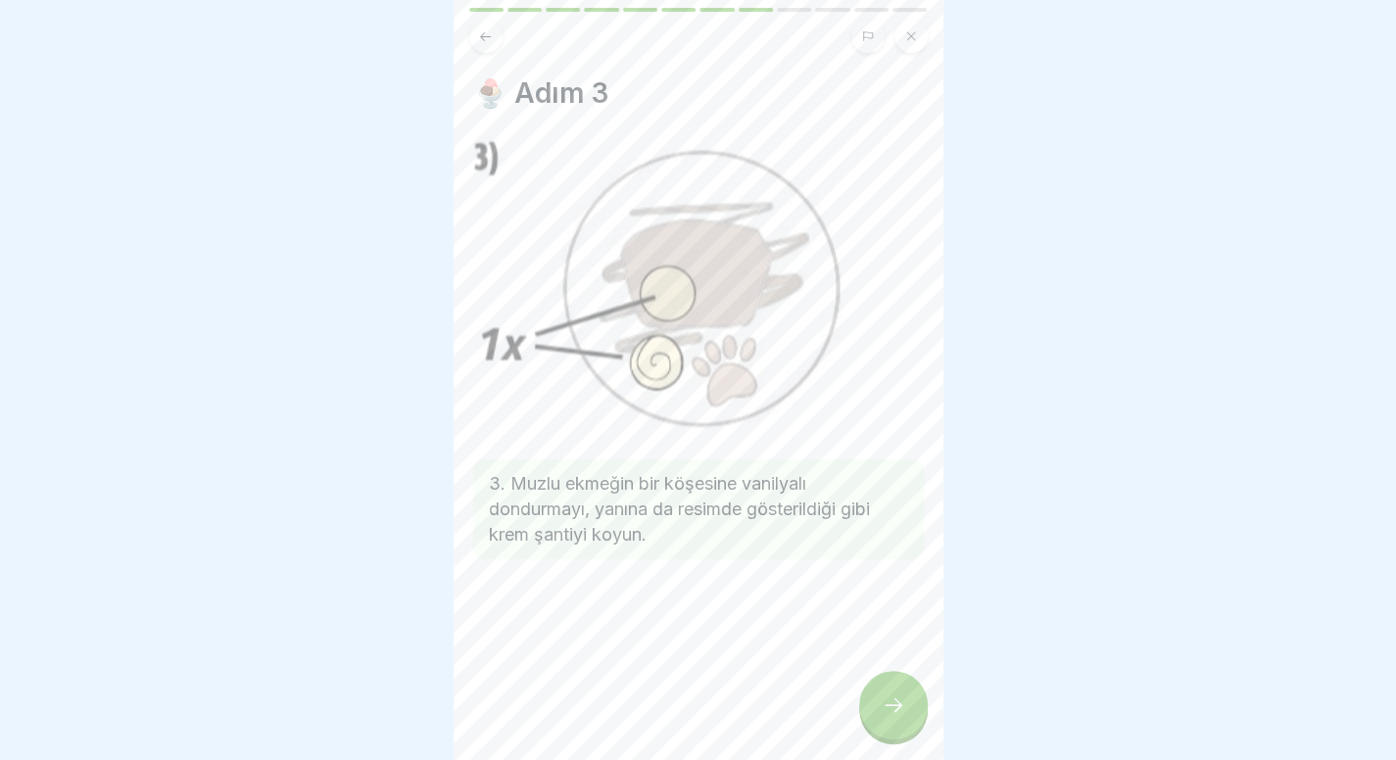
click at [907, 723] on div at bounding box center [893, 705] width 69 height 69
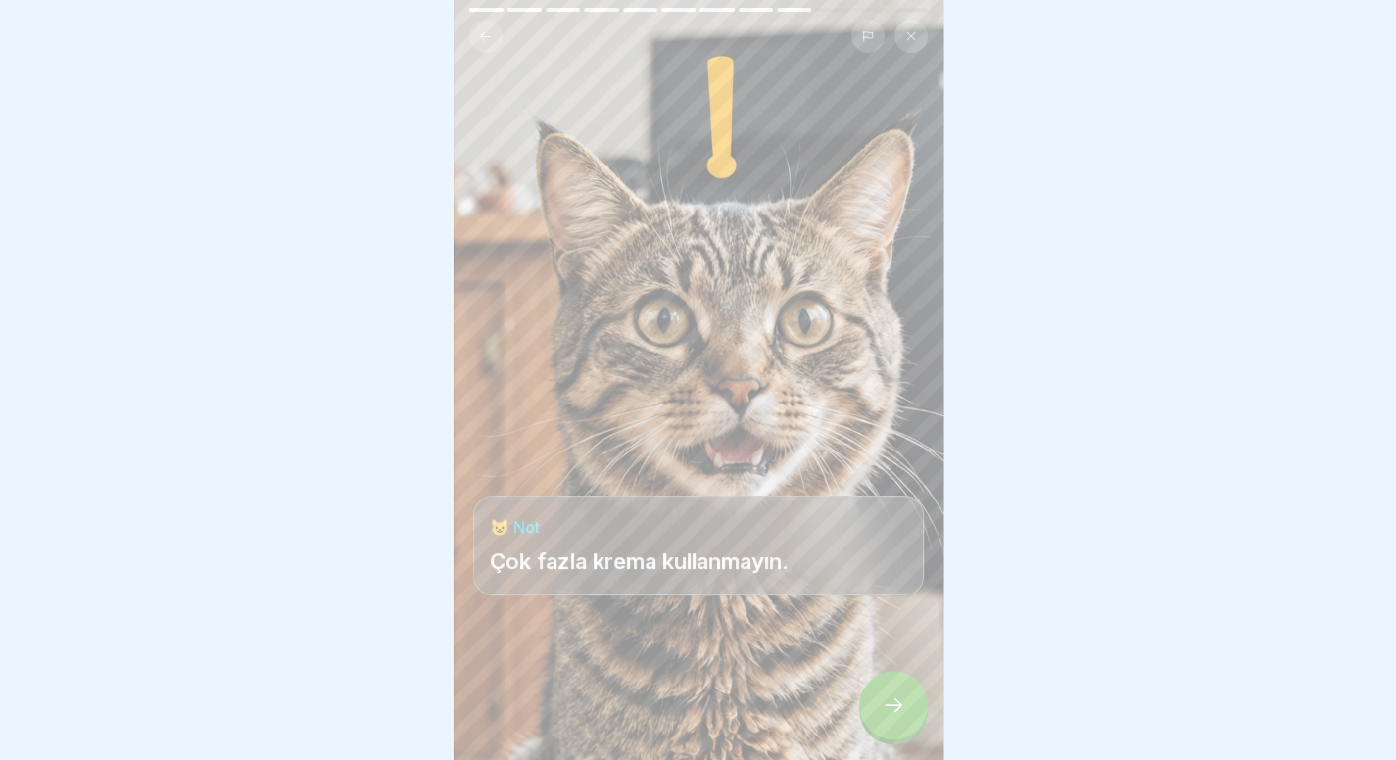
click at [907, 723] on div at bounding box center [893, 705] width 69 height 69
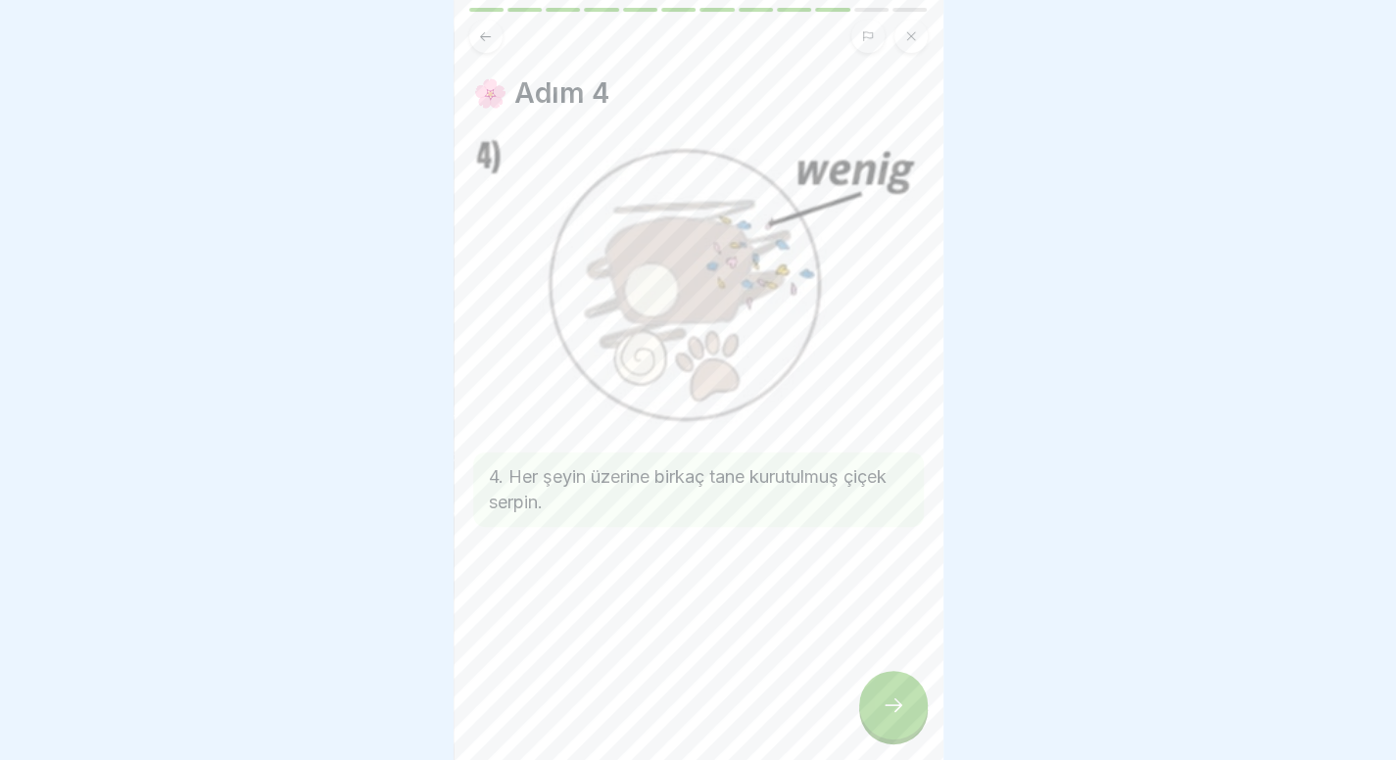
click at [907, 723] on div at bounding box center [893, 705] width 69 height 69
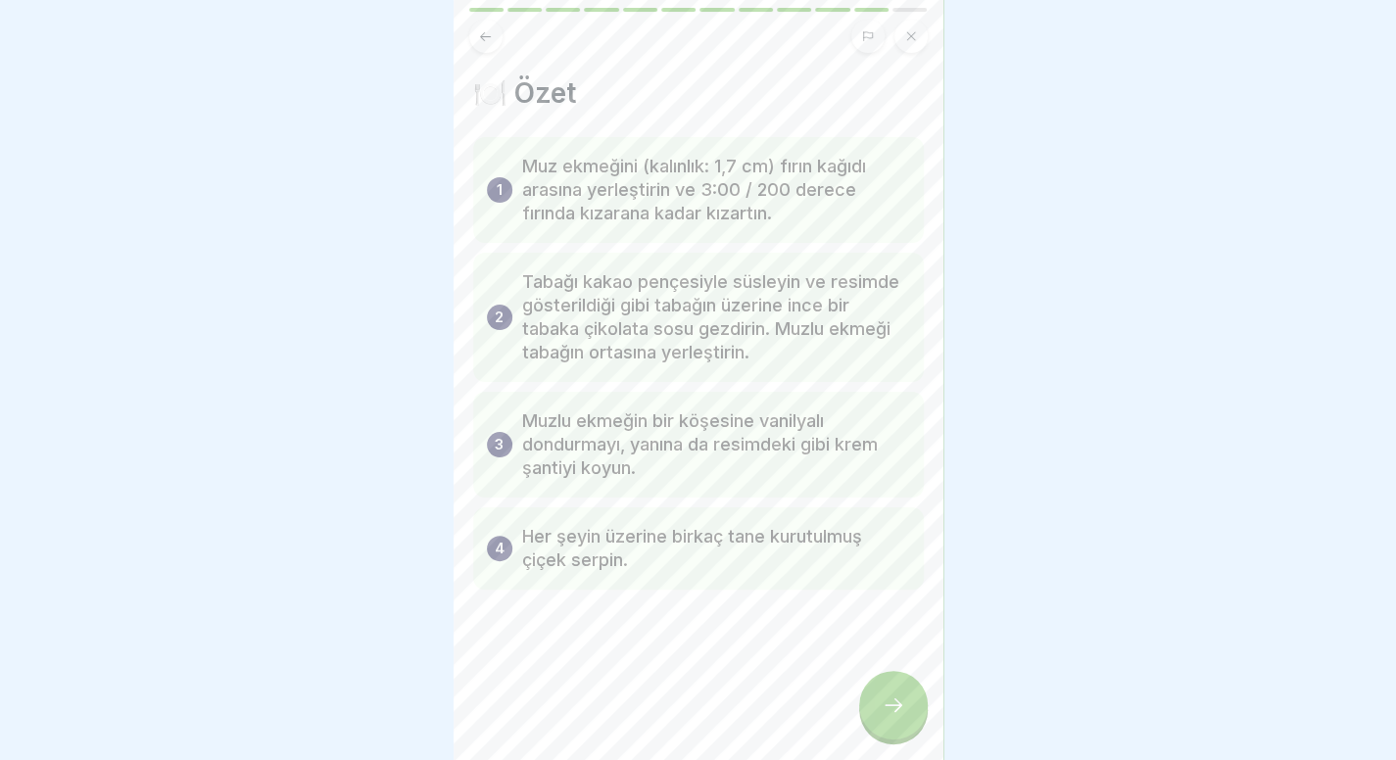
click at [904, 688] on div "Tatlılarımız 12 Adım İngilizce 🍌 Banilla Dream Bu dersimizde Banilla Rüyamızı n…" at bounding box center [699, 380] width 490 height 760
click at [897, 702] on div at bounding box center [893, 705] width 69 height 69
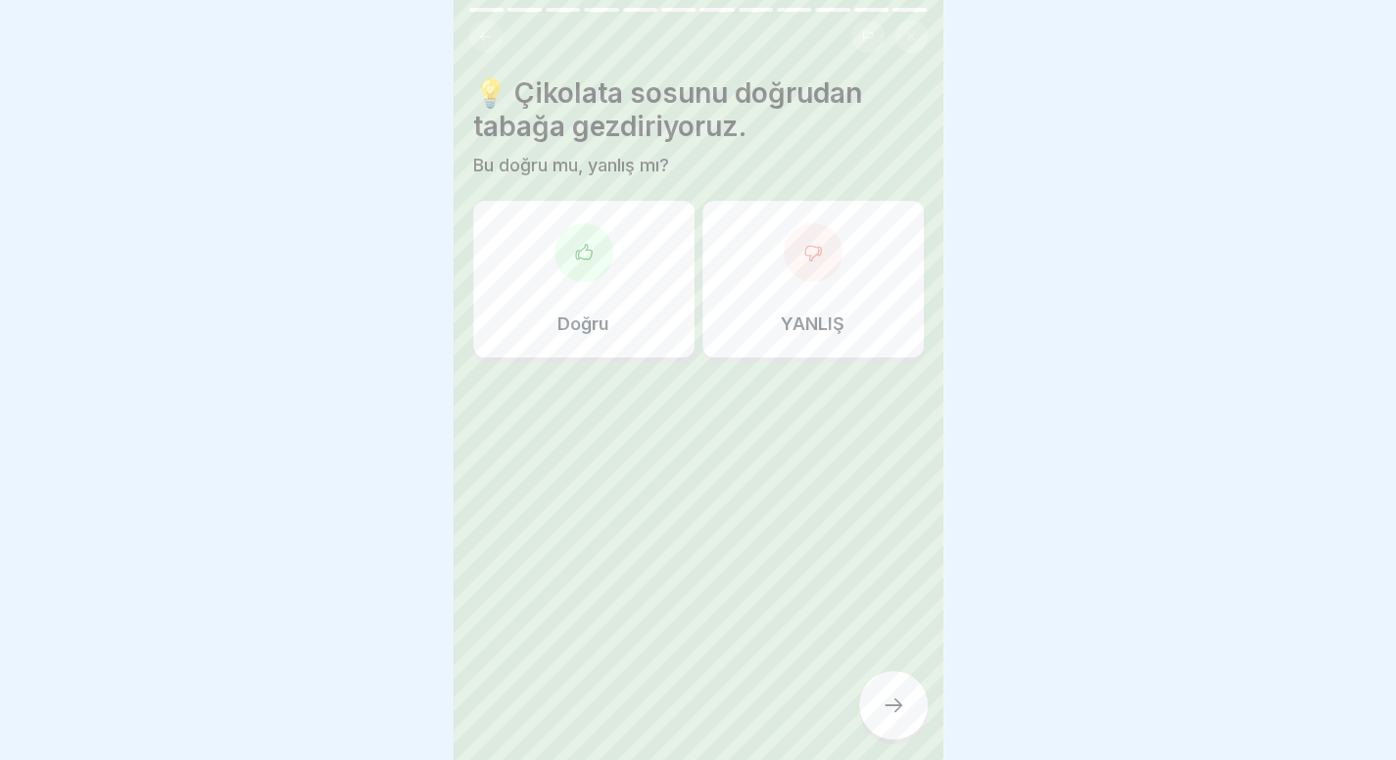
click at [663, 287] on div "Doğru" at bounding box center [583, 279] width 221 height 157
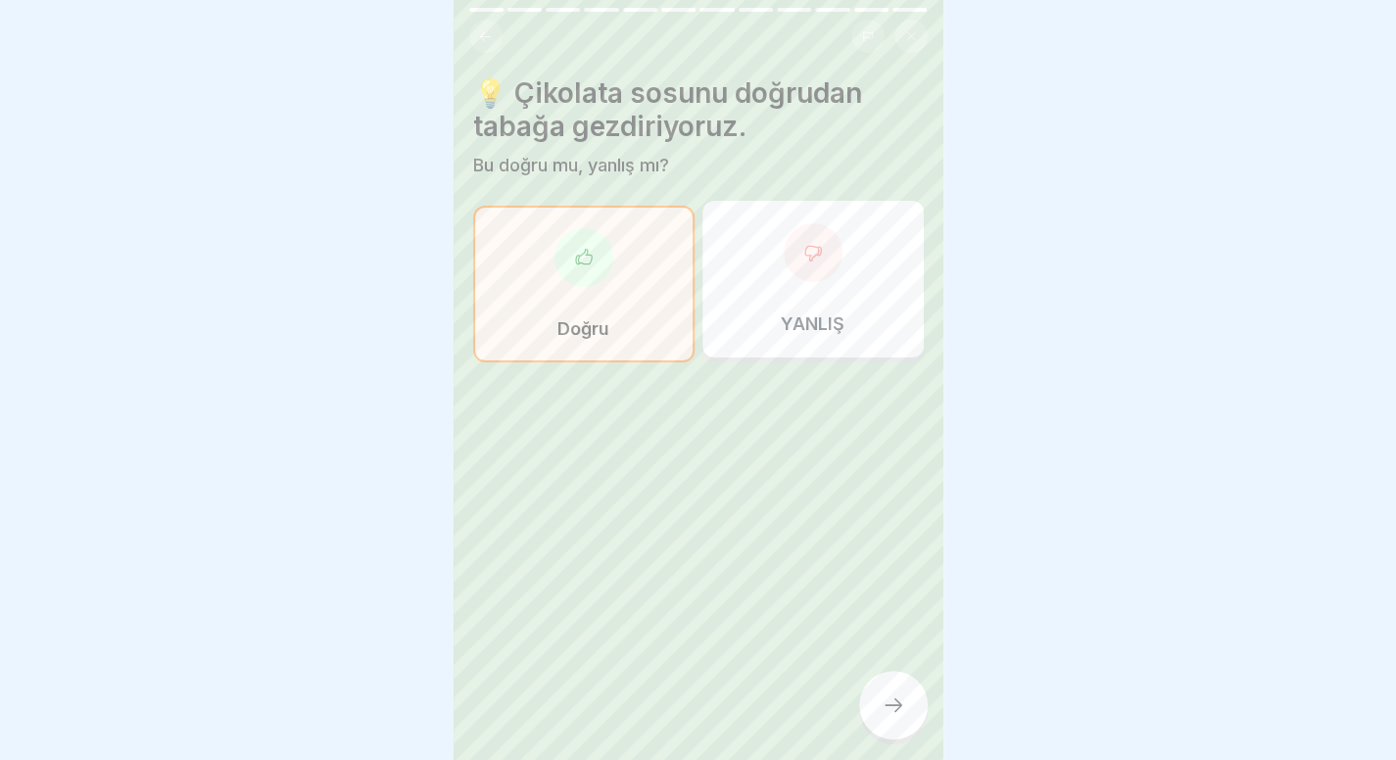
click at [895, 740] on div at bounding box center [893, 705] width 69 height 69
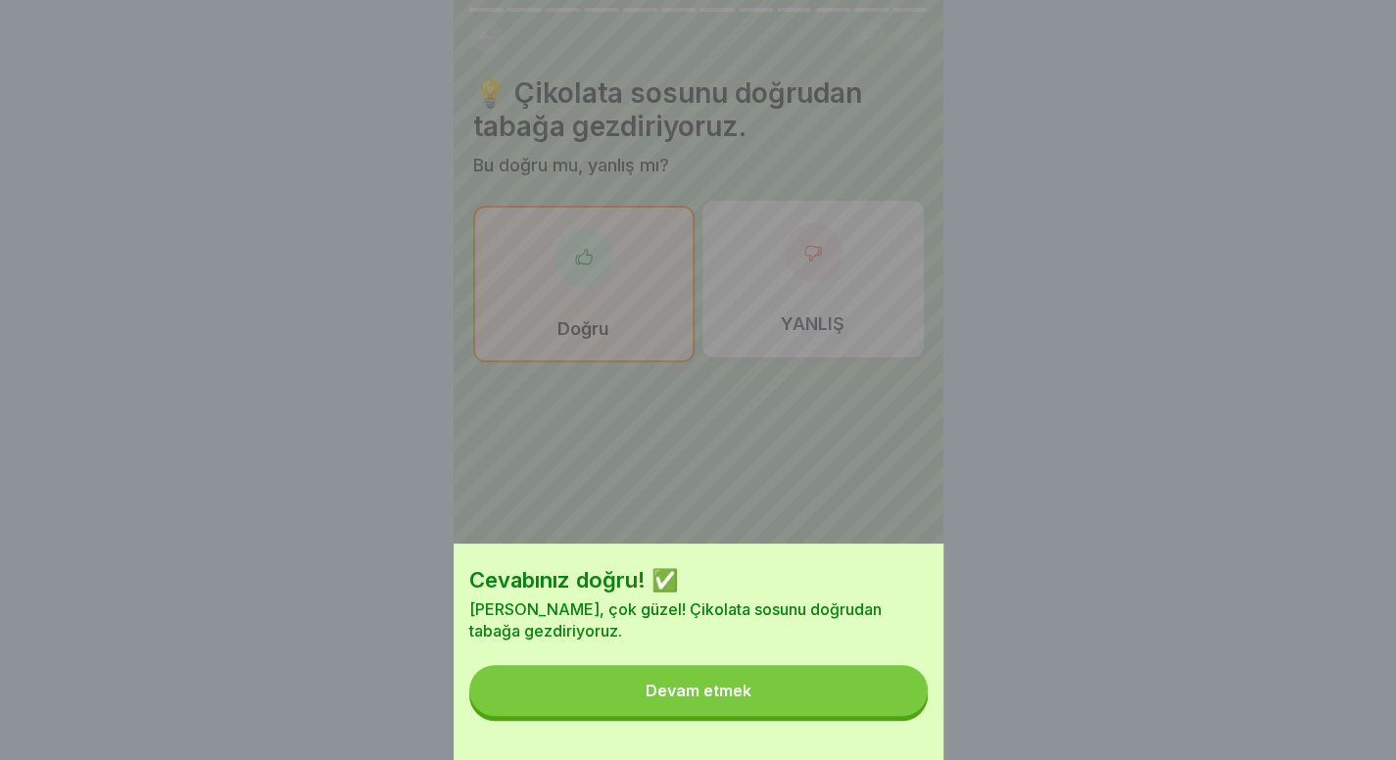
click at [858, 713] on button "Devam etmek" at bounding box center [698, 690] width 458 height 51
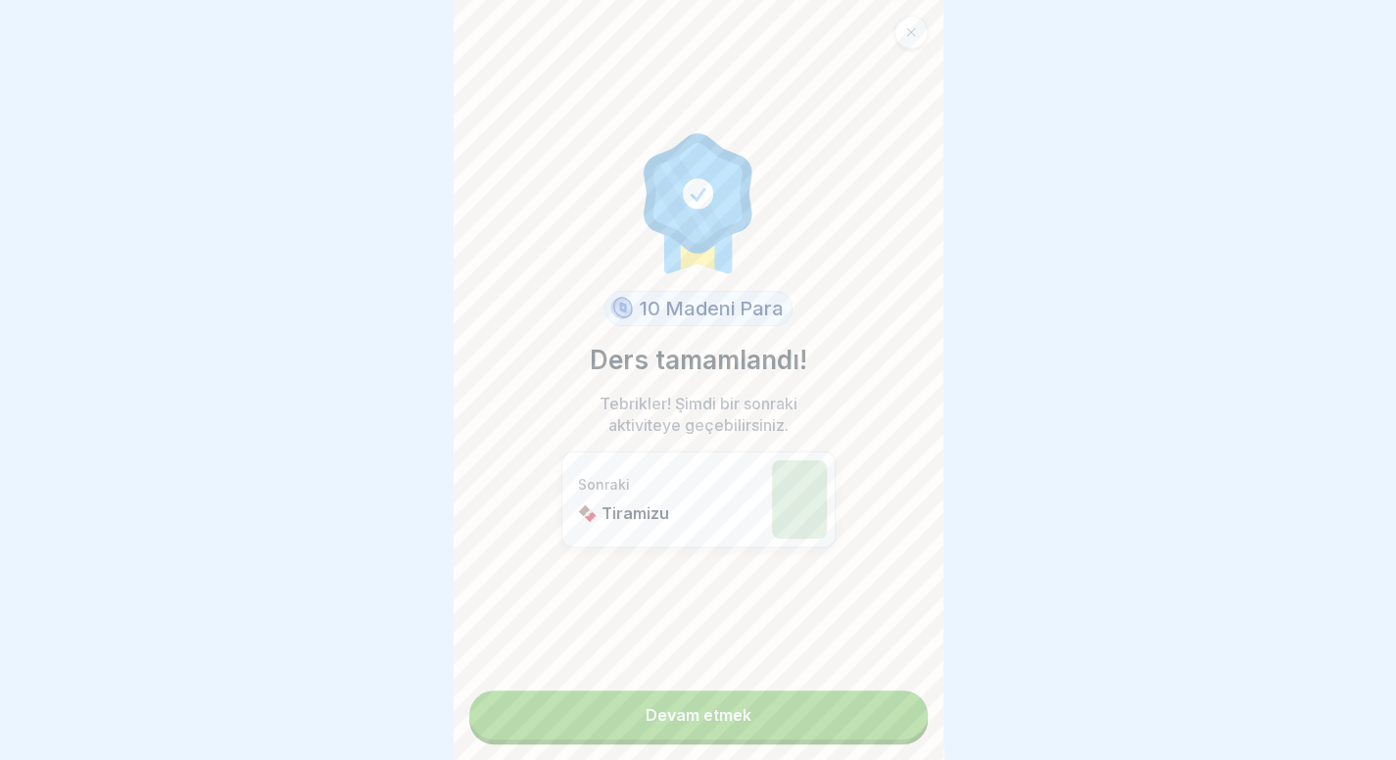
click at [858, 713] on link "Devam etmek" at bounding box center [698, 715] width 458 height 49
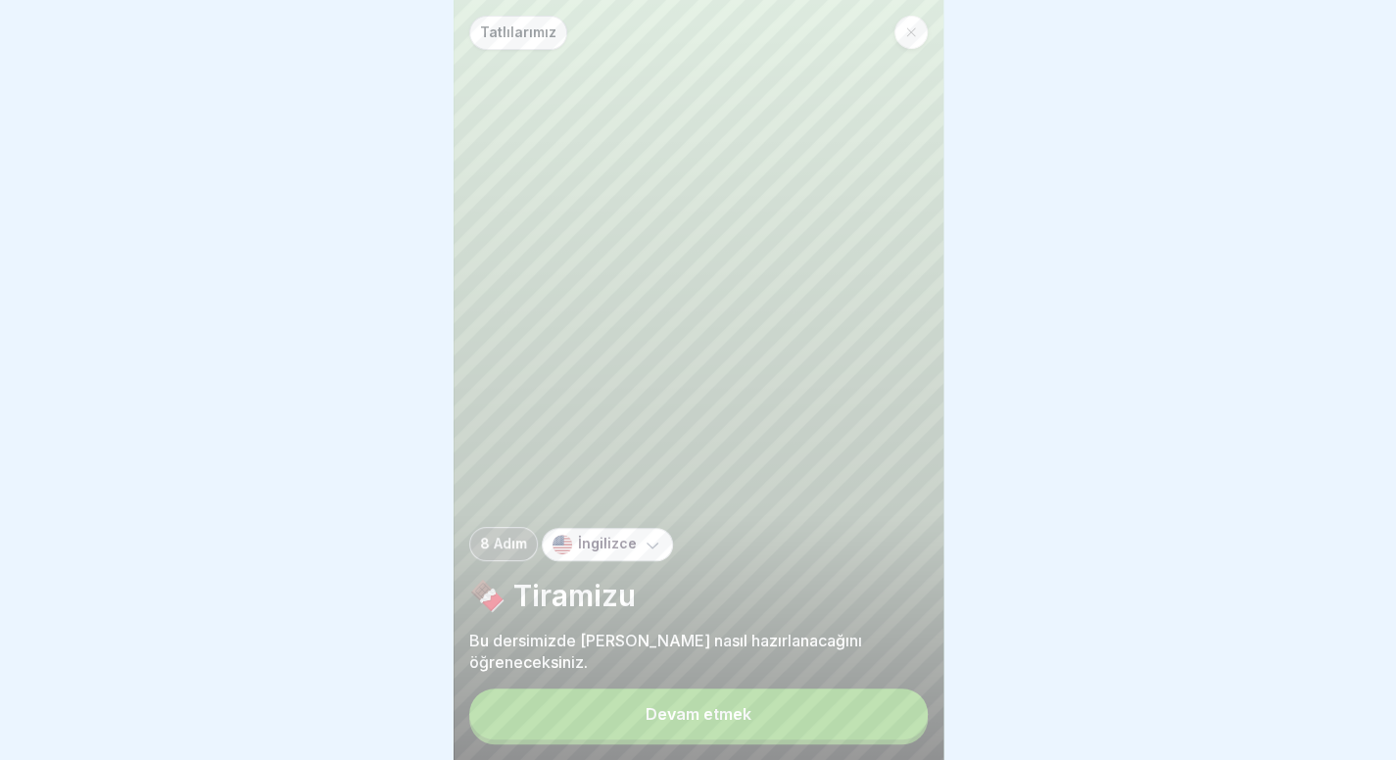
click at [719, 724] on font "Devam etmek" at bounding box center [698, 714] width 106 height 20
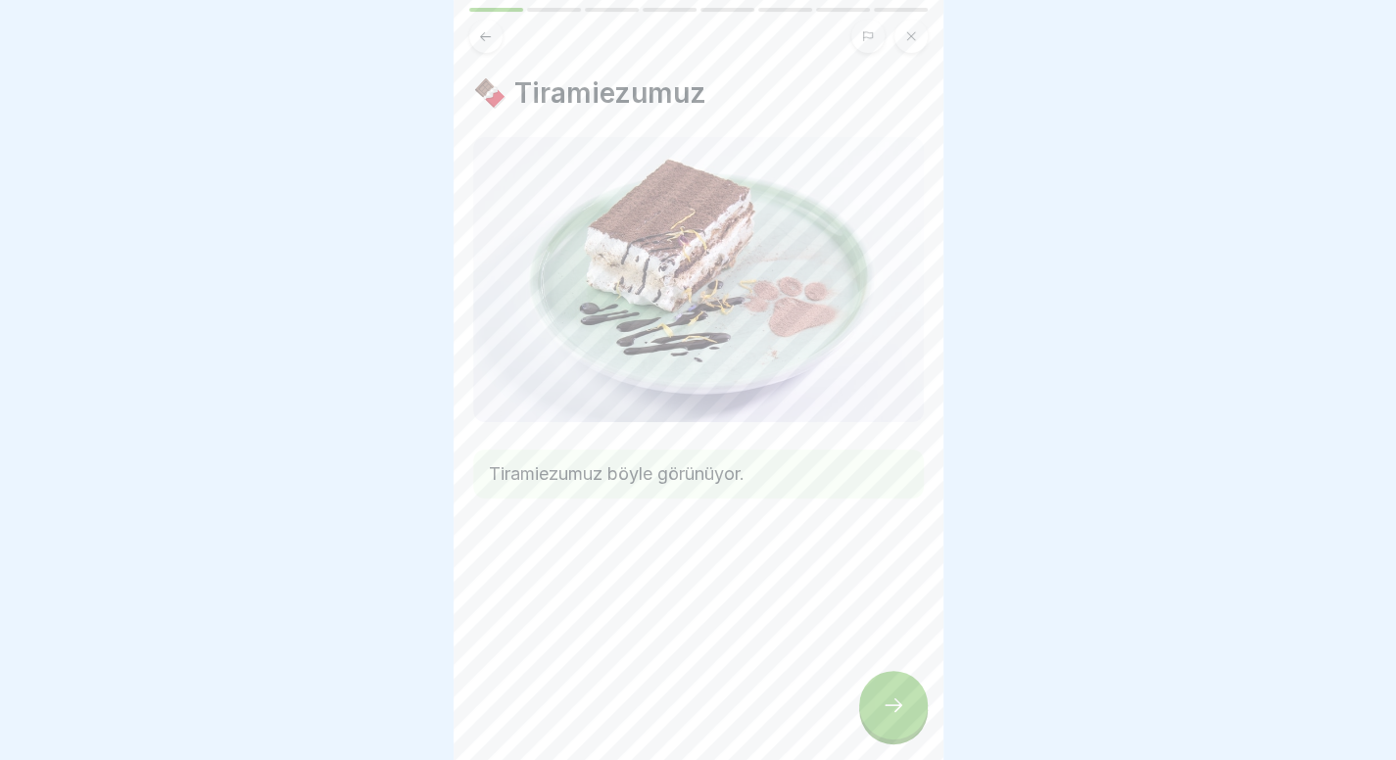
click at [889, 698] on div at bounding box center [893, 705] width 69 height 69
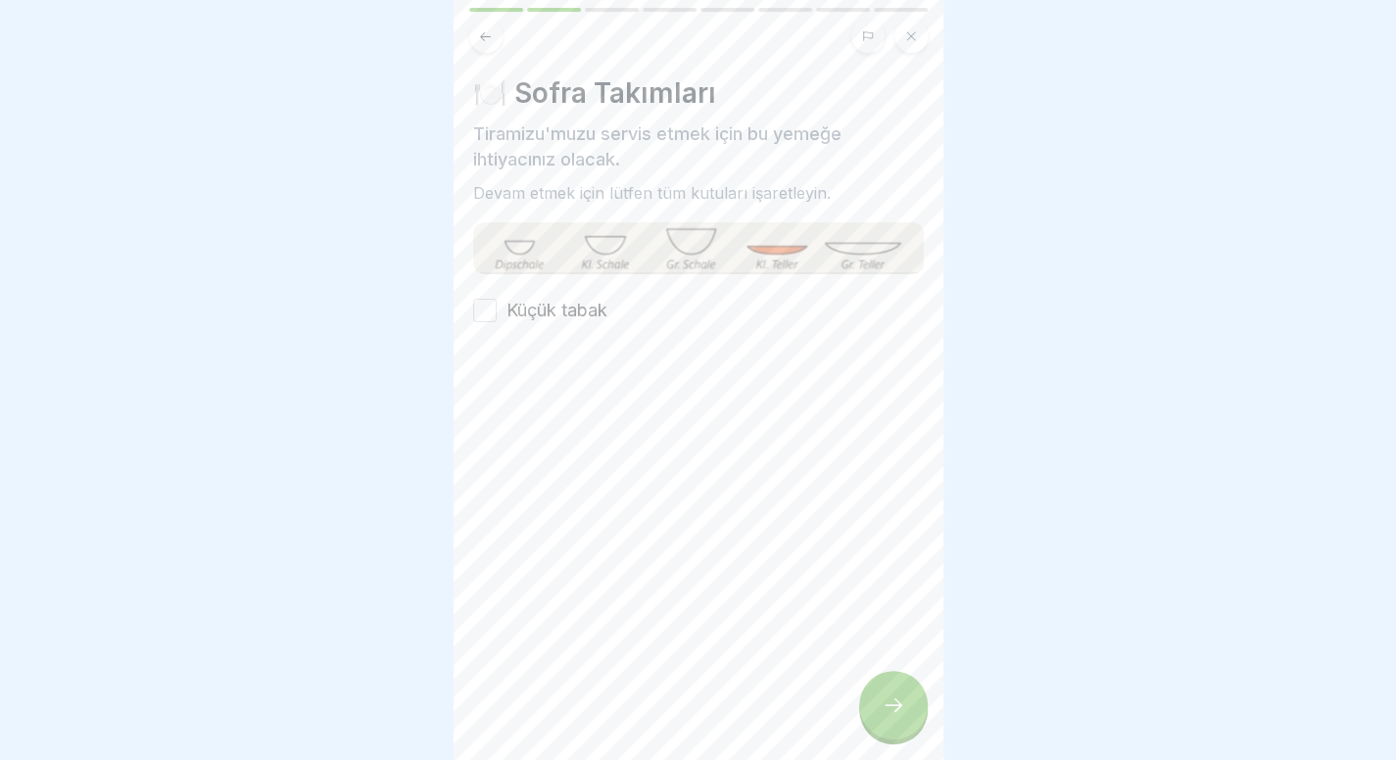
click at [565, 327] on div at bounding box center [698, 382] width 451 height 118
click at [579, 317] on font "Küçük tabak" at bounding box center [556, 310] width 101 height 21
click at [497, 317] on button "Küçük tabak" at bounding box center [485, 311] width 24 height 24
click at [885, 682] on div "🍽️ Sofra Takımları Tiramizu'muzu servis etmek için bu yemeğe ihtiyacınız olacak…" at bounding box center [699, 380] width 490 height 760
click at [883, 717] on icon at bounding box center [894, 705] width 24 height 24
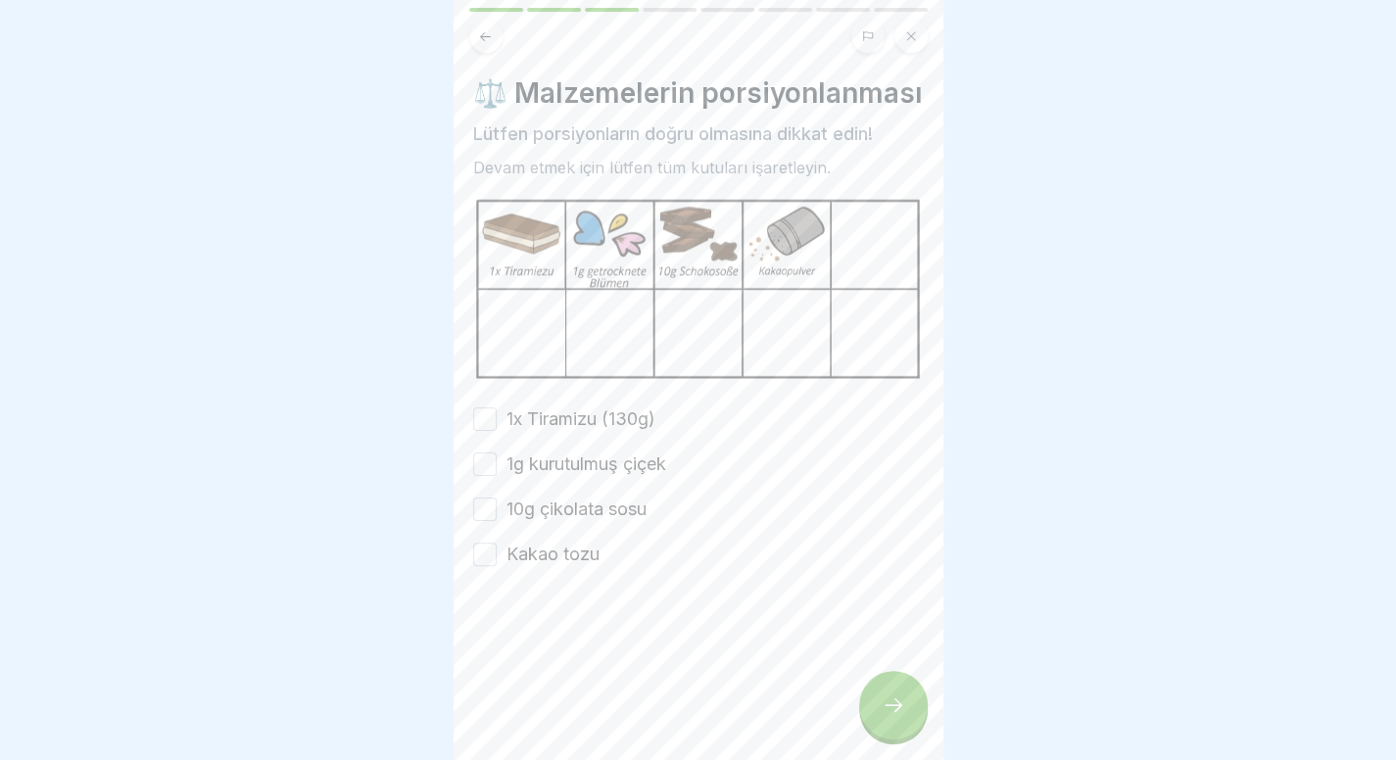
click at [884, 717] on icon at bounding box center [894, 705] width 24 height 24
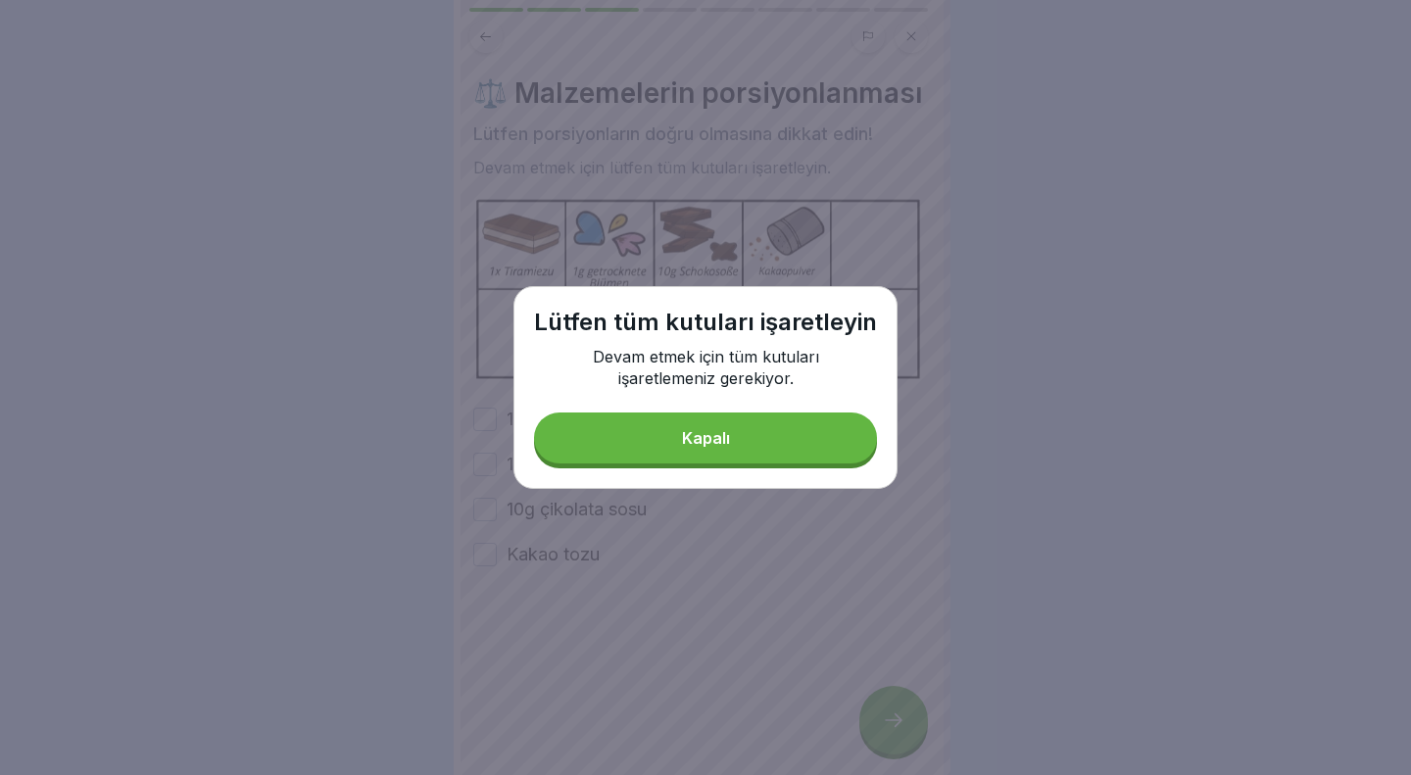
click at [701, 417] on button "Kapalı" at bounding box center [705, 437] width 343 height 51
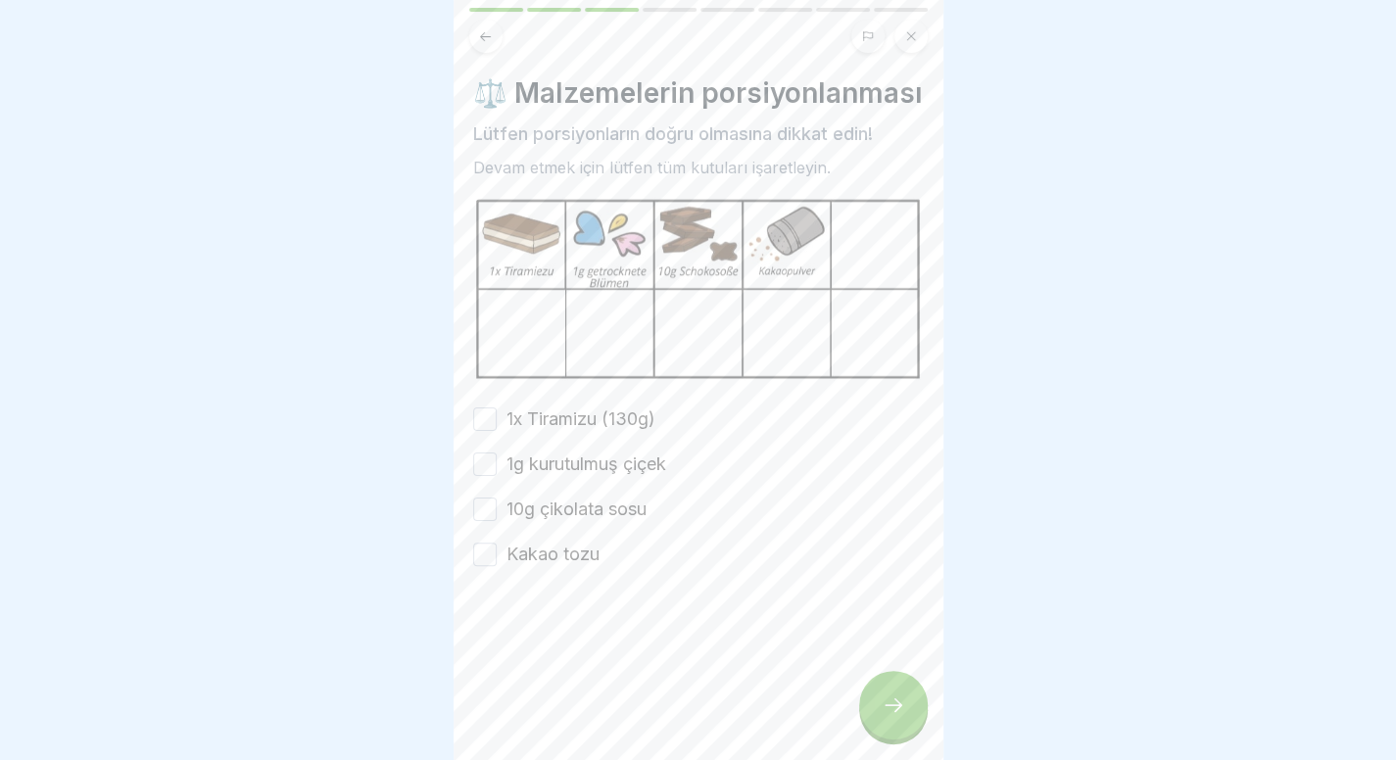
click at [576, 461] on div "1x Tiramizu (130g) 1g kurutulmuş çiçek 10g çikolata sosu Kakao tozu" at bounding box center [698, 486] width 451 height 161
drag, startPoint x: 571, startPoint y: 453, endPoint x: 525, endPoint y: 510, distance: 73.9
click at [525, 510] on div "1x Tiramizu (130g) 1g kurutulmuş çiçek 10g çikolata sosu Kakao tozu" at bounding box center [698, 486] width 451 height 161
click at [533, 474] on font "1g kurutulmuş çiçek" at bounding box center [586, 464] width 160 height 21
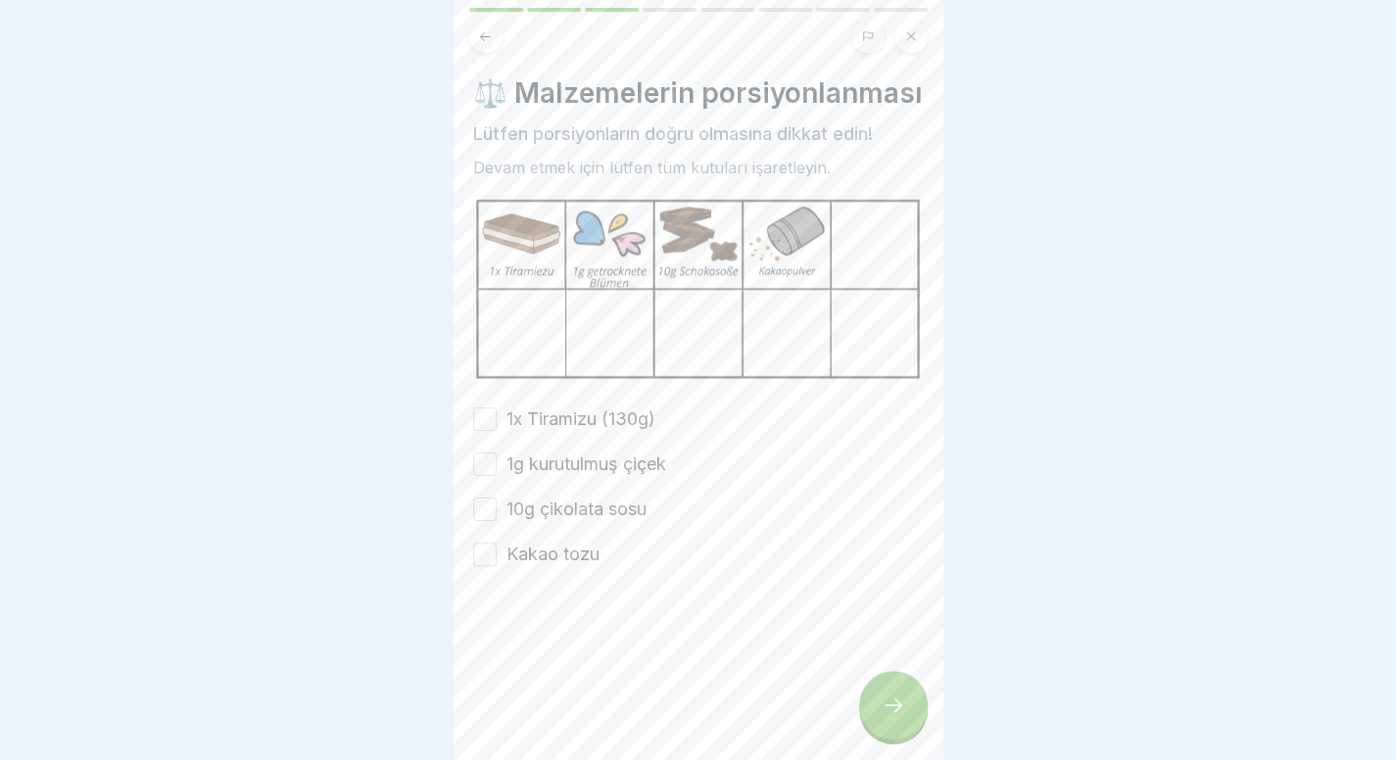
click at [497, 476] on button "1g kurutulmuş çiçek" at bounding box center [485, 465] width 24 height 24
click at [486, 431] on button "1x Tiramizu (130g)" at bounding box center [485, 419] width 24 height 24
click at [491, 521] on button "10g çikolata sosu" at bounding box center [485, 510] width 24 height 24
click at [485, 566] on button "Kakao tozu" at bounding box center [485, 555] width 24 height 24
click at [879, 706] on div at bounding box center [893, 705] width 69 height 69
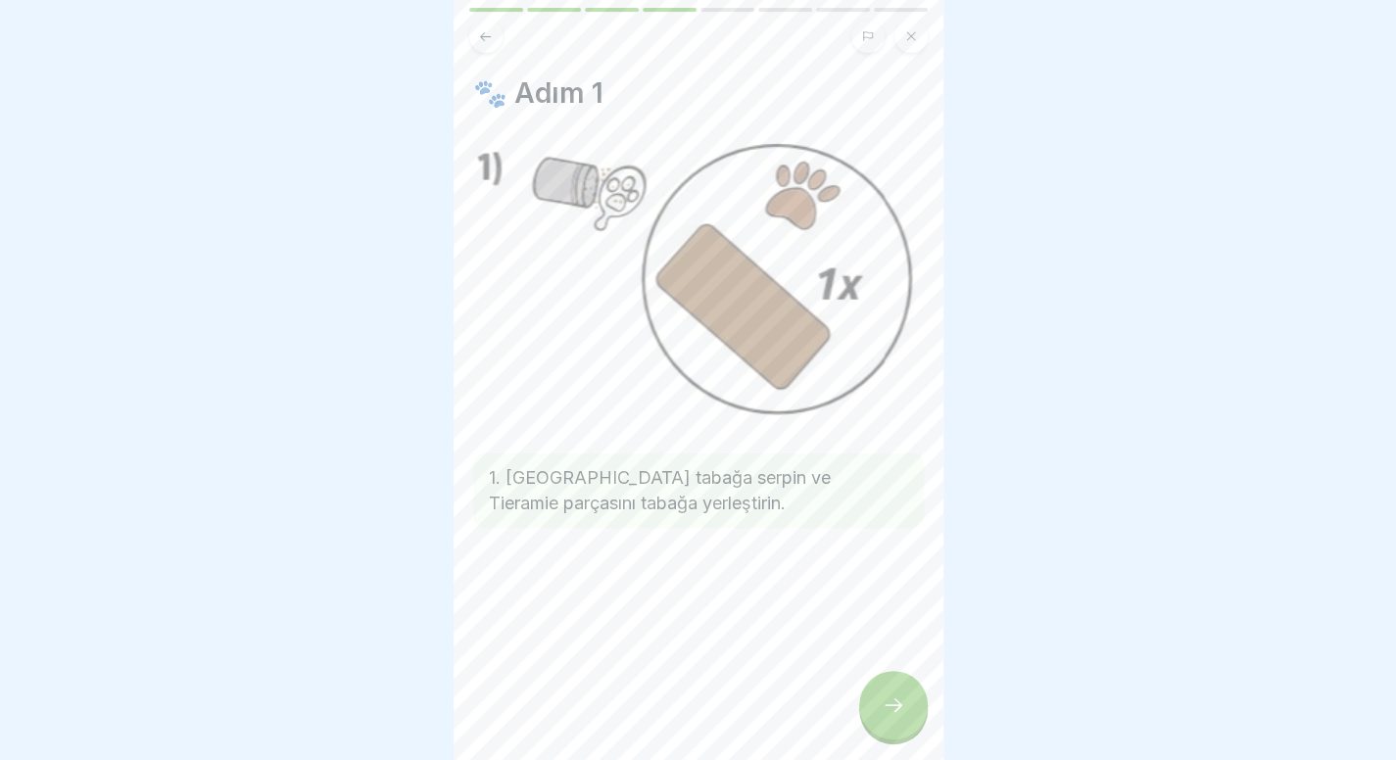
click at [878, 704] on div at bounding box center [893, 705] width 69 height 69
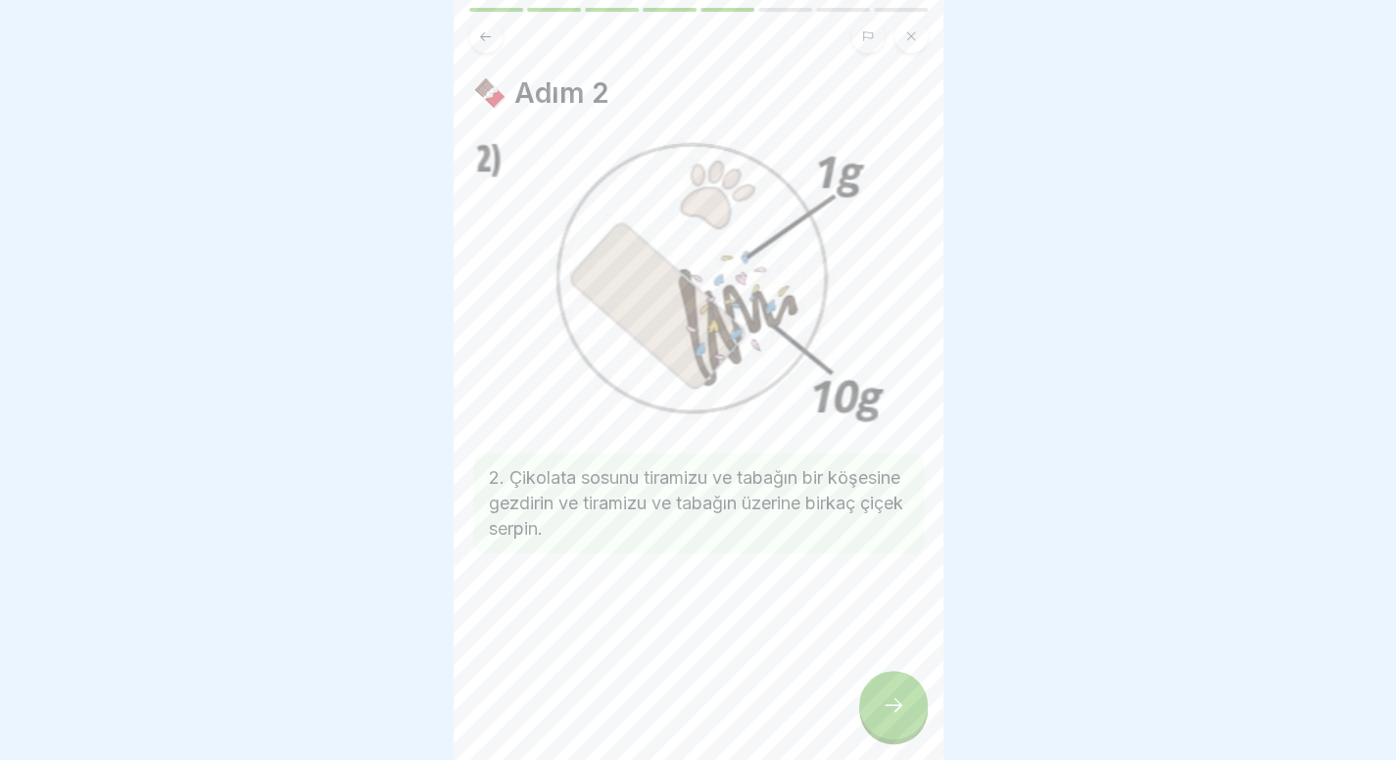
click at [878, 704] on div at bounding box center [893, 705] width 69 height 69
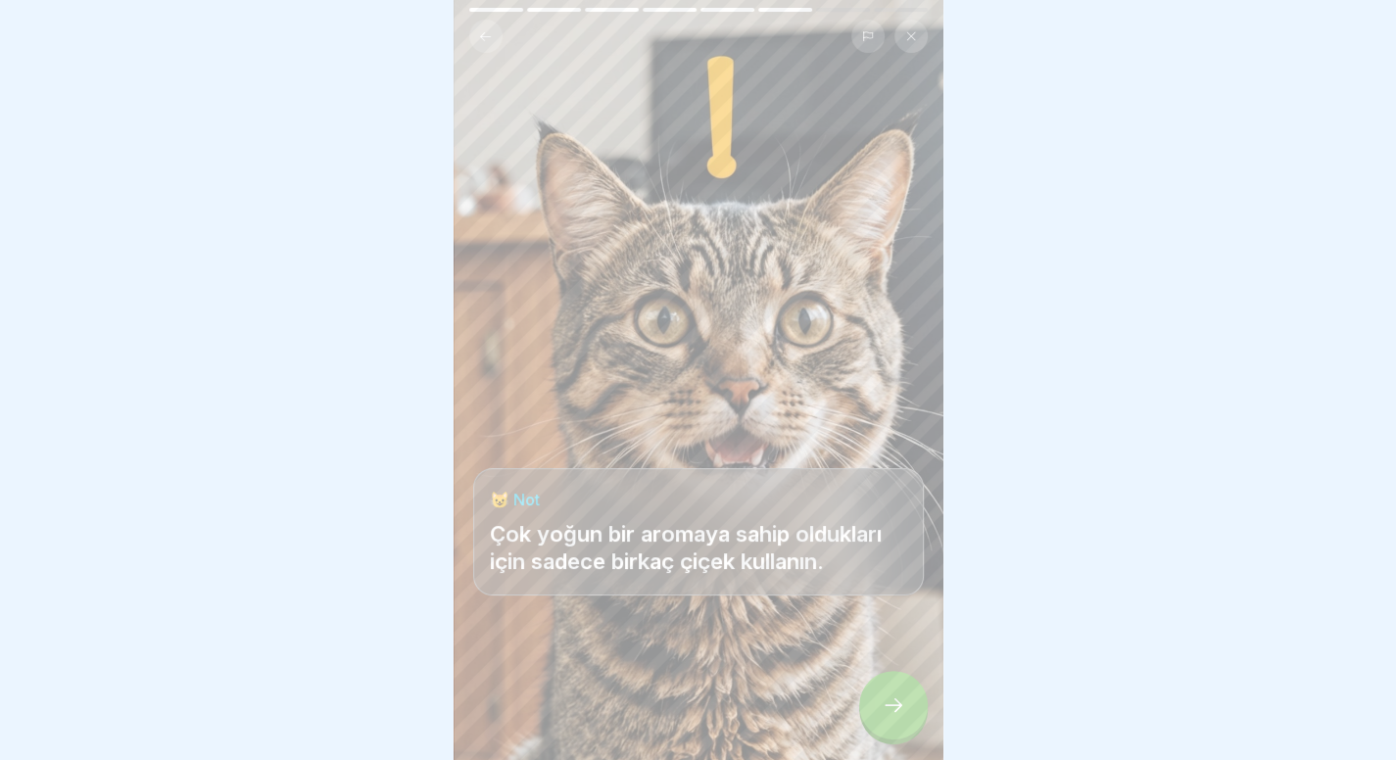
click at [878, 704] on div at bounding box center [893, 705] width 69 height 69
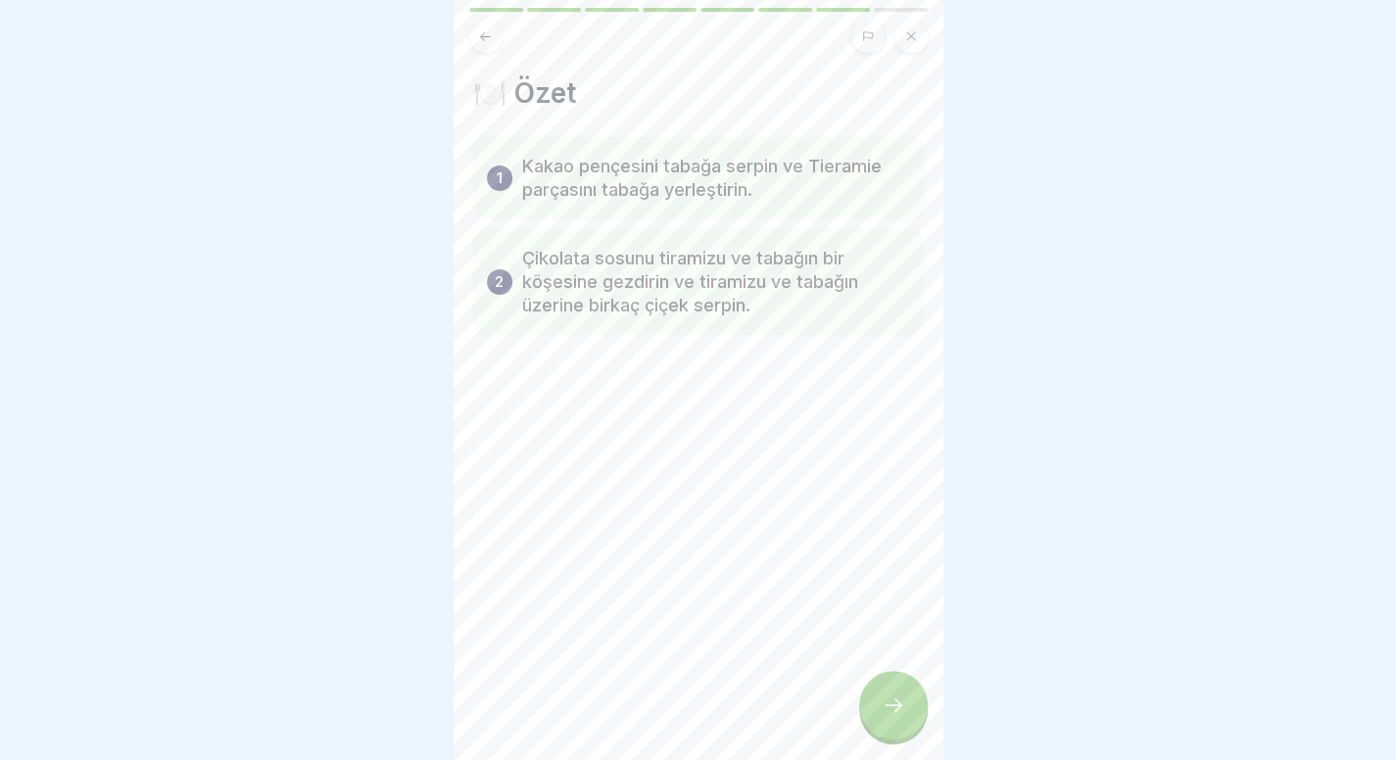
click at [878, 704] on div at bounding box center [893, 705] width 69 height 69
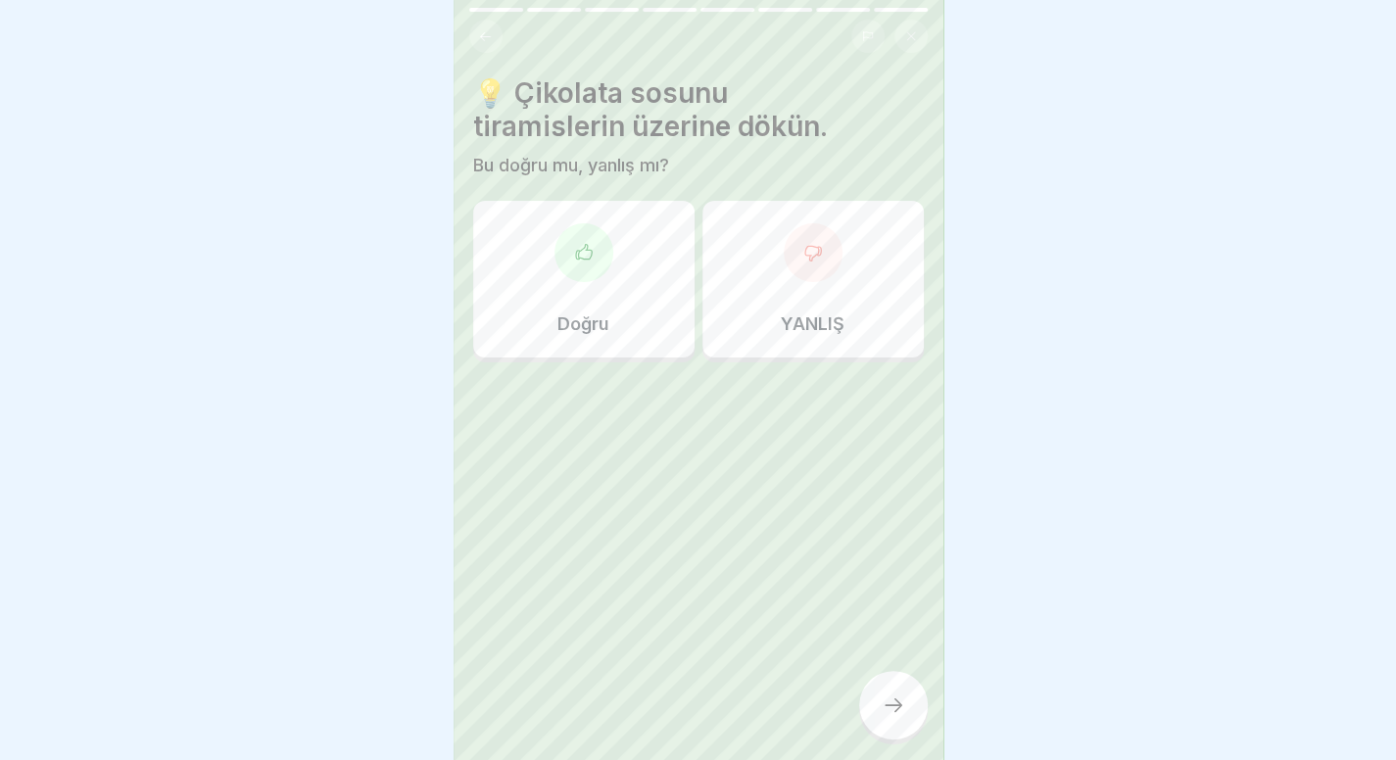
click at [478, 34] on icon at bounding box center [485, 36] width 15 height 15
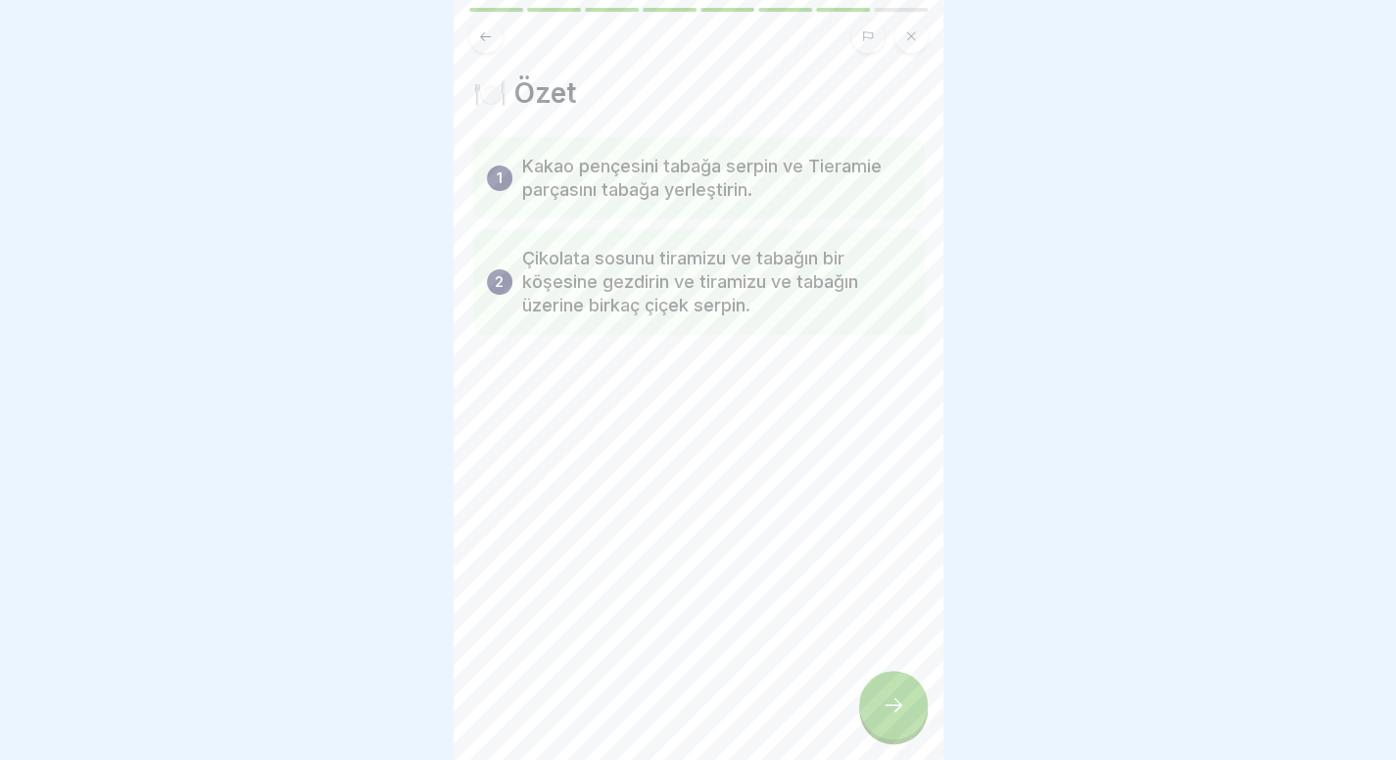
click at [898, 706] on div at bounding box center [893, 705] width 69 height 69
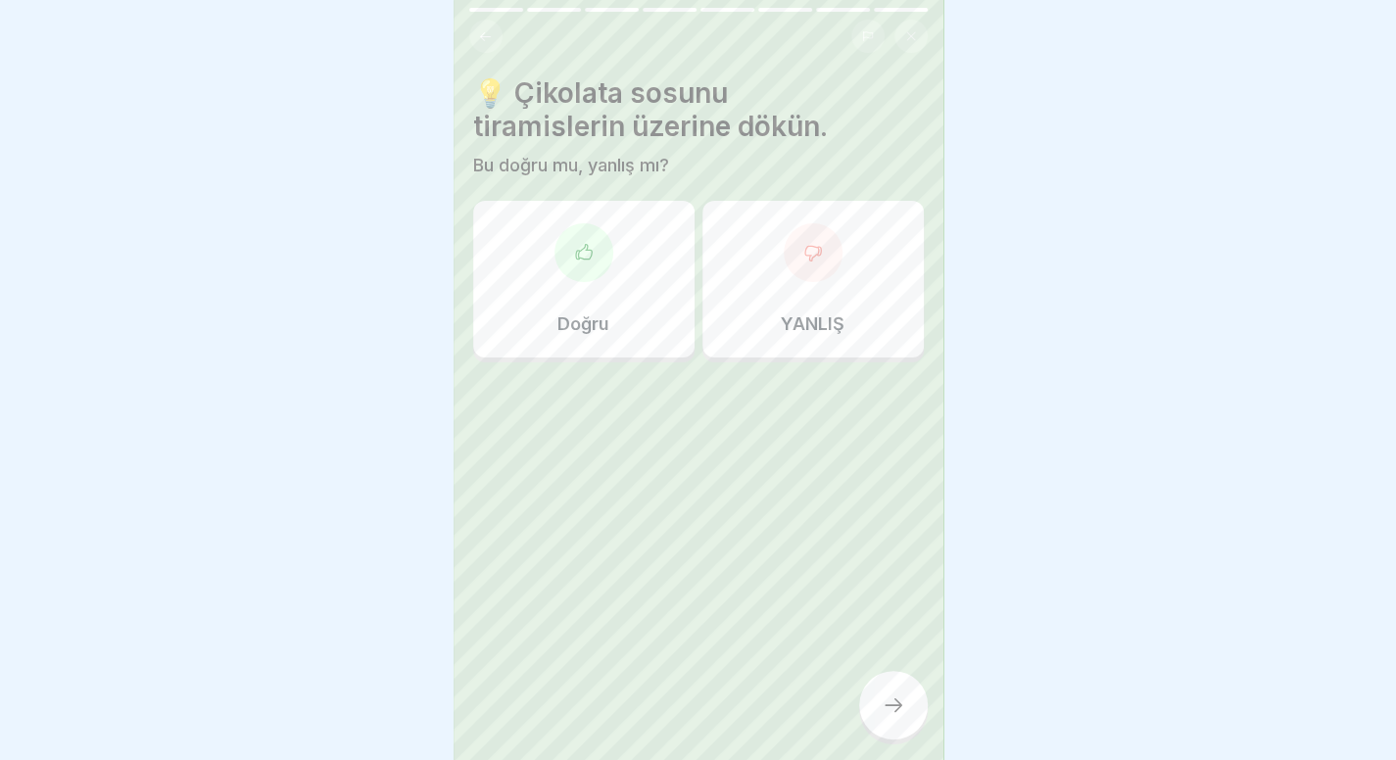
click at [862, 334] on div "YANLIŞ" at bounding box center [812, 279] width 221 height 157
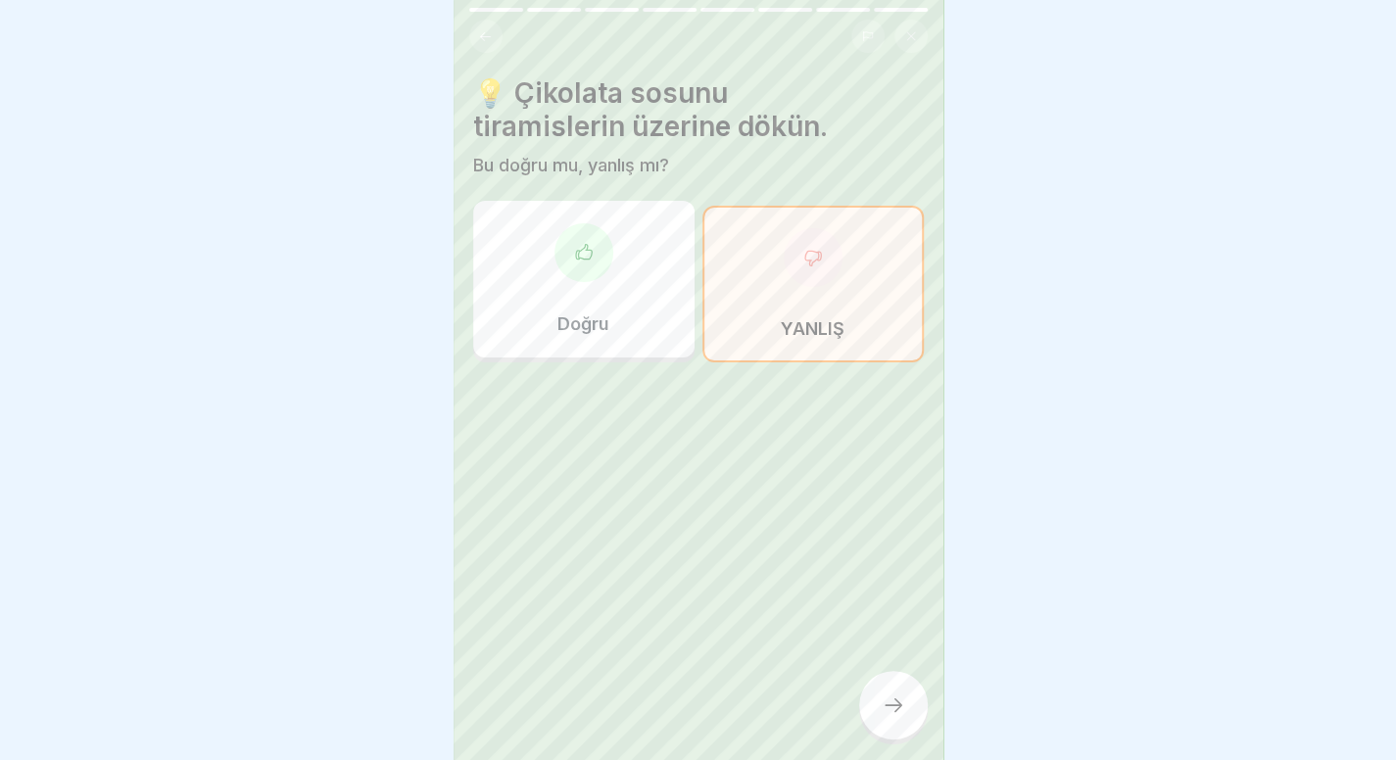
click at [901, 736] on div at bounding box center [893, 705] width 69 height 69
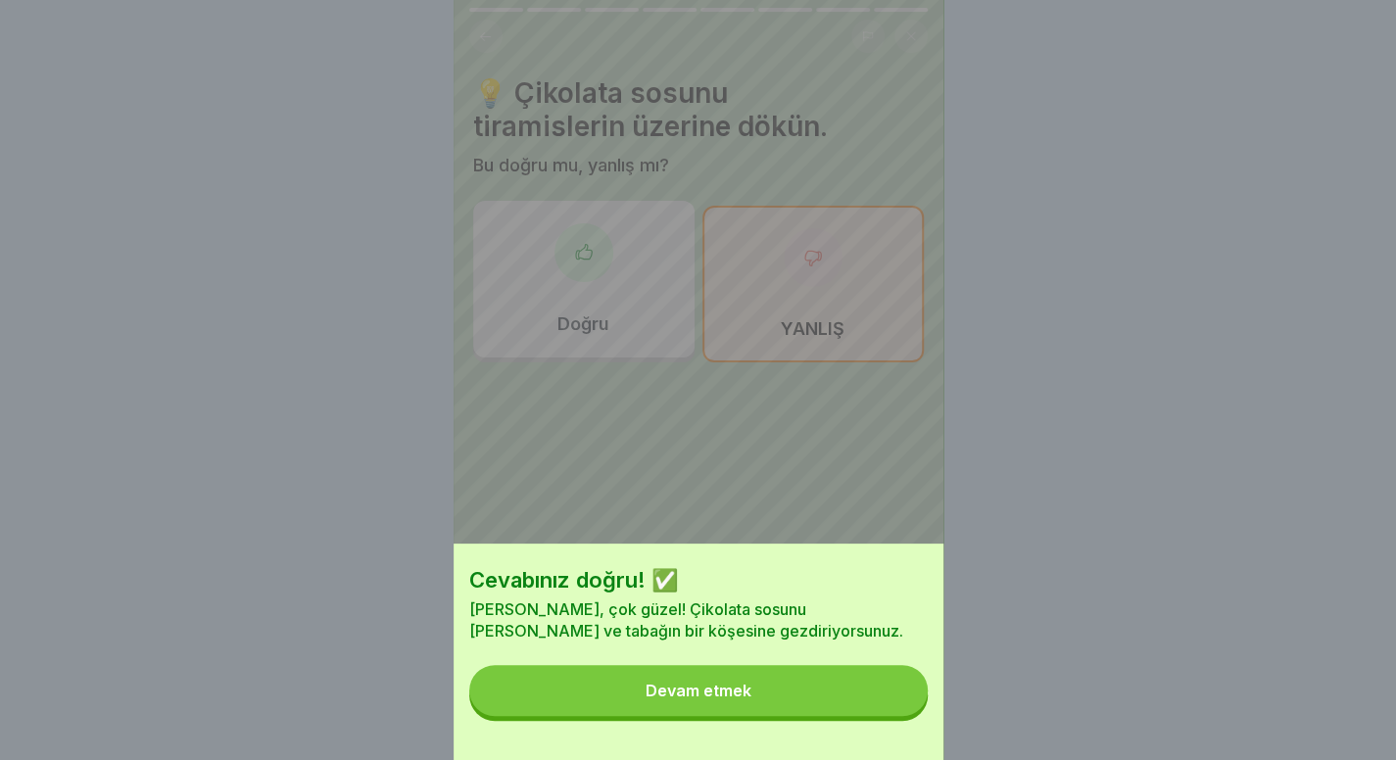
click at [838, 706] on button "Devam etmek" at bounding box center [698, 690] width 458 height 51
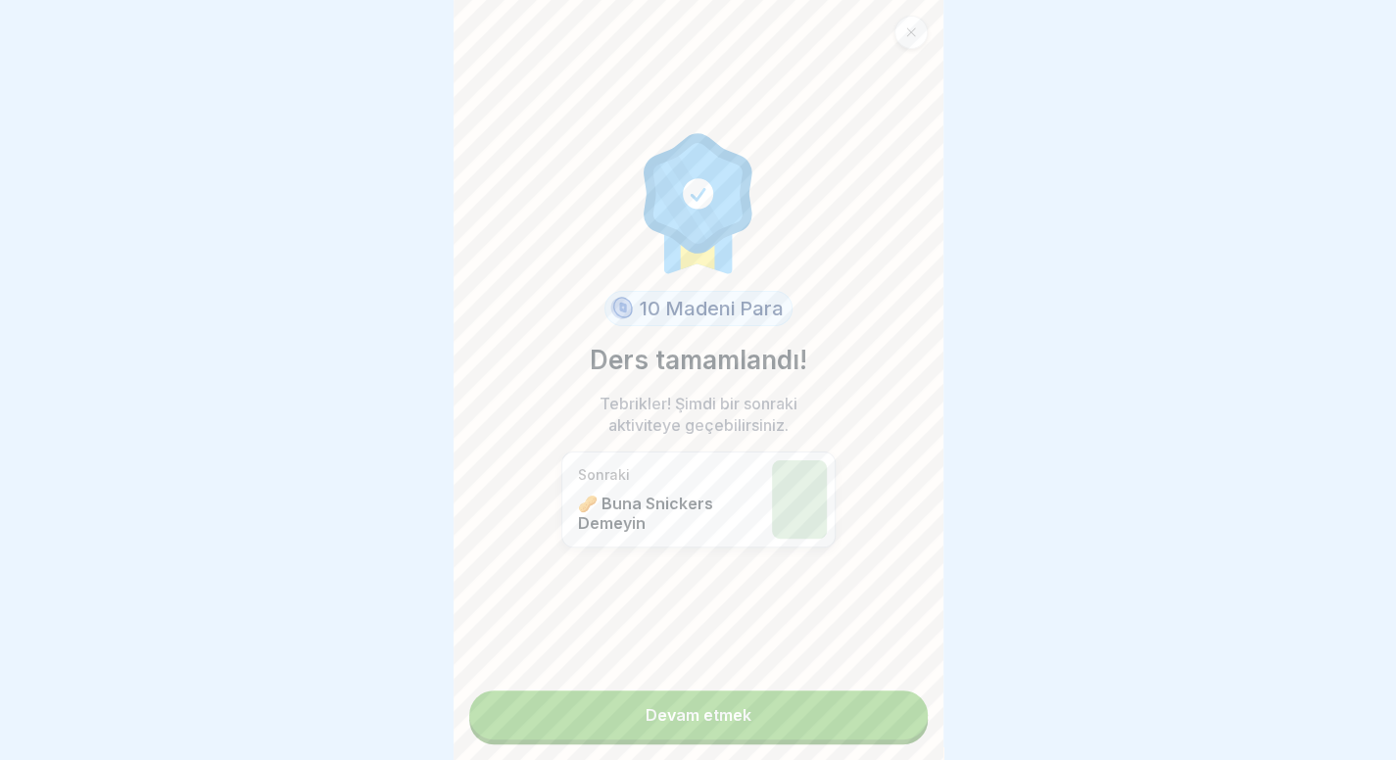
click at [838, 706] on link "Devam etmek" at bounding box center [698, 715] width 458 height 49
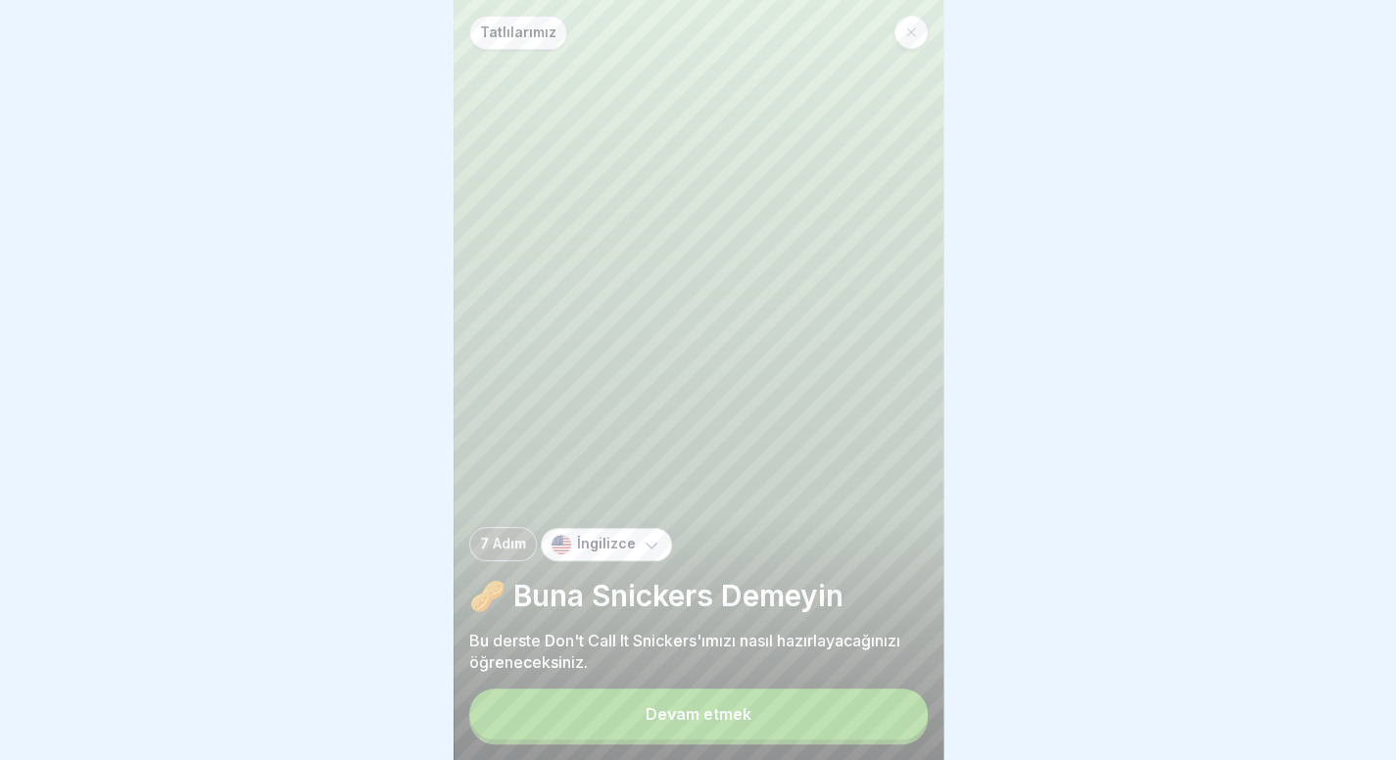
click at [791, 708] on button "Devam etmek" at bounding box center [698, 714] width 458 height 51
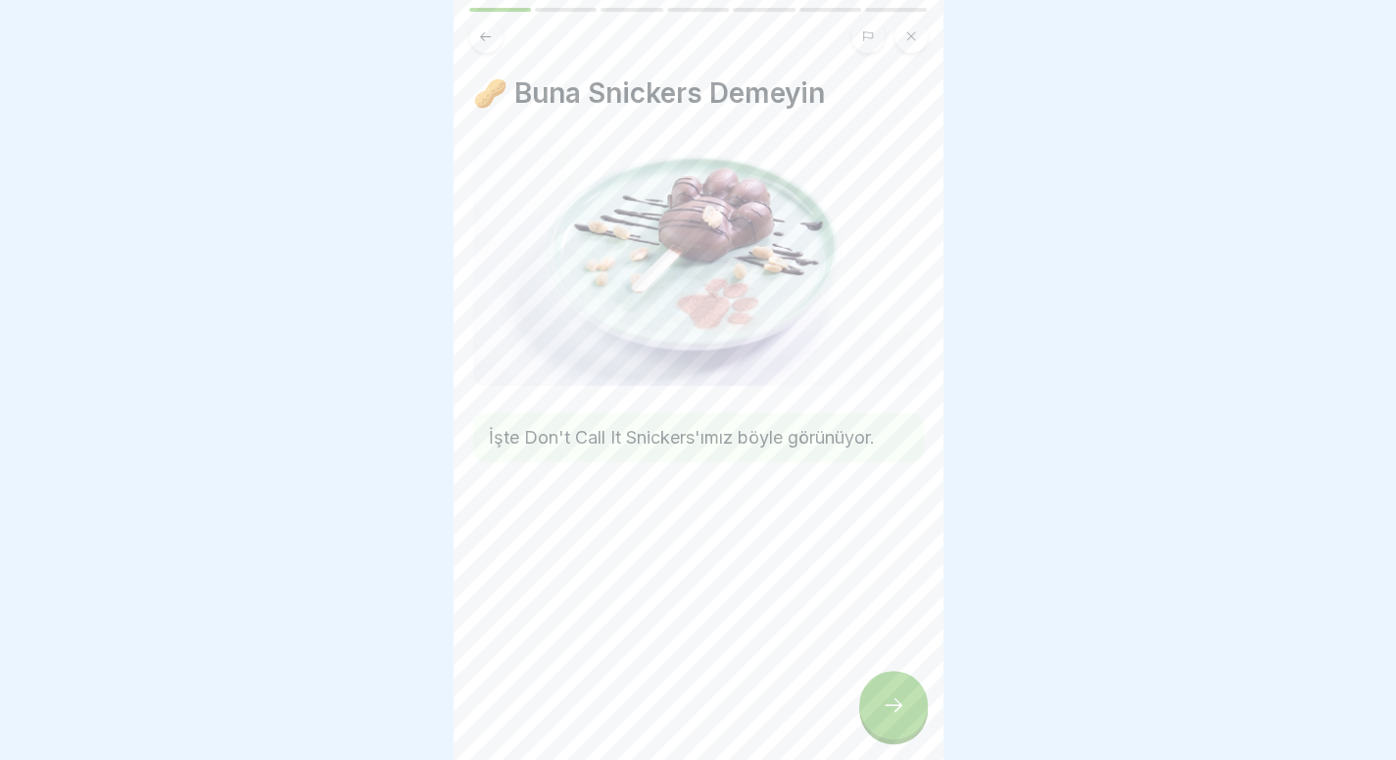
click at [882, 707] on div at bounding box center [893, 705] width 69 height 69
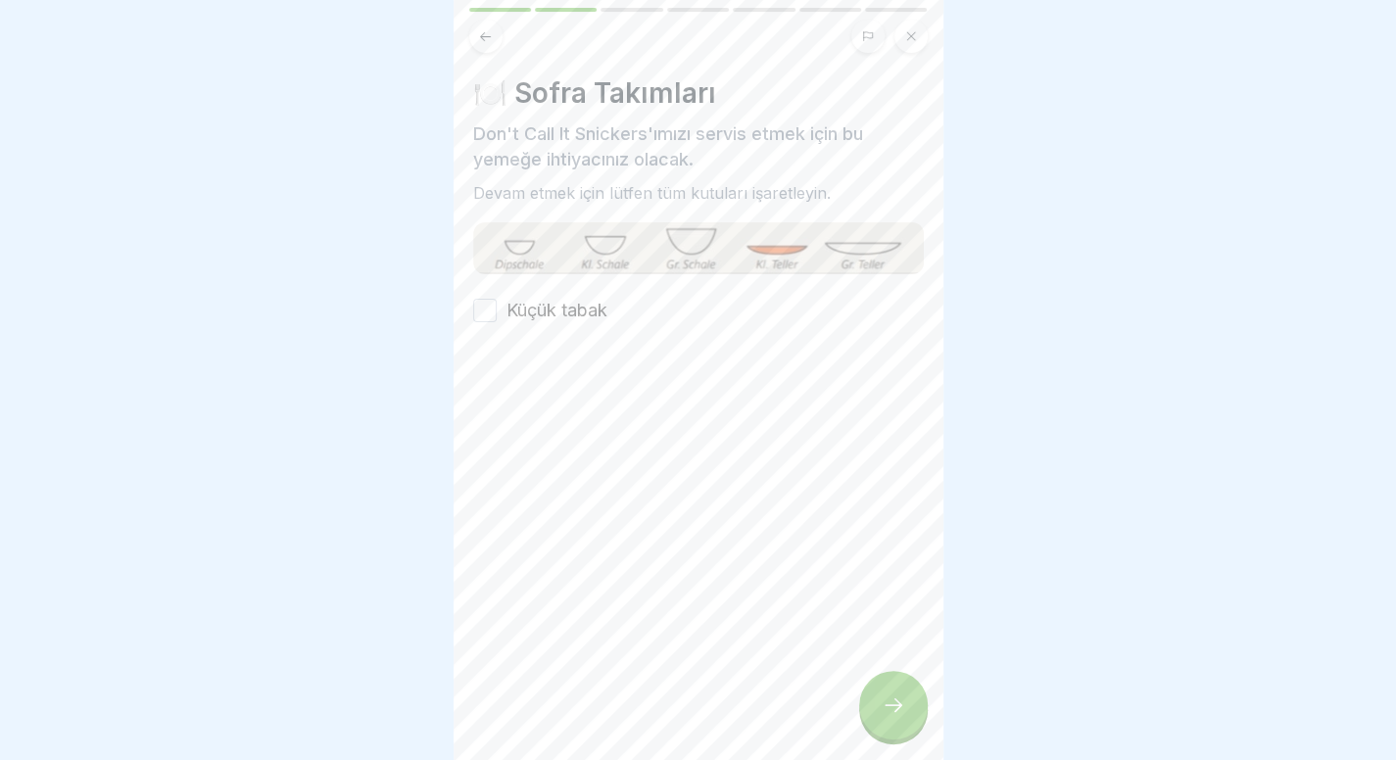
click at [530, 311] on font "Küçük tabak" at bounding box center [556, 310] width 101 height 21
click at [497, 311] on button "Küçük tabak" at bounding box center [485, 311] width 24 height 24
click at [911, 729] on div at bounding box center [893, 705] width 69 height 69
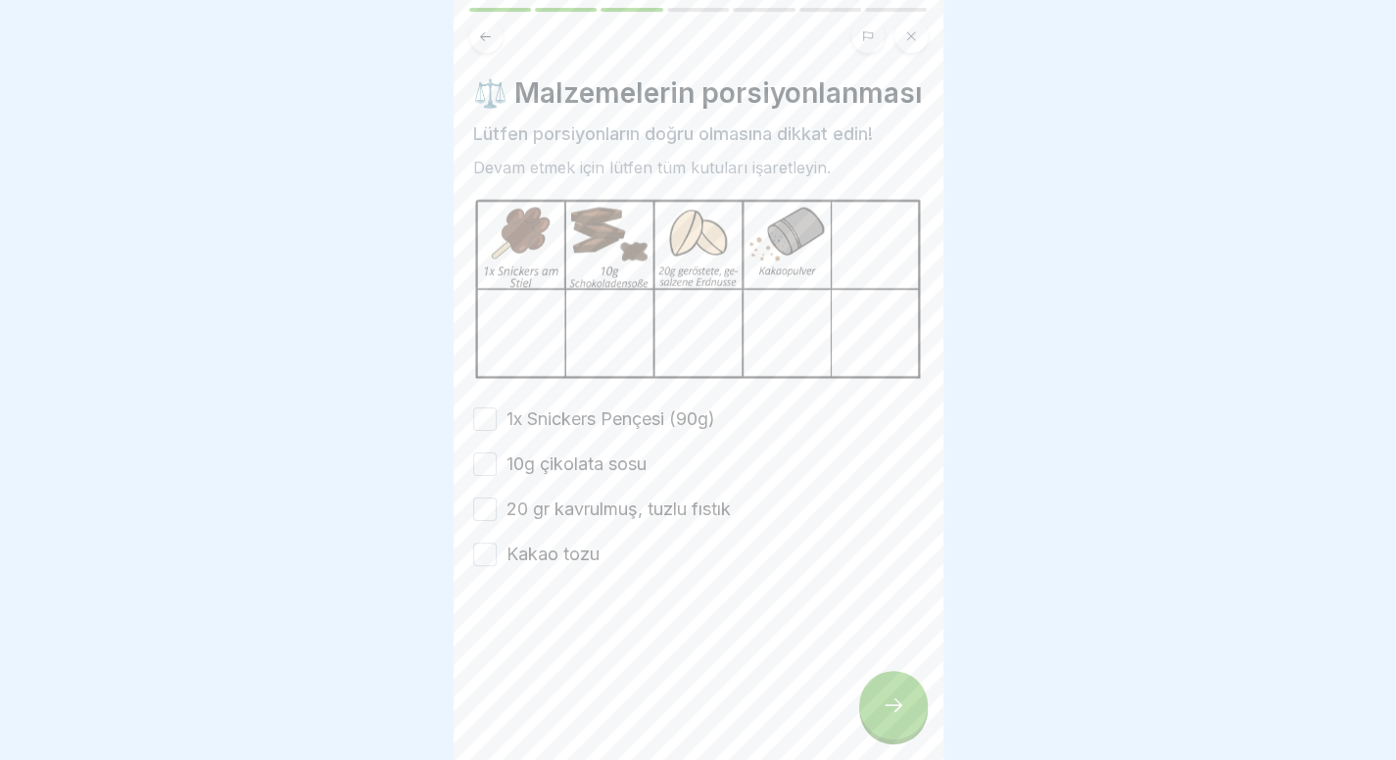
click at [641, 429] on font "1x Snickers Pençesi (90g)" at bounding box center [610, 418] width 209 height 21
click at [497, 431] on button "1x Snickers Pençesi (90g)" at bounding box center [485, 419] width 24 height 24
click at [594, 504] on div "1x Snickers Pençesi (90g) 10g çikolata sosu 20 gr kavrulmuş, tuzlu fıstık Kakao…" at bounding box center [698, 486] width 451 height 161
click at [608, 474] on font "10g çikolata sosu" at bounding box center [576, 464] width 140 height 21
click at [497, 476] on button "10g çikolata sosu" at bounding box center [485, 465] width 24 height 24
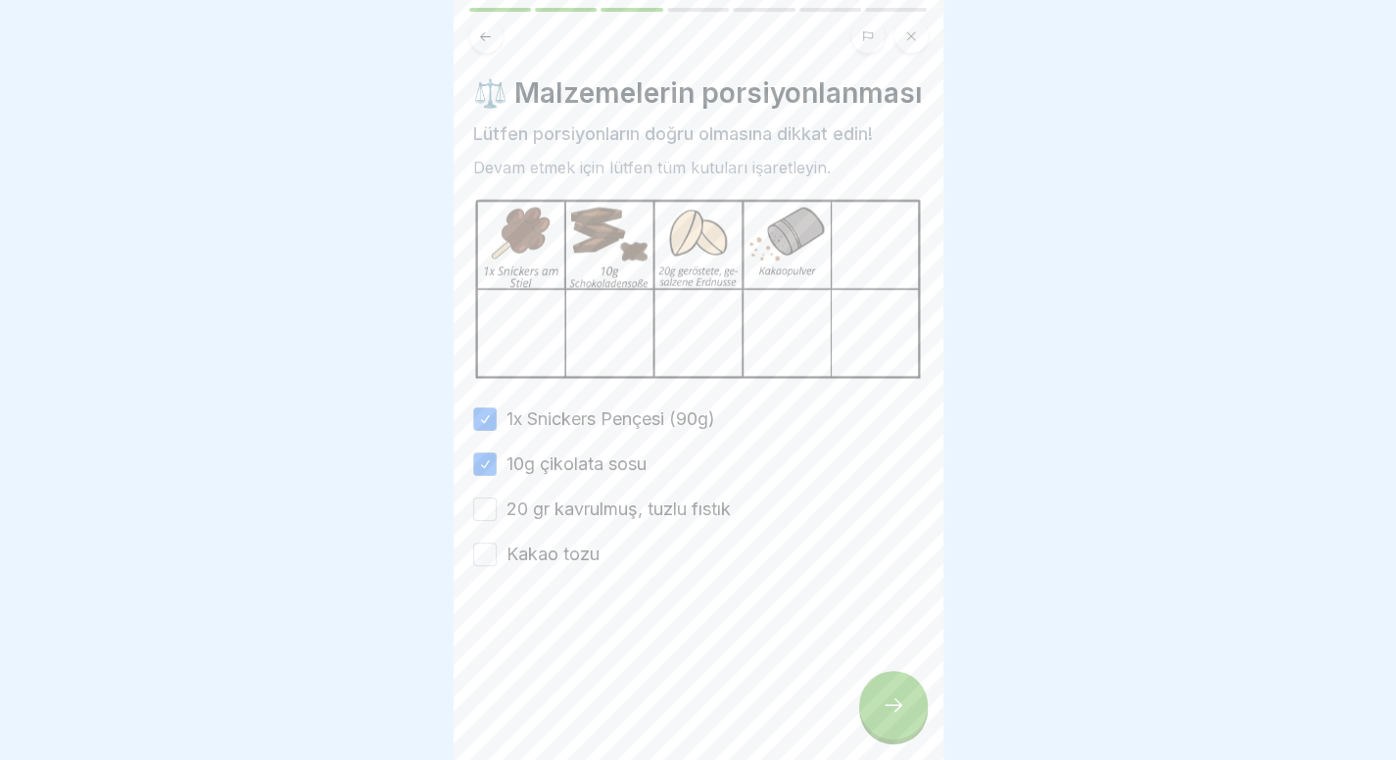
click at [590, 519] on font "20 gr kavrulmuş, tuzlu fıstık" at bounding box center [618, 509] width 224 height 21
click at [497, 521] on button "20 gr kavrulmuş, tuzlu fıstık" at bounding box center [485, 510] width 24 height 24
click at [566, 564] on font "Kakao tozu" at bounding box center [552, 554] width 93 height 21
click at [497, 566] on button "Kakao tozu" at bounding box center [485, 555] width 24 height 24
click at [861, 732] on div at bounding box center [893, 705] width 69 height 69
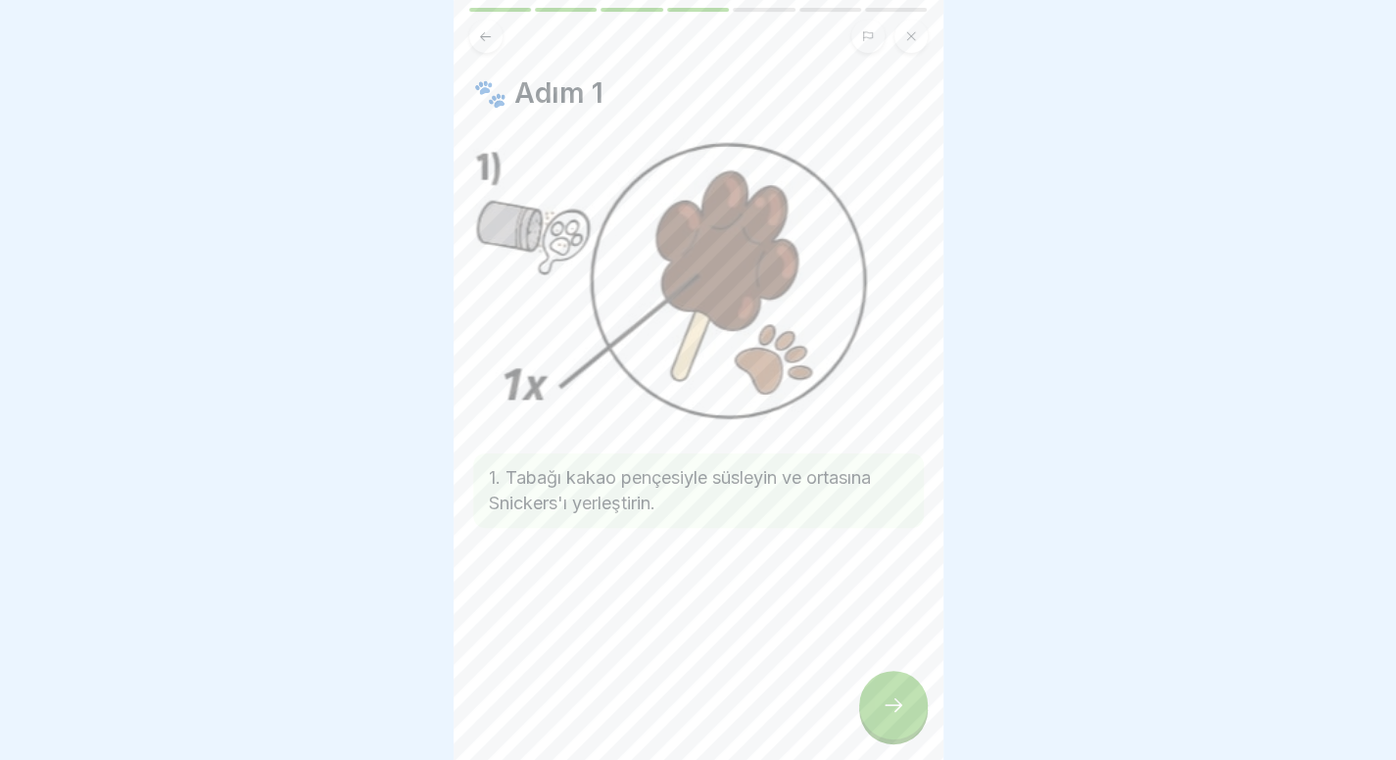
click at [880, 717] on div at bounding box center [893, 705] width 69 height 69
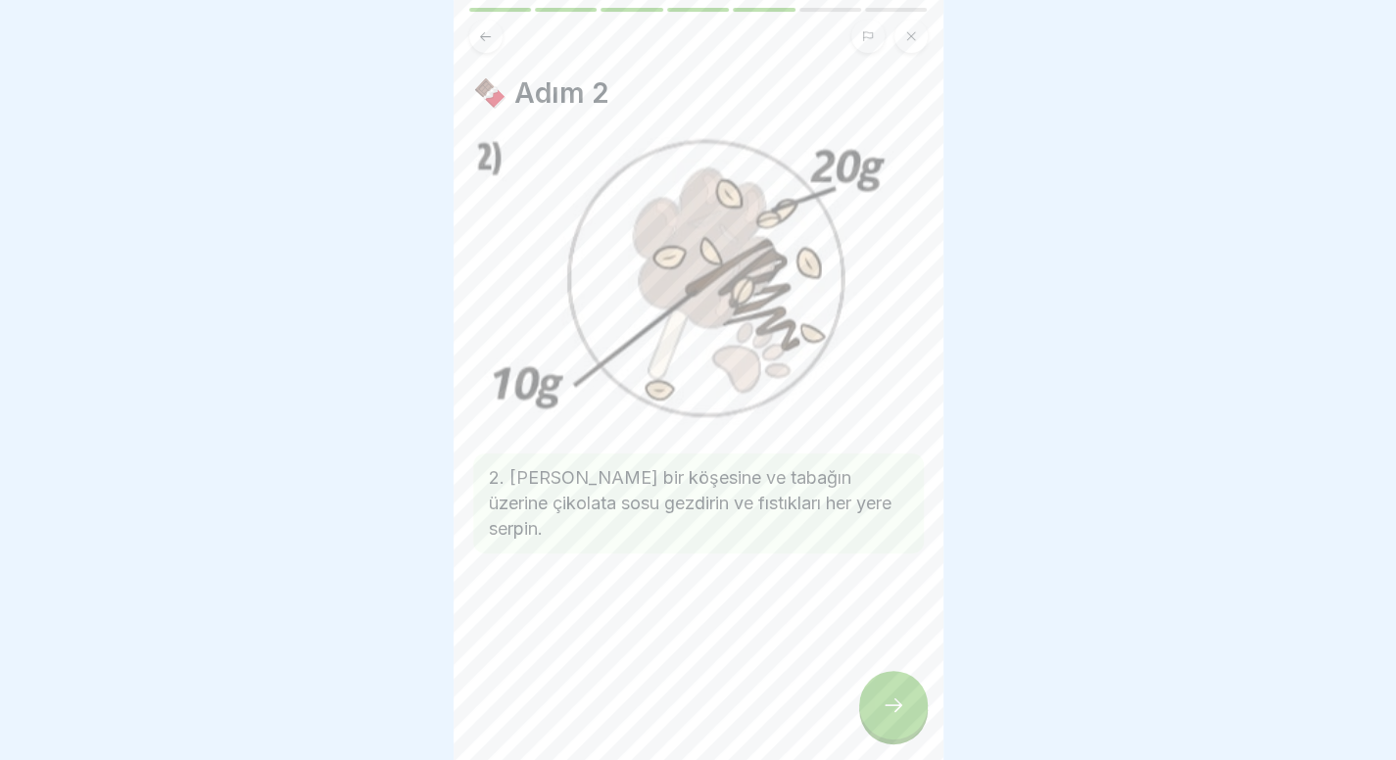
click at [880, 717] on div at bounding box center [893, 705] width 69 height 69
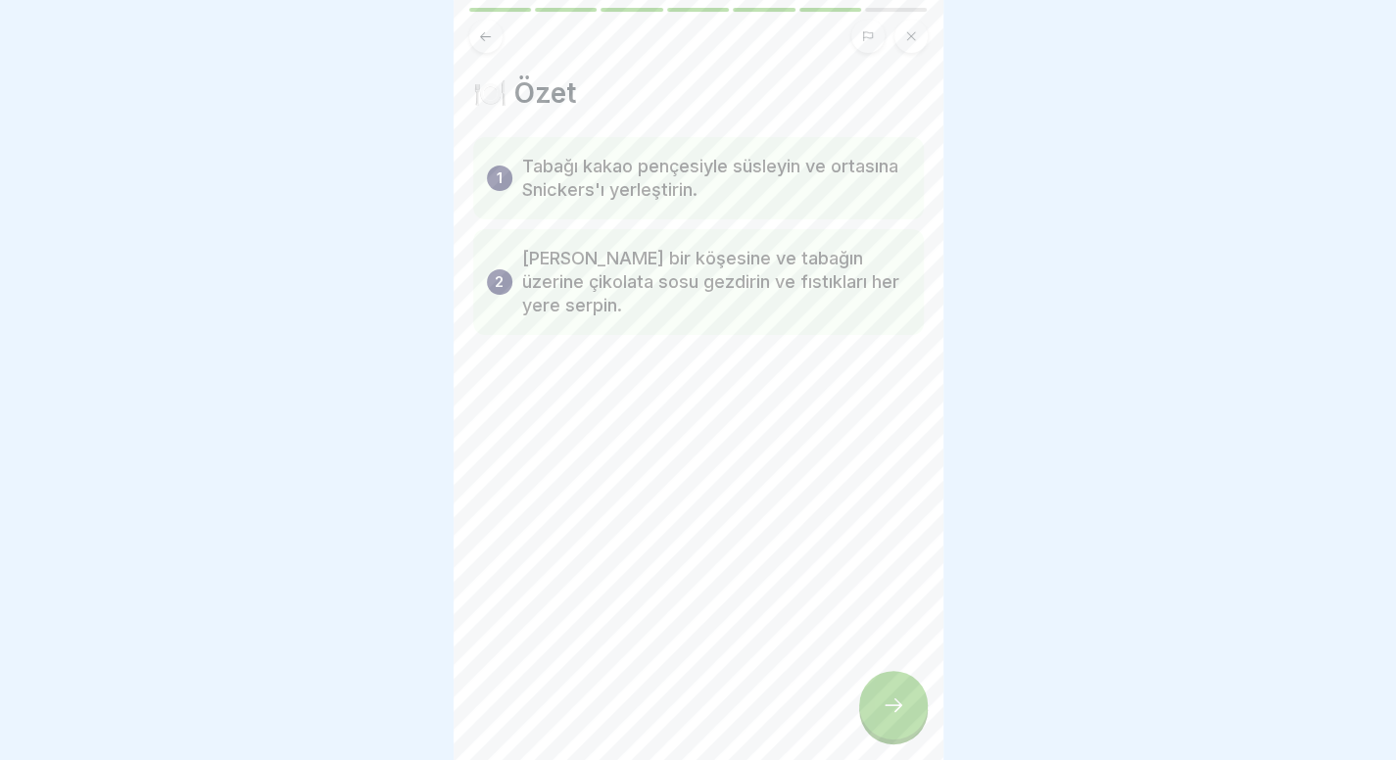
click at [484, 27] on button at bounding box center [485, 36] width 33 height 33
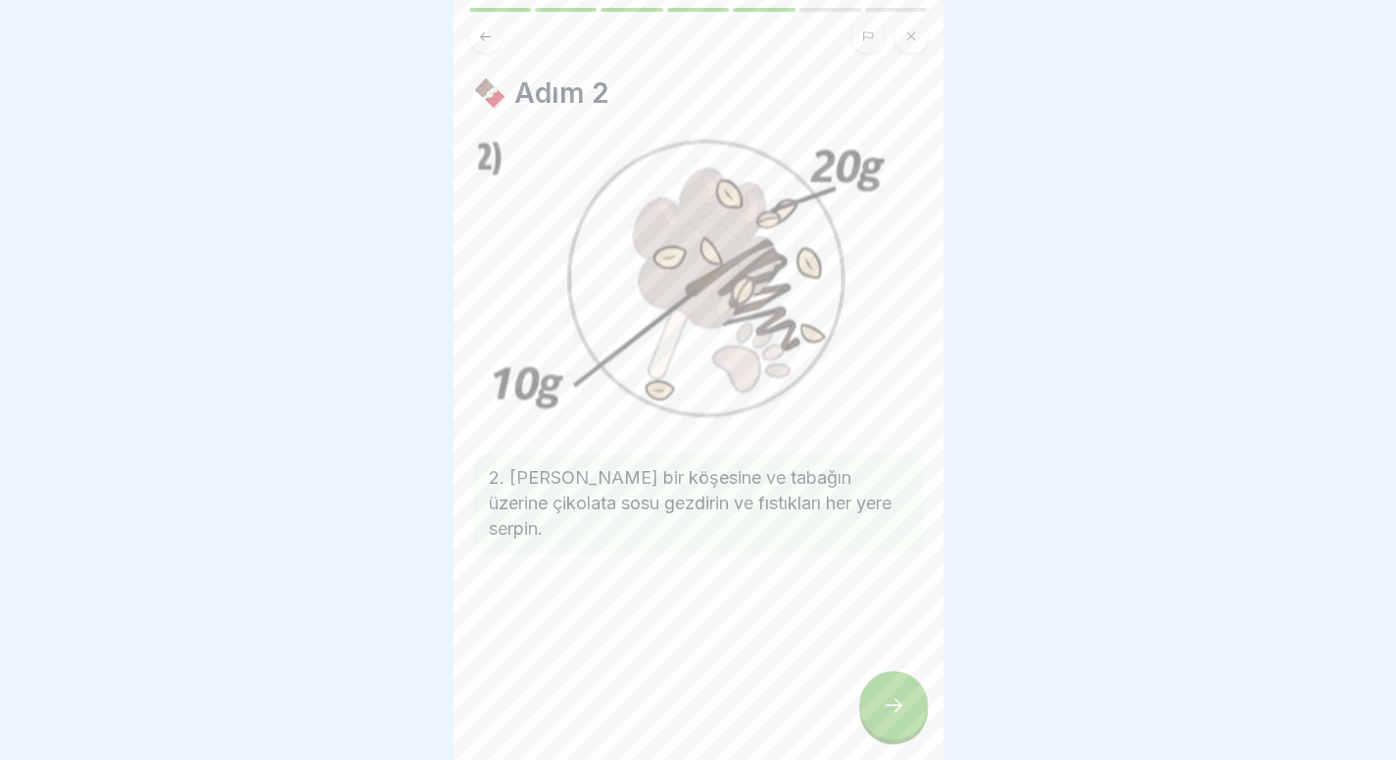
click at [906, 736] on div at bounding box center [893, 705] width 69 height 69
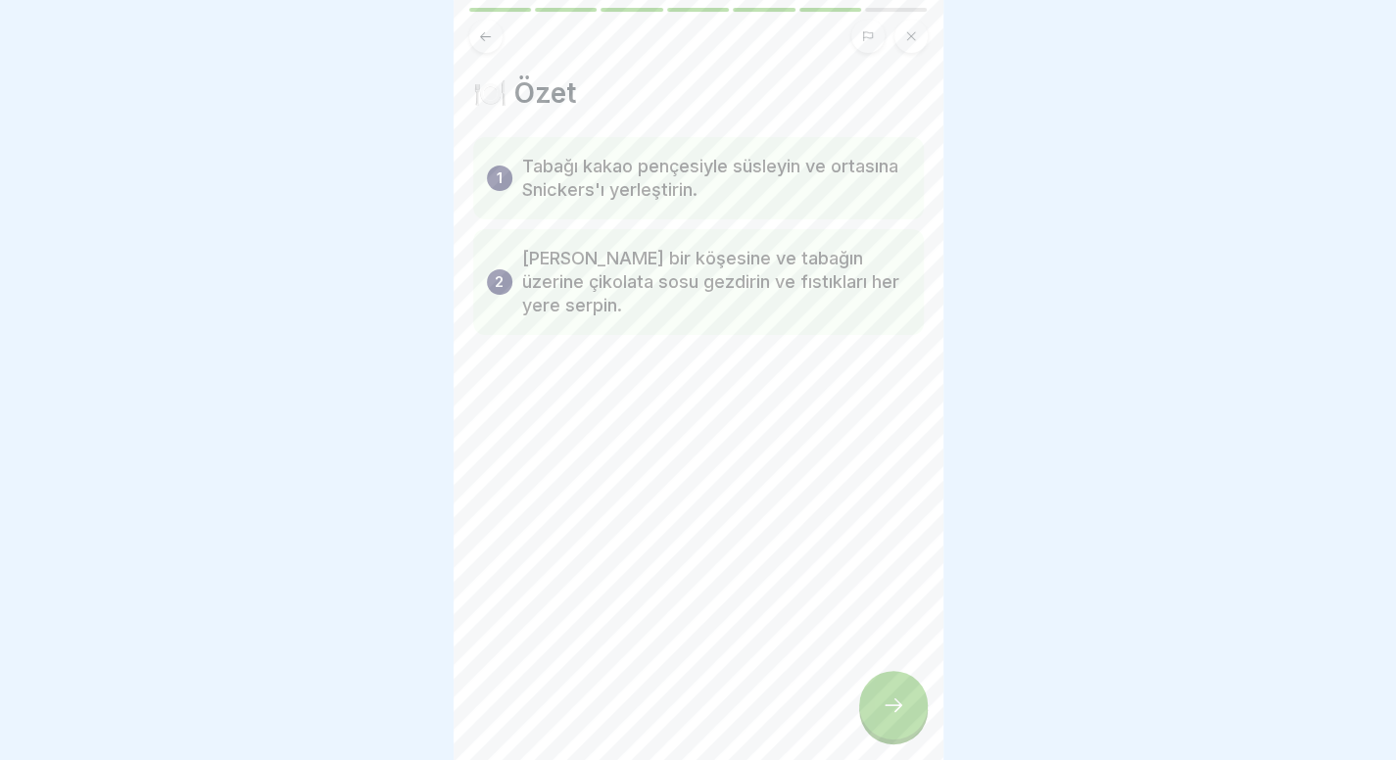
click at [906, 736] on div at bounding box center [893, 705] width 69 height 69
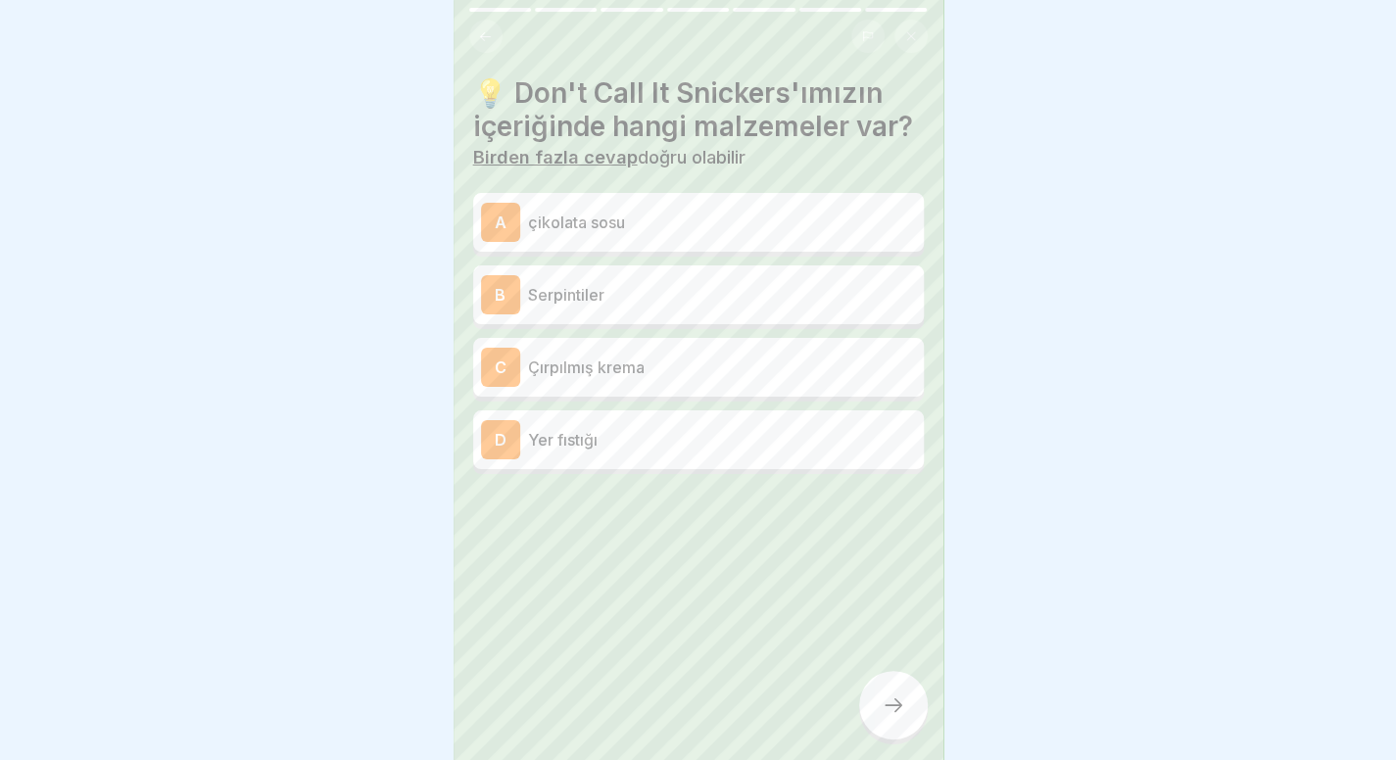
click at [601, 232] on font "çikolata sosu" at bounding box center [576, 223] width 97 height 20
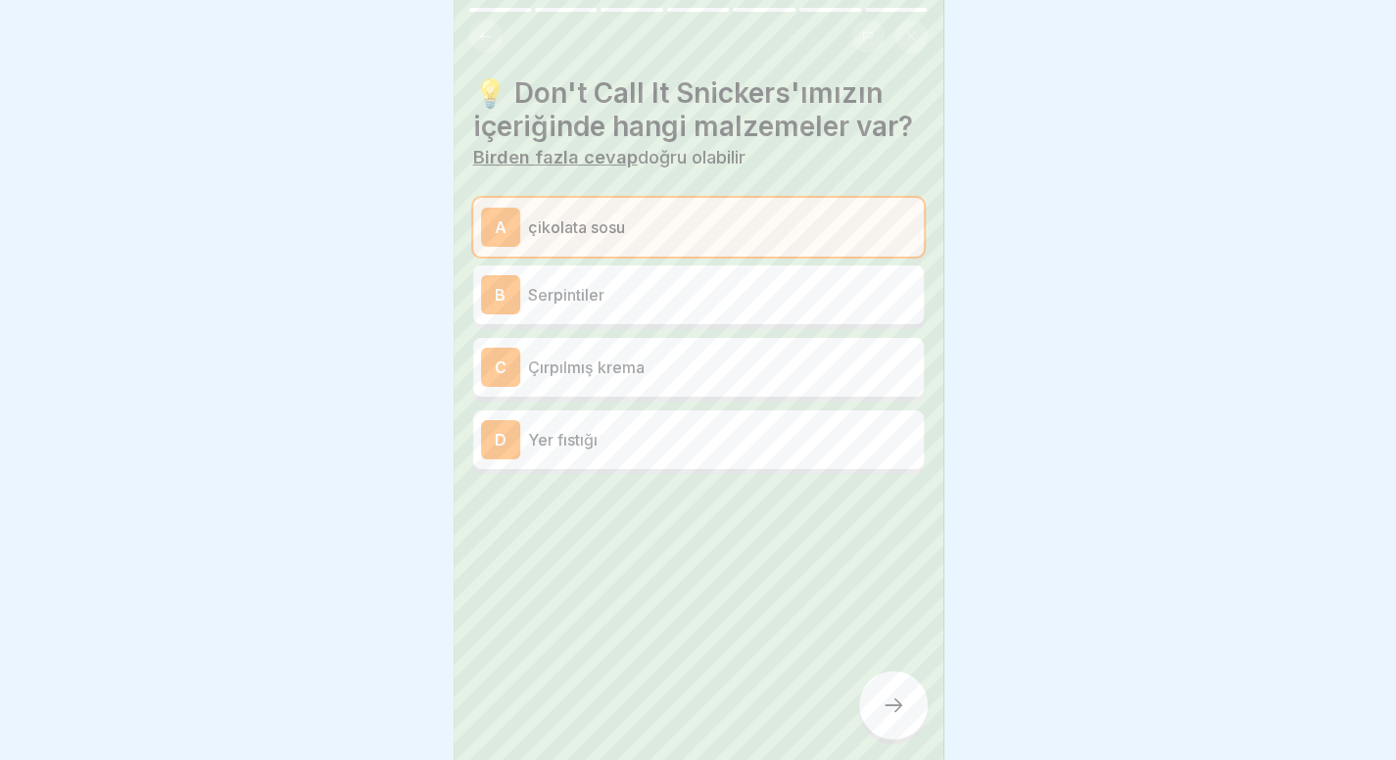
click at [588, 452] on p "Yer fıstığı" at bounding box center [722, 440] width 388 height 24
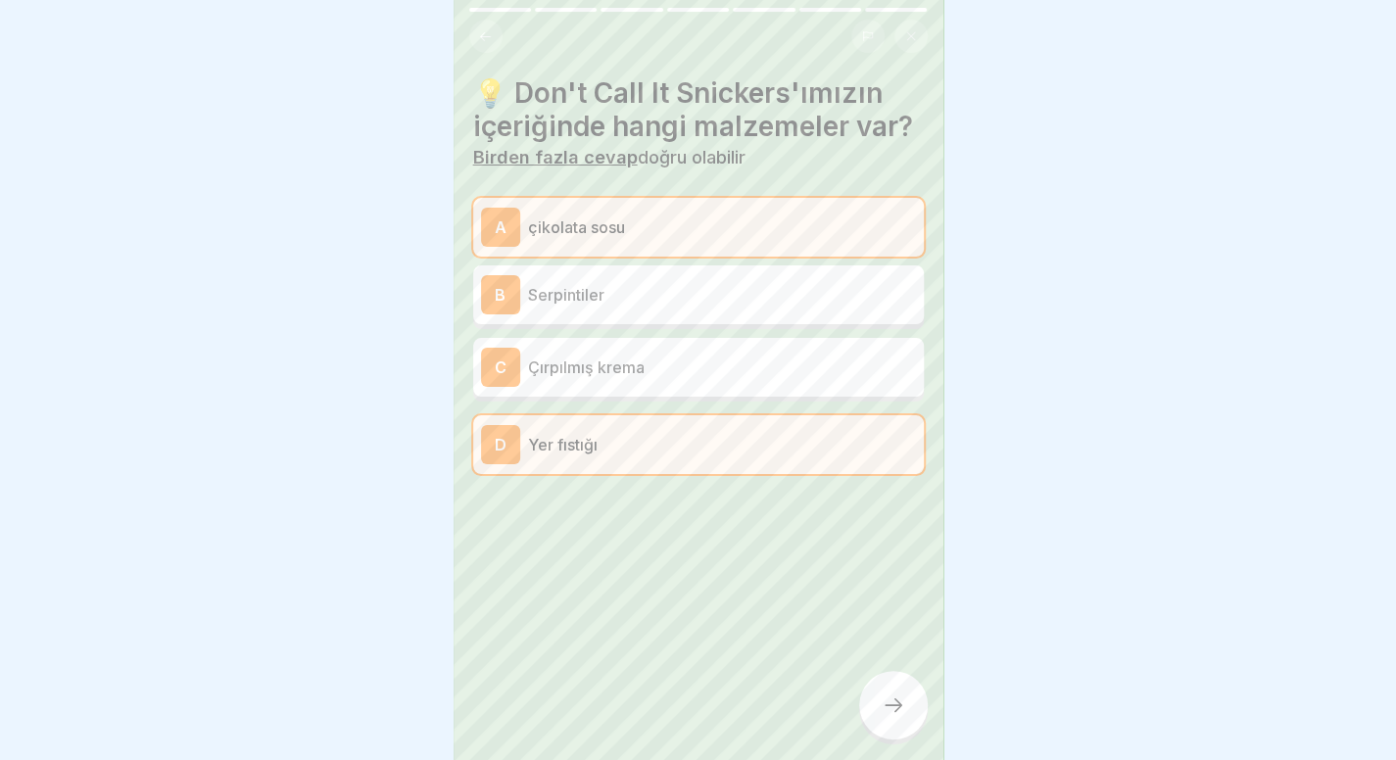
click at [686, 307] on p "Serpintiler" at bounding box center [722, 295] width 388 height 24
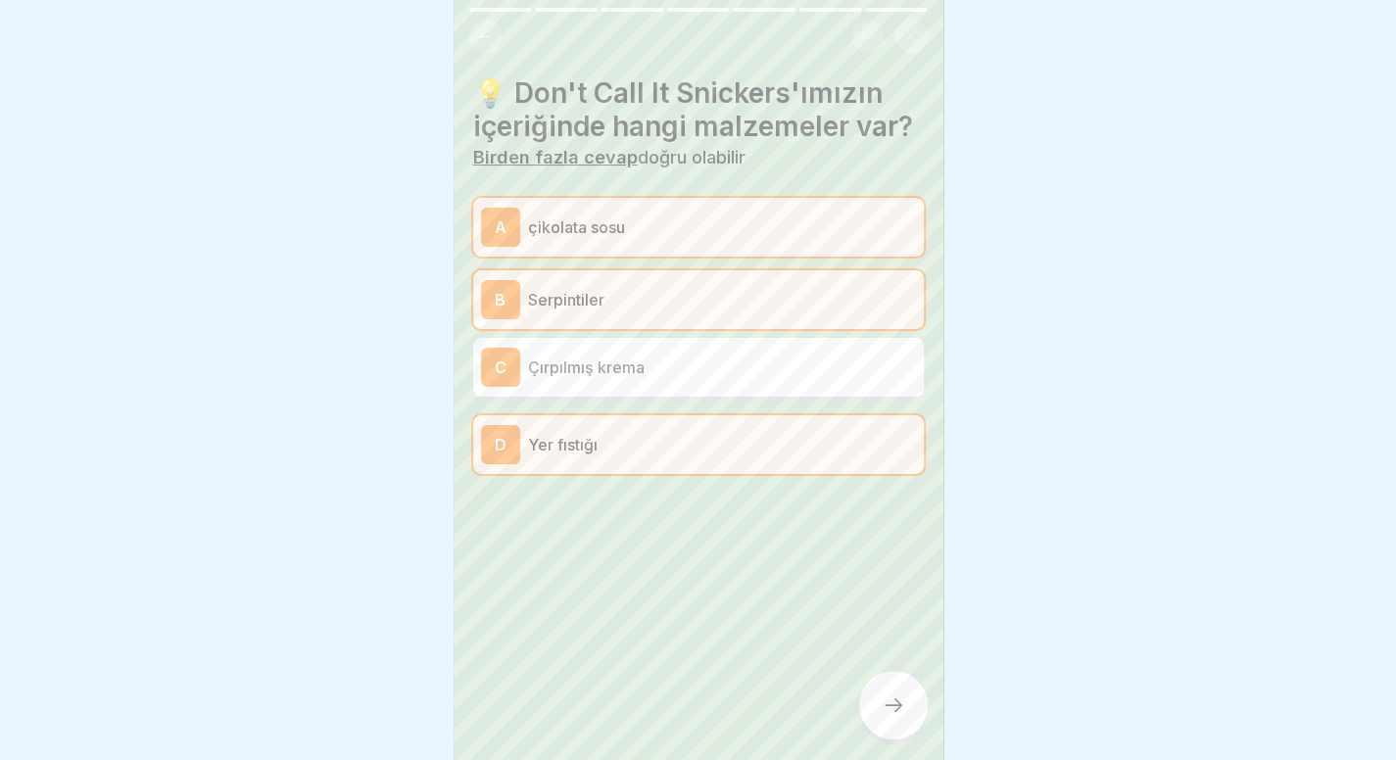
click at [868, 722] on div at bounding box center [893, 705] width 69 height 69
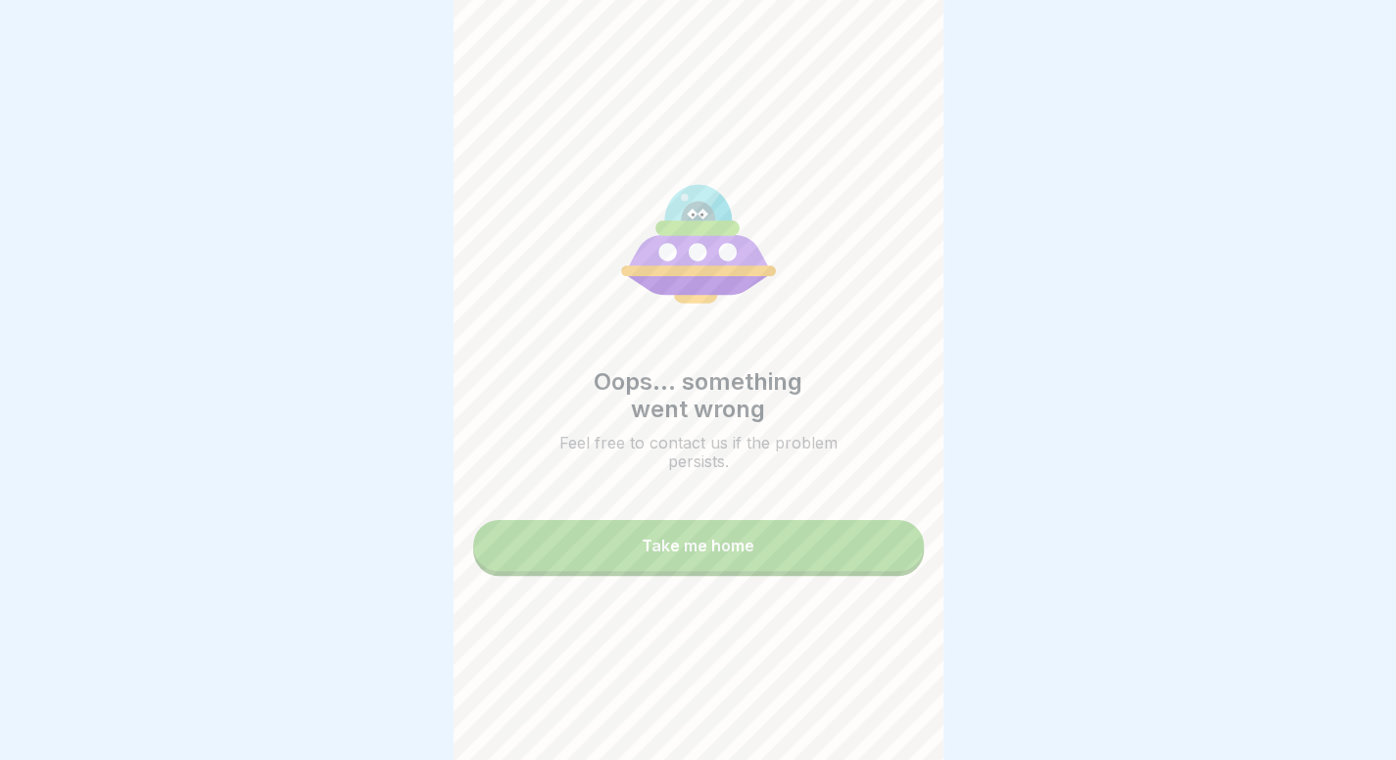
click at [795, 571] on button "Take me home" at bounding box center [698, 545] width 451 height 51
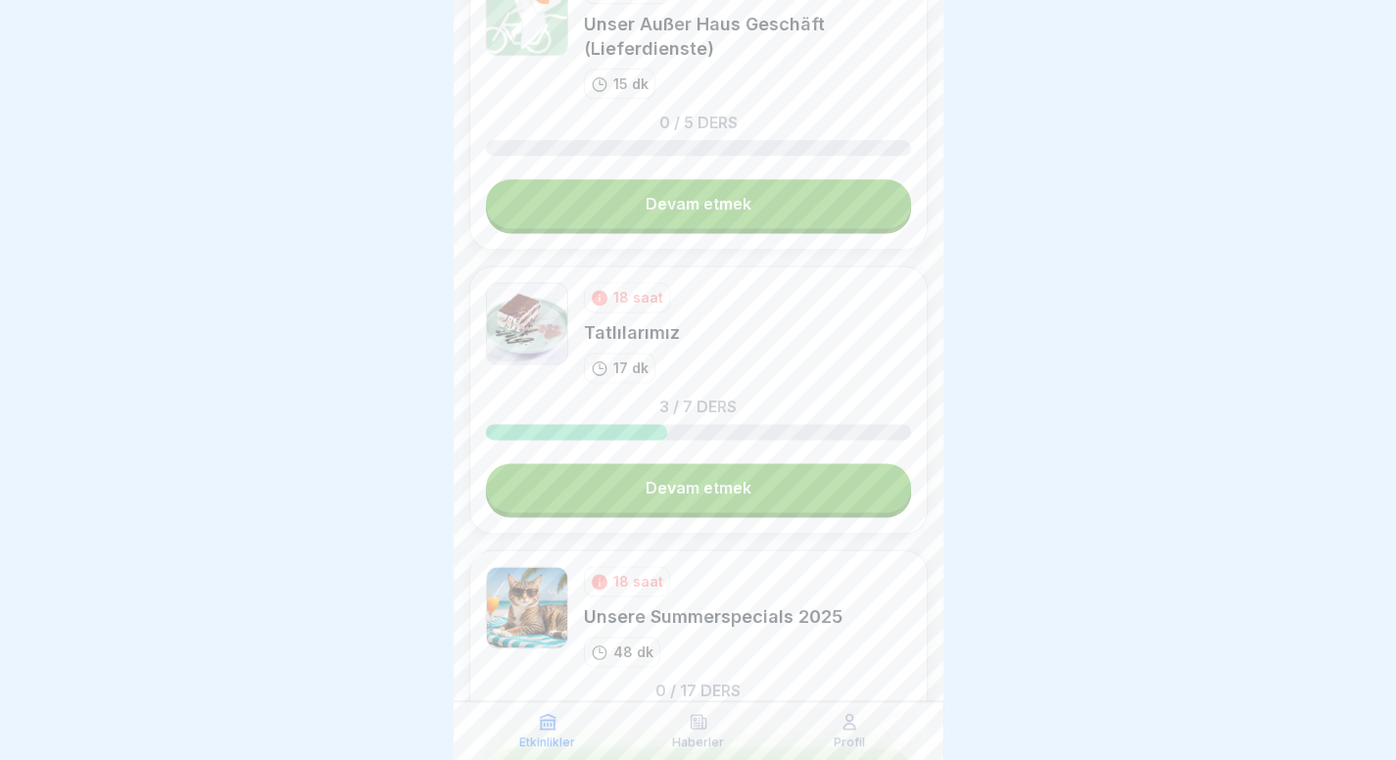
scroll to position [1370, 0]
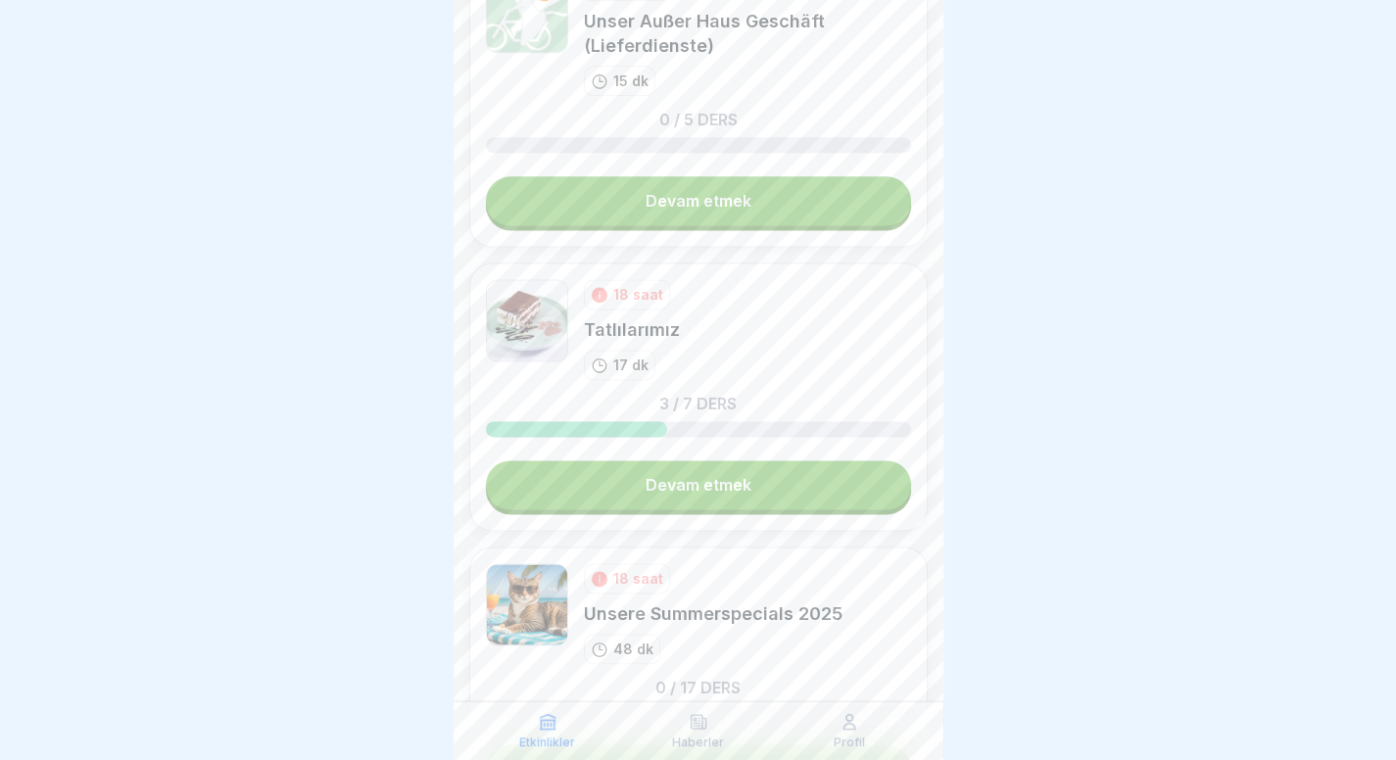
click at [786, 502] on div "18 saat Tatlılarımız 17 dk 3 / 7 ders Devam etmek" at bounding box center [698, 397] width 458 height 268
click at [809, 491] on link "Devam etmek" at bounding box center [698, 484] width 425 height 49
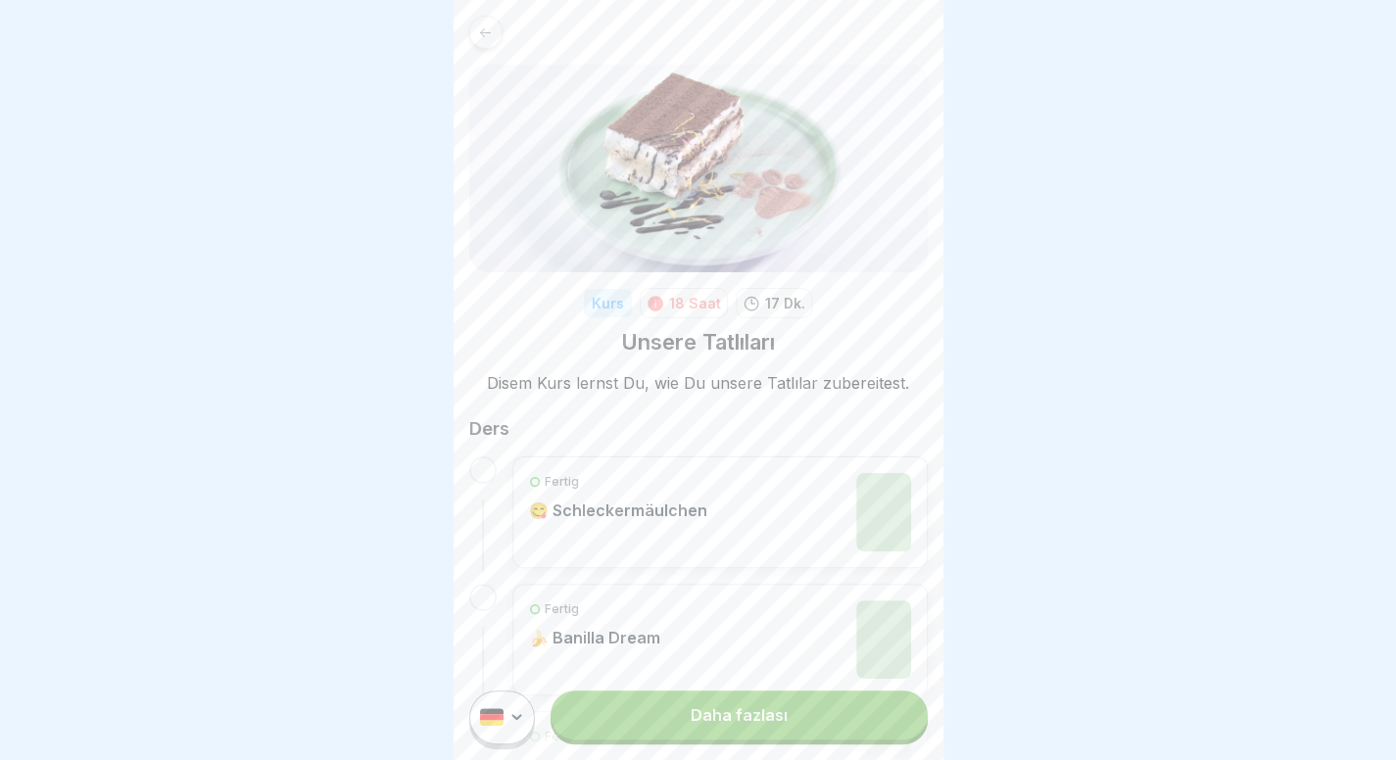
click at [697, 740] on link "Daha fazlası" at bounding box center [738, 715] width 376 height 49
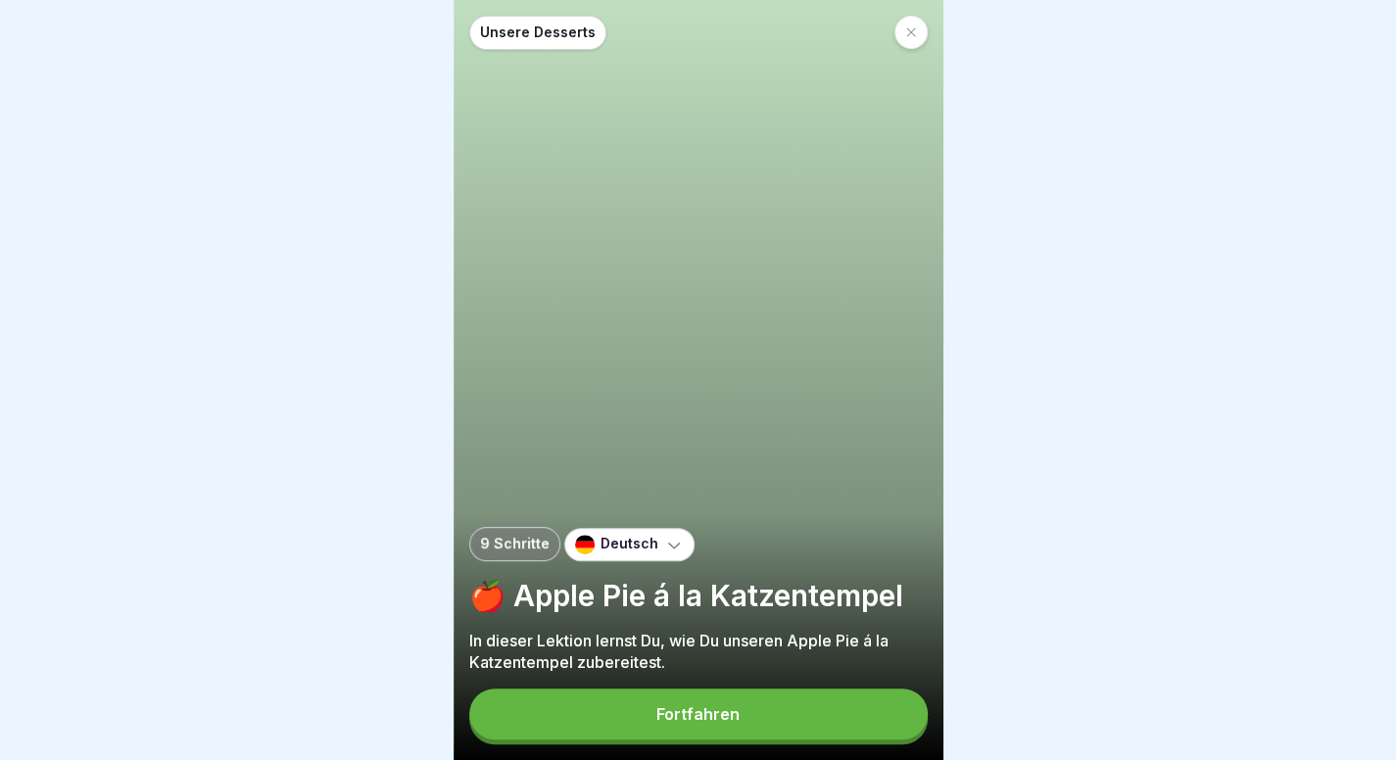
scroll to position [15, 0]
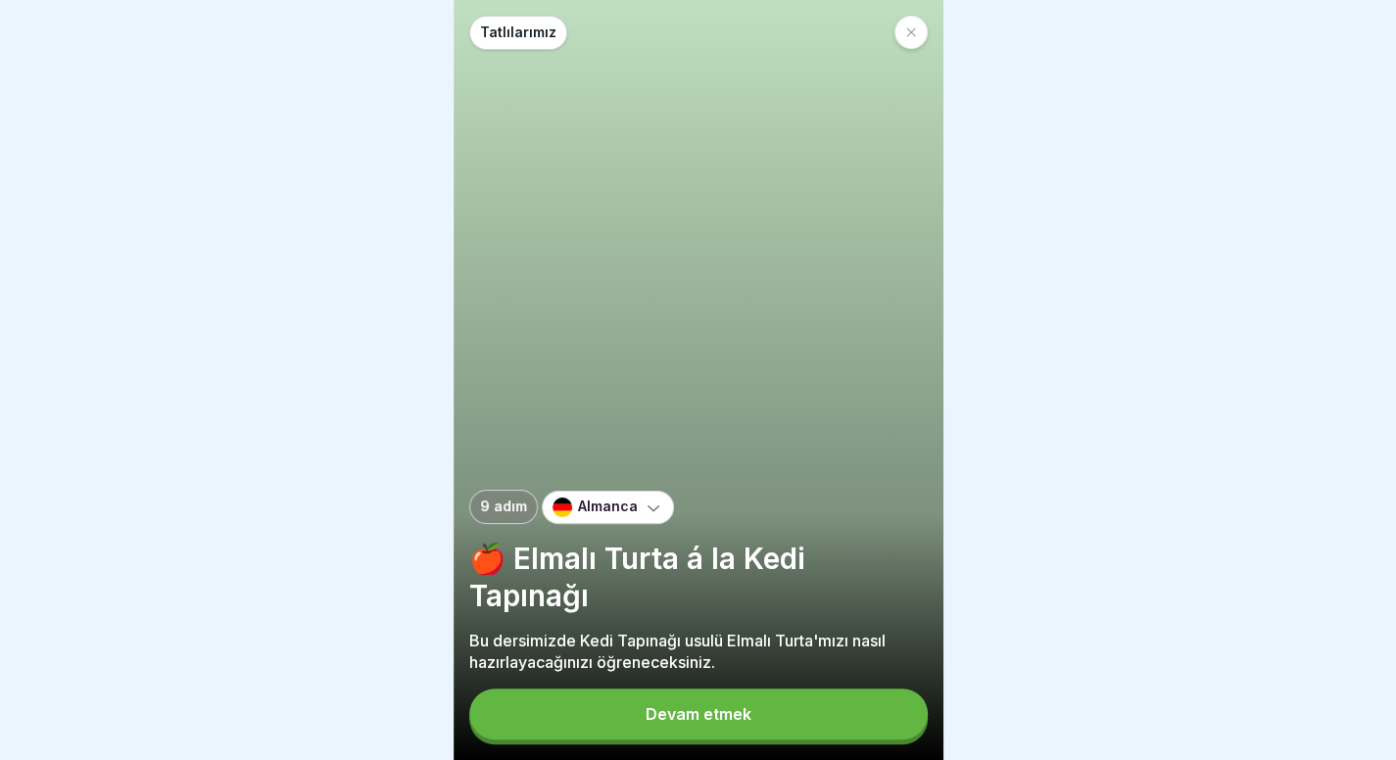
click at [715, 717] on font "Devam etmek" at bounding box center [698, 714] width 106 height 20
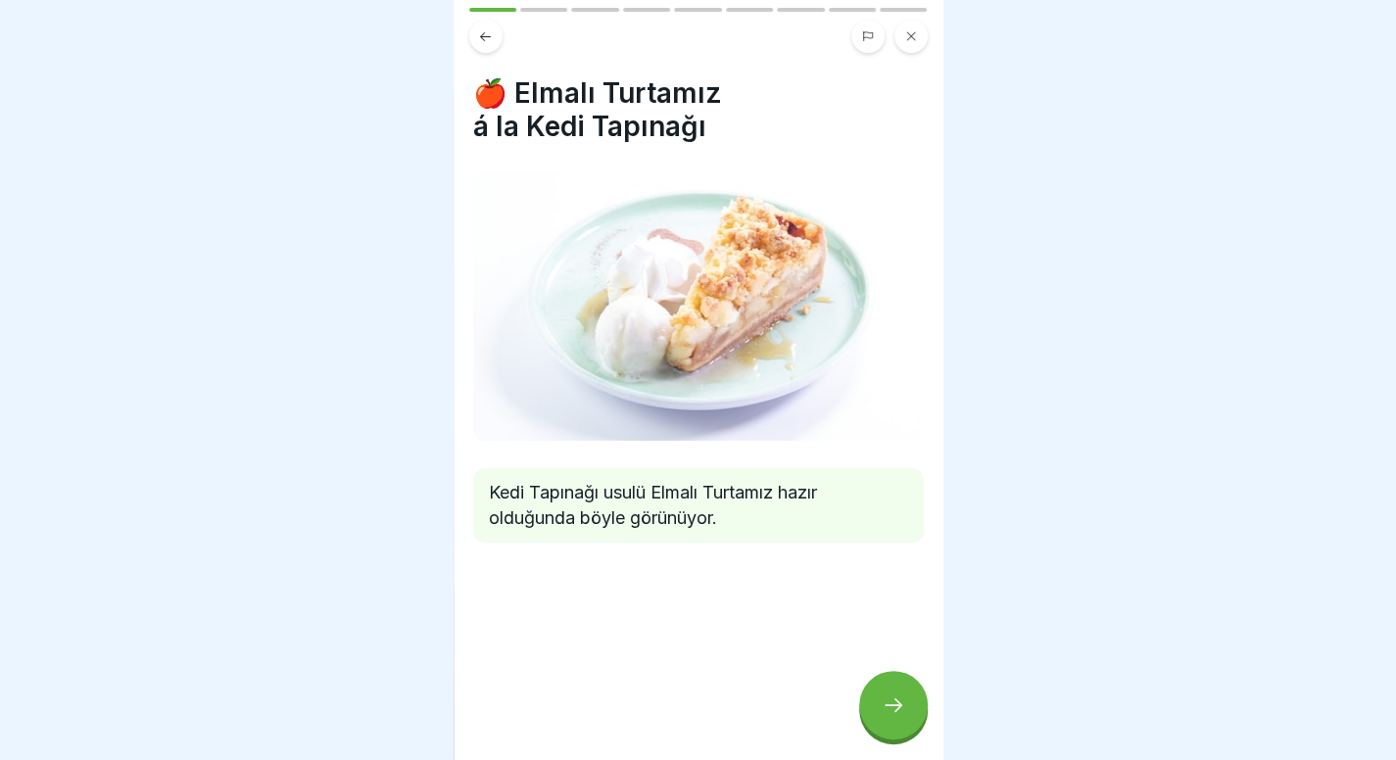
click at [885, 718] on div at bounding box center [893, 705] width 69 height 69
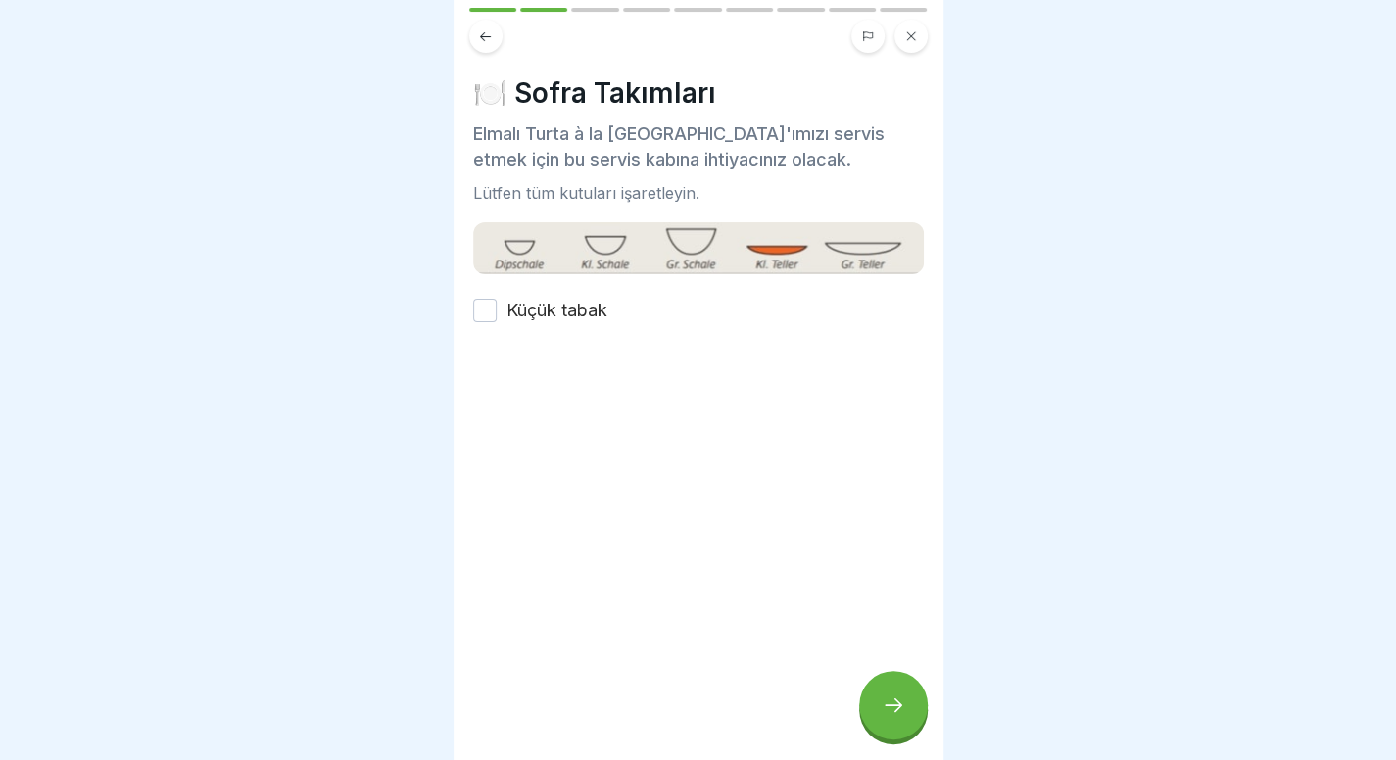
click at [575, 300] on font "Küçük tabak" at bounding box center [556, 310] width 101 height 21
click at [497, 299] on button "Küçük tabak" at bounding box center [485, 311] width 24 height 24
click at [903, 718] on div at bounding box center [893, 705] width 69 height 69
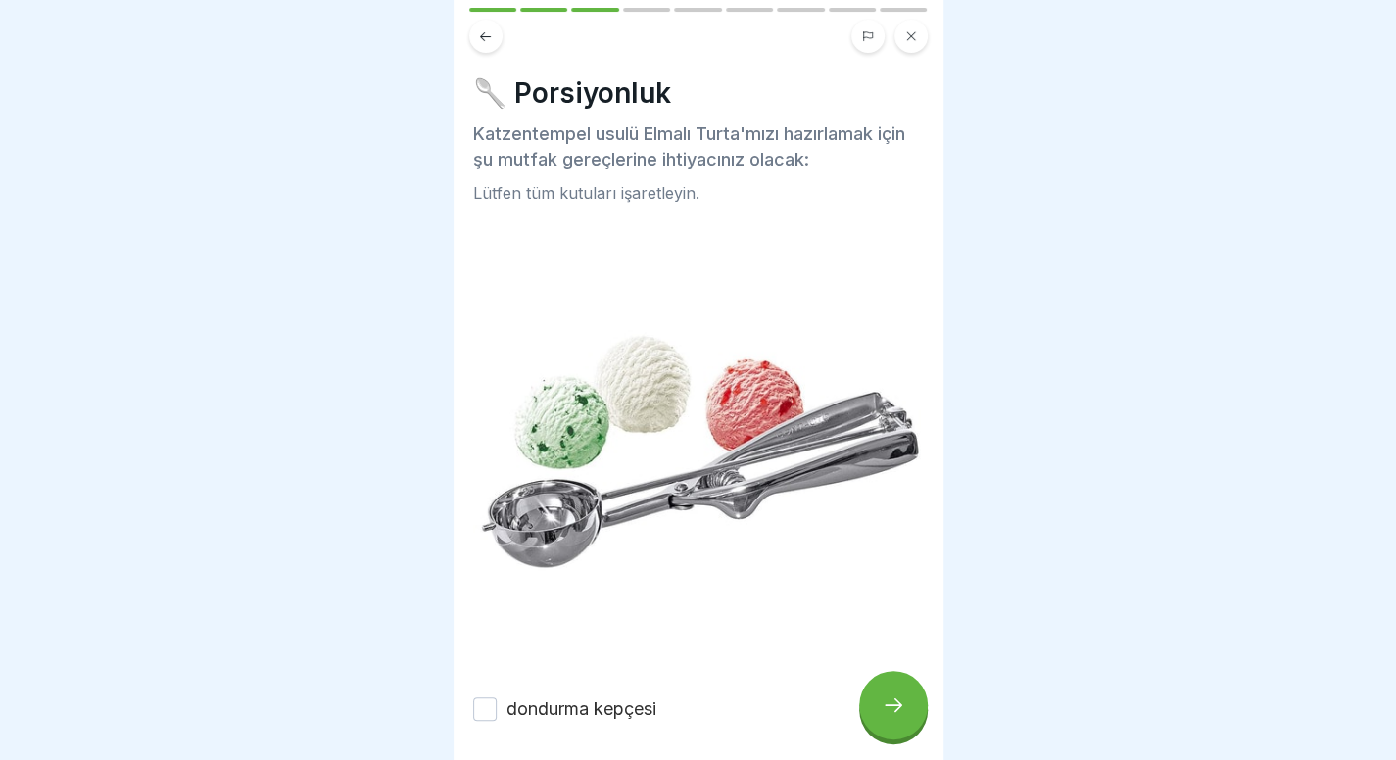
click at [737, 696] on div "dondurma kepçesi" at bounding box center [698, 708] width 451 height 25
click at [589, 698] on font "dondurma kepçesi" at bounding box center [581, 708] width 150 height 21
click at [497, 697] on button "dondurma kepçesi" at bounding box center [485, 709] width 24 height 24
click at [899, 714] on icon at bounding box center [894, 705] width 24 height 24
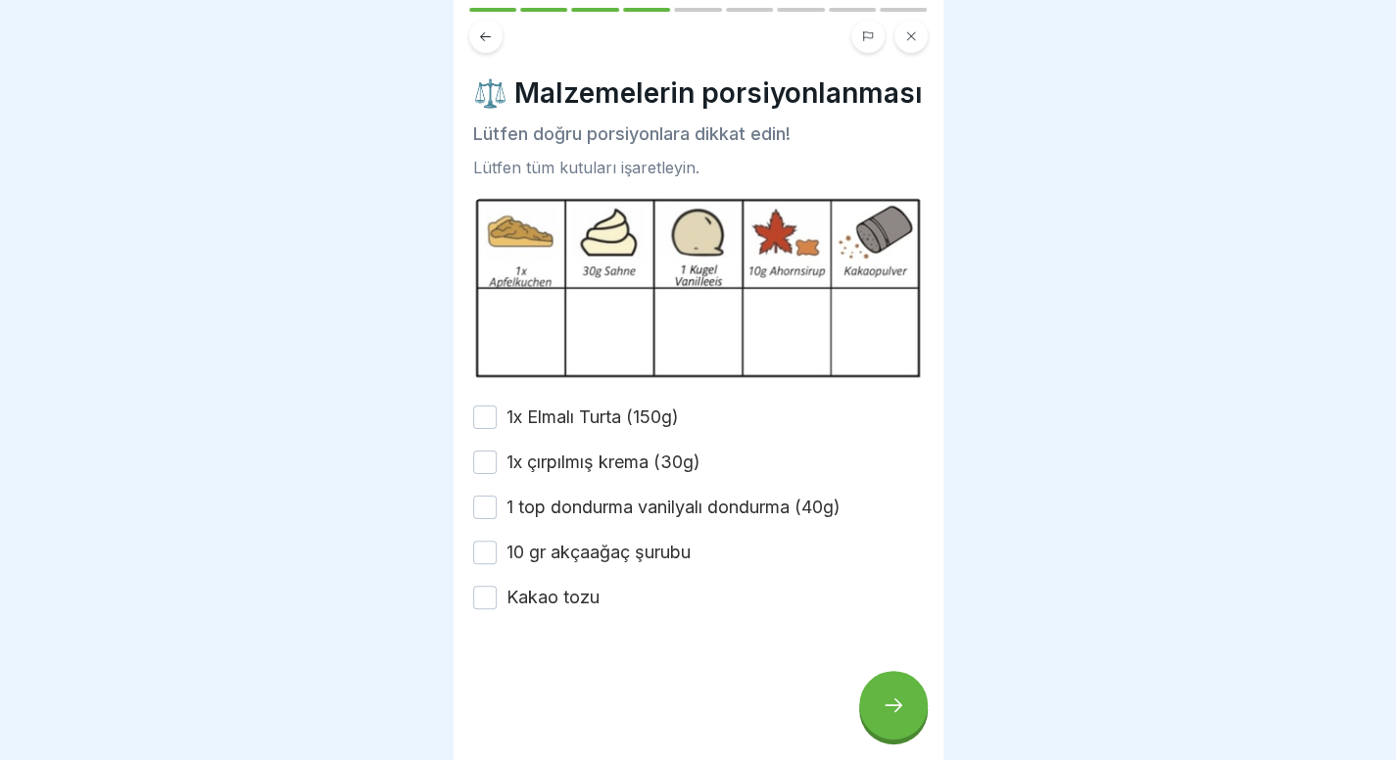
click at [629, 427] on font "1x Elmalı Turta (150g)" at bounding box center [592, 416] width 172 height 21
click at [497, 429] on button "1x Elmalı Turta (150g)" at bounding box center [485, 418] width 24 height 24
click at [617, 472] on font "1x çırpılmış krema (30g)" at bounding box center [603, 462] width 194 height 21
click at [497, 474] on button "1x çırpılmış krema (30g)" at bounding box center [485, 463] width 24 height 24
click at [602, 537] on div "1x Elmalı Turta (150g) 1x çırpılmış krema (30g) 1 top dondurma vanilyalı dondur…" at bounding box center [698, 508] width 451 height 206
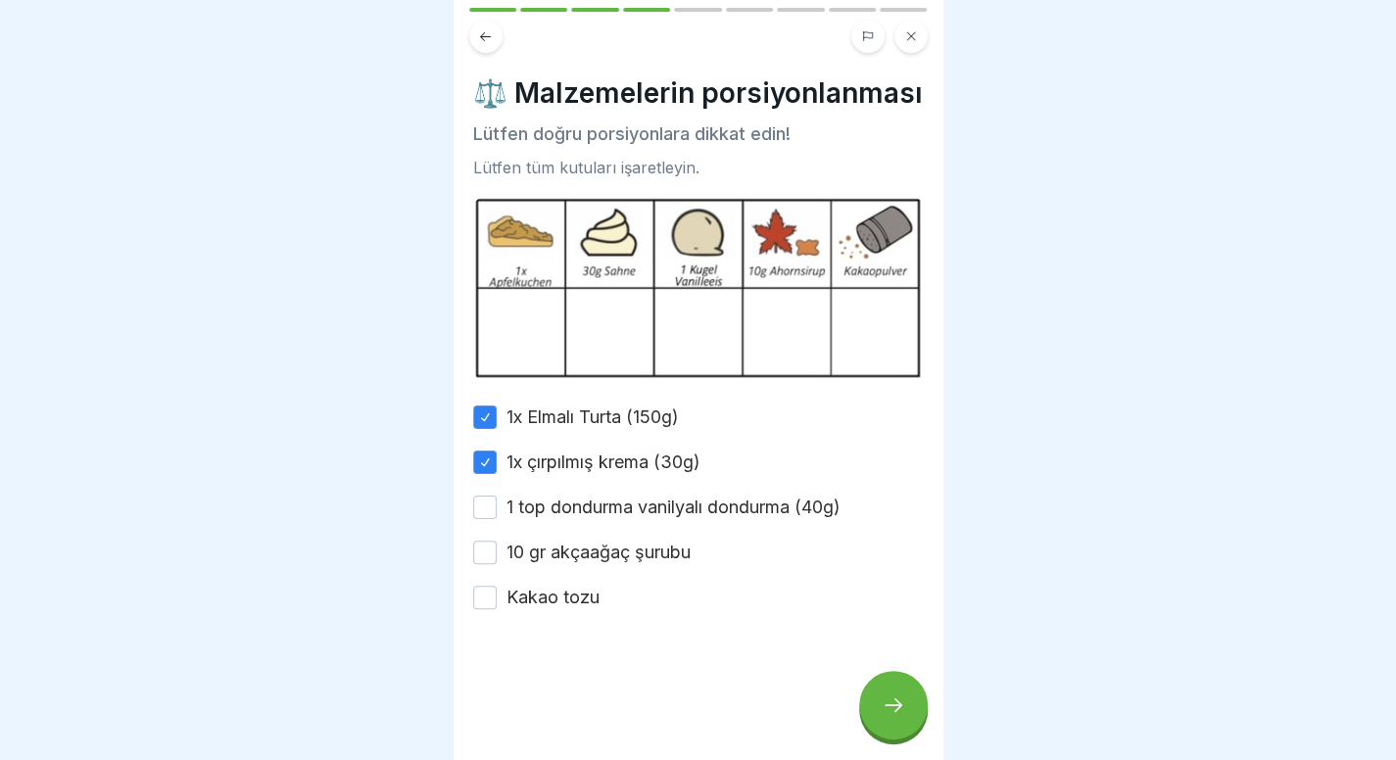
click at [625, 517] on font "1 top dondurma vanilyalı dondurma (40g)" at bounding box center [673, 507] width 334 height 21
click at [497, 519] on button "1 top dondurma vanilyalı dondurma (40g)" at bounding box center [485, 508] width 24 height 24
click at [599, 561] on font "10 gr akçaağaç şurubu" at bounding box center [598, 552] width 184 height 21
click at [497, 561] on button "10 gr akçaağaç şurubu" at bounding box center [485, 553] width 24 height 24
click at [547, 627] on div at bounding box center [698, 669] width 451 height 118
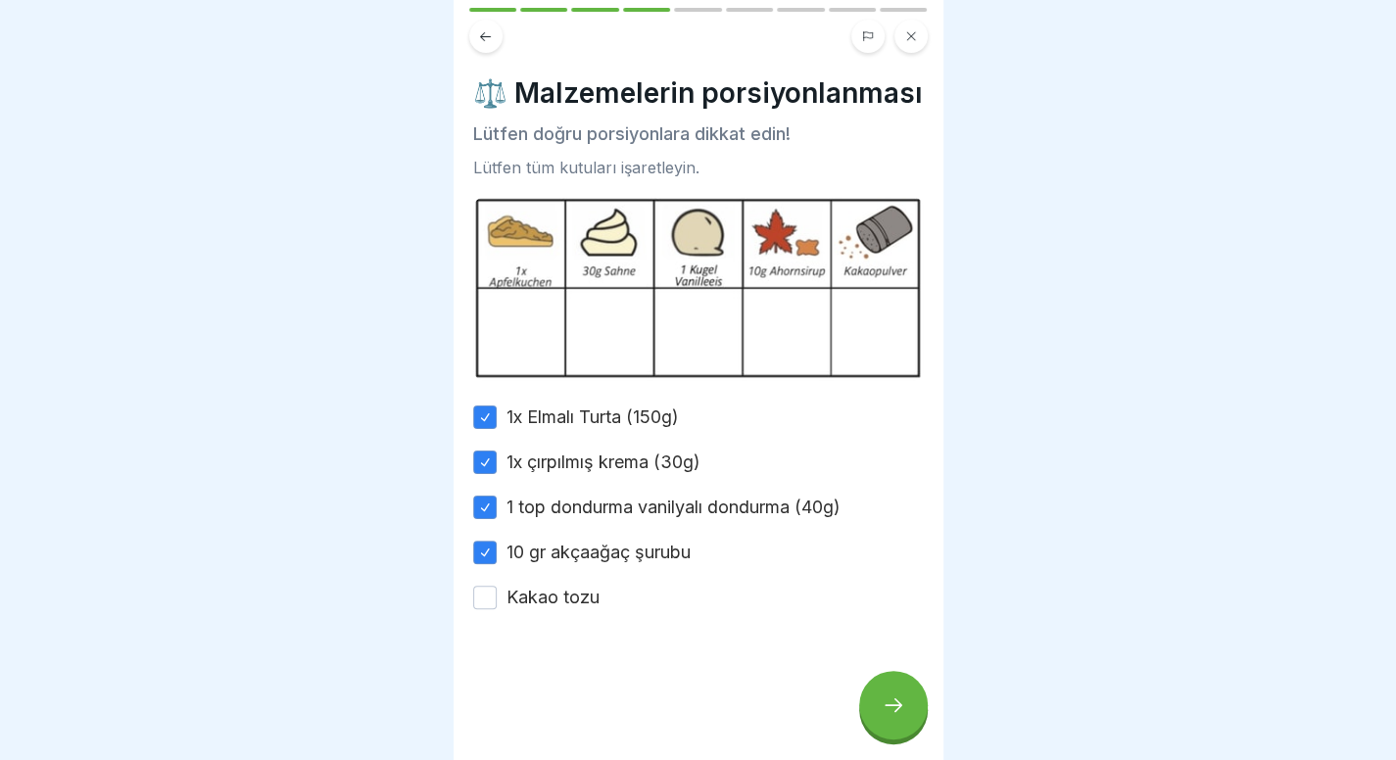
click at [567, 602] on font "Kakao tozu" at bounding box center [552, 597] width 93 height 21
click at [497, 602] on button "Kakao tozu" at bounding box center [485, 598] width 24 height 24
type button "on"
click at [889, 683] on div at bounding box center [893, 705] width 69 height 69
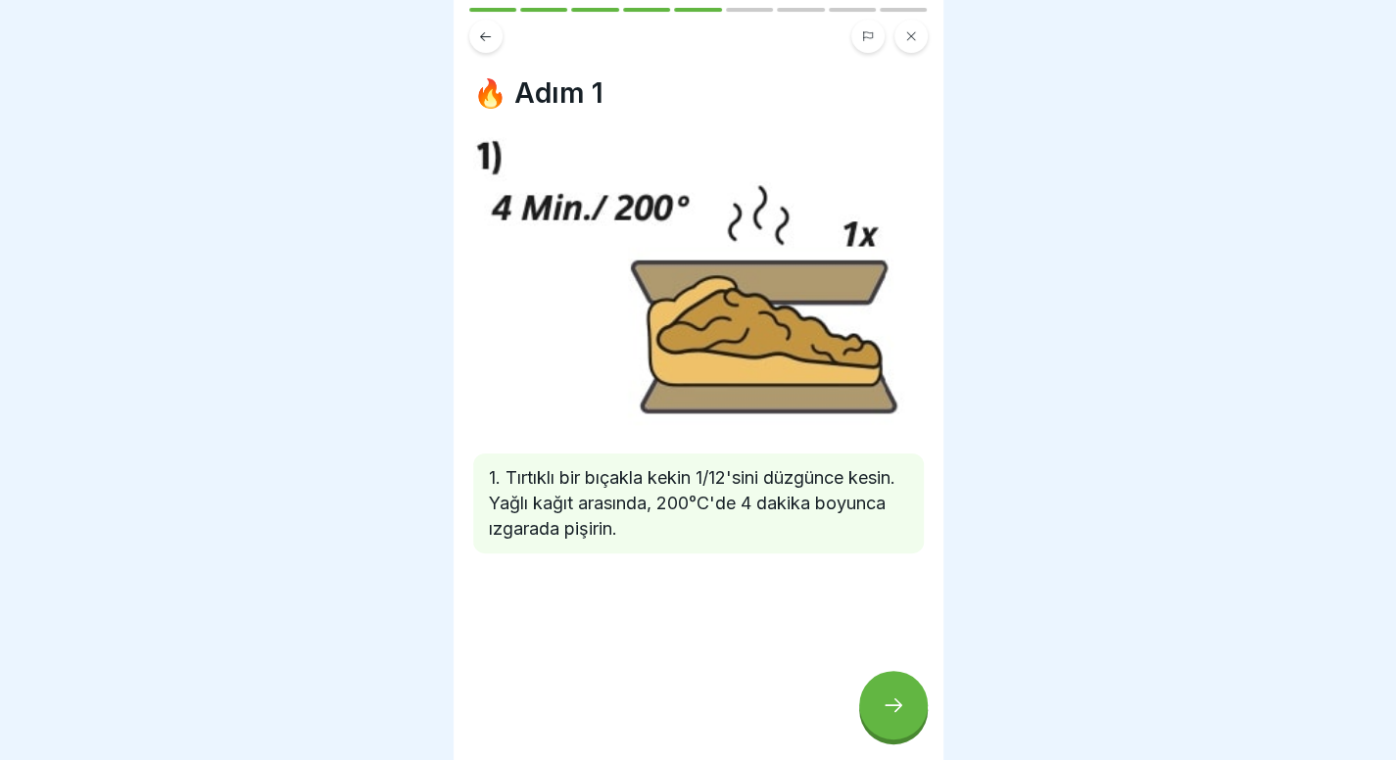
click at [895, 688] on div at bounding box center [893, 705] width 69 height 69
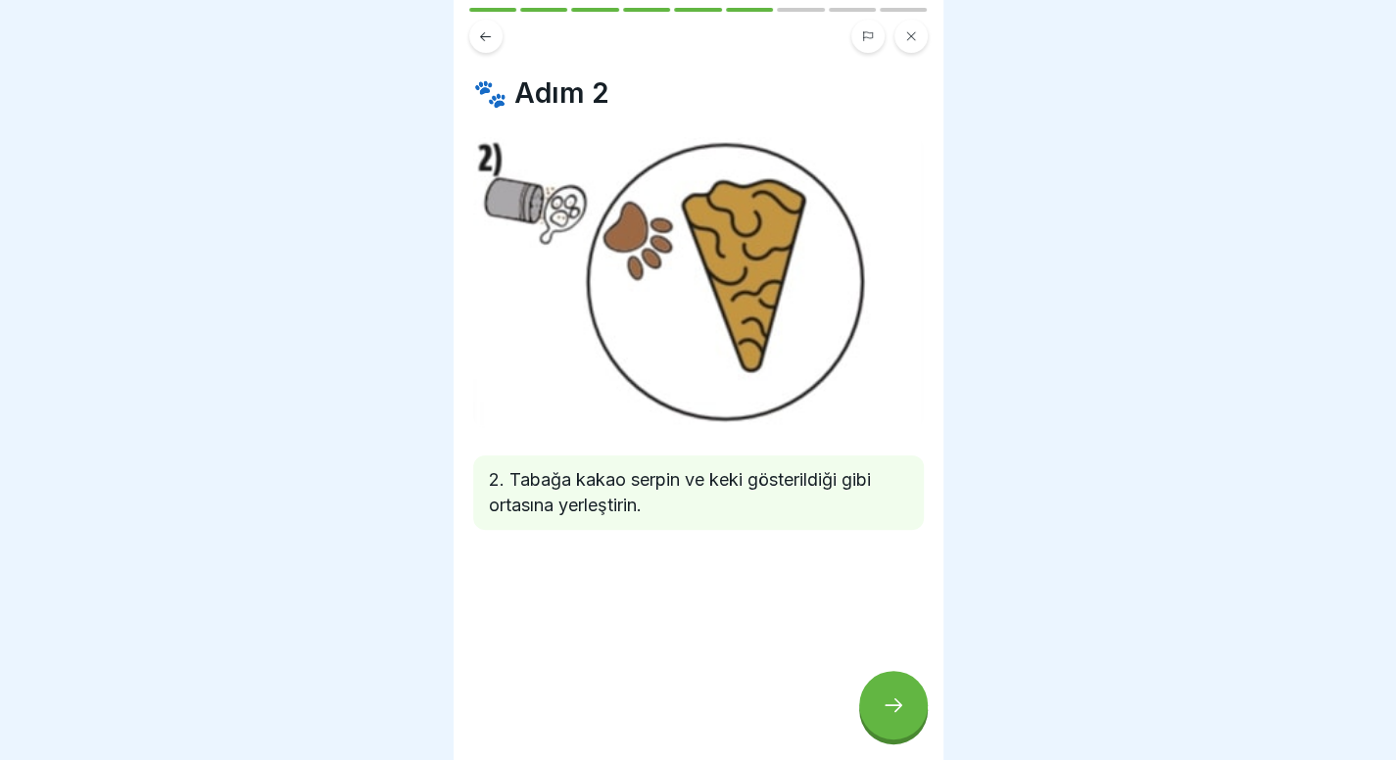
click at [887, 685] on div at bounding box center [893, 705] width 69 height 69
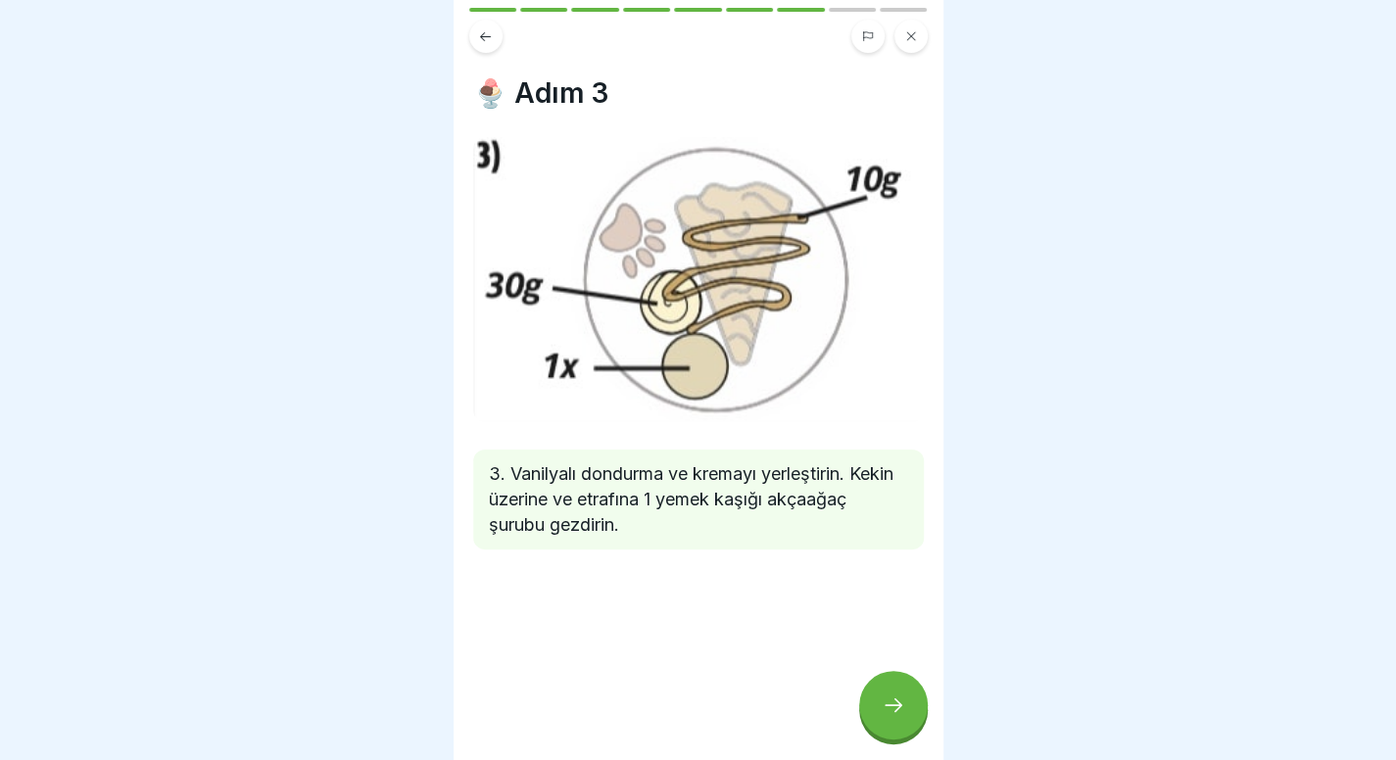
click at [893, 713] on icon at bounding box center [894, 705] width 24 height 24
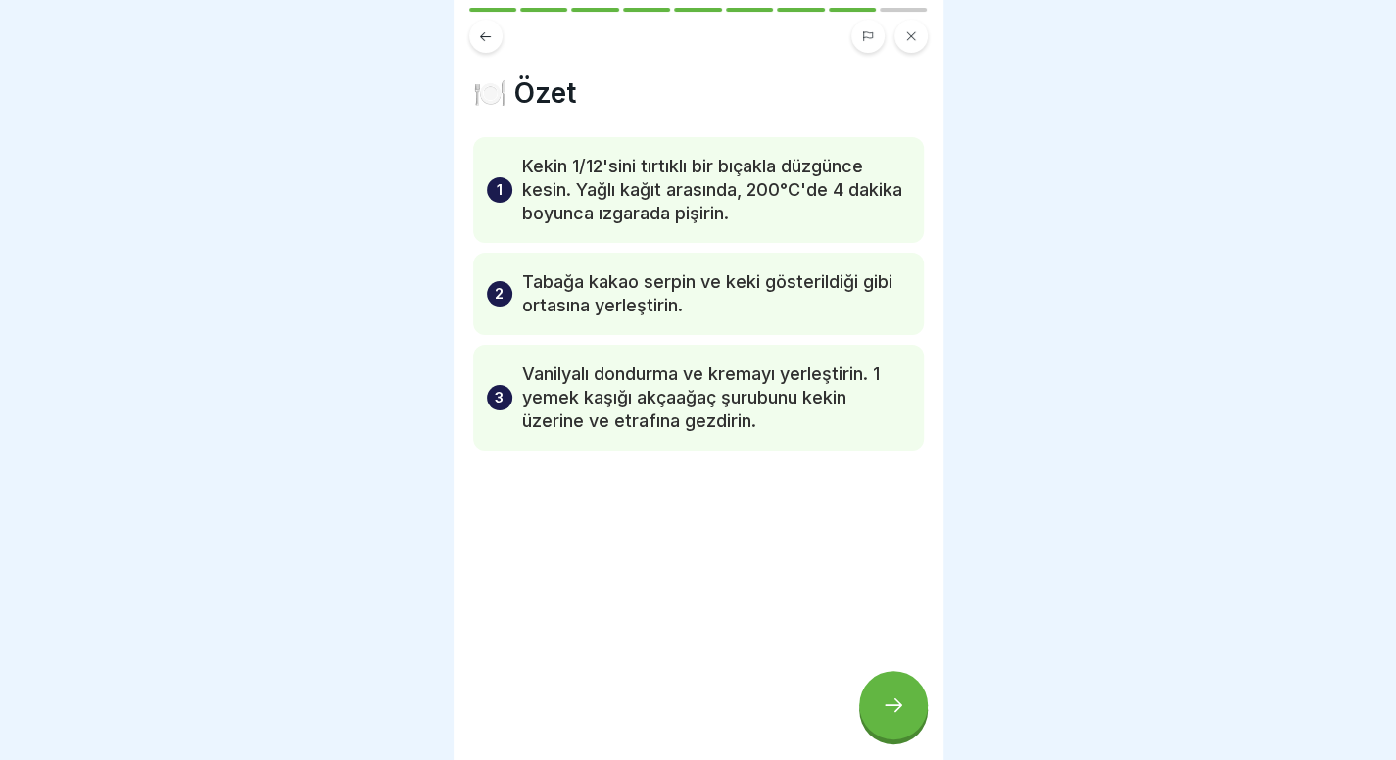
click at [893, 713] on icon at bounding box center [894, 705] width 24 height 24
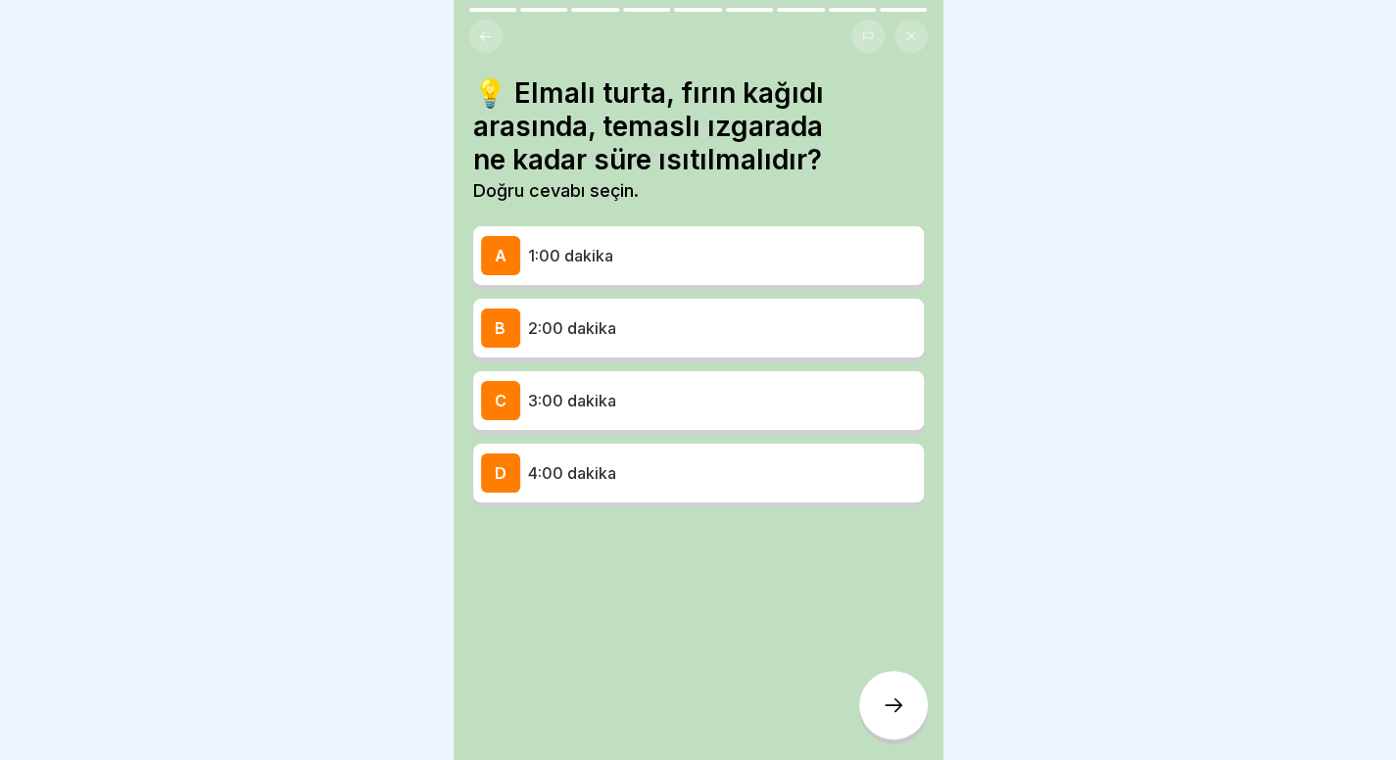
click at [487, 28] on button at bounding box center [485, 36] width 33 height 33
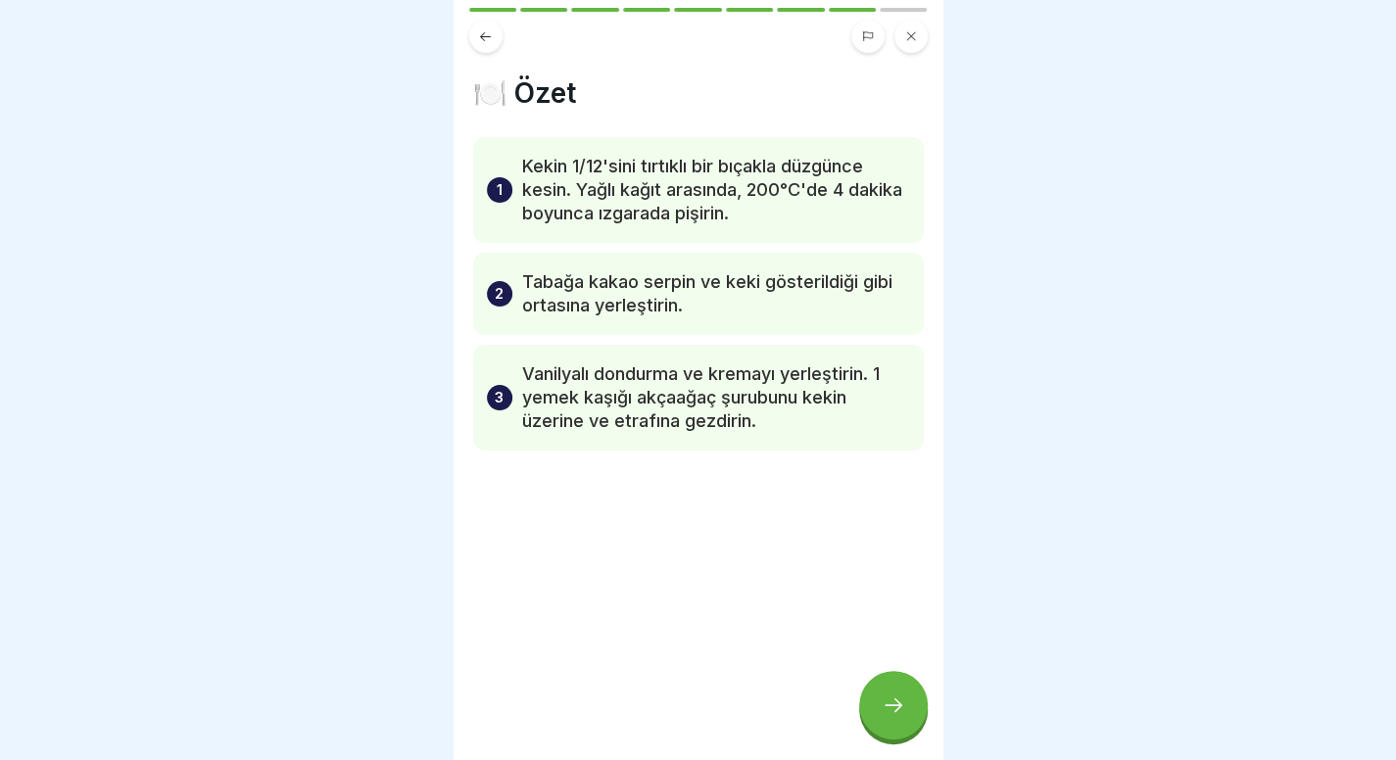
click at [487, 28] on button at bounding box center [485, 36] width 33 height 33
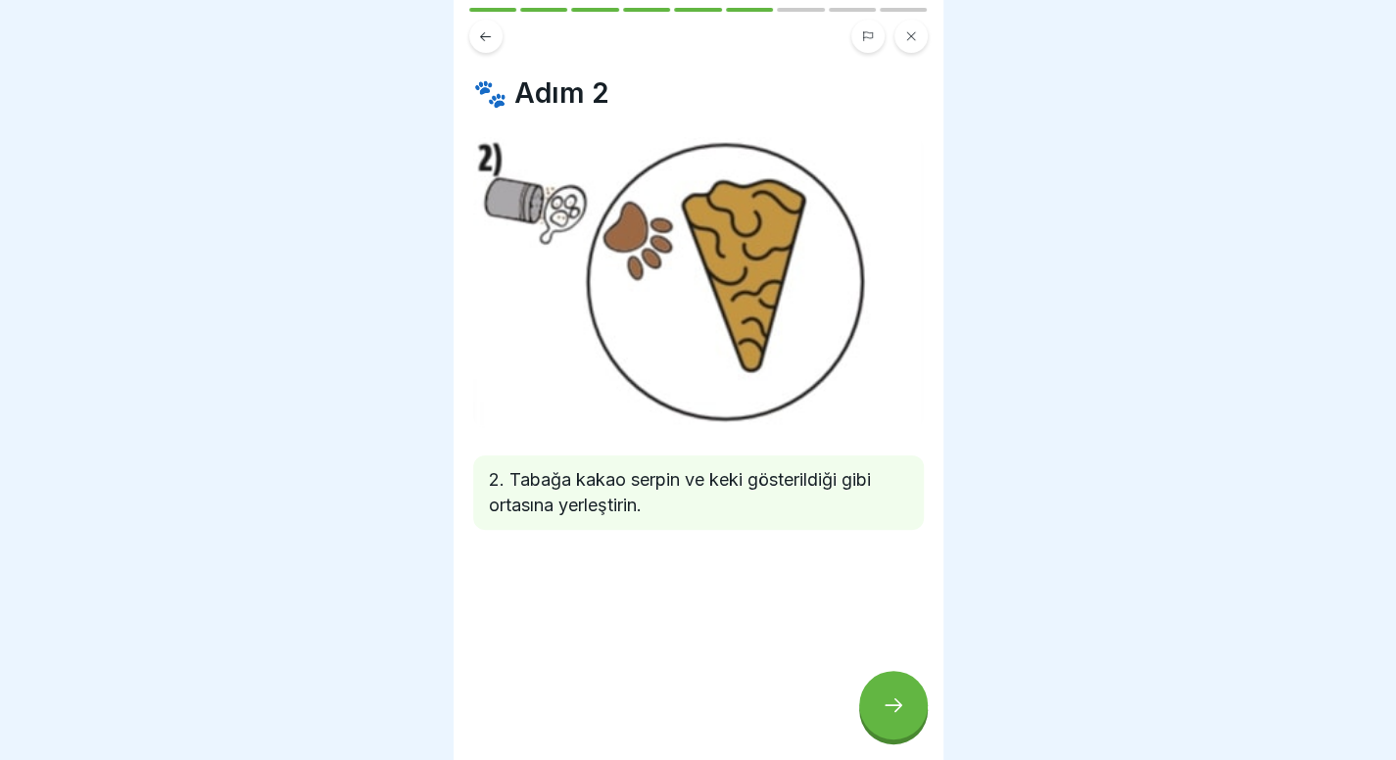
click at [487, 28] on button at bounding box center [485, 36] width 33 height 33
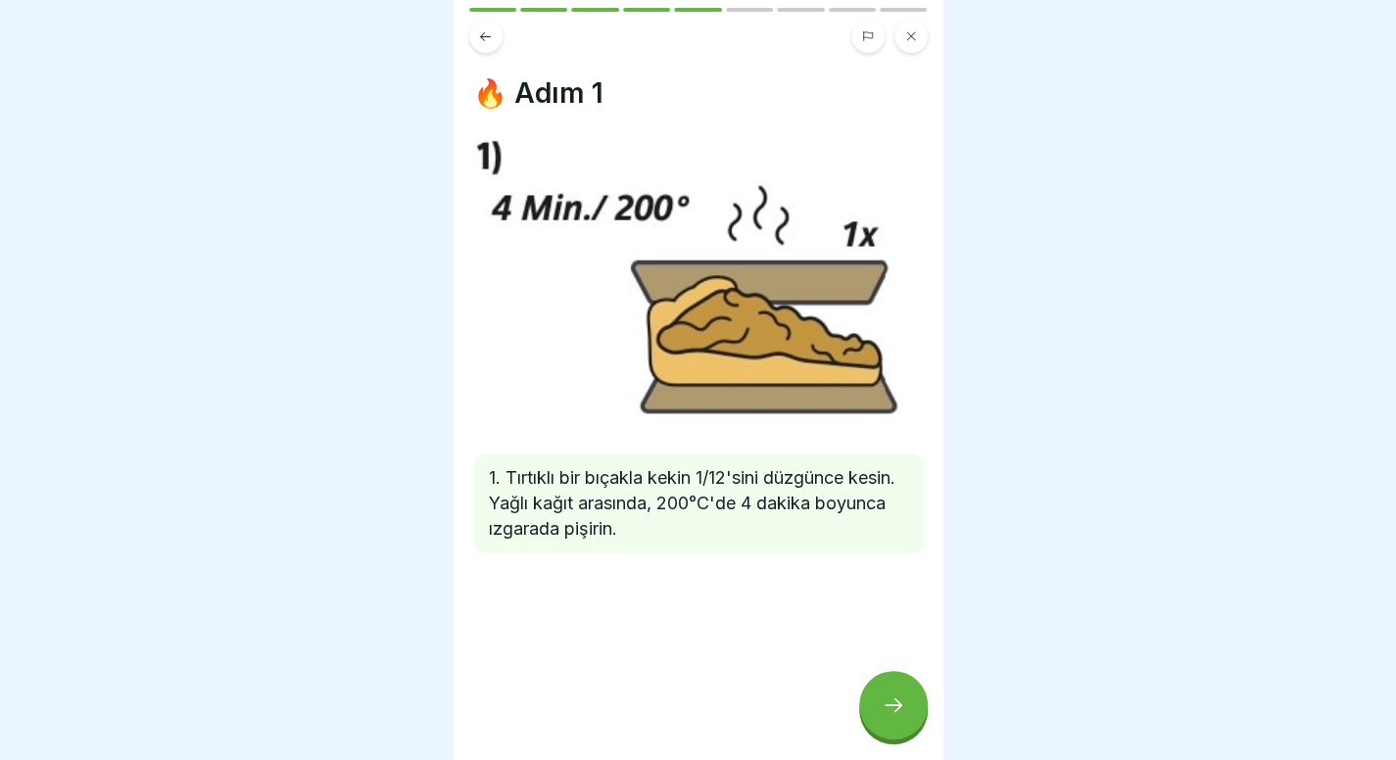
click at [899, 689] on div at bounding box center [893, 705] width 69 height 69
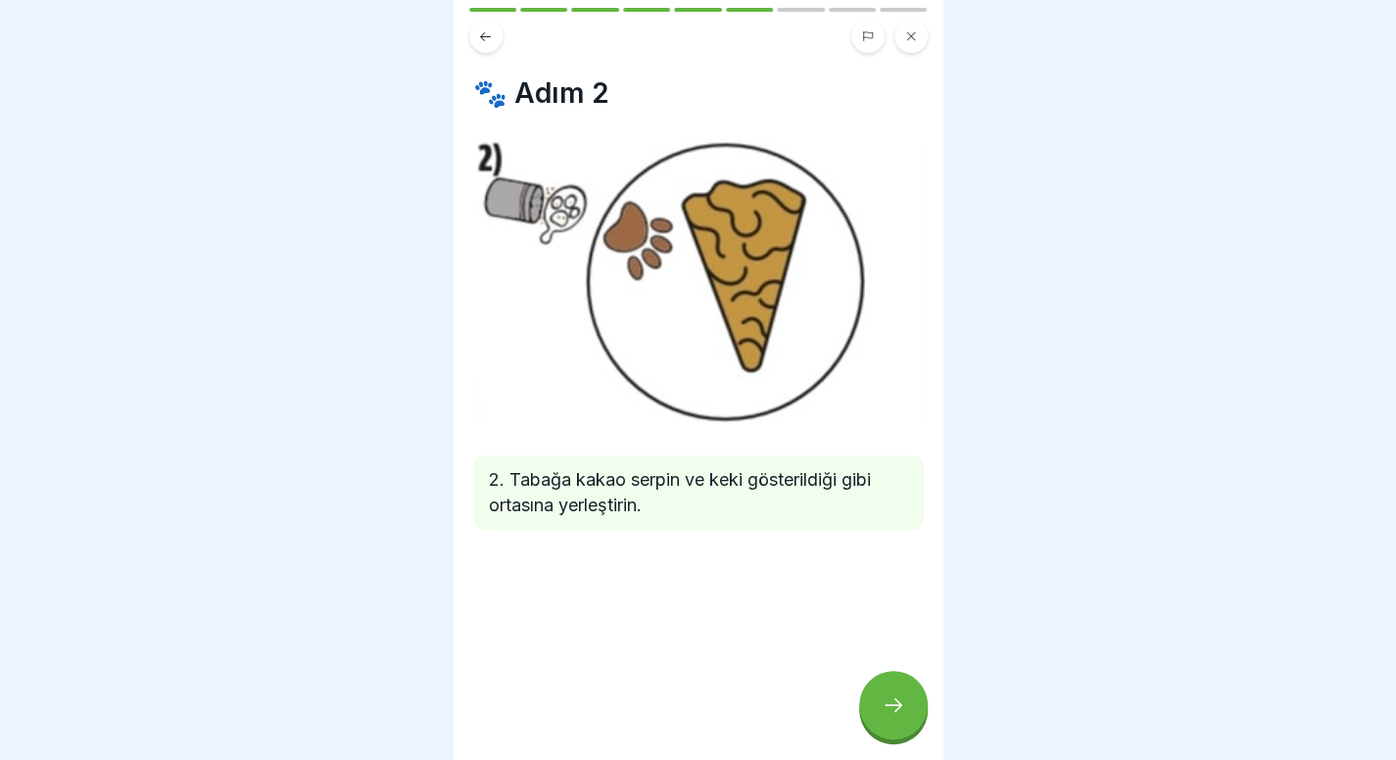
click at [899, 689] on div at bounding box center [893, 705] width 69 height 69
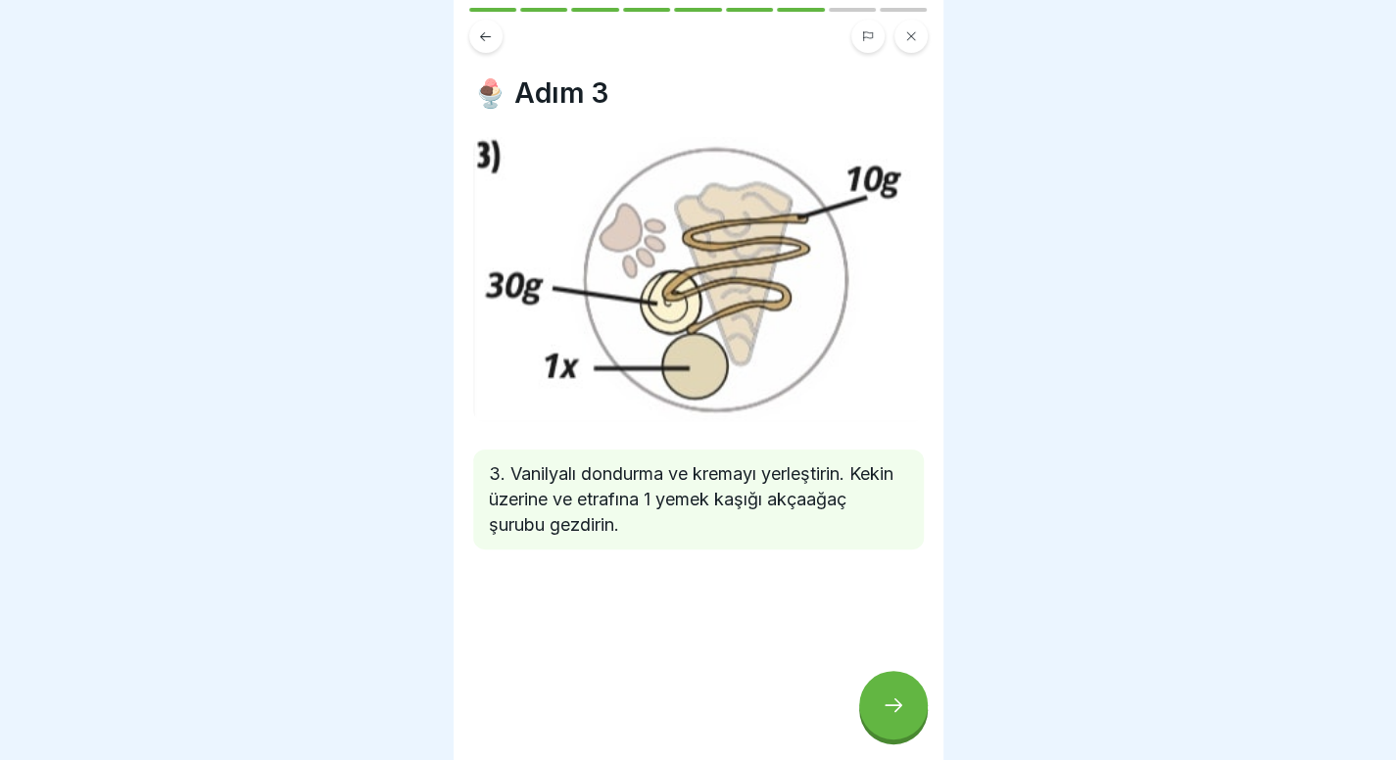
click at [899, 689] on div at bounding box center [893, 705] width 69 height 69
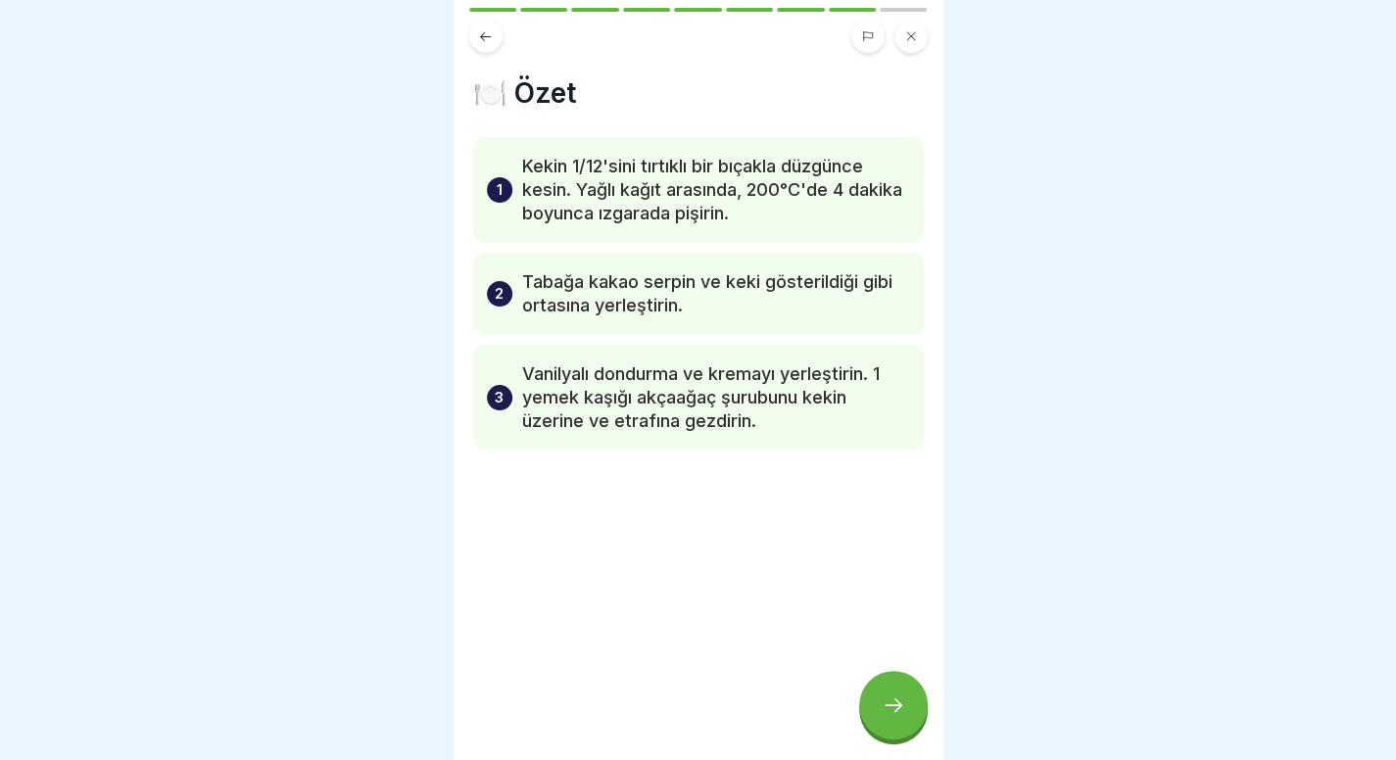
click at [899, 689] on div at bounding box center [893, 705] width 69 height 69
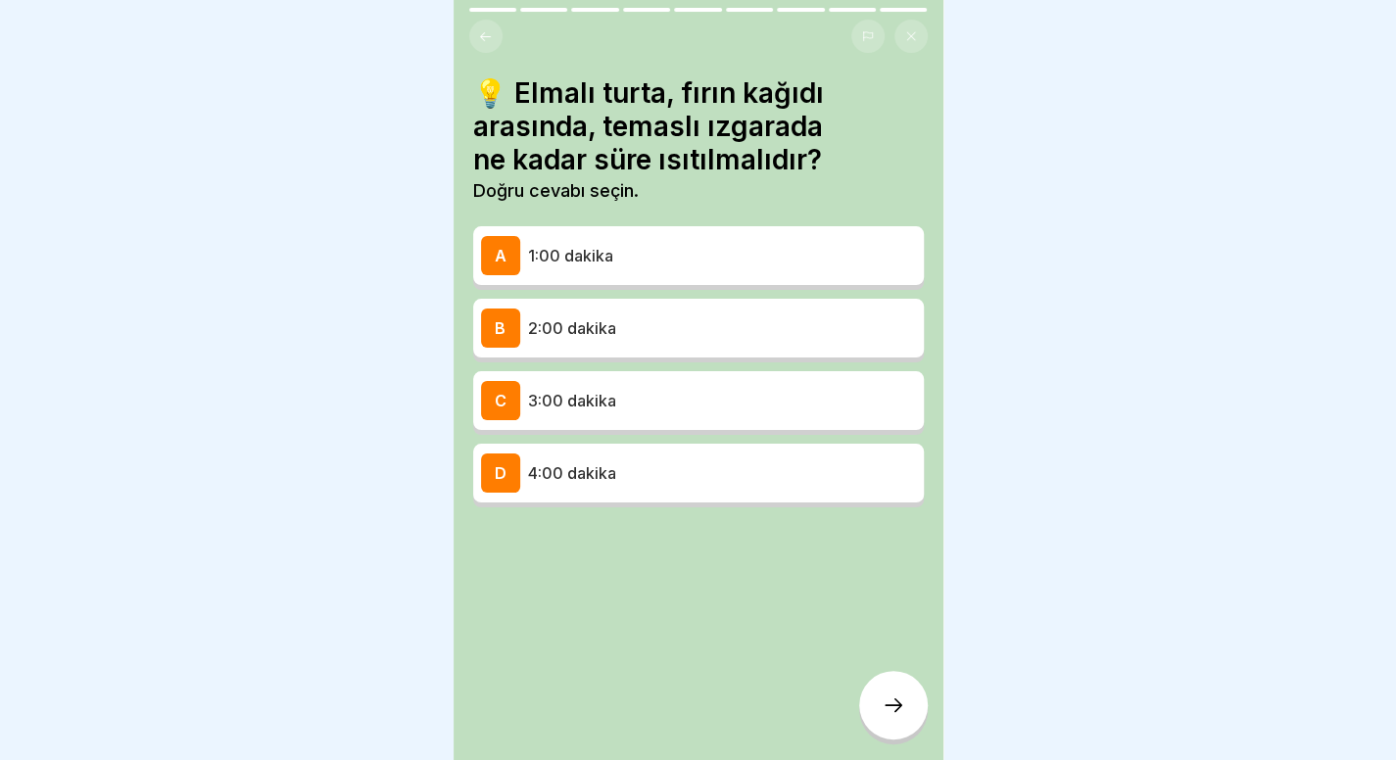
click at [721, 461] on p "4:00 dakika" at bounding box center [722, 473] width 388 height 24
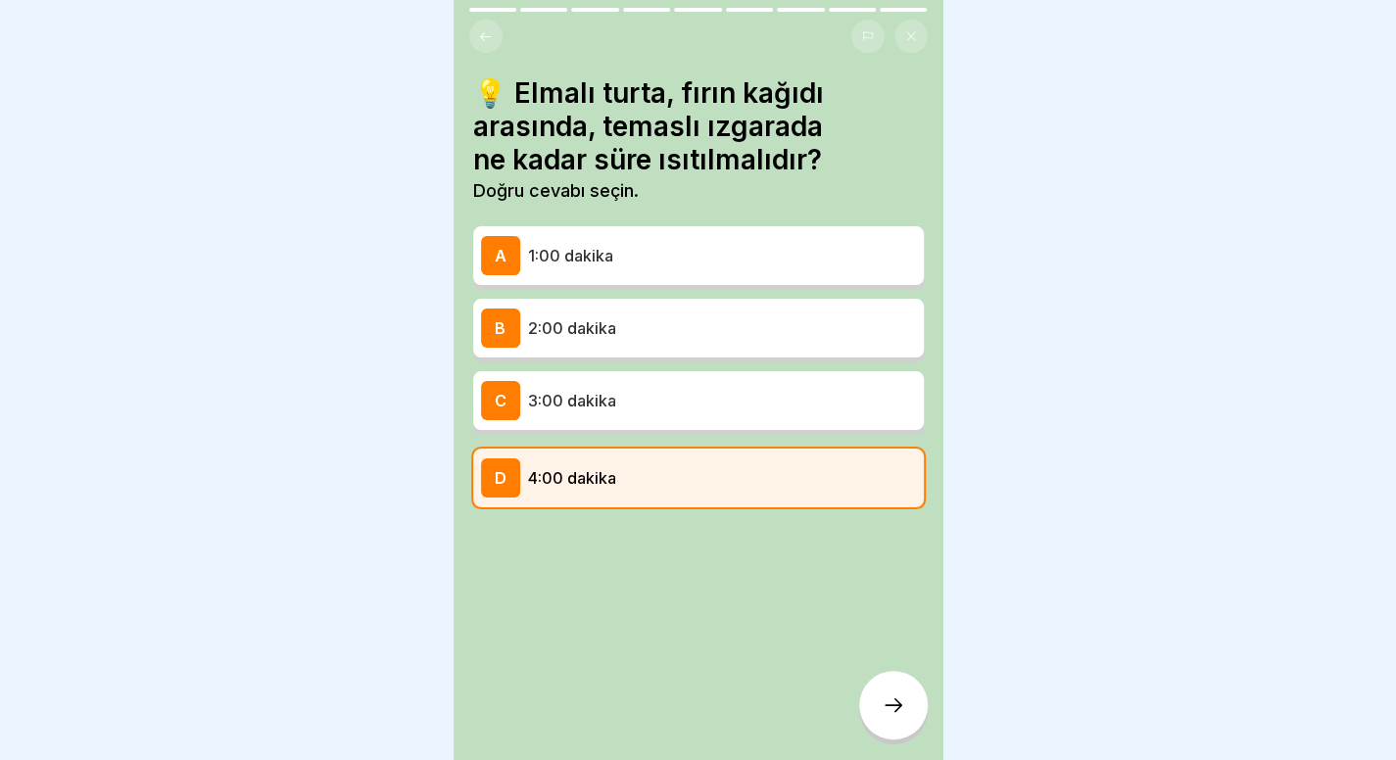
click at [904, 675] on div at bounding box center [893, 705] width 69 height 69
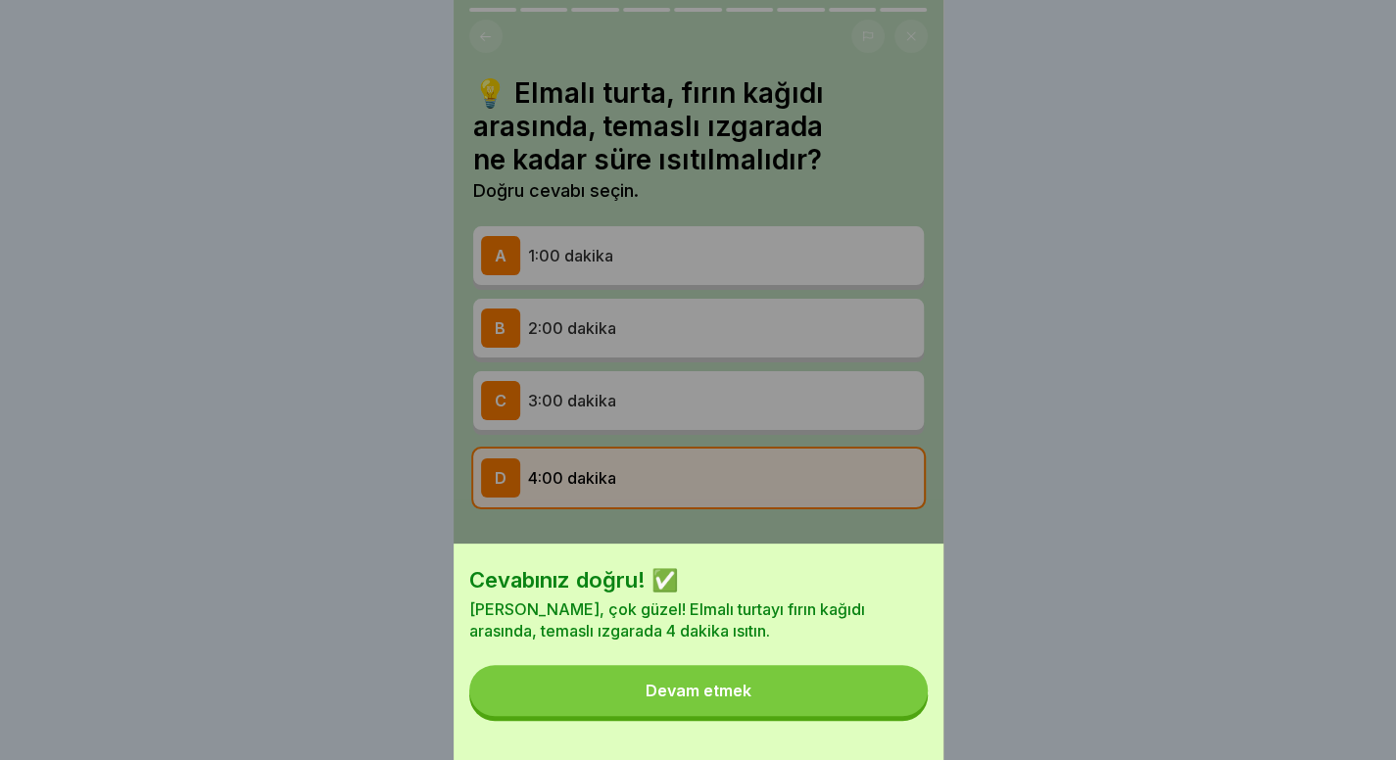
click at [846, 694] on button "Devam etmek" at bounding box center [698, 690] width 458 height 51
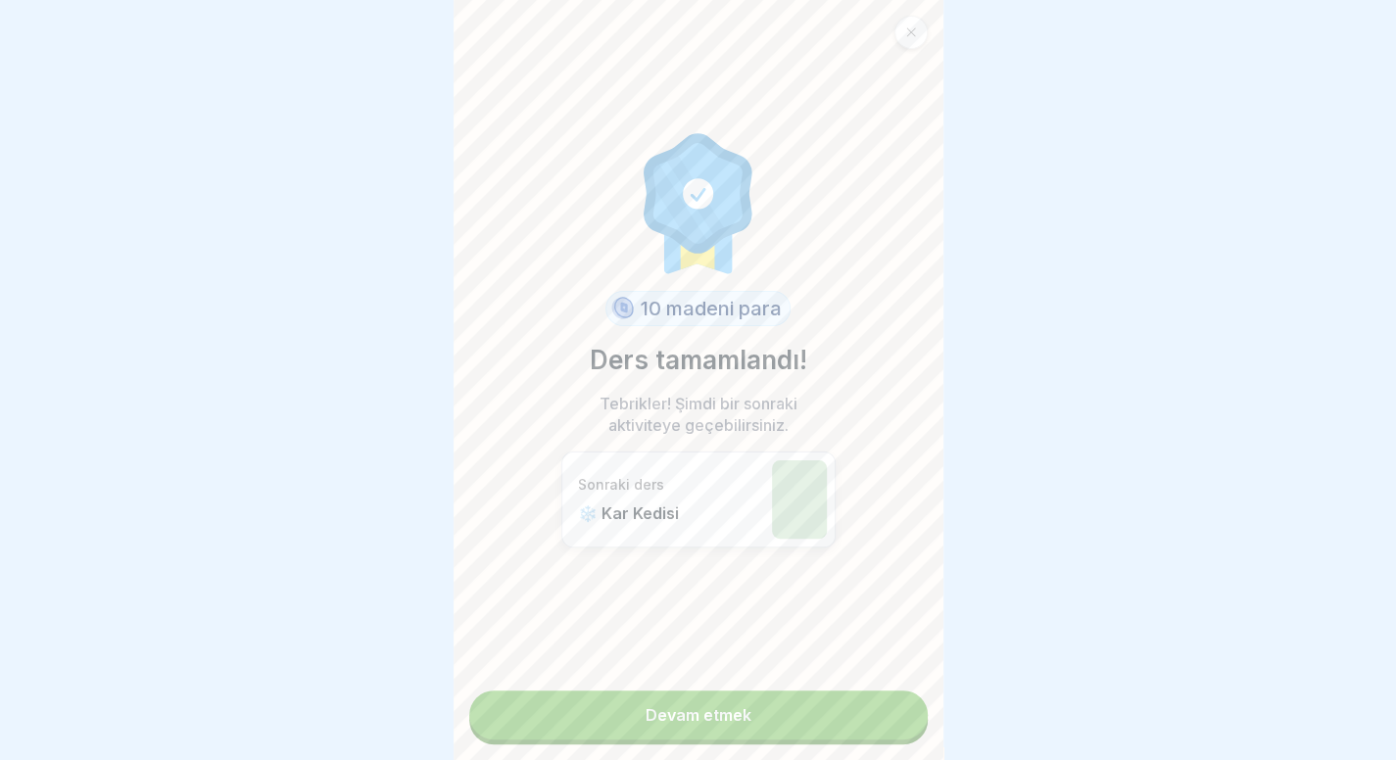
click at [846, 694] on link "Devam etmek" at bounding box center [698, 715] width 458 height 49
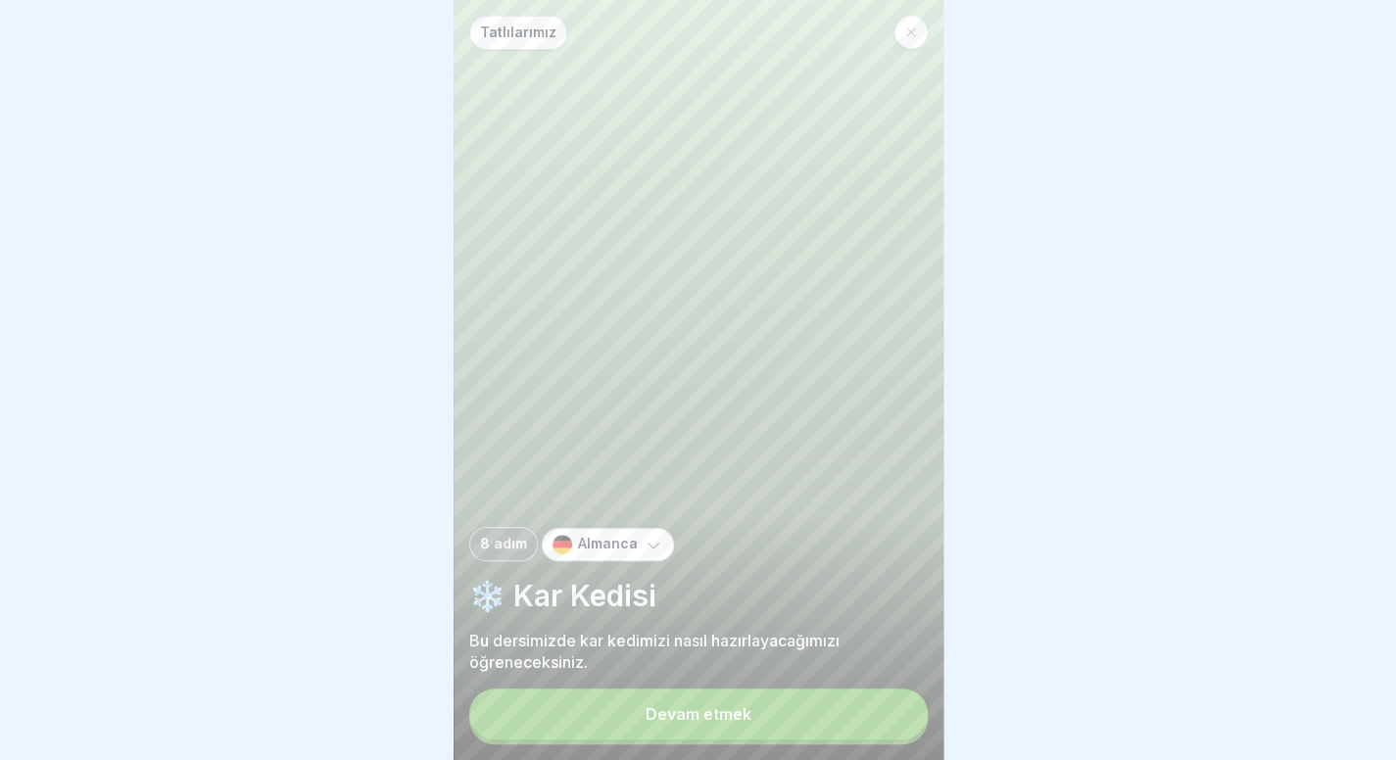
click at [844, 718] on button "Devam etmek" at bounding box center [698, 714] width 458 height 51
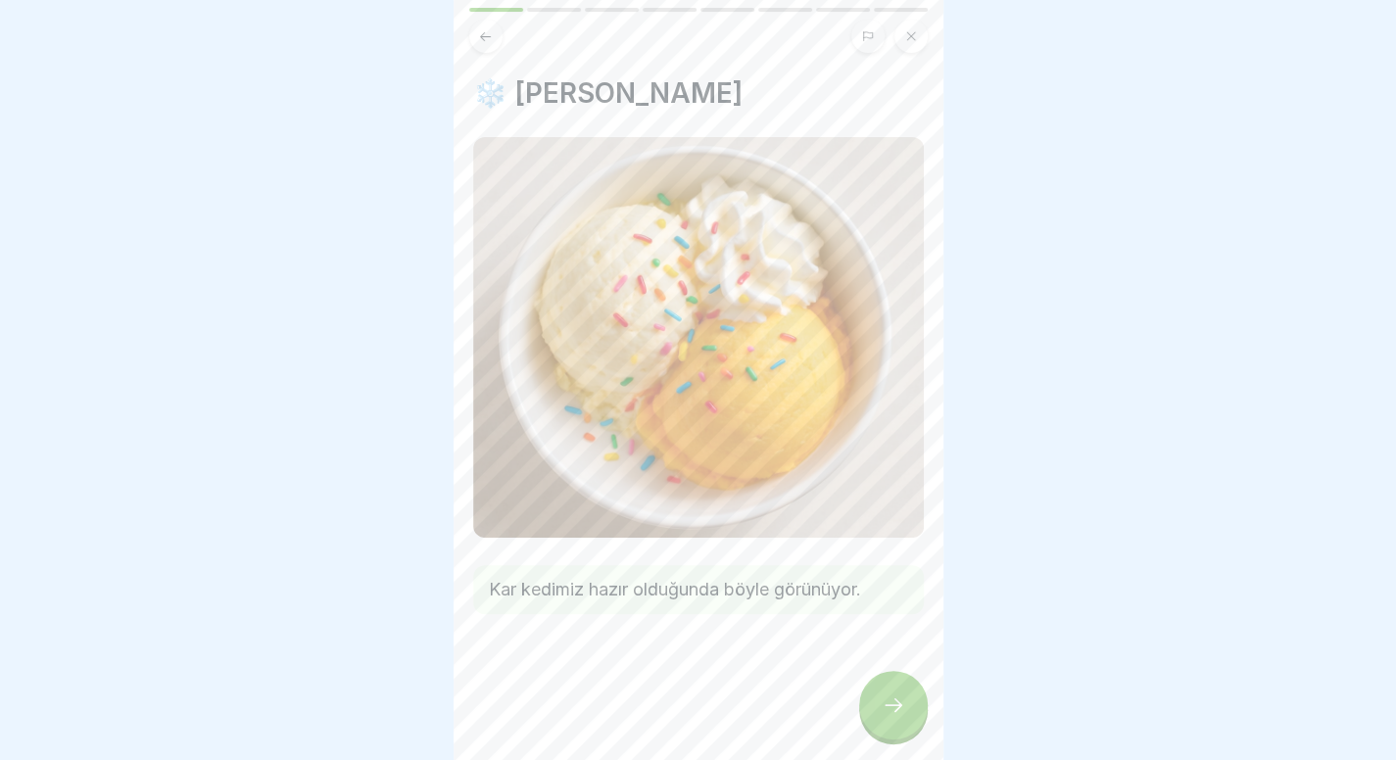
click at [1141, 240] on div at bounding box center [698, 380] width 1396 height 760
click at [889, 717] on icon at bounding box center [894, 705] width 24 height 24
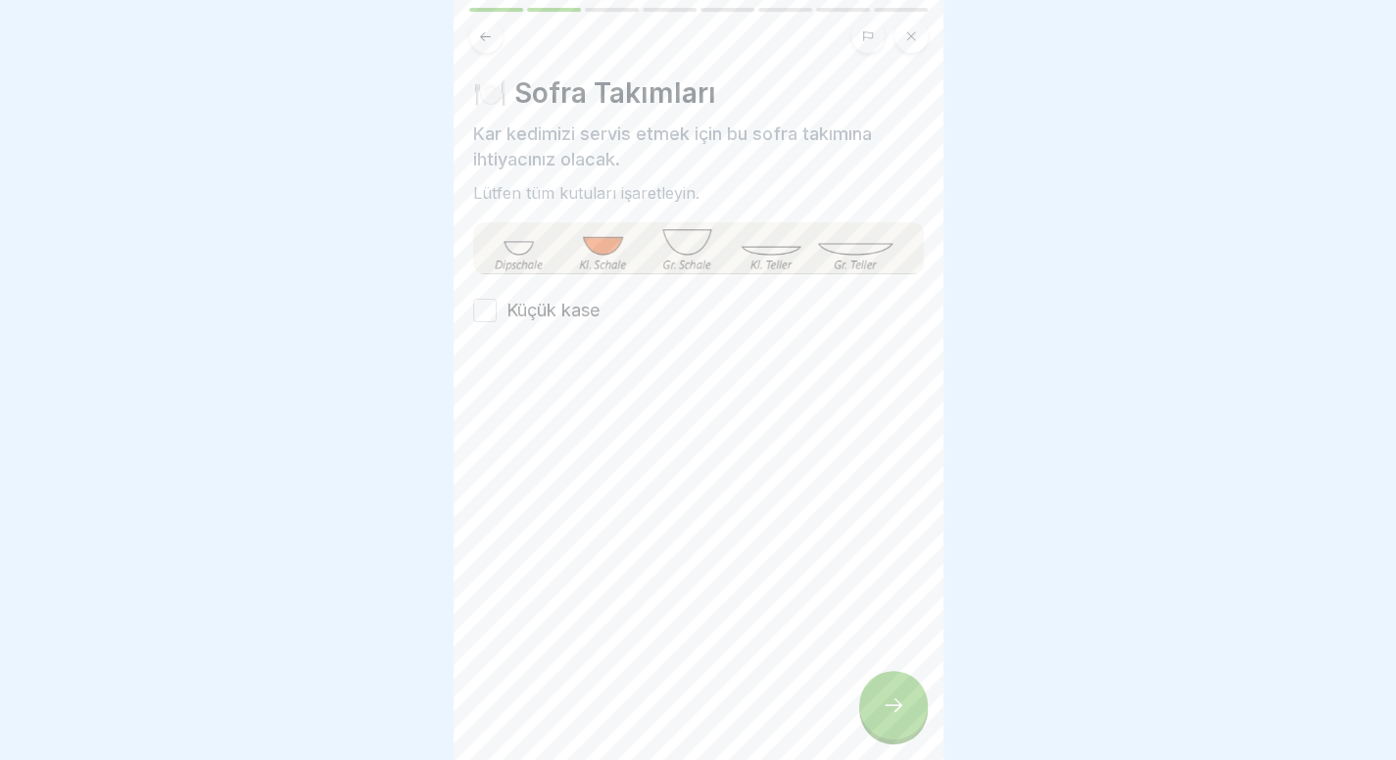
click at [539, 315] on font "Küçük kase" at bounding box center [552, 310] width 93 height 21
click at [497, 315] on button "Küçük kase" at bounding box center [485, 311] width 24 height 24
click at [907, 710] on div at bounding box center [893, 705] width 69 height 69
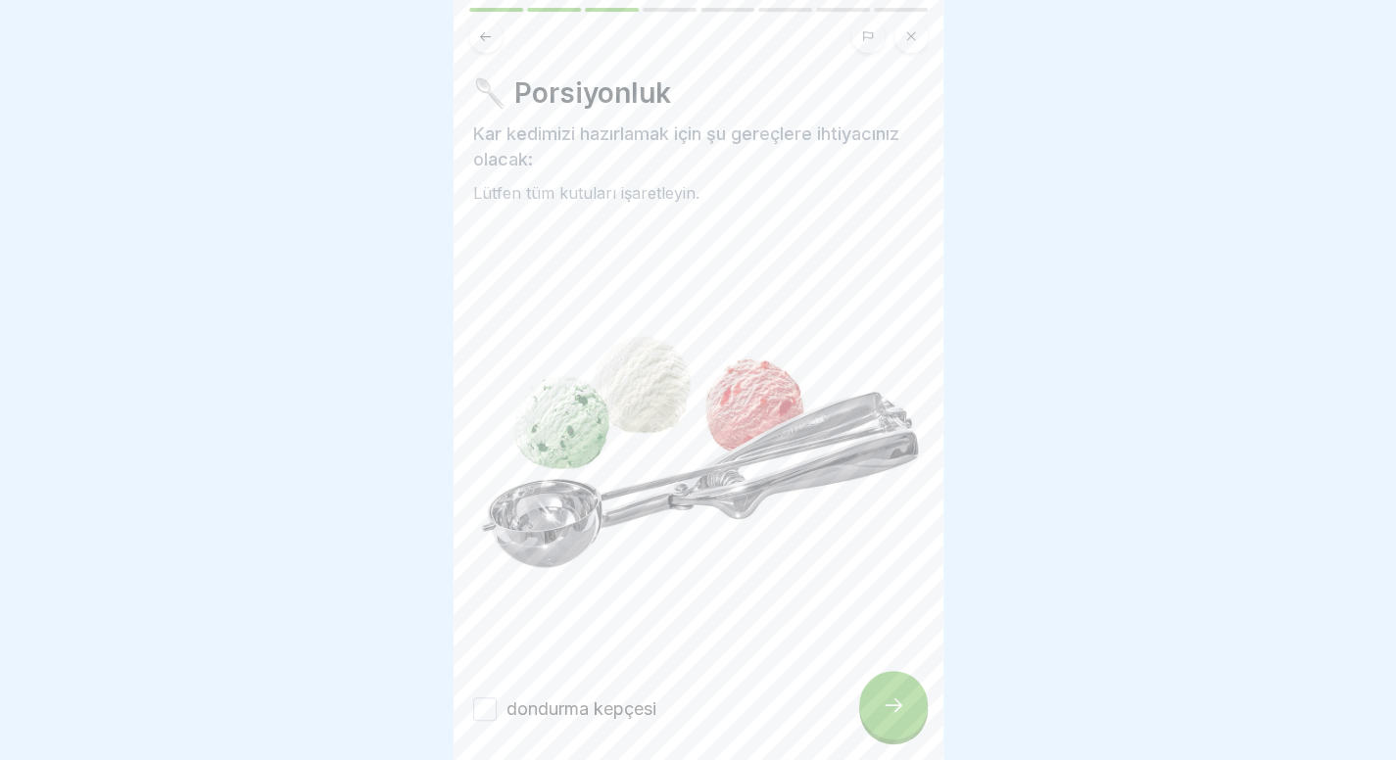
click at [610, 696] on label "dondurma kepçesi" at bounding box center [581, 708] width 150 height 25
click at [497, 697] on button "dondurma kepçesi" at bounding box center [485, 709] width 24 height 24
click at [915, 714] on div at bounding box center [893, 705] width 69 height 69
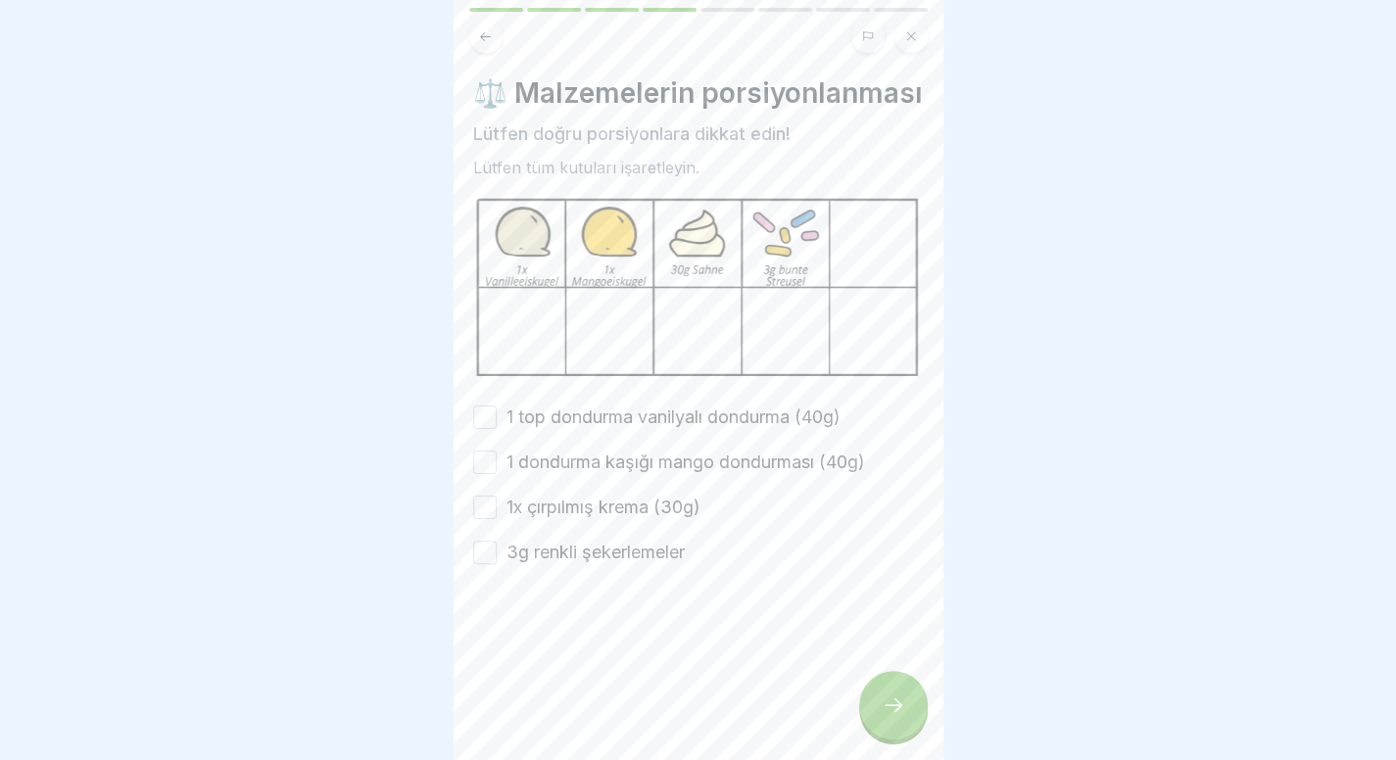
click at [768, 427] on font "1 top dondurma vanilyalı dondurma (40g)" at bounding box center [673, 416] width 334 height 21
click at [497, 429] on button "1 top dondurma vanilyalı dondurma (40g)" at bounding box center [485, 418] width 24 height 24
click at [588, 472] on font "1 dondurma kaşığı mango dondurması (40g)" at bounding box center [685, 462] width 359 height 21
click at [497, 474] on button "1 dondurma kaşığı mango dondurması (40g)" at bounding box center [485, 463] width 24 height 24
click at [560, 517] on font "1x çırpılmış krema (30g)" at bounding box center [603, 507] width 194 height 21
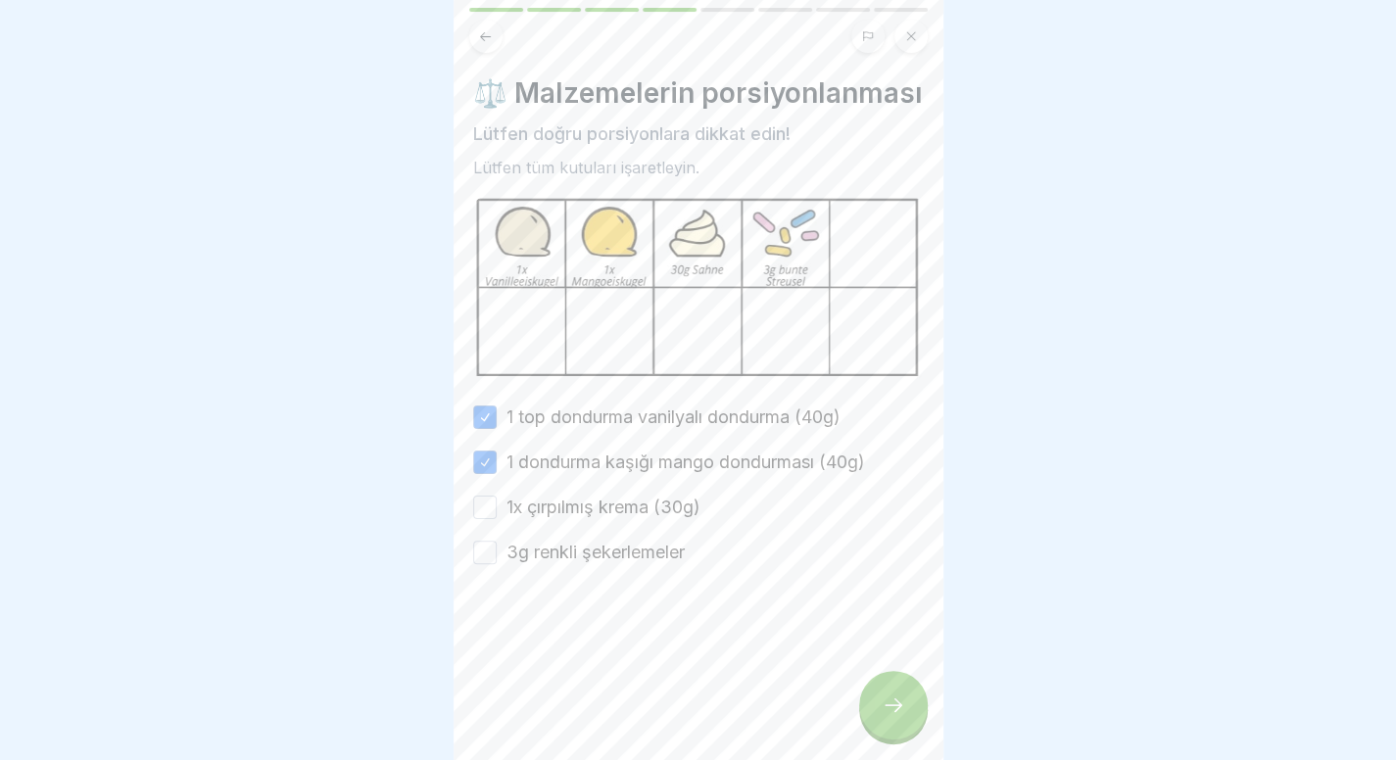
click at [497, 519] on button "1x çırpılmış krema (30g)" at bounding box center [485, 508] width 24 height 24
click at [563, 562] on font "3g renkli şekerlemeler" at bounding box center [595, 552] width 178 height 21
click at [497, 564] on button "3g renkli şekerlemeler" at bounding box center [485, 553] width 24 height 24
click at [896, 734] on div at bounding box center [893, 705] width 69 height 69
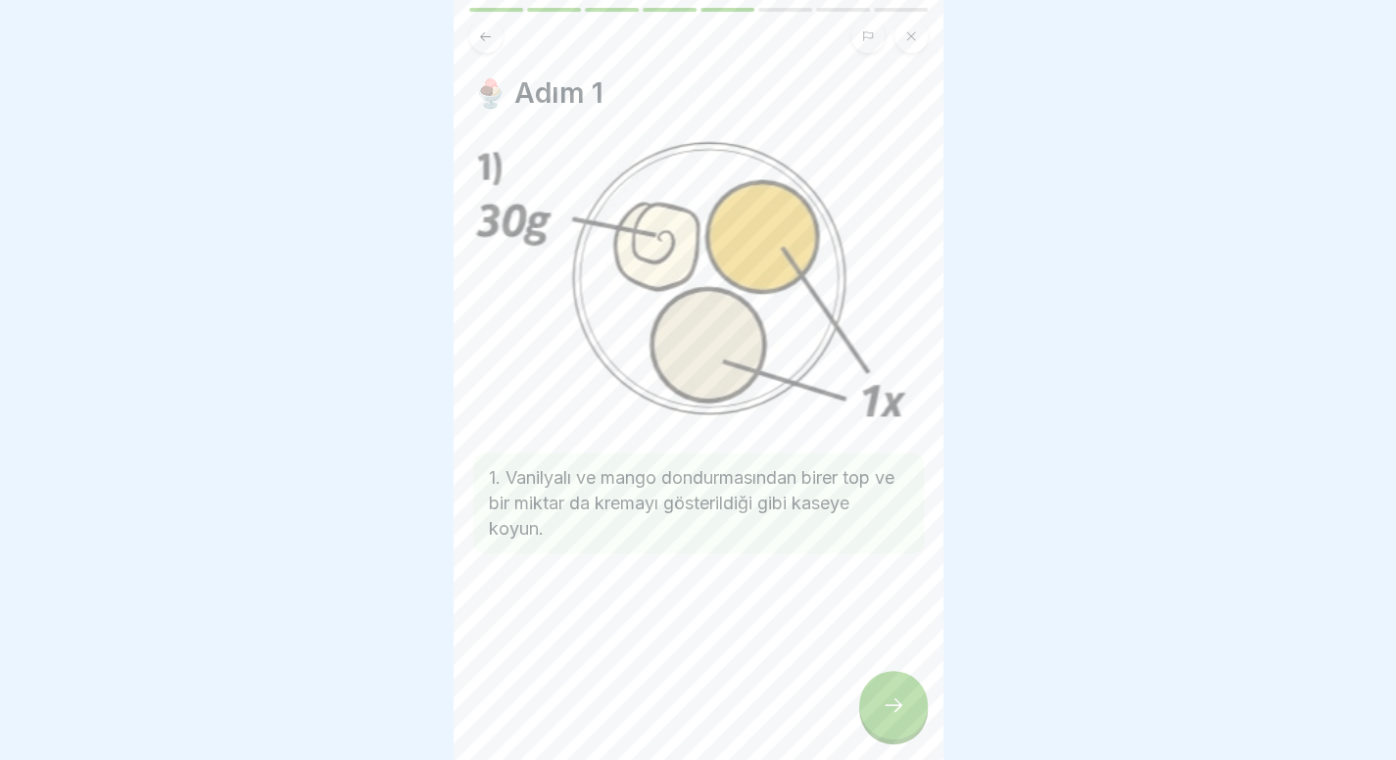
click at [902, 717] on icon at bounding box center [894, 705] width 24 height 24
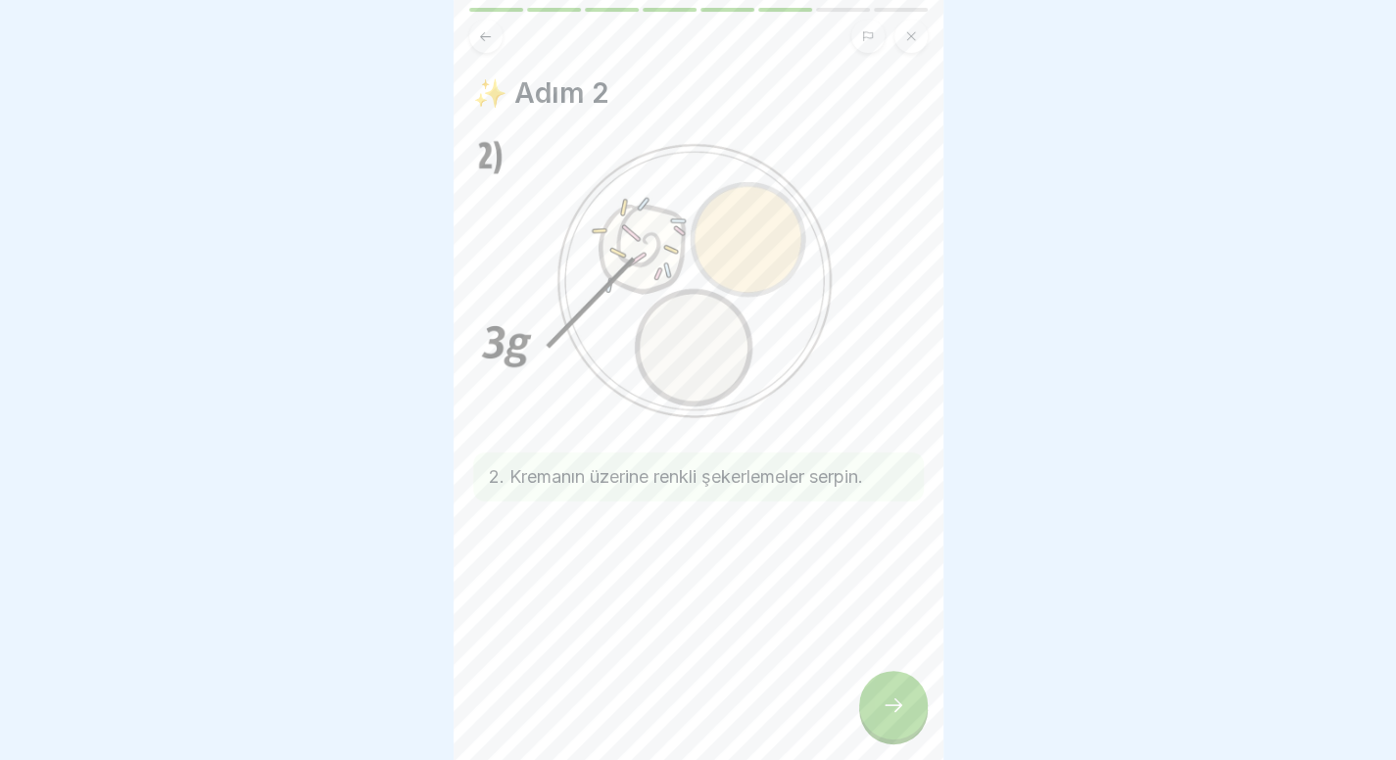
click at [902, 717] on icon at bounding box center [894, 705] width 24 height 24
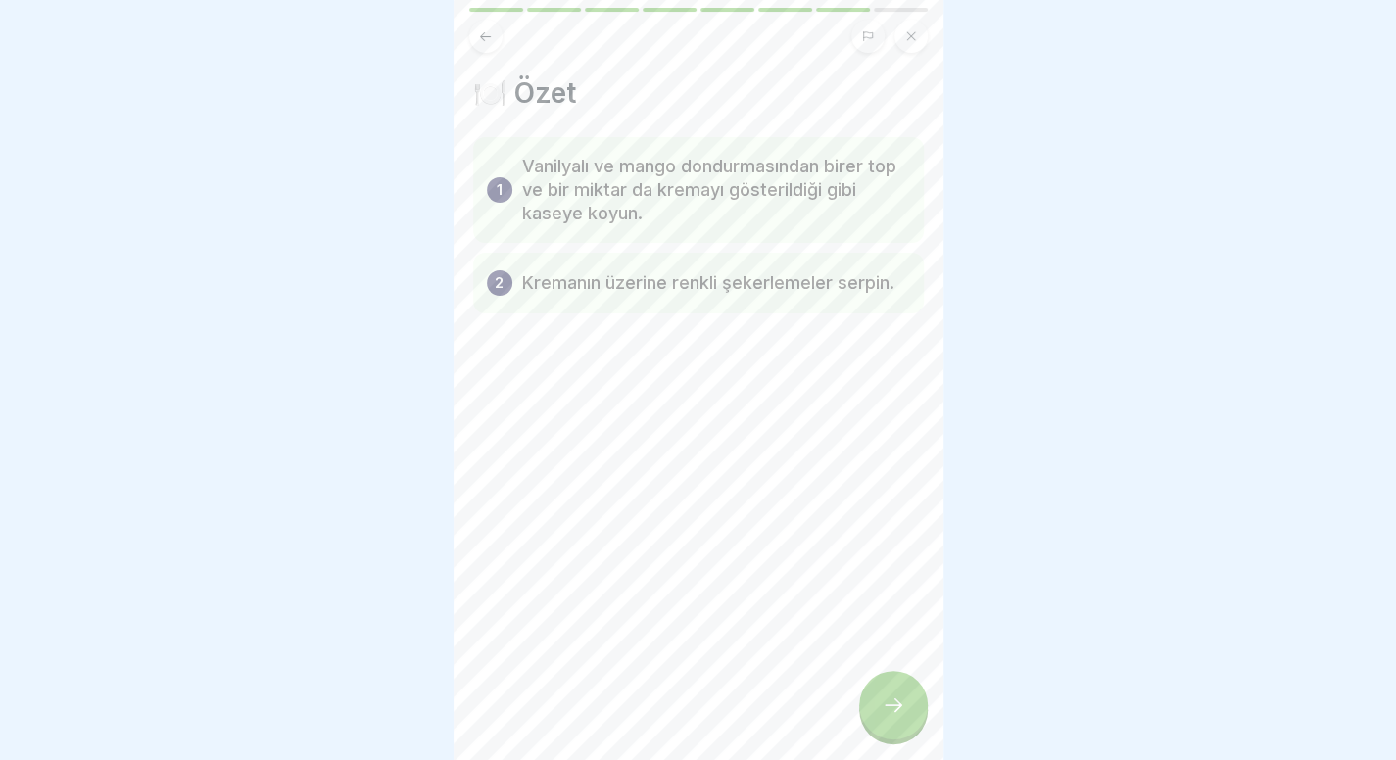
click at [902, 717] on icon at bounding box center [894, 705] width 24 height 24
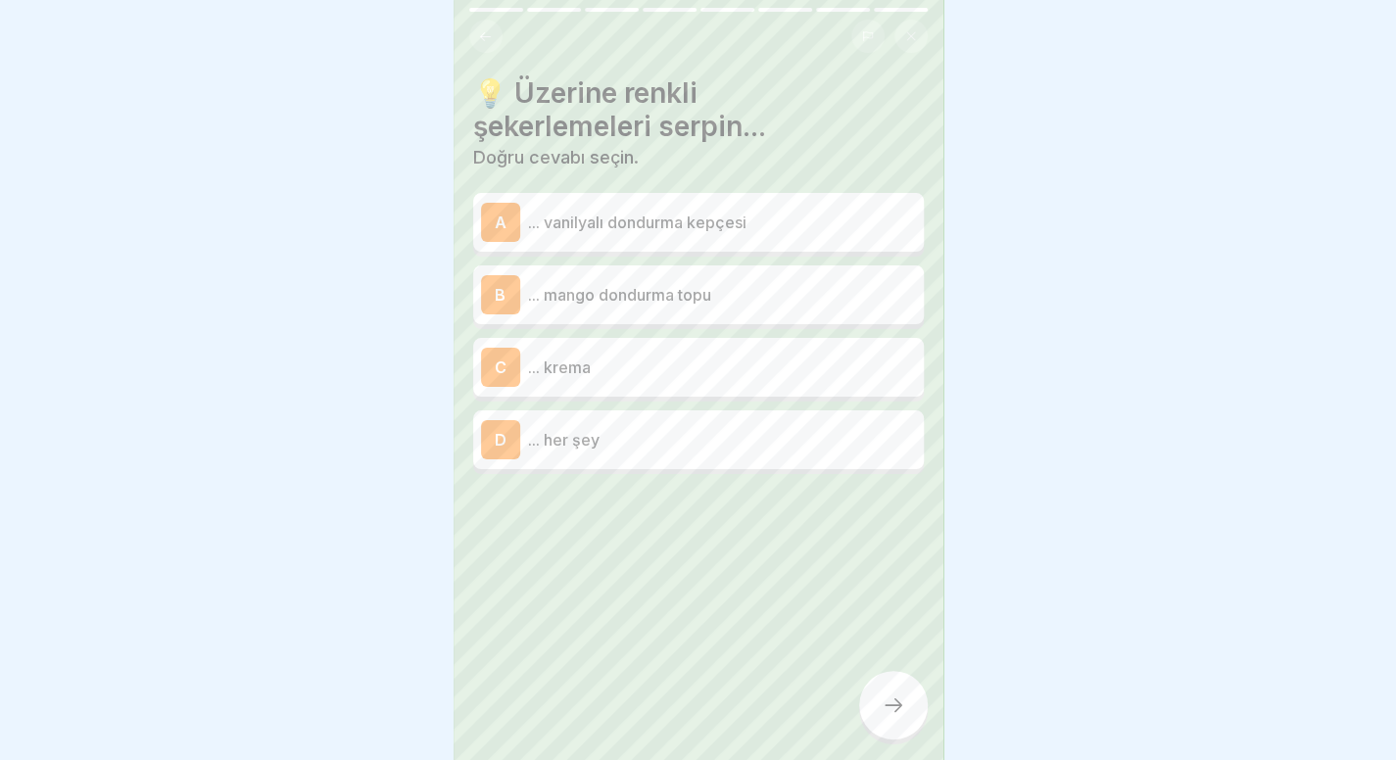
click at [675, 359] on p "... krema" at bounding box center [722, 368] width 388 height 24
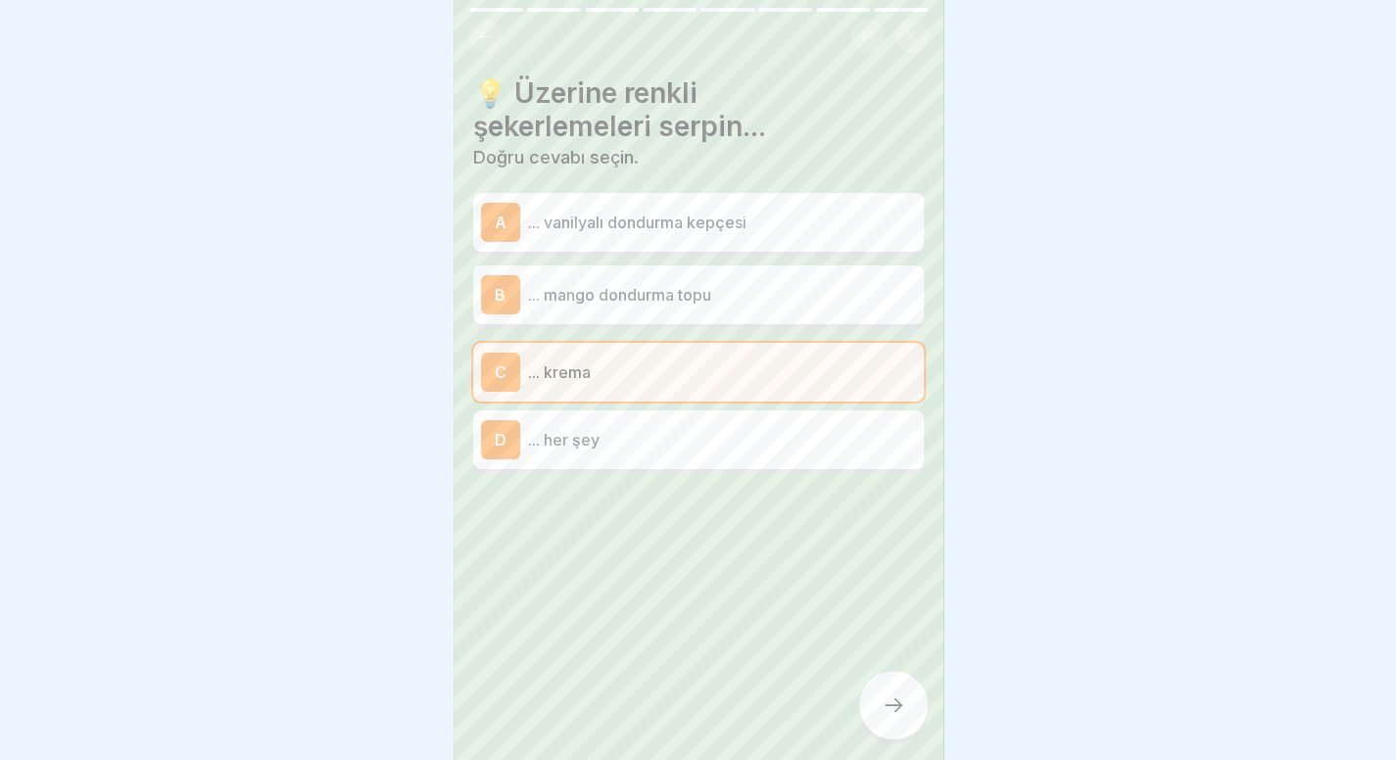
click at [882, 706] on div at bounding box center [893, 705] width 69 height 69
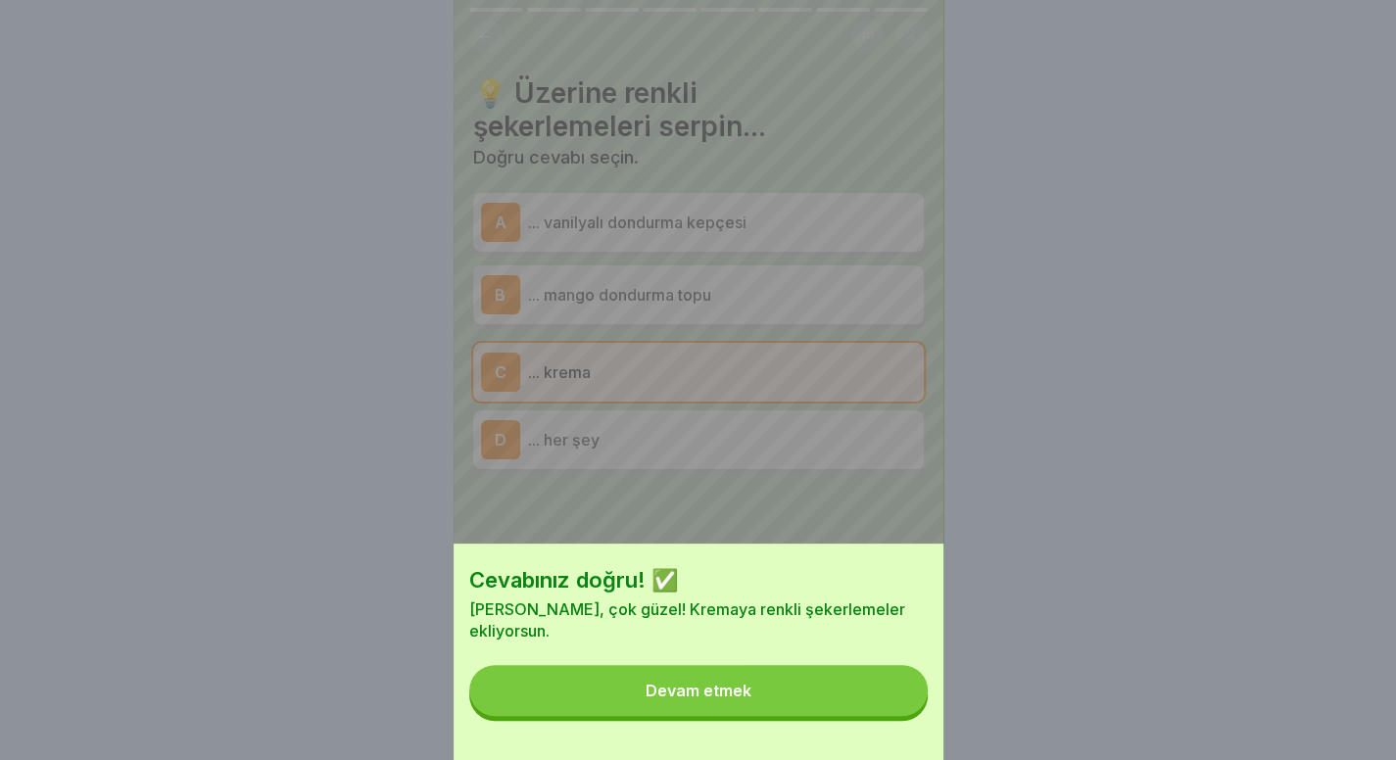
click at [882, 706] on button "Devam etmek" at bounding box center [698, 690] width 458 height 51
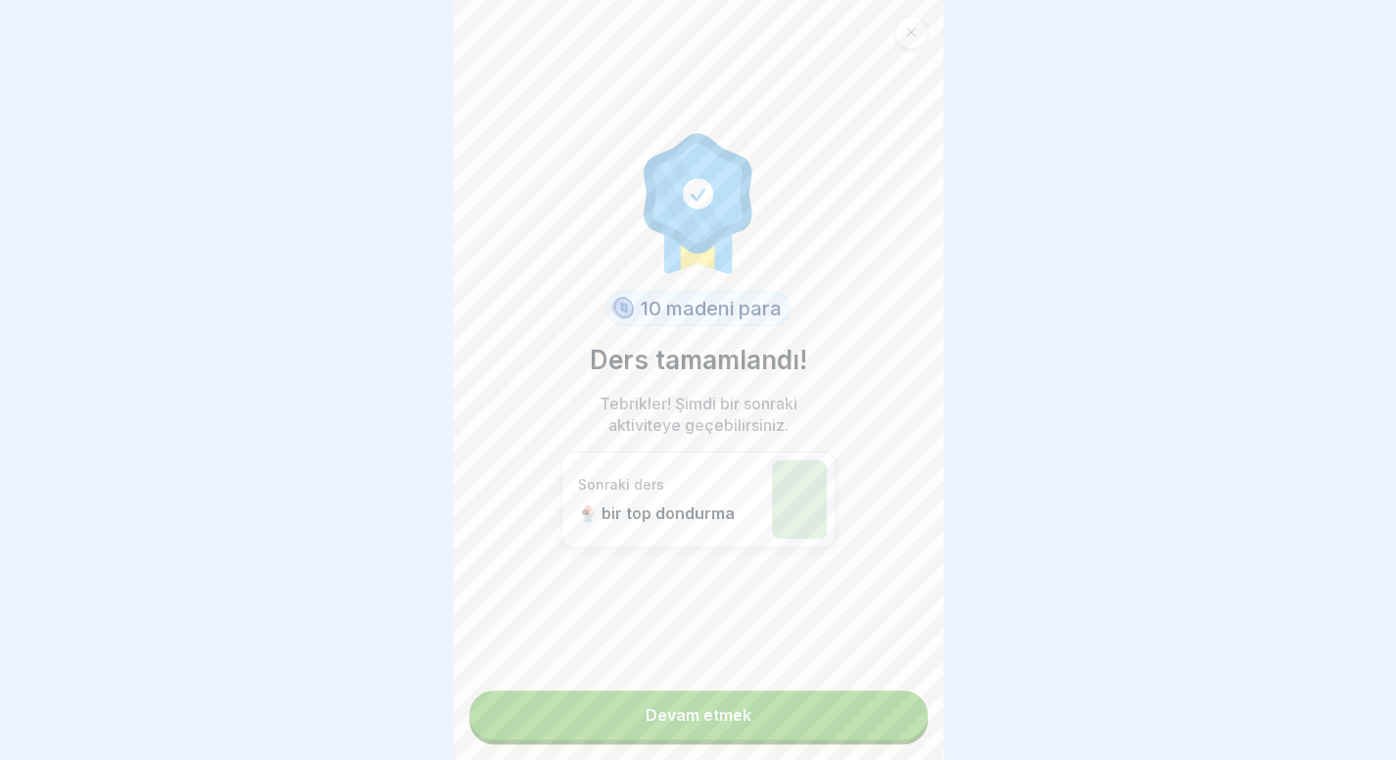
click at [798, 722] on link "Devam etmek" at bounding box center [698, 715] width 458 height 49
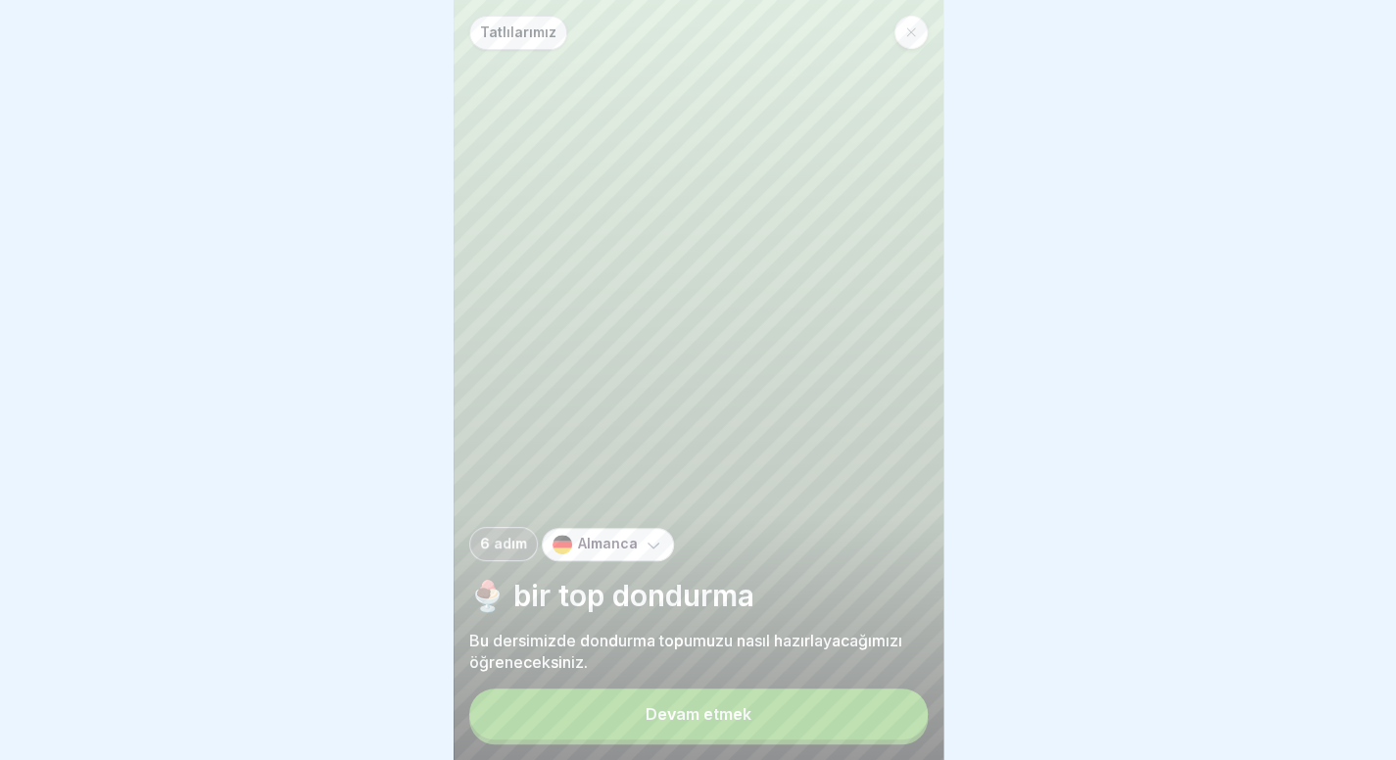
click at [798, 722] on button "Devam etmek" at bounding box center [698, 714] width 458 height 51
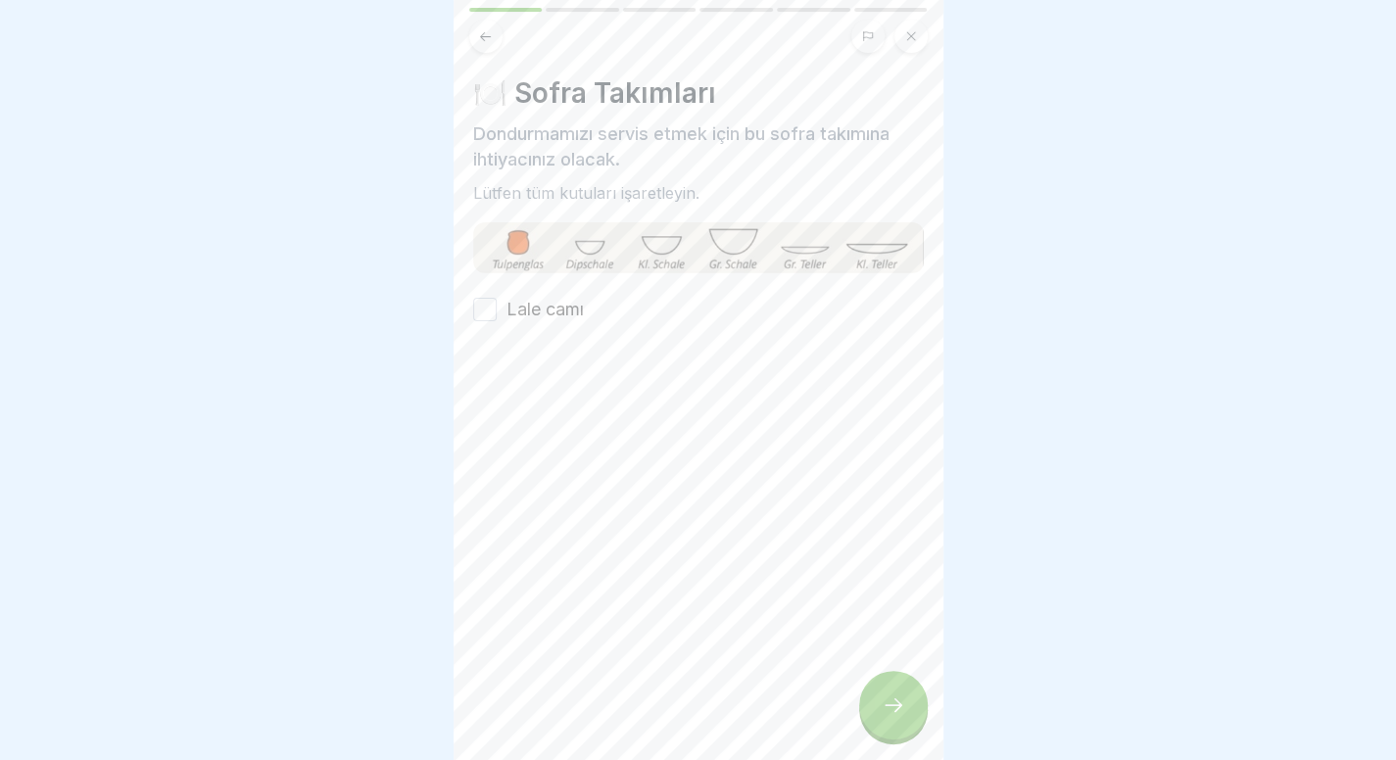
click at [490, 46] on button at bounding box center [485, 36] width 33 height 33
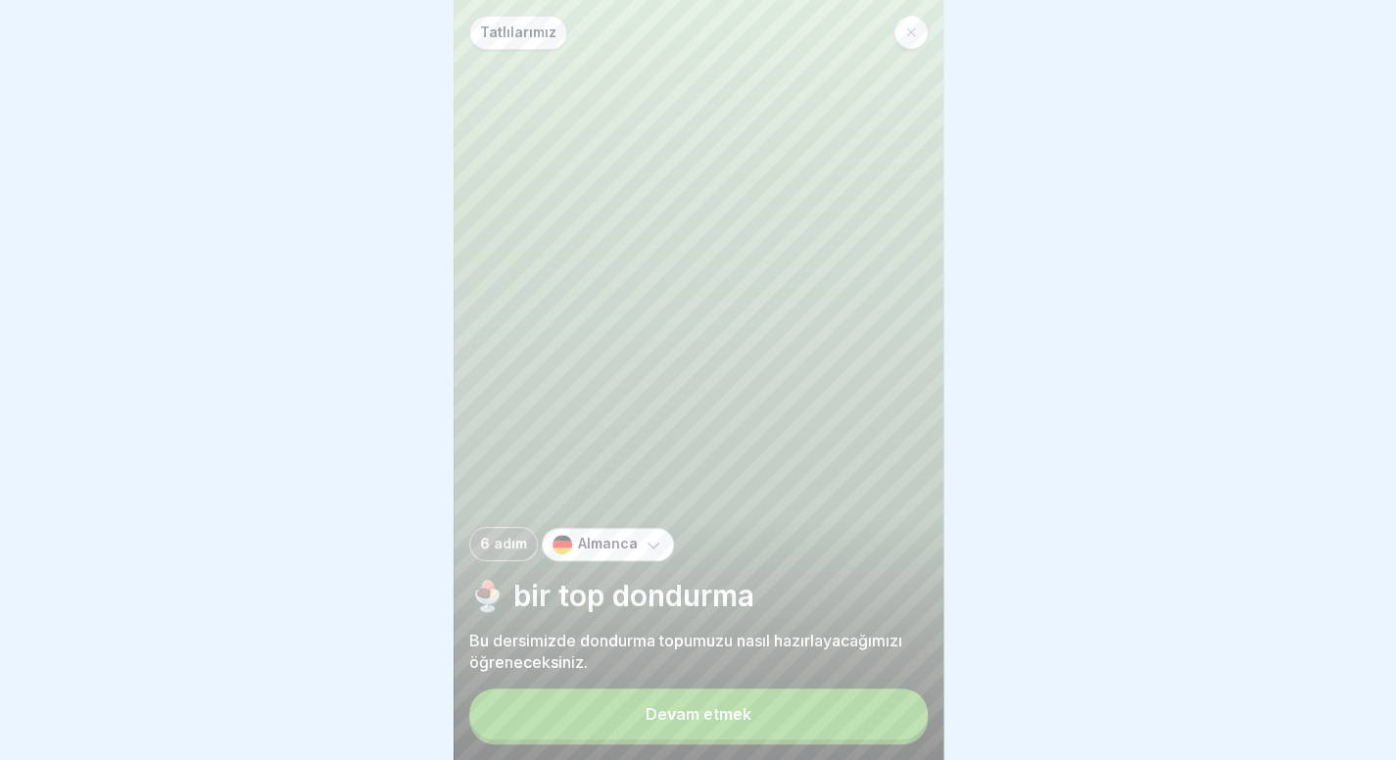
click at [753, 740] on button "Devam etmek" at bounding box center [698, 714] width 458 height 51
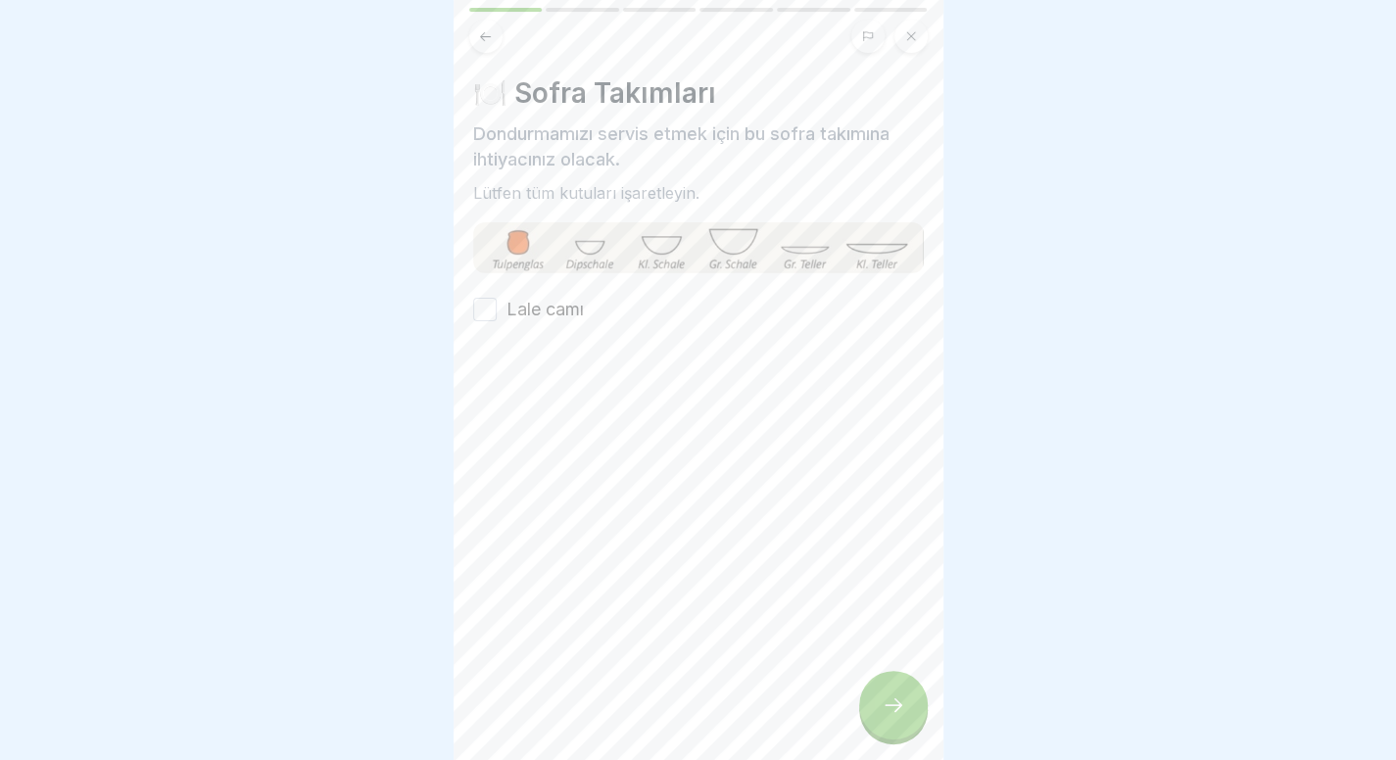
click at [556, 311] on font "Lale camı" at bounding box center [544, 309] width 77 height 21
click at [497, 311] on button "Lale camı" at bounding box center [485, 310] width 24 height 24
click at [901, 706] on div at bounding box center [893, 705] width 69 height 69
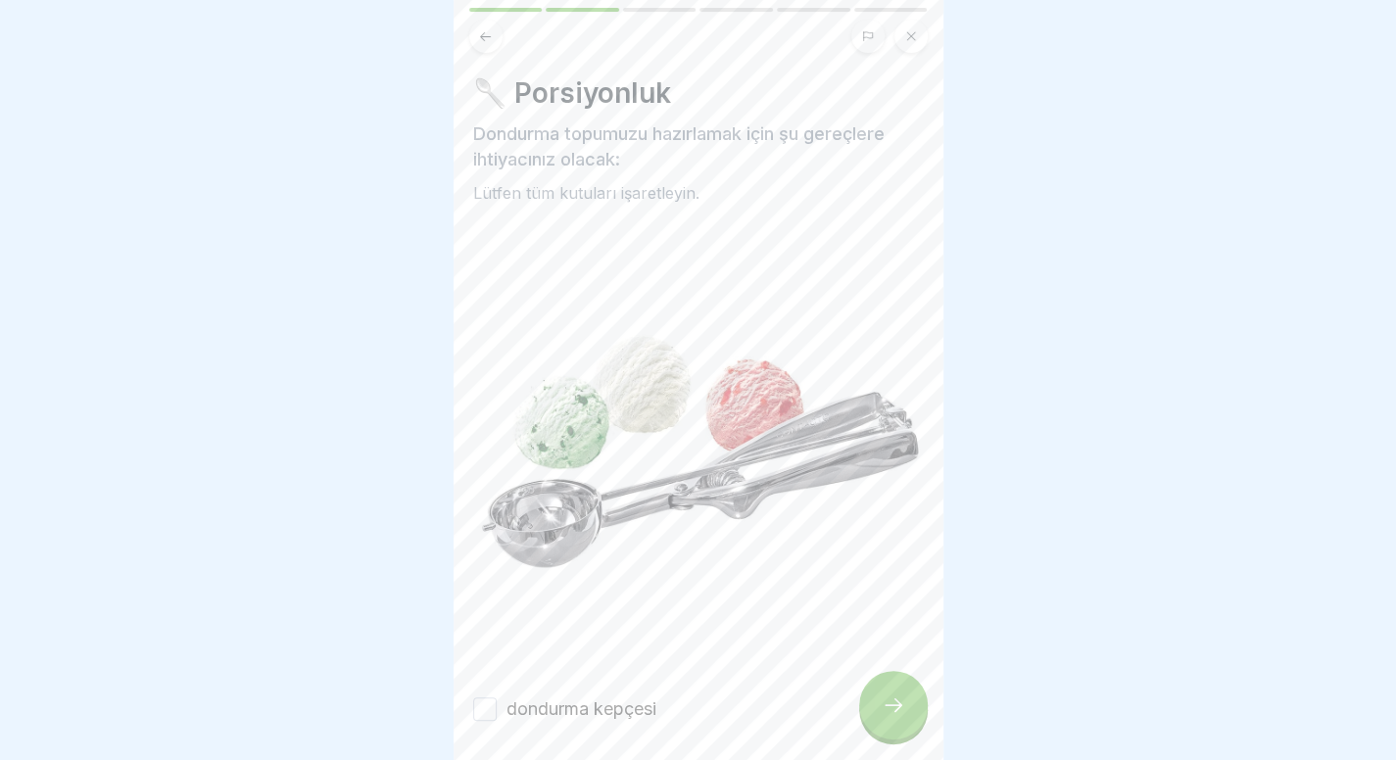
click at [606, 696] on label "dondurma kepçesi" at bounding box center [581, 708] width 150 height 25
click at [497, 697] on button "dondurma kepçesi" at bounding box center [485, 709] width 24 height 24
click at [878, 734] on div at bounding box center [893, 705] width 69 height 69
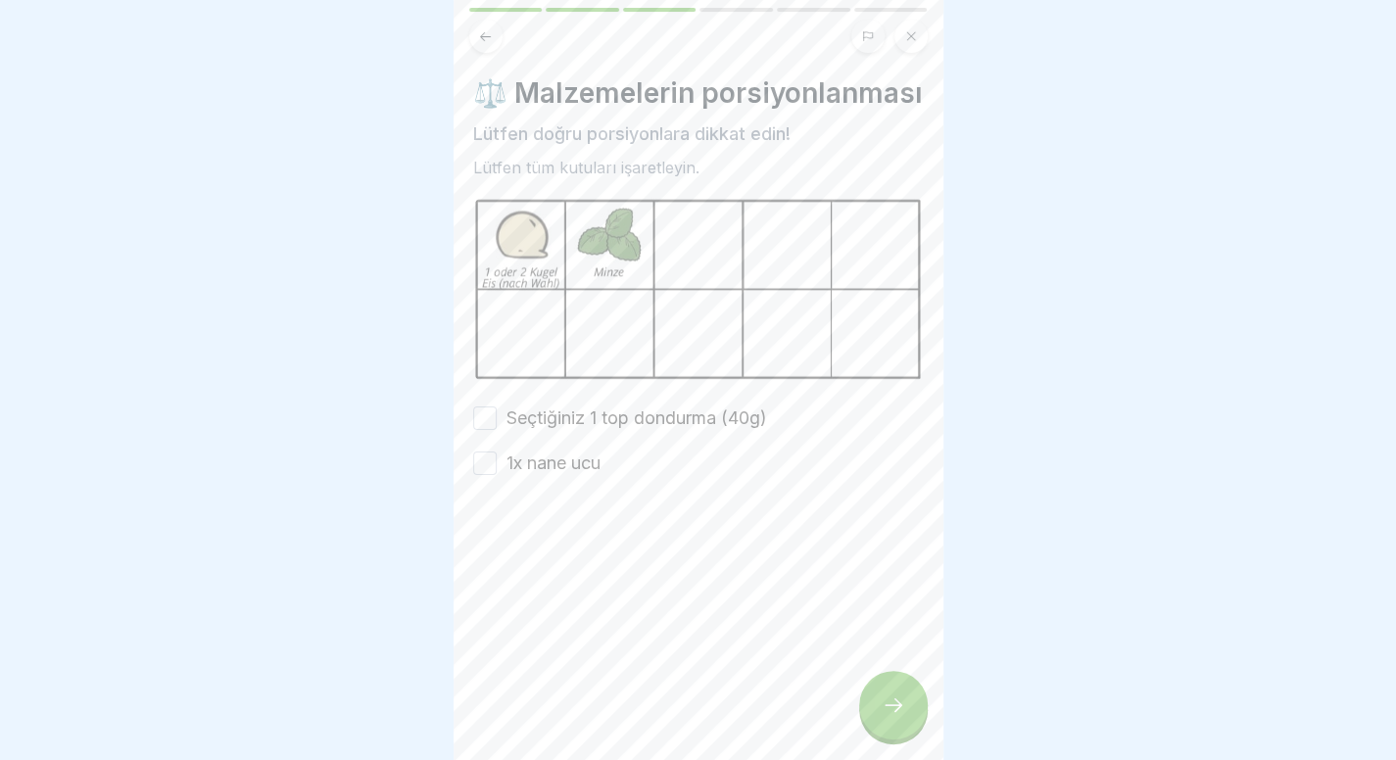
click at [641, 428] on font "Seçtiğiniz 1 top dondurma (40g)" at bounding box center [636, 417] width 261 height 21
click at [497, 430] on button "Seçtiğiniz 1 top dondurma (40g)" at bounding box center [485, 418] width 24 height 24
click at [553, 473] on font "1x nane ucu" at bounding box center [553, 463] width 94 height 21
click at [497, 475] on button "1x nane ucu" at bounding box center [485, 464] width 24 height 24
click at [895, 740] on div at bounding box center [893, 705] width 69 height 69
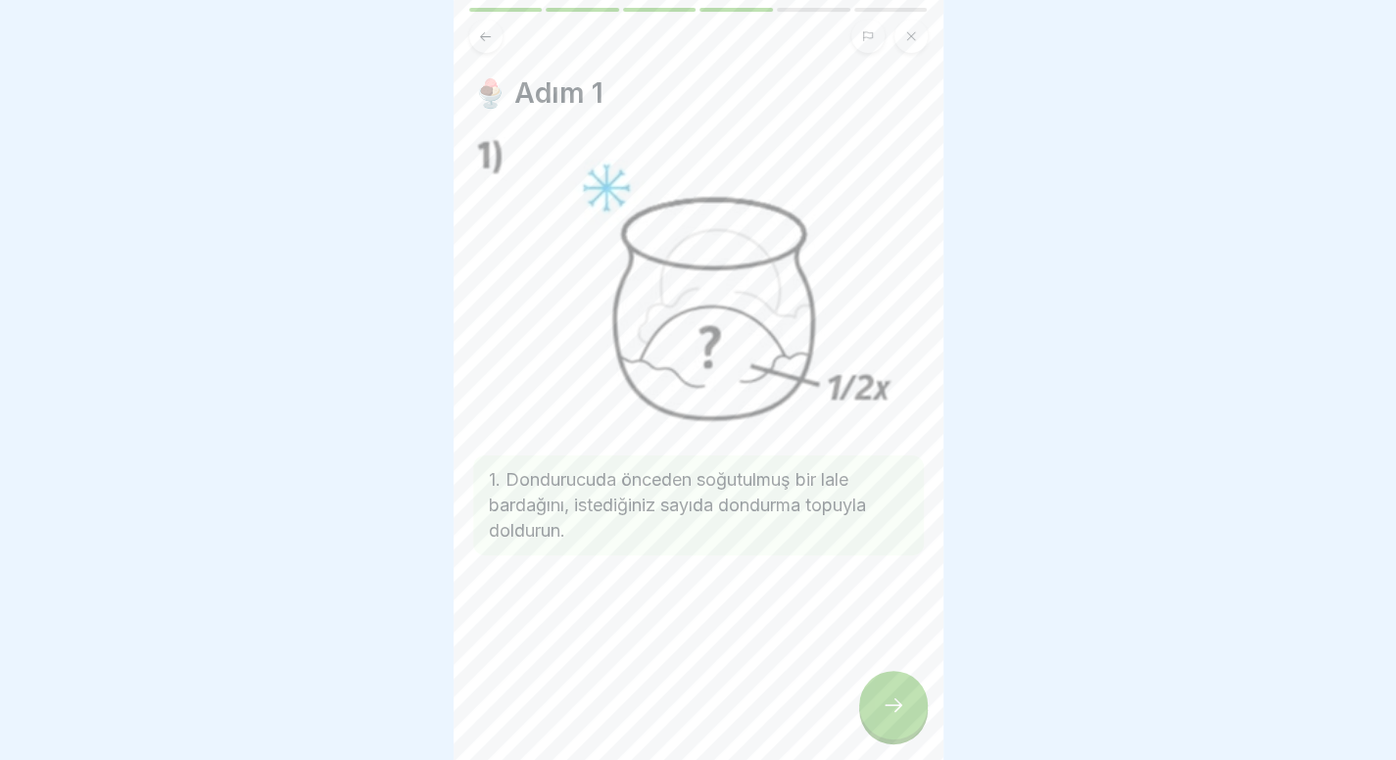
click at [895, 740] on div at bounding box center [893, 705] width 69 height 69
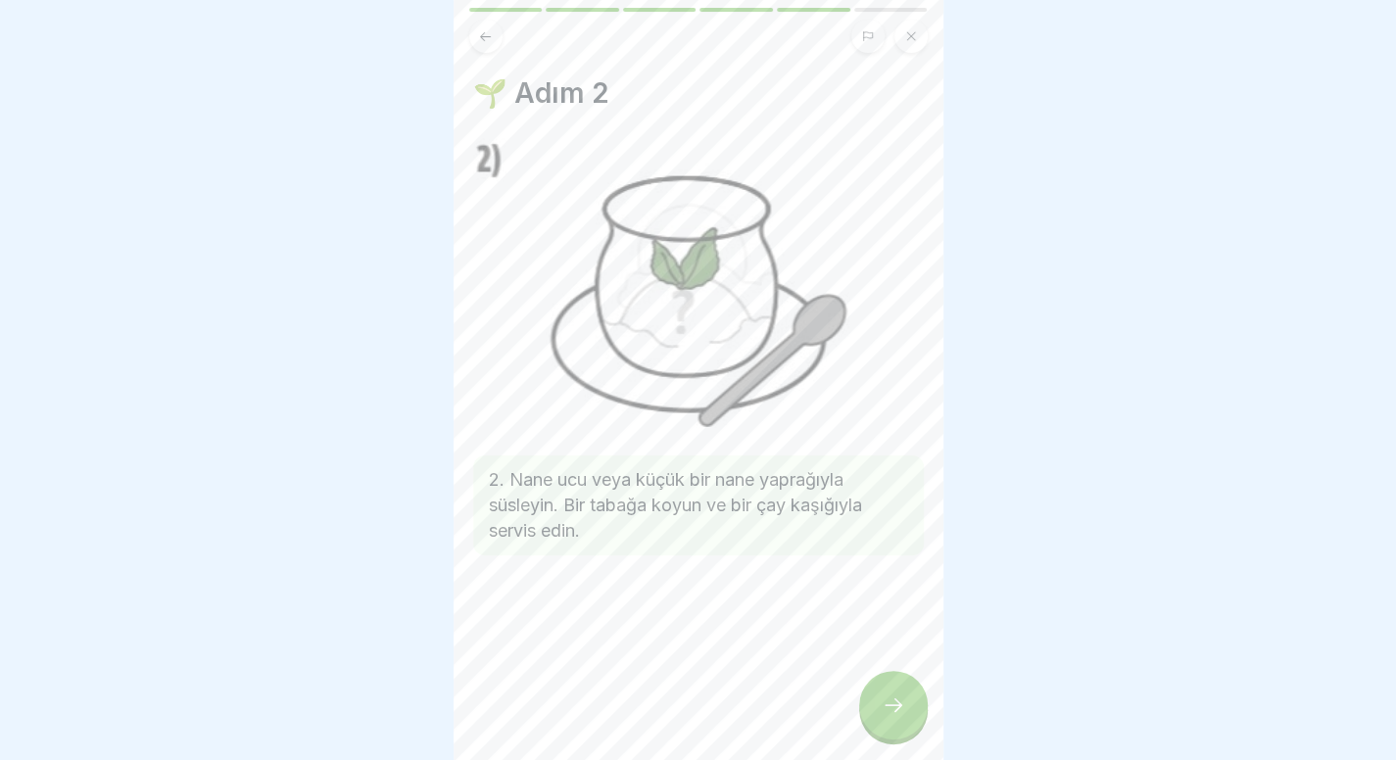
click at [887, 717] on icon at bounding box center [894, 705] width 24 height 24
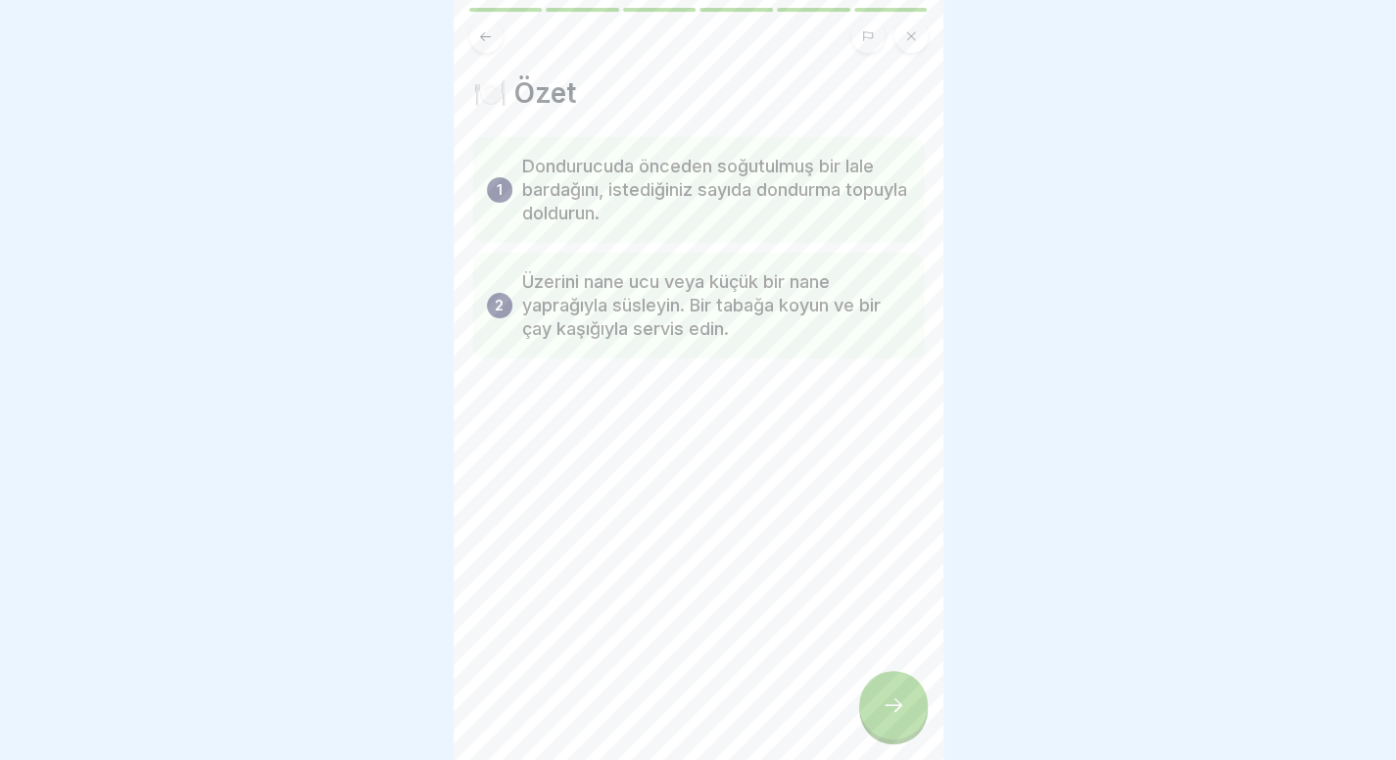
click at [896, 691] on div at bounding box center [893, 705] width 69 height 69
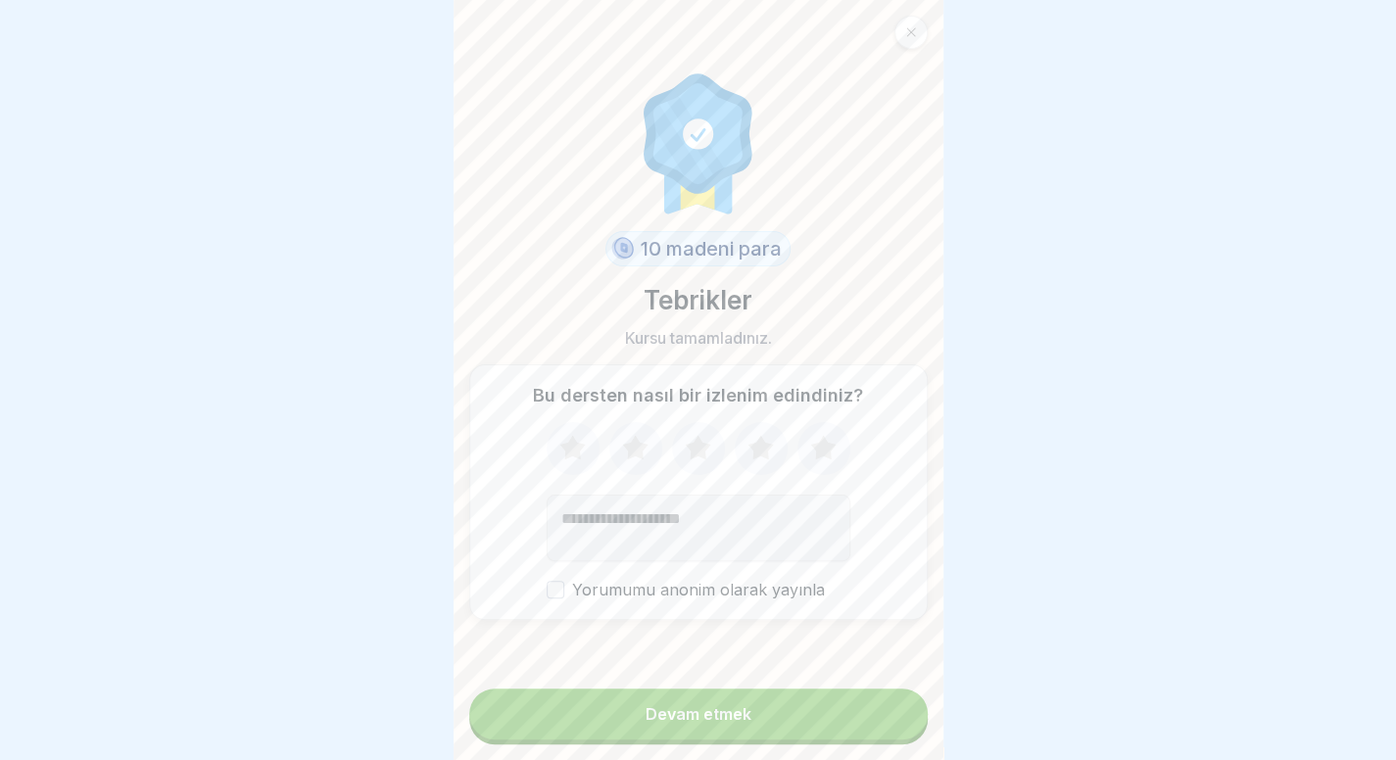
click at [804, 715] on button "Devam etmek" at bounding box center [698, 714] width 458 height 51
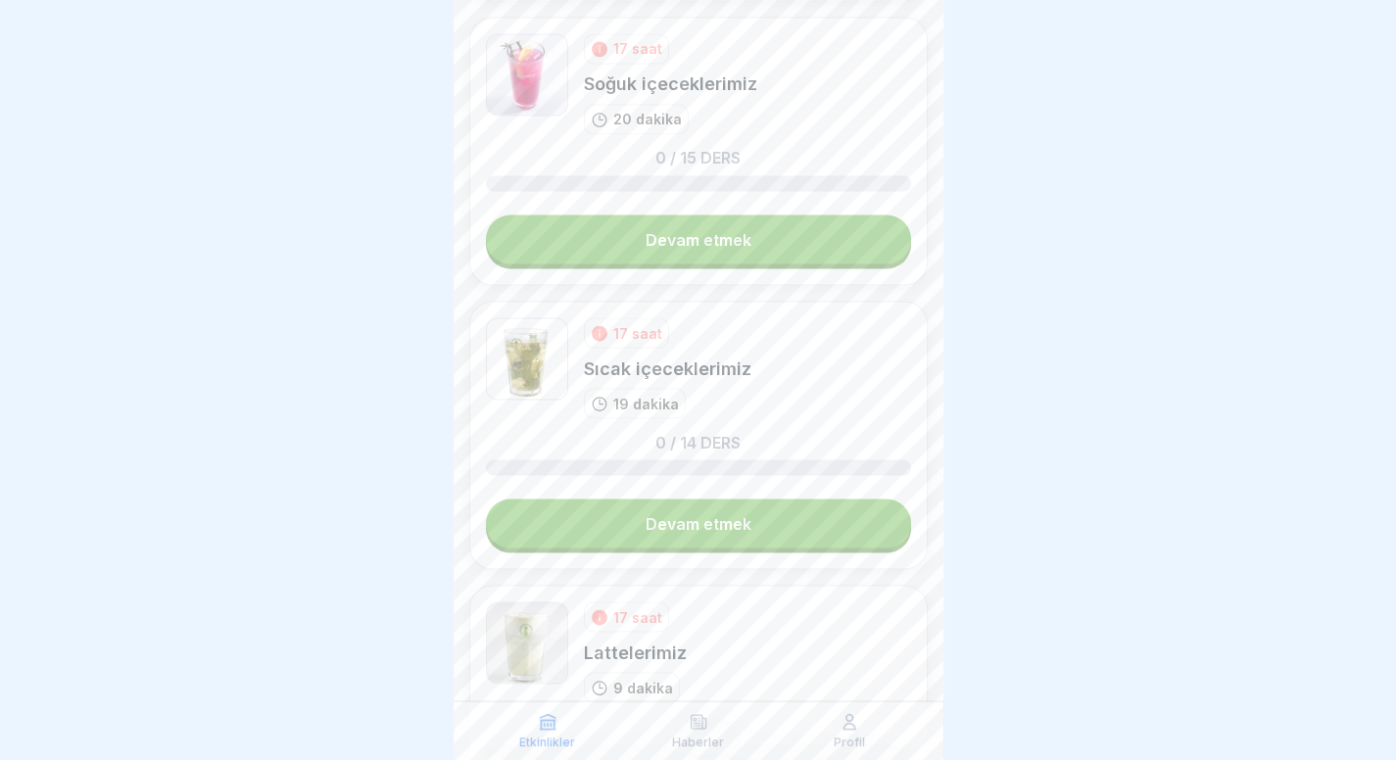
scroll to position [2379, 0]
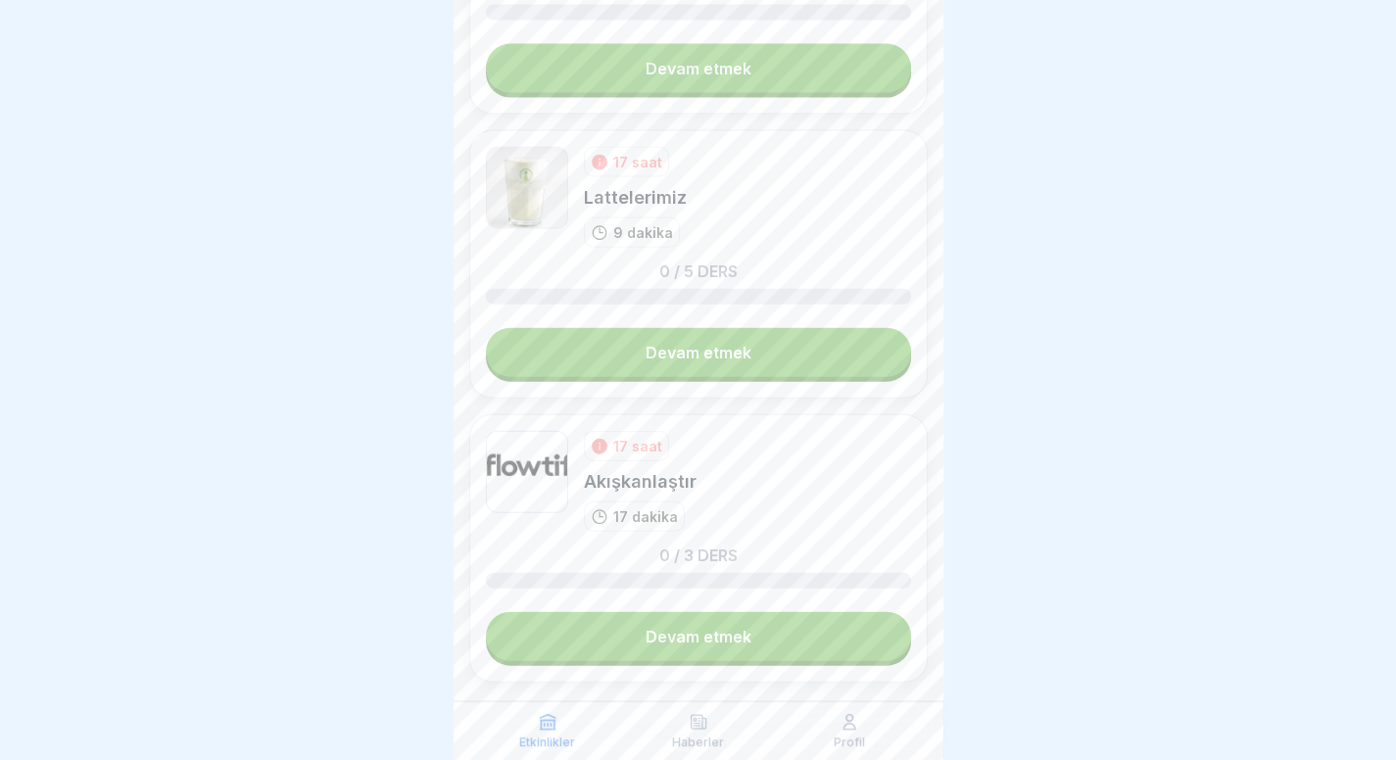
click at [758, 612] on link "Devam etmek" at bounding box center [698, 636] width 425 height 49
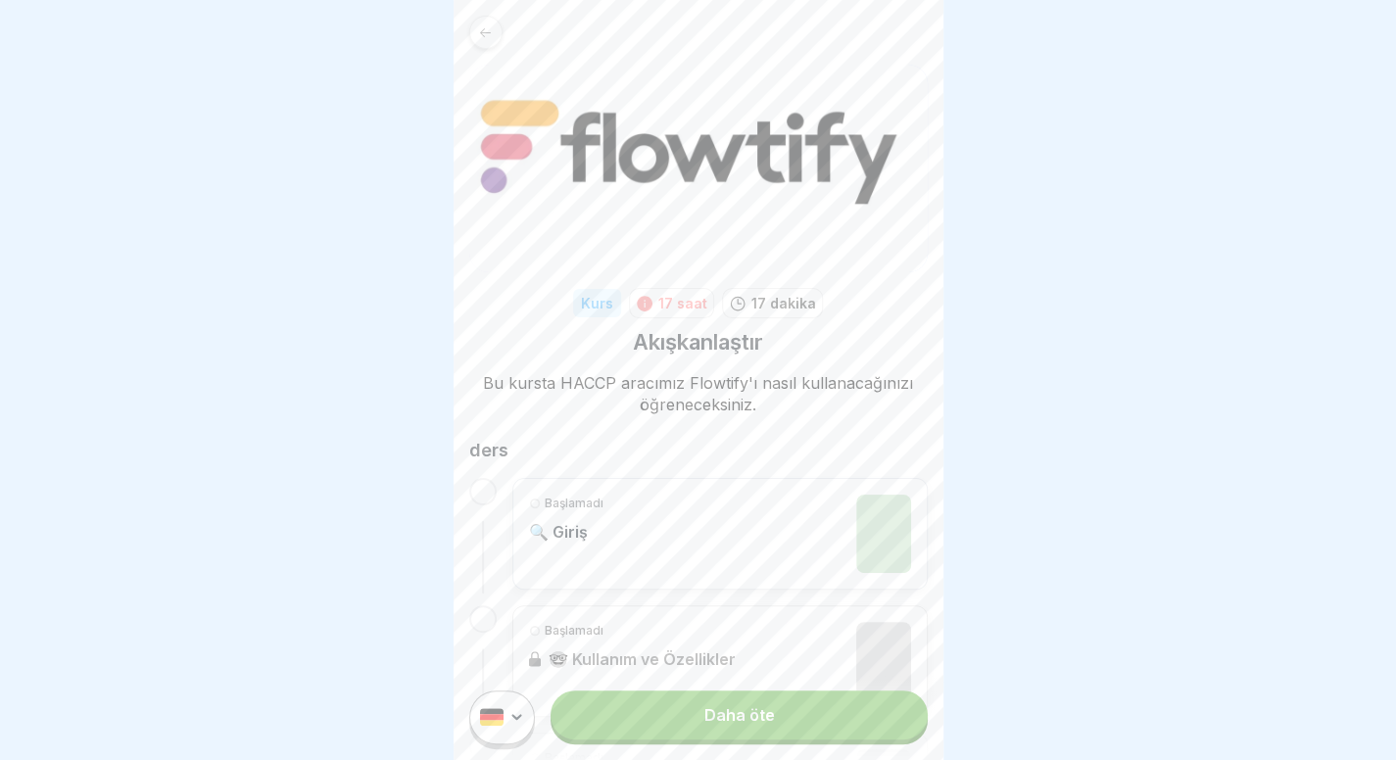
click at [474, 32] on div at bounding box center [485, 32] width 33 height 33
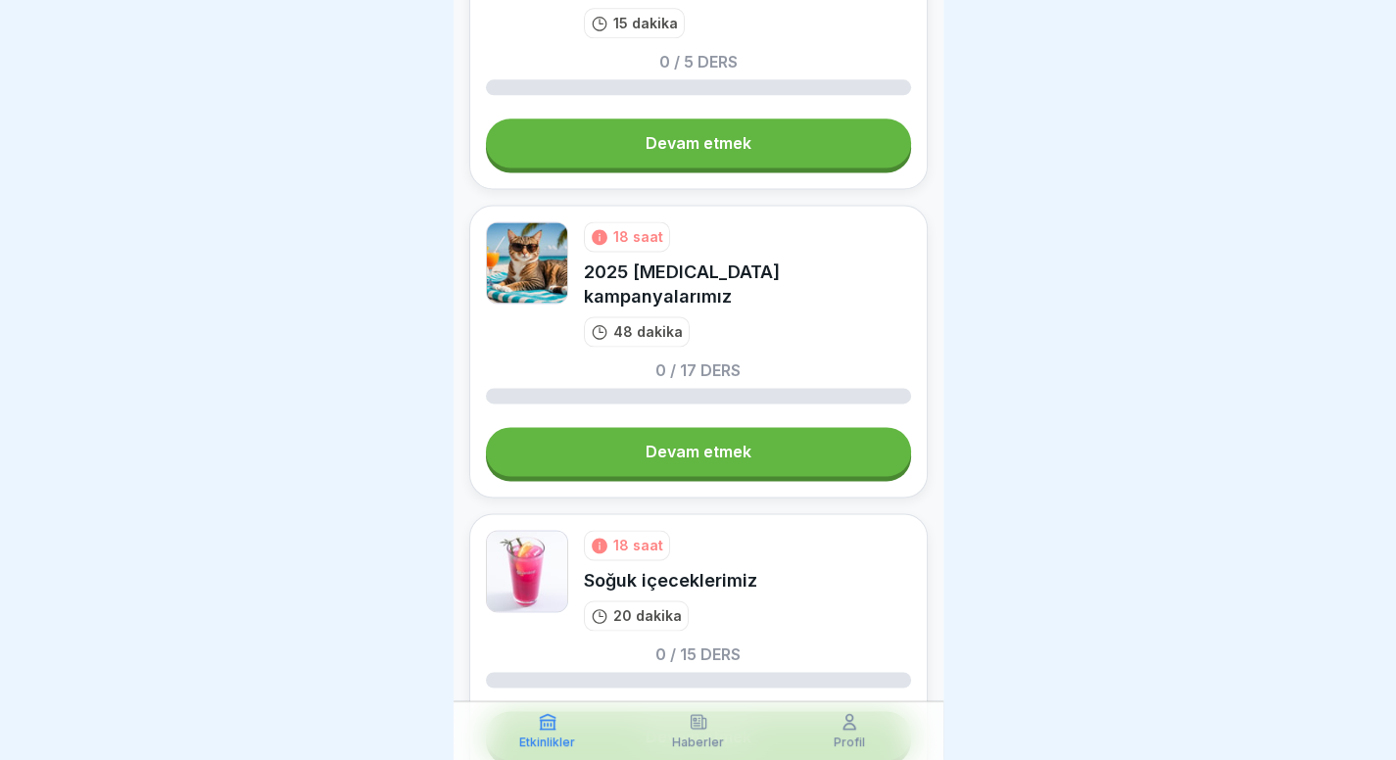
scroll to position [1429, 0]
click at [687, 426] on link "Devam etmek" at bounding box center [698, 450] width 425 height 49
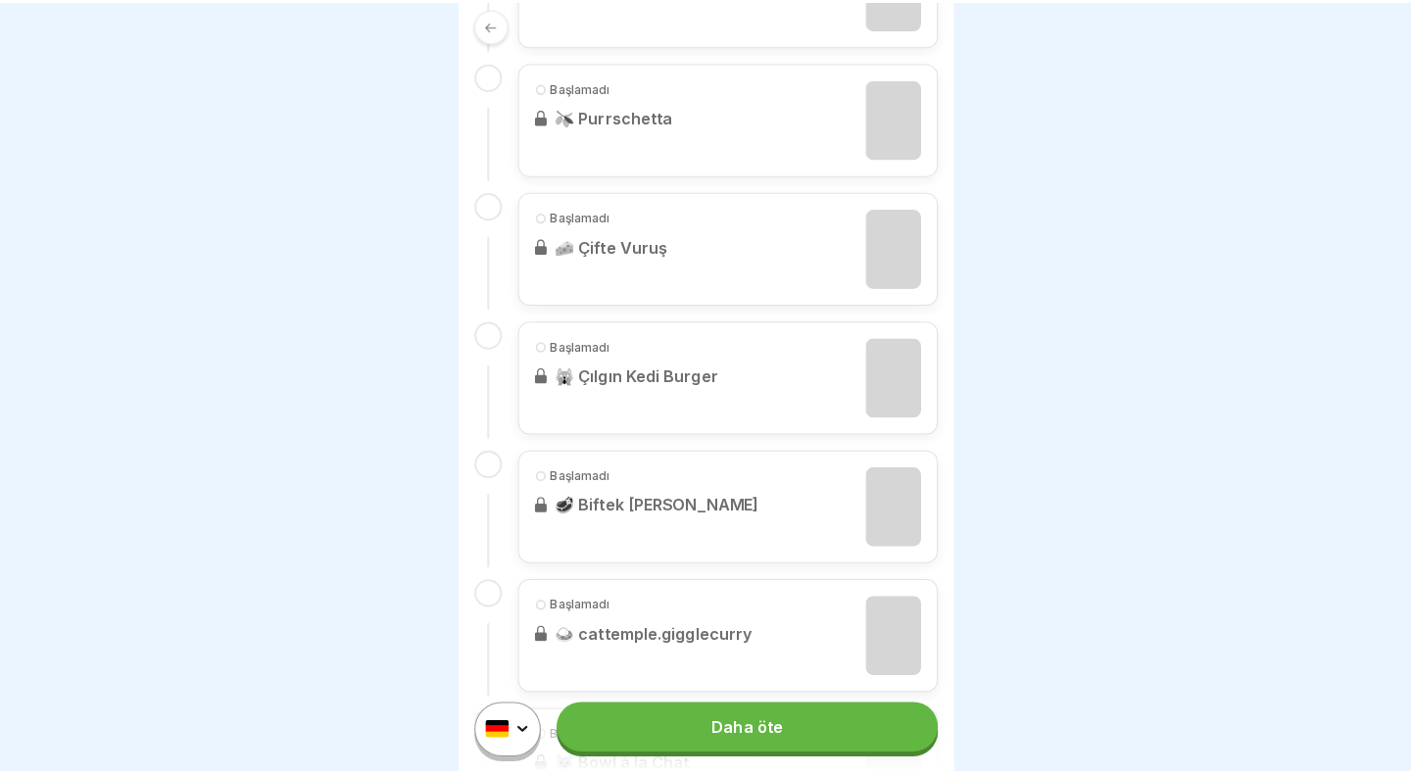
scroll to position [1956, 0]
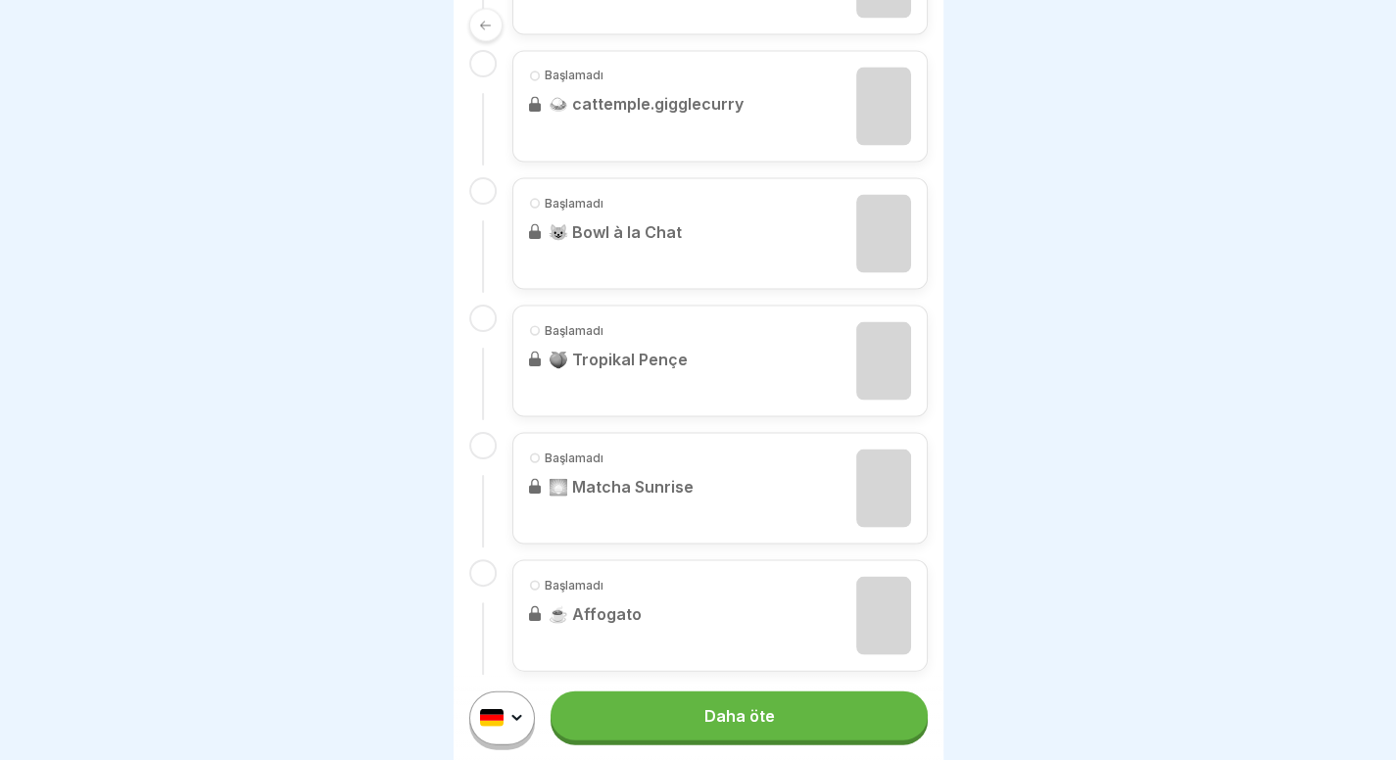
click at [727, 740] on link "Daha öte" at bounding box center [738, 715] width 376 height 49
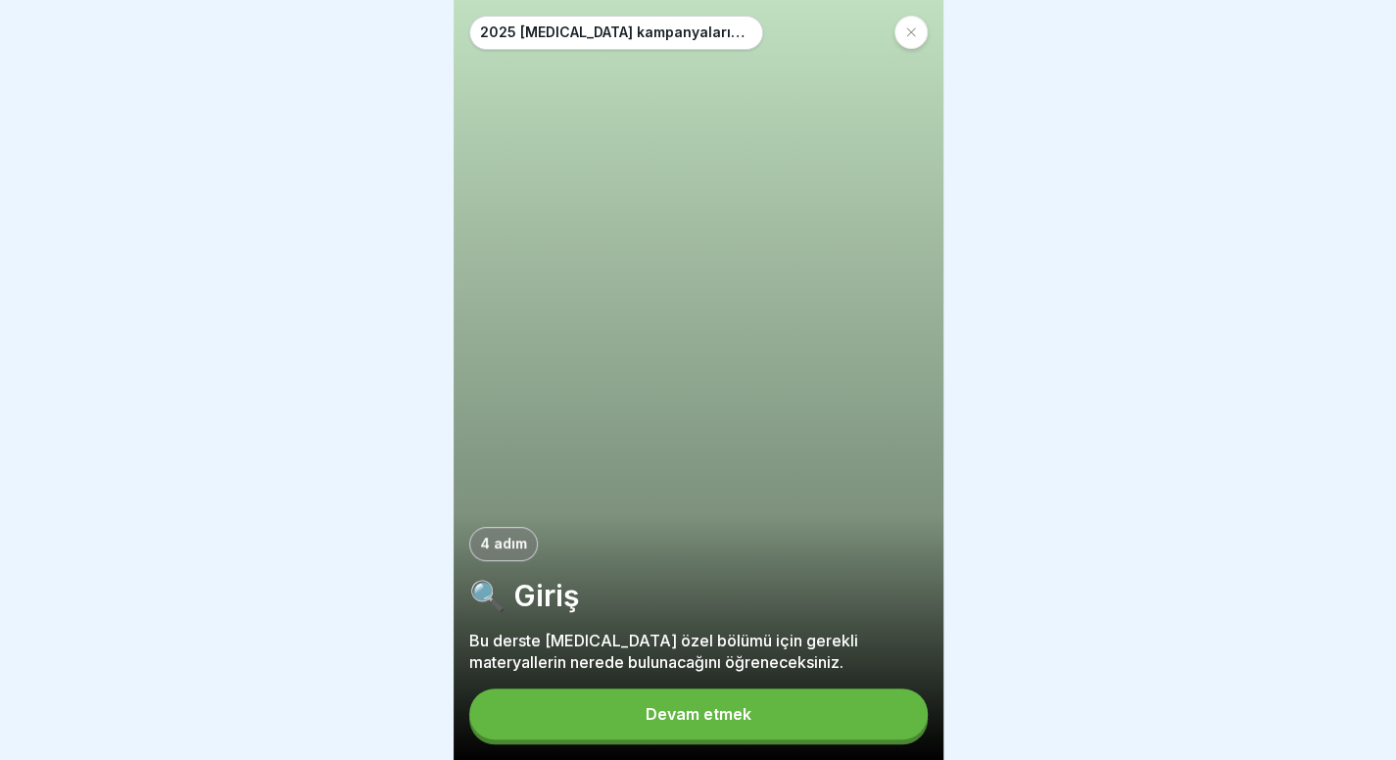
click at [770, 723] on button "Devam etmek" at bounding box center [698, 714] width 458 height 51
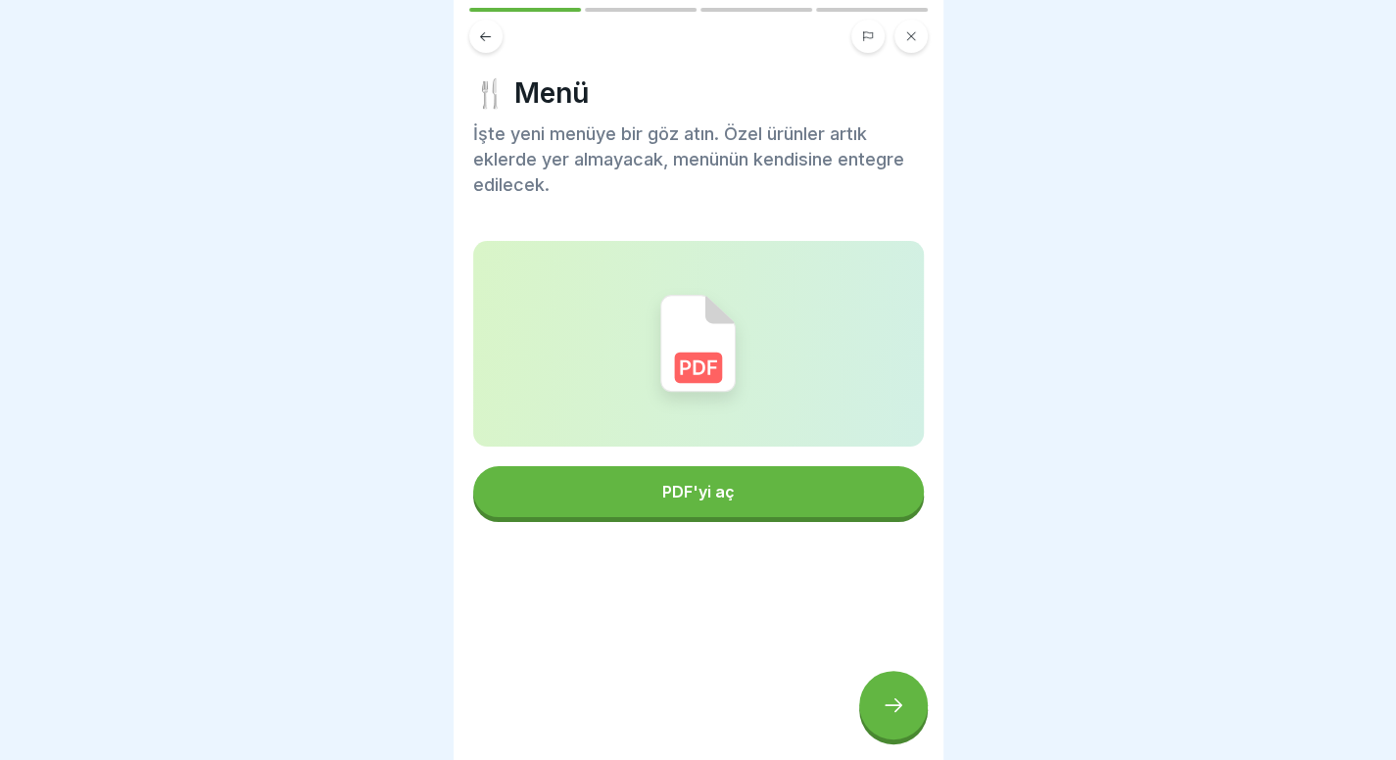
click at [742, 502] on button "PDF'yi aç" at bounding box center [698, 491] width 451 height 51
click at [913, 710] on div at bounding box center [893, 705] width 69 height 69
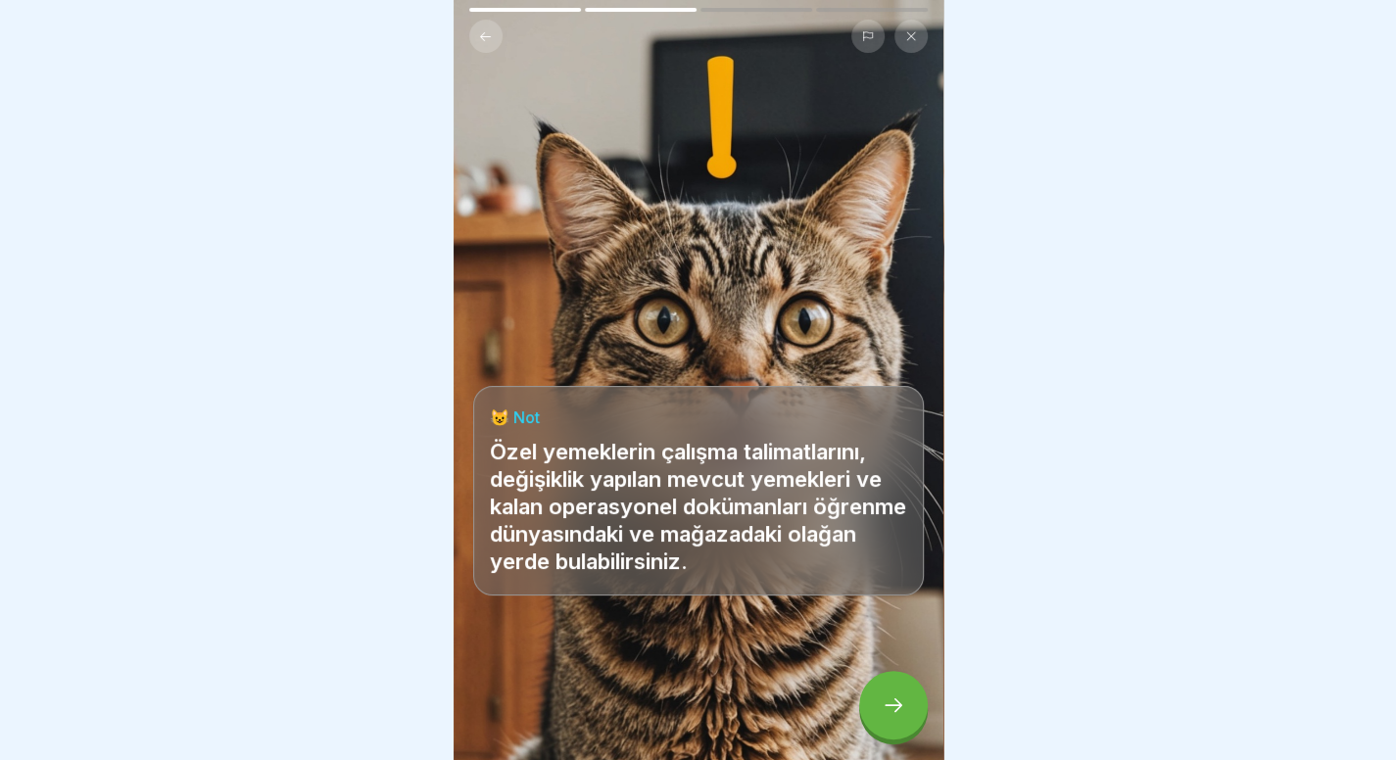
click at [897, 717] on icon at bounding box center [894, 705] width 24 height 24
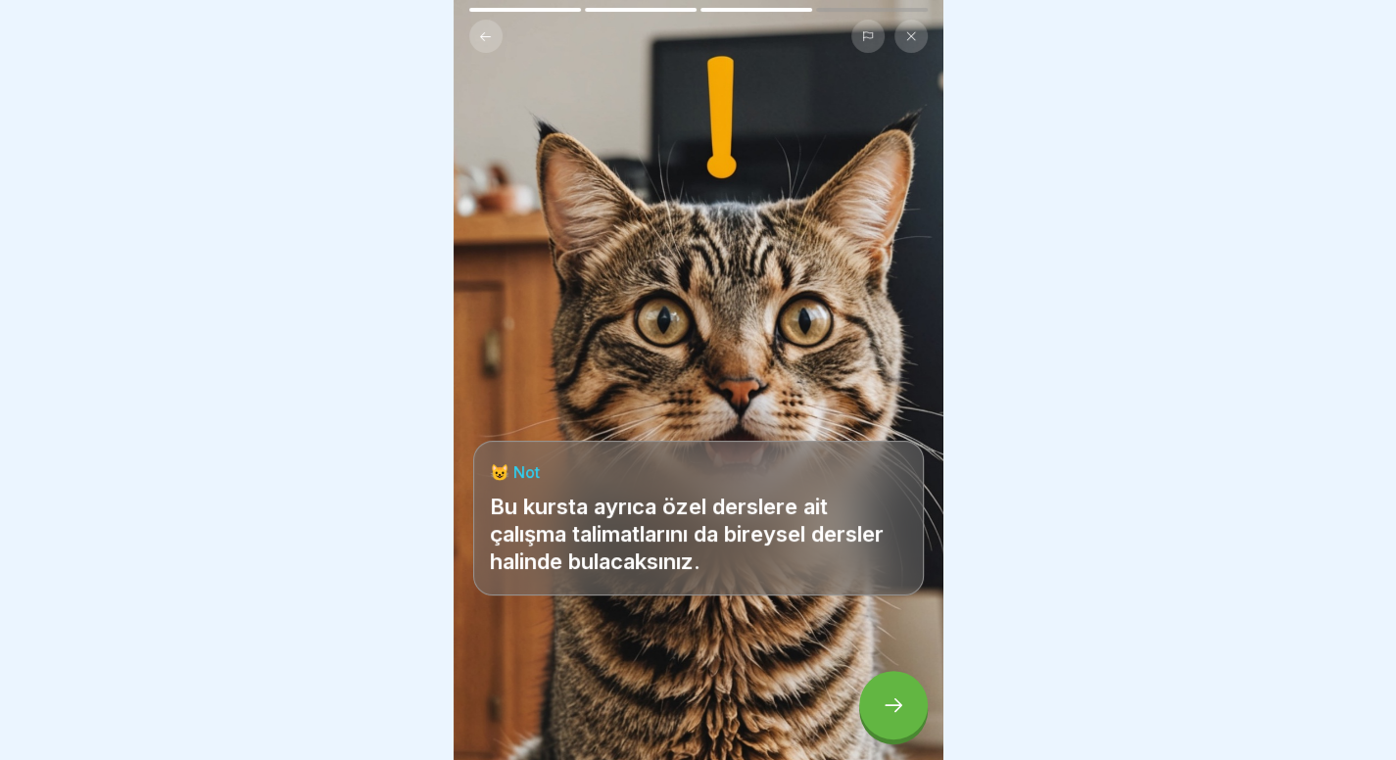
click at [897, 717] on icon at bounding box center [894, 705] width 24 height 24
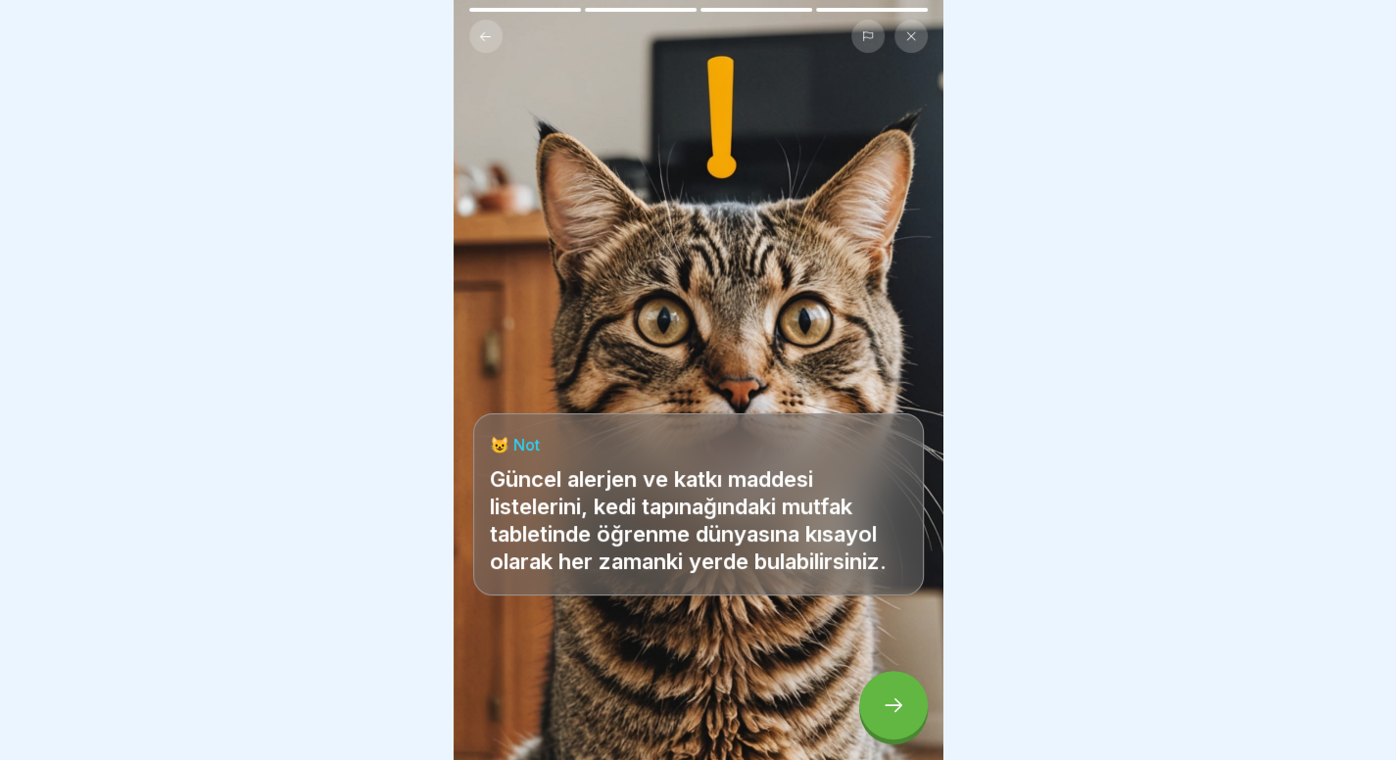
click at [897, 717] on icon at bounding box center [894, 705] width 24 height 24
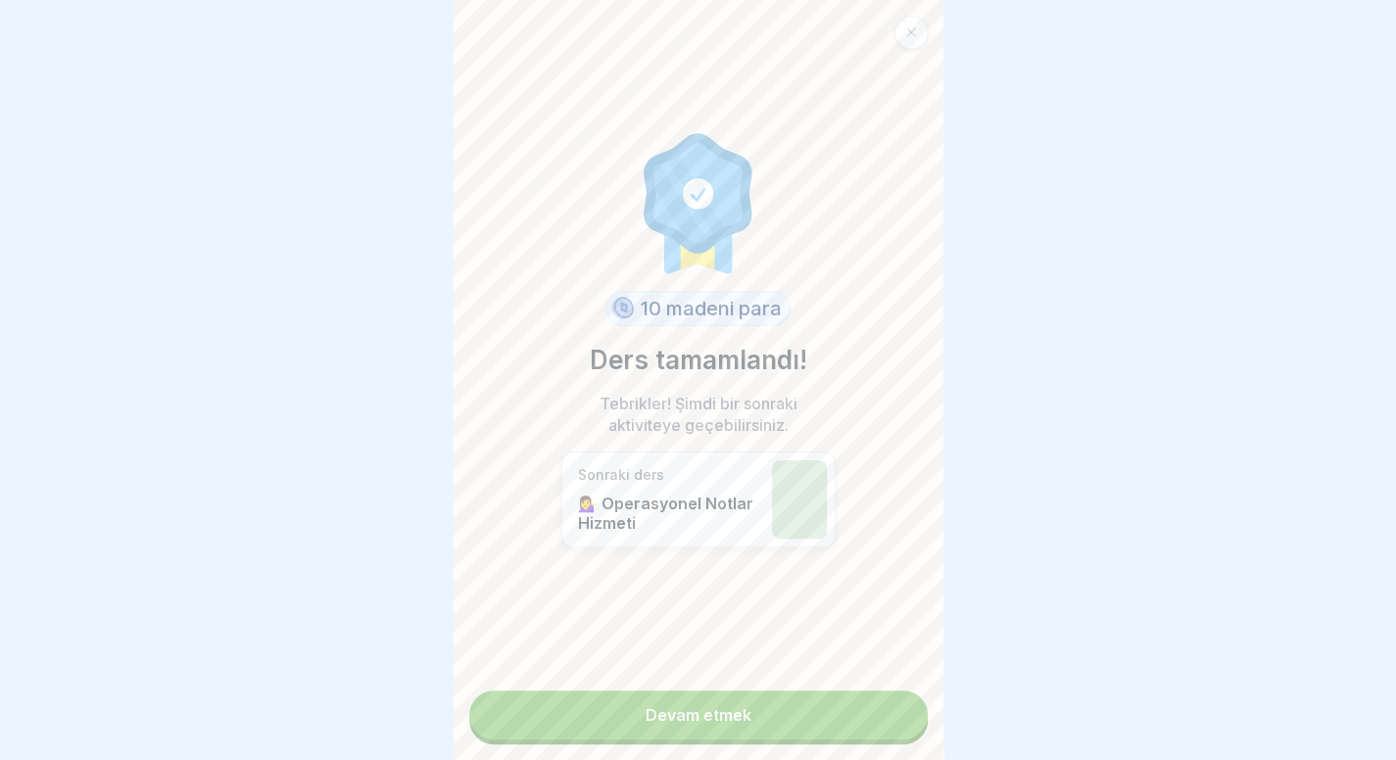
click at [897, 726] on link "Devam etmek" at bounding box center [698, 715] width 458 height 49
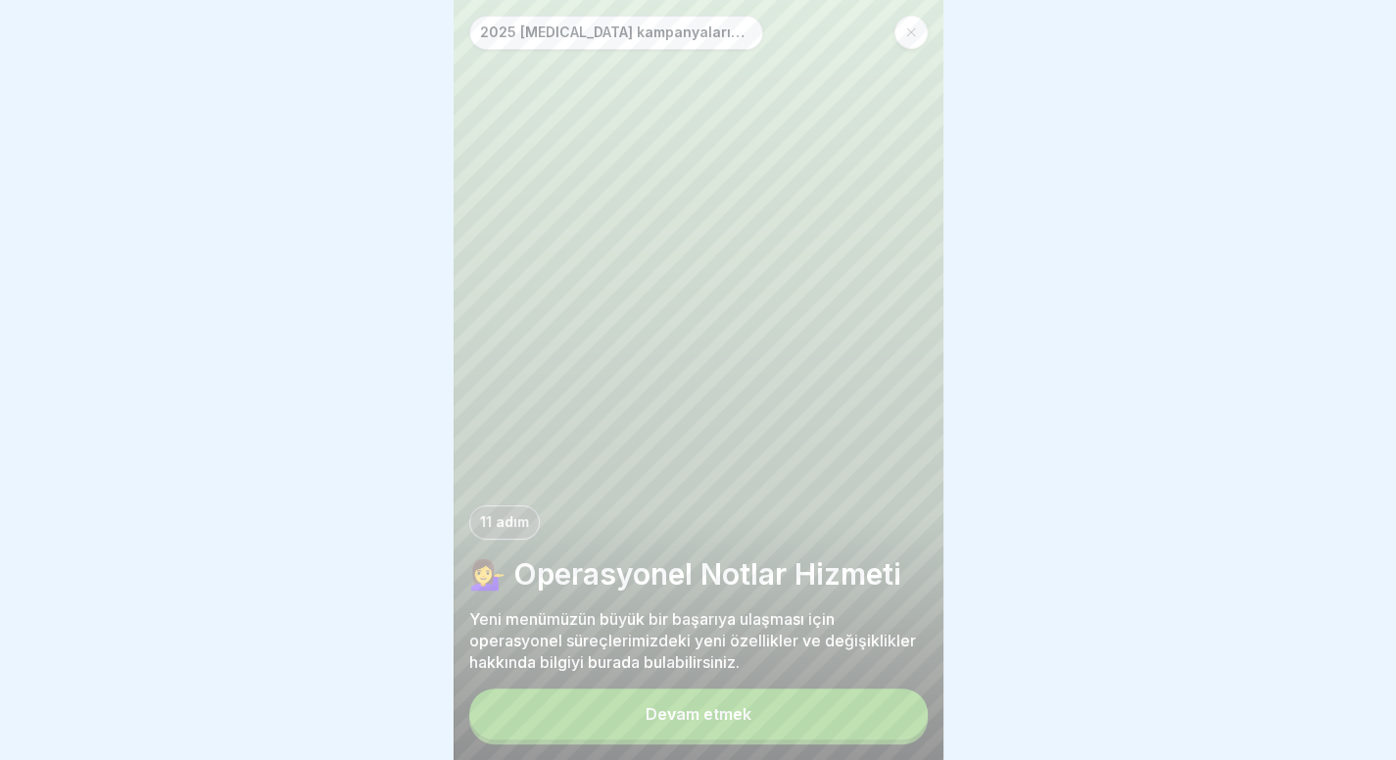
click at [831, 708] on button "Devam etmek" at bounding box center [698, 714] width 458 height 51
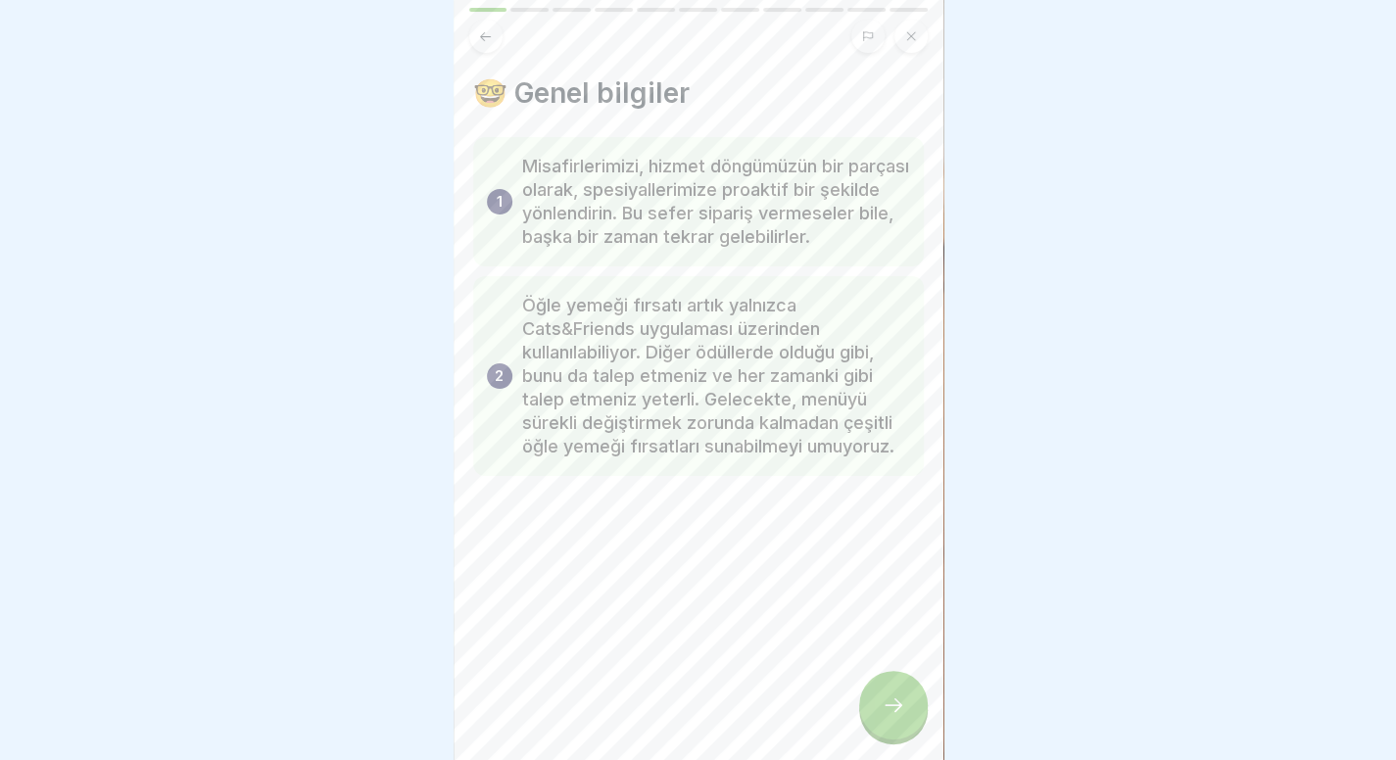
click at [897, 717] on icon at bounding box center [894, 705] width 24 height 24
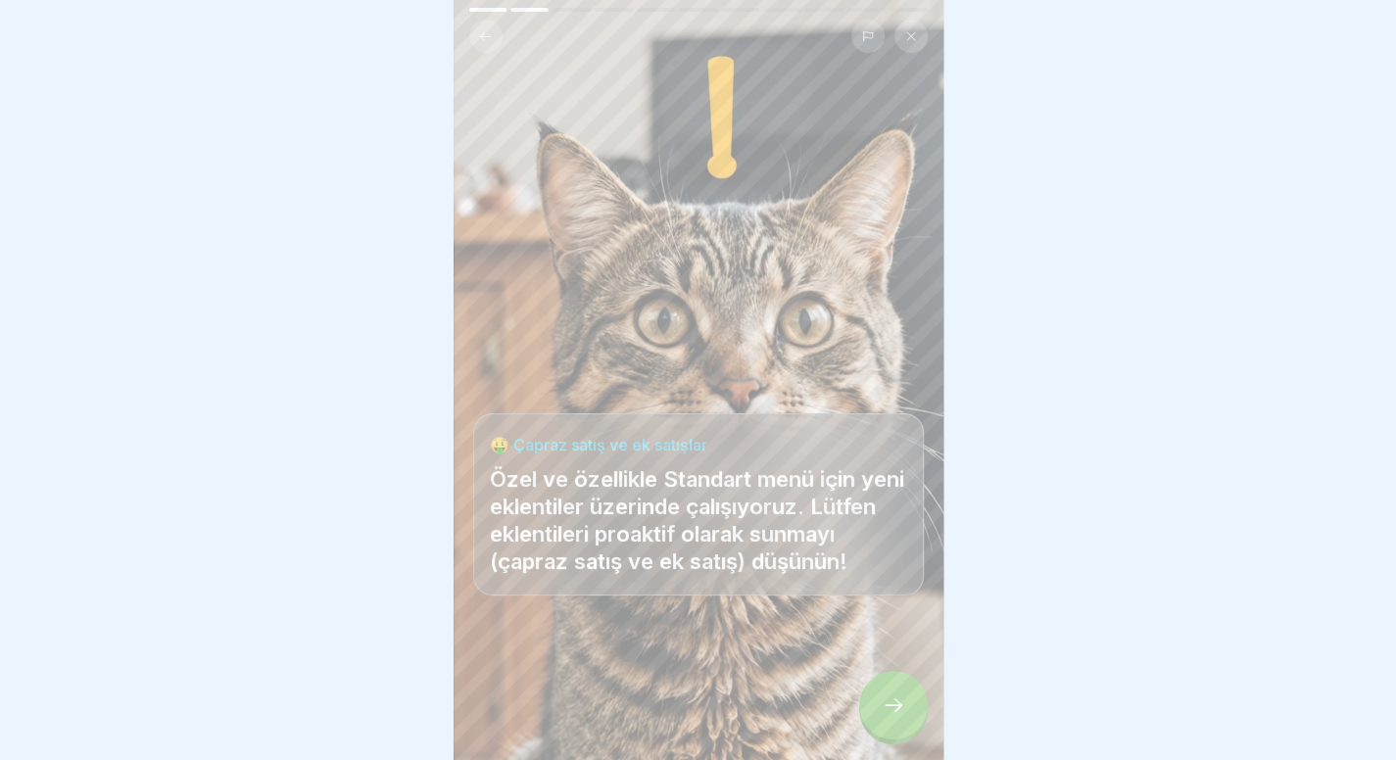
click at [897, 717] on icon at bounding box center [894, 705] width 24 height 24
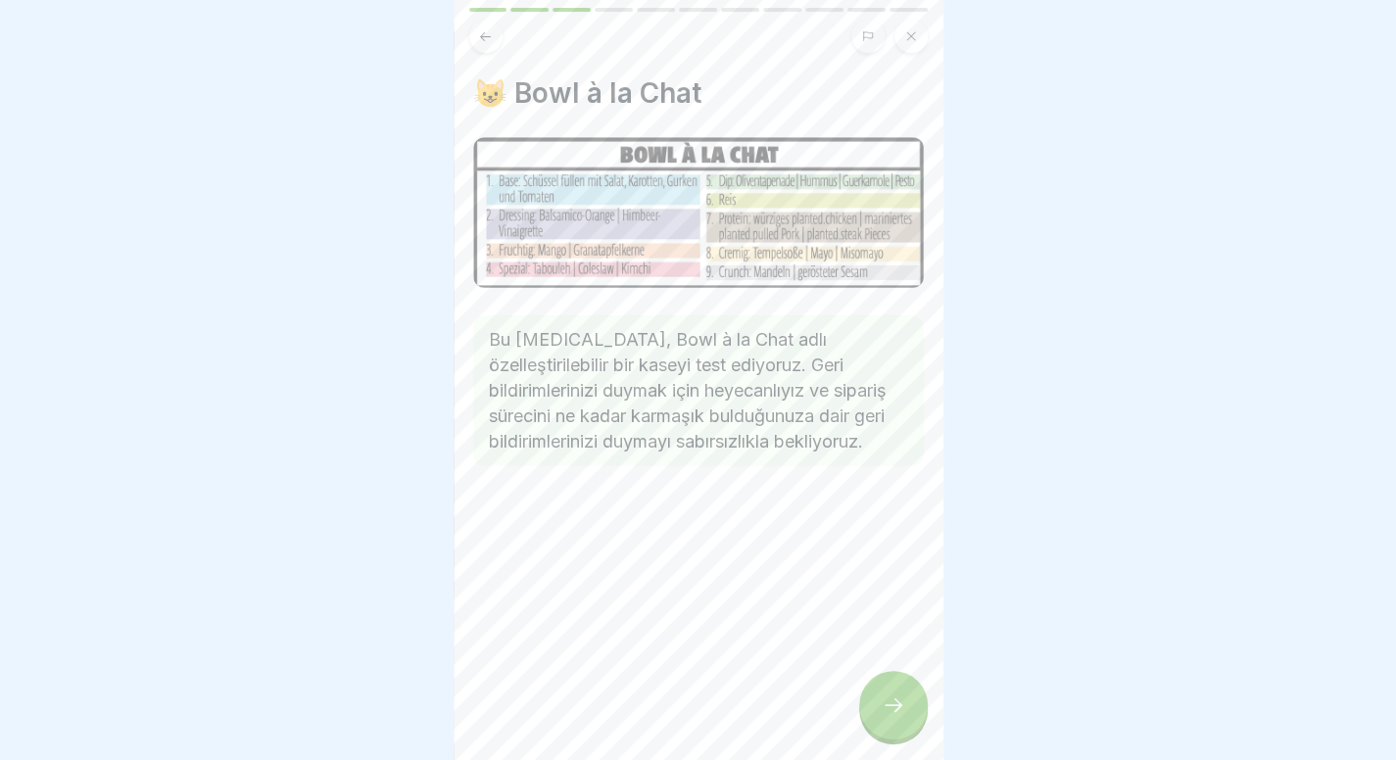
click at [897, 717] on icon at bounding box center [894, 705] width 24 height 24
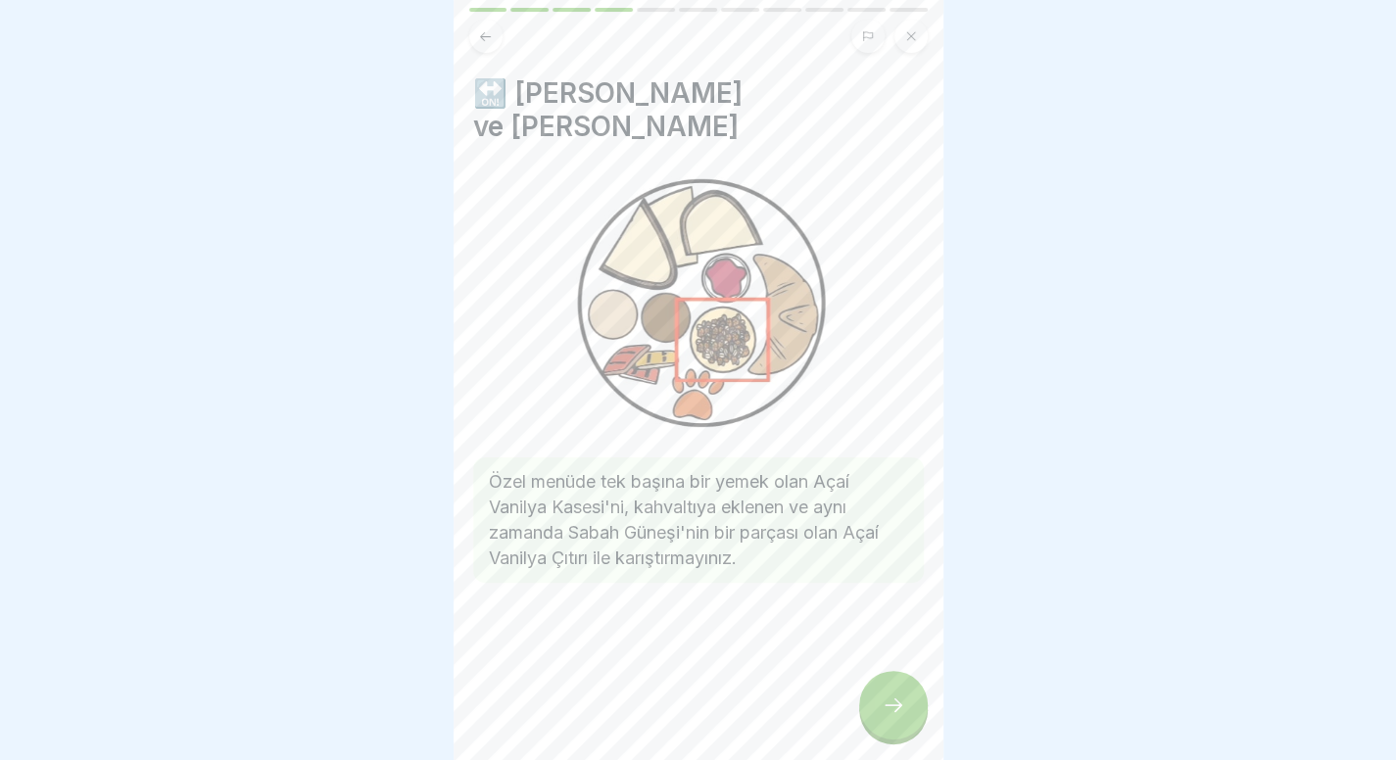
click at [897, 717] on icon at bounding box center [894, 705] width 24 height 24
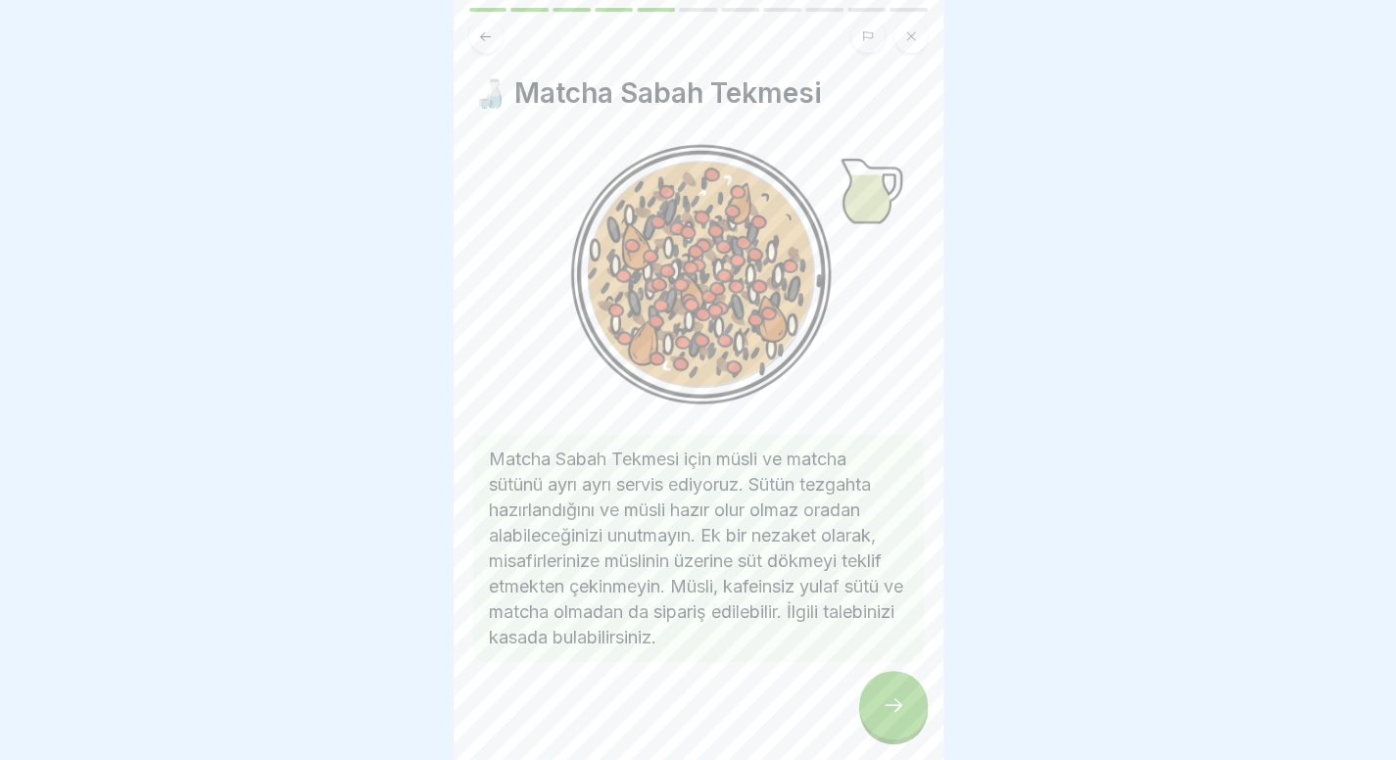
click at [897, 717] on icon at bounding box center [894, 705] width 24 height 24
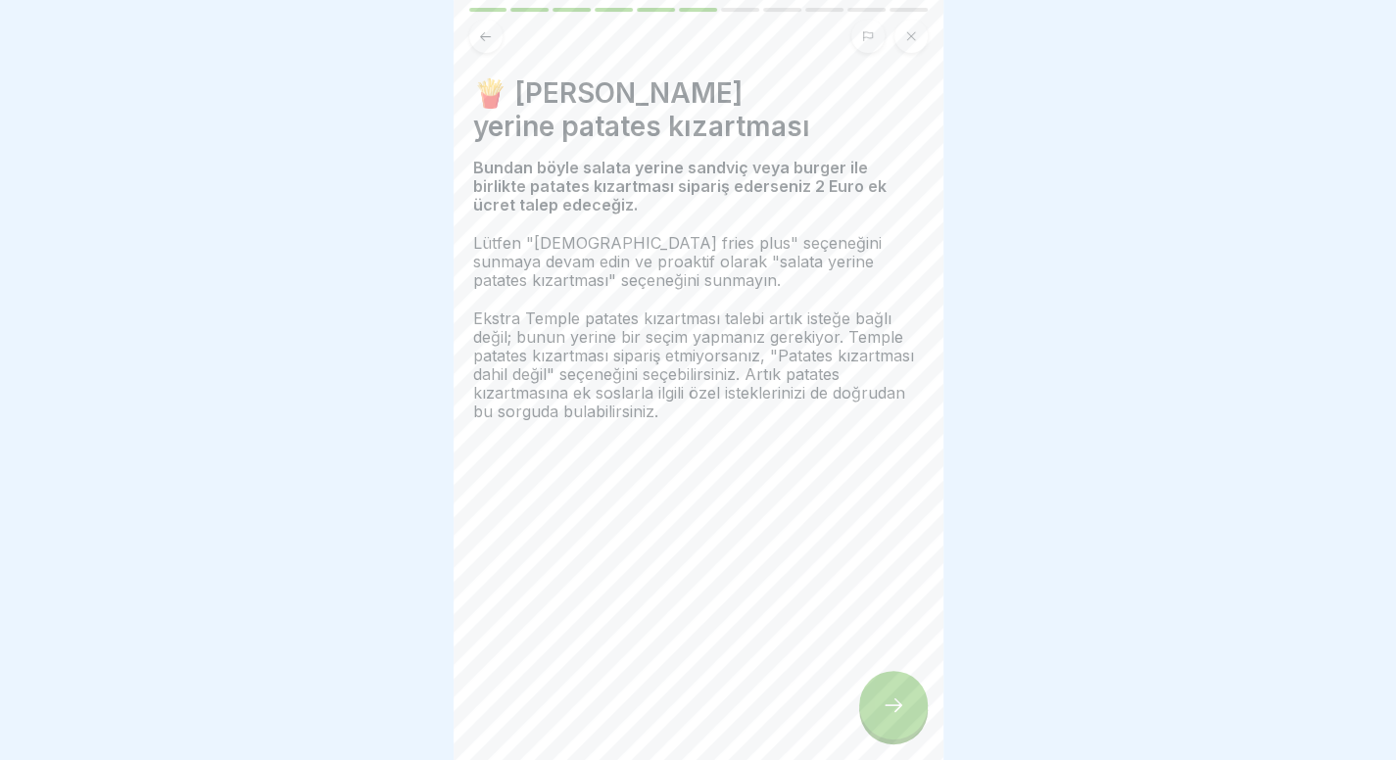
click at [890, 716] on icon at bounding box center [894, 705] width 24 height 24
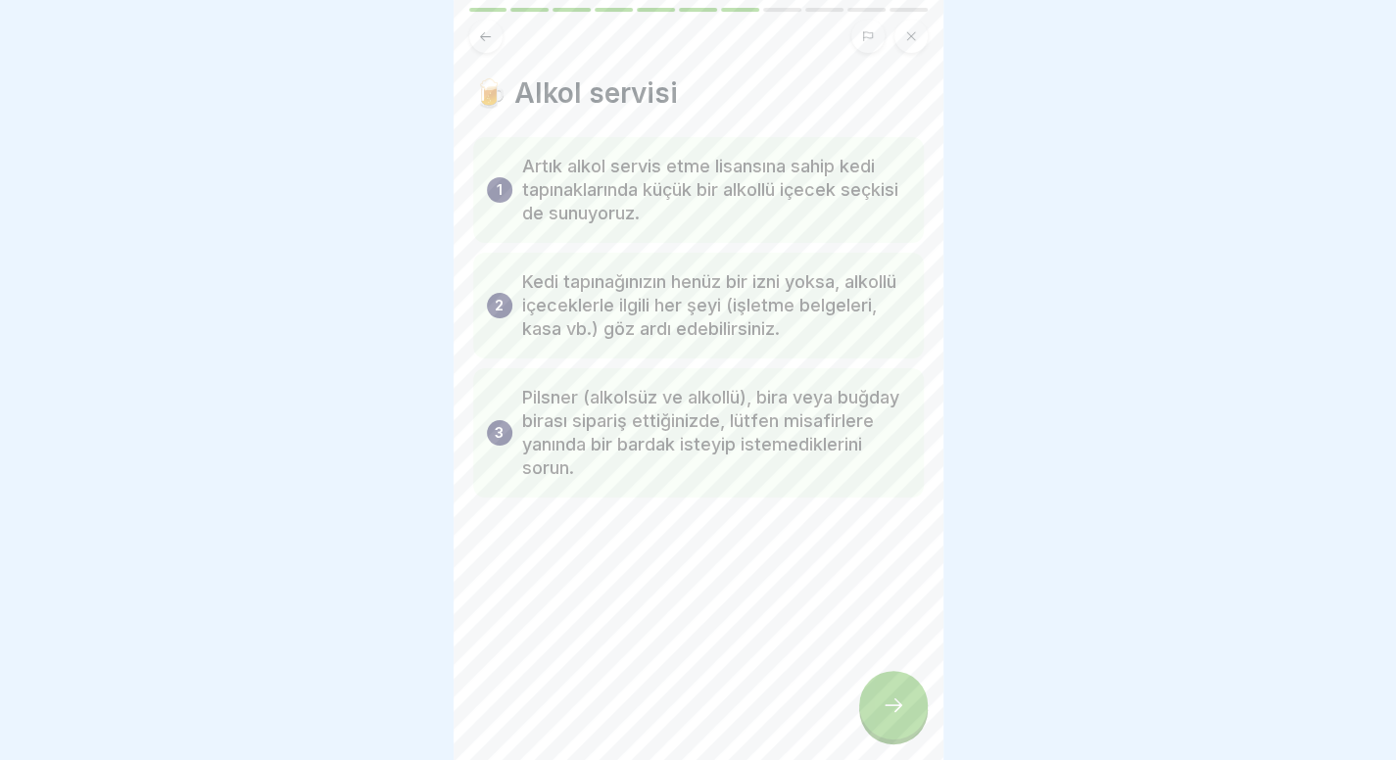
click at [890, 716] on icon at bounding box center [894, 705] width 24 height 24
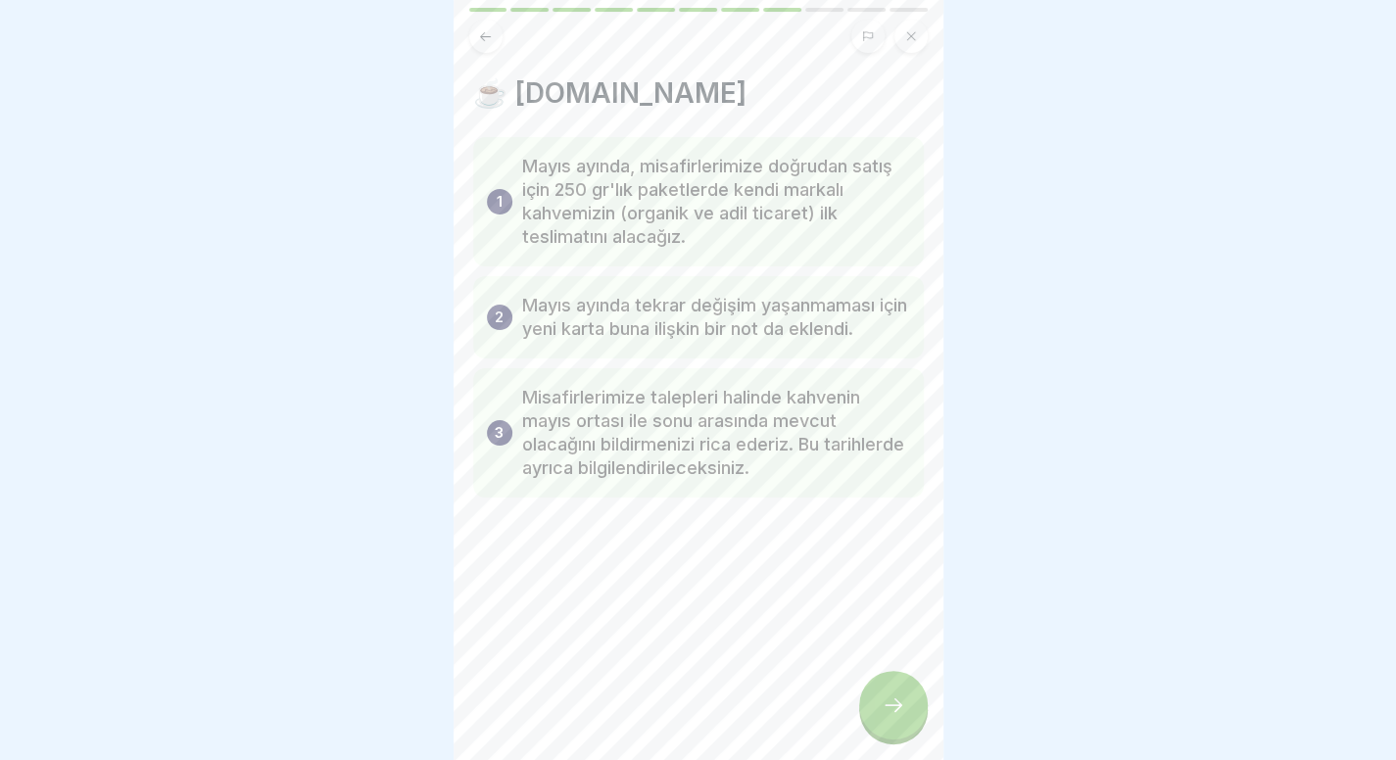
click at [890, 716] on icon at bounding box center [894, 705] width 24 height 24
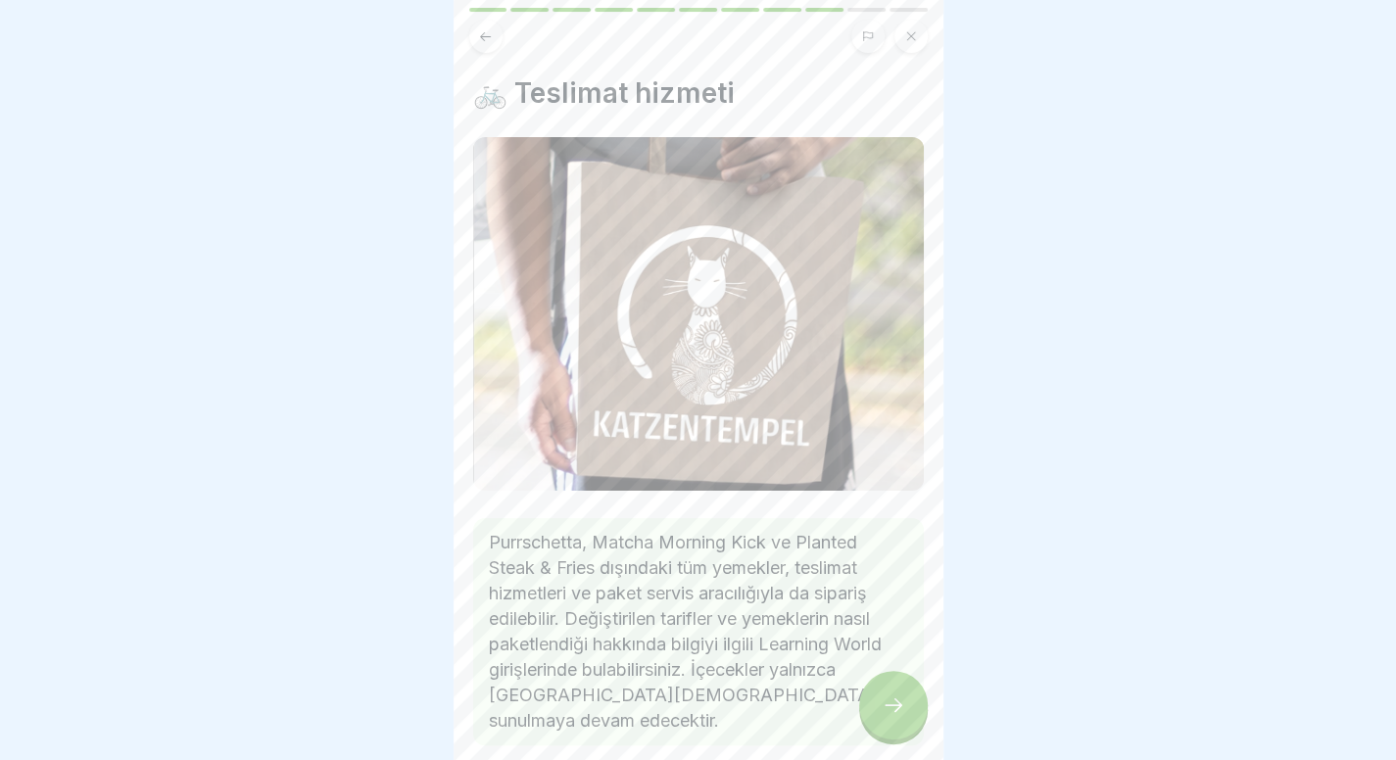
scroll to position [91, 0]
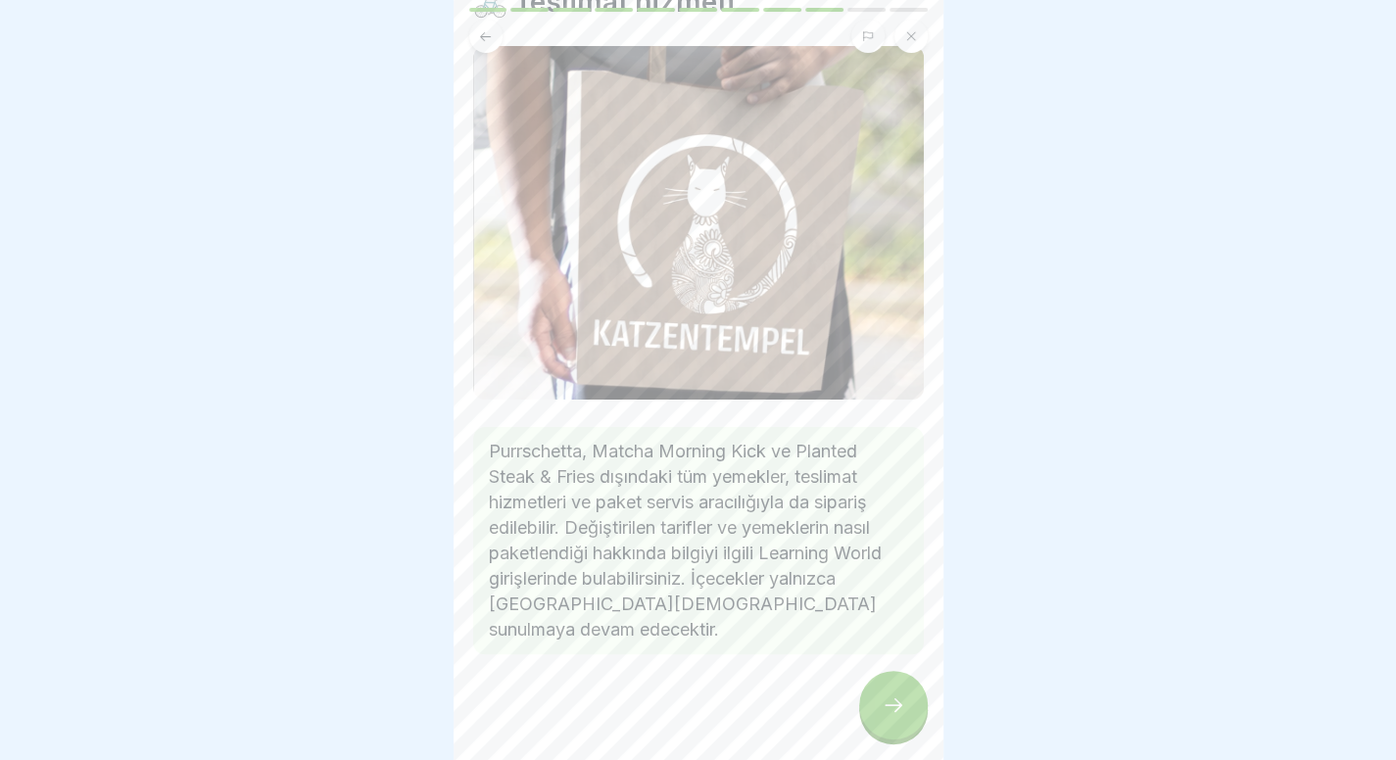
click at [907, 730] on div at bounding box center [893, 705] width 69 height 69
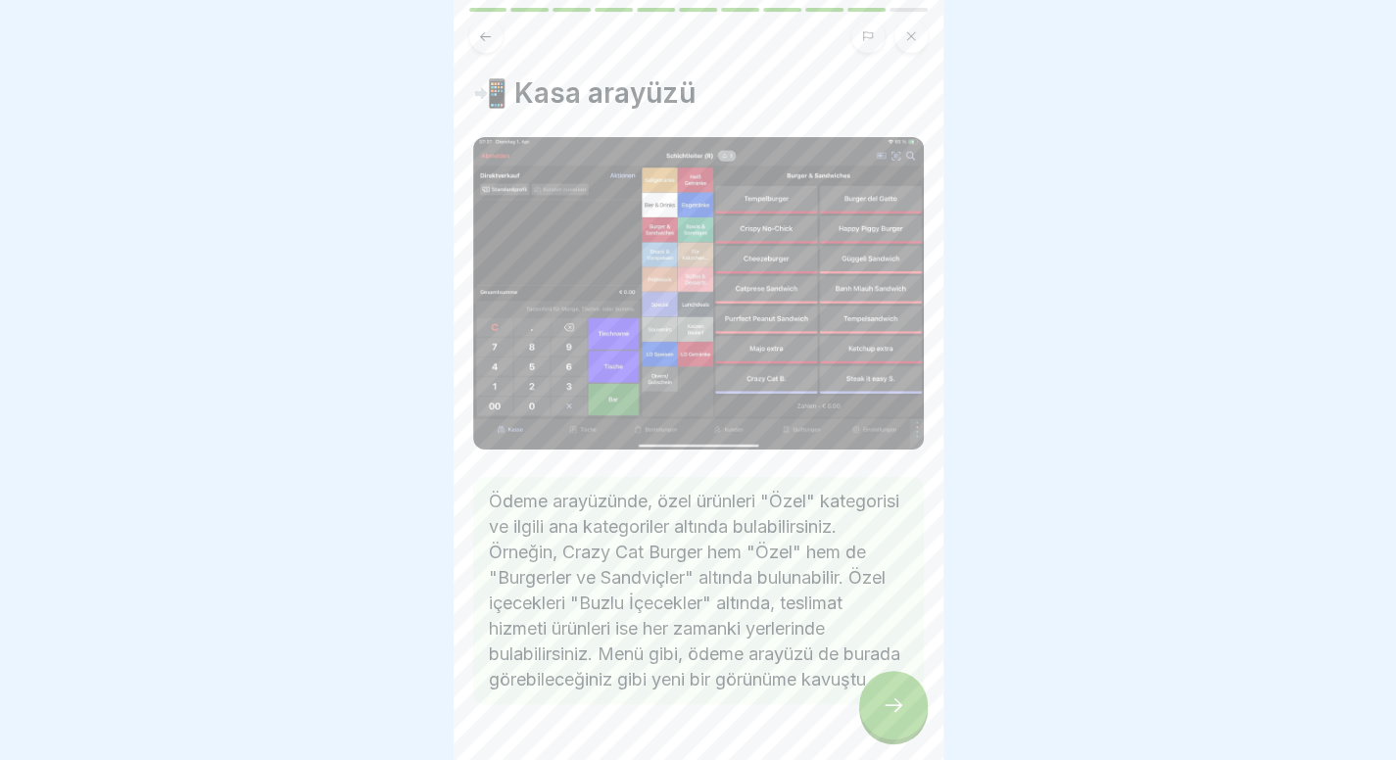
scroll to position [76, 0]
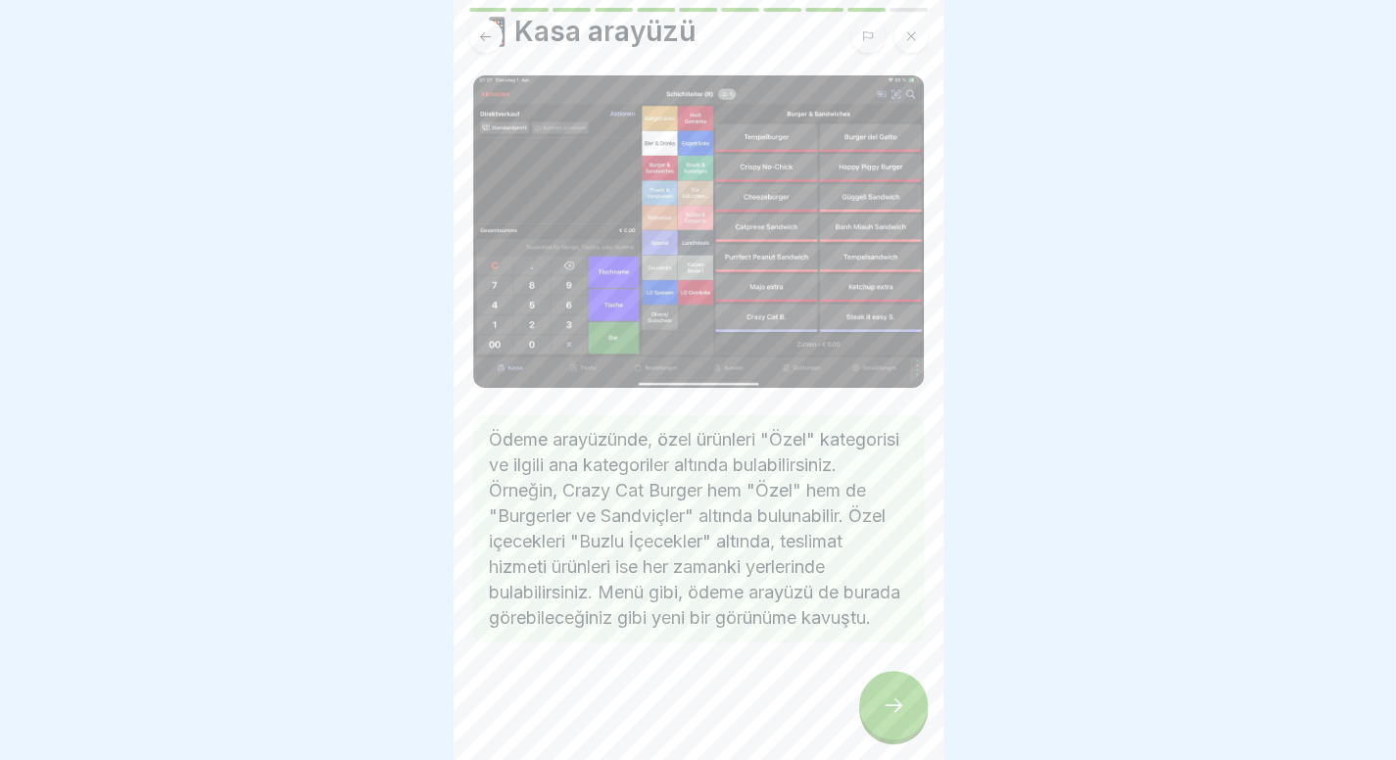
click at [903, 734] on div at bounding box center [893, 705] width 69 height 69
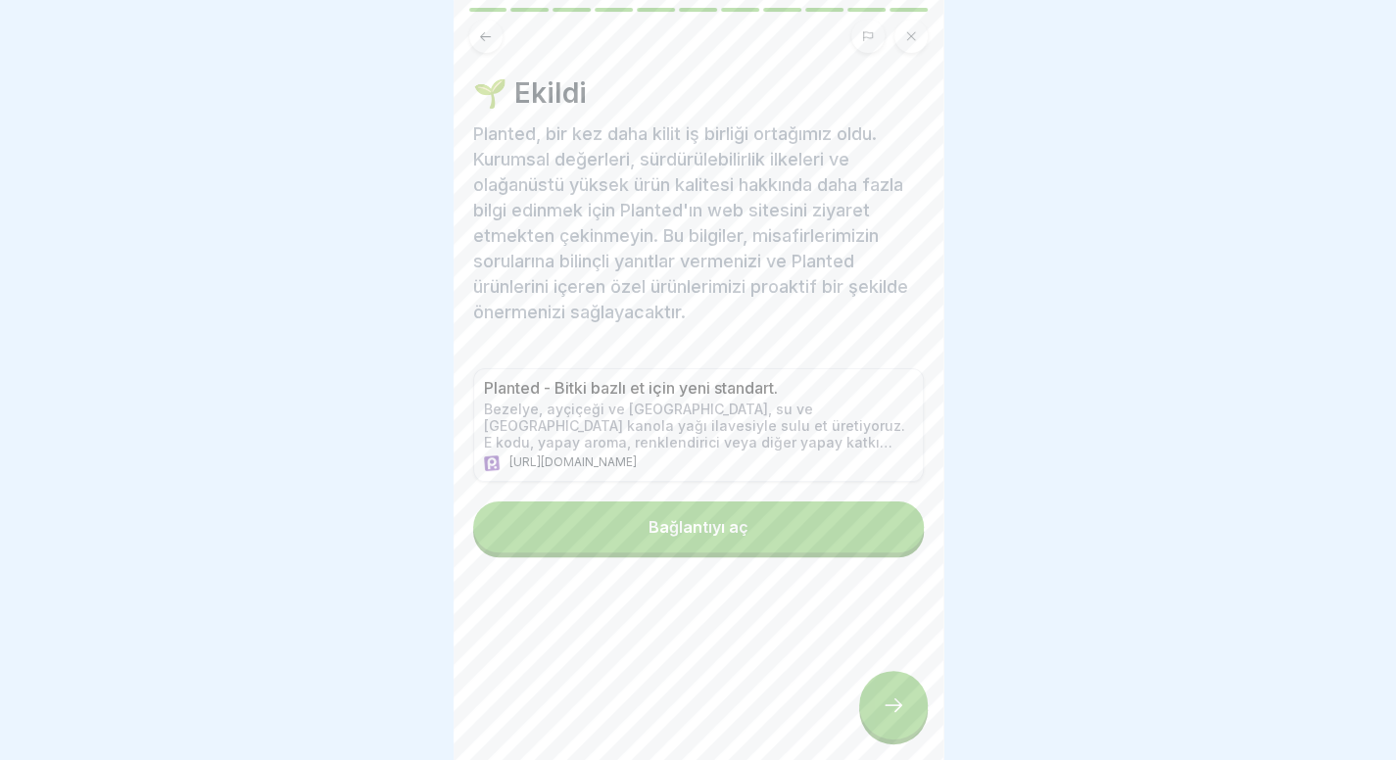
click at [898, 679] on div "🌱 Ekildi Planted, bir kez daha kilit iş birliği ortağımız oldu. Kurumsal değerl…" at bounding box center [699, 380] width 490 height 760
click at [897, 715] on icon at bounding box center [894, 705] width 24 height 24
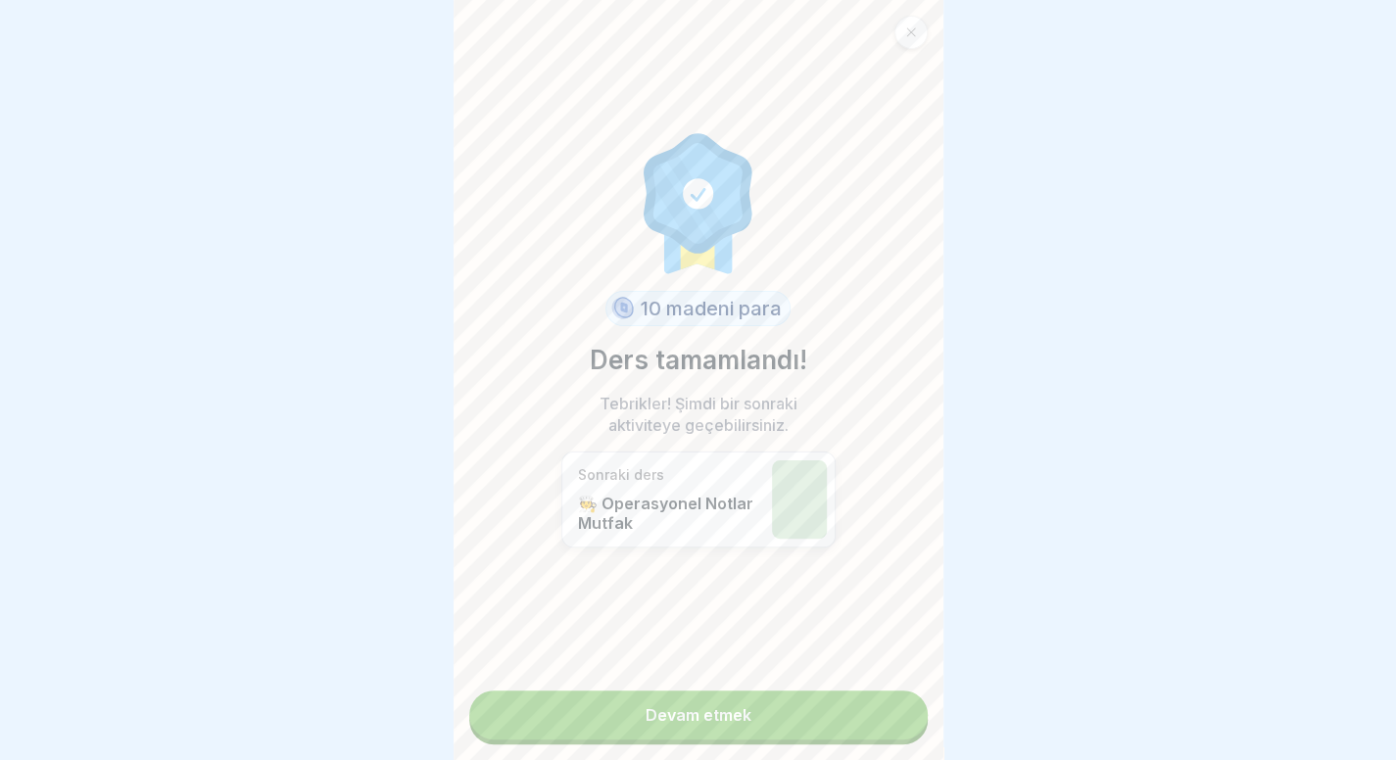
click at [840, 723] on link "Devam etmek" at bounding box center [698, 715] width 458 height 49
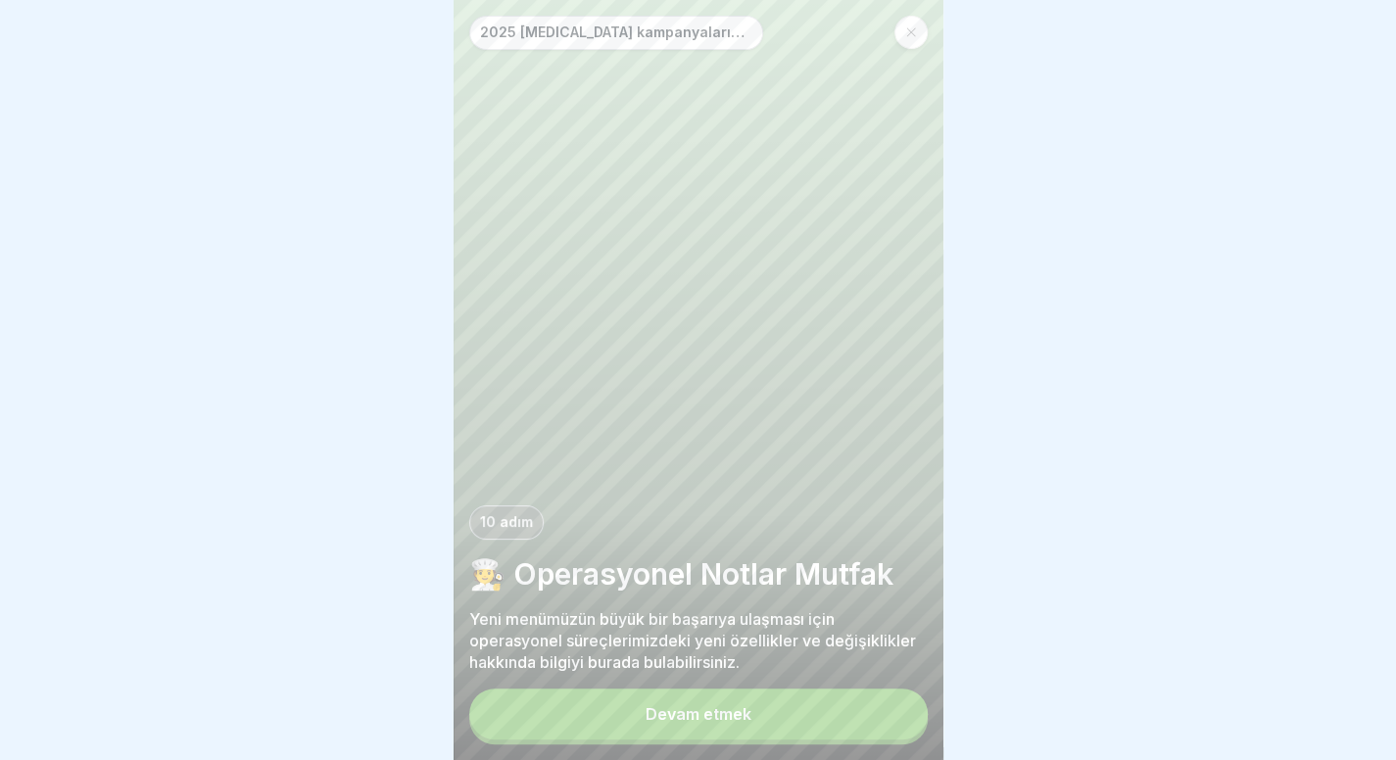
click at [840, 723] on button "Devam etmek" at bounding box center [698, 714] width 458 height 51
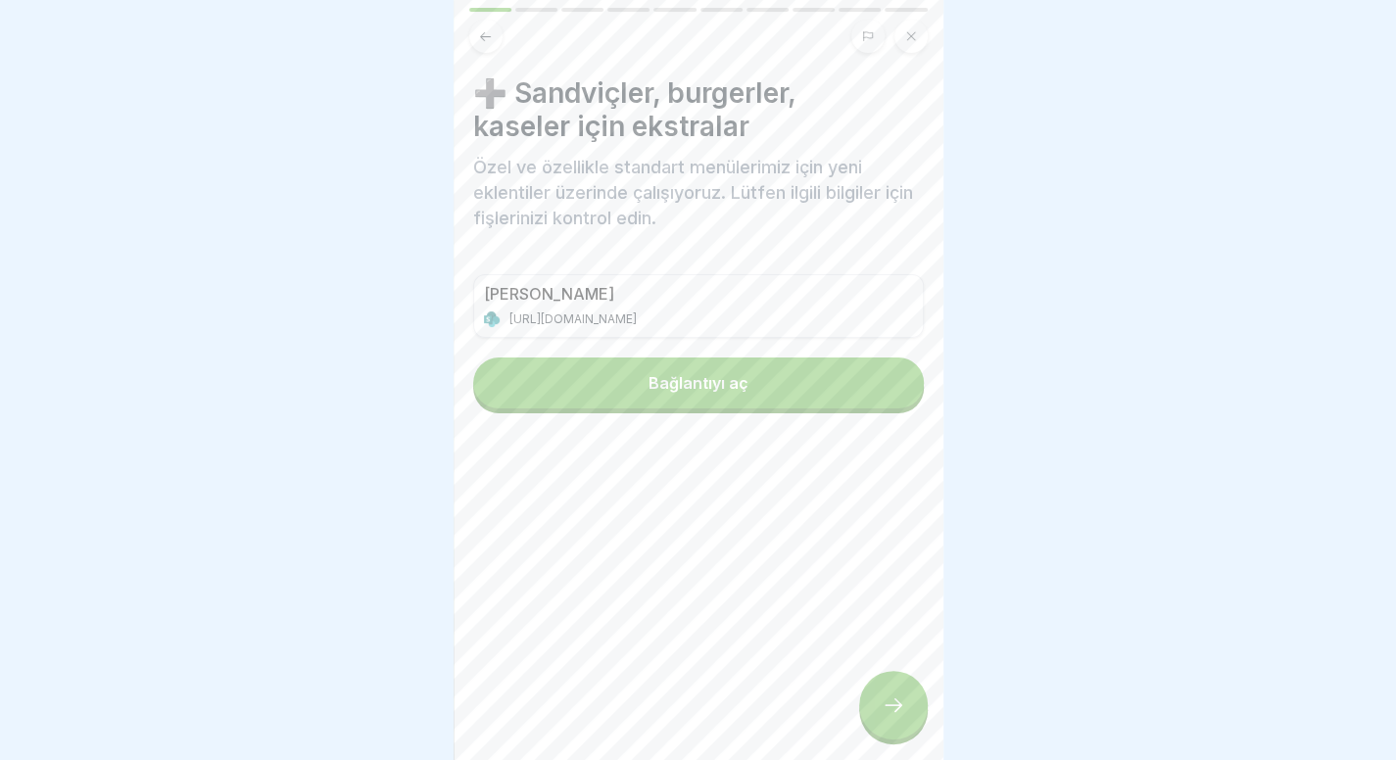
click at [776, 400] on button "Bağlantıyı aç" at bounding box center [698, 383] width 451 height 51
click at [891, 716] on icon at bounding box center [894, 705] width 24 height 24
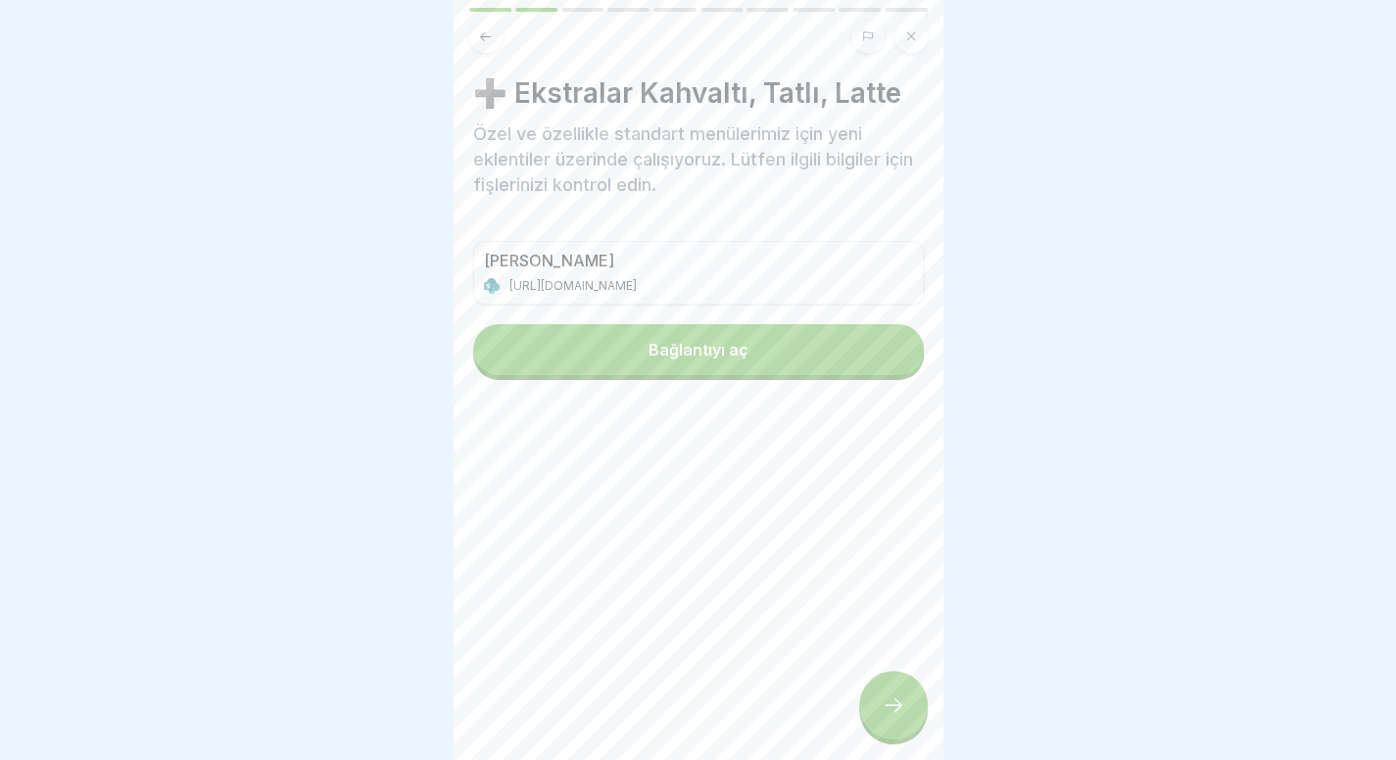
click at [835, 334] on button "Bağlantıyı aç" at bounding box center [698, 349] width 451 height 51
click at [898, 740] on div at bounding box center [893, 705] width 69 height 69
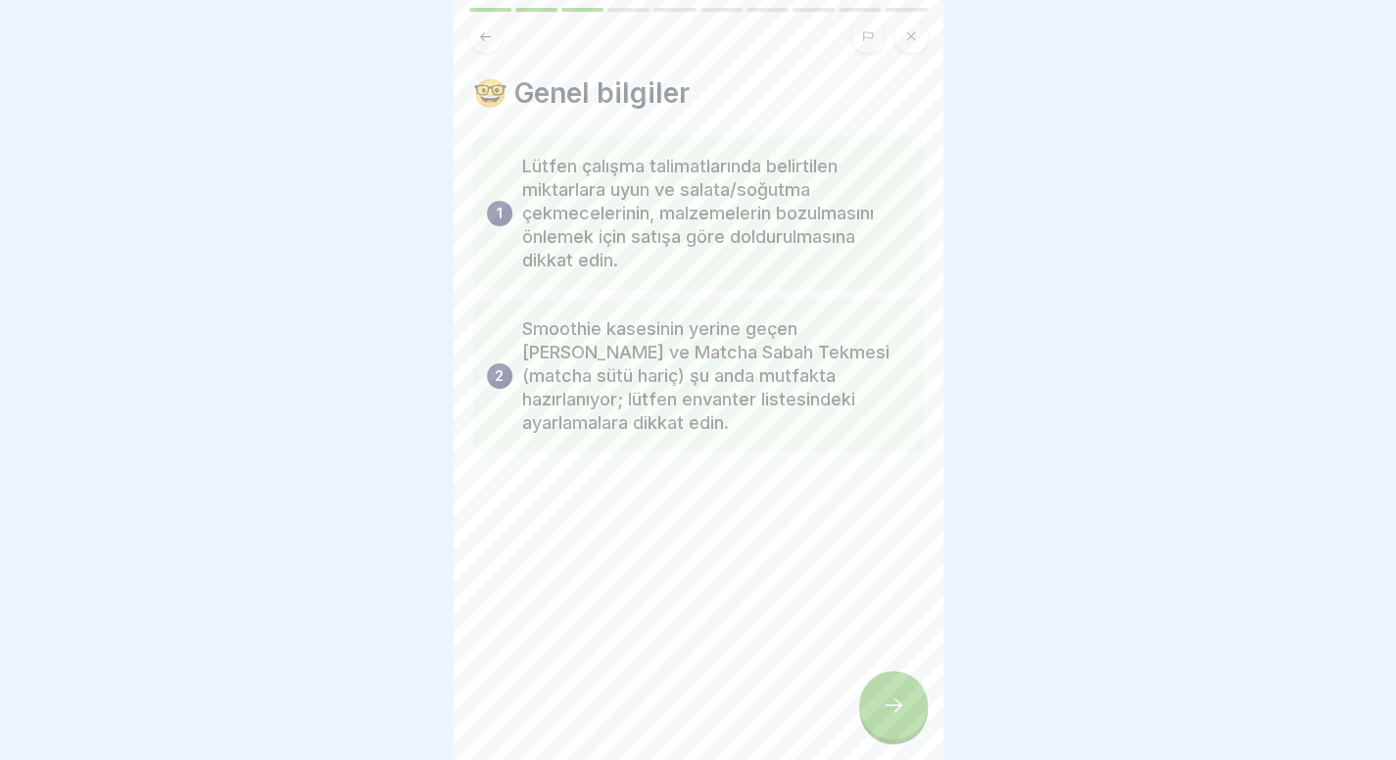
click at [898, 740] on div at bounding box center [893, 705] width 69 height 69
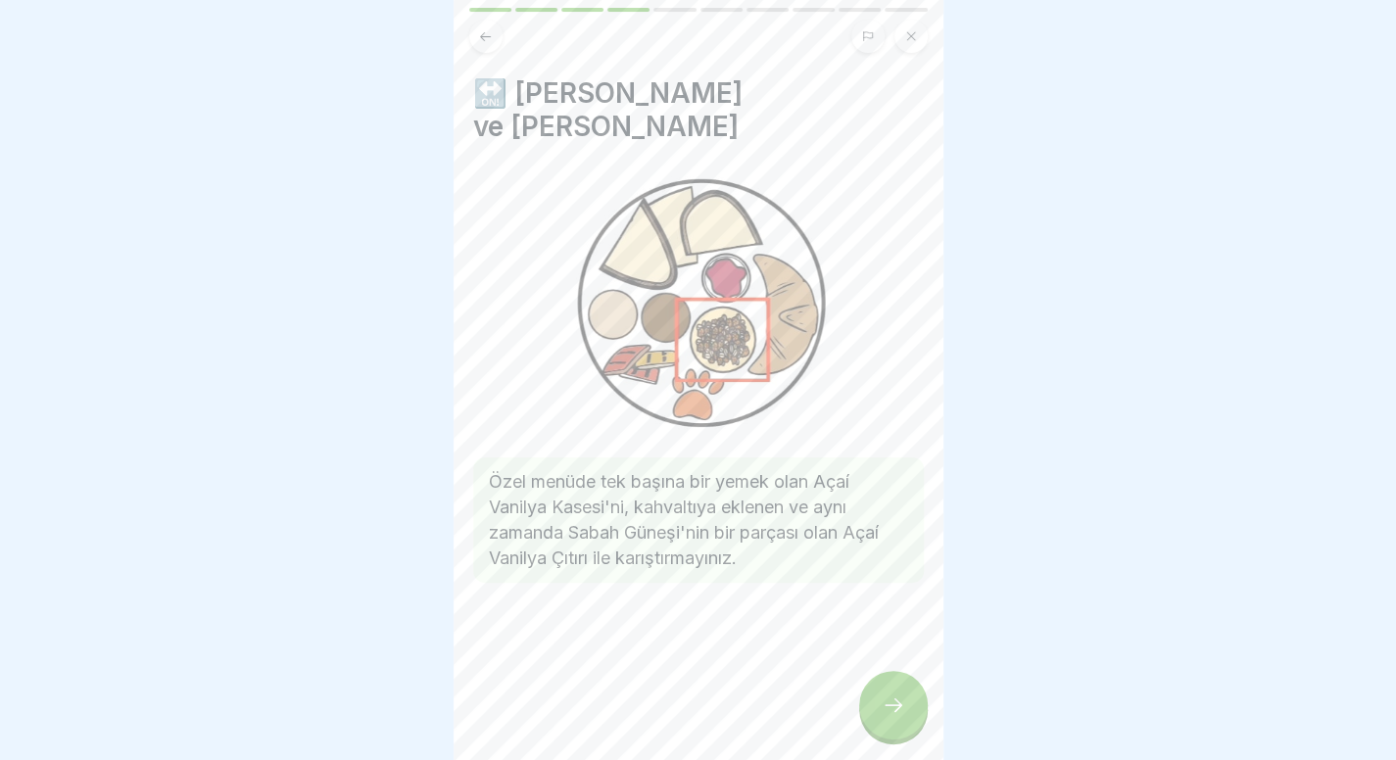
click at [898, 740] on div at bounding box center [893, 705] width 69 height 69
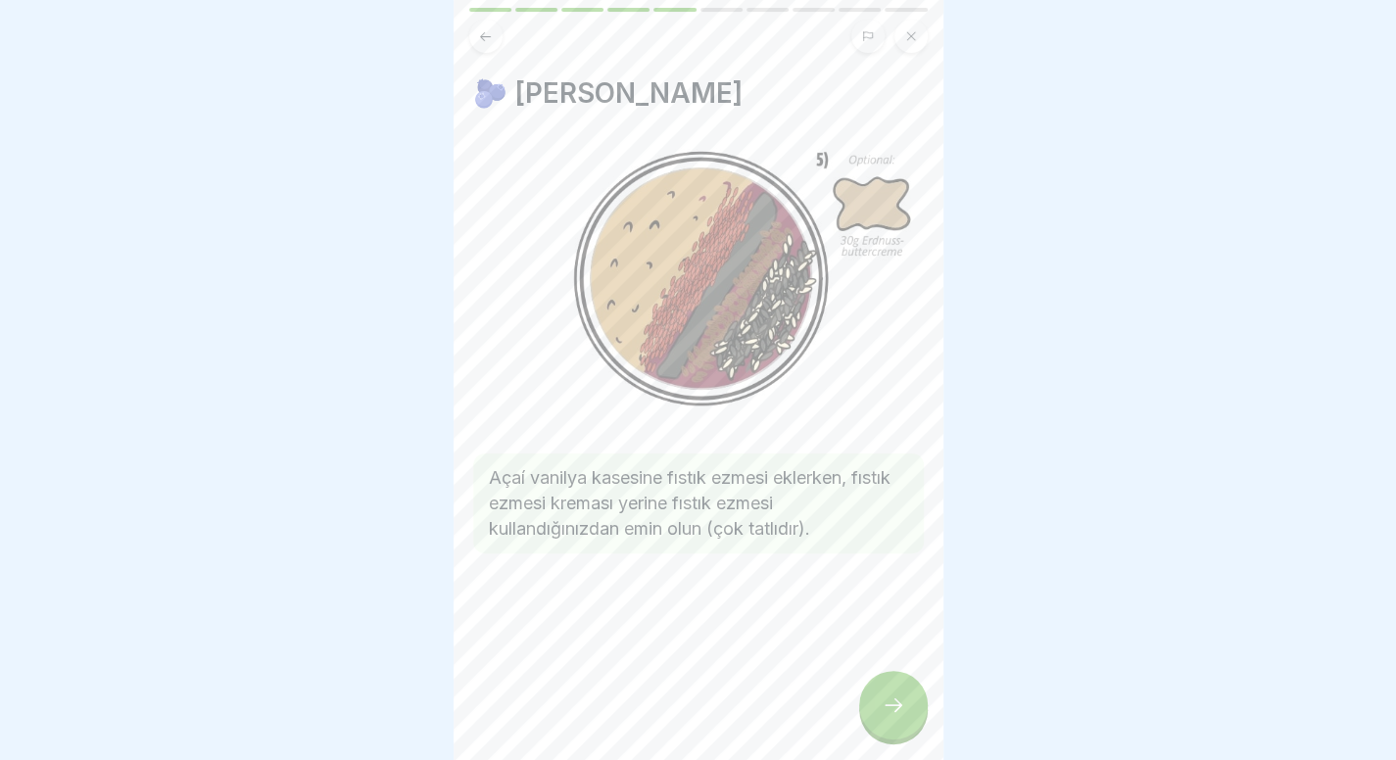
click at [883, 717] on icon at bounding box center [894, 705] width 24 height 24
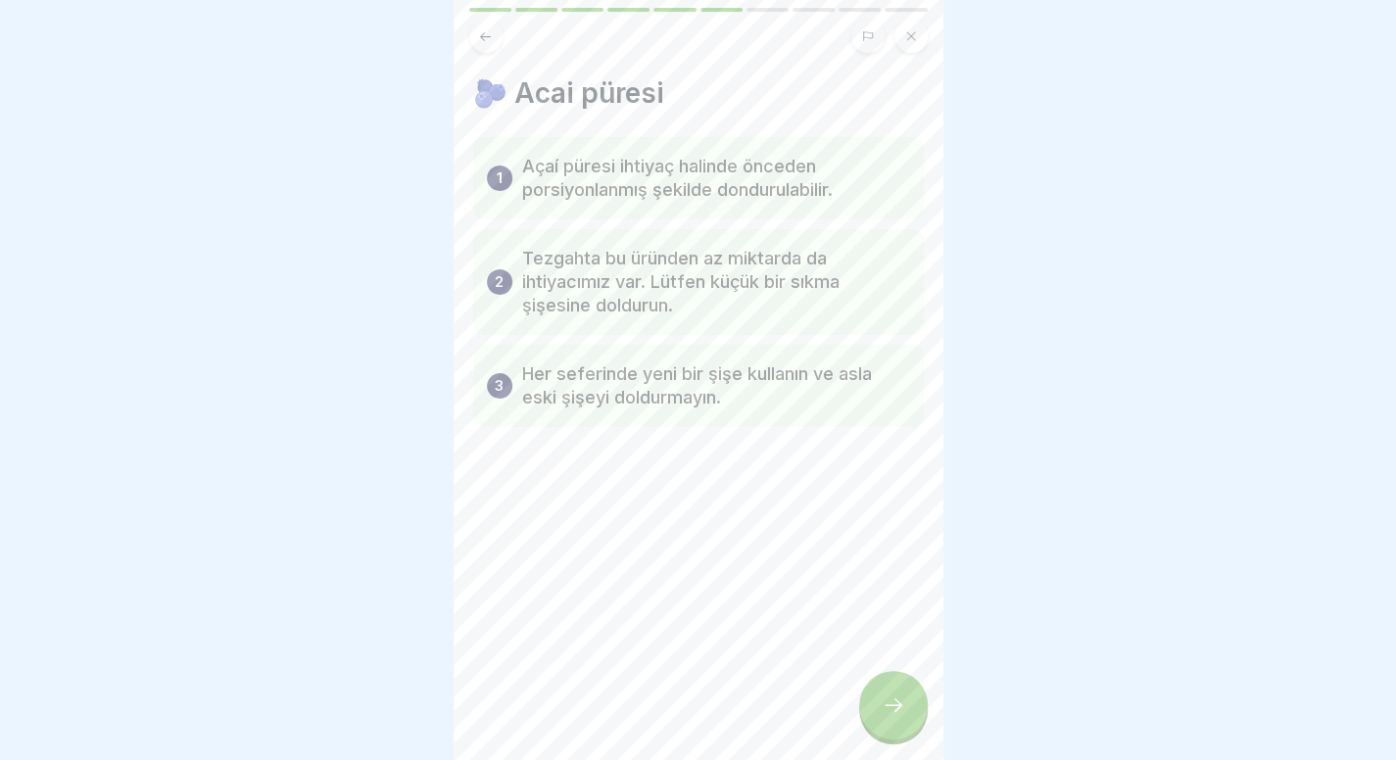
click at [883, 717] on icon at bounding box center [894, 705] width 24 height 24
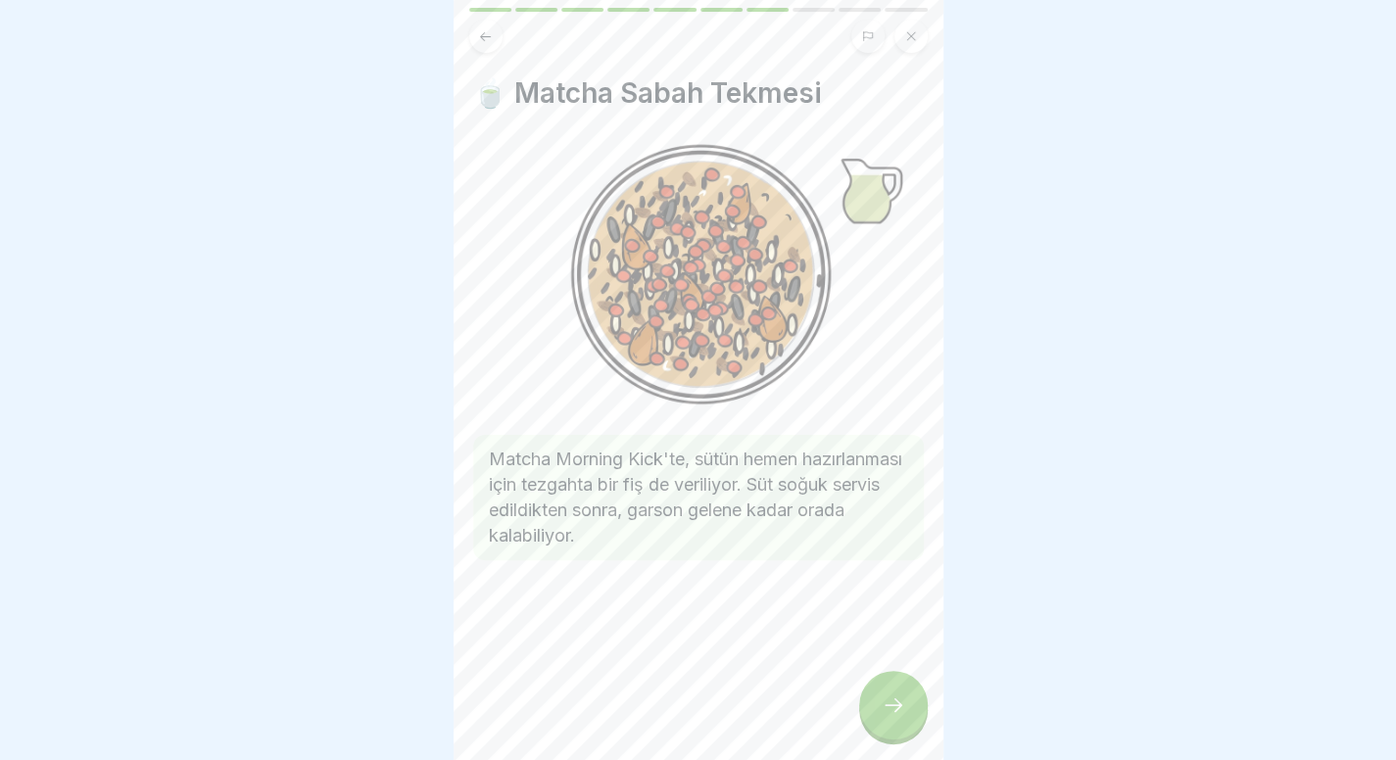
click at [483, 31] on icon at bounding box center [485, 36] width 15 height 15
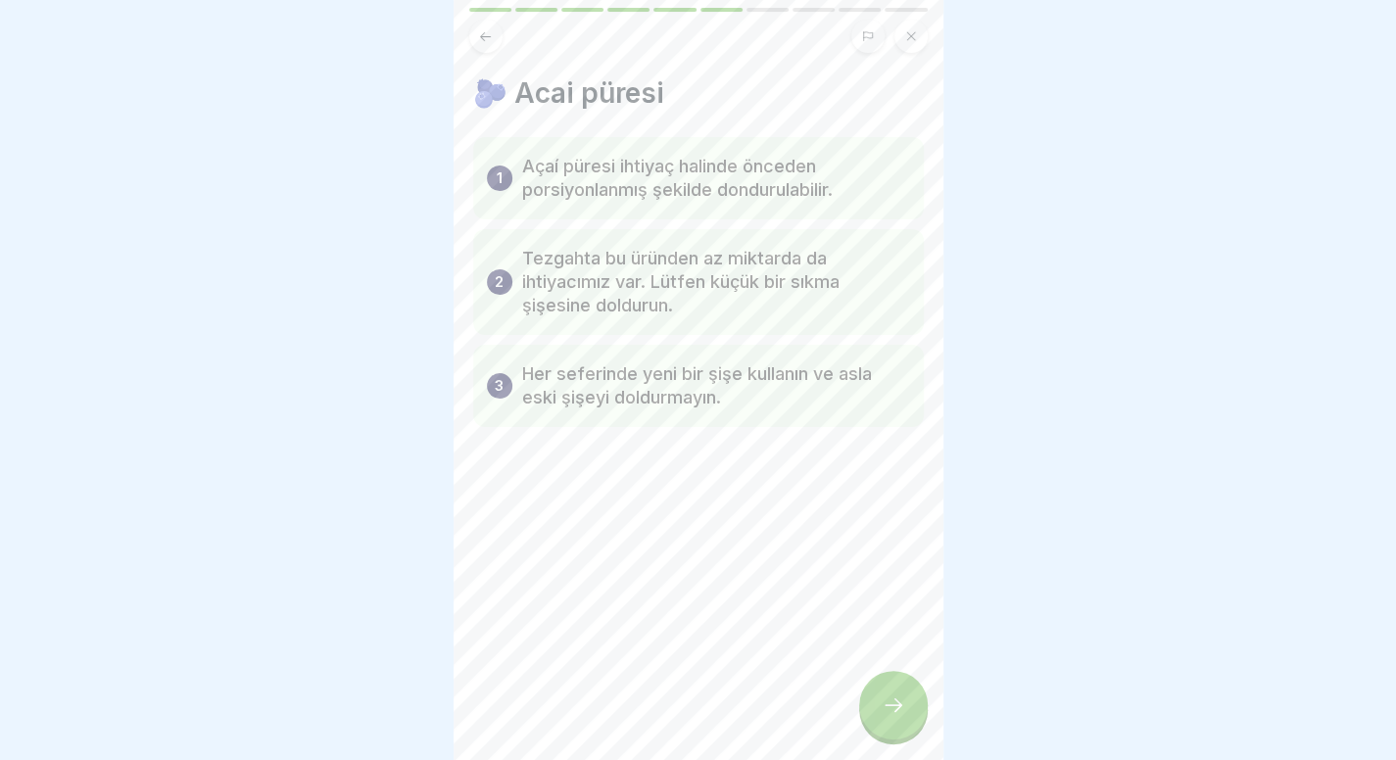
click at [896, 705] on div at bounding box center [893, 705] width 69 height 69
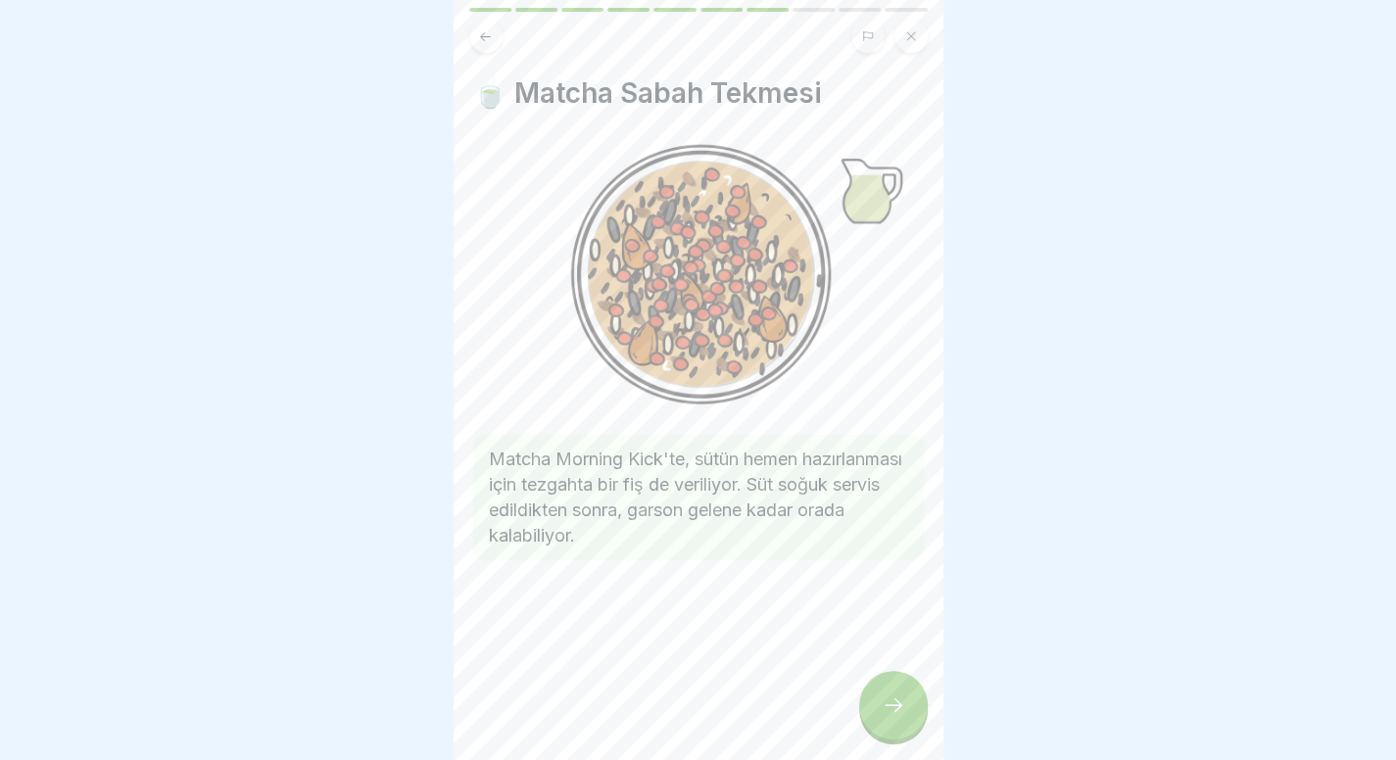
click at [896, 705] on div at bounding box center [893, 705] width 69 height 69
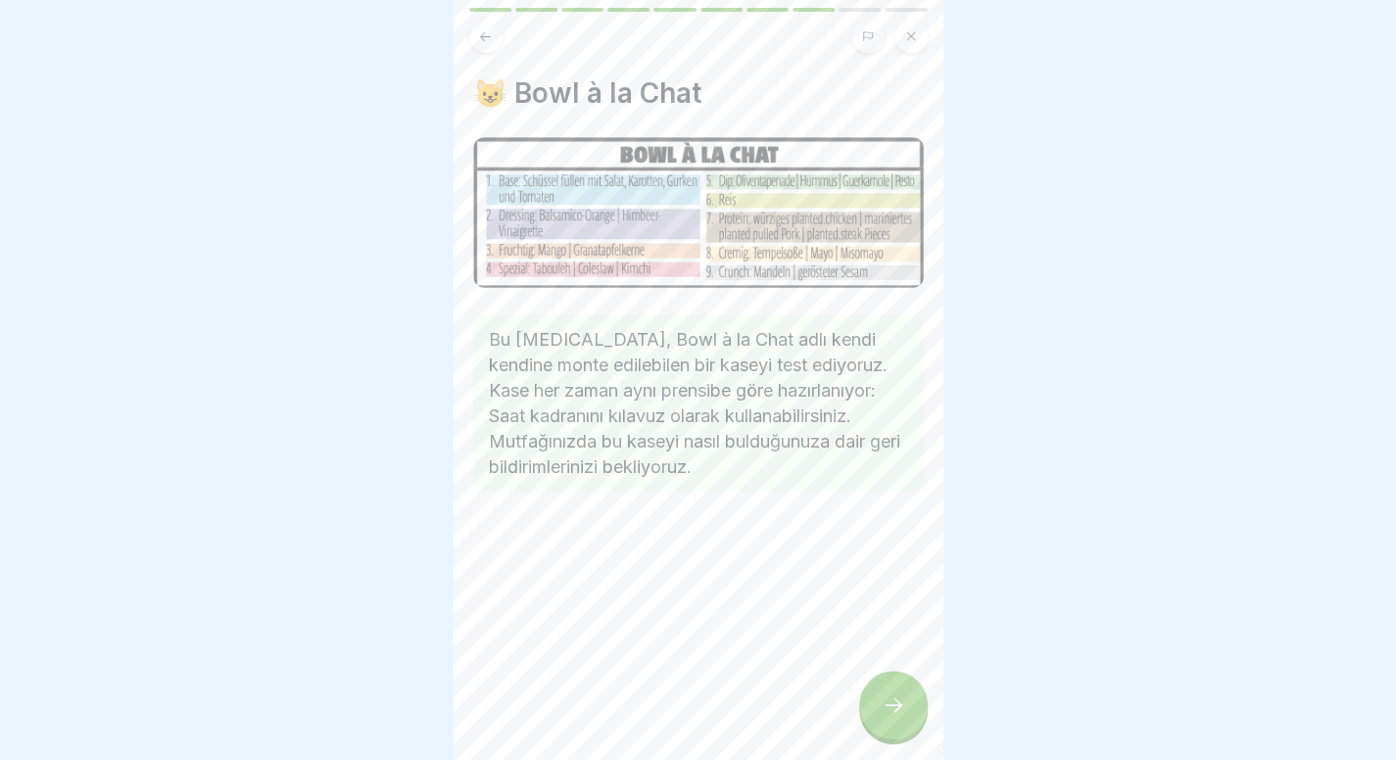
click at [896, 705] on div at bounding box center [893, 705] width 69 height 69
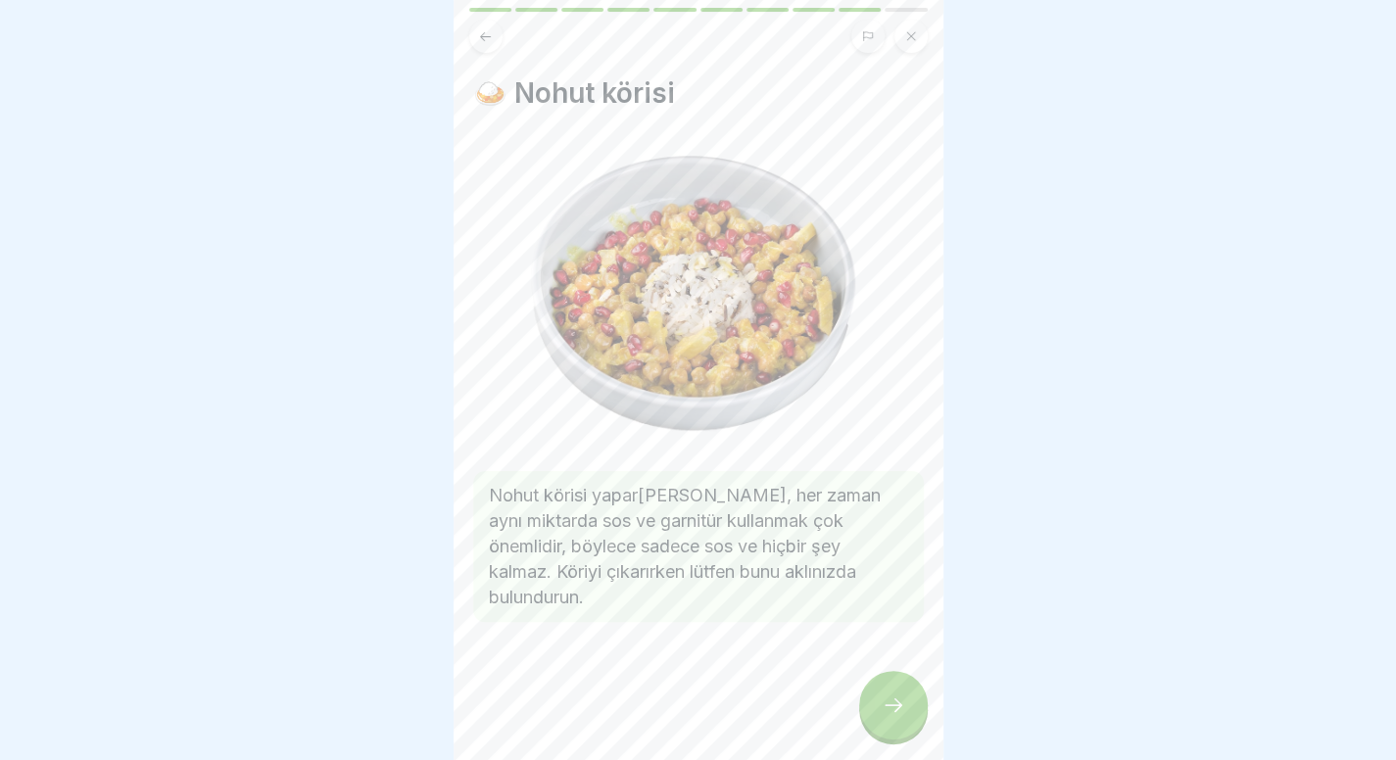
click at [890, 717] on icon at bounding box center [894, 705] width 24 height 24
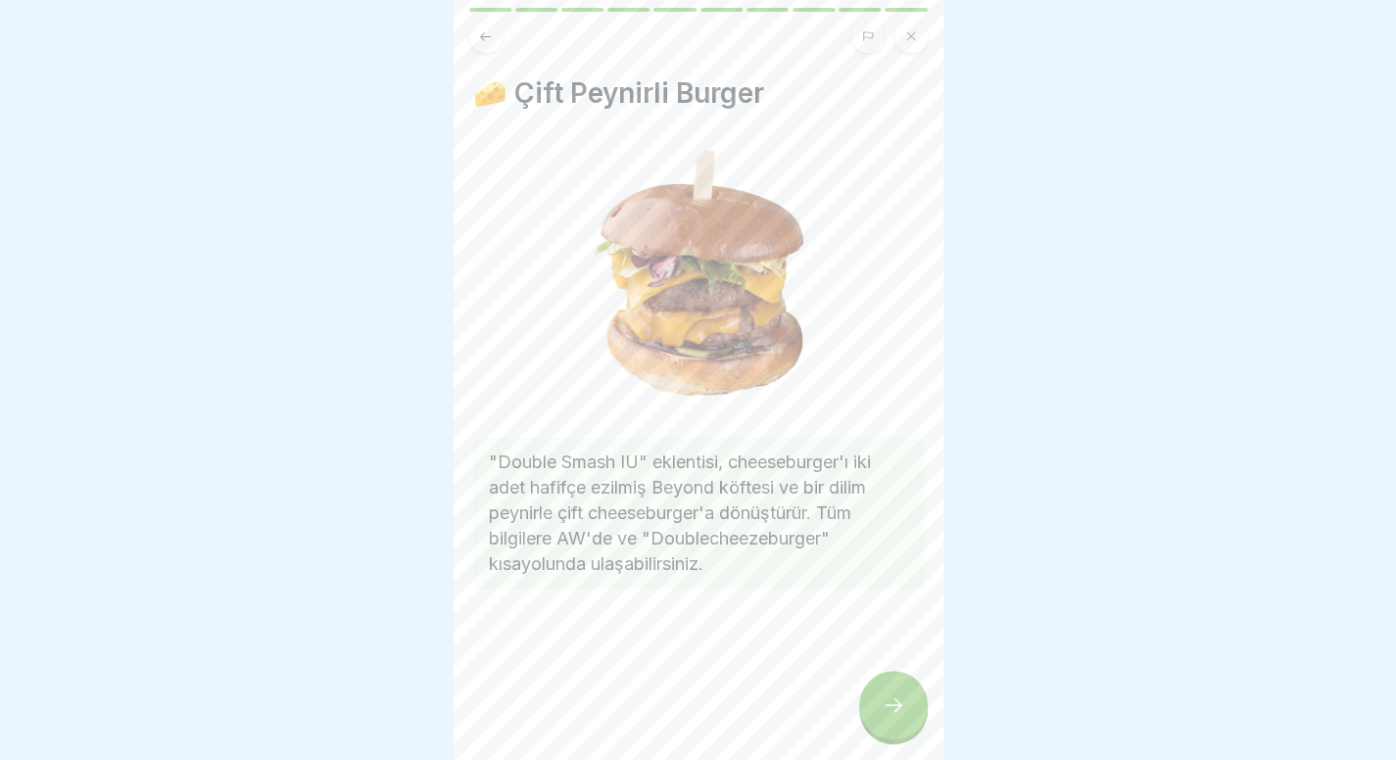
click at [890, 717] on icon at bounding box center [894, 705] width 24 height 24
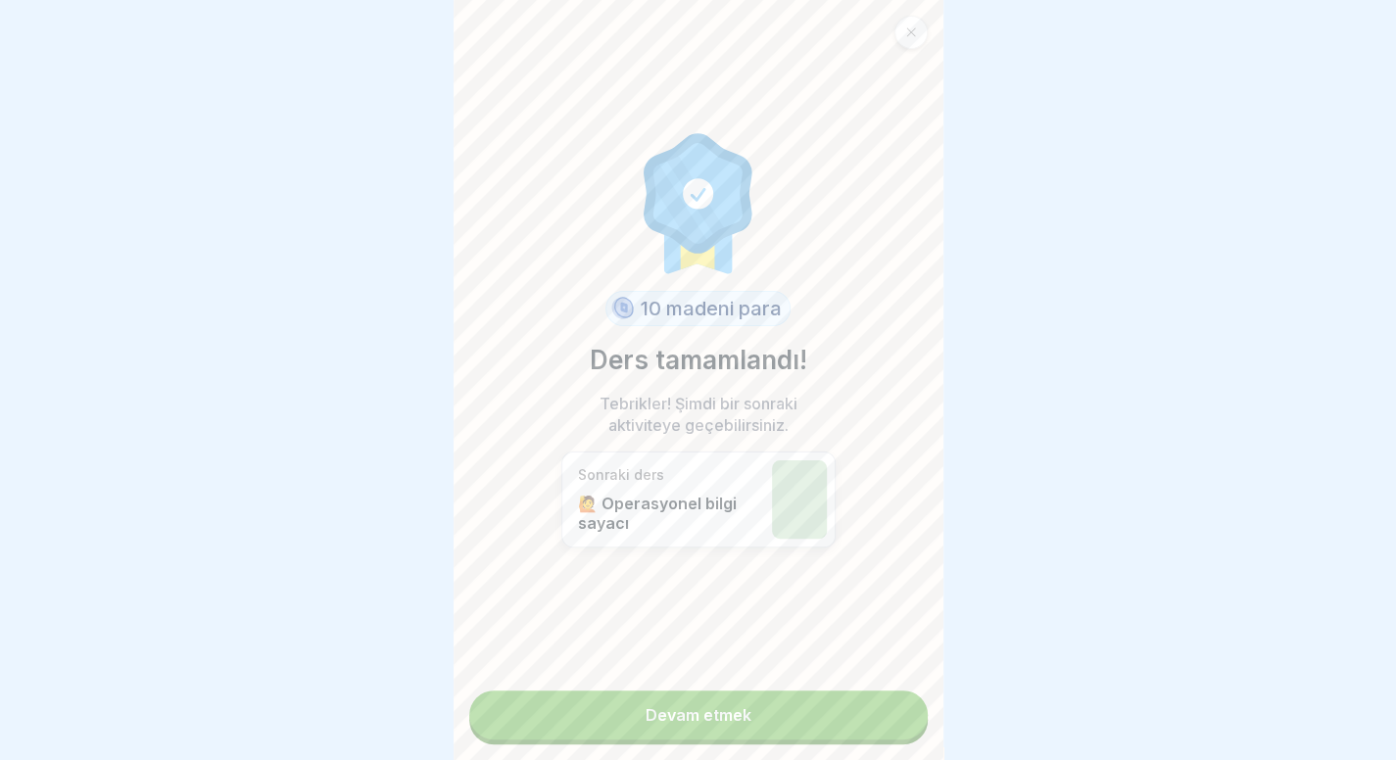
click at [849, 738] on link "Devam etmek" at bounding box center [698, 715] width 458 height 49
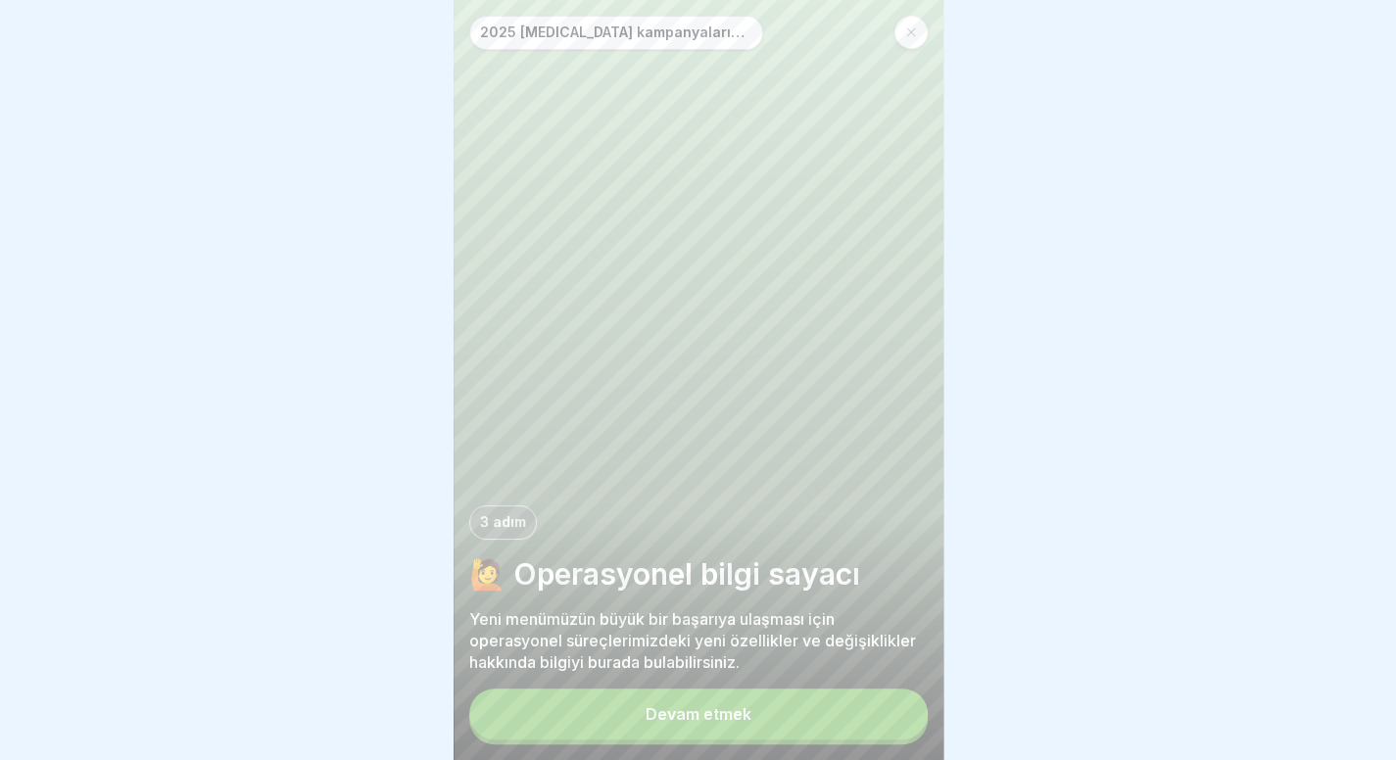
click at [693, 716] on button "Devam etmek" at bounding box center [698, 714] width 458 height 51
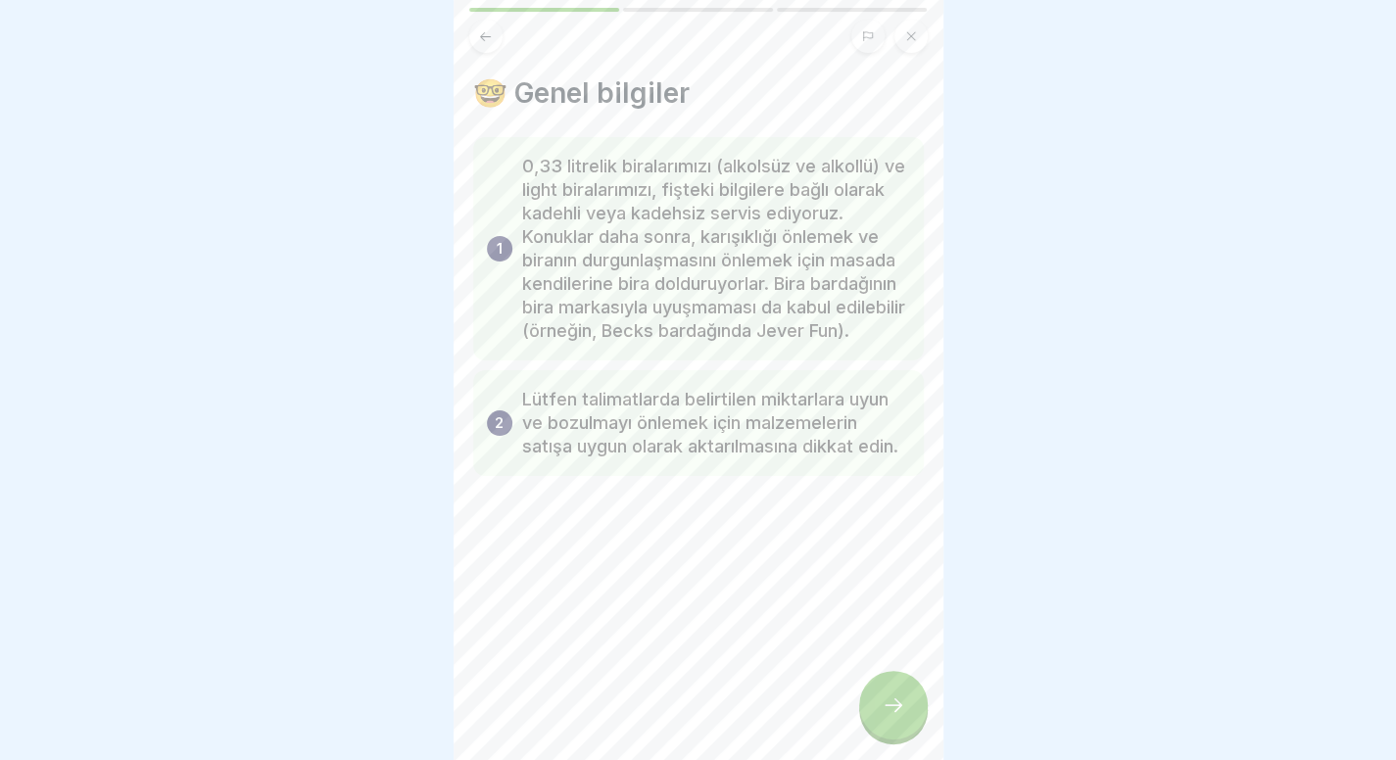
click at [895, 715] on icon at bounding box center [894, 705] width 24 height 24
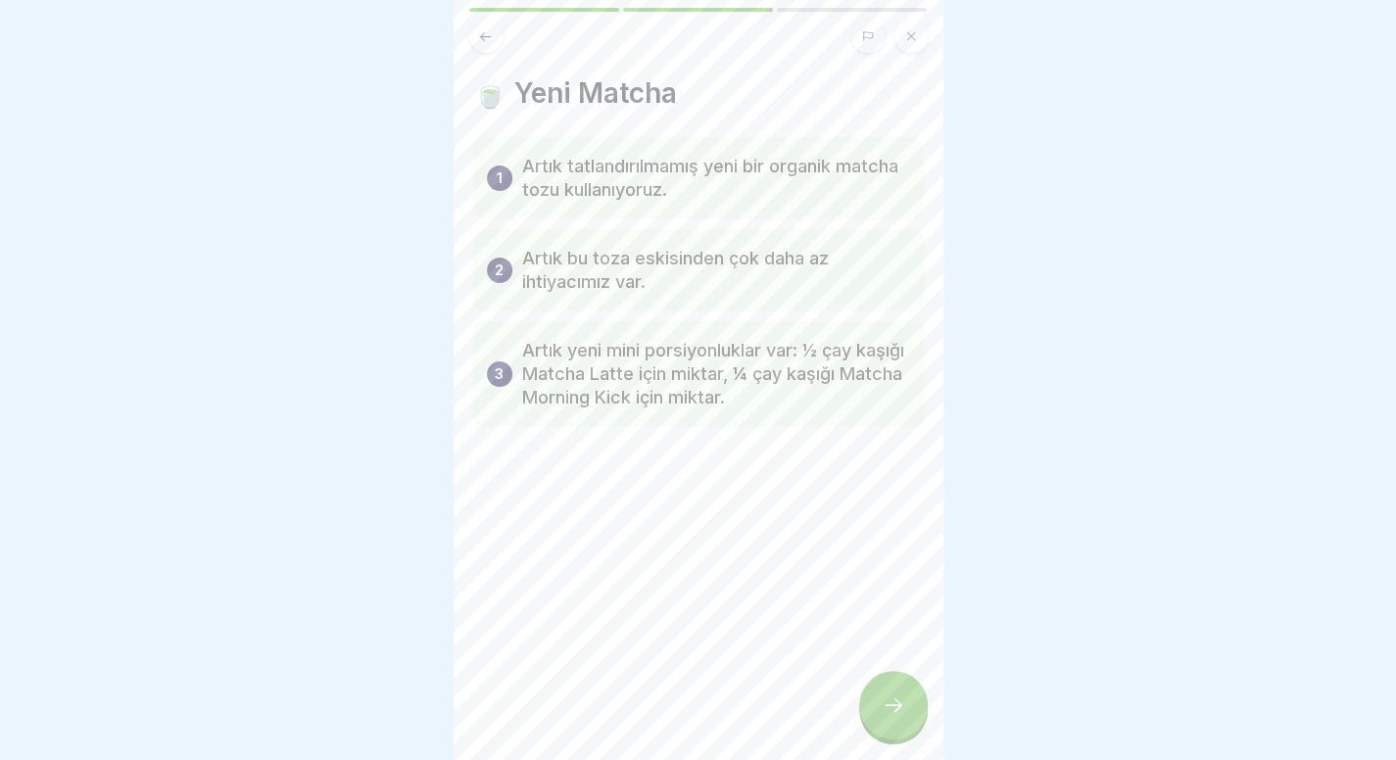
click at [895, 715] on icon at bounding box center [894, 705] width 24 height 24
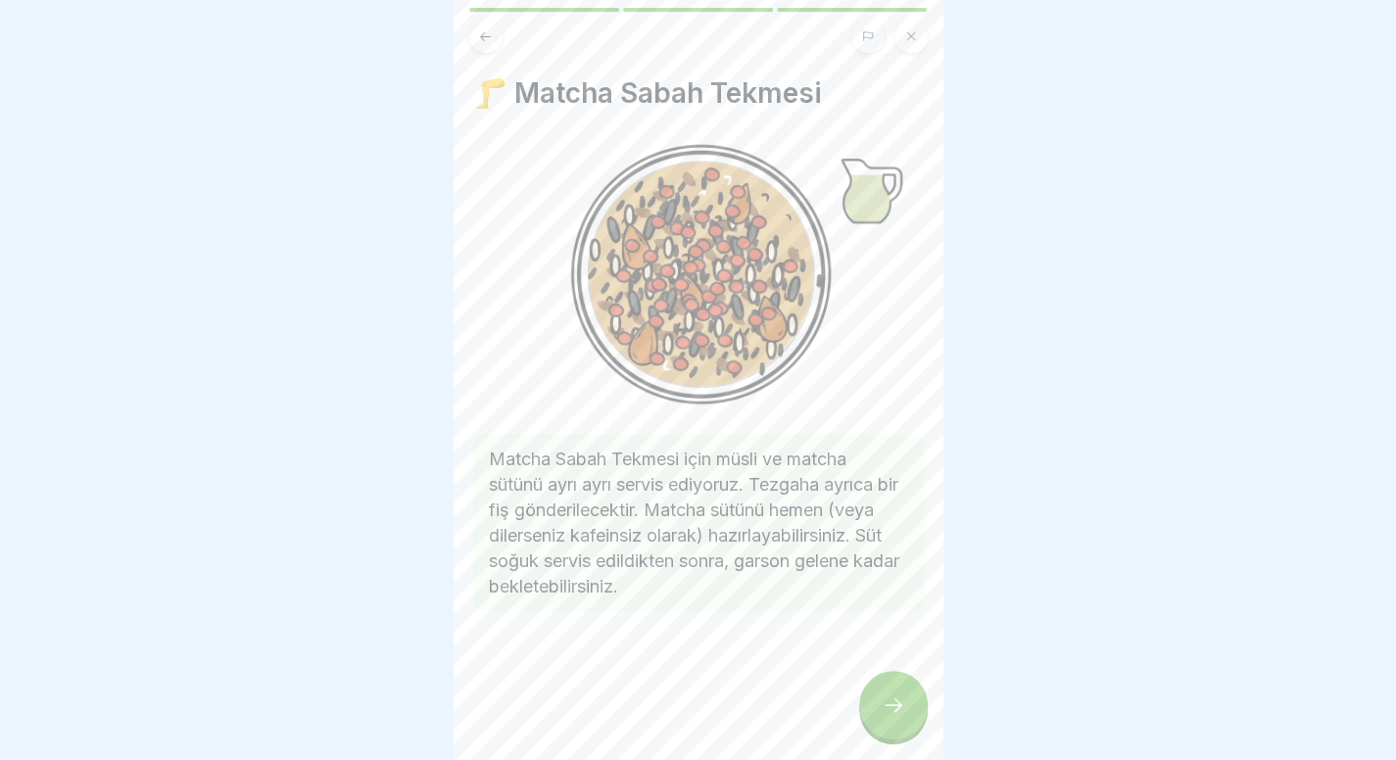
click at [895, 715] on icon at bounding box center [894, 705] width 24 height 24
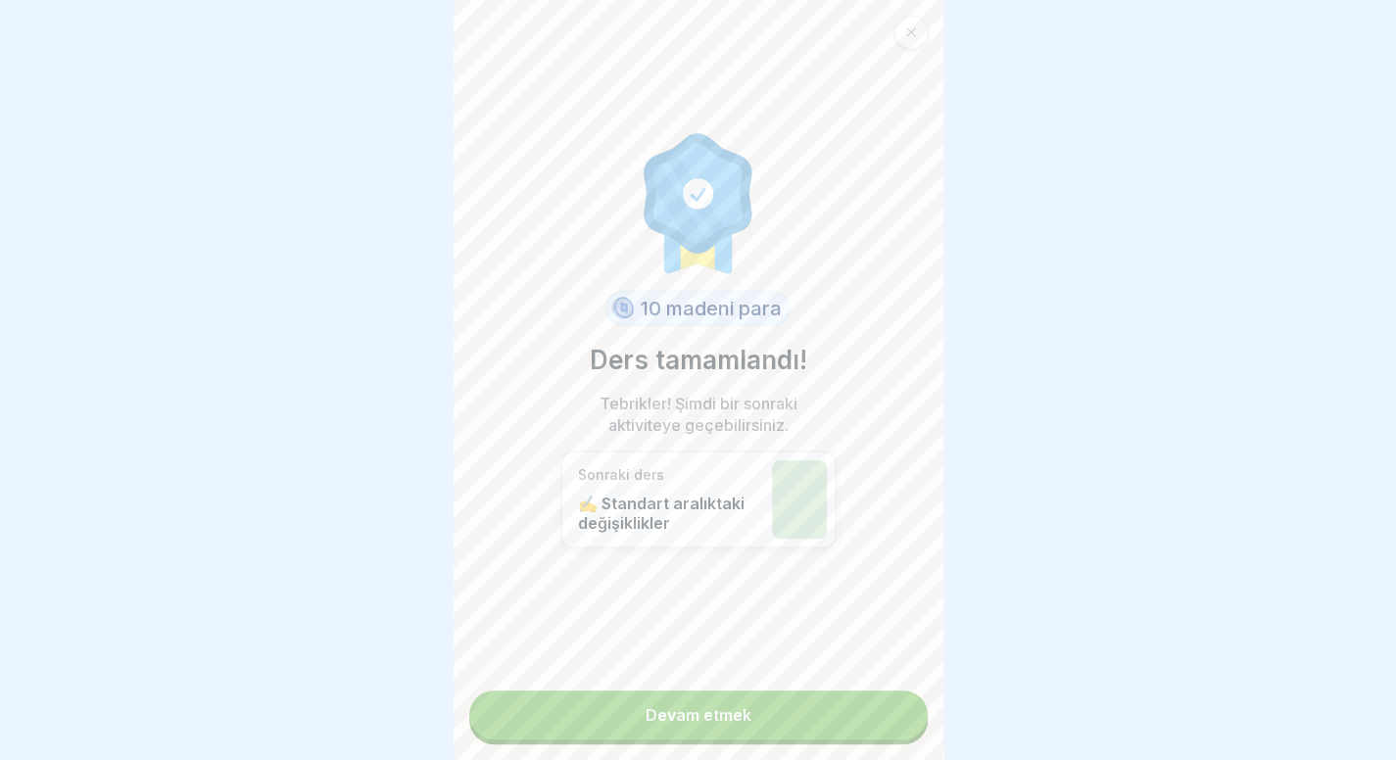
click at [895, 715] on link "Devam etmek" at bounding box center [698, 715] width 458 height 49
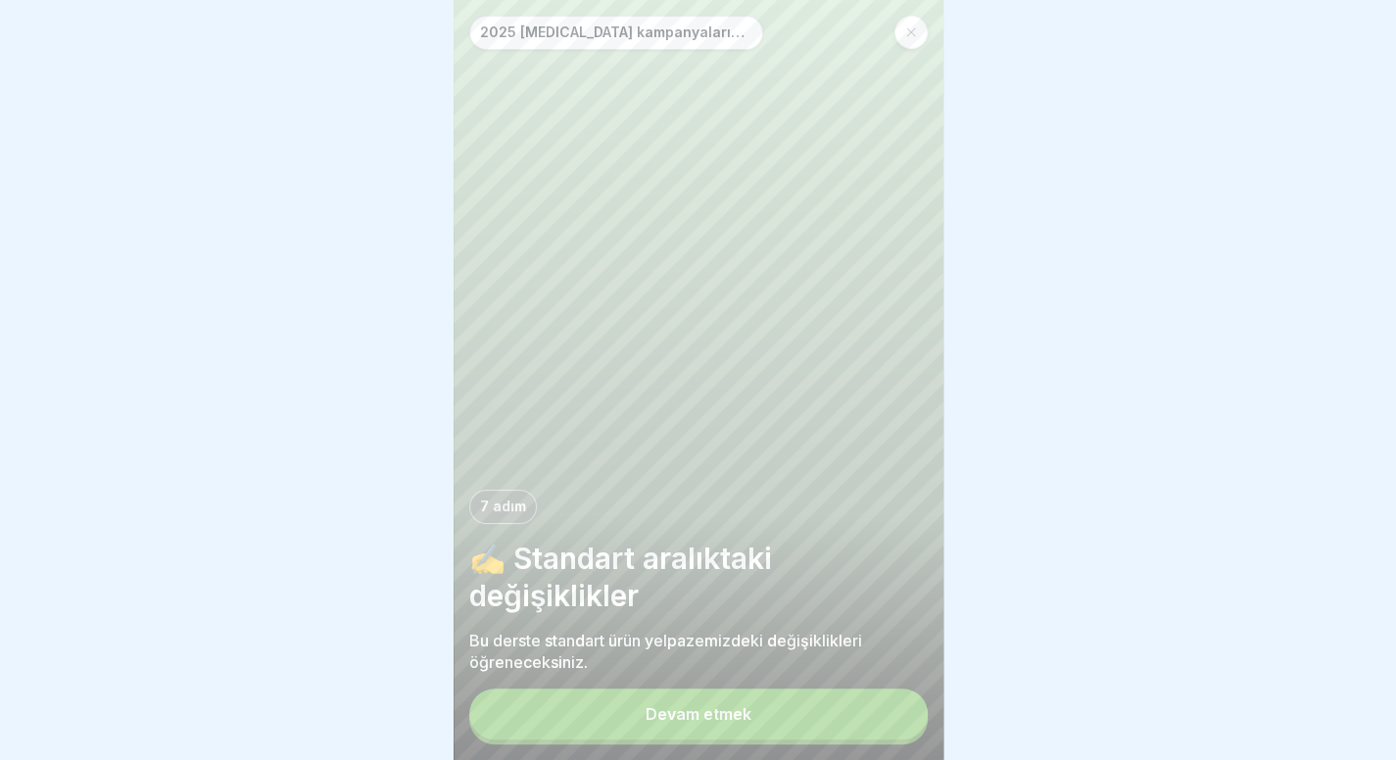
click at [739, 724] on font "Devam etmek" at bounding box center [698, 714] width 106 height 20
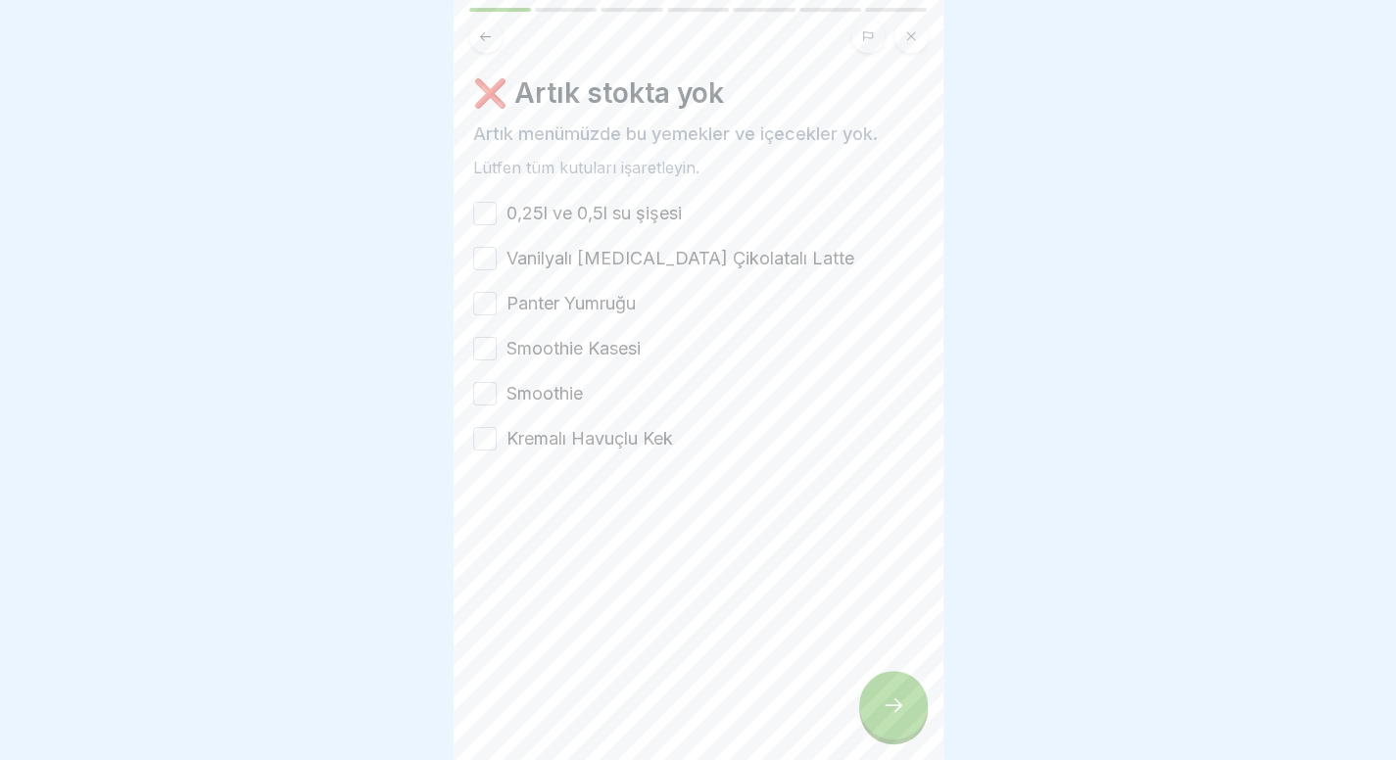
click at [660, 209] on font "0,25l ve 0,5l su şişesi" at bounding box center [593, 213] width 175 height 21
click at [497, 209] on button "0,25l ve 0,5l su şişesi" at bounding box center [485, 214] width 24 height 24
click at [645, 248] on font "Vanilyalı Beyaz Çikolatalı Latte" at bounding box center [680, 258] width 348 height 21
click at [497, 248] on button "Vanilyalı Beyaz Çikolatalı Latte" at bounding box center [485, 259] width 24 height 24
click at [613, 303] on font "Panter Yumruğu" at bounding box center [570, 303] width 129 height 21
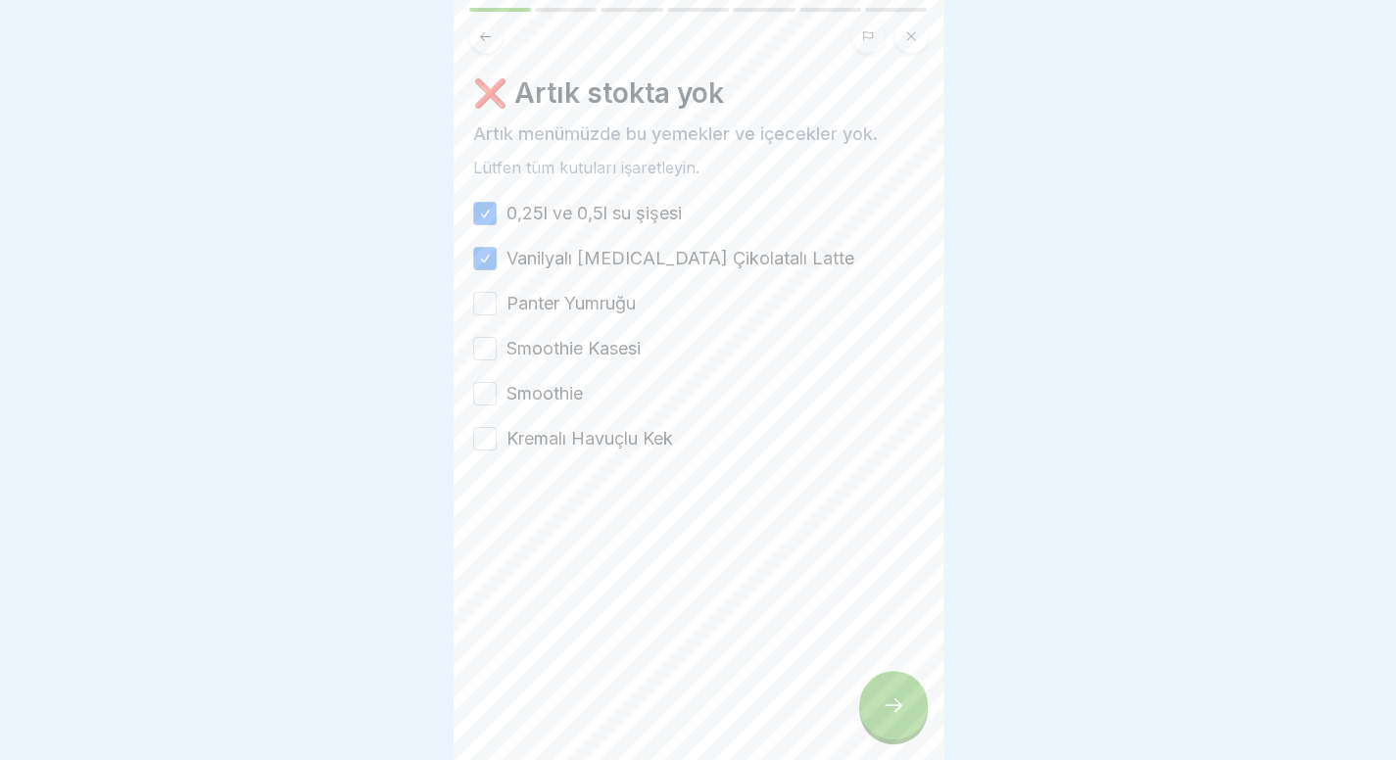
click at [497, 303] on button "Panter Yumruğu" at bounding box center [485, 304] width 24 height 24
click at [597, 338] on font "Smoothie Kasesi" at bounding box center [573, 348] width 134 height 21
click at [497, 338] on button "Smoothie Kasesi" at bounding box center [485, 349] width 24 height 24
click at [559, 385] on font "Smoothie" at bounding box center [544, 393] width 76 height 21
click at [497, 385] on button "Smoothie" at bounding box center [485, 394] width 24 height 24
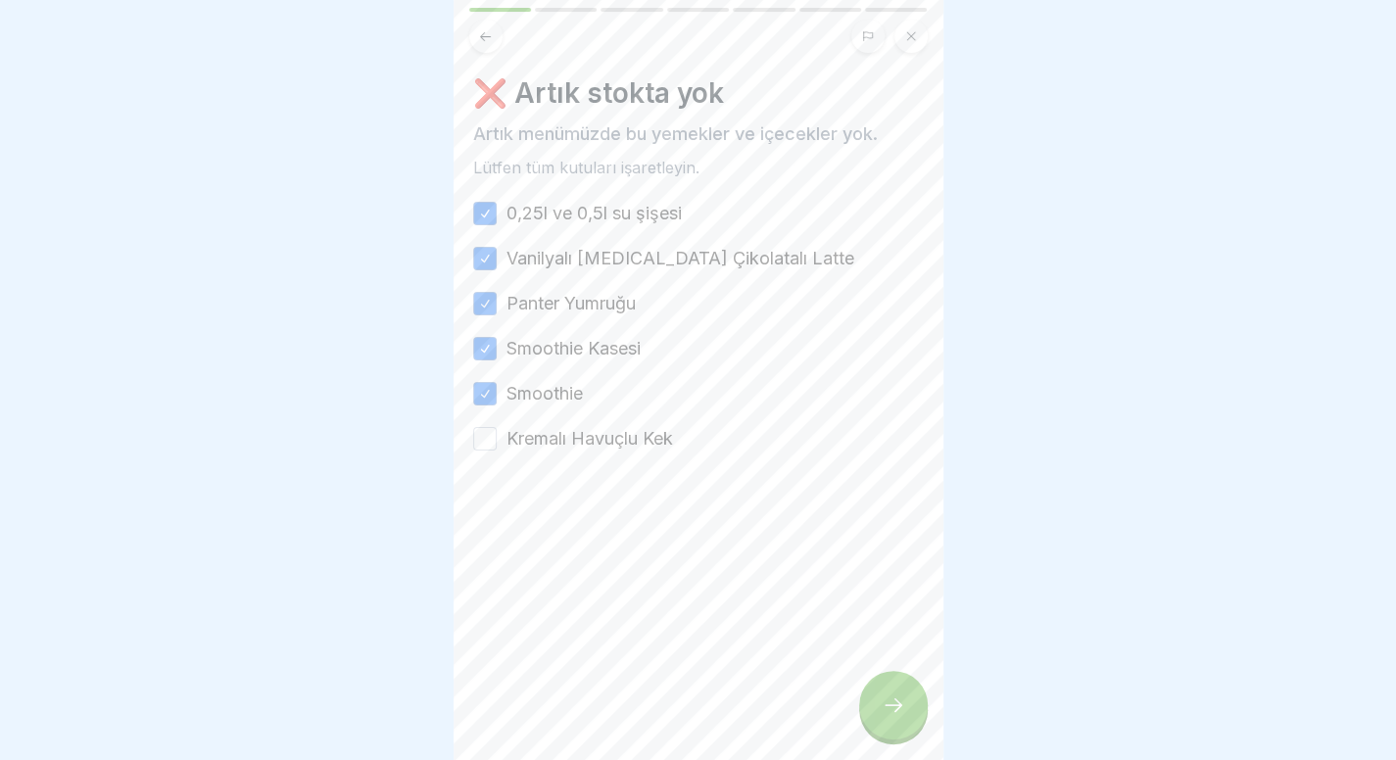
click at [559, 430] on font "Kremalı Havuçlu Kek" at bounding box center [589, 438] width 167 height 21
click at [497, 430] on button "Kremalı Havuçlu Kek" at bounding box center [485, 439] width 24 height 24
click at [866, 740] on div at bounding box center [893, 705] width 69 height 69
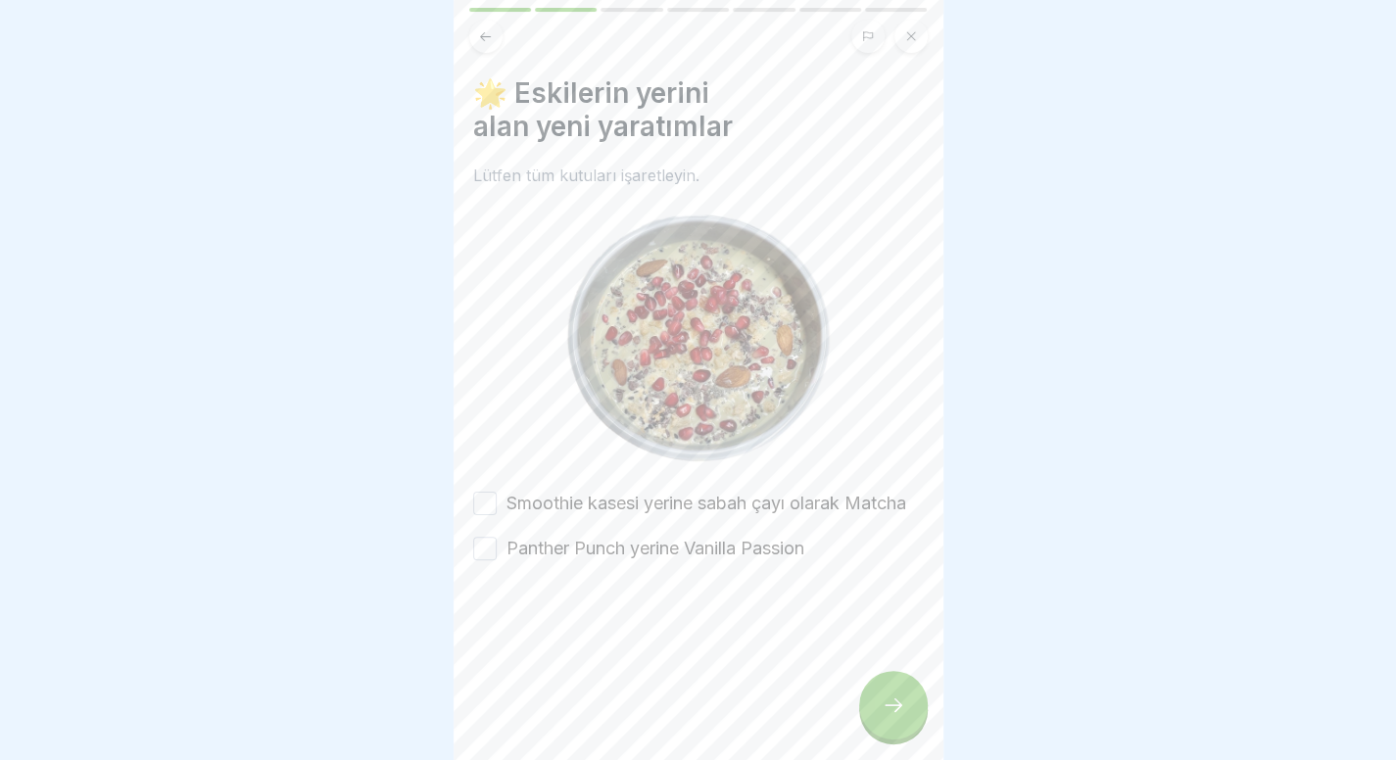
click at [622, 501] on font "Smoothie kasesi yerine sabah çayı olarak Matcha" at bounding box center [706, 503] width 400 height 21
click at [497, 501] on button "Smoothie kasesi yerine sabah çayı olarak Matcha" at bounding box center [485, 504] width 24 height 24
click at [607, 550] on div "Smoothie kasesi yerine sabah çayı olarak Matcha Panther Punch yerine Vanilla Pa…" at bounding box center [698, 526] width 451 height 71
click at [607, 558] on font "Panther Punch yerine Vanilla Passion" at bounding box center [655, 548] width 298 height 21
click at [497, 560] on button "Panther Punch yerine Vanilla Passion" at bounding box center [485, 549] width 24 height 24
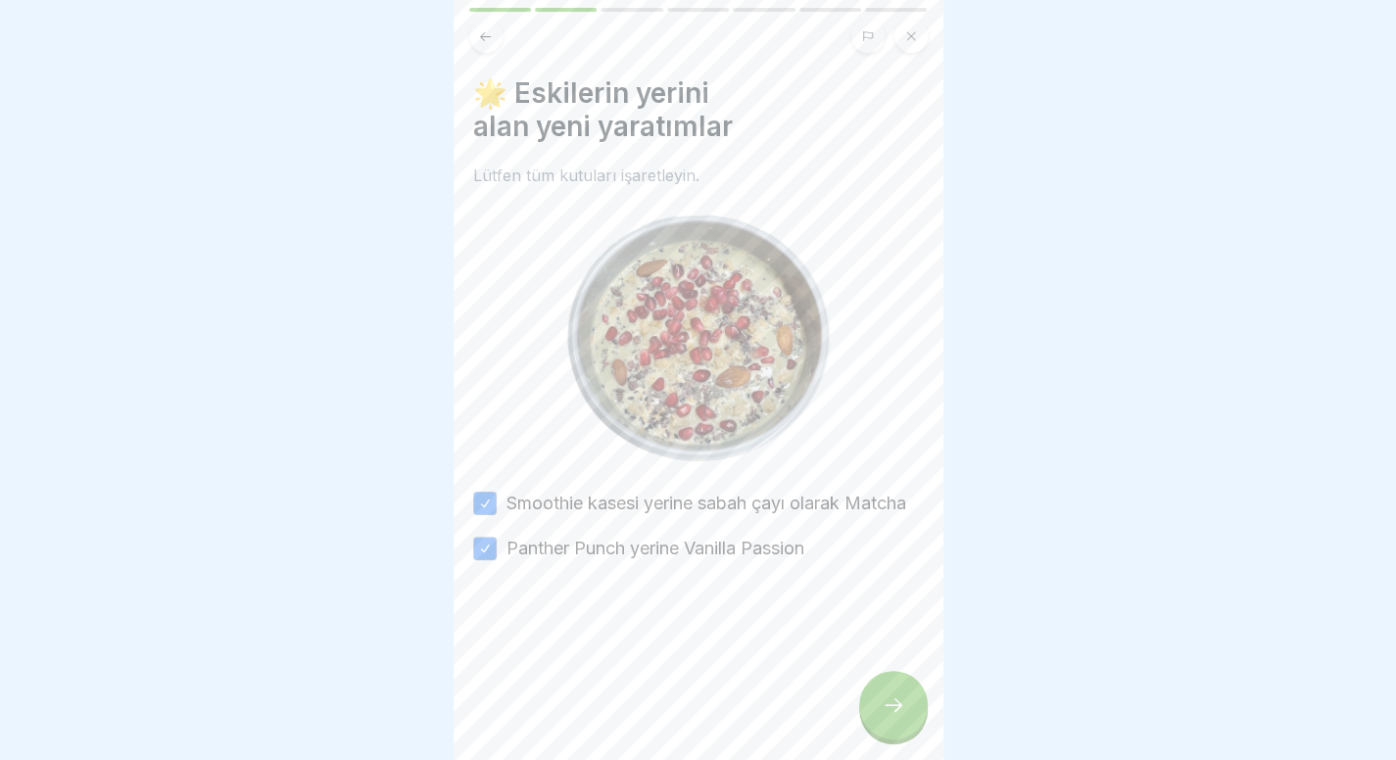
click at [884, 736] on div at bounding box center [893, 705] width 69 height 69
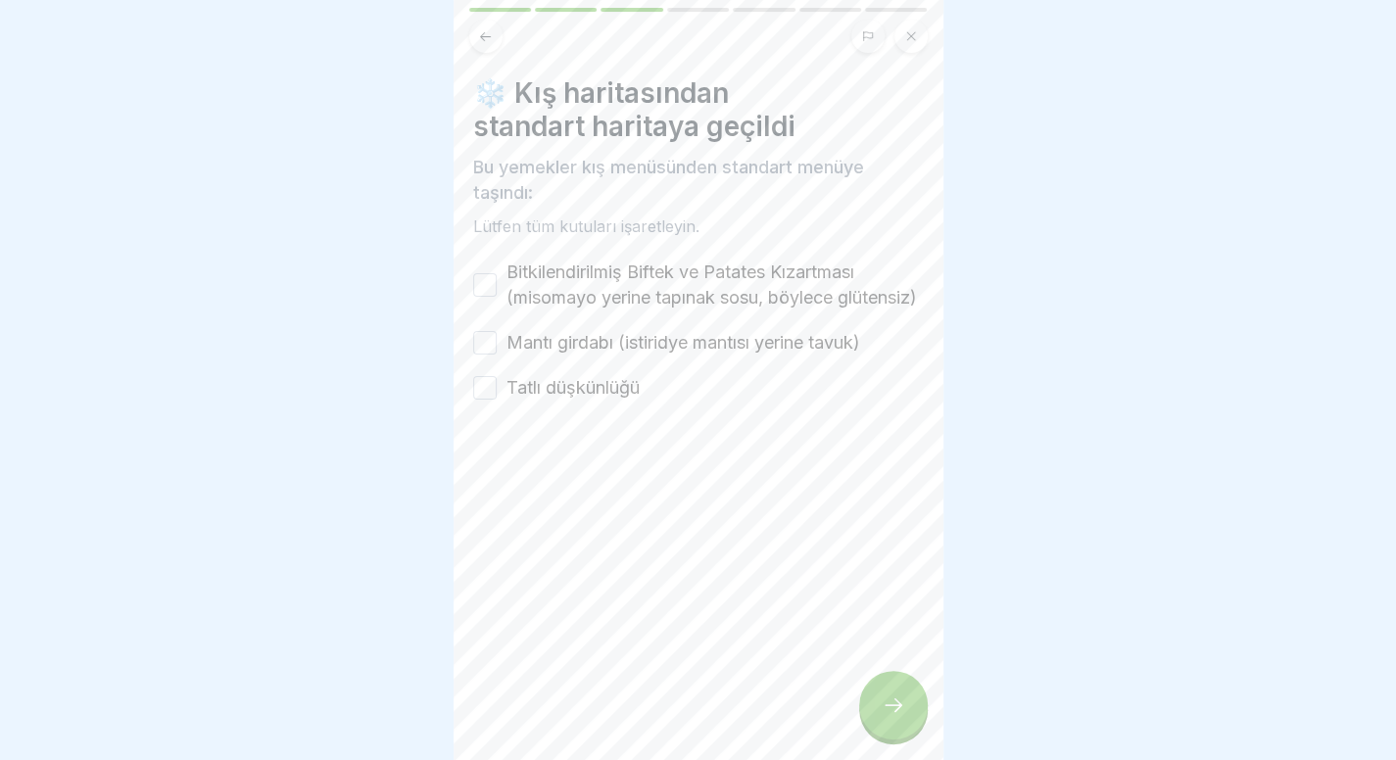
click at [590, 268] on font "Bitkilendirilmiş Biftek ve Patates Kızartması (misomayo yerine tapınak sosu, bö…" at bounding box center [711, 285] width 410 height 46
click at [497, 273] on button "Bitkilendirilmiş Biftek ve Patates Kızartması (misomayo yerine tapınak sosu, bö…" at bounding box center [485, 285] width 24 height 24
click at [549, 382] on div "Bitkilendirilmiş Biftek ve Patates Kızartması (misomayo yerine tapınak sosu, bö…" at bounding box center [698, 330] width 451 height 141
click at [566, 353] on font "Mantı girdabı (istiridye mantısı yerine tavuk)" at bounding box center [683, 342] width 354 height 21
click at [497, 355] on button "Mantı girdabı (istiridye mantısı yerine tavuk)" at bounding box center [485, 343] width 24 height 24
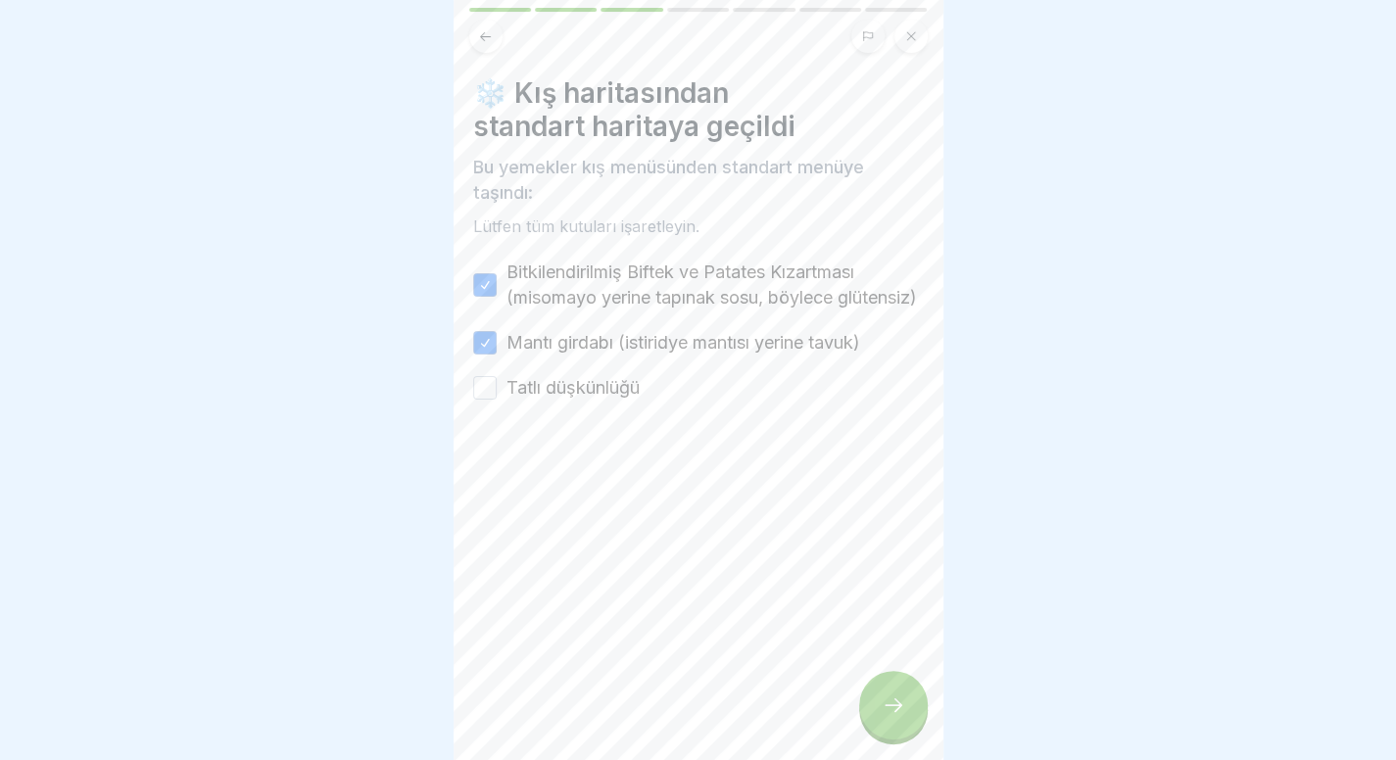
click at [558, 398] on font "Tatlı düşkünlüğü" at bounding box center [572, 387] width 133 height 21
click at [497, 400] on button "Tatlı düşkünlüğü" at bounding box center [485, 388] width 24 height 24
click at [893, 707] on div at bounding box center [893, 705] width 69 height 69
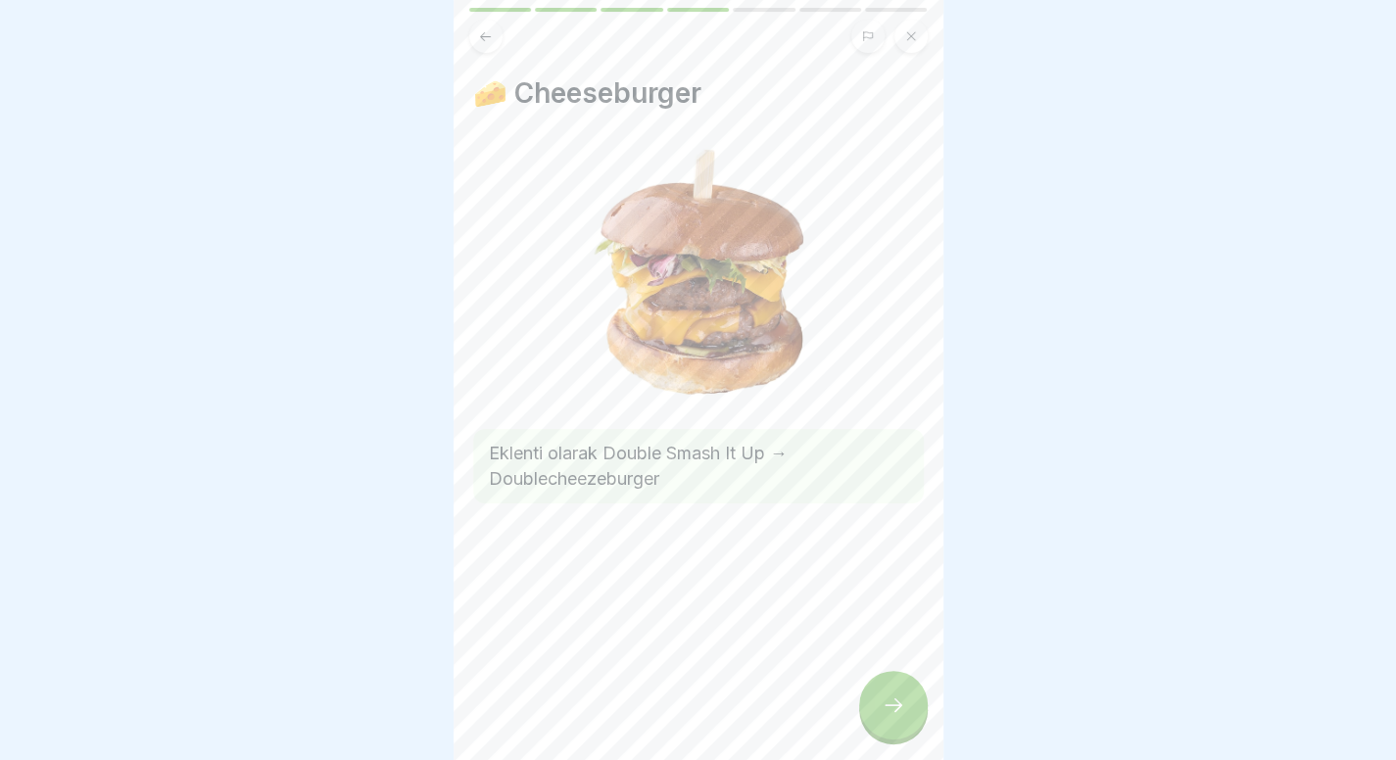
click at [893, 708] on div at bounding box center [893, 705] width 69 height 69
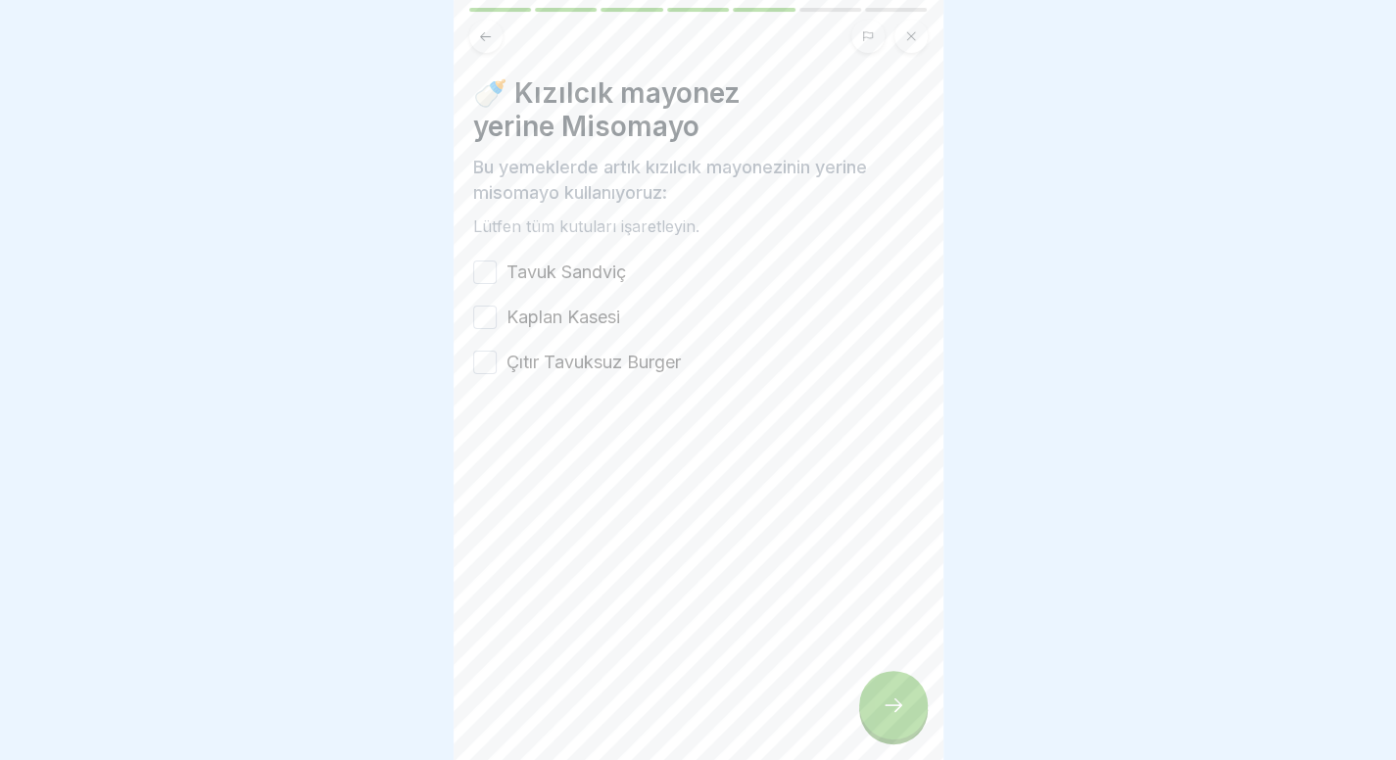
click at [613, 277] on font "Tavuk Sandviç" at bounding box center [566, 272] width 120 height 21
click at [497, 277] on button "Tavuk Sandviç" at bounding box center [485, 273] width 24 height 24
click at [597, 322] on font "Kaplan Kasesi" at bounding box center [563, 317] width 114 height 21
click at [497, 322] on button "Kaplan Kasesi" at bounding box center [485, 318] width 24 height 24
click at [596, 350] on label "Çıtır Tavuksuz Burger" at bounding box center [593, 362] width 174 height 25
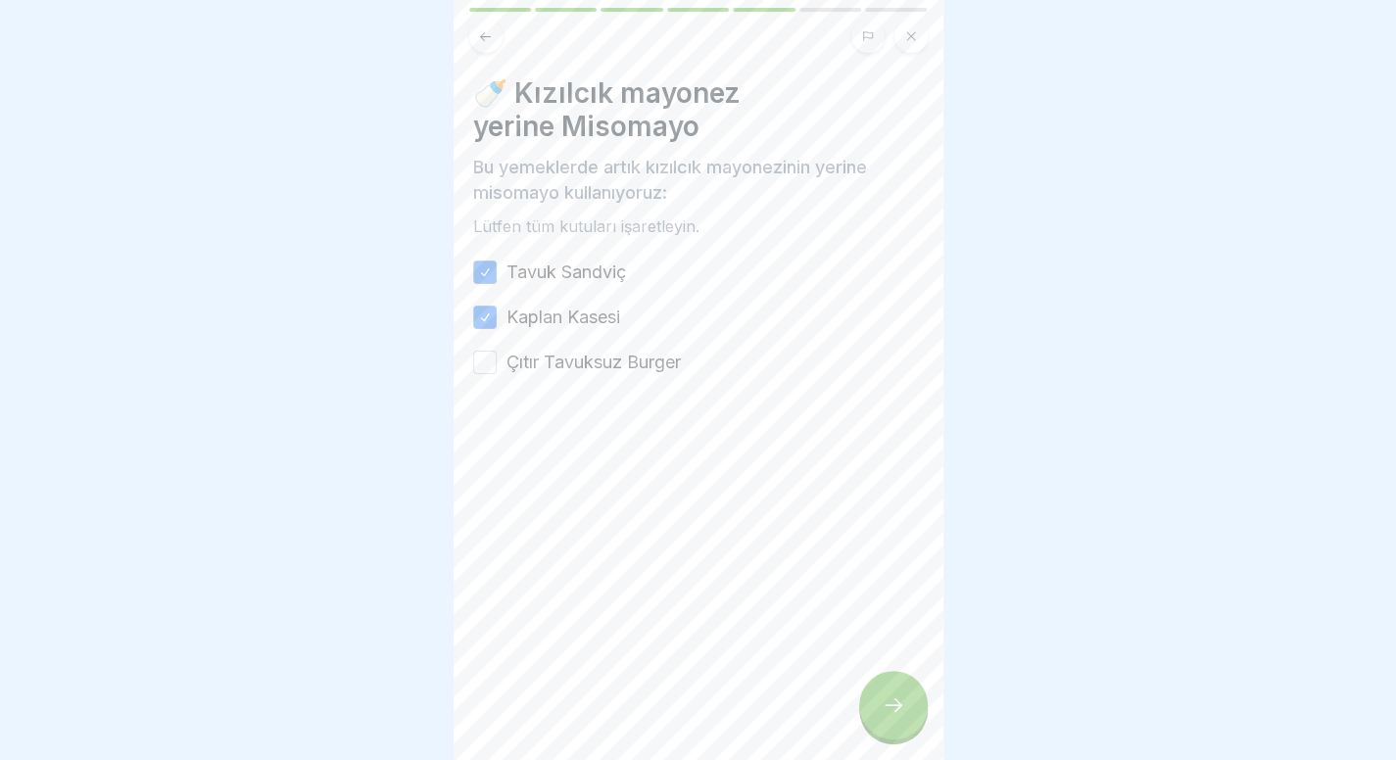
click at [497, 351] on button "Çıtır Tavuksuz Burger" at bounding box center [485, 363] width 24 height 24
click at [905, 740] on div at bounding box center [893, 705] width 69 height 69
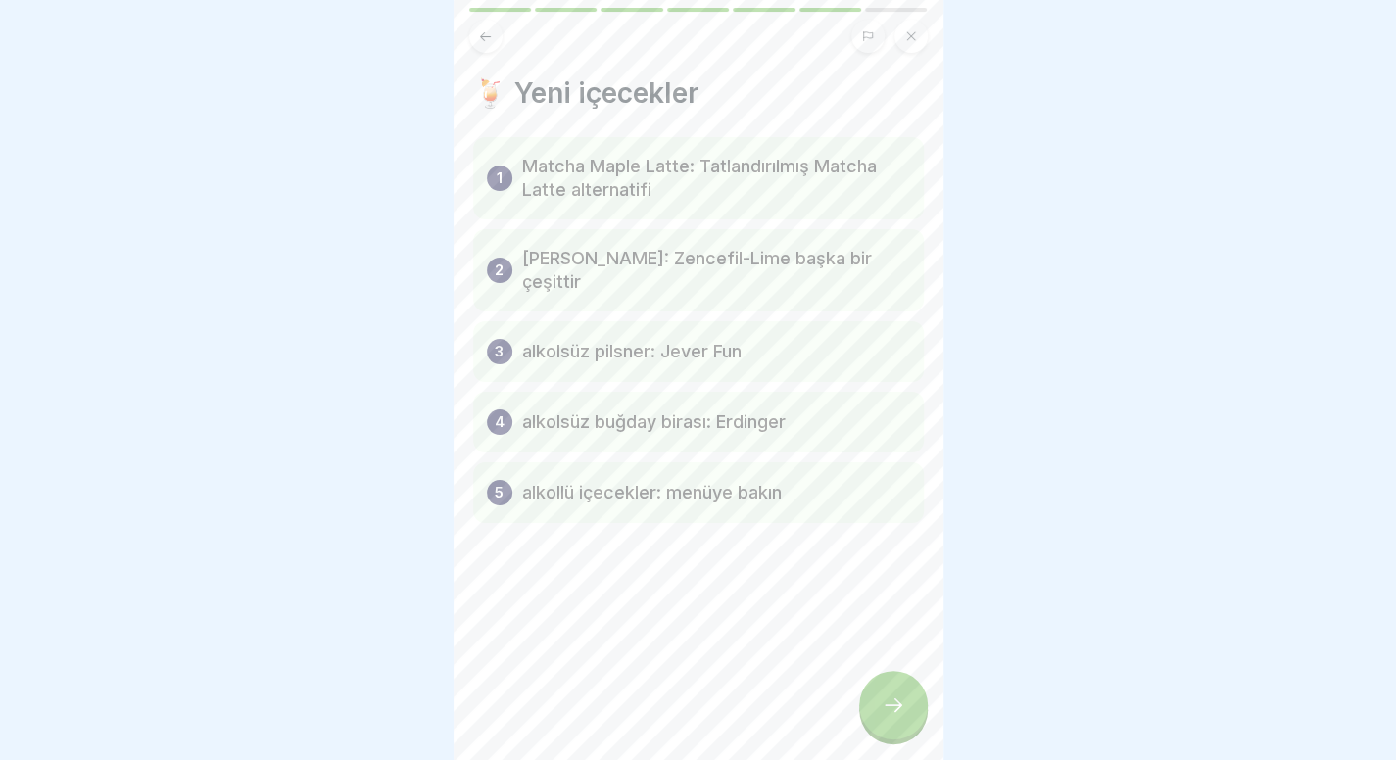
click at [898, 712] on icon at bounding box center [894, 705] width 18 height 14
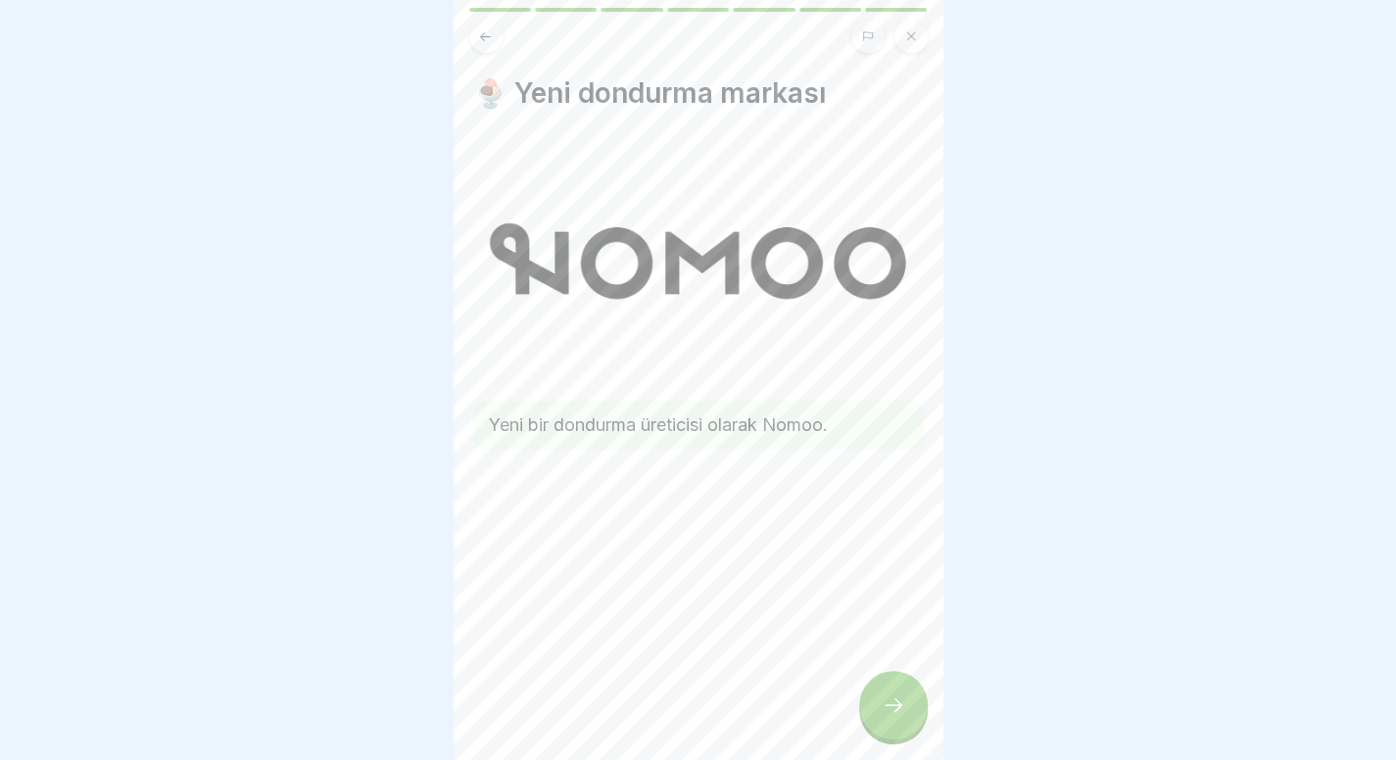
click at [898, 712] on icon at bounding box center [894, 705] width 18 height 14
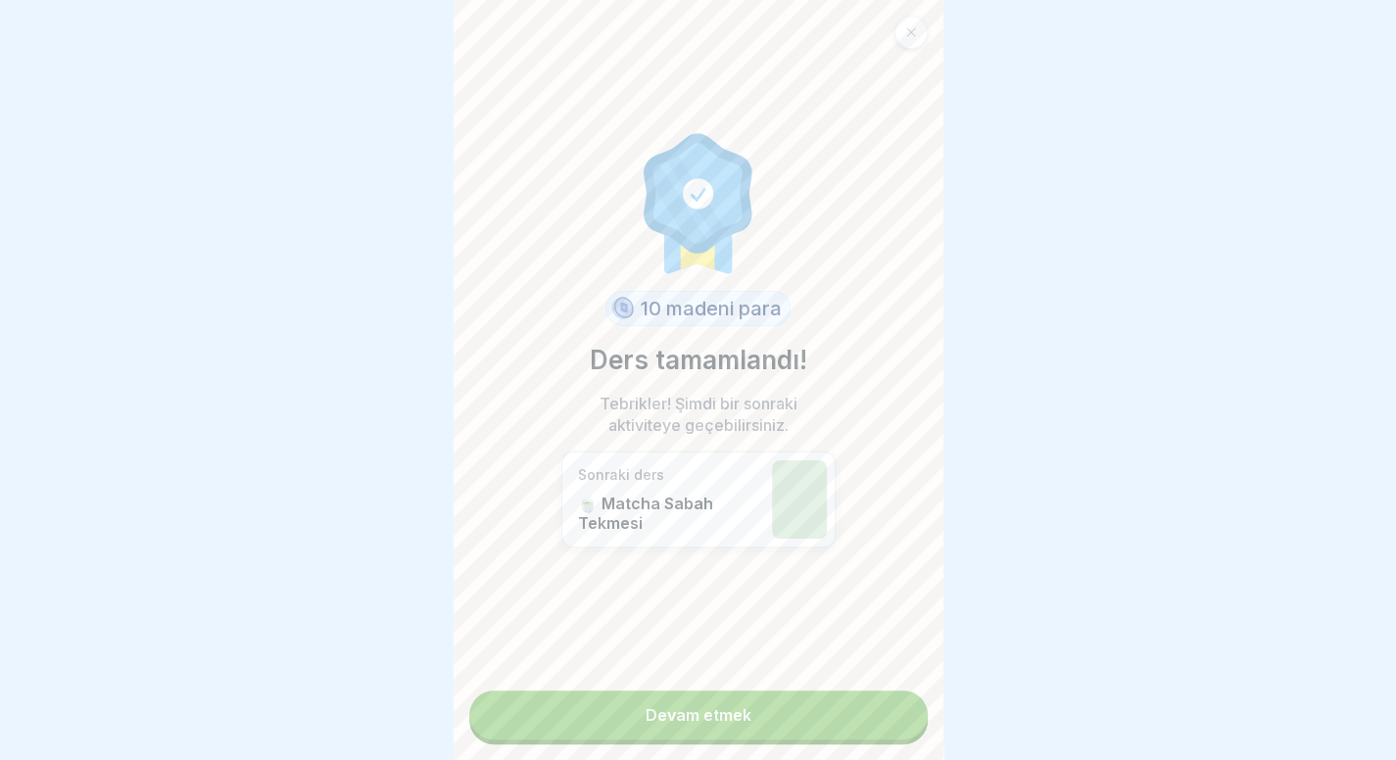
click at [898, 723] on link "Devam etmek" at bounding box center [698, 715] width 458 height 49
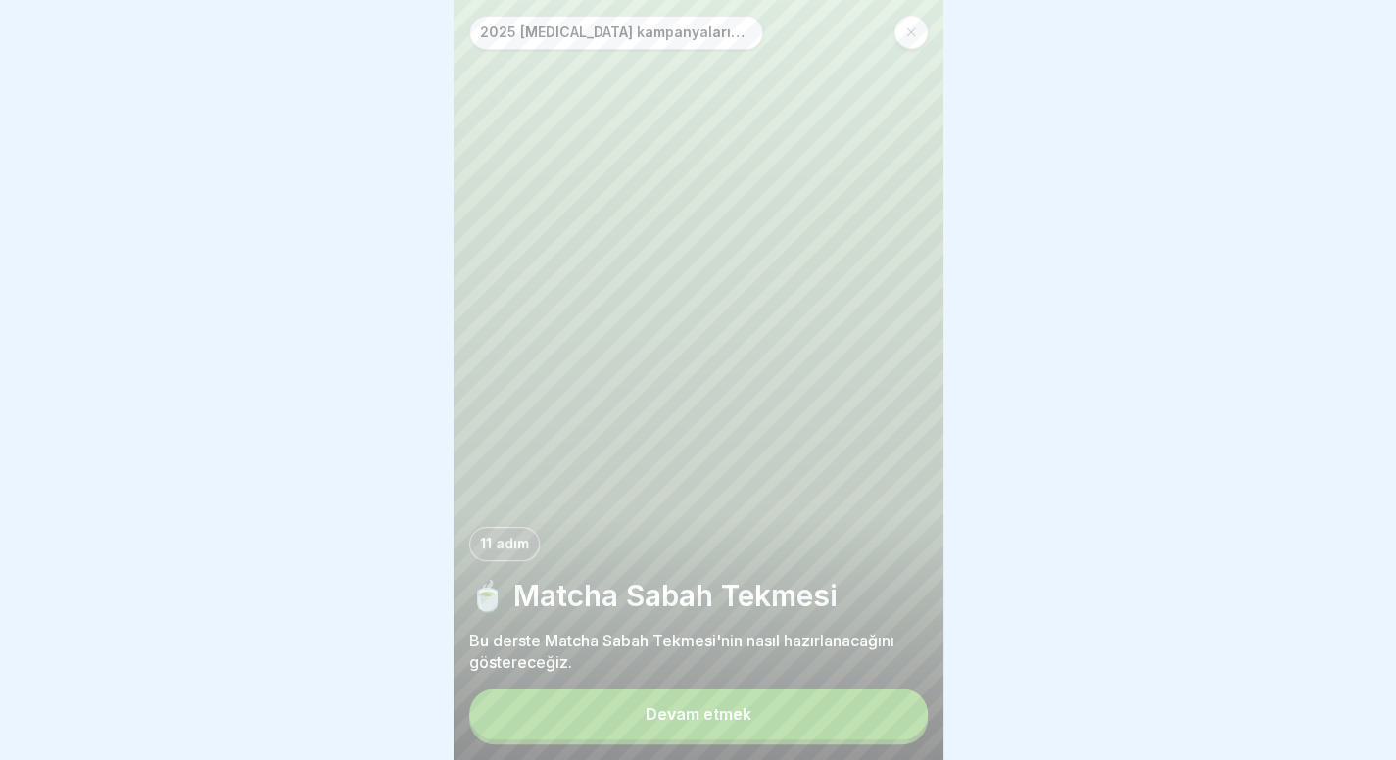
click at [770, 718] on button "Devam etmek" at bounding box center [698, 714] width 458 height 51
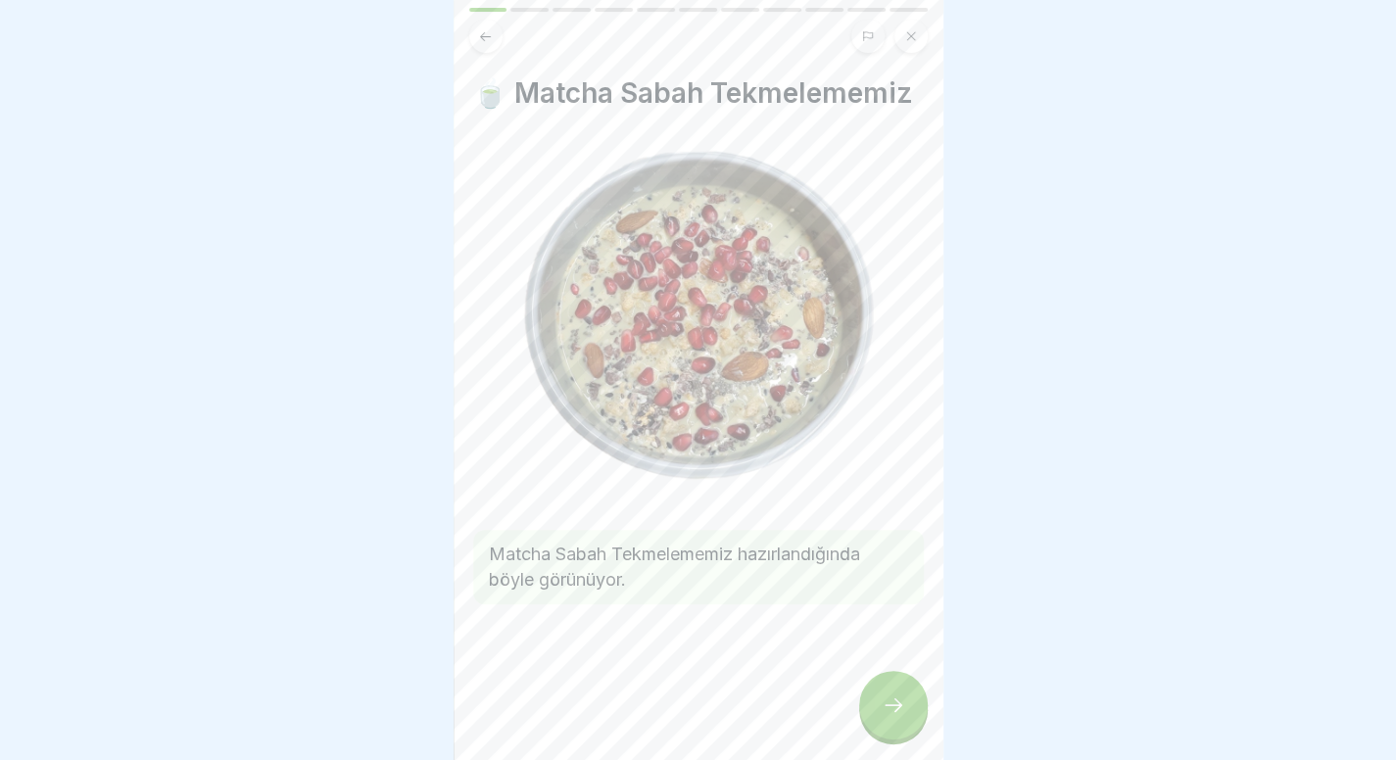
click at [884, 717] on icon at bounding box center [894, 705] width 24 height 24
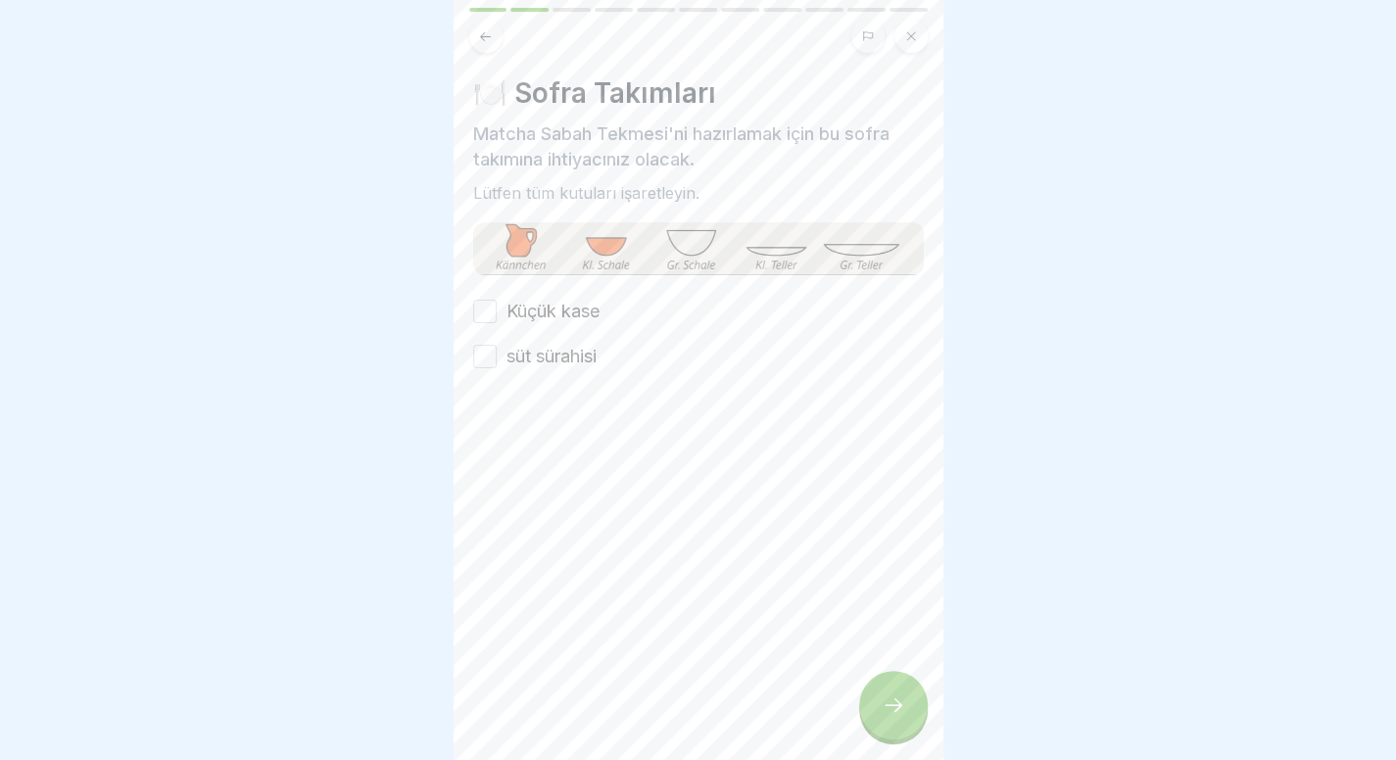
click at [577, 322] on label "Küçük kase" at bounding box center [552, 311] width 93 height 25
click at [497, 322] on button "Küçük kase" at bounding box center [485, 312] width 24 height 24
click at [575, 346] on font "süt sürahisi" at bounding box center [551, 356] width 90 height 21
click at [497, 345] on button "süt sürahisi" at bounding box center [485, 357] width 24 height 24
click at [878, 723] on div at bounding box center [893, 705] width 69 height 69
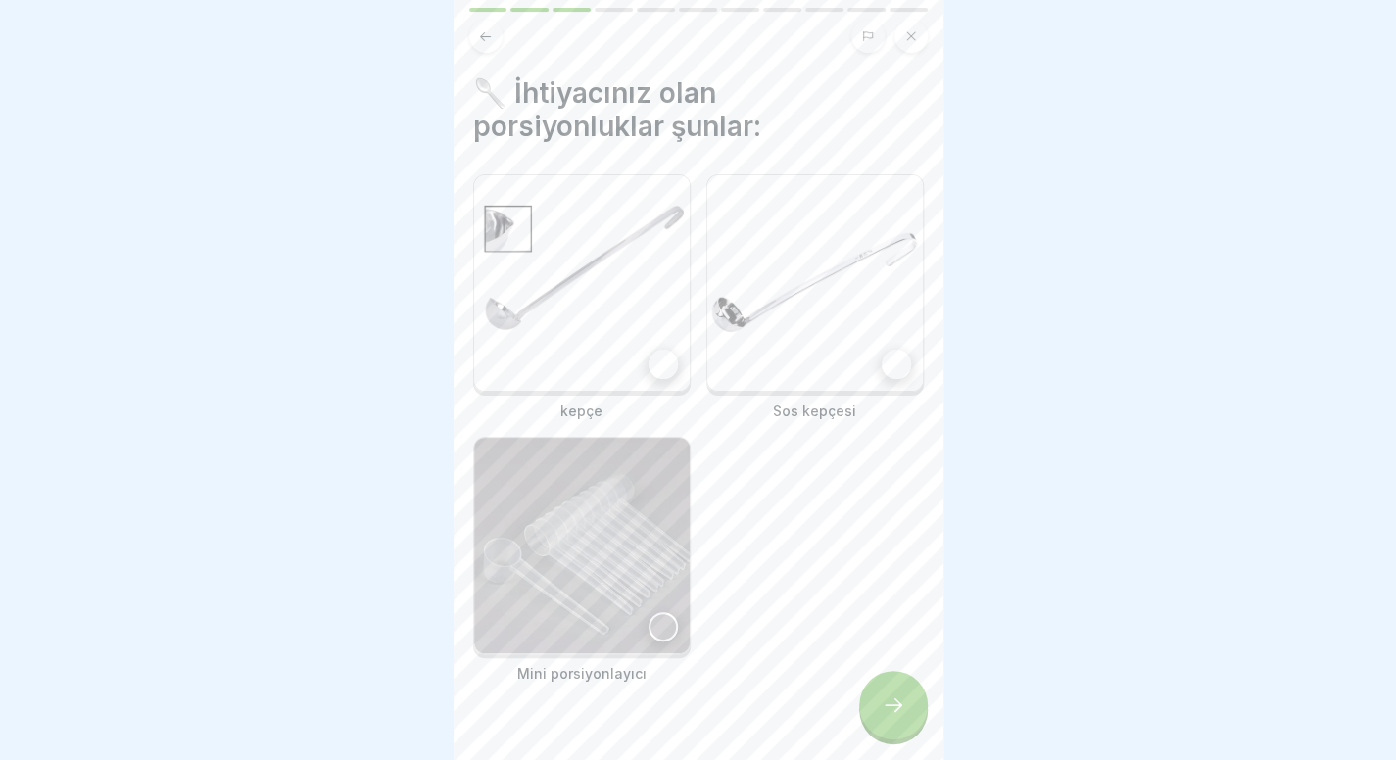
click at [555, 337] on img at bounding box center [581, 282] width 215 height 215
click at [570, 550] on img at bounding box center [581, 545] width 215 height 215
click at [797, 326] on img at bounding box center [814, 282] width 215 height 215
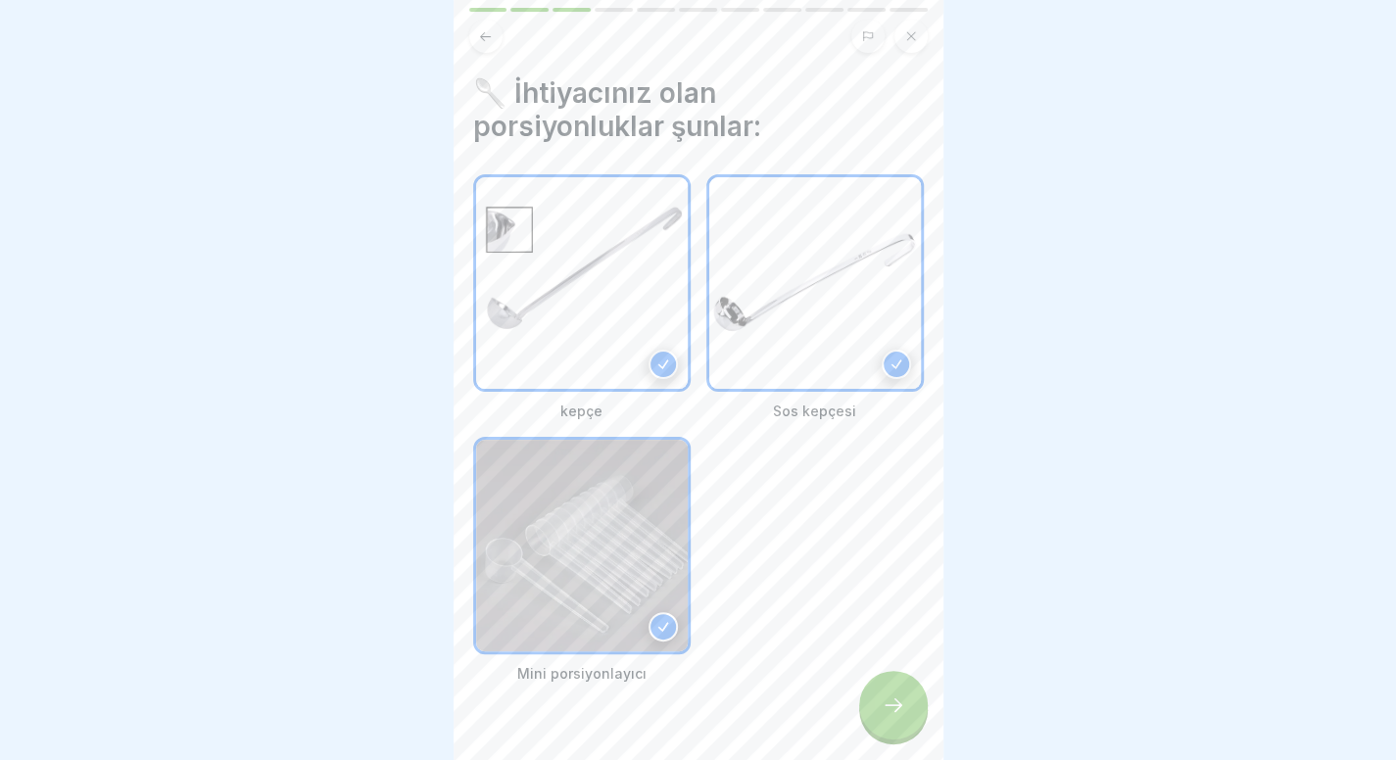
click at [888, 717] on icon at bounding box center [894, 705] width 24 height 24
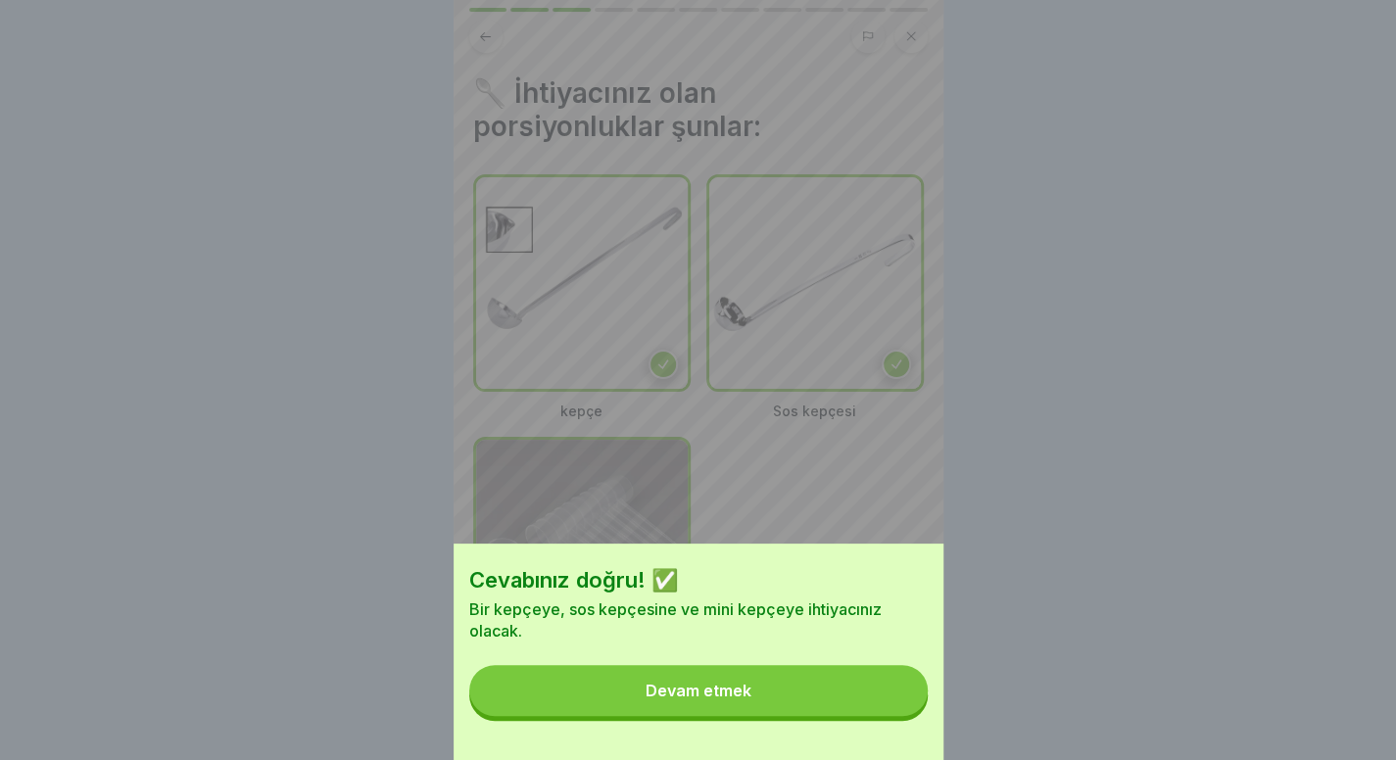
click at [795, 709] on button "Devam etmek" at bounding box center [698, 690] width 458 height 51
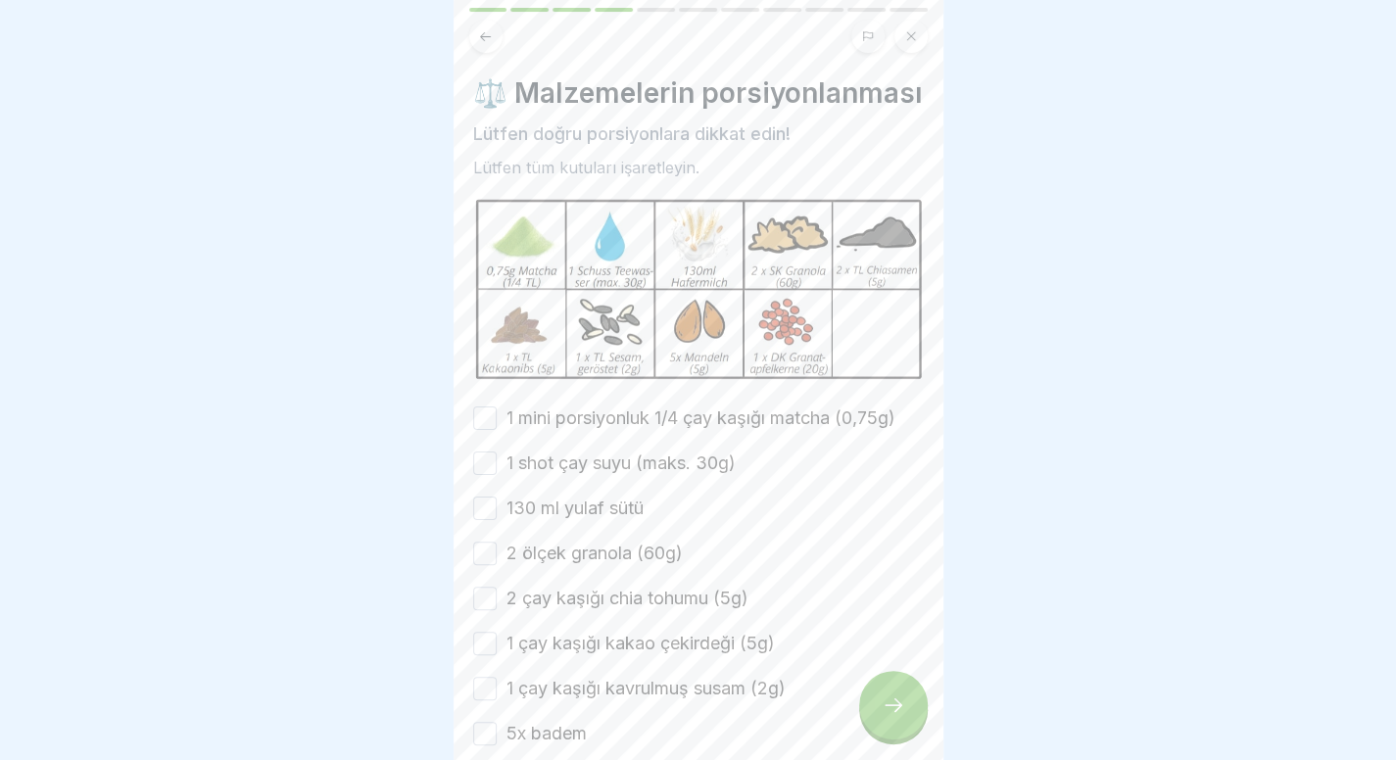
click at [491, 45] on button at bounding box center [485, 36] width 33 height 33
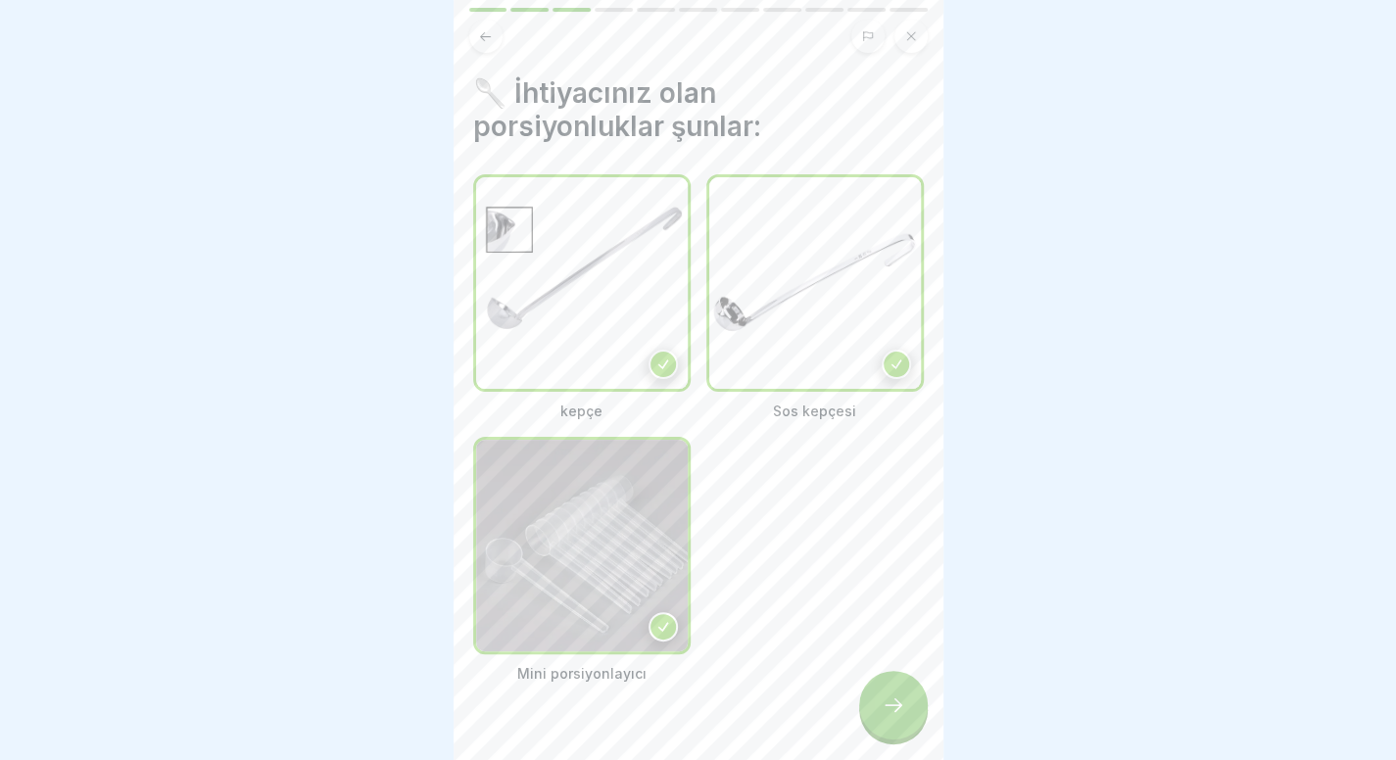
click at [491, 45] on button at bounding box center [485, 36] width 33 height 33
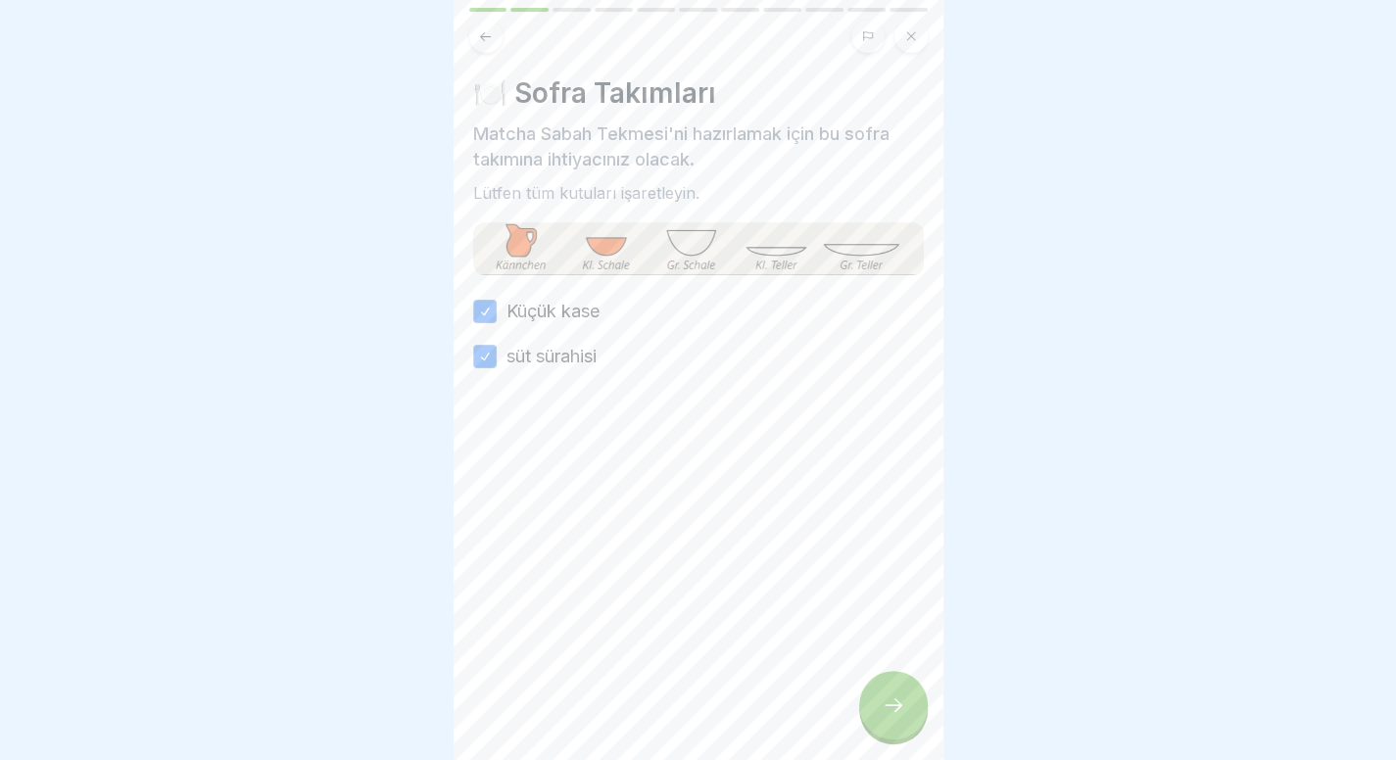
click at [495, 48] on button at bounding box center [485, 36] width 33 height 33
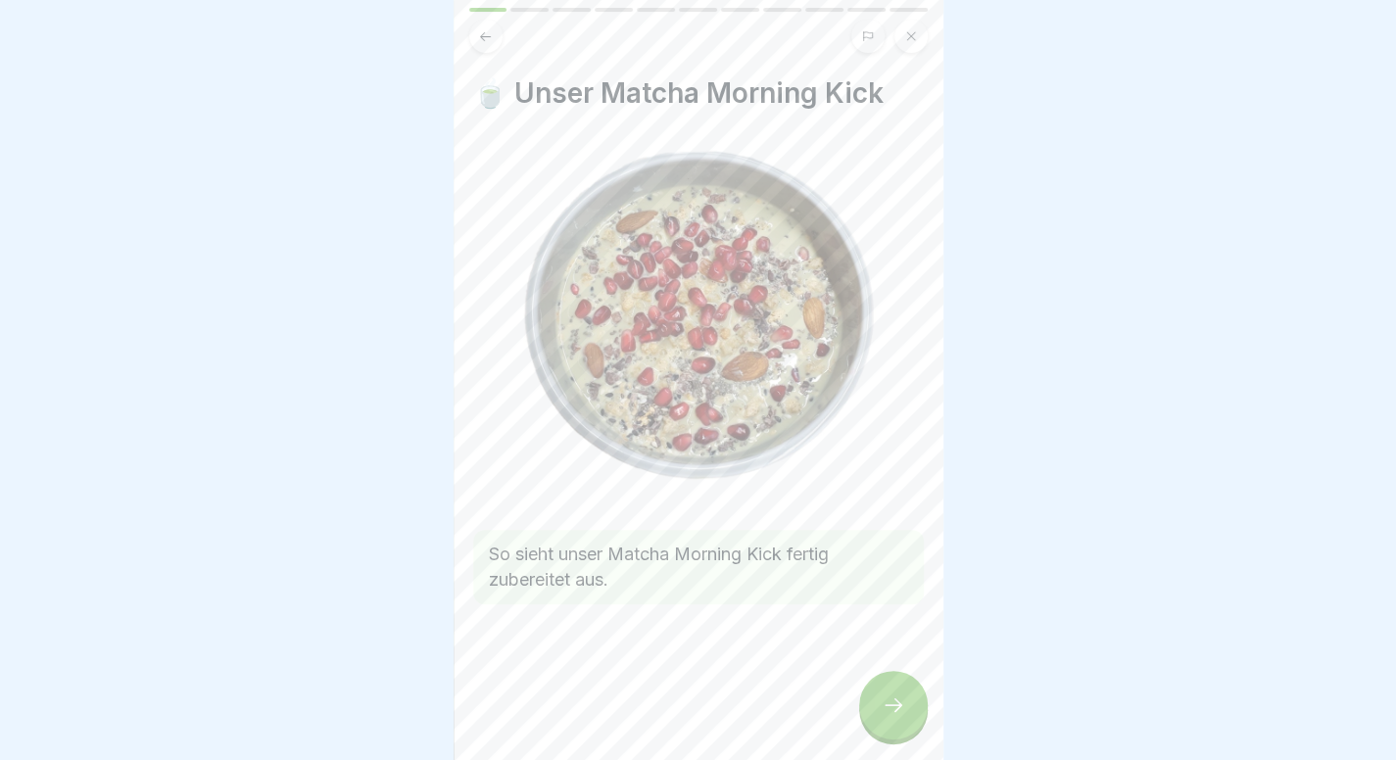
click at [895, 713] on icon at bounding box center [894, 705] width 24 height 24
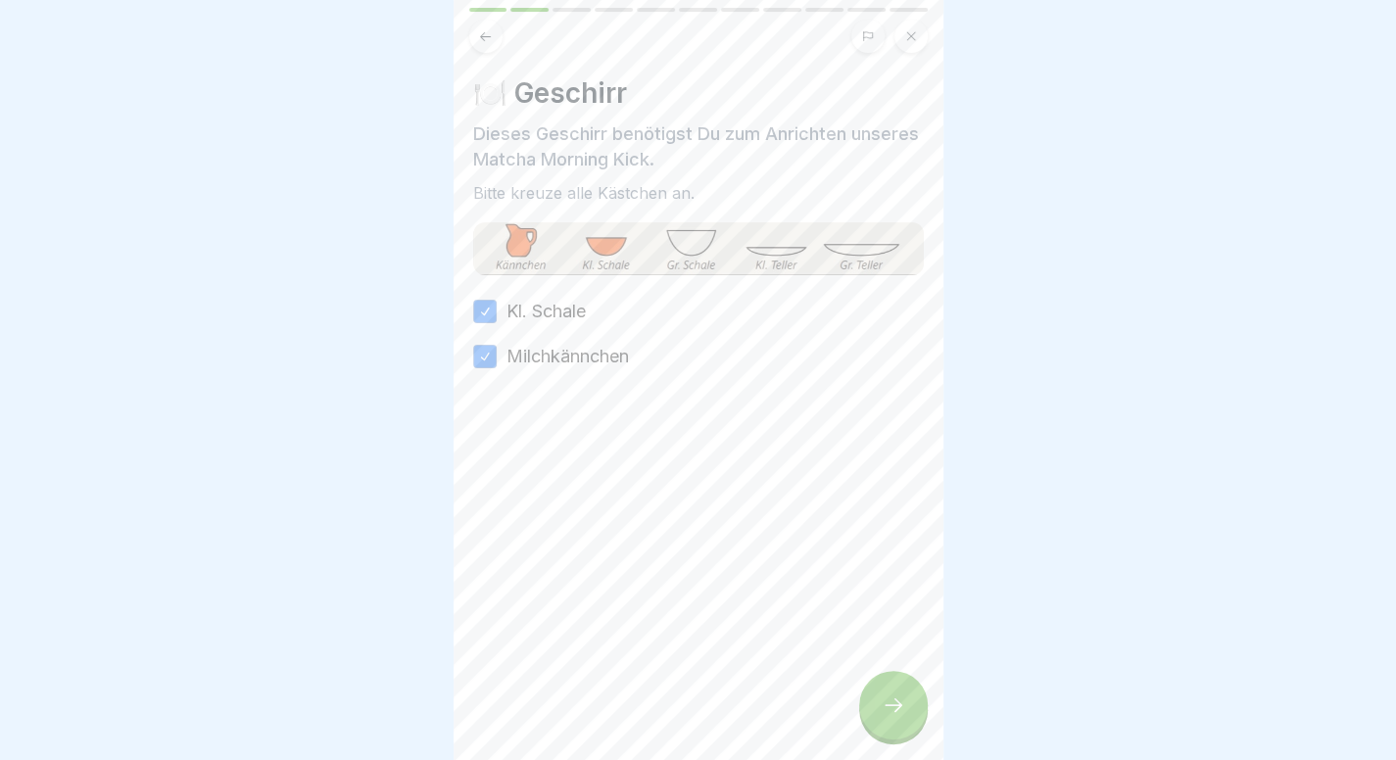
click at [895, 712] on icon at bounding box center [894, 705] width 24 height 24
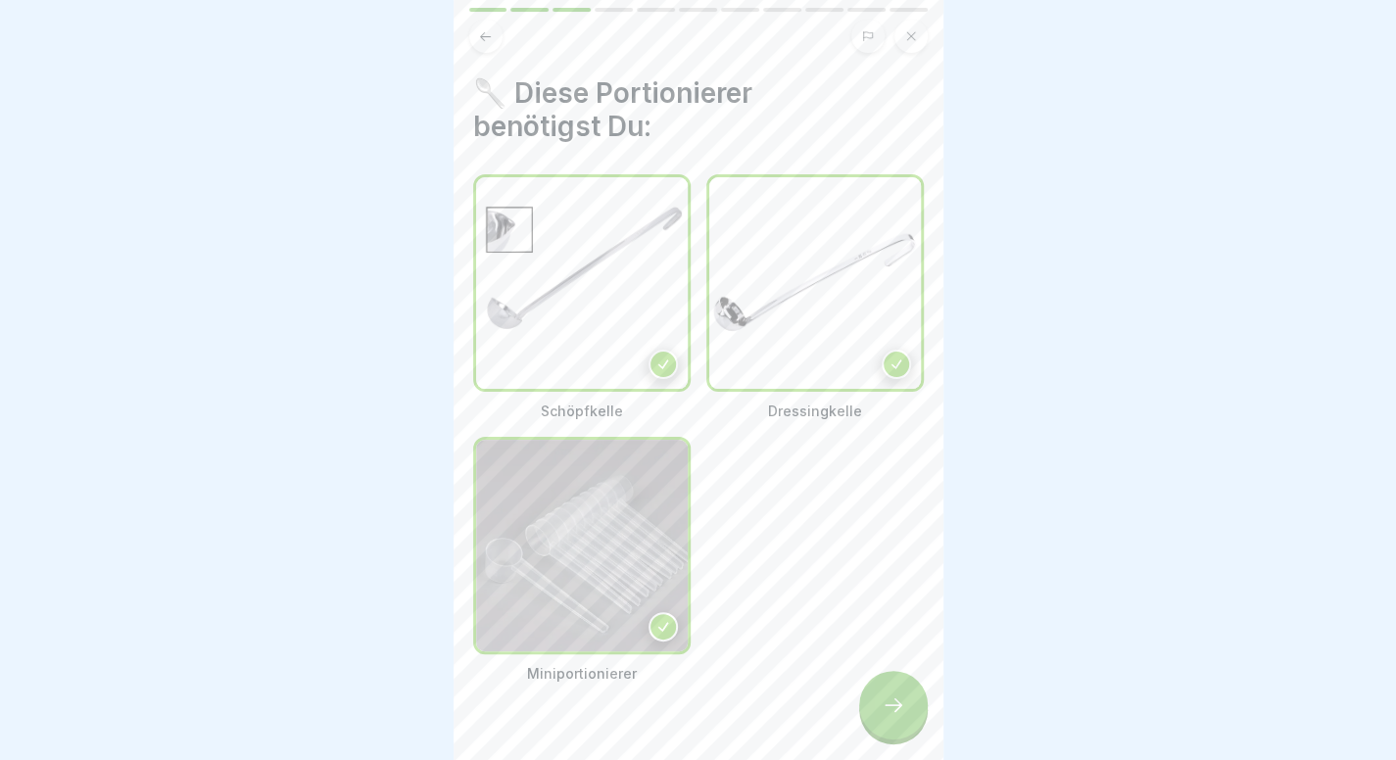
click at [879, 719] on div at bounding box center [893, 705] width 69 height 69
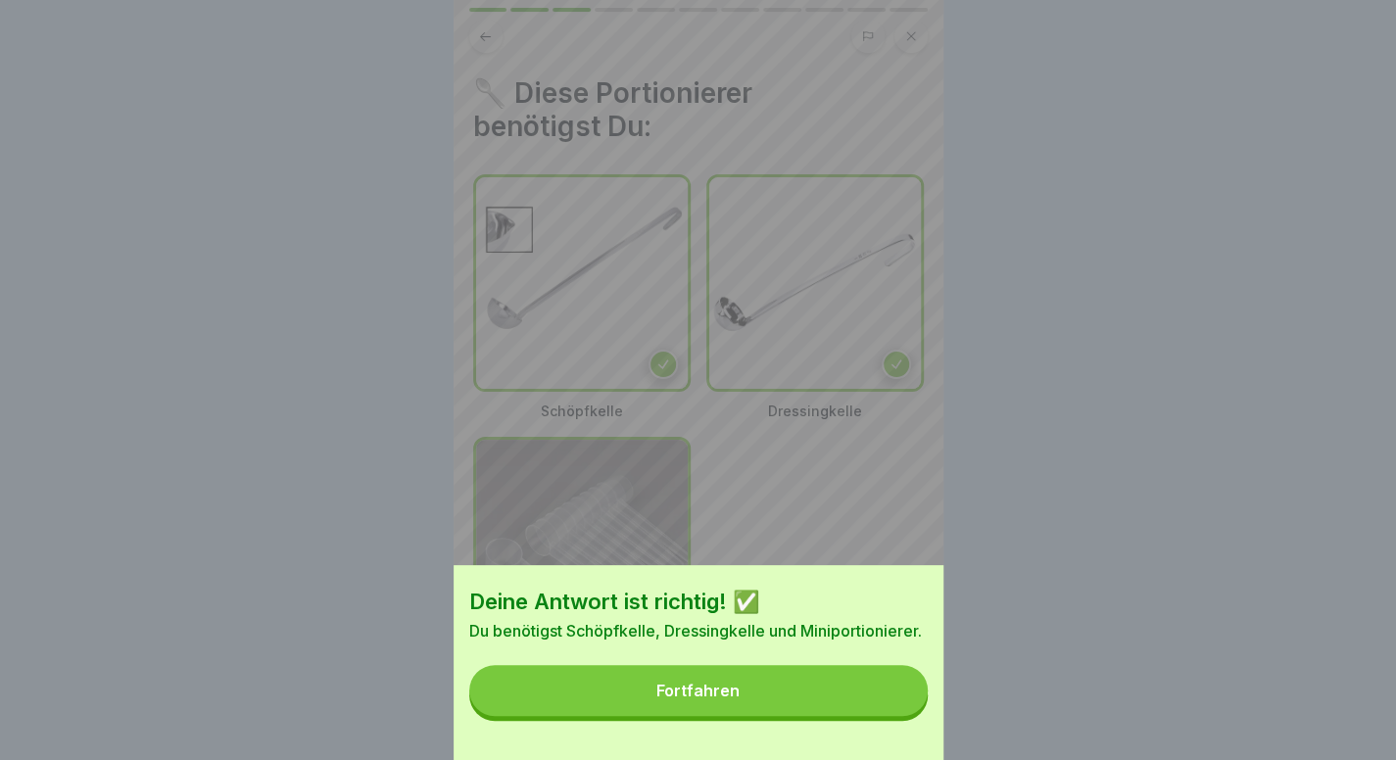
click at [879, 716] on button "Fortfahren" at bounding box center [698, 690] width 458 height 51
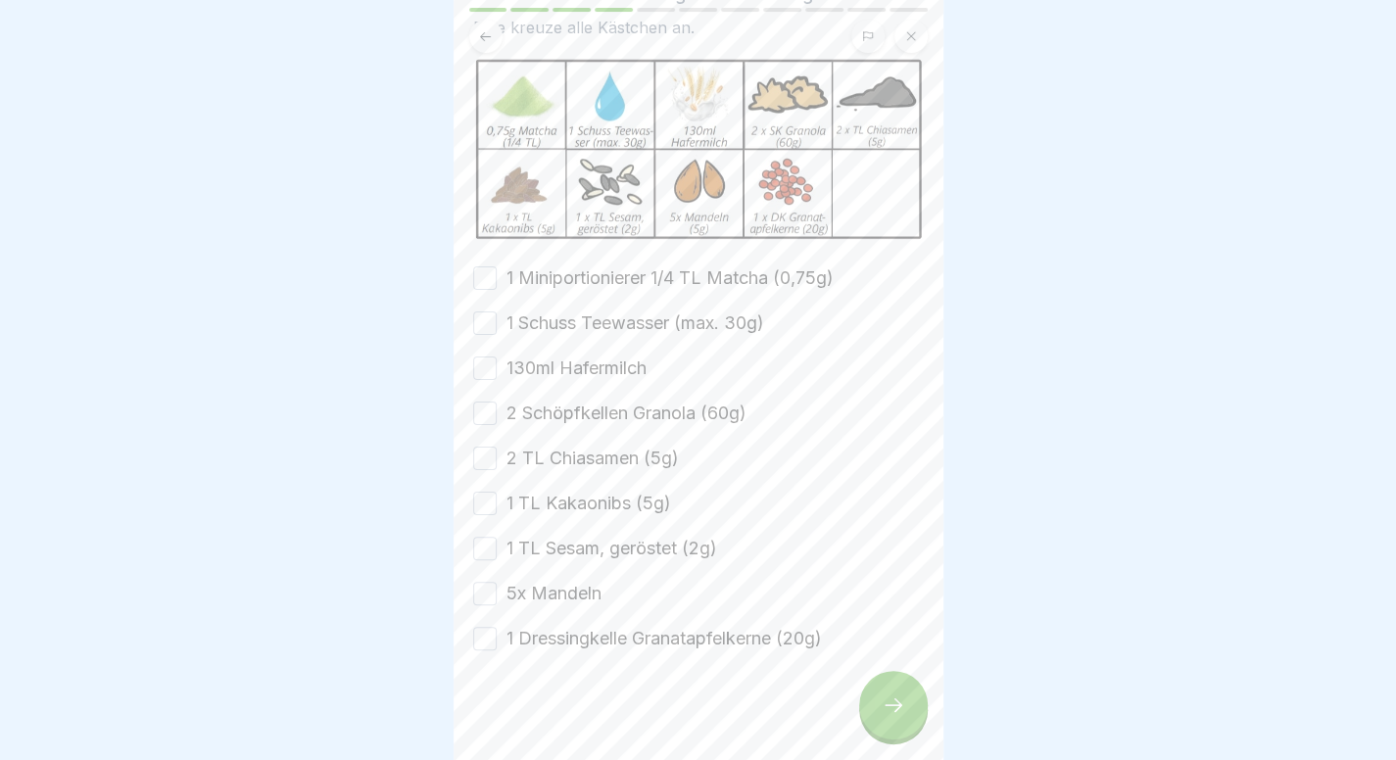
scroll to position [173, 0]
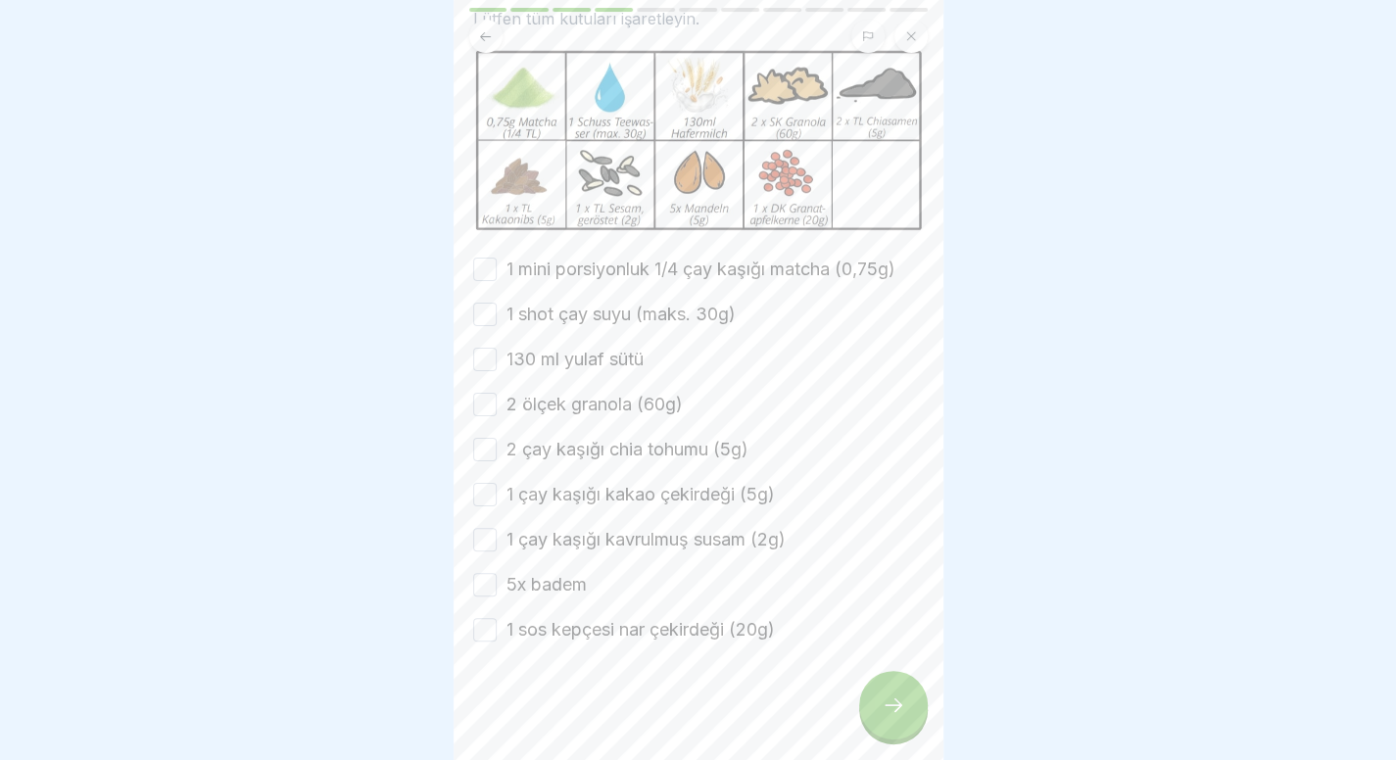
click at [607, 277] on font "1 mini porsiyonluk 1/4 çay kaşığı matcha (0,75g)" at bounding box center [700, 269] width 389 height 21
click at [497, 277] on button "1 mini porsiyonluk 1/4 çay kaşığı matcha (0,75g)" at bounding box center [485, 270] width 24 height 24
click at [598, 299] on div "1 mini porsiyonluk 1/4 çay kaşığı matcha (0,75g) 1 shot çay suyu (maks. 30g) 13…" at bounding box center [698, 450] width 451 height 386
click at [596, 306] on font "1 shot çay suyu (maks. 30g)" at bounding box center [620, 314] width 229 height 21
click at [497, 306] on button "1 shot çay suyu (maks. 30g)" at bounding box center [485, 315] width 24 height 24
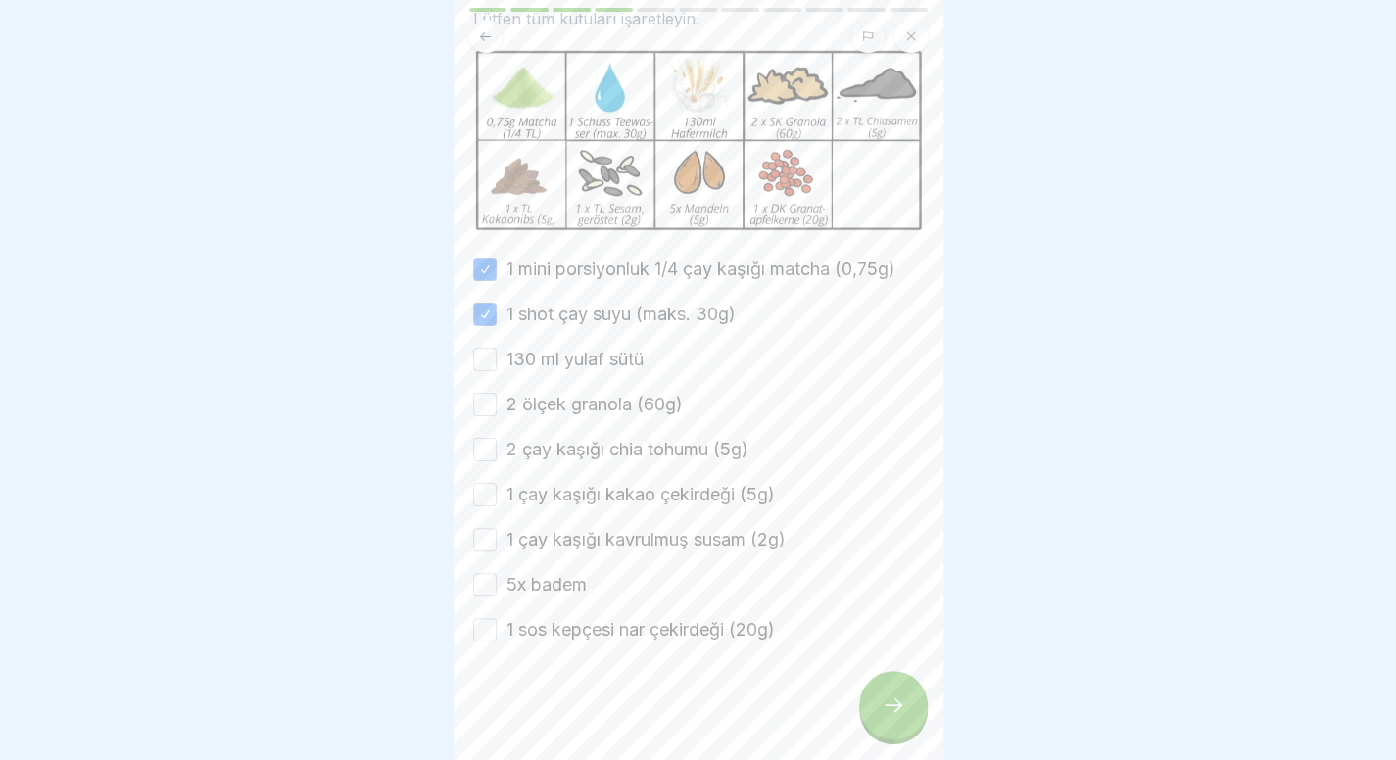
click at [578, 352] on font "130 ml yulaf sütü" at bounding box center [574, 359] width 137 height 21
click at [497, 352] on button "130 ml yulaf sütü" at bounding box center [485, 360] width 24 height 24
click at [562, 414] on font "2 ölçek granola (60g)" at bounding box center [594, 404] width 176 height 21
click at [497, 414] on button "2 ölçek granola (60g)" at bounding box center [485, 405] width 24 height 24
click at [555, 453] on font "2 çay kaşığı chia tohumu (5g)" at bounding box center [627, 449] width 242 height 21
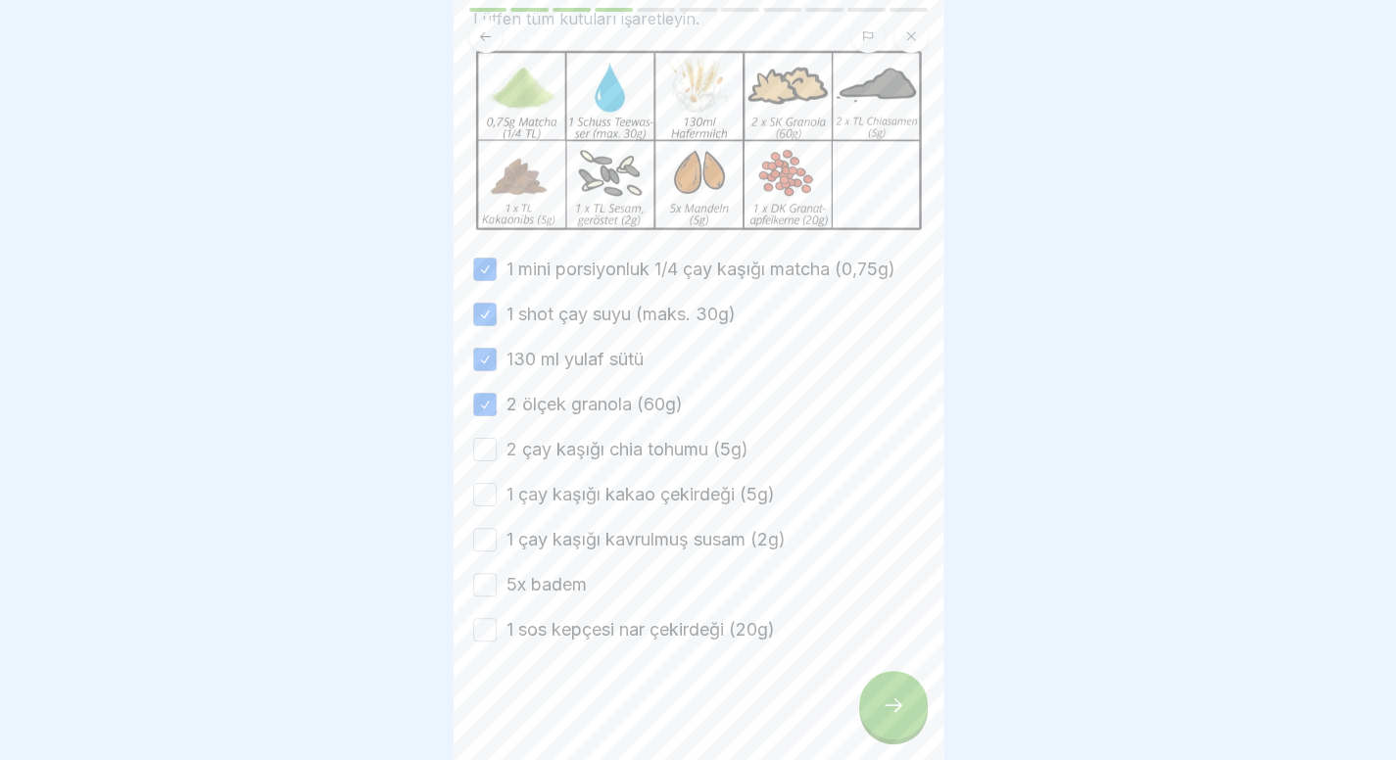
click at [497, 453] on button "2 çay kaşığı chia tohumu (5g)" at bounding box center [485, 450] width 24 height 24
click at [568, 503] on font "1 çay kaşığı kakao çekirdeği (5g)" at bounding box center [640, 494] width 268 height 21
click at [497, 503] on button "1 çay kaşığı kakao çekirdeği (5g)" at bounding box center [485, 495] width 24 height 24
click at [545, 555] on div "1 mini porsiyonluk 1/4 çay kaşığı matcha (0,75g) 1 shot çay suyu (maks. 30g) 13…" at bounding box center [698, 450] width 451 height 386
click at [563, 548] on font "1 çay kaşığı kavrulmuş susam (2g)" at bounding box center [645, 539] width 279 height 21
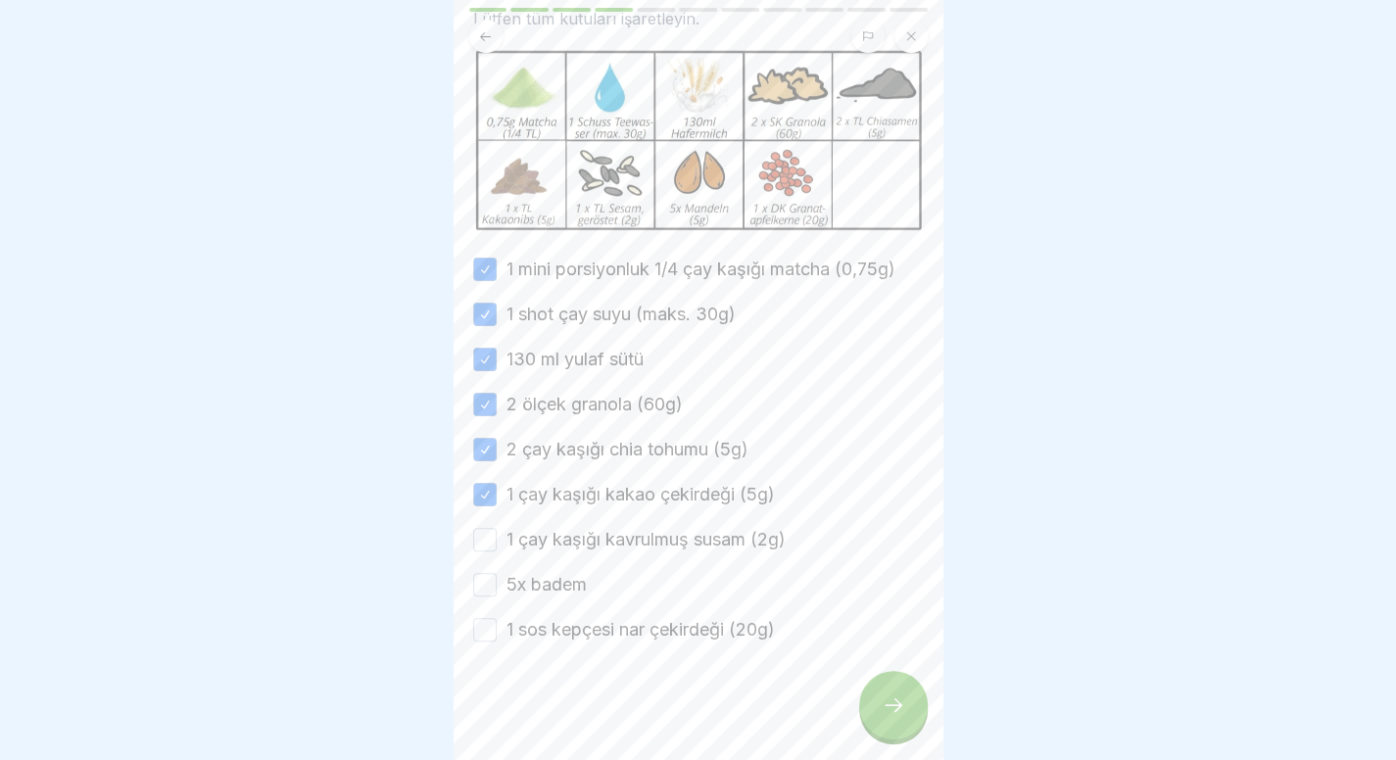
click at [497, 548] on button "1 çay kaşığı kavrulmuş susam (2g)" at bounding box center [485, 540] width 24 height 24
click at [532, 595] on font "5x badem" at bounding box center [546, 584] width 80 height 21
click at [497, 597] on button "5x badem" at bounding box center [485, 585] width 24 height 24
click at [532, 651] on div at bounding box center [698, 702] width 451 height 118
click at [554, 636] on font "1 sos kepçesi nar çekirdeği (20g)" at bounding box center [640, 629] width 268 height 21
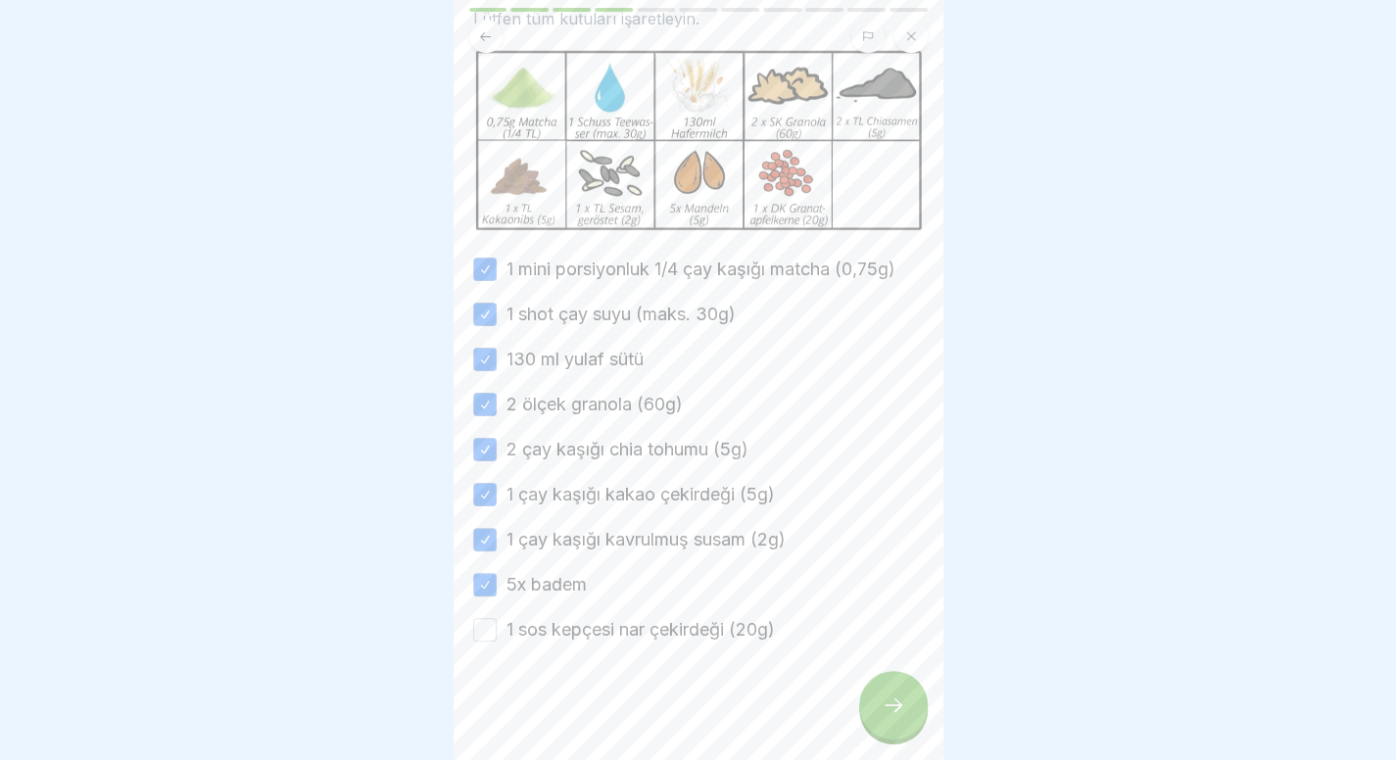
click at [497, 636] on button "1 sos kepçesi nar çekirdeği (20g)" at bounding box center [485, 630] width 24 height 24
click at [864, 724] on div at bounding box center [893, 705] width 69 height 69
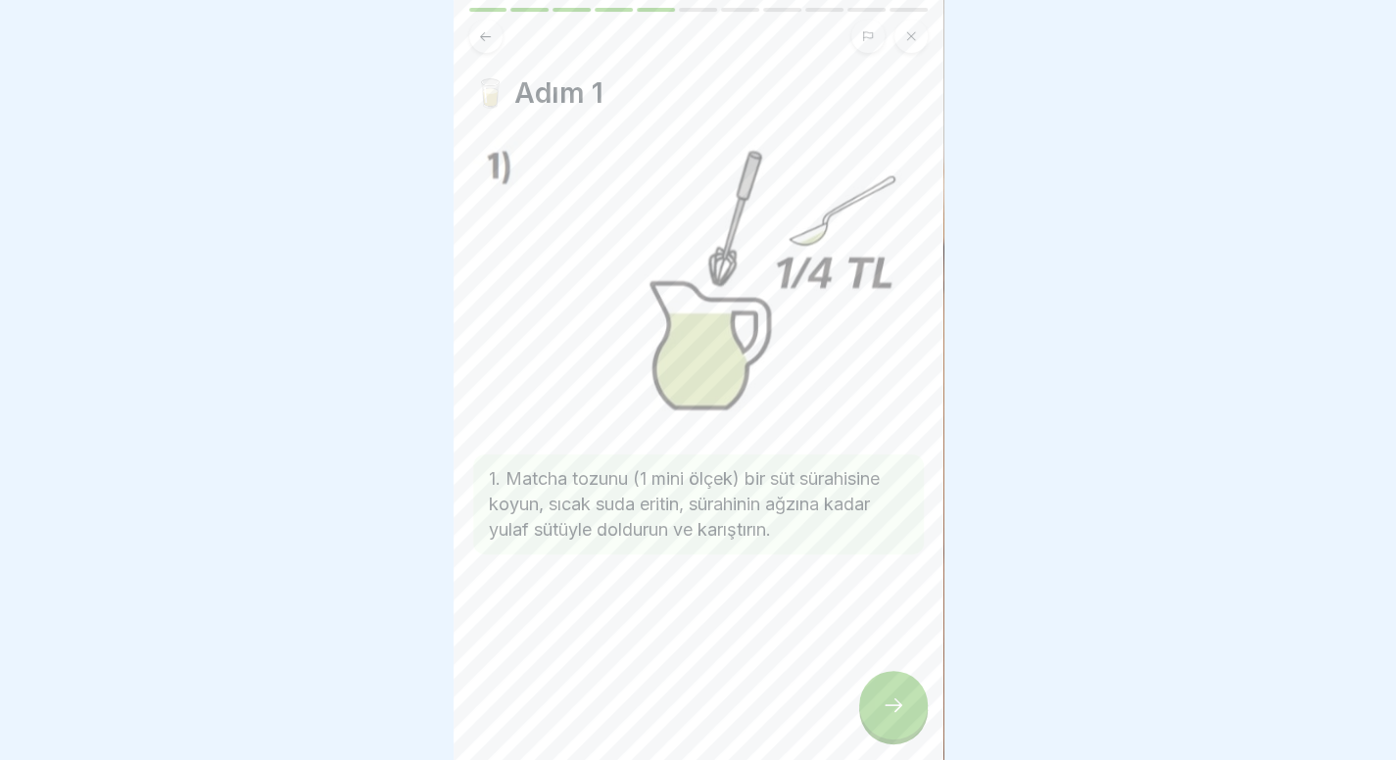
click at [883, 717] on icon at bounding box center [894, 705] width 24 height 24
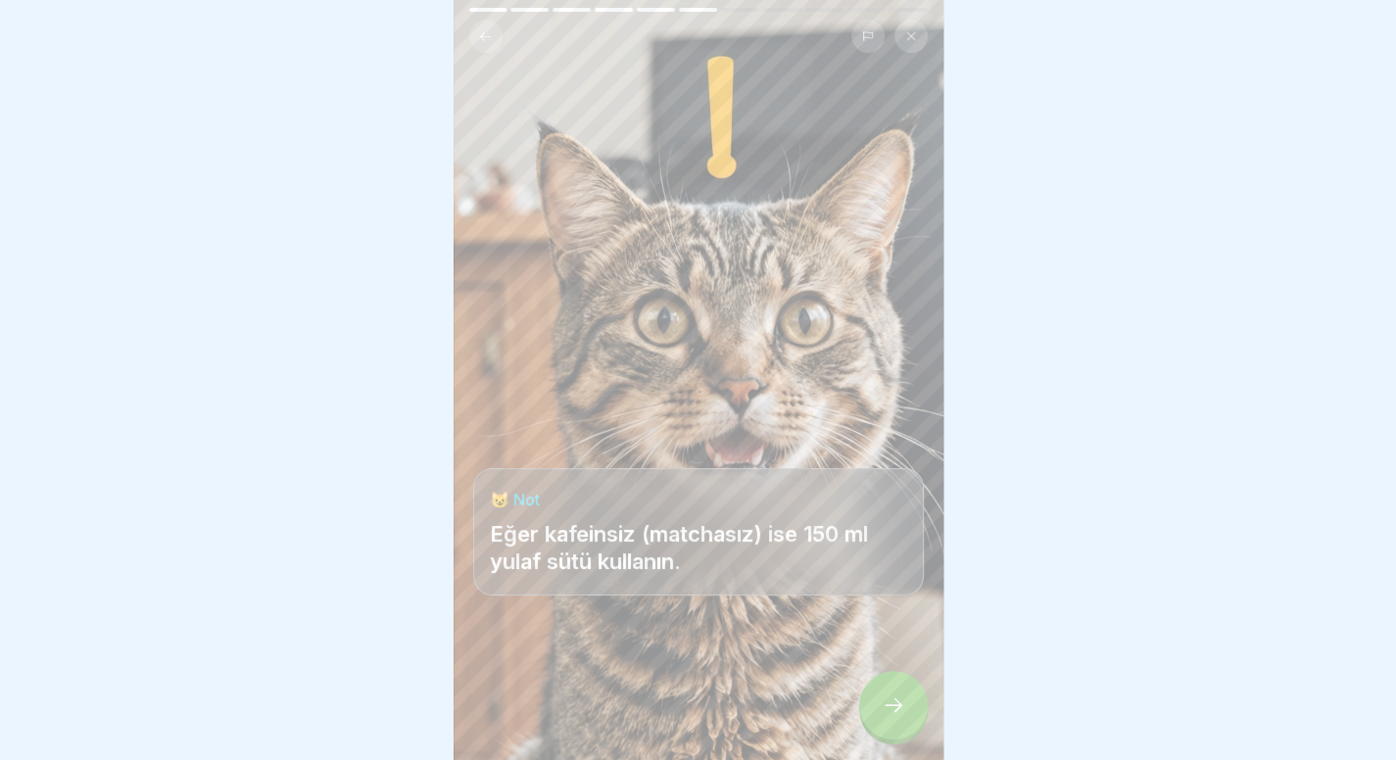
click at [883, 717] on icon at bounding box center [894, 705] width 24 height 24
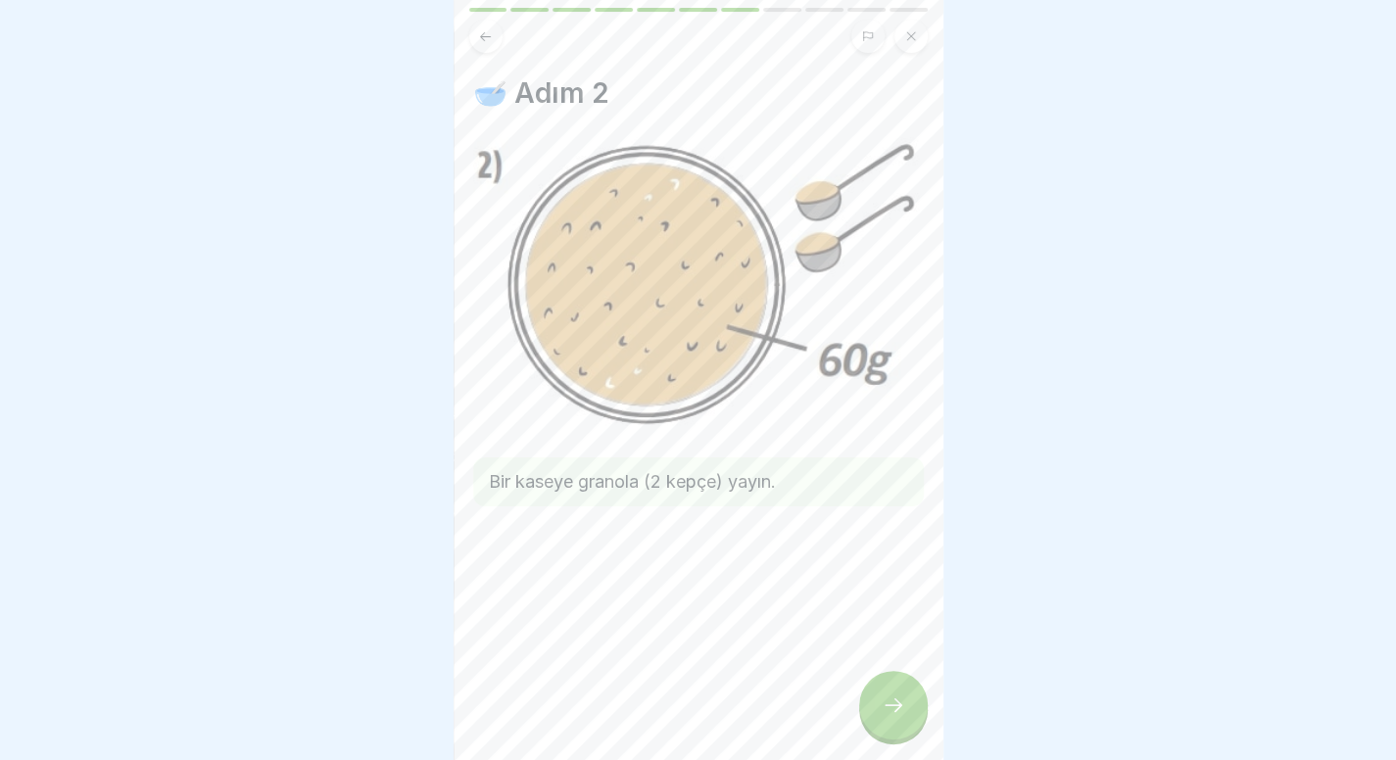
click at [883, 717] on icon at bounding box center [894, 705] width 24 height 24
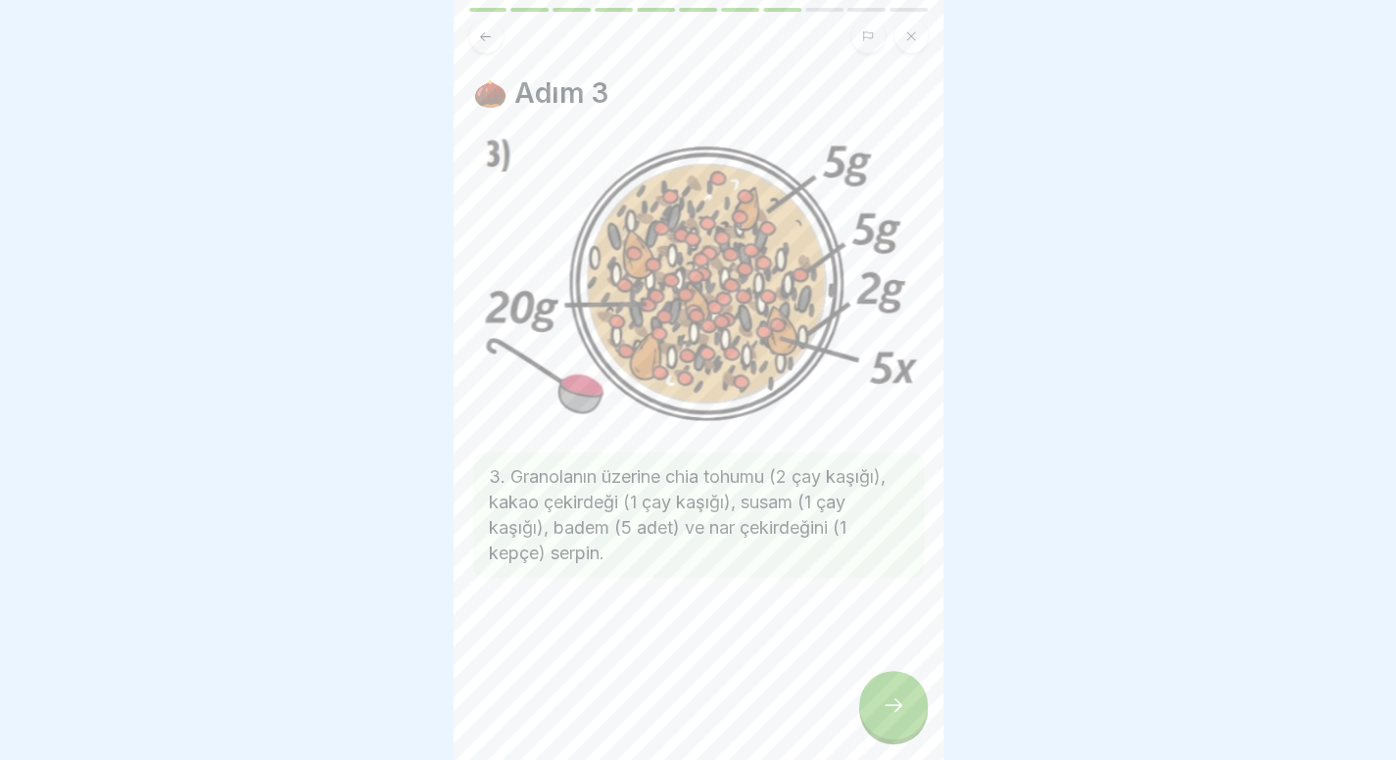
click at [901, 716] on icon at bounding box center [894, 705] width 24 height 24
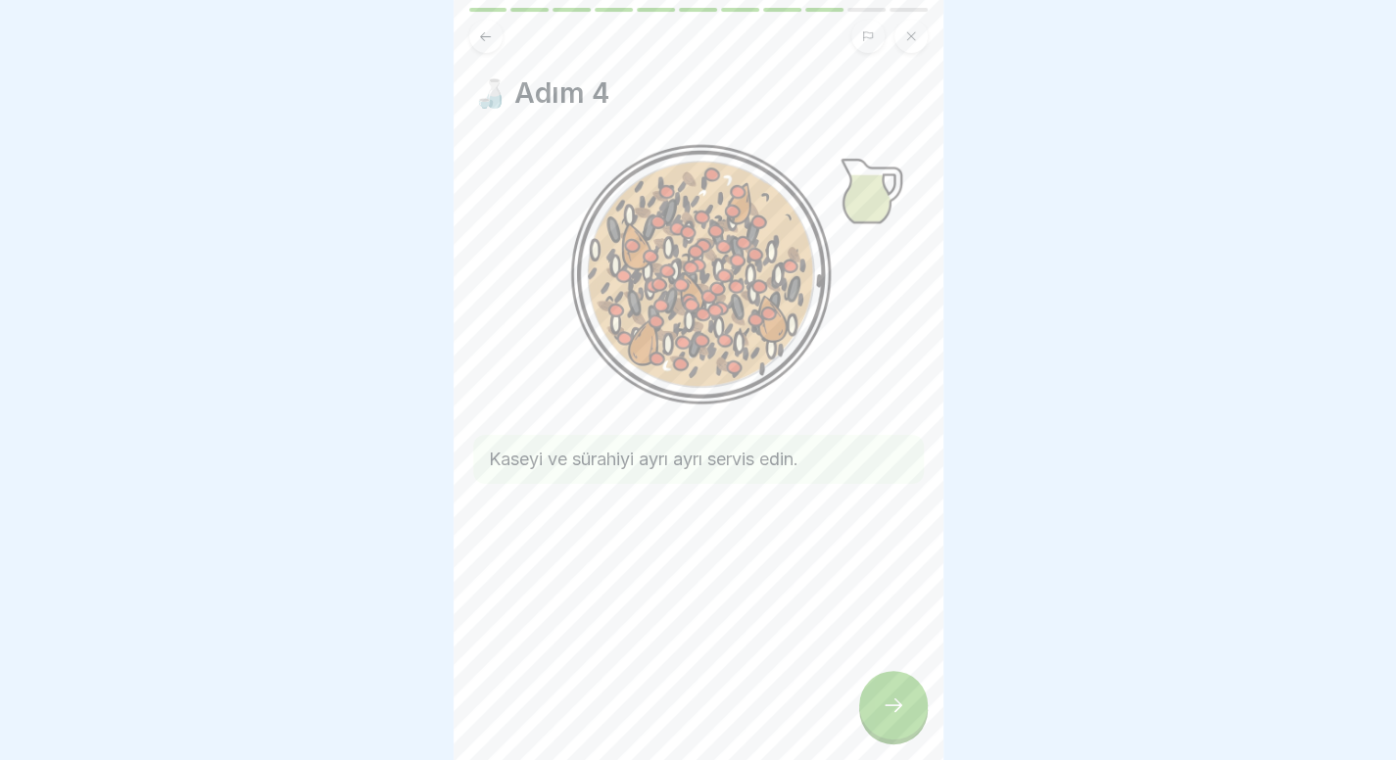
click at [901, 716] on icon at bounding box center [894, 705] width 24 height 24
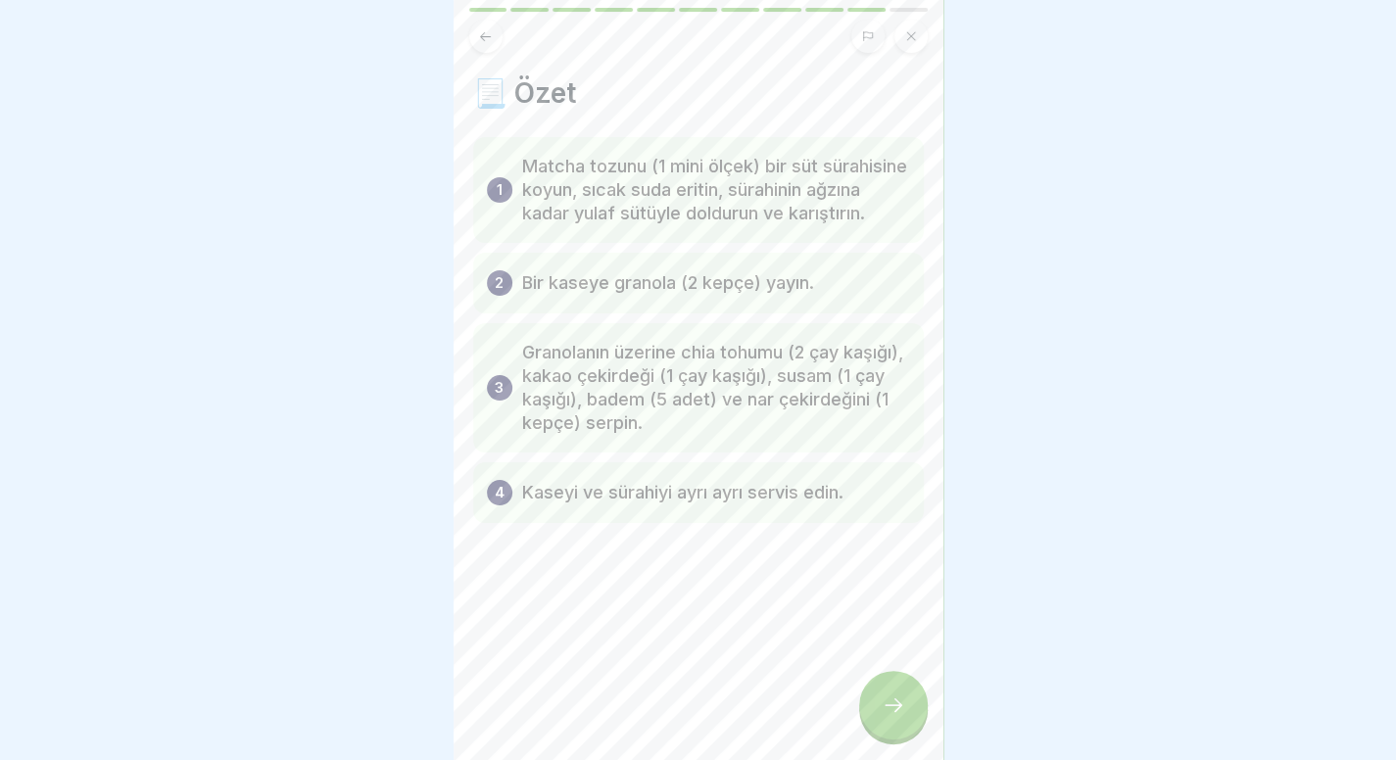
click at [887, 714] on icon at bounding box center [894, 705] width 24 height 24
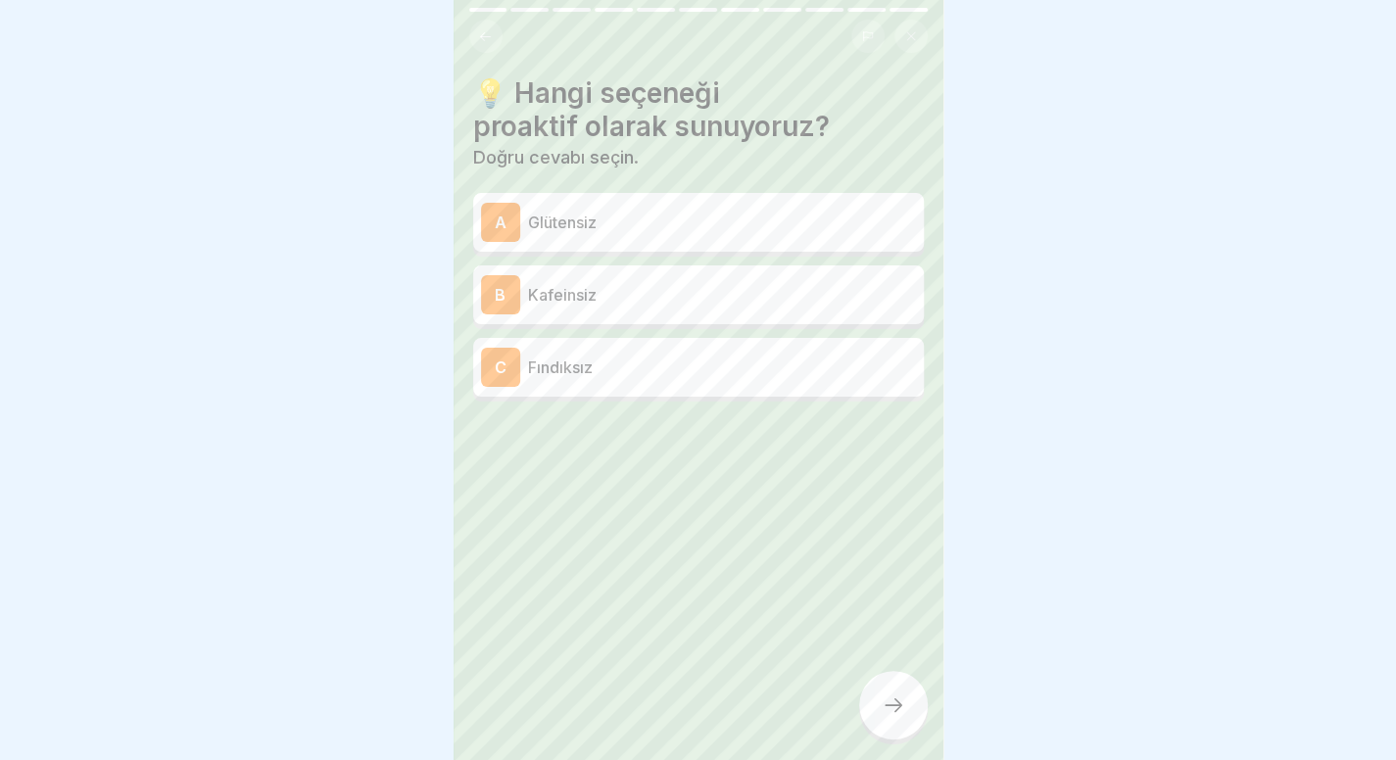
click at [482, 32] on icon at bounding box center [485, 36] width 15 height 15
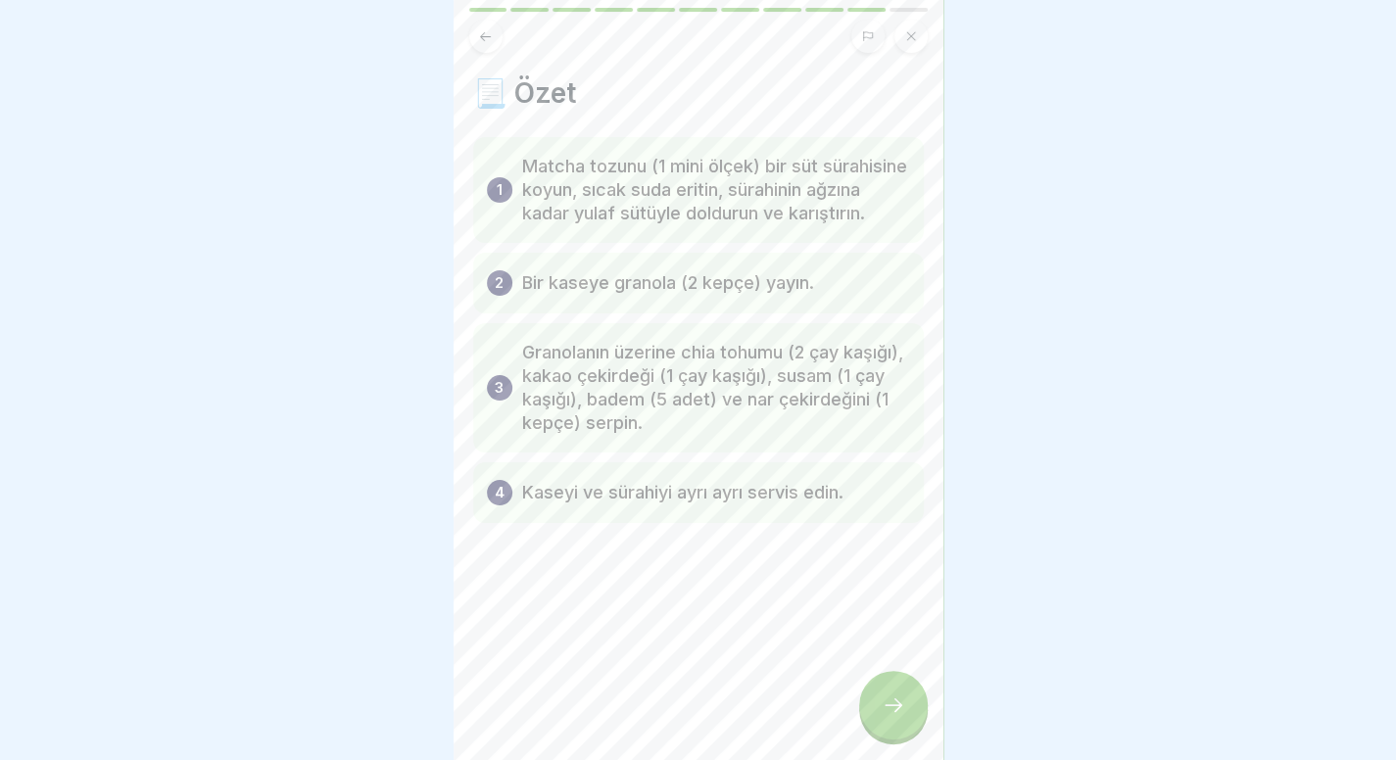
click at [482, 32] on icon at bounding box center [485, 36] width 15 height 15
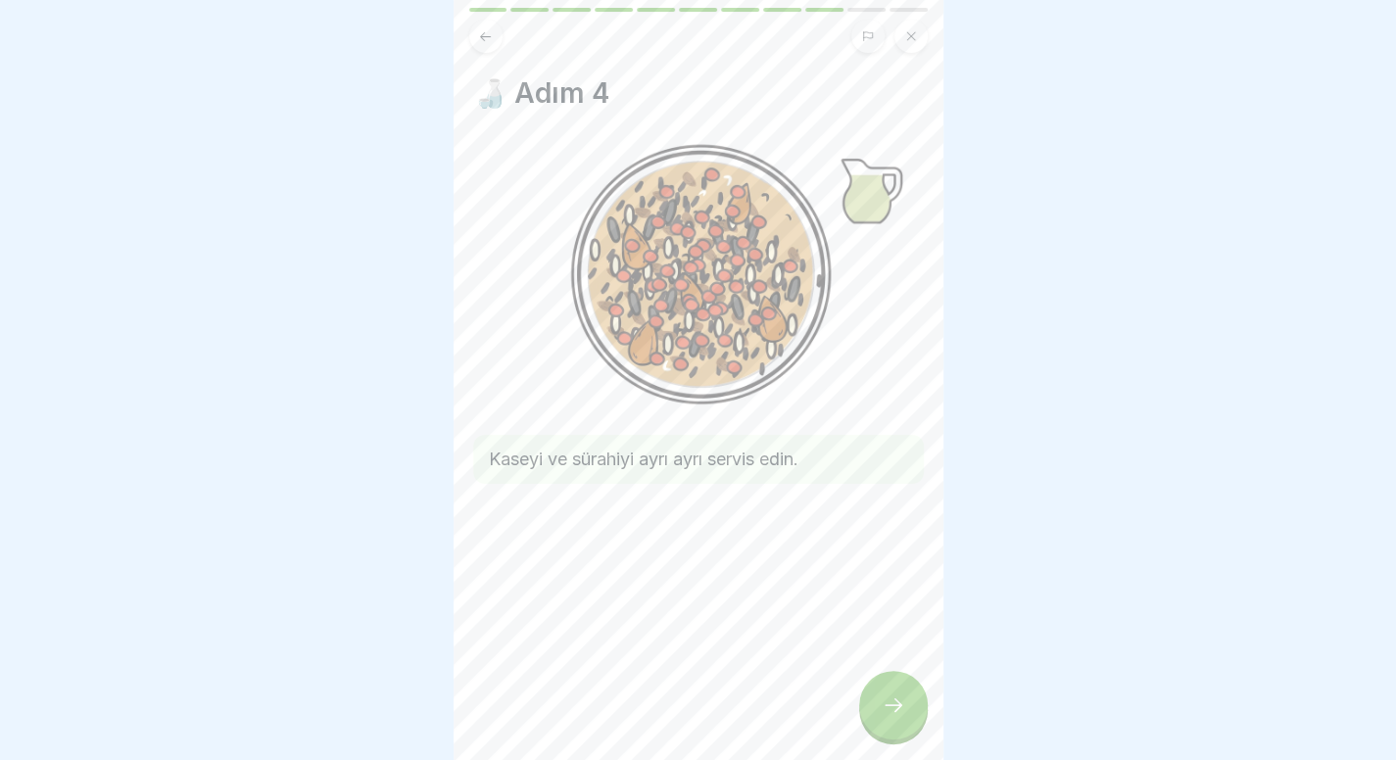
click at [482, 32] on icon at bounding box center [485, 36] width 15 height 15
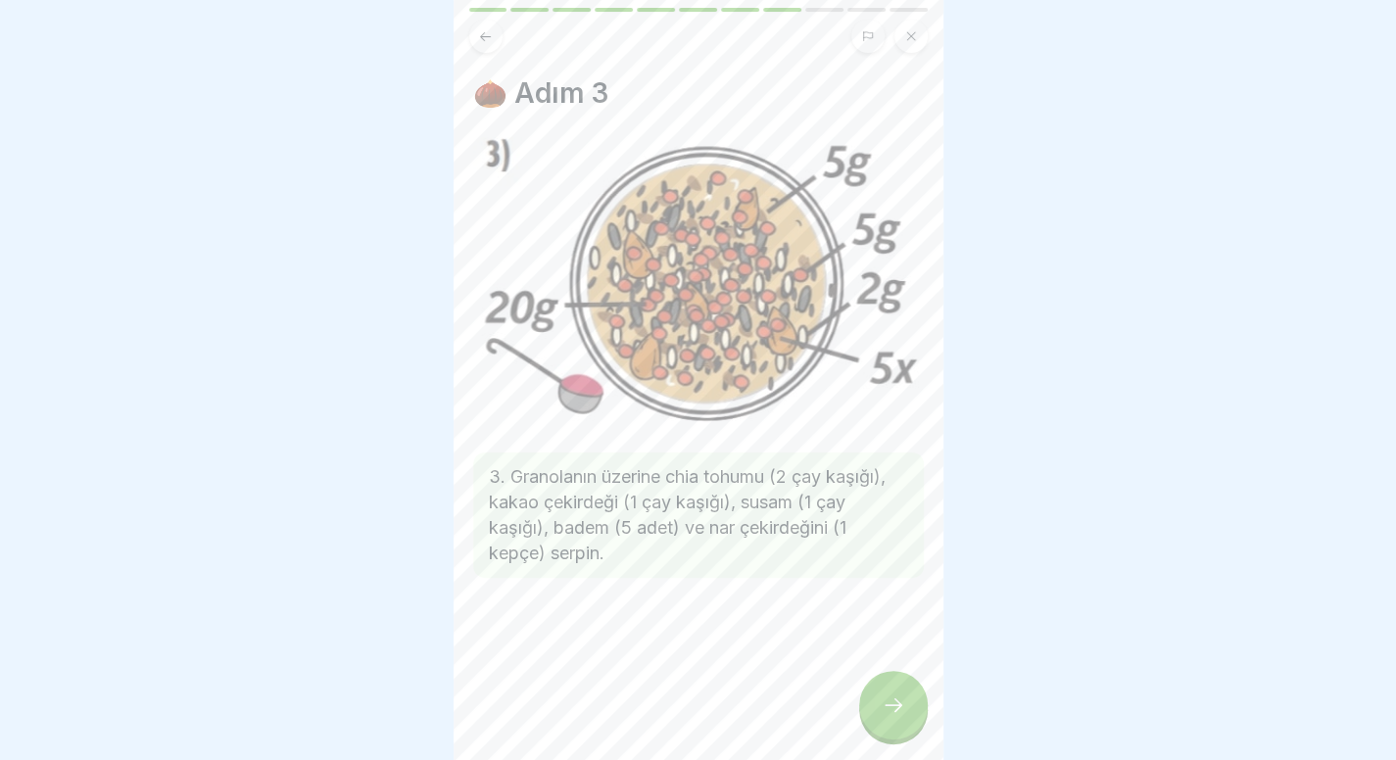
click at [482, 32] on icon at bounding box center [485, 36] width 15 height 15
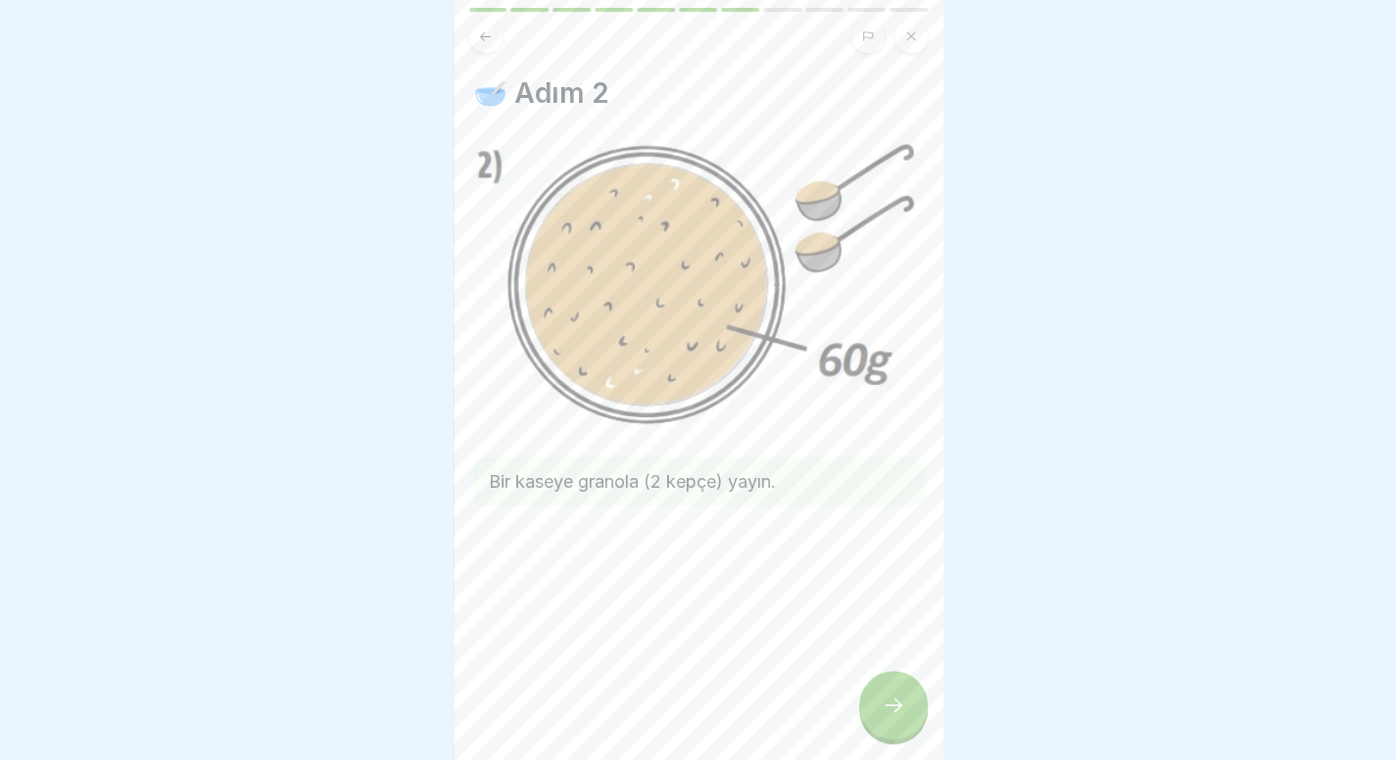
click at [482, 32] on icon at bounding box center [485, 36] width 15 height 15
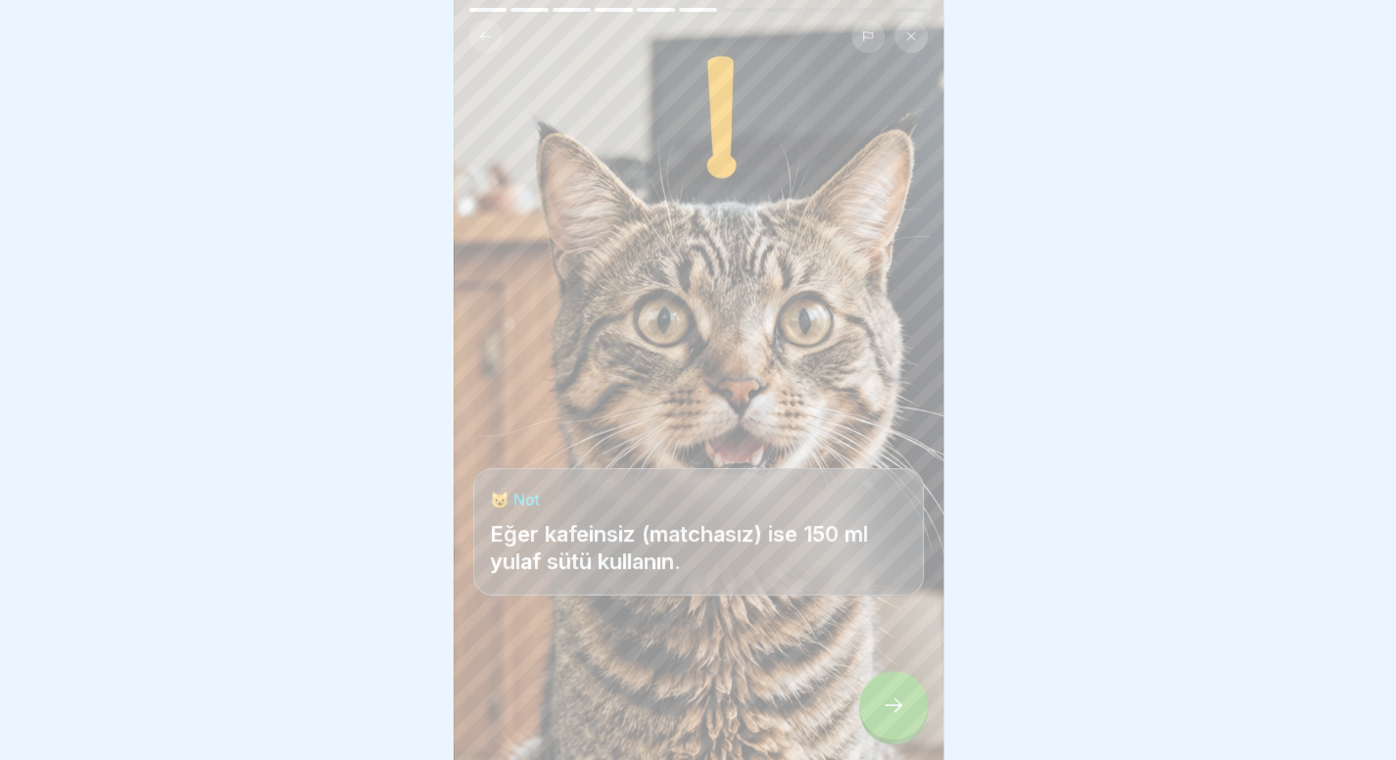
click at [482, 32] on icon at bounding box center [485, 36] width 15 height 15
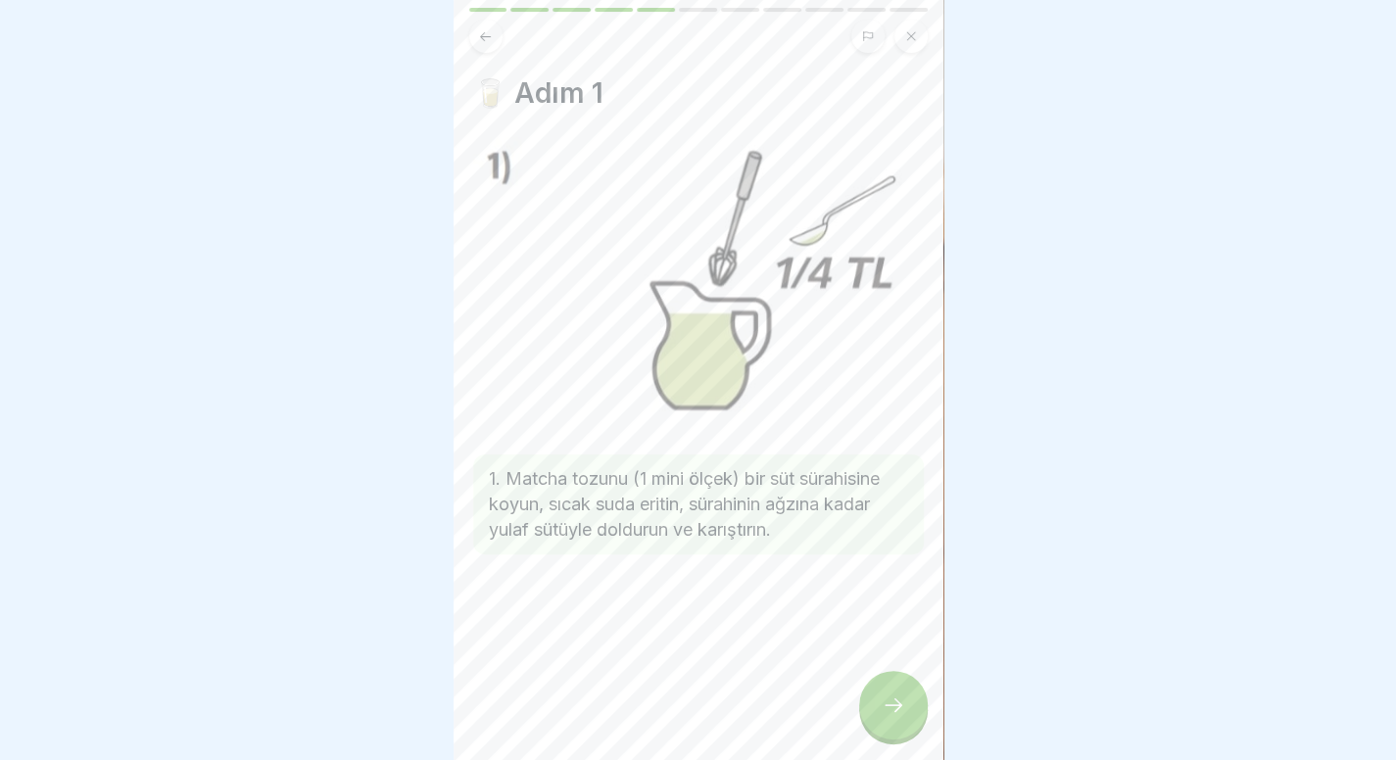
click at [896, 706] on div at bounding box center [893, 705] width 69 height 69
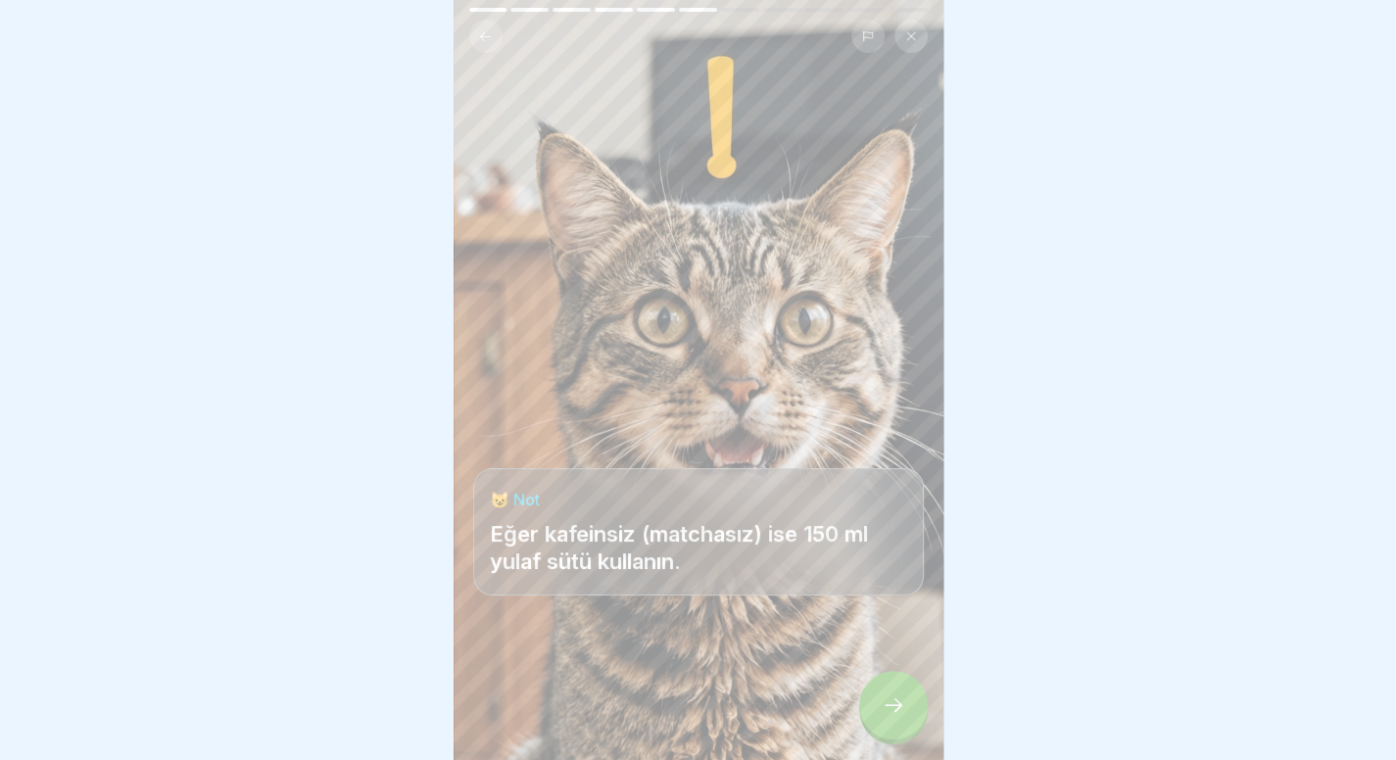
click at [896, 706] on div at bounding box center [893, 705] width 69 height 69
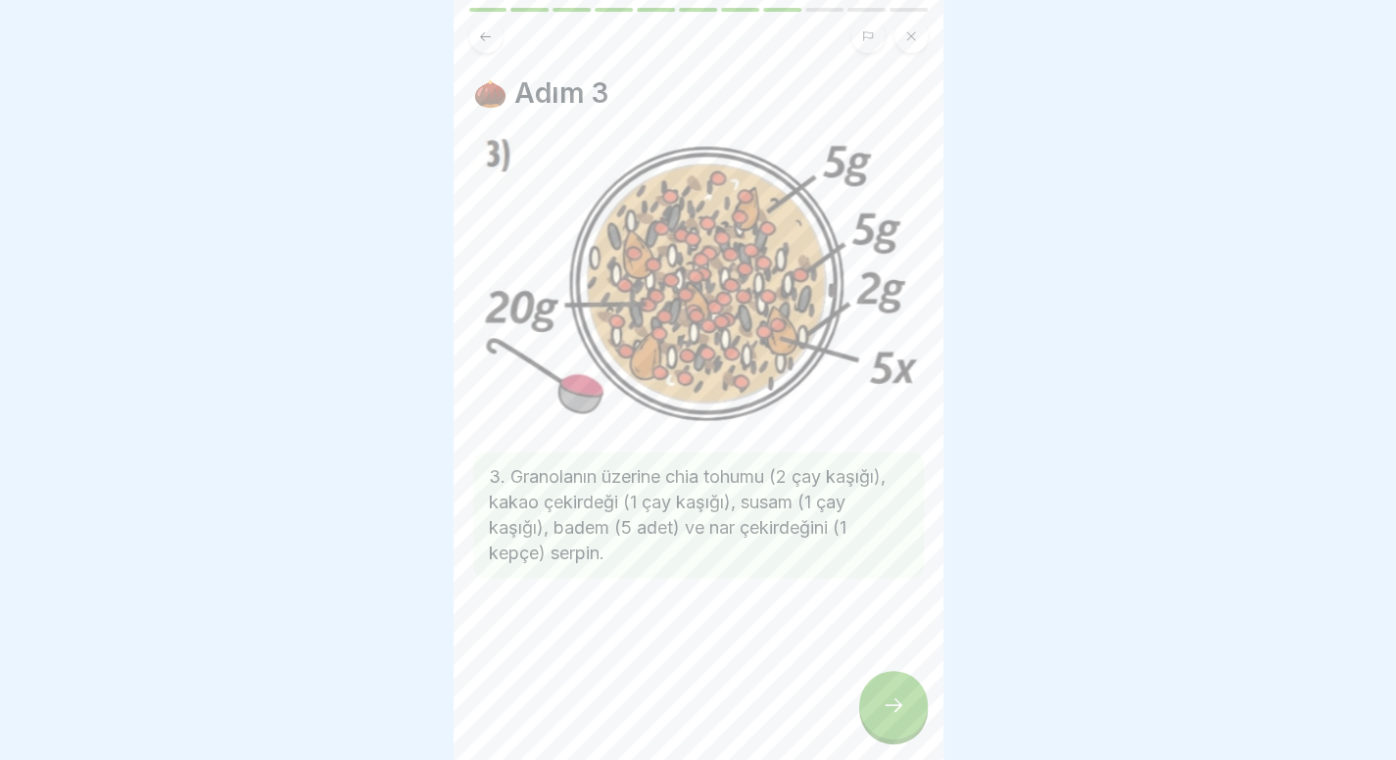
click at [896, 706] on div at bounding box center [893, 705] width 69 height 69
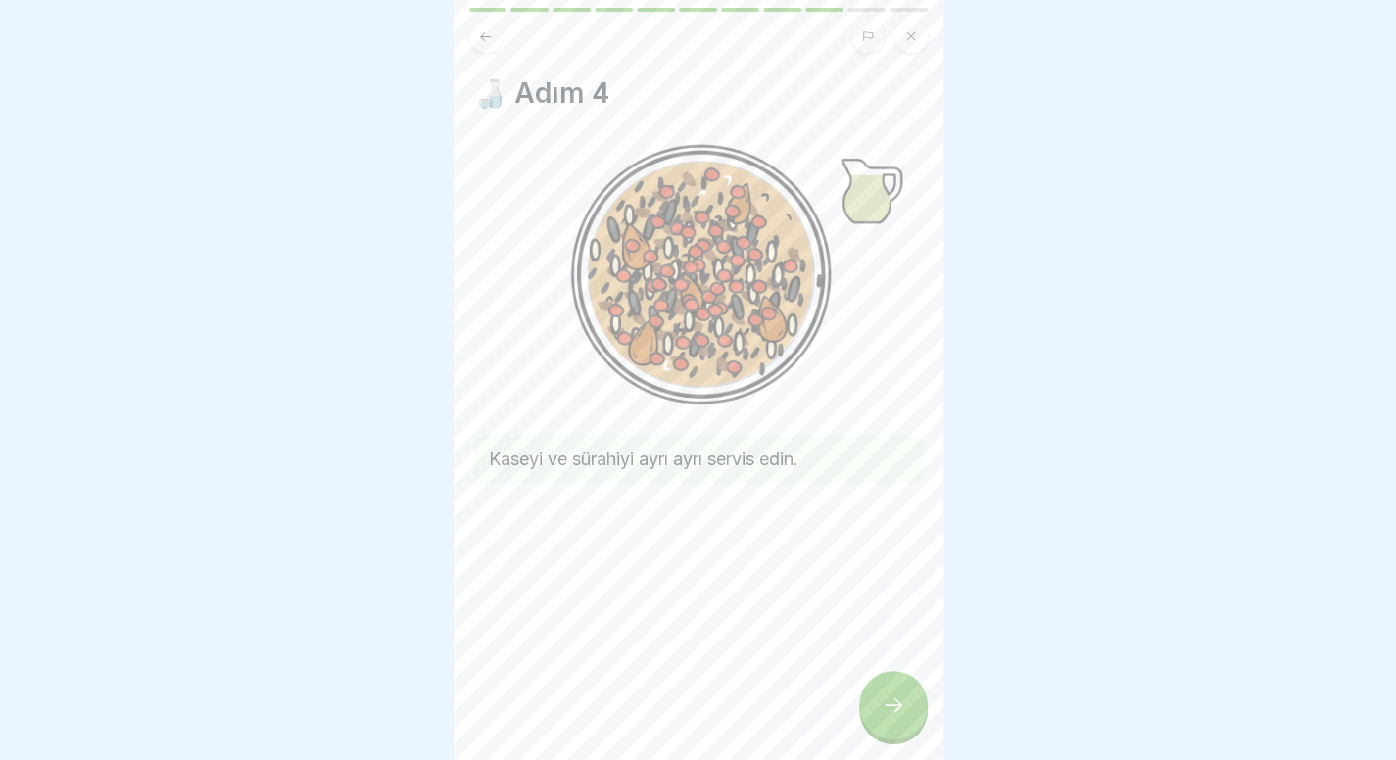
click at [896, 706] on div at bounding box center [893, 705] width 69 height 69
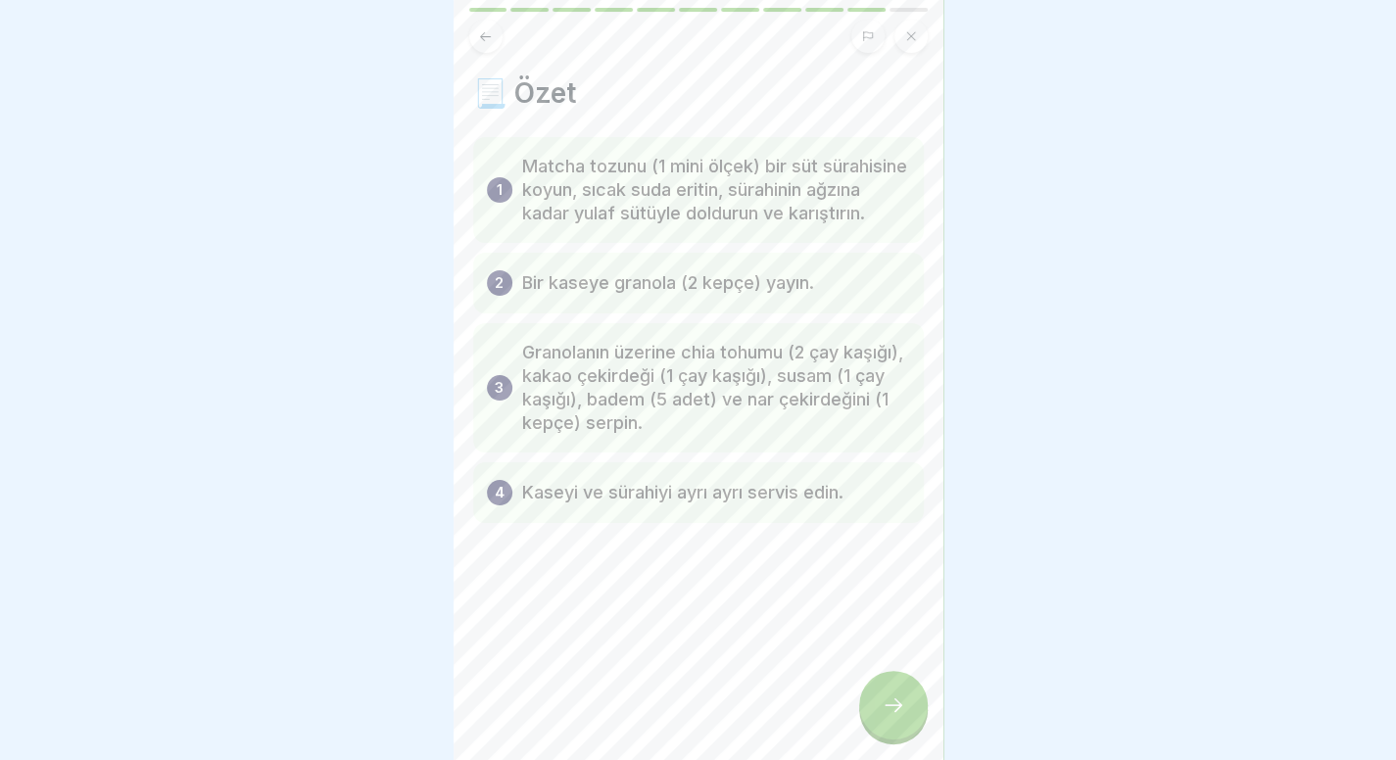
click at [896, 706] on div at bounding box center [893, 705] width 69 height 69
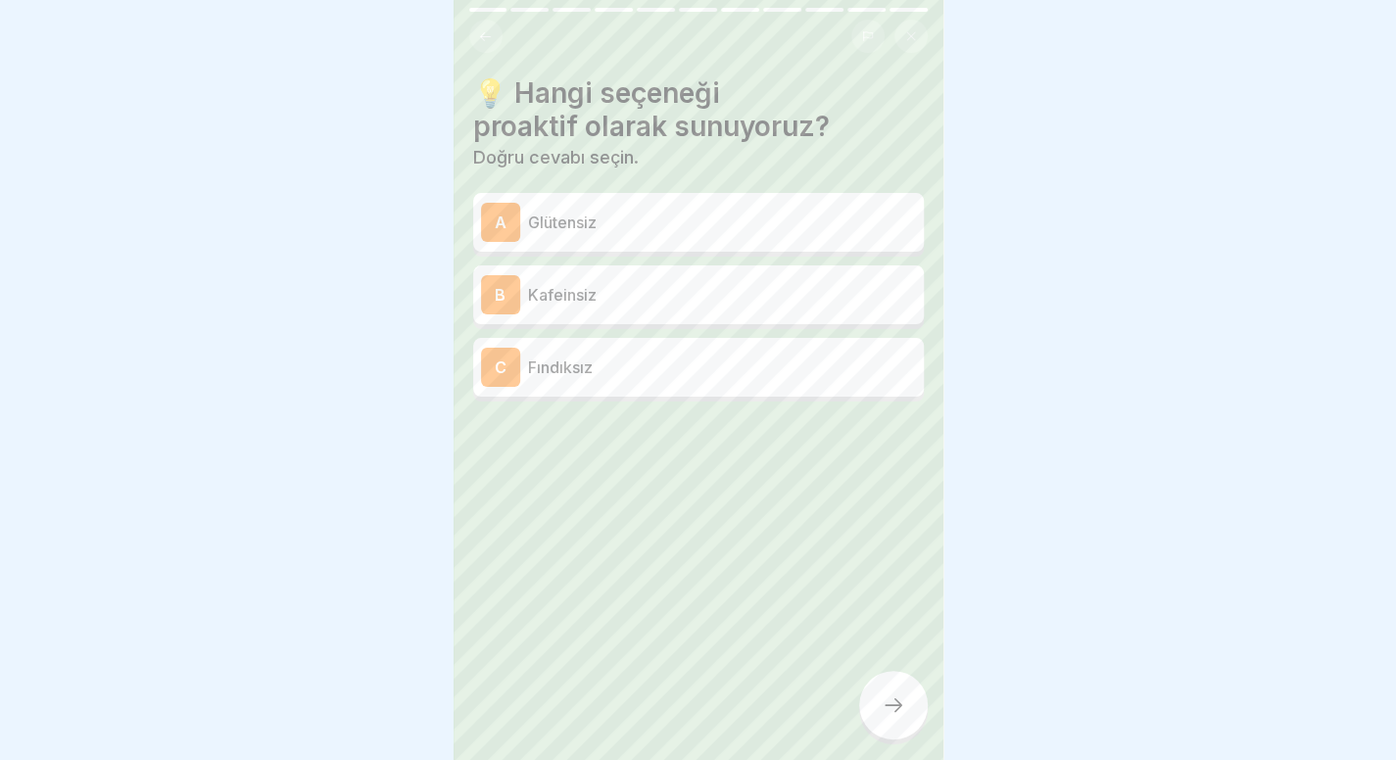
click at [699, 295] on p "Kafeinsiz" at bounding box center [722, 295] width 388 height 24
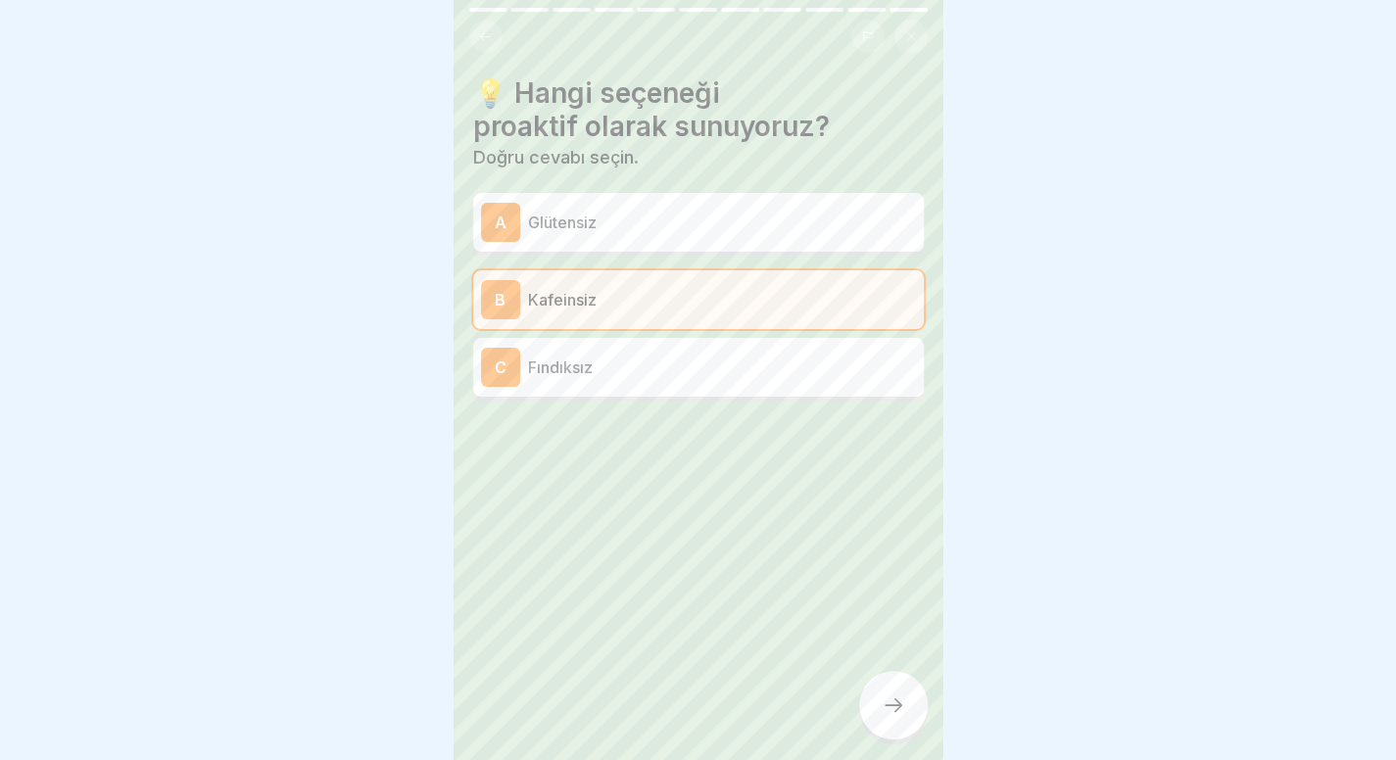
click at [903, 717] on icon at bounding box center [894, 705] width 24 height 24
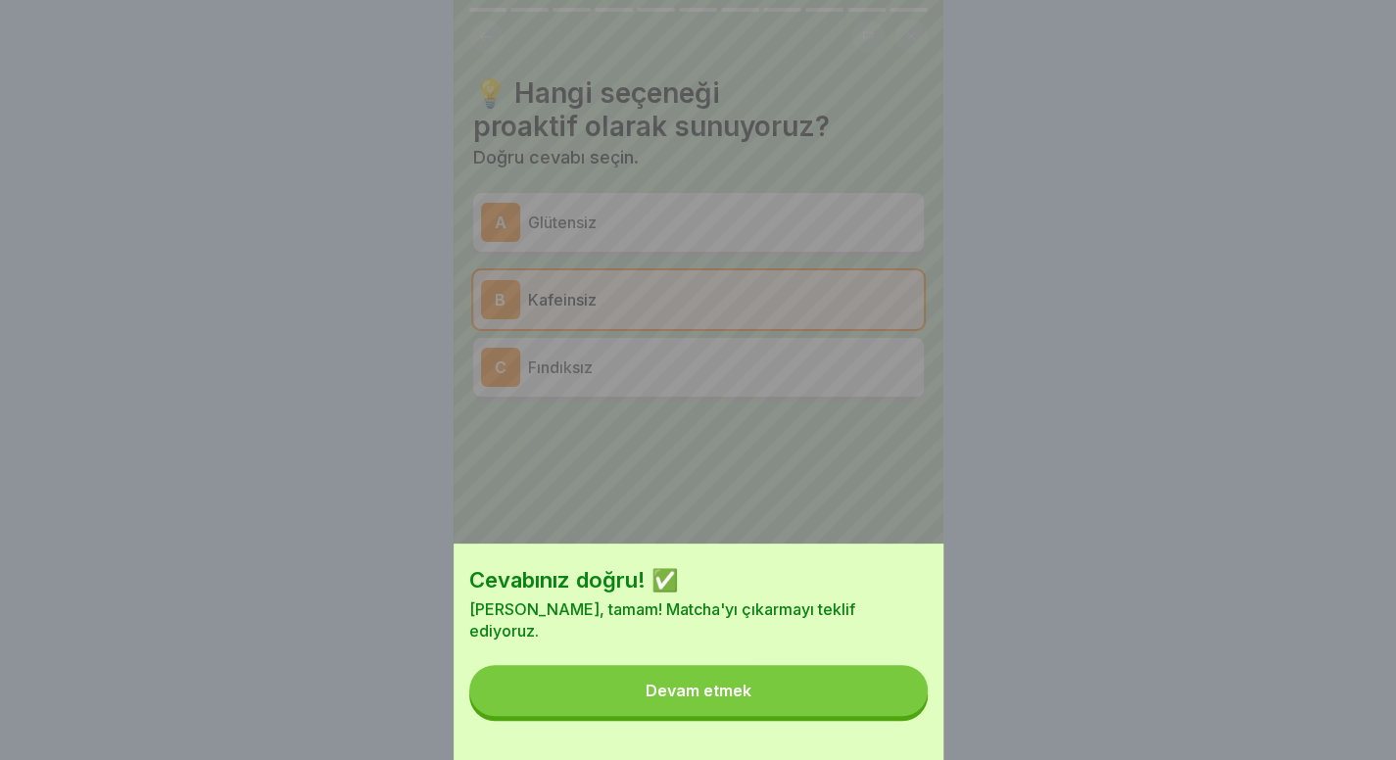
click at [903, 716] on button "Devam etmek" at bounding box center [698, 690] width 458 height 51
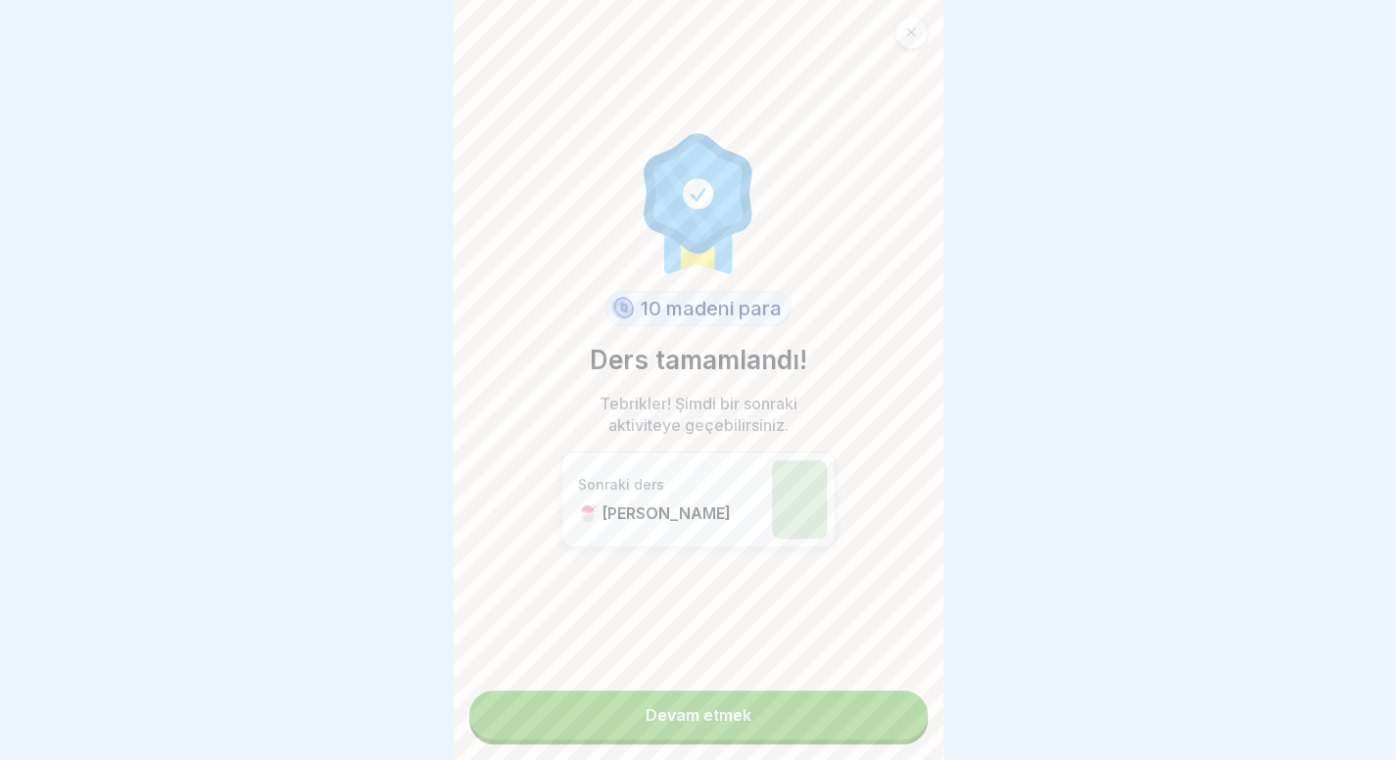
click at [816, 719] on link "Devam etmek" at bounding box center [698, 715] width 458 height 49
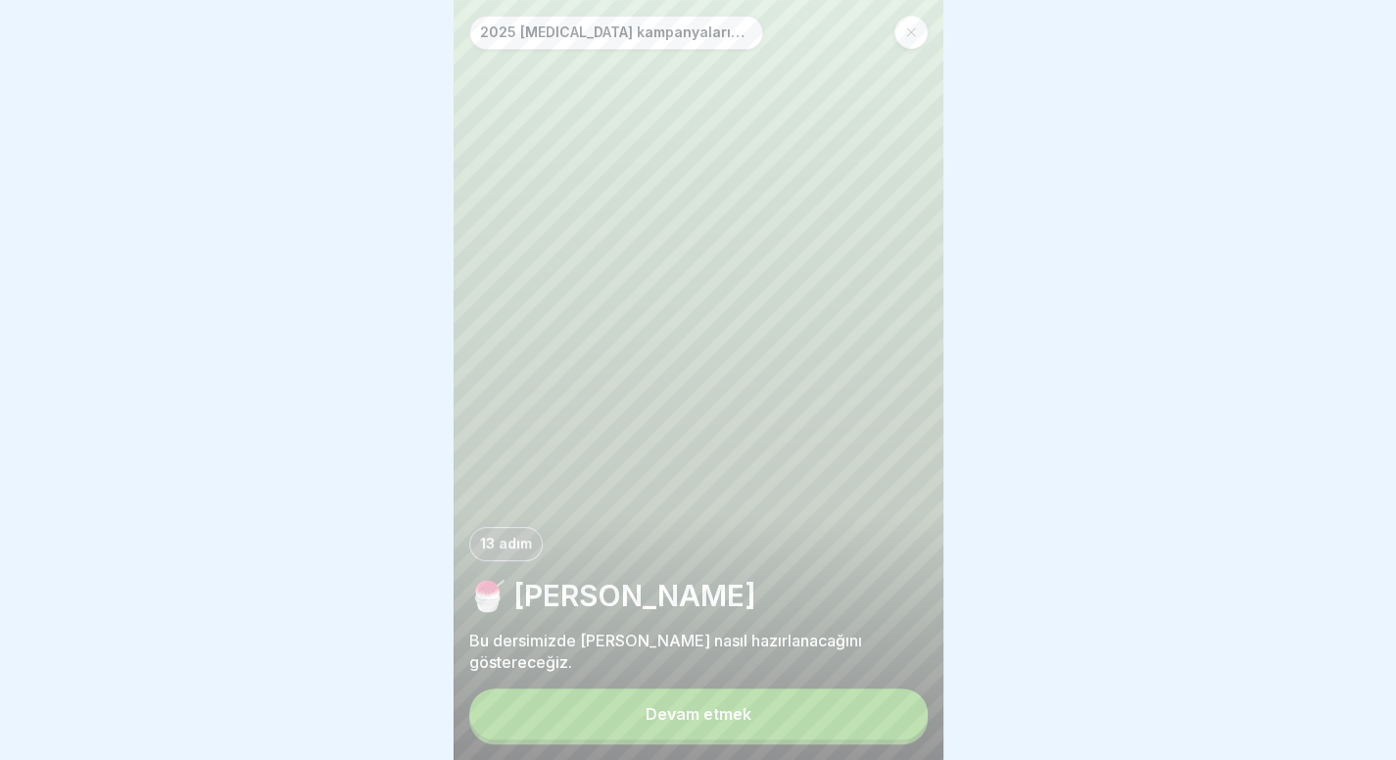
click at [816, 719] on button "Devam etmek" at bounding box center [698, 714] width 458 height 51
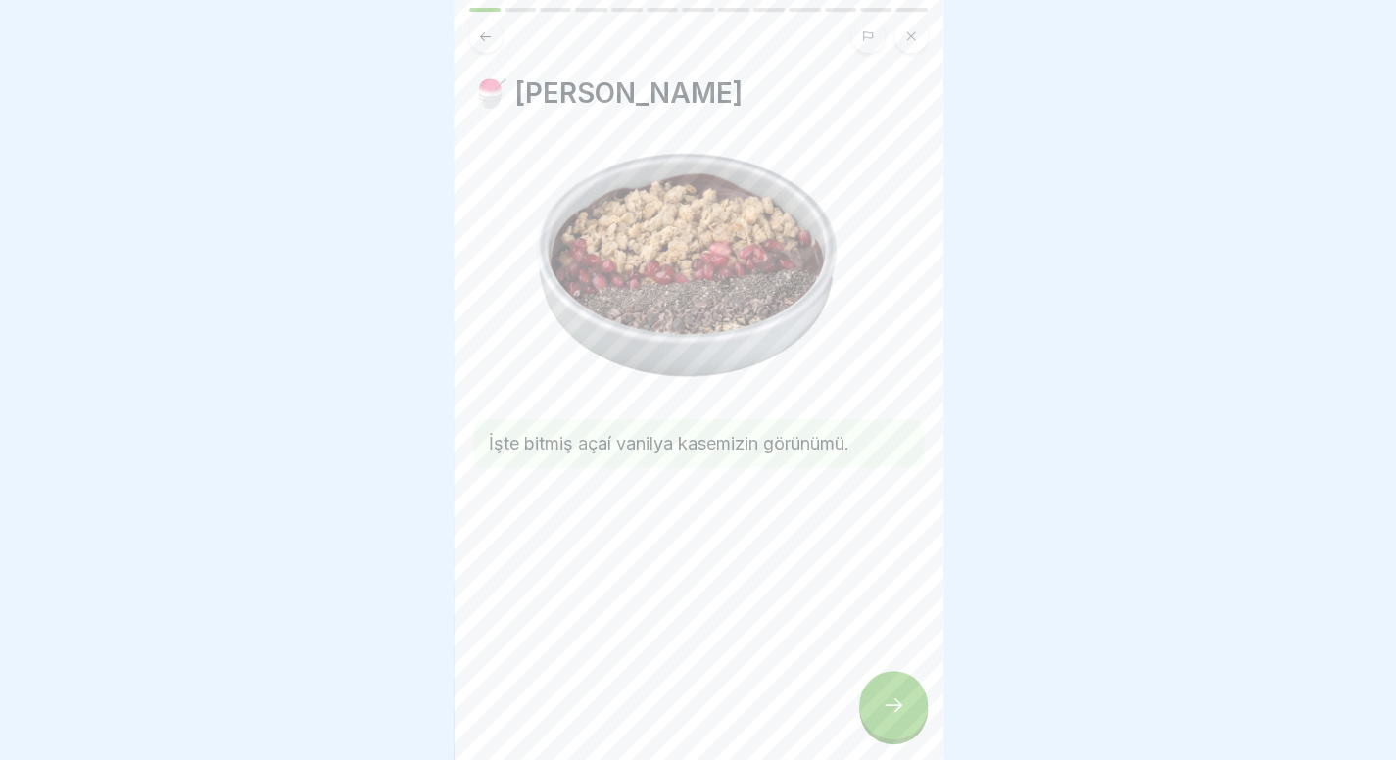
click at [918, 45] on button at bounding box center [910, 36] width 33 height 33
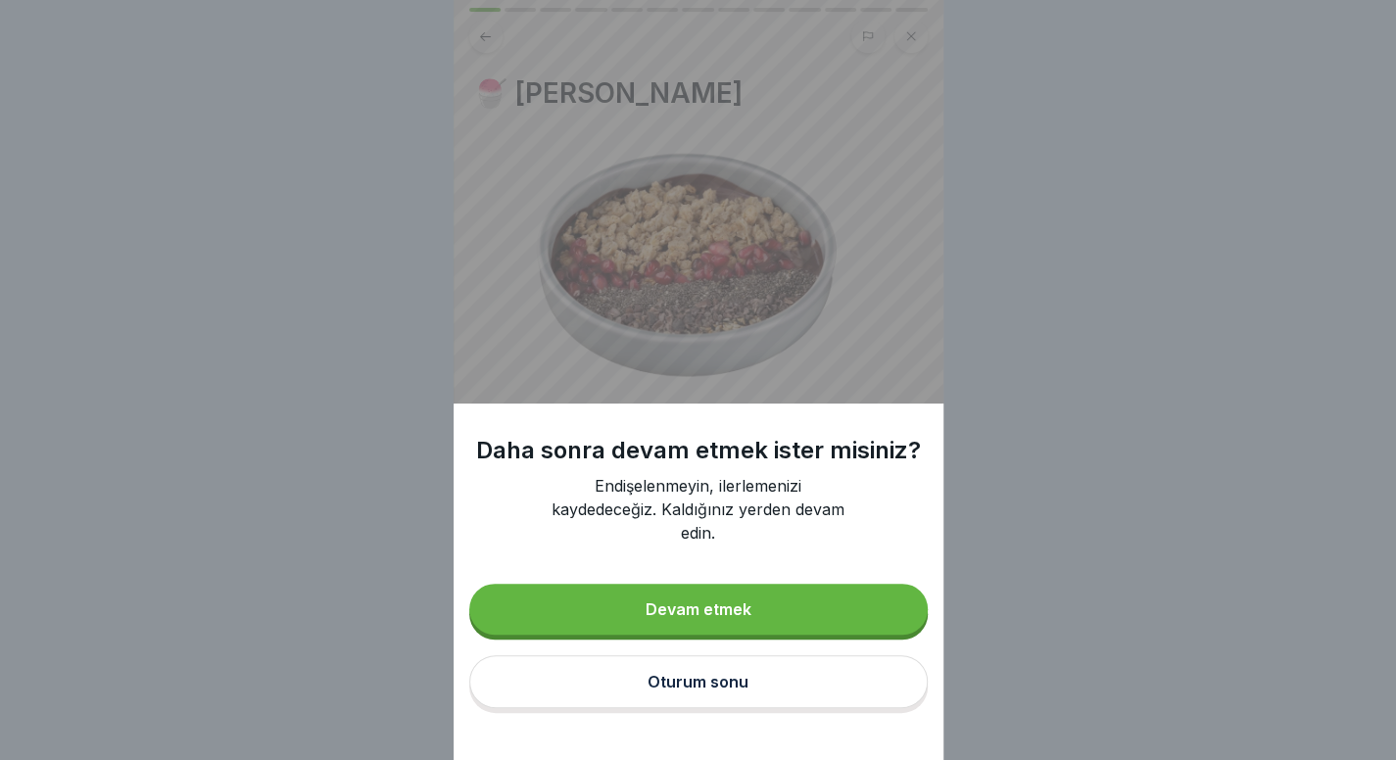
click at [754, 698] on button "Oturum sonu" at bounding box center [698, 681] width 458 height 53
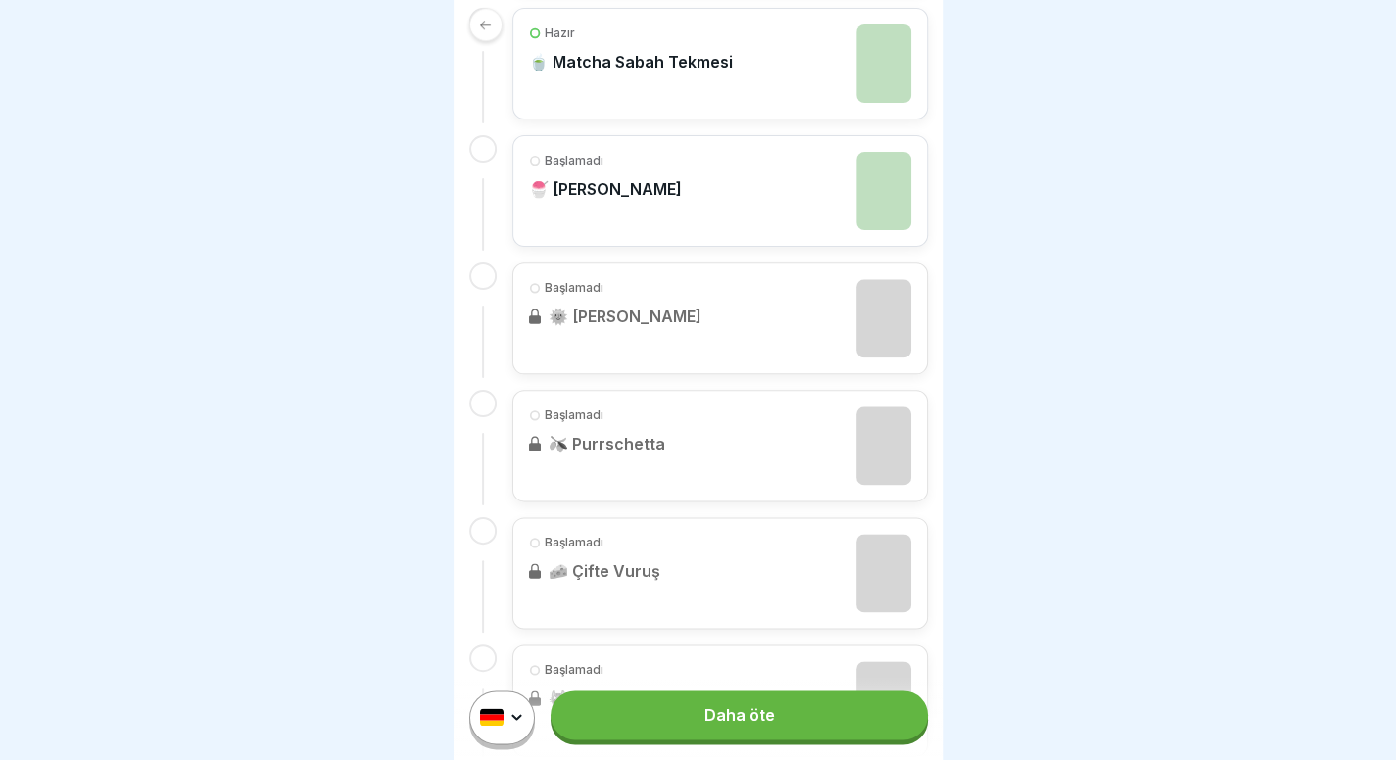
scroll to position [1106, 0]
